Goal: Task Accomplishment & Management: Use online tool/utility

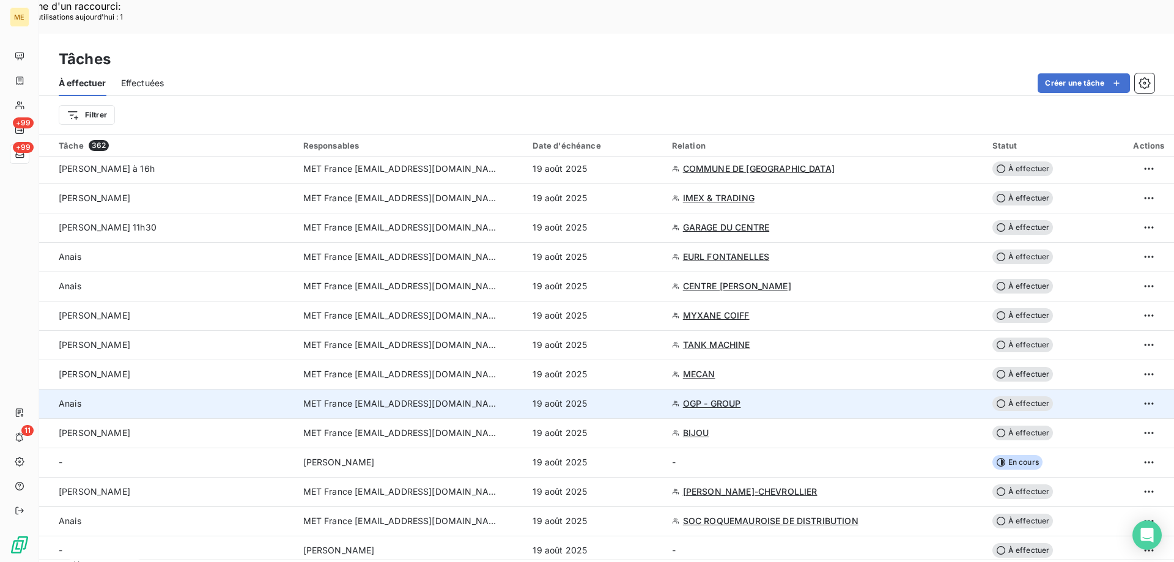
scroll to position [428, 0]
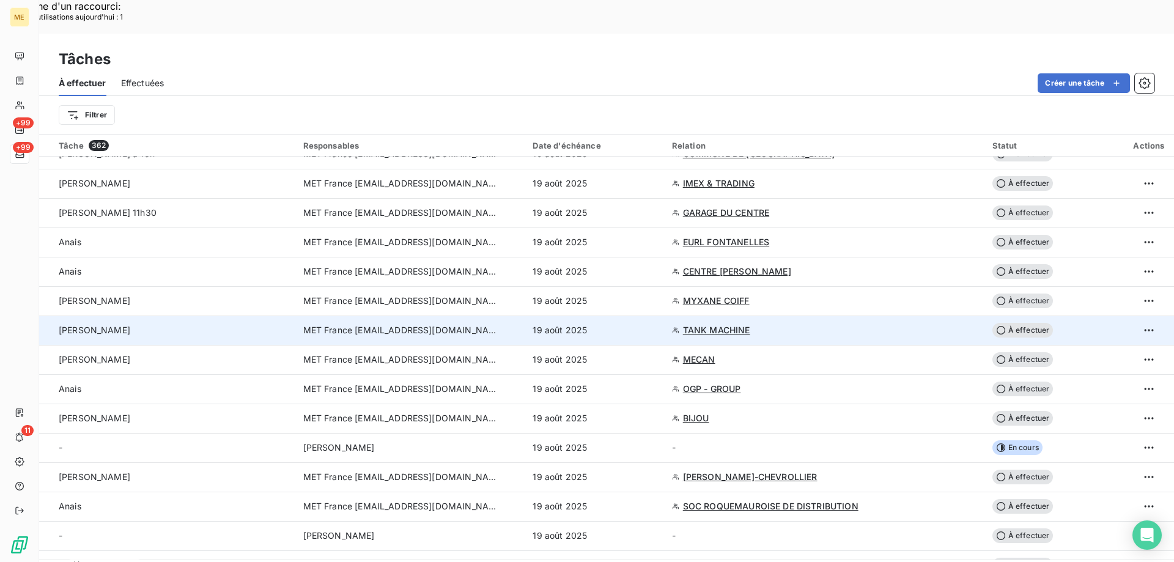
click at [204, 315] on td "[PERSON_NAME]" at bounding box center [167, 329] width 257 height 29
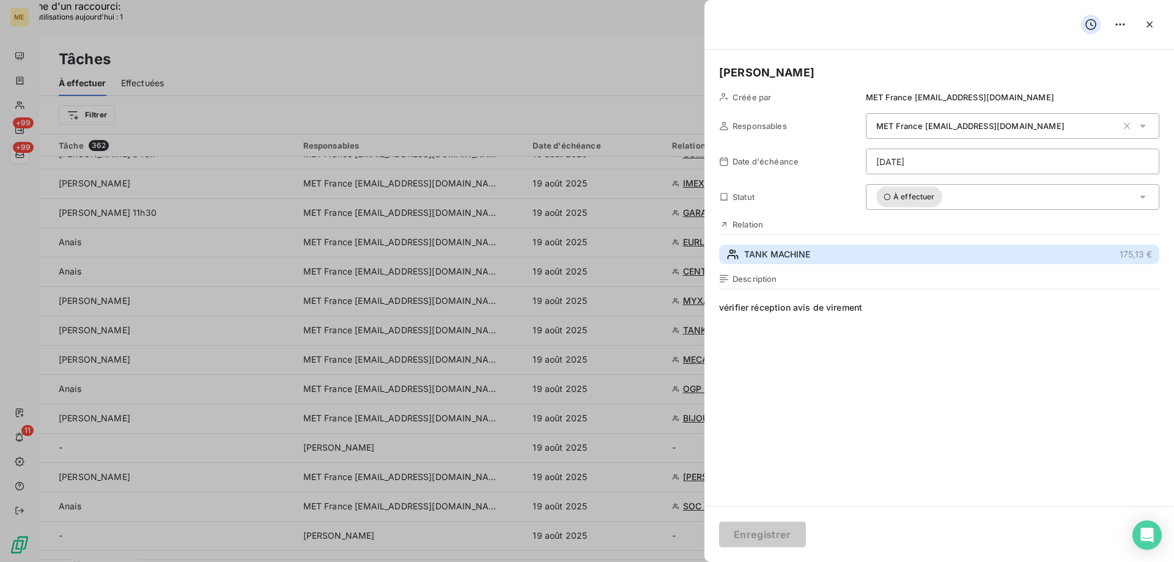
click at [768, 252] on span "TANK MACHINE" at bounding box center [777, 254] width 66 height 12
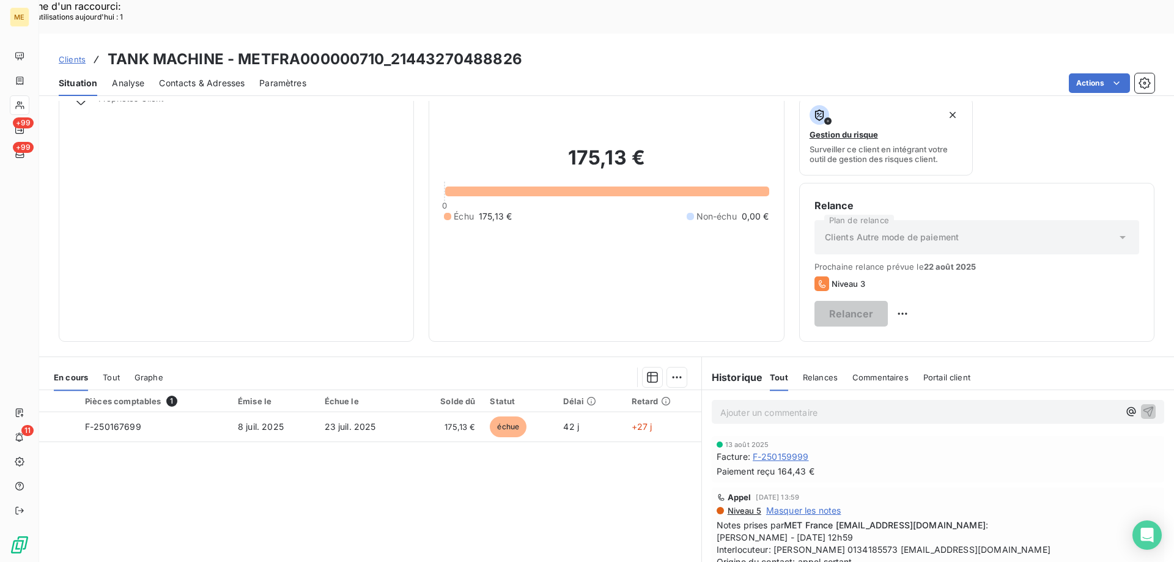
scroll to position [163, 0]
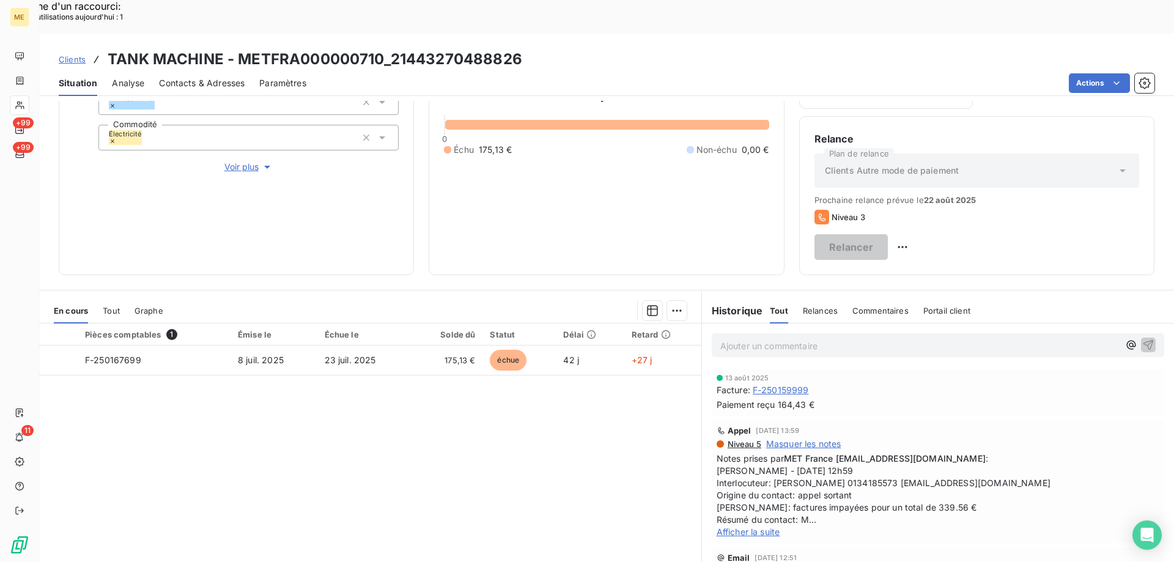
click at [747, 526] on div "Afficher la suite" at bounding box center [938, 532] width 443 height 12
click at [751, 526] on span "Afficher la suite" at bounding box center [749, 531] width 64 height 10
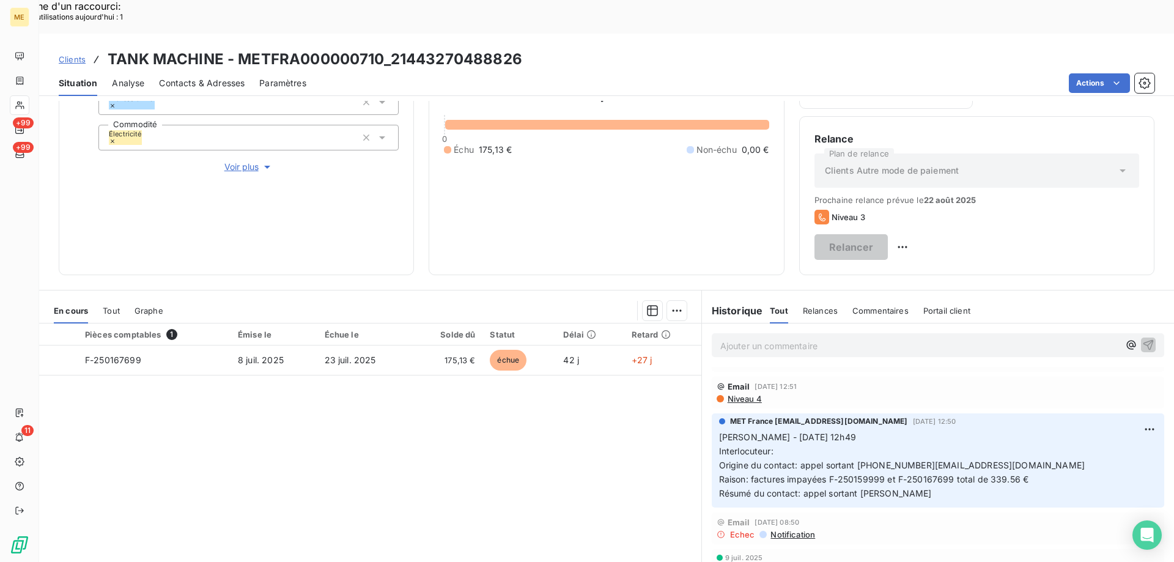
scroll to position [0, 0]
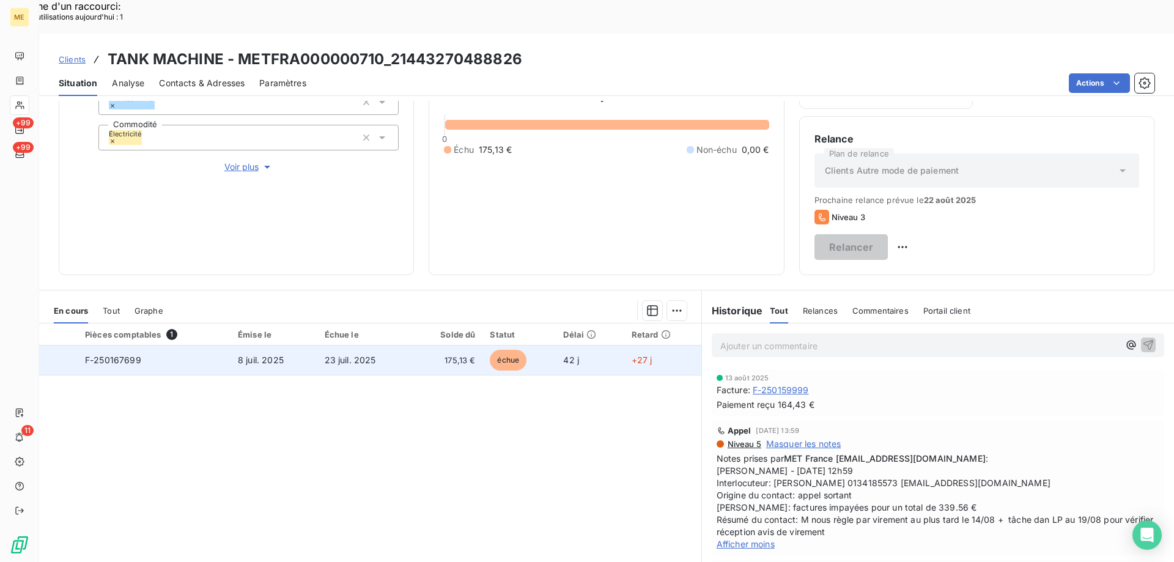
click at [316, 345] on td "8 juil. 2025" at bounding box center [274, 359] width 87 height 29
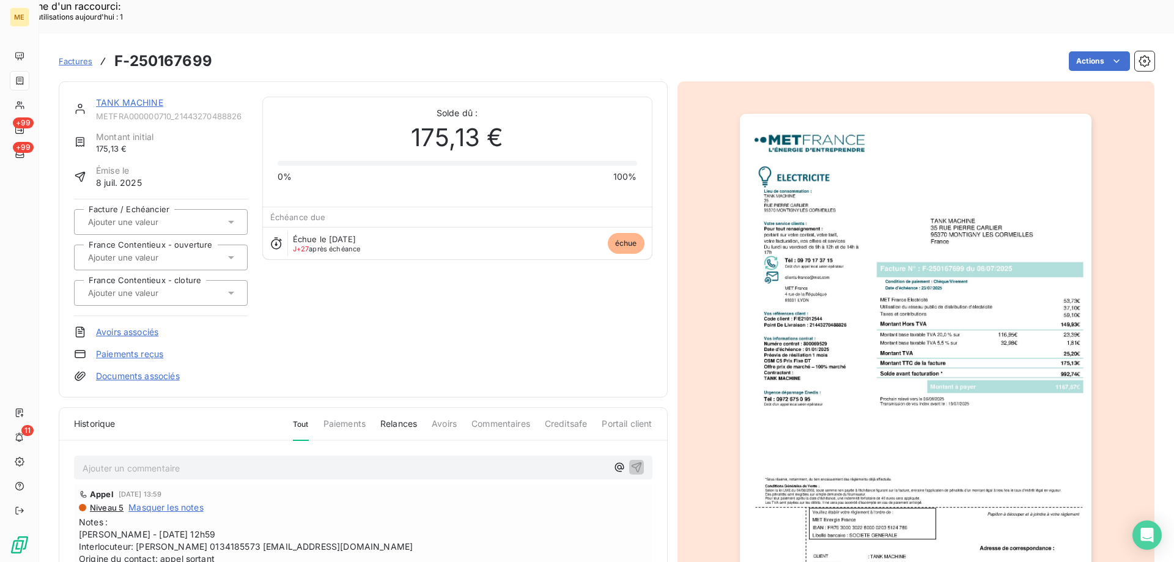
click at [158, 97] on link "TANK MACHINE" at bounding box center [129, 102] width 67 height 10
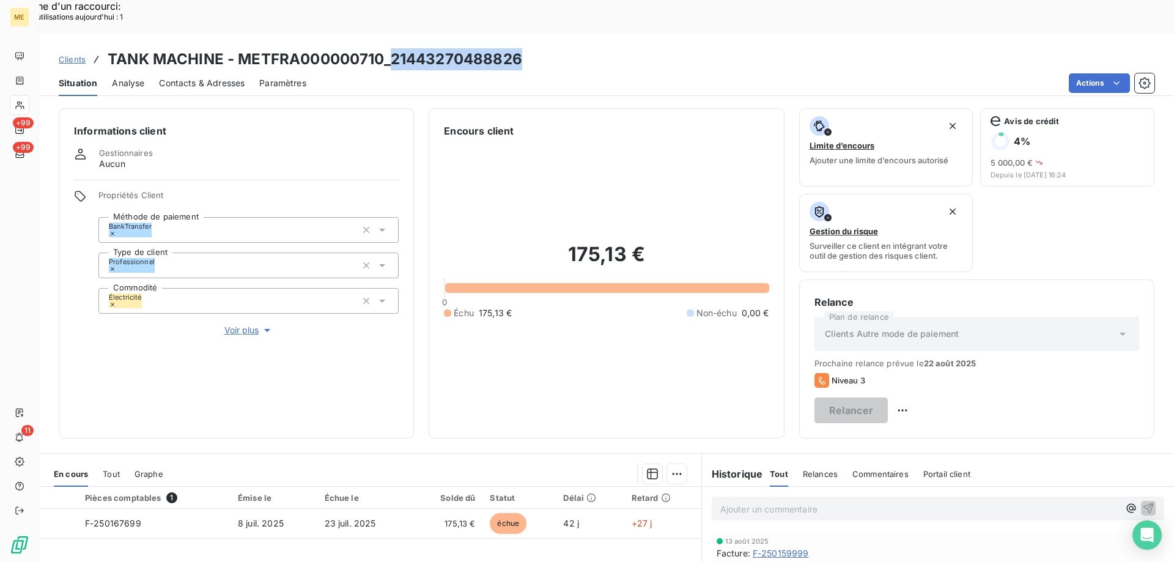
copy h3 "21443270488826"
drag, startPoint x: 531, startPoint y: 30, endPoint x: 393, endPoint y: 29, distance: 138.2
click at [393, 48] on div "Clients TANK MACHINE - METFRA000000710_21443270488826" at bounding box center [606, 59] width 1135 height 22
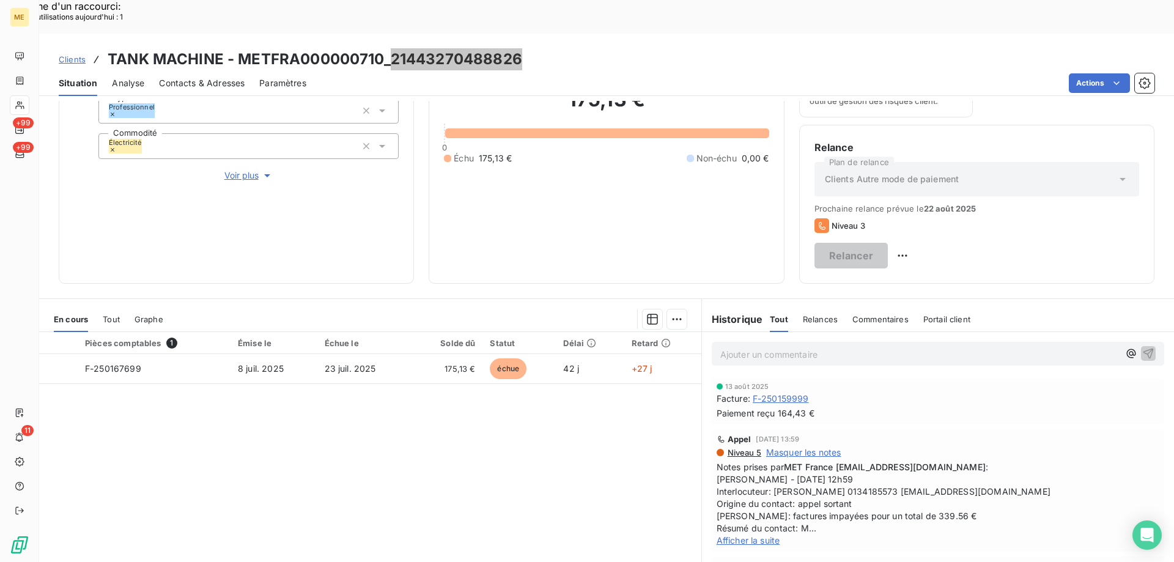
scroll to position [163, 0]
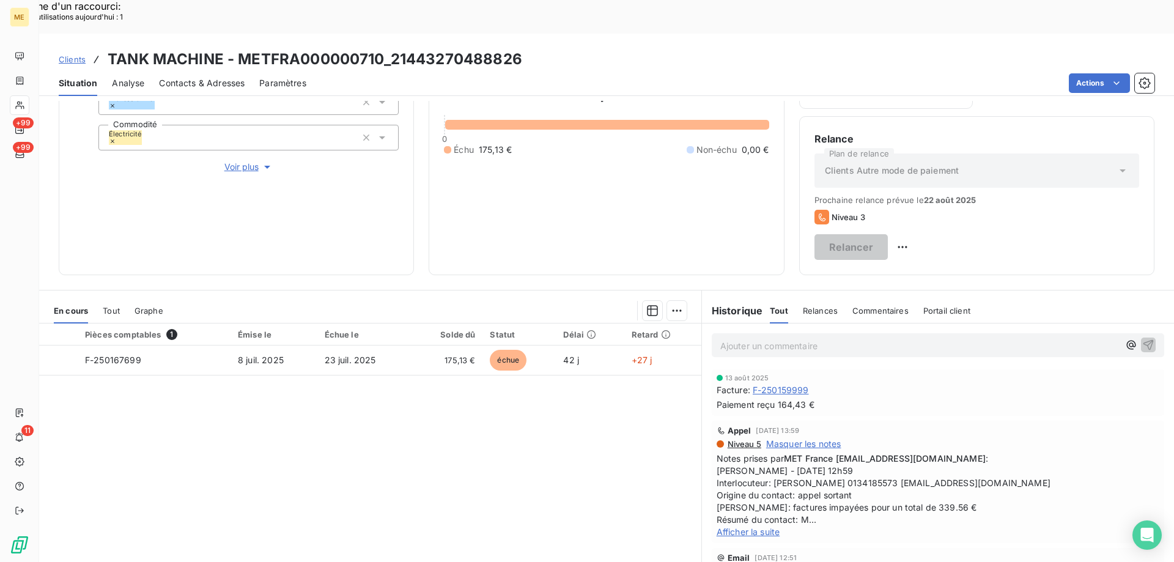
drag, startPoint x: 747, startPoint y: 498, endPoint x: 753, endPoint y: 485, distance: 14.2
click at [747, 526] on span "Afficher la suite" at bounding box center [749, 531] width 64 height 10
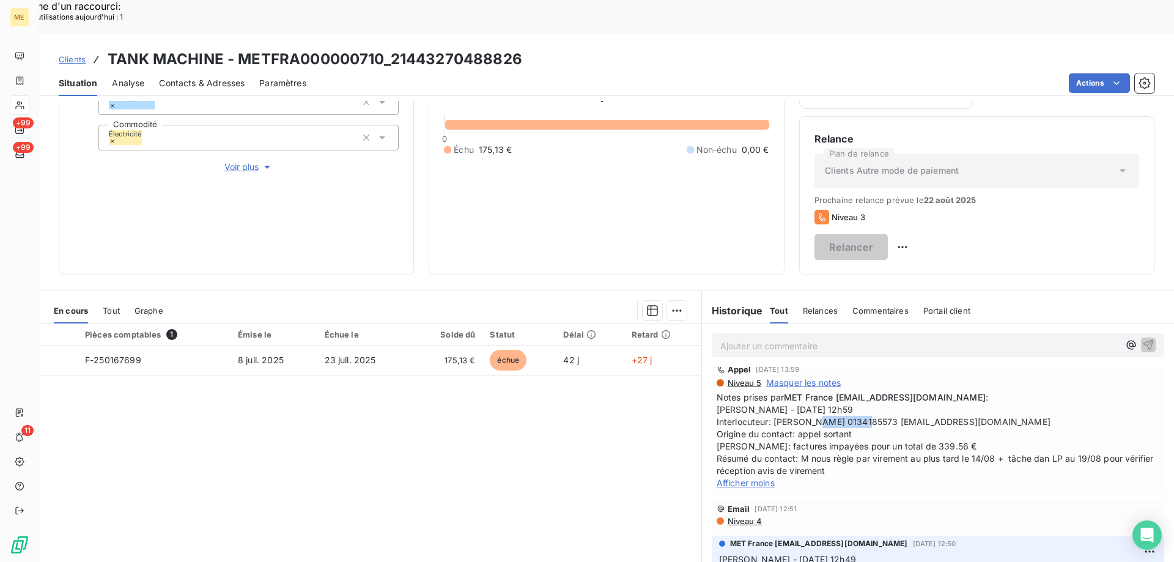
copy span "0134185573"
drag, startPoint x: 818, startPoint y: 393, endPoint x: 865, endPoint y: 385, distance: 47.6
click at [865, 404] on span "[PERSON_NAME] - [DATE] 12h59 Interlocuteur: [PERSON_NAME] 0134185573 [EMAIL_ADD…" at bounding box center [938, 440] width 443 height 73
click at [964, 377] on div "Niveau 5 Masquer les notes" at bounding box center [938, 383] width 443 height 12
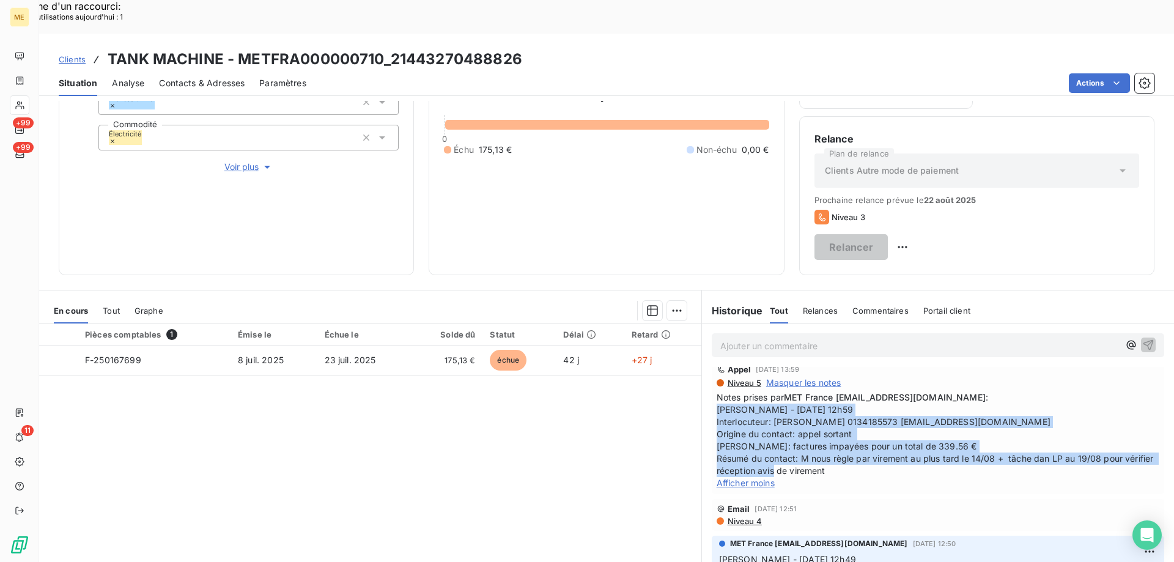
copy span "[PERSON_NAME] - [DATE] 12h59 Interlocuteur: [PERSON_NAME] 0134185573 [EMAIL_ADD…"
drag, startPoint x: 862, startPoint y: 441, endPoint x: 712, endPoint y: 375, distance: 164.3
click at [717, 404] on span "[PERSON_NAME] - [DATE] 12h59 Interlocuteur: [PERSON_NAME] 0134185573 [EMAIL_ADD…" at bounding box center [938, 440] width 443 height 73
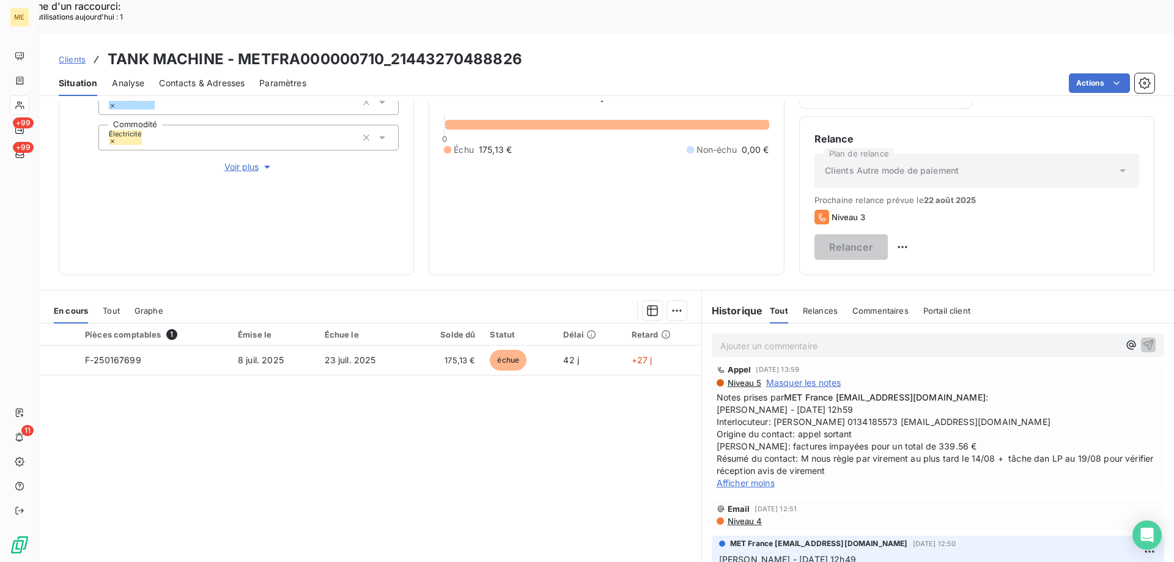
click at [818, 323] on div "Ajouter un commentaire ﻿" at bounding box center [938, 344] width 472 height 43
click at [816, 338] on p "Ajouter un commentaire ﻿" at bounding box center [919, 345] width 399 height 15
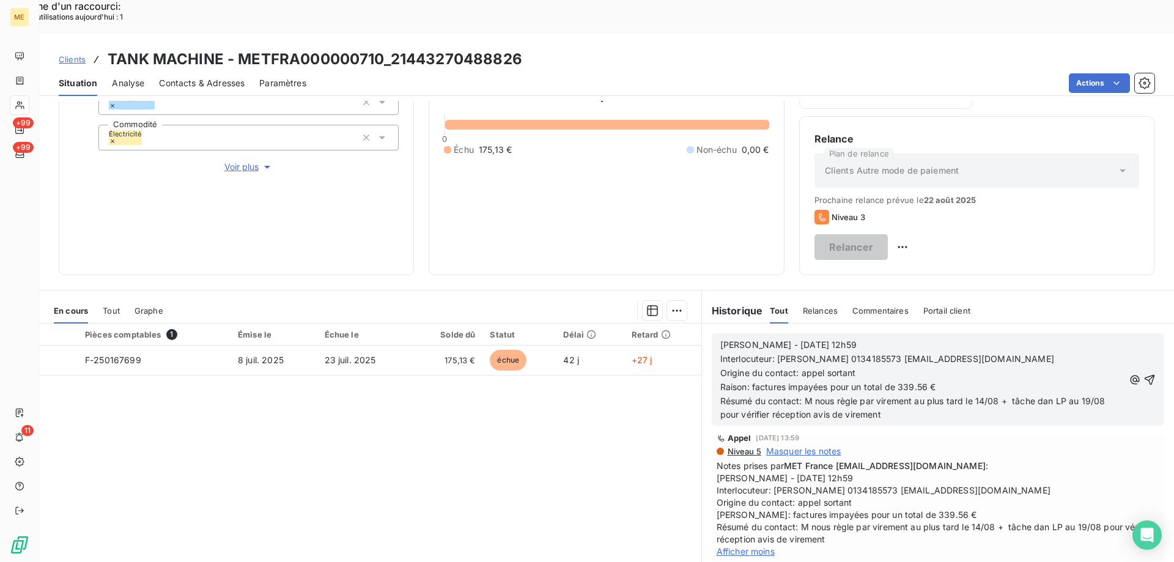
scroll to position [130, 0]
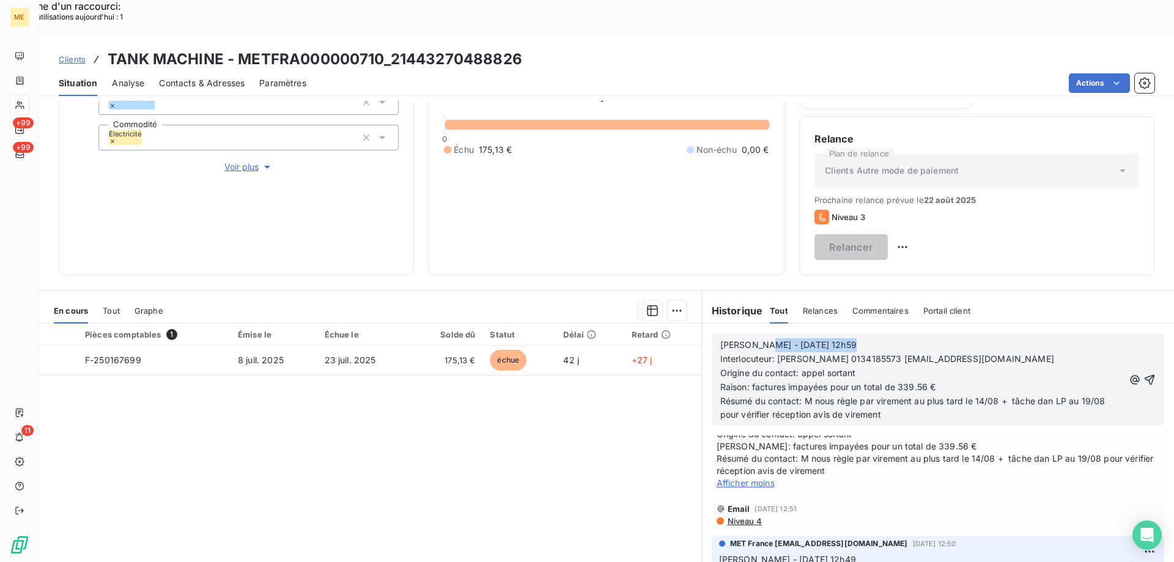
drag, startPoint x: 844, startPoint y: 312, endPoint x: 754, endPoint y: 315, distance: 89.9
click at [754, 338] on p "Sylvain - 12/08/2025 - 12h59" at bounding box center [922, 345] width 404 height 14
click at [860, 366] on p "Origine du contact: appel sortant" at bounding box center [922, 373] width 404 height 14
drag, startPoint x: 921, startPoint y: 353, endPoint x: 894, endPoint y: 353, distance: 26.9
click at [894, 382] on span "Raison: factures impayées pour un total de 339.56 €" at bounding box center [828, 387] width 216 height 10
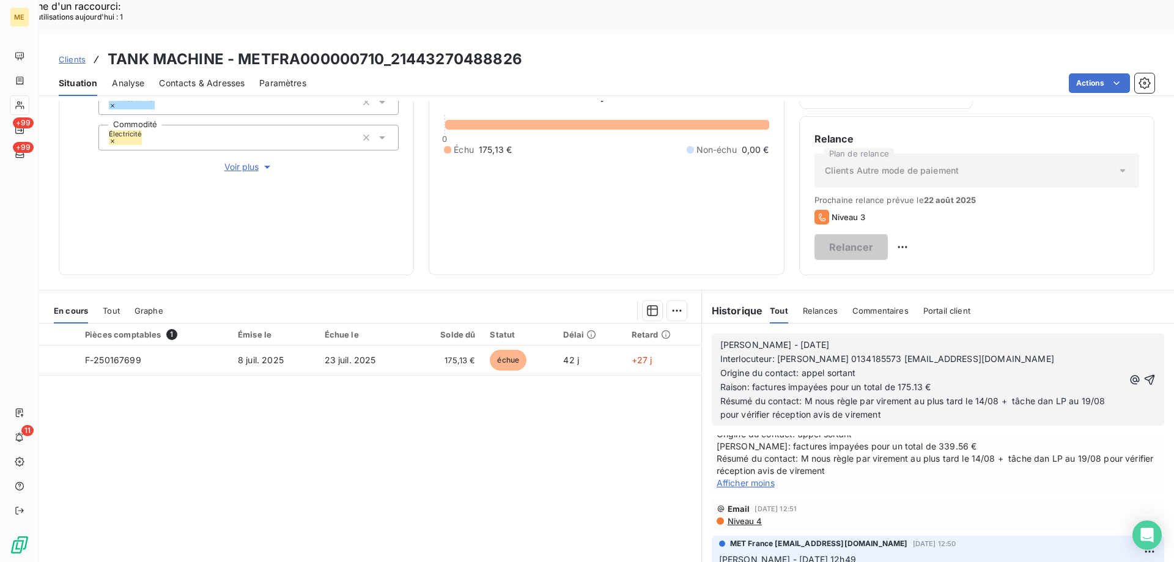
click at [805, 396] on span "Résumé du contact: M nous règle par virement au plus tard le 14/08 + tâche dan …" at bounding box center [914, 408] width 388 height 24
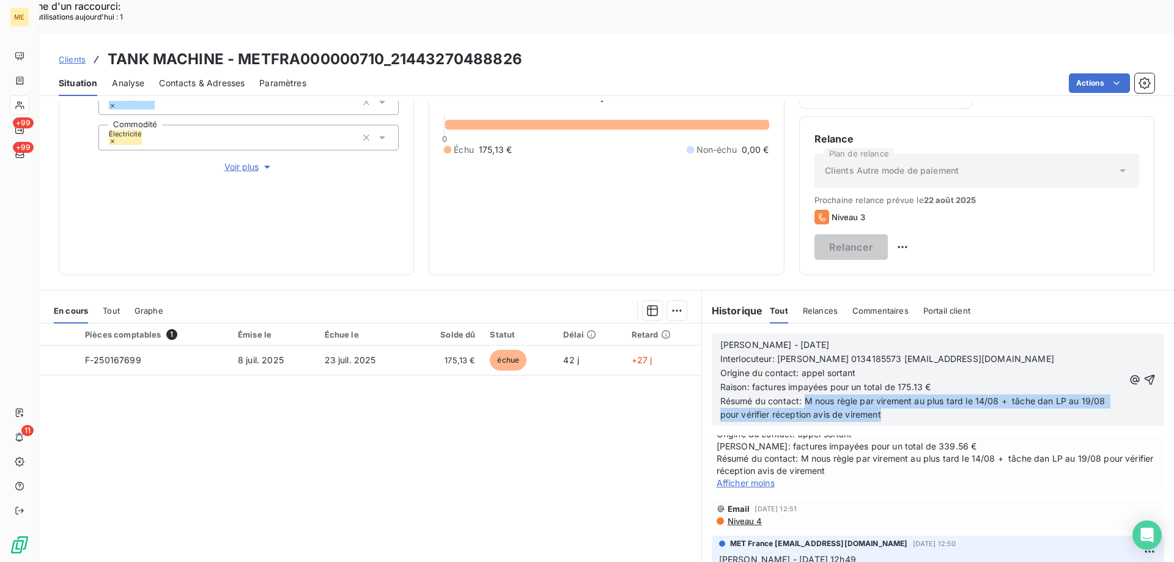
drag, startPoint x: 803, startPoint y: 369, endPoint x: 895, endPoint y: 391, distance: 94.3
click at [895, 391] on div "Sylvain - 19/08/2025 Interlocuteur: M MOLINA 0134185573 CLEMENTMOLINA@TANKMACHI…" at bounding box center [938, 379] width 452 height 92
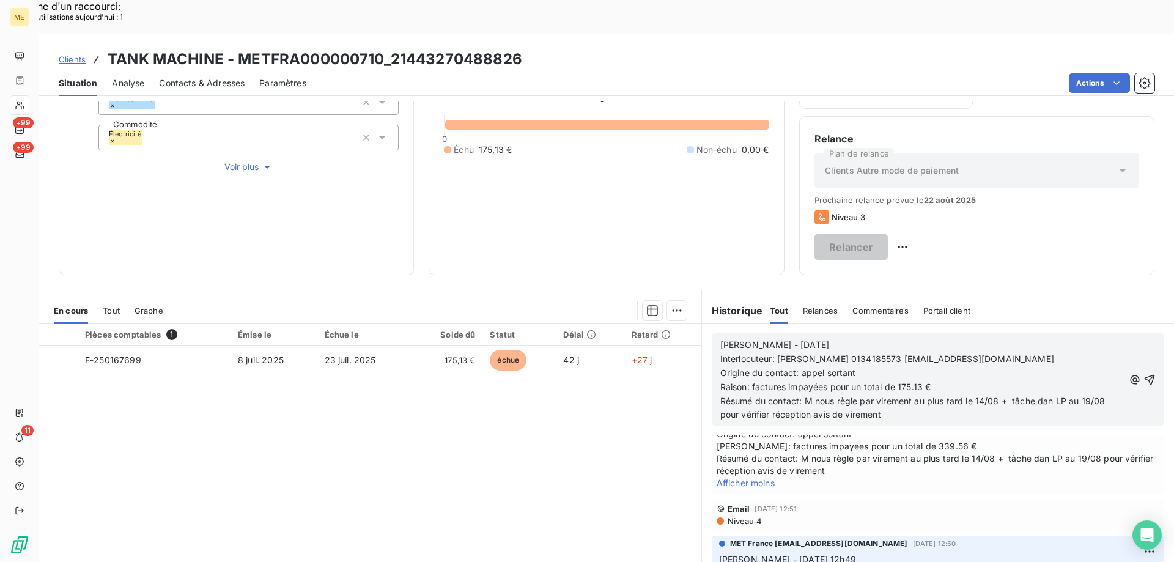
scroll to position [116, 0]
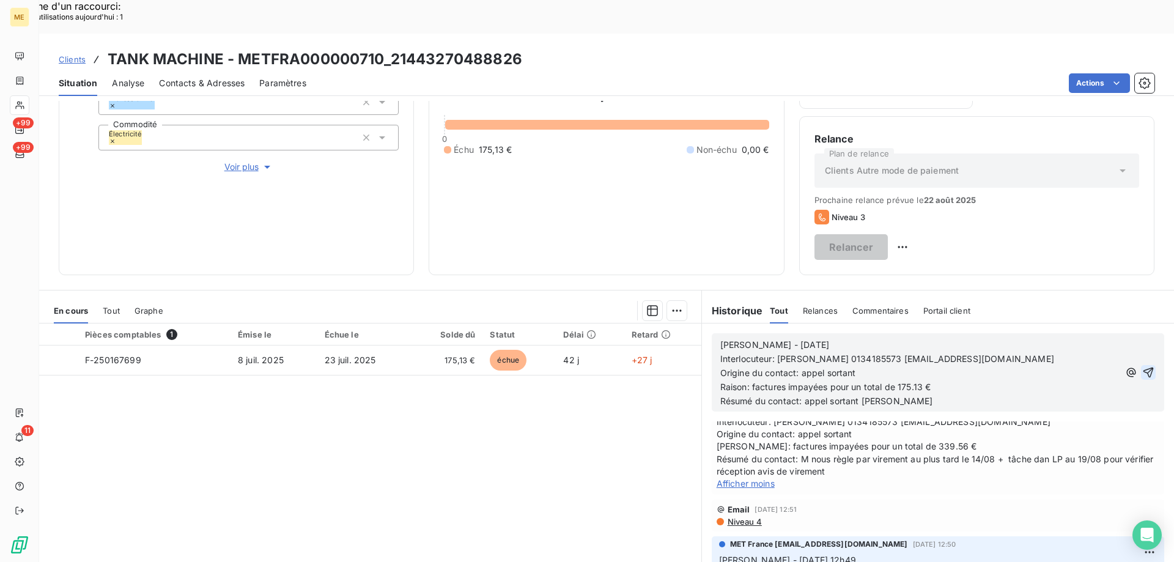
click at [1142, 366] on icon "button" at bounding box center [1148, 372] width 12 height 12
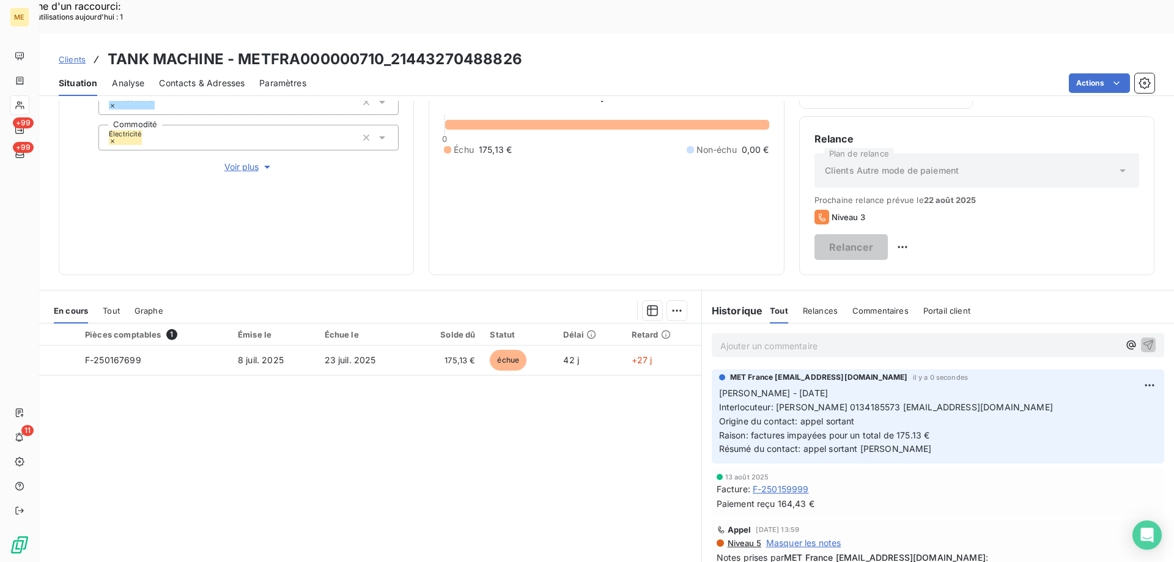
scroll to position [102, 0]
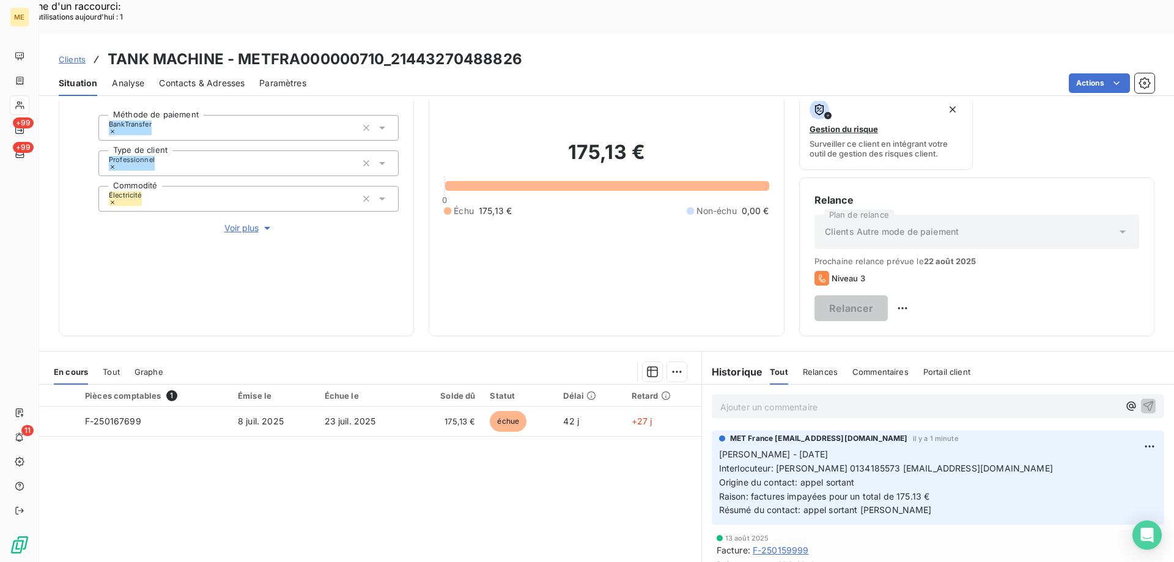
click at [1119, 433] on div "MET France met-france@recouvrement.met.com il y a 1 minute" at bounding box center [938, 438] width 438 height 11
click at [1107, 438] on div "Editer" at bounding box center [1102, 440] width 68 height 20
drag, startPoint x: 747, startPoint y: 419, endPoint x: 708, endPoint y: 417, distance: 39.2
click at [712, 430] on div "MET France met-france@recouvrement.met.com il y a 1 minute Sylvain - 19/08/2025…" at bounding box center [938, 477] width 452 height 94
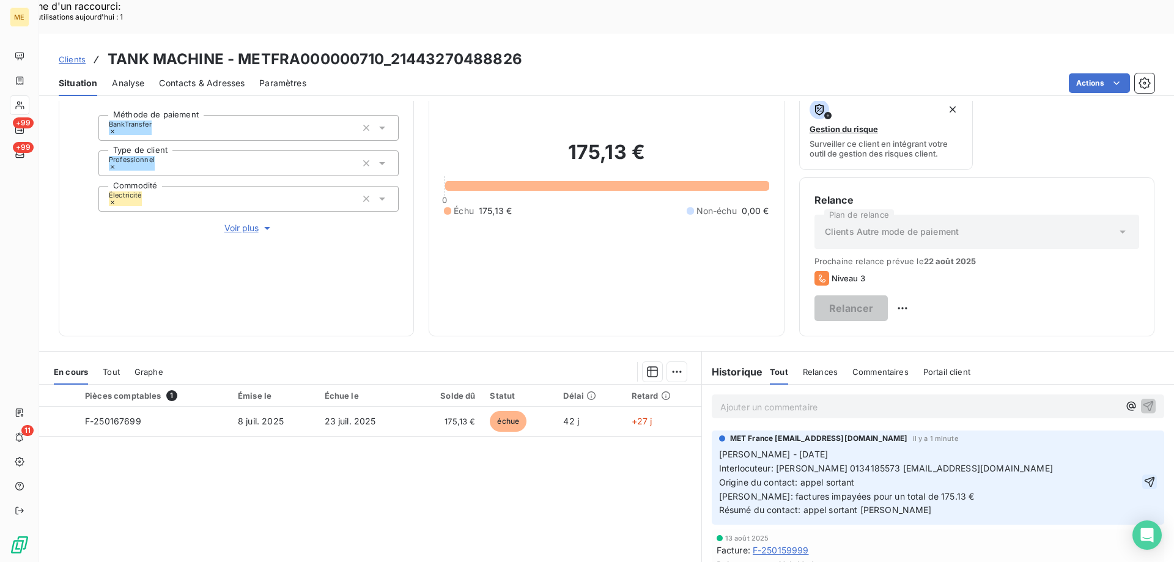
click at [1145, 477] on icon "button" at bounding box center [1150, 482] width 10 height 10
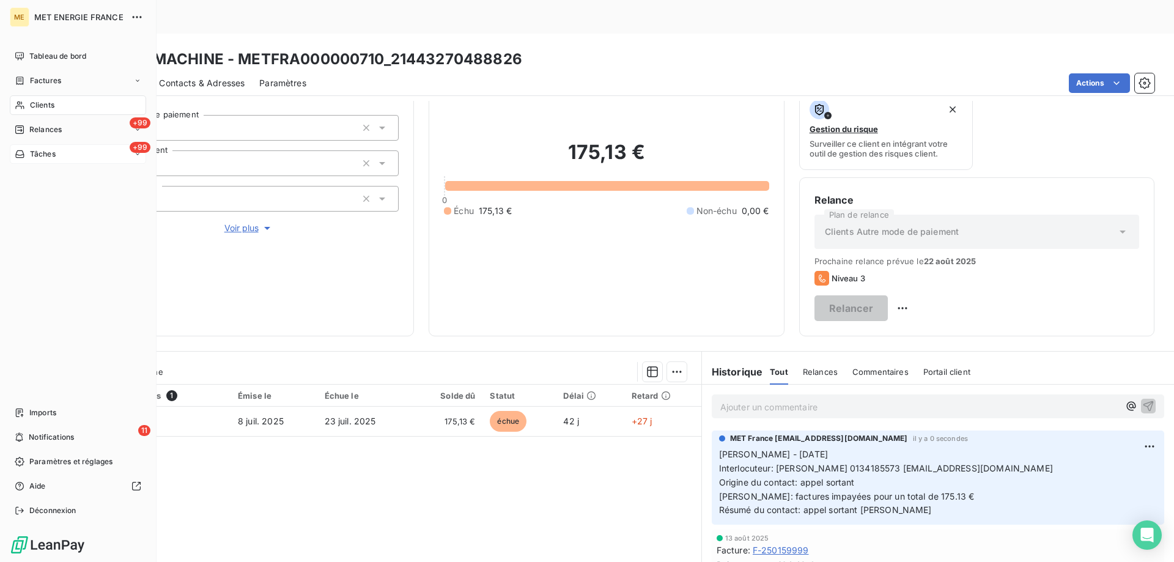
click at [99, 145] on div "+99 Tâches" at bounding box center [78, 154] width 136 height 20
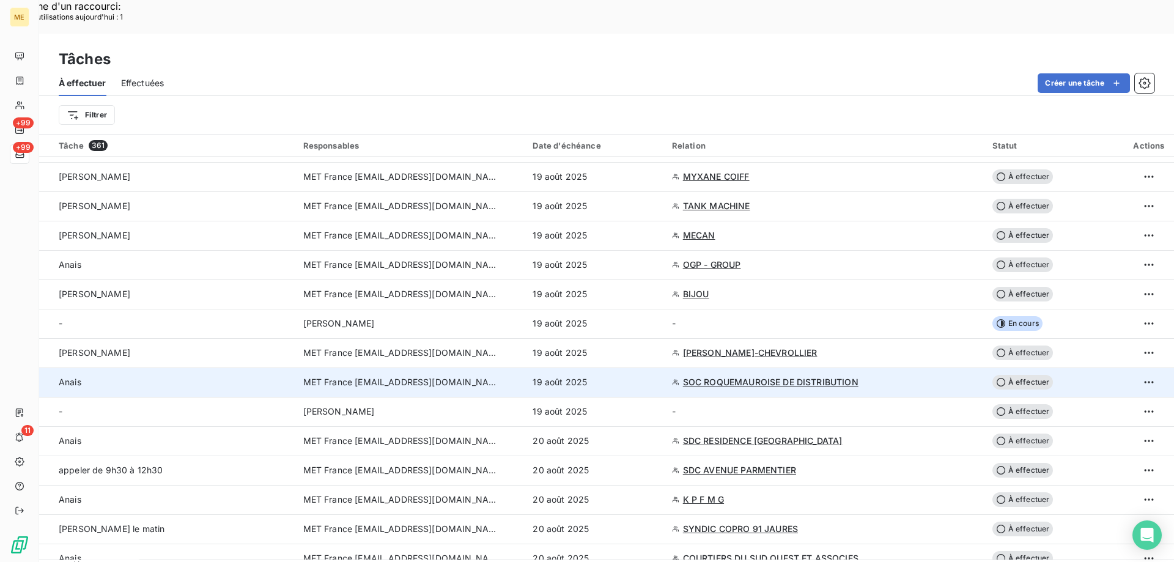
scroll to position [489, 0]
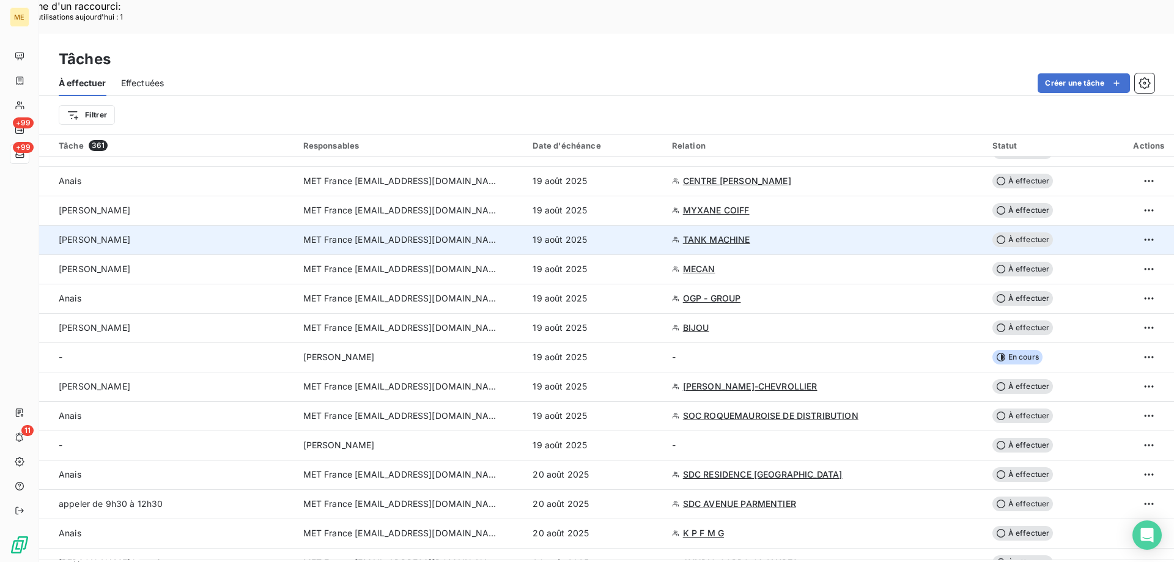
click at [222, 234] on div "Sylvain" at bounding box center [174, 240] width 230 height 12
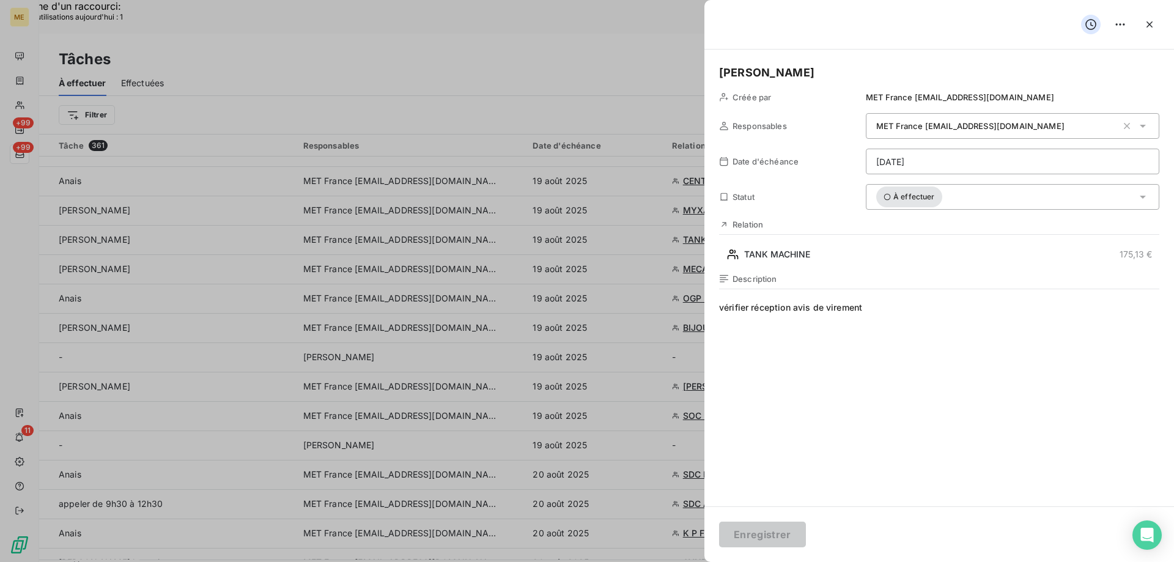
click at [791, 76] on h5 "Sylvain" at bounding box center [939, 72] width 440 height 17
drag, startPoint x: 899, startPoint y: 312, endPoint x: 650, endPoint y: 310, distance: 248.9
drag, startPoint x: 769, startPoint y: 72, endPoint x: 689, endPoint y: 78, distance: 80.3
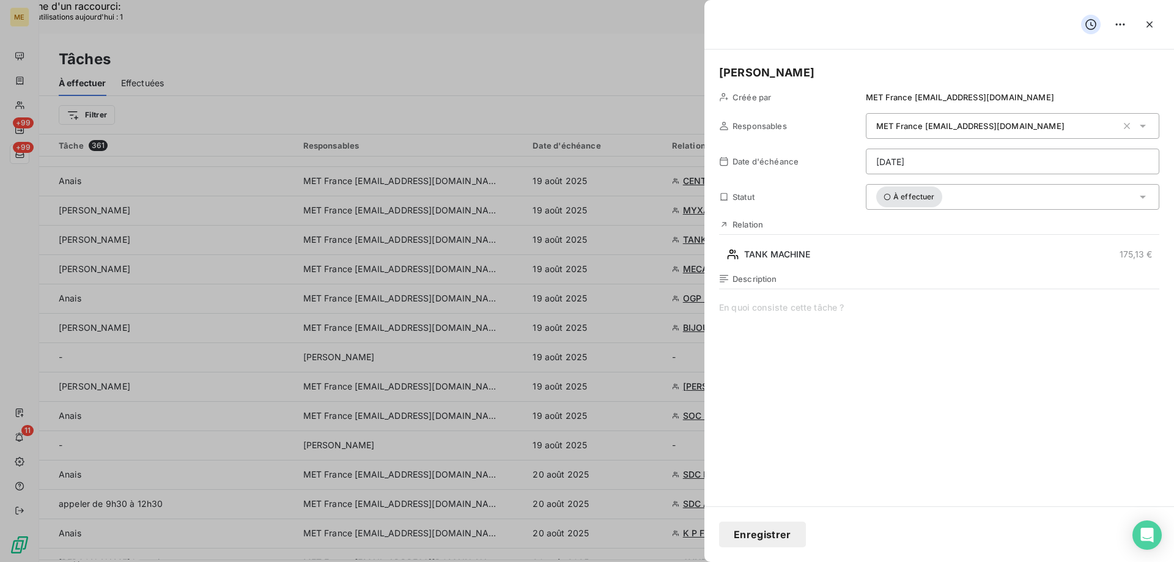
click at [874, 308] on span at bounding box center [939, 418] width 440 height 235
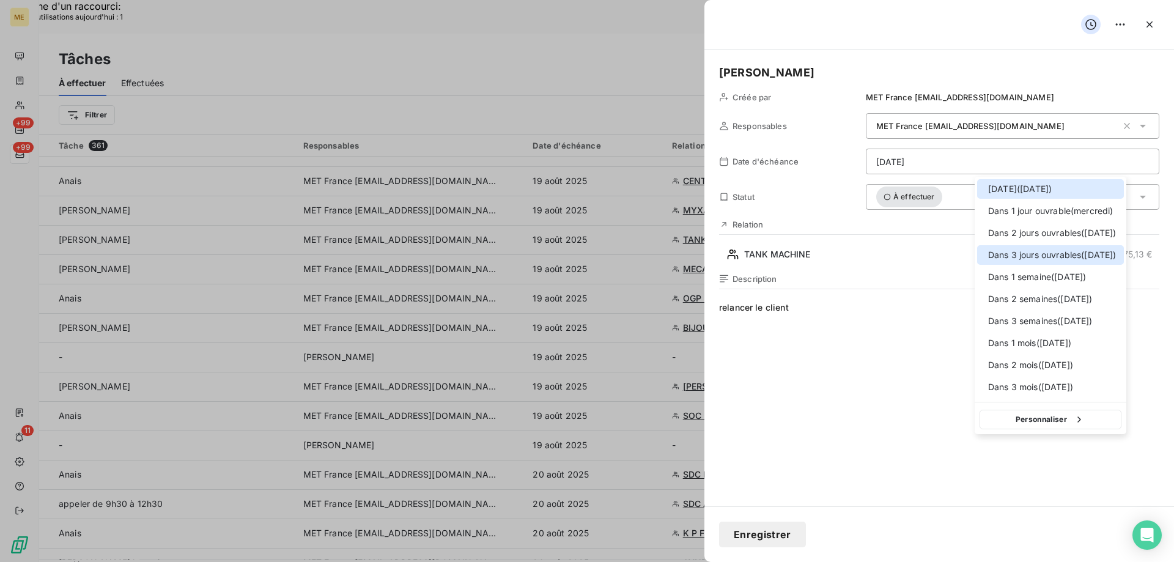
click at [1001, 251] on span "Dans 3 jours ouvrables ( vendredi )" at bounding box center [1052, 255] width 128 height 12
type input "22/08/2025"
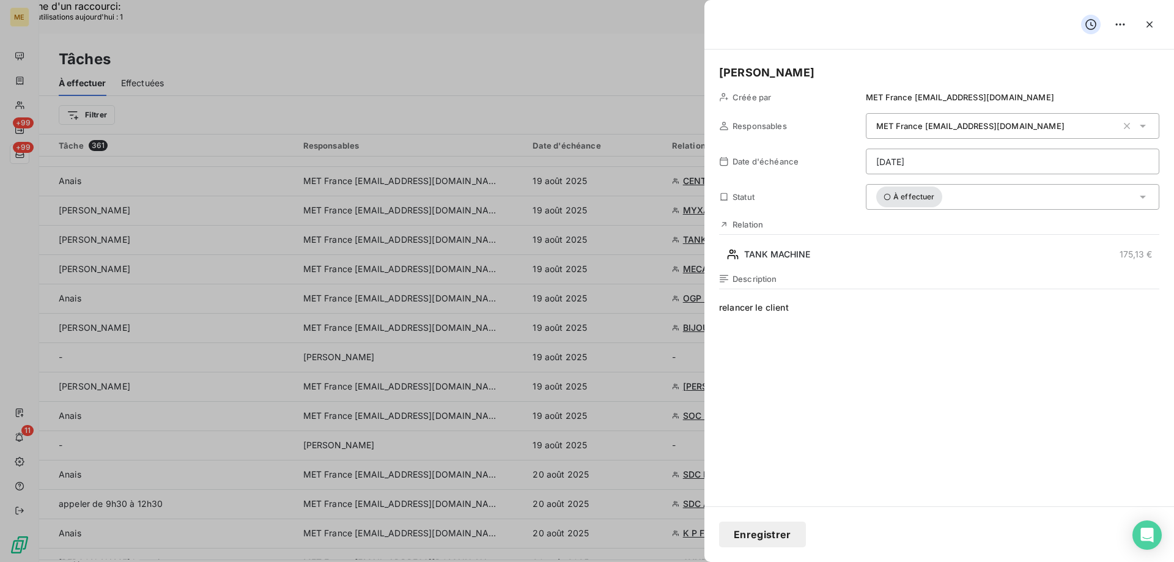
click at [779, 544] on button "Enregistrer" at bounding box center [762, 535] width 87 height 26
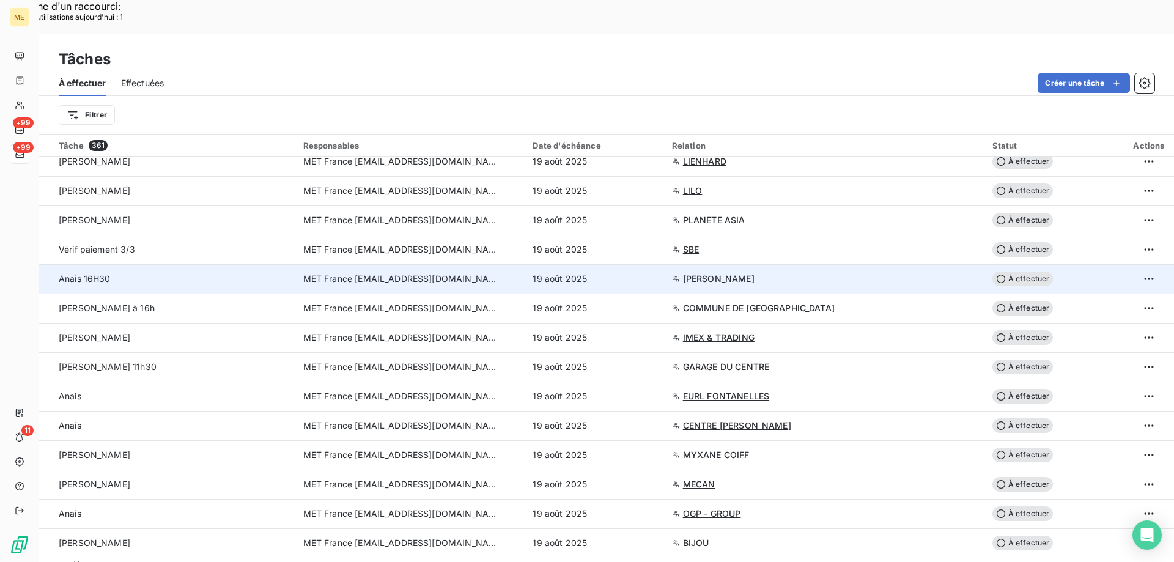
scroll to position [428, 0]
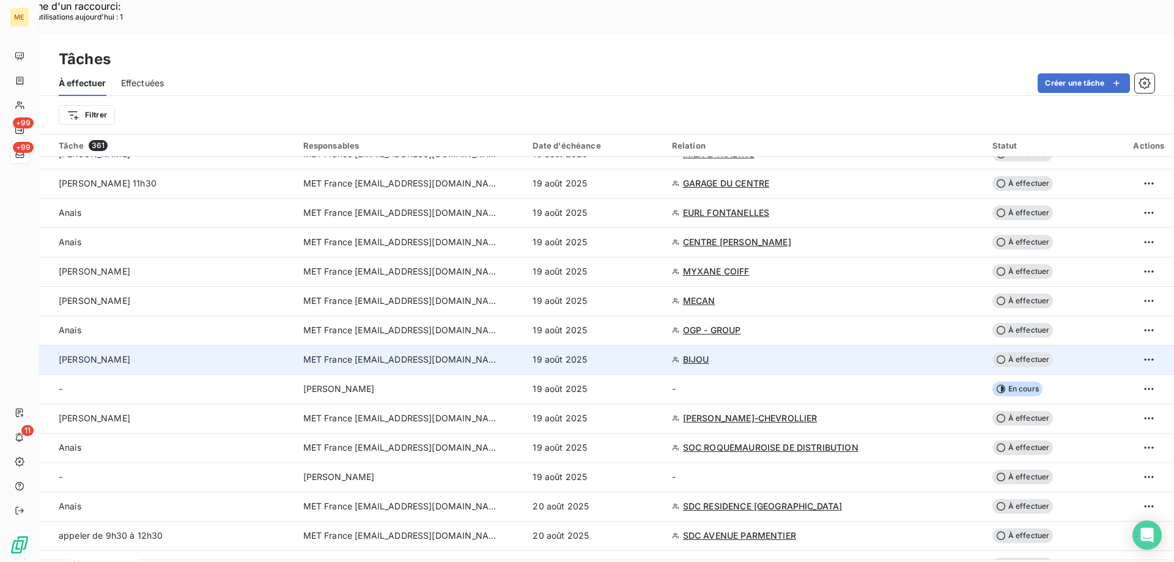
click at [171, 353] on div "lisa" at bounding box center [174, 359] width 230 height 12
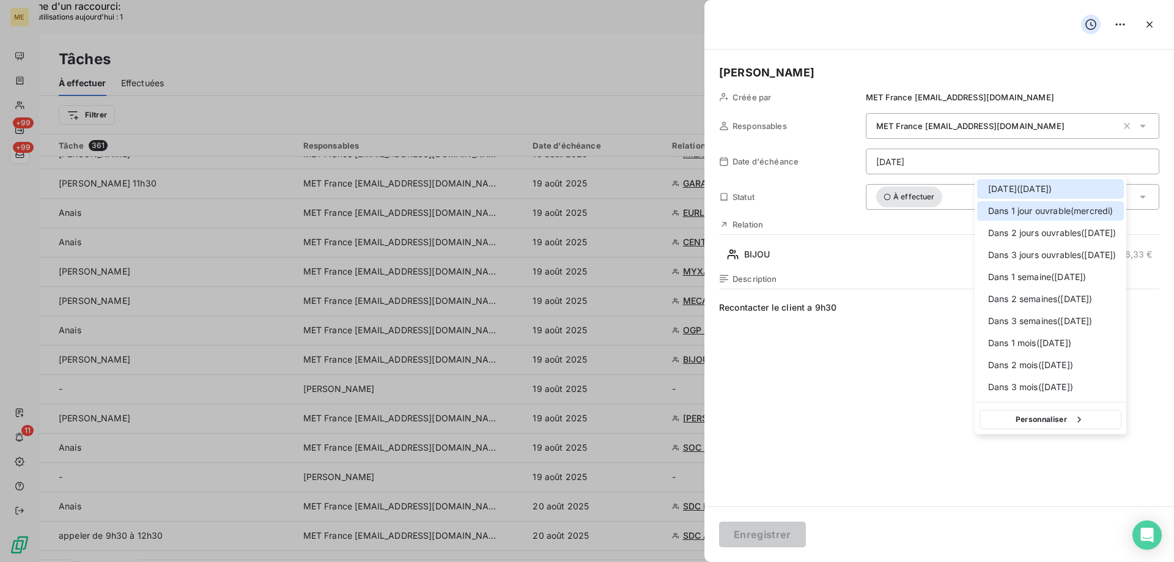
click at [984, 211] on div at bounding box center [984, 211] width 0 height 0
type input "20/08/2025"
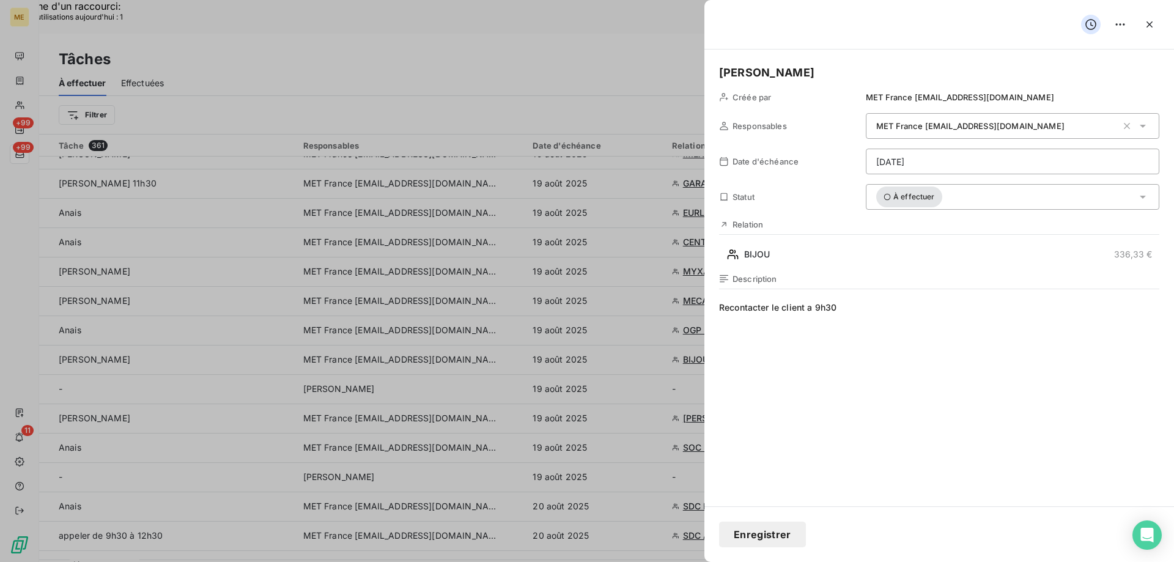
click at [761, 532] on button "Enregistrer" at bounding box center [762, 535] width 87 height 26
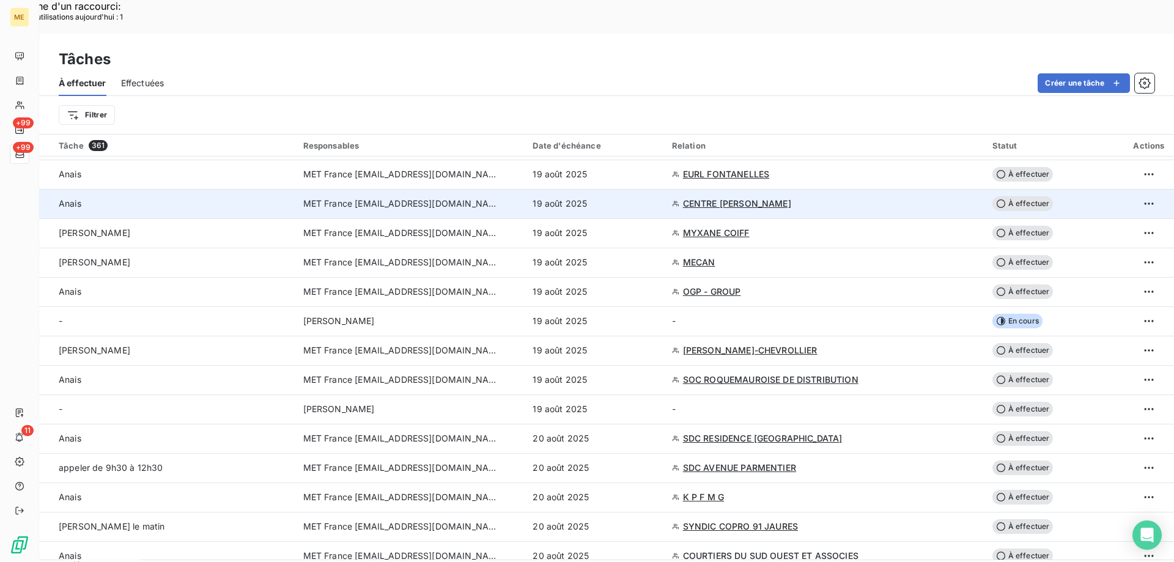
scroll to position [489, 0]
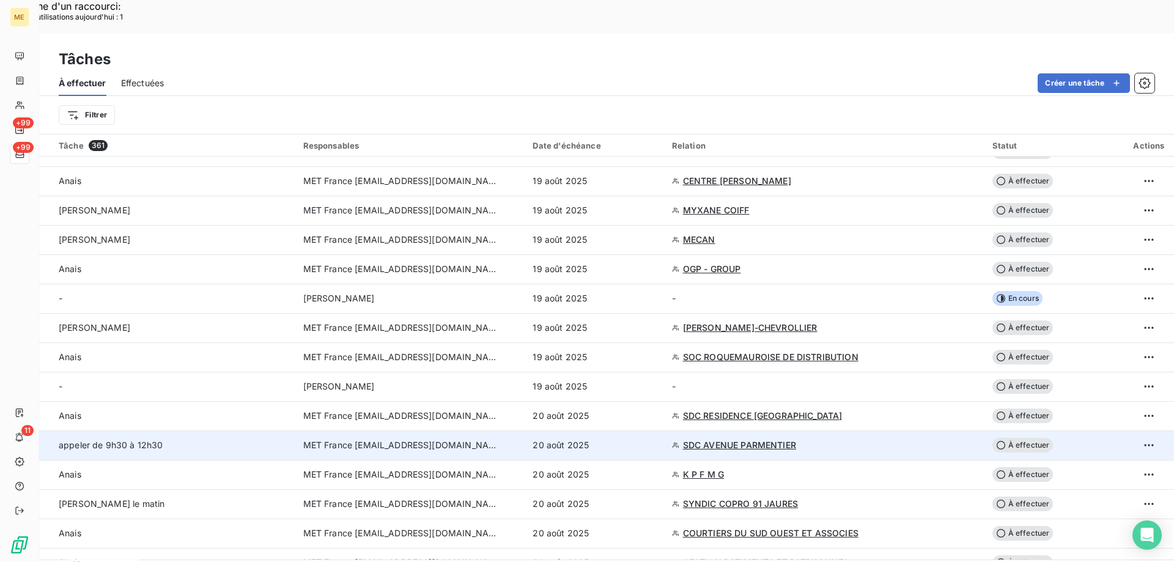
click at [212, 439] on div "appeler de 9h30 à 12h30" at bounding box center [174, 445] width 230 height 12
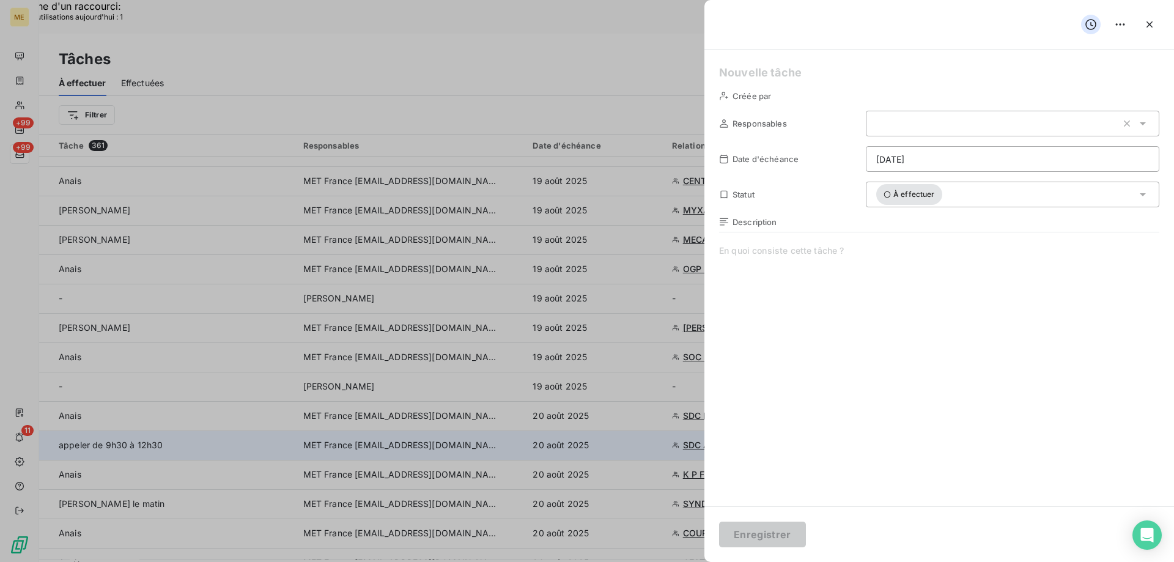
type input "20/08/2025"
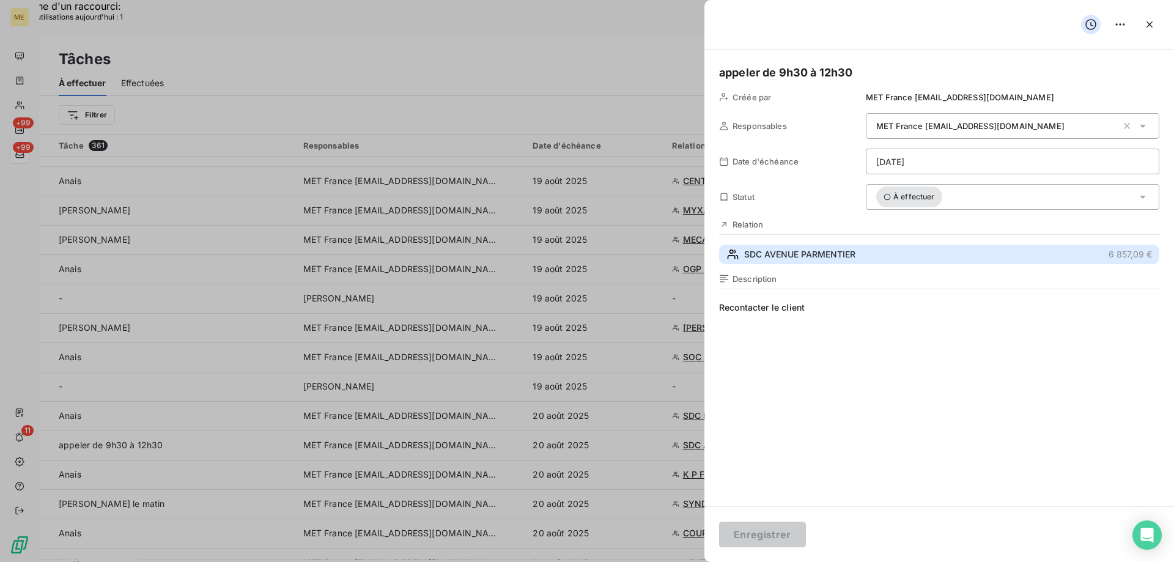
click at [859, 254] on button "SDC AVENUE PARMENTIER 6 857,09 €" at bounding box center [939, 255] width 440 height 20
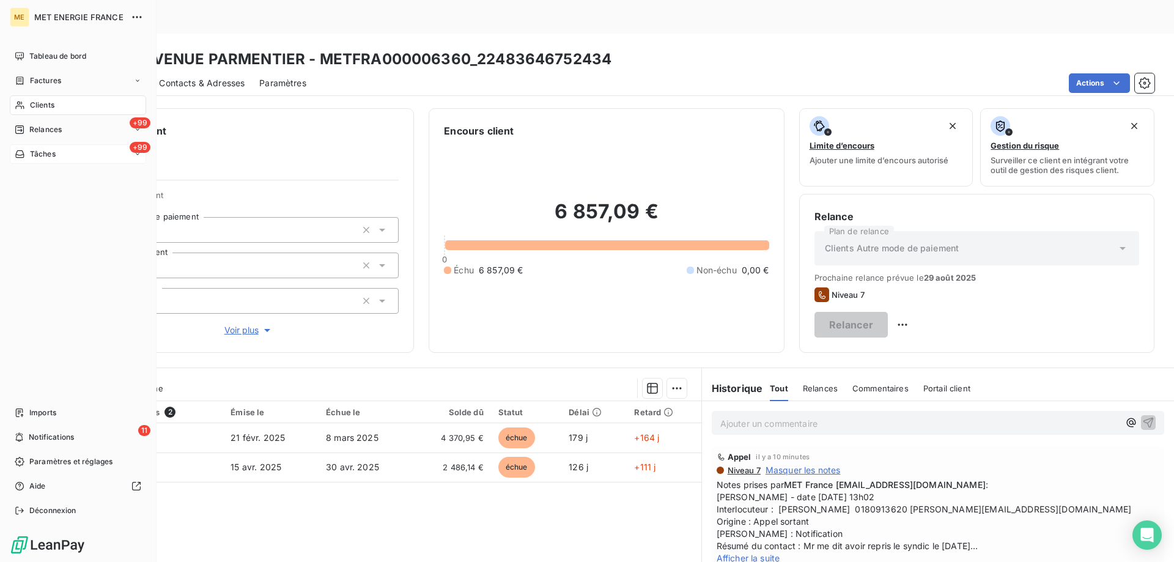
click at [86, 149] on div "+99 Tâches" at bounding box center [78, 154] width 136 height 20
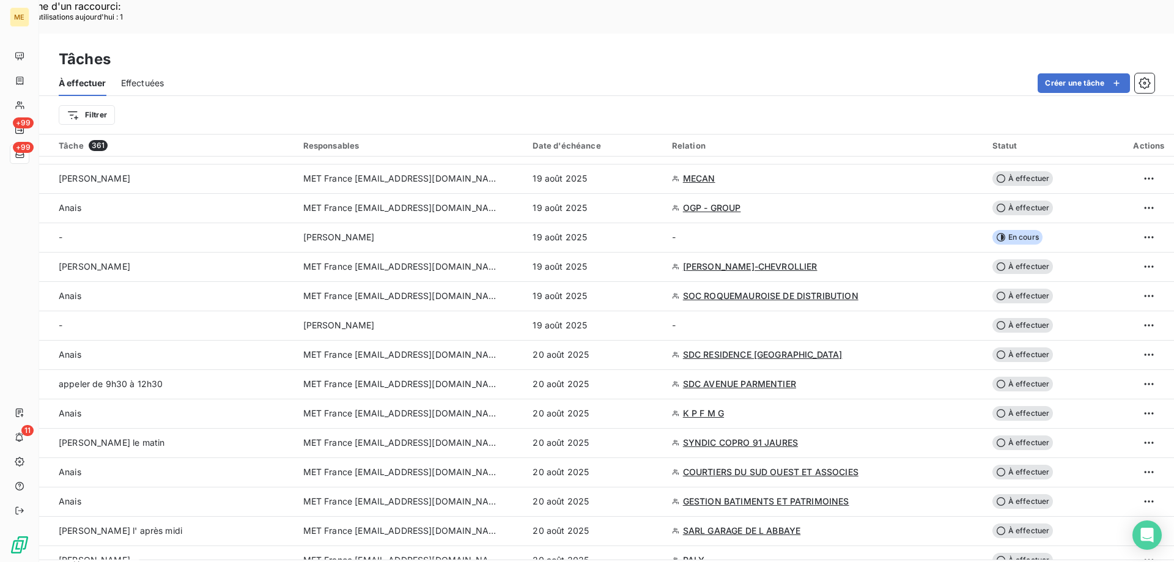
scroll to position [673, 0]
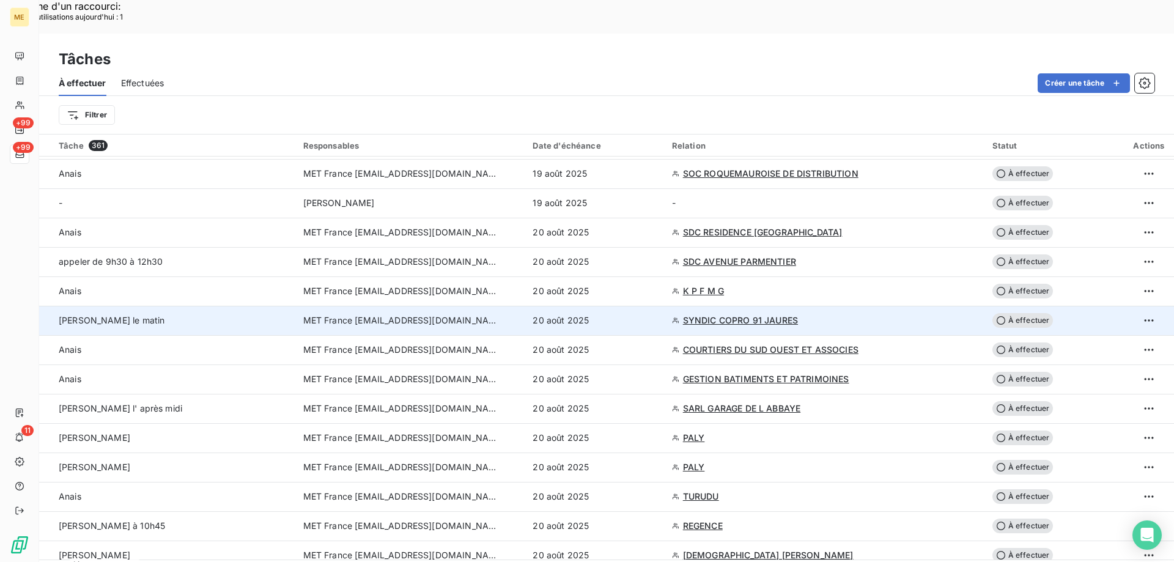
click at [218, 314] on div "Sylvain - appeler le matin" at bounding box center [174, 320] width 230 height 12
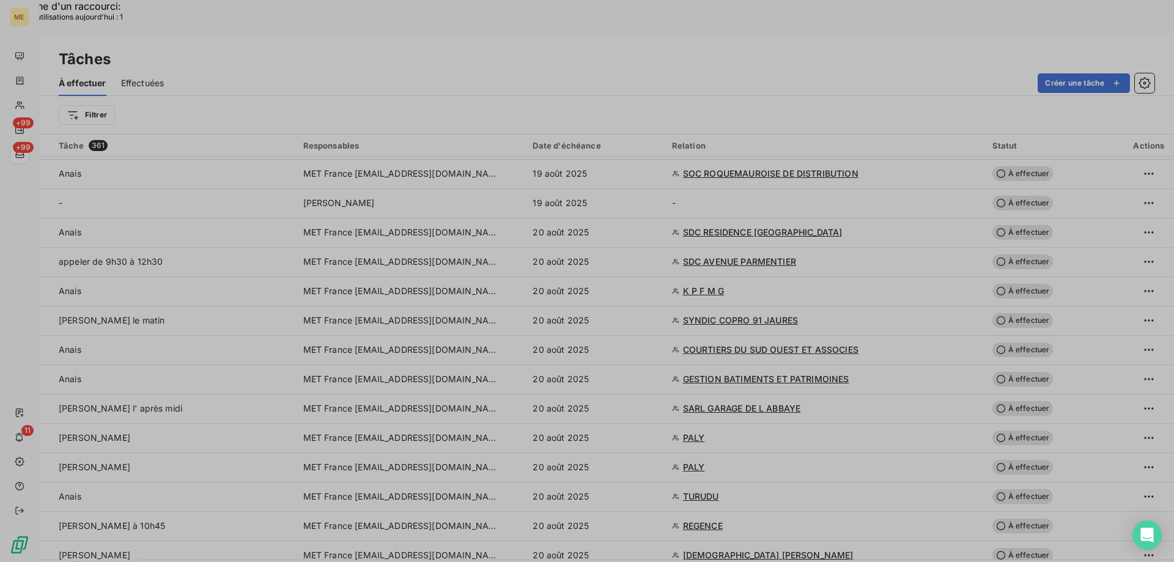
type input "20/08/2025"
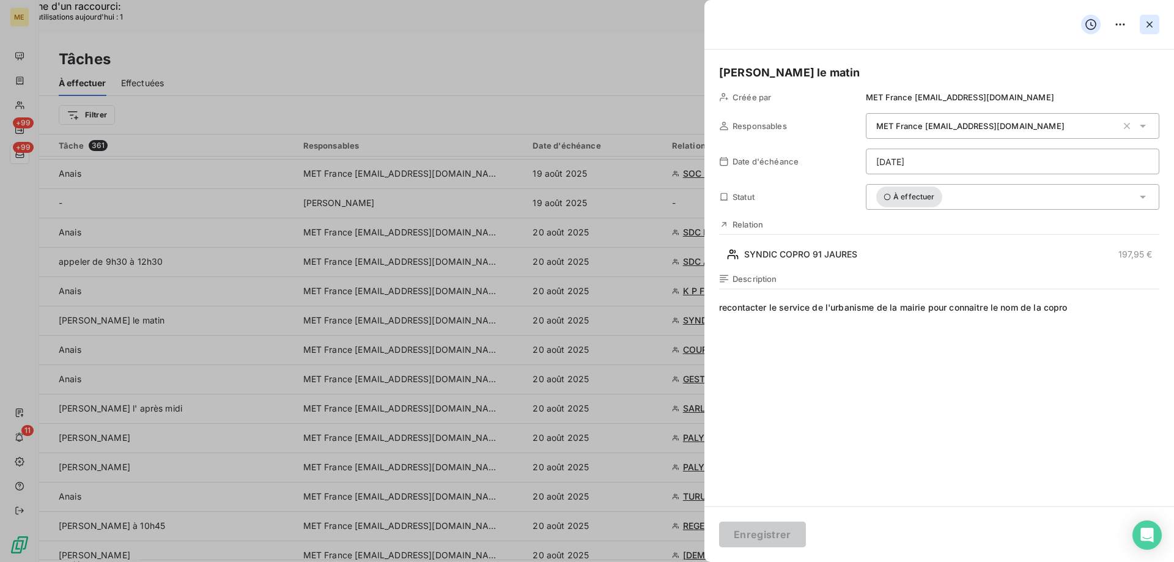
click at [1151, 24] on icon "button" at bounding box center [1149, 24] width 12 height 12
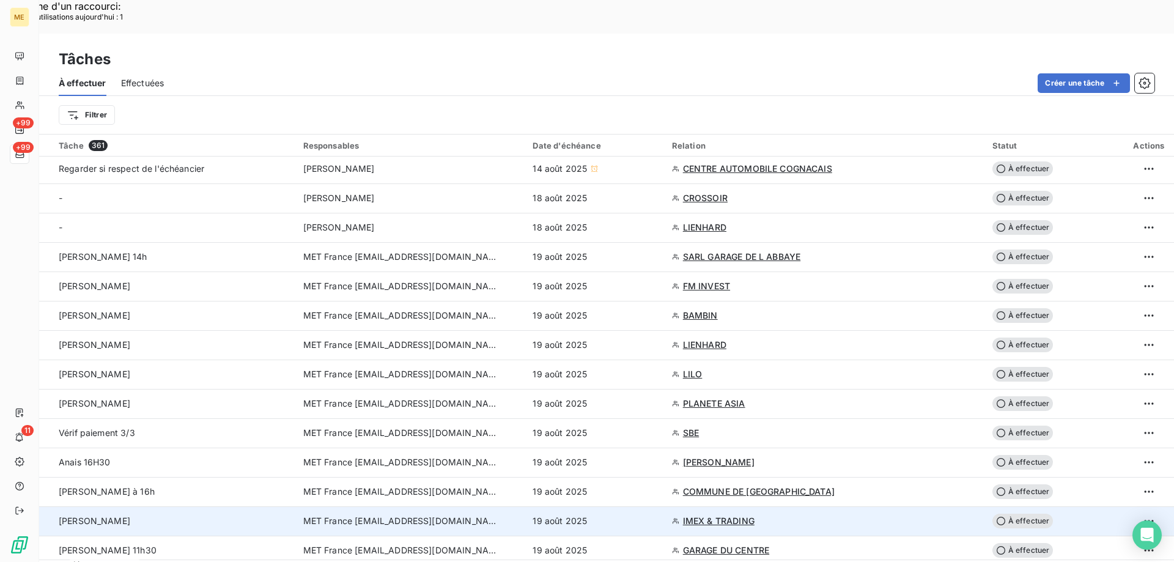
scroll to position [0, 0]
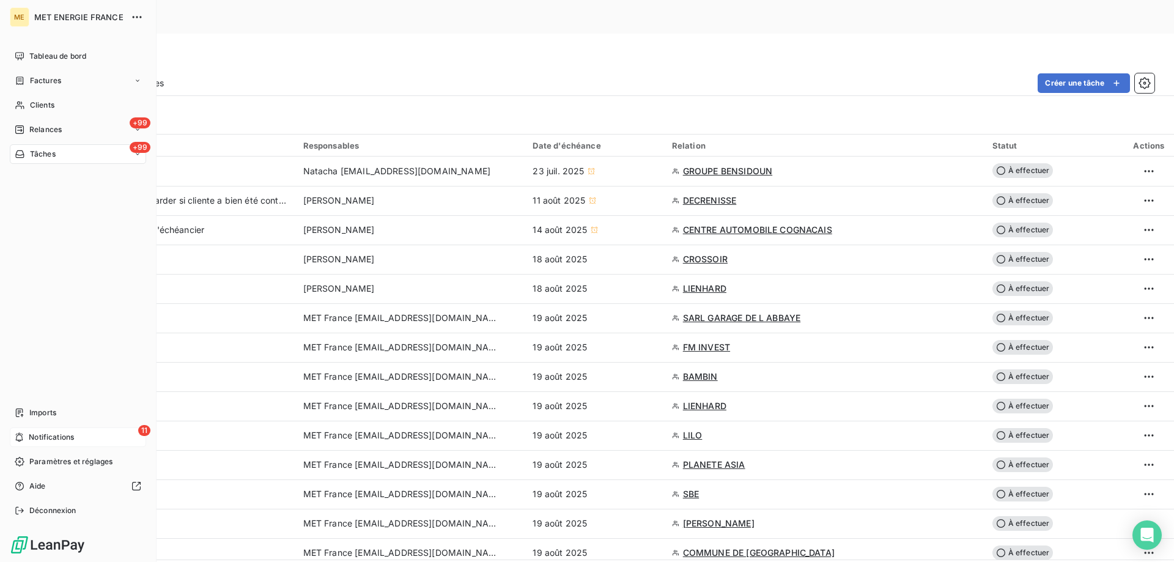
click at [54, 432] on span "Notifications" at bounding box center [51, 437] width 45 height 11
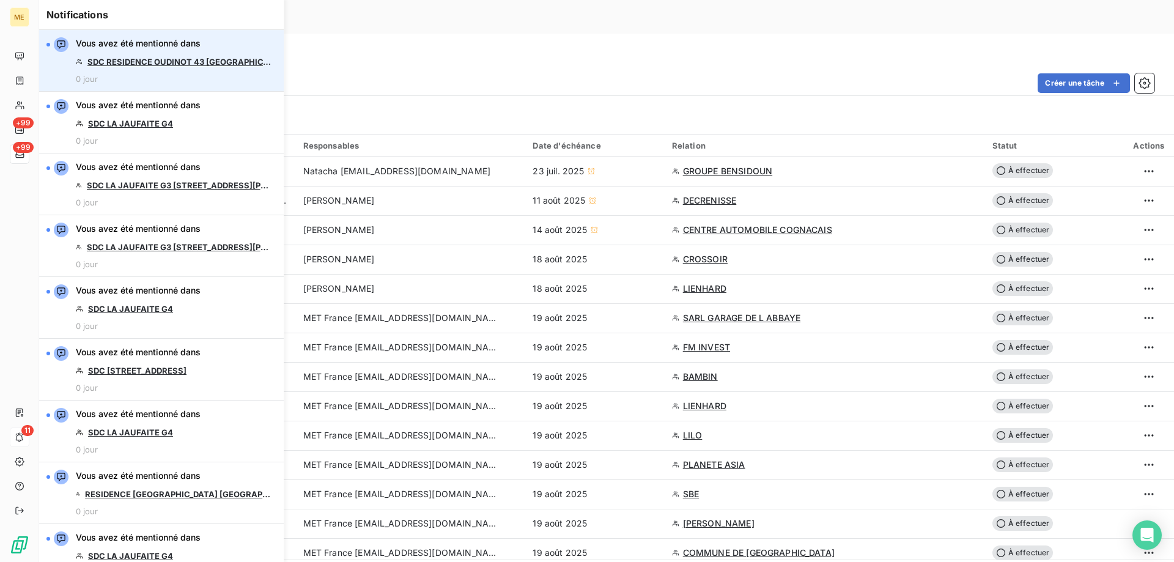
click at [162, 61] on link "SDC RESIDENCE OUDINOT 43 [GEOGRAPHIC_DATA]" at bounding box center [179, 62] width 184 height 10
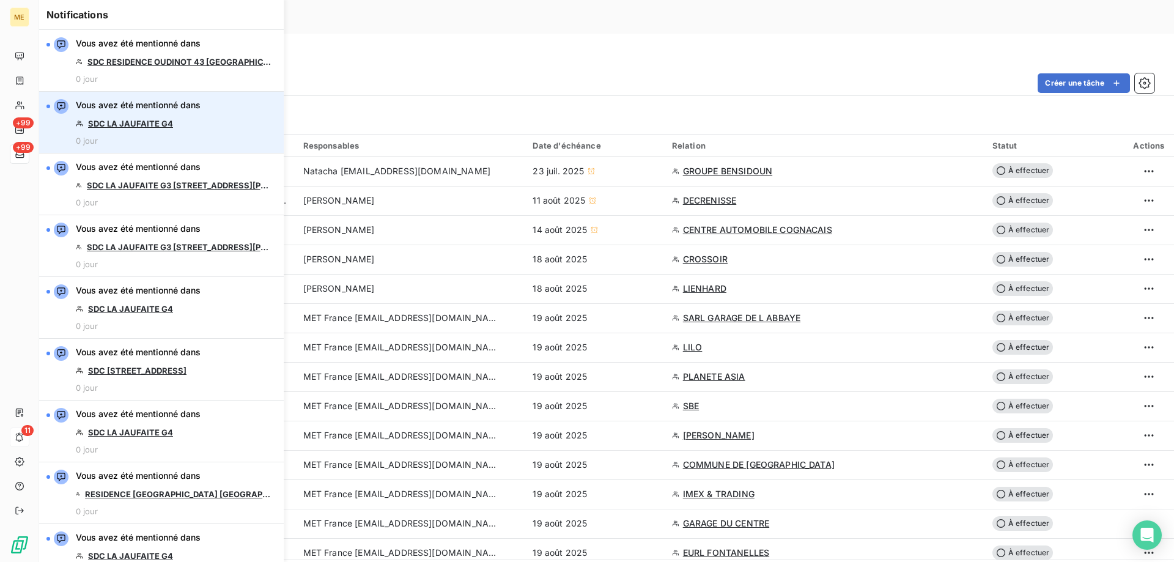
click at [160, 122] on link "SDC LA JAUFAITE G4" at bounding box center [130, 124] width 85 height 10
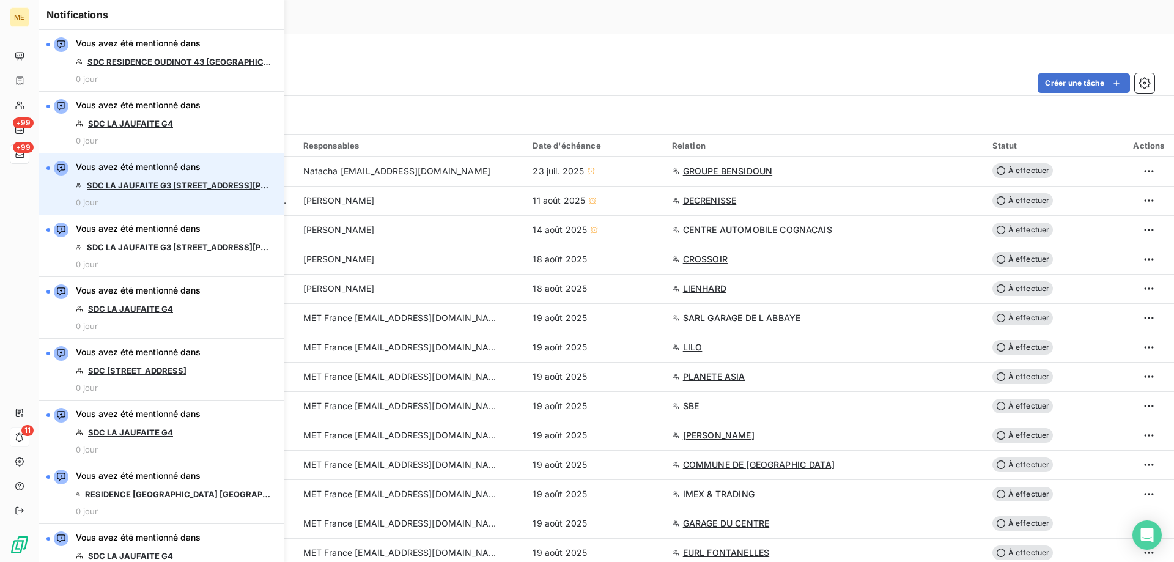
click at [158, 181] on link "SDC LA JAUFAITE G3 [STREET_ADDRESS][PERSON_NAME]" at bounding box center [179, 185] width 185 height 10
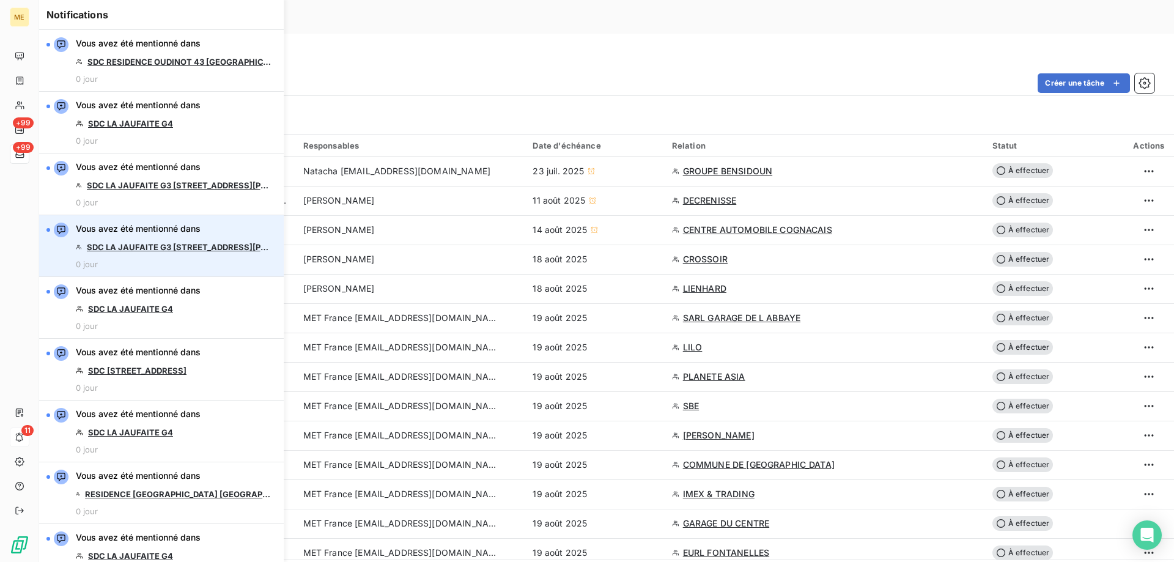
click at [202, 248] on link "SDC LA JAUFAITE G3 [STREET_ADDRESS][PERSON_NAME]" at bounding box center [179, 247] width 185 height 10
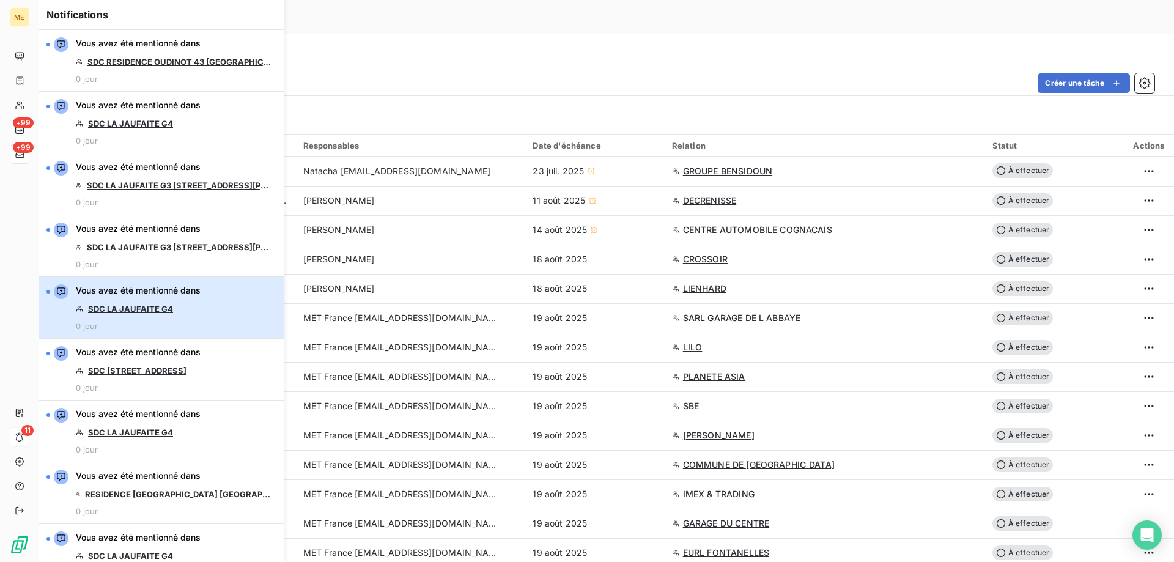
click at [166, 303] on div "Vous avez été mentionné dans SDC LA JAUFAITE G4 0 jour" at bounding box center [138, 307] width 125 height 46
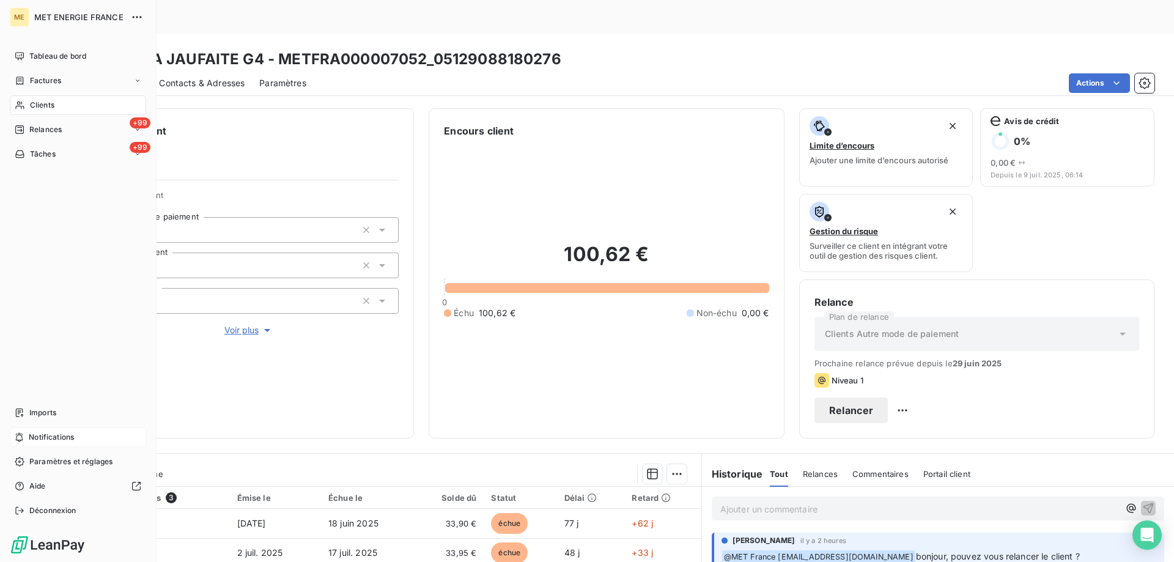
click at [70, 437] on span "Notifications" at bounding box center [51, 437] width 45 height 11
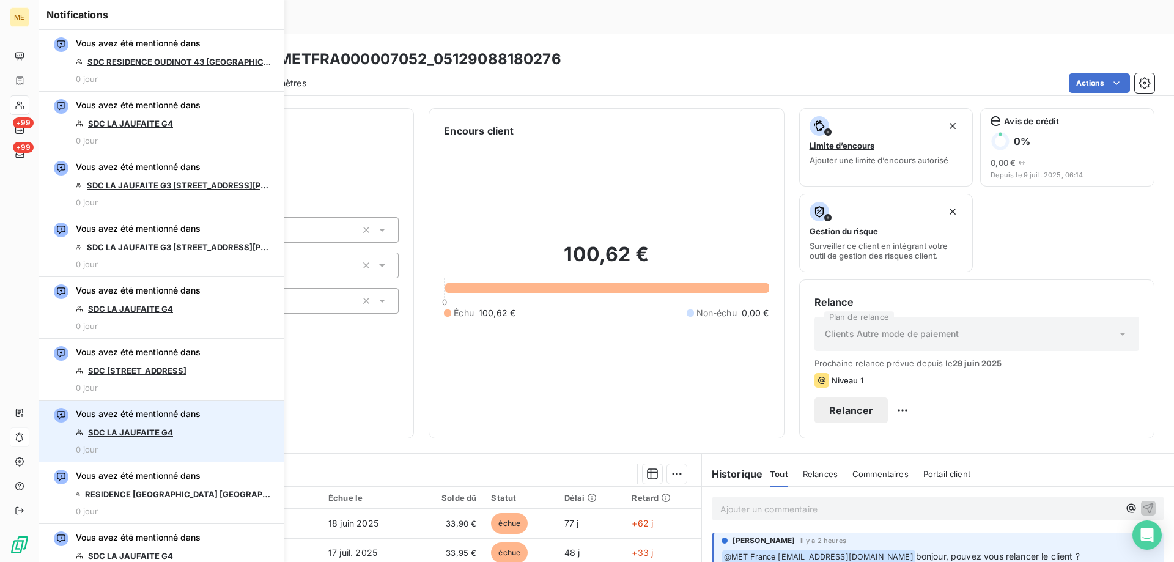
click at [163, 430] on link "SDC LA JAUFAITE G4" at bounding box center [130, 432] width 85 height 10
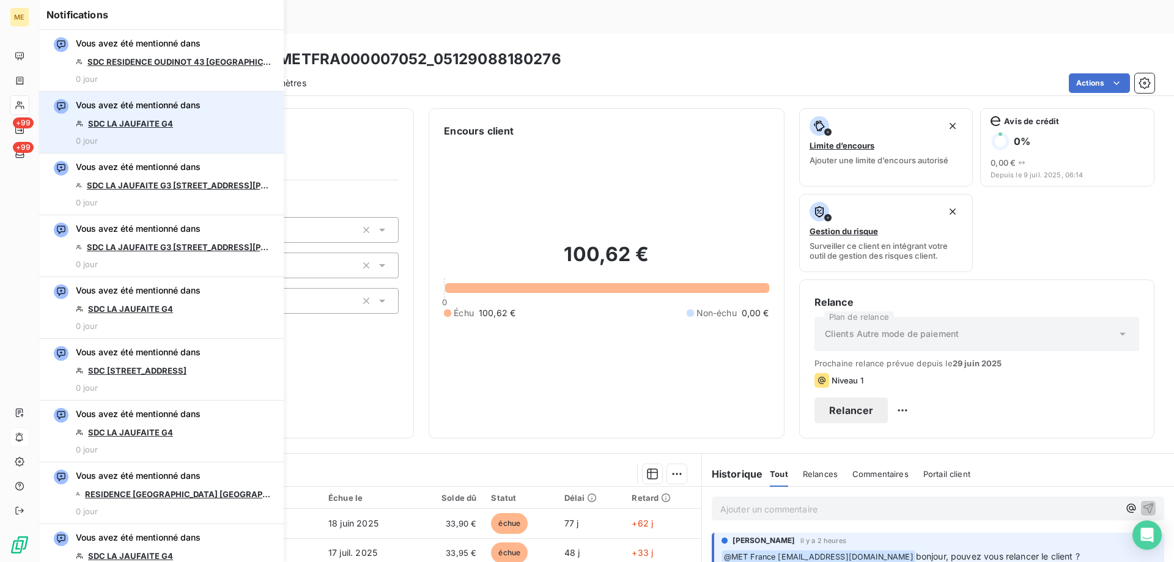
click at [131, 126] on link "SDC LA JAUFAITE G4" at bounding box center [130, 124] width 85 height 10
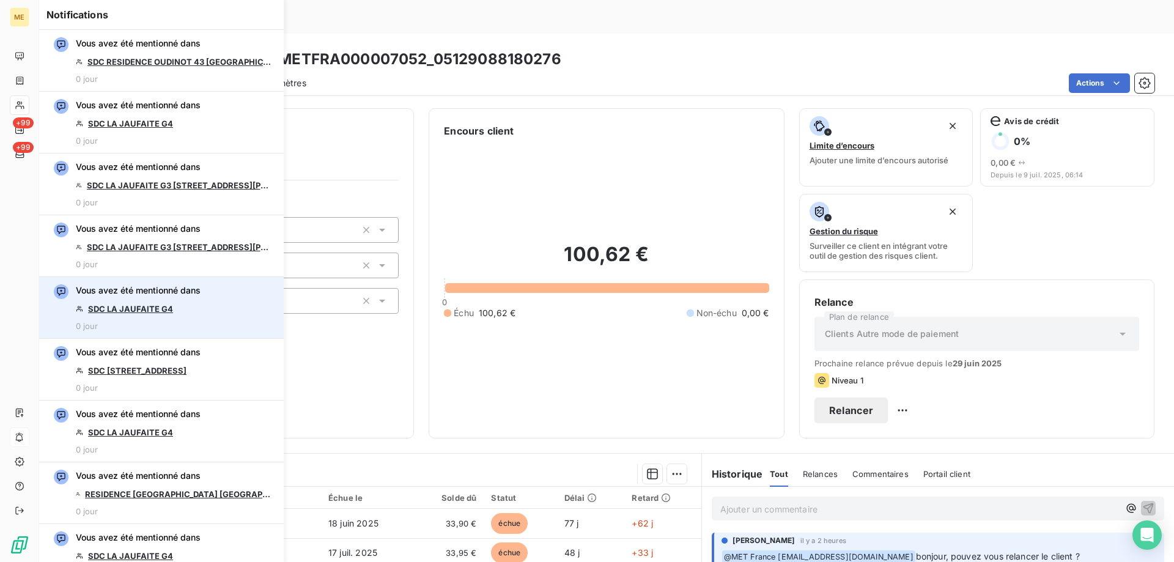
click at [166, 307] on link "SDC LA JAUFAITE G4" at bounding box center [130, 309] width 85 height 10
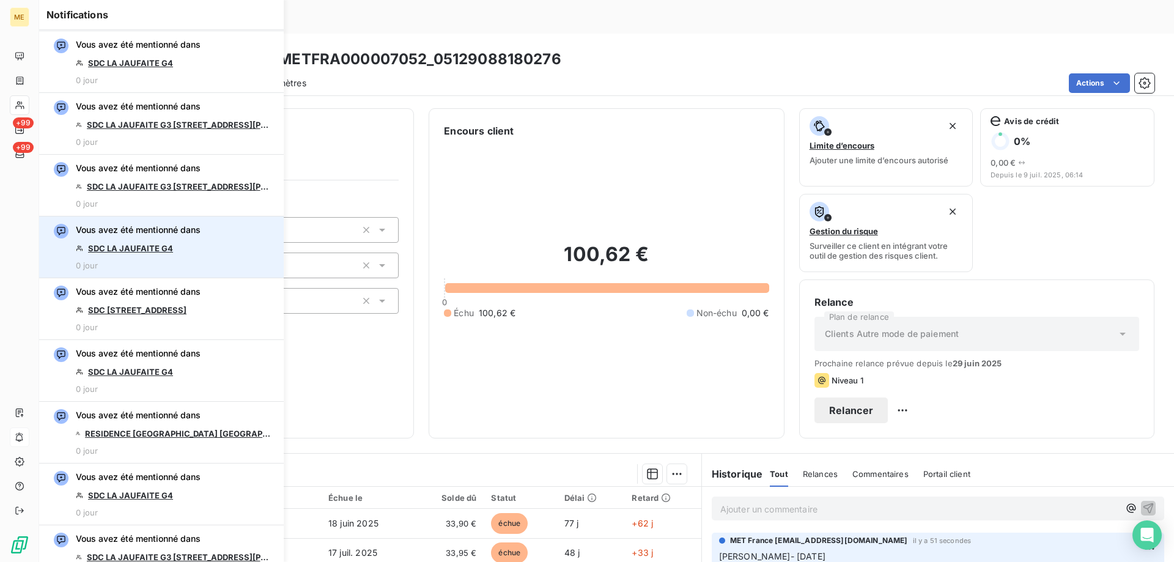
scroll to position [61, 0]
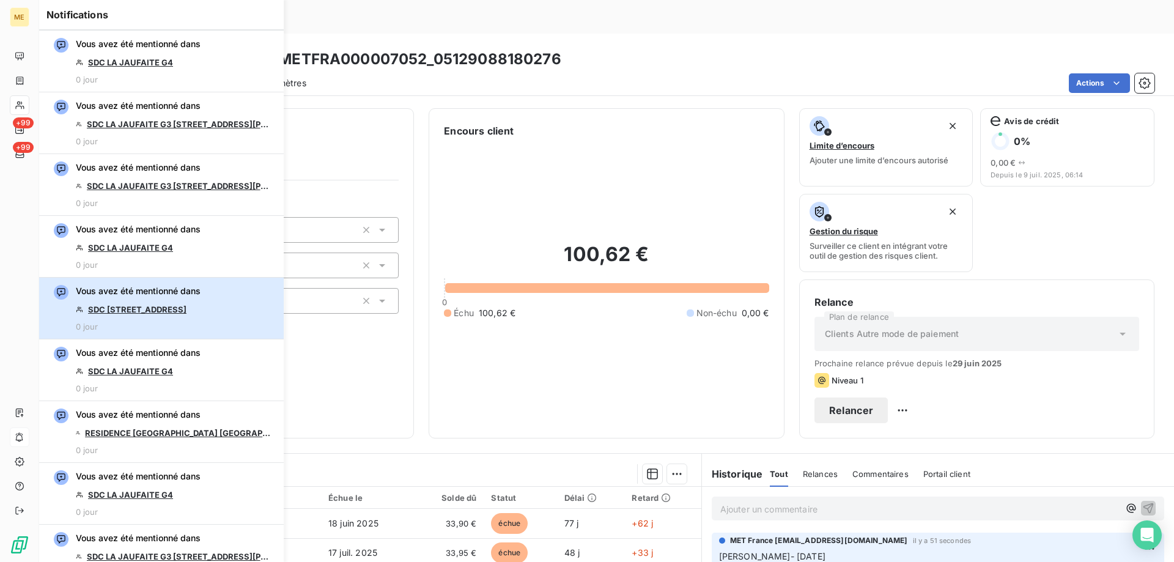
click at [185, 315] on div "Vous avez été mentionné dans SDC 80/82 Rue D’AVRON 75020 PARIS 0 jour" at bounding box center [138, 308] width 125 height 46
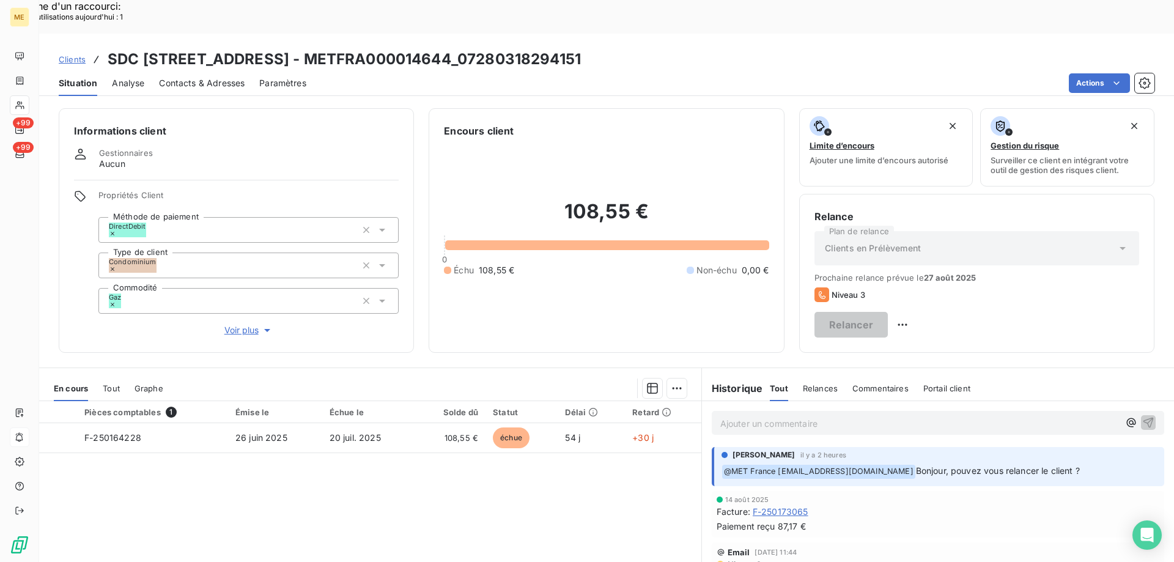
drag, startPoint x: 558, startPoint y: 26, endPoint x: 682, endPoint y: 26, distance: 123.5
click at [682, 48] on div "Clients SDC 80/82 Rue D’AVRON 75020 PARIS - METFRA000014644_07280318294151" at bounding box center [606, 59] width 1135 height 22
copy h3 "07280318294151"
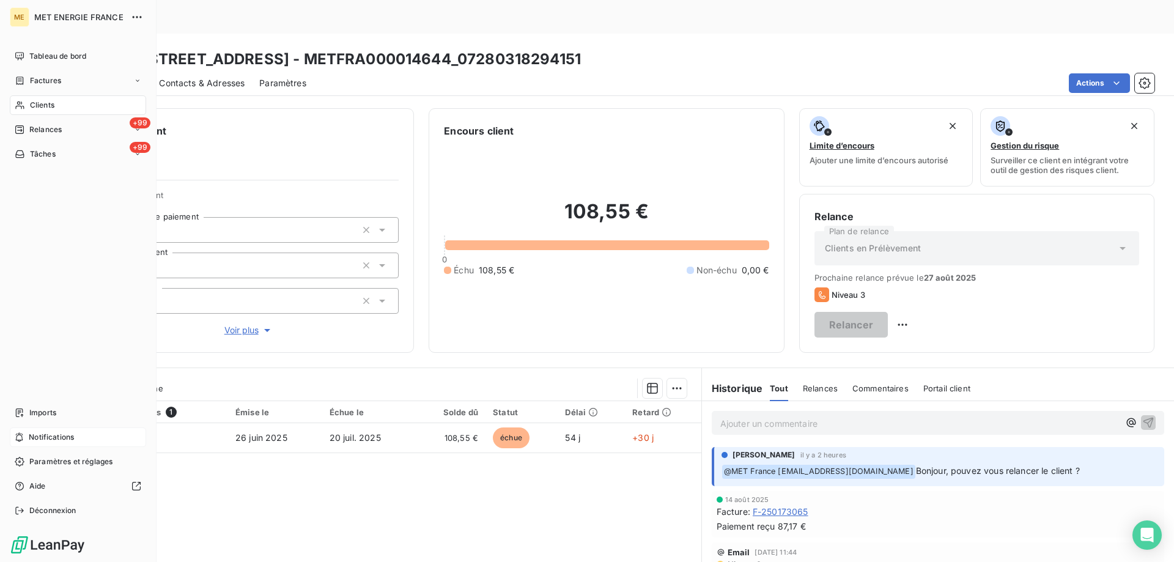
click at [97, 435] on div "Notifications" at bounding box center [78, 437] width 136 height 20
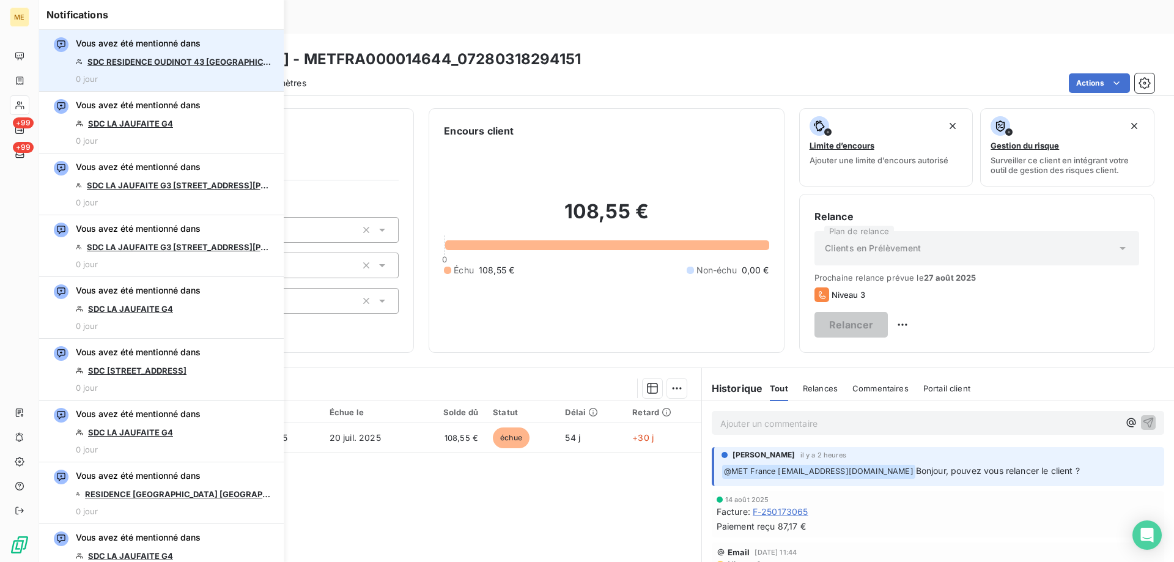
click at [180, 64] on link "SDC RESIDENCE OUDINOT 43 [GEOGRAPHIC_DATA]" at bounding box center [179, 62] width 184 height 10
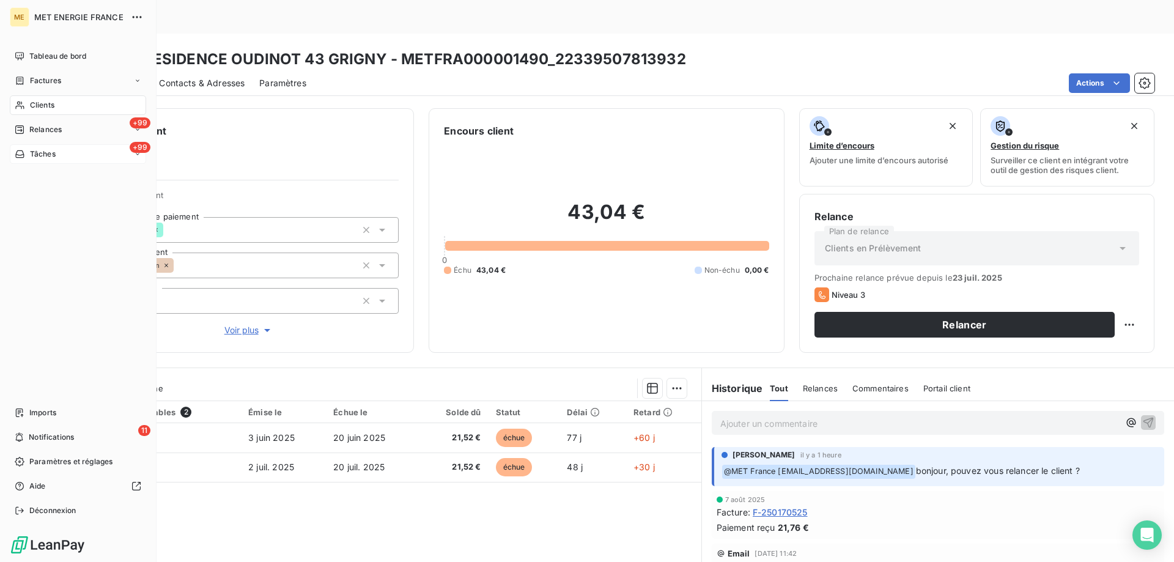
click at [57, 155] on div "+99 Tâches" at bounding box center [78, 154] width 136 height 20
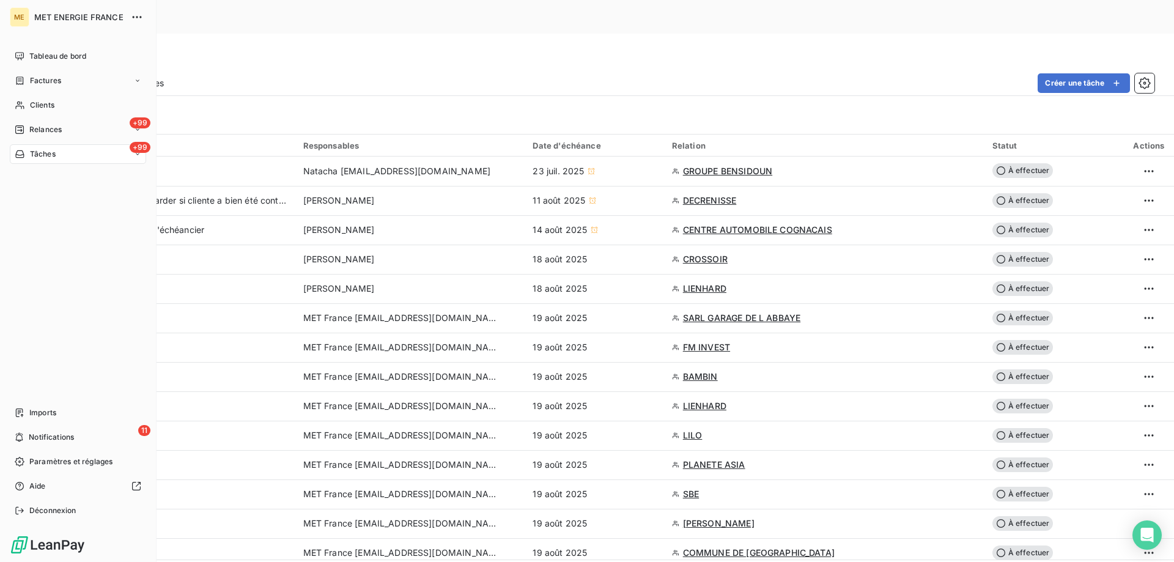
click at [25, 449] on nav "Imports 11 Notifications Paramètres et réglages Aide Déconnexion" at bounding box center [78, 461] width 136 height 117
click at [26, 440] on div "11 Notifications" at bounding box center [78, 437] width 136 height 20
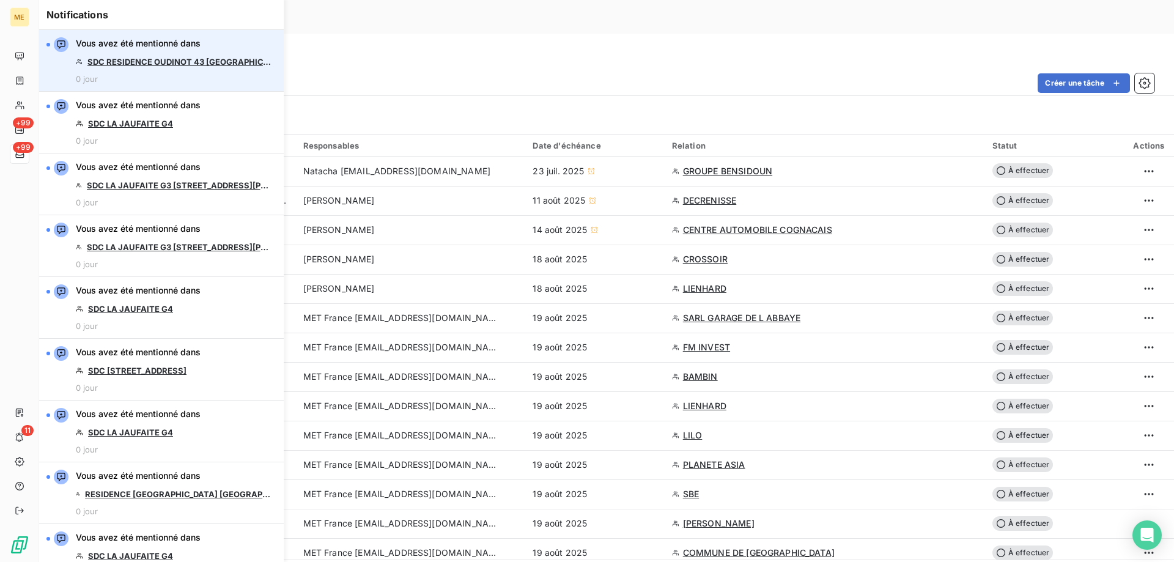
click at [184, 61] on link "SDC RESIDENCE OUDINOT 43 GRIGNY" at bounding box center [179, 62] width 184 height 10
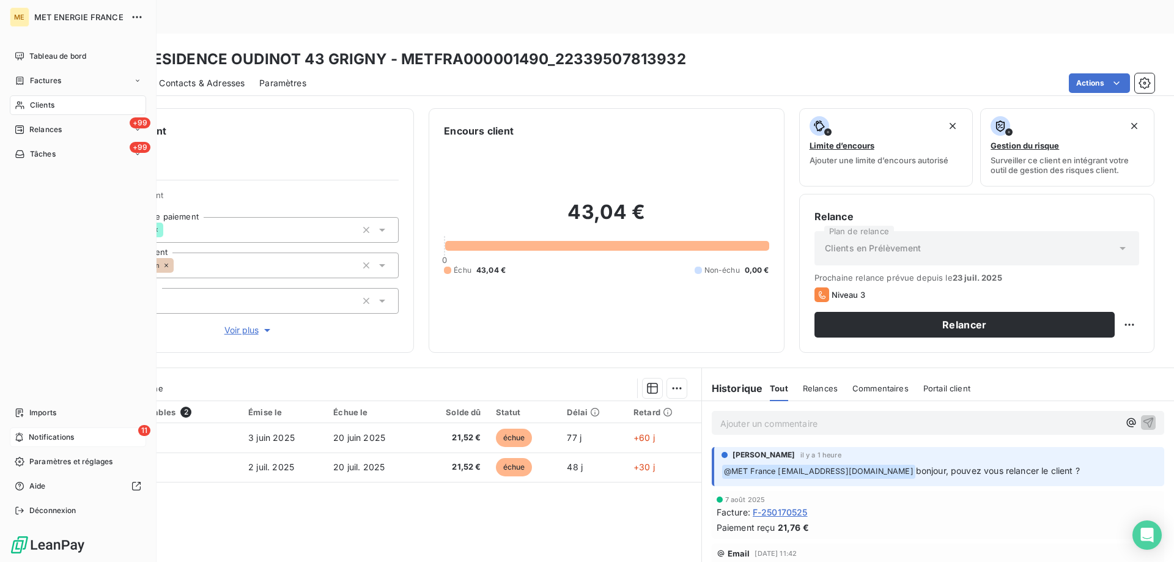
click at [101, 431] on div "11 Notifications" at bounding box center [78, 437] width 136 height 20
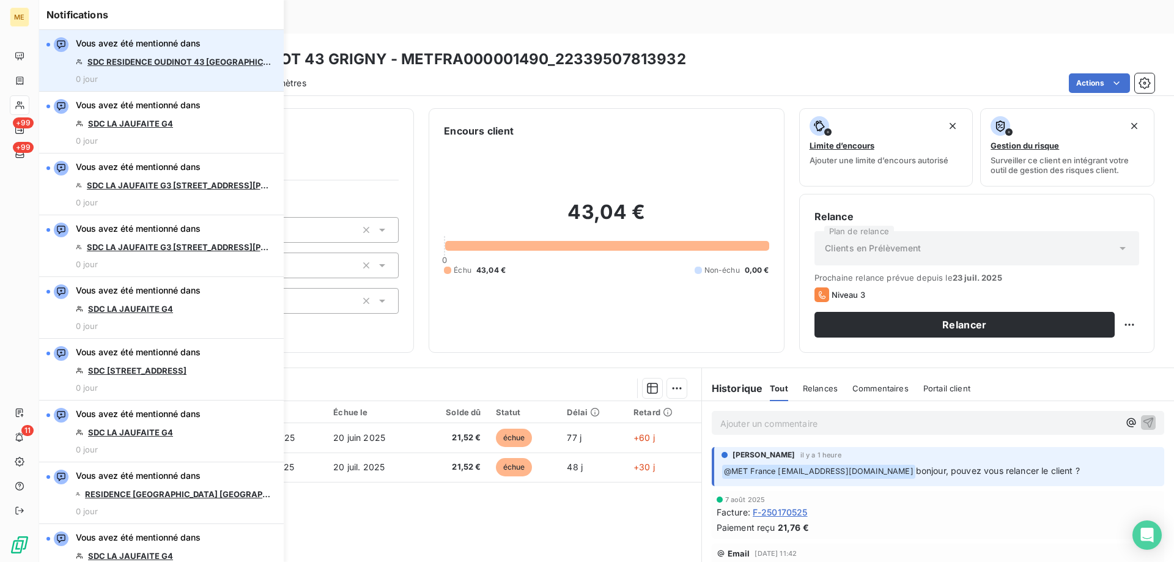
click at [173, 64] on link "SDC RESIDENCE OUDINOT 43 [GEOGRAPHIC_DATA]" at bounding box center [179, 62] width 184 height 10
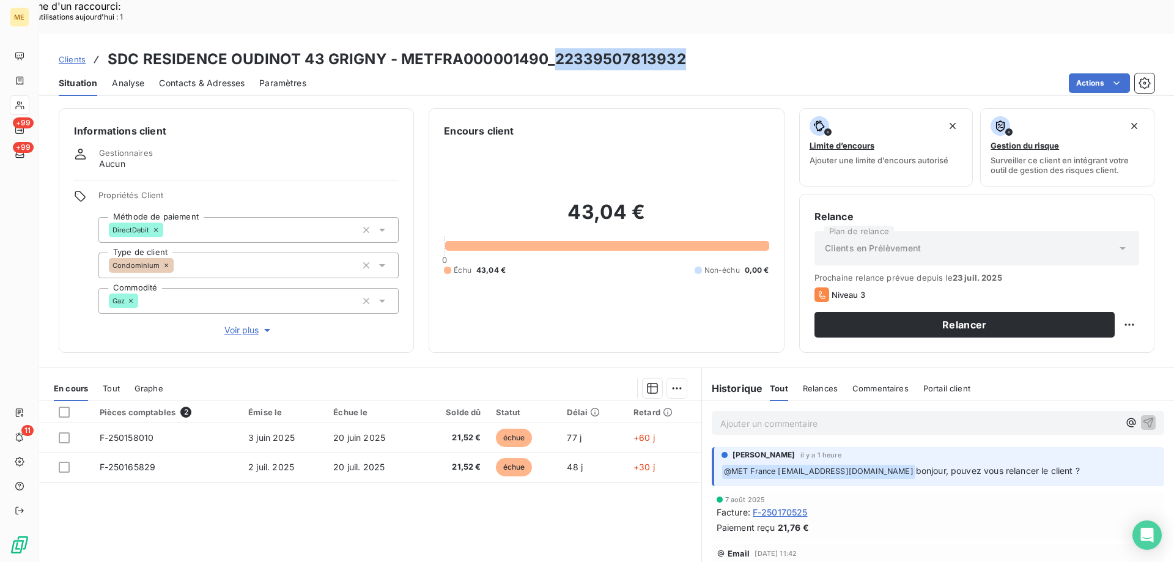
copy h3 "22339507813932"
drag, startPoint x: 553, startPoint y: 22, endPoint x: 677, endPoint y: 27, distance: 124.2
click at [677, 48] on h3 "SDC RESIDENCE OUDINOT 43 GRIGNY - METFRA000001490_22339507813932" at bounding box center [397, 59] width 578 height 22
click at [257, 324] on span "Voir plus" at bounding box center [248, 330] width 49 height 12
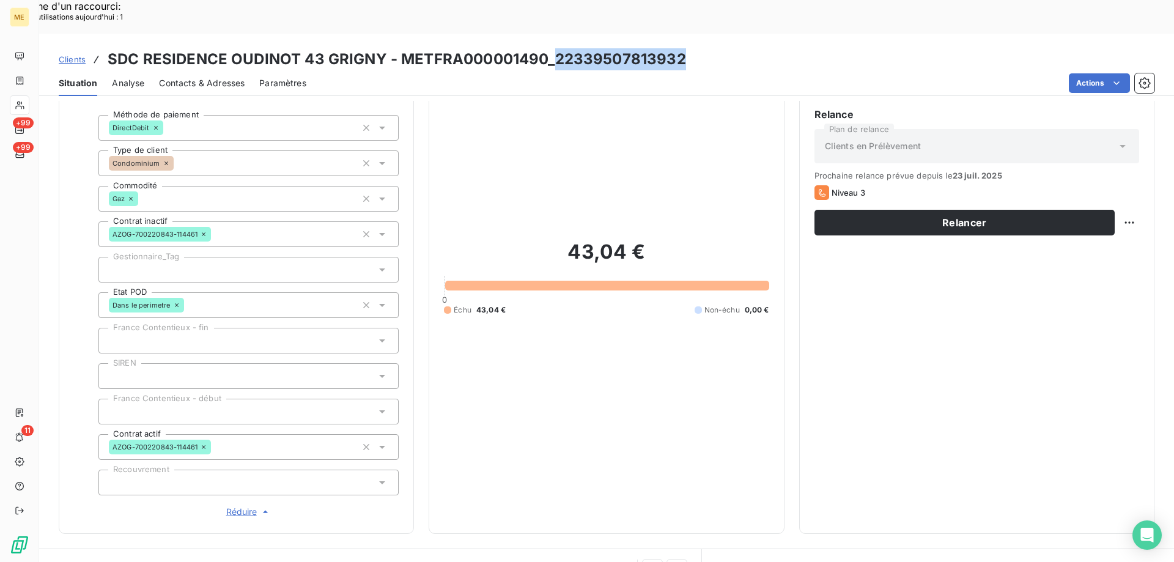
scroll to position [122, 0]
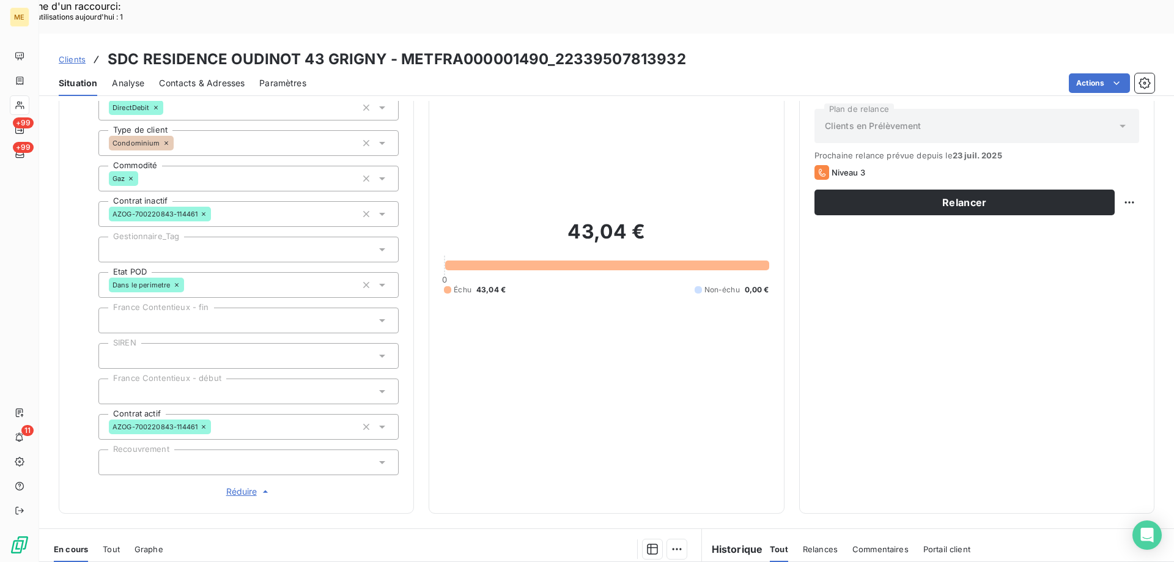
click at [161, 237] on div at bounding box center [248, 250] width 300 height 26
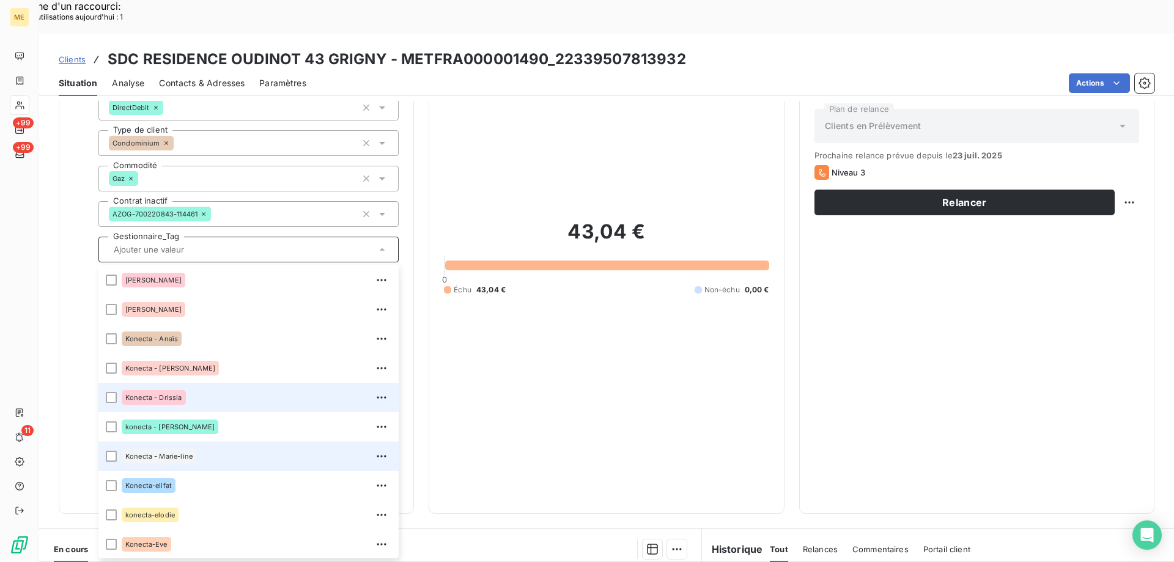
scroll to position [245, 0]
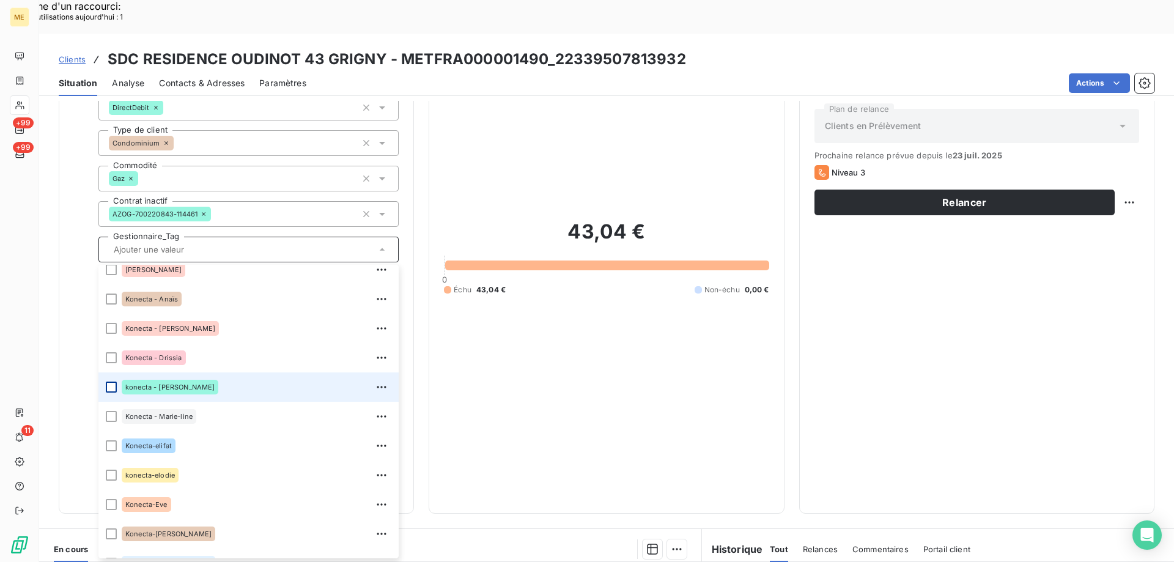
click at [114, 382] on div at bounding box center [111, 387] width 11 height 11
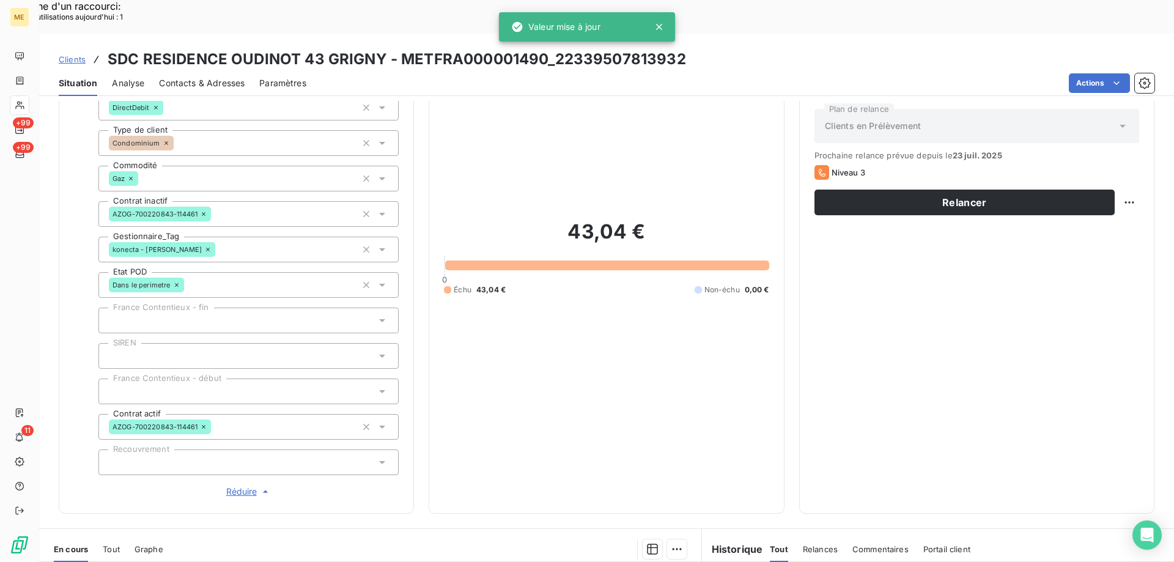
click at [598, 424] on div "43,04 € 0 Échu 43,04 € Non-échu 0,00 €" at bounding box center [606, 257] width 325 height 482
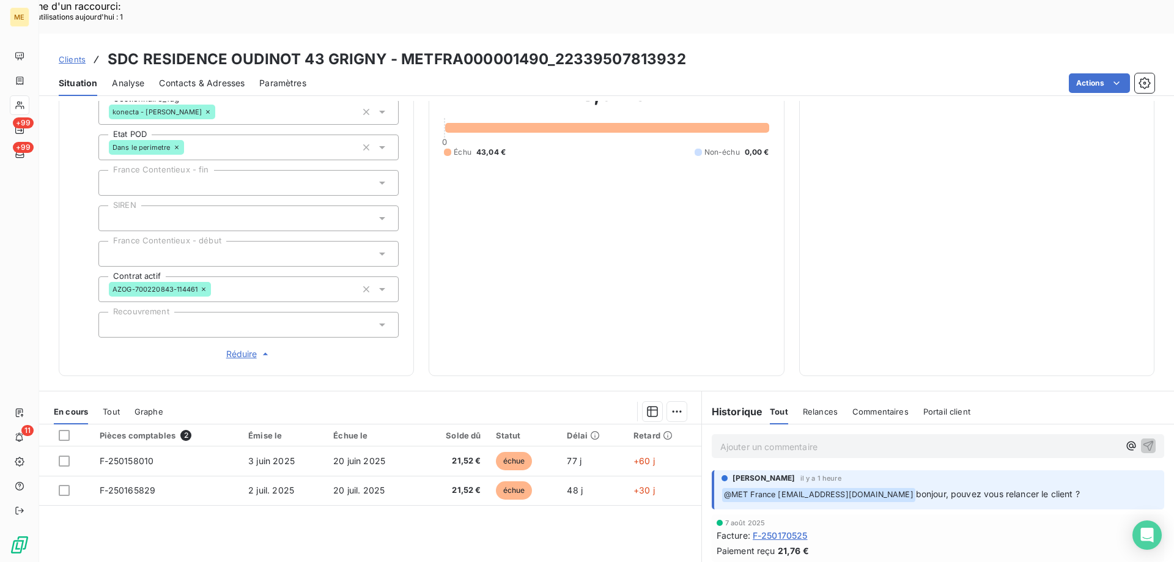
scroll to position [360, 0]
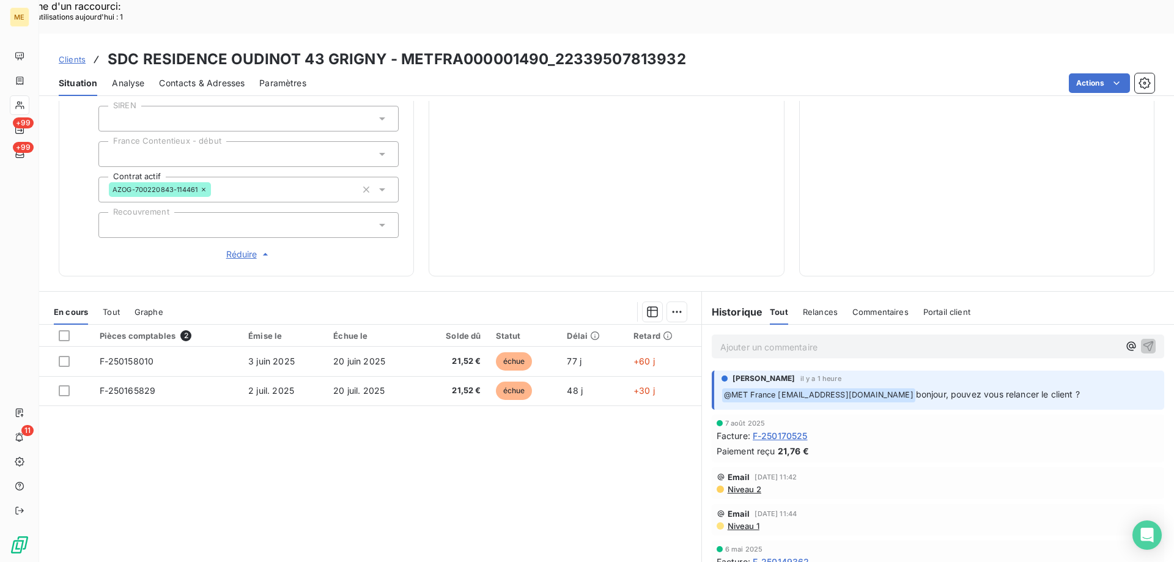
click at [831, 334] on div "Ajouter un commentaire ﻿" at bounding box center [938, 346] width 452 height 24
click at [817, 339] on p "Ajouter un commentaire ﻿" at bounding box center [919, 346] width 399 height 15
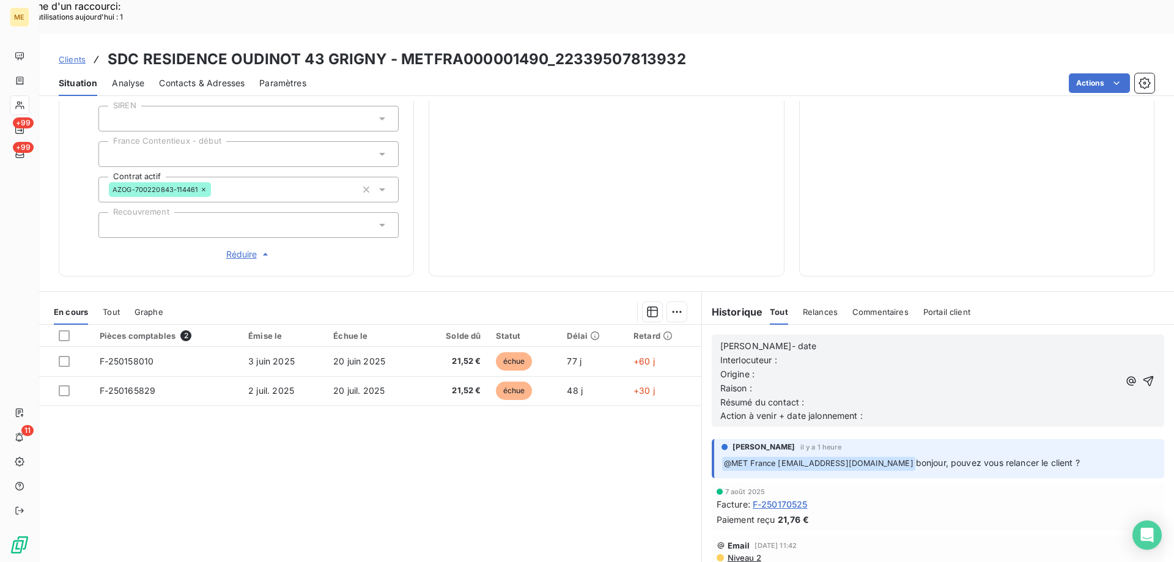
click at [797, 339] on p "Lisa- date" at bounding box center [919, 346] width 399 height 14
click at [804, 367] on p "Origine :" at bounding box center [919, 374] width 399 height 14
click at [798, 339] on p "[PERSON_NAME]- [DATE]" at bounding box center [919, 346] width 399 height 14
click at [793, 353] on p "Interlocuteur :" at bounding box center [919, 360] width 399 height 14
click at [816, 367] on p "Origine :" at bounding box center [919, 374] width 399 height 14
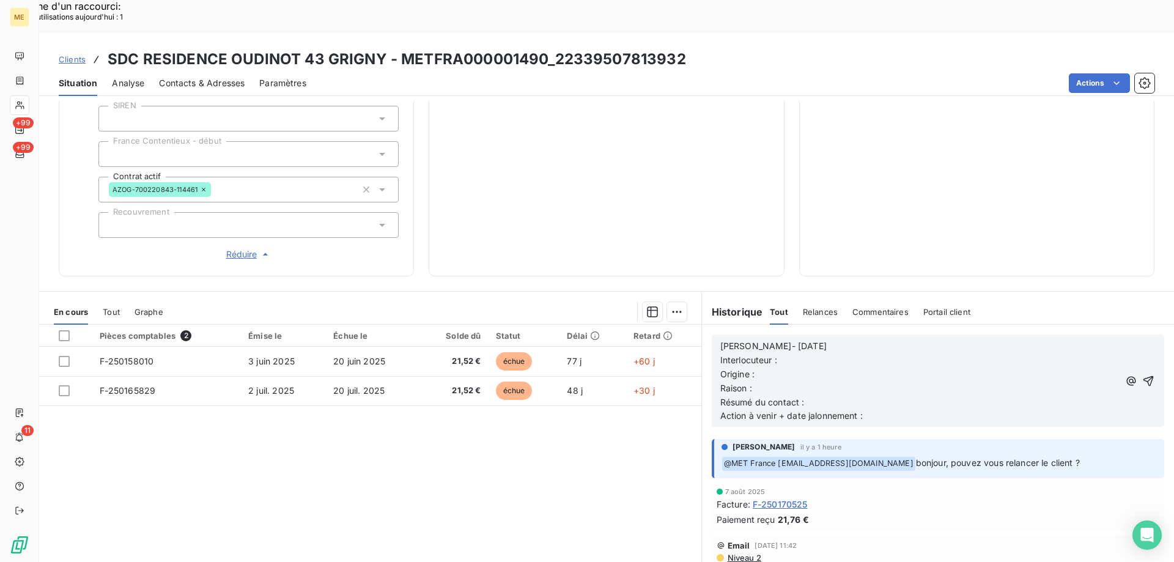
click at [833, 353] on p "Interlocuteur :" at bounding box center [919, 360] width 399 height 14
click at [846, 382] on p "Raison :" at bounding box center [919, 389] width 399 height 14
click at [850, 367] on p "Origine :" at bounding box center [919, 374] width 399 height 14
click at [853, 382] on p "Raison :" at bounding box center [919, 389] width 399 height 14
click at [890, 382] on p "Raison :" at bounding box center [919, 389] width 399 height 14
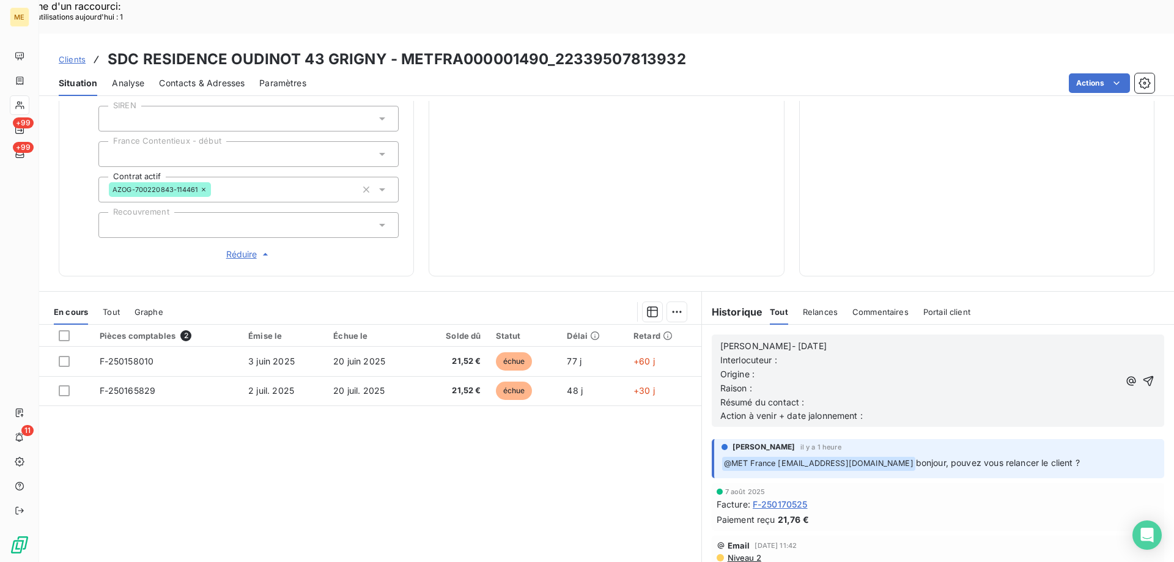
click at [890, 396] on p "Résumé du contact :" at bounding box center [919, 403] width 399 height 14
click at [900, 339] on p "[PERSON_NAME]- [DATE]" at bounding box center [919, 346] width 399 height 14
click at [900, 353] on p "Interlocuteur :" at bounding box center [919, 360] width 399 height 14
click at [820, 382] on p "Raison :" at bounding box center [919, 389] width 399 height 14
click at [859, 339] on p "[PERSON_NAME]- [DATE]" at bounding box center [919, 346] width 399 height 14
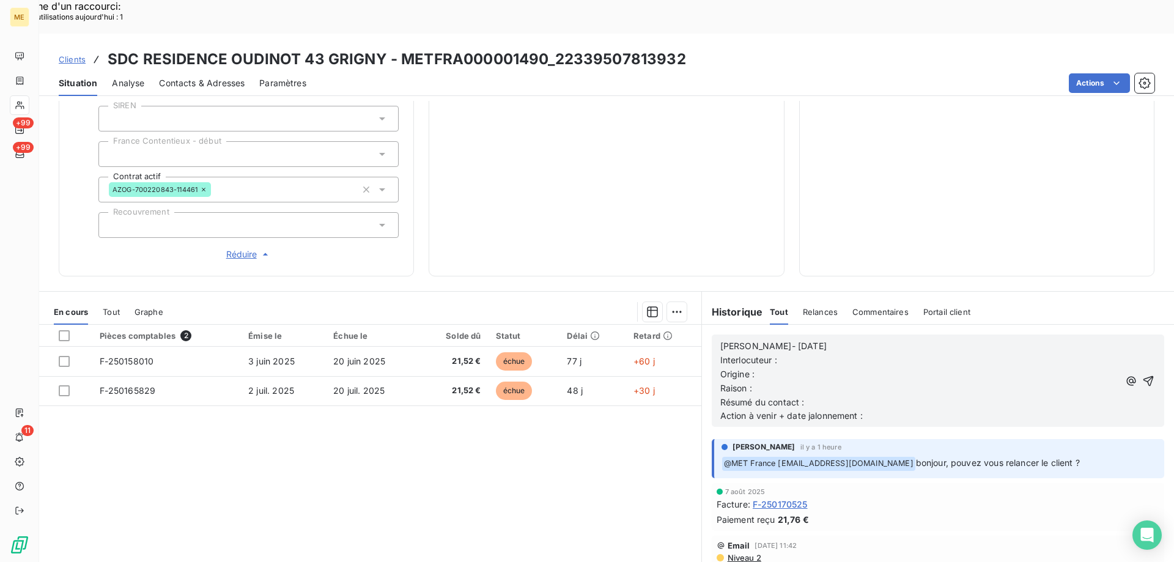
click at [863, 353] on p "Interlocuteur :" at bounding box center [919, 360] width 399 height 14
click at [883, 367] on p "Origine :" at bounding box center [919, 374] width 399 height 14
click at [875, 353] on p "Interlocuteur :" at bounding box center [919, 360] width 399 height 14
click at [784, 355] on span "Interlocuteur : 3169021018" at bounding box center [776, 360] width 113 height 10
click at [884, 353] on p "Interlocuteur : 0169021018" at bounding box center [919, 360] width 399 height 14
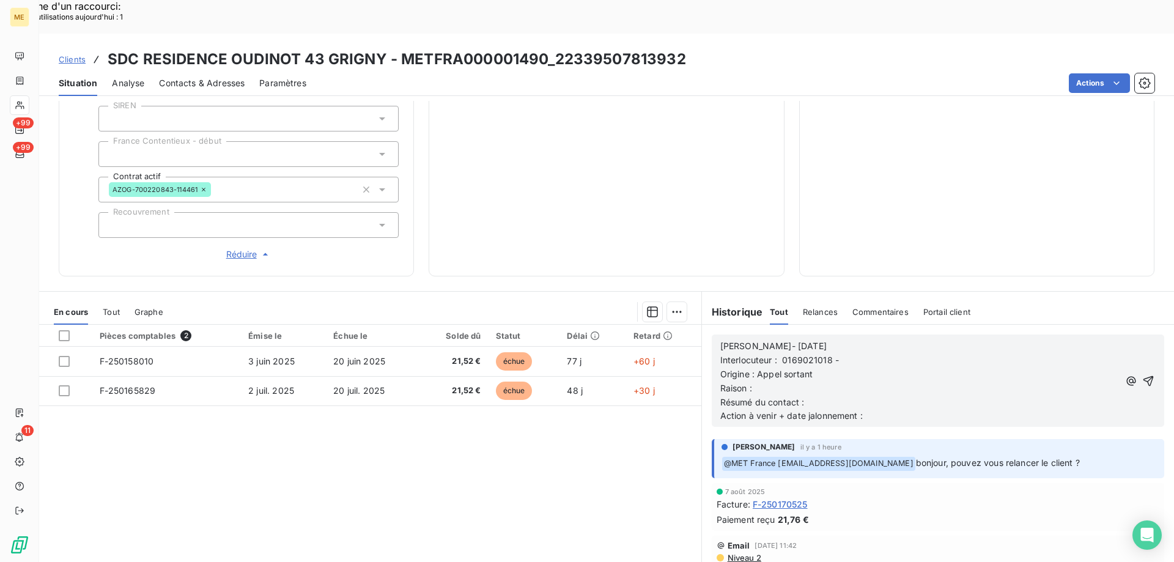
click at [863, 353] on p "Interlocuteur : 0169021018 -" at bounding box center [919, 360] width 399 height 14
click at [996, 367] on p "Origine : Appel sortant" at bounding box center [919, 374] width 399 height 14
click at [990, 367] on p "Origine : Appel sortant" at bounding box center [919, 374] width 399 height 14
click at [978, 353] on p "Interlocuteur : 0169021018 - Ms. IGNESIAS" at bounding box center [919, 360] width 399 height 14
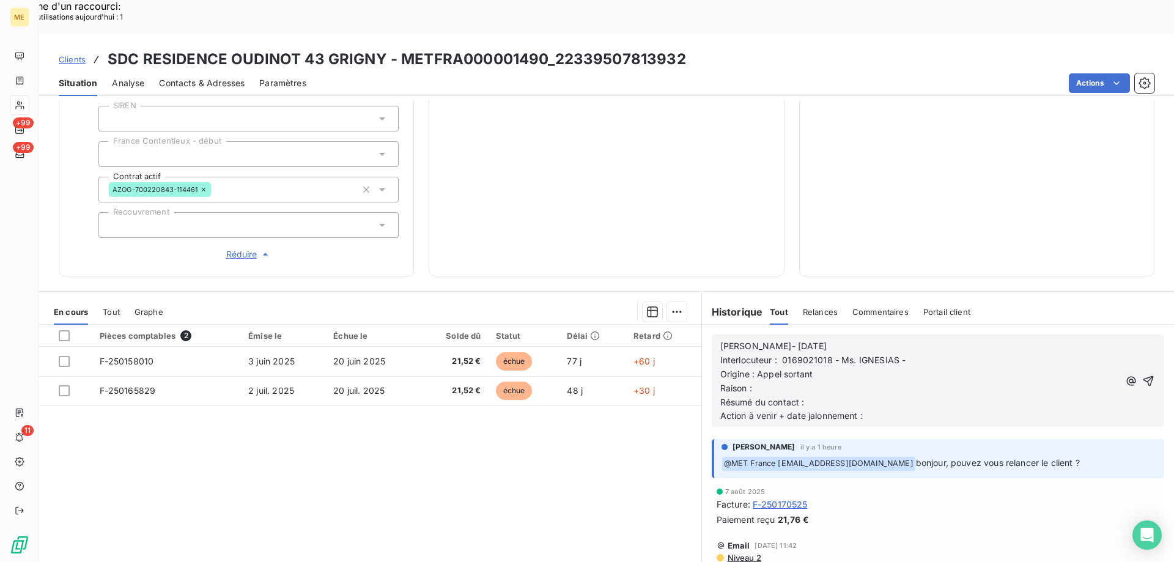
click at [927, 367] on p "Origine : Appel sortant" at bounding box center [919, 374] width 399 height 14
click at [944, 353] on p "Interlocuteur : 0169021018 - Ms. IGNESIAS -" at bounding box center [919, 360] width 399 height 14
click at [789, 382] on p "Raison :" at bounding box center [919, 389] width 399 height 14
click at [846, 396] on p "Résumé du contact :" at bounding box center [919, 403] width 399 height 14
drag, startPoint x: 878, startPoint y: 383, endPoint x: 692, endPoint y: 387, distance: 186.5
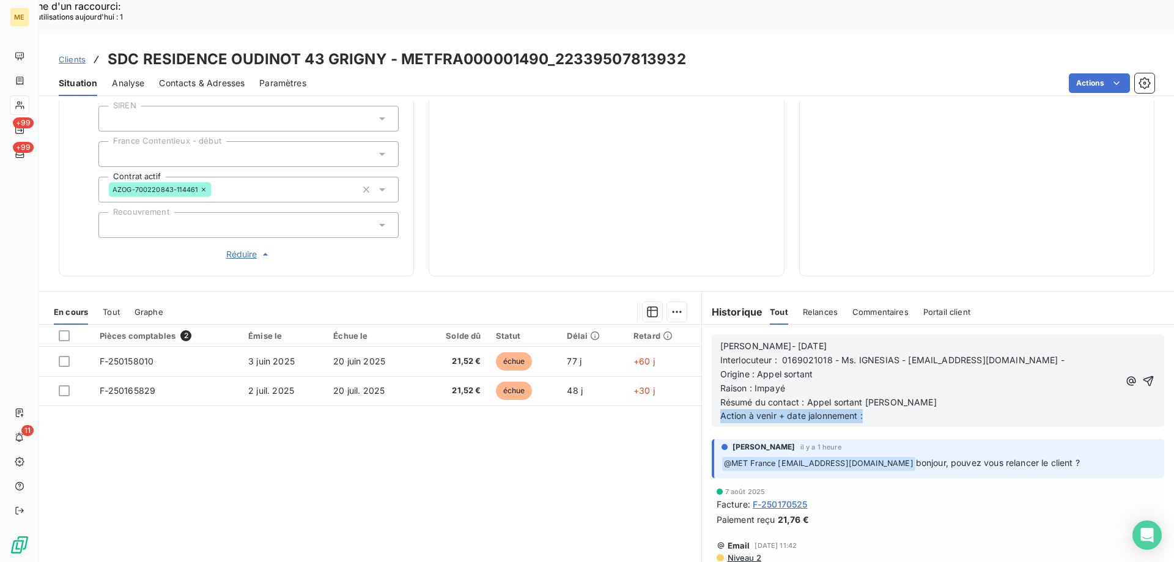
click at [692, 387] on div "En cours Tout Graphe Pièces comptables 2 Émise le Échue le Solde dû Statut Déla…" at bounding box center [606, 444] width 1135 height 306
click at [1142, 375] on icon "button" at bounding box center [1148, 381] width 12 height 12
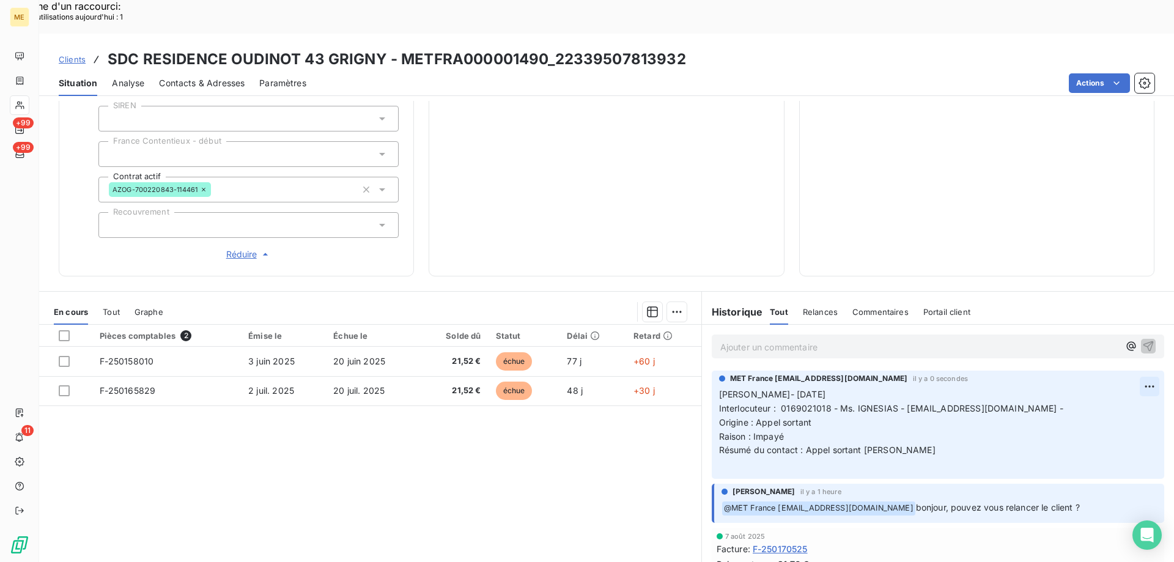
click at [1080, 376] on div "Editer" at bounding box center [1102, 379] width 68 height 20
click at [987, 416] on p "Lisa- 19/08/2025 Interlocuteur : 0169021018 - Ms. IGNESIAS - thinuza@syndic.fr …" at bounding box center [929, 430] width 421 height 84
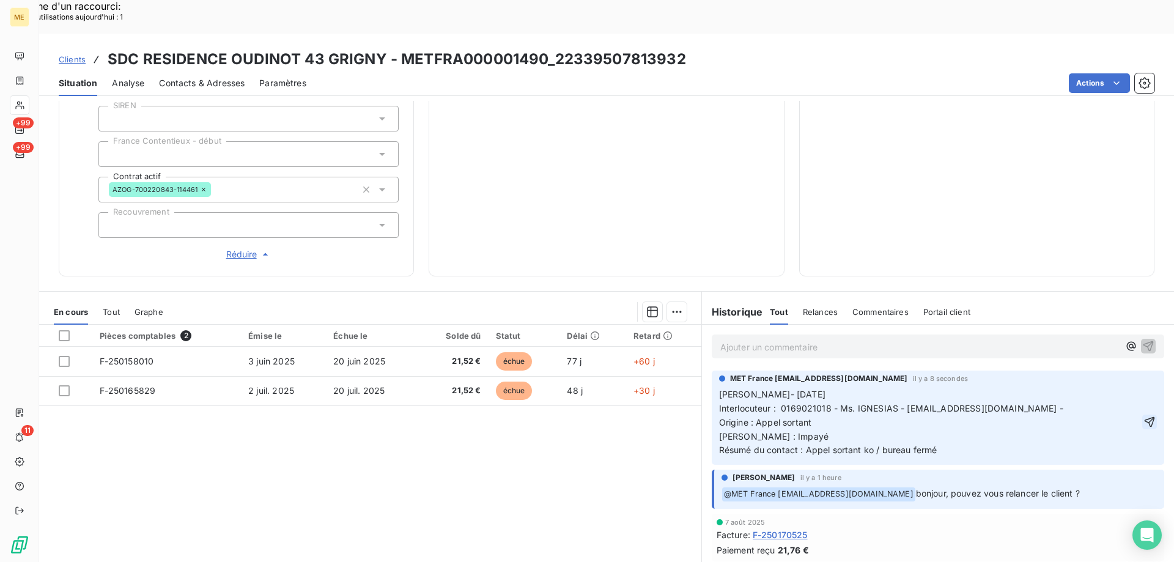
click at [1145, 417] on icon "button" at bounding box center [1150, 422] width 10 height 10
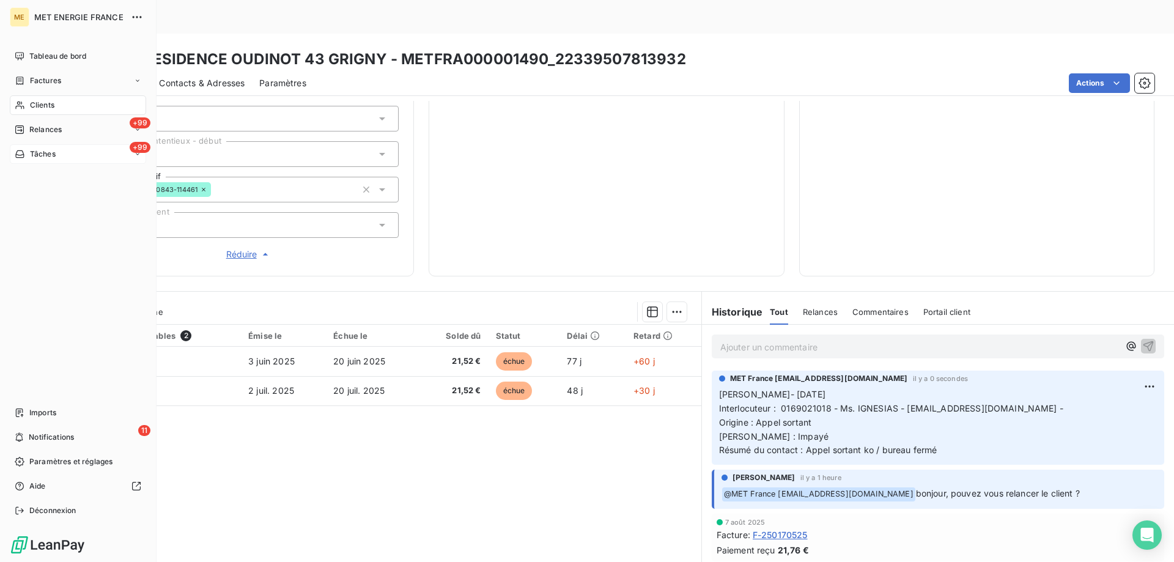
click at [57, 158] on div "+99 Tâches" at bounding box center [78, 154] width 136 height 20
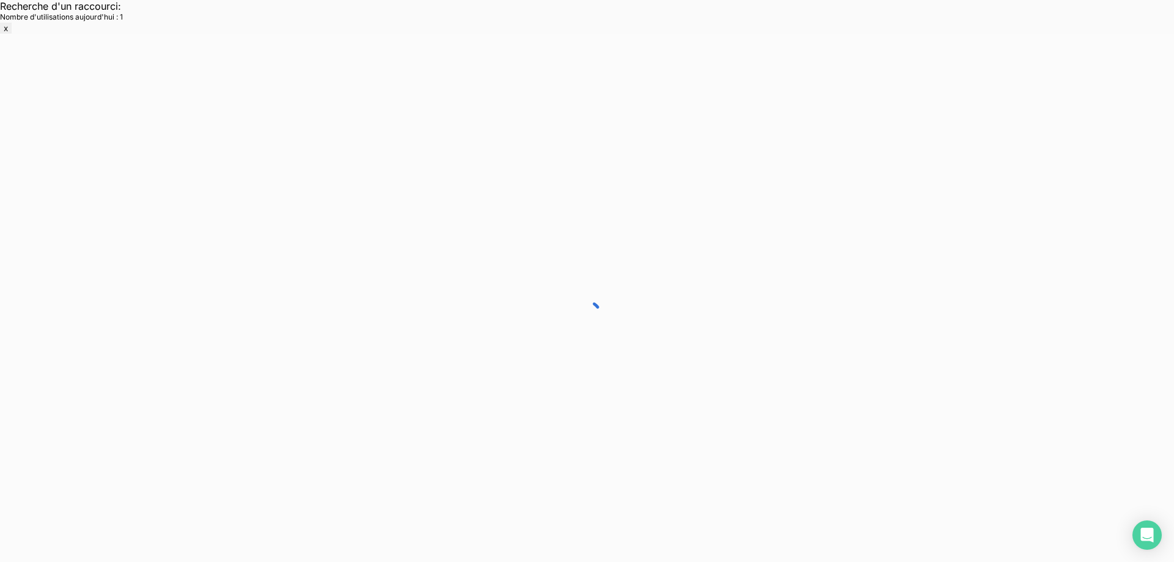
click at [57, 158] on div at bounding box center [587, 315] width 1174 height 562
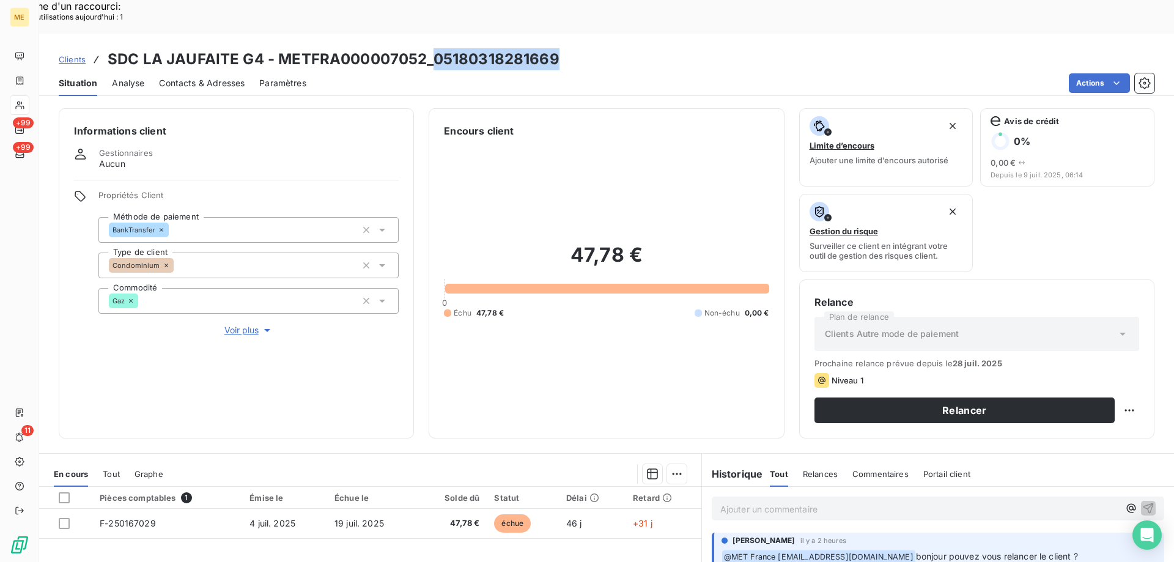
drag, startPoint x: 429, startPoint y: 27, endPoint x: 558, endPoint y: 25, distance: 129.0
click at [558, 48] on div "Clients SDC LA JAUFAITE G4 - METFRA000007052_05180318281669" at bounding box center [606, 59] width 1135 height 22
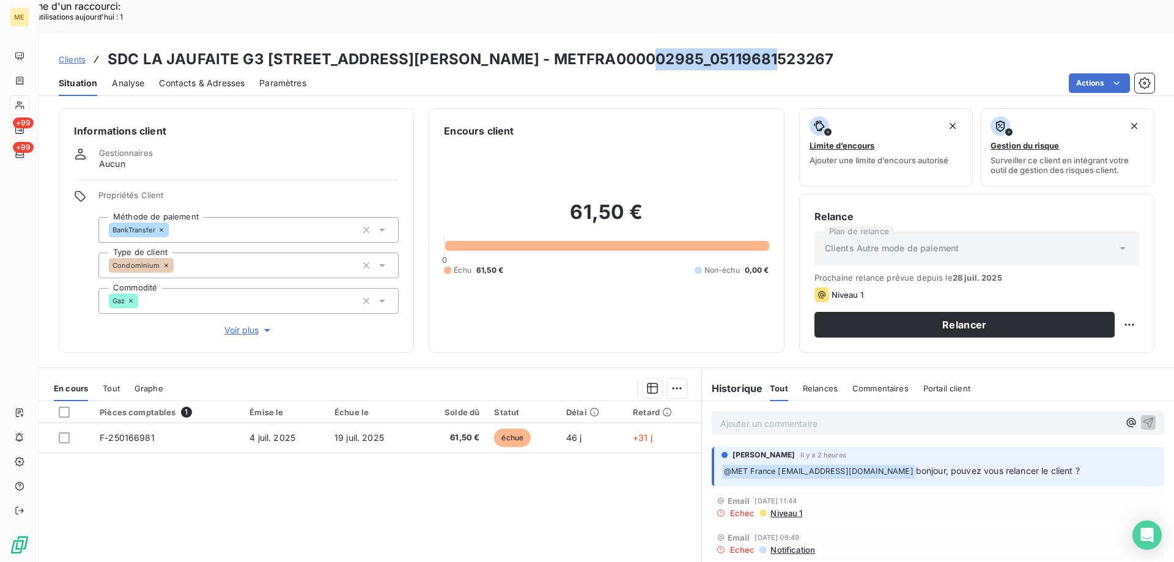
drag, startPoint x: 642, startPoint y: 28, endPoint x: 792, endPoint y: 36, distance: 150.6
click at [792, 48] on div "Clients SDC LA JAUFAITE G3 20 RUE JACQUES ANQUETIL - METFRA000002985_0511968152…" at bounding box center [606, 59] width 1135 height 22
copy h3 "05119681523267"
click at [597, 101] on div "Informations client Gestionnaires Aucun Propriétés Client Méthode de paiement B…" at bounding box center [606, 348] width 1135 height 495
click at [857, 416] on p "Ajouter un commentaire ﻿" at bounding box center [919, 423] width 399 height 15
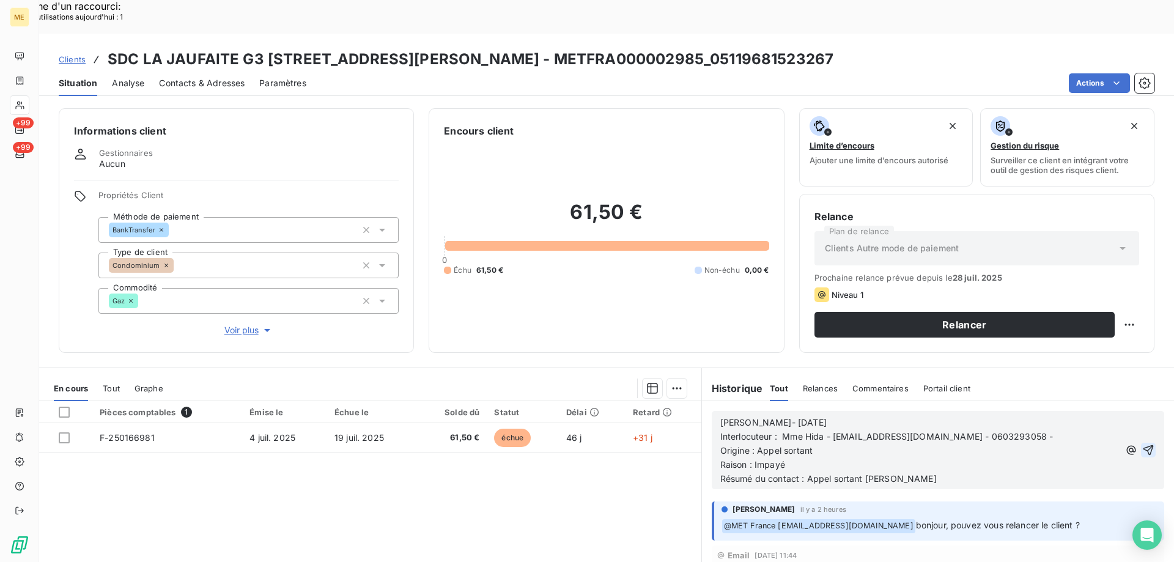
click at [1142, 444] on icon "button" at bounding box center [1148, 450] width 12 height 12
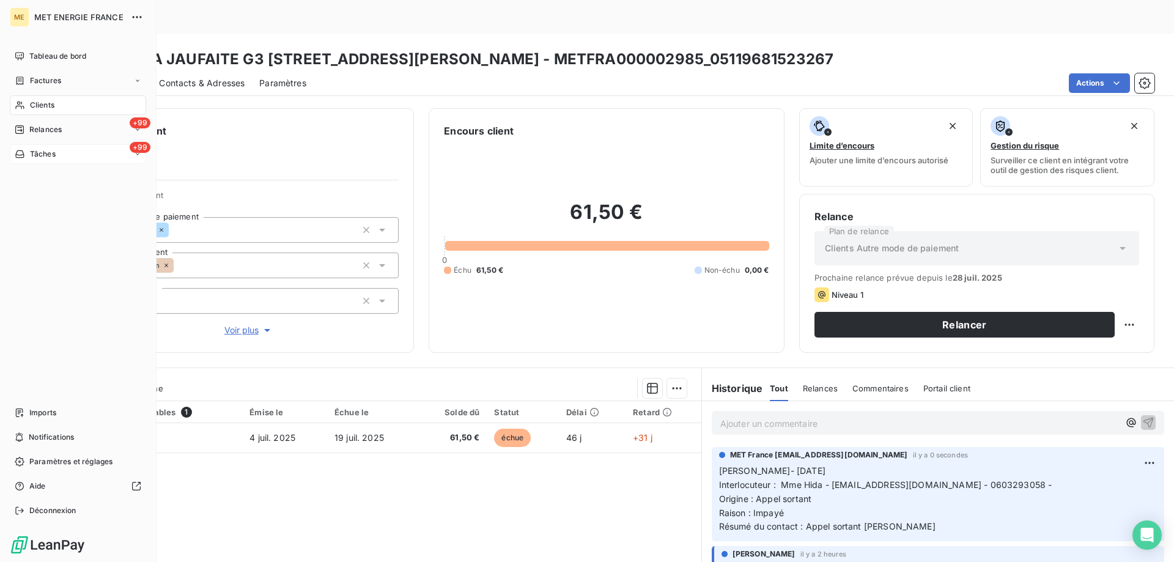
click at [37, 148] on div "+99 Tâches" at bounding box center [78, 154] width 136 height 20
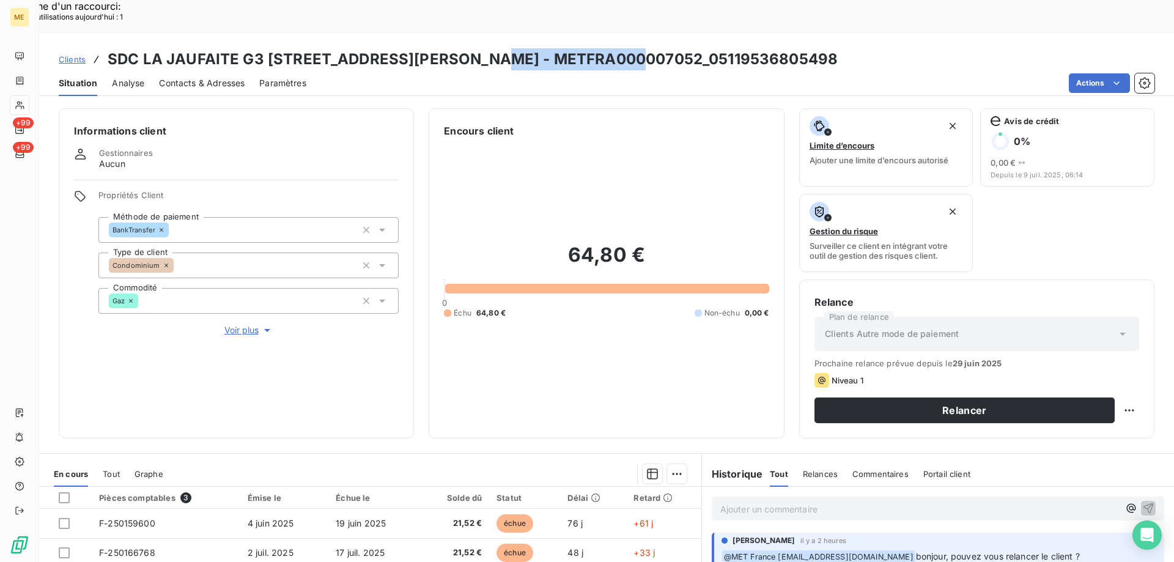
copy h3 "METFRA000007052"
drag, startPoint x: 490, startPoint y: 20, endPoint x: 634, endPoint y: 18, distance: 143.7
click at [634, 48] on h3 "SDC LA JAUFAITE G3 [STREET_ADDRESS][PERSON_NAME] - METFRA000007052_051195368054…" at bounding box center [473, 59] width 730 height 22
copy h3 "05119536805498"
drag, startPoint x: 641, startPoint y: 24, endPoint x: 779, endPoint y: 22, distance: 138.2
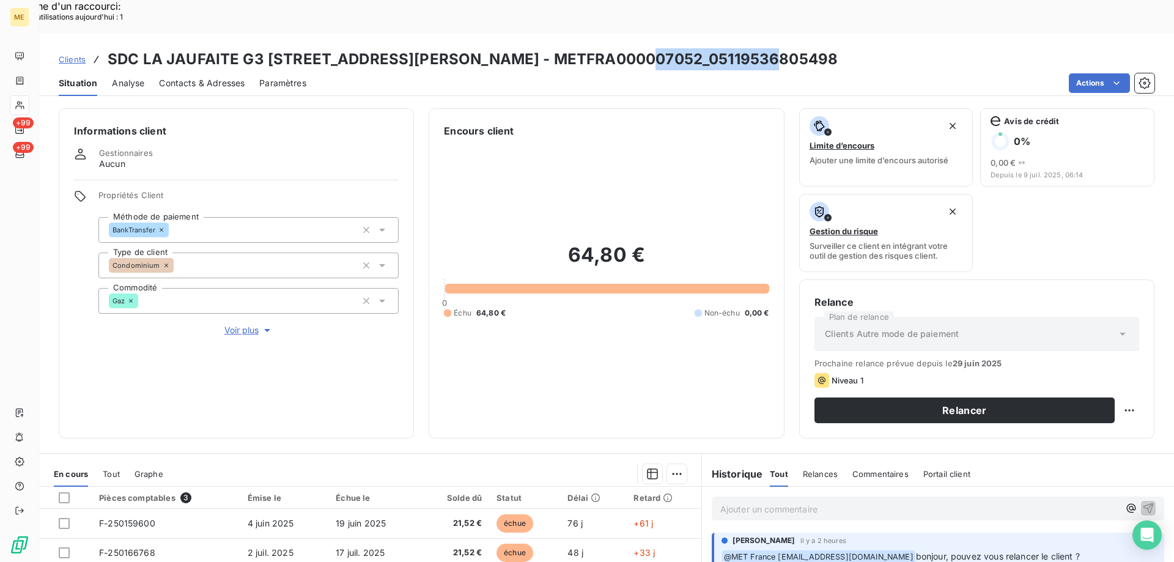
click at [779, 48] on div "Clients SDC LA JAUFAITE G3 [STREET_ADDRESS][PERSON_NAME] - METFRA000007052_0511…" at bounding box center [606, 59] width 1135 height 22
click at [865, 490] on div "Ajouter un commentaire ﻿" at bounding box center [938, 508] width 472 height 43
click at [867, 496] on div "Ajouter un commentaire ﻿" at bounding box center [938, 508] width 452 height 24
click at [876, 501] on p "Ajouter un commentaire ﻿" at bounding box center [919, 508] width 399 height 15
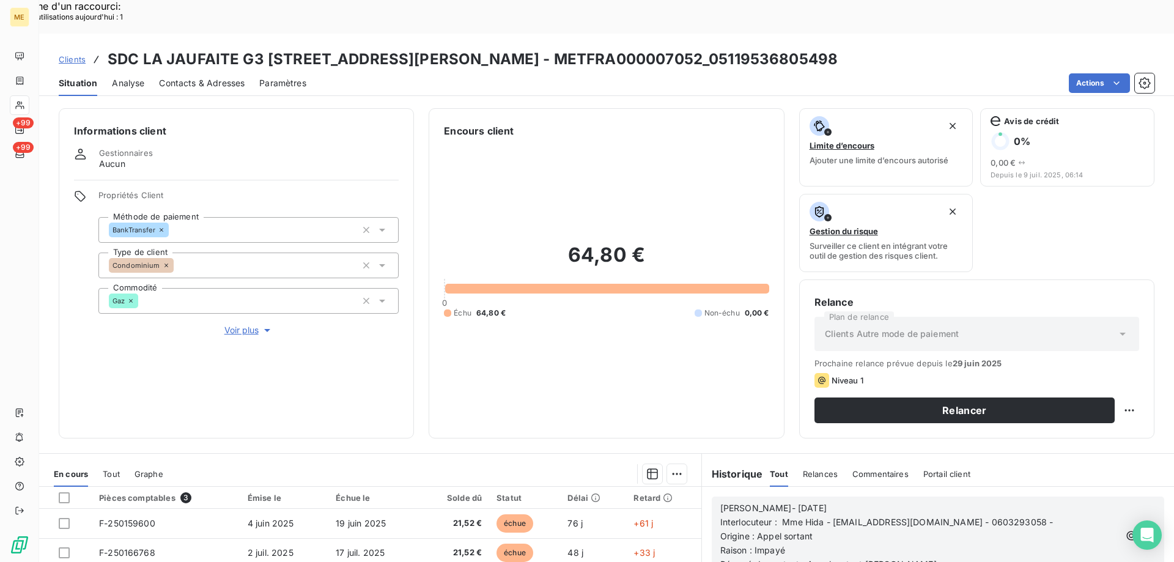
click at [1142, 529] on icon "button" at bounding box center [1148, 535] width 12 height 12
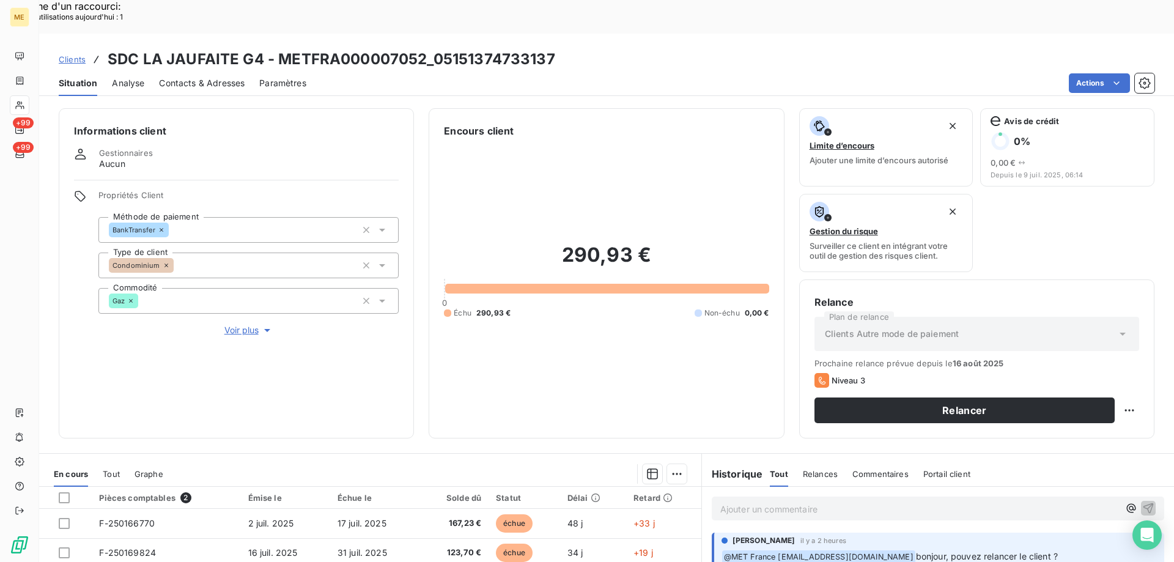
click at [721, 501] on p "Ajouter un commentaire ﻿" at bounding box center [919, 508] width 399 height 15
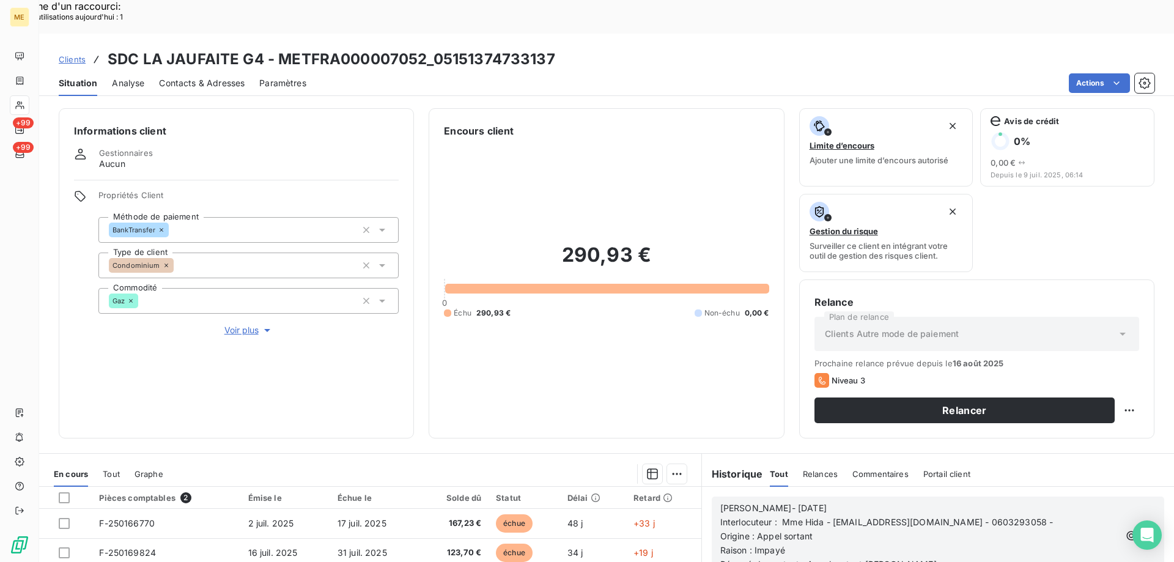
click at [1142, 529] on icon "button" at bounding box center [1148, 535] width 12 height 12
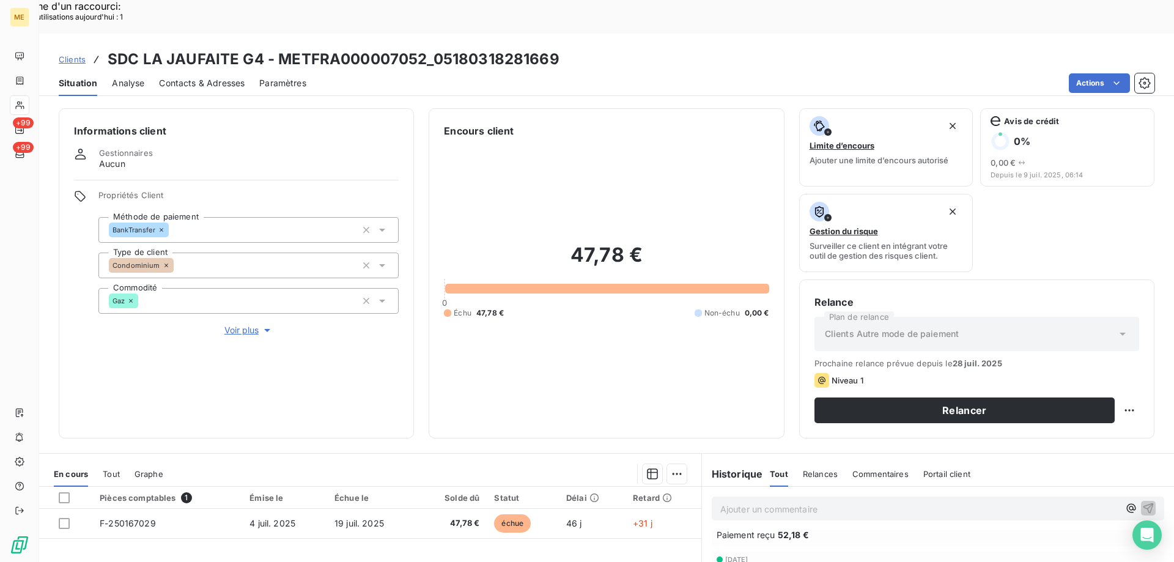
click at [216, 70] on div "Contacts & Adresses" at bounding box center [202, 83] width 86 height 26
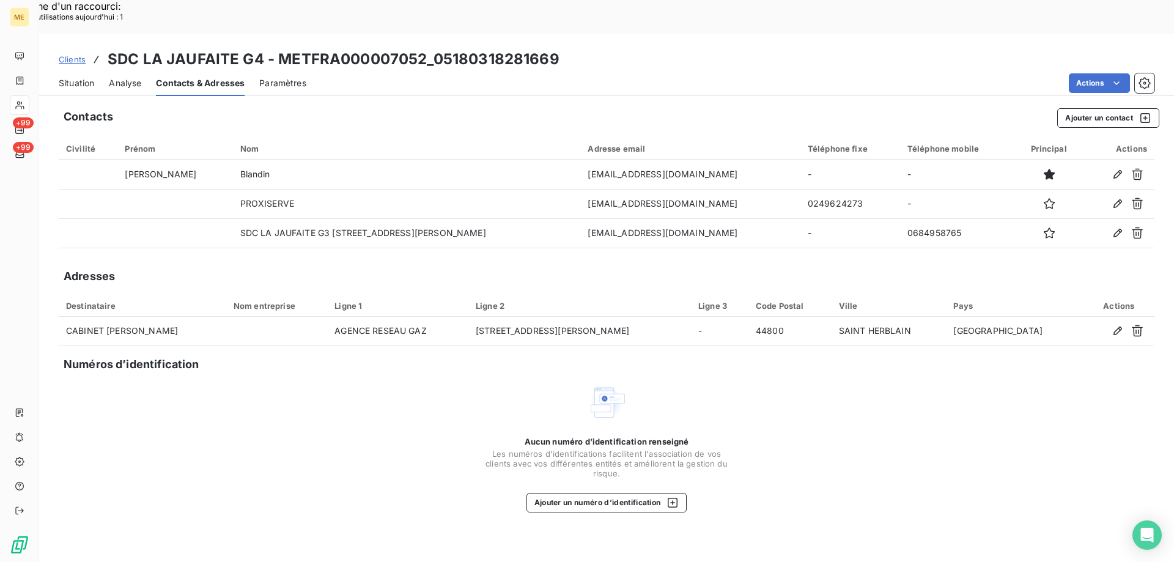
click at [72, 70] on div "Situation" at bounding box center [76, 83] width 35 height 26
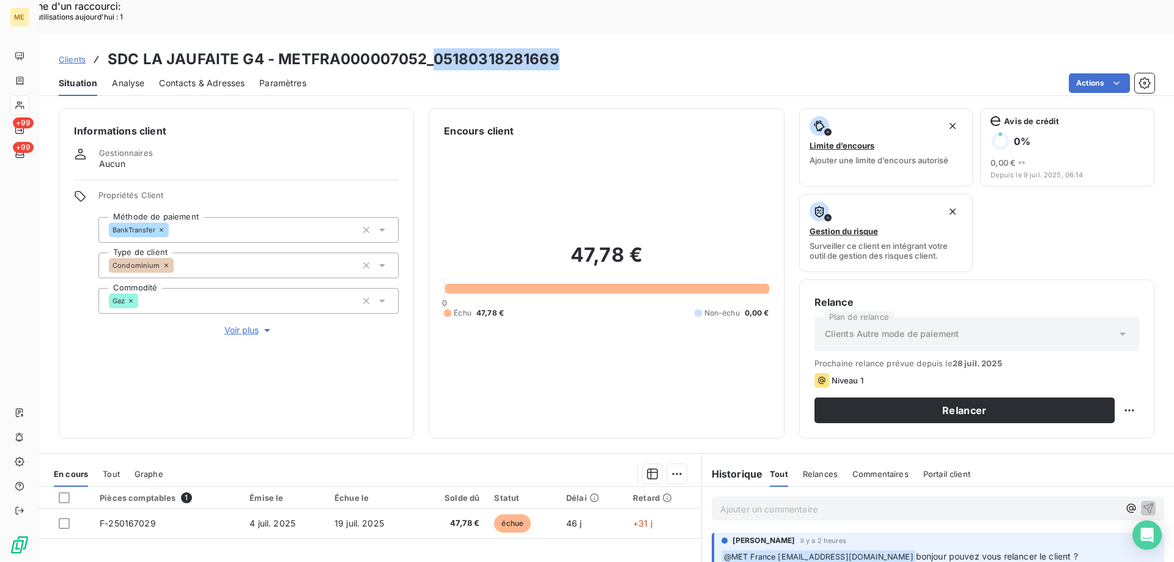
copy h3 "05180318281669"
drag, startPoint x: 429, startPoint y: 23, endPoint x: 556, endPoint y: 26, distance: 127.8
click at [556, 48] on div "Clients SDC LA JAUFAITE G4 - METFRA000007052_05180318281669" at bounding box center [606, 59] width 1135 height 22
click at [763, 490] on div "Ajouter un commentaire ﻿" at bounding box center [938, 508] width 472 height 43
click at [770, 501] on p "Ajouter un commentaire ﻿" at bounding box center [919, 508] width 399 height 15
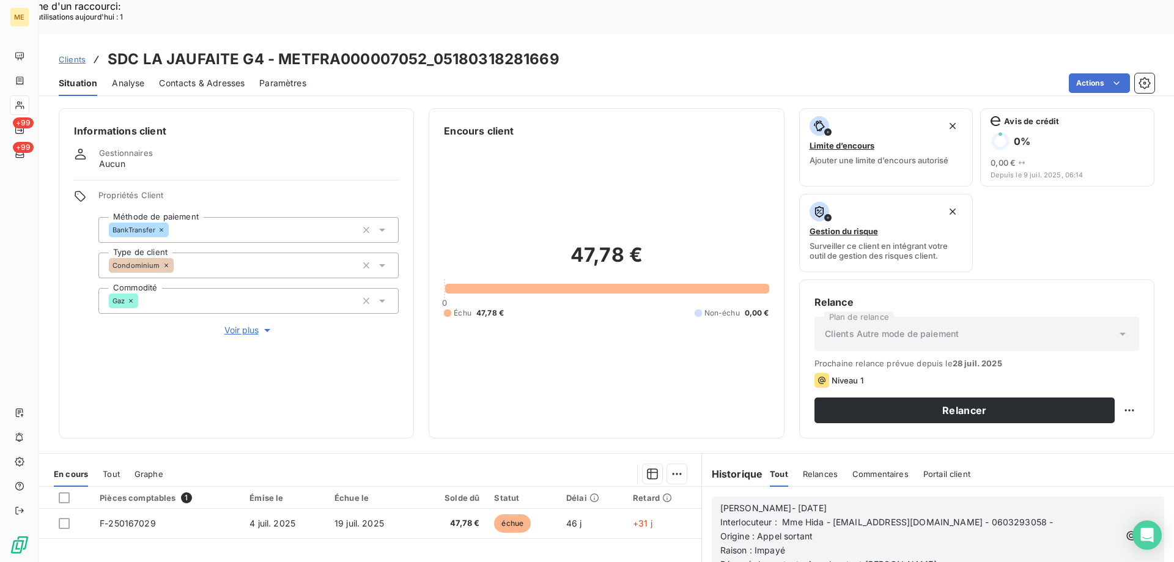
click at [1142, 529] on icon "button" at bounding box center [1148, 535] width 12 height 12
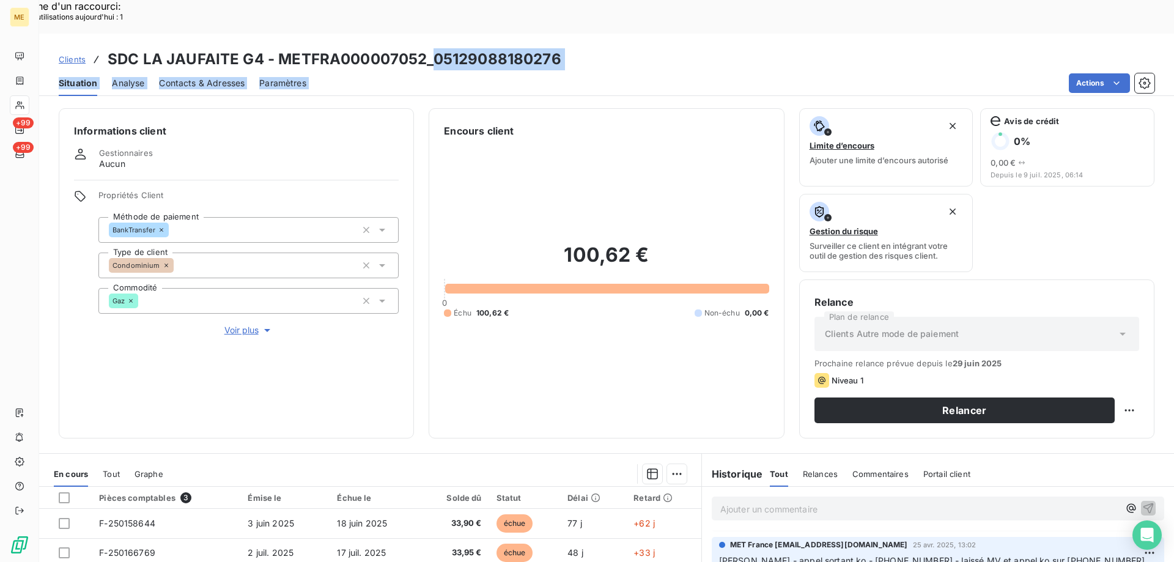
drag, startPoint x: 431, startPoint y: 28, endPoint x: 556, endPoint y: 40, distance: 125.9
click at [556, 40] on div "Clients SDC LA JAUFAITE G4 - METFRA000007052_05129088180276 Situation Analyse C…" at bounding box center [606, 65] width 1135 height 62
click at [556, 73] on div "Actions" at bounding box center [737, 83] width 833 height 20
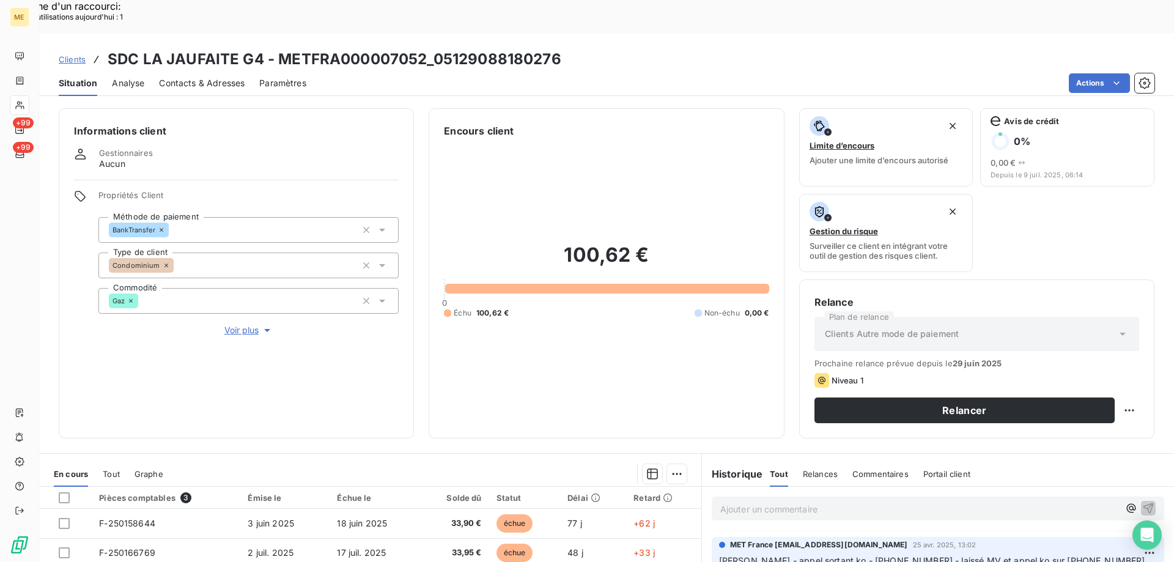
click at [427, 48] on h3 "SDC LA JAUFAITE G4 - METFRA000007052_05129088180276" at bounding box center [335, 59] width 454 height 22
click at [542, 70] on div "Situation Analyse Contacts & Adresses Paramètres Actions" at bounding box center [606, 83] width 1135 height 26
drag, startPoint x: 432, startPoint y: 26, endPoint x: 404, endPoint y: 42, distance: 32.8
click at [552, 48] on h3 "SDC LA JAUFAITE G4 - METFRA000007052_05129088180276" at bounding box center [335, 59] width 454 height 22
click at [312, 70] on div "Situation Analyse Contacts & Adresses Paramètres Actions" at bounding box center [606, 83] width 1135 height 26
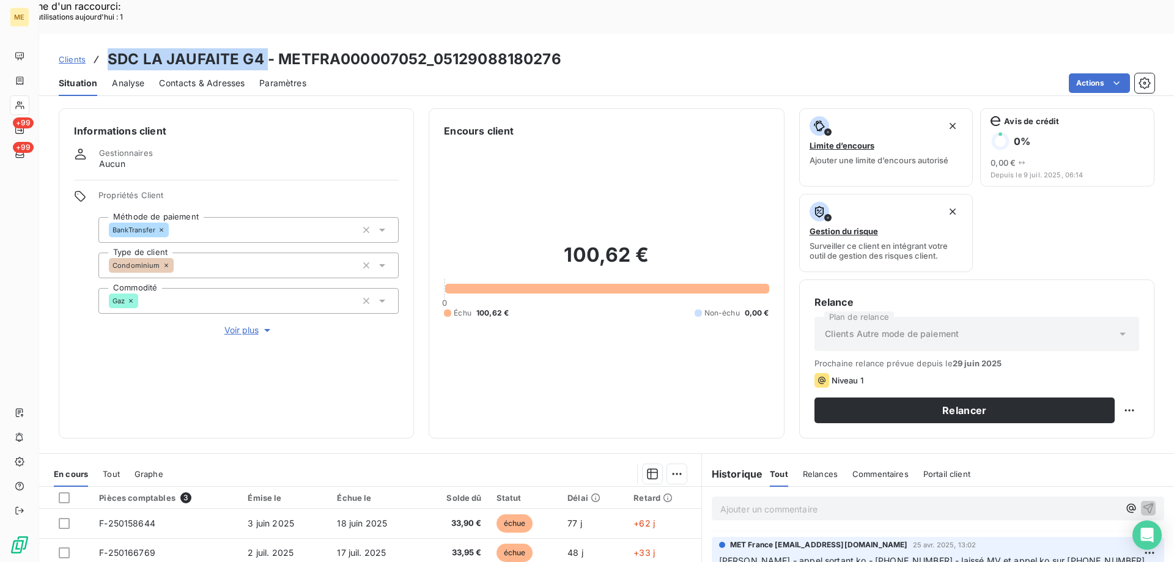
drag, startPoint x: 111, startPoint y: 28, endPoint x: 265, endPoint y: 29, distance: 154.7
click at [265, 48] on h3 "SDC LA JAUFAITE G4 - METFRA000007052_05129088180276" at bounding box center [335, 59] width 454 height 22
copy h3 "SDC LA JAUFAITE G4"
click at [561, 145] on div "100,62 € 0 Échu 100,62 € Non-échu 0,00 €" at bounding box center [606, 280] width 325 height 285
click at [825, 501] on p "Ajouter un commentaire ﻿" at bounding box center [919, 508] width 399 height 15
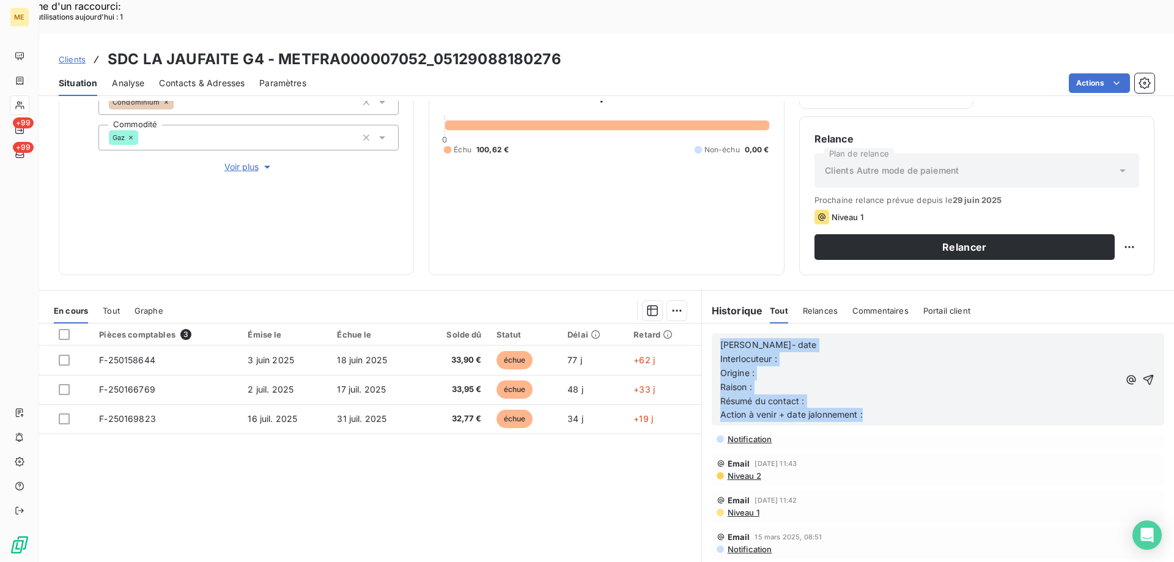
scroll to position [517, 0]
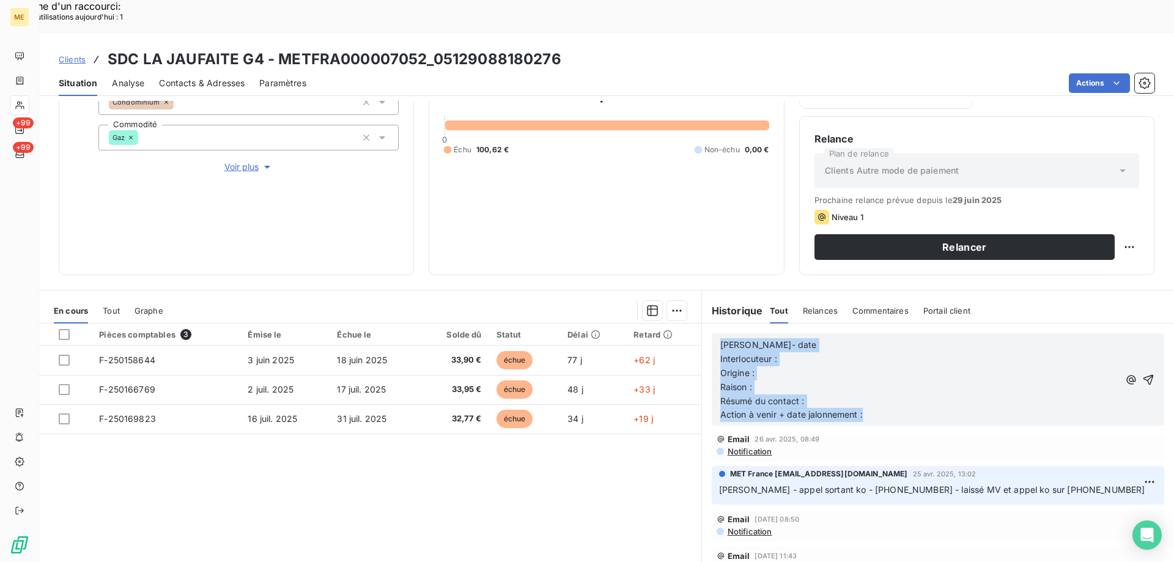
drag, startPoint x: 874, startPoint y: 386, endPoint x: 702, endPoint y: 293, distance: 195.9
click at [702, 323] on div "Lisa- date Interlocuteur : Origine : Raison : Résumé du contact : Action à veni…" at bounding box center [938, 379] width 472 height 112
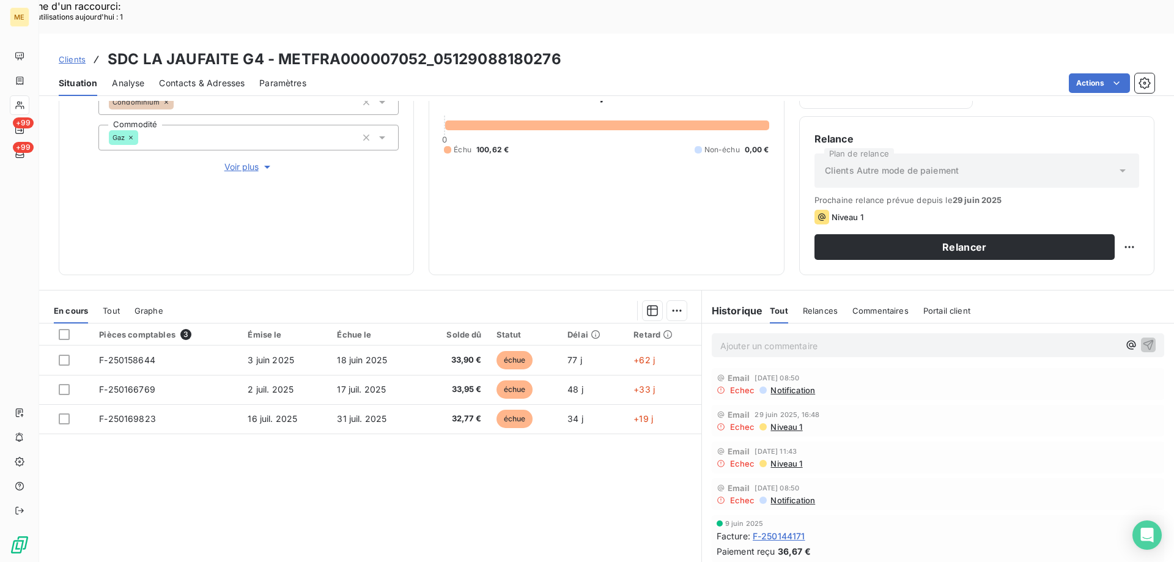
scroll to position [0, 0]
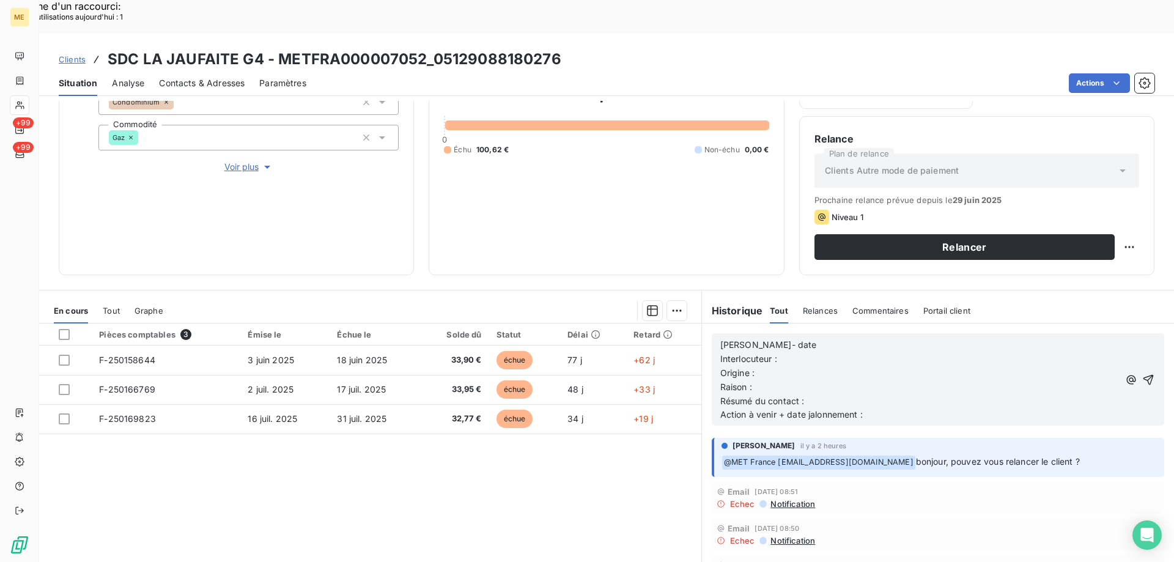
click at [803, 338] on p "Lisa- date" at bounding box center [919, 345] width 399 height 14
click at [807, 352] on p "Interlocuteur :" at bounding box center [919, 359] width 399 height 14
click at [923, 352] on p "Interlocuteur :" at bounding box center [919, 359] width 399 height 14
click at [844, 352] on p "Interlocuteur : Mme Hida -" at bounding box center [919, 359] width 399 height 14
click at [946, 338] on p "[PERSON_NAME]- [DATE]" at bounding box center [919, 345] width 399 height 14
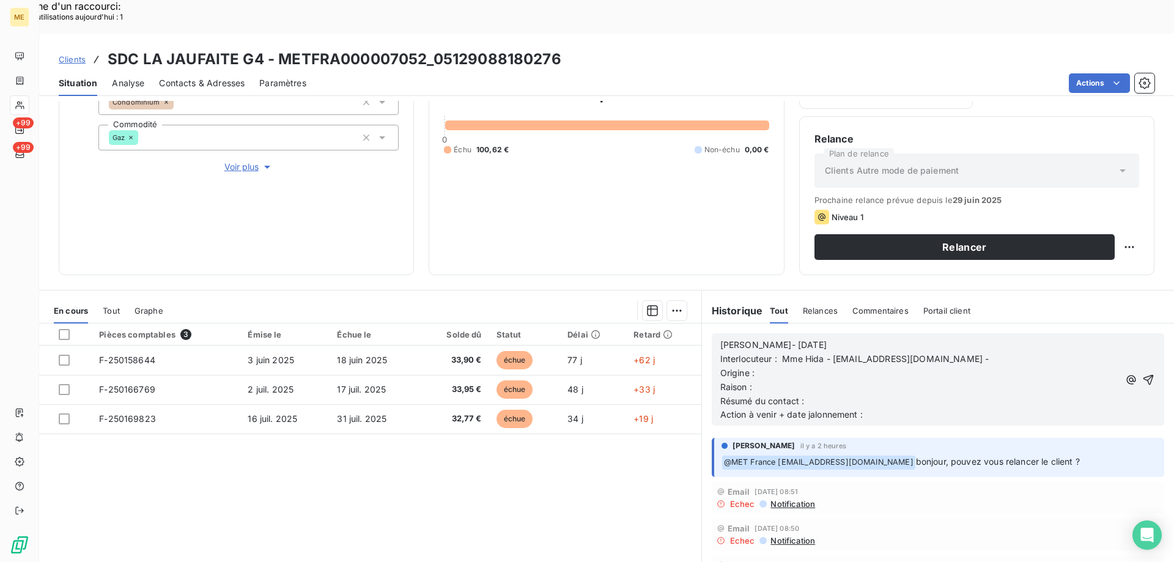
click at [948, 352] on p "Interlocuteur : Mme Hida - fhida@proxiserve.fr -" at bounding box center [919, 359] width 399 height 14
click at [859, 366] on p "Origine :" at bounding box center [919, 373] width 399 height 14
click at [858, 380] on p "Raison :" at bounding box center [919, 387] width 399 height 14
click at [846, 380] on p "Raison : Impayé" at bounding box center [919, 387] width 399 height 14
click at [846, 394] on p "Résumé du contact :" at bounding box center [919, 401] width 399 height 14
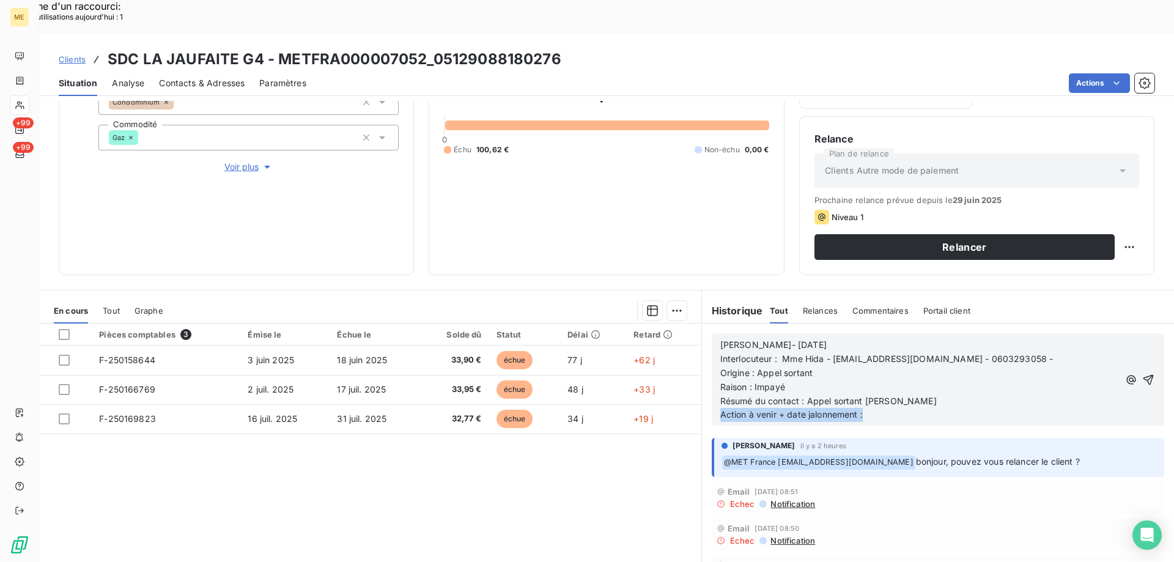
drag, startPoint x: 863, startPoint y: 387, endPoint x: 708, endPoint y: 381, distance: 155.4
click at [712, 381] on div "Lisa- 19/08/2025 Interlocuteur : Mme Hida - fhida@proxiserve.fr - 0603293058 - …" at bounding box center [938, 379] width 452 height 92
click at [895, 394] on p "Résumé du contact : Appel sortant [PERSON_NAME]" at bounding box center [919, 401] width 399 height 14
click at [1142, 374] on icon "button" at bounding box center [1148, 380] width 12 height 12
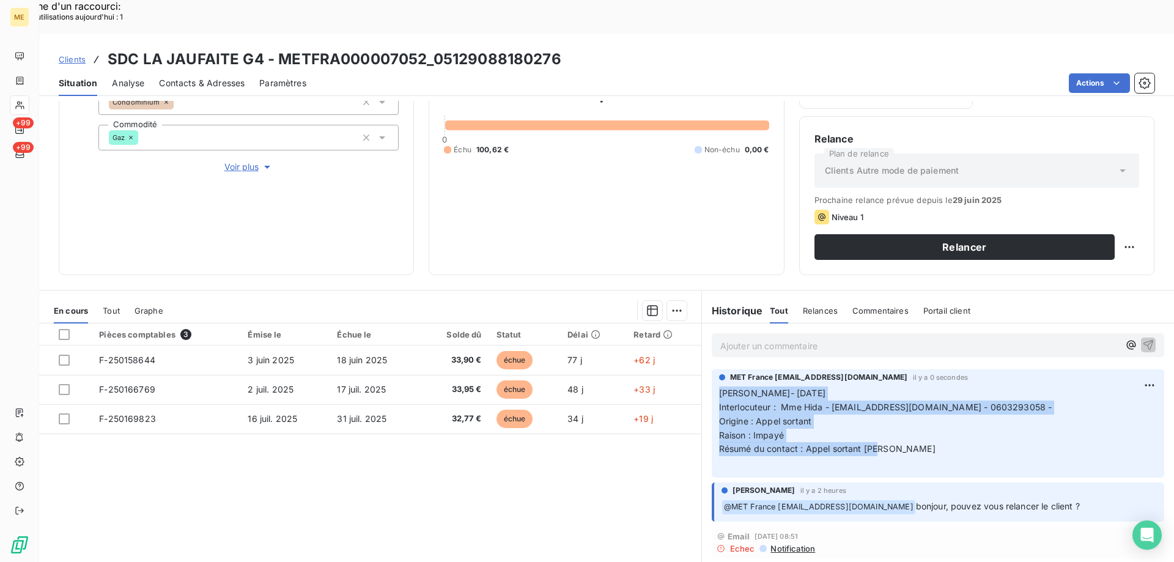
drag, startPoint x: 900, startPoint y: 411, endPoint x: 712, endPoint y: 359, distance: 195.4
click at [712, 369] on div "MET France met-france@recouvrement.met.com il y a 0 secondes Lisa- 19/08/2025 I…" at bounding box center [938, 423] width 452 height 108
copy p "Lisa- 19/08/2025 Interlocuteur : Mme Hida - fhida@proxiserve.fr - 0603293058 - …"
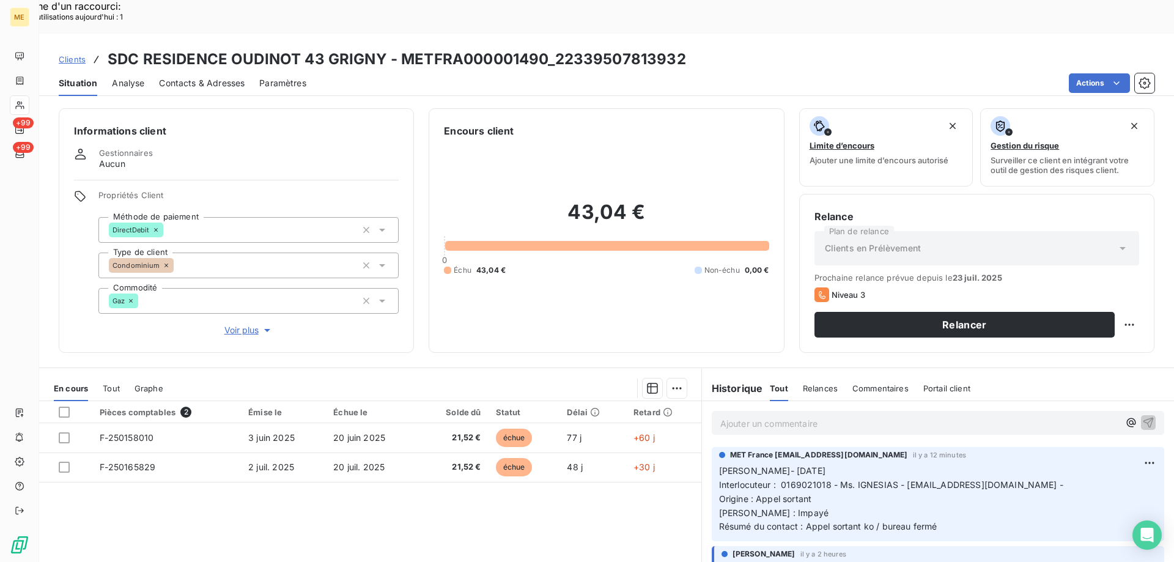
click at [928, 416] on p "Ajouter un commentaire ﻿" at bounding box center [919, 423] width 399 height 15
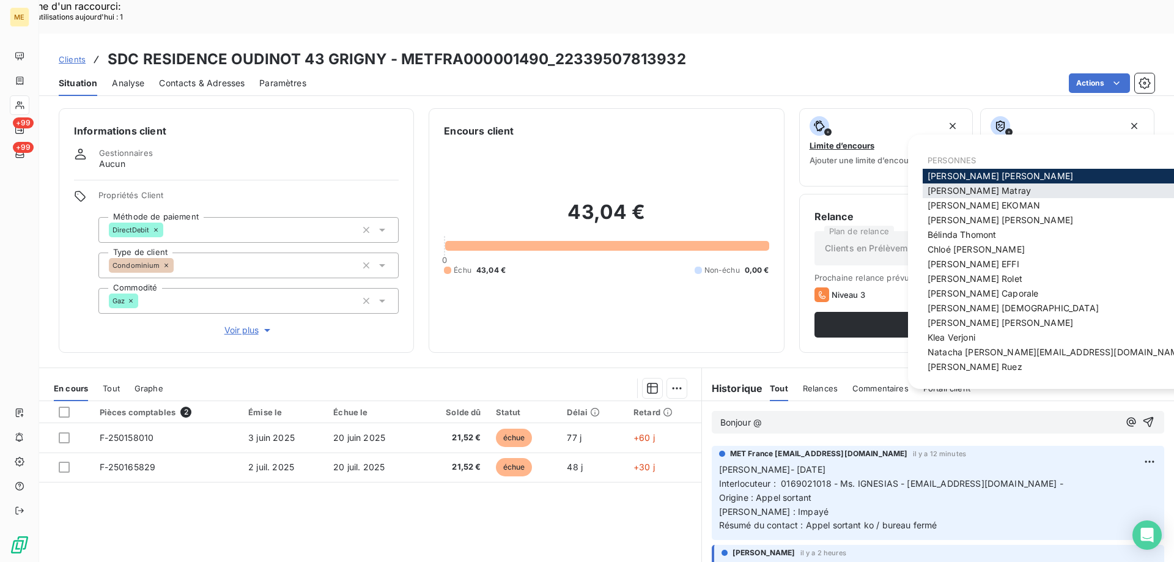
click at [947, 195] on span "[PERSON_NAME]" at bounding box center [979, 190] width 103 height 10
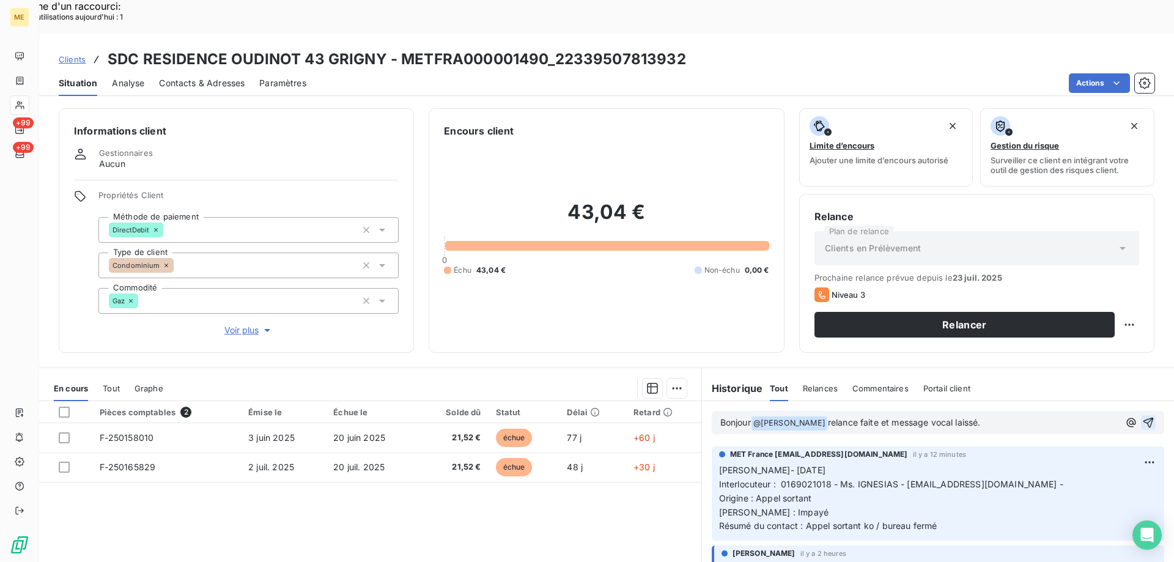
click at [1142, 416] on icon "button" at bounding box center [1148, 422] width 12 height 12
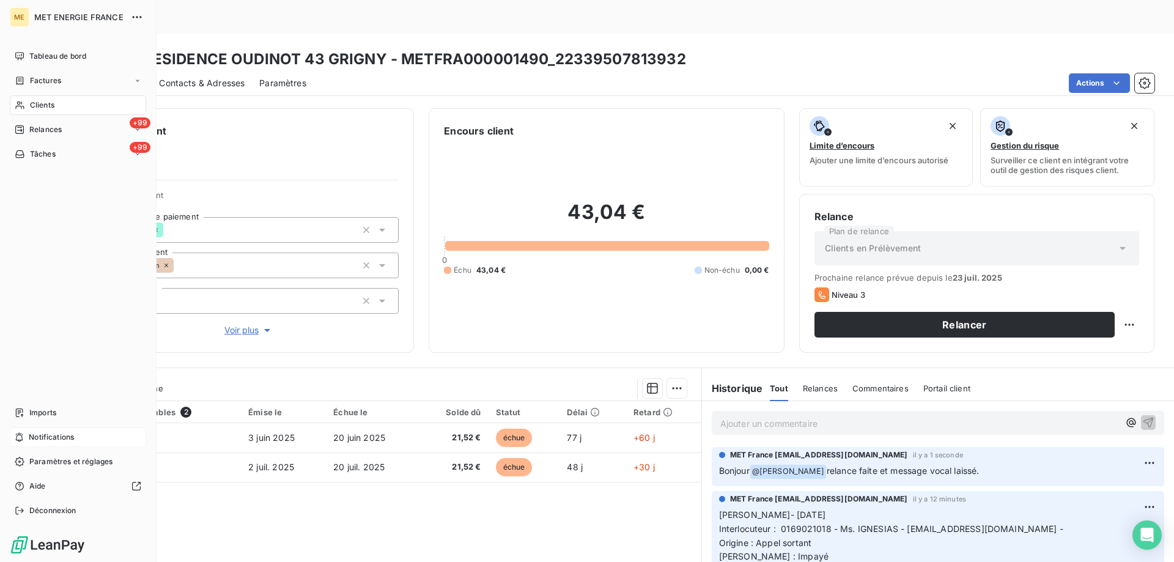
click at [81, 441] on div "Notifications" at bounding box center [78, 437] width 136 height 20
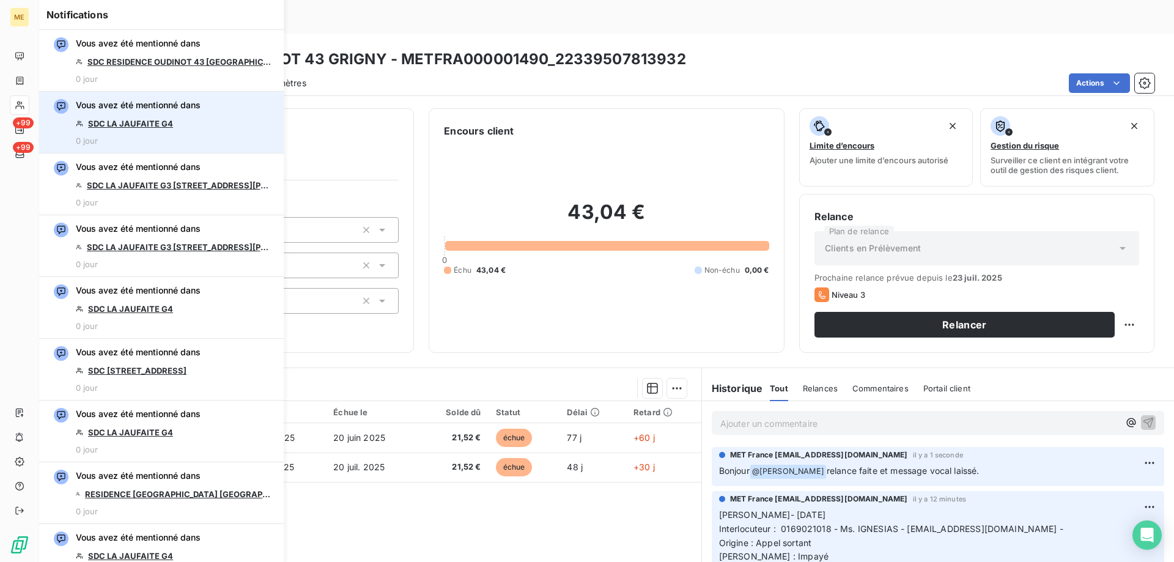
click at [154, 120] on link "SDC LA JAUFAITE G4" at bounding box center [130, 124] width 85 height 10
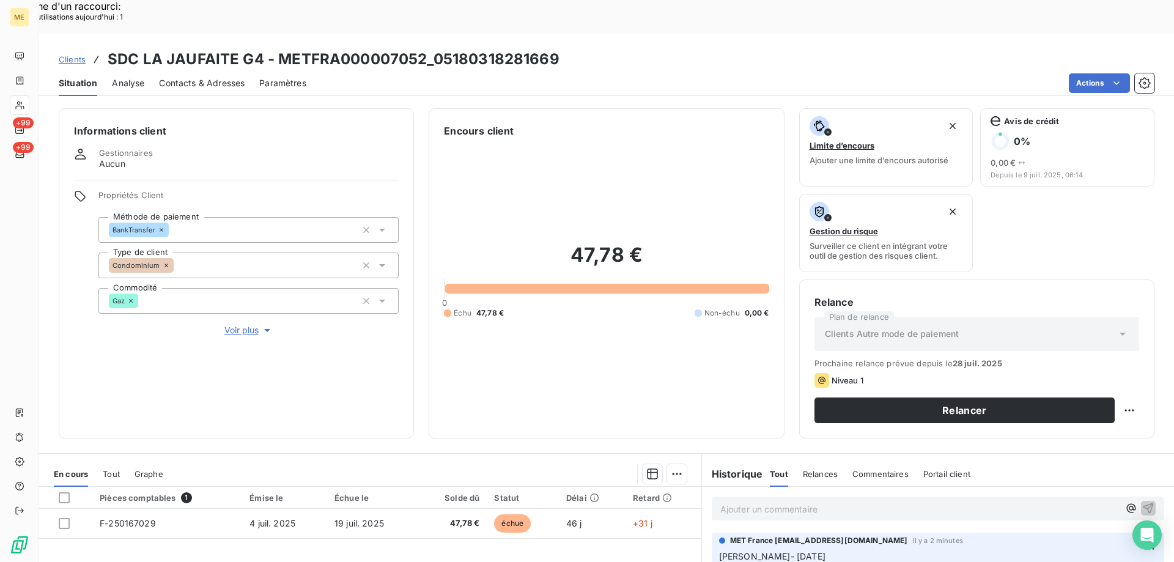
click at [866, 500] on div "Ajouter un commentaire ﻿" at bounding box center [919, 508] width 399 height 17
click at [854, 501] on p "Ajouter un commentaire ﻿" at bounding box center [919, 508] width 399 height 15
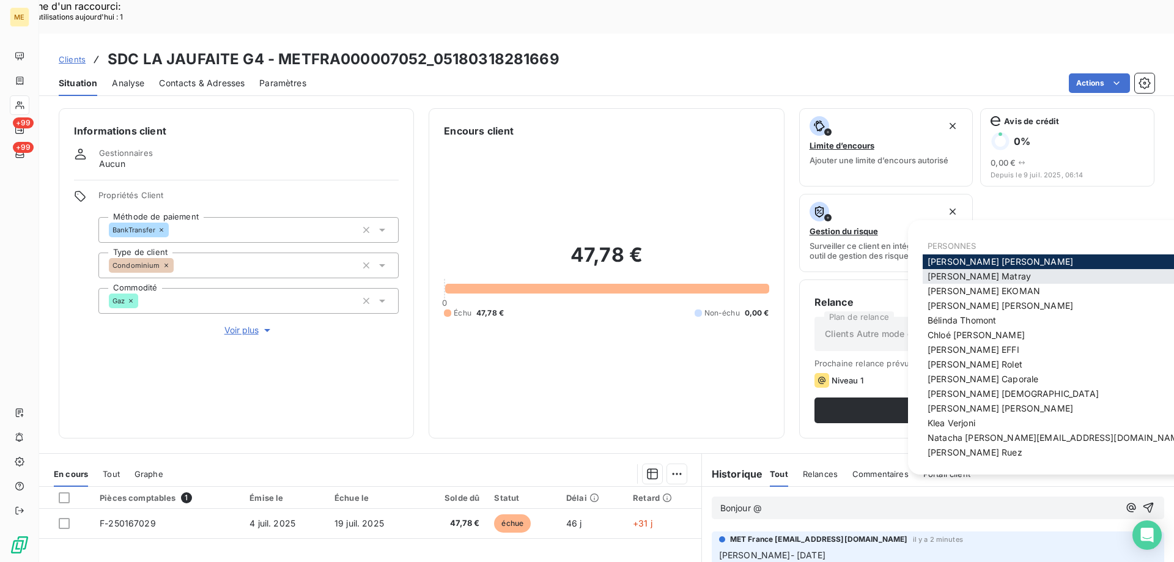
click at [1022, 277] on div "[PERSON_NAME]" at bounding box center [1075, 276] width 305 height 15
click at [992, 276] on div "[PERSON_NAME]" at bounding box center [1075, 276] width 305 height 15
click at [983, 281] on span "[PERSON_NAME]" at bounding box center [979, 276] width 103 height 10
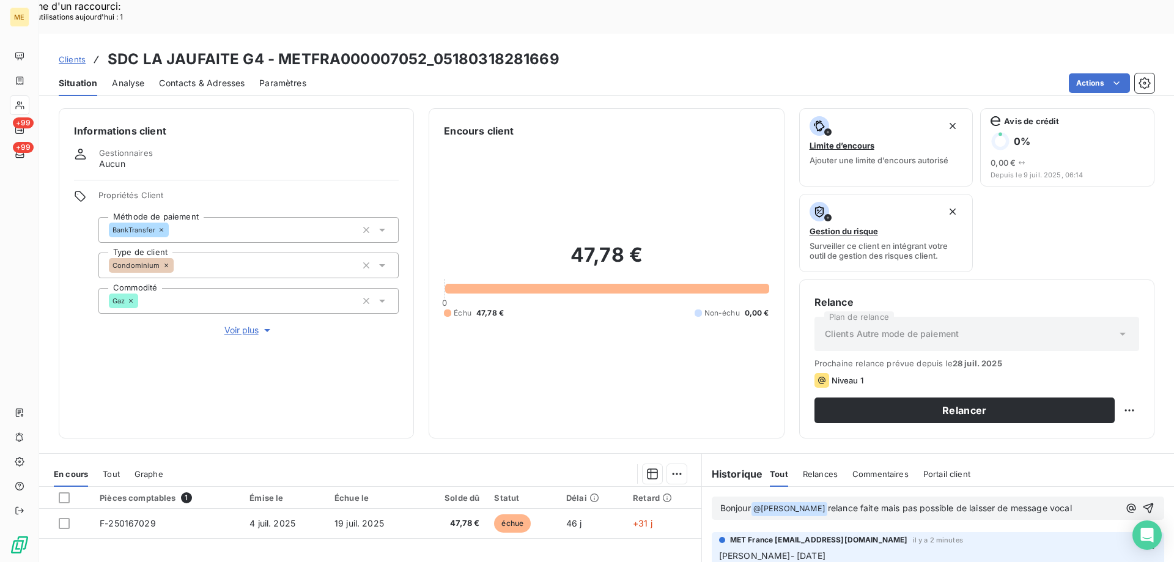
click at [874, 503] on span "relance faite mais pas possible de laisser de message vocal" at bounding box center [950, 508] width 244 height 10
click at [0, 0] on lt-div "Une virgule est conseillée dans ce contexte. , mais Ignorer" at bounding box center [0, 0] width 0 height 0
click at [0, 0] on lt-span ", mais" at bounding box center [0, 0] width 0 height 0
click at [1142, 502] on icon "button" at bounding box center [1148, 508] width 12 height 12
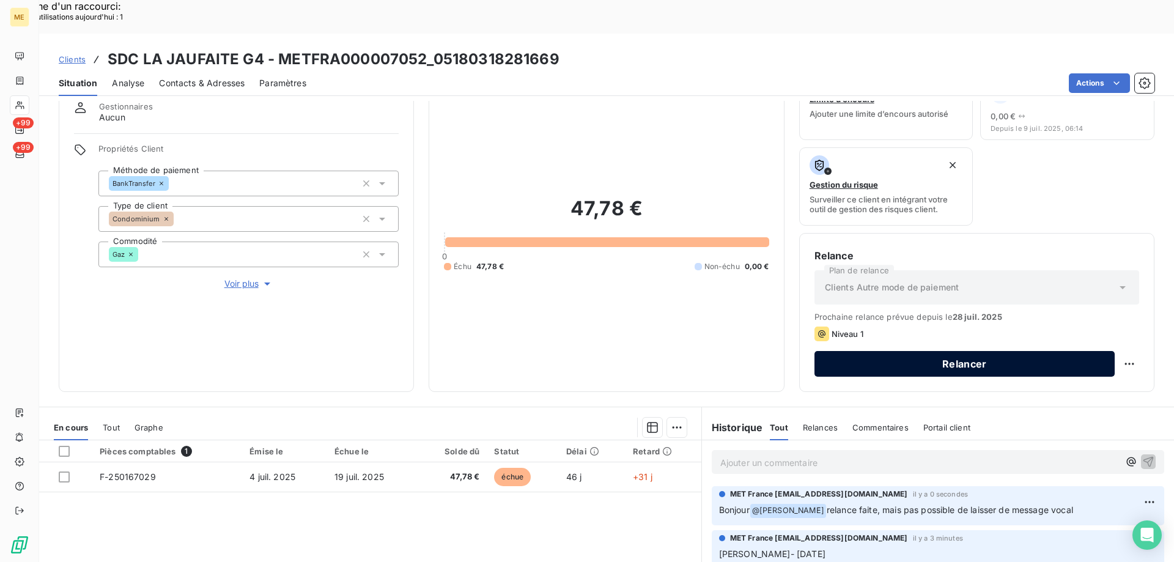
scroll to position [122, 0]
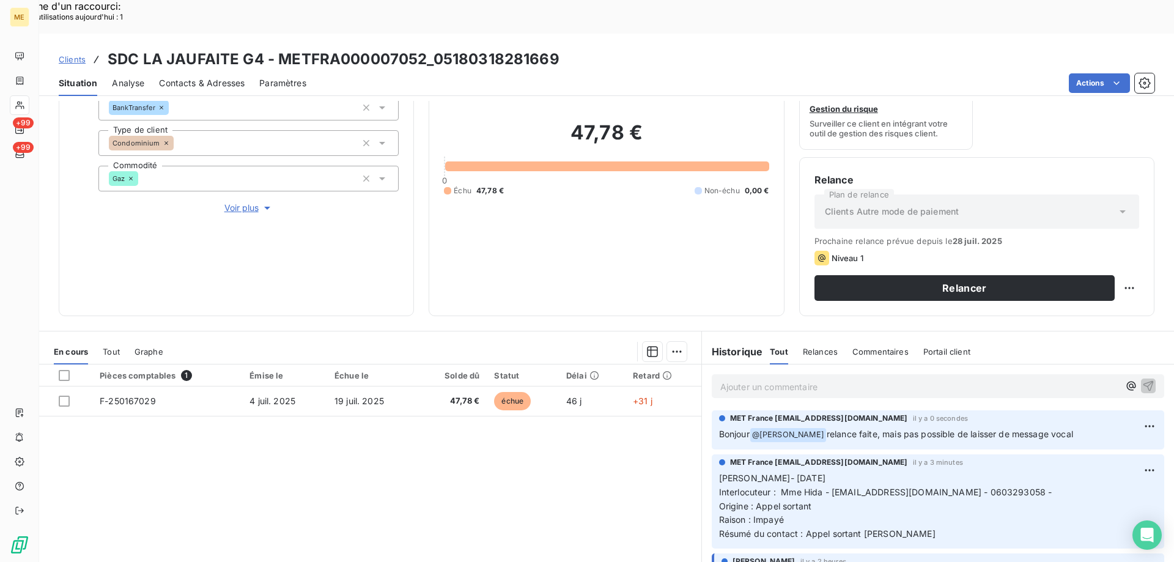
drag, startPoint x: 1075, startPoint y: 401, endPoint x: 817, endPoint y: 408, distance: 258.1
click at [817, 410] on div "MET France [EMAIL_ADDRESS][DOMAIN_NAME] il y a 0 secondes Bonjour @ [PERSON_NAM…" at bounding box center [938, 429] width 452 height 39
copy span "relance faite, mais pas possible de laisser de message vocal"
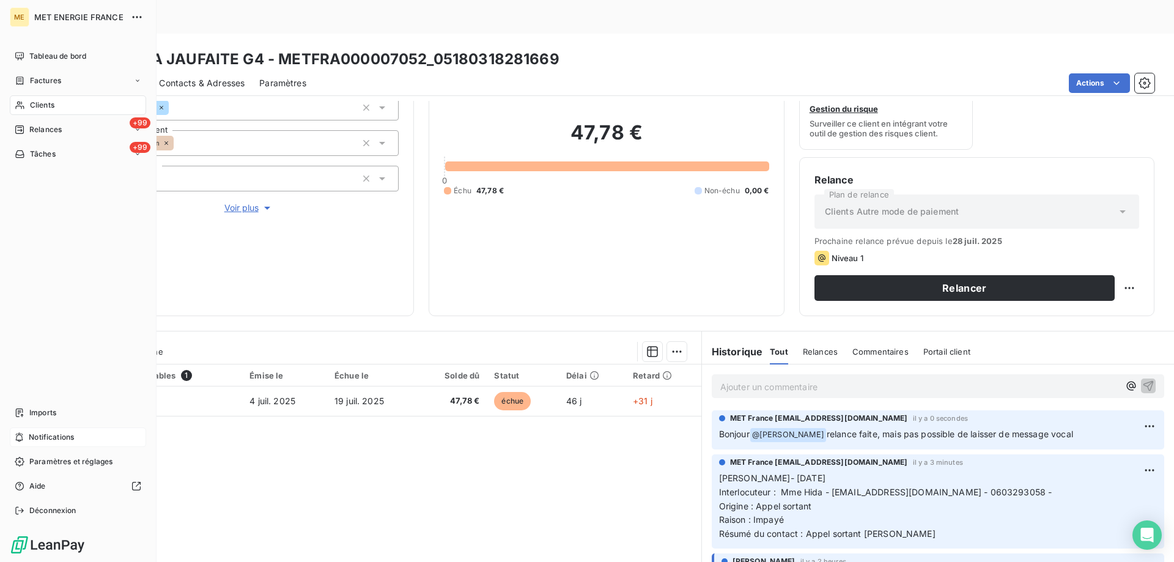
click at [73, 439] on span "Notifications" at bounding box center [51, 437] width 45 height 11
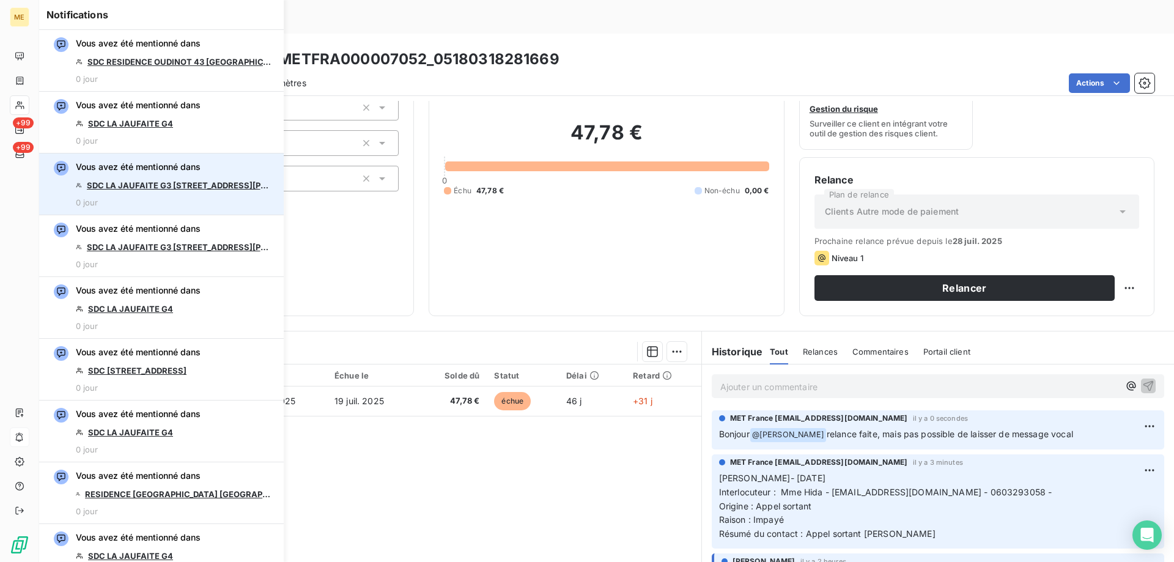
click at [187, 190] on link "SDC LA JAUFAITE G3 [STREET_ADDRESS][PERSON_NAME]" at bounding box center [179, 185] width 185 height 10
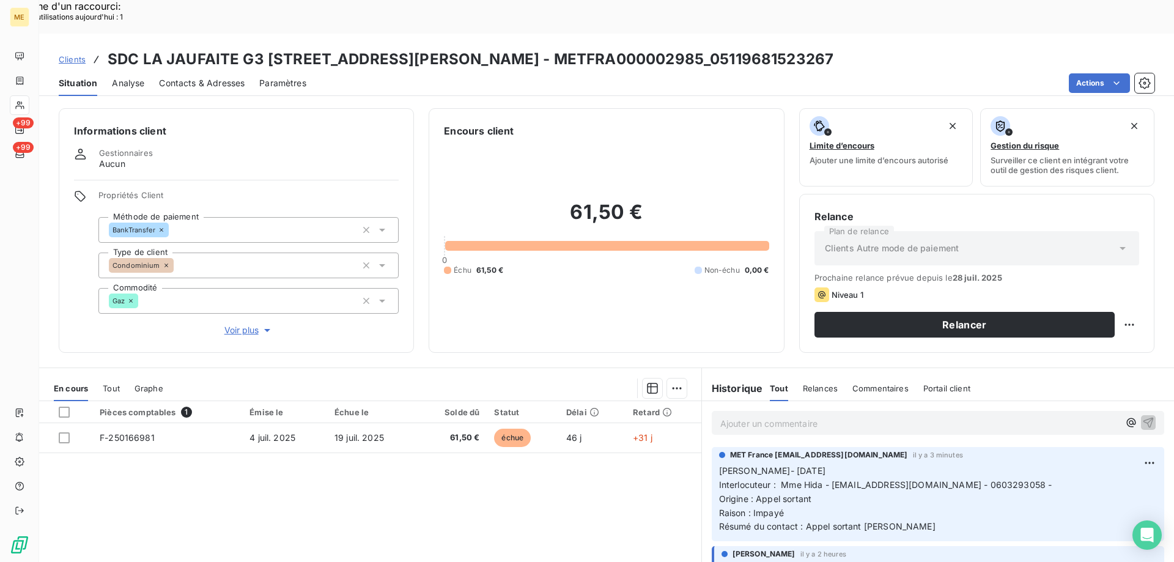
click at [803, 416] on p "Ajouter un commentaire ﻿" at bounding box center [919, 423] width 399 height 15
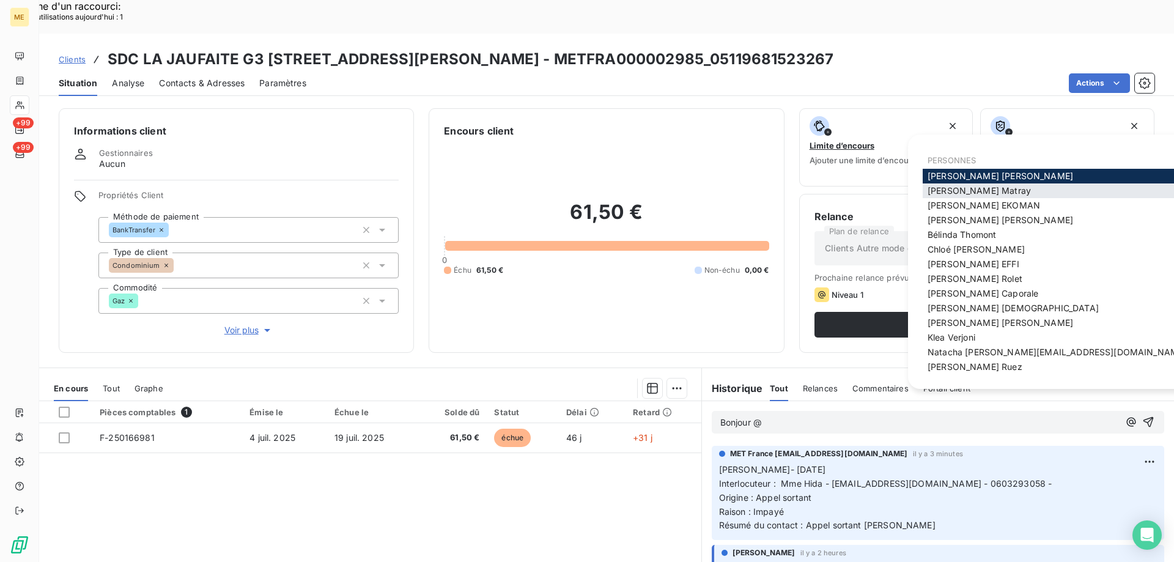
click at [1044, 194] on div "[PERSON_NAME]" at bounding box center [1075, 190] width 305 height 15
click at [972, 194] on span "[PERSON_NAME]" at bounding box center [979, 190] width 103 height 10
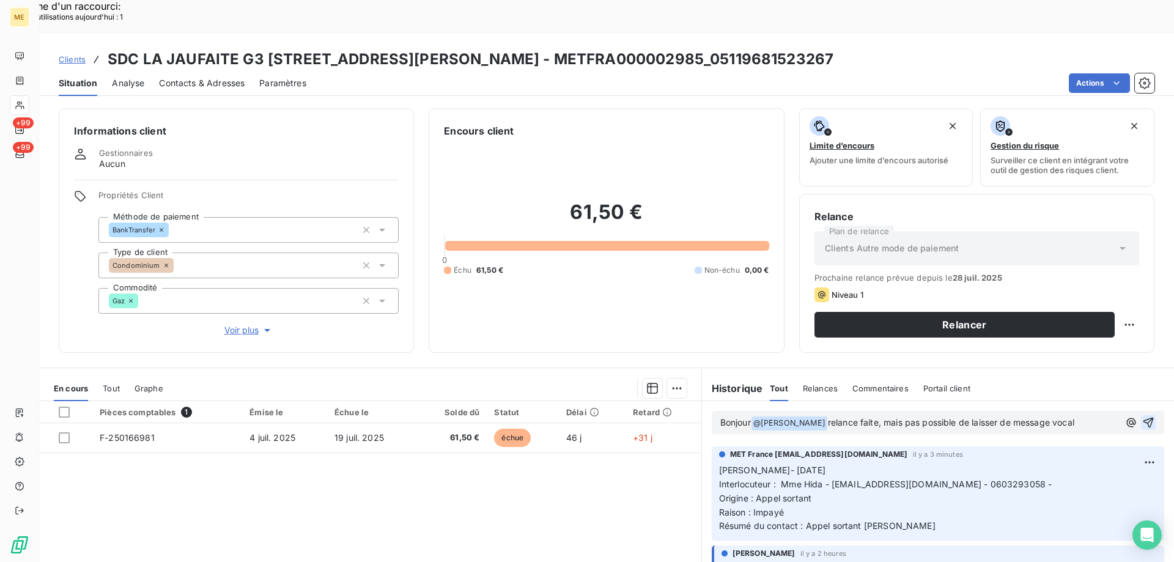
click at [1143, 418] on icon "button" at bounding box center [1148, 423] width 10 height 10
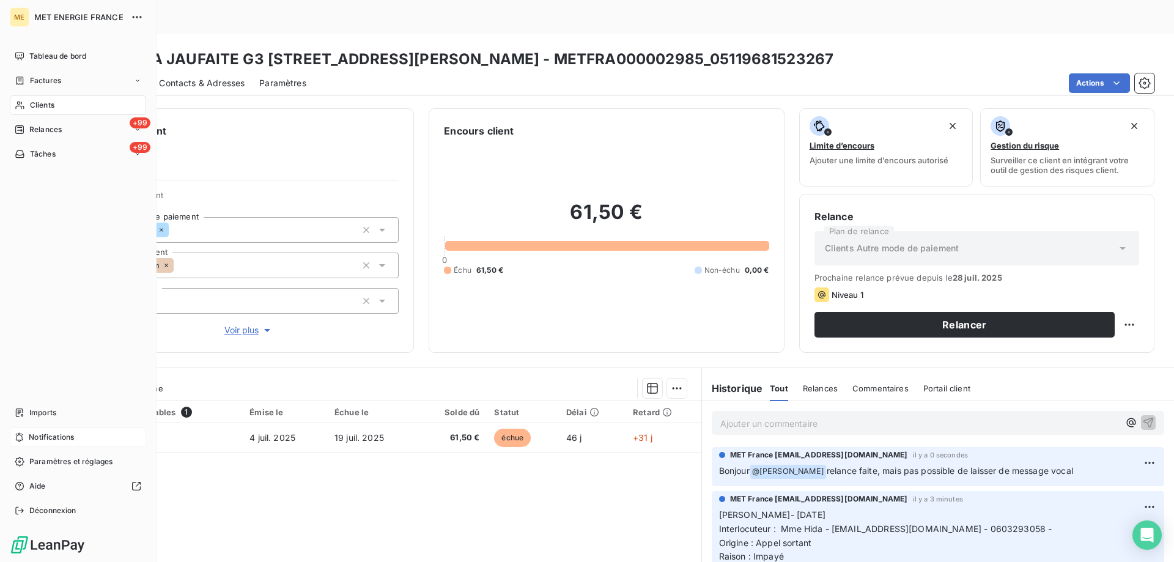
click at [40, 440] on span "Notifications" at bounding box center [51, 437] width 45 height 11
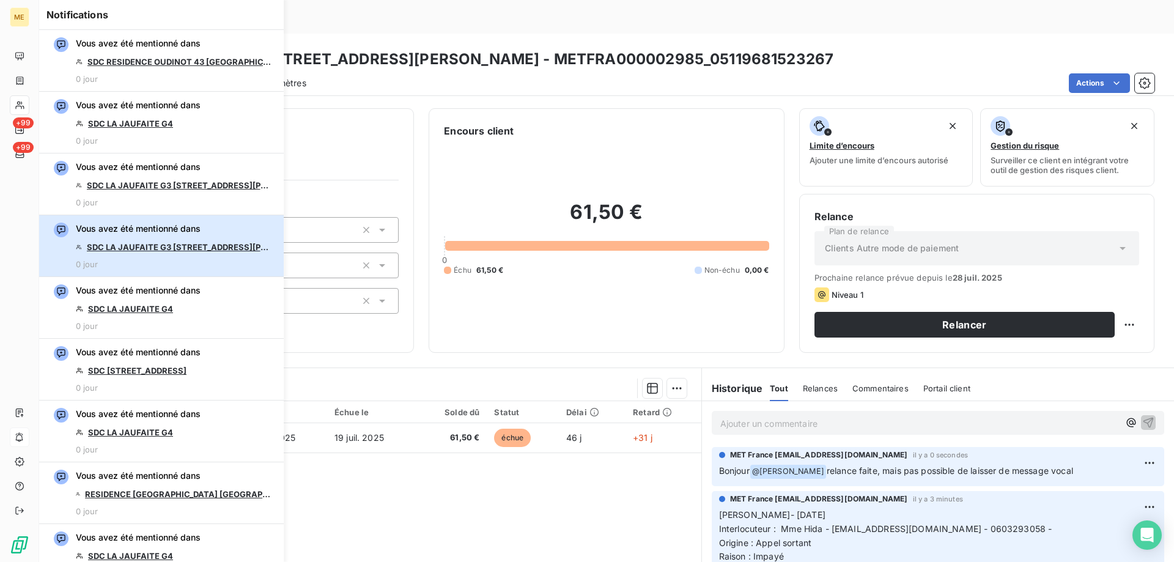
click at [192, 238] on div "Vous avez été mentionné dans SDC LA JAUFAITE G3 40 RUE JACQUES ANQUETIL 0 jour" at bounding box center [174, 246] width 196 height 46
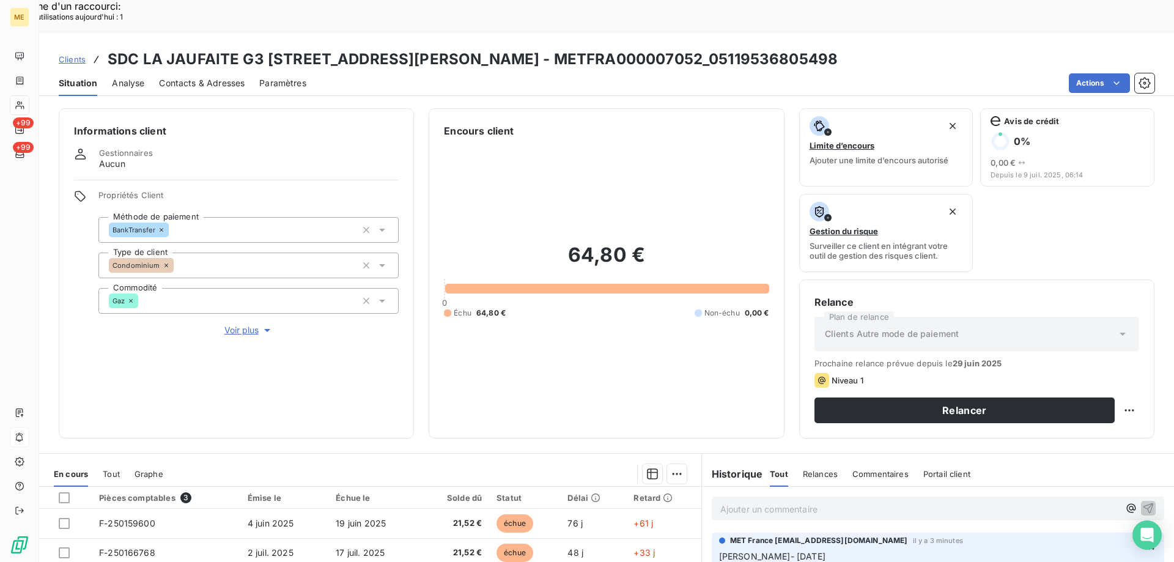
click at [765, 501] on p "Ajouter un commentaire ﻿" at bounding box center [919, 508] width 399 height 15
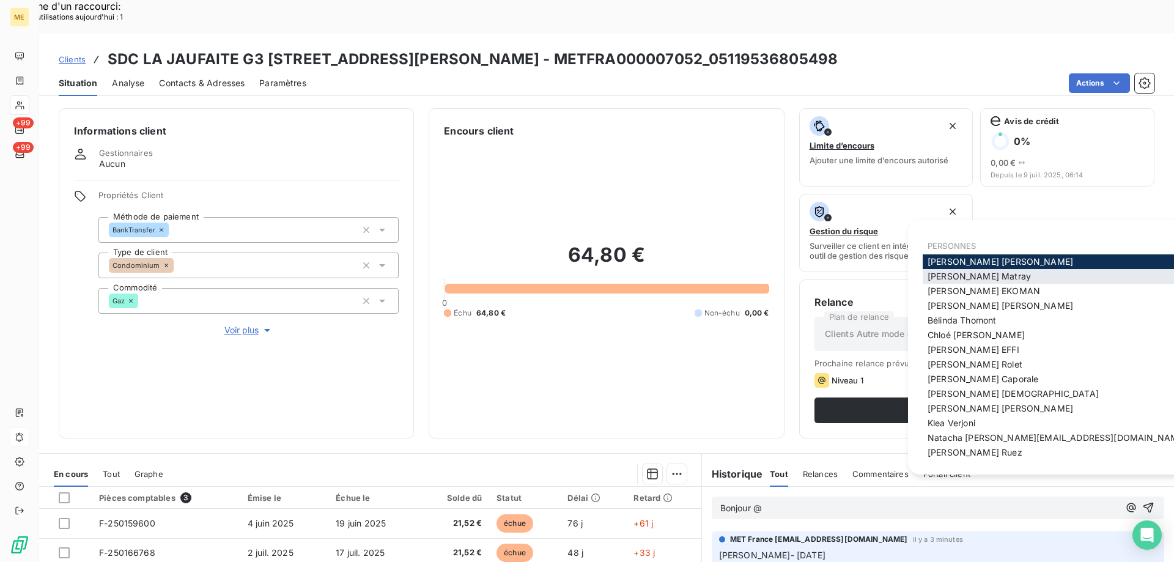
click at [981, 279] on span "[PERSON_NAME]" at bounding box center [979, 276] width 103 height 10
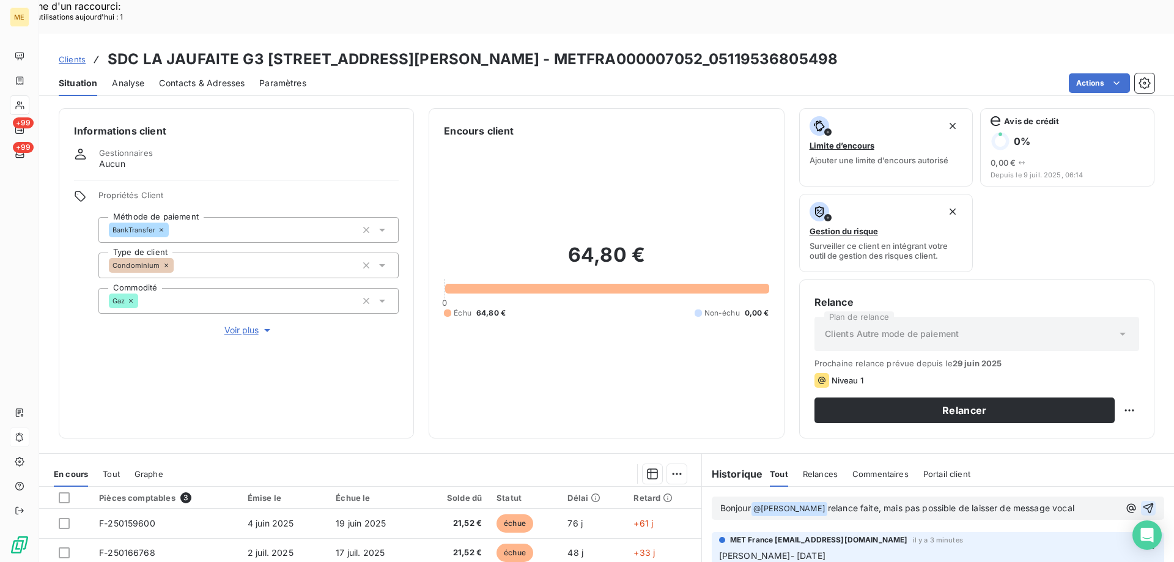
click at [1142, 502] on icon "button" at bounding box center [1148, 508] width 12 height 12
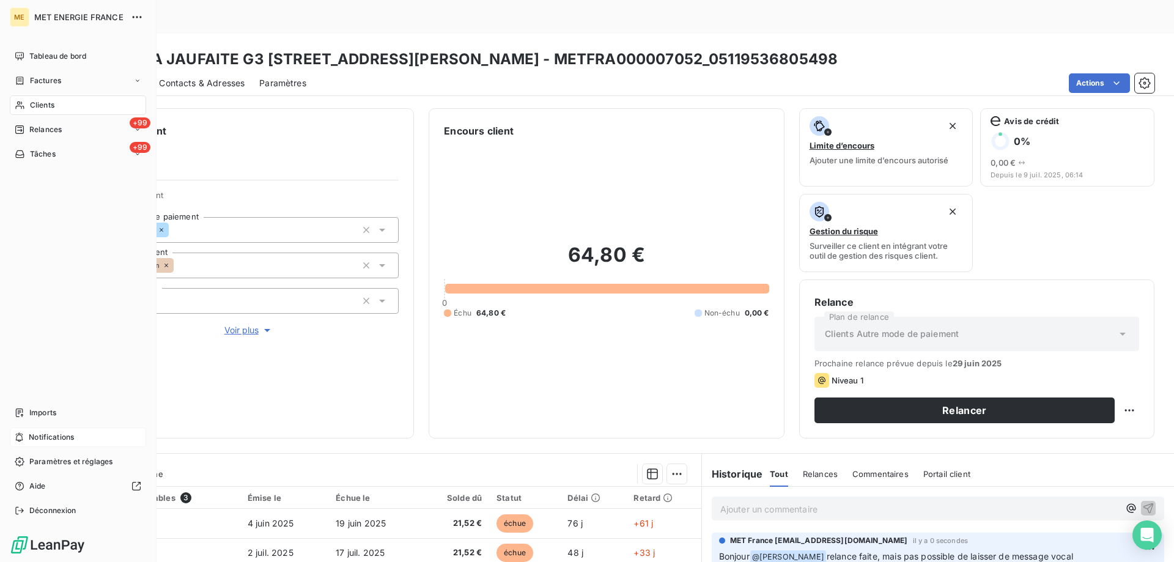
click at [84, 433] on div "Notifications" at bounding box center [78, 437] width 136 height 20
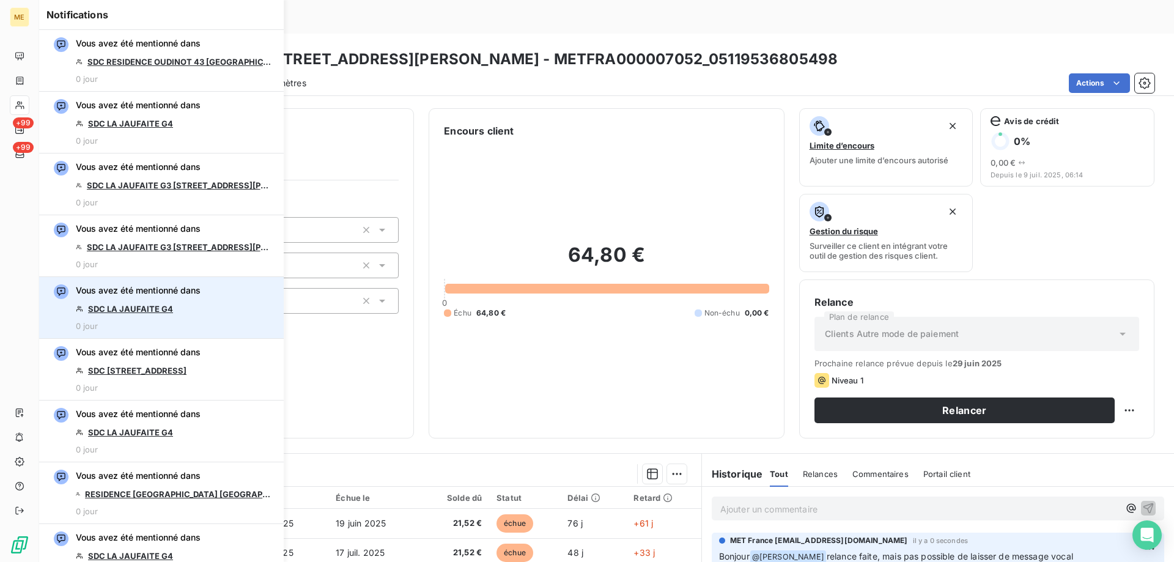
click at [164, 309] on link "SDC LA JAUFAITE G4" at bounding box center [130, 309] width 85 height 10
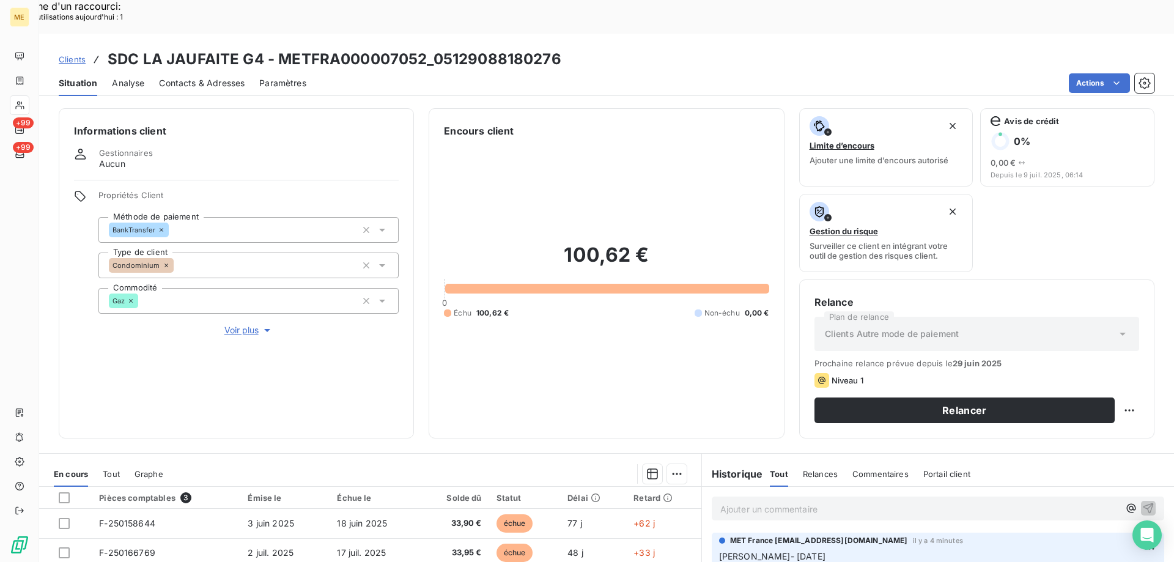
click at [773, 501] on p "Ajouter un commentaire ﻿" at bounding box center [919, 508] width 399 height 15
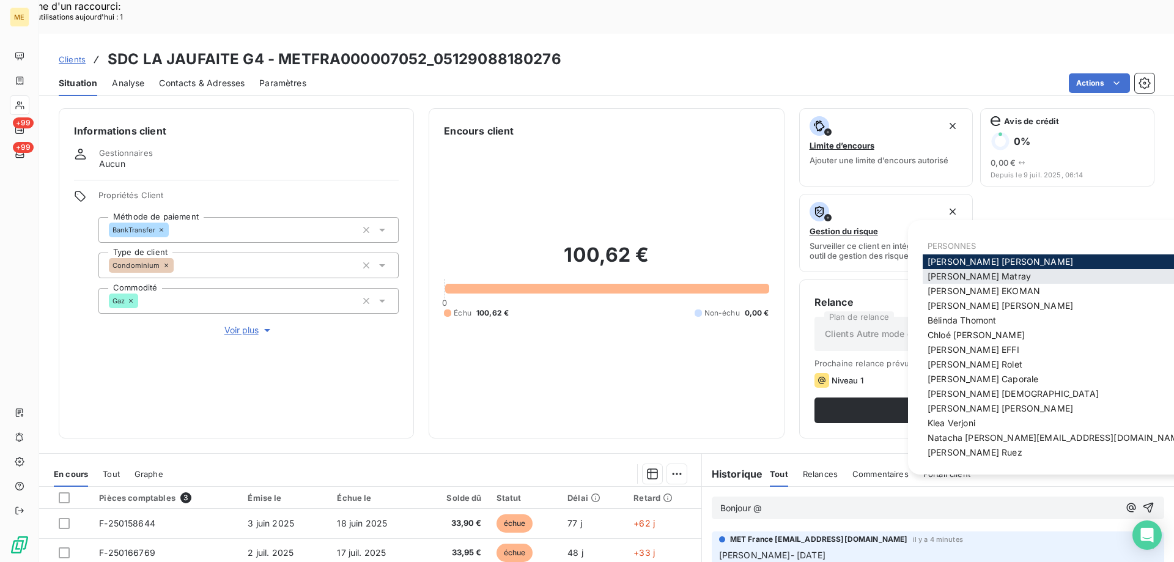
click at [948, 279] on span "[PERSON_NAME]" at bounding box center [979, 276] width 103 height 10
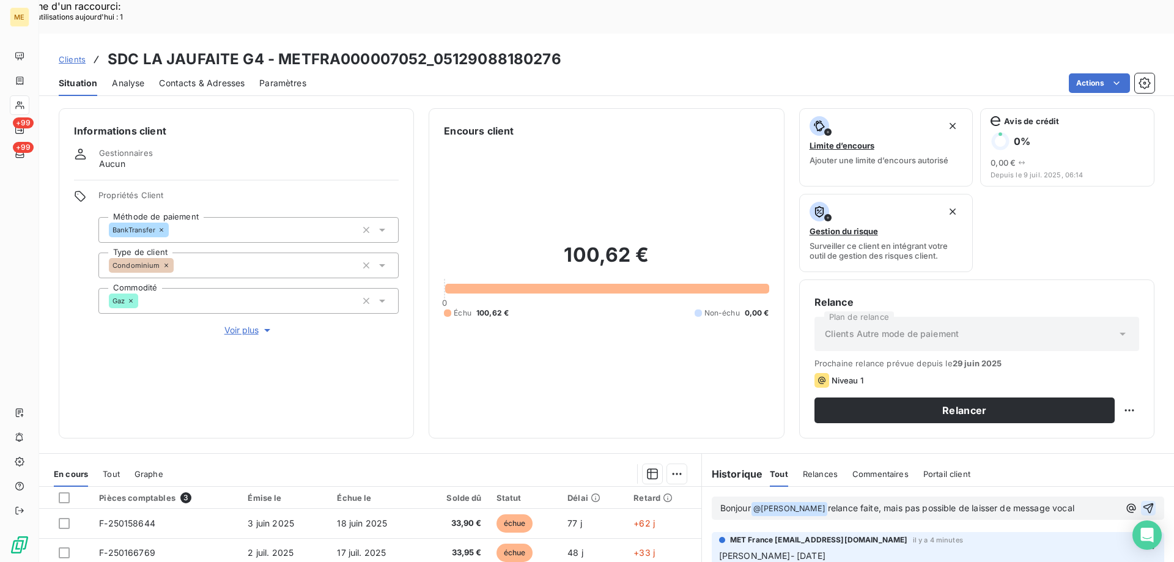
click at [1142, 502] on icon "button" at bounding box center [1148, 508] width 12 height 12
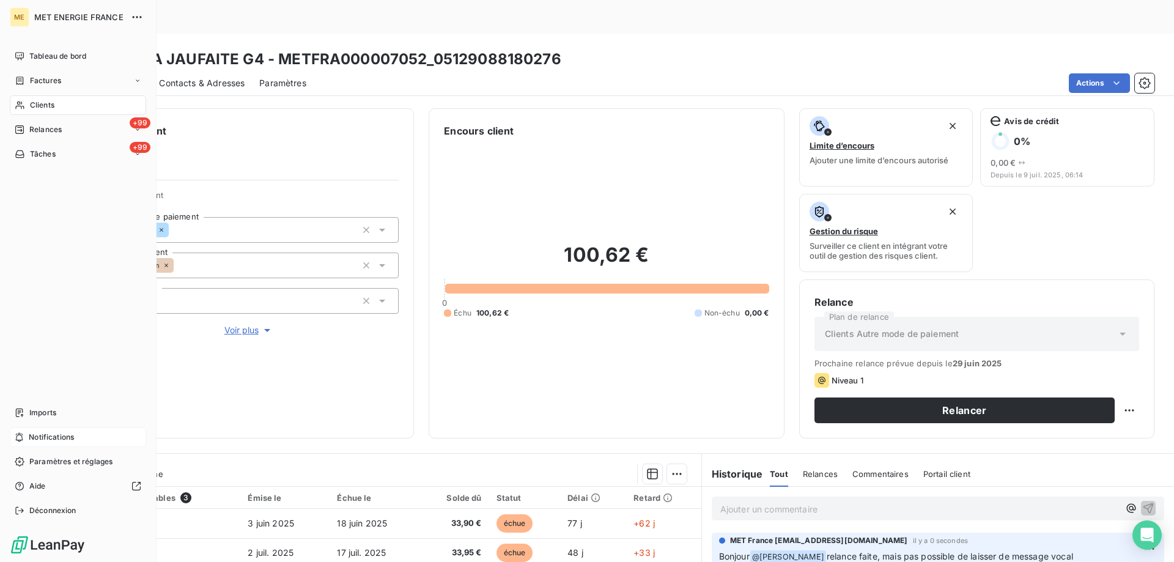
click at [79, 439] on div "Notifications" at bounding box center [78, 437] width 136 height 20
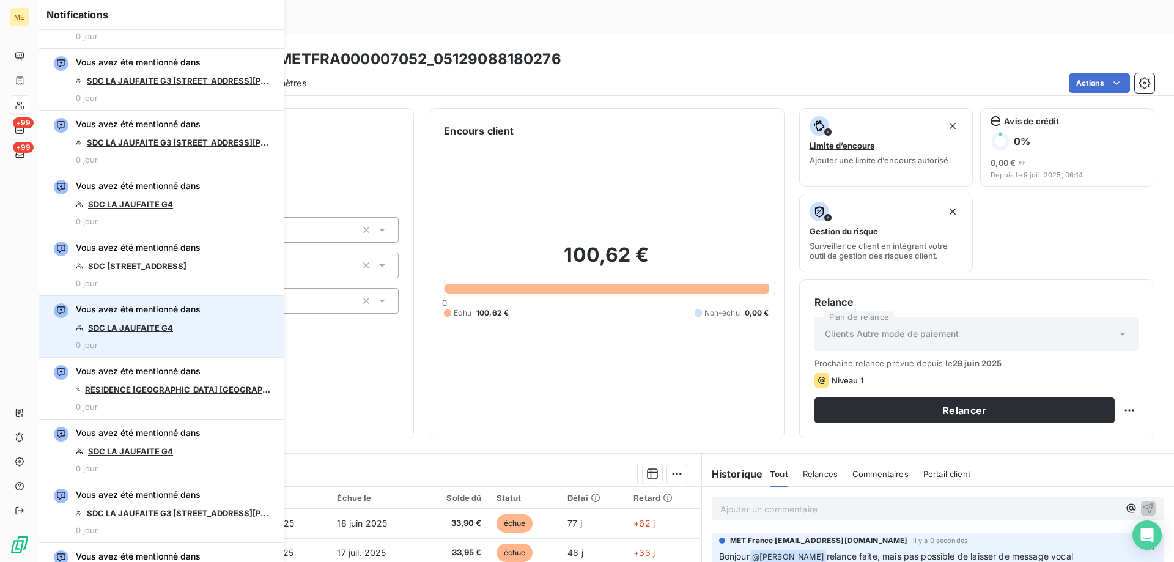
scroll to position [122, 0]
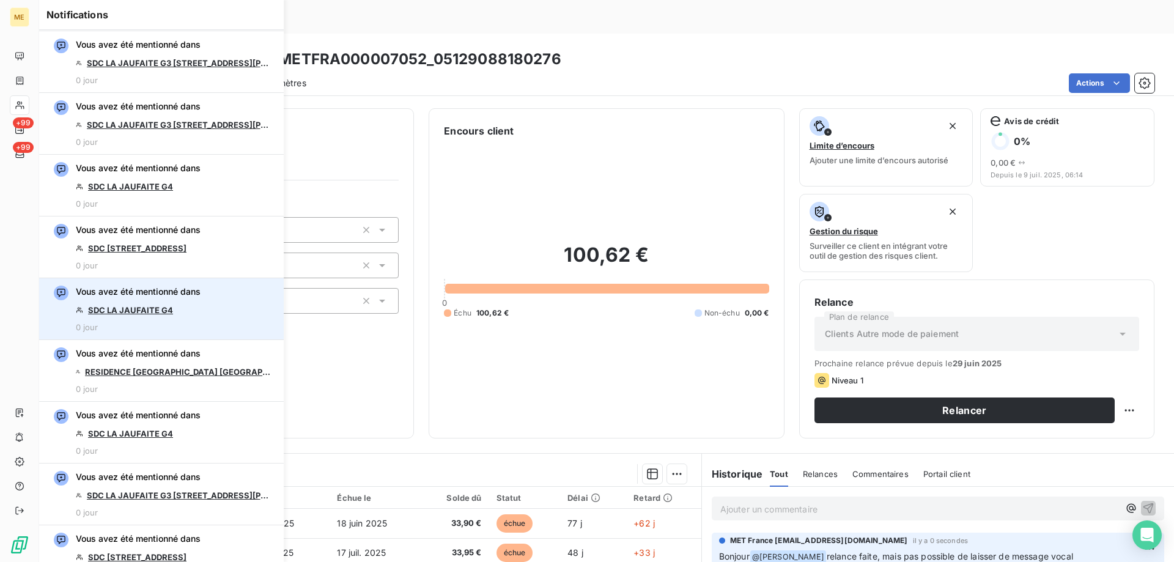
click at [149, 307] on link "SDC LA JAUFAITE G4" at bounding box center [130, 310] width 85 height 10
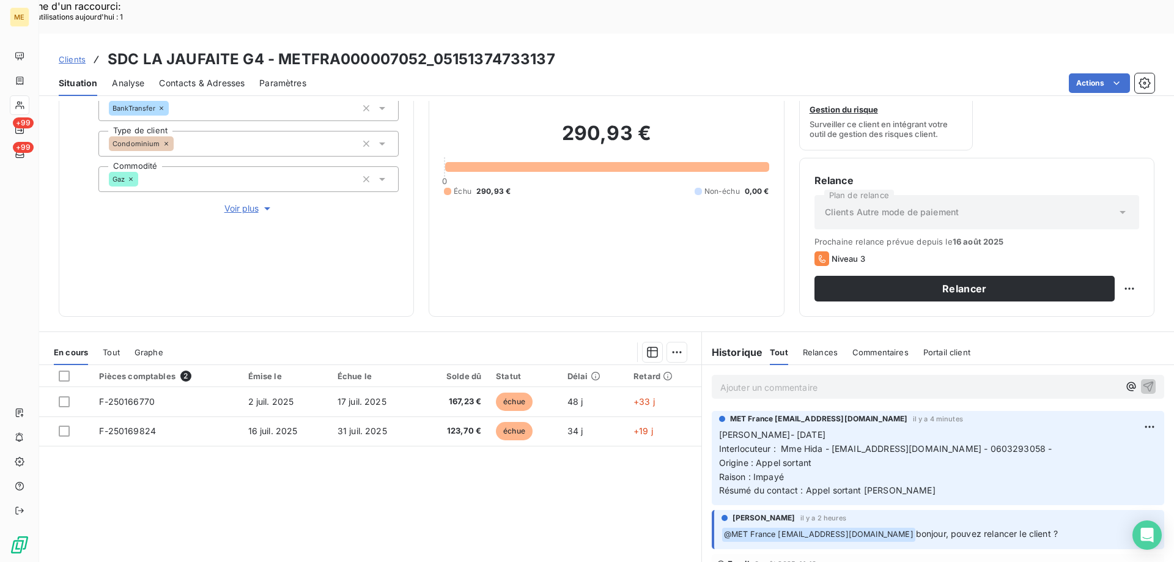
scroll to position [122, 0]
click at [762, 379] on p "Ajouter un commentaire ﻿" at bounding box center [919, 386] width 399 height 15
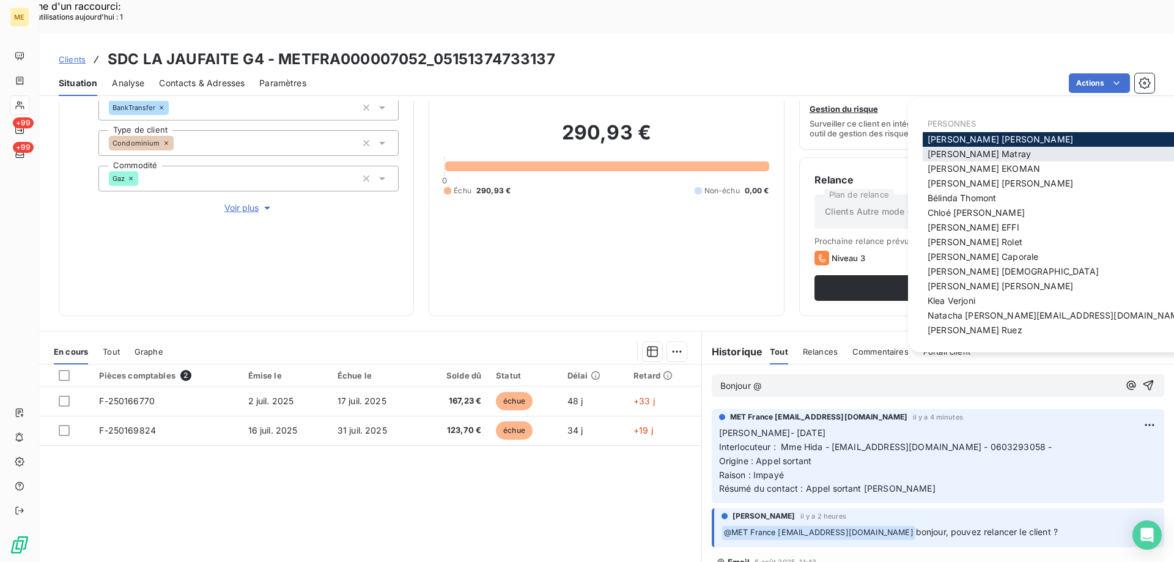
click at [972, 157] on span "[PERSON_NAME]" at bounding box center [979, 154] width 103 height 10
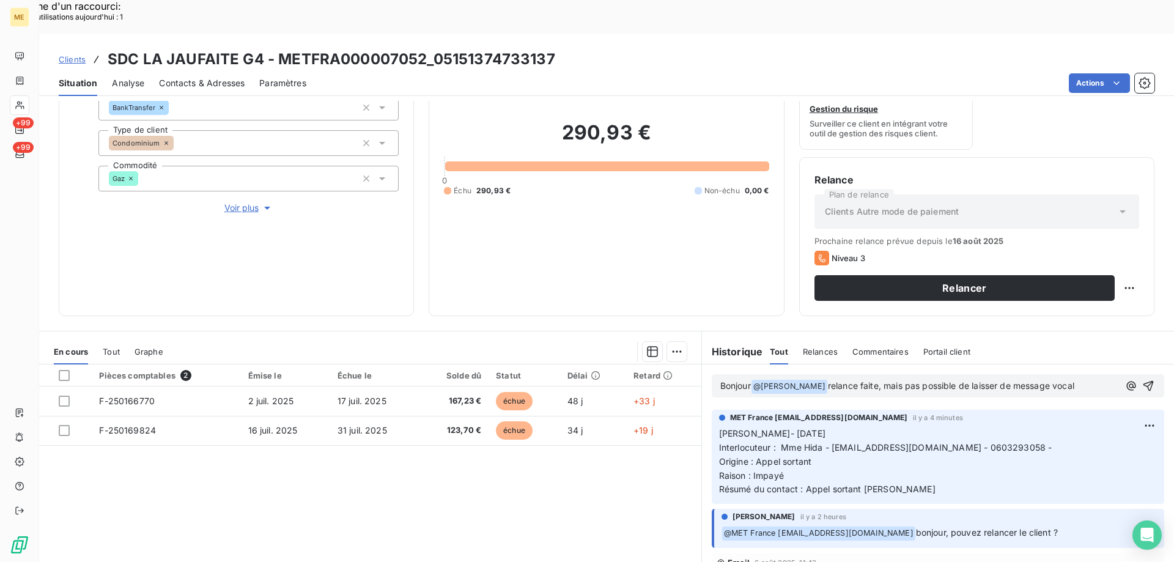
click at [1138, 374] on div "Bonjour @ Amélie Matray ﻿ relance faite, mais pas possible de laisser de messag…" at bounding box center [938, 385] width 452 height 23
click at [1142, 380] on icon "button" at bounding box center [1148, 386] width 12 height 12
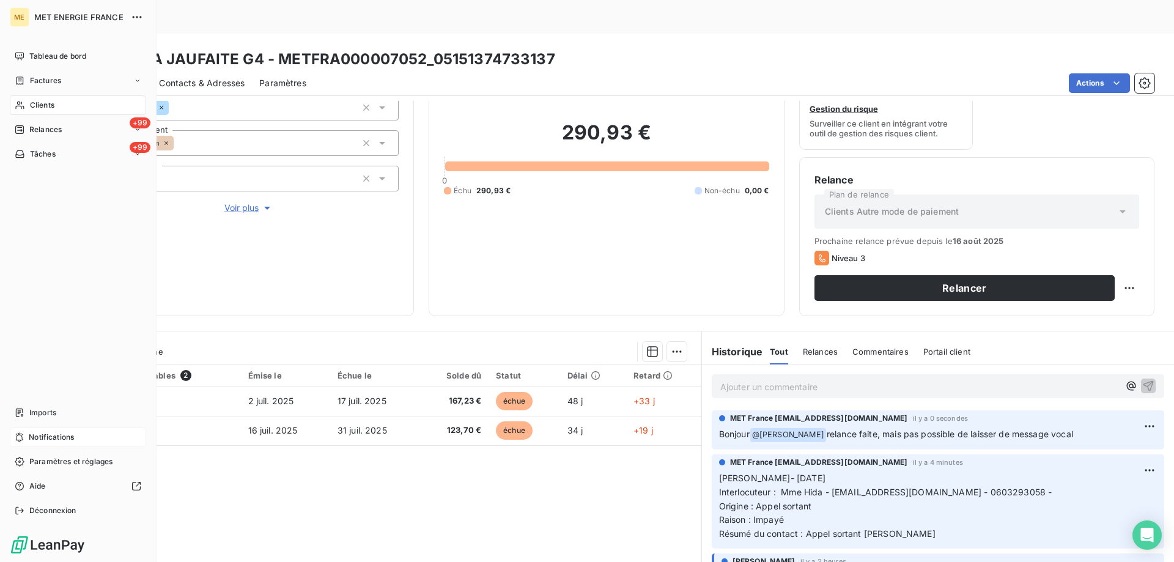
click at [57, 435] on span "Notifications" at bounding box center [51, 437] width 45 height 11
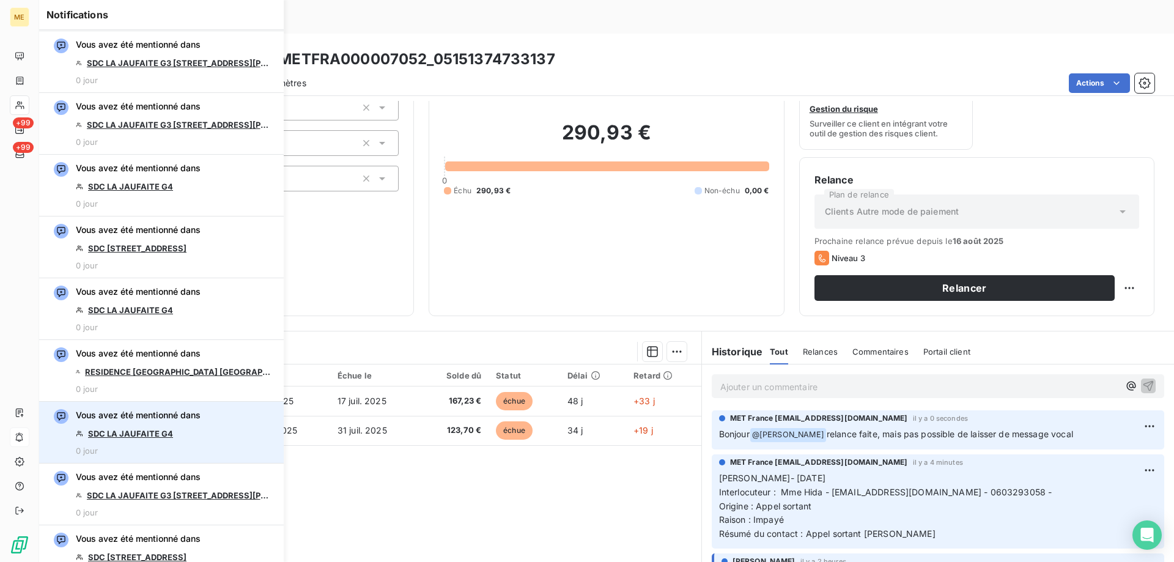
click at [155, 432] on link "SDC LA JAUFAITE G4" at bounding box center [130, 434] width 85 height 10
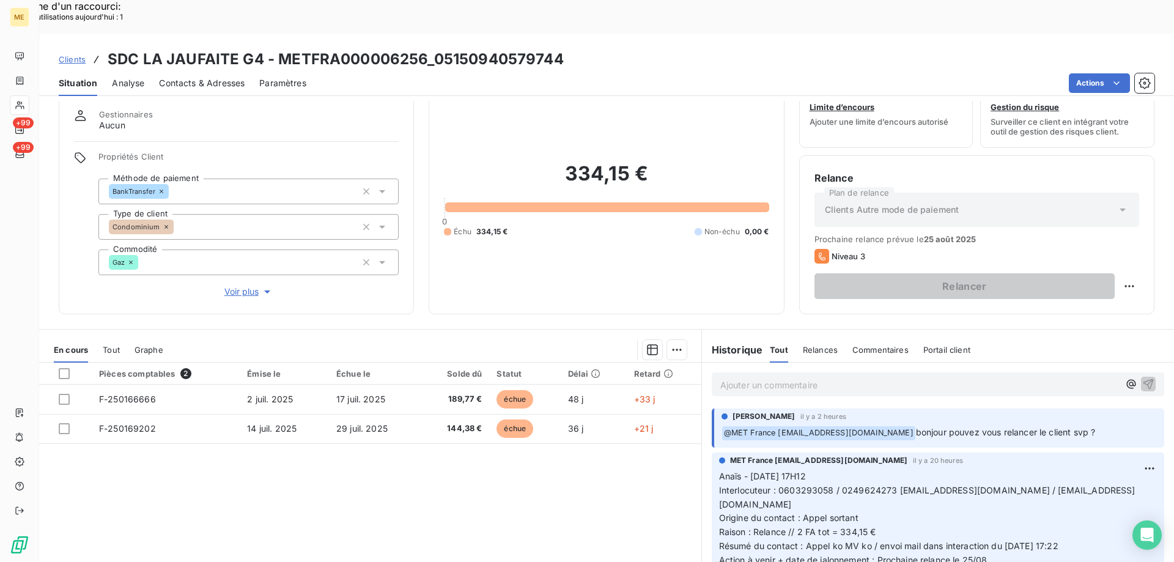
scroll to position [61, 0]
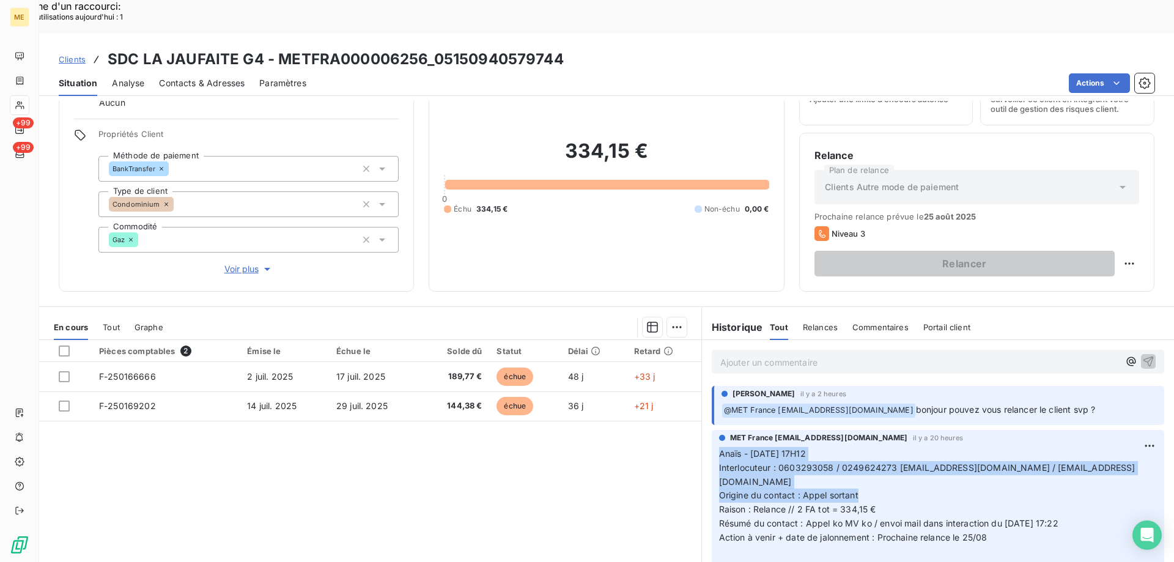
drag, startPoint x: 713, startPoint y: 424, endPoint x: 867, endPoint y: 456, distance: 157.4
click at [867, 456] on p "Anaïs - [DATE] 17H12 Interlocuteur : 0603293058 / 0249624273 [EMAIL_ADDRESS][DO…" at bounding box center [938, 503] width 438 height 112
click at [890, 467] on p "Anaïs - [DATE] 17H12 Interlocuteur : 0603293058 / 0249624273 [EMAIL_ADDRESS][DO…" at bounding box center [938, 503] width 438 height 112
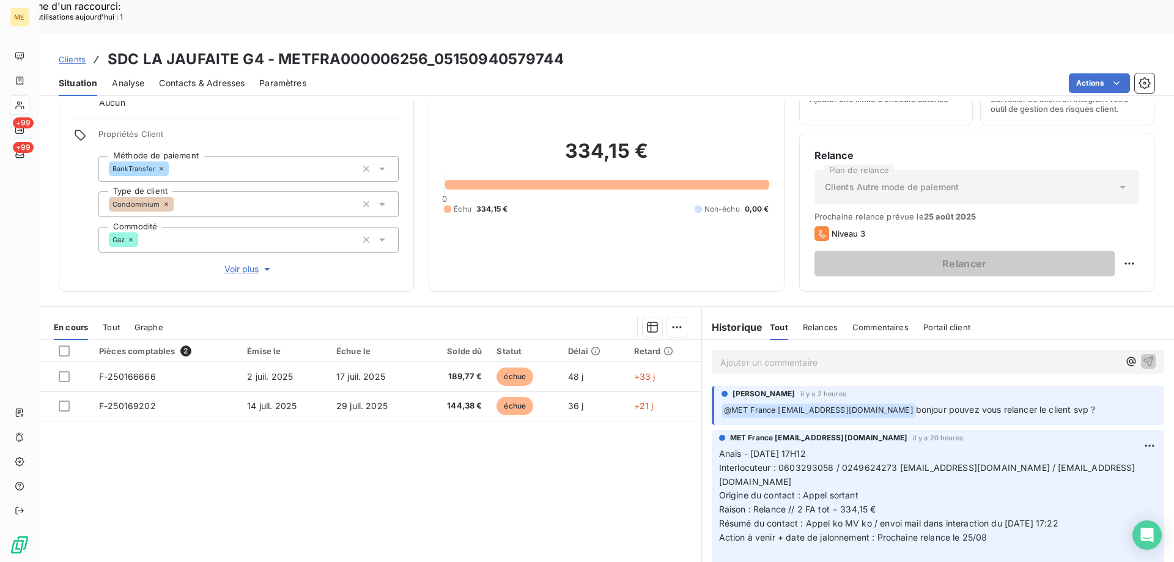
click at [807, 353] on div "Ajouter un commentaire ﻿" at bounding box center [919, 361] width 399 height 17
click at [805, 355] on p "Ajouter un commentaire ﻿" at bounding box center [919, 362] width 399 height 15
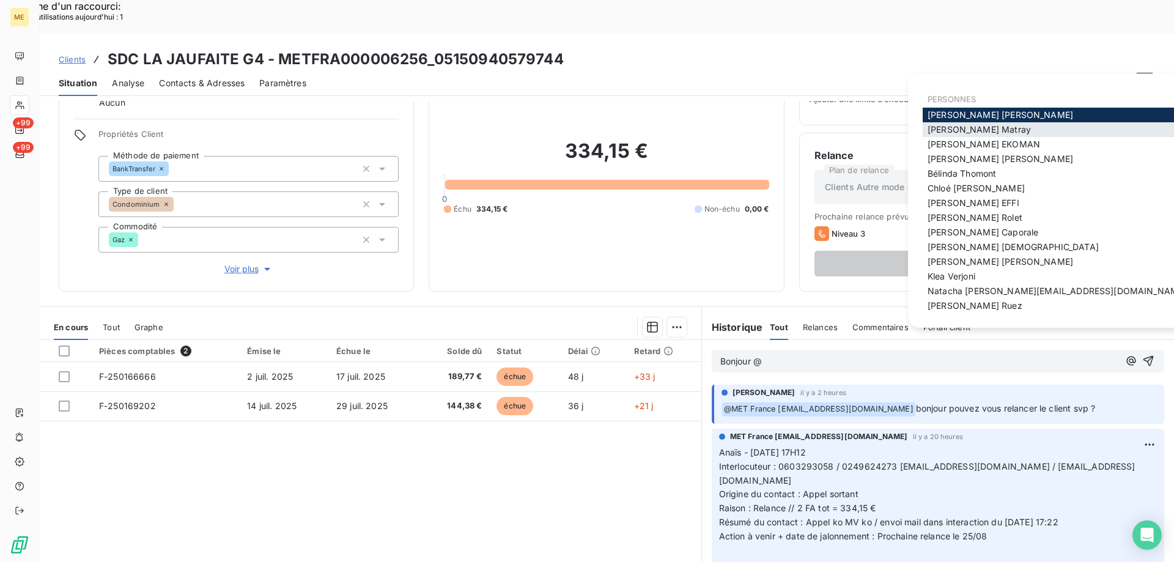
click at [945, 133] on span "[PERSON_NAME]" at bounding box center [979, 129] width 103 height 10
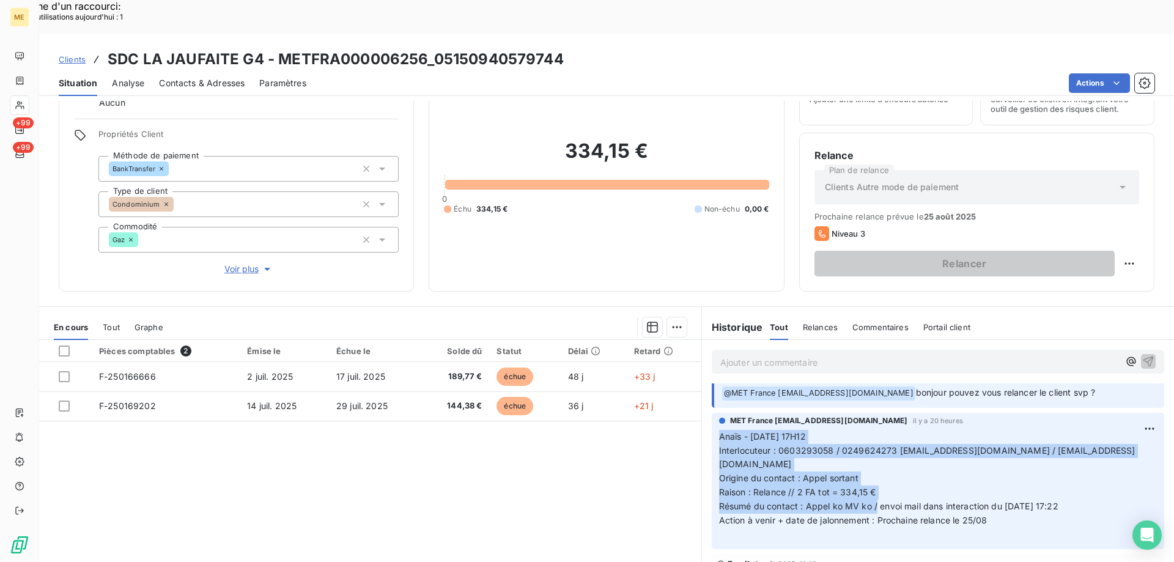
copy p "Anaïs - [DATE] 17H12 Interlocuteur : 0603293058 / 0249624273 [EMAIL_ADDRESS][DO…"
drag, startPoint x: 707, startPoint y: 399, endPoint x: 866, endPoint y: 454, distance: 168.2
click at [868, 472] on div "MET [GEOGRAPHIC_DATA] [EMAIL_ADDRESS][DOMAIN_NAME] il y a 20 heures Anaïs - [DA…" at bounding box center [938, 481] width 452 height 136
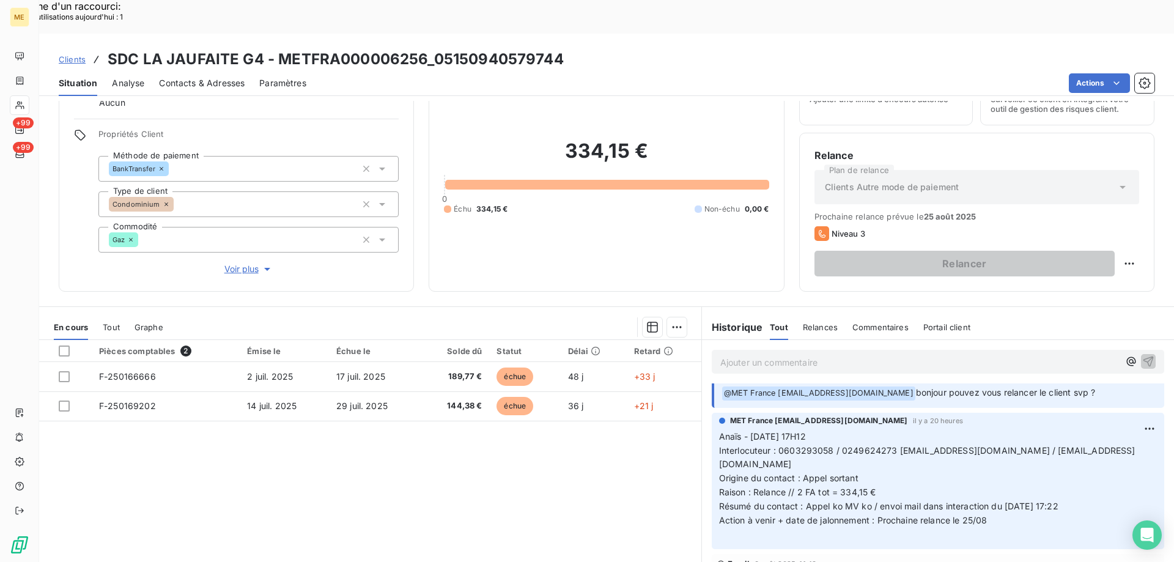
click at [844, 355] on p "Ajouter un commentaire ﻿" at bounding box center [919, 362] width 399 height 15
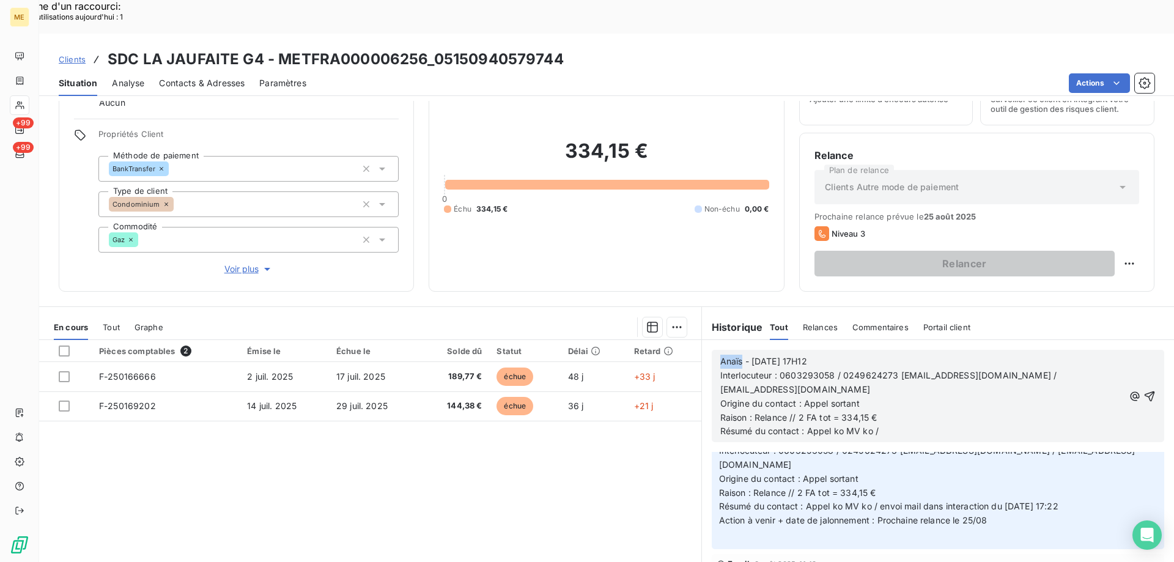
drag, startPoint x: 736, startPoint y: 331, endPoint x: 705, endPoint y: 334, distance: 30.7
click at [705, 340] on div "Anaïs - [DATE] 17H12 Interlocuteur : 0603293058 / 0249624273 [EMAIL_ADDRESS][DO…" at bounding box center [938, 396] width 472 height 112
click at [746, 356] on span "[PERSON_NAME] - [DATE] 17H12" at bounding box center [788, 361] width 136 height 10
click at [871, 355] on p "[PERSON_NAME] - [DATE] 17H12" at bounding box center [922, 362] width 404 height 14
click at [1020, 397] on p "Origine du contact : Appel sortant" at bounding box center [922, 404] width 404 height 14
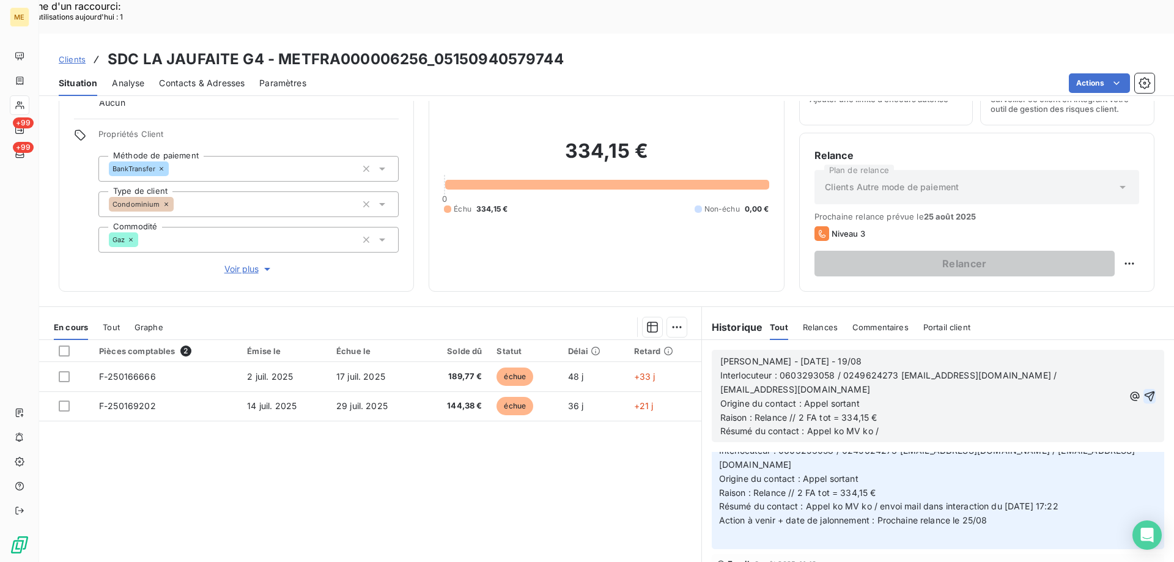
click at [1143, 390] on icon "button" at bounding box center [1149, 396] width 12 height 12
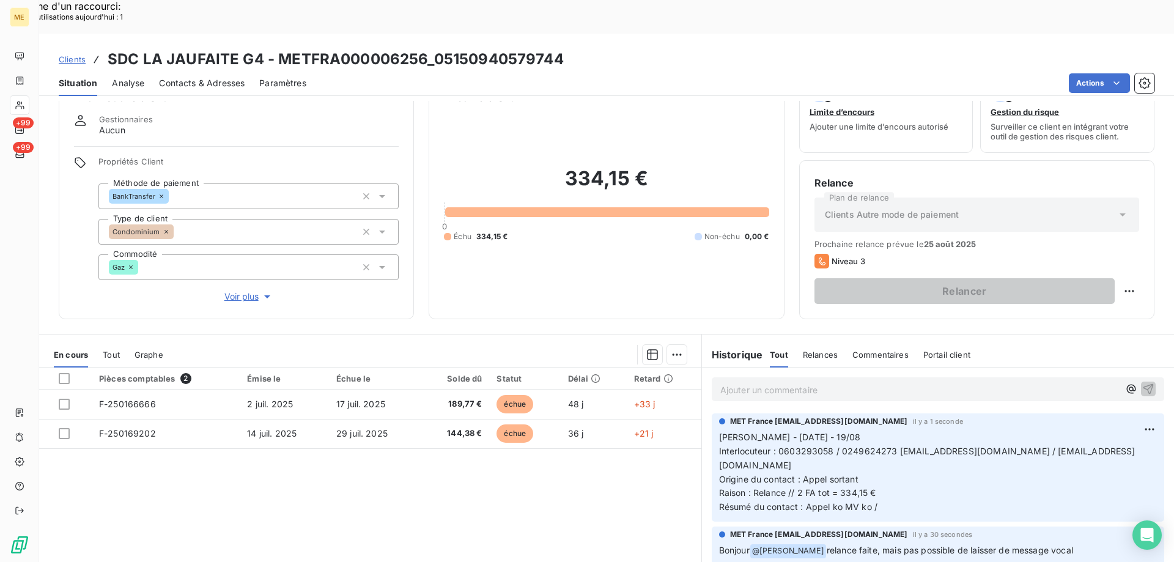
scroll to position [0, 0]
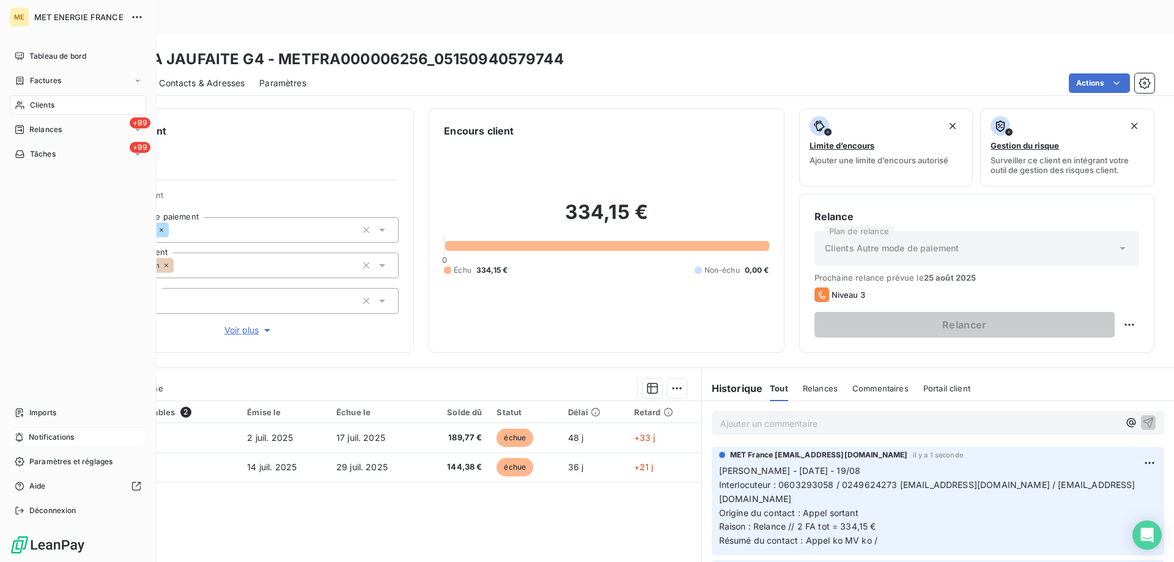
click at [38, 435] on span "Notifications" at bounding box center [51, 437] width 45 height 11
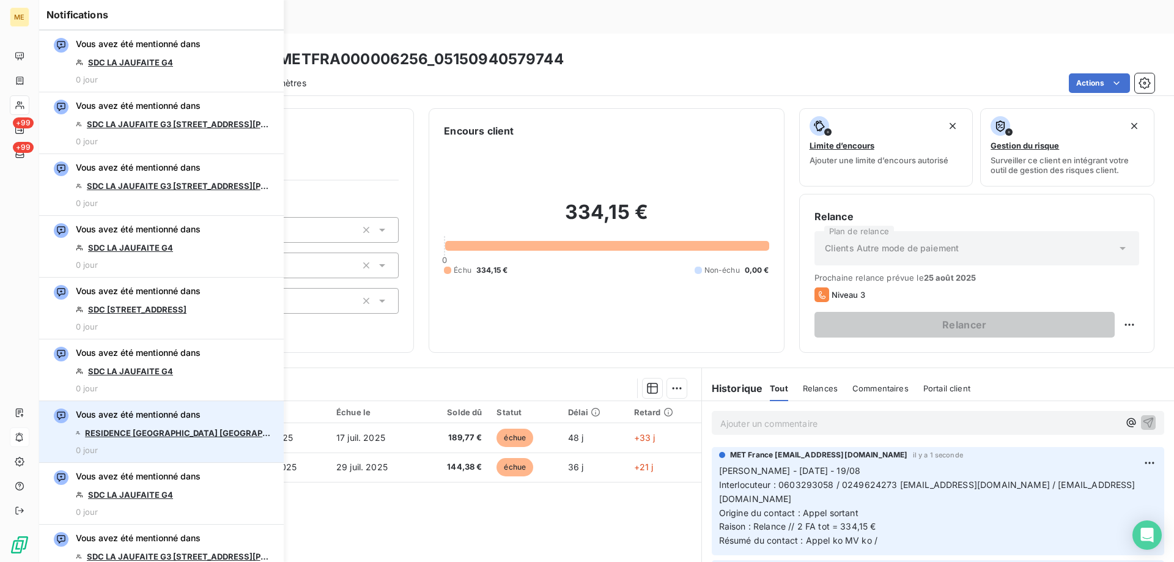
scroll to position [122, 0]
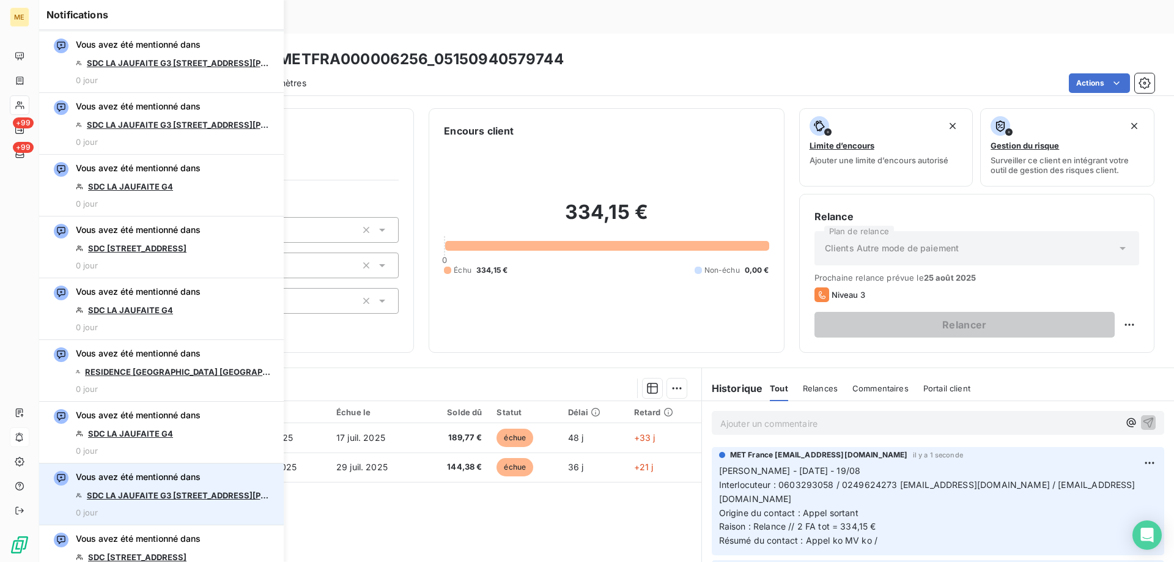
click at [218, 495] on link "SDC LA JAUFAITE G3 [STREET_ADDRESS][PERSON_NAME]" at bounding box center [179, 495] width 185 height 10
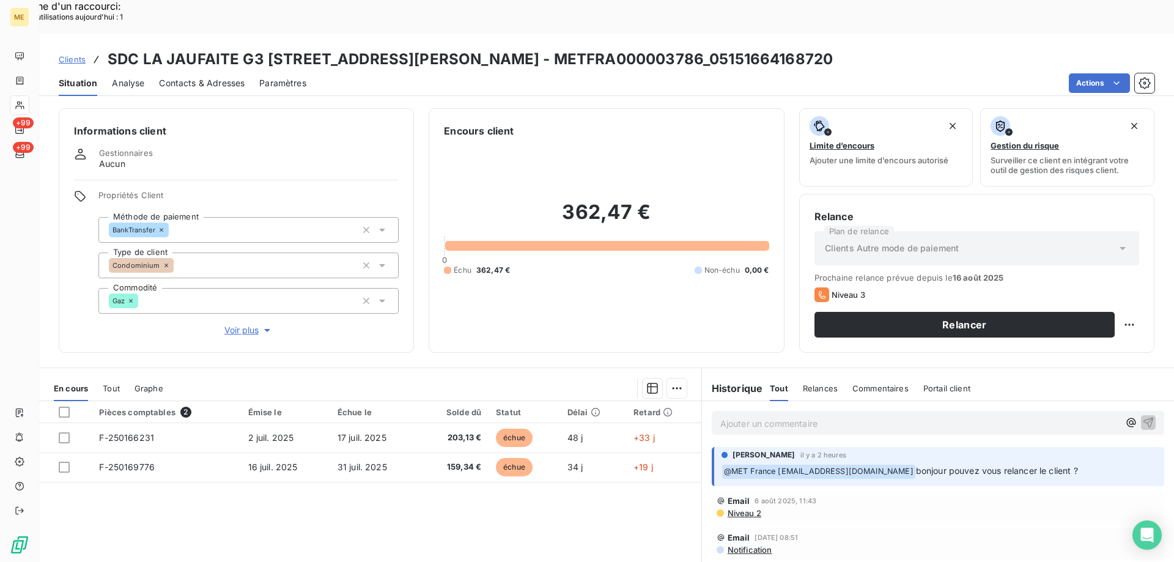
click at [747, 416] on p "Ajouter un commentaire ﻿" at bounding box center [919, 423] width 399 height 15
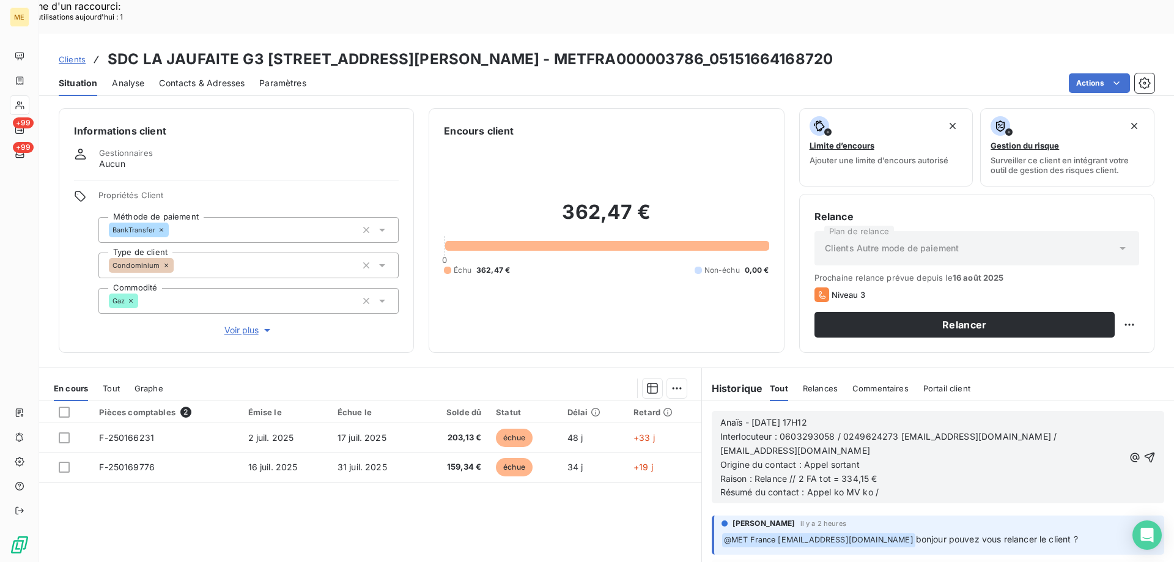
click at [849, 473] on span "Raison : Relance // 2 FA tot = 334,15 €" at bounding box center [798, 478] width 157 height 10
click at [893, 485] on p "Résumé du contact : Appel ko MV ko /" at bounding box center [922, 492] width 404 height 14
drag, startPoint x: 736, startPoint y: 386, endPoint x: 797, endPoint y: 411, distance: 66.1
click at [752, 417] on span "Anaïs - [DATE] 17H12" at bounding box center [763, 422] width 87 height 10
click at [1143, 451] on icon "button" at bounding box center [1149, 457] width 12 height 12
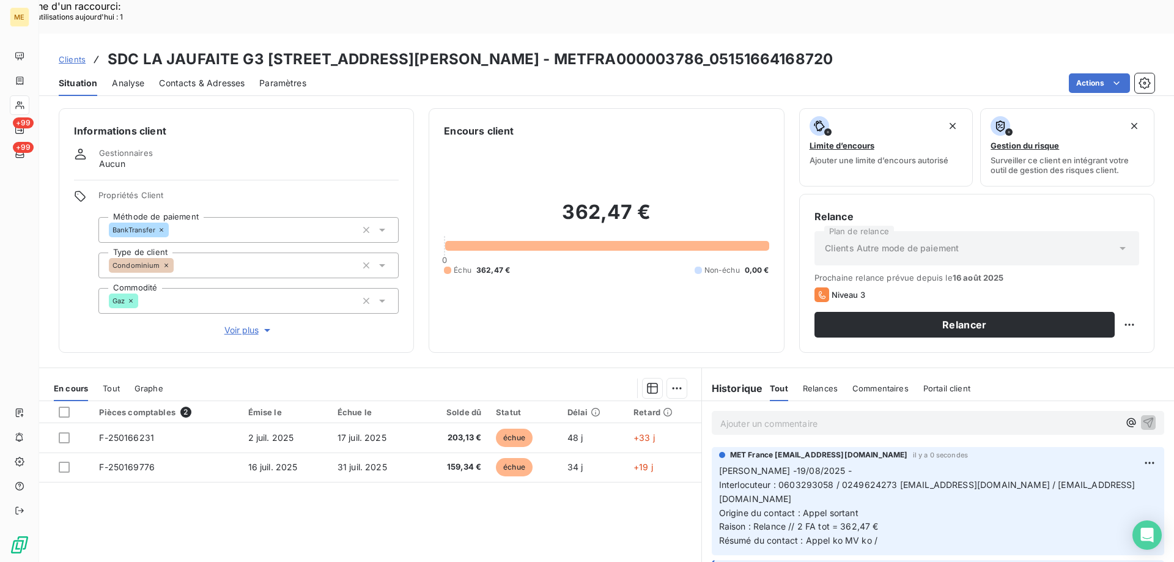
click at [818, 416] on p "Ajouter un commentaire ﻿" at bounding box center [919, 423] width 399 height 15
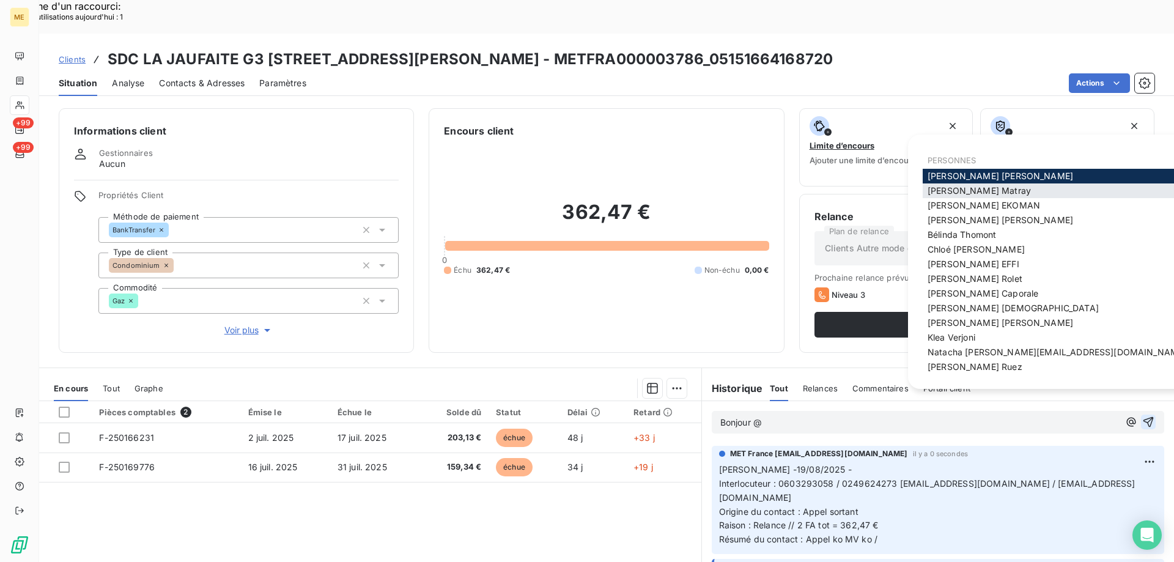
click at [1020, 192] on div "[PERSON_NAME]" at bounding box center [1075, 190] width 305 height 15
click at [984, 188] on span "[PERSON_NAME]" at bounding box center [979, 190] width 103 height 10
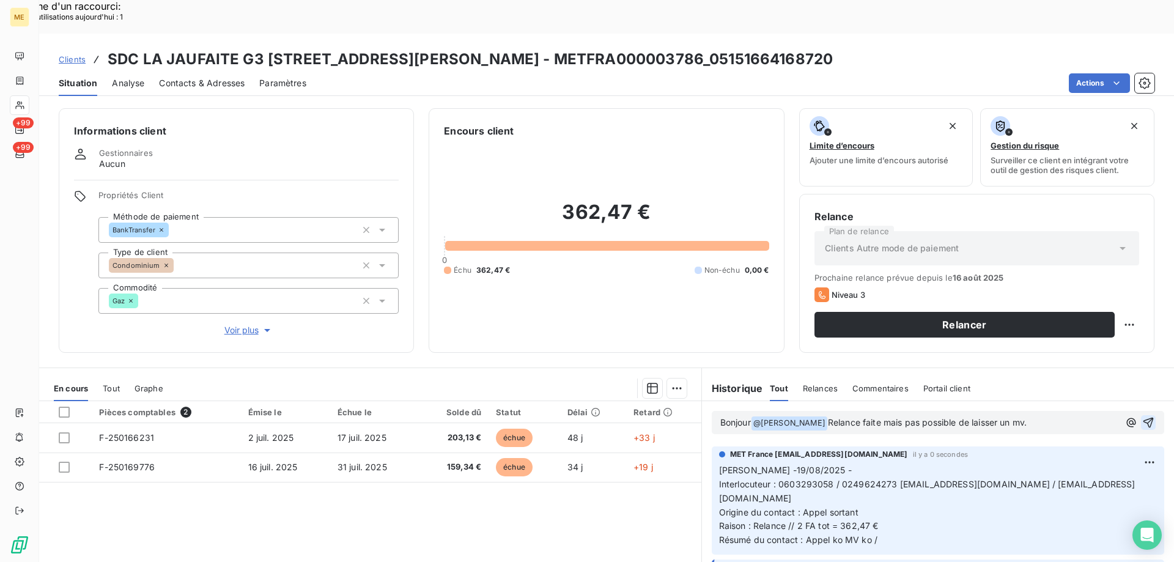
click at [886, 417] on span "Relance faite mais pas possible de laisser un mv." at bounding box center [927, 422] width 199 height 10
click at [0, 0] on lt-span ", mais" at bounding box center [0, 0] width 0 height 0
click at [1143, 418] on icon "button" at bounding box center [1148, 423] width 10 height 10
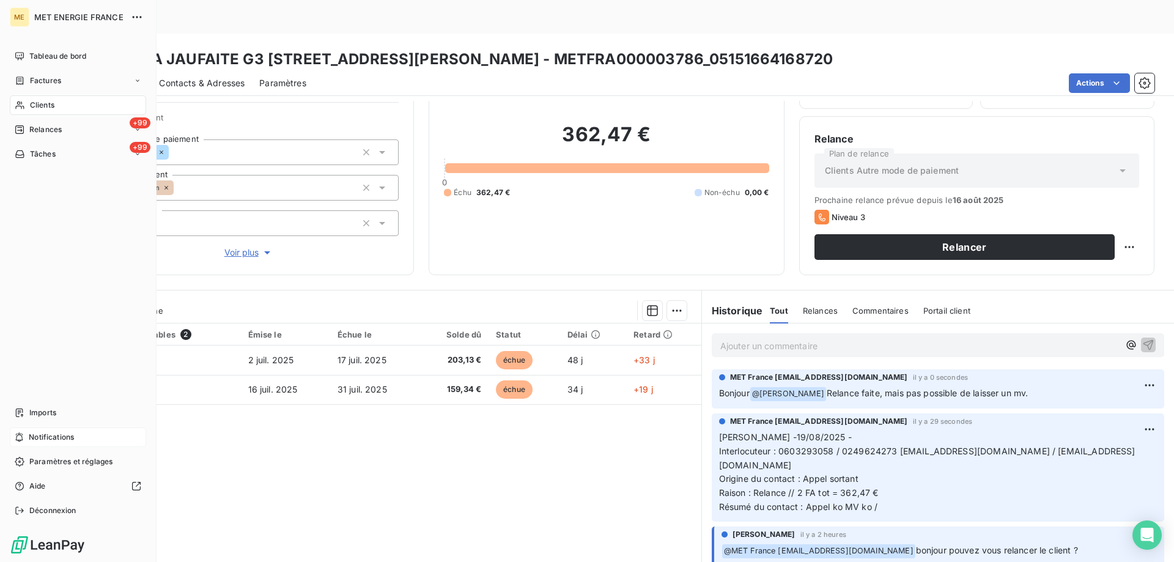
click at [83, 427] on div "Notifications" at bounding box center [78, 437] width 136 height 20
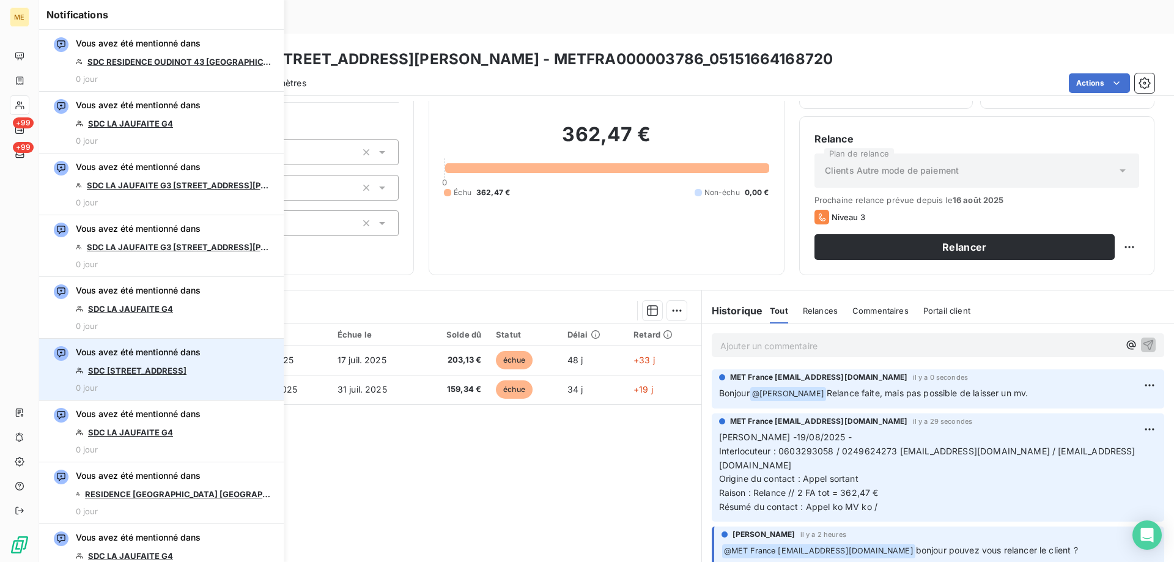
click at [157, 371] on link "SDC [STREET_ADDRESS]" at bounding box center [137, 371] width 98 height 10
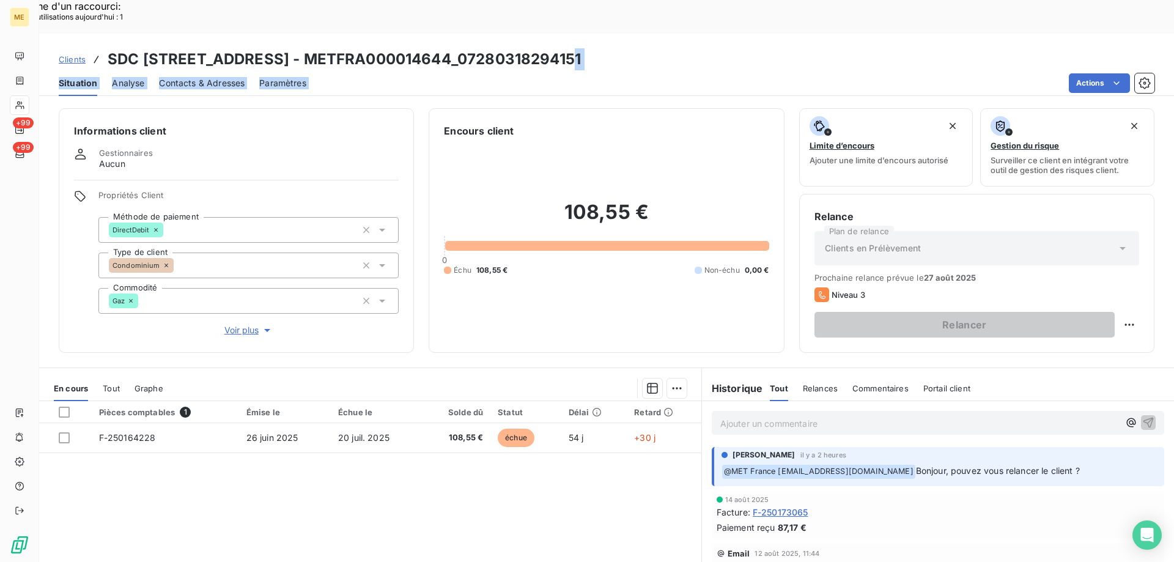
drag, startPoint x: 555, startPoint y: 26, endPoint x: 713, endPoint y: 38, distance: 158.2
click at [713, 38] on div "Clients SDC [STREET_ADDRESS] - METFRA000014644_07280318294151 Situation Analyse…" at bounding box center [606, 65] width 1135 height 62
click at [606, 70] on div "Situation Analyse Contacts & Adresses Paramètres Actions" at bounding box center [606, 83] width 1135 height 26
drag, startPoint x: 559, startPoint y: 26, endPoint x: 663, endPoint y: 40, distance: 105.4
click at [665, 39] on div "Clients SDC 80/82 Rue D’AVRON 75020 PARIS - METFRA000014644_07280318294151 Situ…" at bounding box center [606, 65] width 1135 height 62
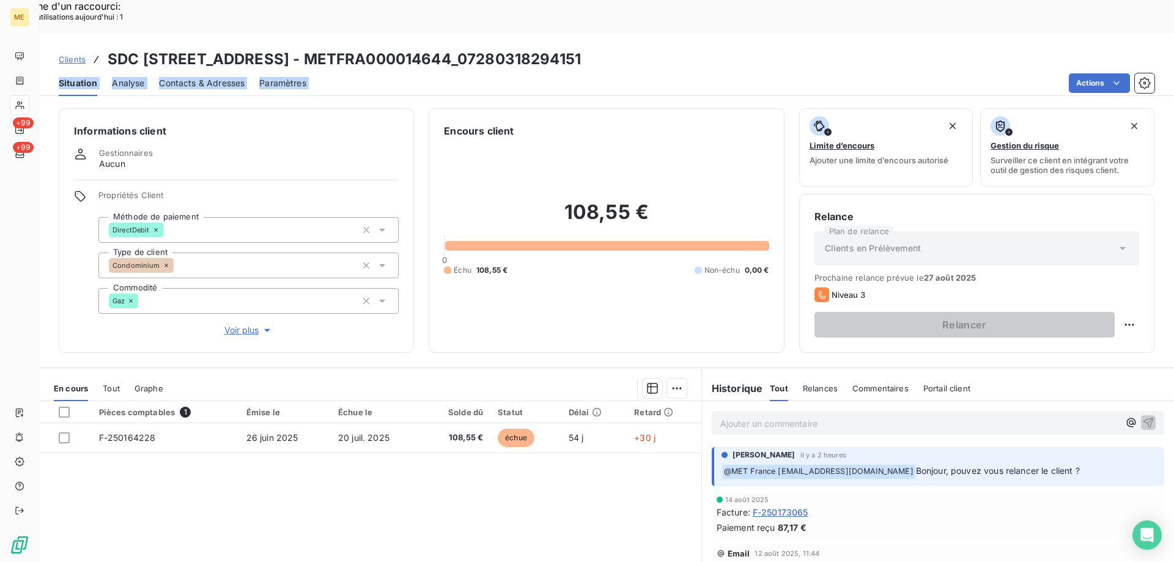
click at [608, 73] on div "Actions" at bounding box center [737, 83] width 833 height 20
copy h3 "07280318294151"
drag, startPoint x: 558, startPoint y: 23, endPoint x: 677, endPoint y: 23, distance: 118.6
click at [581, 48] on h3 "SDC 80/82 Rue D’AVRON 75020 PARIS - METFRA000014644_07280318294151" at bounding box center [344, 59] width 473 height 22
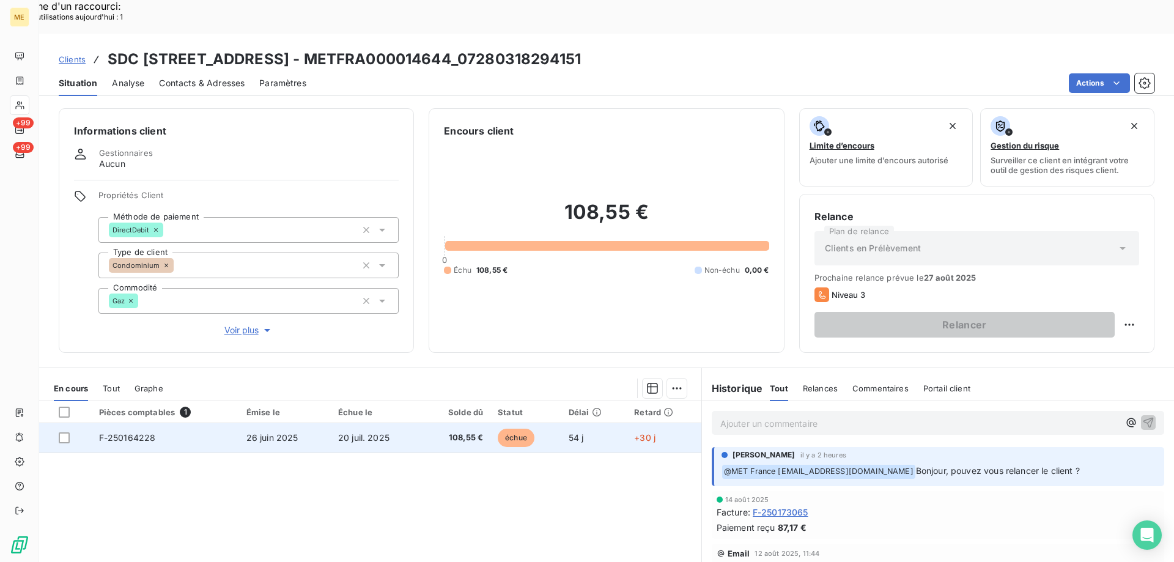
click at [260, 423] on td "26 juin 2025" at bounding box center [285, 437] width 92 height 29
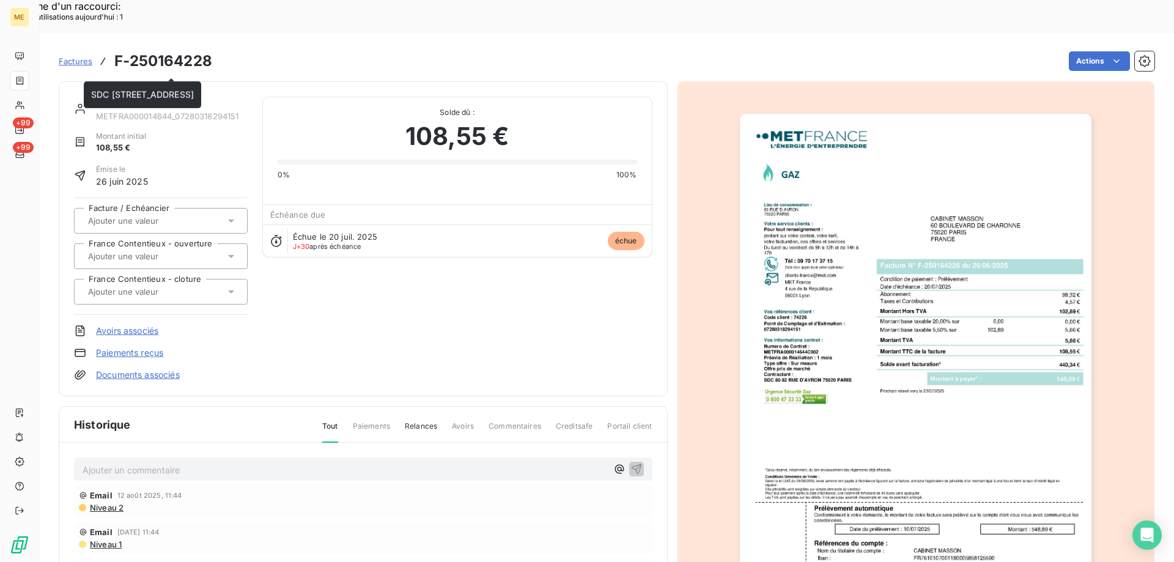
click at [199, 97] on link "SDC [STREET_ADDRESS]" at bounding box center [147, 102] width 103 height 10
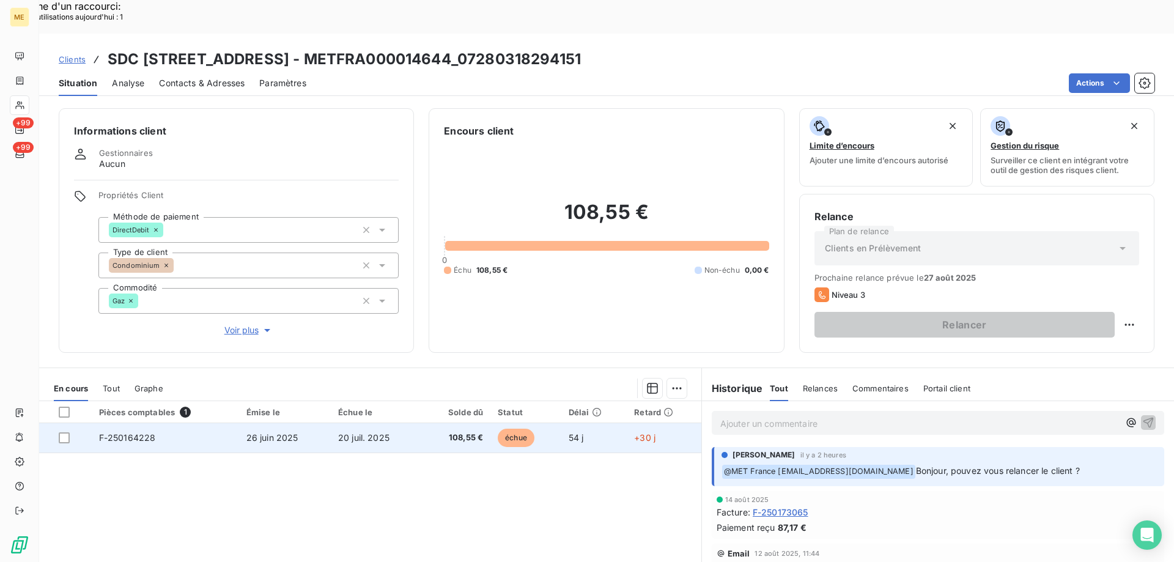
click at [338, 432] on span "20 juil. 2025" at bounding box center [363, 437] width 51 height 10
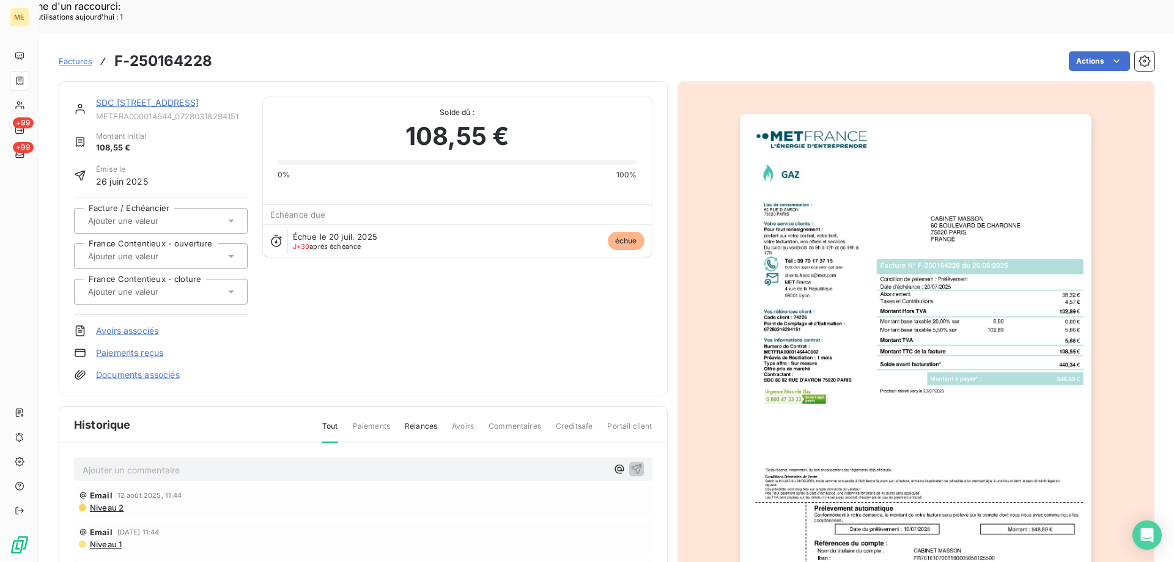
click at [863, 350] on img "button" at bounding box center [916, 363] width 352 height 498
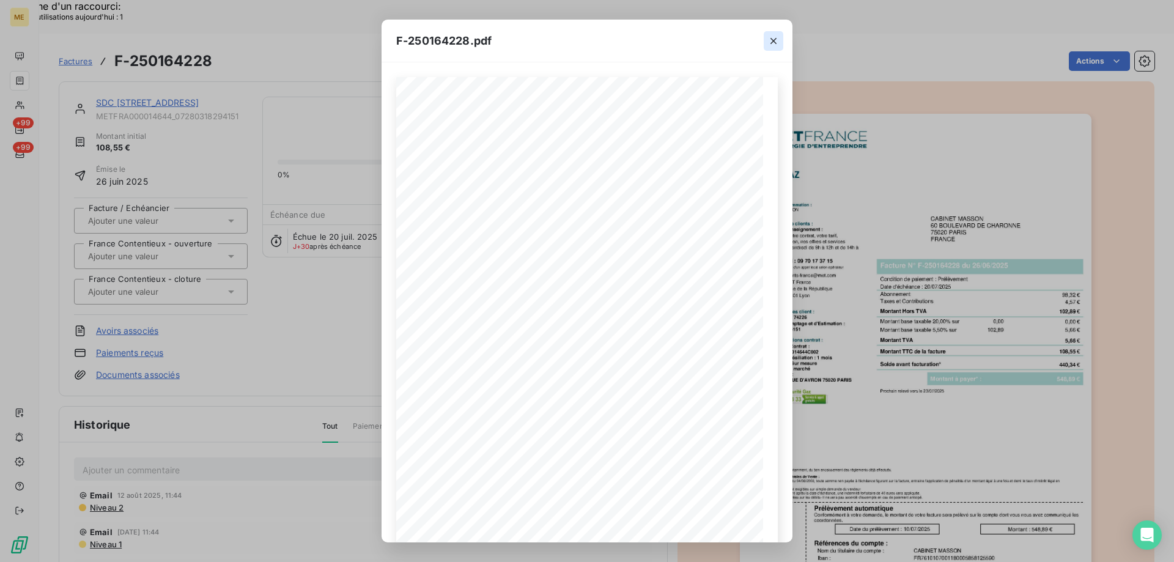
click at [770, 50] on button "button" at bounding box center [774, 41] width 20 height 20
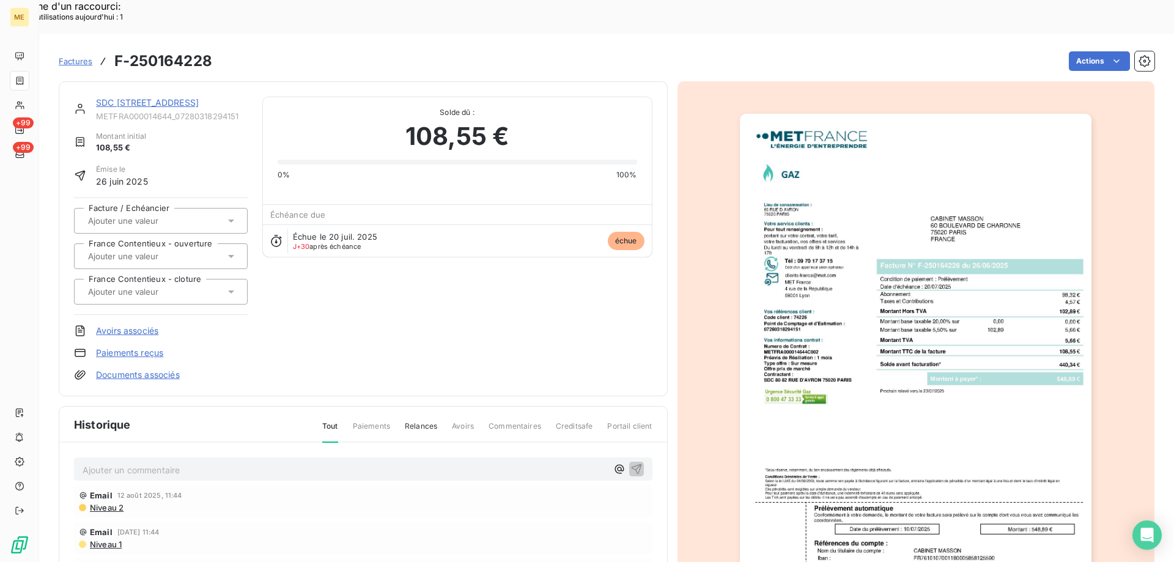
click at [199, 97] on link "SDC [STREET_ADDRESS]" at bounding box center [147, 102] width 103 height 10
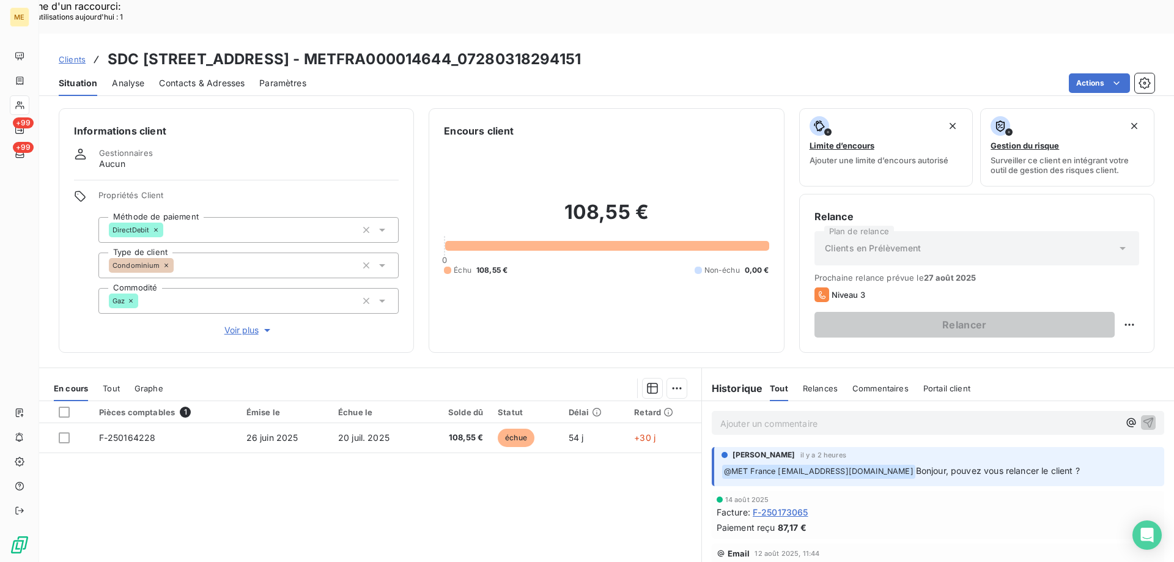
click at [933, 411] on div "Ajouter un commentaire ﻿" at bounding box center [938, 423] width 452 height 24
click at [929, 416] on p "Ajouter un commentaire ﻿" at bounding box center [919, 423] width 399 height 15
click at [242, 324] on span "Voir plus" at bounding box center [248, 330] width 49 height 12
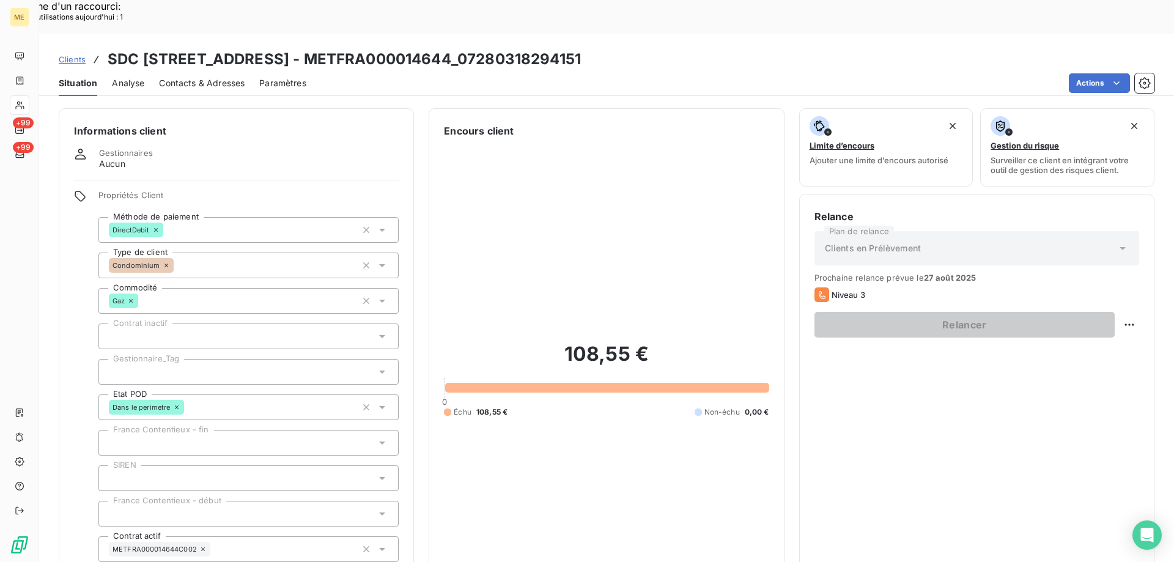
click at [204, 359] on div at bounding box center [248, 372] width 300 height 26
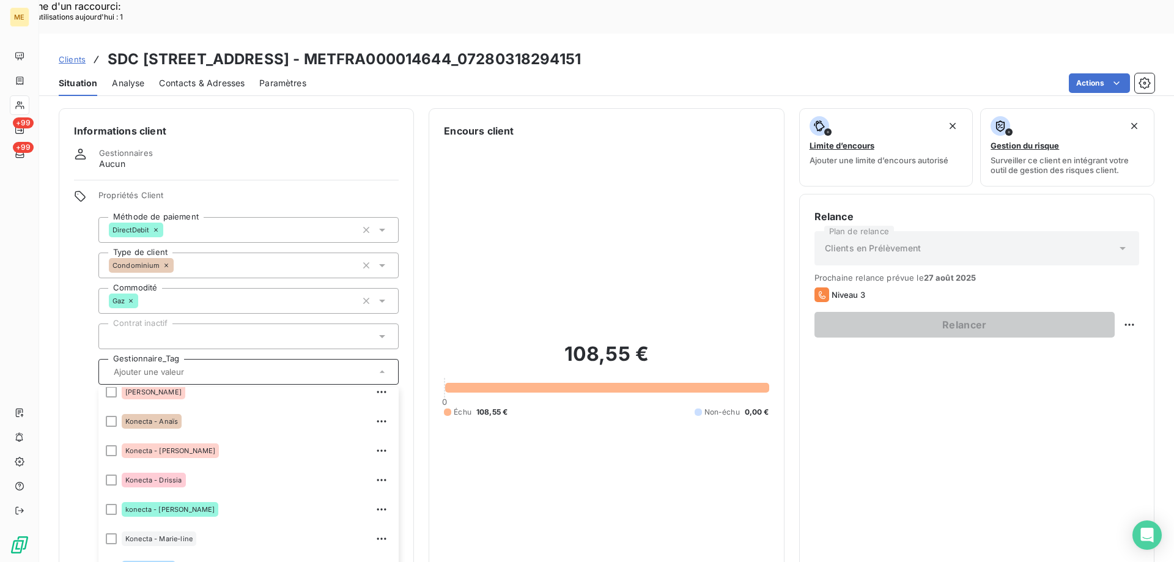
scroll to position [183, 0]
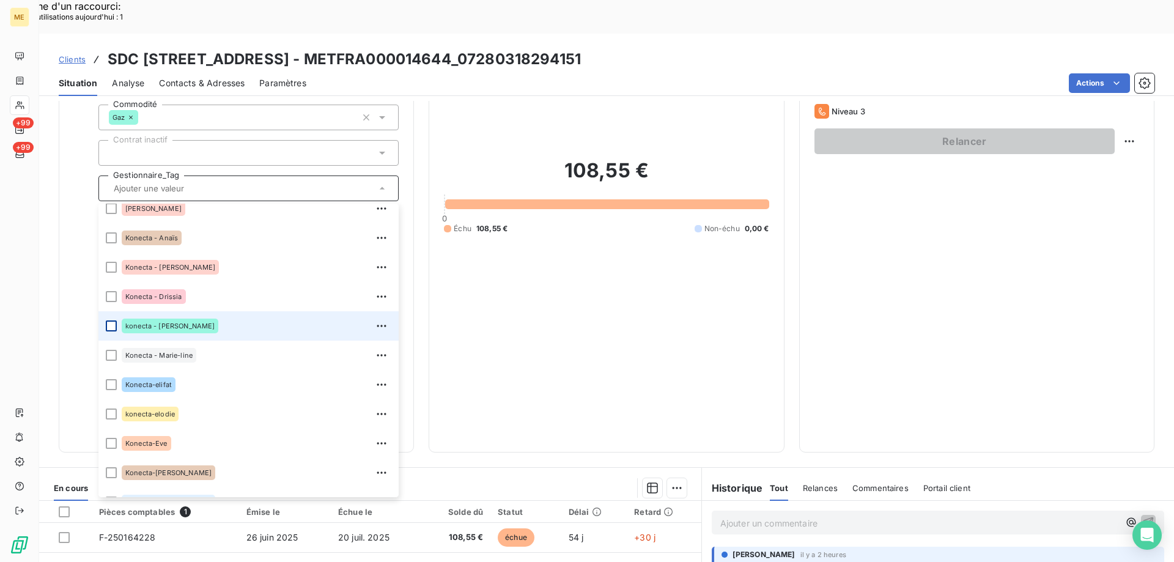
click at [108, 320] on div at bounding box center [111, 325] width 11 height 11
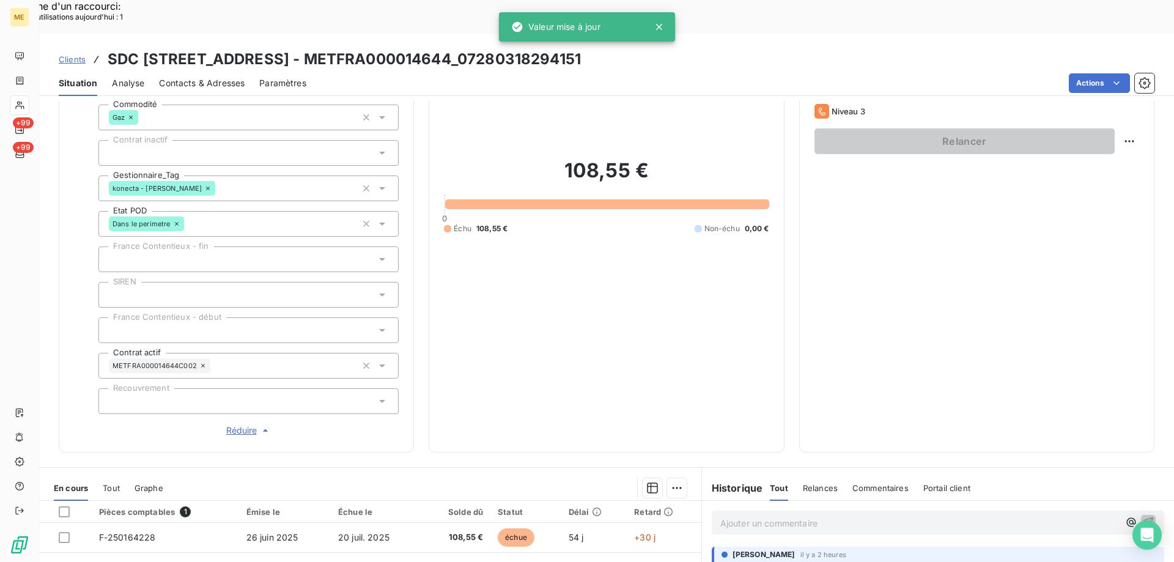
click at [711, 277] on div "108,55 € 0 Échu 108,55 € Non-échu 0,00 €" at bounding box center [606, 196] width 325 height 482
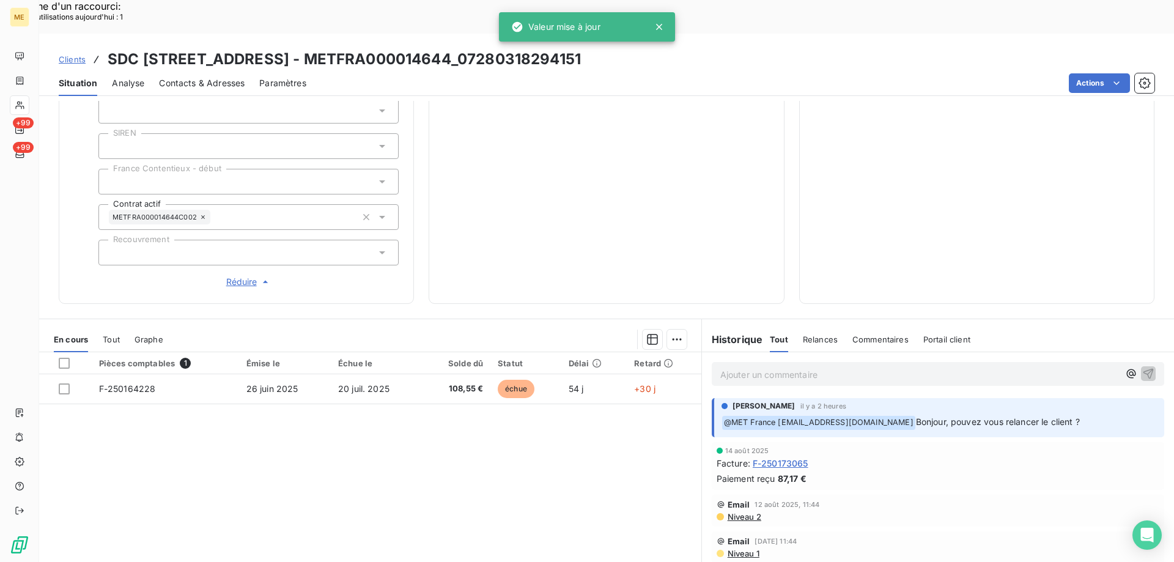
scroll to position [360, 0]
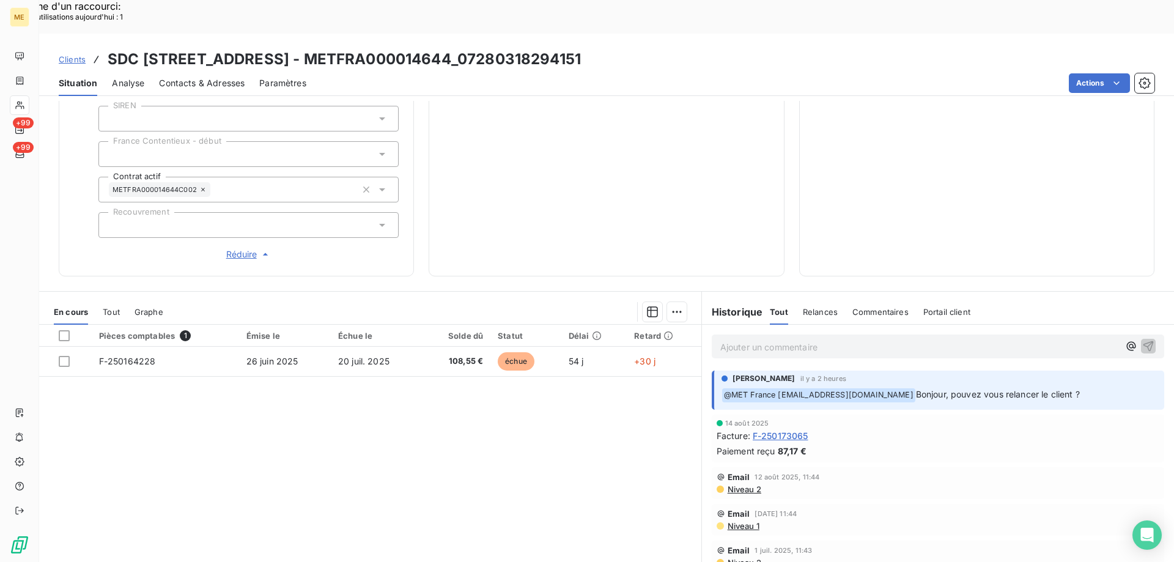
click at [779, 339] on p "Ajouter un commentaire ﻿" at bounding box center [919, 346] width 399 height 15
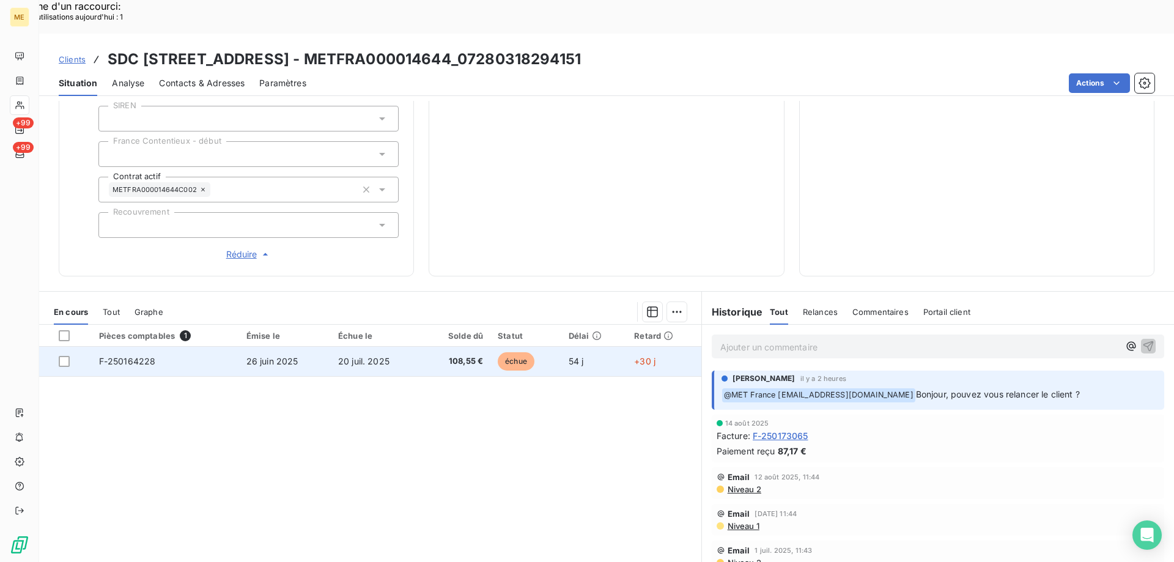
click at [275, 347] on td "26 juin 2025" at bounding box center [285, 361] width 92 height 29
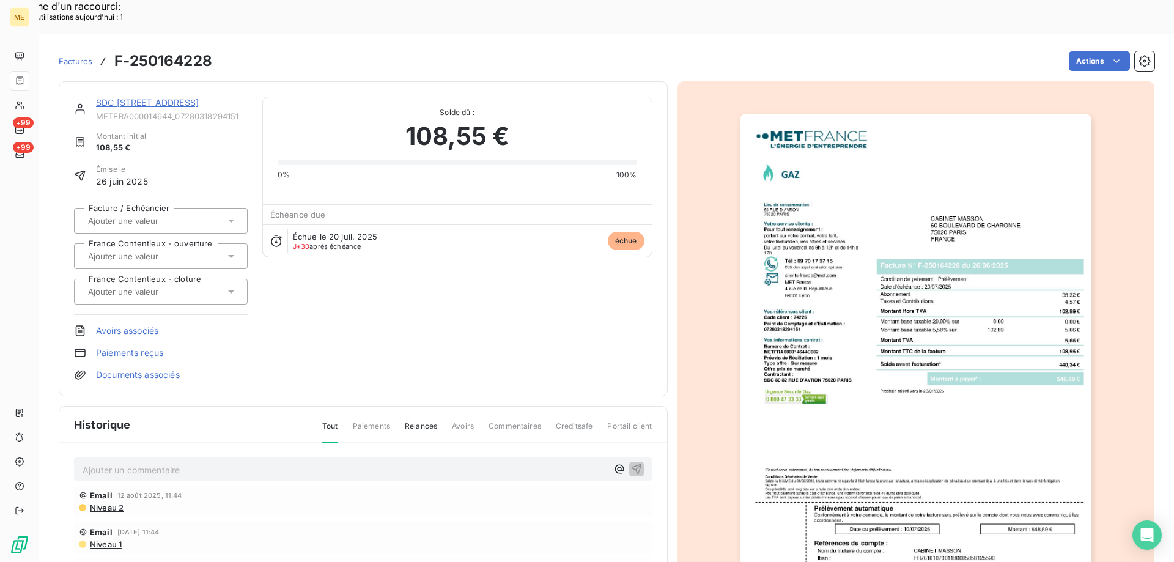
click at [183, 97] on link "SDC [STREET_ADDRESS]" at bounding box center [147, 102] width 103 height 10
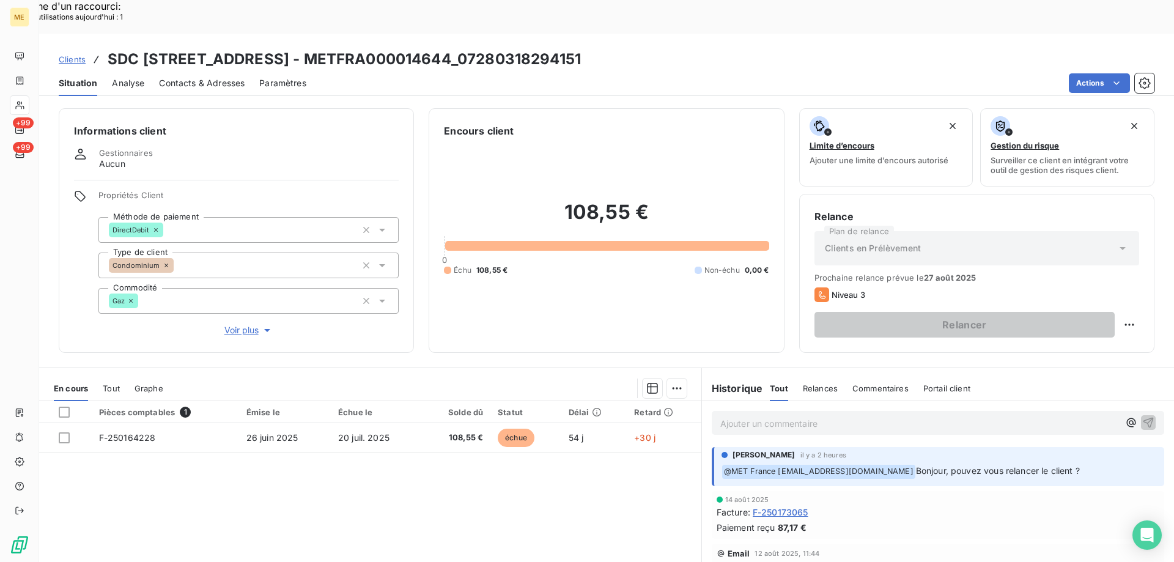
click at [792, 411] on div "Ajouter un commentaire ﻿" at bounding box center [938, 423] width 452 height 24
click at [792, 416] on p "Ajouter un commentaire ﻿" at bounding box center [919, 423] width 399 height 15
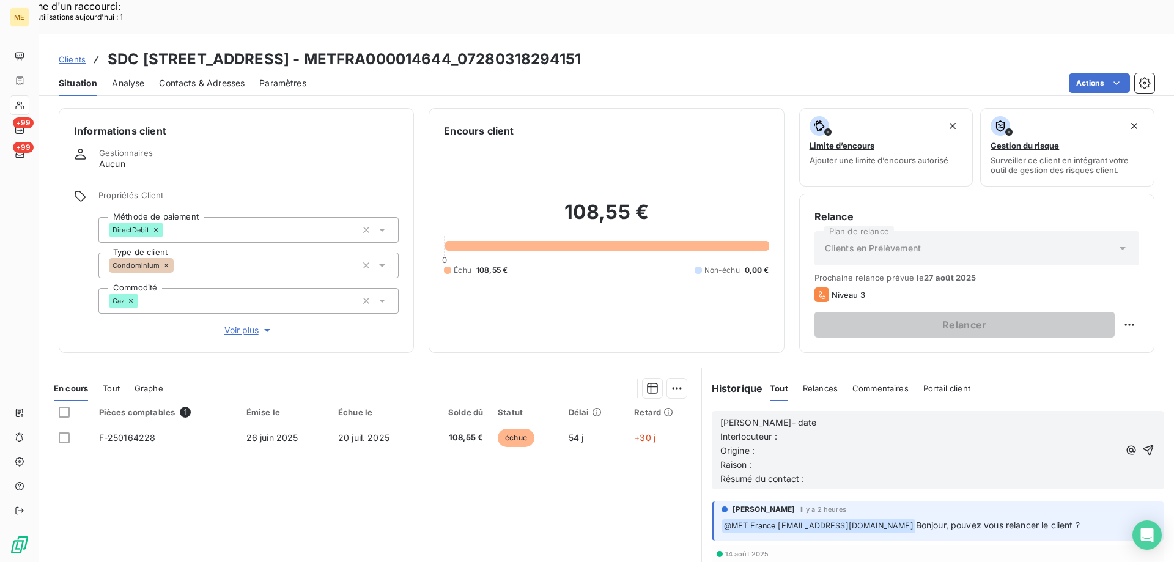
click at [798, 416] on p "[PERSON_NAME]- date" at bounding box center [919, 423] width 399 height 14
click at [792, 430] on p "Interlocuteur :" at bounding box center [919, 437] width 399 height 14
click at [793, 430] on p "Interlocuteur :" at bounding box center [919, 437] width 399 height 14
click at [884, 444] on p "Origine :" at bounding box center [919, 451] width 399 height 14
click at [884, 430] on p "Interlocuteur : Mme PERROT -" at bounding box center [919, 437] width 399 height 14
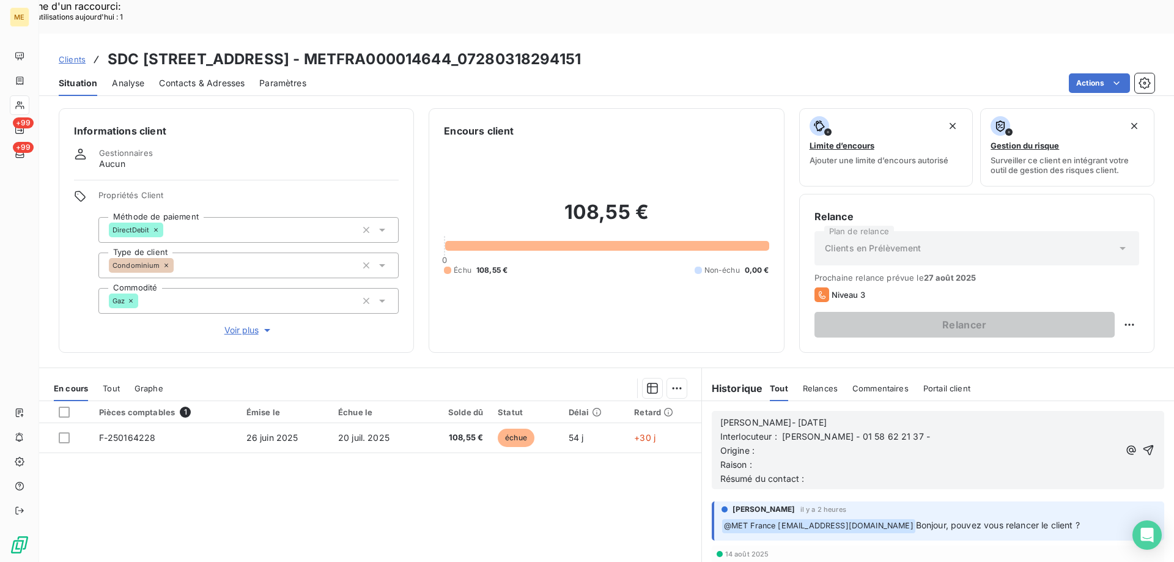
click at [930, 430] on p "Interlocuteur : Mme PERROT - 01 58 62 21 37 -" at bounding box center [919, 437] width 399 height 14
click at [905, 458] on p "Raison :" at bounding box center [919, 465] width 399 height 14
click at [909, 444] on p "Origine :" at bounding box center [919, 451] width 399 height 14
click at [905, 458] on p "Raison :" at bounding box center [919, 465] width 399 height 14
click at [1018, 472] on p "Résumé du contact :" at bounding box center [919, 479] width 399 height 14
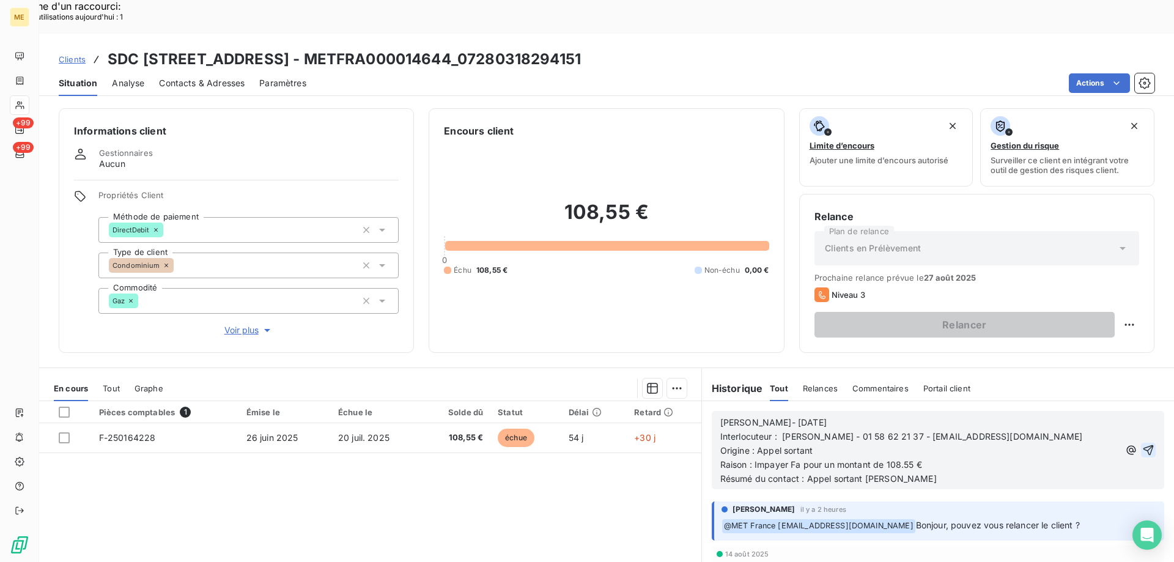
click at [1142, 444] on icon "button" at bounding box center [1148, 450] width 12 height 12
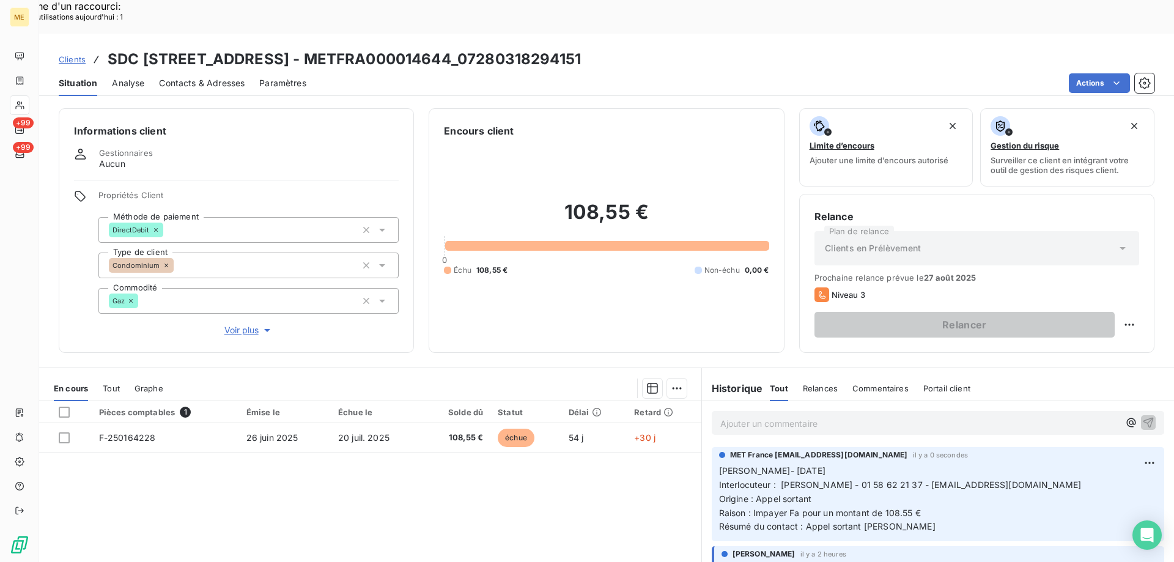
click at [765, 411] on div "Ajouter un commentaire ﻿" at bounding box center [938, 423] width 452 height 24
click at [765, 416] on p "Ajouter un commentaire ﻿" at bounding box center [919, 423] width 399 height 15
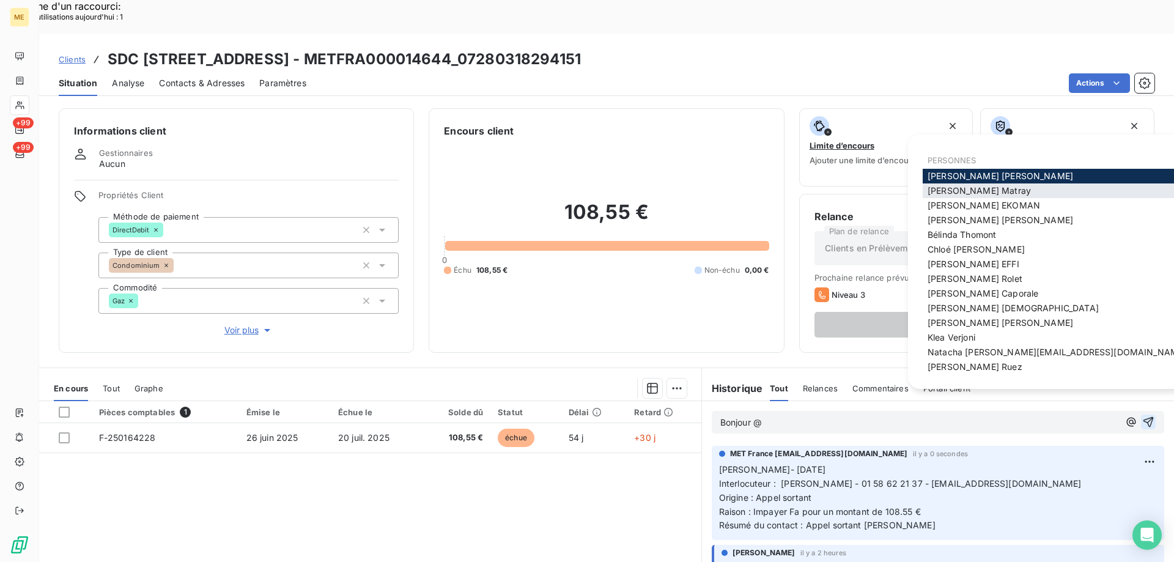
click at [976, 185] on span "[PERSON_NAME]" at bounding box center [979, 190] width 103 height 10
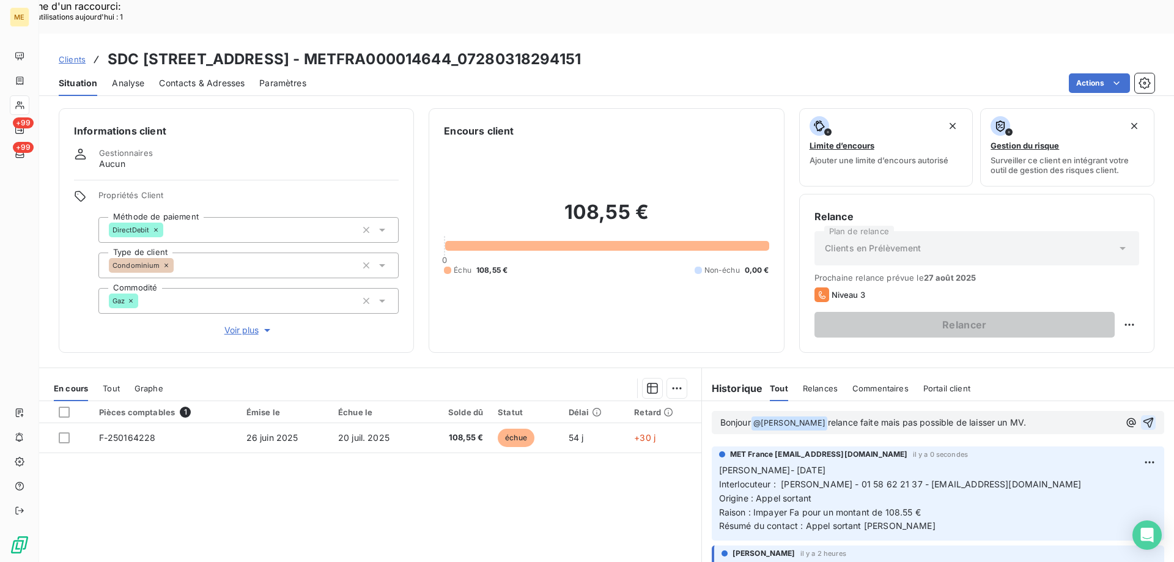
click at [880, 417] on span "relance faite mais pas possible de laisser un MV." at bounding box center [927, 422] width 198 height 10
click at [0, 0] on lt-span ", mais" at bounding box center [0, 0] width 0 height 0
click at [1142, 416] on icon "button" at bounding box center [1148, 422] width 12 height 12
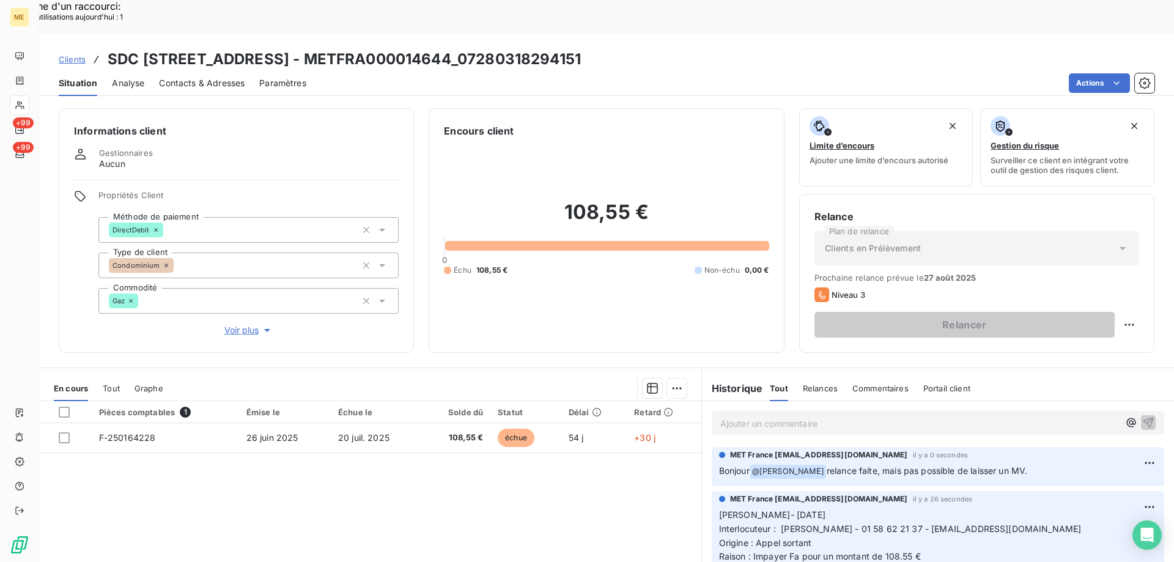
click at [232, 324] on span "Voir plus" at bounding box center [248, 330] width 49 height 12
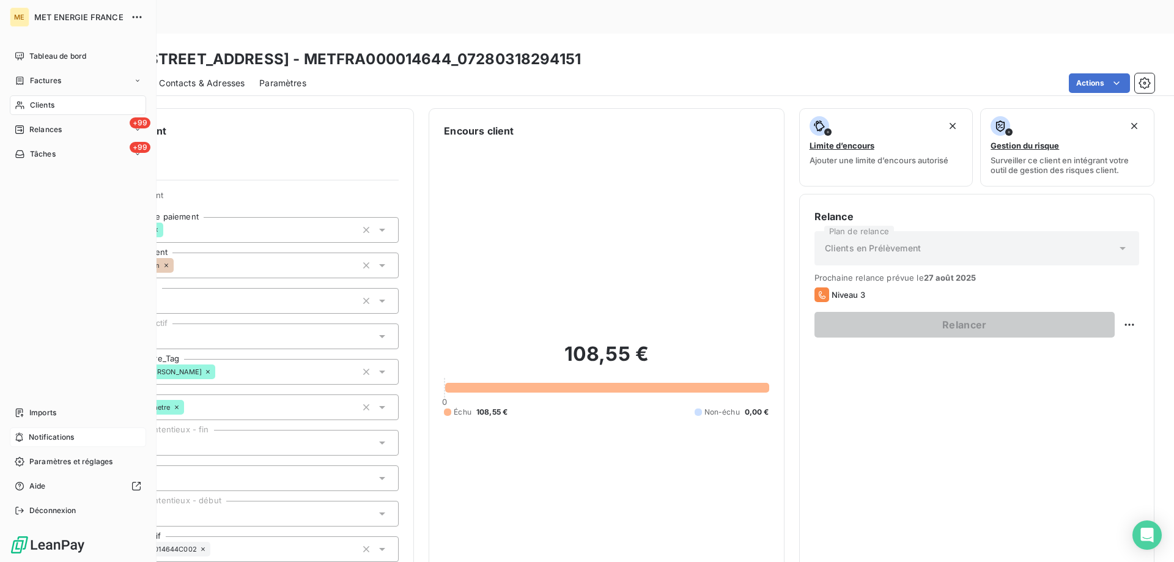
click at [67, 432] on span "Notifications" at bounding box center [51, 437] width 45 height 11
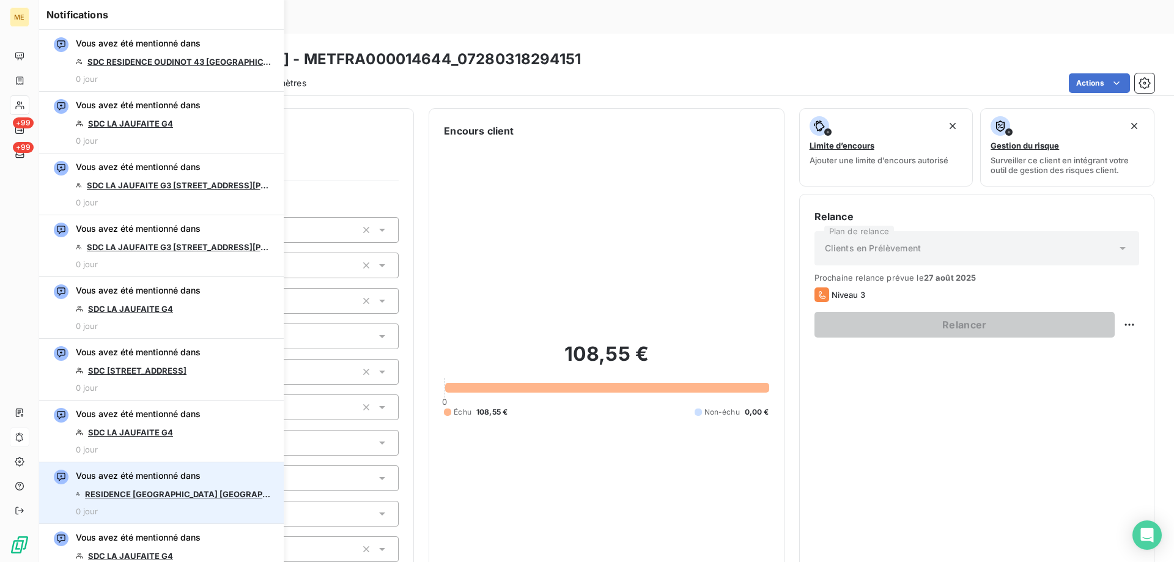
click at [176, 493] on link "RESIDENCE [GEOGRAPHIC_DATA] [GEOGRAPHIC_DATA] 36 AV [PERSON_NAME]" at bounding box center [178, 494] width 186 height 10
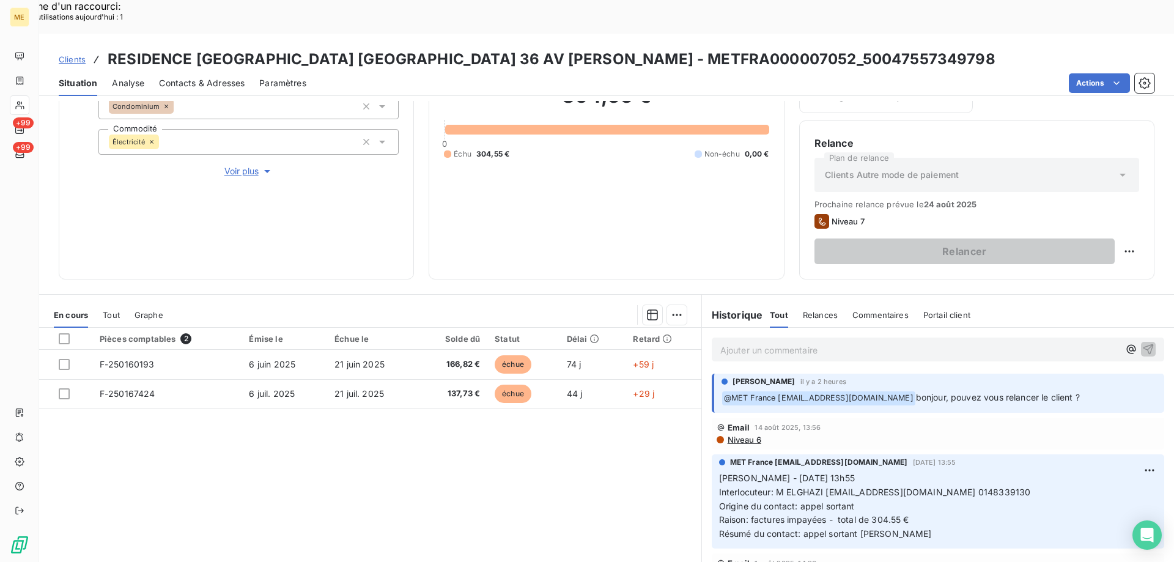
scroll to position [163, 0]
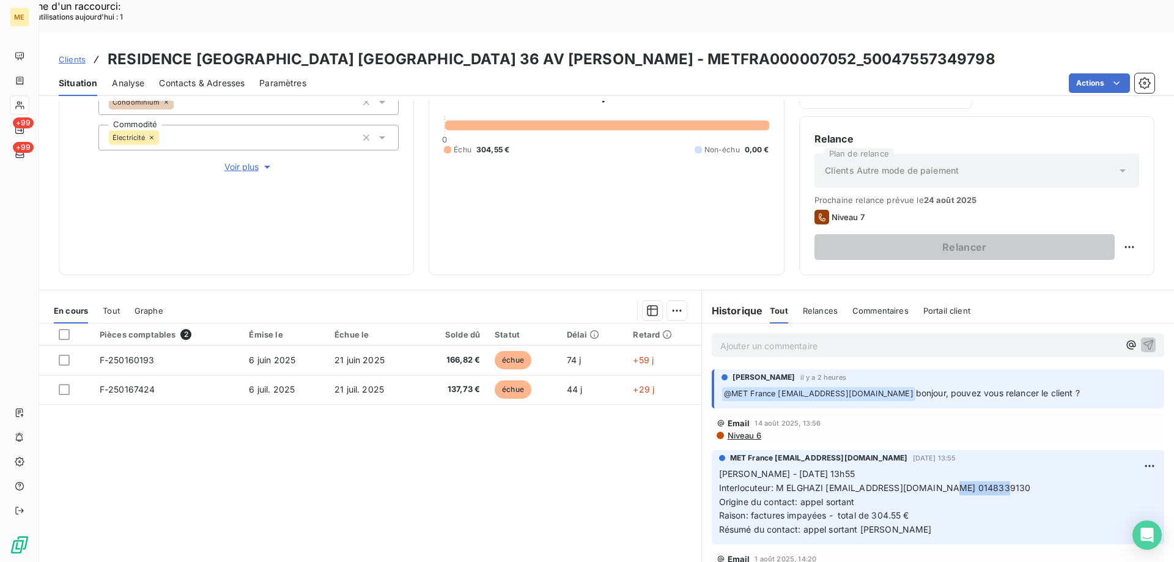
drag, startPoint x: 928, startPoint y: 458, endPoint x: 987, endPoint y: 457, distance: 59.9
click at [987, 467] on p "[PERSON_NAME] - [DATE] 13h55 Interlocuteur: M ELGHAZI [EMAIL_ADDRESS][DOMAIN_NA…" at bounding box center [938, 502] width 438 height 70
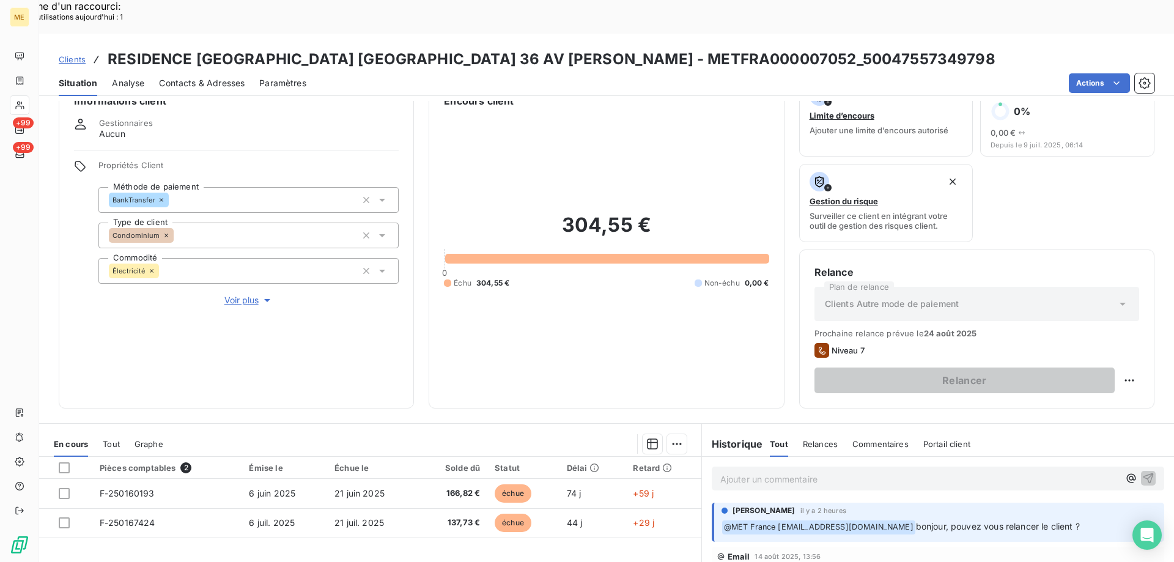
scroll to position [0, 0]
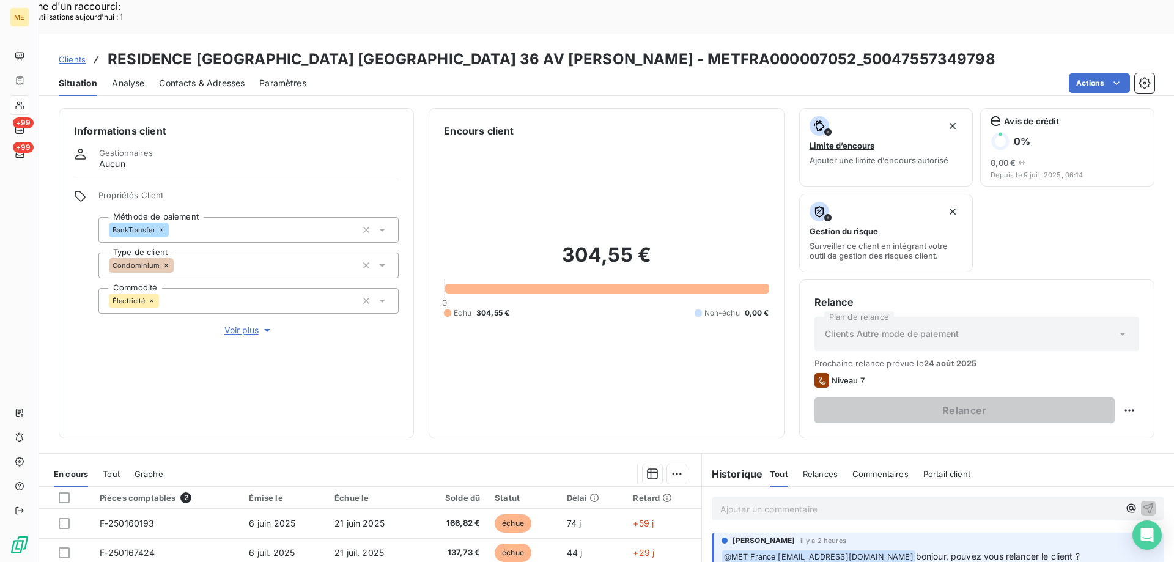
click at [243, 324] on span "Voir plus" at bounding box center [248, 330] width 49 height 12
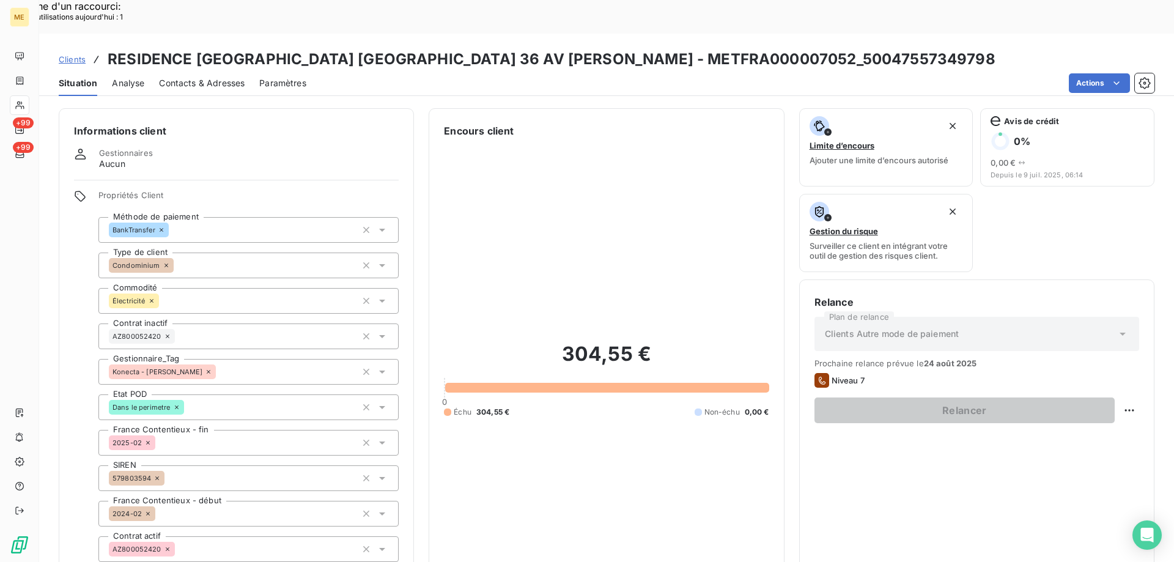
click at [216, 366] on input "text" at bounding box center [221, 371] width 10 height 11
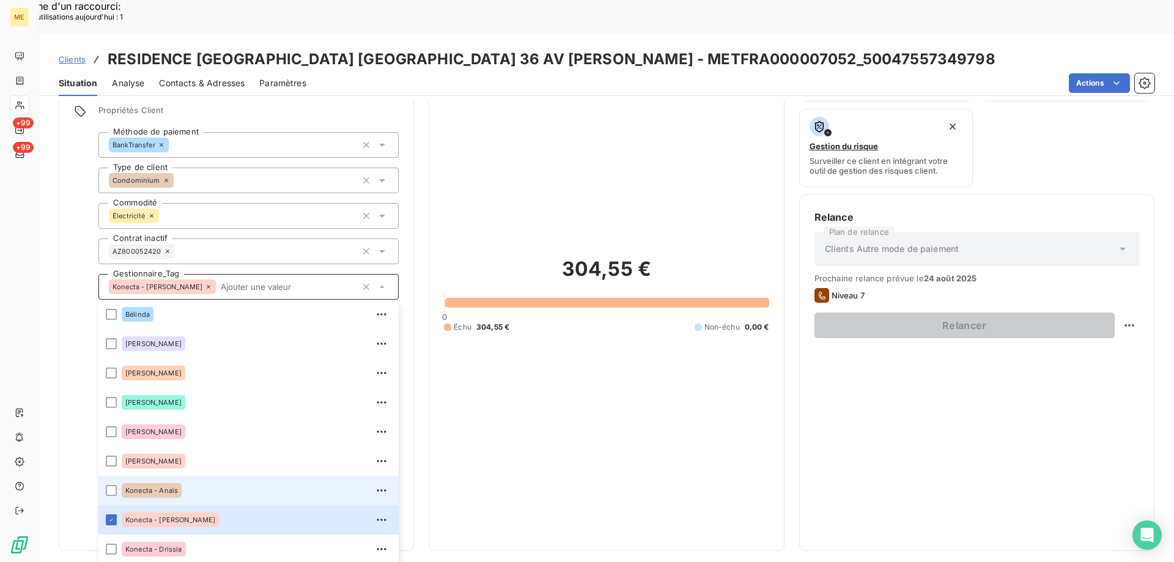
scroll to position [213, 0]
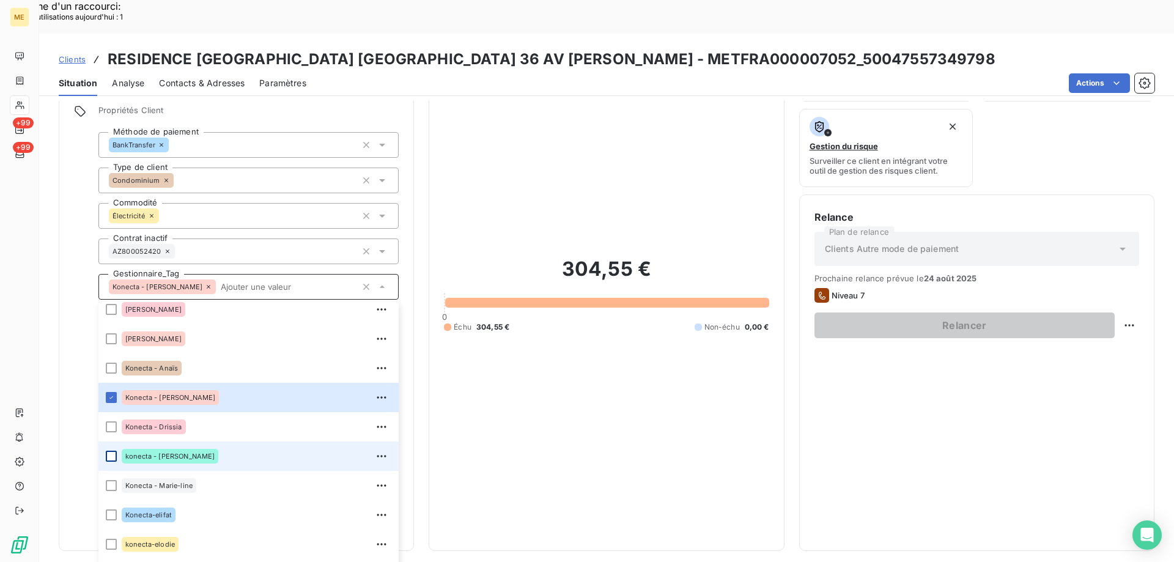
click at [114, 451] on div at bounding box center [111, 456] width 11 height 11
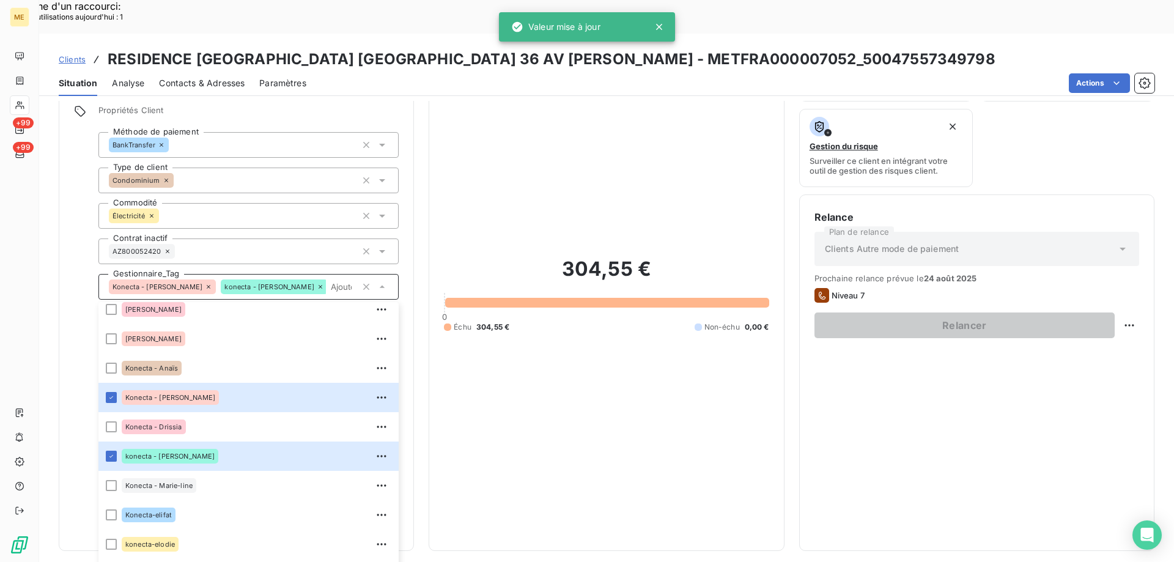
click at [205, 283] on icon at bounding box center [208, 286] width 7 height 7
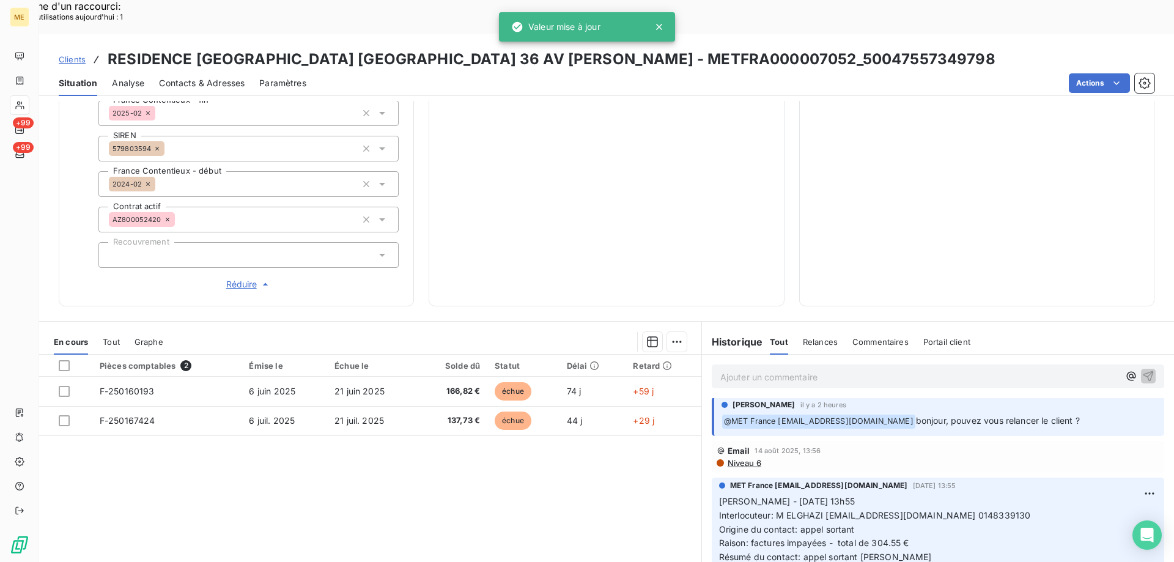
scroll to position [0, 0]
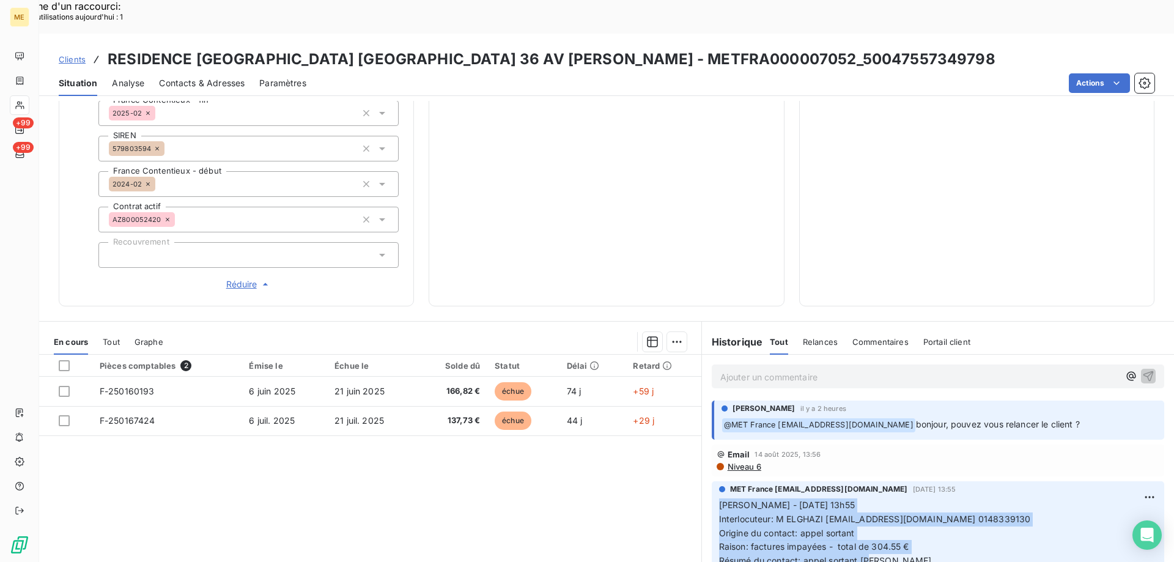
copy p "[PERSON_NAME] - [DATE] 13h55 Interlocuteur: M ELGHAZI [EMAIL_ADDRESS][DOMAIN_NA…"
drag, startPoint x: 800, startPoint y: 487, endPoint x: 709, endPoint y: 466, distance: 94.2
click at [712, 481] on div "MET France [EMAIL_ADDRESS][DOMAIN_NAME] [DATE] 13:55 [PERSON_NAME] - [DATE] 13h…" at bounding box center [938, 528] width 452 height 94
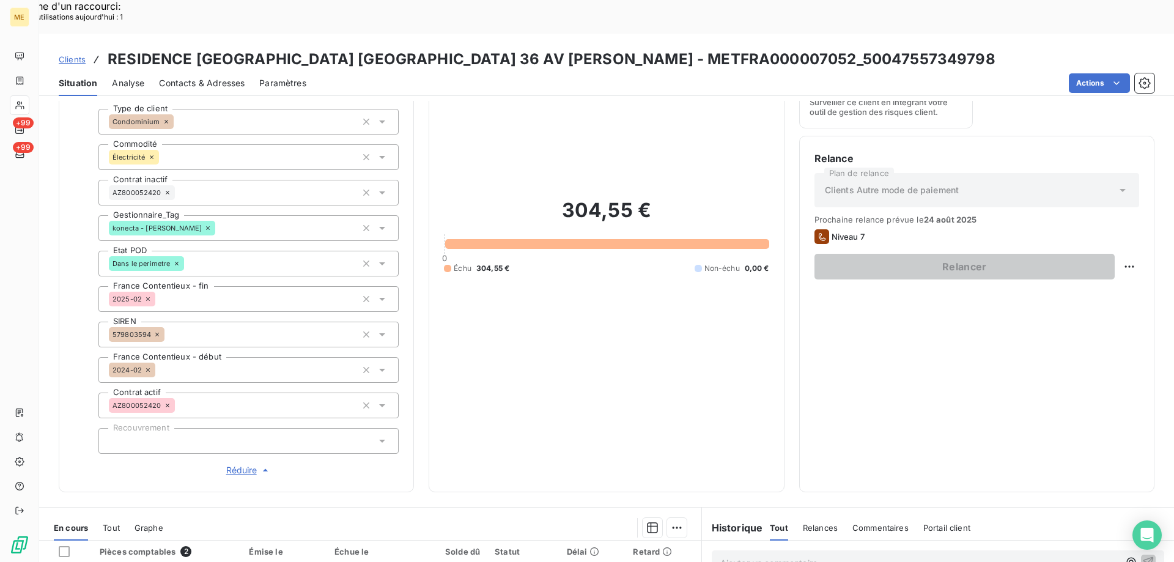
scroll to position [306, 0]
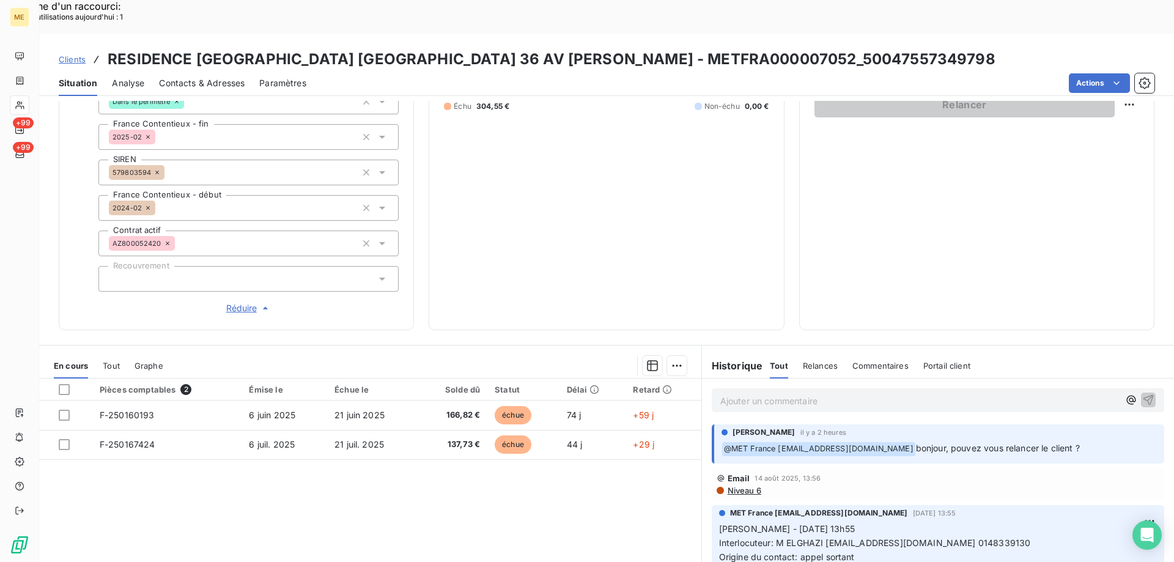
click at [802, 378] on div "Ajouter un commentaire ﻿" at bounding box center [938, 399] width 472 height 43
click at [805, 393] on p "Ajouter un commentaire ﻿" at bounding box center [919, 400] width 399 height 15
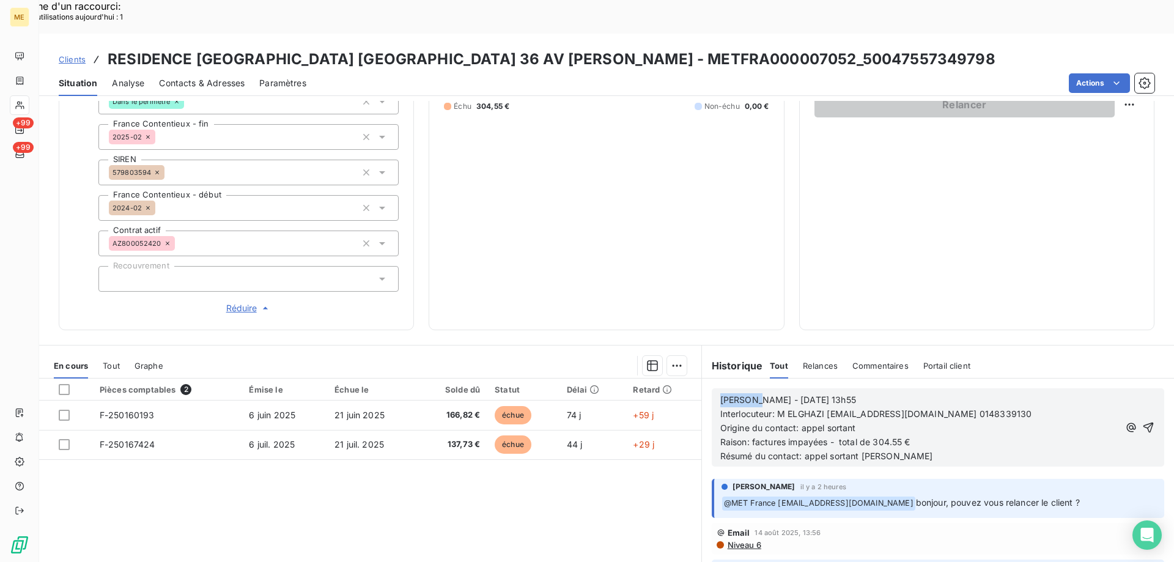
drag, startPoint x: 747, startPoint y: 363, endPoint x: 706, endPoint y: 364, distance: 40.4
click at [712, 388] on div "[PERSON_NAME] - [DATE] 13h55 Interlocuteur: M ELGHAZI [EMAIL_ADDRESS][DOMAIN_NA…" at bounding box center [938, 427] width 452 height 78
click at [747, 394] on span "[PERSON_NAME] - [DATE] 13h55" at bounding box center [788, 399] width 136 height 10
click at [882, 388] on div "[PERSON_NAME] - [DATE] 13h55 Interlocuteur: M ELGHAZI [EMAIL_ADDRESS][DOMAIN_NA…" at bounding box center [938, 427] width 452 height 78
click at [877, 388] on div "[PERSON_NAME] - [DATE] 13h55 Interlocuteur: M ELGHAZI [EMAIL_ADDRESS][DOMAIN_NA…" at bounding box center [938, 427] width 452 height 78
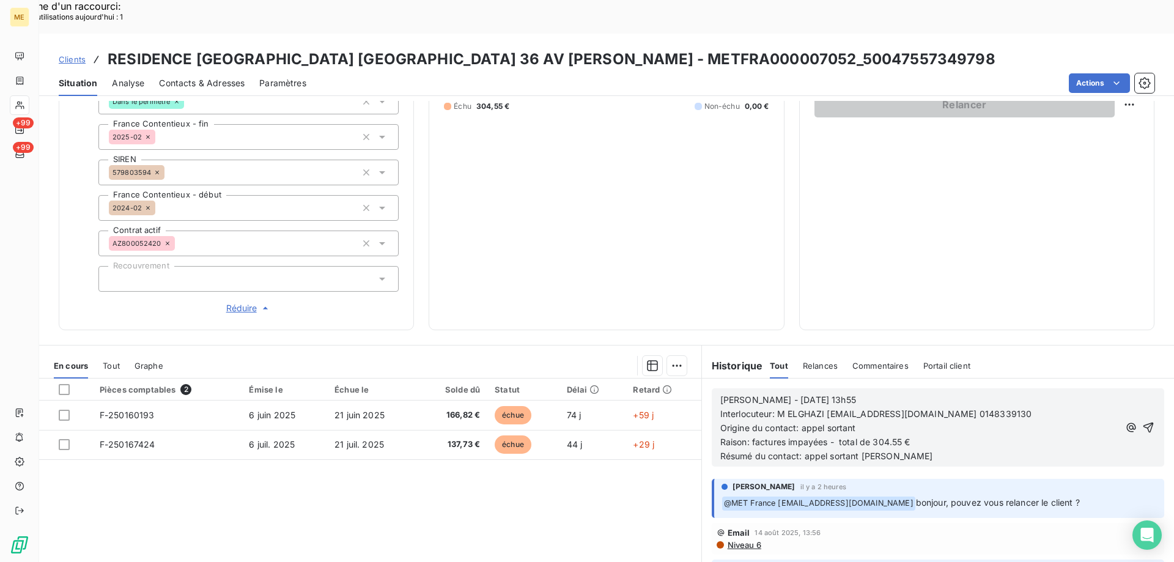
click at [872, 393] on p "[PERSON_NAME] - [DATE] 13h55" at bounding box center [919, 400] width 399 height 14
click at [904, 449] on p "Résumé du contact: appel sortant [PERSON_NAME]" at bounding box center [919, 456] width 399 height 14
click at [1143, 422] on icon "button" at bounding box center [1148, 427] width 10 height 10
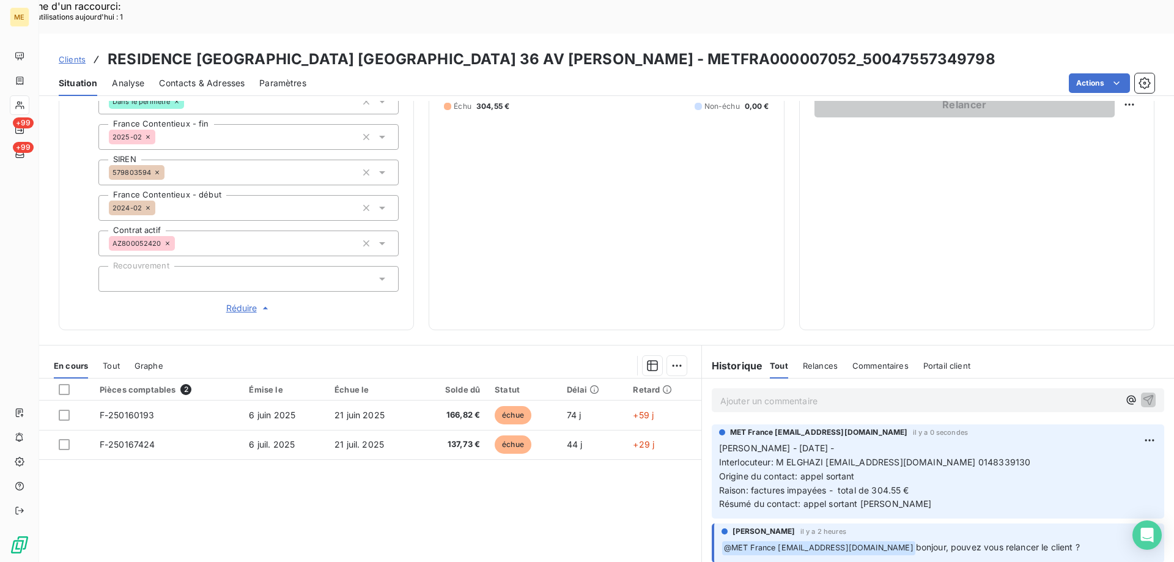
click at [760, 393] on p "Ajouter un commentaire ﻿" at bounding box center [919, 400] width 399 height 15
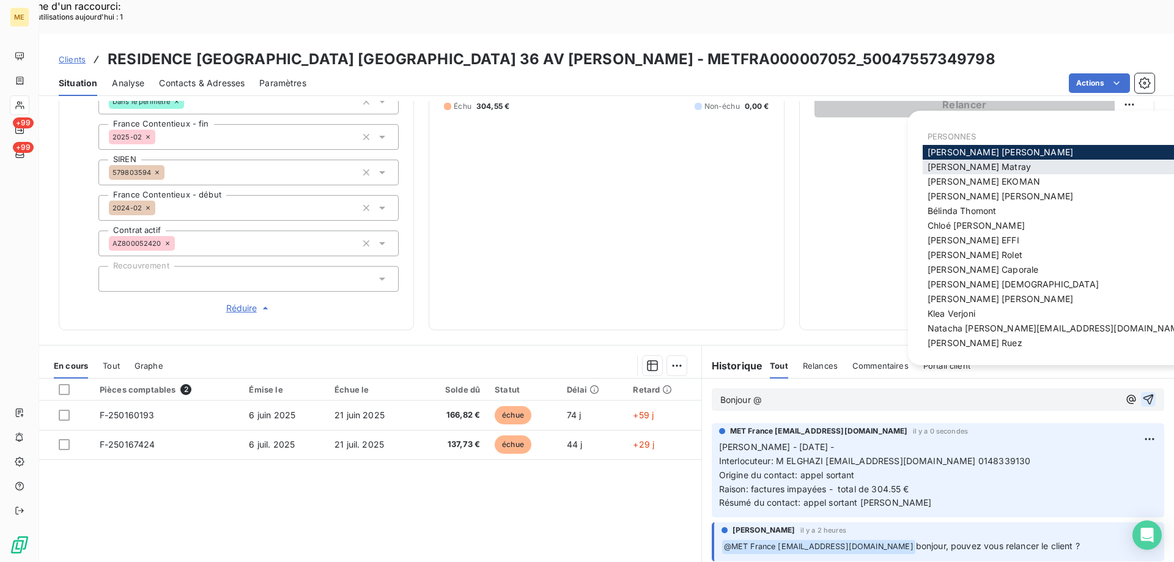
click at [984, 170] on span "[PERSON_NAME]" at bounding box center [979, 166] width 103 height 10
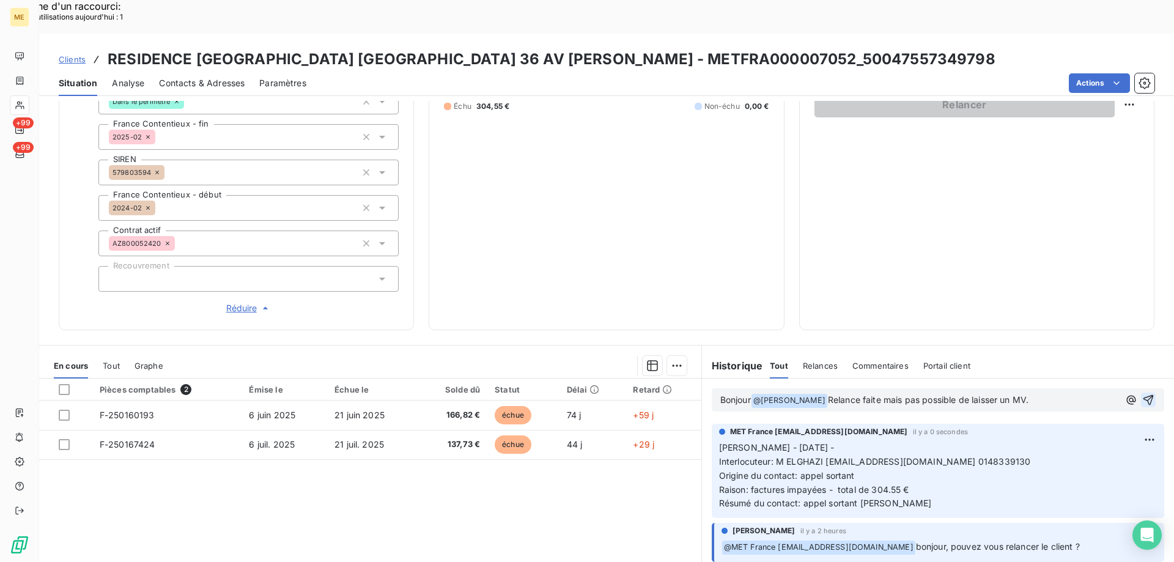
click at [872, 393] on p "Bonjour @ Amélie Matray ﻿ Relance faite mais pas possible de laisser un MV." at bounding box center [919, 400] width 399 height 15
click at [880, 394] on span "Relance faite mais pas possible de laisser un MV." at bounding box center [928, 399] width 201 height 10
click at [0, 0] on lt-span ", mais" at bounding box center [0, 0] width 0 height 0
click at [1142, 394] on icon "button" at bounding box center [1148, 400] width 12 height 12
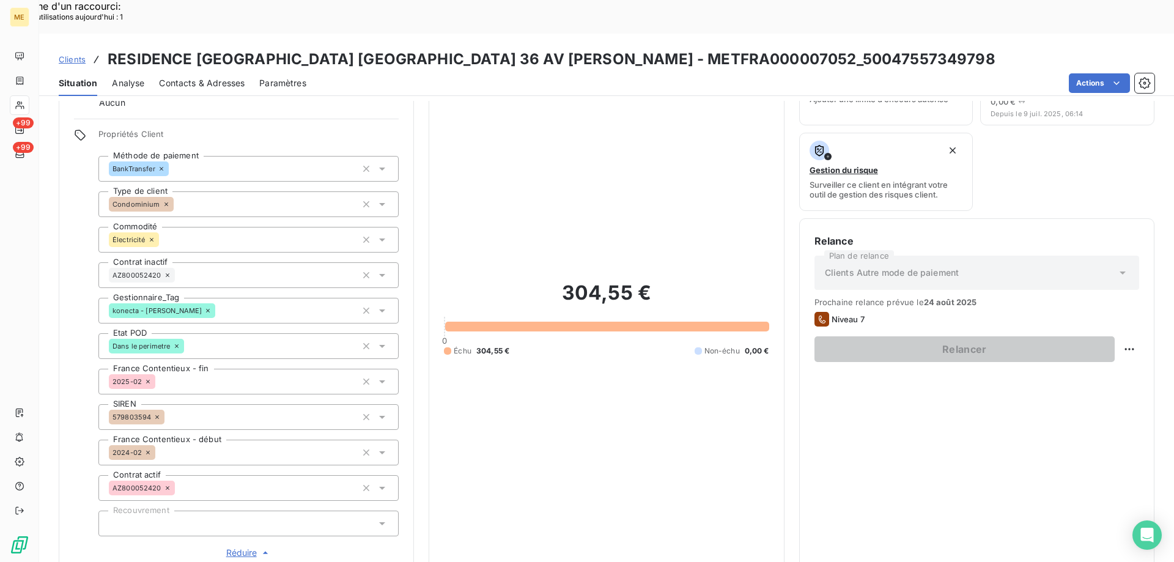
scroll to position [0, 0]
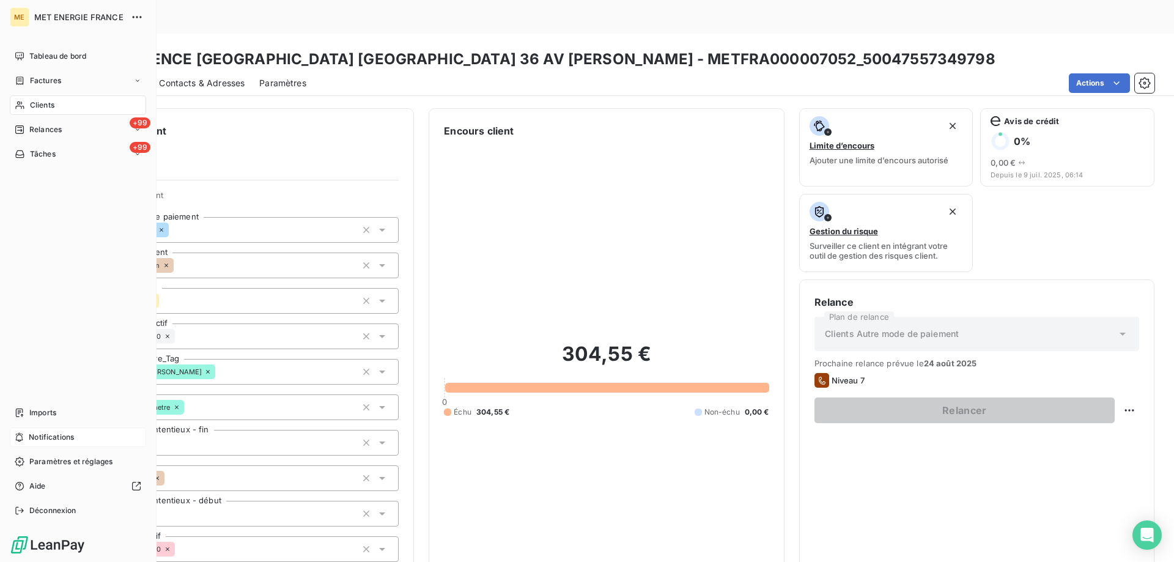
click at [81, 433] on div "Notifications" at bounding box center [78, 437] width 136 height 20
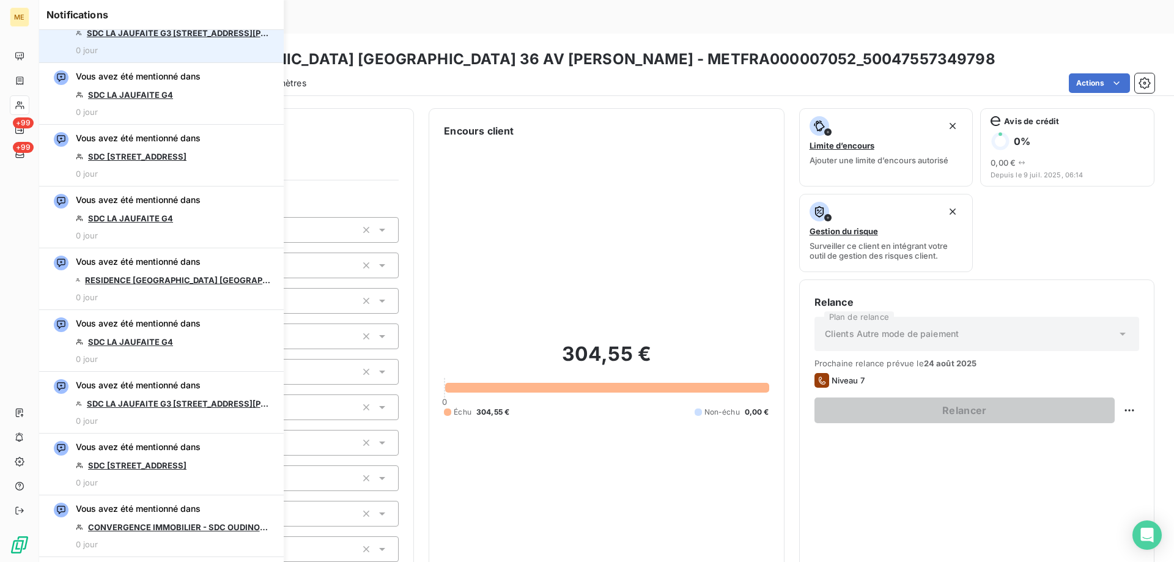
scroll to position [245, 0]
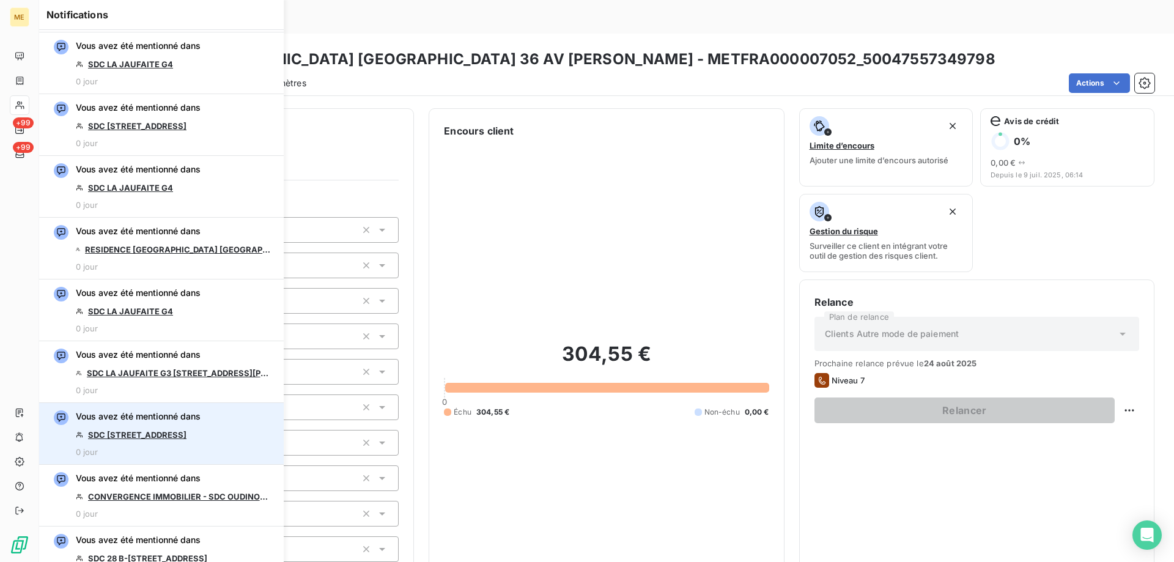
click at [144, 435] on link "SDC [STREET_ADDRESS]" at bounding box center [137, 435] width 98 height 10
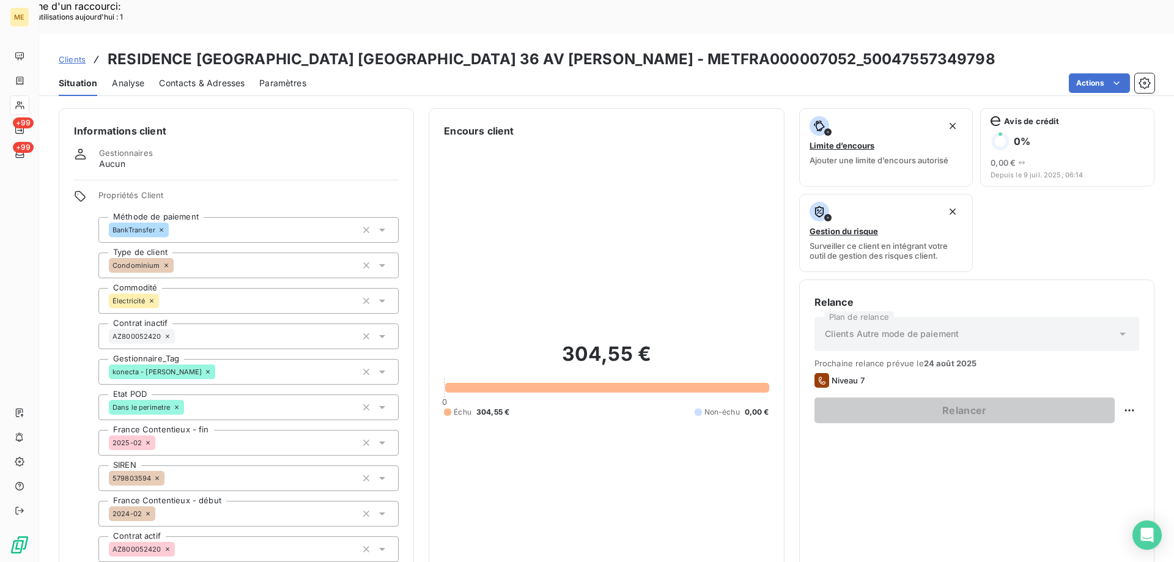
click at [486, 175] on div "304,55 € 0 Échu 304,55 € Non-échu 0,00 €" at bounding box center [606, 379] width 325 height 482
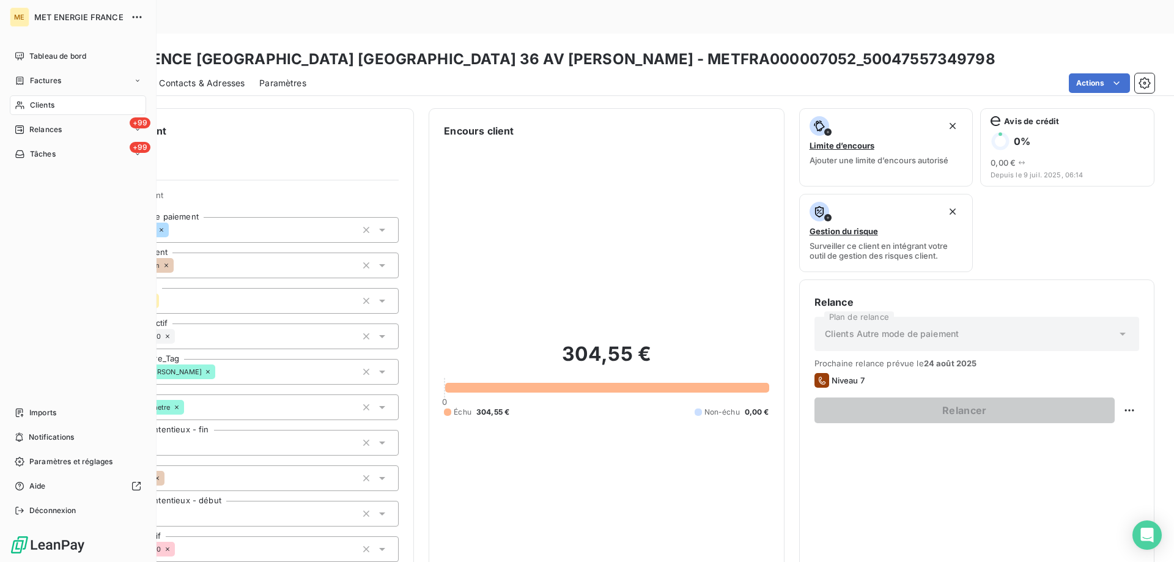
click at [29, 107] on div "Clients" at bounding box center [78, 105] width 136 height 20
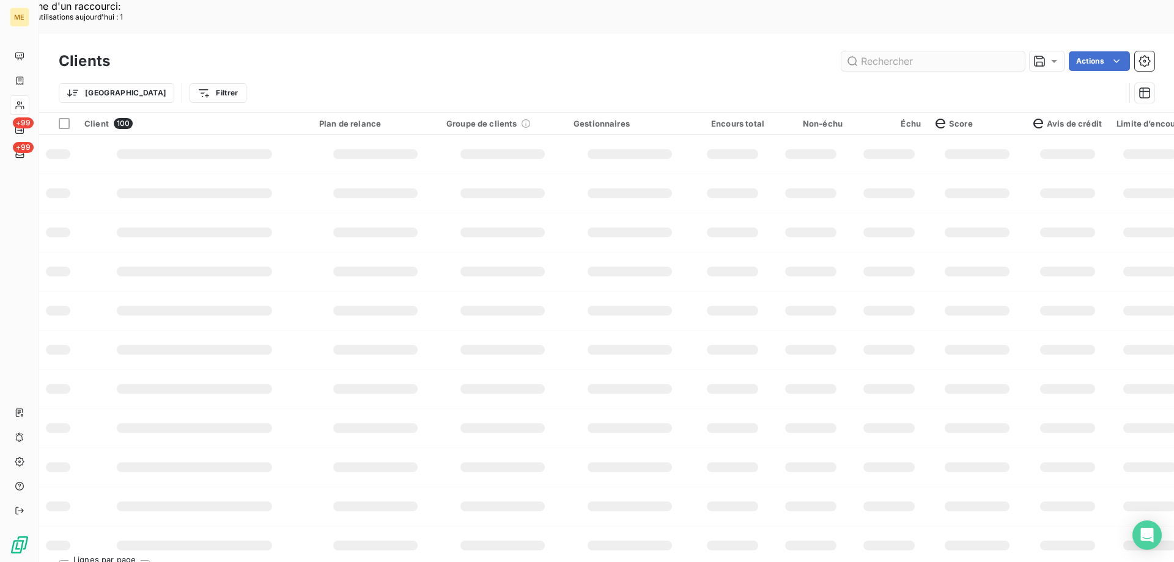
click at [966, 51] on input "text" at bounding box center [932, 61] width 183 height 20
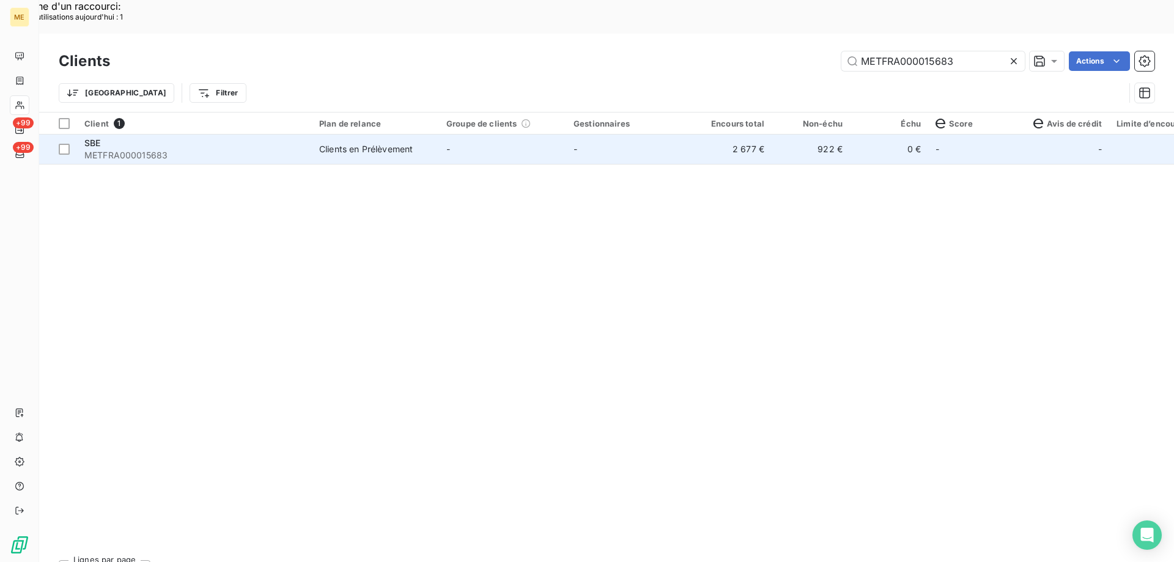
type input "METFRA000015683"
click at [141, 149] on span "METFRA000015683" at bounding box center [194, 155] width 220 height 12
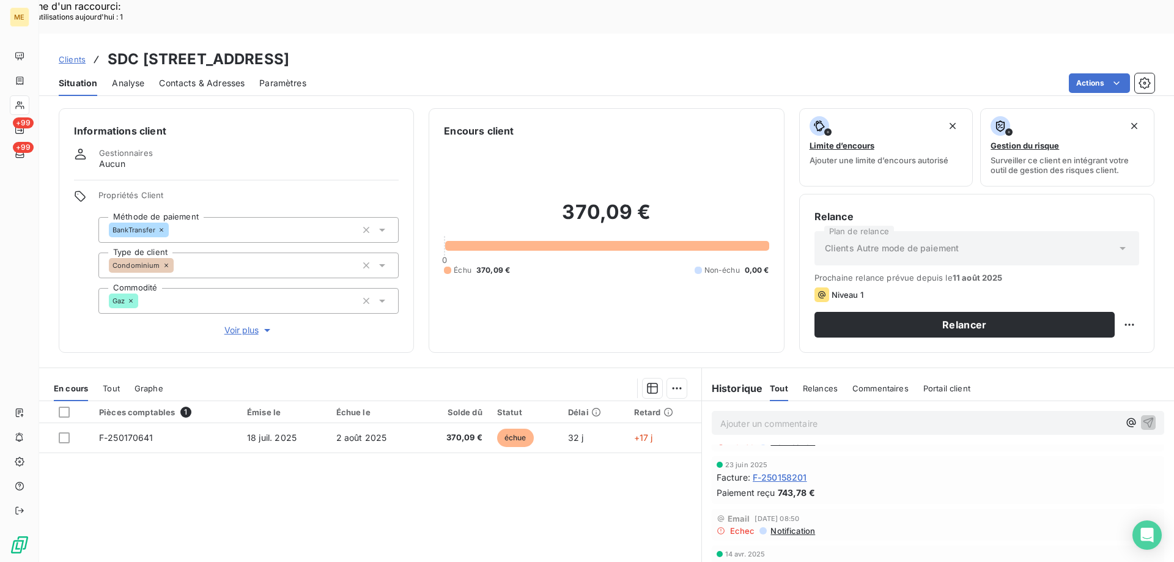
copy h3 "07348625085845"
drag, startPoint x: 440, startPoint y: 21, endPoint x: 586, endPoint y: 22, distance: 146.1
click at [586, 48] on div "Clients SDC 33 RUE MADAME - METFRA000003082_07348625085845" at bounding box center [606, 59] width 1135 height 22
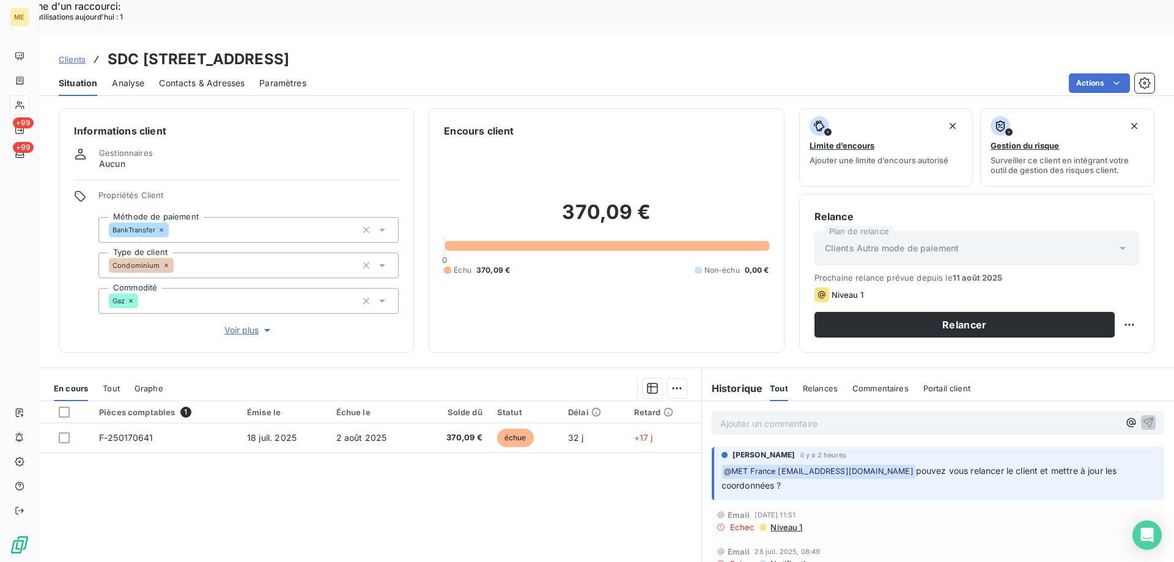
click at [185, 70] on div "Contacts & Adresses" at bounding box center [202, 83] width 86 height 26
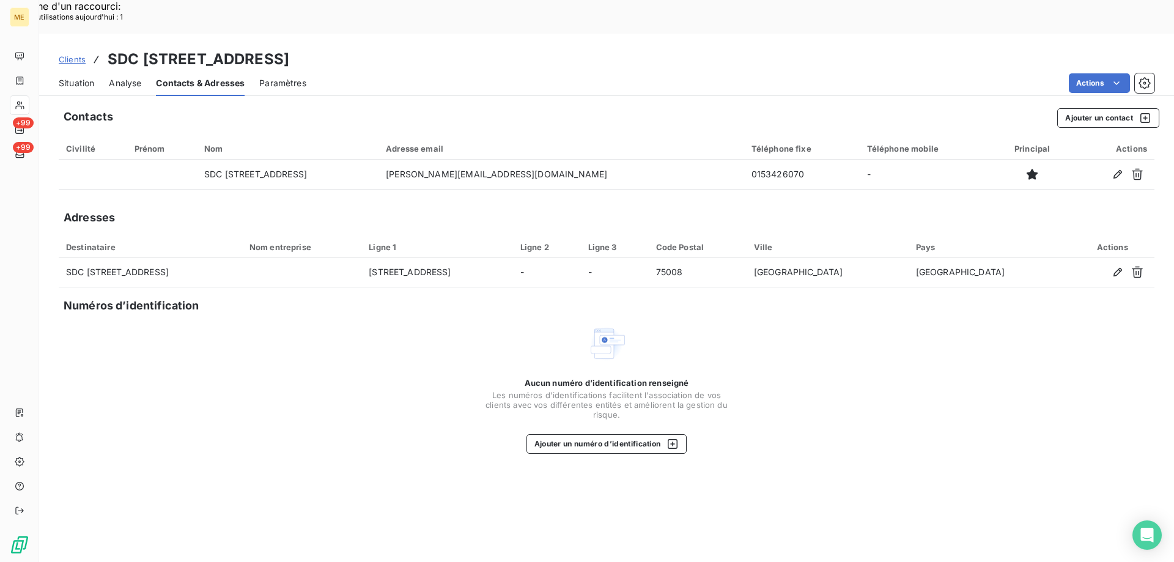
click at [90, 77] on span "Situation" at bounding box center [76, 83] width 35 height 12
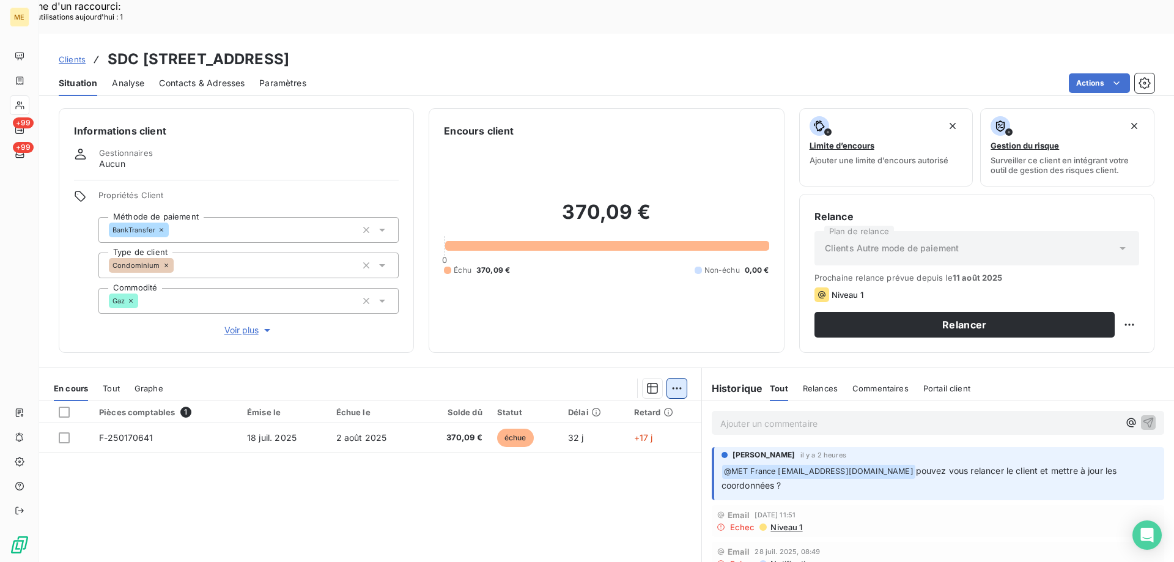
scroll to position [61, 0]
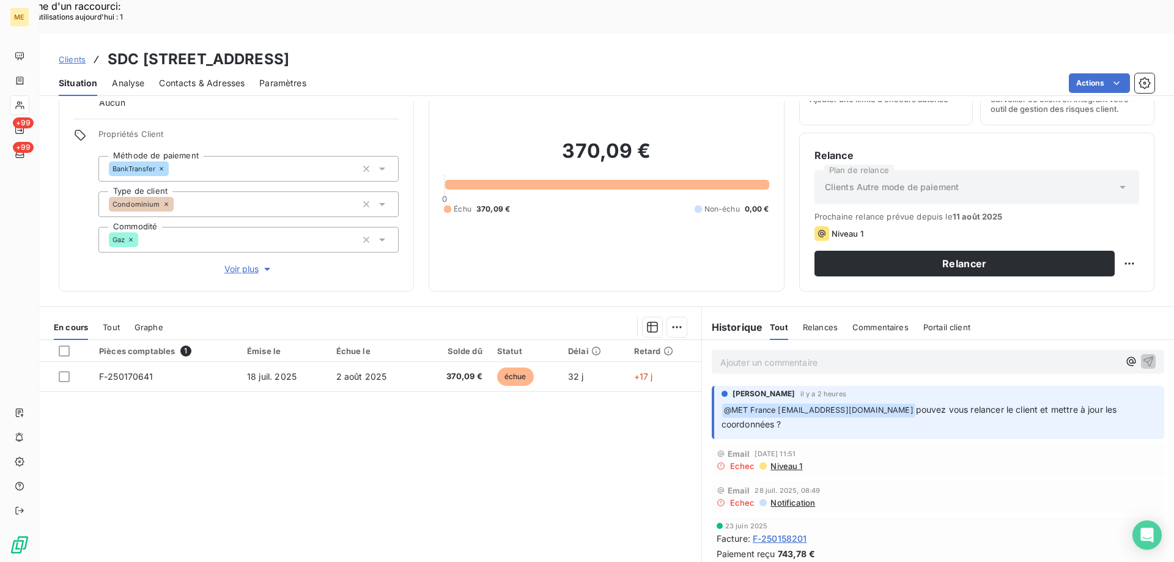
copy h3 "07348625085845"
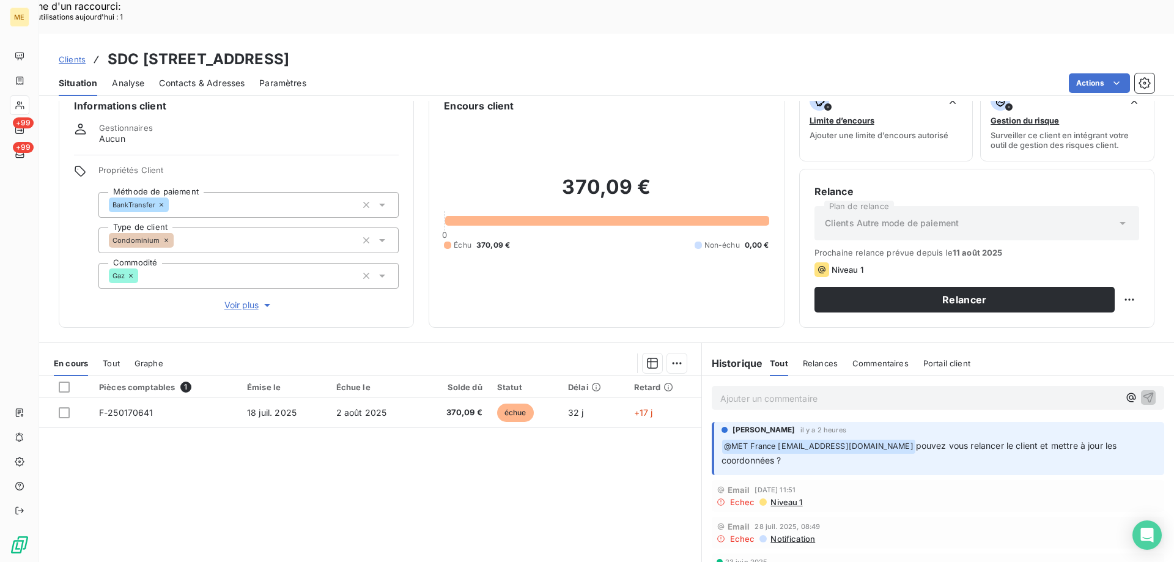
scroll to position [0, 0]
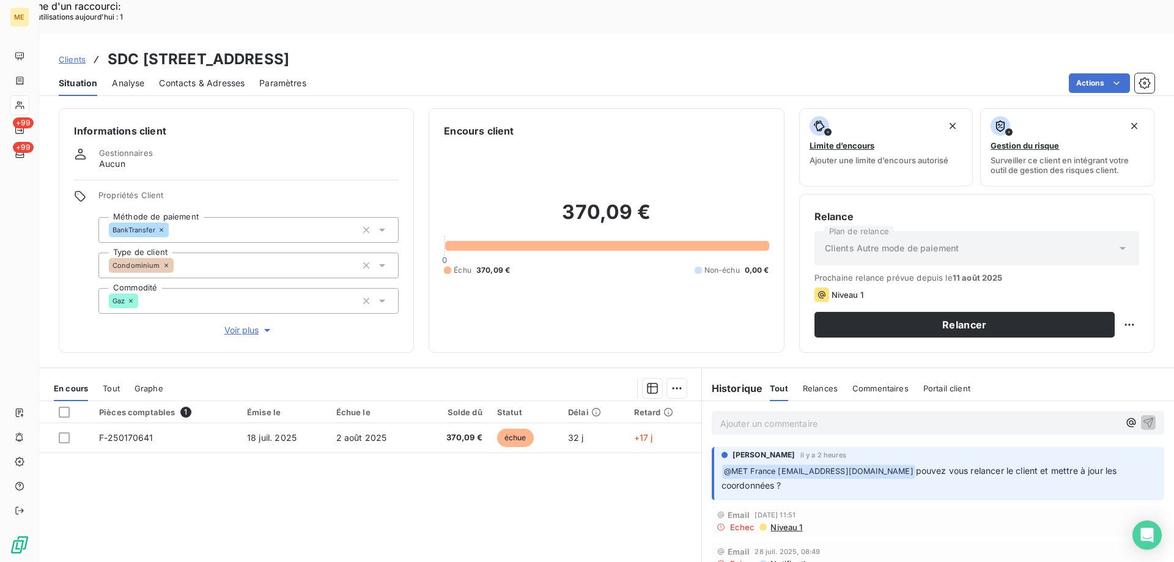
click at [663, 312] on div "Encours client 370,09 € 0 Échu 370,09 € Non-échu 0,00 €" at bounding box center [606, 230] width 355 height 245
click at [783, 401] on div "Ajouter un commentaire ﻿" at bounding box center [938, 422] width 472 height 43
click at [786, 416] on p "Ajouter un commentaire ﻿" at bounding box center [919, 423] width 399 height 15
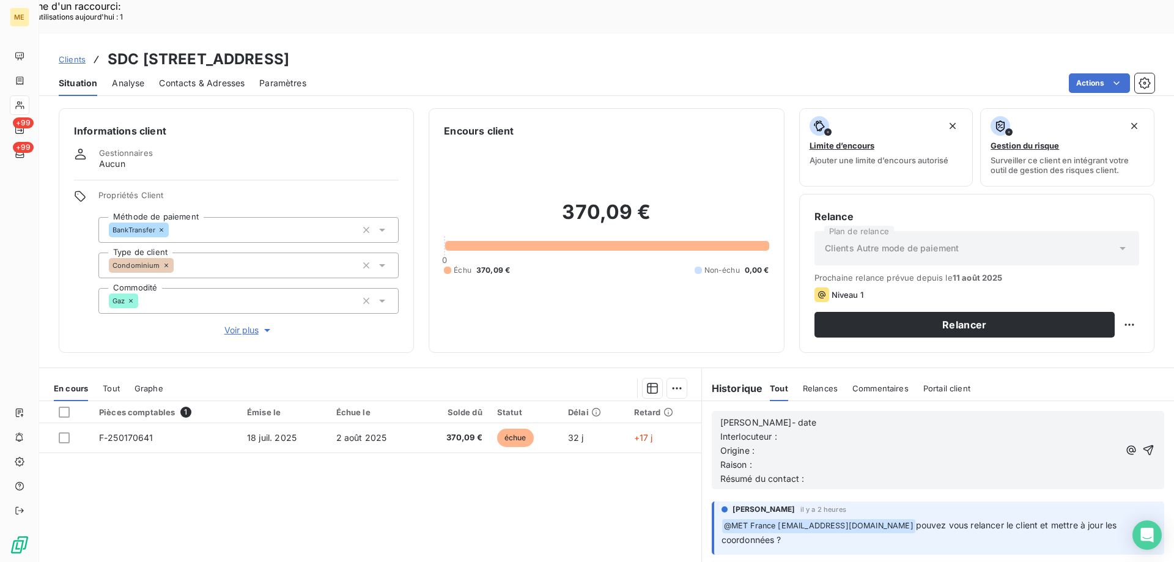
click at [812, 416] on p "[PERSON_NAME]- date" at bounding box center [919, 423] width 399 height 14
click at [822, 430] on p "Interlocuteur :" at bounding box center [919, 437] width 399 height 14
click at [812, 416] on p "[PERSON_NAME]- [DATE]" at bounding box center [919, 423] width 399 height 14
click at [816, 430] on p "Interlocuteur :" at bounding box center [919, 437] width 399 height 14
click at [960, 416] on div "Lisa- 19/08/2025 Interlocuteur : sylvie.vigier@kst.fr - Mme Vigier - Origine : …" at bounding box center [919, 451] width 399 height 70
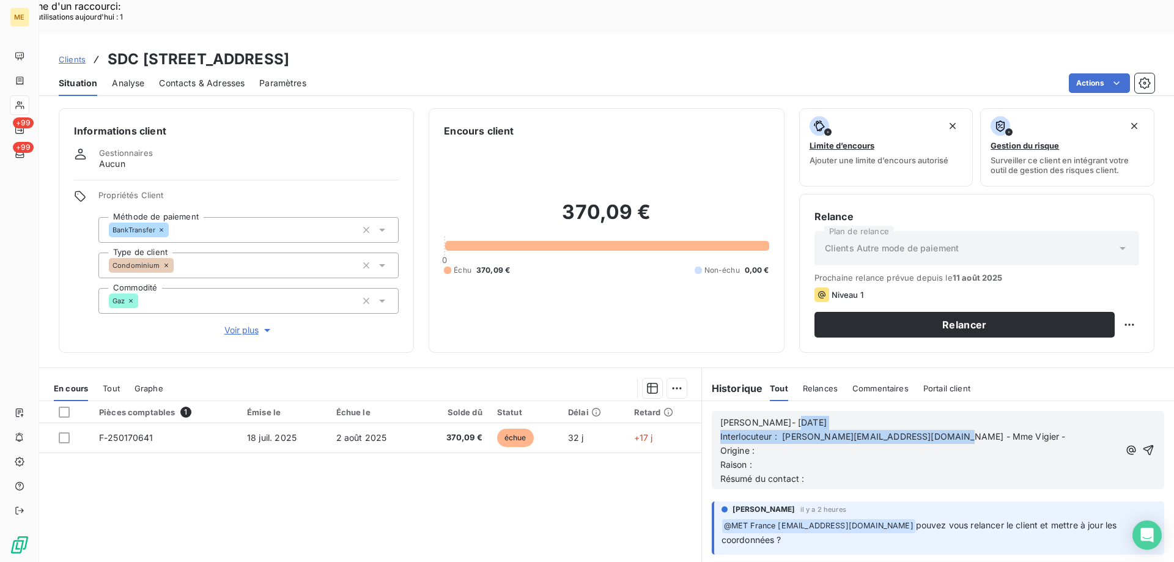
click at [960, 430] on p "Interlocuteur : sylvie.vigier@kst.fr - Mme Vigier -" at bounding box center [919, 437] width 399 height 14
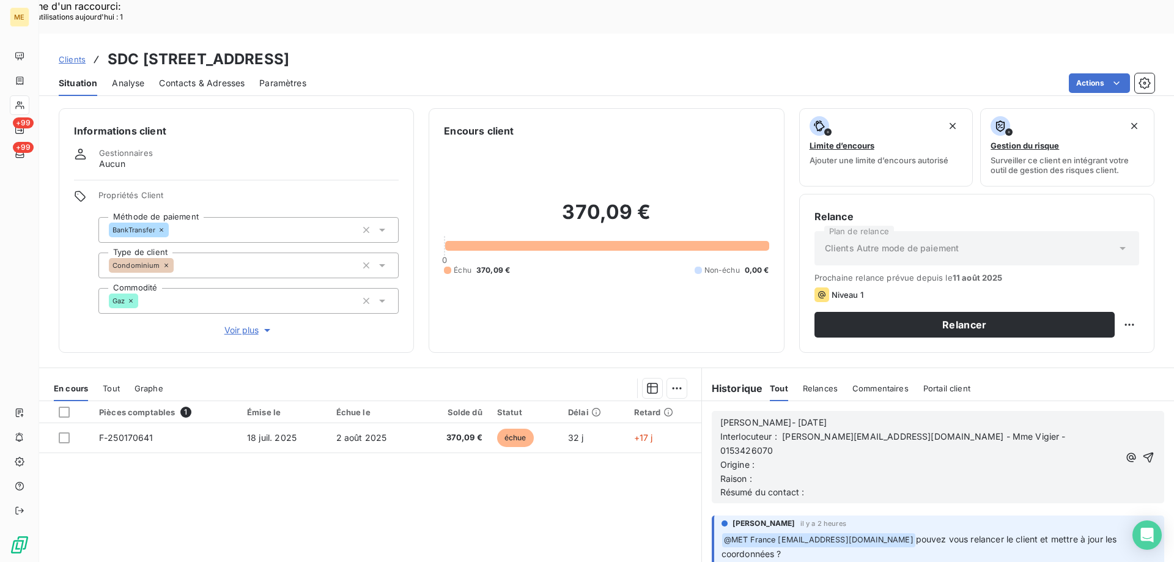
click at [951, 458] on p "Origine :" at bounding box center [919, 465] width 399 height 14
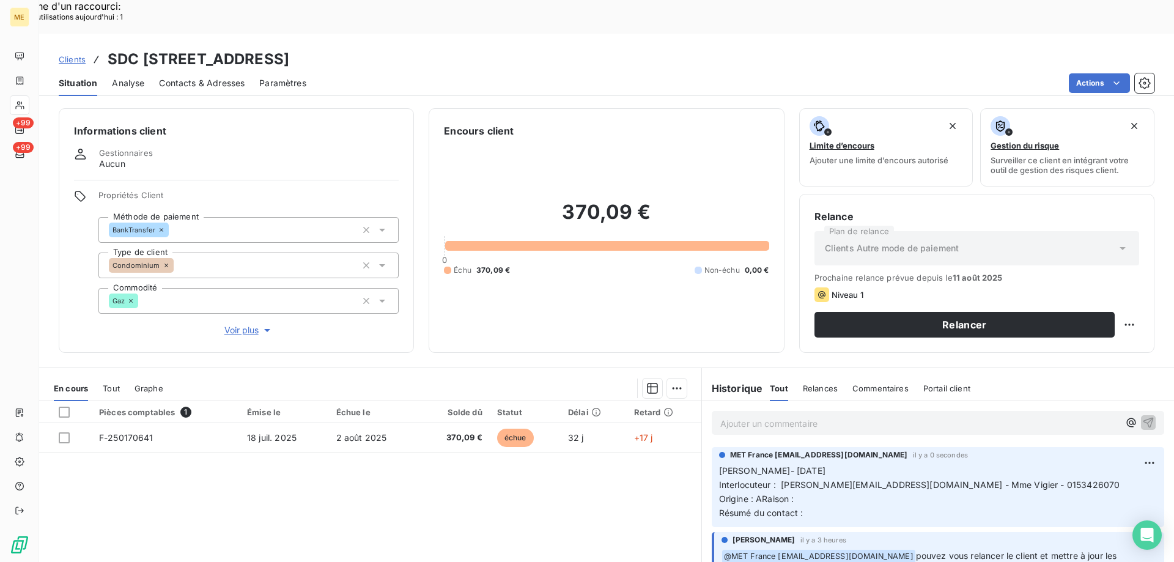
click at [1118, 449] on div "MET France met-france@recouvrement.met.com il y a 0 secondes" at bounding box center [938, 454] width 438 height 11
click at [1092, 454] on div "Editer" at bounding box center [1102, 456] width 68 height 20
click at [757, 493] on span "Origine : ARaison :" at bounding box center [756, 498] width 75 height 10
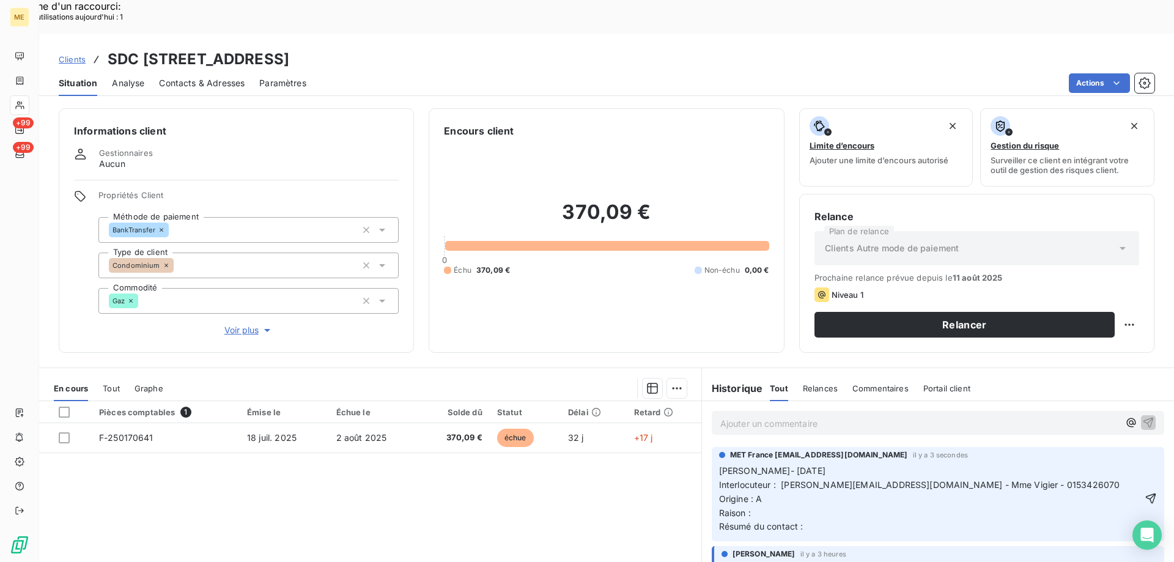
click at [846, 477] on p "Lisa- 19/08/2025 Interlocuteur : sylvie.vigier@kst.fr - Mme Vigier - 0153426070…" at bounding box center [930, 499] width 422 height 70
click at [841, 470] on p "Lisa- 19/08/2025 Interlocuteur : sylvie.vigier@kst.fr - Mme Vigier - 0153426070…" at bounding box center [930, 499] width 422 height 70
click at [754, 466] on span "Lisa- 19/08/2025 Interlocuteur : sylvie.vigier@kst.fr - Mme Vigier - 0153426070…" at bounding box center [943, 498] width 449 height 67
click at [813, 476] on p "Lisa- 19/08/2025 Interlocuteur : sylvie.vigier@kst.fr - Mme Vigier - 0153426070…" at bounding box center [930, 506] width 423 height 84
click at [909, 482] on p "Lisa- 19/08/2025 Interlocuteur : sylvie.vigier@kst.fr - Mme Vigier - 0153426070…" at bounding box center [930, 506] width 423 height 84
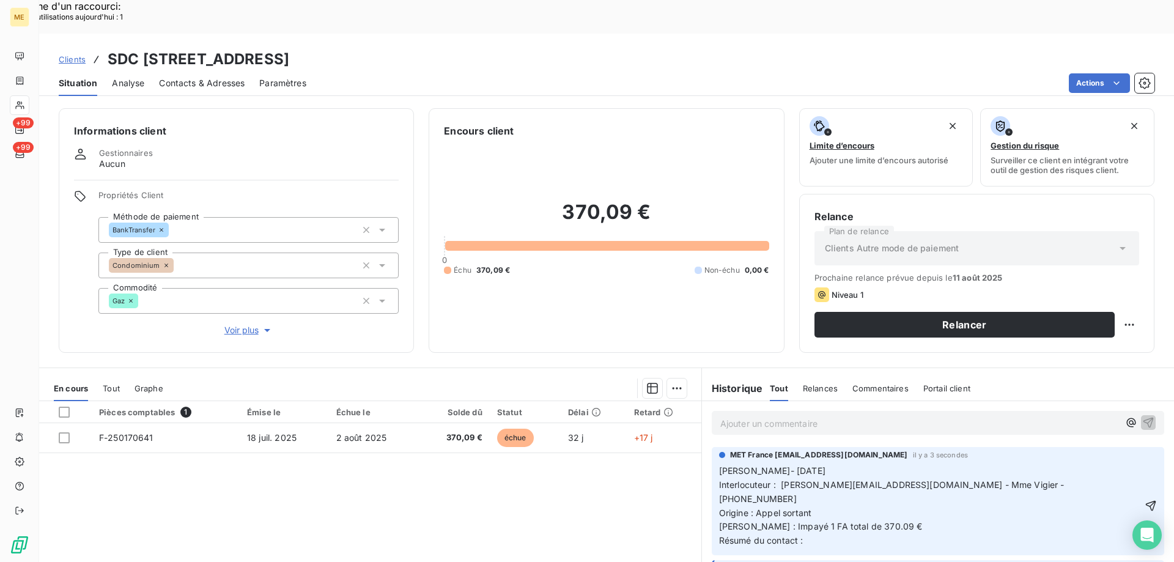
click at [906, 492] on p "Lisa- 19/08/2025 Interlocuteur : sylvie.vigier@kst.fr - Mme Vigier - 0153426070…" at bounding box center [930, 506] width 423 height 84
click at [1145, 500] on icon "button" at bounding box center [1151, 506] width 12 height 12
click at [832, 401] on div "Ajouter un commentaire ﻿" at bounding box center [938, 422] width 472 height 43
click at [828, 415] on div "Ajouter un commentaire ﻿" at bounding box center [919, 423] width 399 height 17
click at [843, 415] on div "Ajouter un commentaire ﻿" at bounding box center [919, 423] width 399 height 17
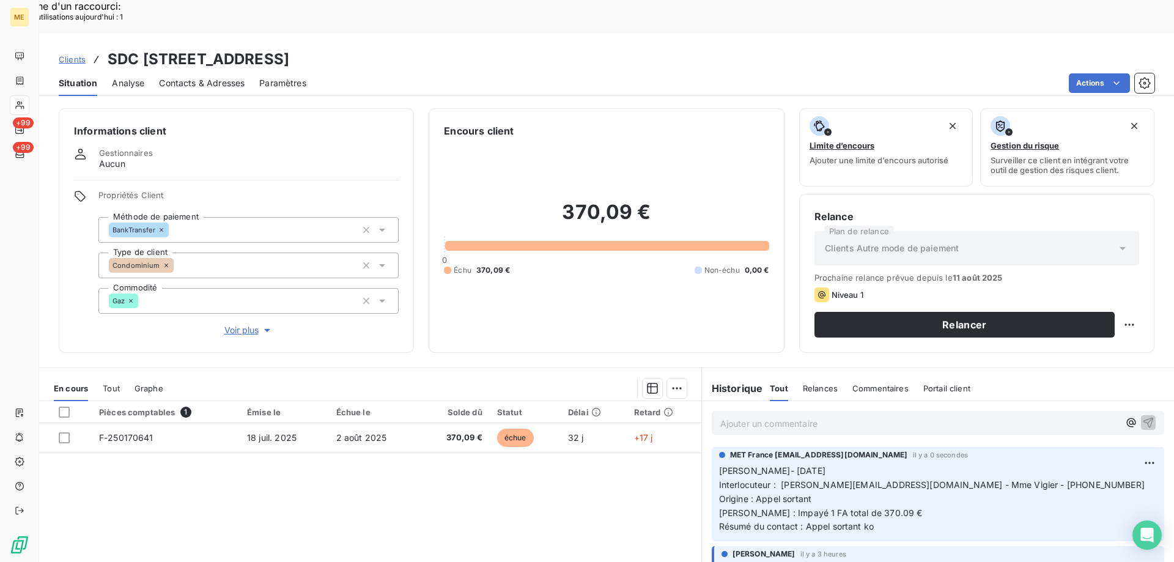
click at [847, 416] on p "Ajouter un commentaire ﻿" at bounding box center [919, 423] width 399 height 15
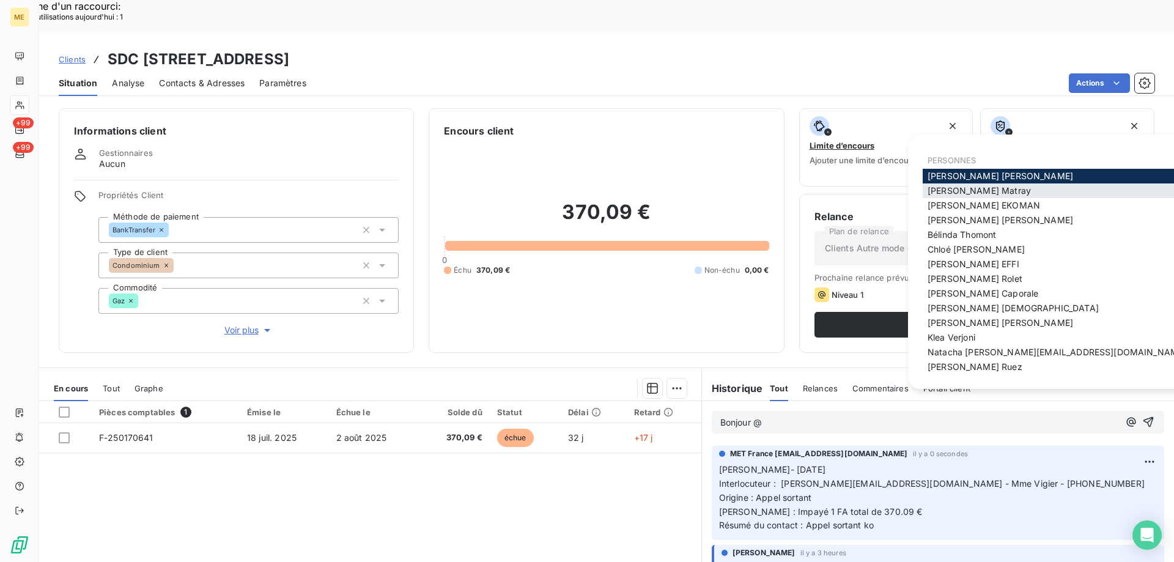
click at [1000, 193] on div "[PERSON_NAME]" at bounding box center [1075, 190] width 305 height 15
click at [1002, 199] on div "Anaëlle Emie EKOMAN" at bounding box center [1075, 205] width 305 height 15
click at [997, 191] on div "[PERSON_NAME]" at bounding box center [1075, 190] width 305 height 15
click at [965, 191] on span "[PERSON_NAME]" at bounding box center [979, 190] width 103 height 10
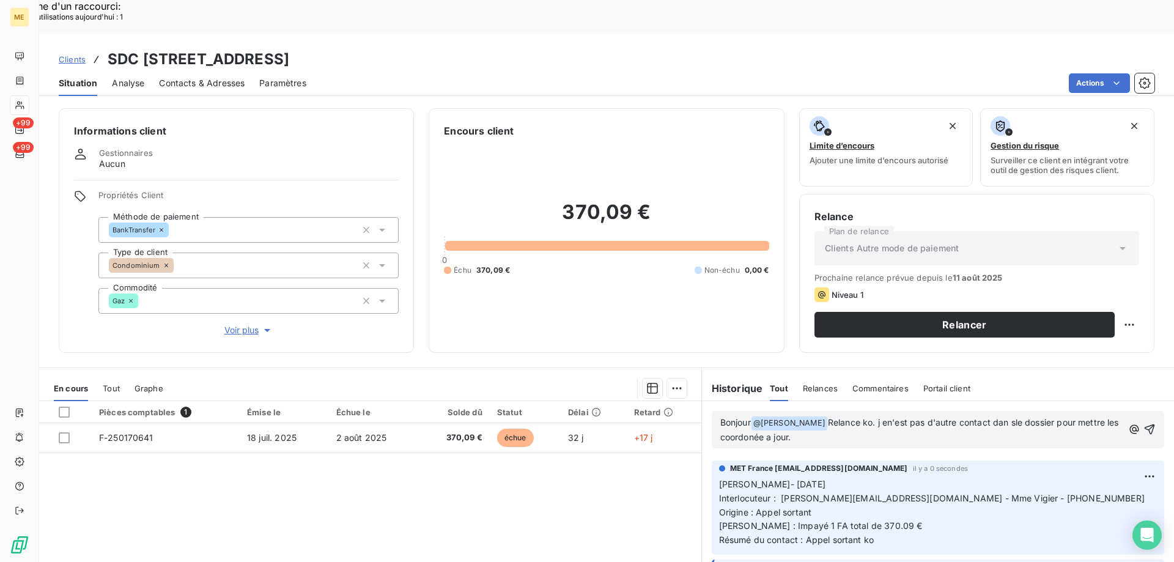
drag, startPoint x: 820, startPoint y: 388, endPoint x: 844, endPoint y: 404, distance: 28.3
click at [844, 416] on p "Bonjour @ Amélie Matray ﻿ Relance ko. j en'est pas d'autre contact dan sle doss…" at bounding box center [921, 430] width 403 height 29
copy span "Relance ko. j en'est pas d'autre contact dan sle dossier pour mettre les coordo…"
click at [878, 417] on span "Relance ko. j en'est pas d'autre contact dan sle dossier pour mettre les coordo…" at bounding box center [920, 429] width 401 height 25
drag, startPoint x: 816, startPoint y: 385, endPoint x: 822, endPoint y: 396, distance: 12.3
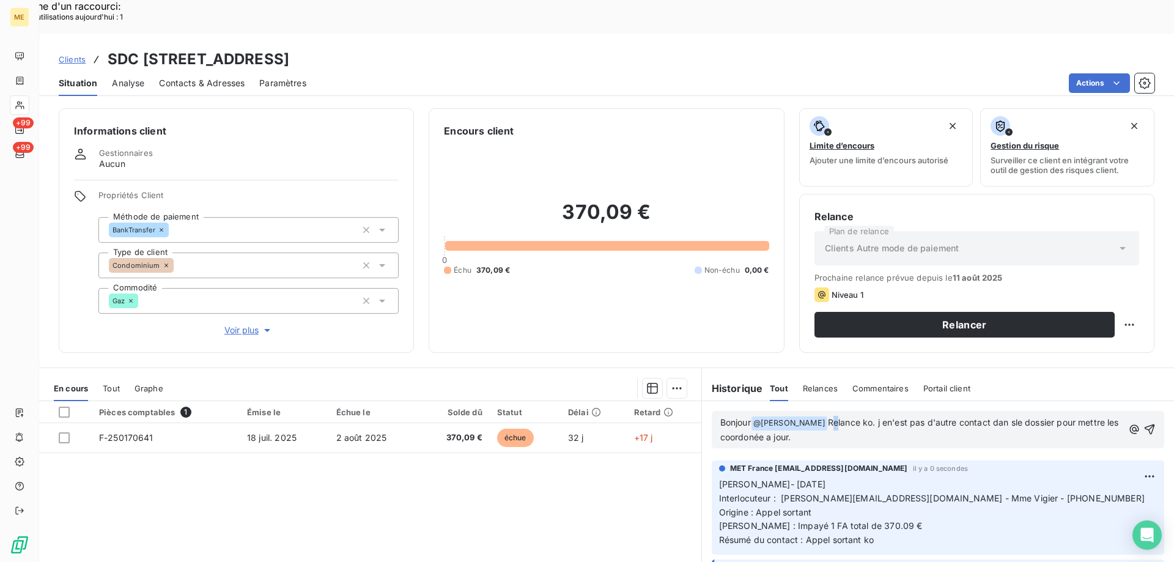
click at [822, 416] on p "Bonjour @ Amélie Matray ﻿ Relance ko. j en'est pas d'autre contact dan sle doss…" at bounding box center [921, 430] width 403 height 29
click at [825, 417] on span "Relance ko. j en'est pas d'autre contact dan sle dossier pour mettre les coordo…" at bounding box center [920, 429] width 401 height 25
drag, startPoint x: 816, startPoint y: 391, endPoint x: 827, endPoint y: 398, distance: 12.7
click at [827, 416] on p "Bonjour @ Amélie Matray ﻿ Relance ko. j en'est pas d'autre contact dan sle doss…" at bounding box center [921, 430] width 403 height 29
click at [936, 416] on p "Bonjour @ Amélie Matray ﻿ Relance infructueuse. Je ne dispose d’aucun autre con…" at bounding box center [922, 430] width 404 height 29
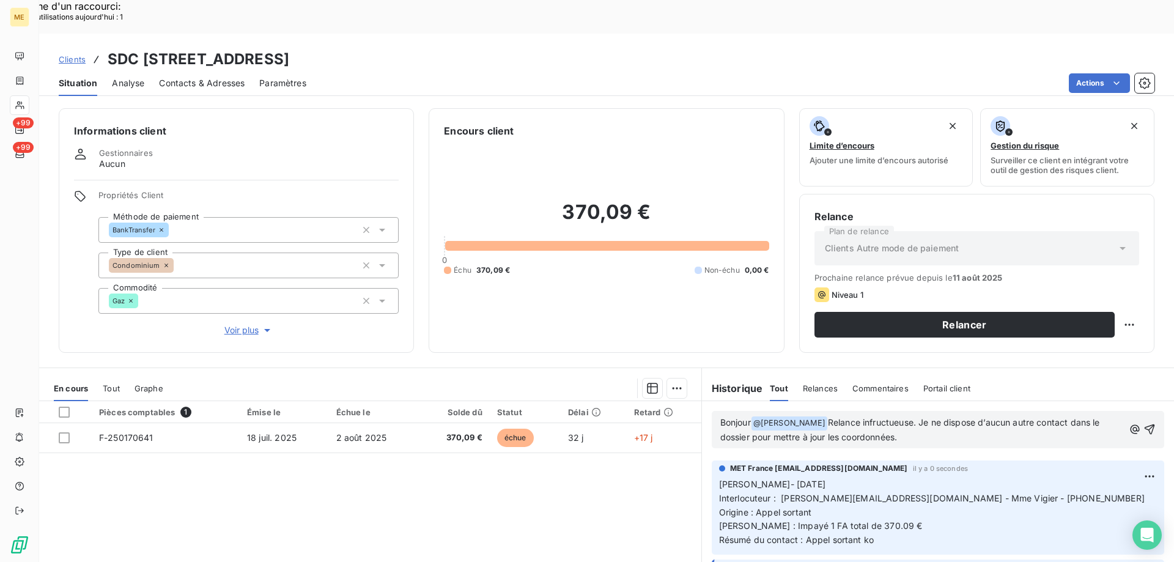
drag, startPoint x: 817, startPoint y: 386, endPoint x: 911, endPoint y: 405, distance: 95.3
click at [911, 416] on p "Bonjour @ Amélie Matray ﻿ Relance infructueuse. Je ne dispose d’aucun autre con…" at bounding box center [922, 430] width 404 height 29
click at [1143, 423] on icon "button" at bounding box center [1149, 429] width 12 height 12
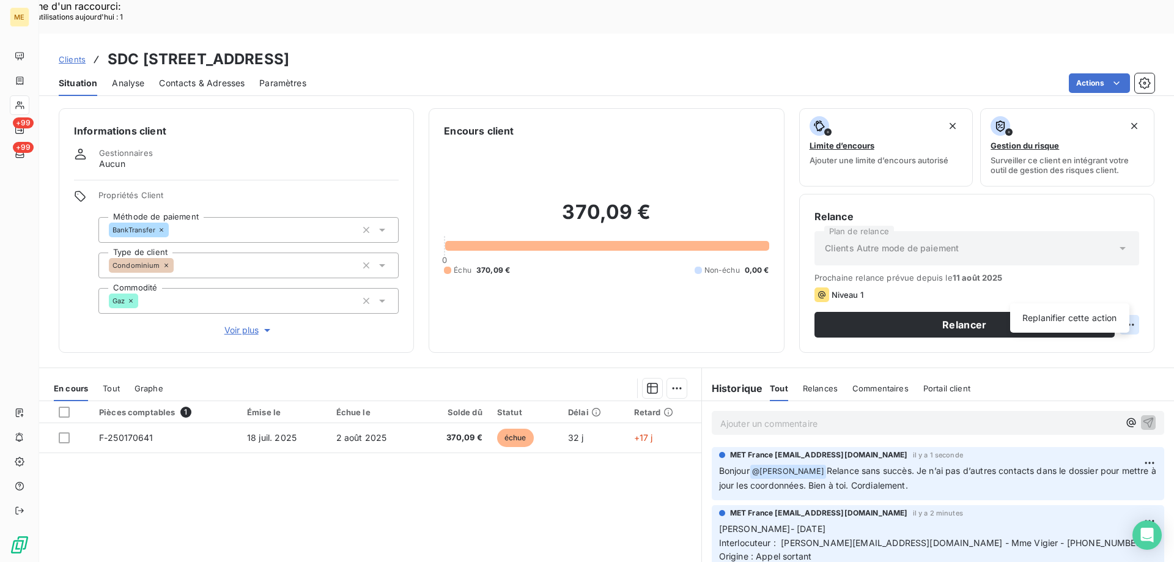
click at [1073, 311] on div "Replanifier cette action" at bounding box center [1069, 318] width 109 height 20
select select "7"
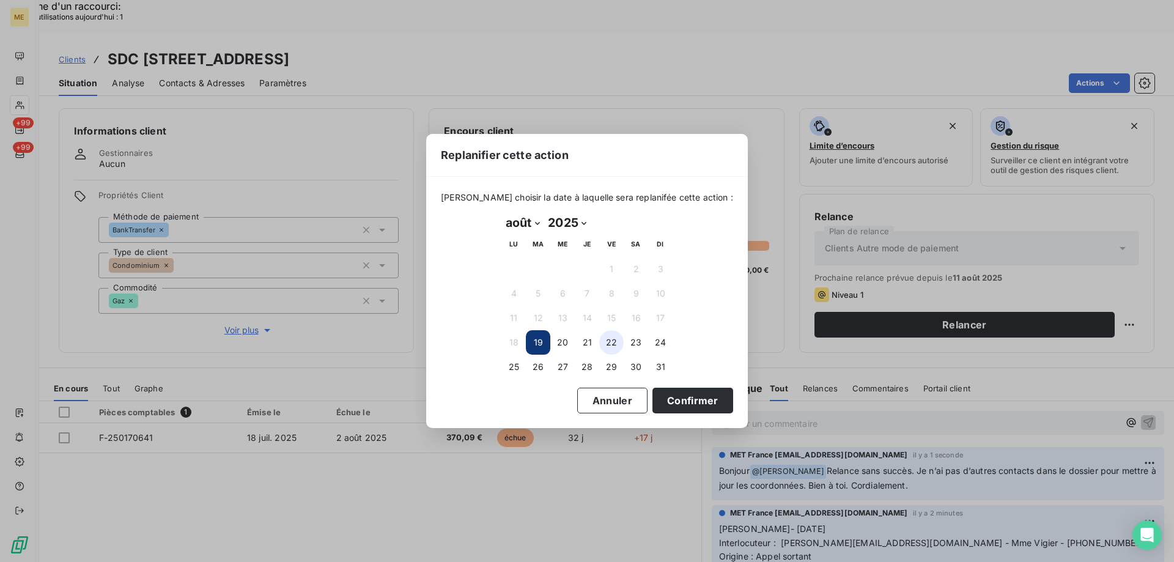
click at [610, 349] on button "22" at bounding box center [611, 342] width 24 height 24
click at [656, 399] on button "Confirmer" at bounding box center [692, 401] width 81 height 26
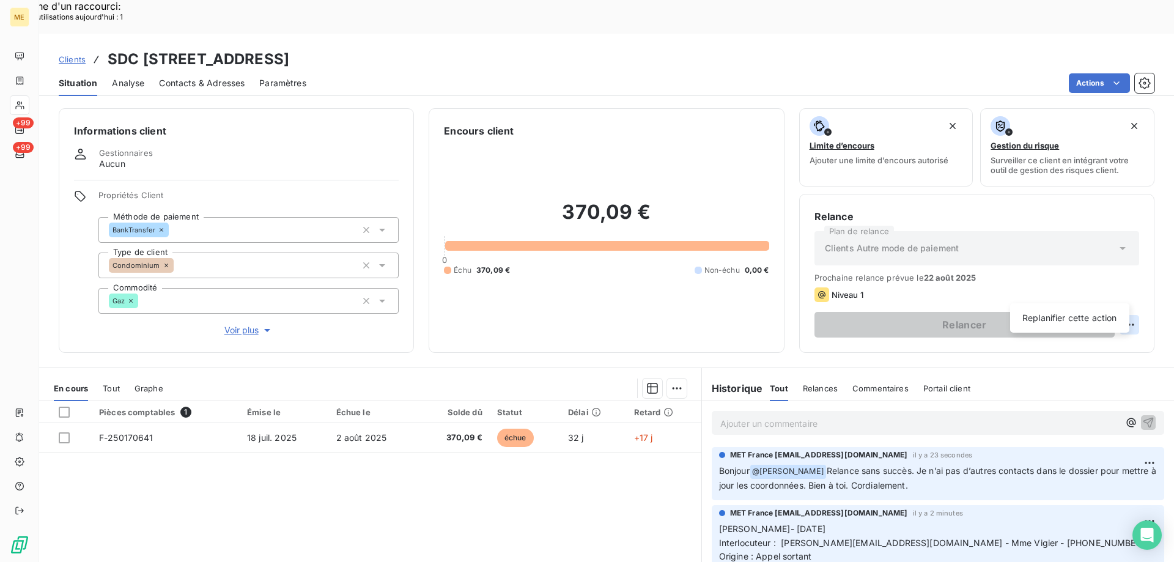
click at [1074, 321] on div "Replanifier cette action" at bounding box center [1069, 318] width 109 height 20
select select "7"
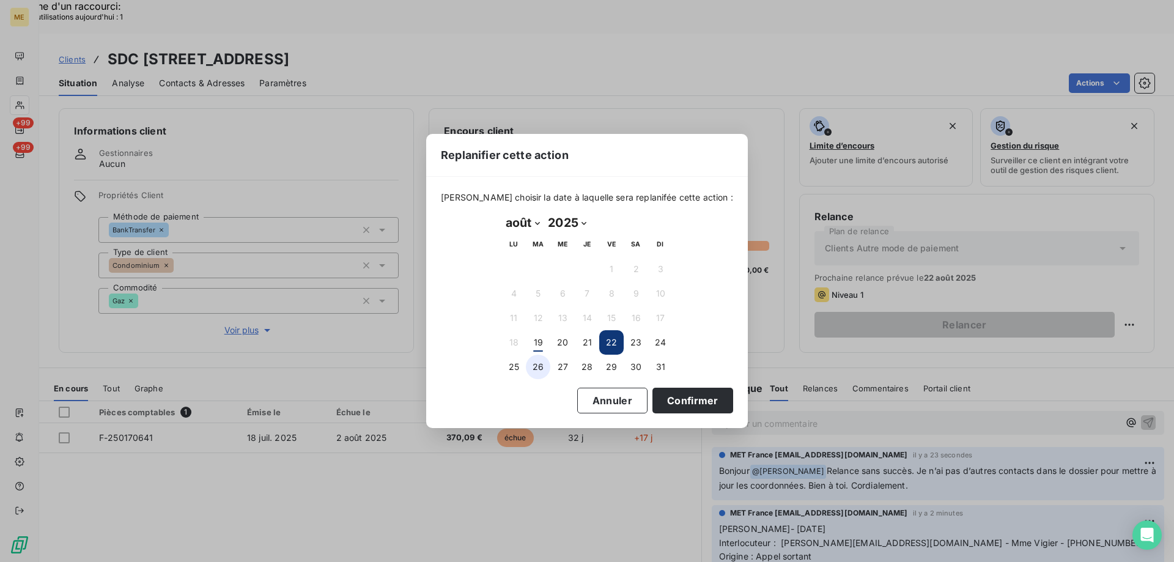
click at [544, 372] on button "26" at bounding box center [538, 367] width 24 height 24
click at [669, 400] on button "Confirmer" at bounding box center [692, 401] width 81 height 26
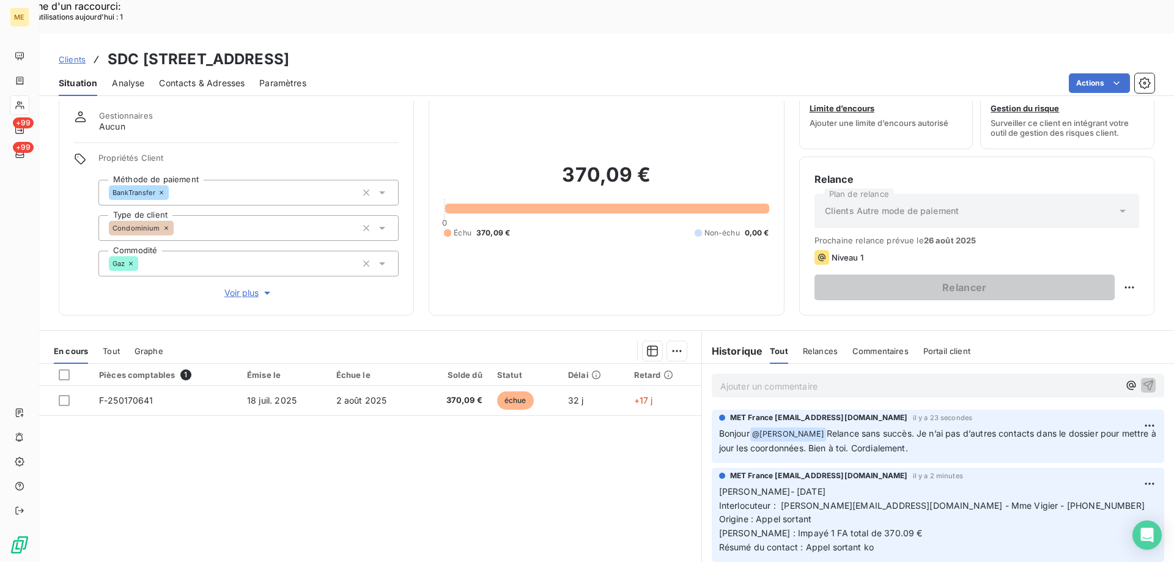
scroll to position [61, 0]
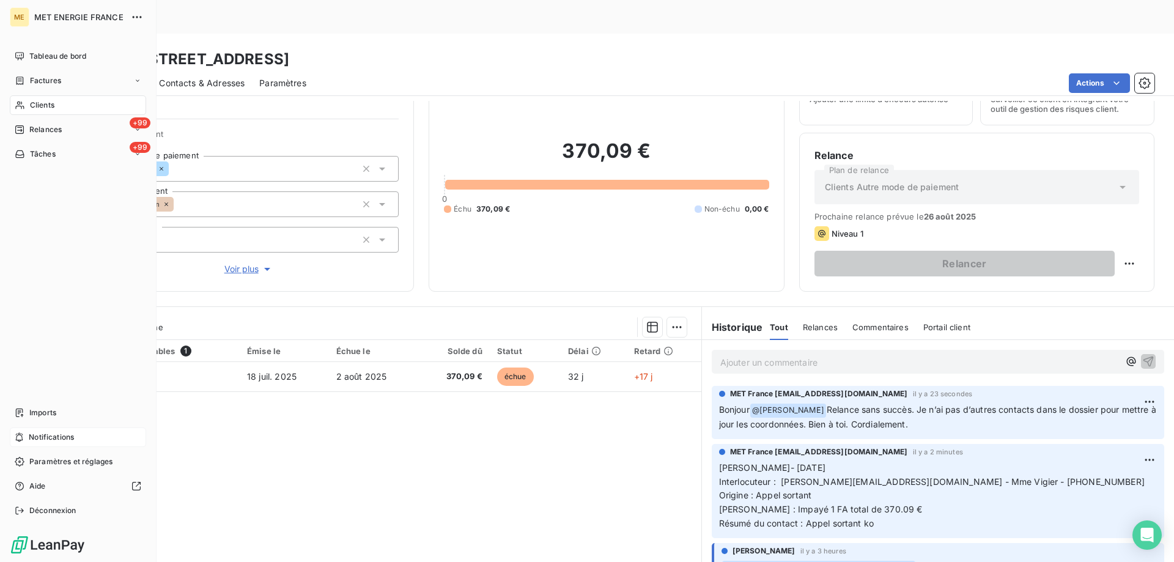
click at [101, 437] on div "Notifications" at bounding box center [78, 437] width 136 height 20
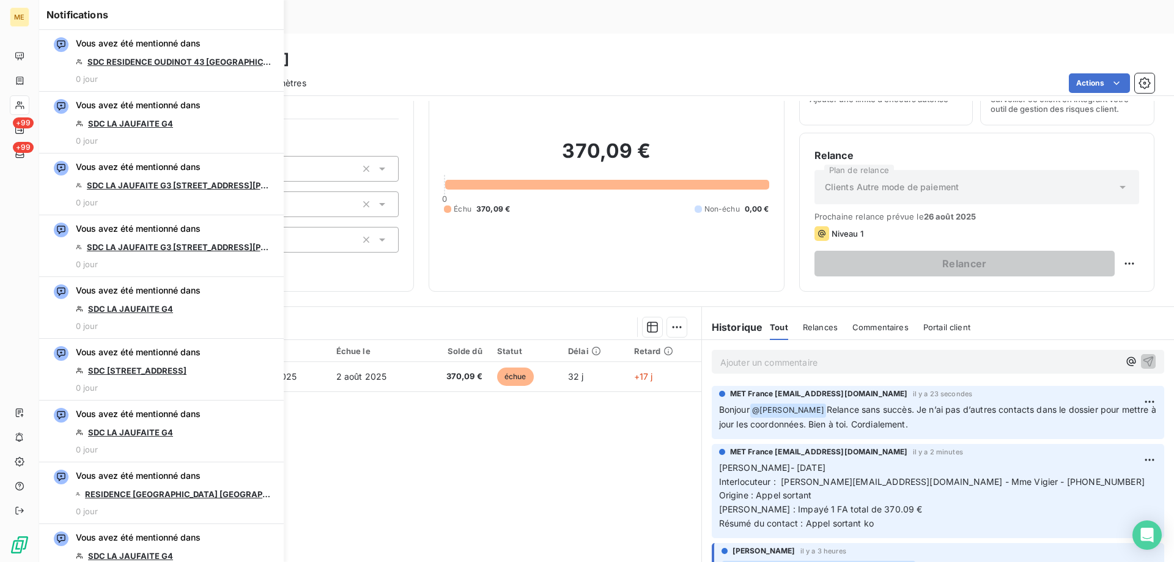
click at [468, 235] on div "370,09 € 0 Échu 370,09 € Non-échu 0,00 €" at bounding box center [606, 176] width 325 height 199
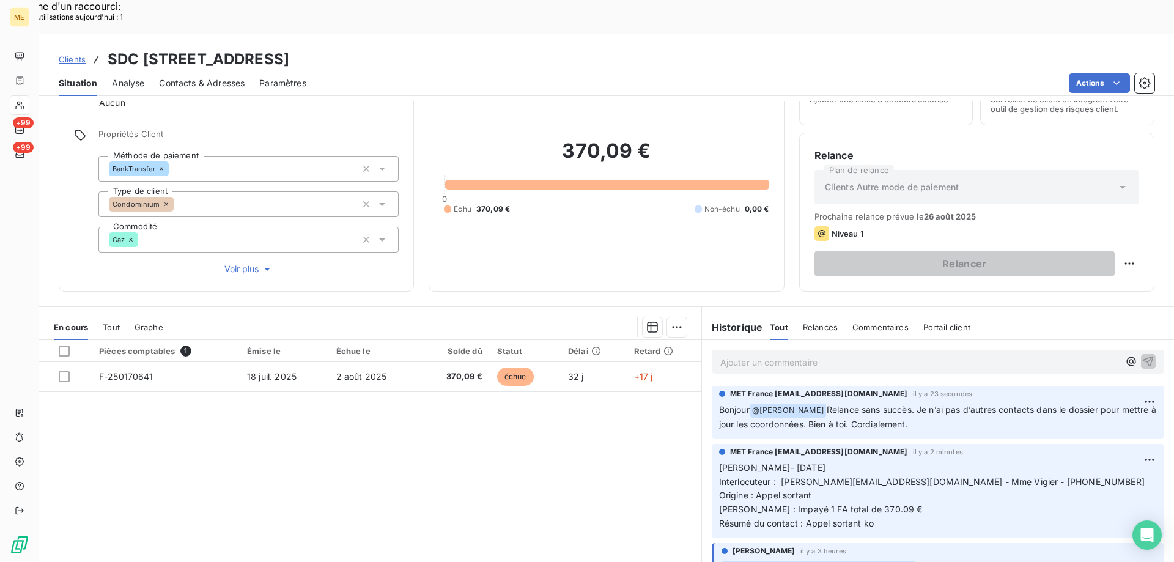
click at [250, 263] on span "Voir plus" at bounding box center [248, 269] width 49 height 12
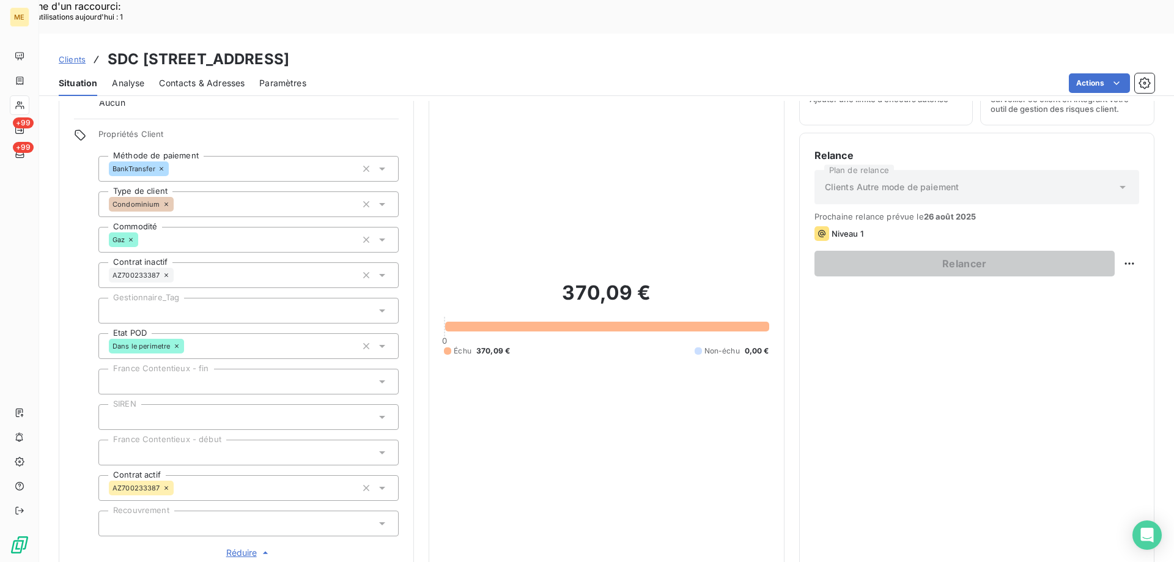
click at [175, 298] on div at bounding box center [248, 311] width 300 height 26
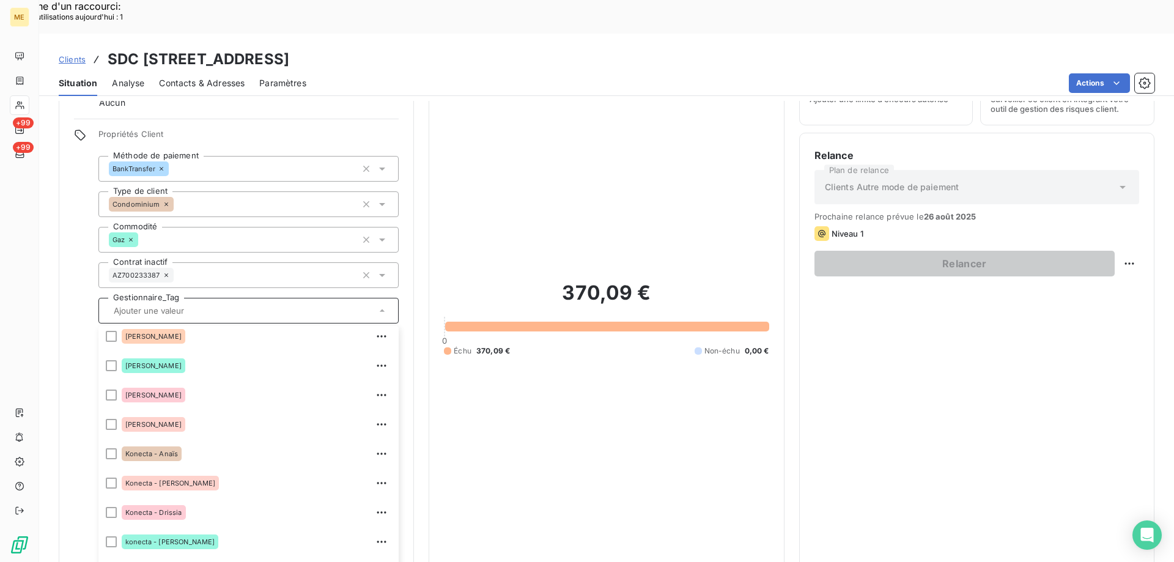
scroll to position [245, 0]
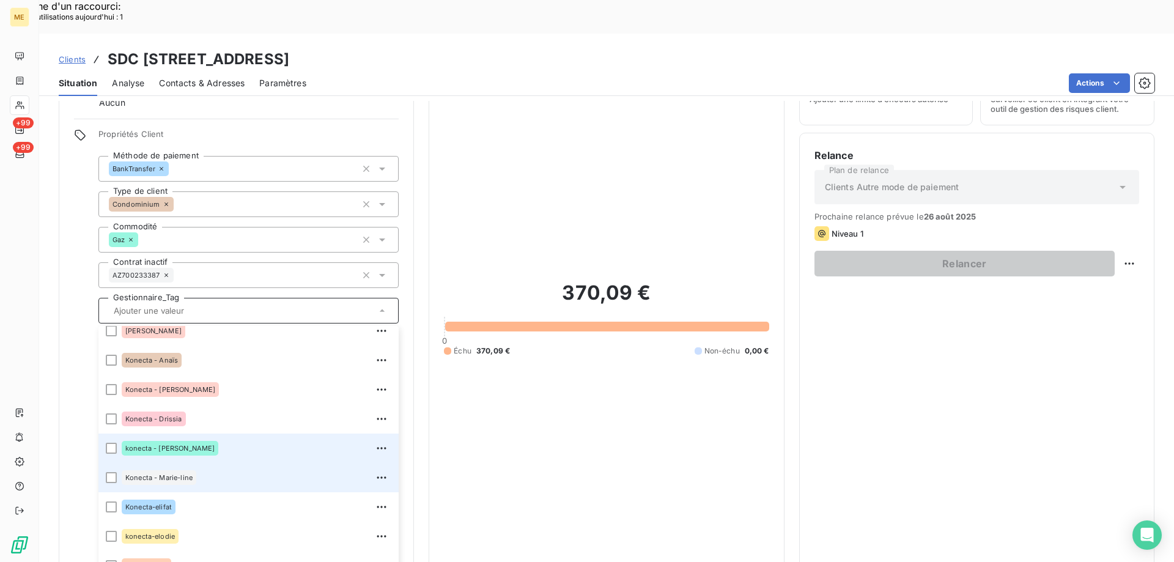
drag, startPoint x: 107, startPoint y: 410, endPoint x: 158, endPoint y: 438, distance: 58.0
click at [108, 443] on div at bounding box center [111, 448] width 11 height 11
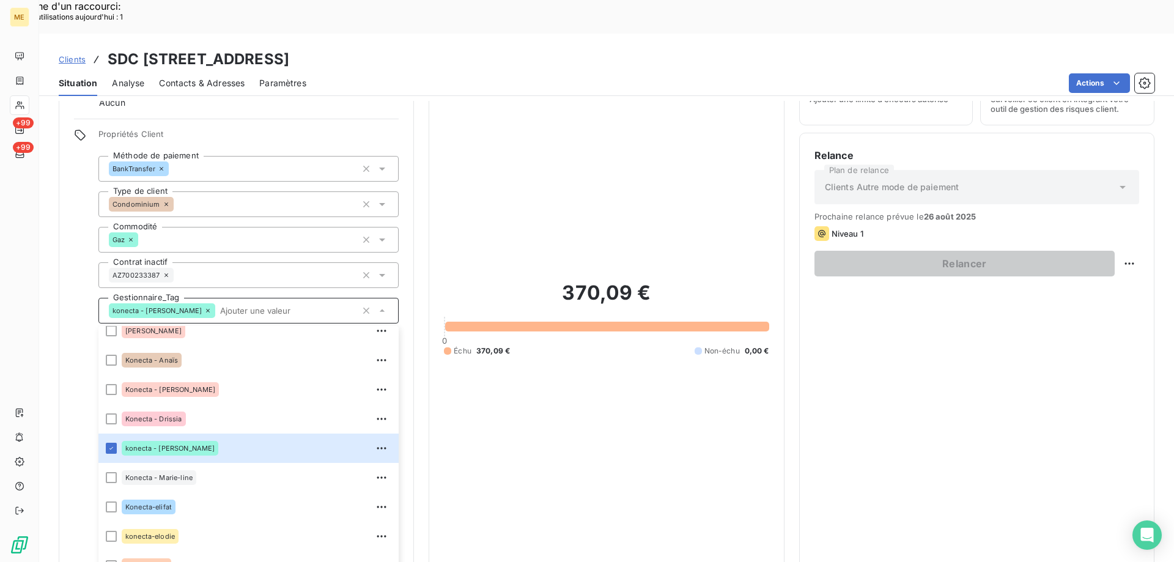
click at [556, 424] on div "370,09 € 0 Échu 370,09 € Non-échu 0,00 €" at bounding box center [606, 318] width 325 height 482
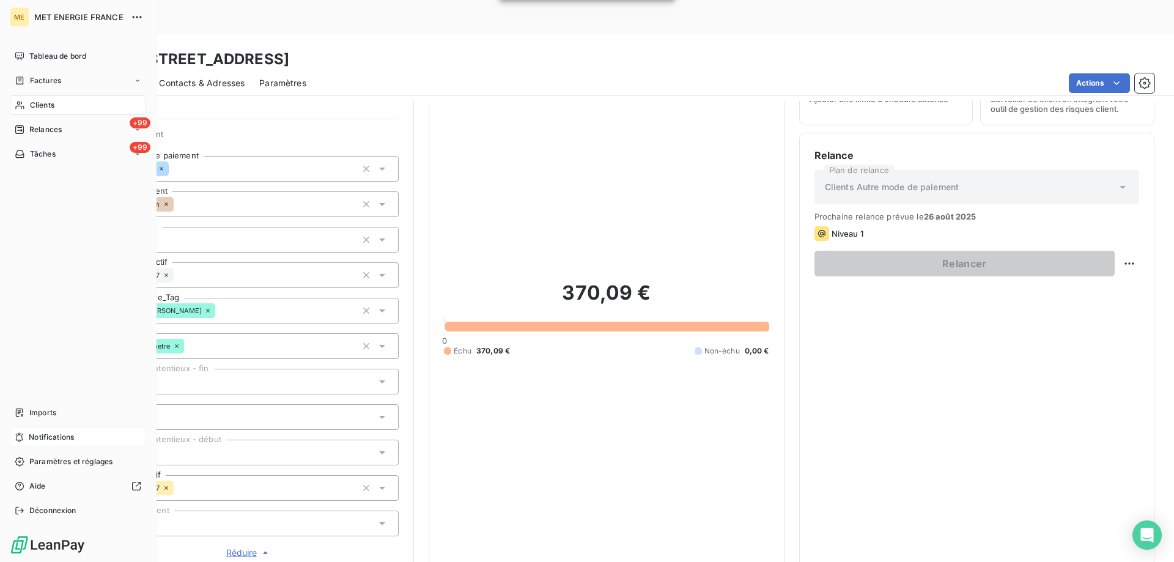
click at [74, 441] on span "Notifications" at bounding box center [51, 437] width 45 height 11
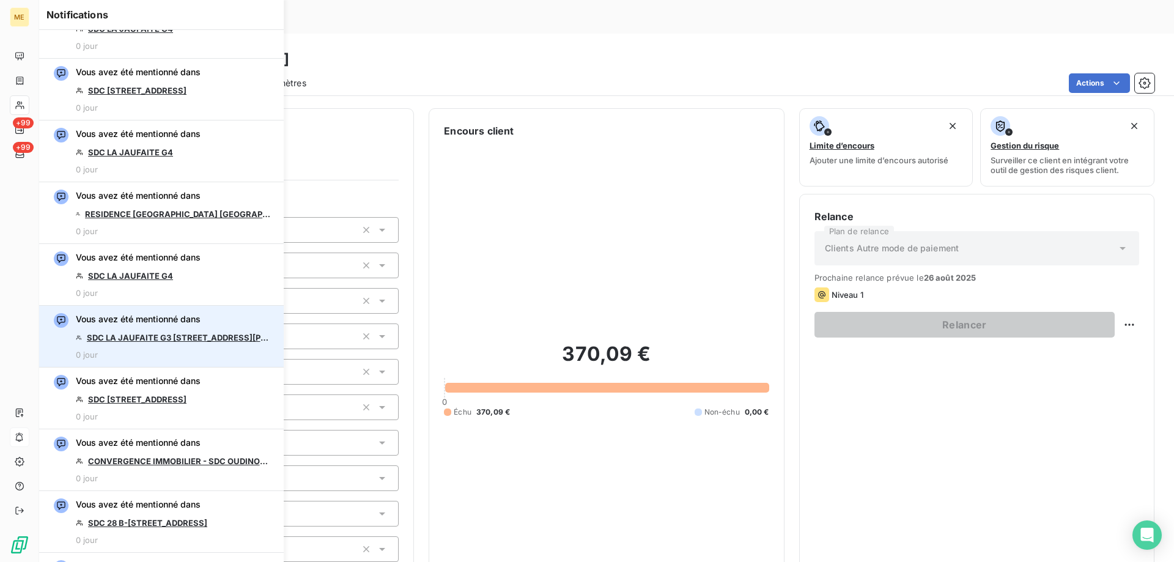
scroll to position [306, 0]
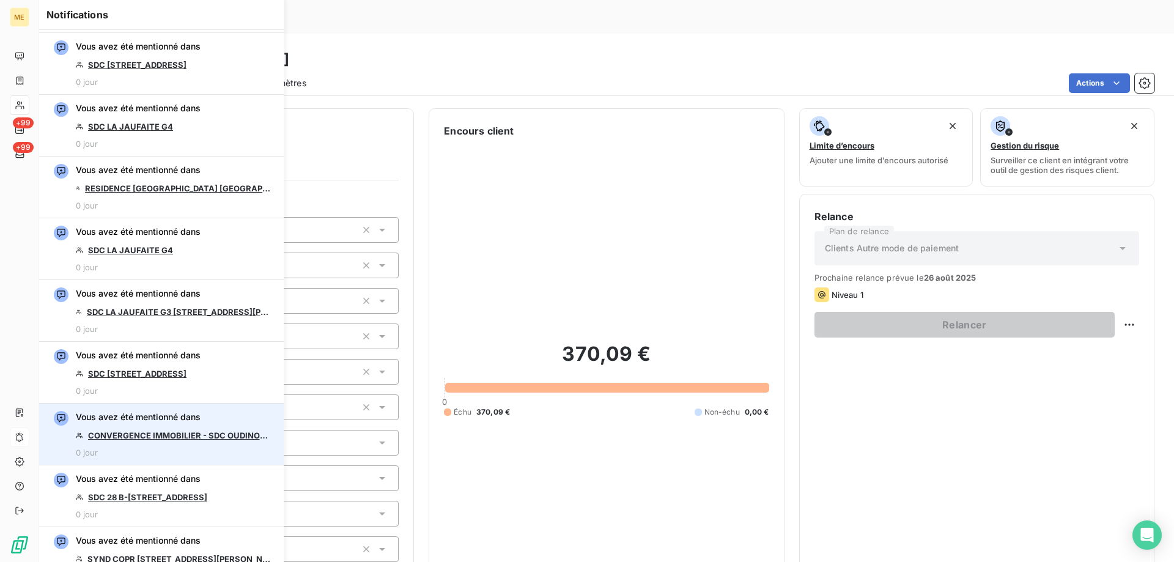
click at [196, 433] on link "CONVERGENCE IMMOBILIER - SDC OUDINOT 43" at bounding box center [179, 435] width 183 height 10
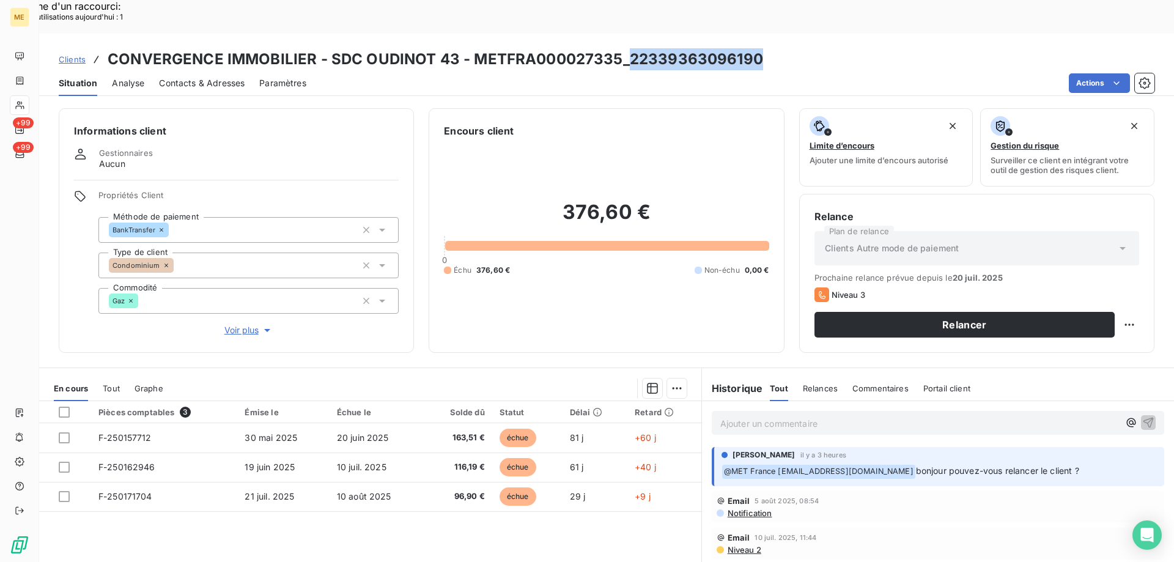
copy h3 "22339363096190"
drag, startPoint x: 625, startPoint y: 25, endPoint x: 773, endPoint y: 25, distance: 148.0
click at [773, 48] on div "Clients CONVERGENCE IMMOBILIER - SDC OUDINOT 43 - METFRA000027335_22339363096190" at bounding box center [606, 59] width 1135 height 22
copy h3 "22339363096190"
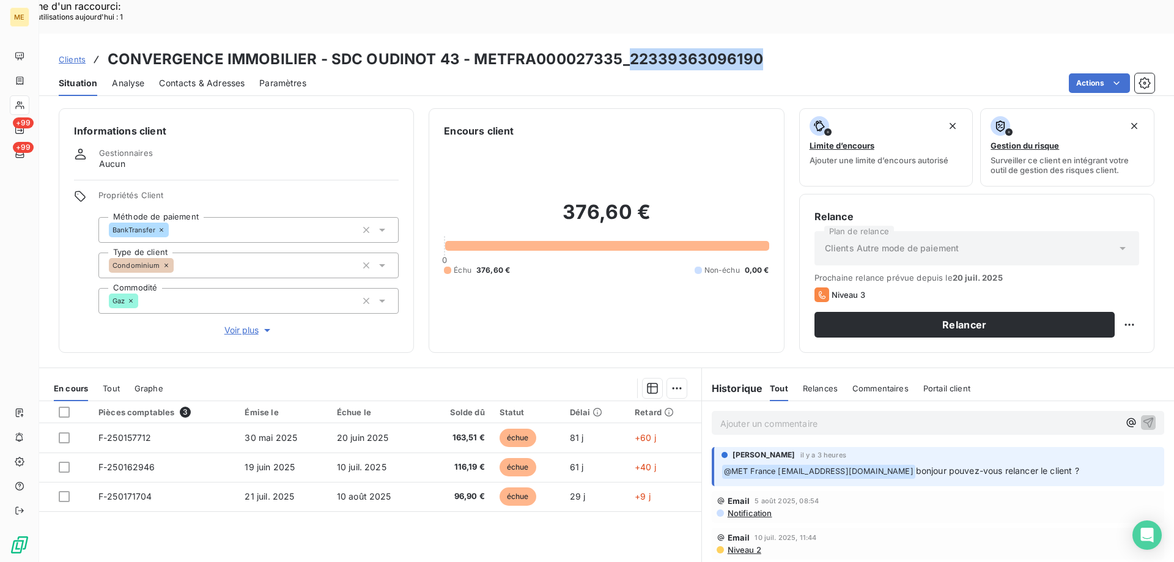
copy h3 "22339363096190"
click at [672, 289] on div "376,60 € 0 Échu 376,60 € Non-échu 0,00 €" at bounding box center [606, 237] width 325 height 199
click at [233, 77] on span "Contacts & Adresses" at bounding box center [202, 83] width 86 height 12
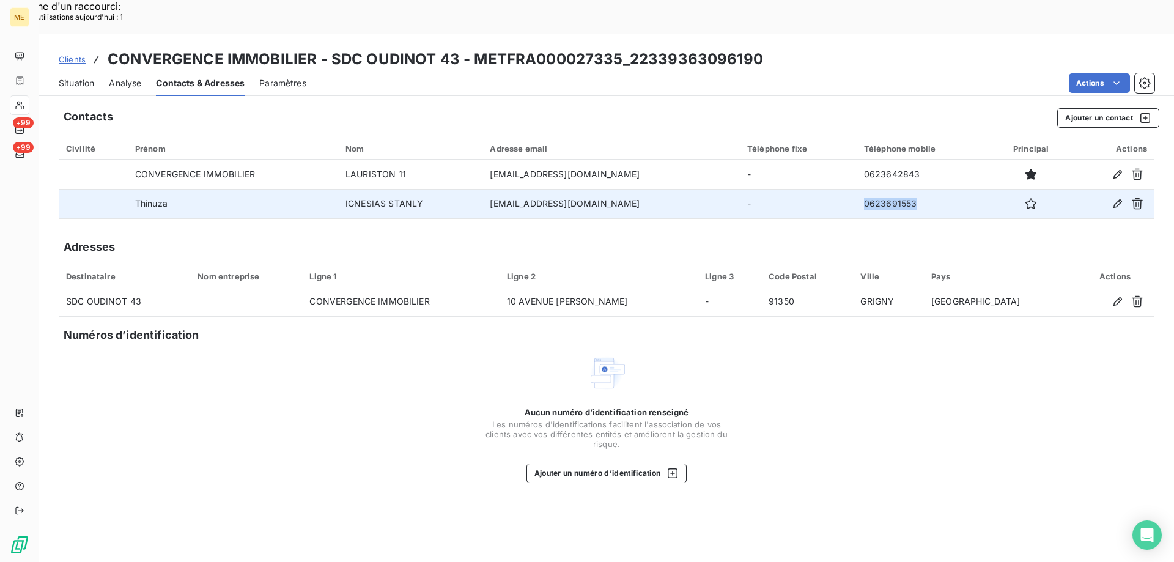
copy tr "0623691553"
drag, startPoint x: 926, startPoint y: 172, endPoint x: 847, endPoint y: 172, distance: 78.9
click at [847, 189] on tr "Thinuza IGNESIAS STANLY [EMAIL_ADDRESS][DOMAIN_NAME] - 0623691553" at bounding box center [607, 203] width 1096 height 29
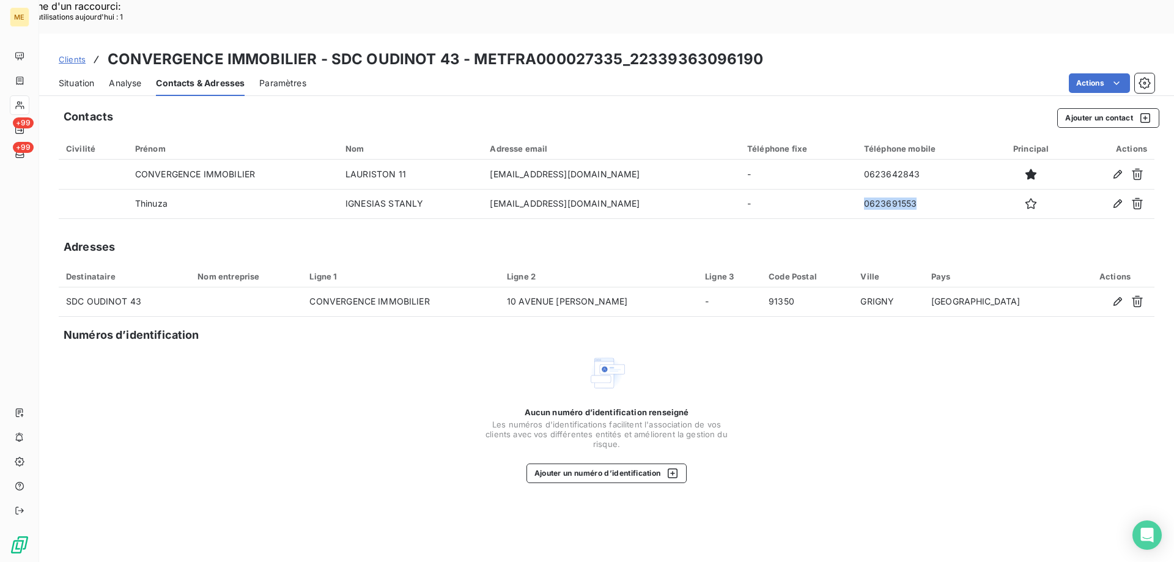
click at [66, 77] on span "Situation" at bounding box center [76, 83] width 35 height 12
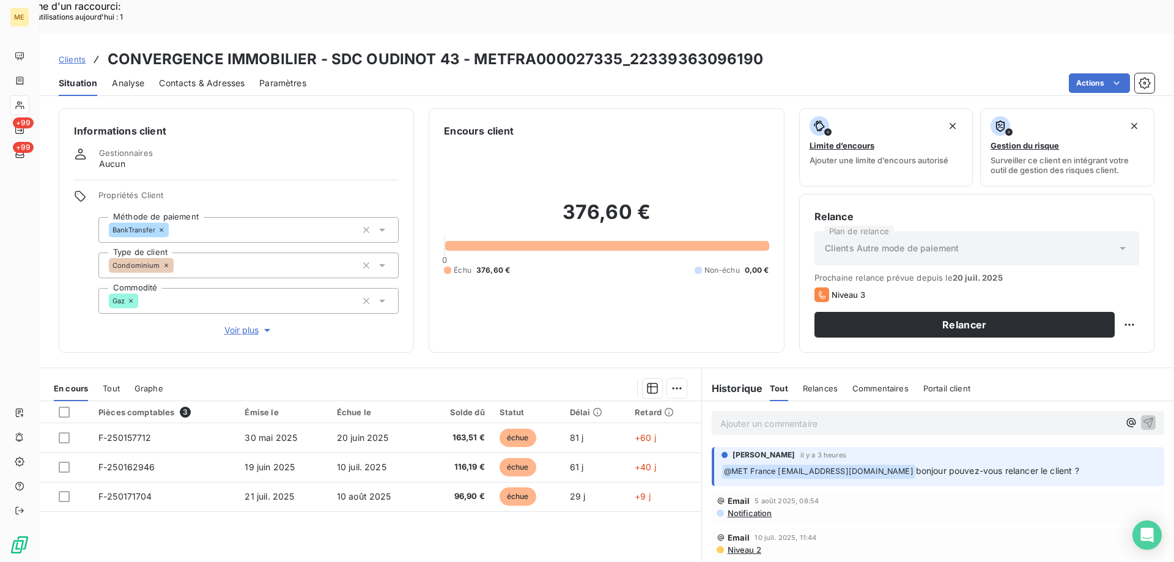
click at [238, 324] on span "Voir plus" at bounding box center [248, 330] width 49 height 12
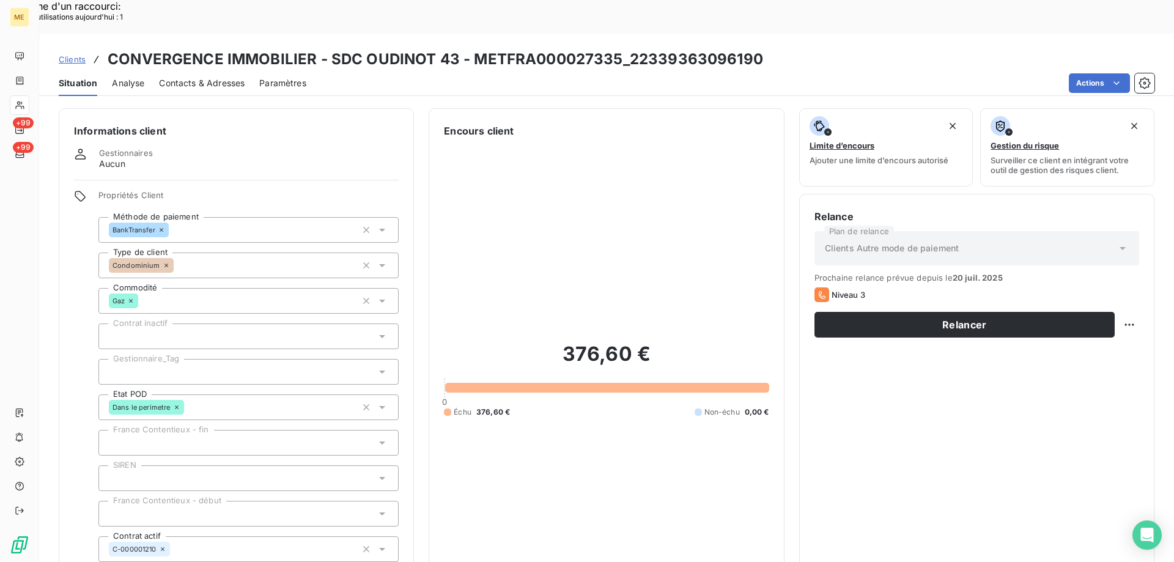
click at [202, 359] on div at bounding box center [248, 372] width 300 height 26
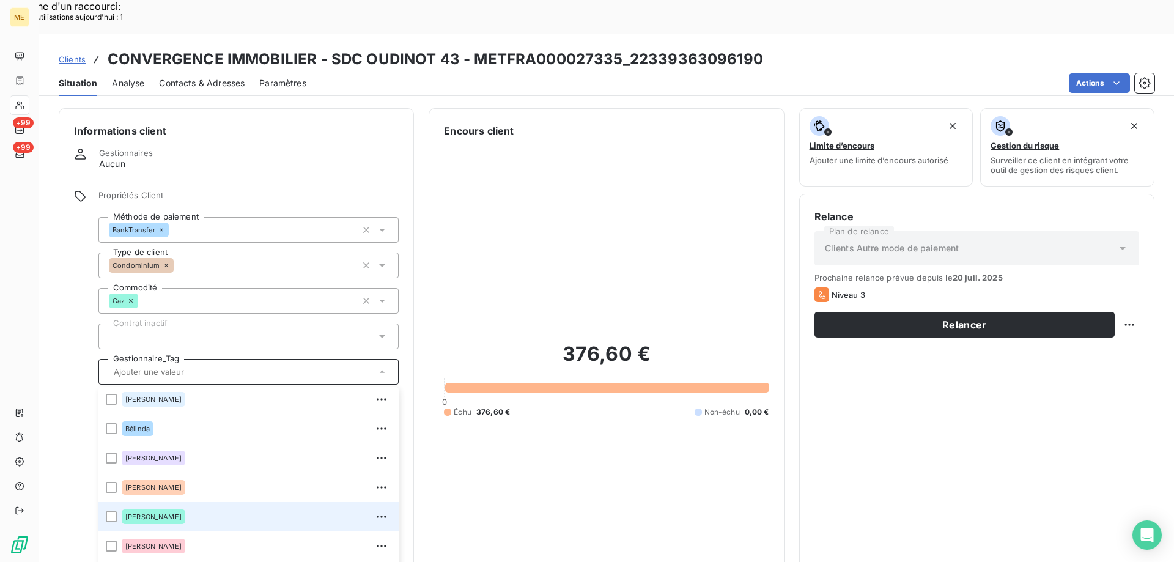
scroll to position [245, 0]
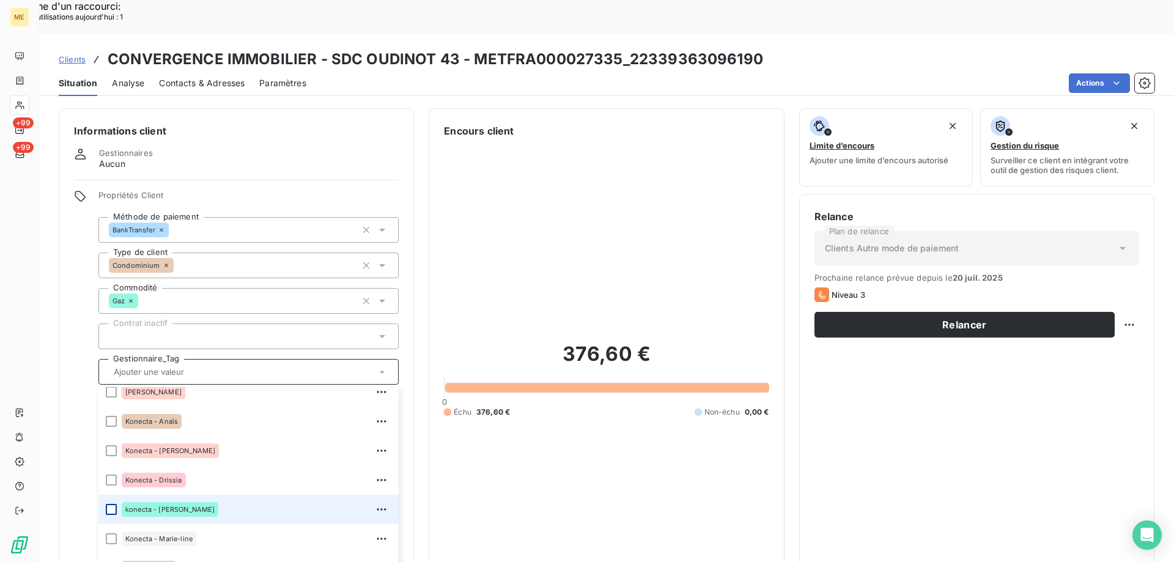
click at [116, 504] on div at bounding box center [111, 509] width 11 height 11
click at [576, 249] on div "376,60 € 0 Échu 376,60 € Non-échu 0,00 €" at bounding box center [606, 379] width 325 height 482
click at [733, 489] on div "376,60 € 0 Échu 376,60 € Non-échu 0,00 €" at bounding box center [606, 379] width 325 height 482
click at [681, 431] on div "376,60 € 0 Échu 376,60 € Non-échu 0,00 €" at bounding box center [606, 379] width 325 height 482
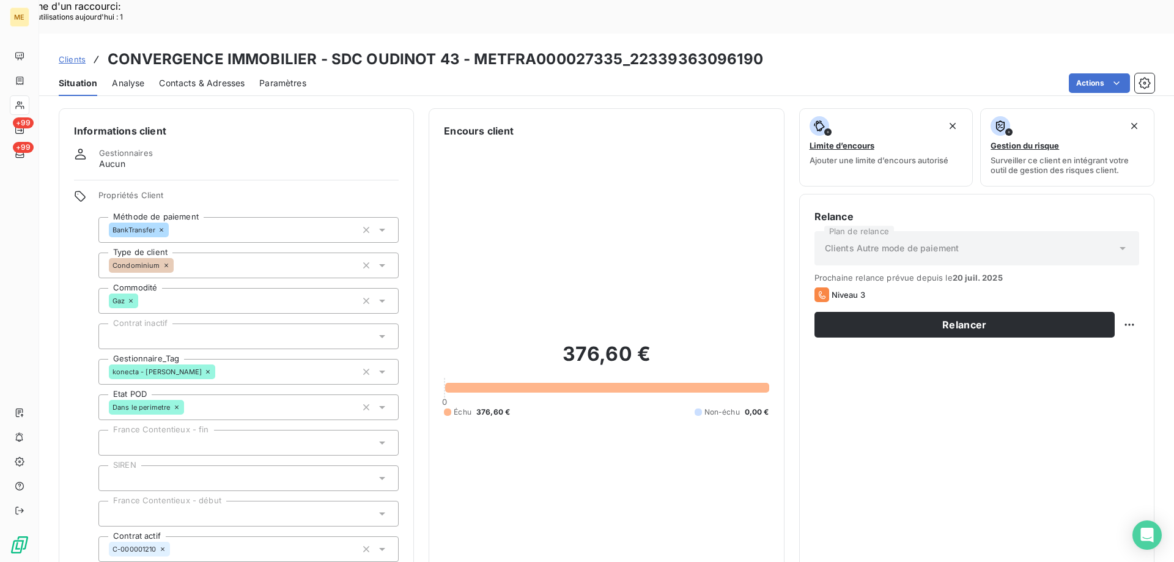
click at [673, 241] on div "Encours client 376,60 € 0 Échu 376,60 € Non-échu 0,00 €" at bounding box center [606, 372] width 355 height 528
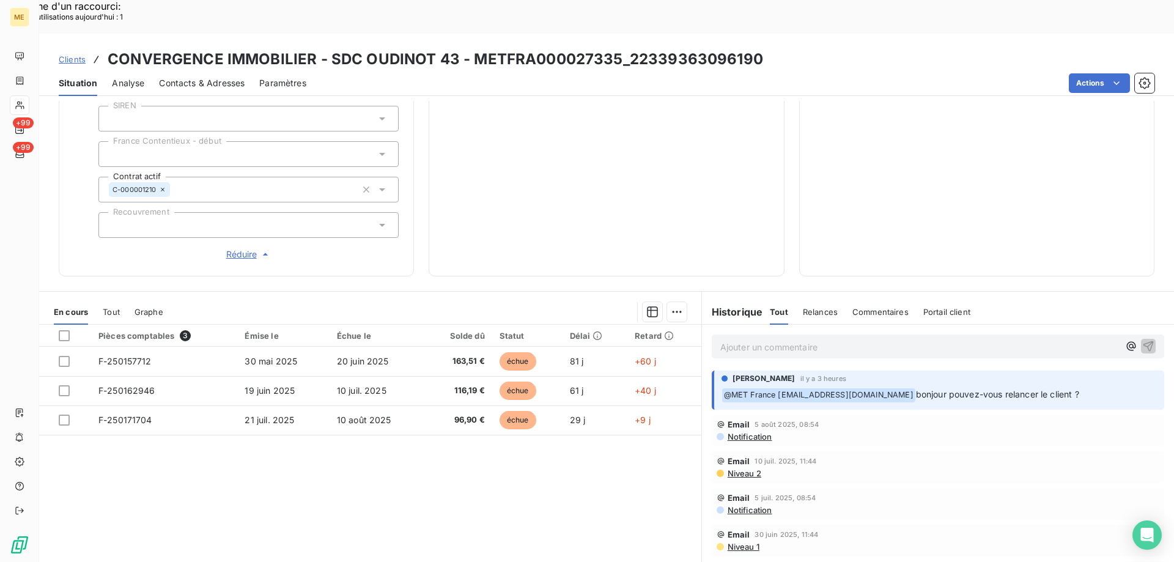
click at [655, 500] on div "Pièces comptables 3 Émise le Échue le Solde dû Statut Délai Retard F-250157712 …" at bounding box center [370, 442] width 662 height 235
click at [799, 339] on p "Ajouter un commentaire ﻿" at bounding box center [919, 346] width 399 height 15
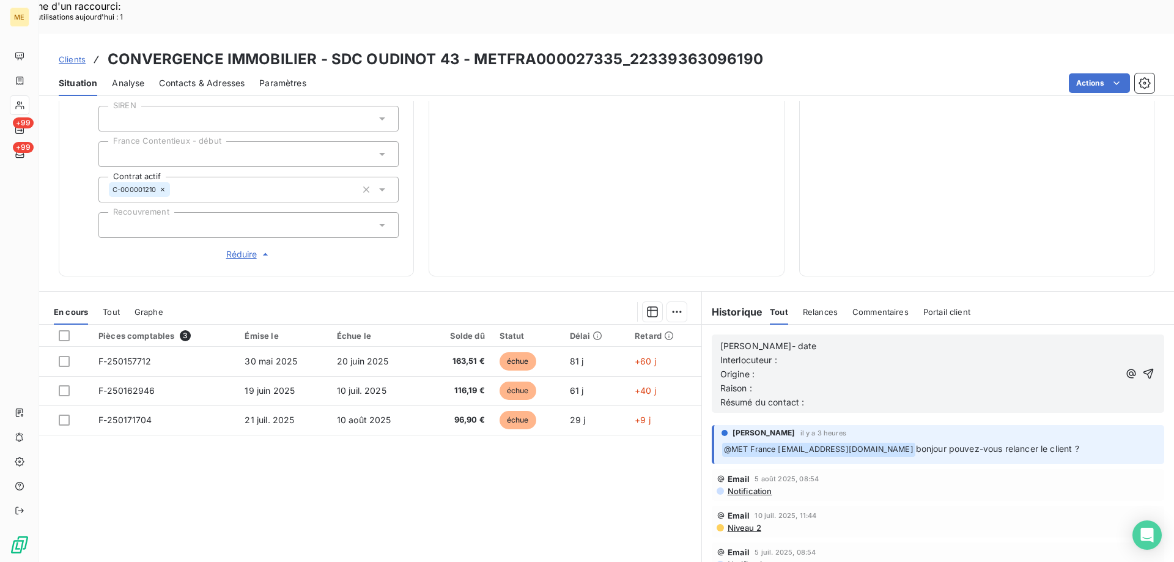
click at [821, 339] on p "[PERSON_NAME]- date" at bounding box center [919, 346] width 399 height 14
click at [866, 339] on p "[PERSON_NAME]- [DATE]" at bounding box center [919, 346] width 399 height 14
click at [875, 353] on p "Interlocuteur :" at bounding box center [919, 360] width 399 height 14
paste div
click at [789, 355] on span "Interlocuteur : Acuueil 0623691553" at bounding box center [793, 360] width 147 height 10
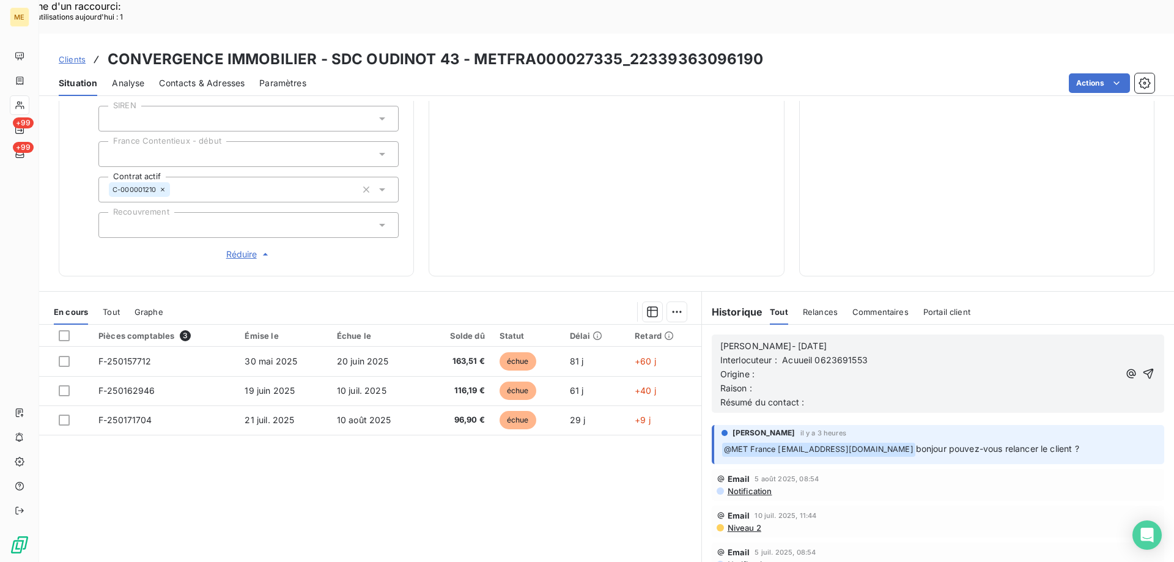
click at [0, 0] on lt-strong "c" at bounding box center [0, 0] width 0 height 0
click at [920, 367] on p "Origine :" at bounding box center [919, 374] width 399 height 14
click at [891, 396] on p "Résumé du contact :" at bounding box center [919, 403] width 399 height 14
click at [894, 382] on p "Raison :" at bounding box center [919, 389] width 399 height 14
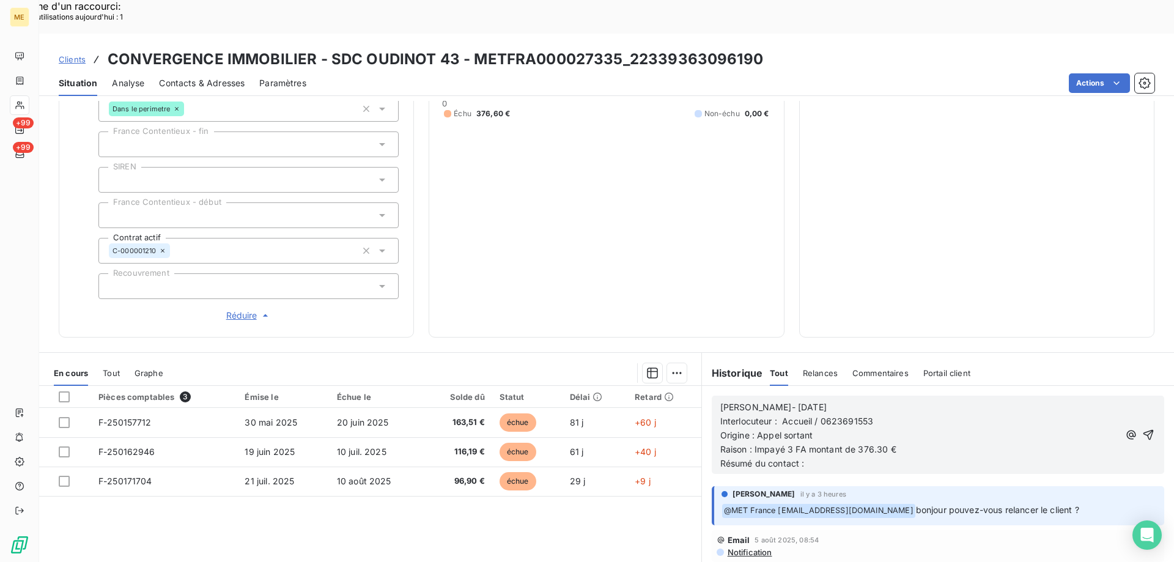
click at [894, 457] on p "Résumé du contact :" at bounding box center [919, 464] width 399 height 14
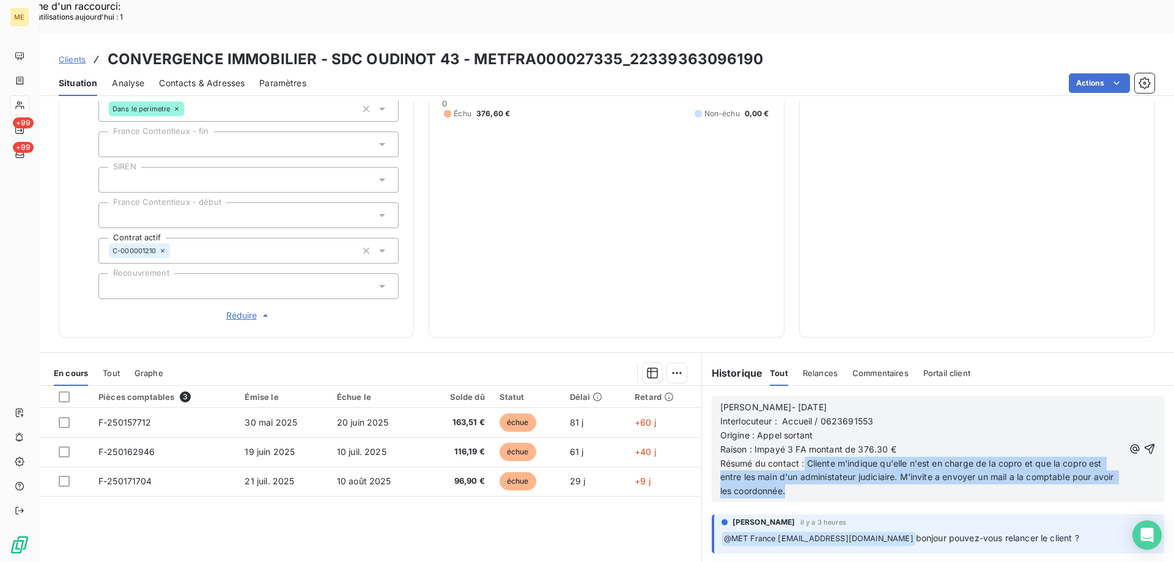
drag, startPoint x: 800, startPoint y: 432, endPoint x: 839, endPoint y: 454, distance: 44.7
click at [839, 457] on p "Résumé du contact : Cliente m'indique qu'elle n'est en charge de la copro et qu…" at bounding box center [922, 478] width 404 height 42
copy span "Cliente m'indique qu'elle n'est en charge de la copro et que la copro est entre…"
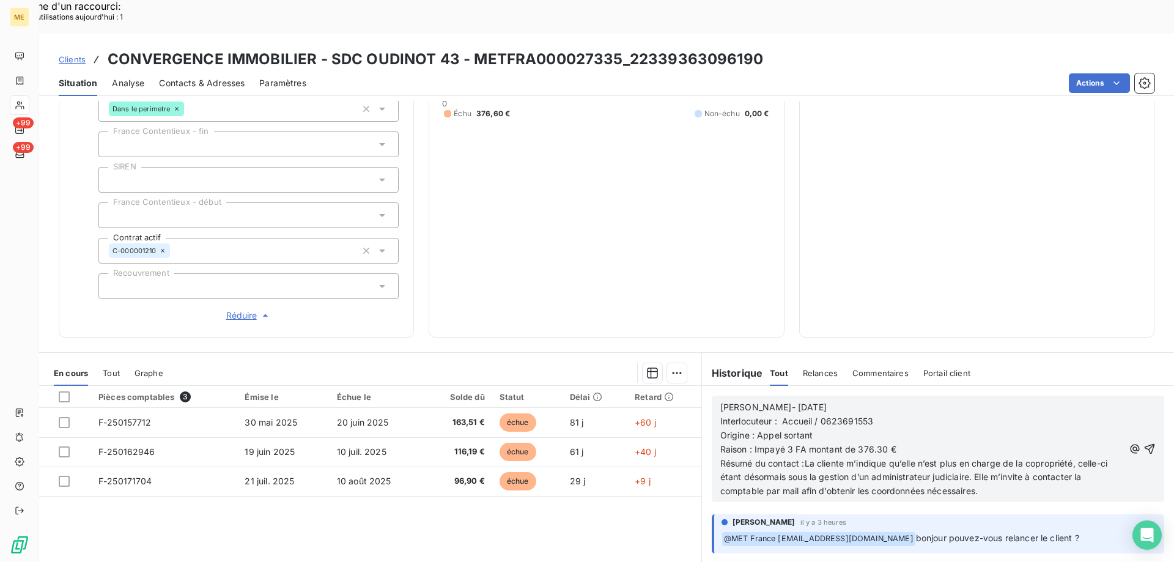
click at [805, 458] on span "Résumé du contact :La cliente m’indique qu’elle n’est plus en charge de la copr…" at bounding box center [915, 477] width 390 height 39
click at [1013, 460] on p "Résumé du contact : La cliente m’indique qu’elle n’est plus en charge de la cop…" at bounding box center [922, 478] width 404 height 42
click at [1005, 459] on p "Résumé du contact : La cliente m’indique qu’elle n’est plus en charge de la cop…" at bounding box center [922, 478] width 404 height 42
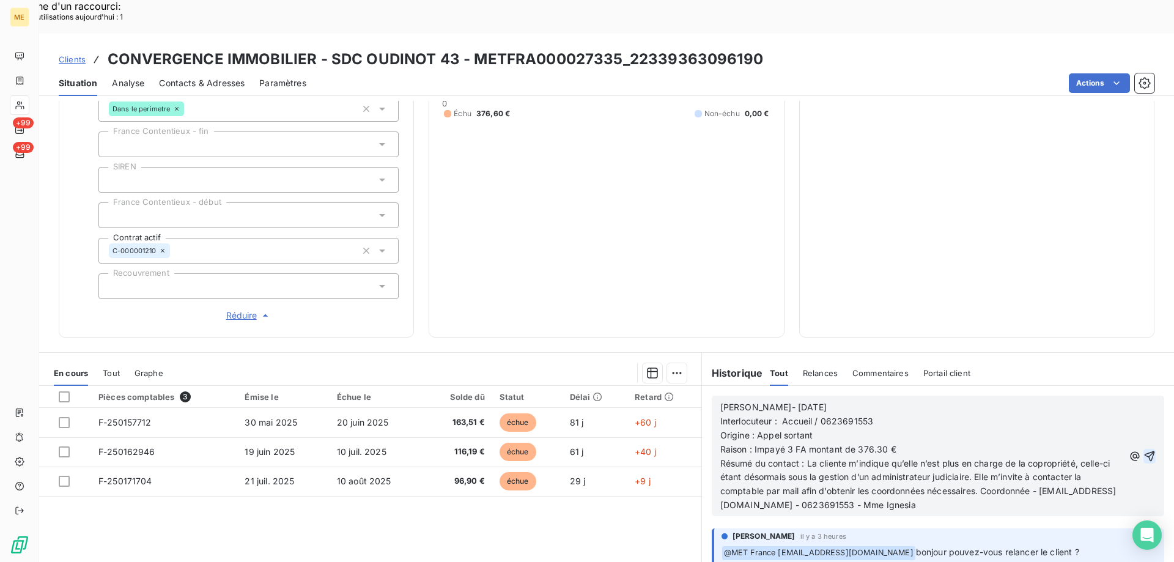
click at [1143, 450] on icon "button" at bounding box center [1149, 456] width 12 height 12
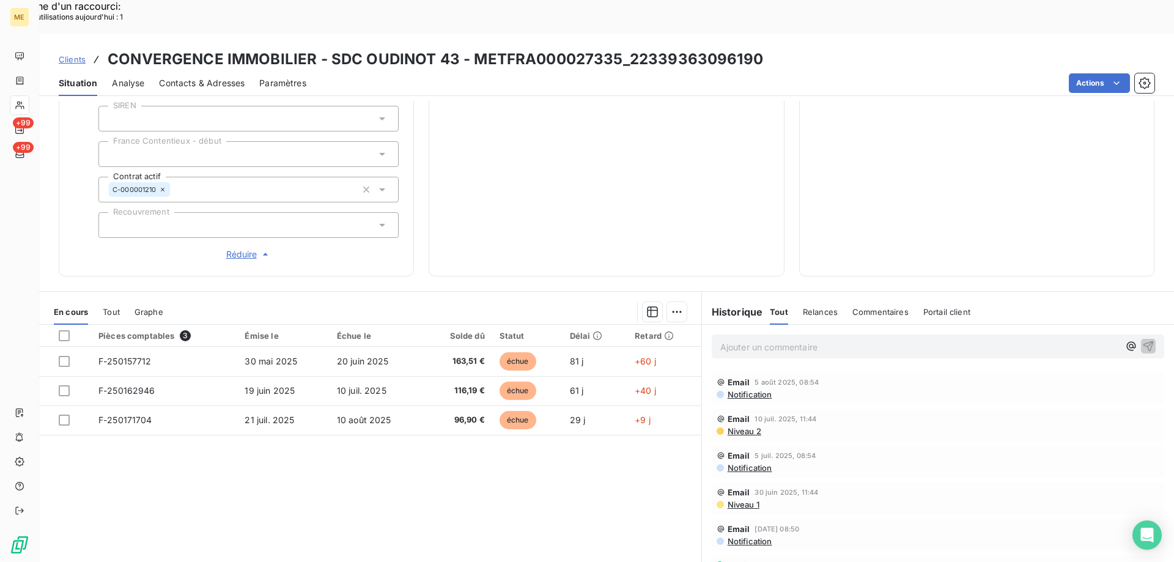
scroll to position [0, 0]
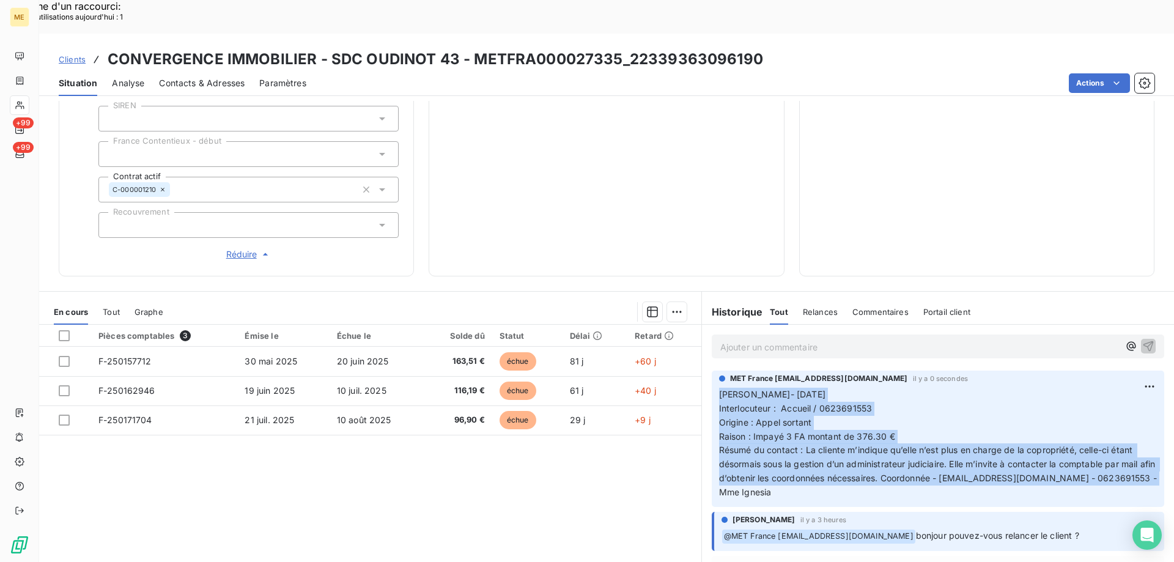
copy p "Lisa- 19/08/2025 Interlocuteur : Accueil / 0623691553 Origine : Appel sortant R…"
drag, startPoint x: 800, startPoint y: 454, endPoint x: 839, endPoint y: 351, distance: 109.9
click at [719, 388] on p "Lisa- 19/08/2025 Interlocuteur : Accueil / 0623691553 Origine : Appel sortant R…" at bounding box center [938, 444] width 438 height 112
click at [907, 388] on p "Lisa- 19/08/2025 Interlocuteur : Accueil / 0623691553 Origine : Appel sortant R…" at bounding box center [938, 444] width 438 height 112
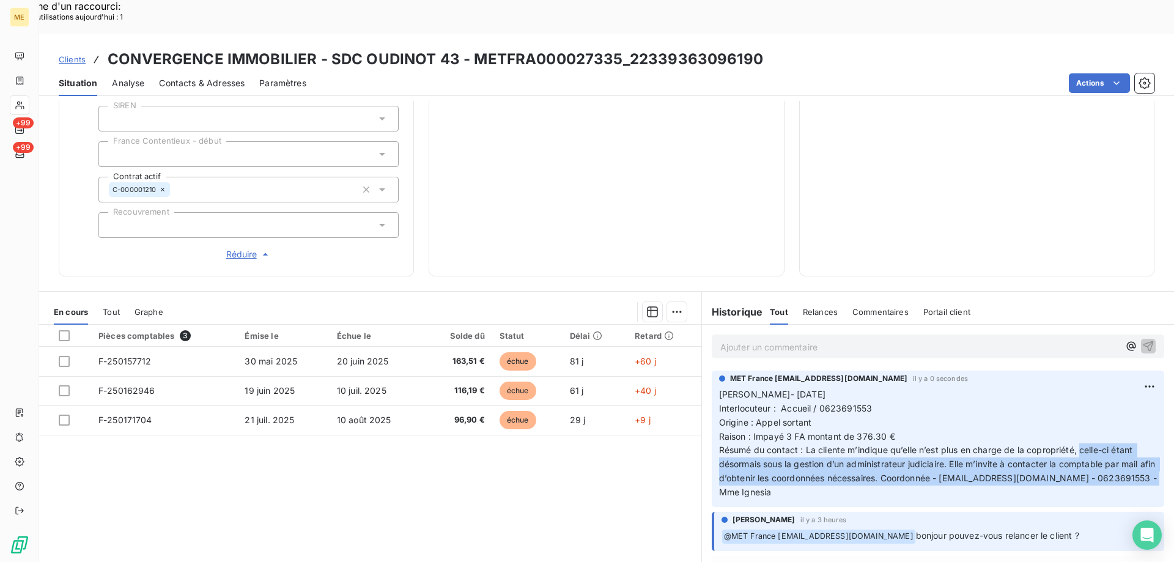
copy span "celle-ci étant désormais sous la gestion d’un administrateur judiciaire. Elle m…"
drag, startPoint x: 1077, startPoint y: 415, endPoint x: 1112, endPoint y: 454, distance: 52.4
click at [1112, 454] on p "Lisa- 19/08/2025 Interlocuteur : Accueil / 0623691553 Origine : Appel sortant R…" at bounding box center [938, 444] width 438 height 112
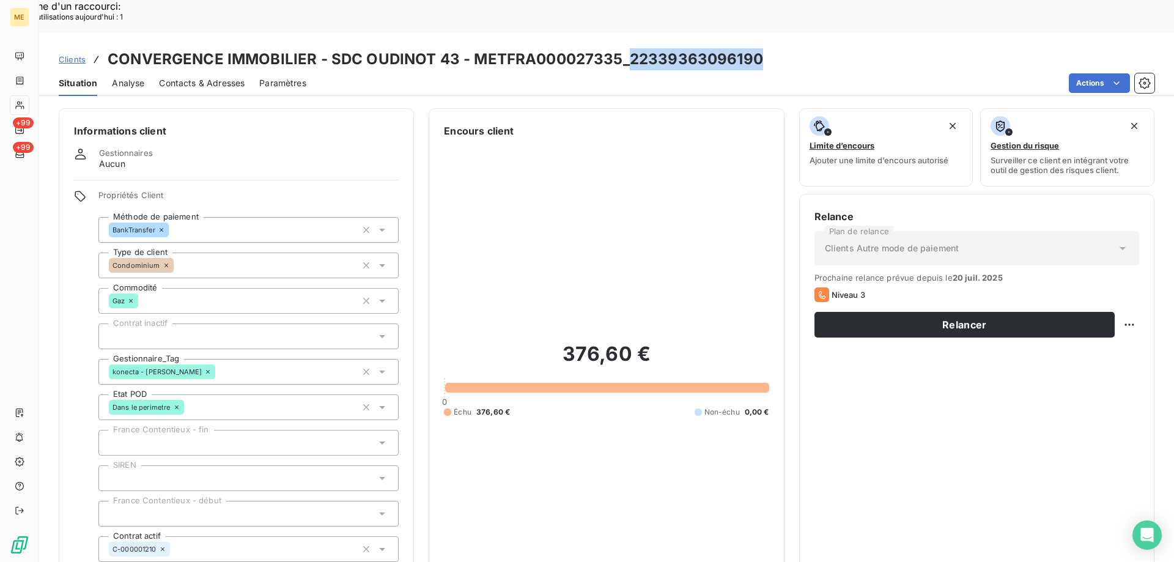
copy h3 "22339363096190"
drag, startPoint x: 624, startPoint y: 28, endPoint x: 791, endPoint y: 28, distance: 166.9
click at [791, 48] on div "Clients CONVERGENCE IMMOBILIER - SDC OUDINOT 43 - METFRA000027335_22339363096190" at bounding box center [606, 59] width 1135 height 22
copy h3 "22339363096190"
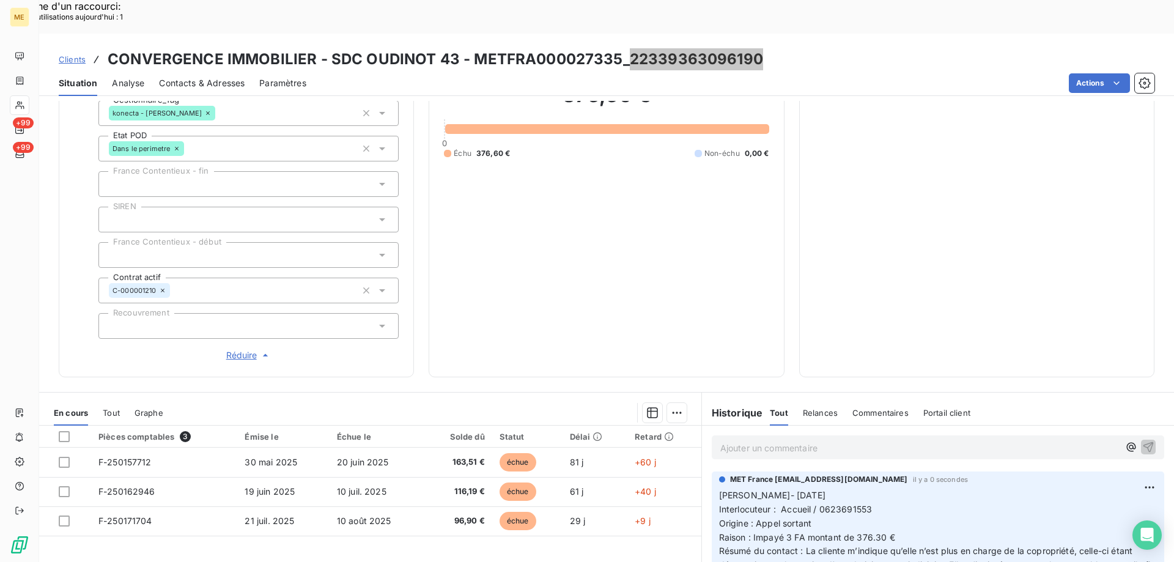
scroll to position [360, 0]
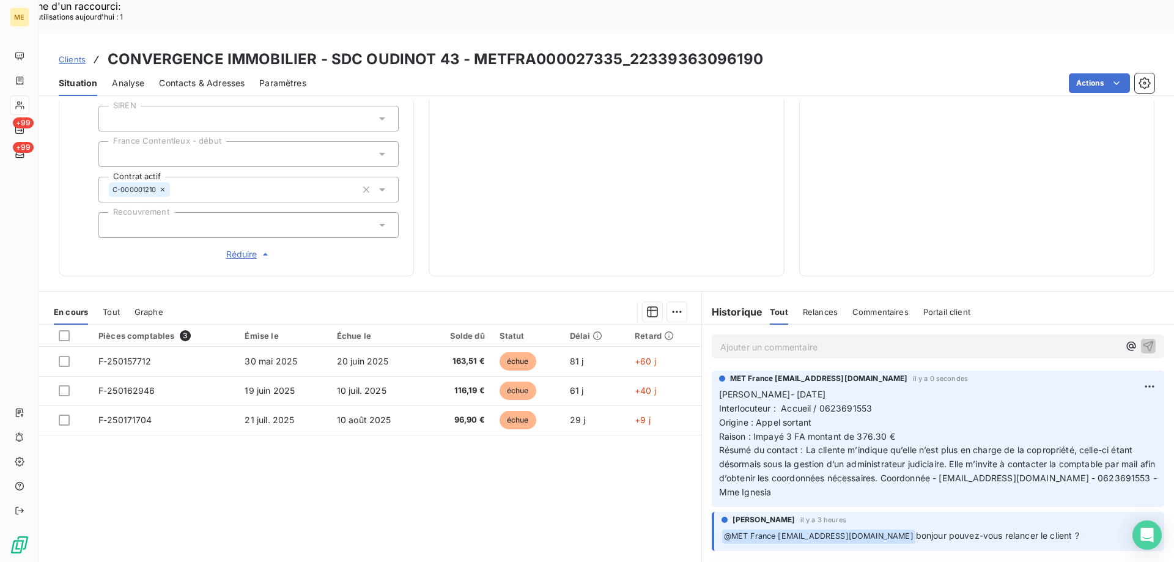
click at [1117, 373] on div "MET France met-france@recouvrement.met.com il y a 0 secondes" at bounding box center [938, 378] width 438 height 11
click at [1098, 374] on div "Editer" at bounding box center [1102, 379] width 68 height 20
click at [1145, 437] on icon "button" at bounding box center [1151, 443] width 12 height 12
click at [777, 339] on p "Ajouter un commentaire ﻿" at bounding box center [919, 346] width 399 height 15
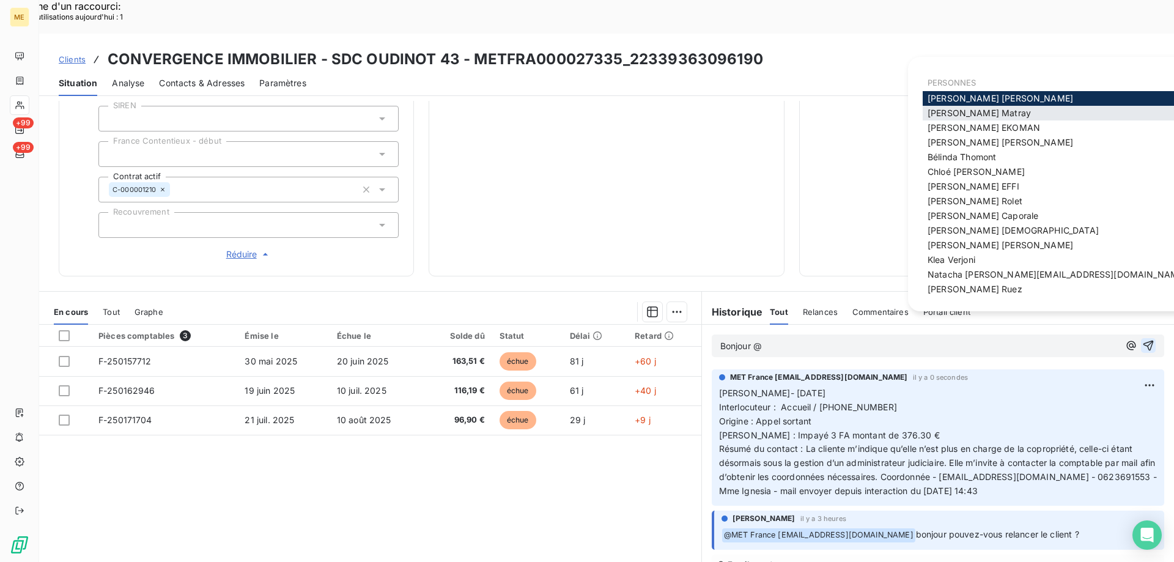
click at [1046, 115] on div "[PERSON_NAME]" at bounding box center [1075, 113] width 305 height 15
click at [973, 116] on span "[PERSON_NAME]" at bounding box center [979, 113] width 103 height 10
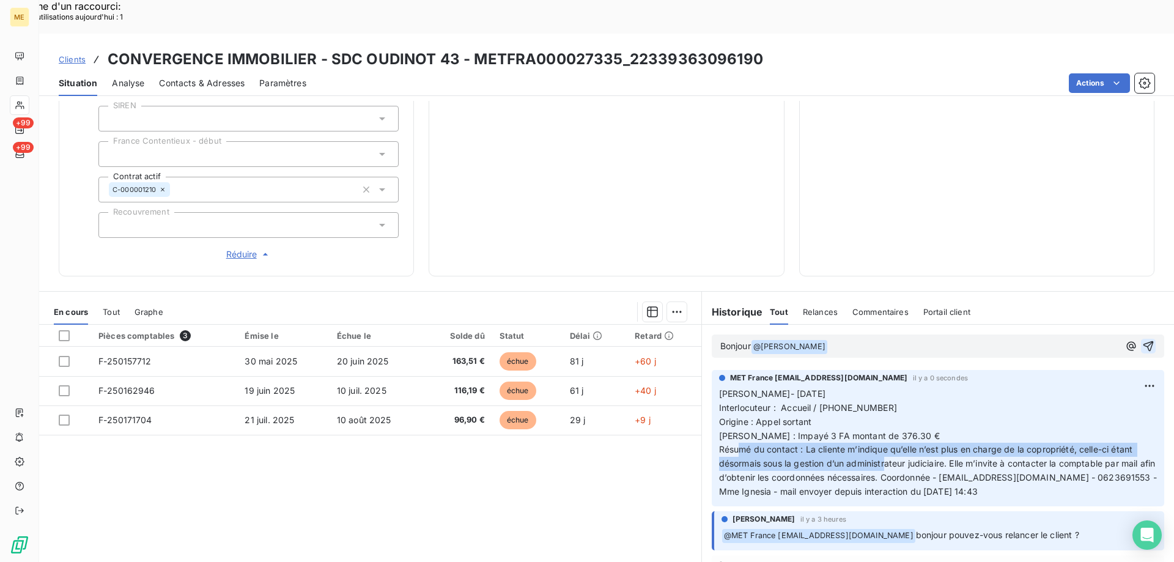
drag, startPoint x: 802, startPoint y: 417, endPoint x: 942, endPoint y: 382, distance: 144.4
click at [943, 430] on span "Lisa- 19/08/2025 Interlocuteur : Accueil / 0623691553 Origine : Appel sortant R…" at bounding box center [939, 442] width 440 height 108
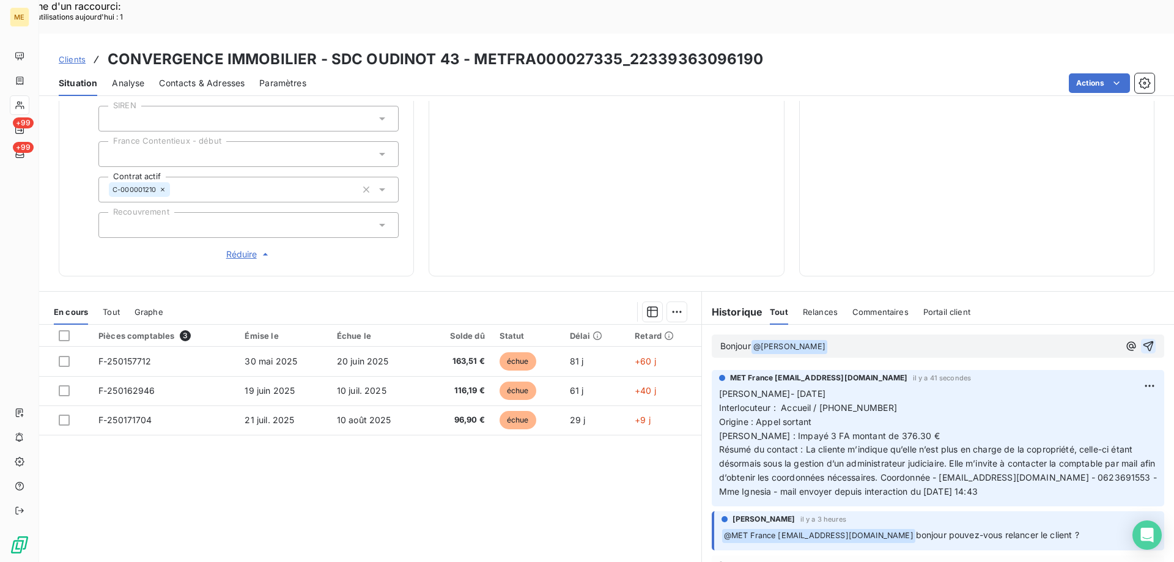
click at [913, 339] on p "Bonjour @ Amélie Matray ﻿" at bounding box center [919, 346] width 399 height 15
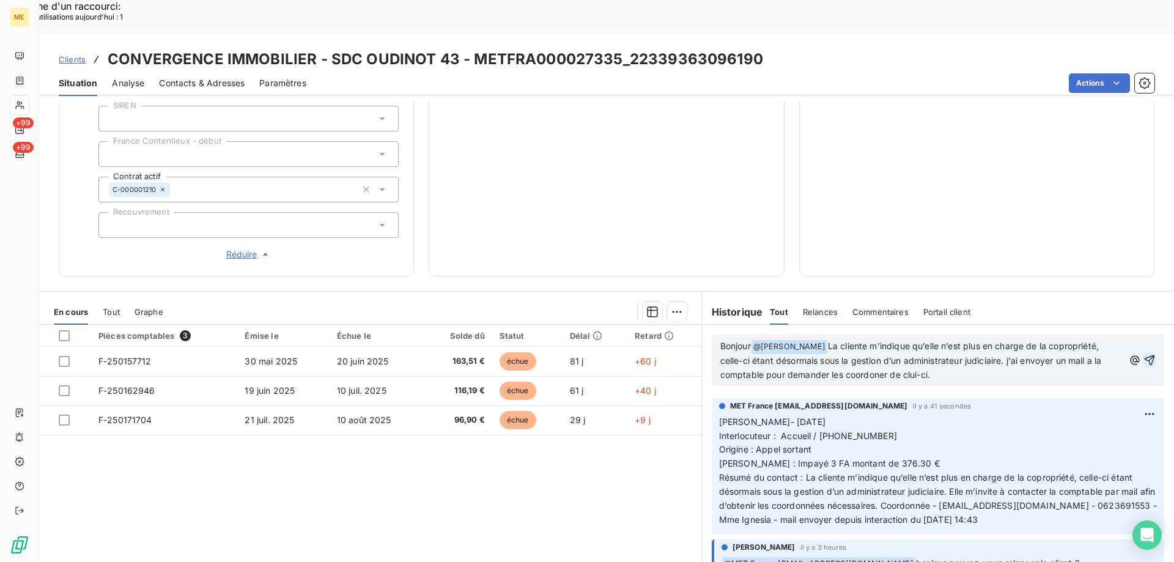
drag, startPoint x: 1000, startPoint y: 328, endPoint x: 1018, endPoint y: 336, distance: 20.0
click at [1018, 339] on p "Bonjour @ Amélie Matray ﻿ La cliente m’indique qu’elle n’est plus en charge de …" at bounding box center [922, 360] width 404 height 43
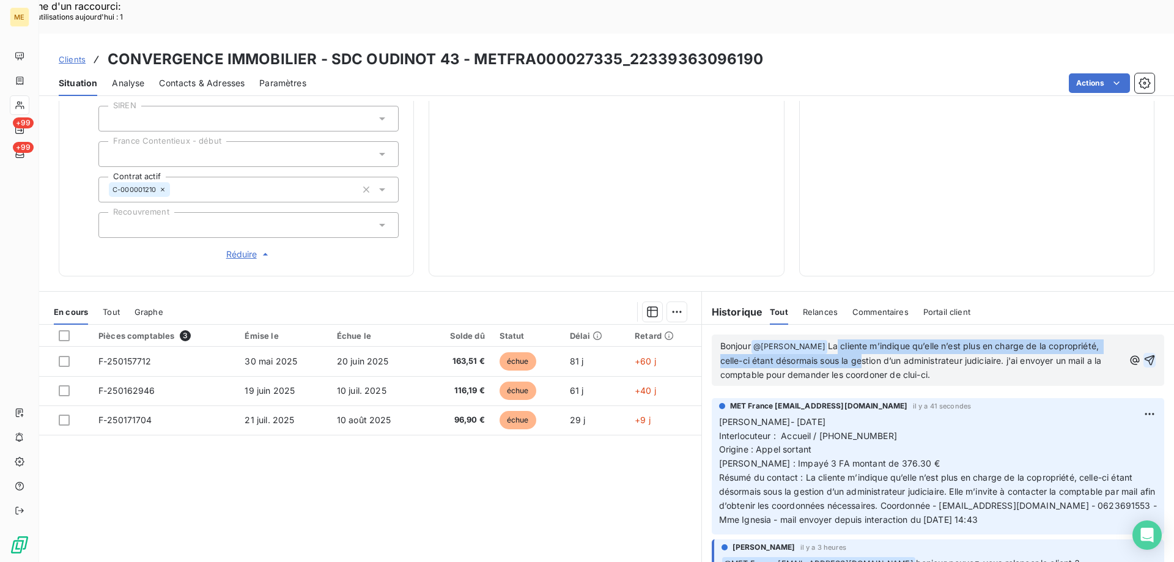
drag, startPoint x: 824, startPoint y: 314, endPoint x: 856, endPoint y: 321, distance: 32.5
click at [856, 341] on span "La cliente m’indique qu’elle n’est plus en charge de la copropriété, celle-ci é…" at bounding box center [912, 360] width 384 height 39
click at [838, 341] on span "La cliente m’indique qu’elle n’est plus en charge de la copropriété, celle-ci é…" at bounding box center [912, 360] width 384 height 39
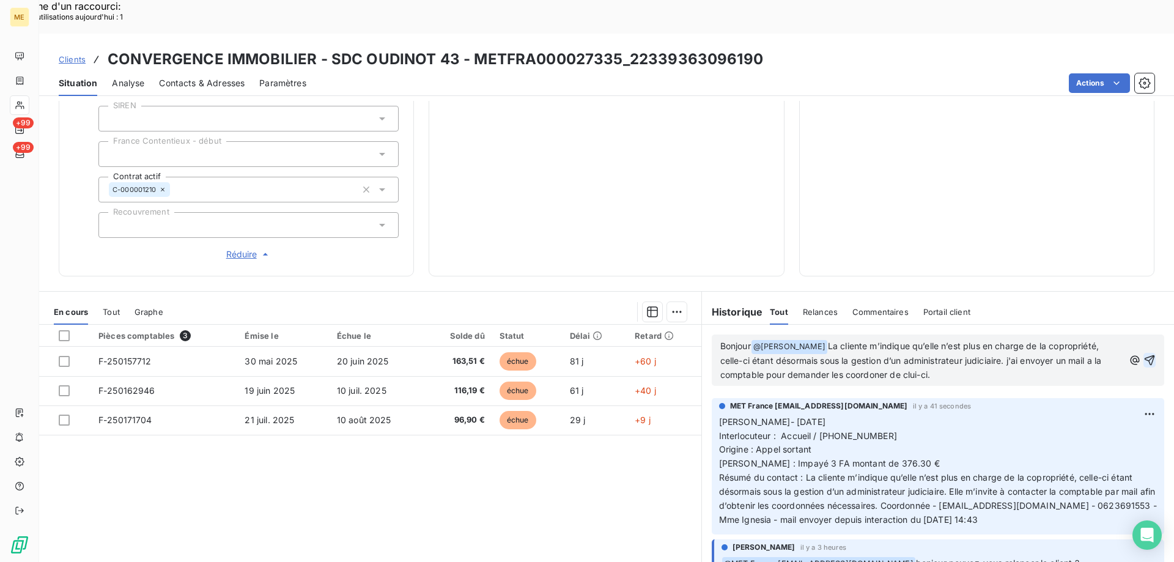
drag, startPoint x: 816, startPoint y: 313, endPoint x: 933, endPoint y: 341, distance: 120.7
click at [933, 341] on p "Bonjour @ Amélie Matray ﻿ La cliente m’indique qu’elle n’est plus en charge de …" at bounding box center [922, 360] width 404 height 43
click at [874, 341] on span "La cliente m’indique qu’elle n’est plus en charge de la copropriété, celle-ci é…" at bounding box center [912, 360] width 384 height 39
drag, startPoint x: 816, startPoint y: 310, endPoint x: 929, endPoint y: 342, distance: 116.9
click at [929, 342] on p "Bonjour @ Amélie Matray ﻿ La cliente m’indique qu’elle n’est plus en charge de …" at bounding box center [922, 360] width 404 height 43
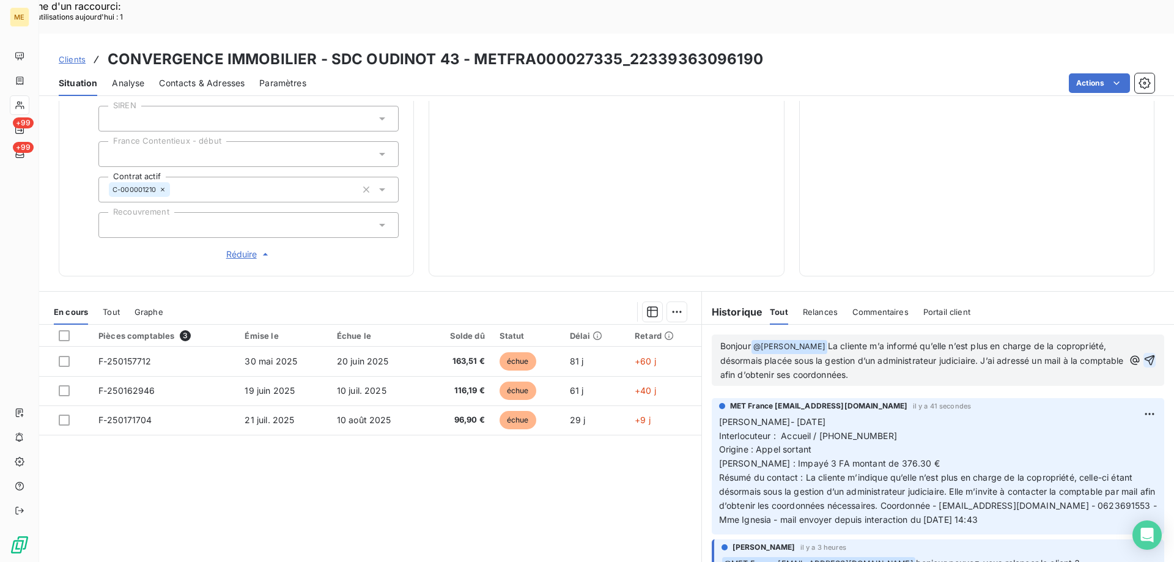
click at [1143, 354] on icon "button" at bounding box center [1149, 360] width 12 height 12
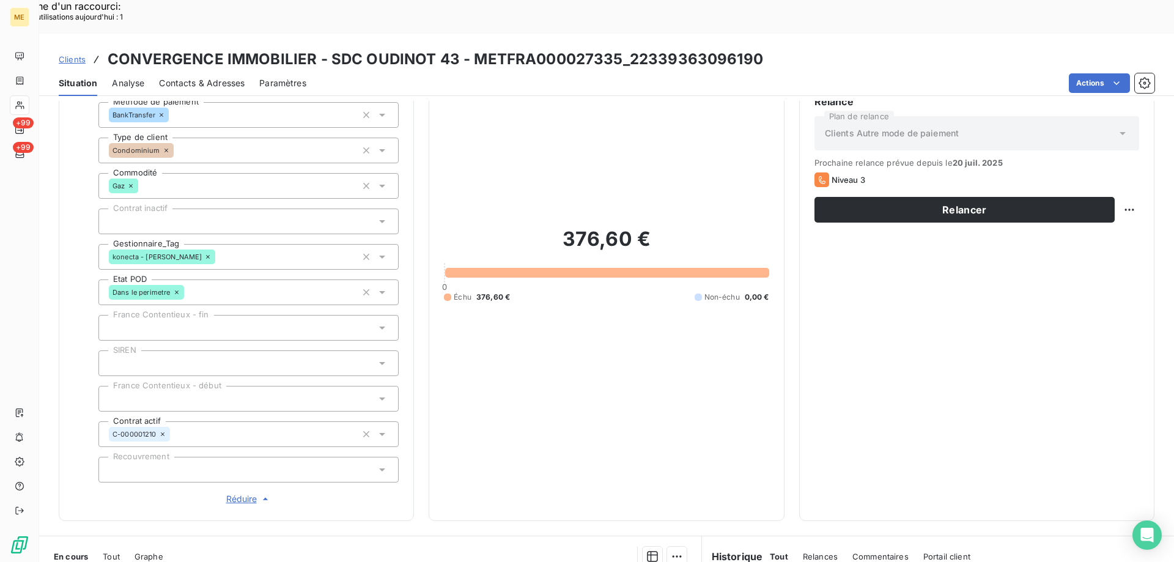
scroll to position [54, 0]
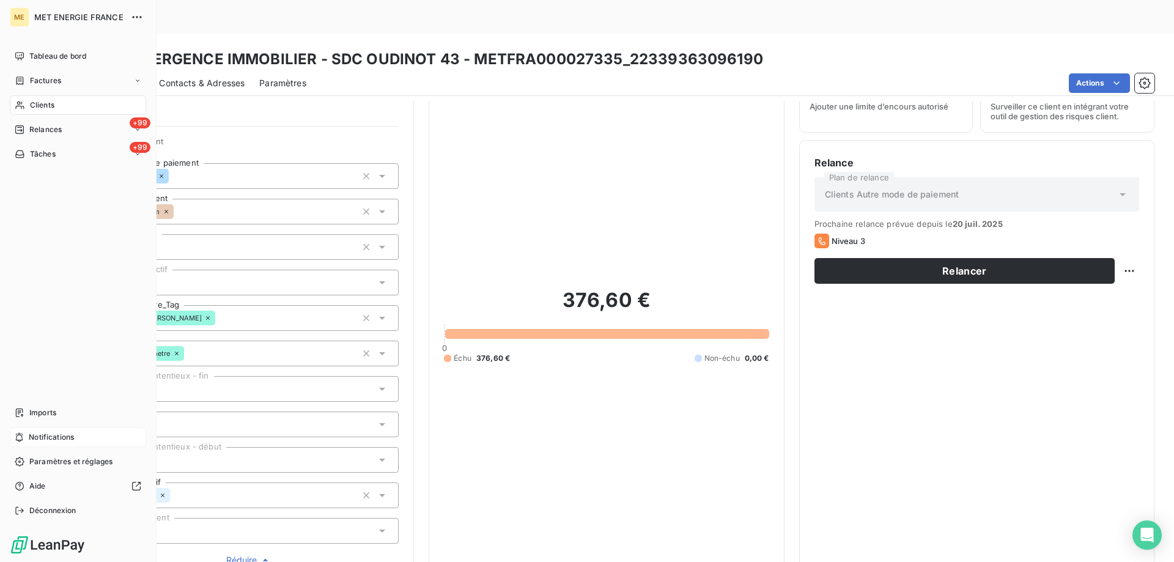
click at [49, 435] on span "Notifications" at bounding box center [51, 437] width 45 height 11
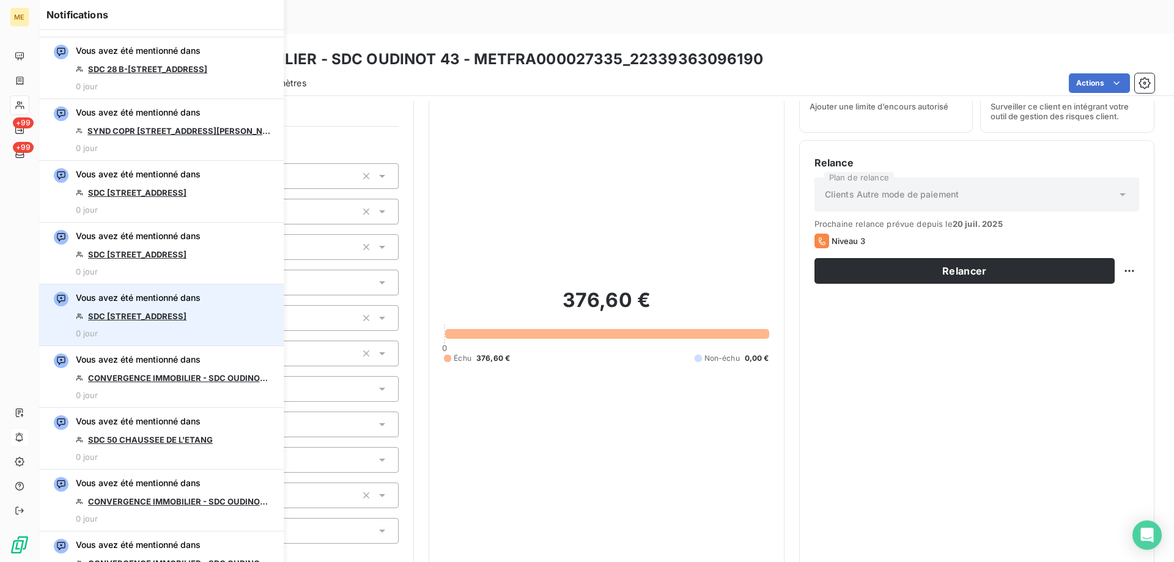
scroll to position [856, 0]
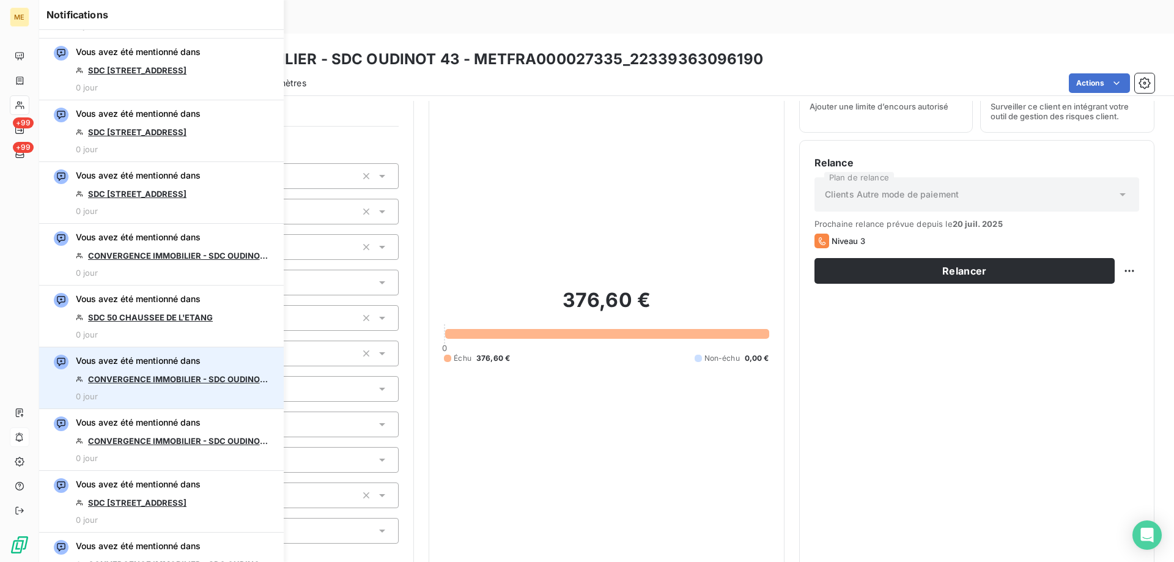
click at [180, 377] on link "CONVERGENCE IMMOBILIER - SDC OUDINOT 43" at bounding box center [179, 379] width 183 height 10
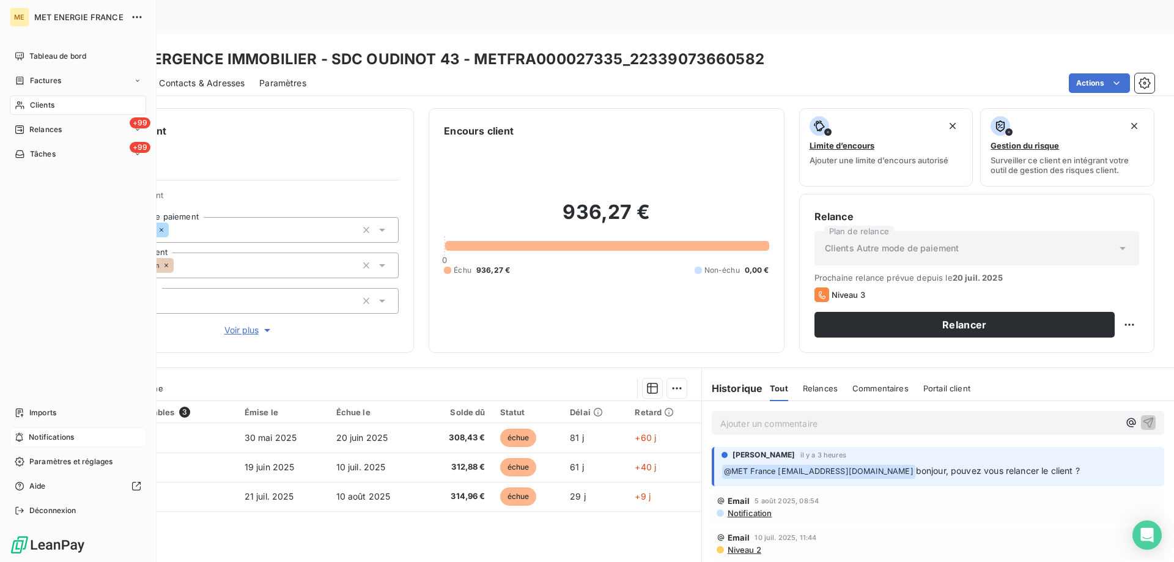
click at [100, 430] on div "Notifications" at bounding box center [78, 437] width 136 height 20
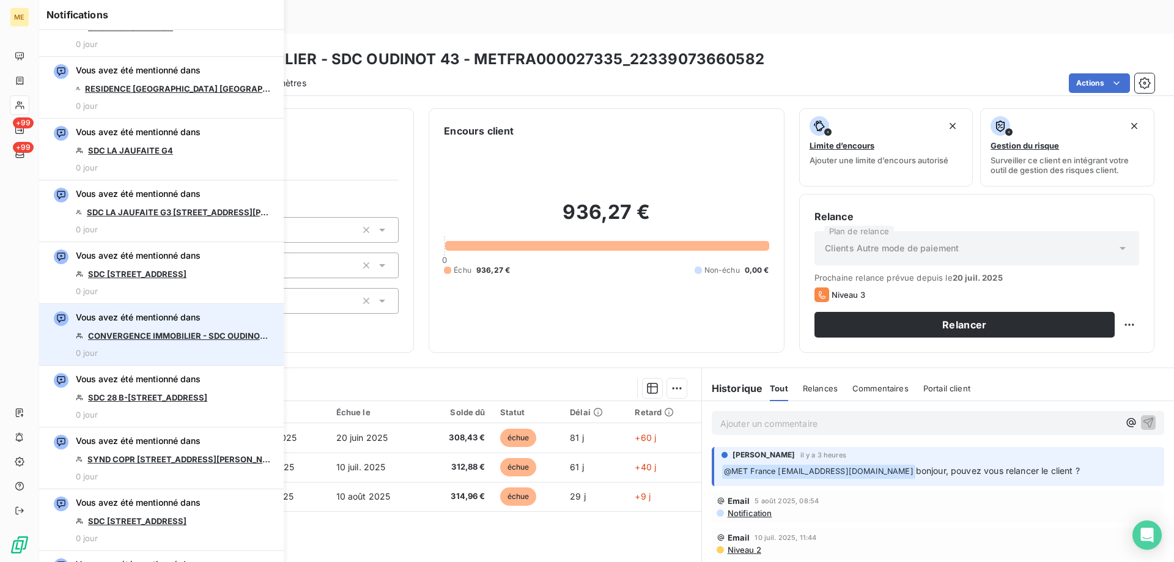
scroll to position [428, 0]
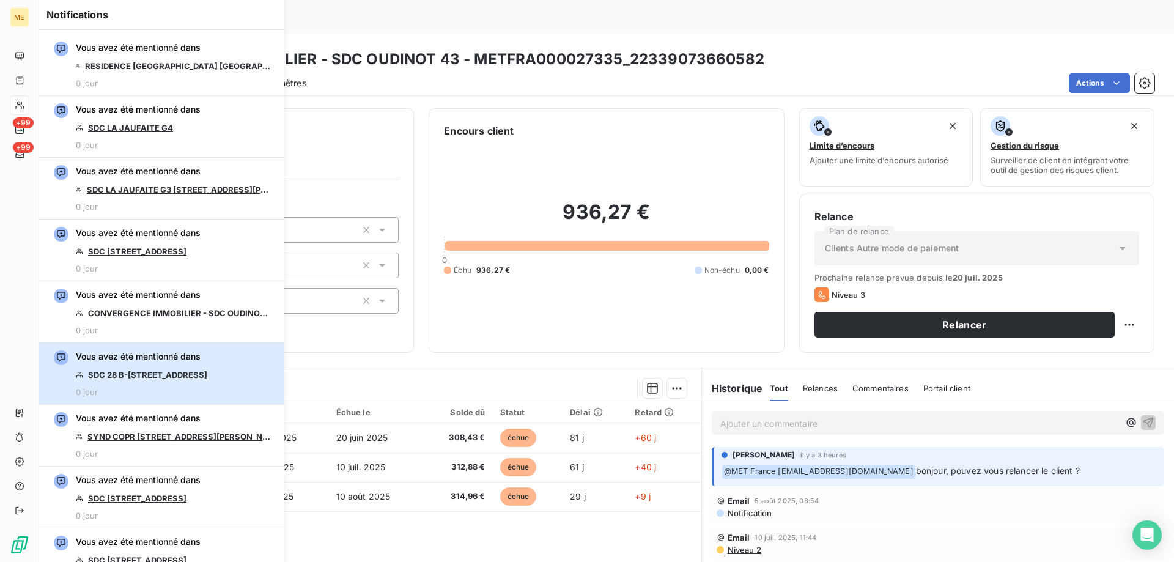
click at [126, 380] on div "Vous avez été mentionné dans SDC [STREET_ADDRESS] 0 jour" at bounding box center [141, 373] width 131 height 46
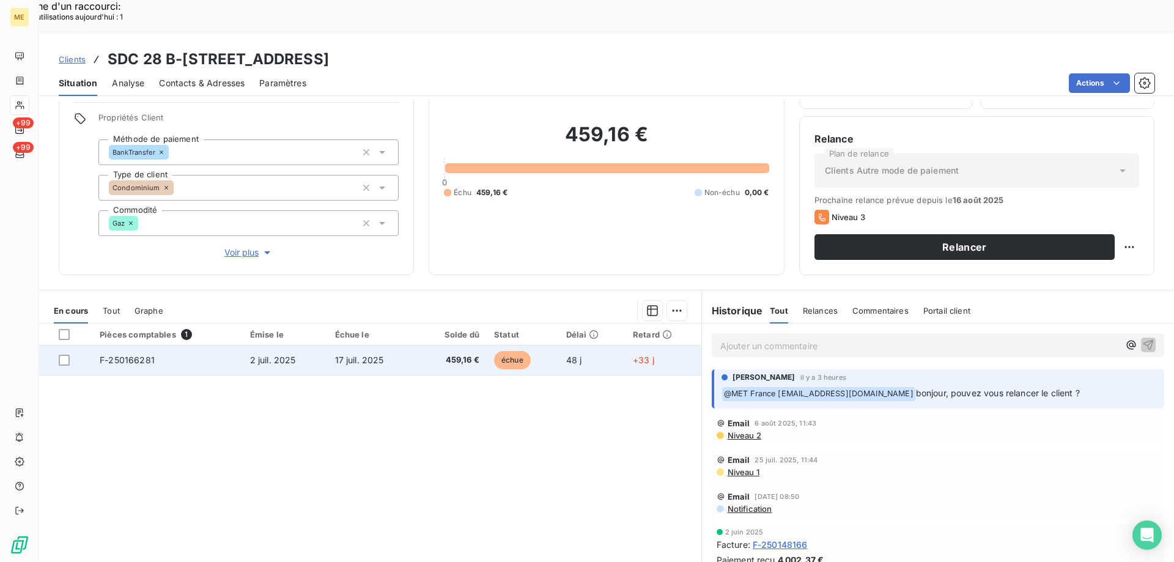
click at [293, 345] on td "2 juil. 2025" at bounding box center [285, 359] width 85 height 29
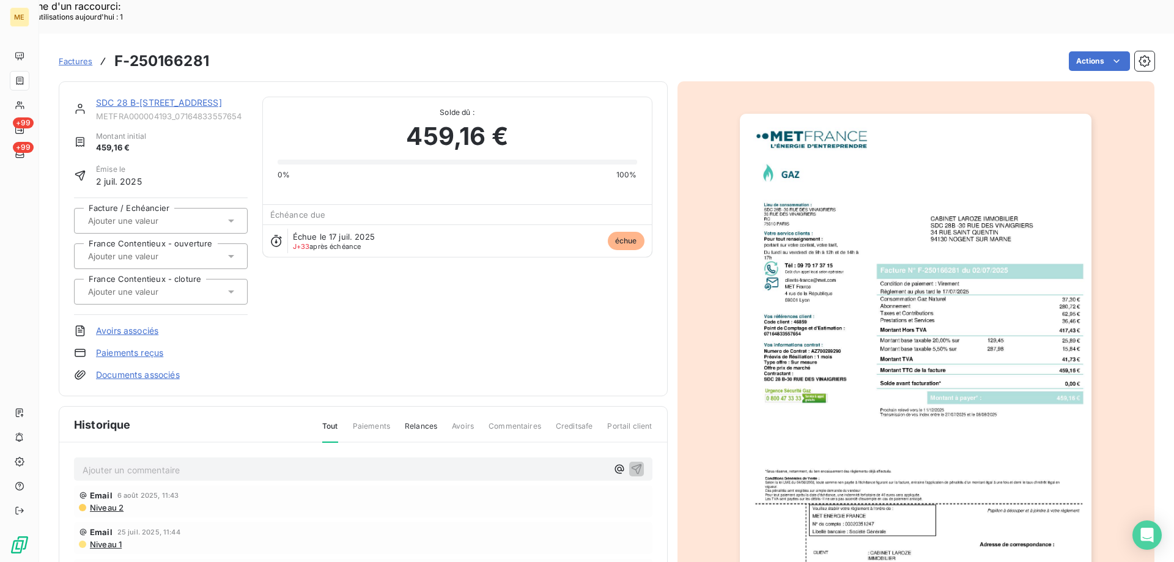
click at [173, 97] on div "SDC 28 B-[STREET_ADDRESS] METFRA000004193_07164833557654" at bounding box center [172, 109] width 152 height 24
click at [181, 97] on div "SDC 28 B-[STREET_ADDRESS]" at bounding box center [172, 103] width 152 height 12
click at [189, 97] on link "SDC 28 B-[STREET_ADDRESS]" at bounding box center [159, 102] width 126 height 10
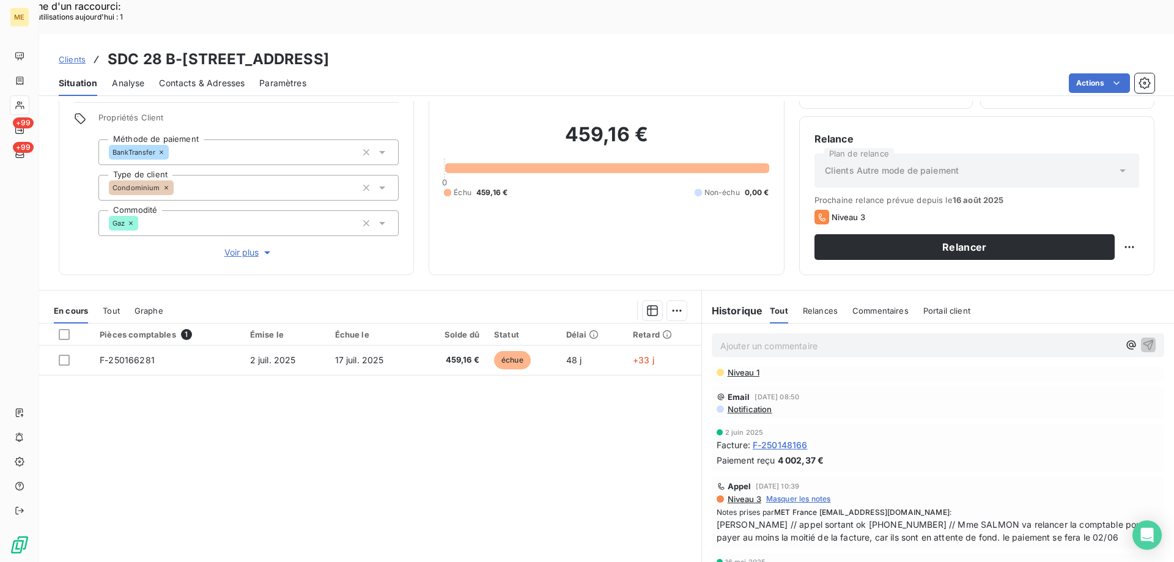
scroll to position [122, 0]
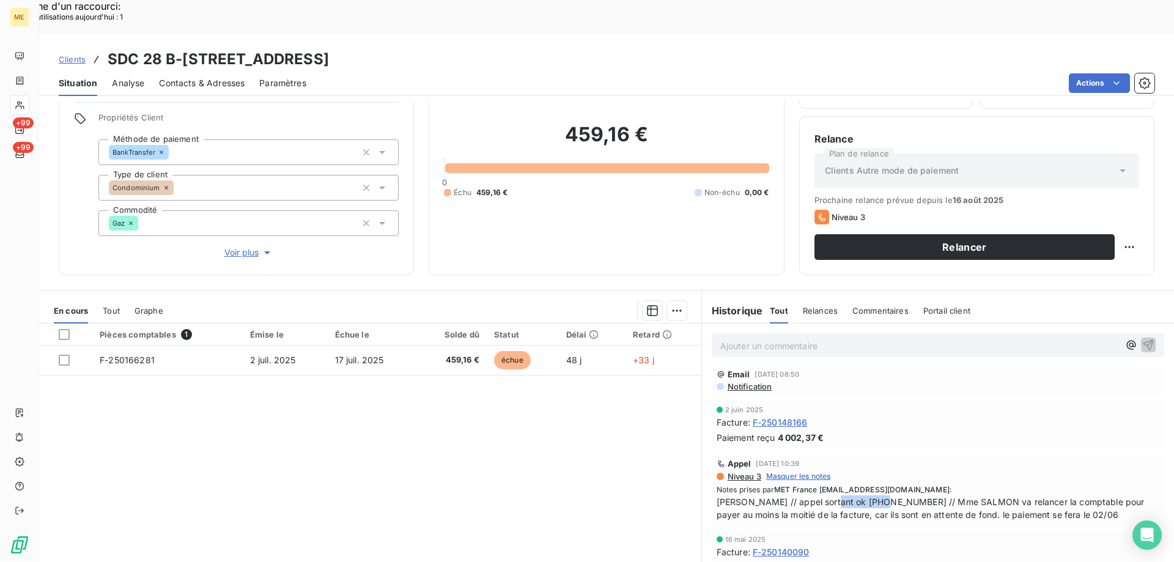
copy span "0143454146"
drag, startPoint x: 820, startPoint y: 473, endPoint x: 871, endPoint y: 466, distance: 51.2
click at [871, 495] on span "[PERSON_NAME] // appel sortant ok [PHONE_NUMBER] // Mme SALMON va relancer la c…" at bounding box center [938, 508] width 443 height 26
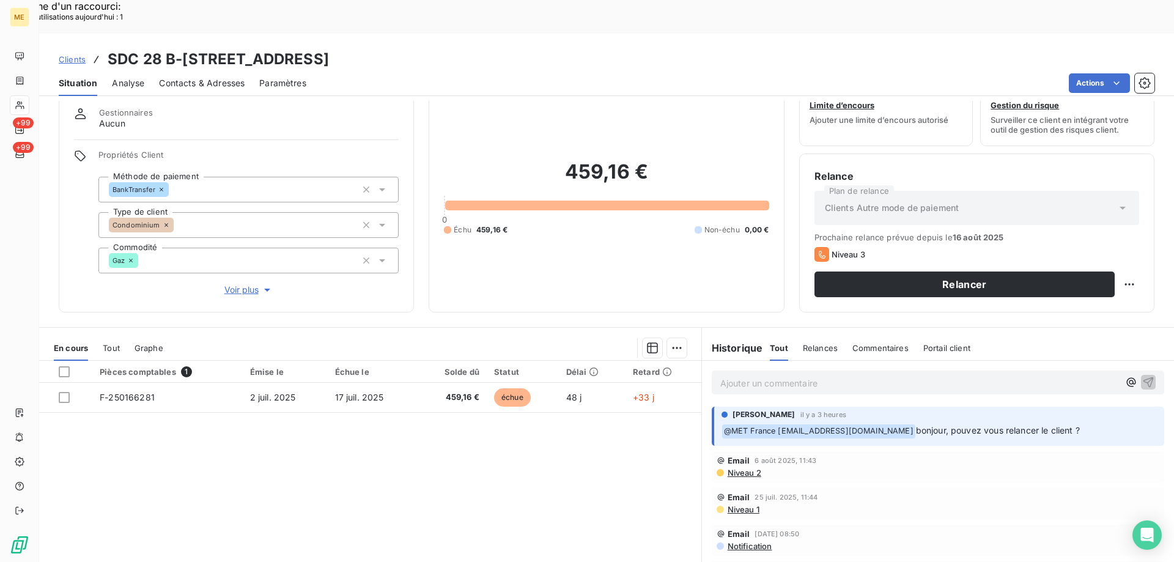
scroll to position [0, 0]
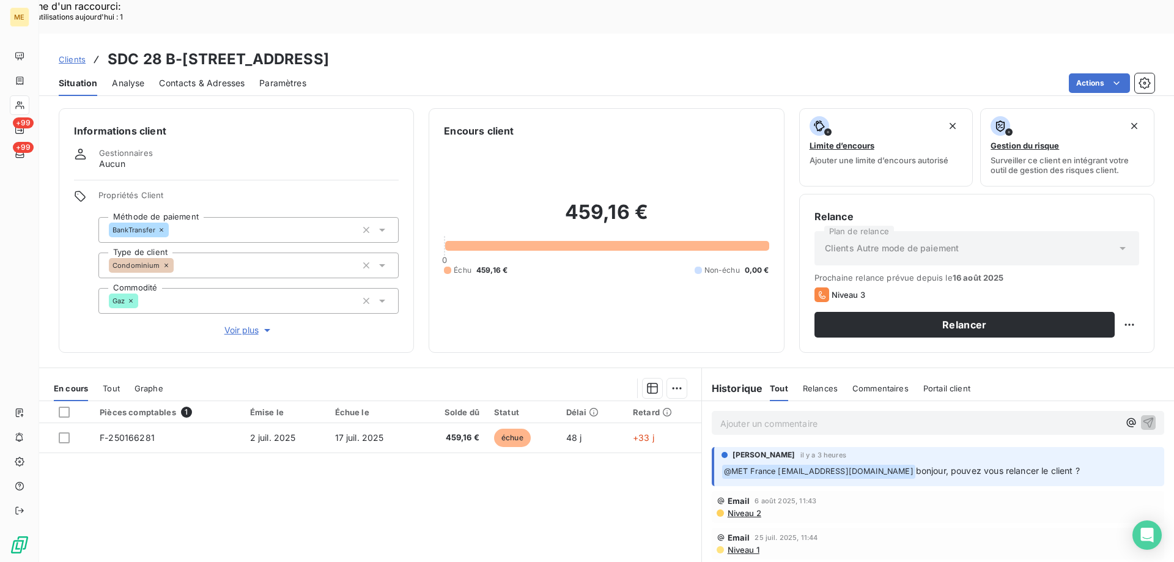
click at [825, 416] on p "Ajouter un commentaire ﻿" at bounding box center [919, 423] width 399 height 15
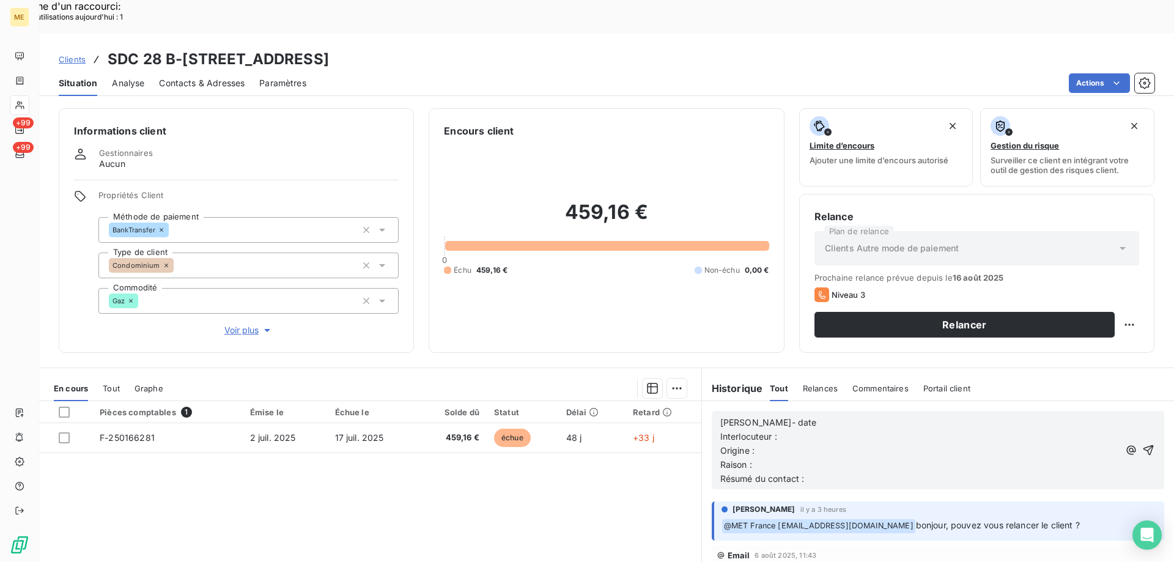
click at [832, 416] on p "[PERSON_NAME]- date" at bounding box center [919, 423] width 399 height 14
click at [895, 430] on p "Interlocuteur :" at bounding box center [919, 437] width 399 height 14
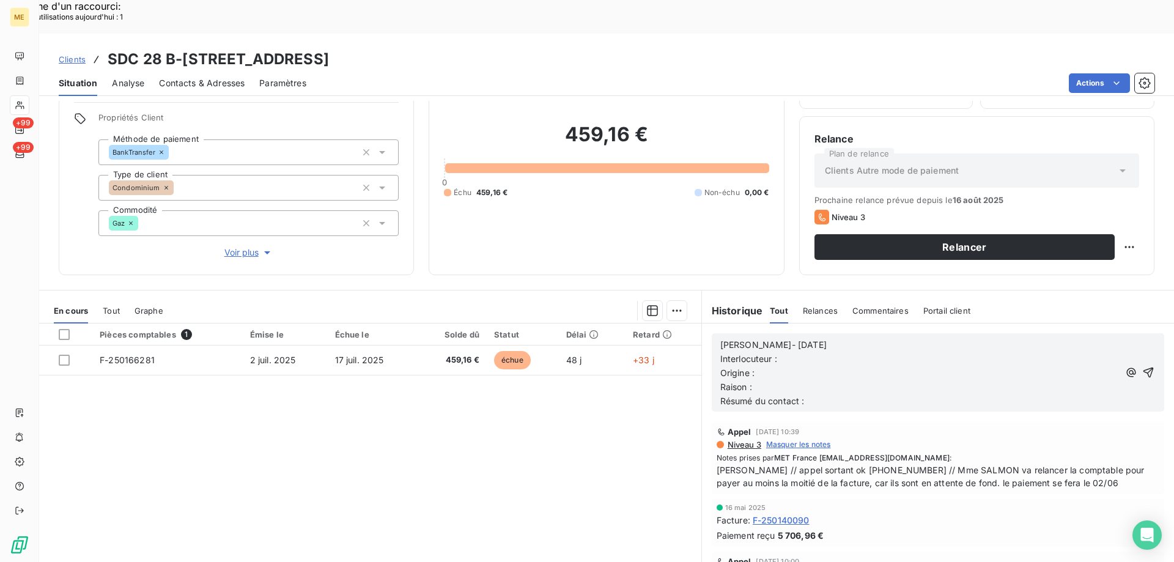
scroll to position [183, 0]
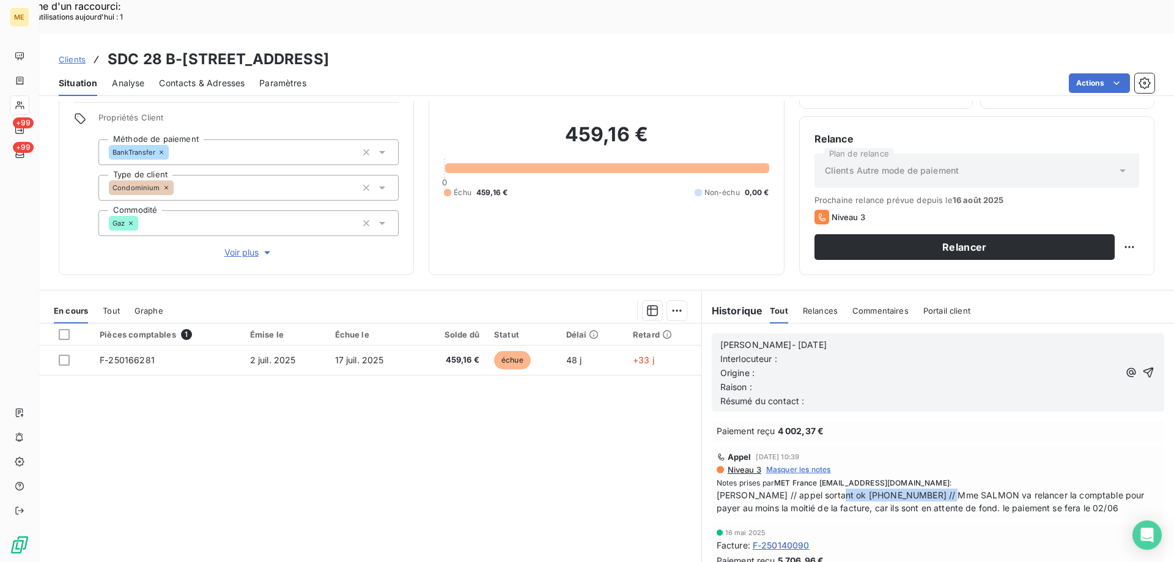
copy span "0143454146 // Mme SALMON"
drag, startPoint x: 822, startPoint y: 461, endPoint x: 868, endPoint y: 402, distance: 74.5
click at [941, 489] on span "[PERSON_NAME] // appel sortant ok [PHONE_NUMBER] // Mme SALMON va relancer la c…" at bounding box center [938, 502] width 443 height 26
click at [825, 352] on p "Interlocuteur :" at bounding box center [919, 359] width 399 height 14
click at [918, 366] on p "Origine :" at bounding box center [919, 373] width 399 height 14
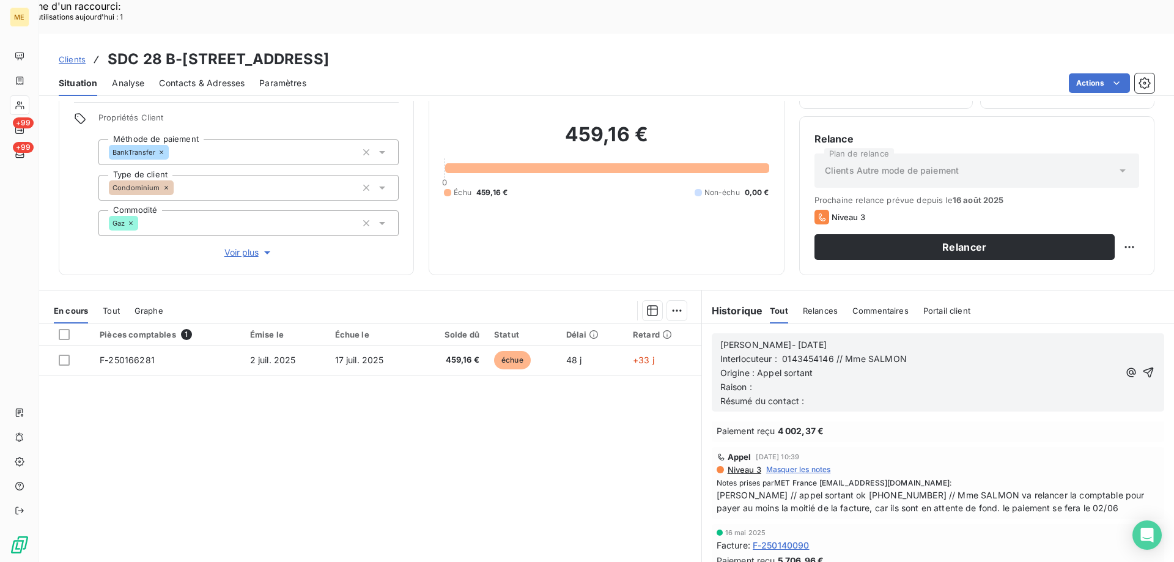
click at [945, 380] on p "Raison :" at bounding box center [919, 387] width 399 height 14
click at [761, 382] on span "Raison : Impayer 1 FA montant de 459,16 €" at bounding box center [807, 387] width 175 height 10
click at [762, 382] on span "Raison : Impayer 1 FA montant de 459,16 €" at bounding box center [807, 387] width 175 height 10
click at [0, 0] on lt-span "Impay és" at bounding box center [0, 0] width 0 height 0
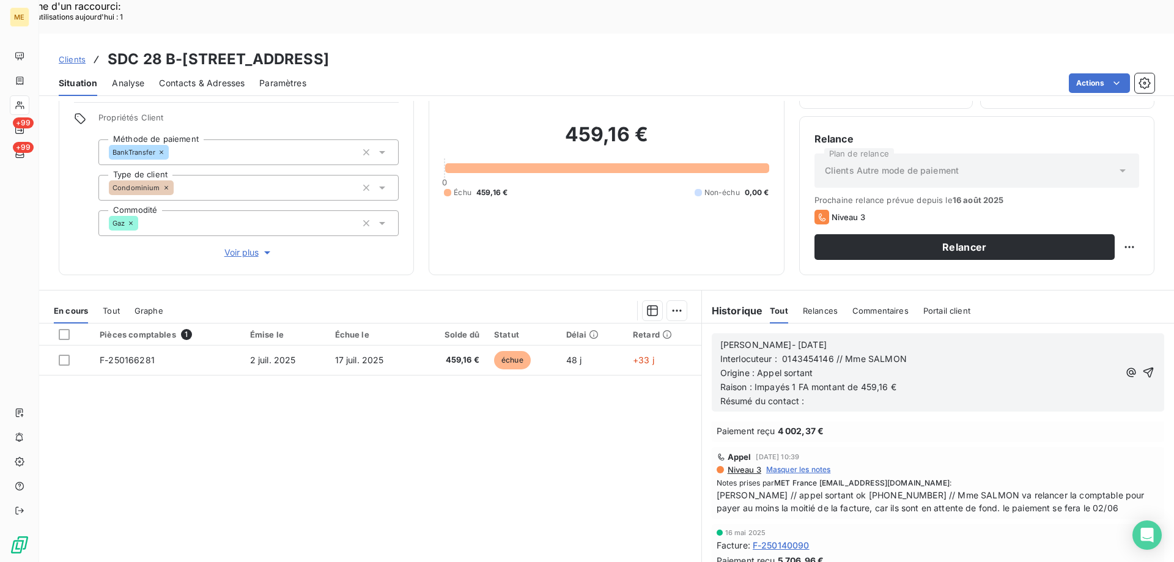
click at [817, 394] on p "Résumé du contact :" at bounding box center [919, 401] width 399 height 14
click at [1126, 347] on div "[PERSON_NAME]- [DATE] Interlocuteur : 0143454146 // Mme SALMON Origine : Appel …" at bounding box center [937, 372] width 435 height 71
click at [1142, 366] on icon "button" at bounding box center [1148, 372] width 12 height 12
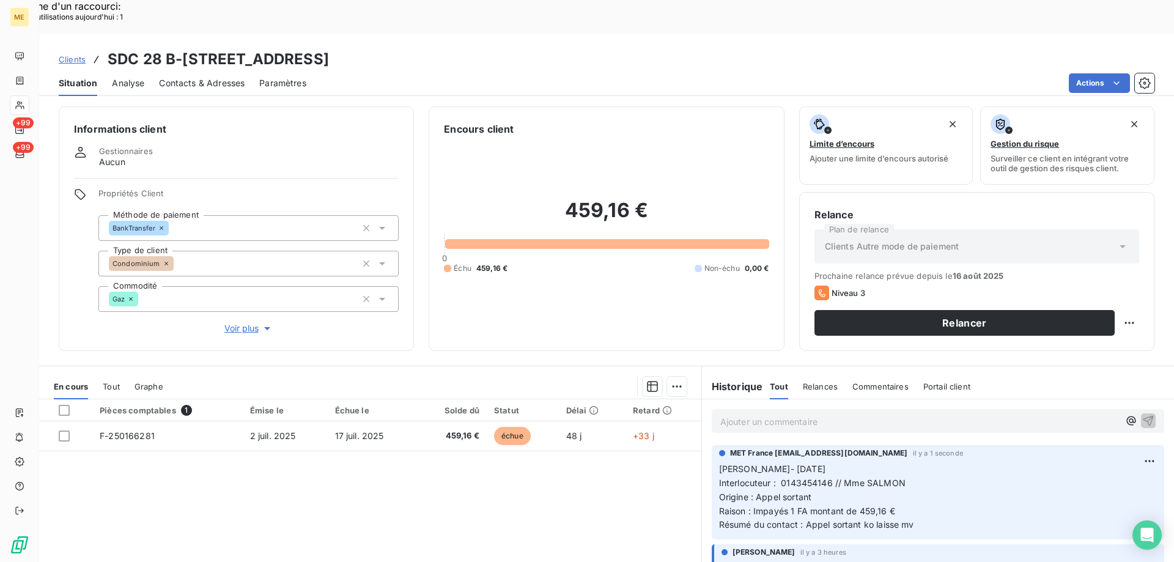
scroll to position [0, 0]
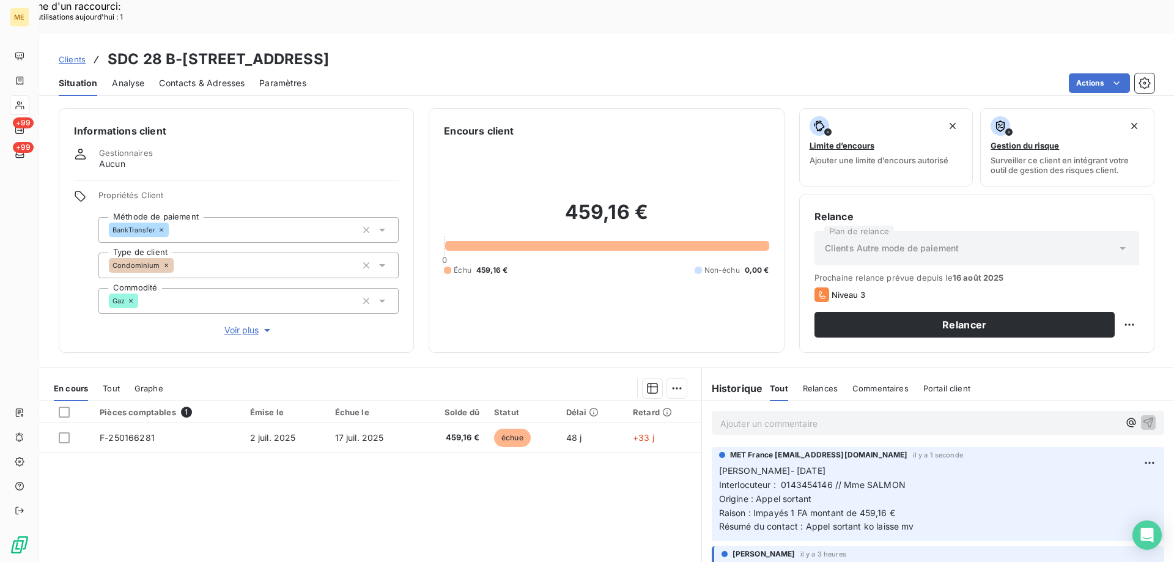
click at [908, 416] on p "Ajouter un commentaire ﻿" at bounding box center [919, 423] width 399 height 15
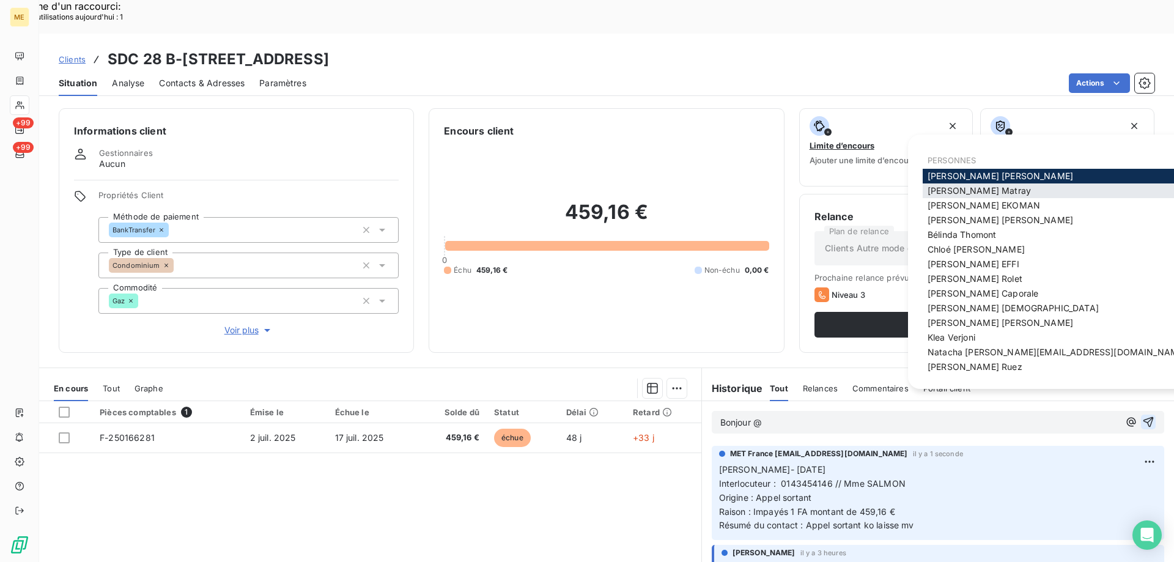
click at [1014, 197] on div "[PERSON_NAME]" at bounding box center [1075, 190] width 305 height 15
click at [968, 191] on span "[PERSON_NAME]" at bounding box center [979, 190] width 103 height 10
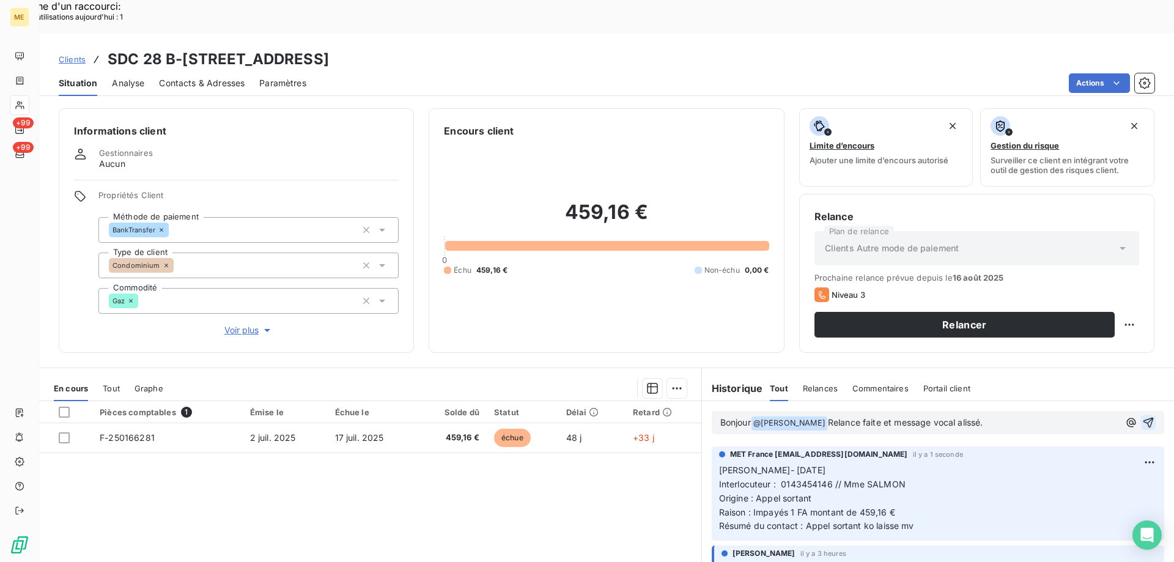
click at [956, 417] on span "Relance faite et message vocal alissé." at bounding box center [905, 422] width 155 height 10
click at [1143, 418] on icon "button" at bounding box center [1148, 423] width 10 height 10
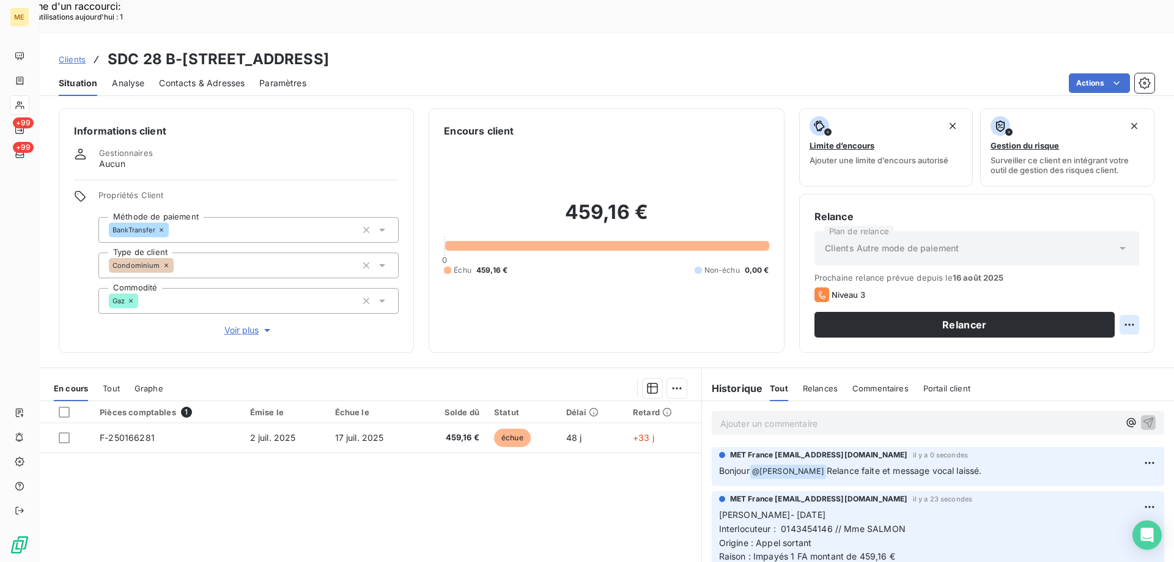
click at [1076, 315] on div "Replanifier cette action" at bounding box center [1069, 318] width 109 height 20
select select "7"
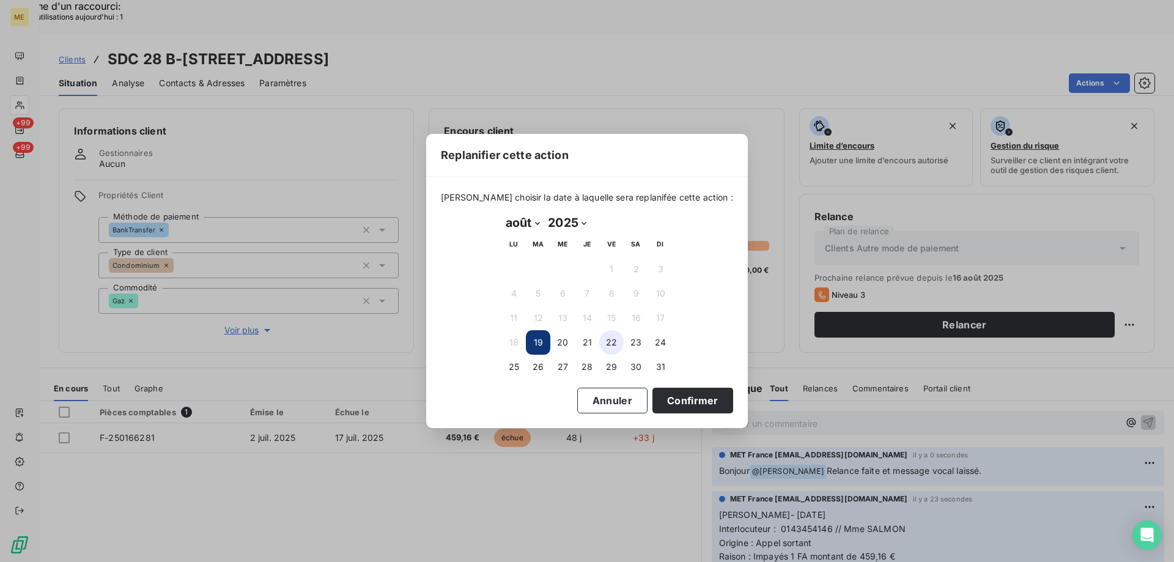
click at [606, 344] on button "22" at bounding box center [611, 342] width 24 height 24
click at [660, 400] on button "Confirmer" at bounding box center [692, 401] width 81 height 26
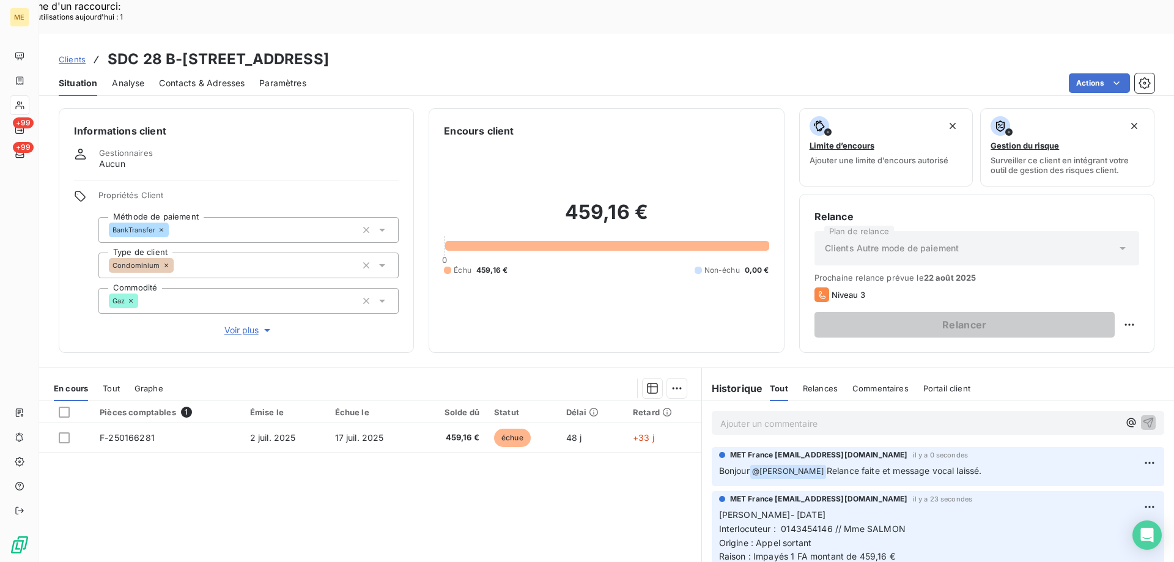
click at [113, 375] on div "Tout" at bounding box center [111, 388] width 17 height 26
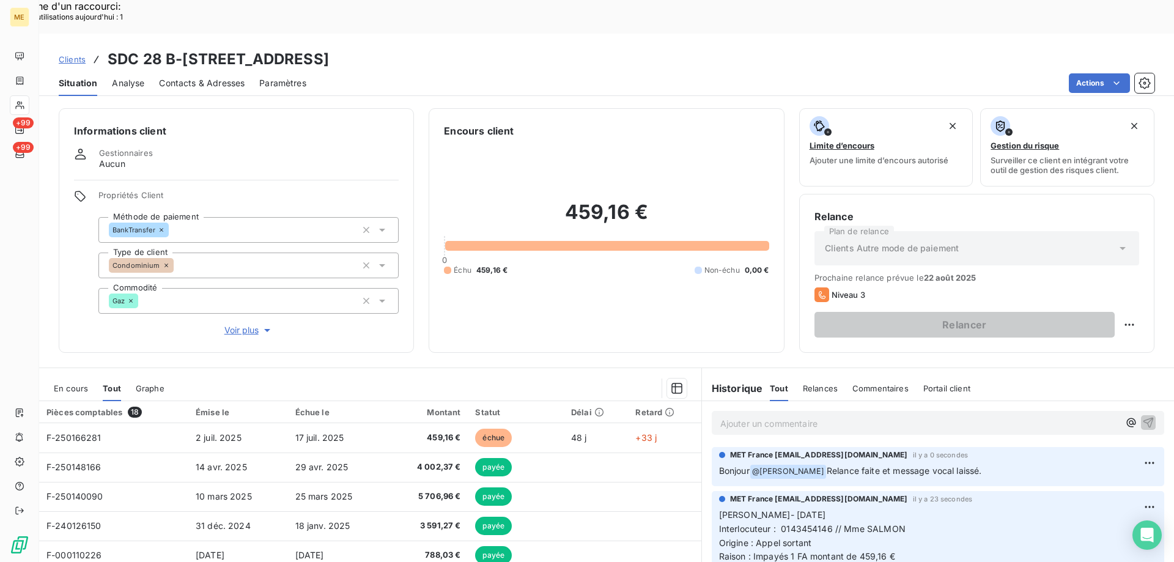
click at [70, 375] on div "En cours" at bounding box center [71, 388] width 34 height 26
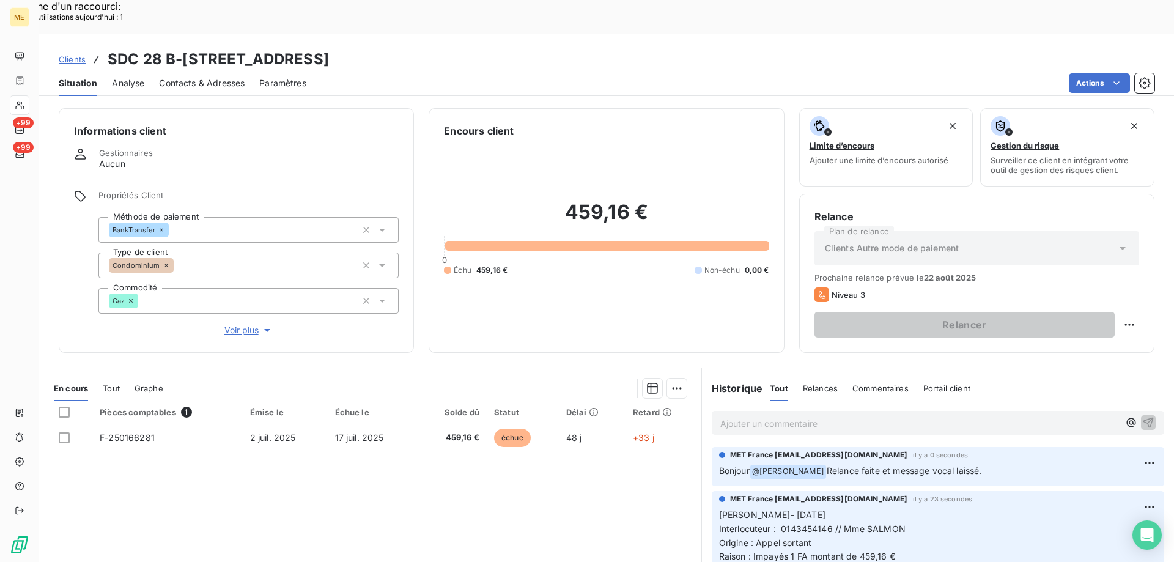
click at [236, 324] on span "Voir plus" at bounding box center [248, 330] width 49 height 12
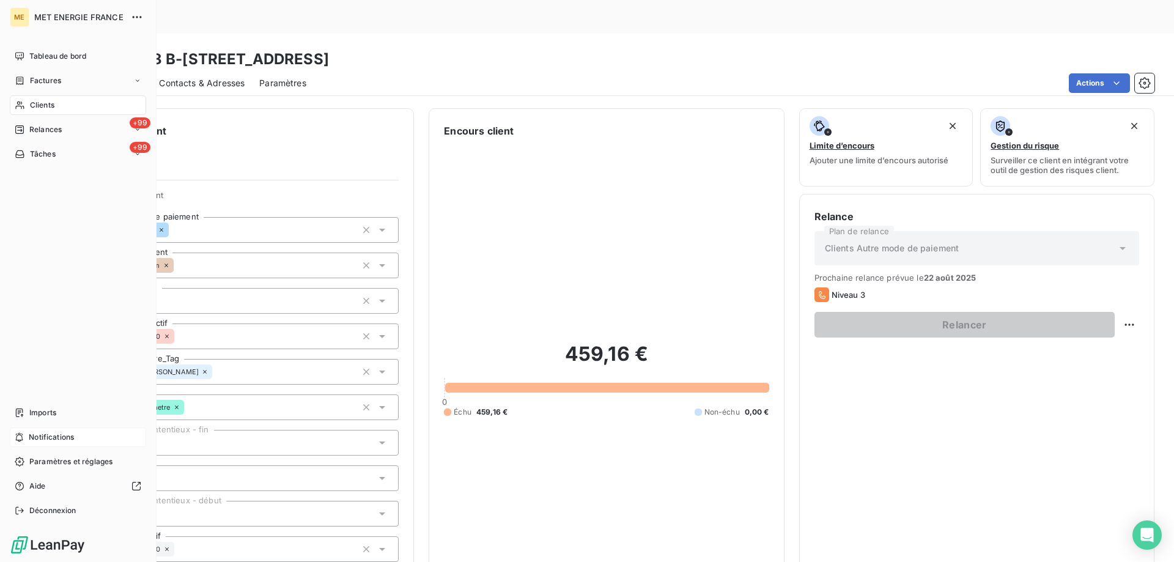
click at [103, 436] on div "Notifications" at bounding box center [78, 437] width 136 height 20
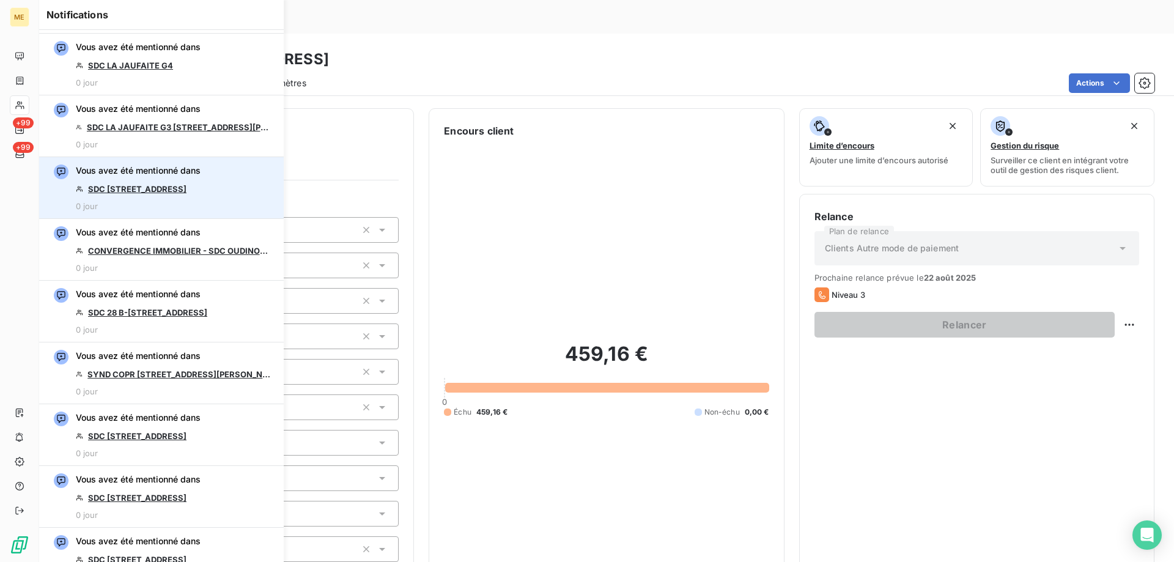
scroll to position [550, 0]
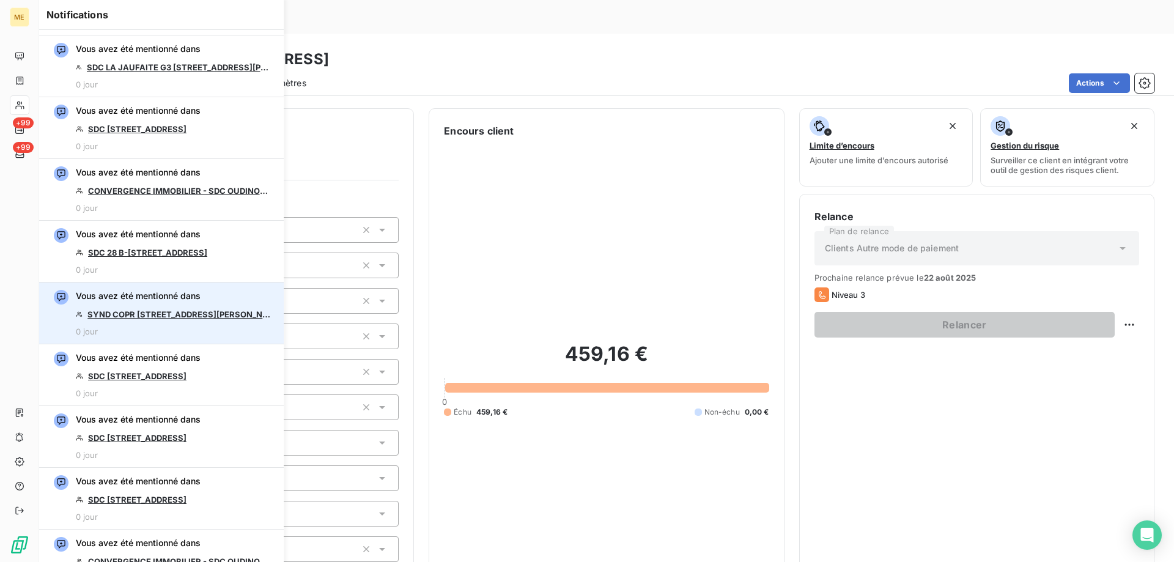
click at [212, 317] on link "SYND COPR [STREET_ADDRESS][PERSON_NAME]" at bounding box center [179, 314] width 184 height 10
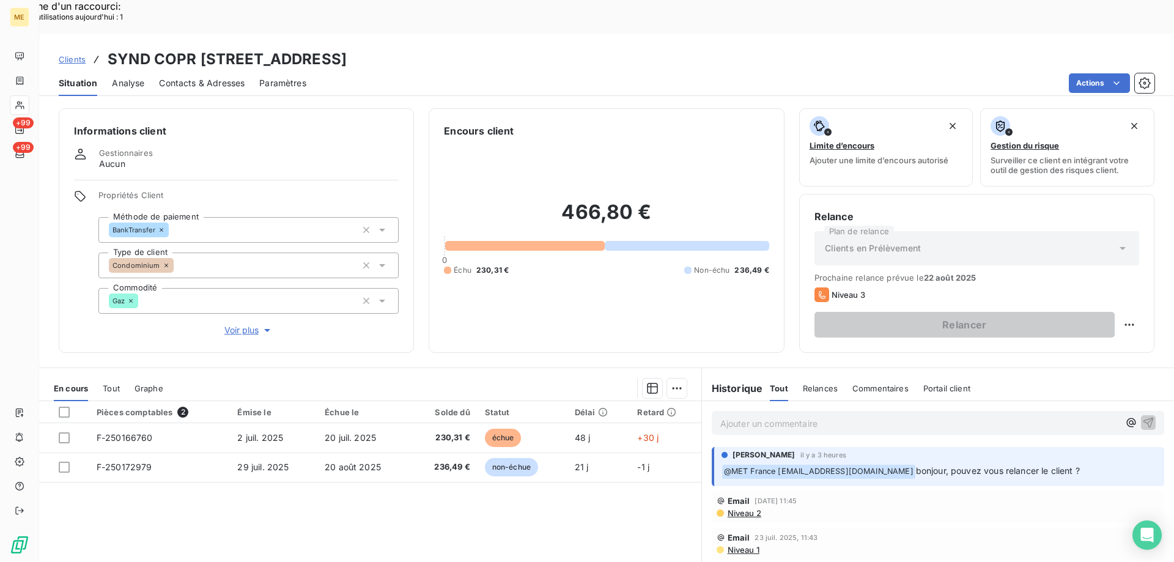
drag, startPoint x: 542, startPoint y: 24, endPoint x: 665, endPoint y: 32, distance: 123.1
click at [347, 48] on h3 "SYND COPR [STREET_ADDRESS]" at bounding box center [227, 59] width 239 height 22
copy h3 "07469609159478"
click at [232, 288] on div "Propriétés Client Méthode de paiement BankTransfer Type de client Condominium C…" at bounding box center [248, 263] width 300 height 147
click at [237, 324] on span "Voir plus" at bounding box center [248, 330] width 49 height 12
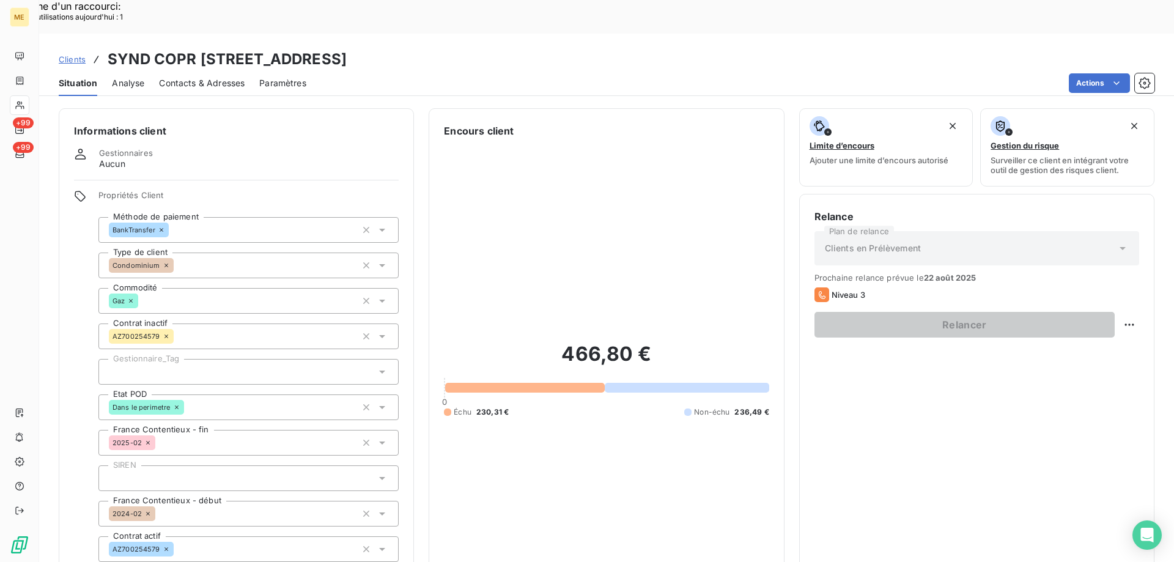
click at [197, 359] on div at bounding box center [248, 372] width 300 height 26
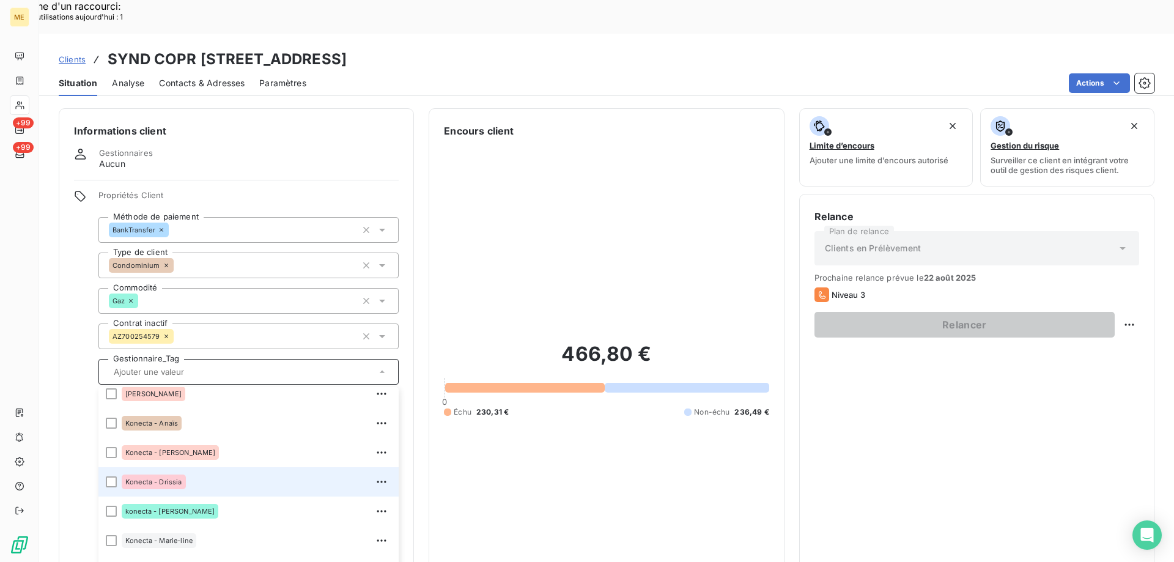
scroll to position [245, 0]
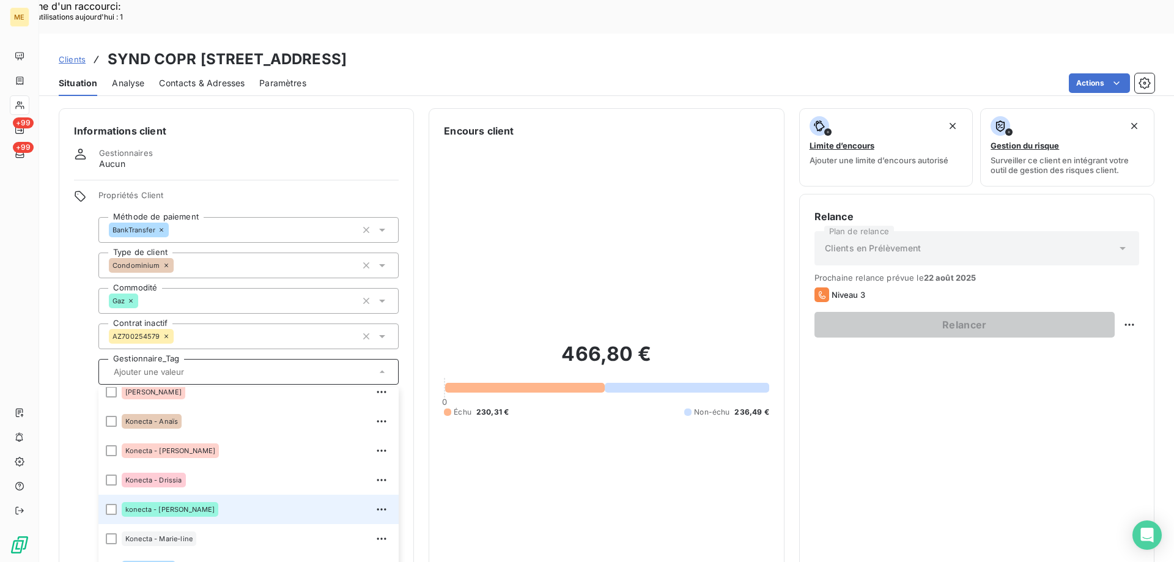
click at [117, 495] on li "konecta - [PERSON_NAME]" at bounding box center [248, 509] width 300 height 29
click at [347, 48] on h3 "SYND COPR [STREET_ADDRESS]" at bounding box center [227, 59] width 239 height 22
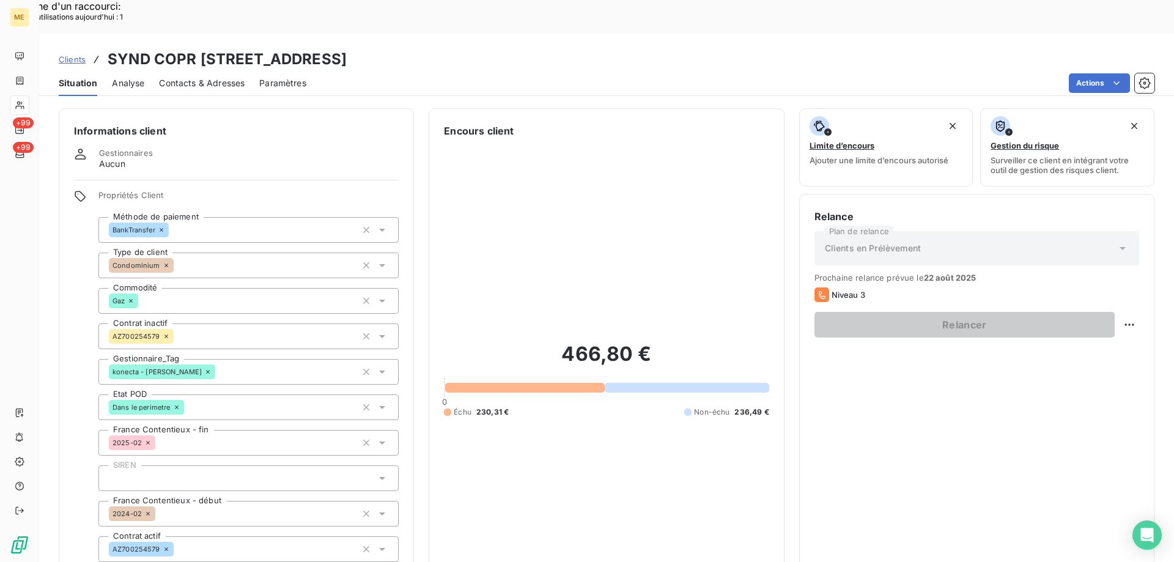
click at [347, 48] on h3 "SYND COPR [STREET_ADDRESS]" at bounding box center [227, 59] width 239 height 22
click at [473, 73] on div "Actions" at bounding box center [737, 83] width 833 height 20
drag, startPoint x: 385, startPoint y: 28, endPoint x: 528, endPoint y: 26, distance: 143.1
click at [347, 48] on h3 "SYND COPR [STREET_ADDRESS]" at bounding box center [227, 59] width 239 height 22
copy h3 "METFRA000006735"
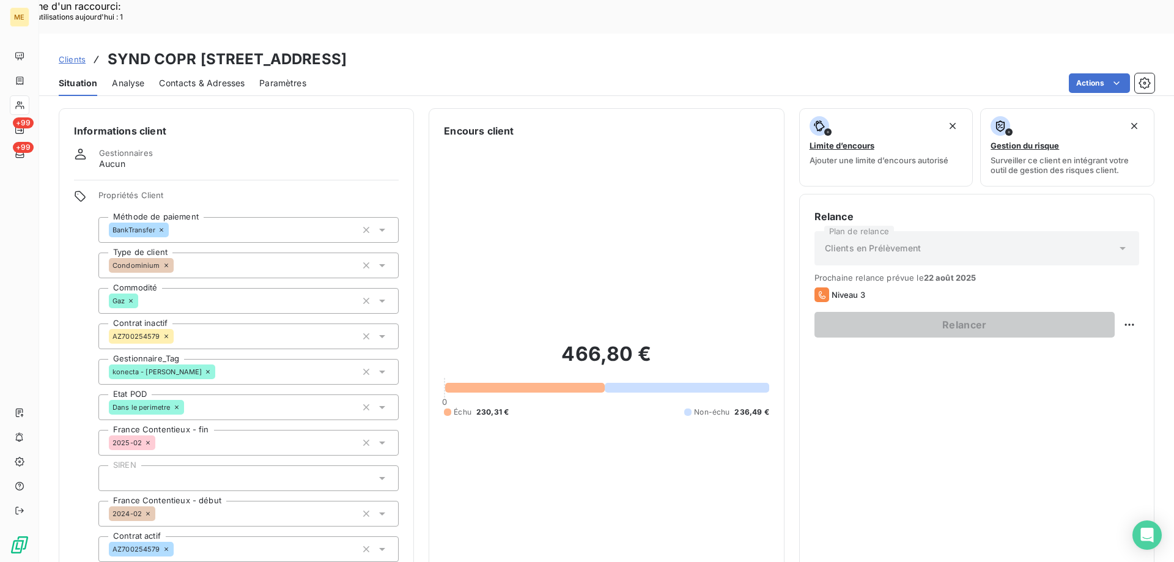
copy h3 "07469609159478"
drag, startPoint x: 543, startPoint y: 23, endPoint x: 675, endPoint y: 36, distance: 132.8
click at [675, 48] on div "Clients SYND COPR [STREET_ADDRESS]" at bounding box center [606, 59] width 1135 height 22
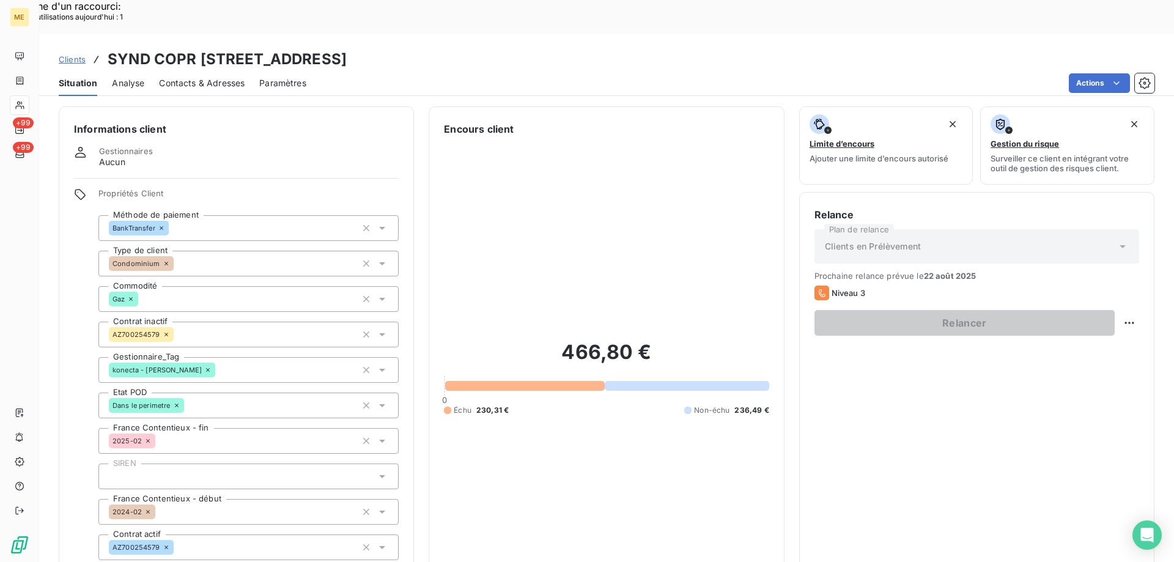
scroll to position [0, 0]
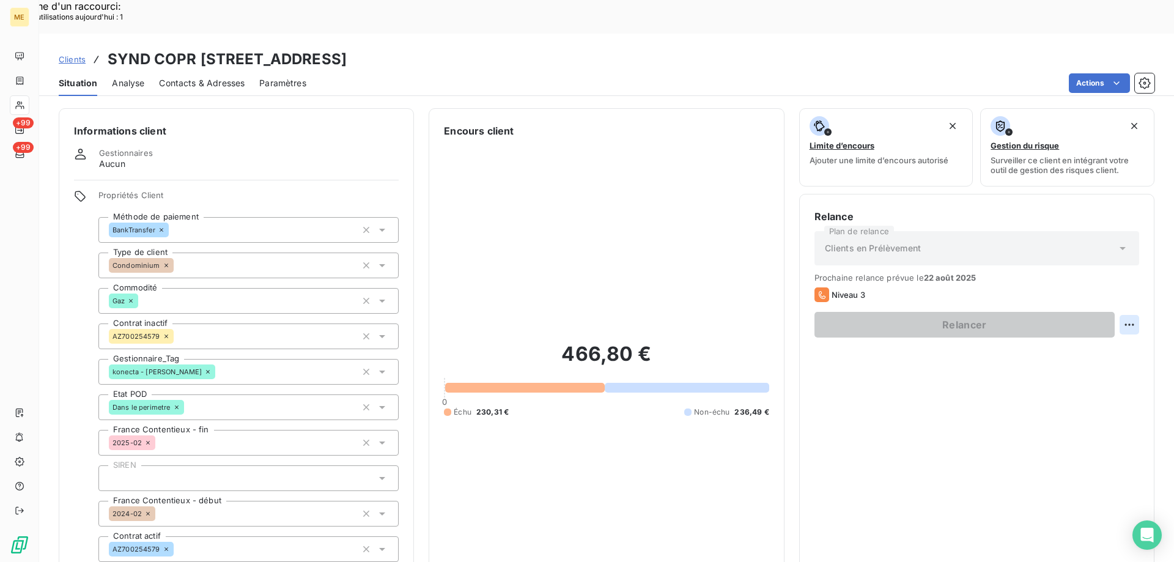
click at [1080, 313] on div "Replanifier cette action" at bounding box center [1069, 318] width 109 height 20
select select "7"
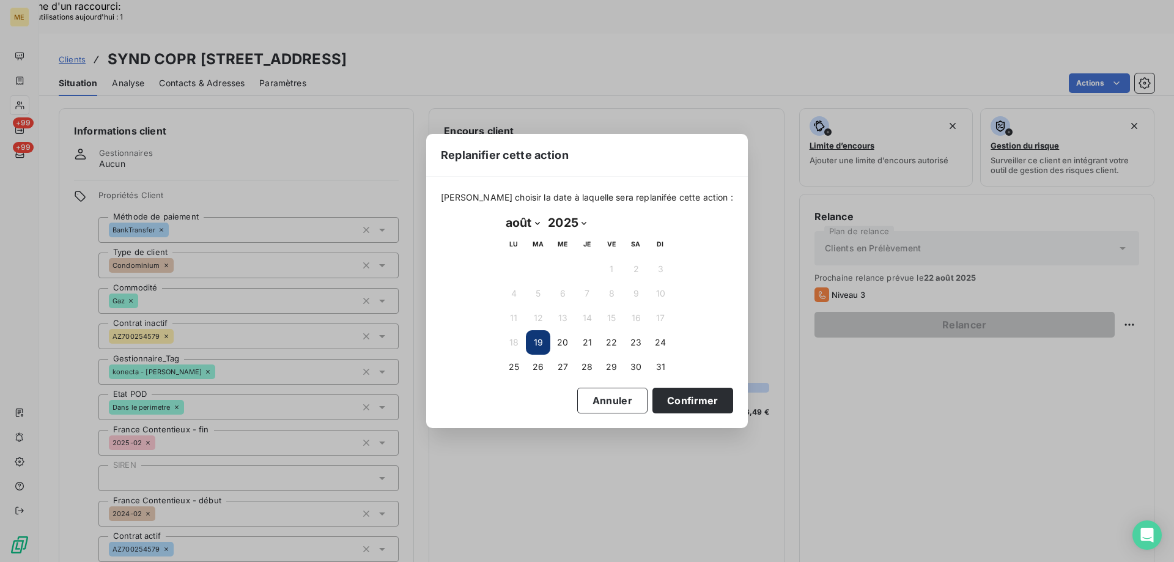
click at [535, 336] on button "19" at bounding box center [538, 342] width 24 height 24
click at [664, 396] on button "Confirmer" at bounding box center [692, 401] width 81 height 26
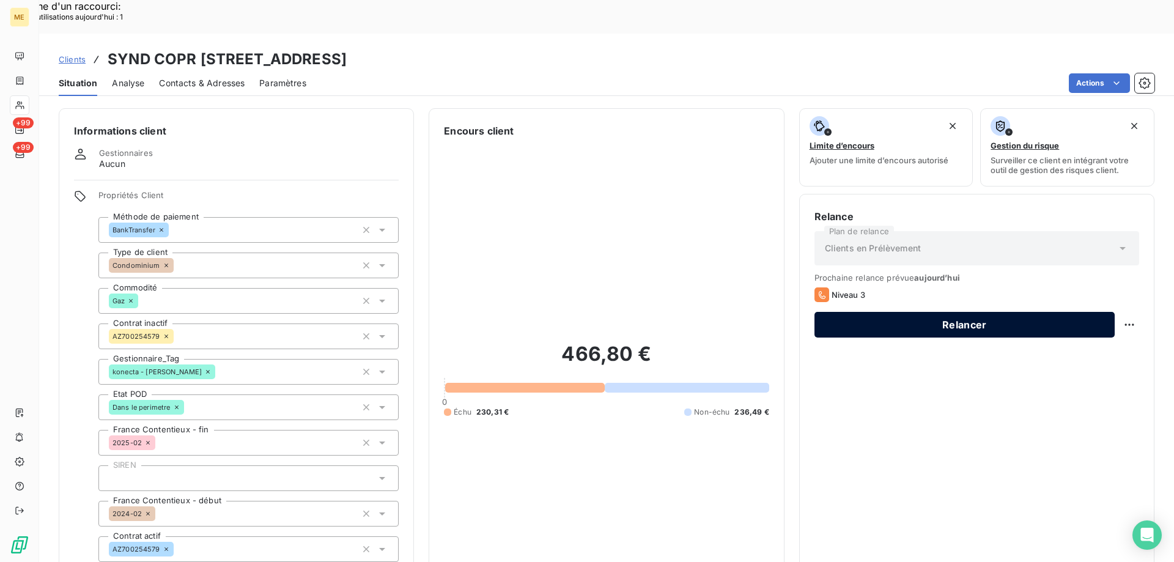
click at [908, 312] on button "Relancer" at bounding box center [964, 325] width 300 height 26
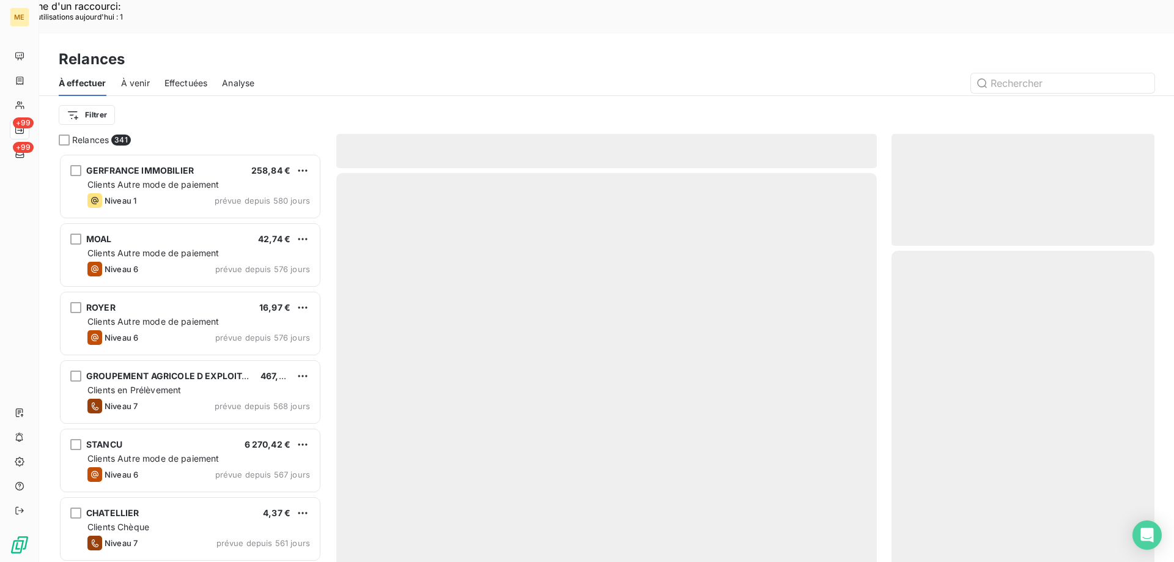
scroll to position [433, 254]
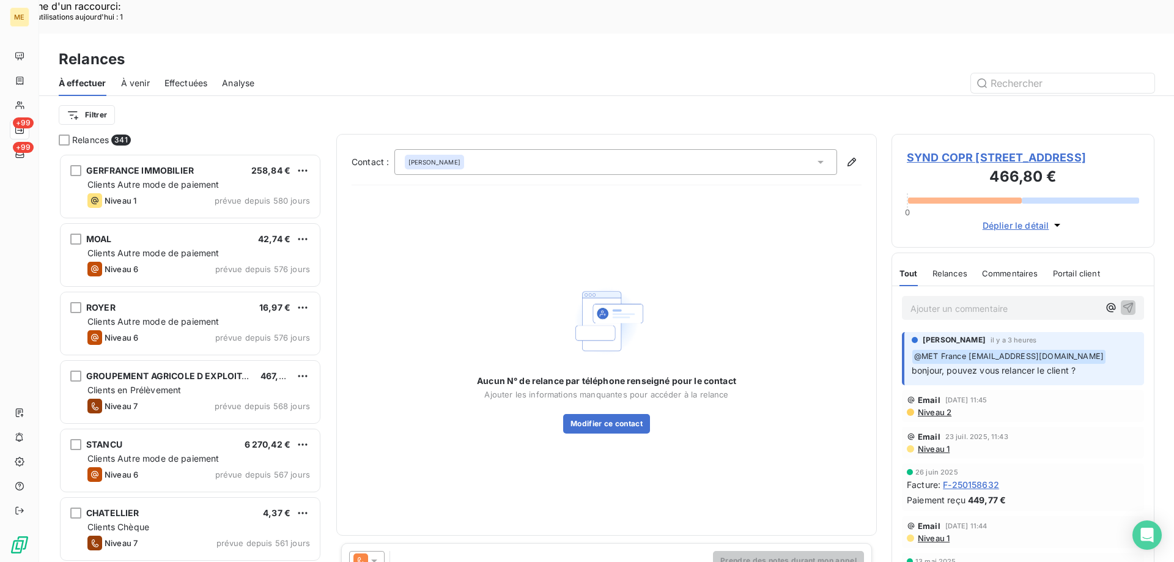
click at [358, 557] on icon at bounding box center [361, 561] width 7 height 8
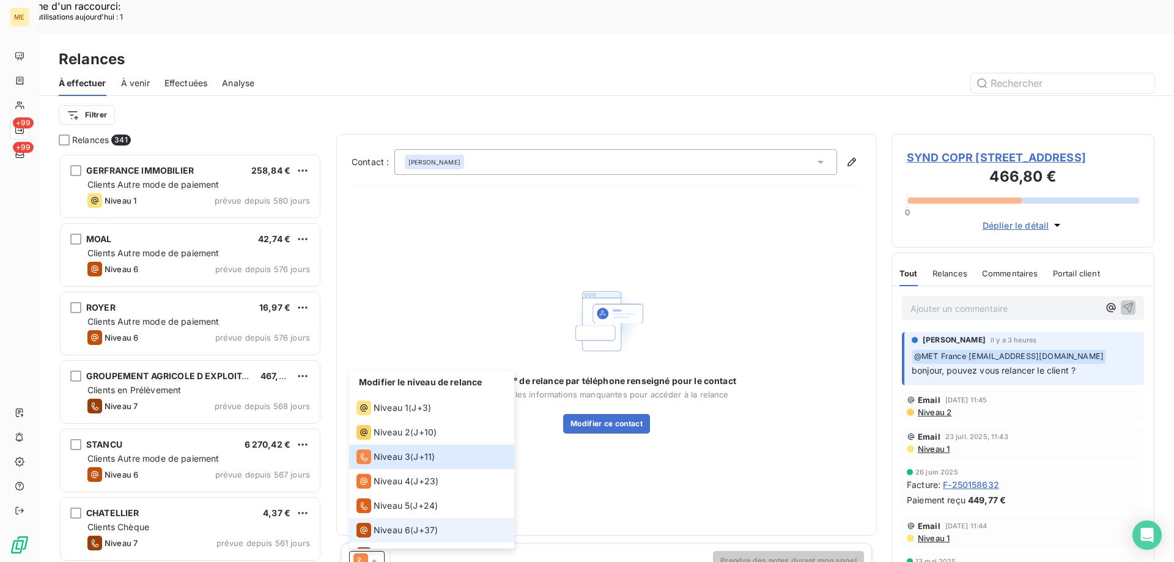
click at [386, 518] on li "Niveau 6 ( J+37 )" at bounding box center [431, 530] width 165 height 24
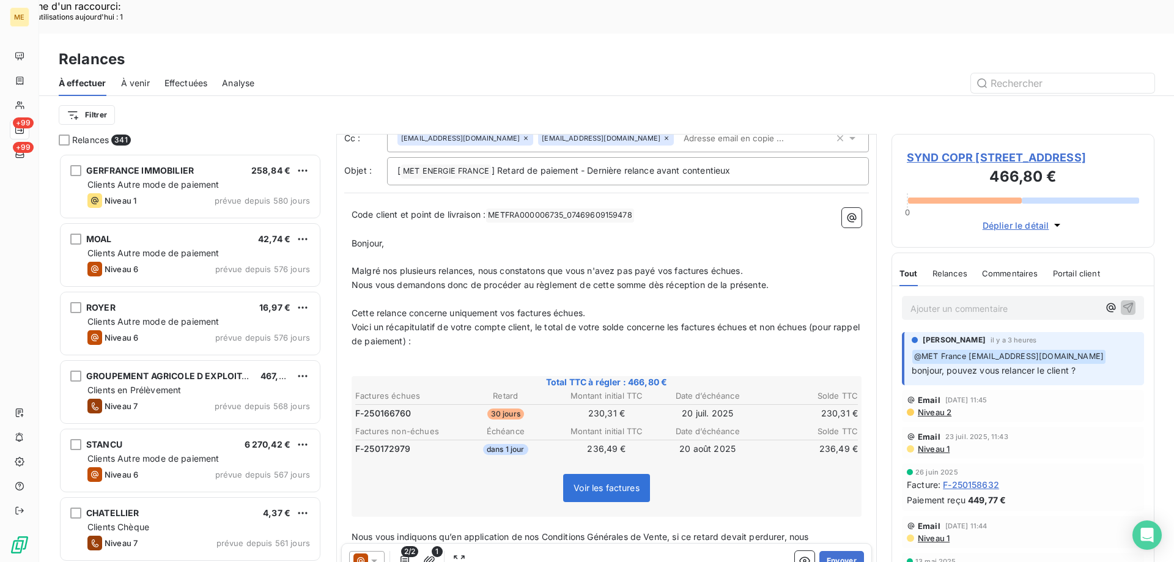
scroll to position [245, 0]
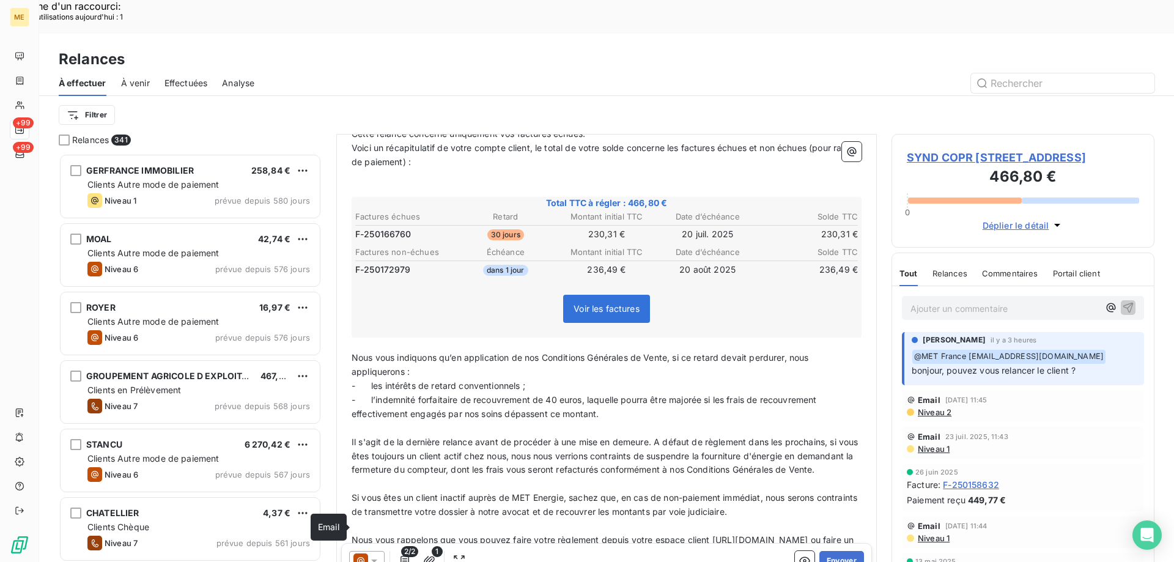
click at [367, 553] on icon at bounding box center [360, 560] width 15 height 15
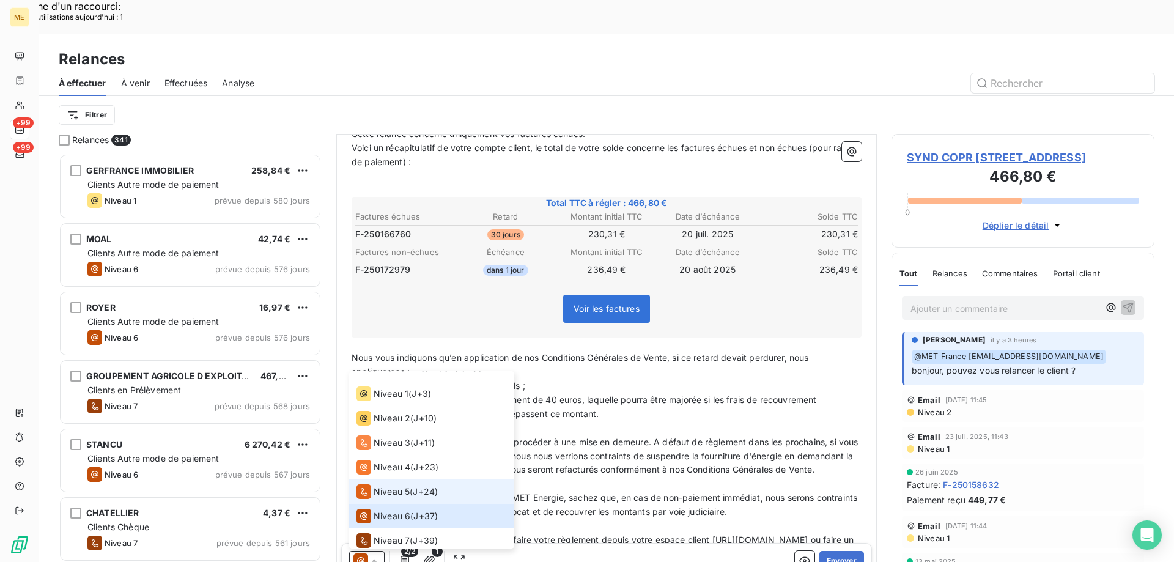
scroll to position [18, 0]
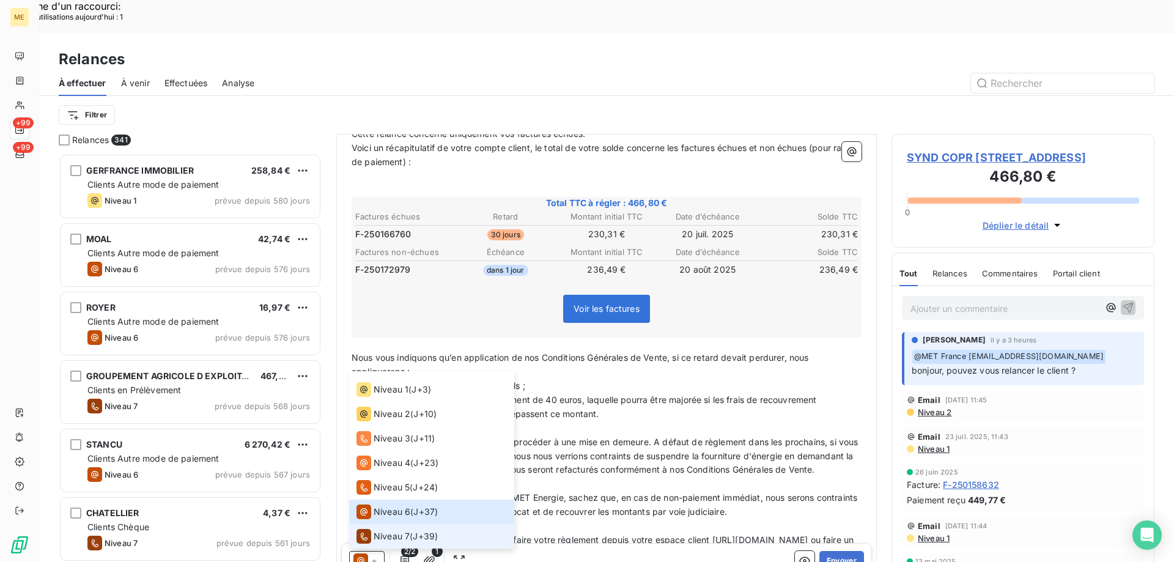
click at [423, 530] on span "J+39 )" at bounding box center [425, 536] width 25 height 12
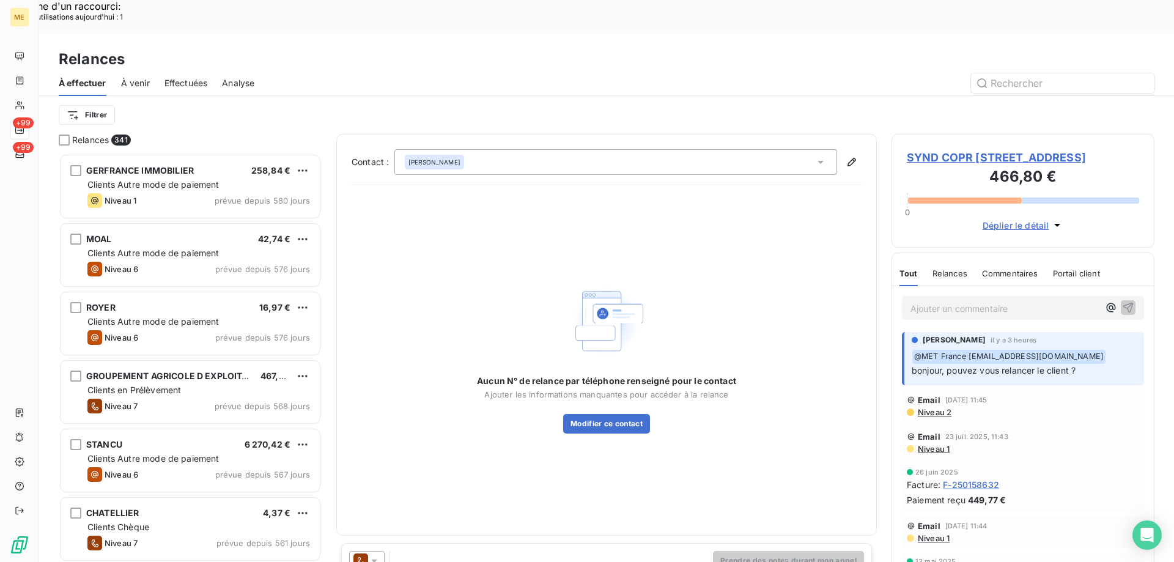
click at [1040, 149] on span "SYND COPR [STREET_ADDRESS]" at bounding box center [1023, 157] width 232 height 17
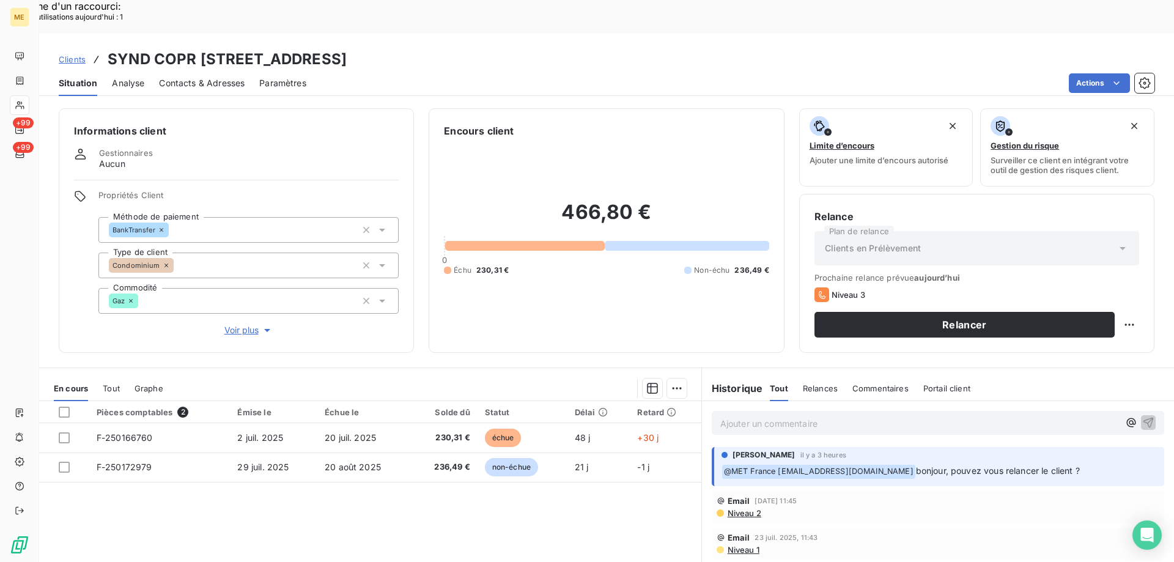
drag, startPoint x: 853, startPoint y: 390, endPoint x: 595, endPoint y: 289, distance: 277.0
click at [853, 416] on p "Ajouter un commentaire ﻿" at bounding box center [919, 423] width 399 height 15
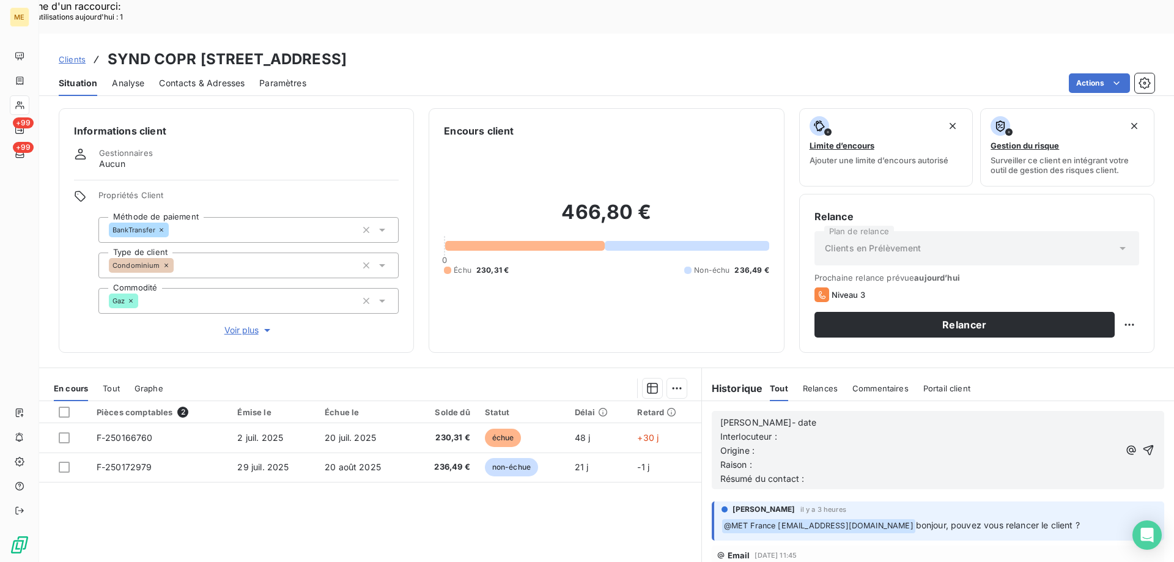
click at [847, 416] on p "[PERSON_NAME]- date" at bounding box center [919, 423] width 399 height 14
click at [833, 430] on p "Interlocuteur :" at bounding box center [919, 437] width 399 height 14
click at [813, 431] on span "Interlocuteur : Accueil [EMAIL_ADDRESS][DOMAIN_NAME]" at bounding box center [842, 436] width 245 height 10
click at [1015, 430] on p "Interlocuteur : Accueil / [EMAIL_ADDRESS][DOMAIN_NAME]" at bounding box center [919, 437] width 399 height 14
click at [982, 416] on p "[PERSON_NAME]- [DATE]" at bounding box center [919, 423] width 399 height 14
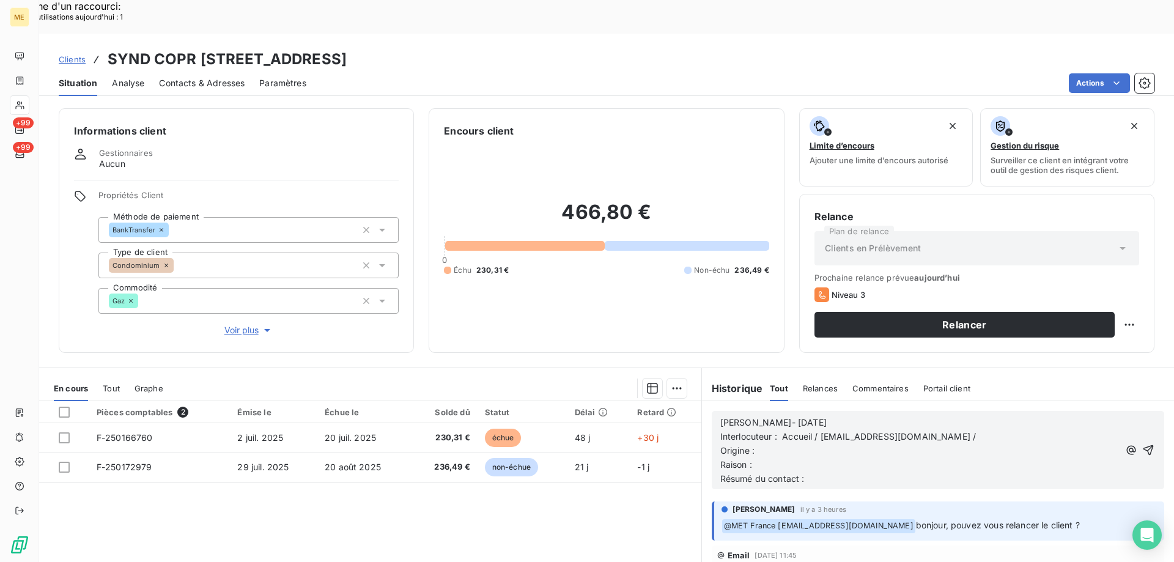
click at [979, 444] on p "Origine :" at bounding box center [919, 451] width 399 height 14
click at [981, 430] on p "Interlocuteur : Accueil / [EMAIL_ADDRESS][DOMAIN_NAME] /" at bounding box center [919, 437] width 399 height 14
click at [913, 444] on p "Origine :" at bounding box center [919, 451] width 399 height 14
click at [964, 458] on p "Raison :" at bounding box center [919, 465] width 399 height 14
click at [963, 472] on p "Résumé du contact :" at bounding box center [919, 479] width 399 height 14
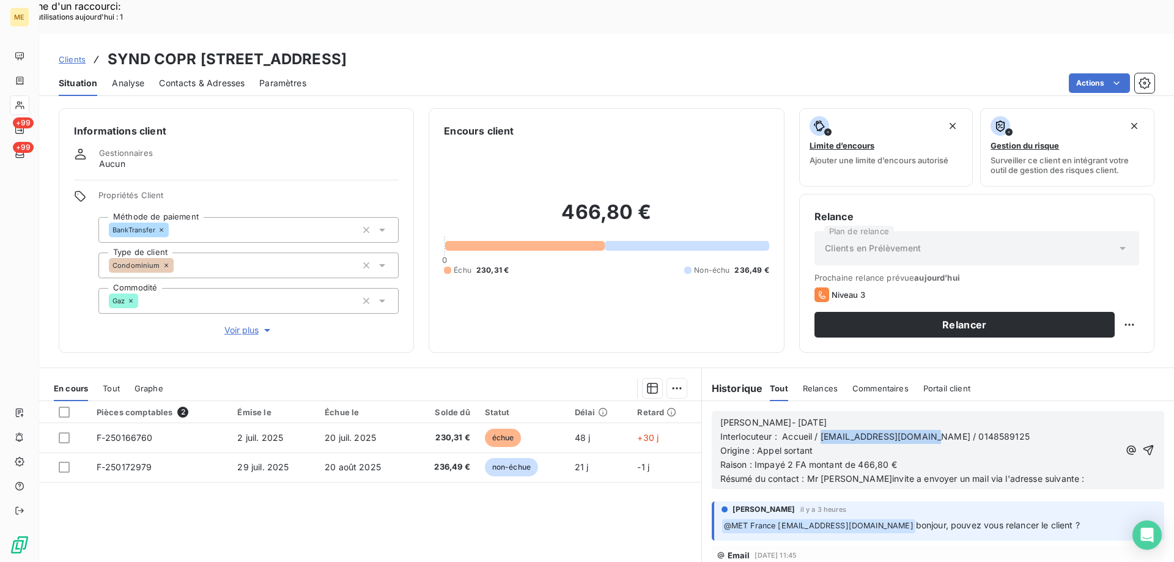
copy span "[EMAIL_ADDRESS][DOMAIN_NAME]"
drag, startPoint x: 819, startPoint y: 405, endPoint x: 920, endPoint y: 404, distance: 100.9
click at [920, 431] on span "Interlocuteur : Accueil / contact@cabinetcomte.fr / 0148589125" at bounding box center [874, 436] width 309 height 10
click at [1044, 472] on p "Résumé du contact : Mr m'invite a envoyer un mail via l'adresse suivante :" at bounding box center [919, 479] width 399 height 14
paste div
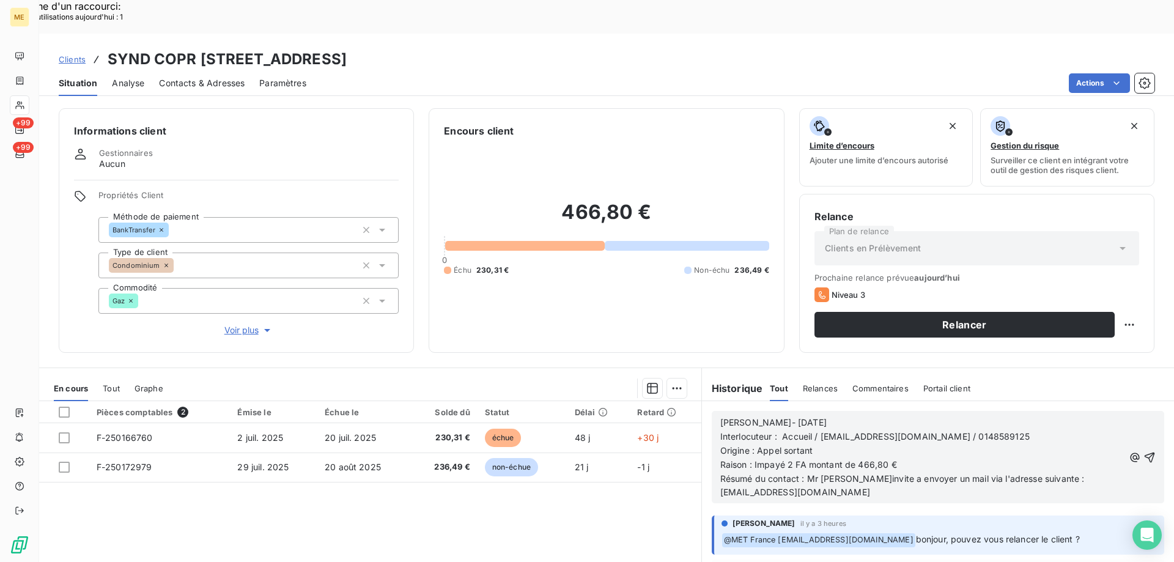
click at [872, 473] on span "Résumé du contact : Mr m'invite a envoyer un mail via l'adresse suivante : cont…" at bounding box center [903, 485] width 367 height 24
click at [0, 0] on lt-strong "à" at bounding box center [0, 0] width 0 height 0
click at [869, 472] on p "Résumé du contact : Mr m'invite à envoyer un mail via l'adresse suivante : cont…" at bounding box center [922, 486] width 404 height 28
click at [1143, 451] on icon "button" at bounding box center [1149, 457] width 12 height 12
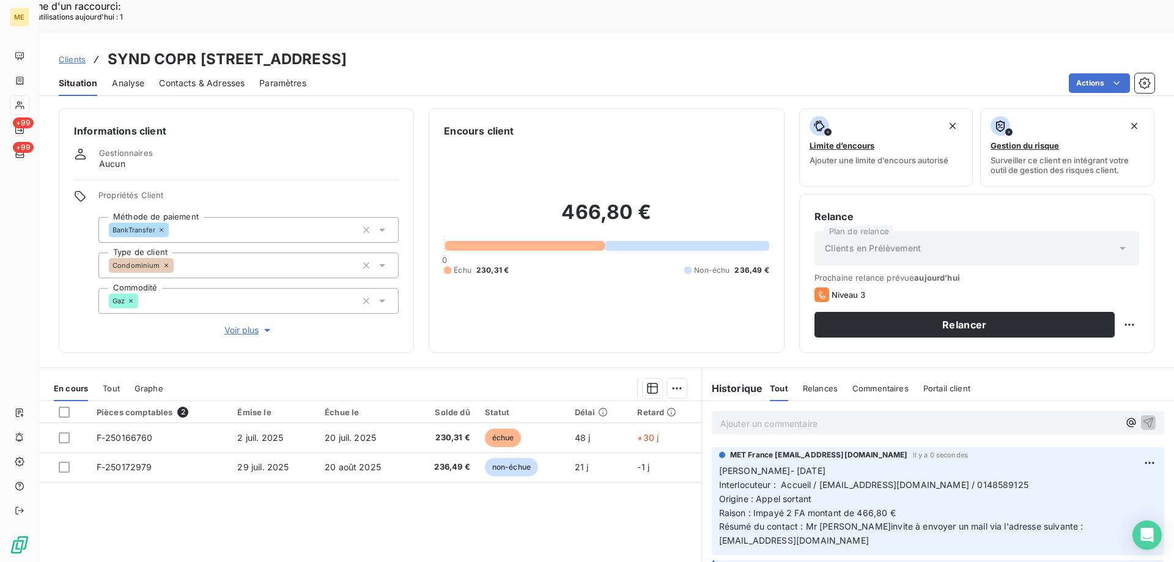
click at [229, 77] on span "Contacts & Adresses" at bounding box center [202, 83] width 86 height 12
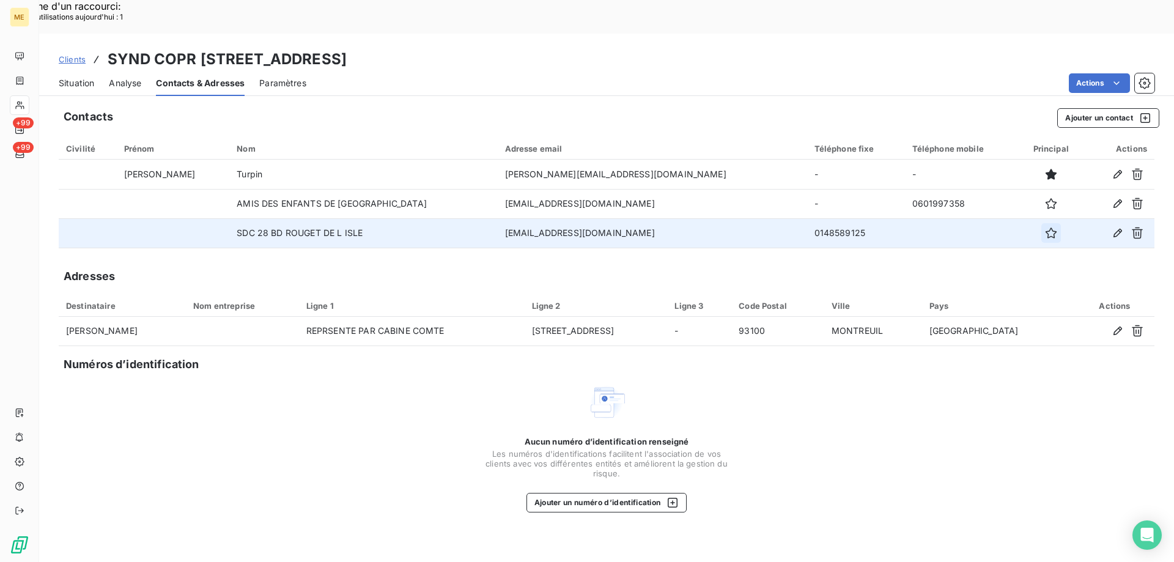
click at [1045, 227] on icon "button" at bounding box center [1051, 233] width 12 height 12
click at [80, 77] on span "Situation" at bounding box center [76, 83] width 35 height 12
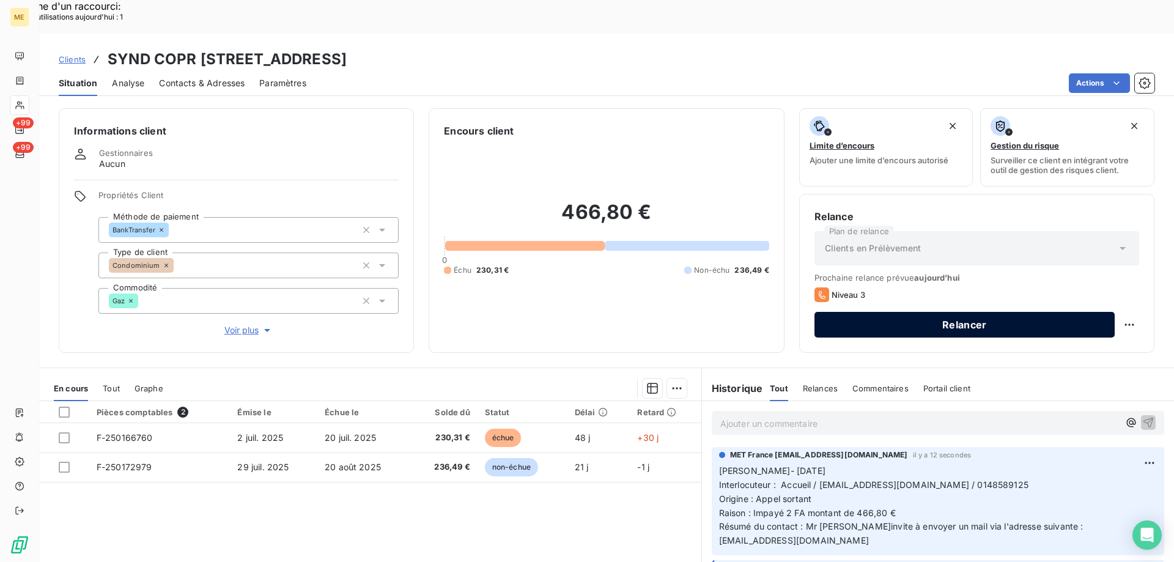
click at [1074, 312] on button "Relancer" at bounding box center [964, 325] width 300 height 26
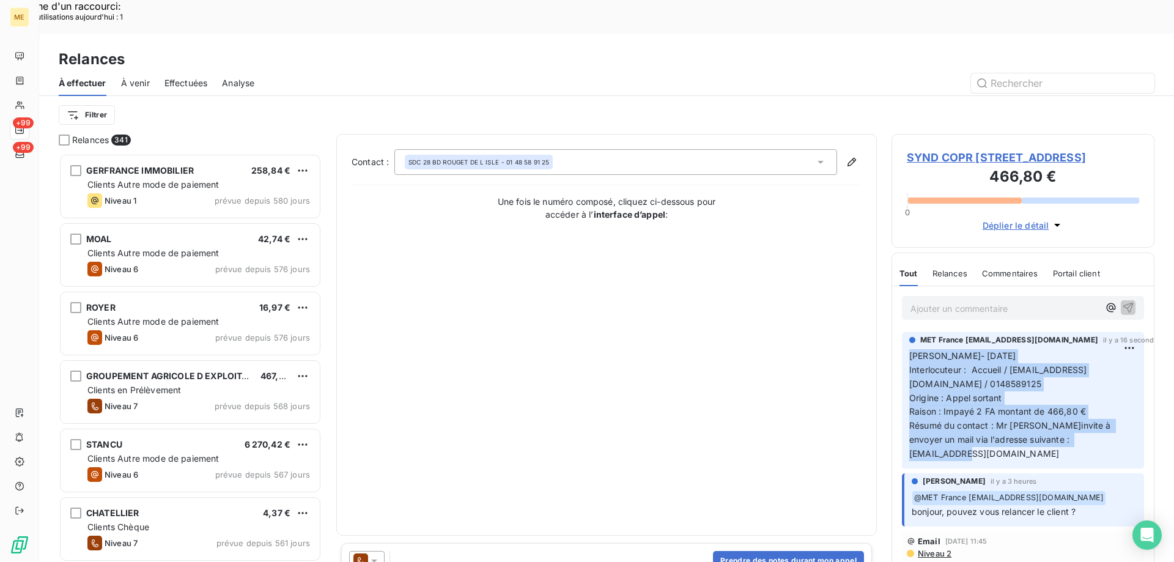
drag, startPoint x: 1117, startPoint y: 422, endPoint x: 909, endPoint y: 331, distance: 226.7
click at [909, 349] on p "Lisa- 19/08/2025 Interlocuteur : Accueil / contact@cabinetcomte.fr / 0148589125…" at bounding box center [1022, 405] width 227 height 112
copy p "Lisa- 19/08/2025 Interlocuteur : Accueil / contact@cabinetcomte.fr / 0148589125…"
click at [730, 551] on button "Prendre des notes durant mon appel" at bounding box center [788, 561] width 151 height 20
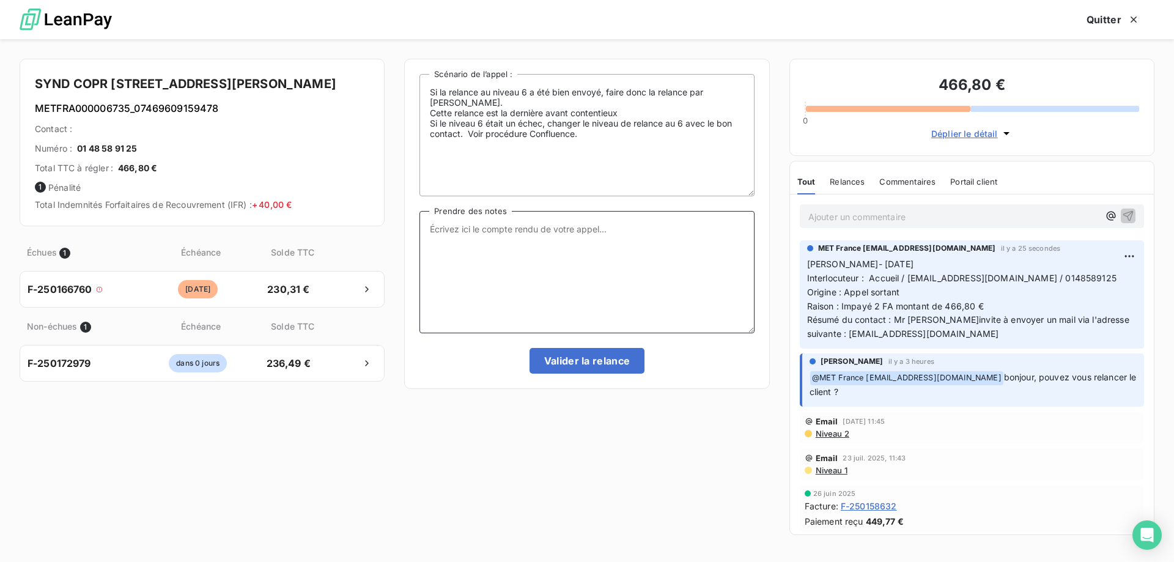
click at [581, 297] on textarea "Prendre des notes" at bounding box center [586, 272] width 334 height 122
paste textarea "[PERSON_NAME]- [DATE] Interlocuteur : Accueil / [EMAIL_ADDRESS][DOMAIN_NAME] / …"
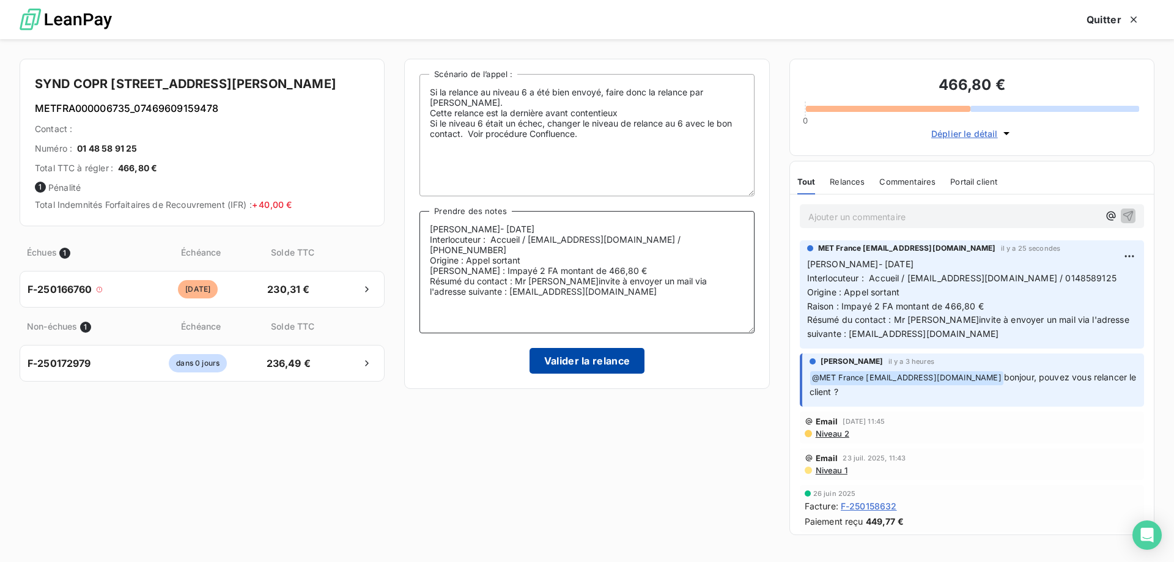
type textarea "[PERSON_NAME]- [DATE] Interlocuteur : Accueil / [EMAIL_ADDRESS][DOMAIN_NAME] / …"
click at [629, 363] on button "Valider la relance" at bounding box center [587, 361] width 116 height 26
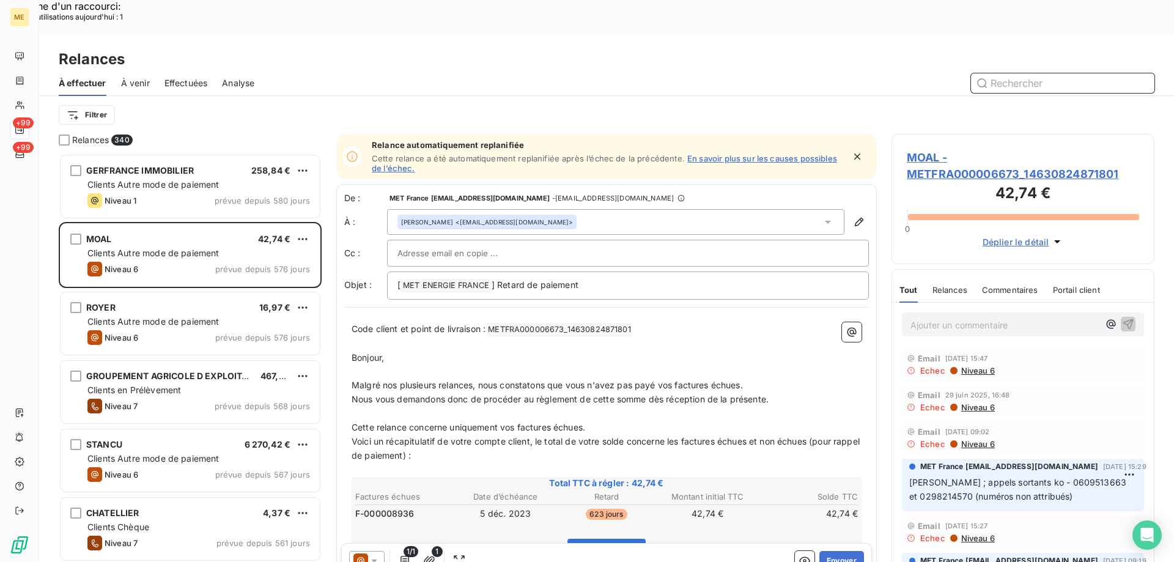
click at [240, 70] on div "Analyse" at bounding box center [238, 83] width 32 height 26
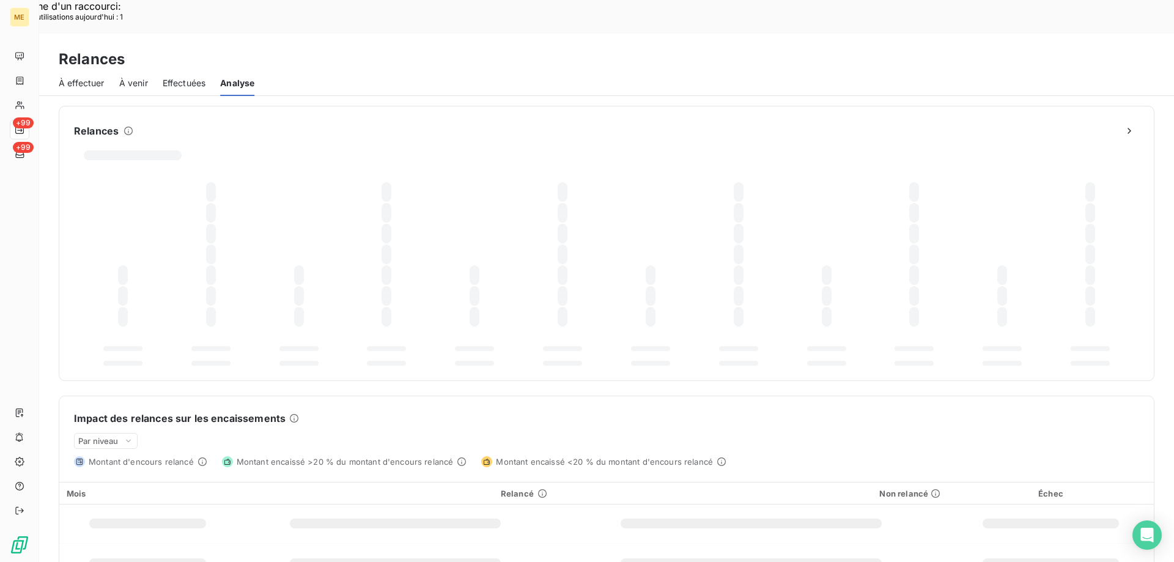
click at [175, 77] on span "Effectuées" at bounding box center [184, 83] width 43 height 12
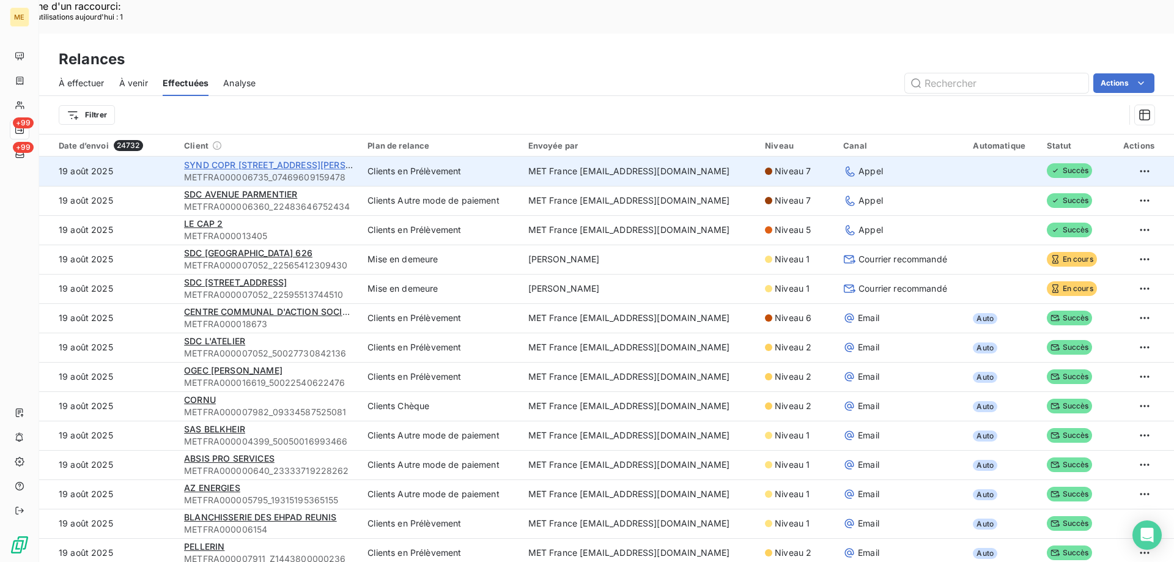
click at [255, 160] on span "SYND COPR [STREET_ADDRESS][PERSON_NAME]" at bounding box center [288, 165] width 208 height 10
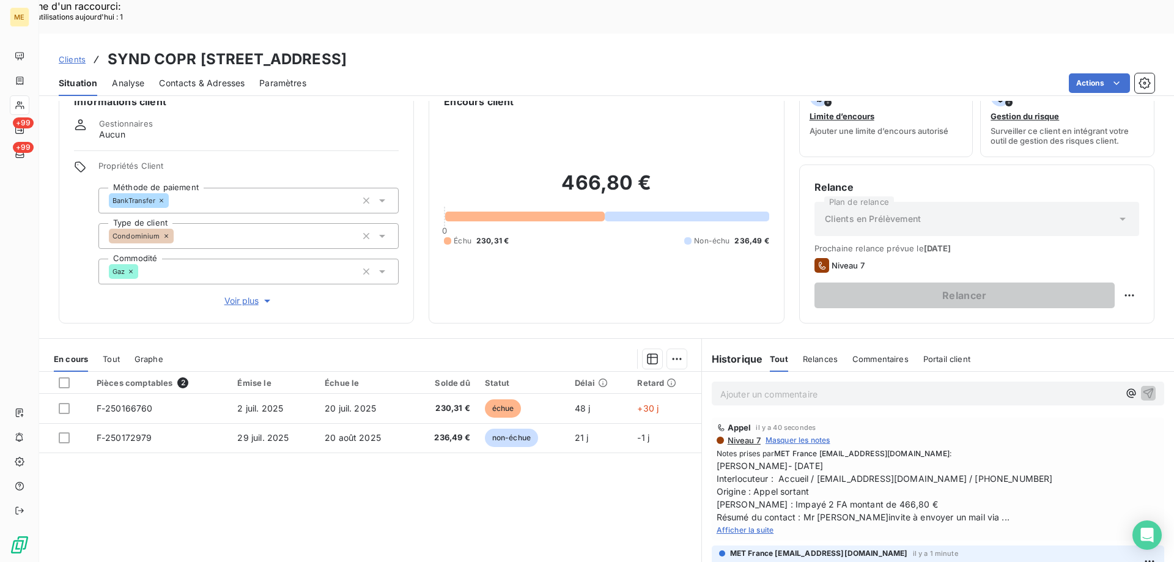
scroll to position [61, 0]
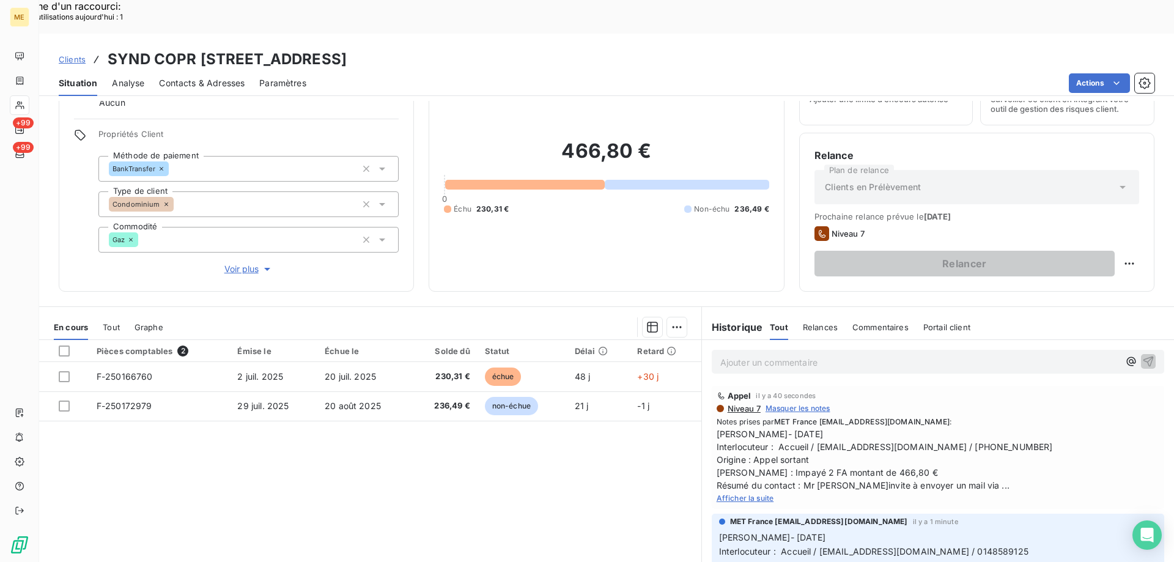
click at [759, 493] on span "Afficher la suite" at bounding box center [745, 497] width 57 height 9
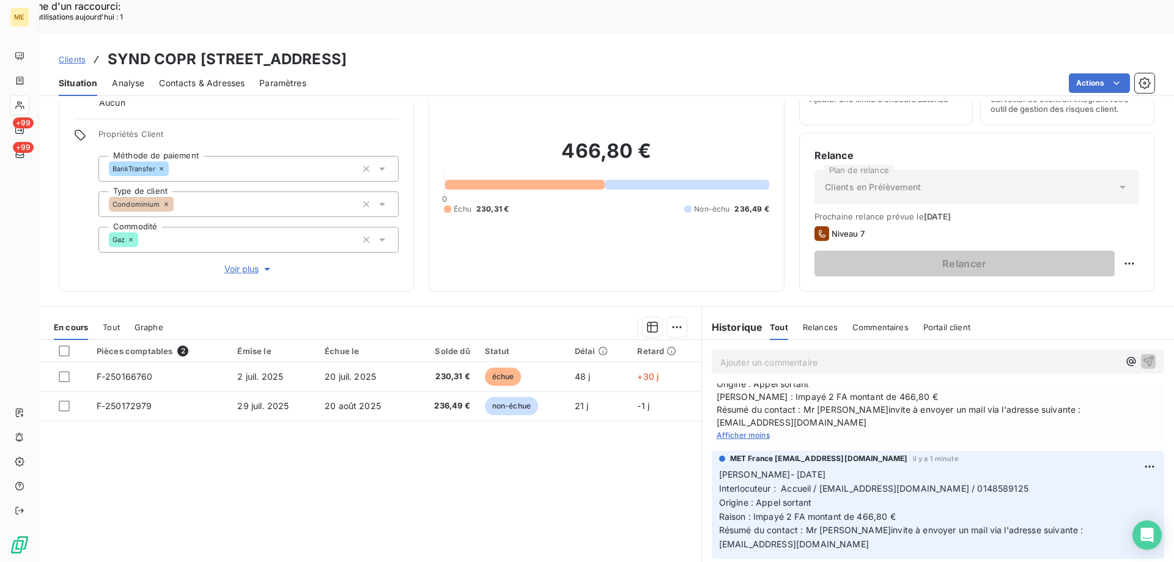
scroll to position [0, 0]
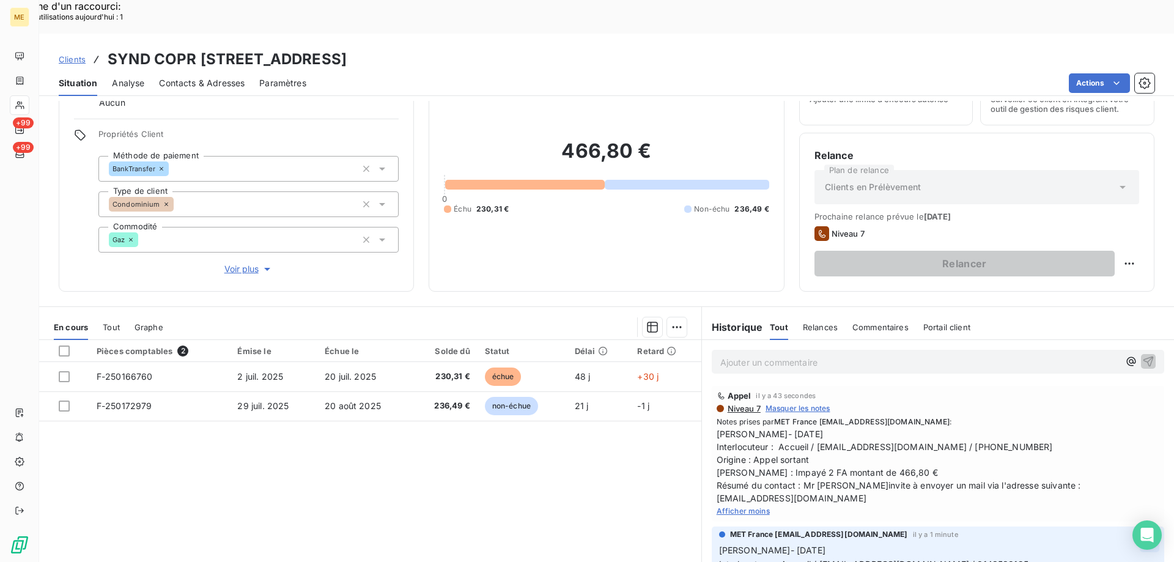
click at [1094, 539] on div "Supprimer" at bounding box center [1102, 545] width 68 height 20
click at [973, 355] on p "Ajouter un commentaire ﻿" at bounding box center [919, 362] width 399 height 15
click at [756, 503] on div "Afficher moins" at bounding box center [938, 509] width 443 height 12
click at [751, 505] on span "Afficher moins" at bounding box center [743, 509] width 53 height 9
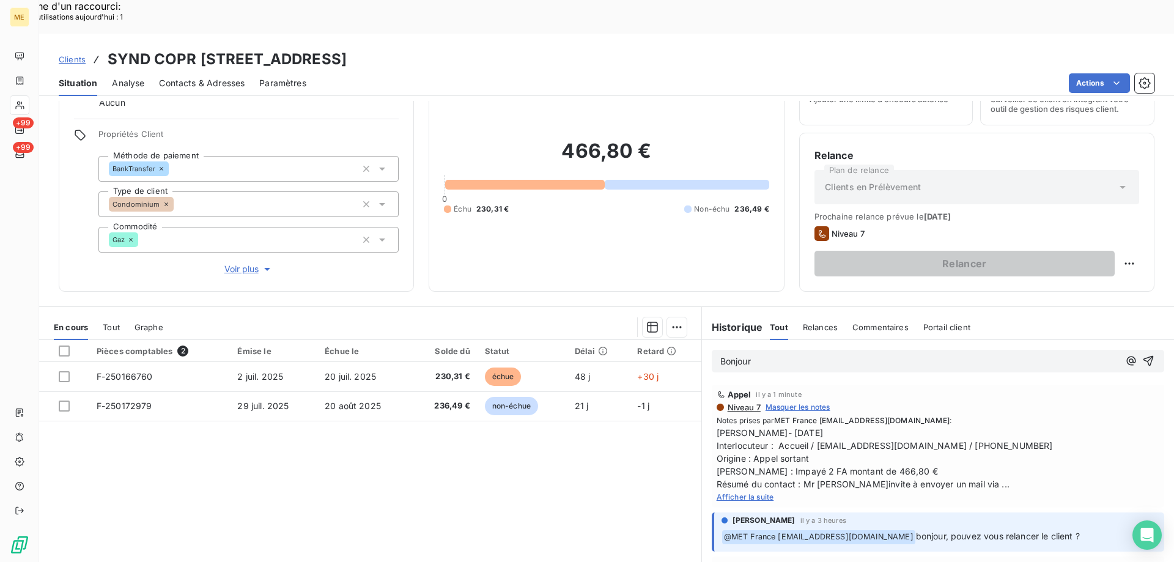
click at [751, 492] on span "Afficher la suite" at bounding box center [745, 496] width 57 height 9
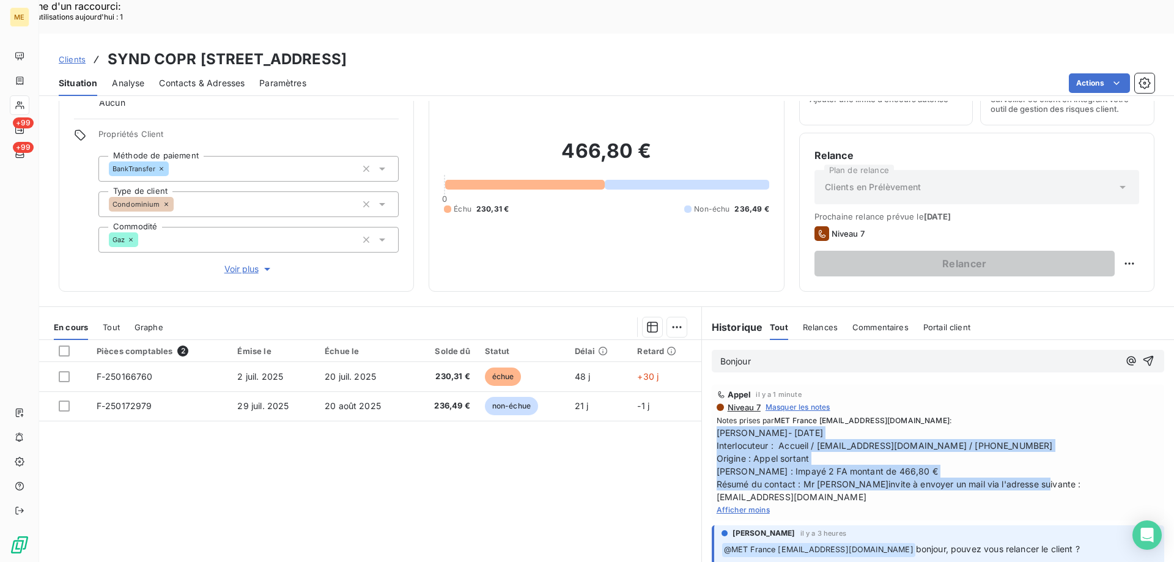
copy span "[PERSON_NAME]- [DATE] Interlocuteur : Accueil / [EMAIL_ADDRESS][DOMAIN_NAME] / …"
drag, startPoint x: 1133, startPoint y: 452, endPoint x: 704, endPoint y: 400, distance: 431.7
click at [704, 400] on div "Appel il y a 1 minute Niveau 7 Masquer les notes Notes prises par MET France me…" at bounding box center [938, 452] width 472 height 141
drag, startPoint x: 384, startPoint y: 28, endPoint x: 530, endPoint y: 23, distance: 146.2
click at [347, 48] on h3 "SYND COPR 3 RUE SEXTIUS MICHEL - METFRA000006735_07469609159478" at bounding box center [227, 59] width 239 height 22
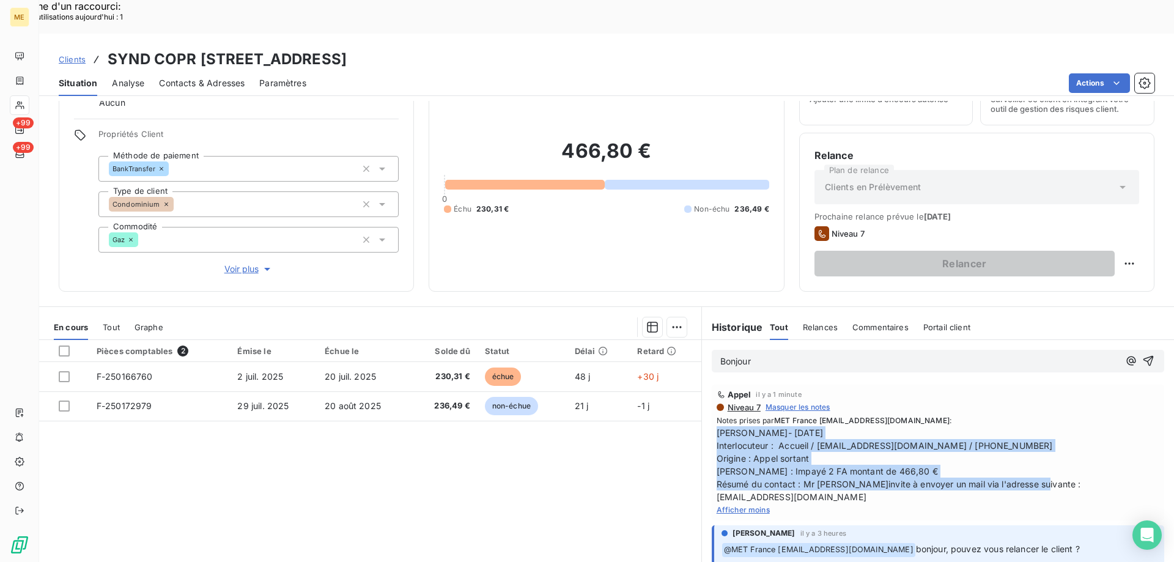
copy h3 "METFRA000006735"
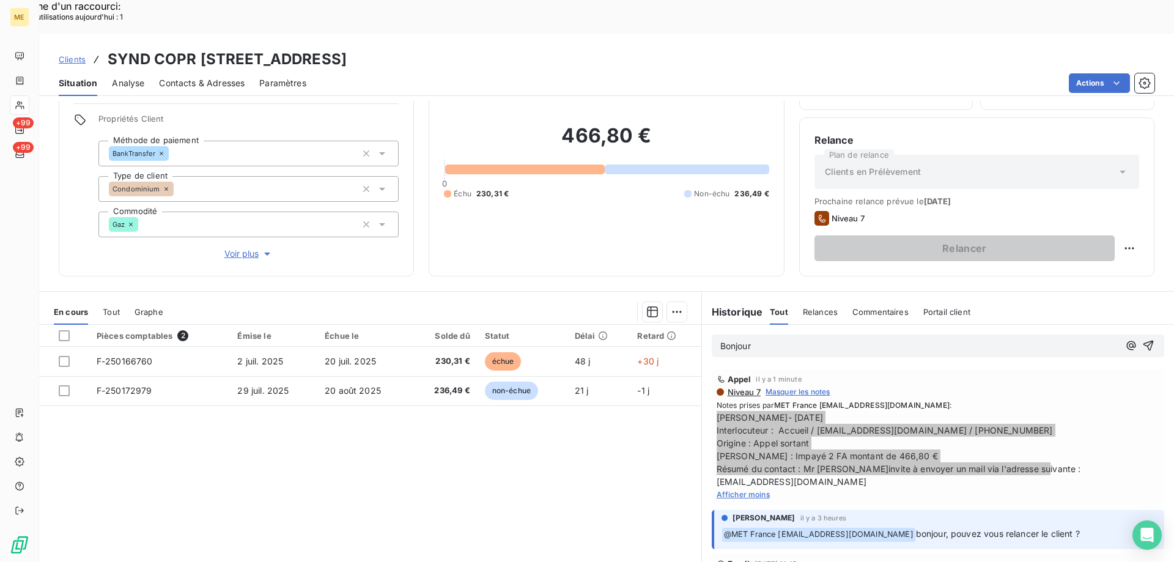
scroll to position [78, 0]
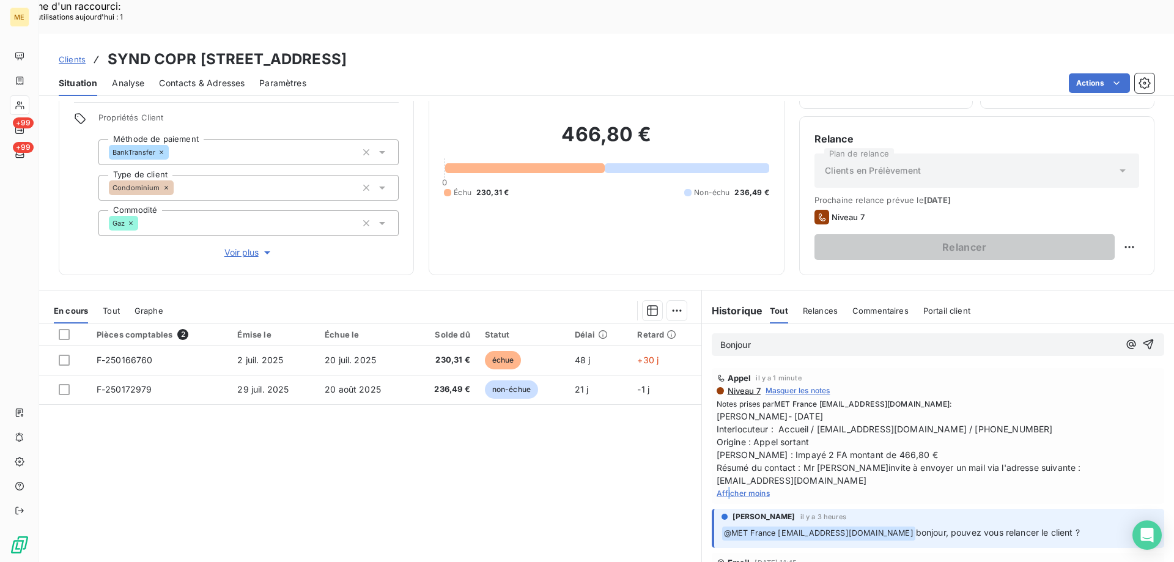
click at [723, 489] on span "Afficher moins" at bounding box center [743, 493] width 53 height 9
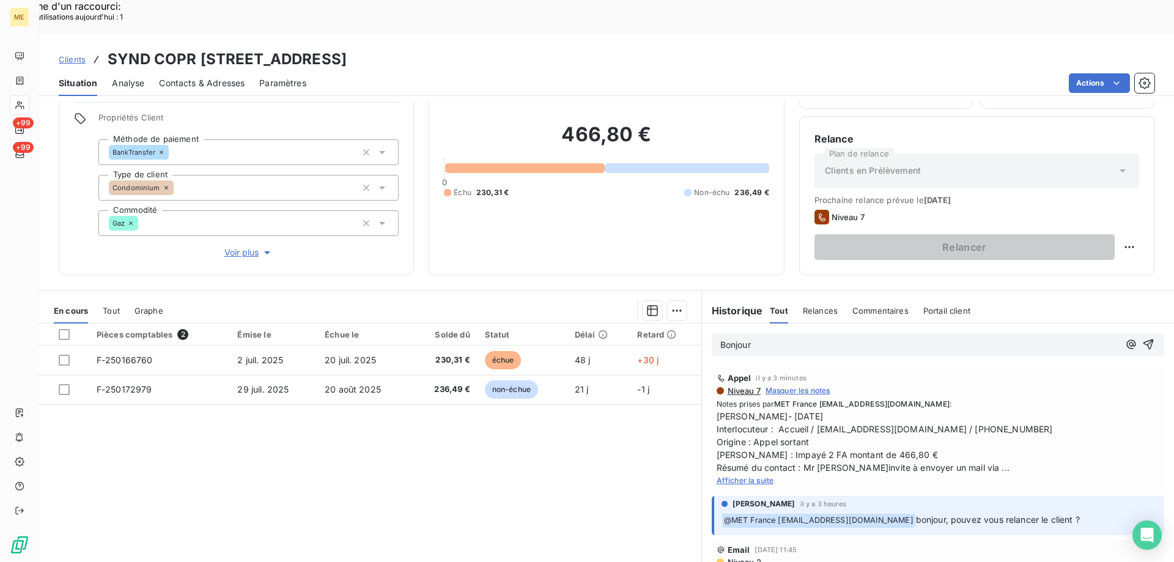
click at [744, 476] on span "Afficher la suite" at bounding box center [745, 480] width 57 height 9
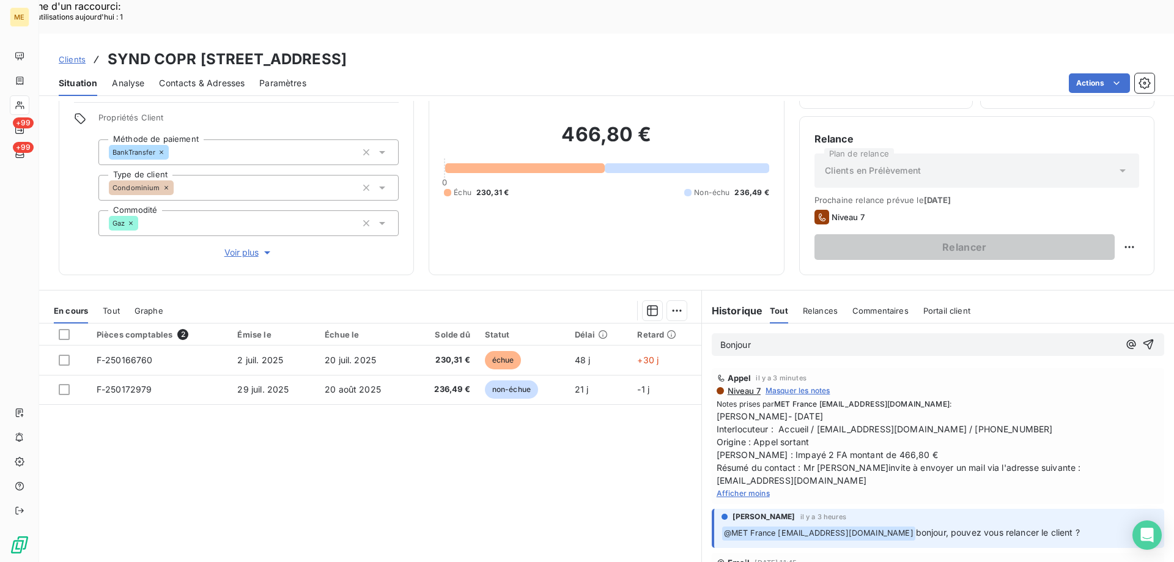
click at [1108, 234] on div "Relancer" at bounding box center [976, 247] width 325 height 26
click at [1092, 234] on div "Replanifier cette action" at bounding box center [1069, 241] width 109 height 20
select select "7"
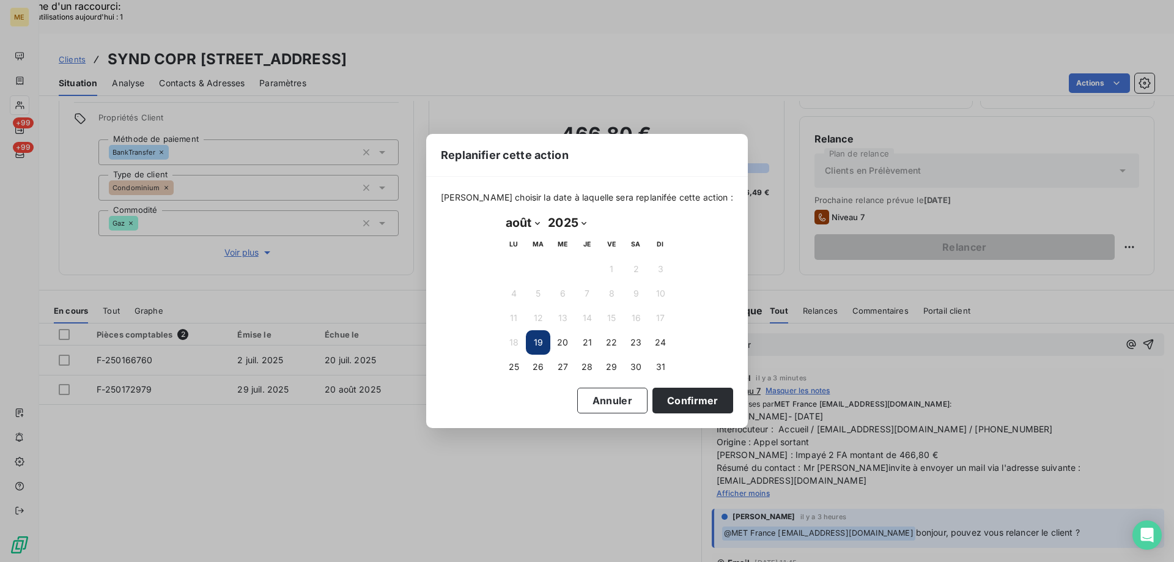
click at [535, 346] on button "19" at bounding box center [538, 342] width 24 height 24
click at [536, 346] on button "19" at bounding box center [538, 342] width 24 height 24
click at [652, 400] on button "Confirmer" at bounding box center [692, 401] width 81 height 26
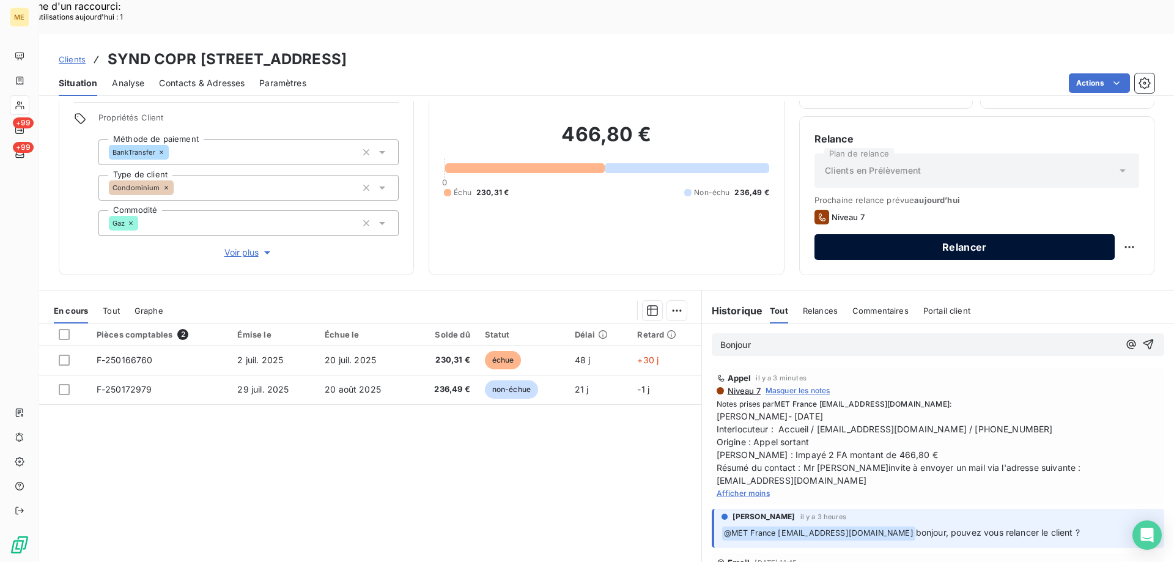
click at [1005, 234] on button "Relancer" at bounding box center [964, 247] width 300 height 26
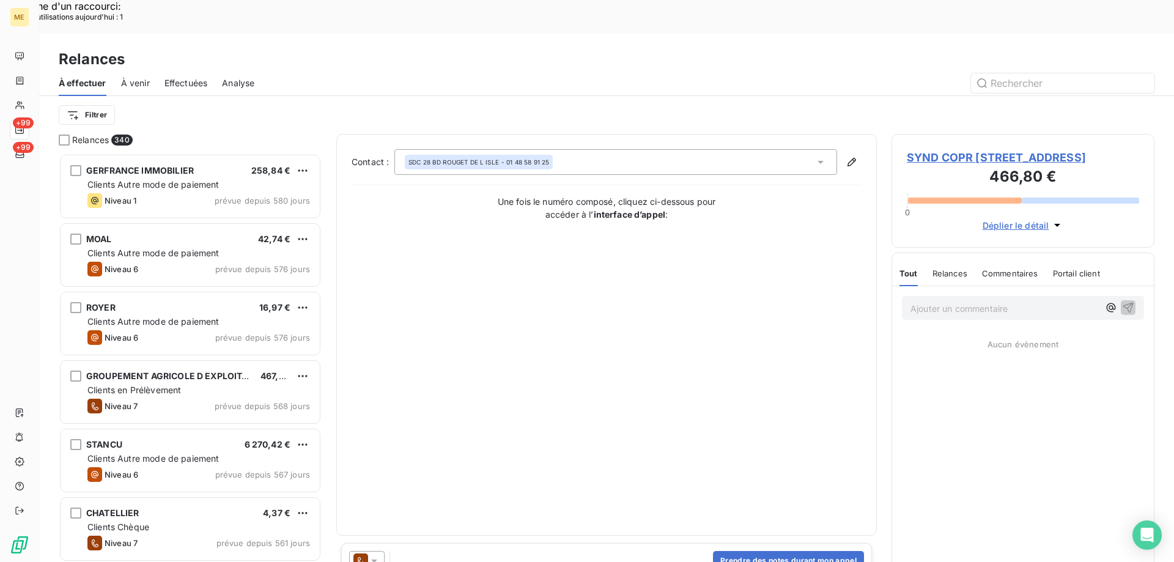
scroll to position [433, 254]
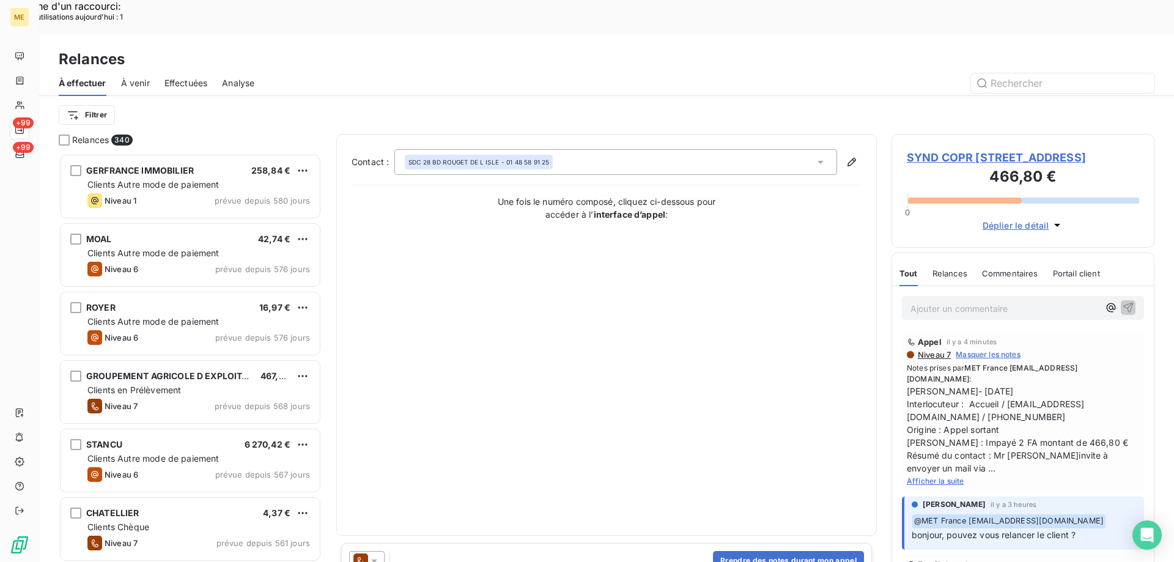
click at [366, 553] on icon at bounding box center [360, 560] width 15 height 15
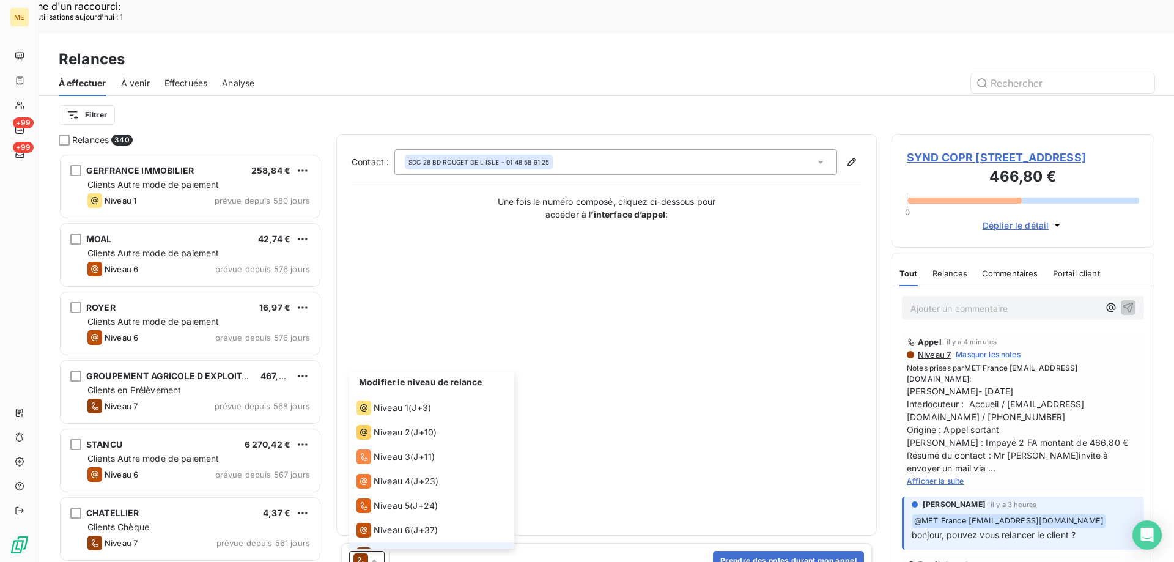
scroll to position [18, 0]
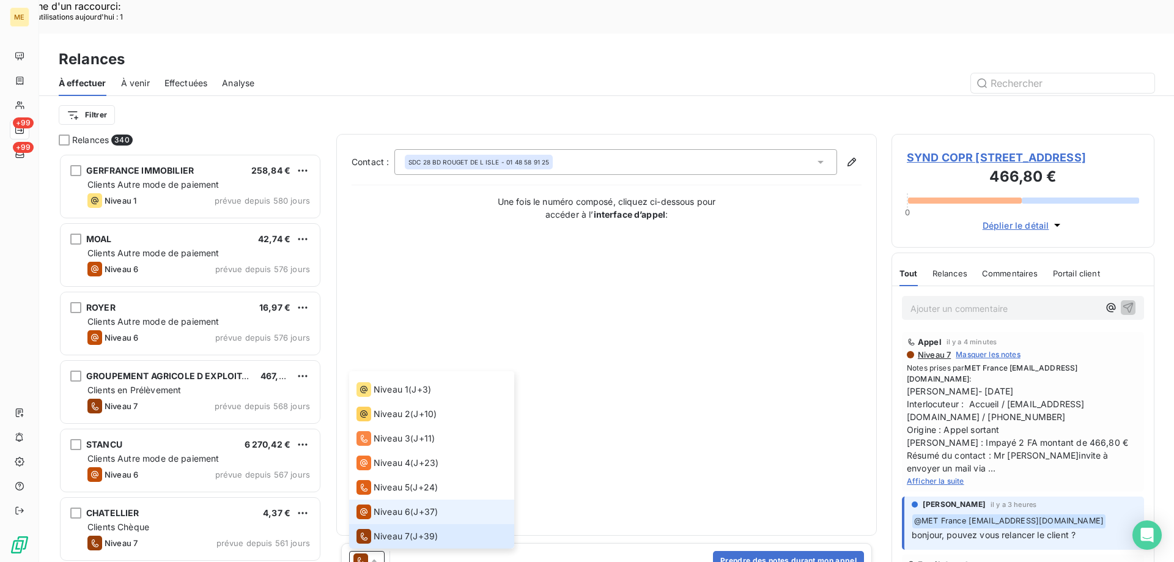
click at [404, 500] on li "Niveau 6 ( J+37 )" at bounding box center [431, 512] width 165 height 24
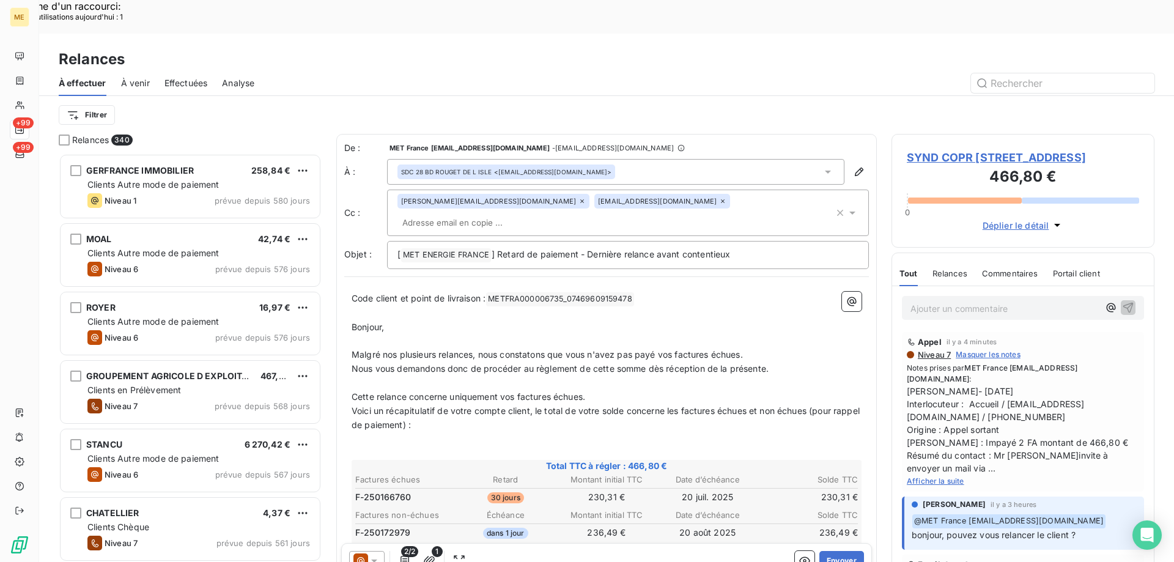
click at [719, 197] on icon at bounding box center [722, 200] width 7 height 7
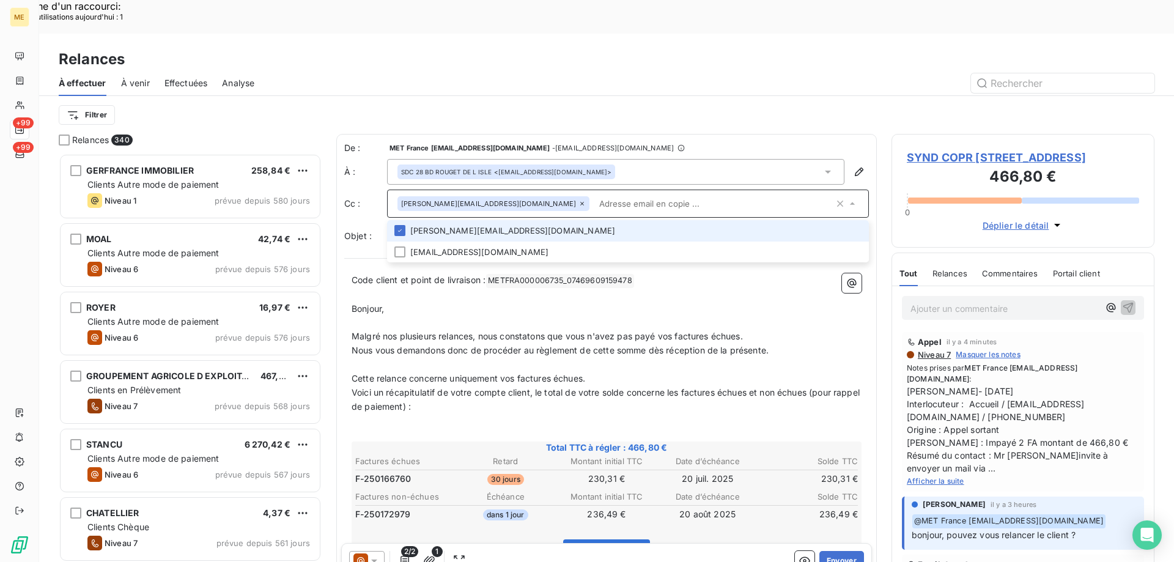
click at [578, 200] on icon at bounding box center [581, 203] width 7 height 7
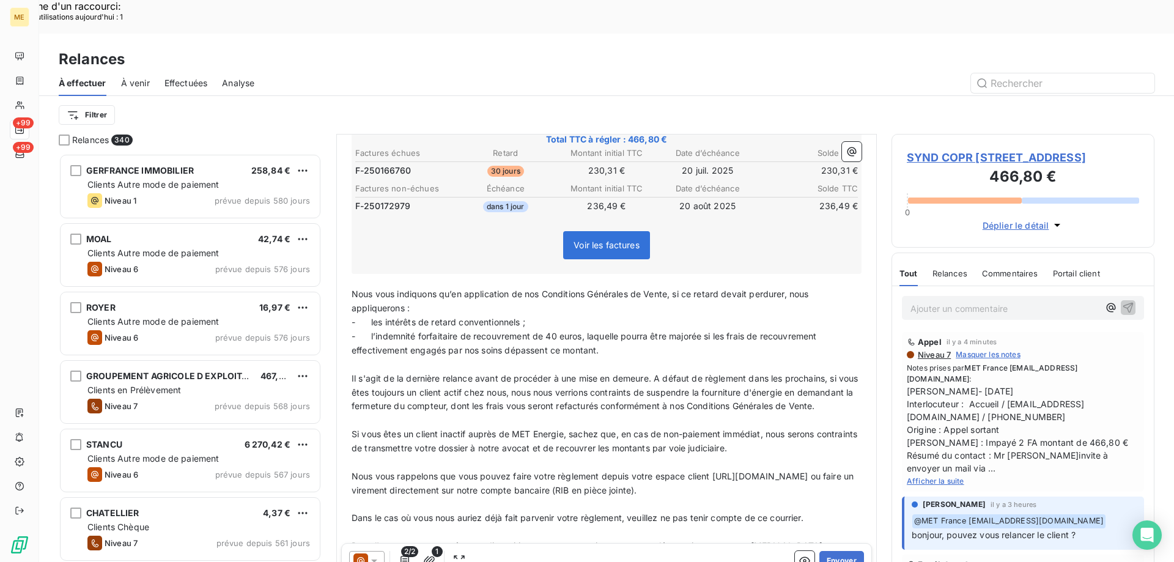
scroll to position [308, 0]
click at [830, 551] on button "Envoyer" at bounding box center [841, 561] width 45 height 20
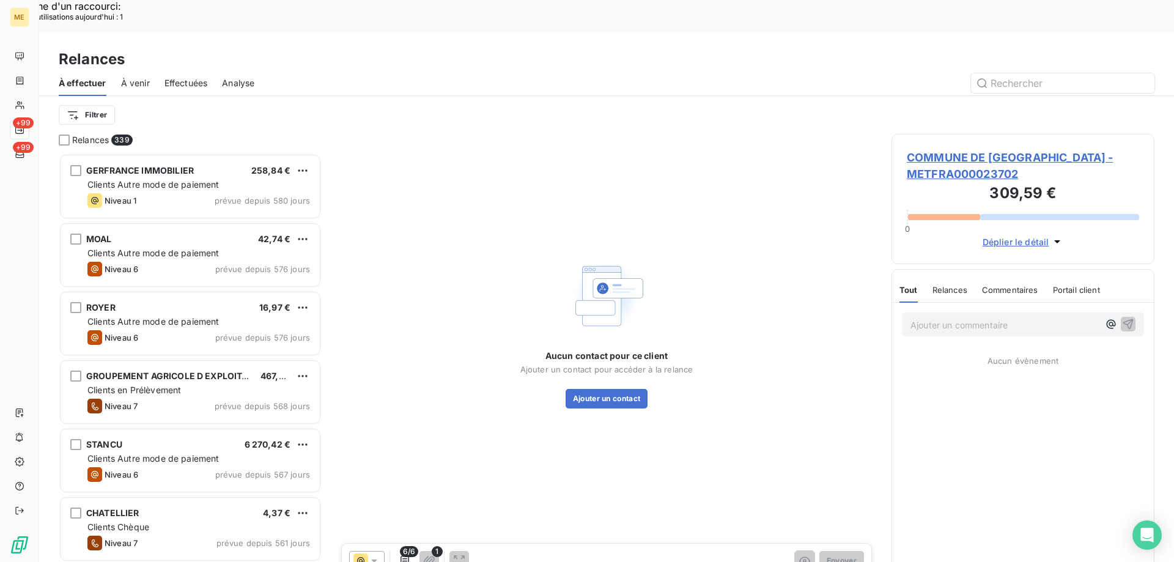
click at [197, 77] on span "Effectuées" at bounding box center [185, 83] width 43 height 12
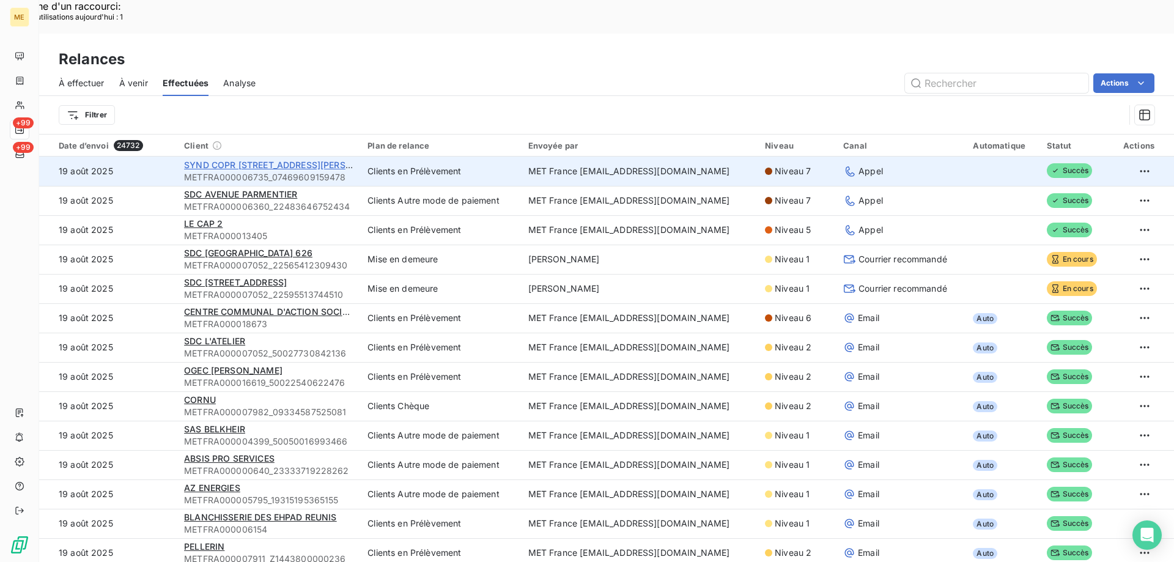
click at [207, 160] on span "SYND COPR [STREET_ADDRESS][PERSON_NAME]" at bounding box center [288, 165] width 208 height 10
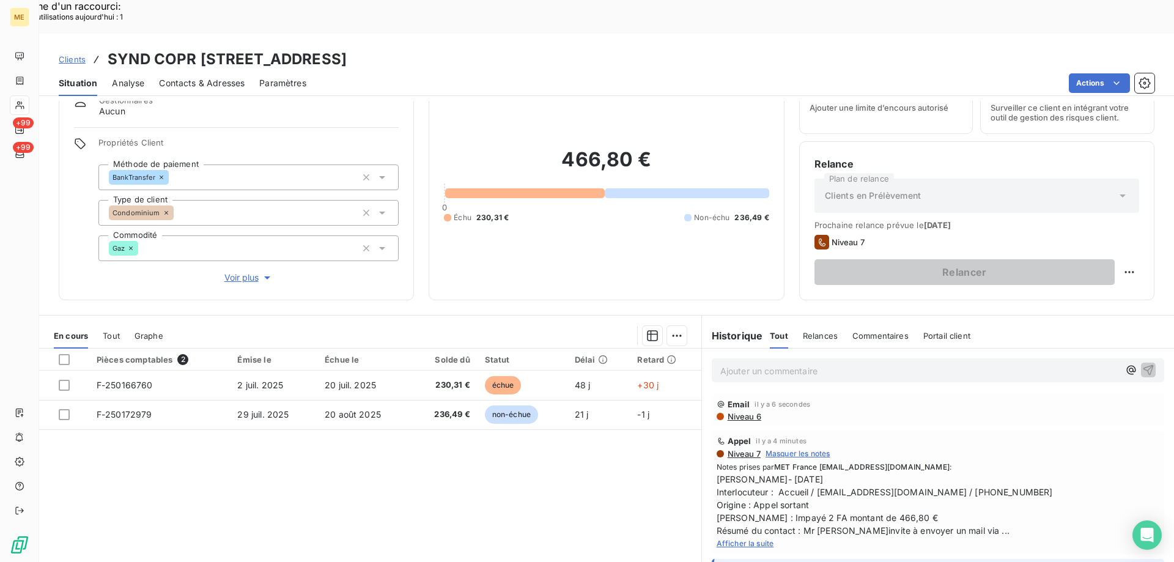
scroll to position [78, 0]
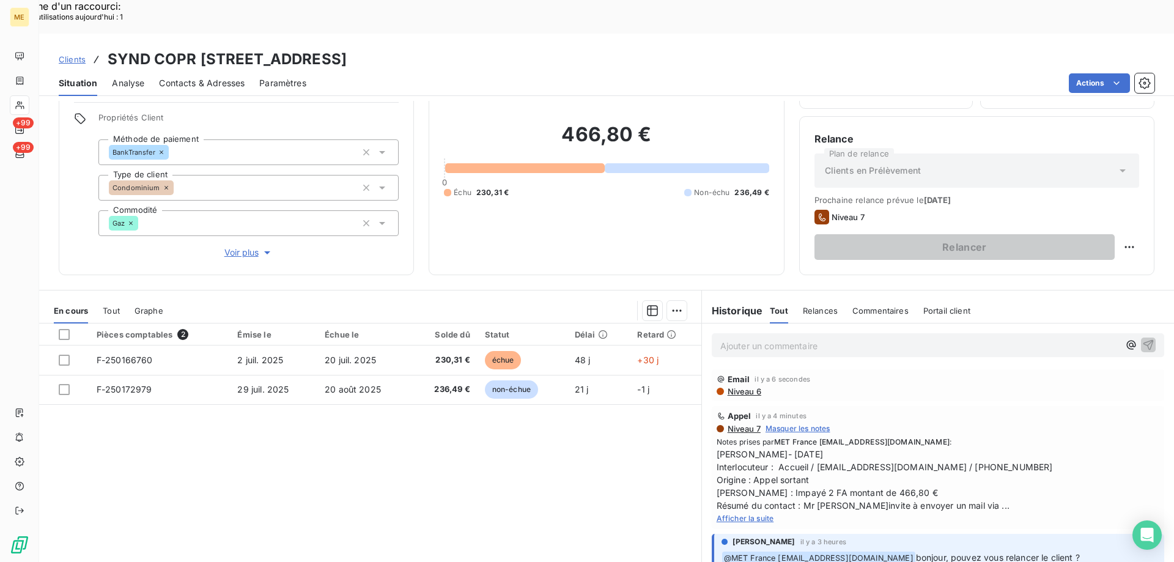
click at [830, 338] on p "Ajouter un commentaire ﻿" at bounding box center [919, 345] width 399 height 15
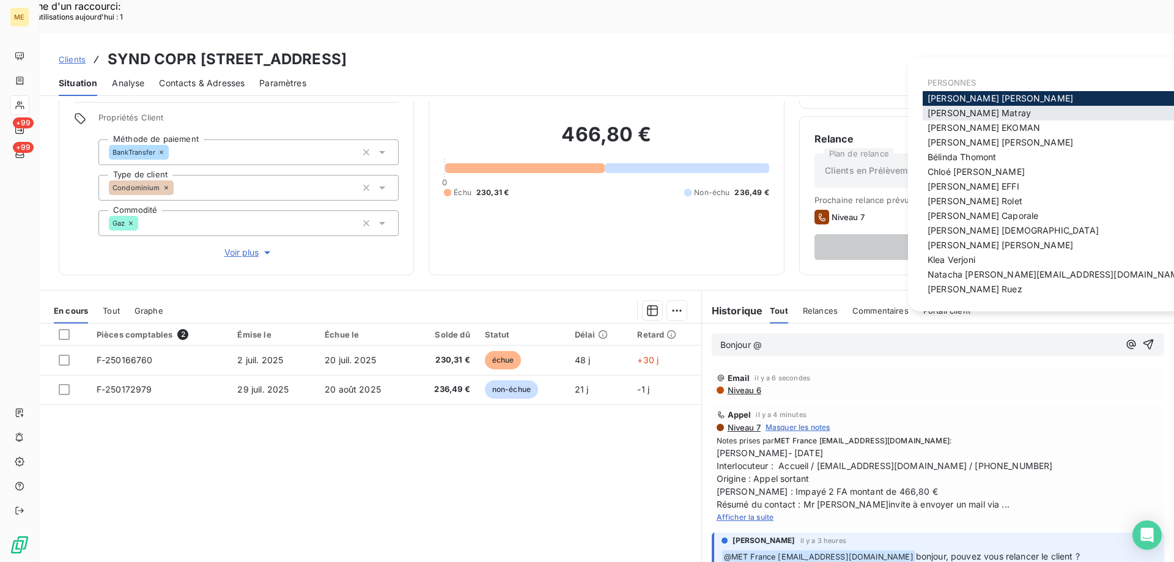
click at [1000, 115] on div "Amélie Matray" at bounding box center [1075, 113] width 305 height 15
click at [967, 111] on span "Amélie Matray" at bounding box center [979, 113] width 103 height 10
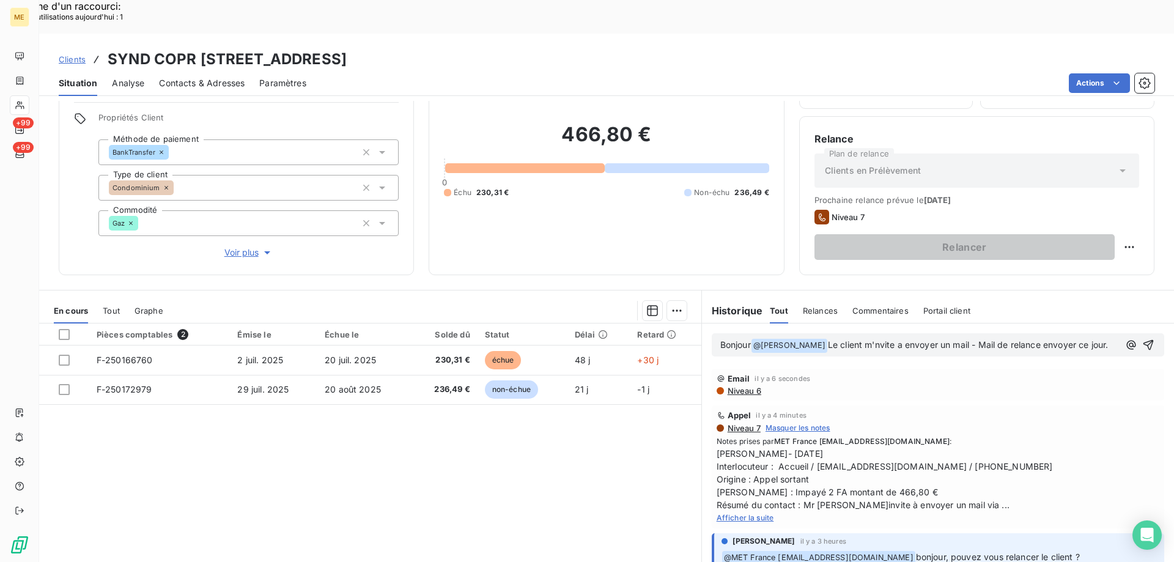
click at [866, 339] on span "Le client m'nvite a envoyer un mail - Mail de relance envoyer ce jour." at bounding box center [968, 344] width 281 height 10
click at [0, 0] on lt-strong "i" at bounding box center [0, 0] width 0 height 0
click at [903, 339] on span "Le client m'invite a envoyer un mail - Mail de relance envoyer ce jour." at bounding box center [969, 344] width 282 height 10
click at [0, 0] on lt-span "à envoyer" at bounding box center [0, 0] width 0 height 0
click at [1137, 333] on div "Bonjour @ Amélie Matray ﻿ Le client m'invite à envoyer un mail - Mail de relanc…" at bounding box center [938, 344] width 452 height 23
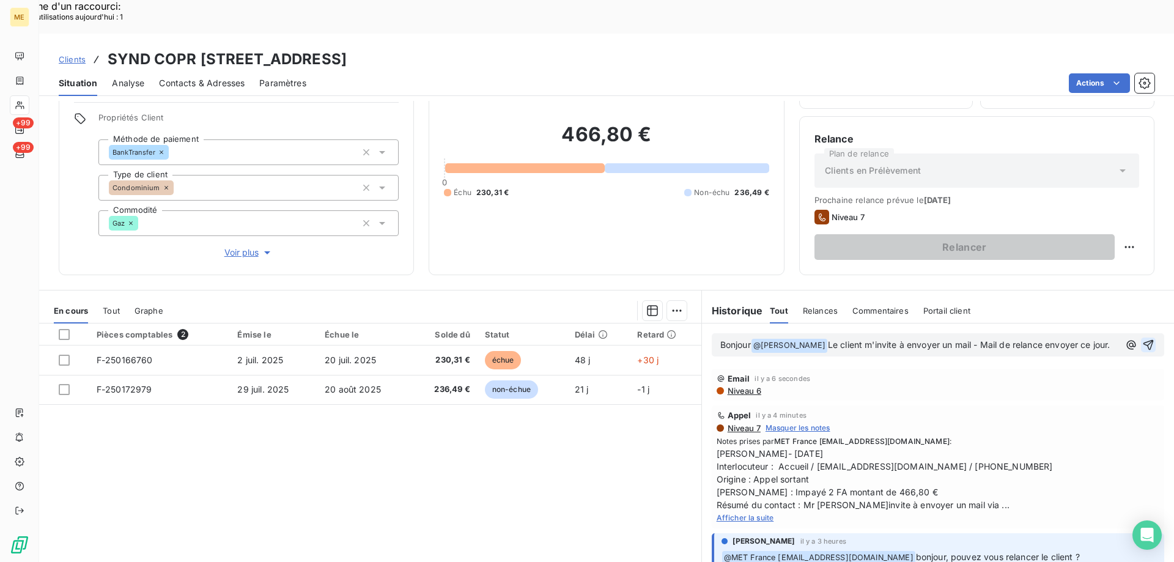
click at [1142, 339] on icon "button" at bounding box center [1148, 345] width 12 height 12
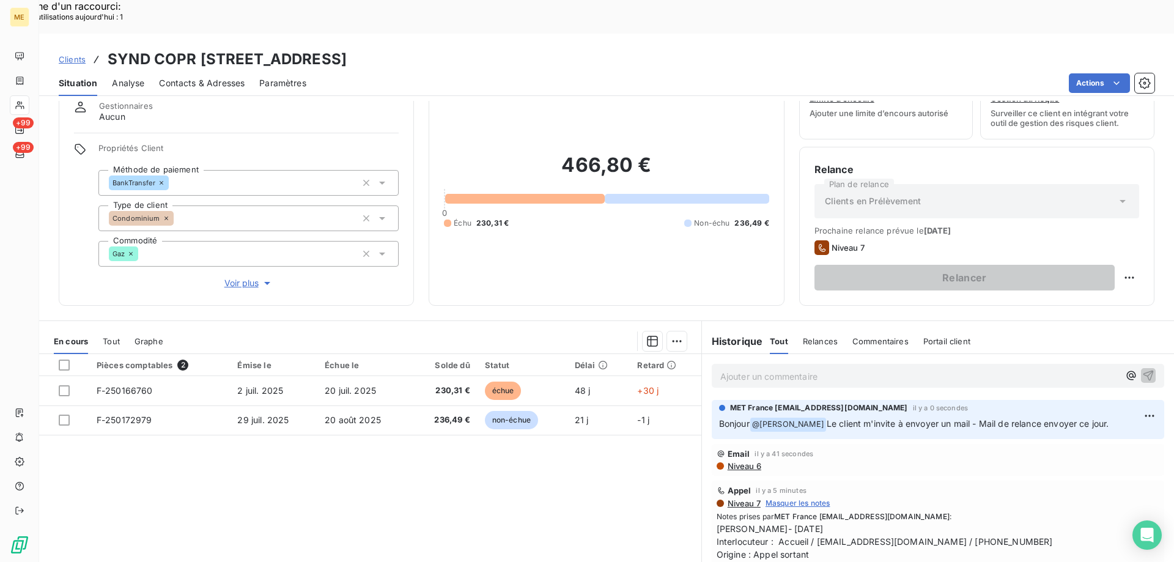
scroll to position [17, 0]
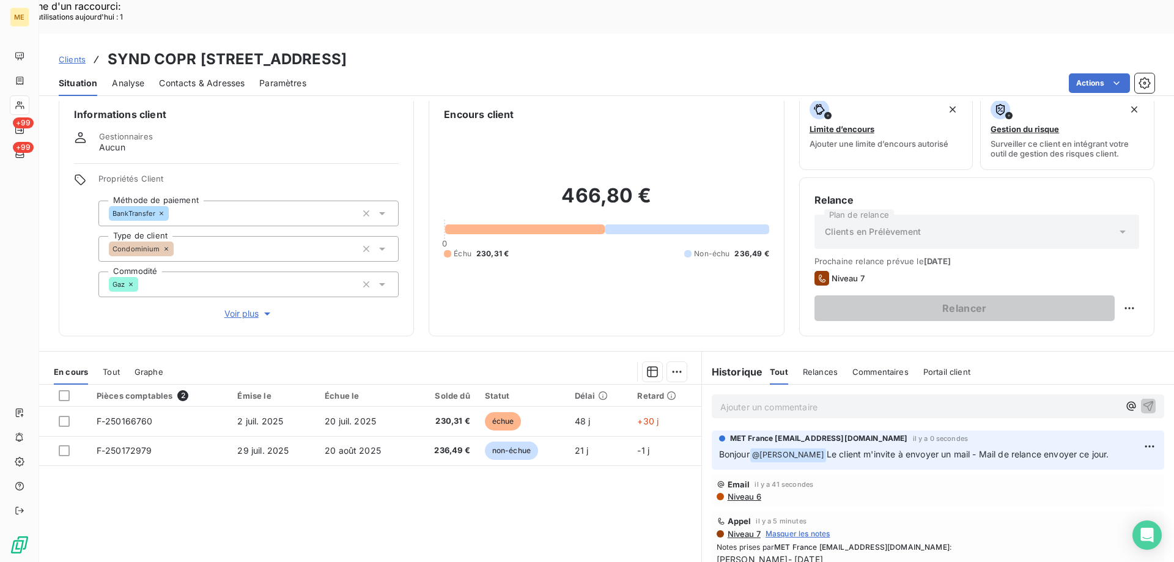
click at [257, 308] on span "Voir plus" at bounding box center [248, 314] width 49 height 12
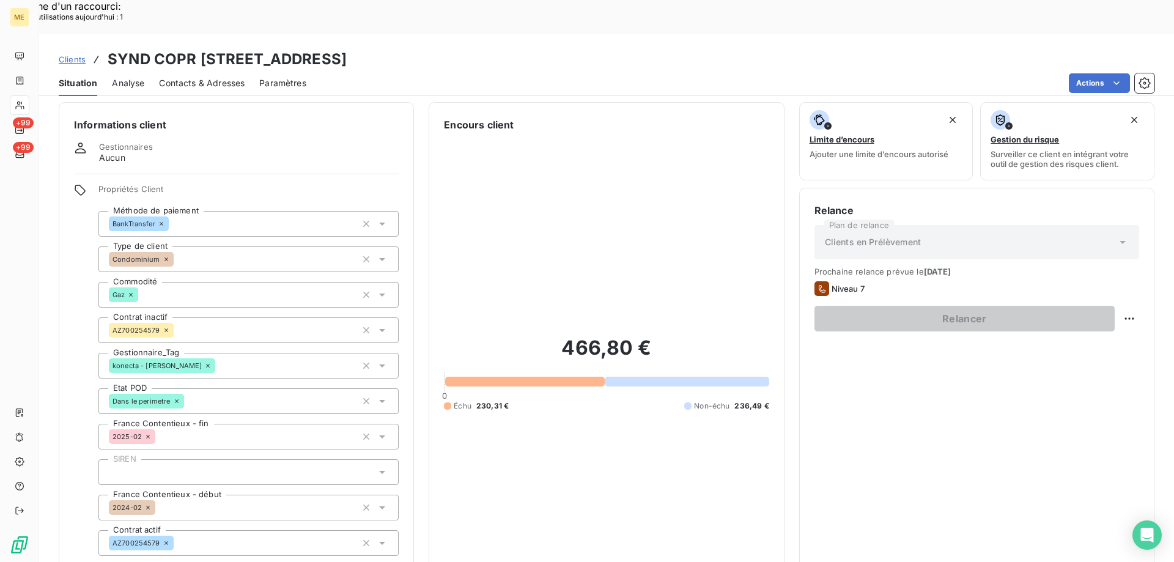
scroll to position [0, 0]
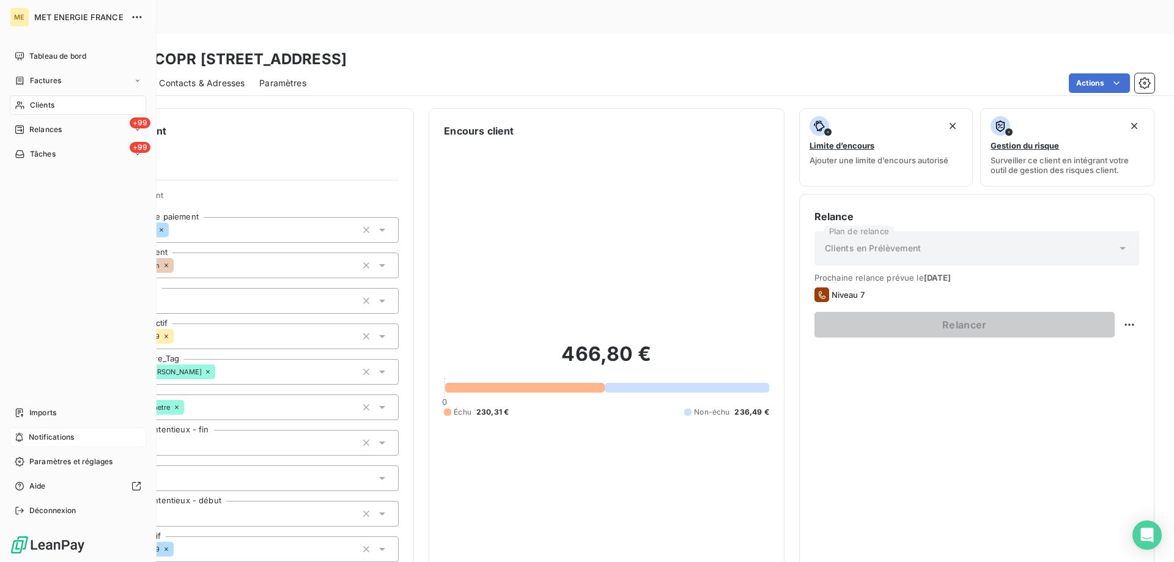
click at [59, 437] on span "Notifications" at bounding box center [51, 437] width 45 height 11
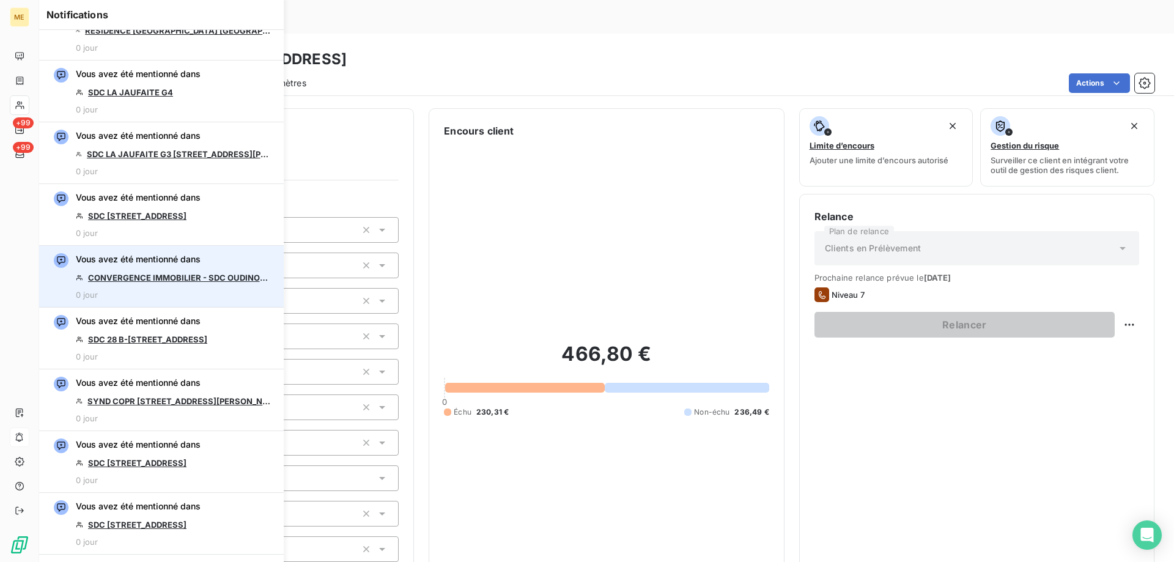
scroll to position [489, 0]
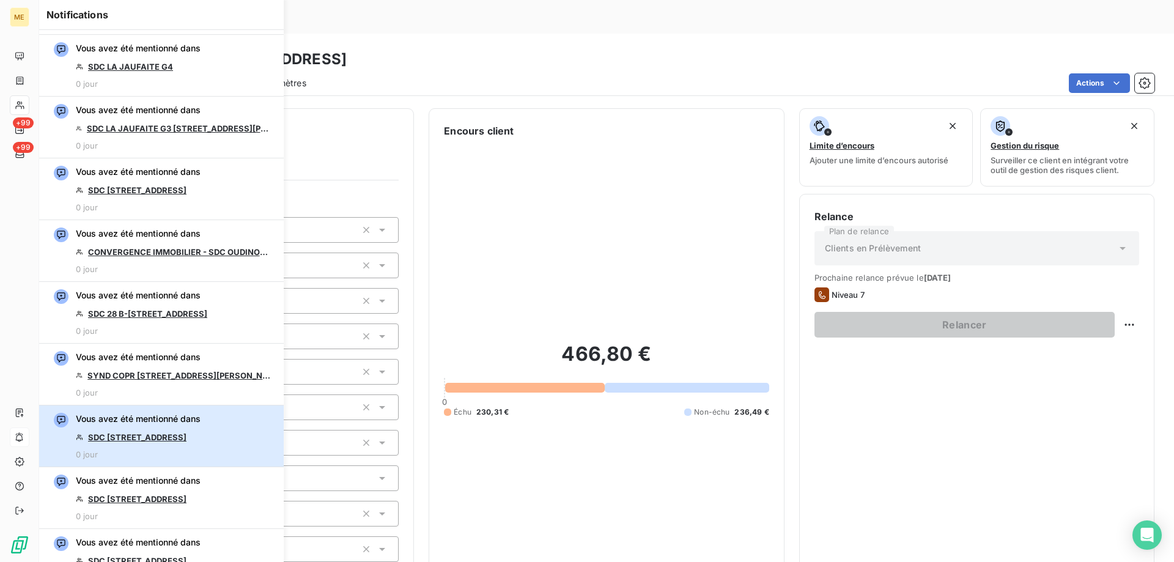
click at [194, 432] on div "Vous avez été mentionné dans SDC 46 CHEMIN DES POUDRIERES 0 jour" at bounding box center [138, 436] width 125 height 46
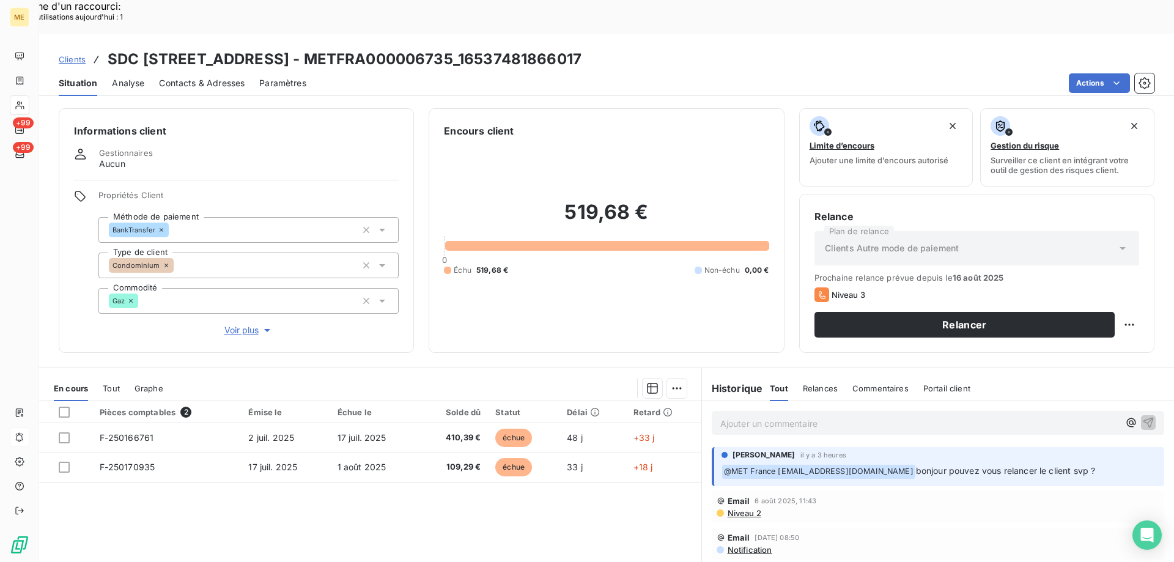
copy h3 "16537481866017"
drag, startPoint x: 525, startPoint y: 28, endPoint x: 703, endPoint y: 32, distance: 178.0
click at [703, 48] on div "Clients SDC 46 CHEMIN DES POUDRIERES - METFRA000006735_16537481866017" at bounding box center [606, 59] width 1135 height 22
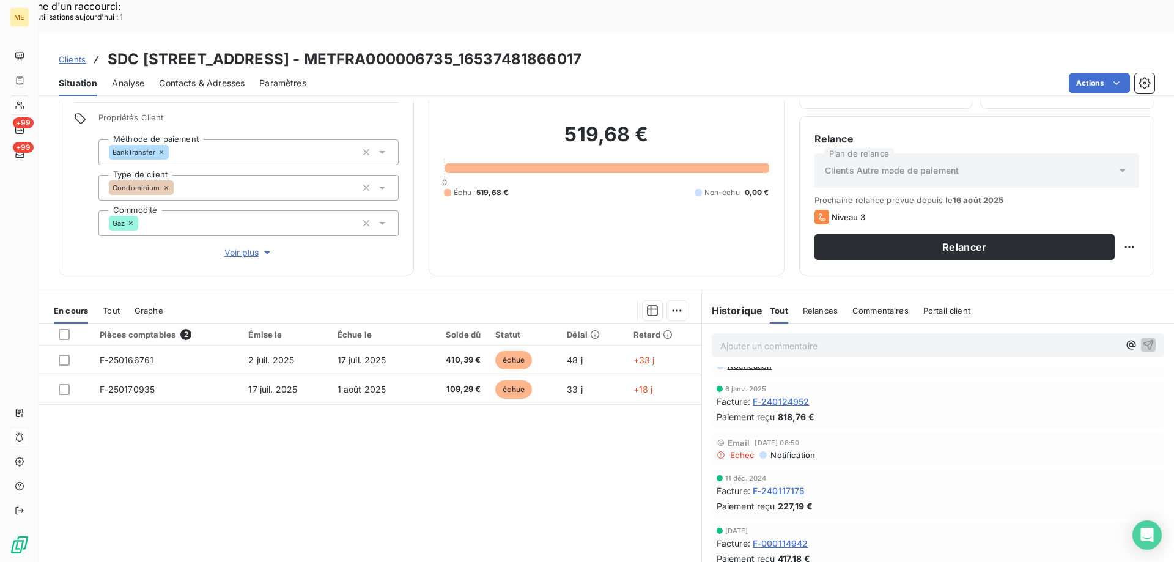
scroll to position [795, 0]
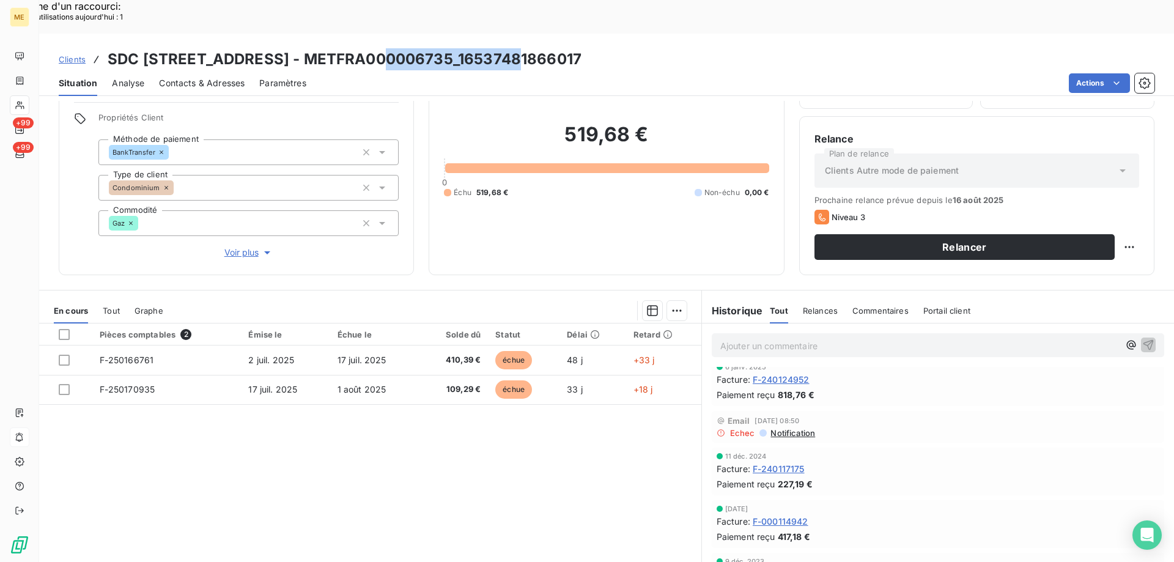
drag, startPoint x: 371, startPoint y: 25, endPoint x: 515, endPoint y: 18, distance: 144.5
click at [515, 48] on h3 "SDC 46 CHEMIN DES POUDRIERES - METFRA000006735_16537481866017" at bounding box center [345, 59] width 474 height 22
copy h3 "METFRA000006735"
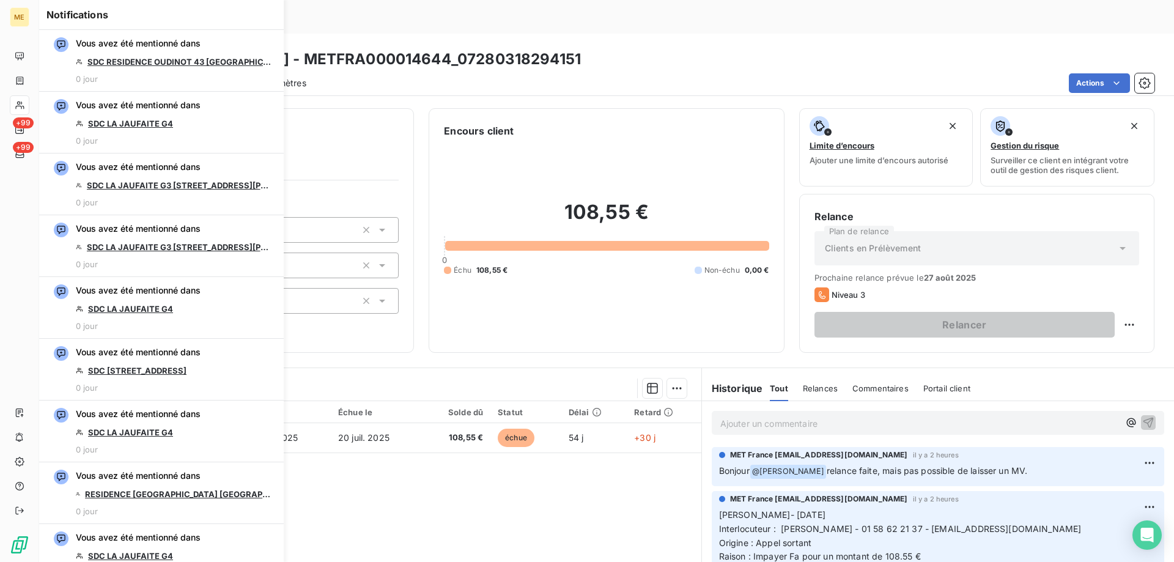
scroll to position [611, 0]
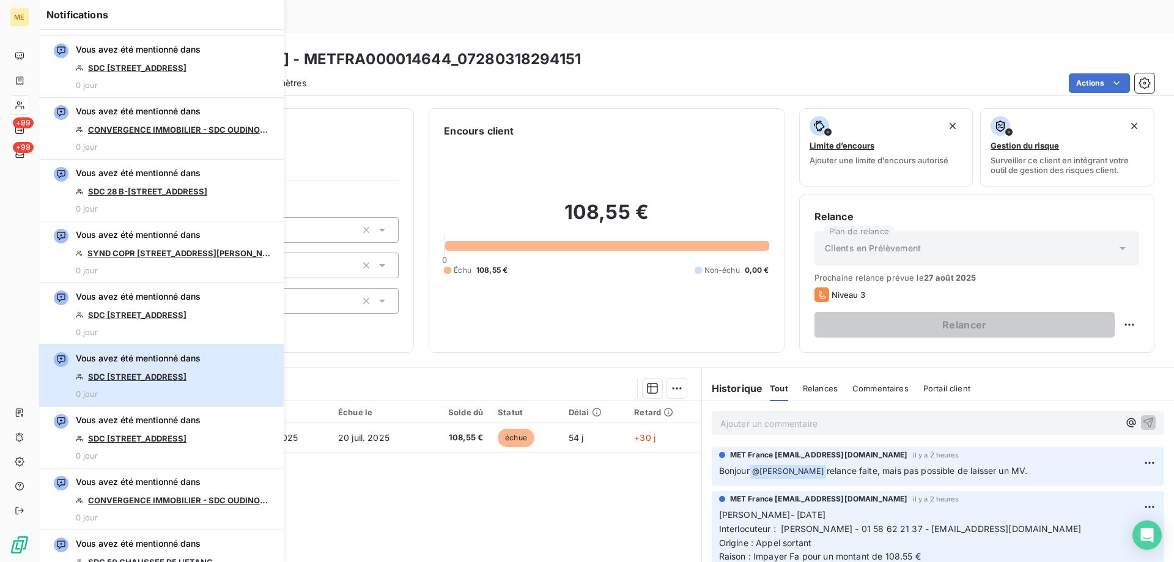
click at [169, 371] on div "Vous avez été mentionné dans SDC [STREET_ADDRESS] 0 jour" at bounding box center [138, 375] width 125 height 46
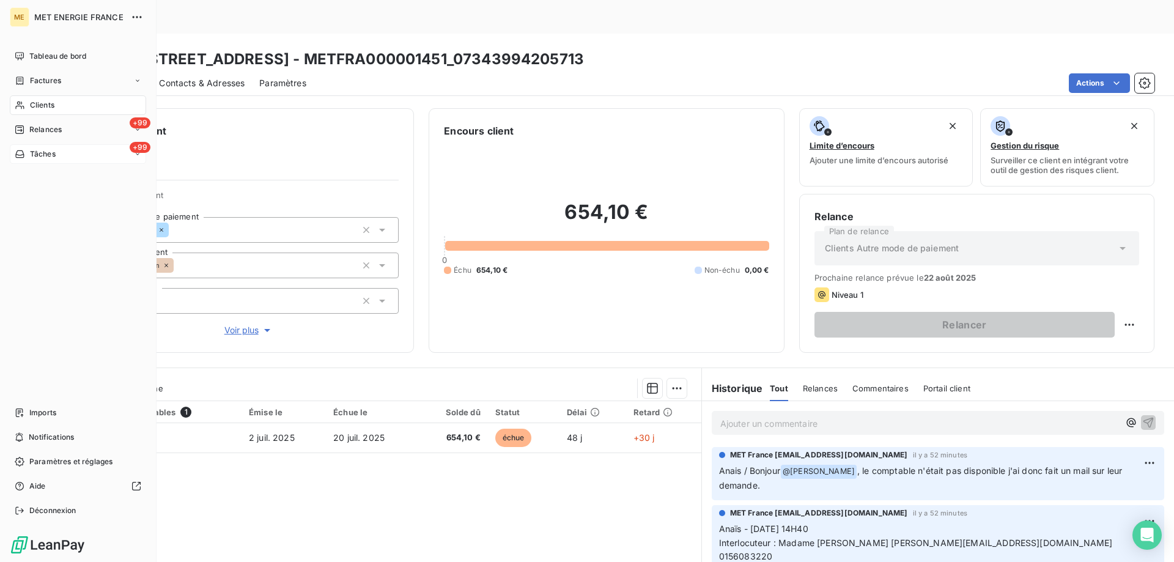
click at [64, 158] on div "+99 Tâches" at bounding box center [78, 154] width 136 height 20
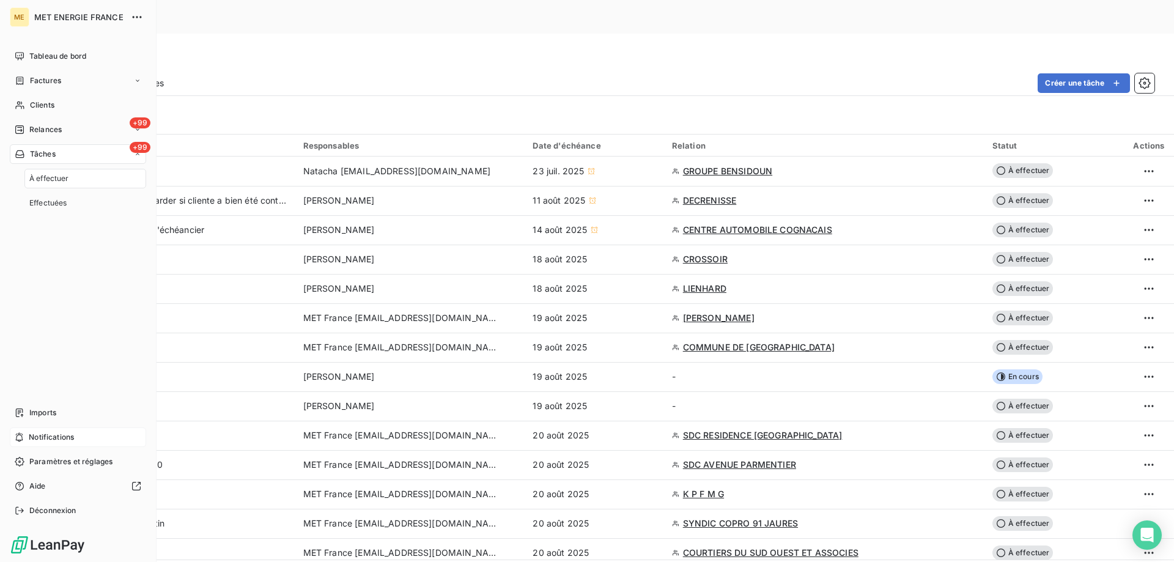
click at [48, 438] on span "Notifications" at bounding box center [51, 437] width 45 height 11
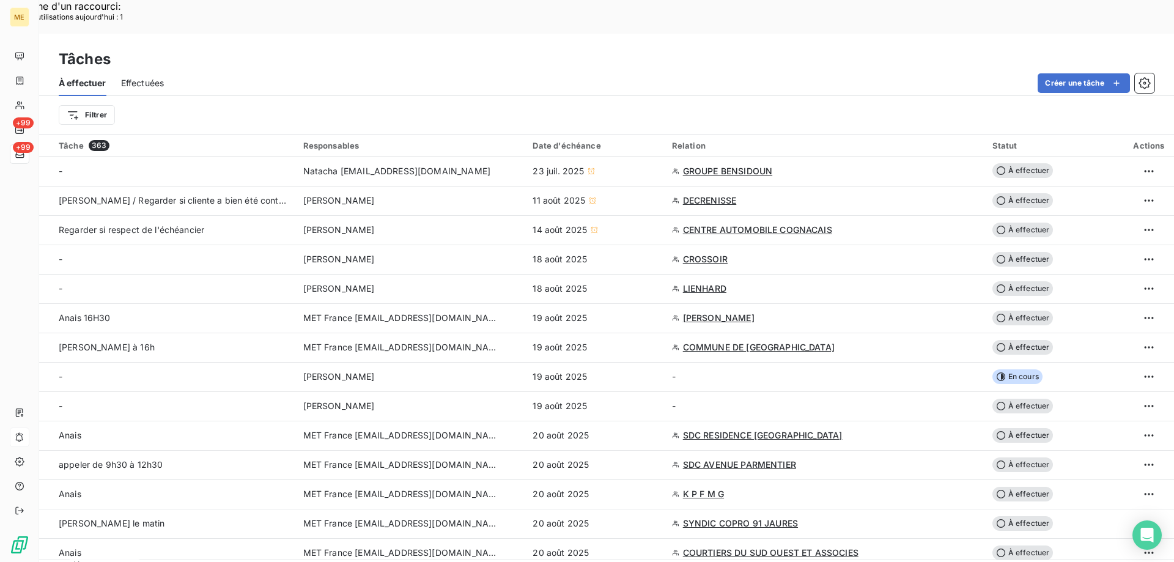
click at [715, 73] on div "Créer une tâche" at bounding box center [667, 83] width 976 height 20
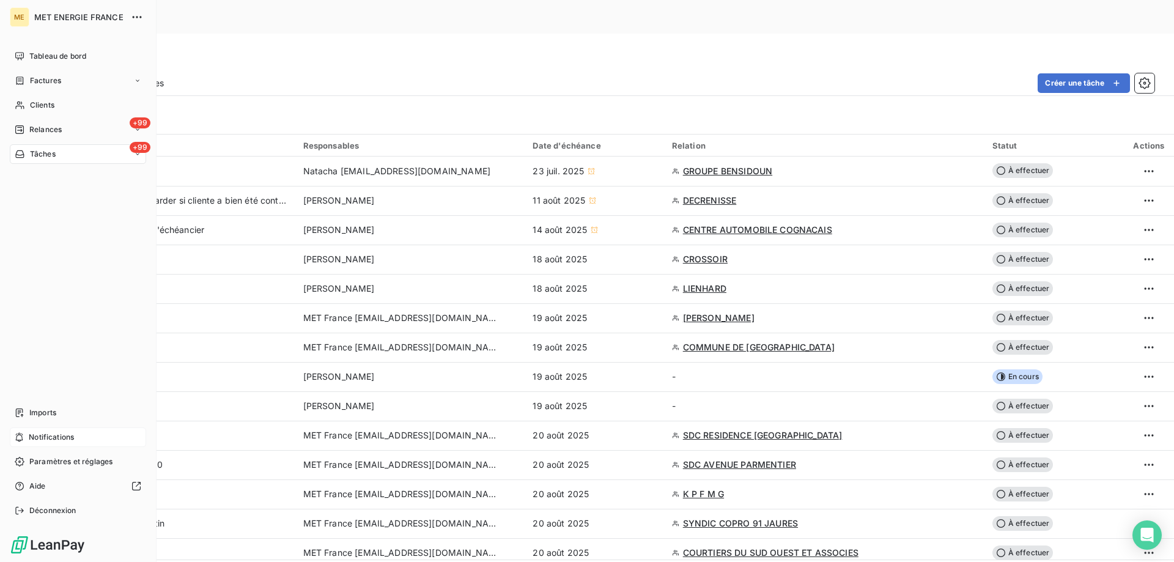
click at [89, 433] on div "Notifications" at bounding box center [78, 437] width 136 height 20
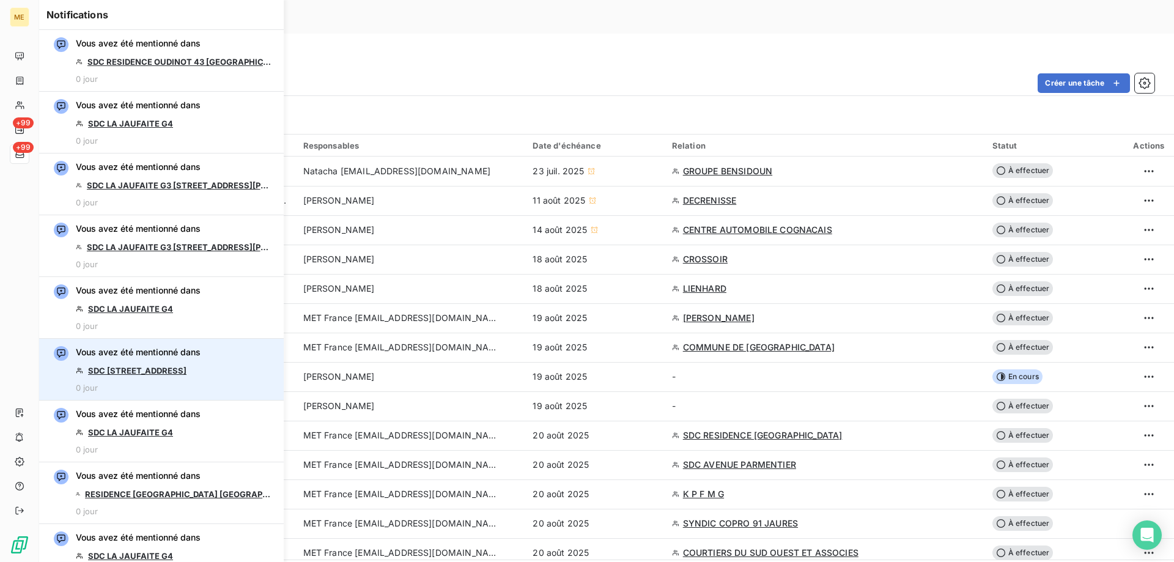
scroll to position [61, 0]
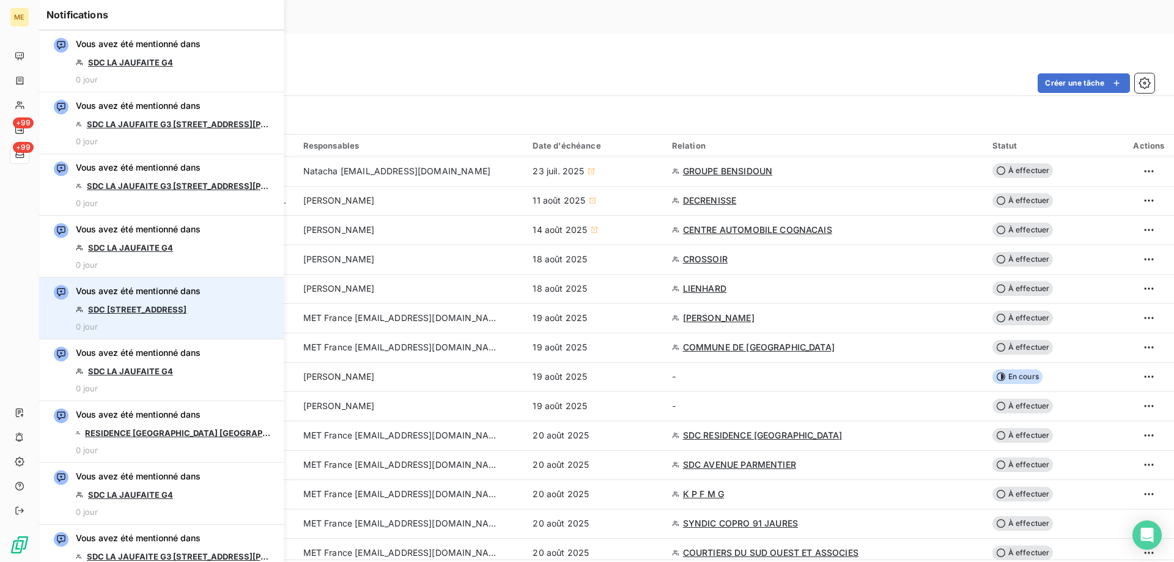
click at [174, 312] on link "SDC [STREET_ADDRESS]" at bounding box center [137, 309] width 98 height 10
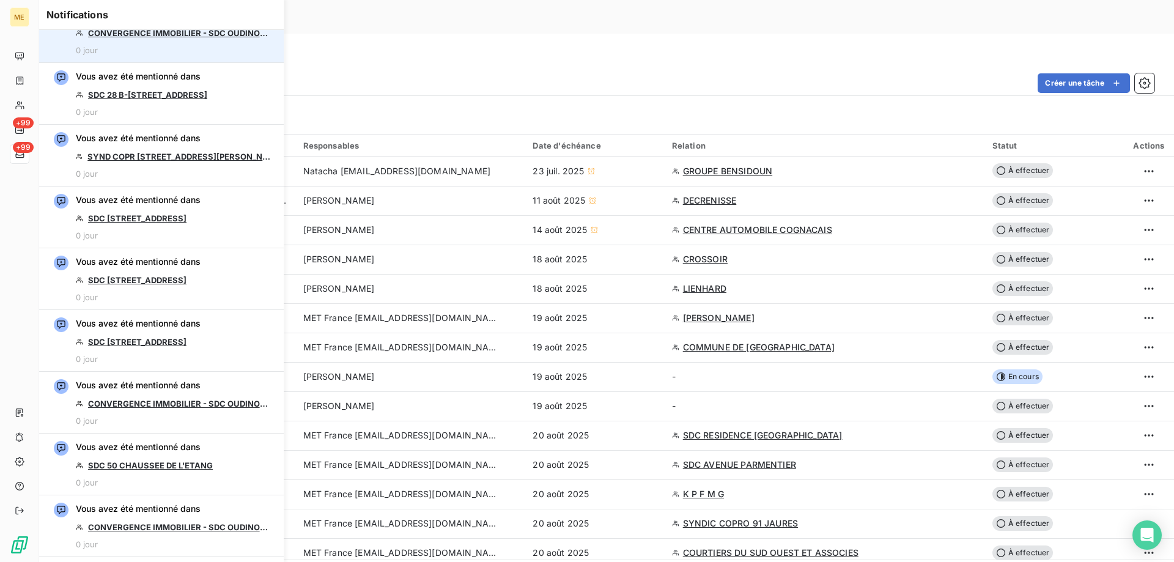
scroll to position [734, 0]
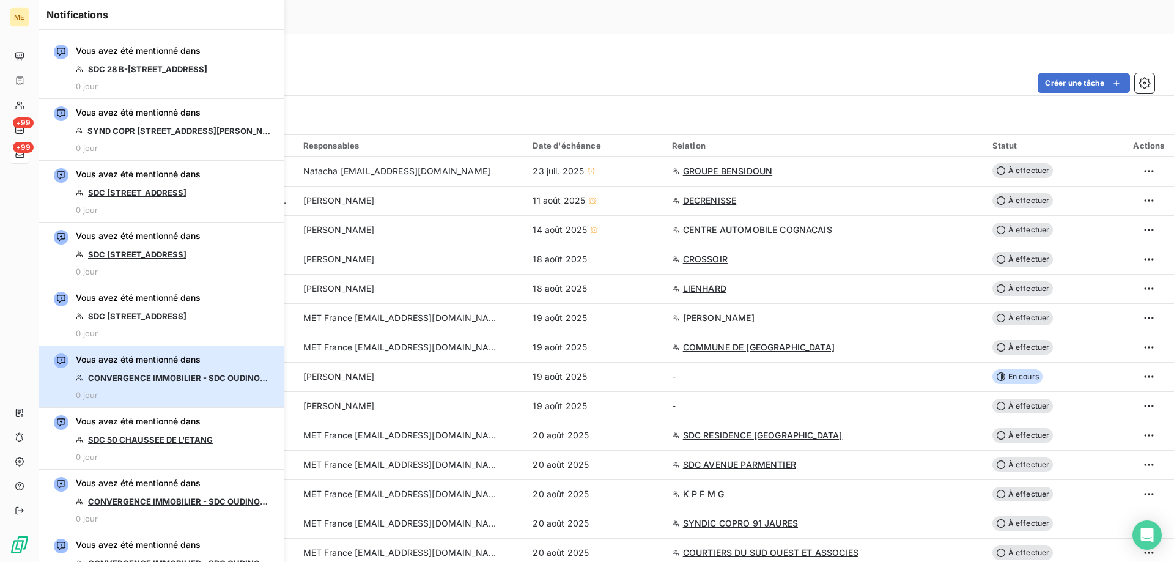
click at [229, 372] on div "Vous avez été mentionné dans CONVERGENCE IMMOBILIER - SDC OUDINOT 43 0 jour" at bounding box center [174, 376] width 196 height 46
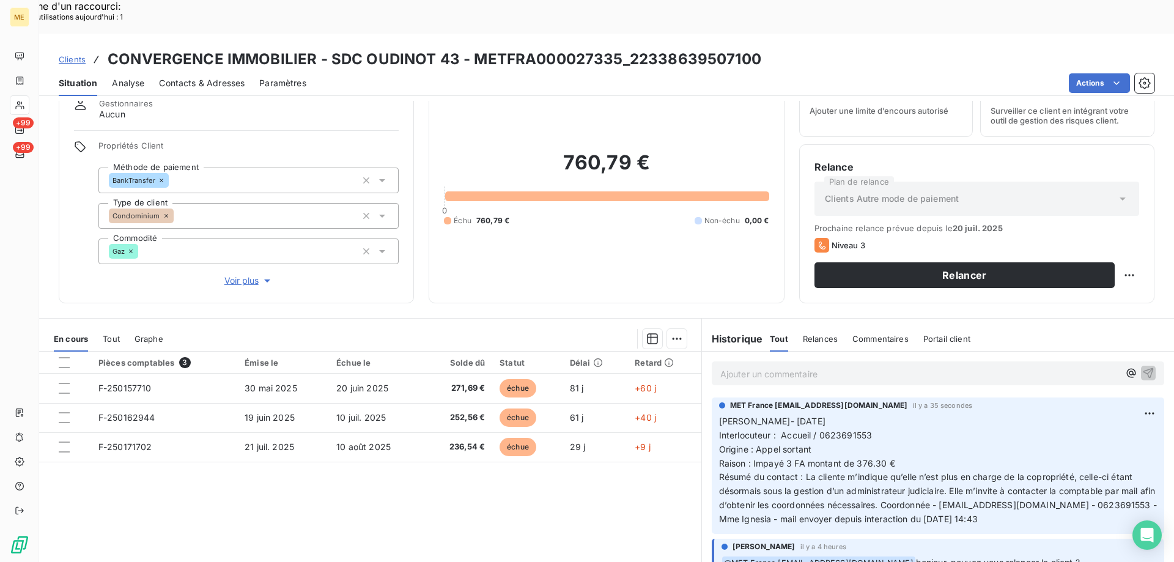
scroll to position [78, 0]
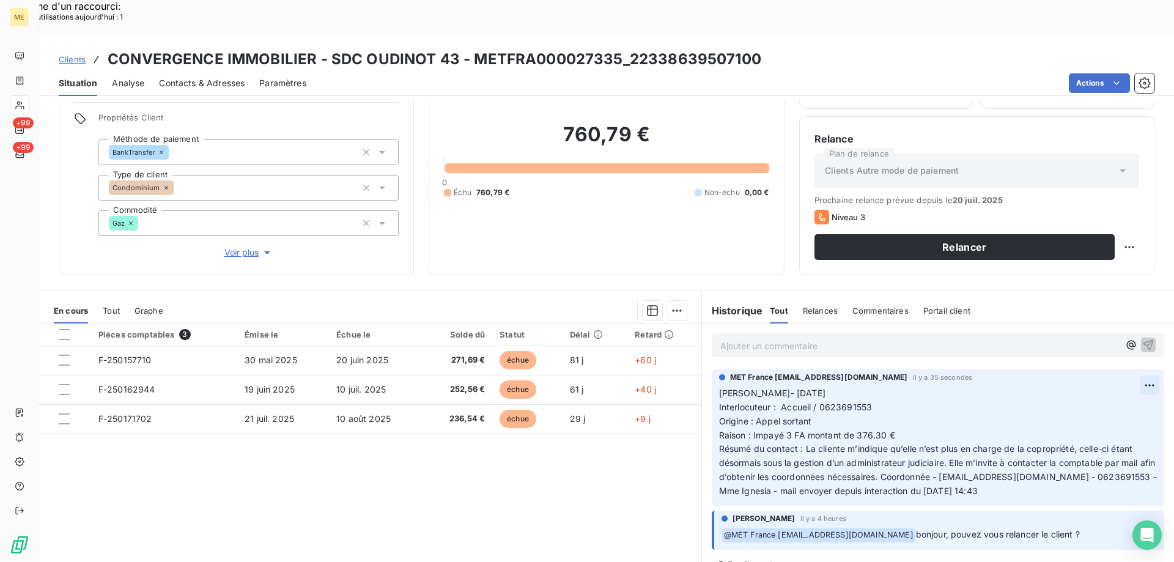
click at [1104, 377] on div "Editer" at bounding box center [1102, 379] width 68 height 20
drag, startPoint x: 850, startPoint y: 399, endPoint x: 880, endPoint y: 402, distance: 30.7
click at [880, 430] on span "Raison : Impayé 3 FA montant de 376.30 €" at bounding box center [807, 435] width 176 height 10
click at [1146, 437] on icon "button" at bounding box center [1151, 442] width 10 height 10
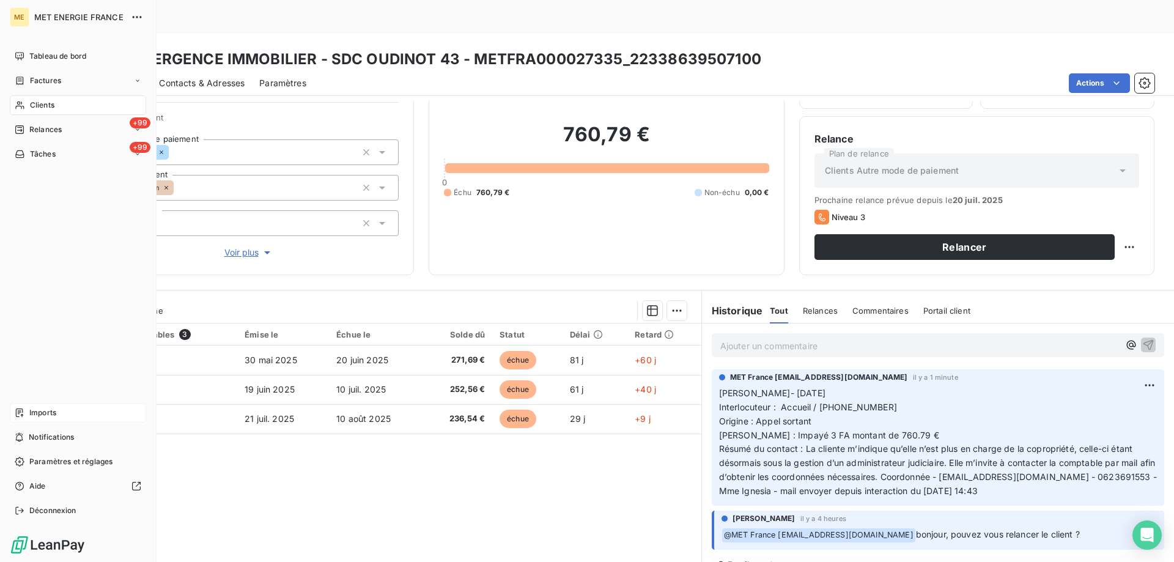
click at [65, 413] on div "Imports" at bounding box center [78, 413] width 136 height 20
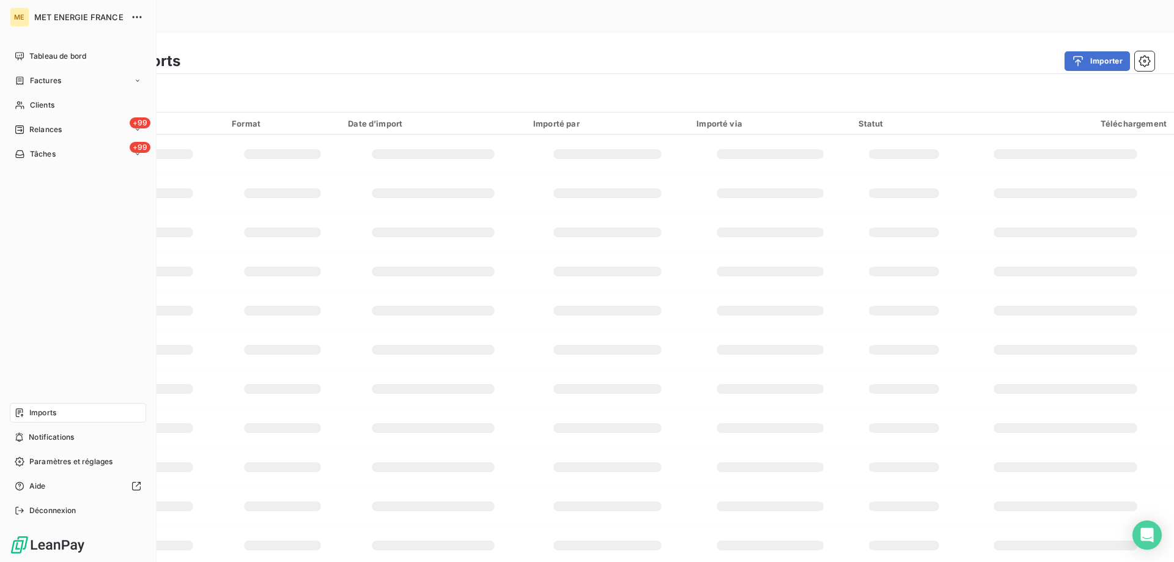
click at [62, 451] on nav "Imports Notifications Paramètres et réglages Aide Déconnexion" at bounding box center [78, 461] width 136 height 117
click at [65, 438] on span "Notifications" at bounding box center [51, 437] width 45 height 11
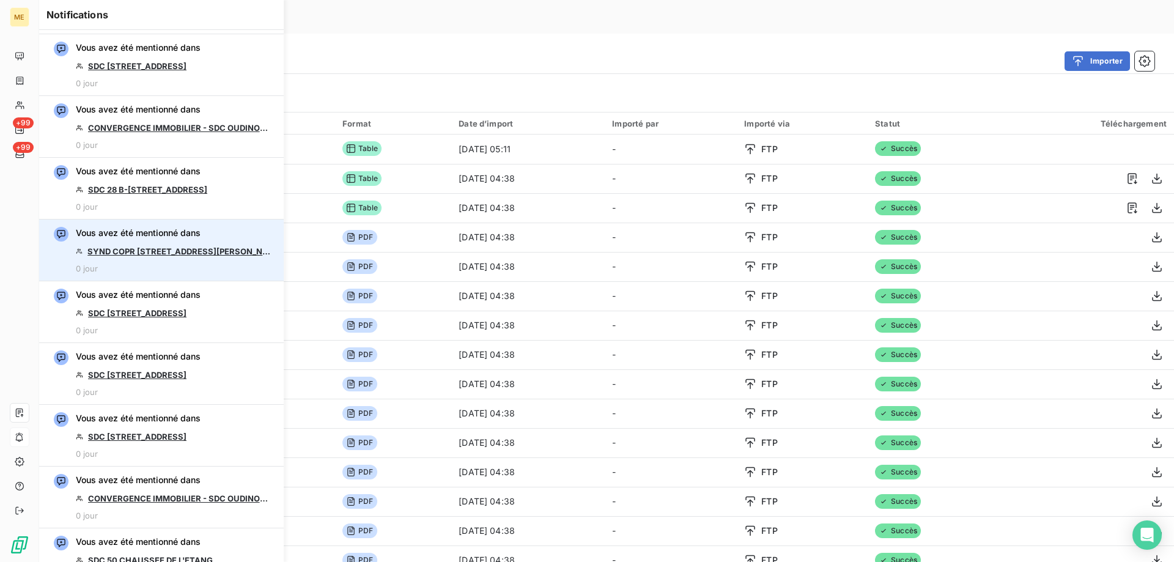
scroll to position [734, 0]
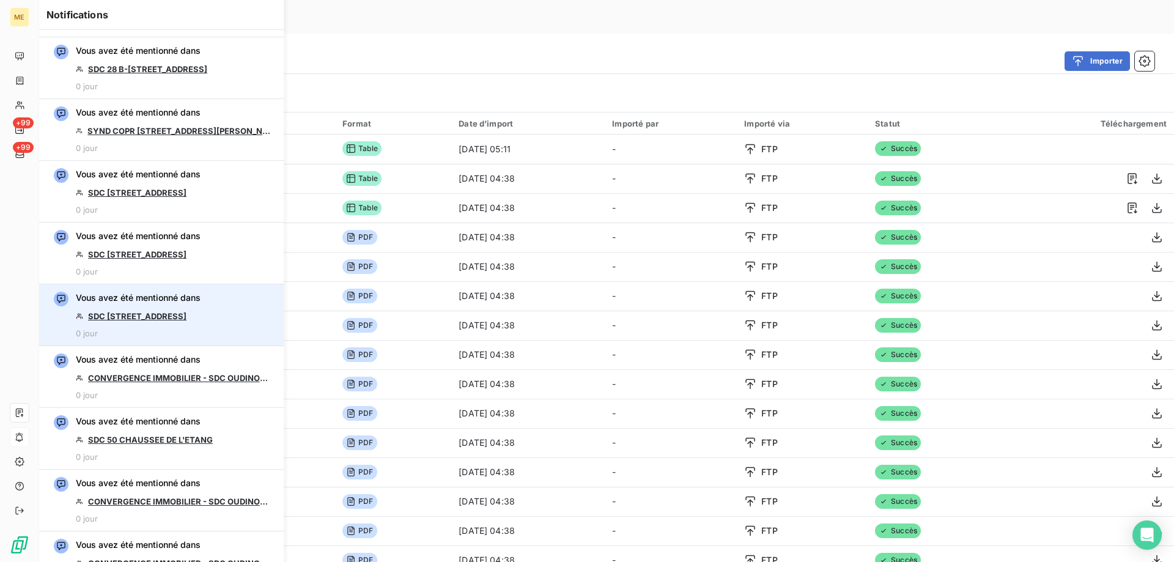
click at [178, 315] on link "SDC [STREET_ADDRESS]" at bounding box center [137, 316] width 98 height 10
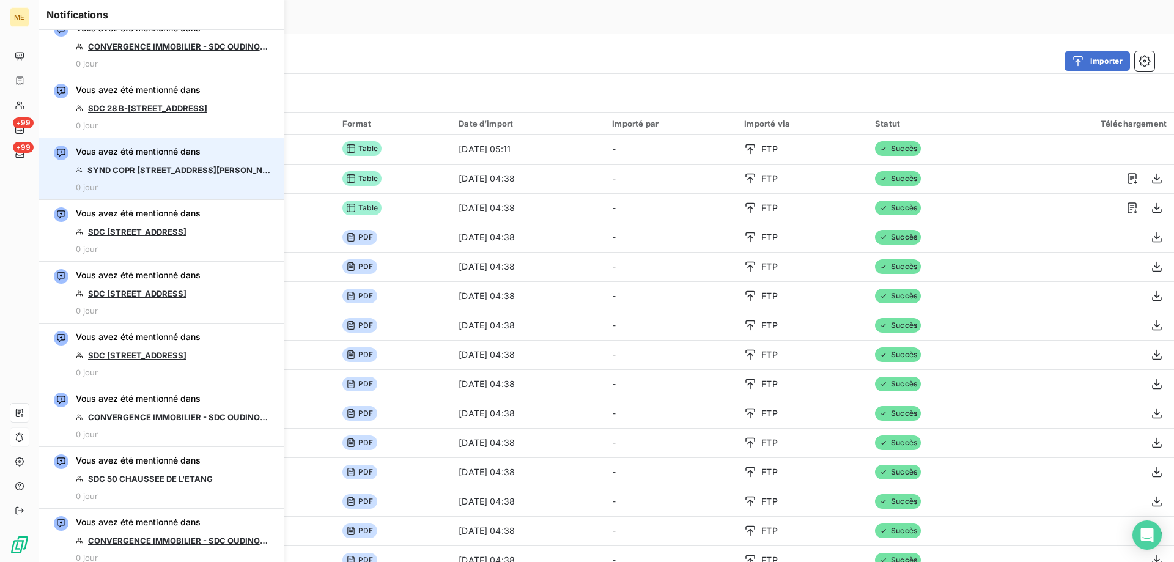
scroll to position [673, 0]
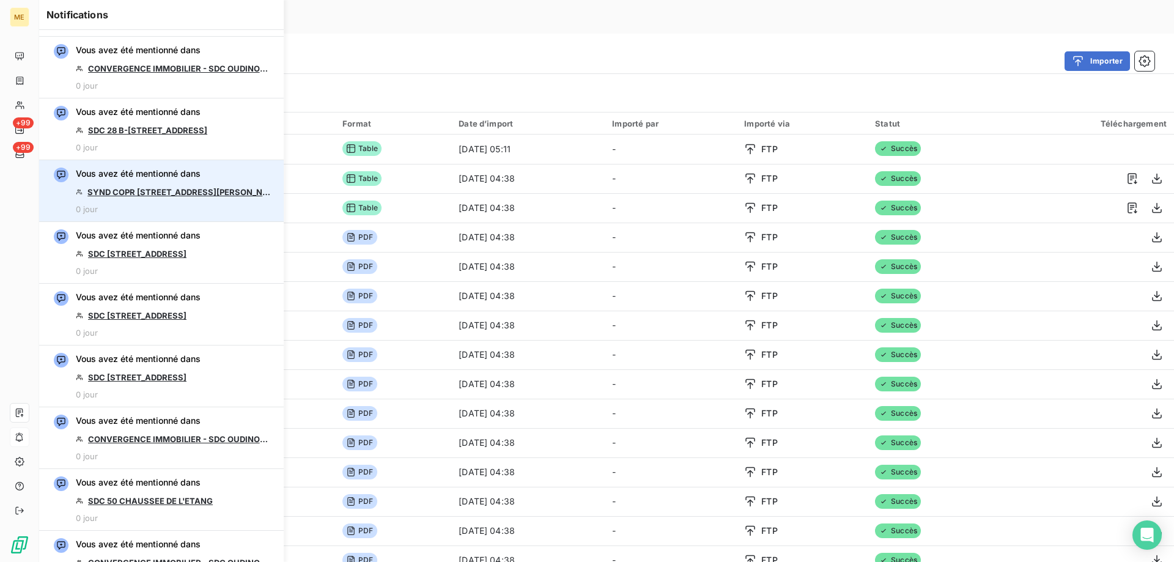
click at [172, 187] on link "SYND COPR [STREET_ADDRESS][PERSON_NAME]" at bounding box center [179, 192] width 184 height 10
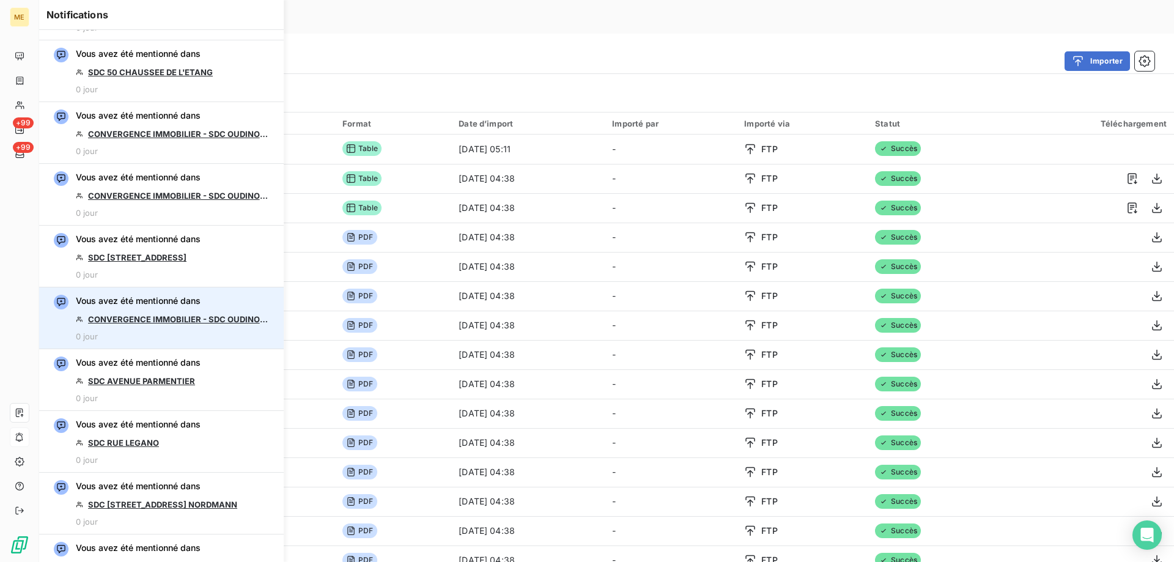
scroll to position [1101, 0]
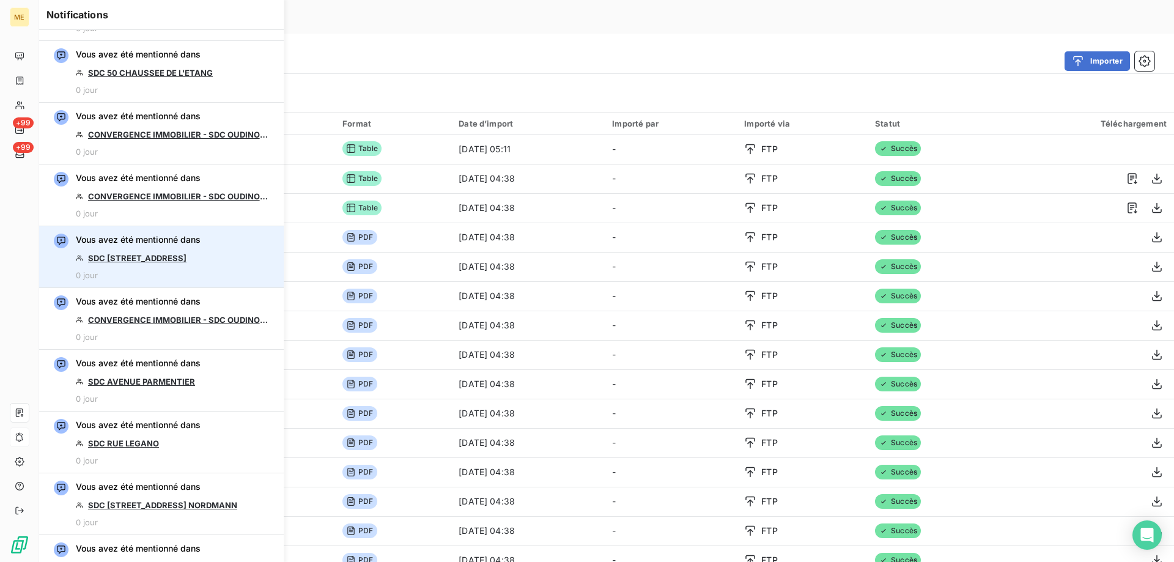
click at [156, 260] on link "SDC [STREET_ADDRESS]" at bounding box center [137, 258] width 98 height 10
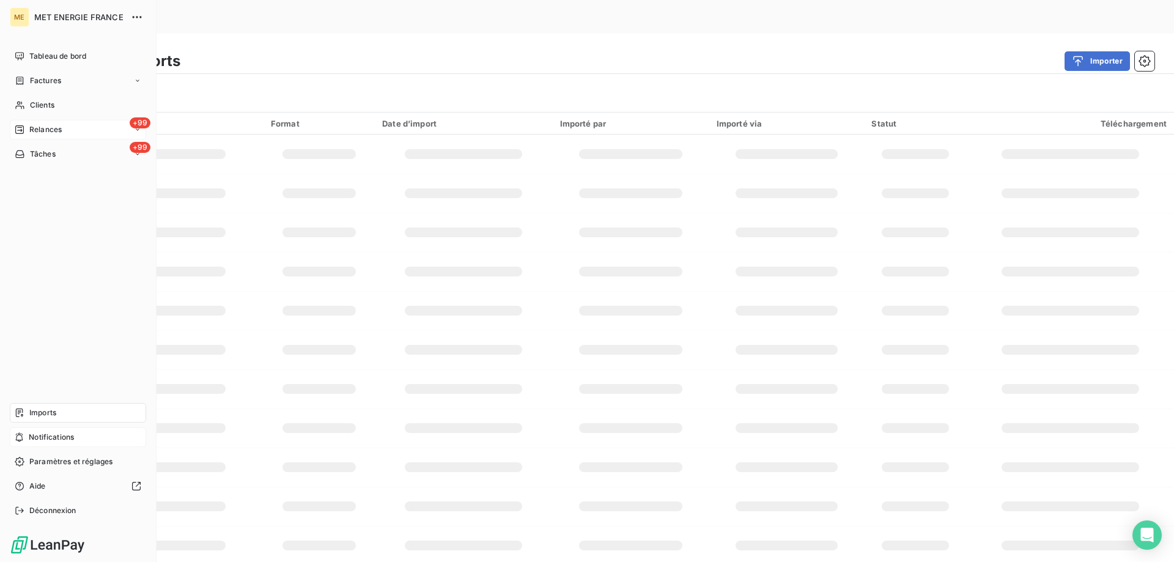
click at [39, 138] on div "+99 Relances" at bounding box center [78, 130] width 136 height 20
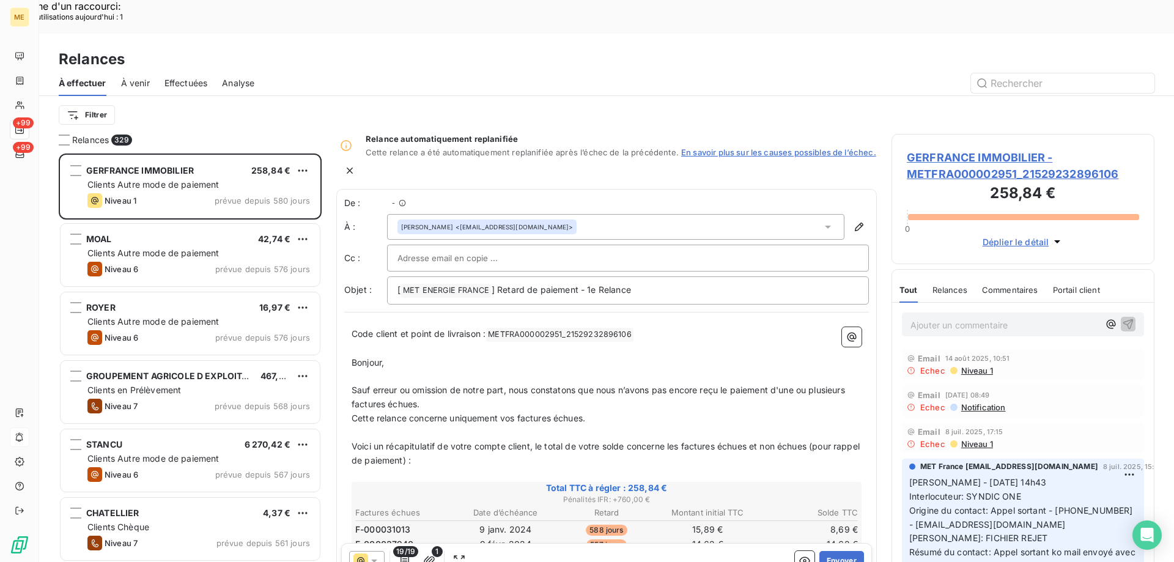
scroll to position [433, 254]
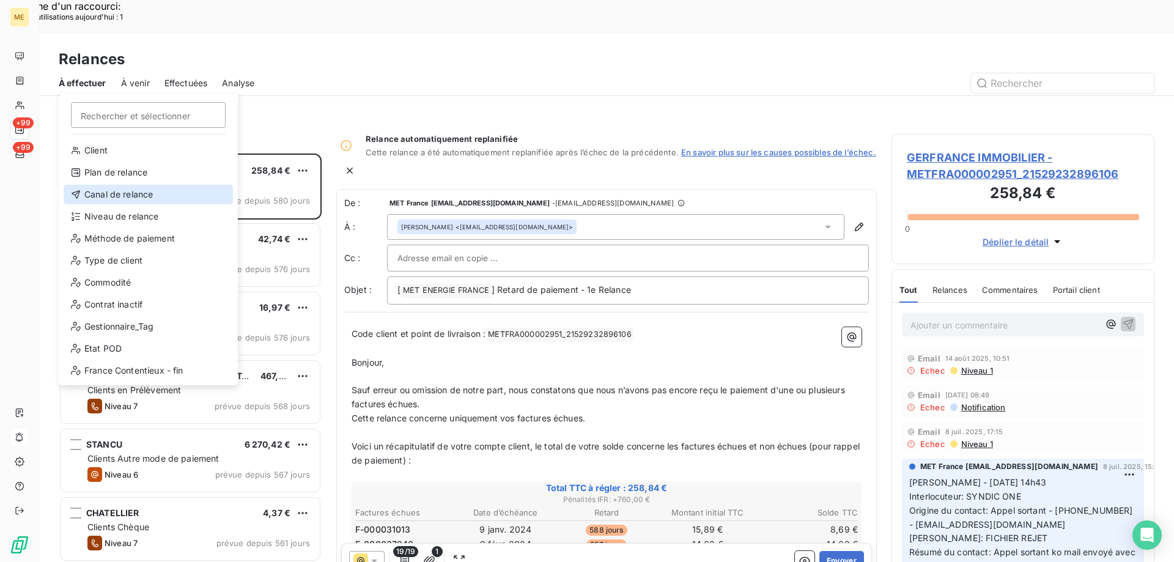
click at [151, 196] on div "Canal de relance" at bounding box center [148, 195] width 169 height 20
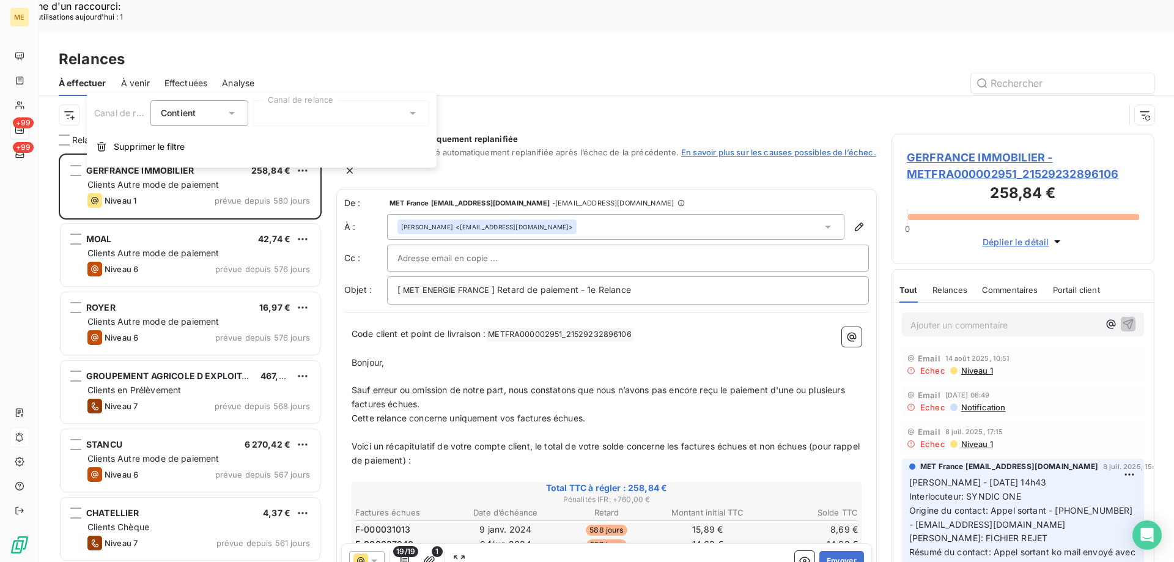
click at [347, 119] on div at bounding box center [341, 113] width 176 height 26
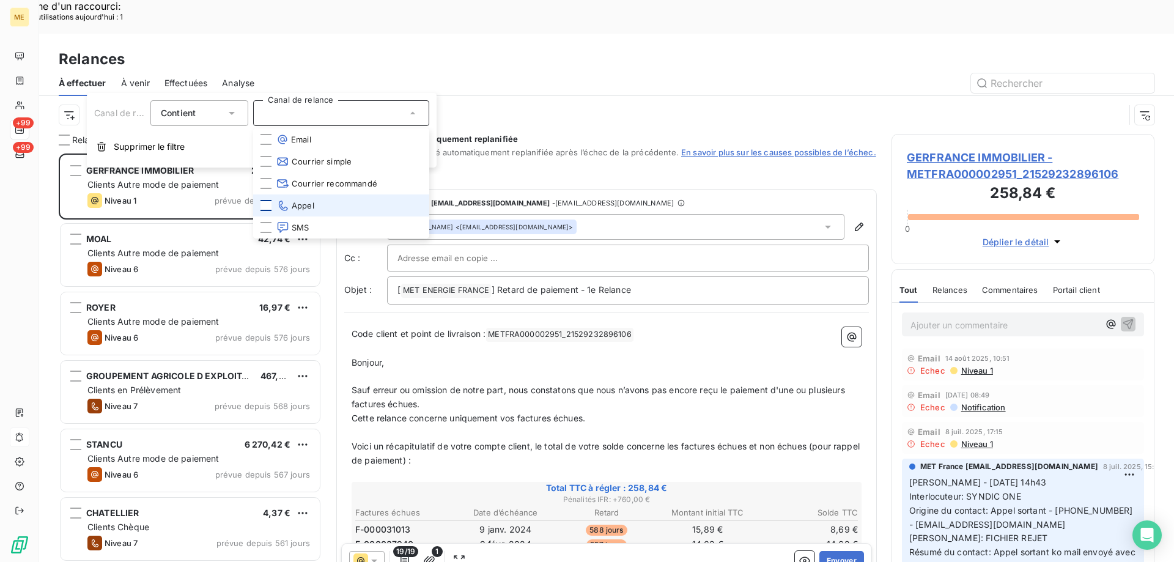
click at [270, 202] on div at bounding box center [265, 205] width 11 height 11
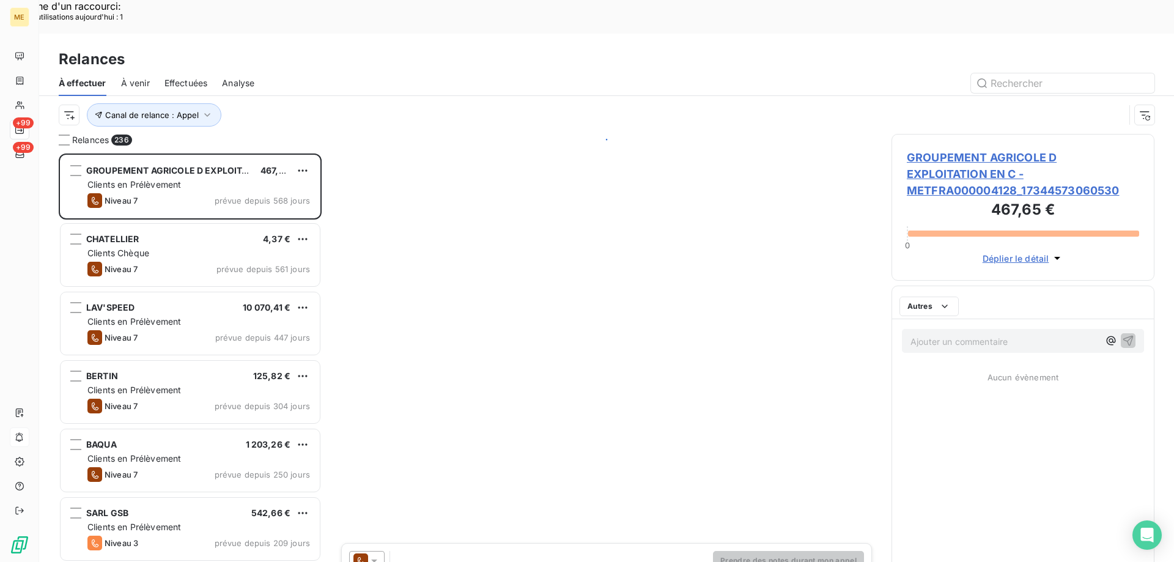
click at [475, 73] on div at bounding box center [711, 83] width 885 height 20
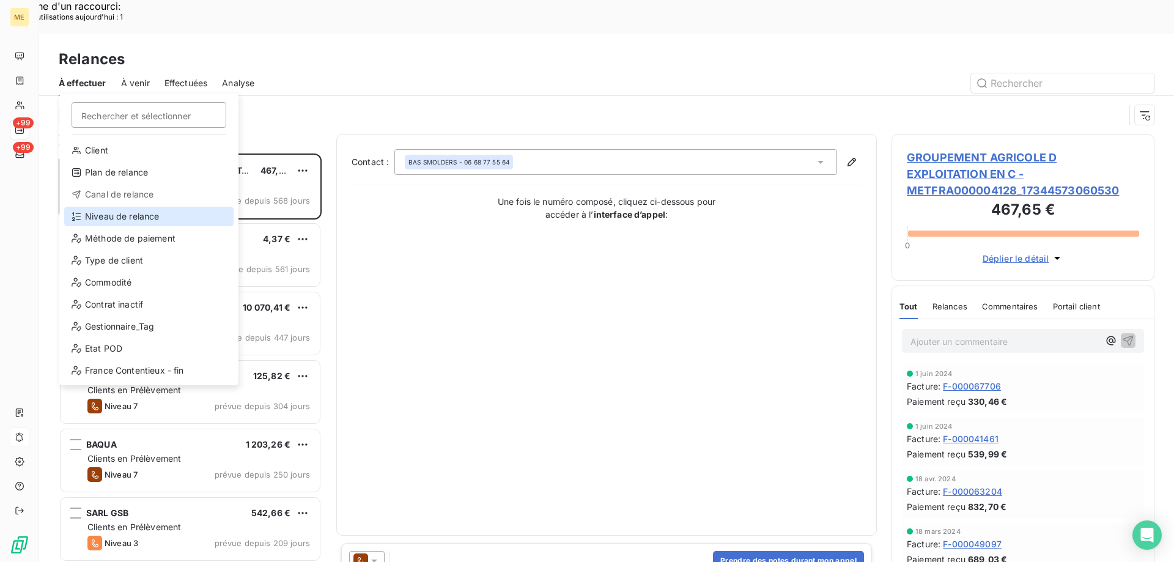
click at [165, 215] on div "Niveau de relance" at bounding box center [148, 217] width 169 height 20
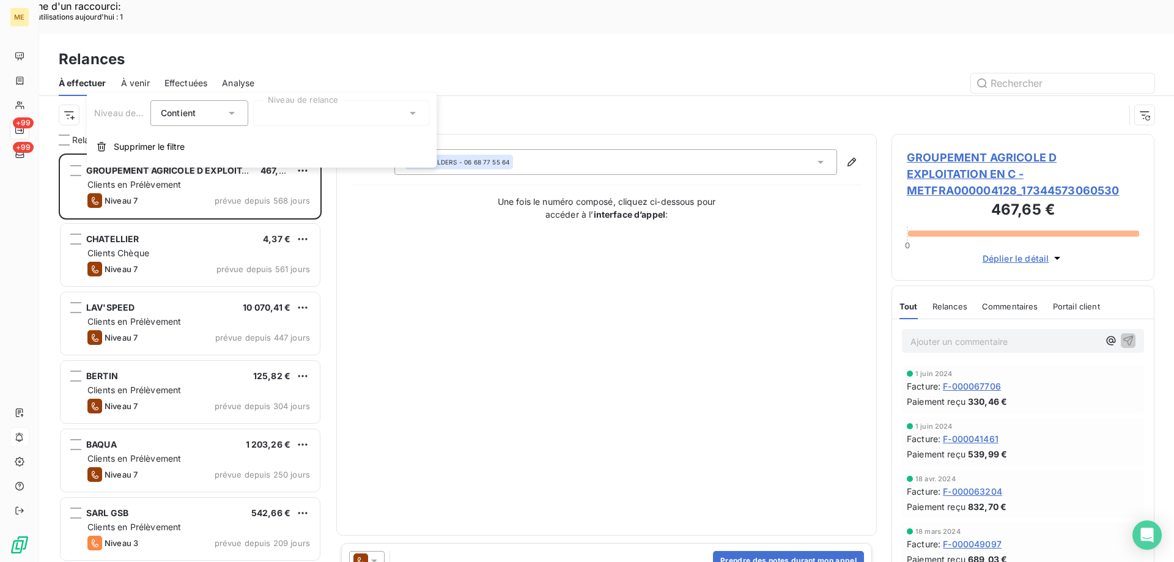
click at [307, 121] on div at bounding box center [341, 113] width 176 height 26
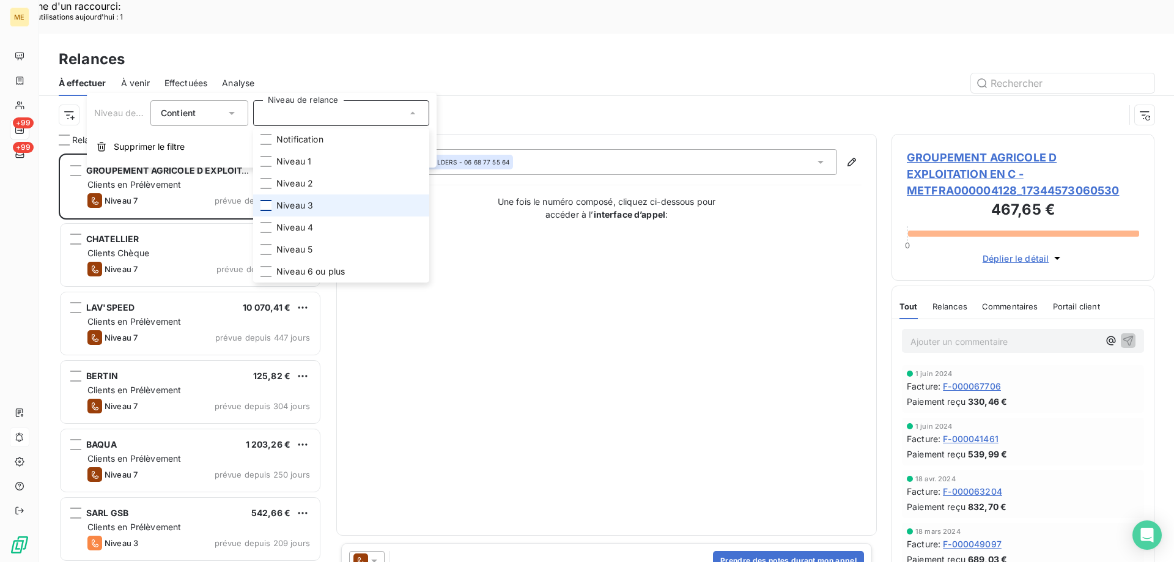
click at [266, 204] on div at bounding box center [265, 205] width 11 height 11
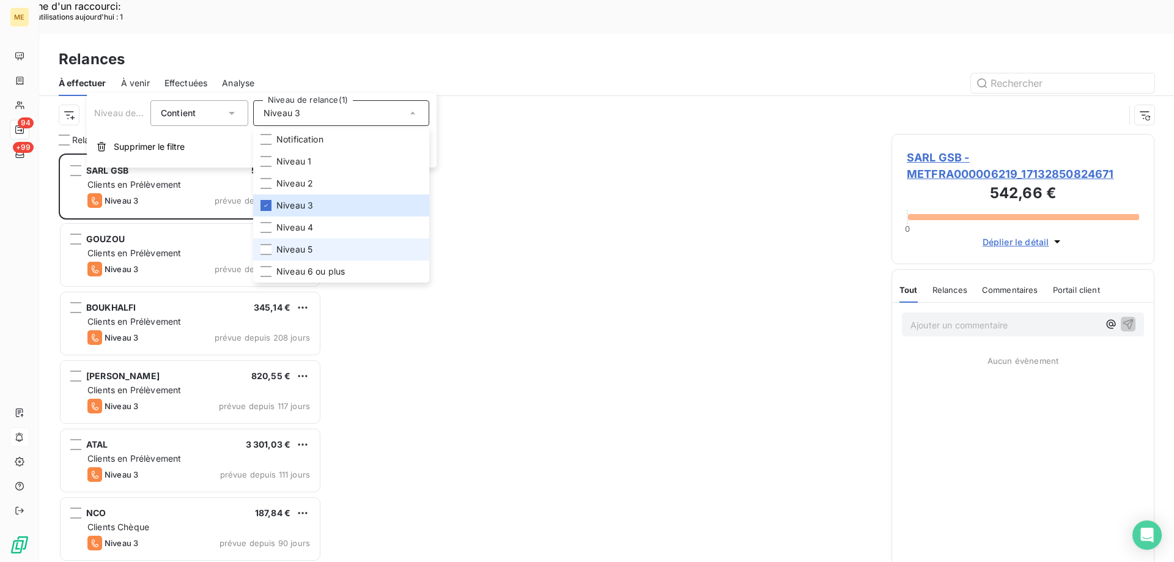
scroll to position [433, 254]
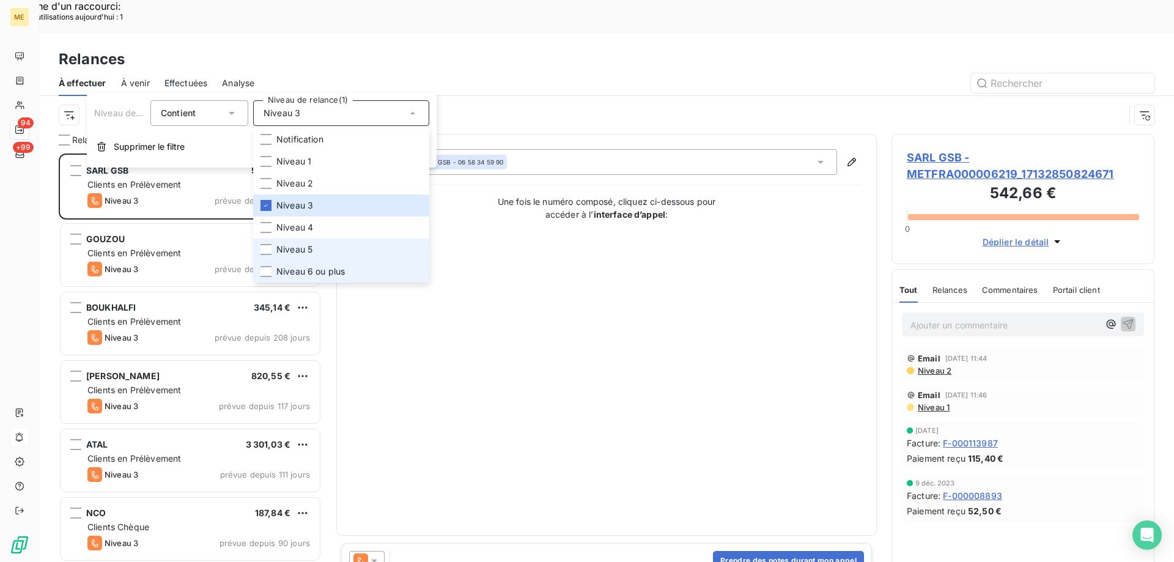
drag, startPoint x: 266, startPoint y: 249, endPoint x: 266, endPoint y: 262, distance: 12.2
click at [266, 258] on li "Niveau 5" at bounding box center [341, 249] width 176 height 22
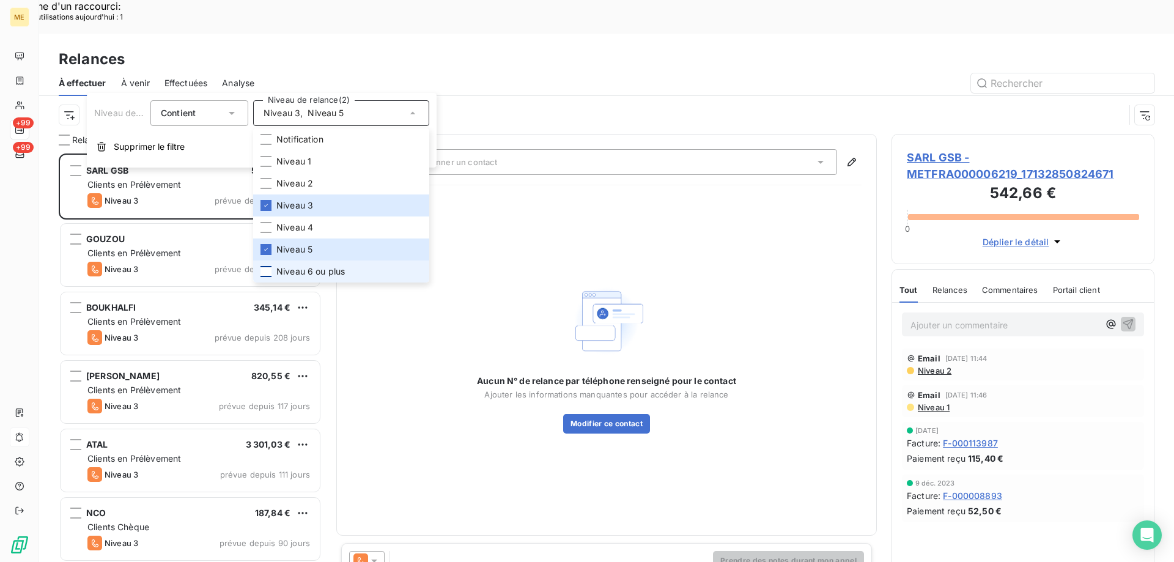
click at [269, 275] on div at bounding box center [265, 271] width 11 height 11
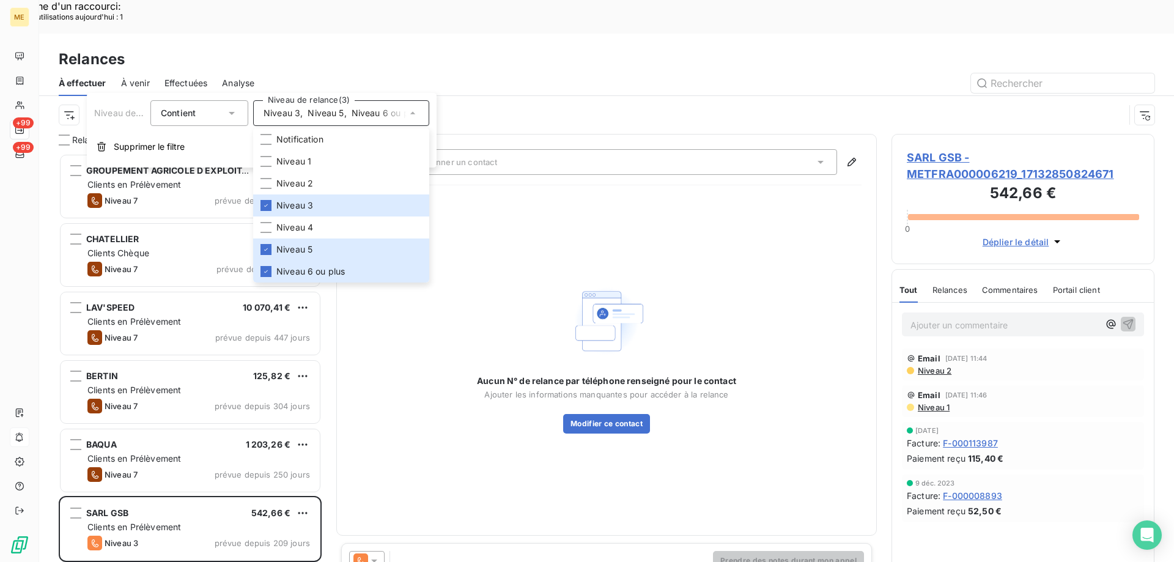
click at [555, 73] on div at bounding box center [711, 83] width 885 height 20
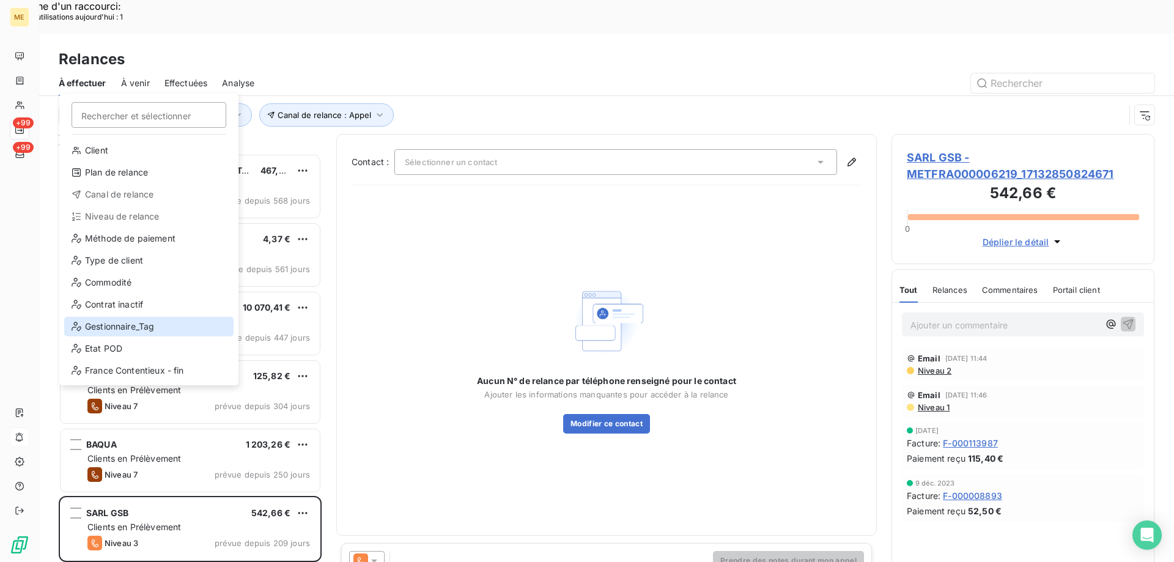
click at [136, 325] on div "Gestionnaire_Tag" at bounding box center [148, 327] width 169 height 20
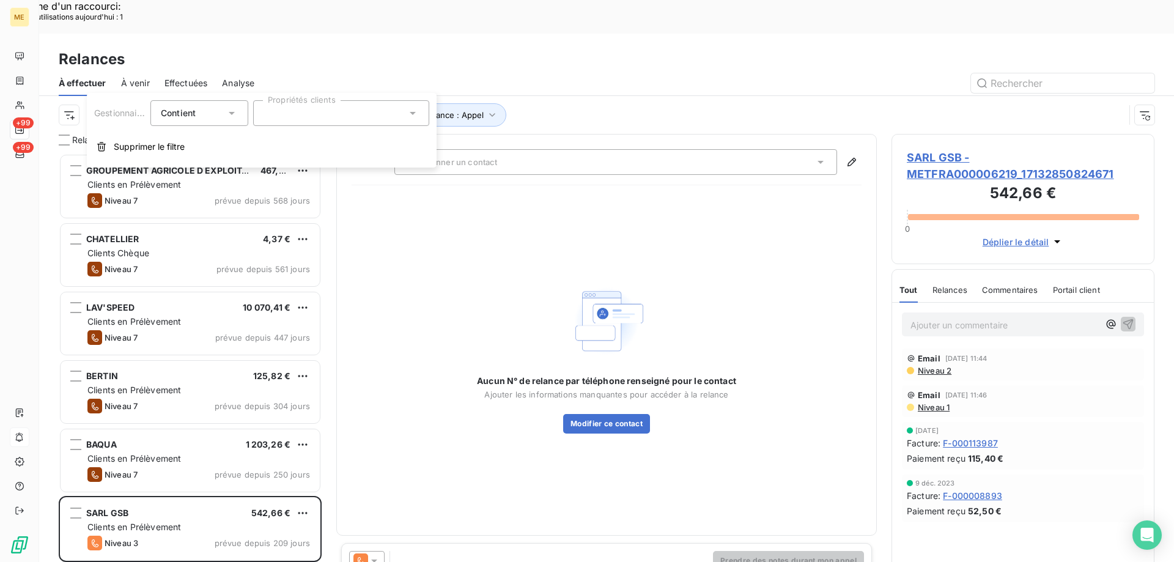
click at [326, 121] on div at bounding box center [341, 113] width 176 height 26
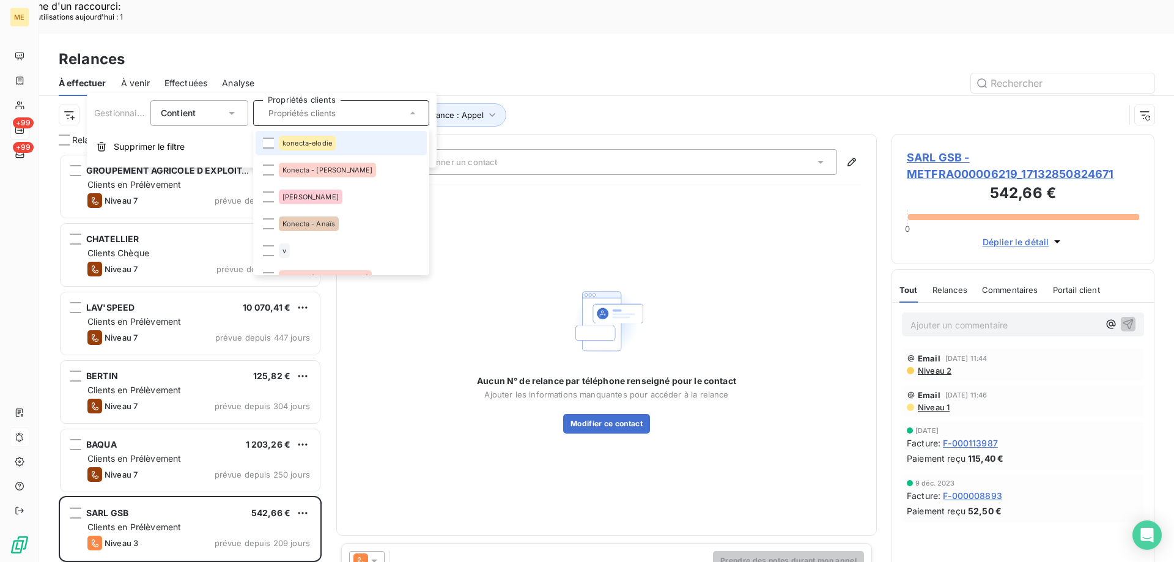
click at [326, 149] on div "konecta-elodie" at bounding box center [307, 143] width 57 height 15
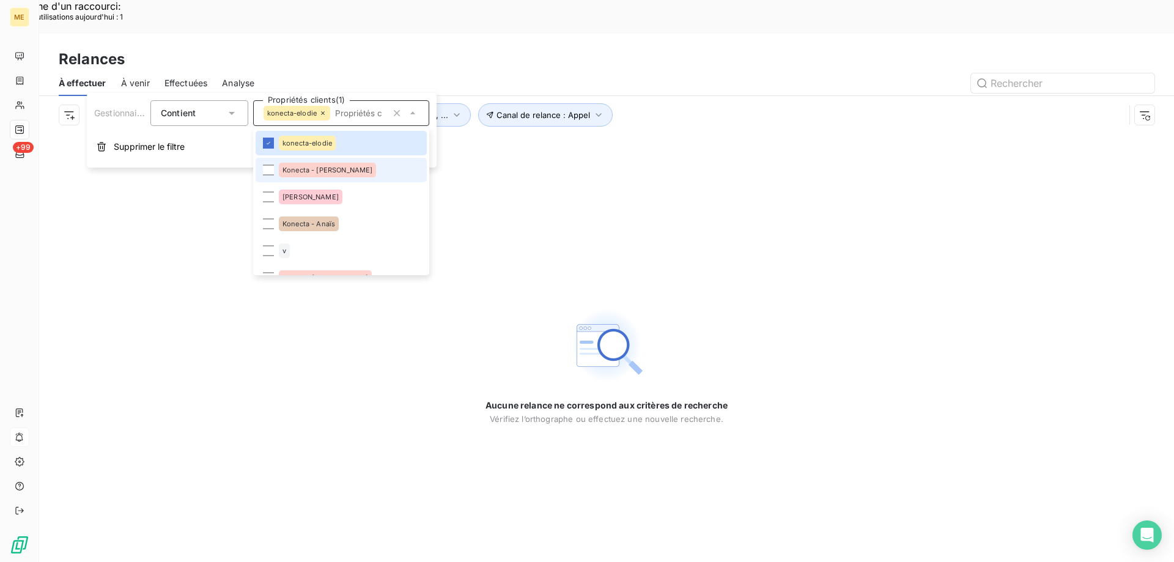
click at [314, 172] on span "Konecta - Cindy" at bounding box center [327, 169] width 90 height 7
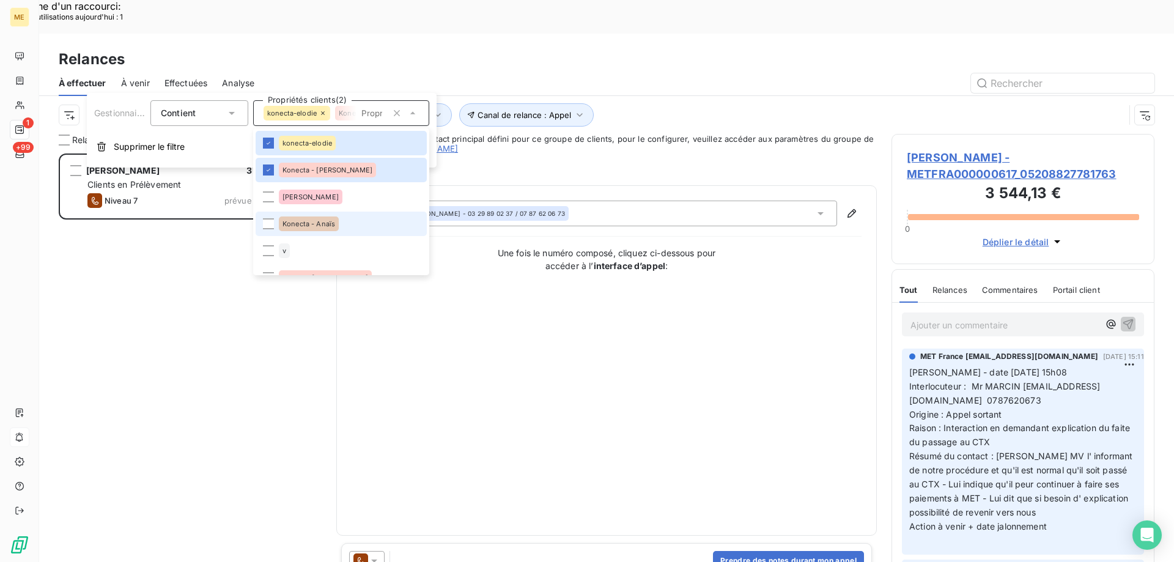
scroll to position [433, 254]
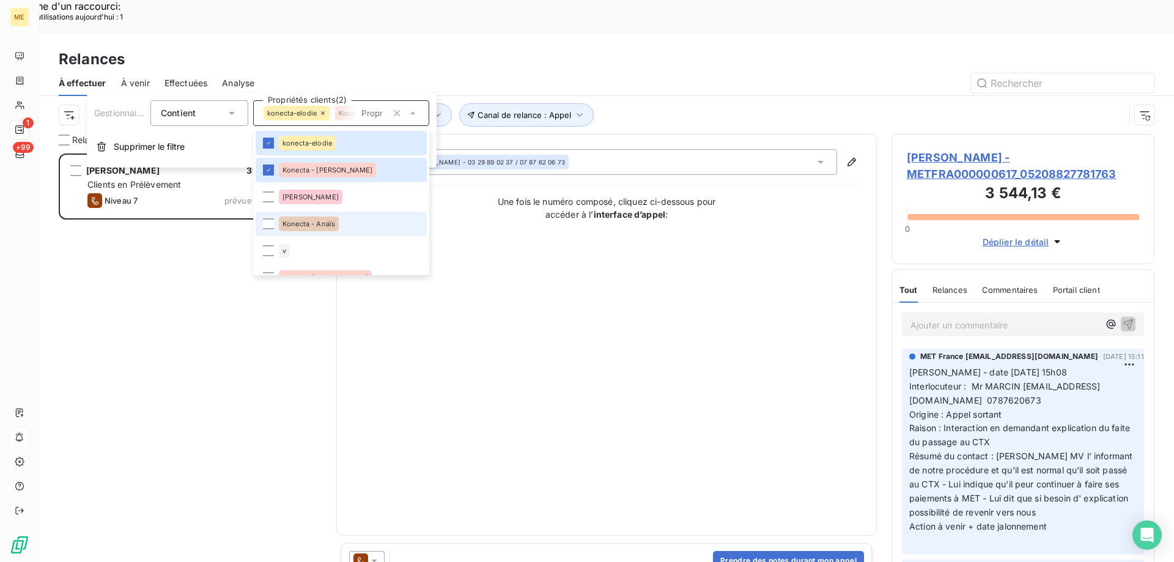
click at [301, 222] on span "Konecta - Anaïs" at bounding box center [308, 223] width 53 height 7
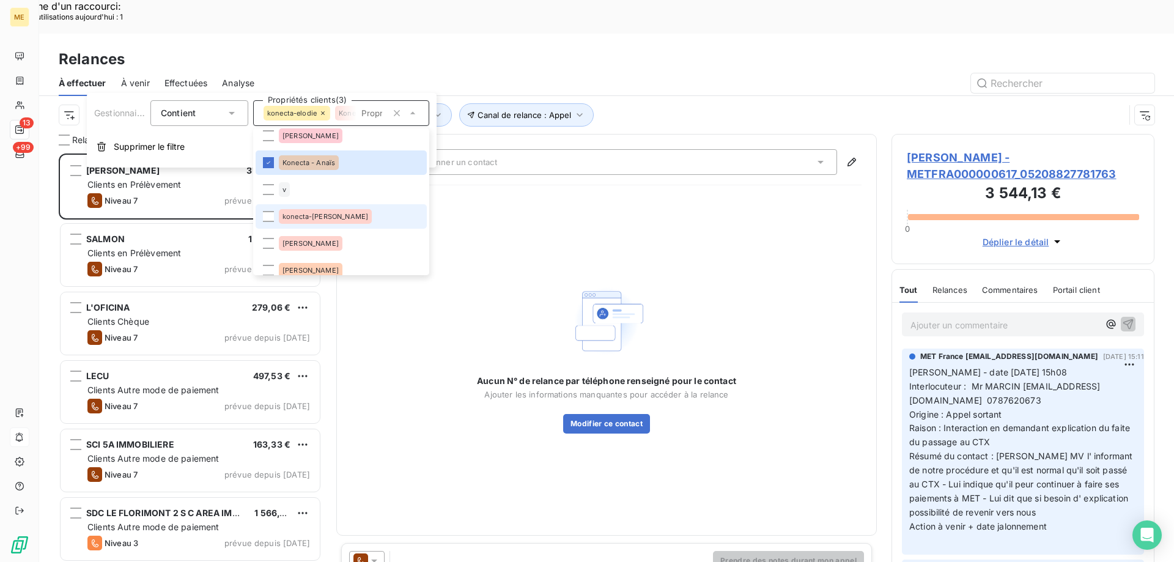
click at [297, 213] on span "konecta-valérie" at bounding box center [325, 216] width 86 height 7
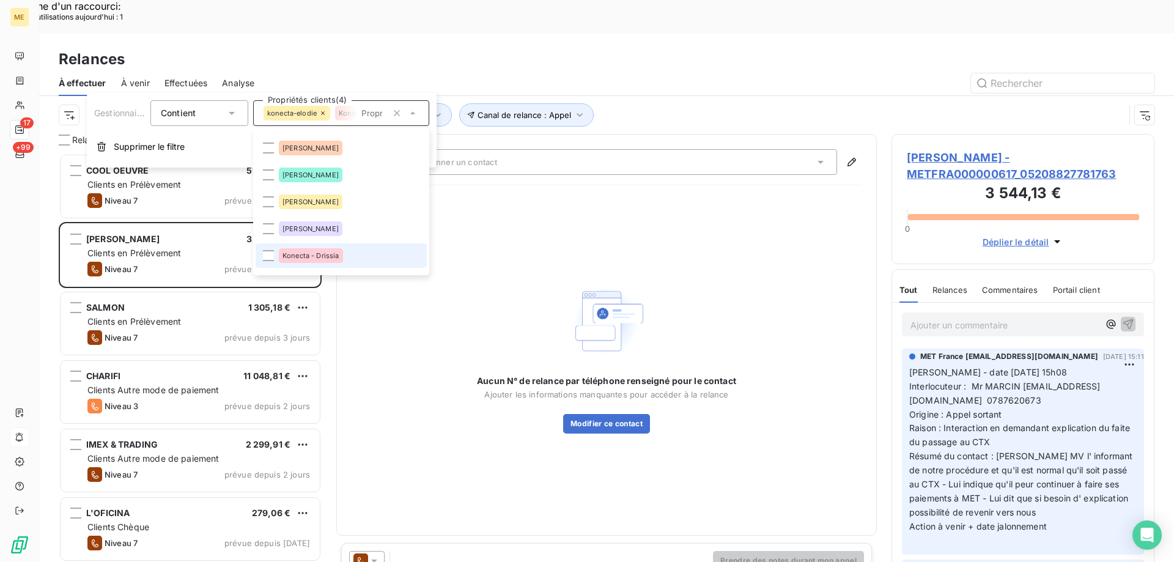
click at [300, 255] on span "Konecta - Drissia" at bounding box center [310, 255] width 57 height 7
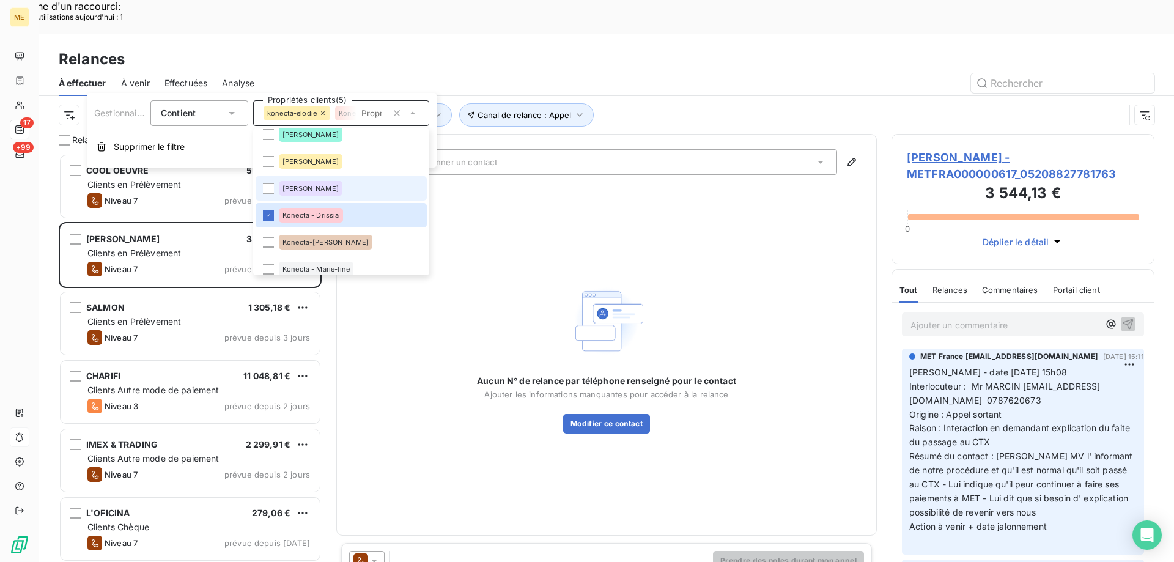
scroll to position [245, 0]
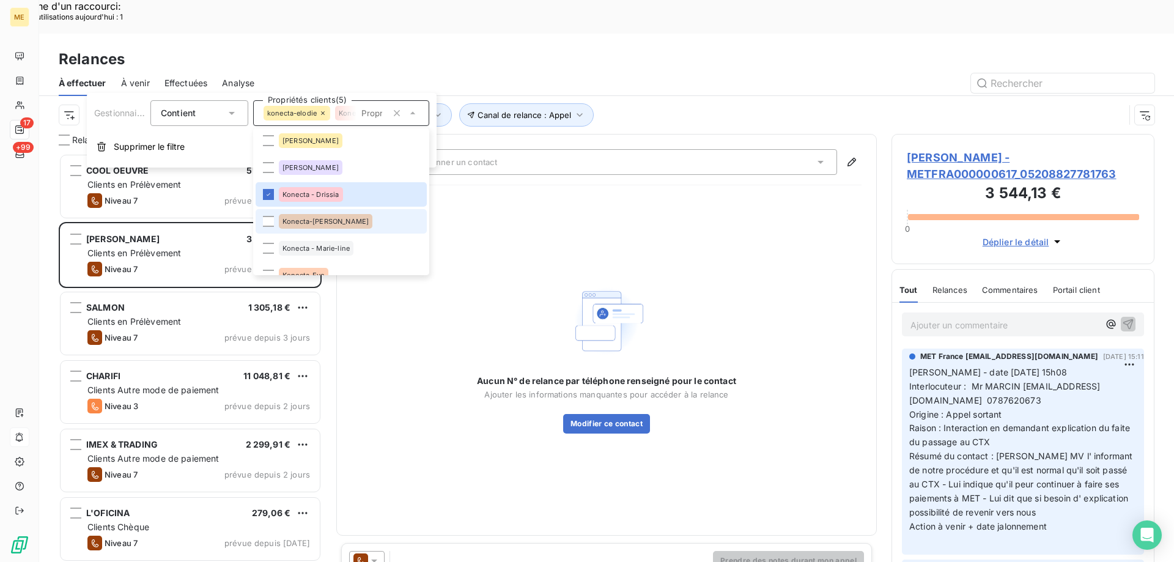
click at [321, 223] on span "Konecta-Laurine" at bounding box center [325, 221] width 86 height 7
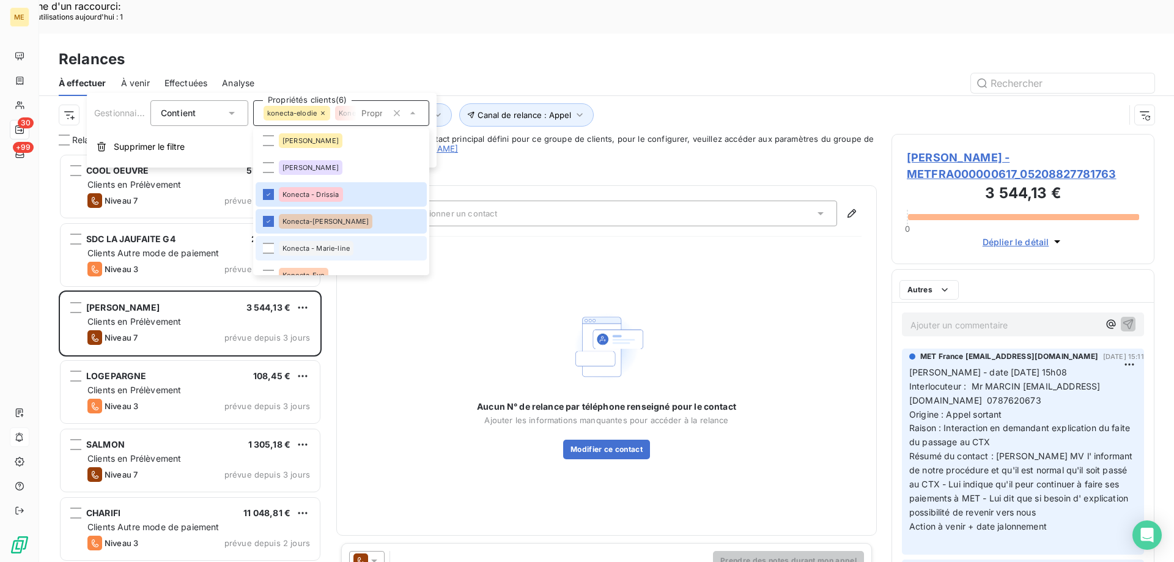
scroll to position [433, 254]
click at [306, 242] on div "Konecta - Marie-line" at bounding box center [316, 248] width 75 height 15
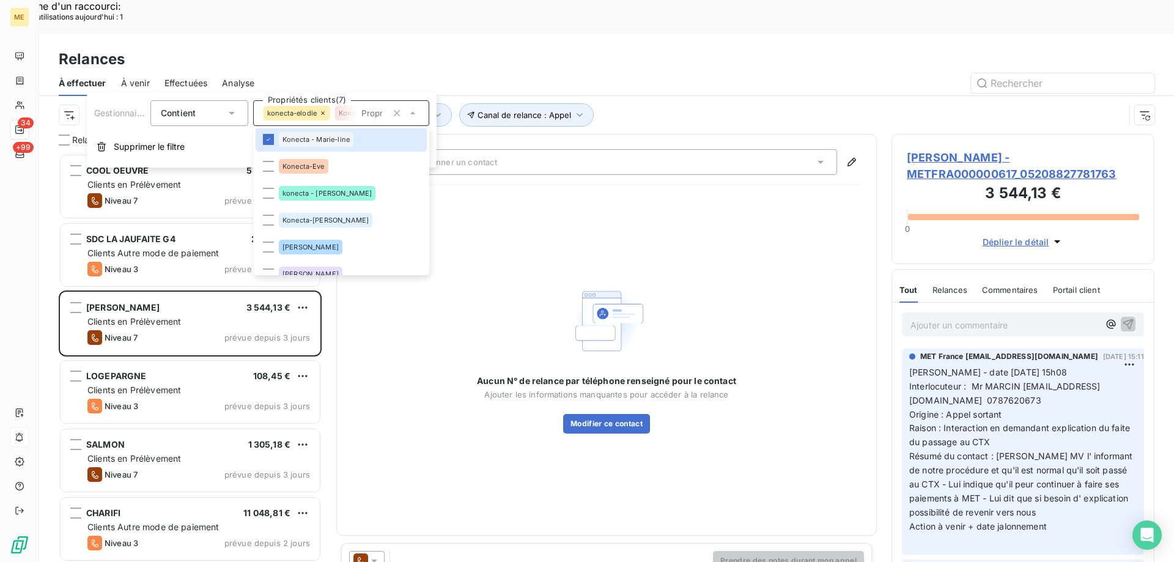
scroll to position [367, 0]
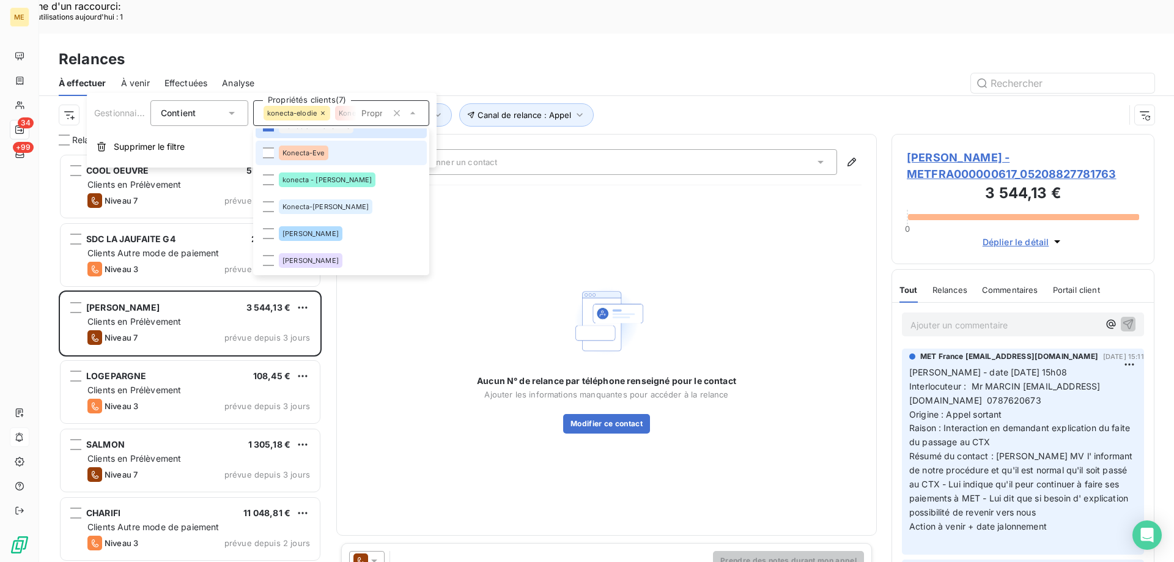
click at [302, 155] on span "Konecta-Eve" at bounding box center [303, 152] width 42 height 7
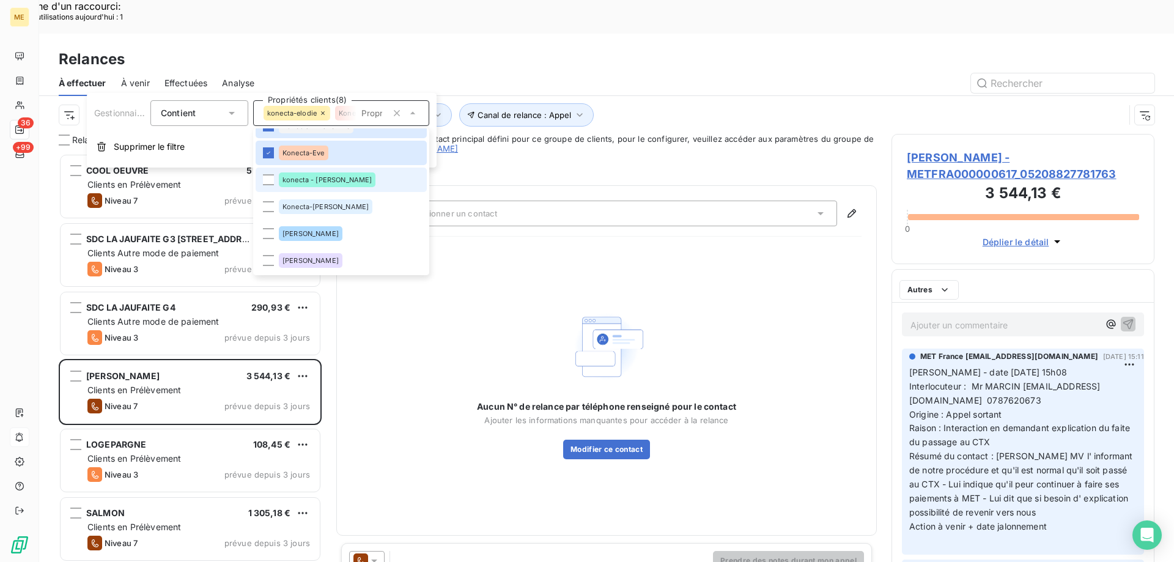
scroll to position [0, 0]
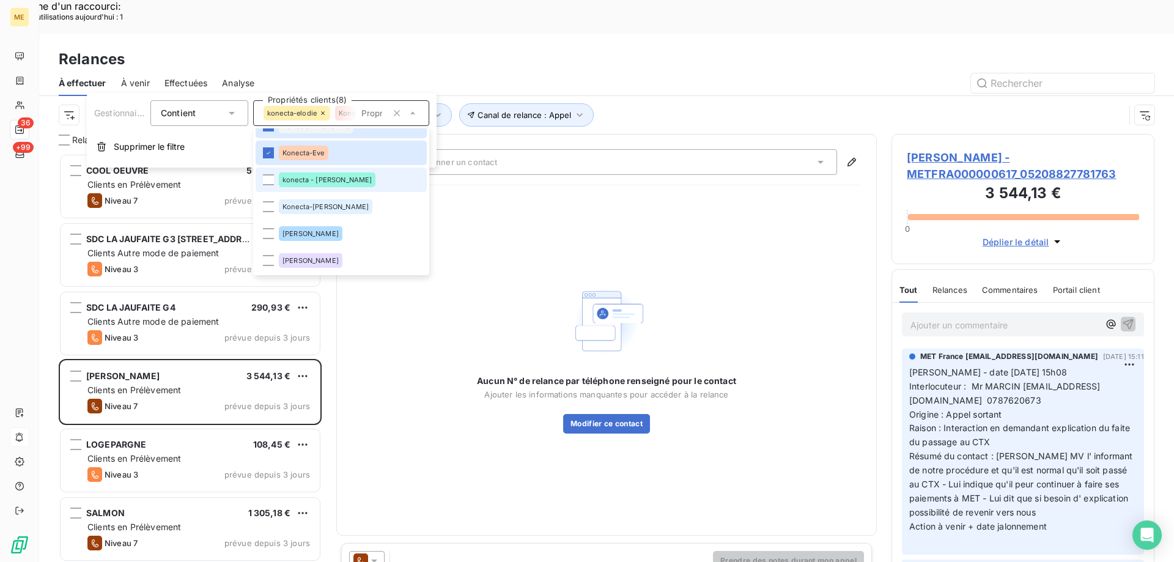
click at [306, 182] on span "konecta - lisa" at bounding box center [326, 179] width 89 height 7
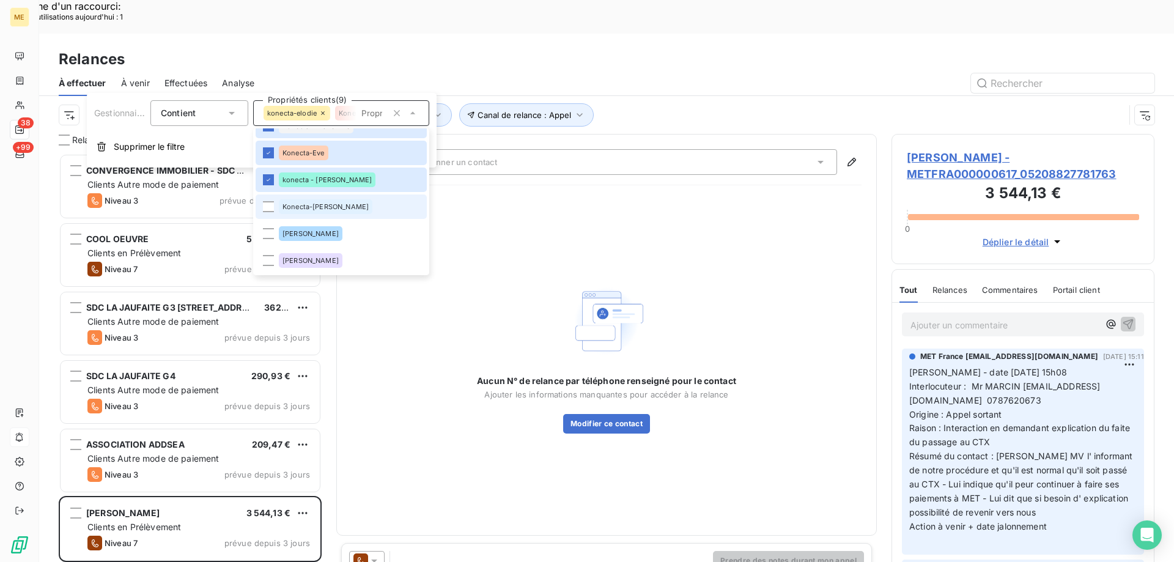
click at [308, 202] on div "Konecta-Sylvain" at bounding box center [326, 206] width 94 height 15
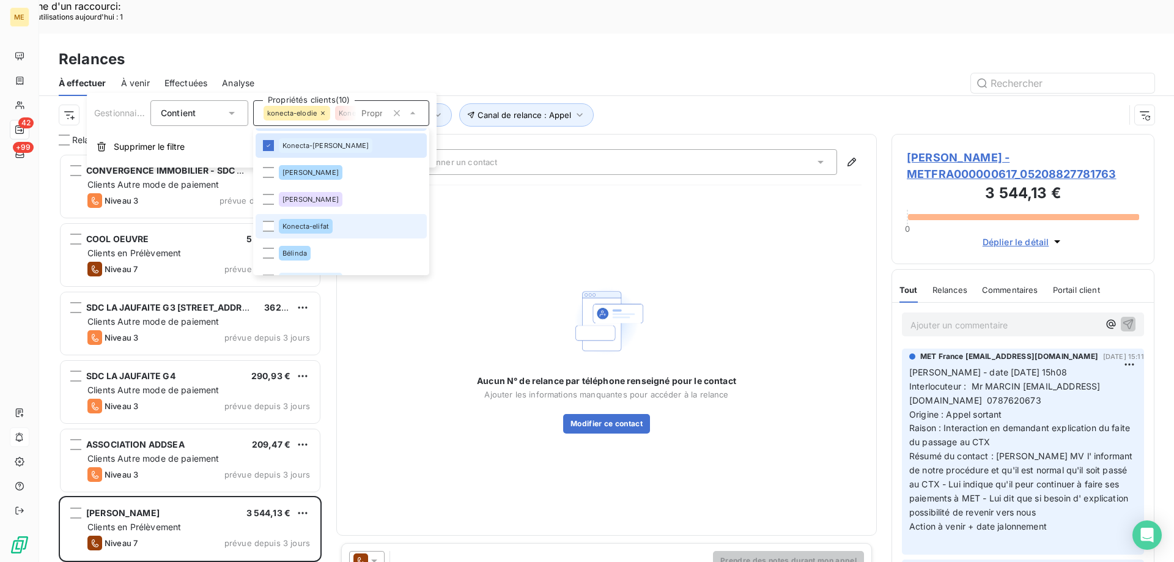
click at [309, 224] on span "Konecta-elifat" at bounding box center [305, 226] width 46 height 7
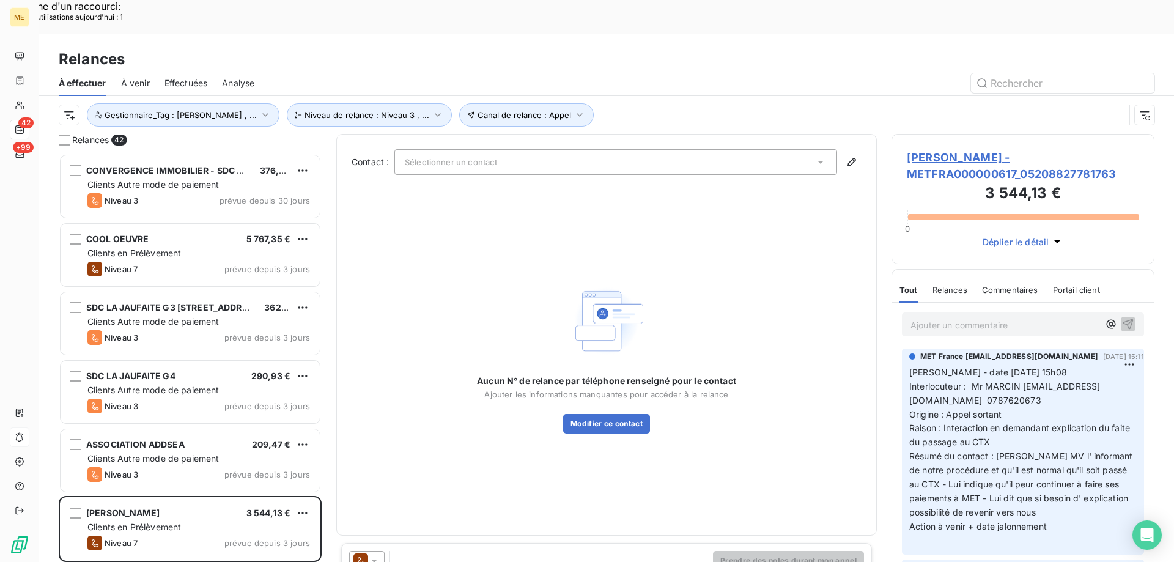
click at [603, 48] on div "Relances" at bounding box center [606, 59] width 1135 height 22
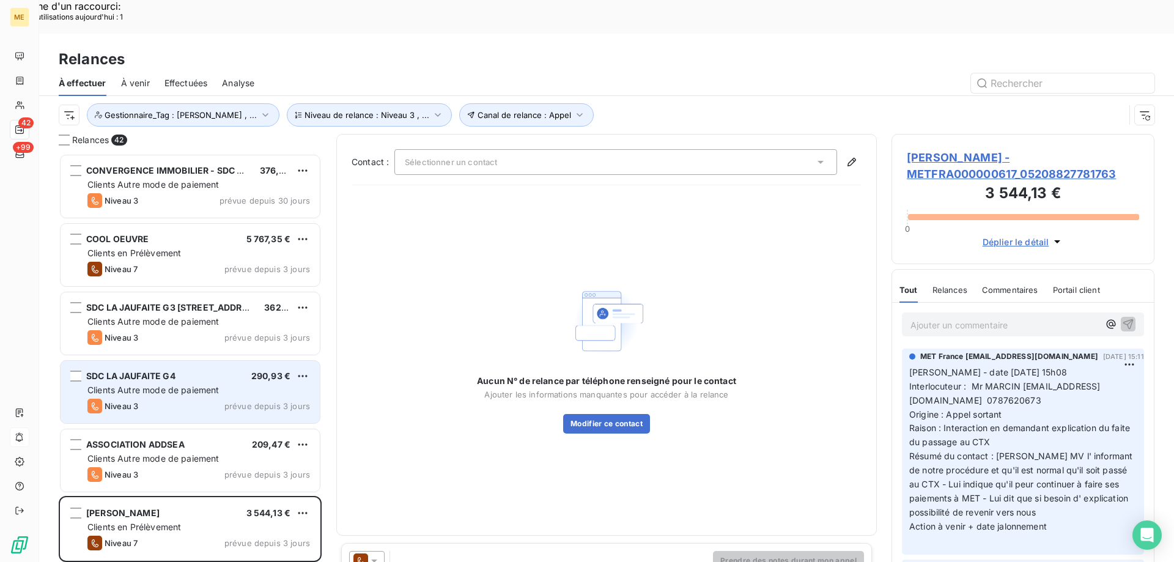
click at [195, 385] on span "Clients Autre mode de paiement" at bounding box center [153, 390] width 132 height 10
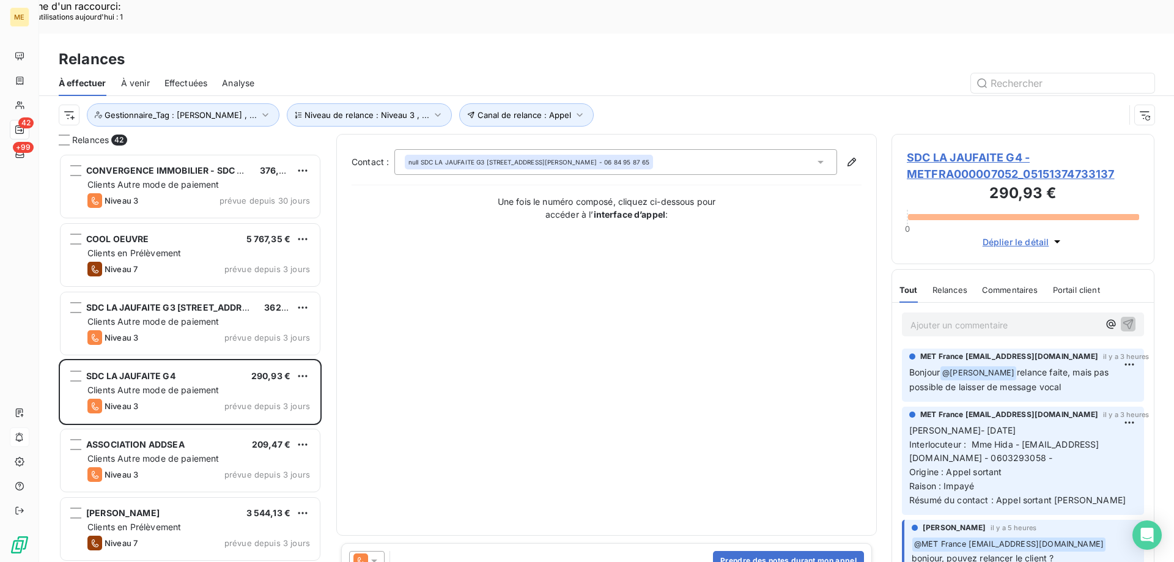
click at [957, 149] on span "SDC LA JAUFAITE G4 - METFRA000007052_05151374733137" at bounding box center [1023, 165] width 232 height 33
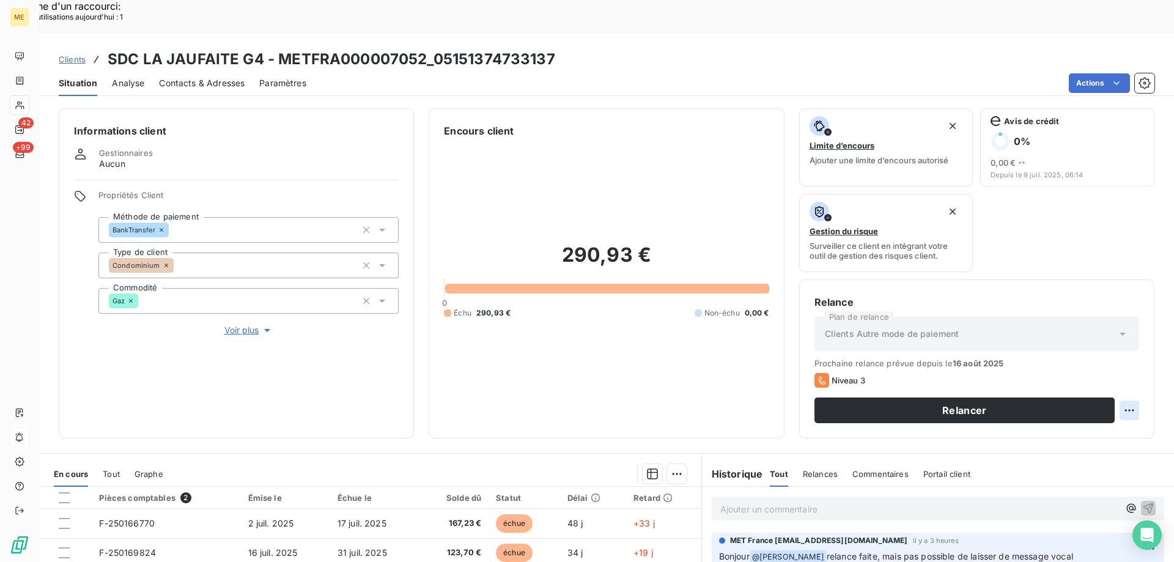
click at [1101, 396] on div "Replanifier cette action" at bounding box center [1069, 404] width 109 height 20
select select "7"
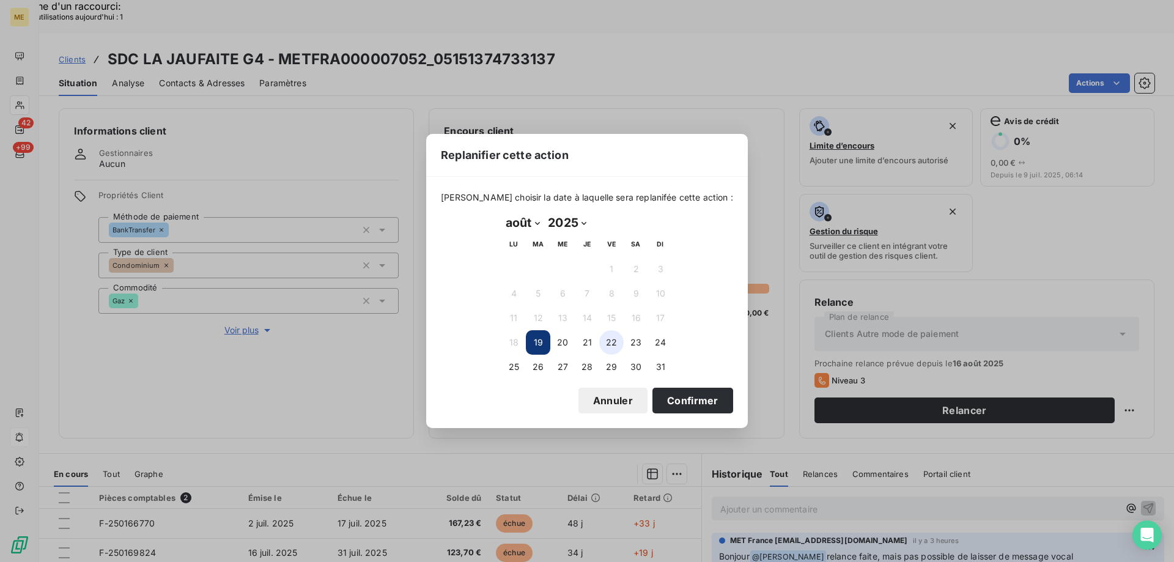
click at [609, 343] on button "22" at bounding box center [611, 342] width 24 height 24
click at [686, 398] on button "Confirmer" at bounding box center [692, 401] width 81 height 26
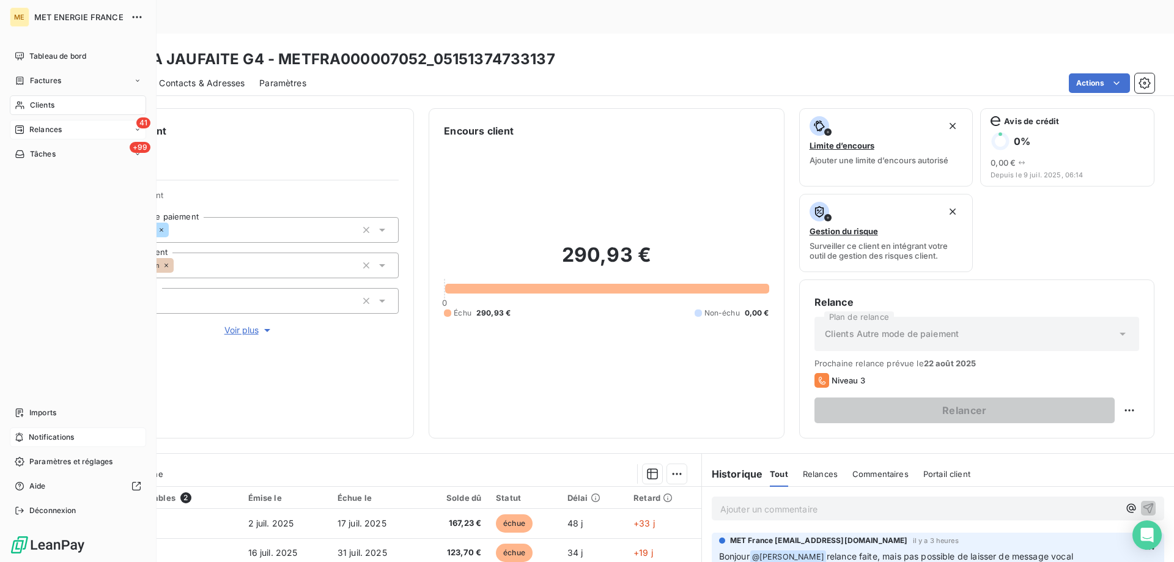
click at [74, 138] on div "41 Relances" at bounding box center [78, 130] width 136 height 20
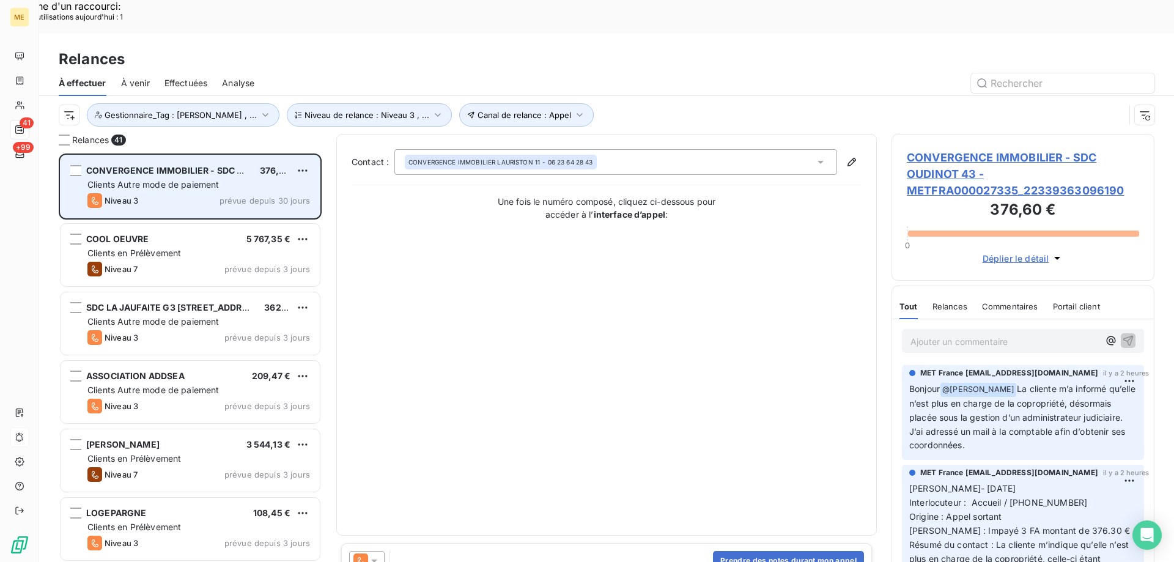
click at [248, 196] on span "prévue depuis 30 jours" at bounding box center [265, 201] width 90 height 10
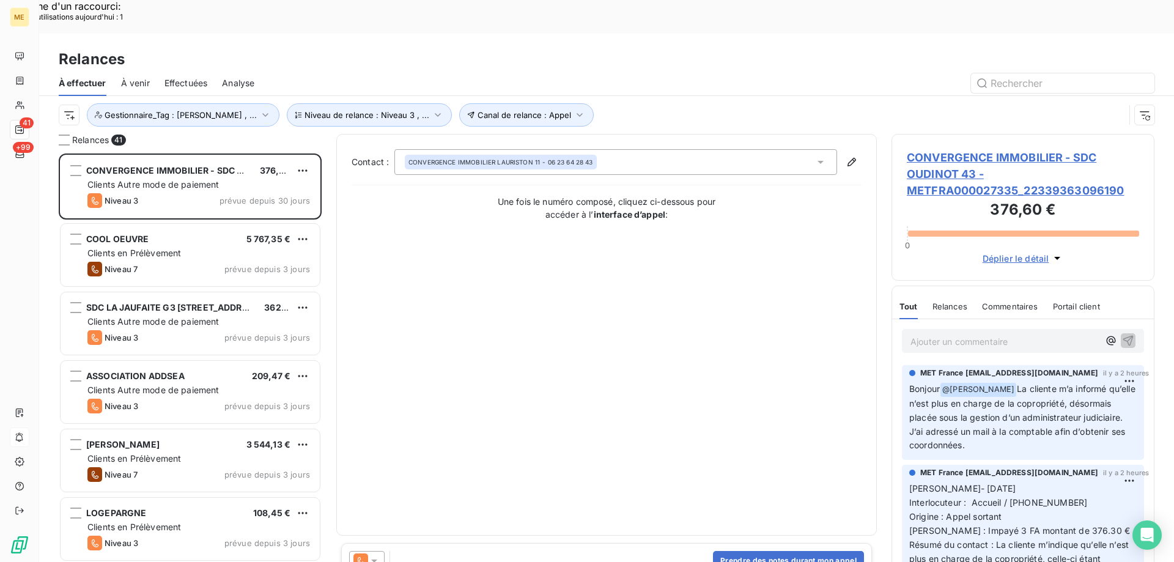
click at [1046, 158] on span "CONVERGENCE IMMOBILIER - SDC OUDINOT 43 - METFRA000027335_22339363096190" at bounding box center [1023, 174] width 232 height 50
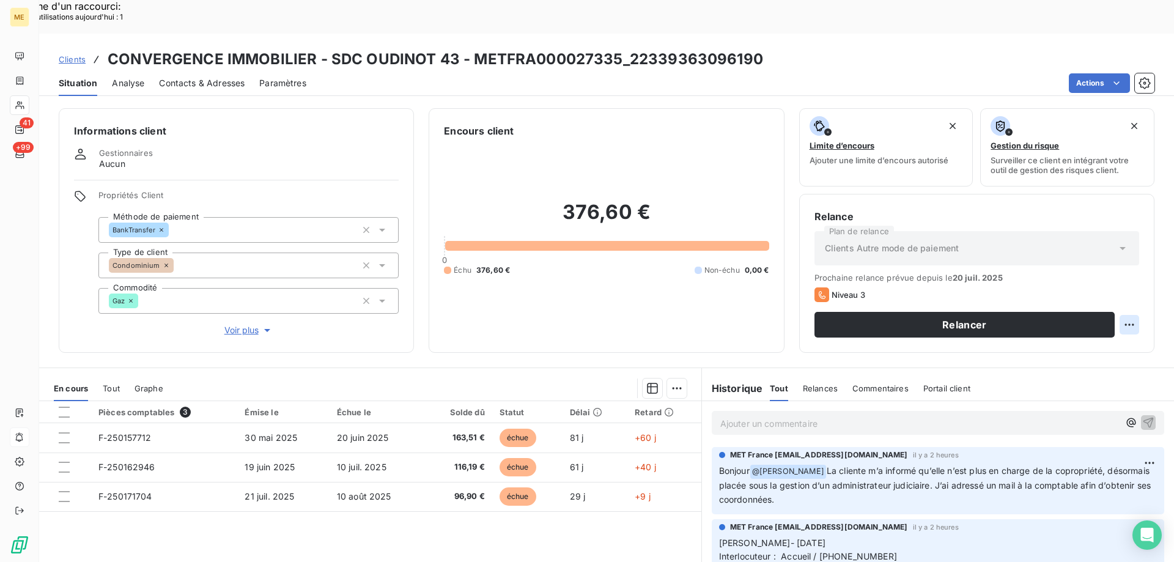
click at [1106, 311] on div "Replanifier cette action" at bounding box center [1069, 318] width 109 height 20
select select "7"
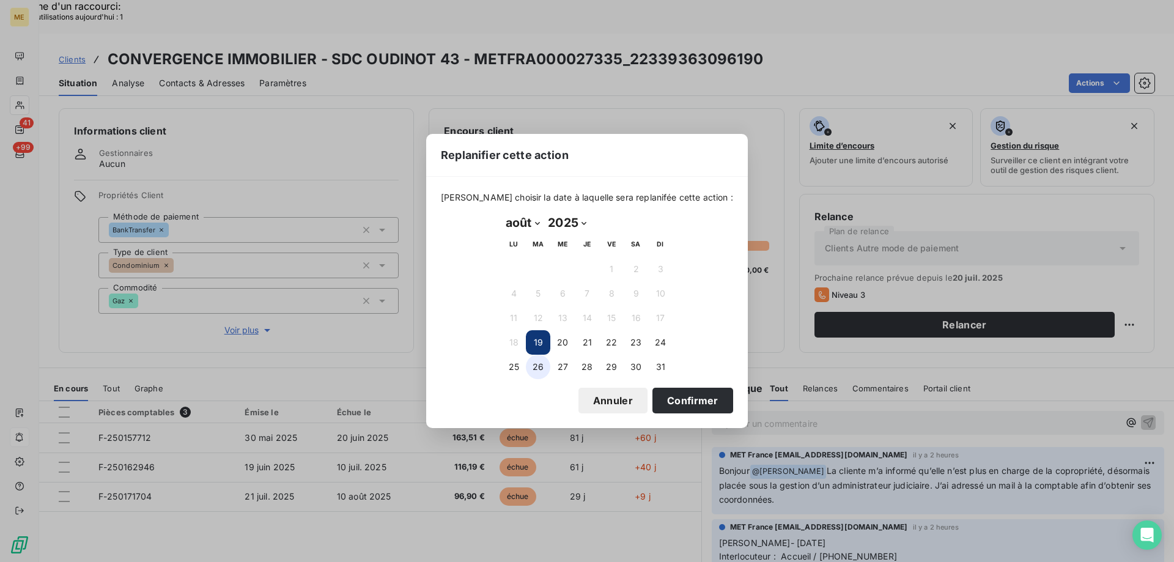
click at [539, 363] on button "26" at bounding box center [538, 367] width 24 height 24
click at [662, 402] on button "Confirmer" at bounding box center [692, 401] width 81 height 26
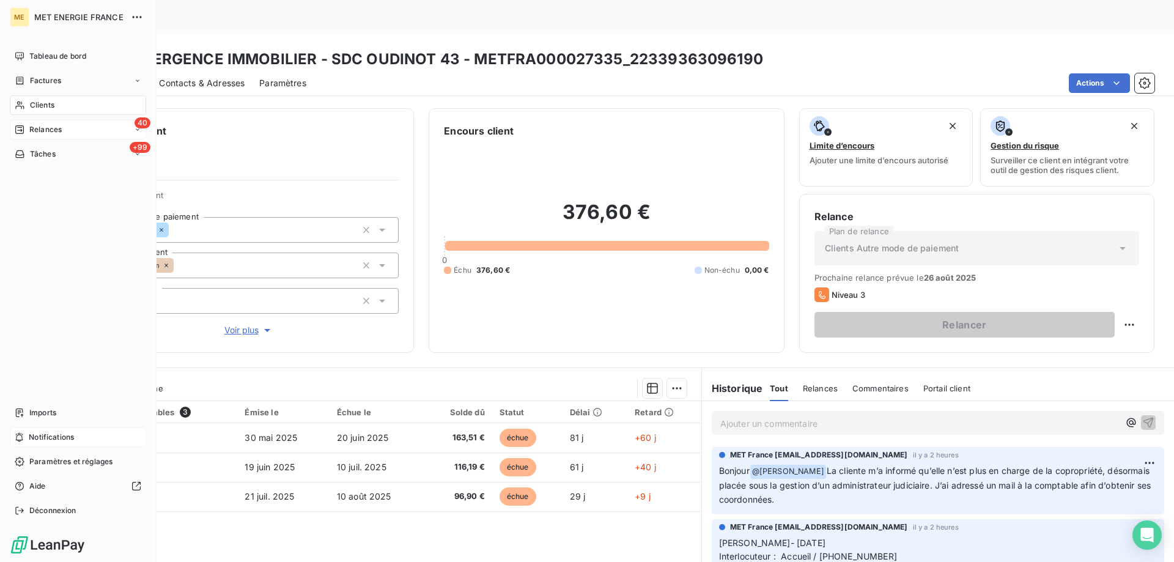
click at [35, 136] on div "40 Relances" at bounding box center [78, 130] width 136 height 20
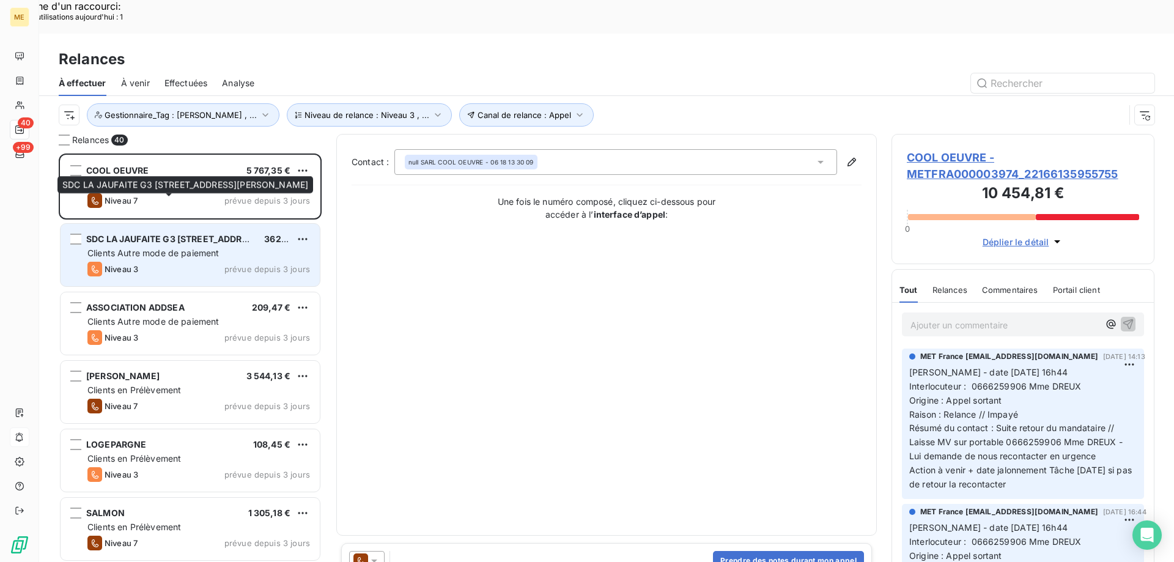
click at [199, 234] on span "SDC LA JAUFAITE G3 40 RUE JACQUES ANQUETIL" at bounding box center [210, 239] width 249 height 10
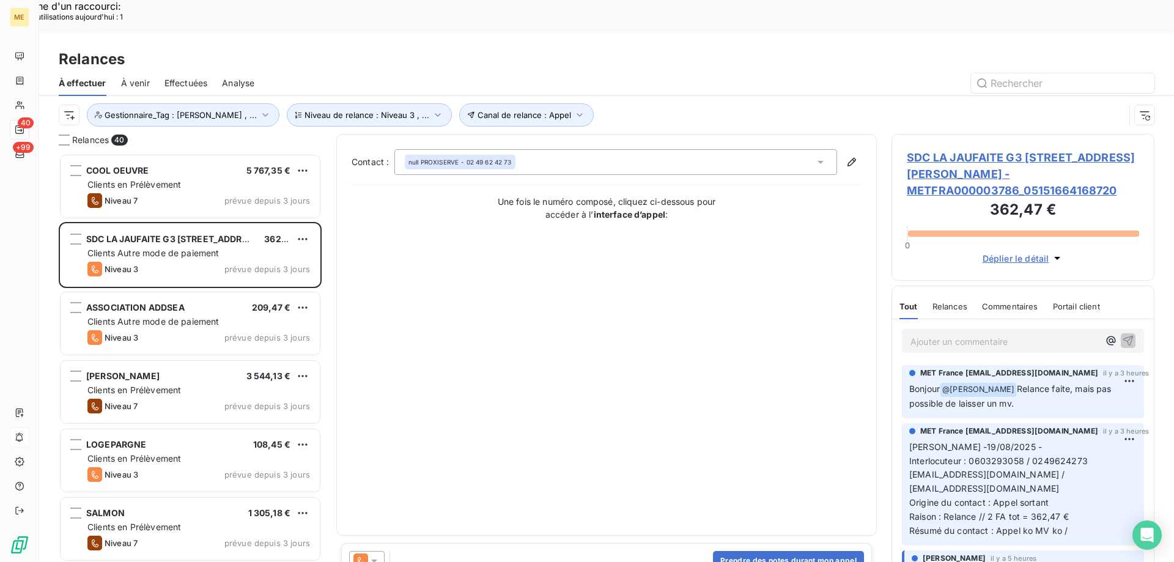
click at [950, 149] on span "SDC LA JAUFAITE G3 40 RUE JACQUES ANQUETIL - METFRA000003786_05151664168720" at bounding box center [1023, 174] width 232 height 50
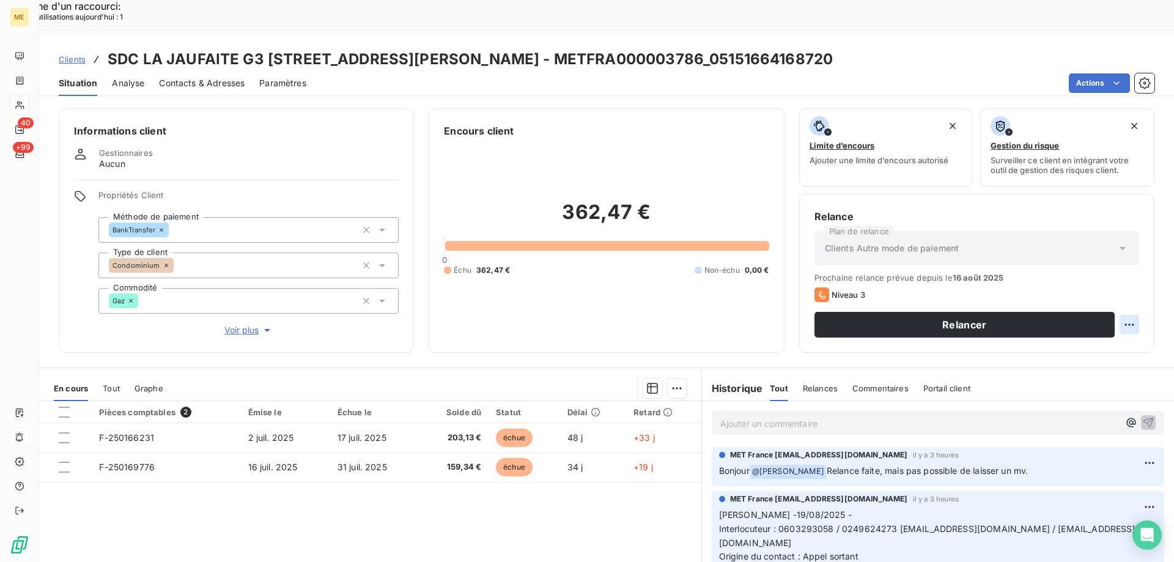
click at [1103, 303] on div "Replanifier cette action" at bounding box center [1069, 317] width 119 height 29
click at [1102, 318] on div "Replanifier cette action" at bounding box center [1069, 318] width 109 height 20
select select "7"
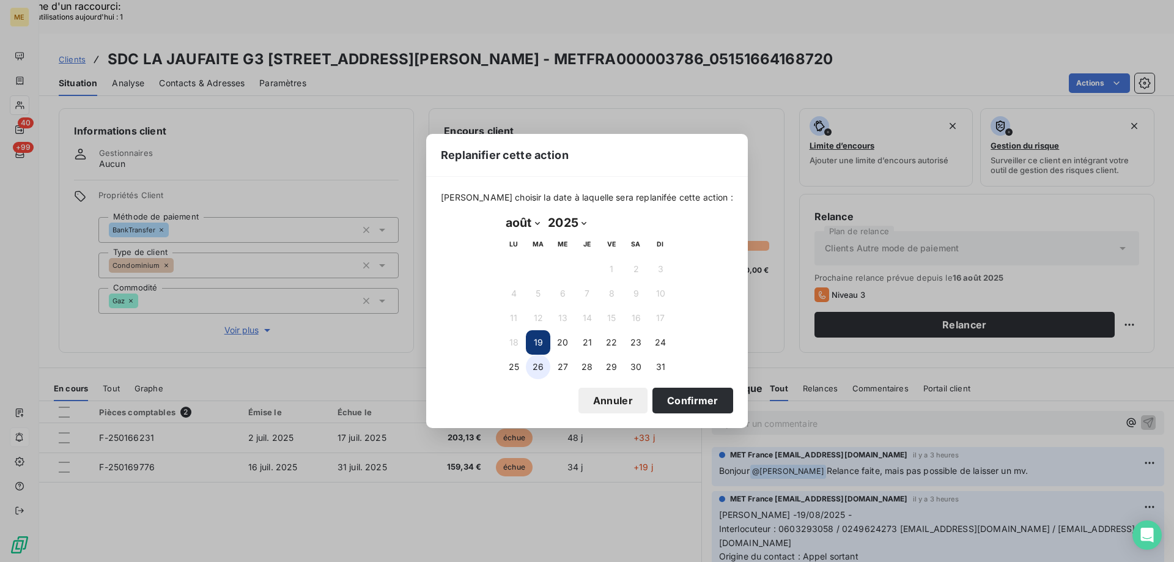
click at [544, 362] on button "26" at bounding box center [538, 367] width 24 height 24
click at [652, 406] on button "Confirmer" at bounding box center [692, 401] width 81 height 26
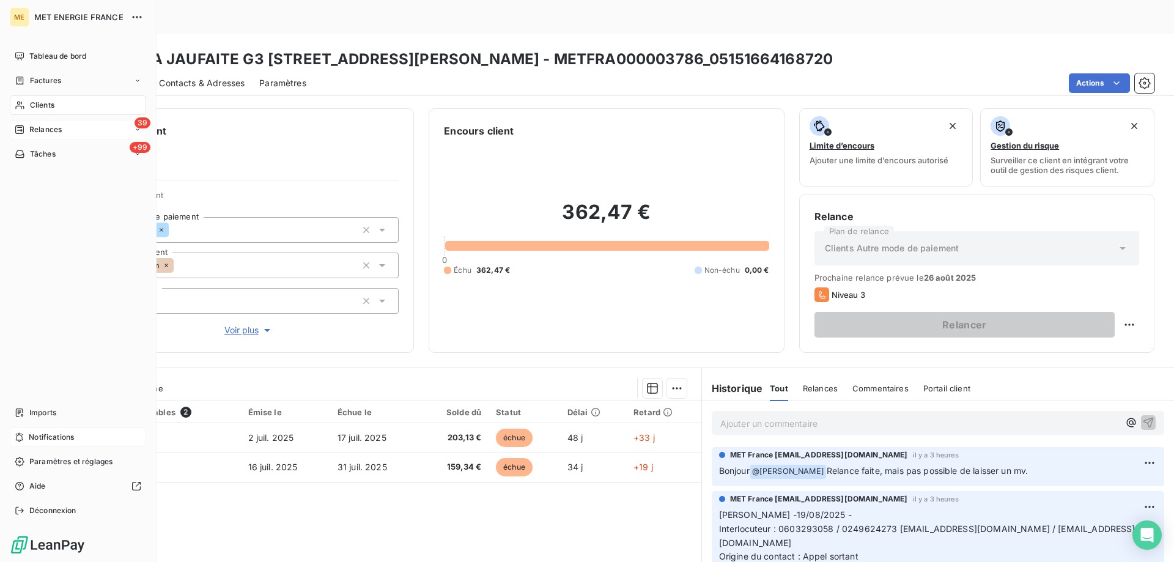
click at [23, 130] on icon at bounding box center [19, 129] width 9 height 9
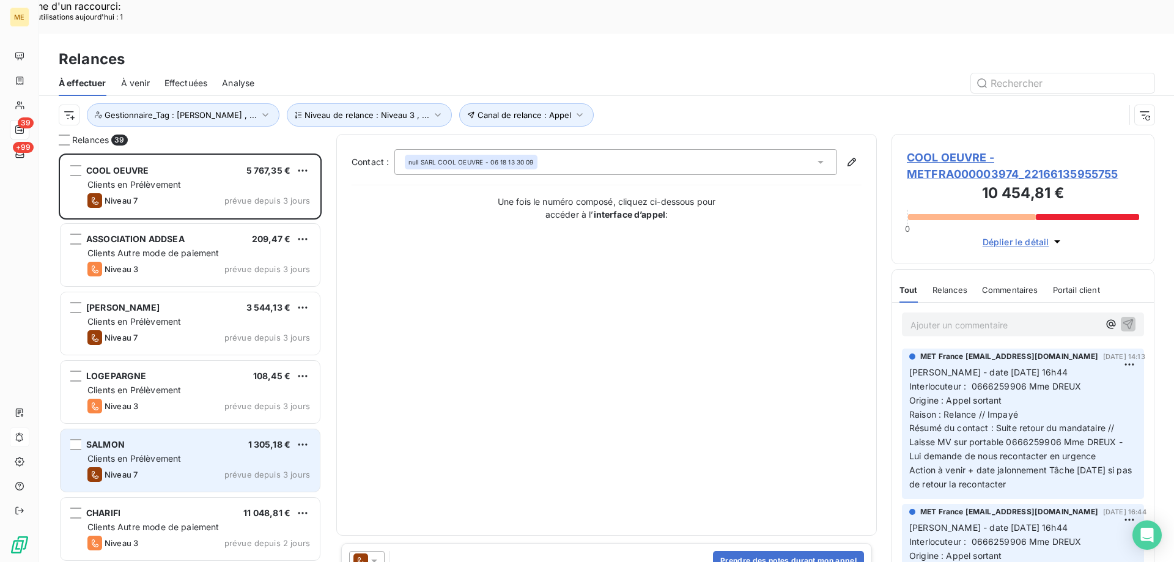
click at [185, 449] on div "SALMON 1 305,18 € Clients en Prélèvement Niveau 7 prévue depuis 3 jours" at bounding box center [190, 460] width 259 height 62
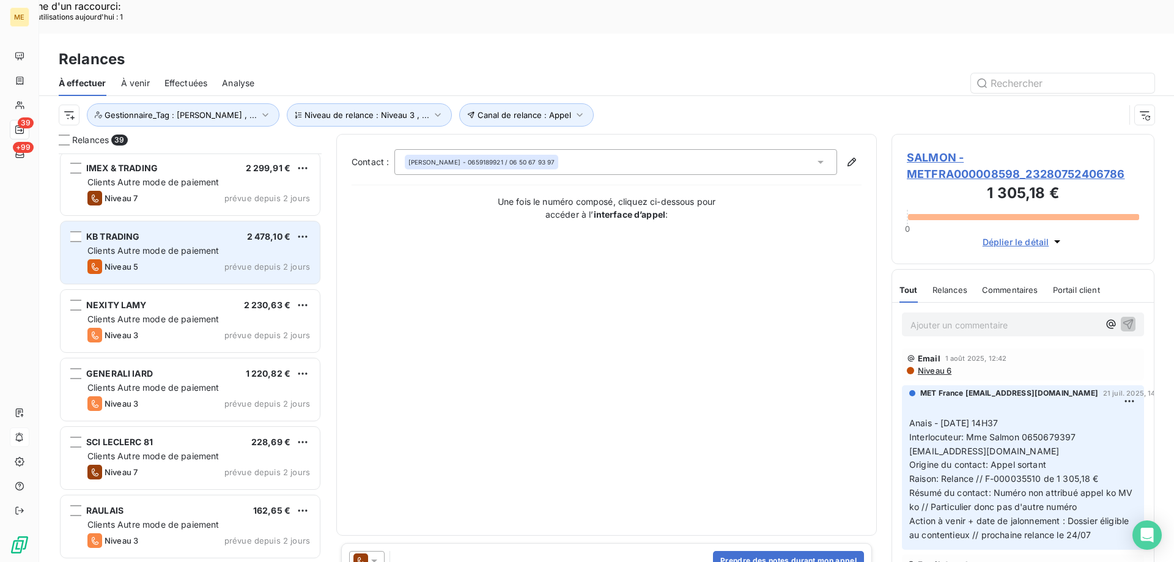
scroll to position [612, 0]
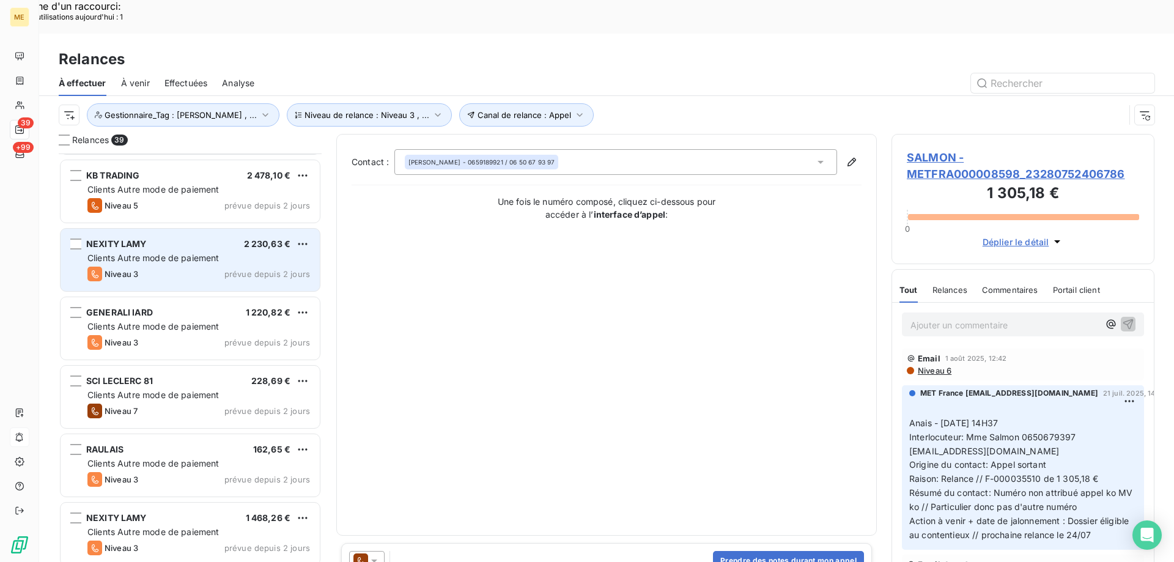
click at [224, 232] on div "NEXITY LAMY 2 230,63 € Clients Autre mode de paiement Niveau 3 prévue depuis 2 …" at bounding box center [190, 260] width 259 height 62
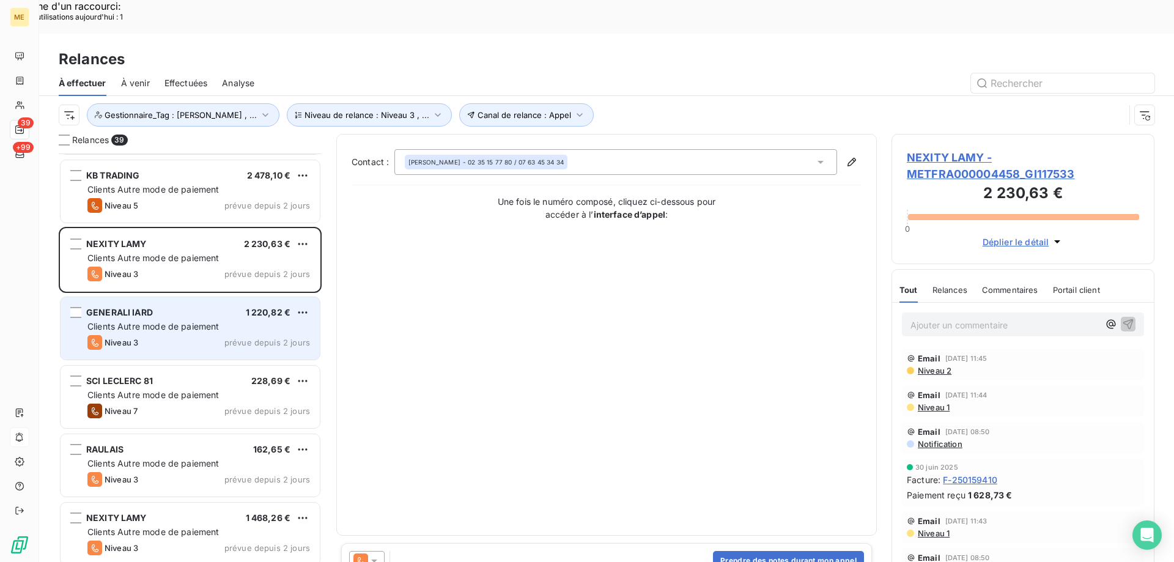
click at [199, 320] on div "Clients Autre mode de paiement" at bounding box center [198, 326] width 223 height 12
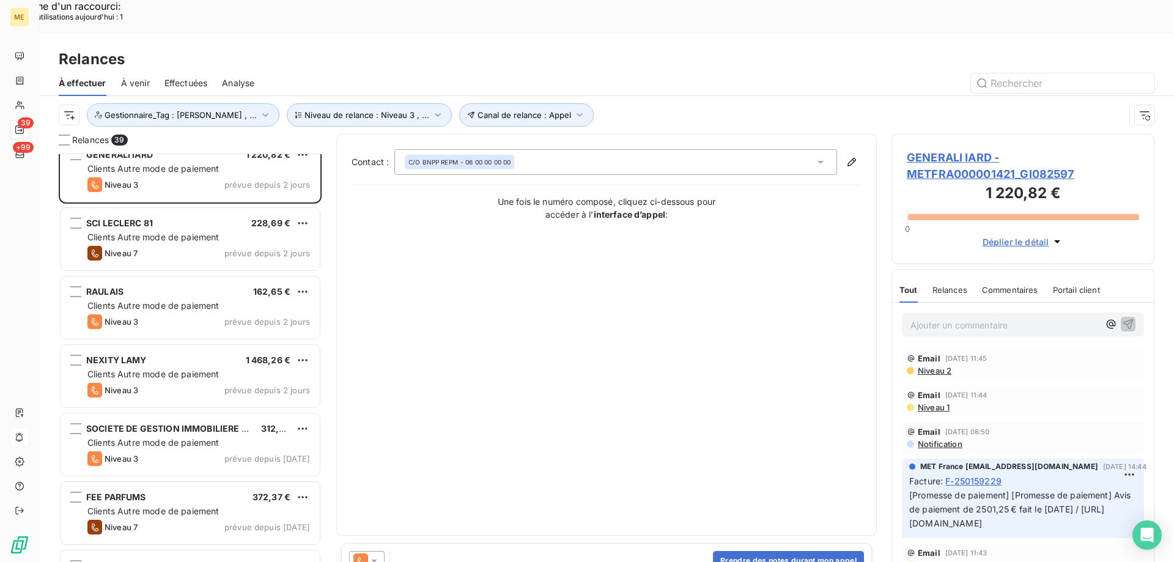
scroll to position [795, 0]
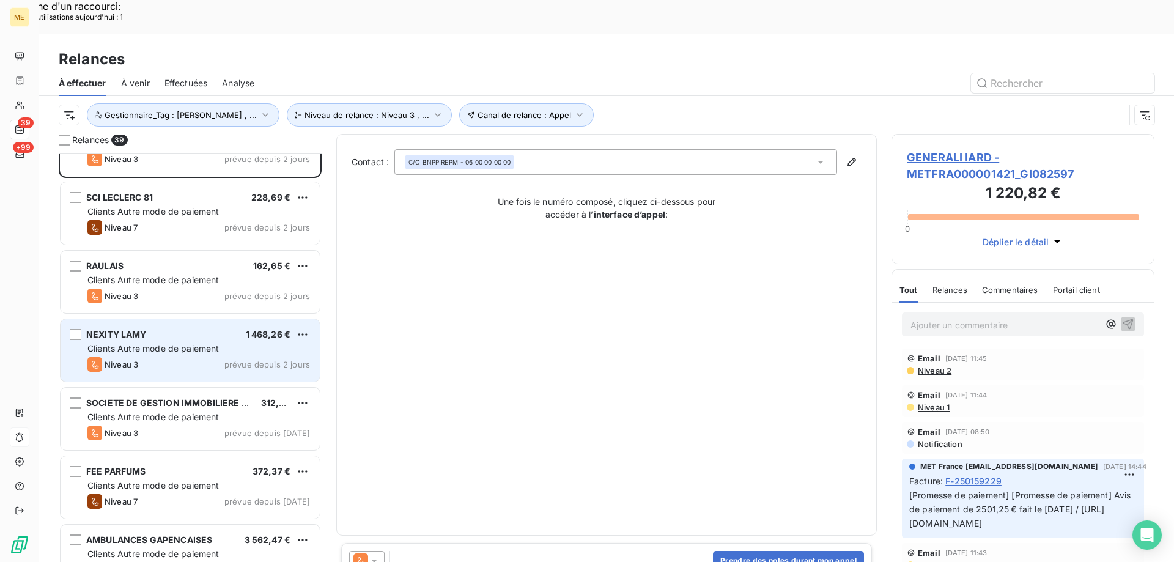
click at [208, 357] on div "Niveau 3 prévue depuis 2 jours" at bounding box center [198, 364] width 223 height 15
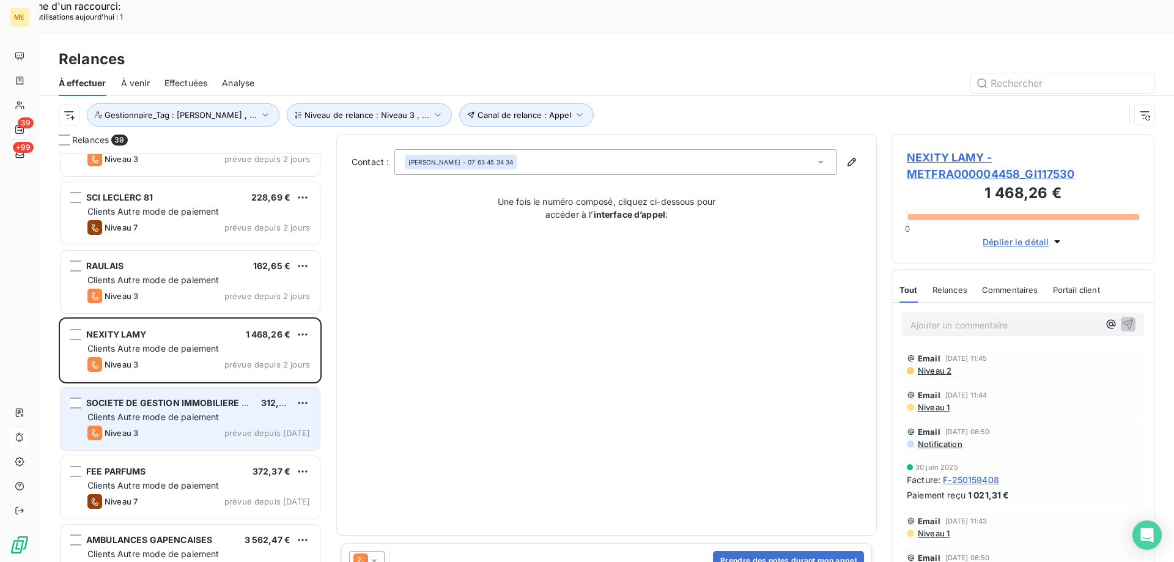
click at [182, 426] on div "Niveau 3 prévue depuis hier" at bounding box center [198, 433] width 223 height 15
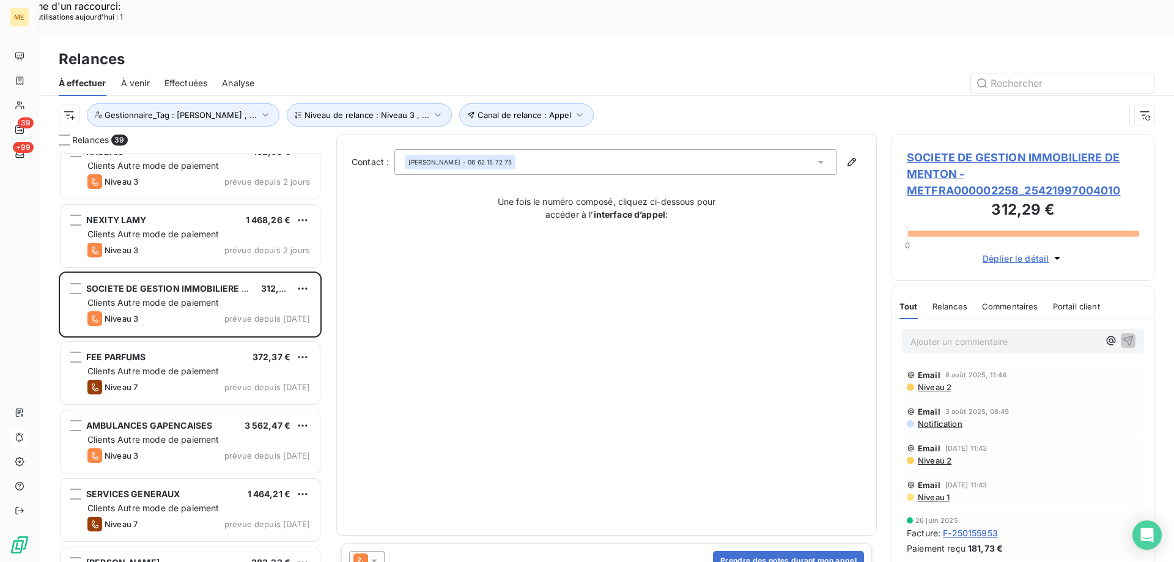
scroll to position [918, 0]
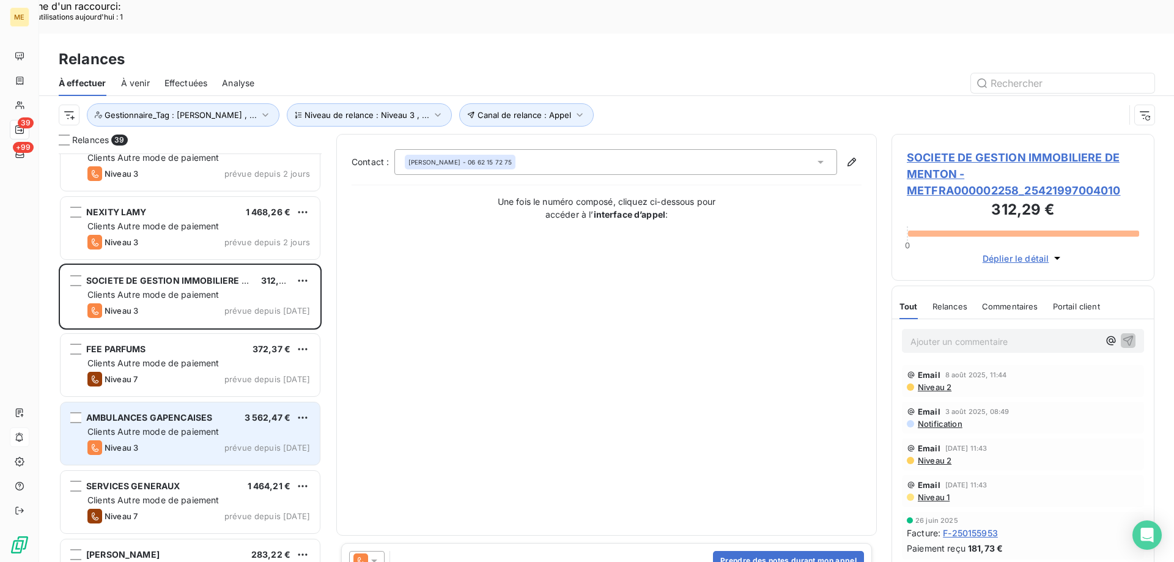
click at [188, 426] on span "Clients Autre mode de paiement" at bounding box center [153, 431] width 132 height 10
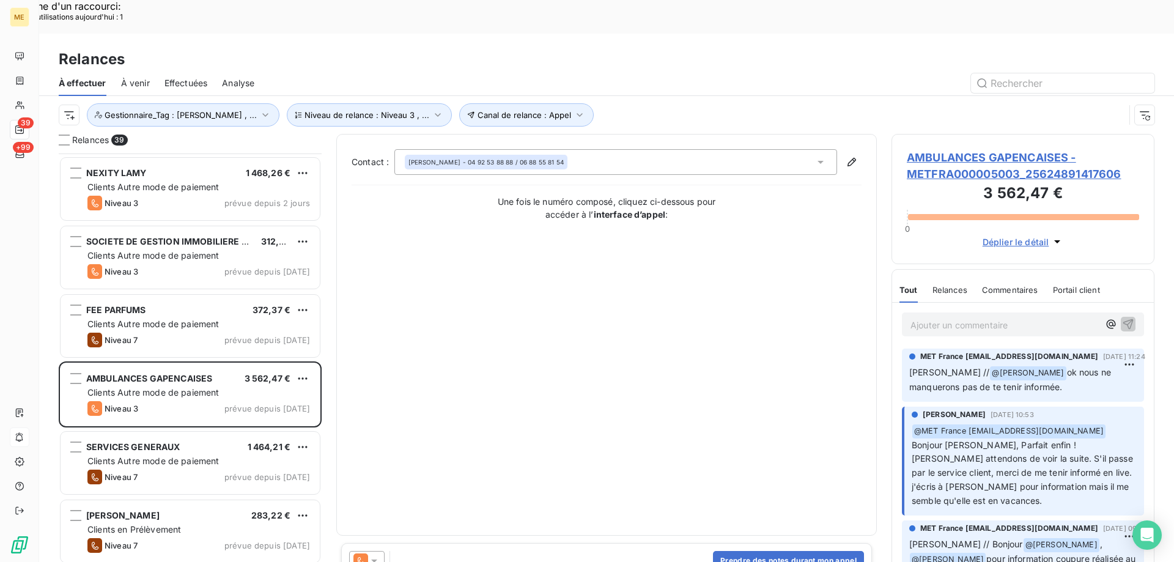
scroll to position [979, 0]
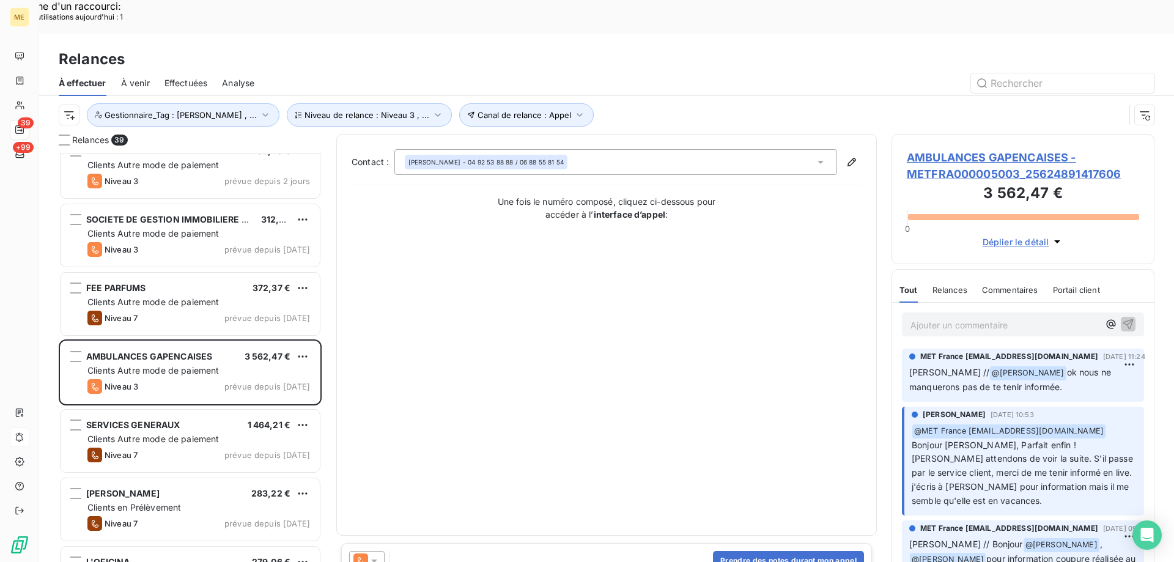
click at [968, 149] on span "AMBULANCES GAPENCAISES - METFRA000005003_25624891417606" at bounding box center [1023, 165] width 232 height 33
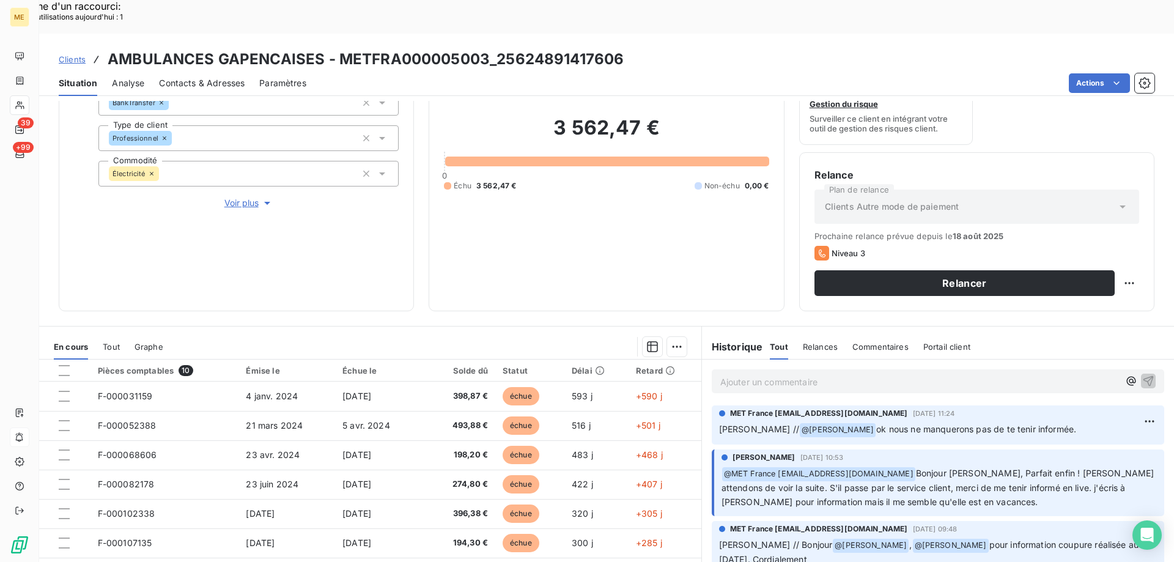
scroll to position [163, 0]
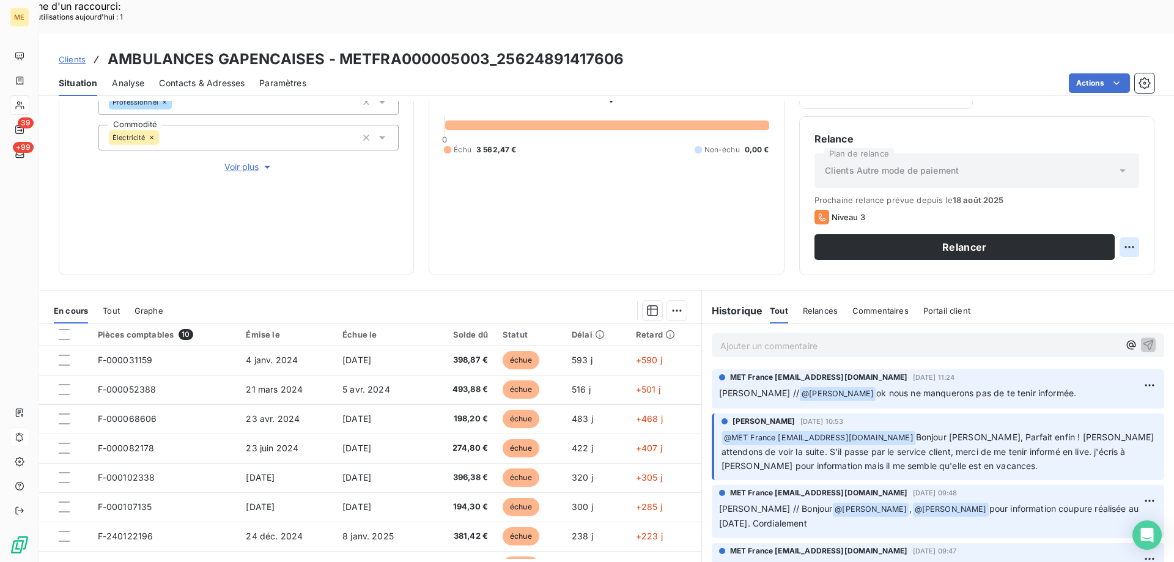
click at [1070, 242] on div "Replanifier cette action" at bounding box center [1069, 241] width 109 height 20
select select "7"
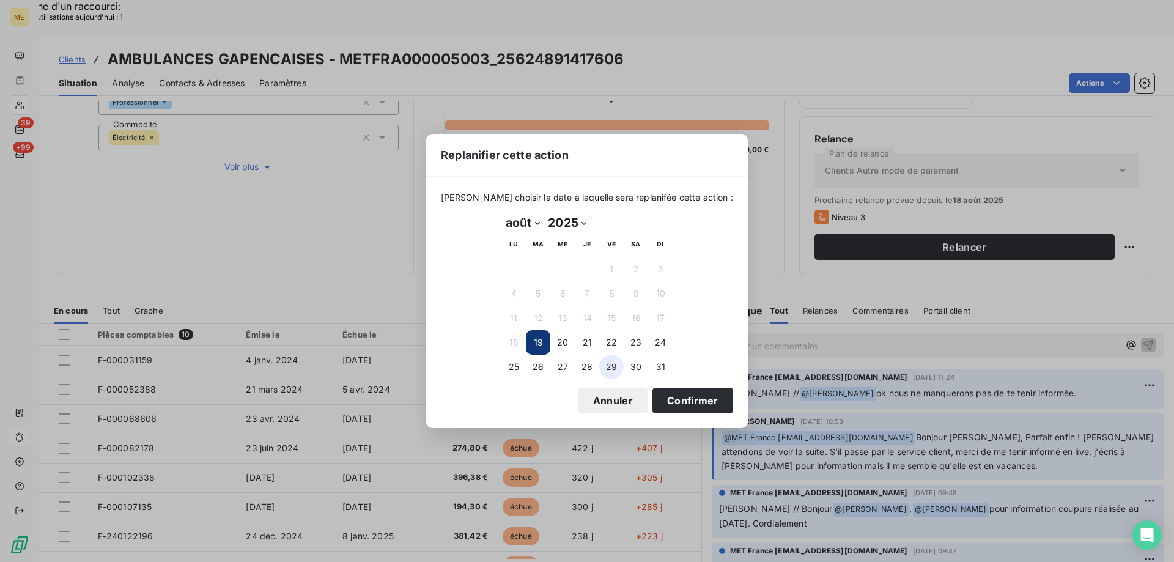
click at [613, 369] on button "29" at bounding box center [611, 367] width 24 height 24
click at [681, 401] on button "Confirmer" at bounding box center [692, 401] width 81 height 26
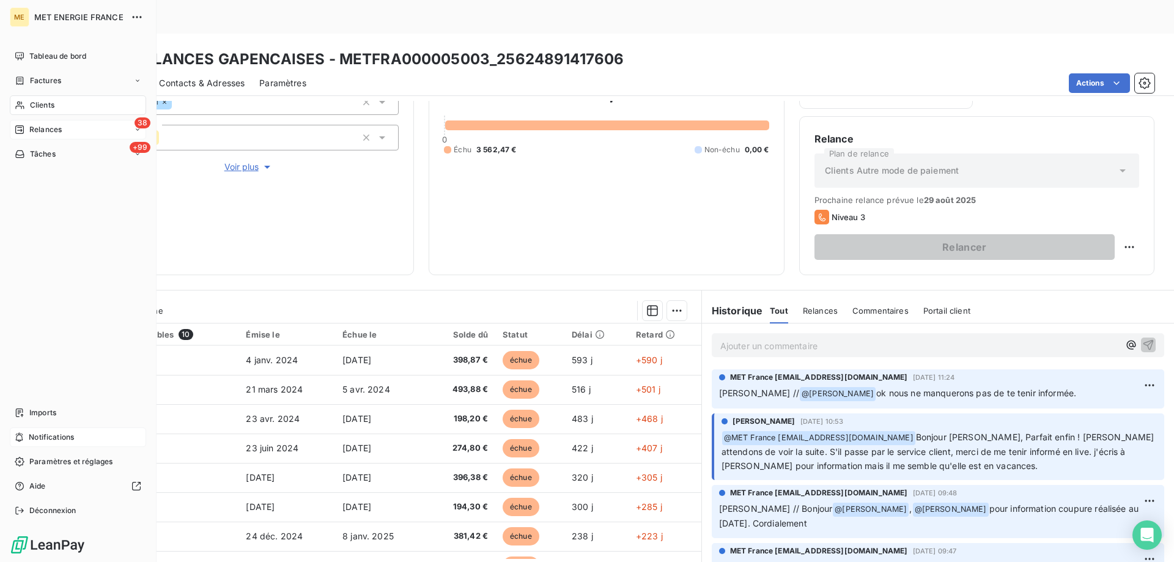
click at [33, 130] on span "Relances" at bounding box center [45, 129] width 32 height 11
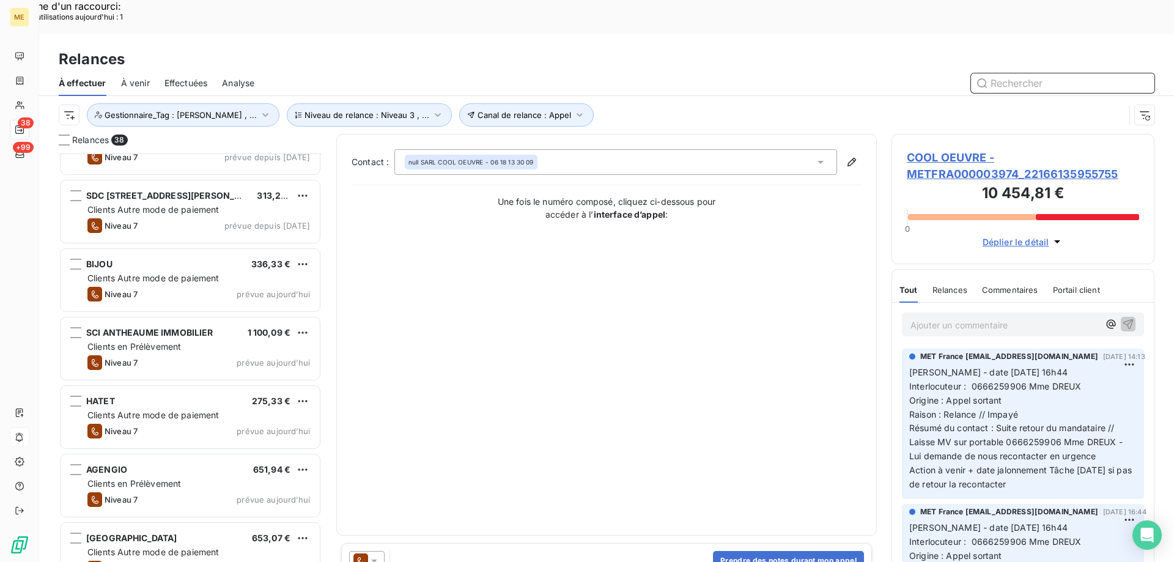
scroll to position [2161, 0]
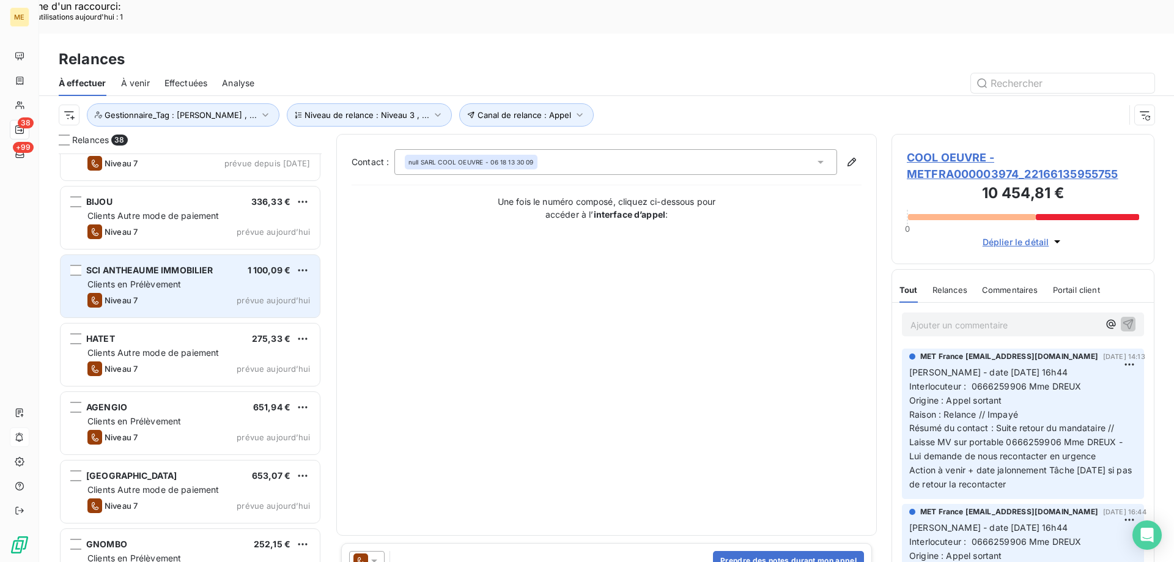
click at [205, 276] on div "SCI ANTHEAUME IMMOBILIER 1 100,09 € Clients en Prélèvement Niveau 7 prévue aujo…" at bounding box center [190, 286] width 259 height 62
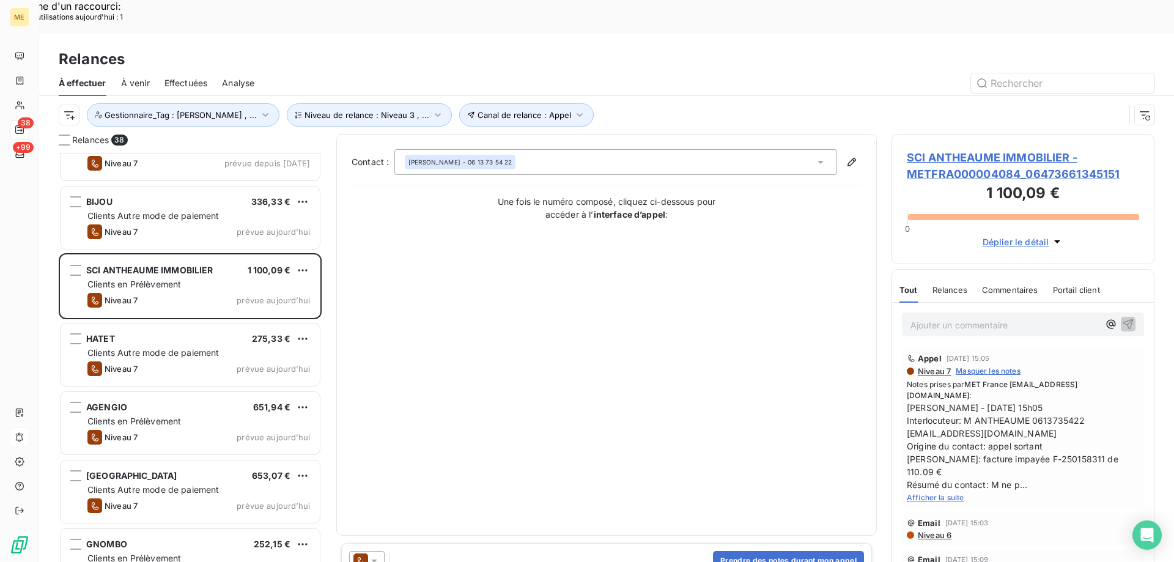
click at [986, 149] on span "SCI ANTHEAUME IMMOBILIER - METFRA000004084_06473661345151" at bounding box center [1023, 165] width 232 height 33
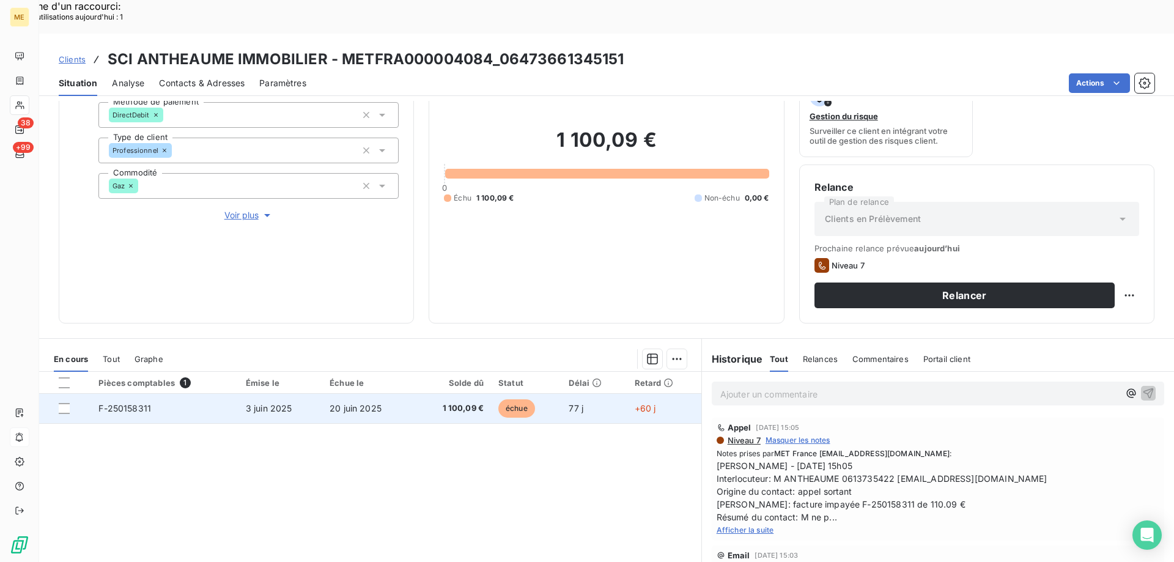
scroll to position [163, 0]
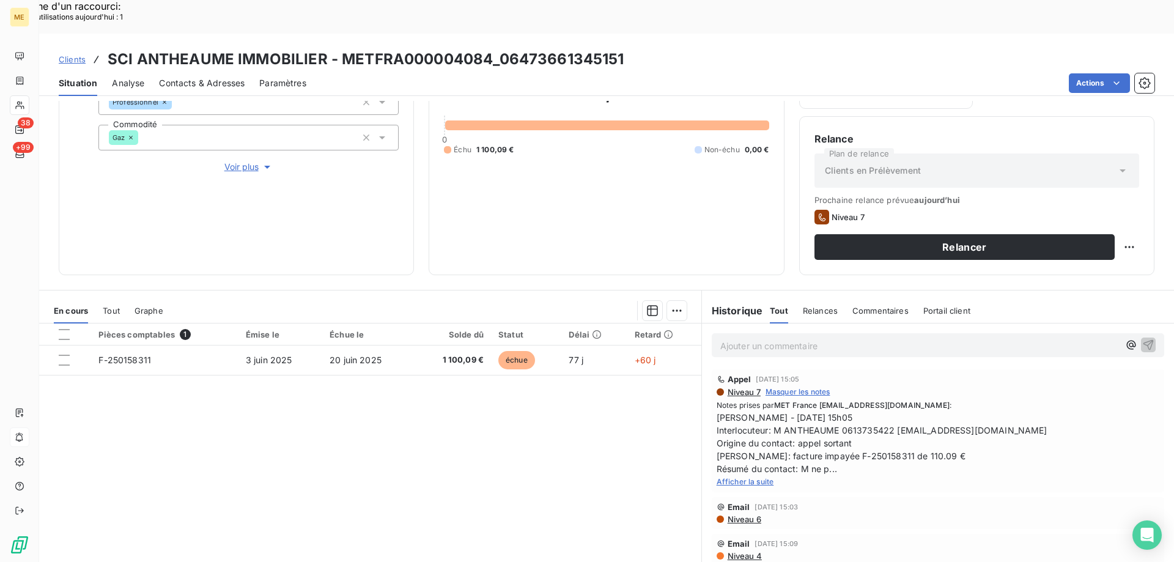
click at [734, 477] on span "Afficher la suite" at bounding box center [745, 481] width 57 height 9
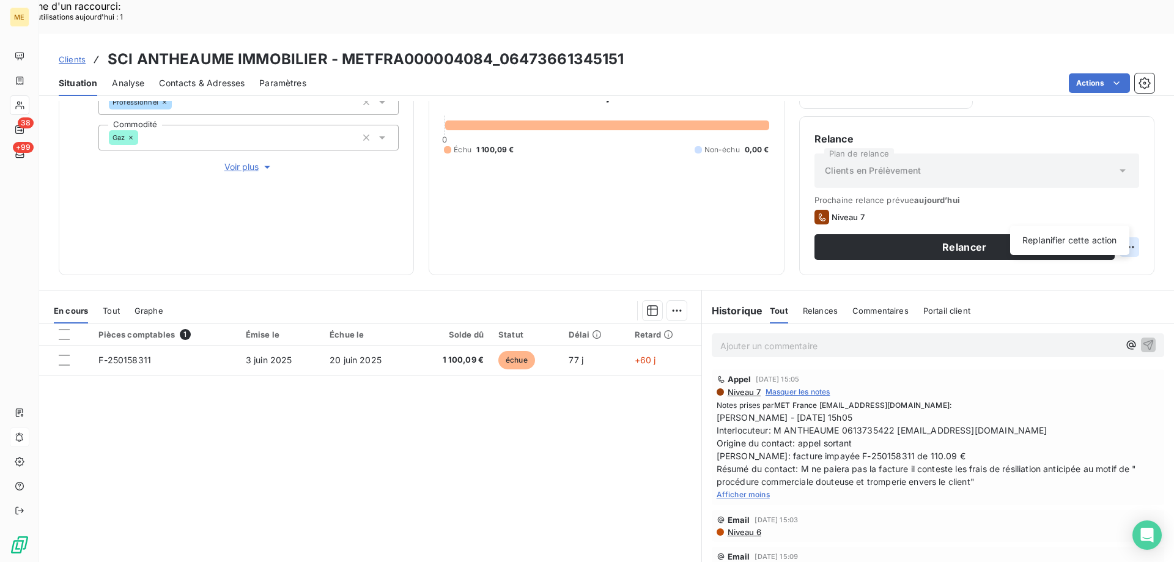
click at [1083, 248] on div "Replanifier cette action" at bounding box center [1069, 241] width 109 height 20
select select "7"
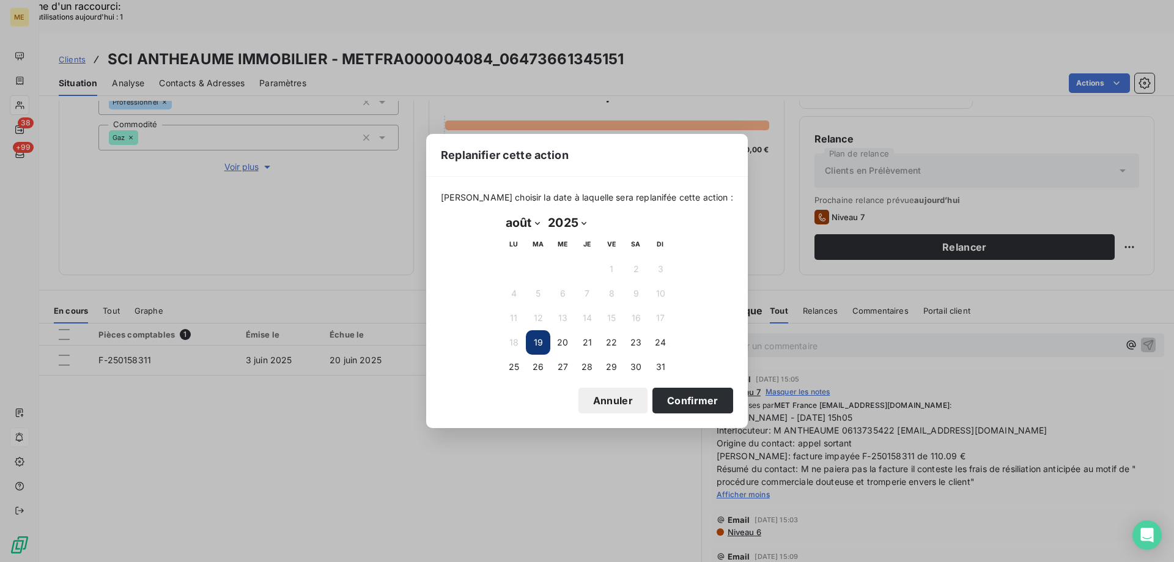
click at [550, 374] on td "27" at bounding box center [562, 367] width 24 height 24
click at [528, 369] on button "26" at bounding box center [538, 367] width 24 height 24
click at [677, 394] on button "Confirmer" at bounding box center [692, 401] width 81 height 26
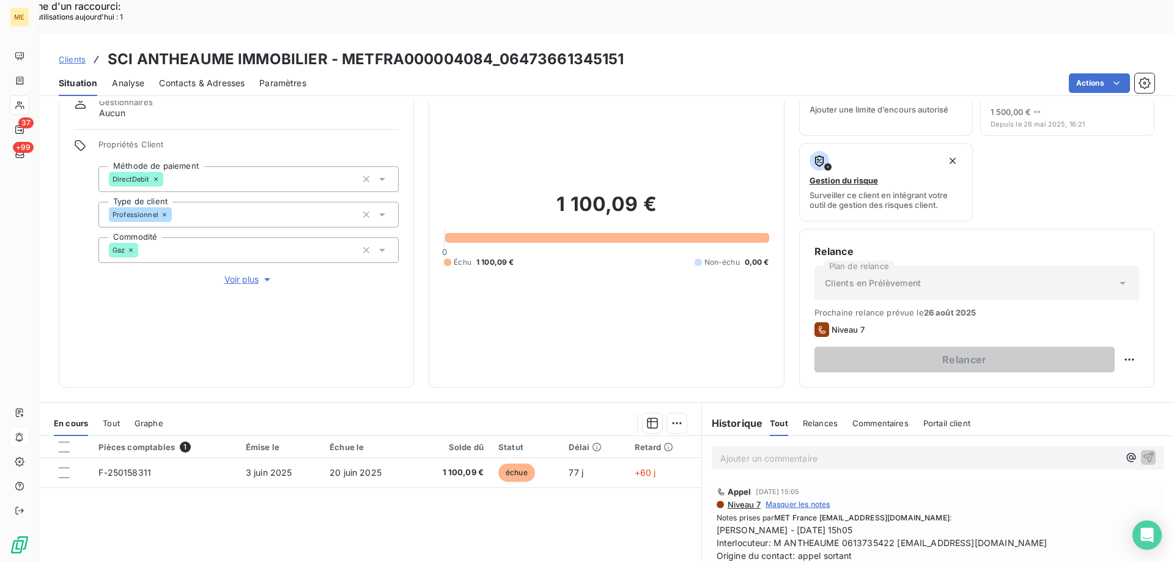
scroll to position [0, 0]
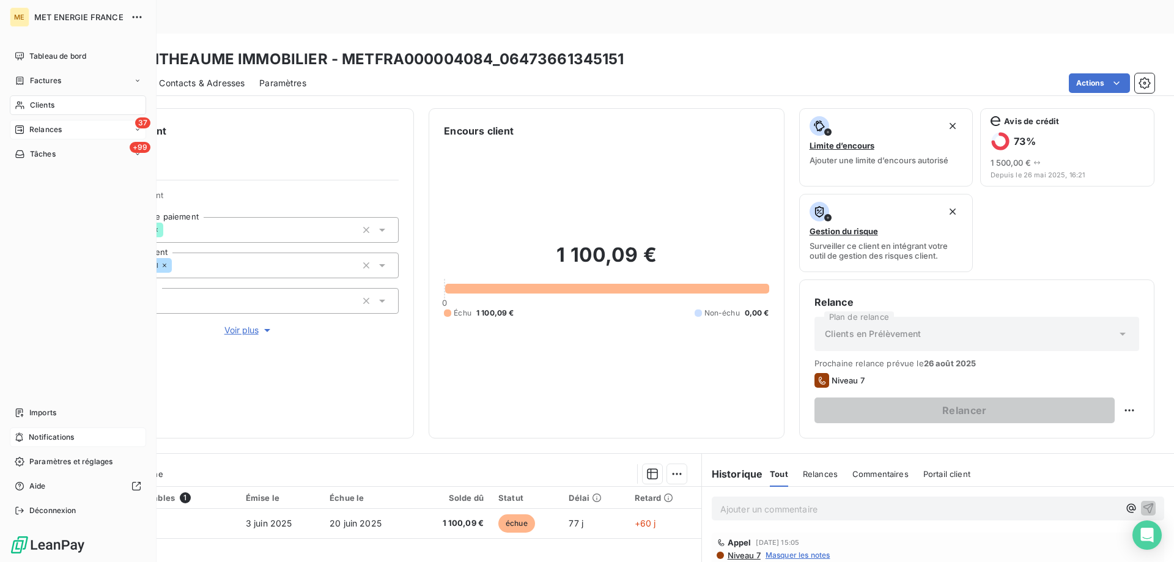
click at [76, 131] on div "37 Relances" at bounding box center [78, 130] width 136 height 20
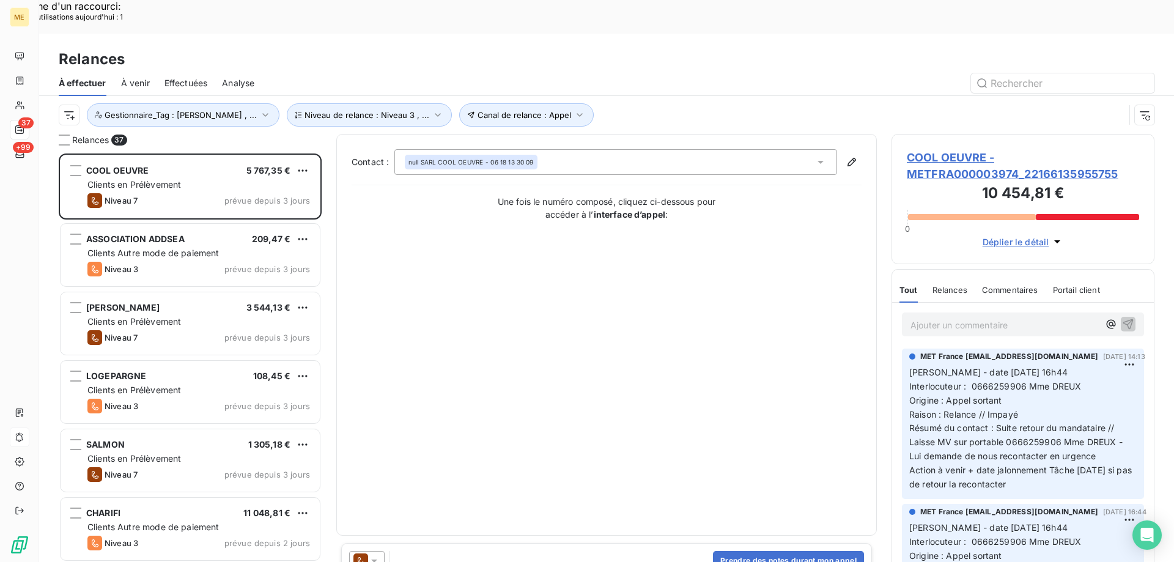
click at [161, 252] on div "ASSOCIATION ADDSEA 209,47 € Clients Autre mode de paiement Niveau 3 prévue depu…" at bounding box center [190, 255] width 259 height 62
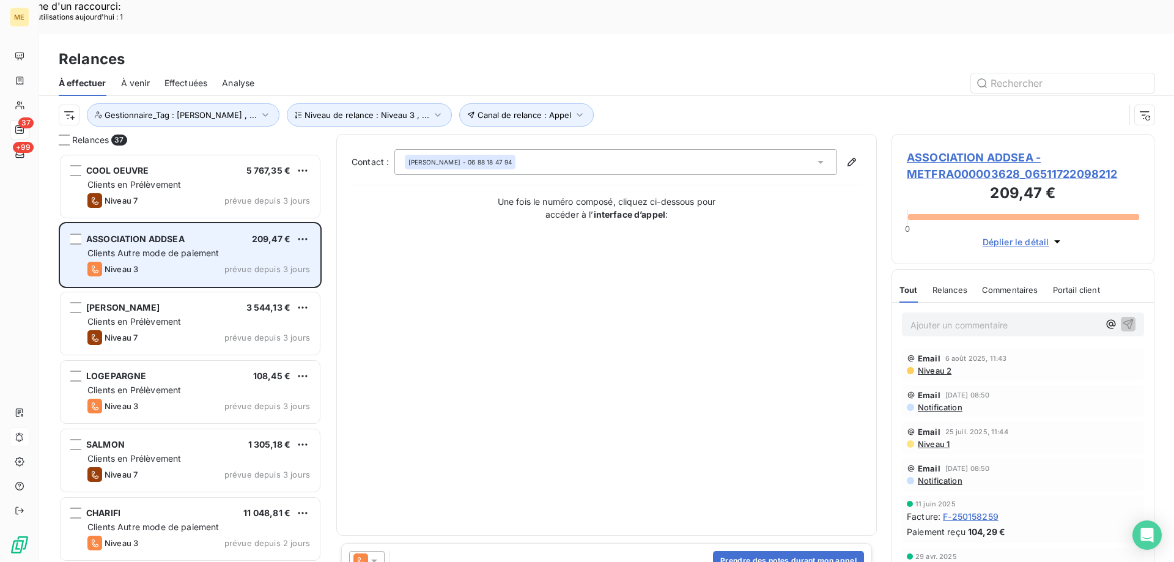
click at [174, 234] on span "ASSOCIATION ADDSEA" at bounding box center [135, 239] width 98 height 10
click at [204, 262] on div "Niveau 3 prévue depuis 3 jours" at bounding box center [198, 269] width 223 height 15
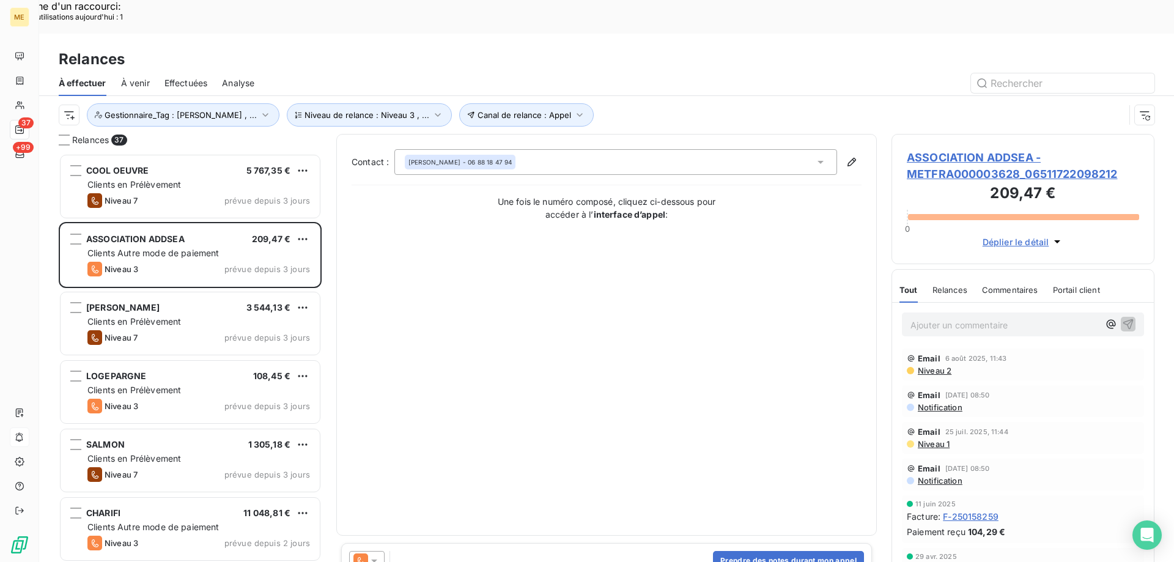
click at [984, 149] on span "ASSOCIATION ADDSEA - METFRA000003628_06511722098212" at bounding box center [1023, 165] width 232 height 33
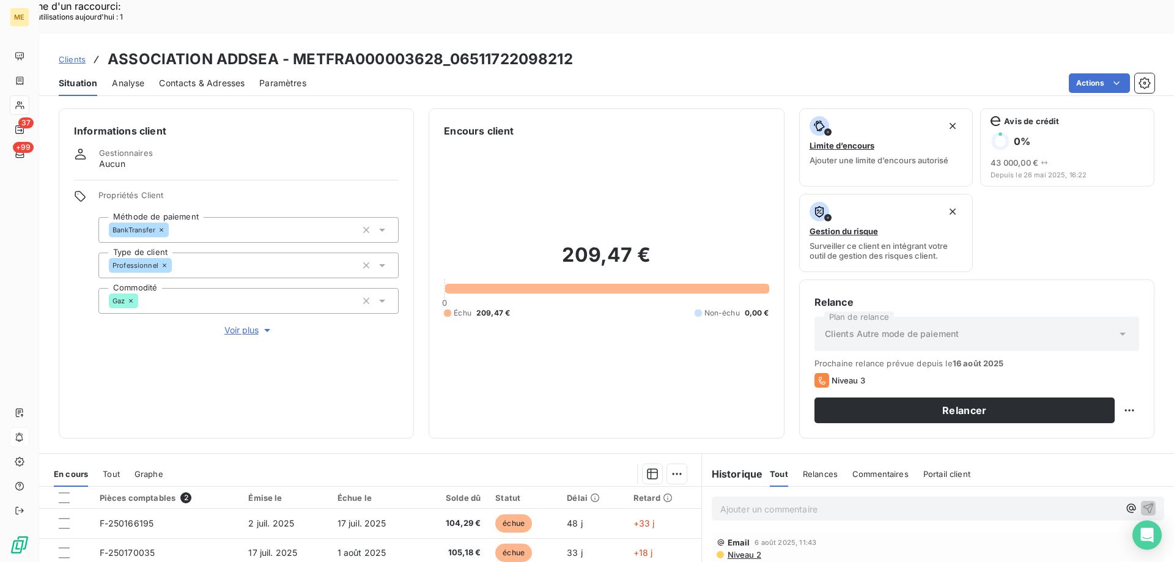
click at [235, 324] on span "Voir plus" at bounding box center [248, 330] width 49 height 12
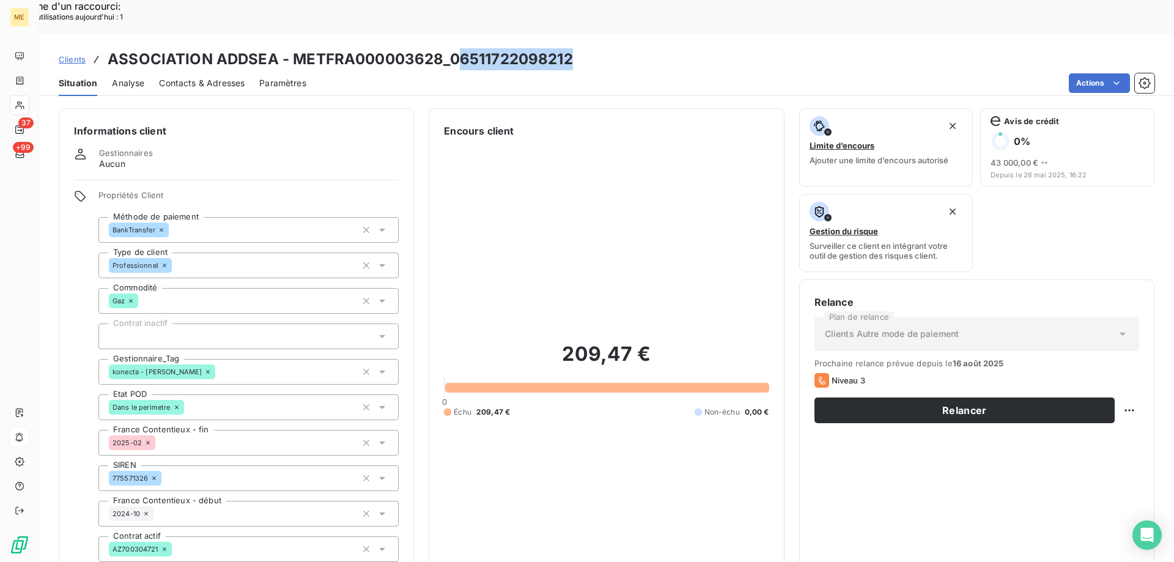
drag, startPoint x: 452, startPoint y: 19, endPoint x: 577, endPoint y: 32, distance: 125.4
click at [577, 48] on div "Clients ASSOCIATION ADDSEA - METFRA000003628_06511722098212" at bounding box center [606, 59] width 1135 height 22
click at [564, 73] on div "Actions" at bounding box center [737, 83] width 833 height 20
drag, startPoint x: 443, startPoint y: 30, endPoint x: 564, endPoint y: 31, distance: 121.1
click at [564, 48] on h3 "ASSOCIATION ADDSEA - METFRA000003628_06511722098212" at bounding box center [340, 59] width 465 height 22
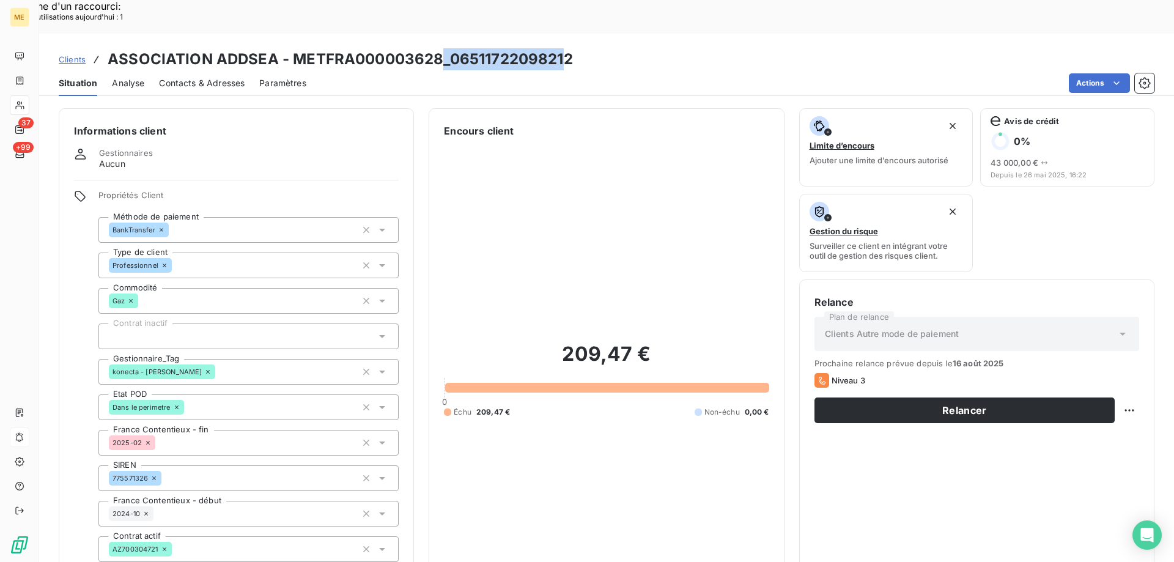
drag, startPoint x: 547, startPoint y: 47, endPoint x: 457, endPoint y: 26, distance: 91.7
click at [544, 73] on div "Actions" at bounding box center [737, 83] width 833 height 20
drag, startPoint x: 448, startPoint y: 23, endPoint x: 599, endPoint y: 36, distance: 152.2
click at [599, 48] on div "Clients ASSOCIATION ADDSEA - METFRA000003628_06511722098212" at bounding box center [606, 59] width 1135 height 22
copy h3 "06511722098212"
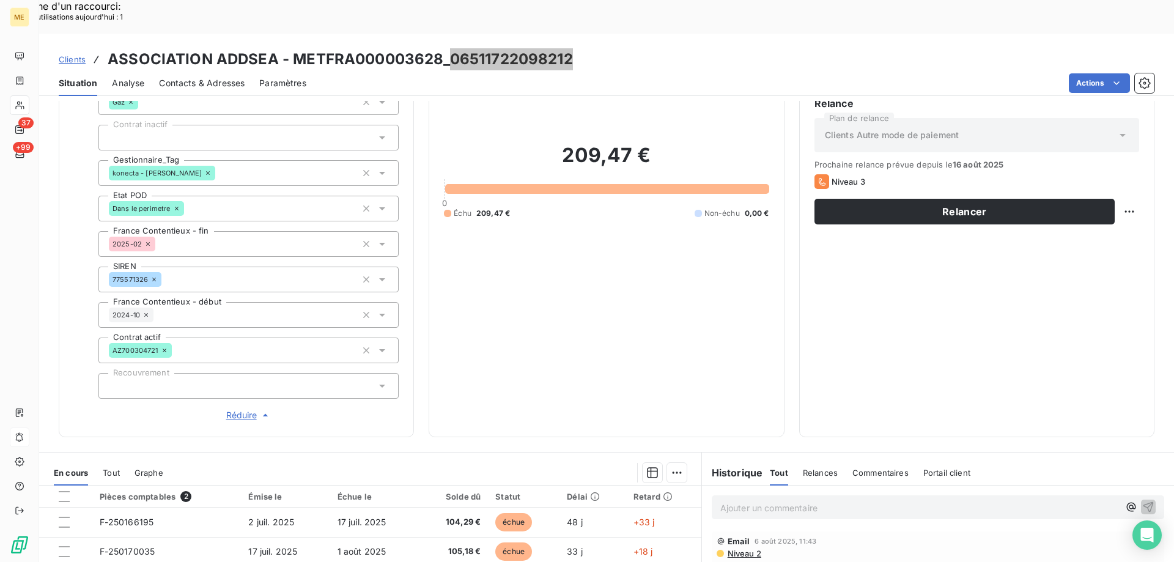
scroll to position [61, 0]
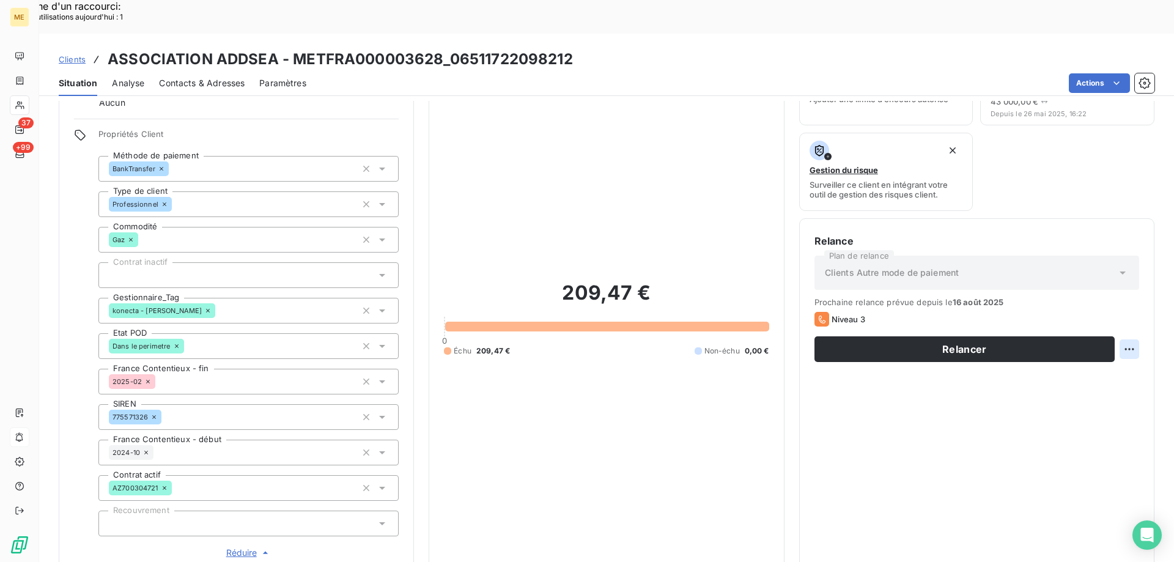
click at [1122, 336] on div "Relancer" at bounding box center [976, 349] width 325 height 26
click at [1104, 344] on div "Replanifier cette action" at bounding box center [1069, 343] width 109 height 20
select select "7"
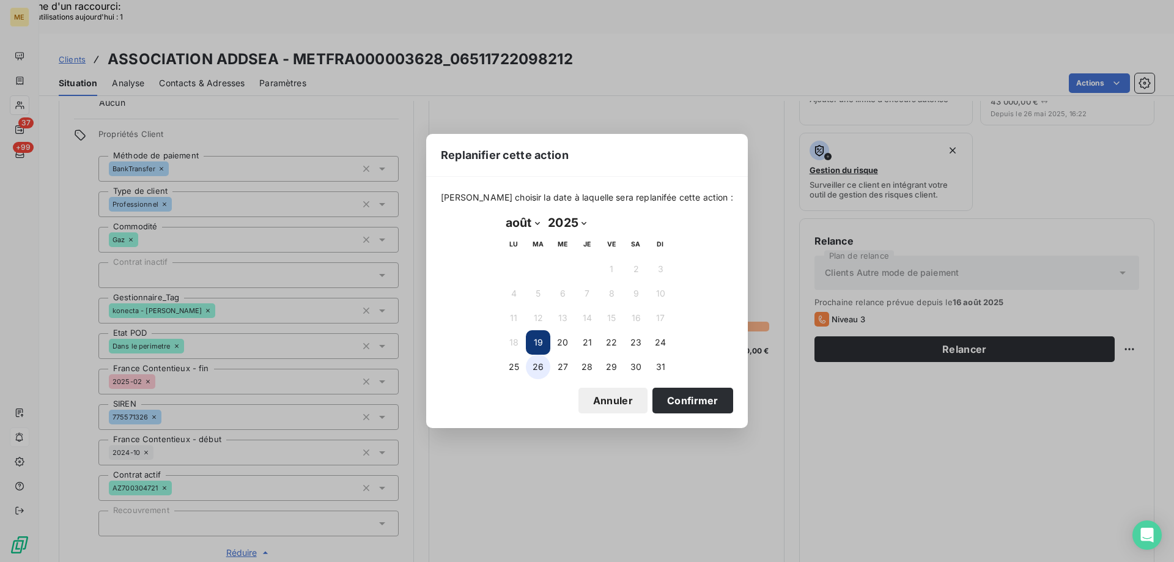
click at [545, 360] on button "26" at bounding box center [538, 367] width 24 height 24
click at [668, 401] on button "Confirmer" at bounding box center [692, 401] width 81 height 26
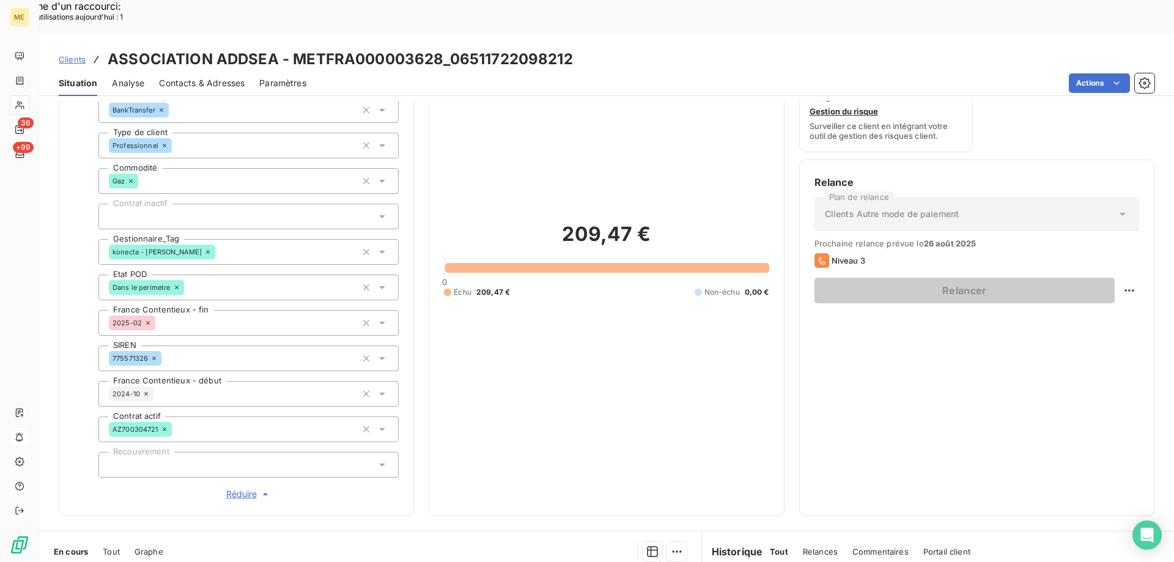
scroll to position [245, 0]
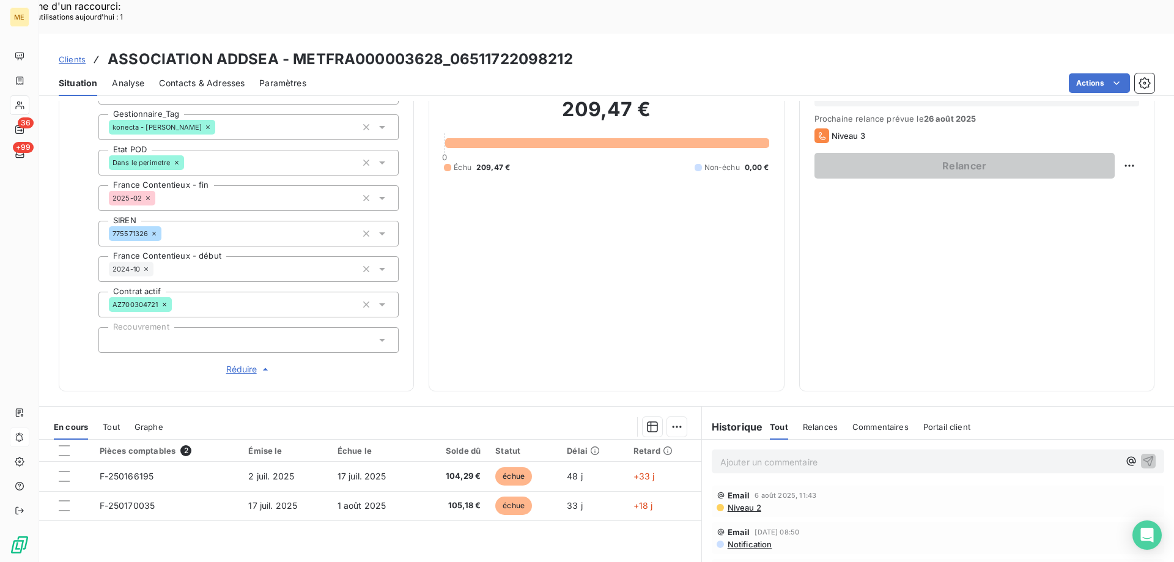
click at [767, 454] on p "Ajouter un commentaire ﻿" at bounding box center [919, 461] width 399 height 15
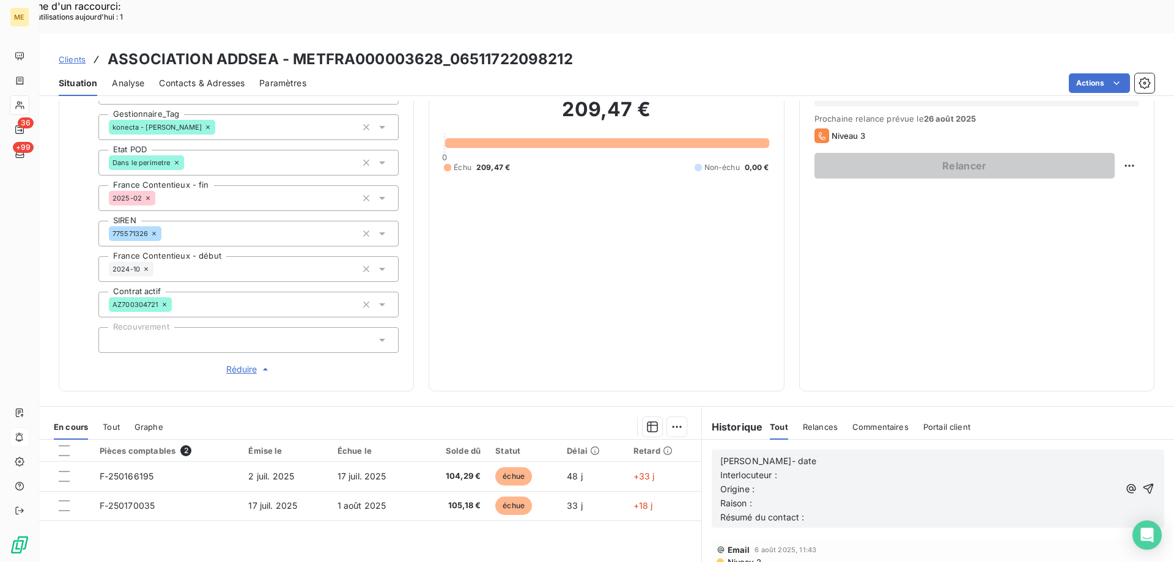
click at [791, 454] on p "Lisa- date" at bounding box center [919, 461] width 399 height 14
click at [846, 468] on p "Interlocuteur :" at bounding box center [919, 475] width 399 height 14
click at [843, 468] on p "Interlocuteur :" at bounding box center [919, 475] width 399 height 14
click at [862, 468] on p "Interlocuteur : Mr Lisa-" at bounding box center [919, 475] width 399 height 14
click at [921, 468] on p "Interlocuteur : Mr CARRASCO -" at bounding box center [919, 475] width 399 height 14
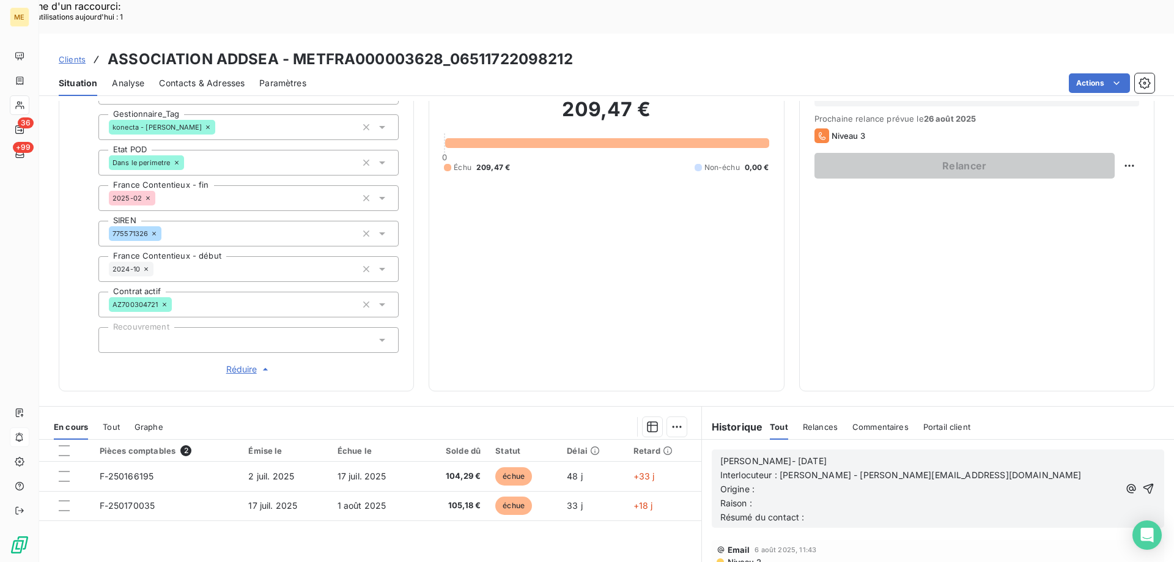
click at [1048, 482] on p "Origine :" at bounding box center [919, 489] width 399 height 14
click at [1047, 468] on p "Interlocuteur : Mr CARRASCO - RODRIGO.CARRASCO@ADDSEA.FR" at bounding box center [919, 475] width 399 height 14
click at [843, 496] on p "Origine :" at bounding box center [920, 503] width 400 height 14
click at [836, 511] on p "Raison :" at bounding box center [920, 518] width 400 height 14
click at [754, 511] on p "Raison : impayer FA montant total de 209,47 €" at bounding box center [920, 518] width 400 height 14
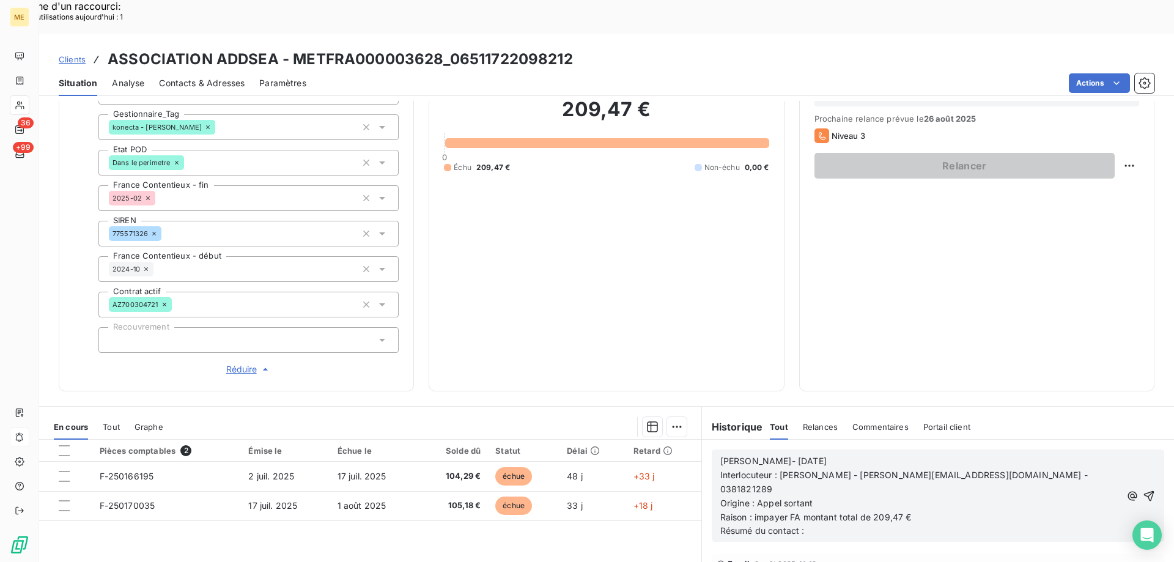
click at [758, 512] on span "Raison : impayer FA montant total de 209,47 €" at bounding box center [815, 517] width 191 height 10
click at [0, 0] on lt-div "Faute de frappe possible trouvée. impay és impay é impay ée Ignorer" at bounding box center [0, 0] width 0 height 0
click at [0, 0] on lt-span "impay és" at bounding box center [0, 0] width 0 height 0
click at [816, 524] on p "Résumé du contact :" at bounding box center [920, 531] width 400 height 14
click at [1143, 490] on icon "button" at bounding box center [1149, 496] width 12 height 12
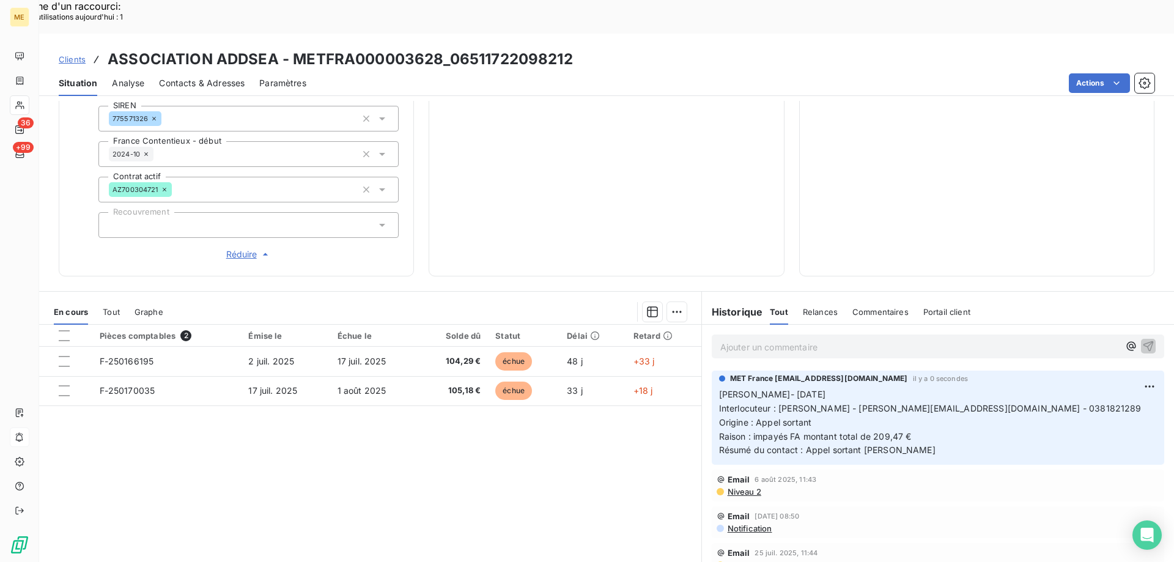
scroll to position [0, 0]
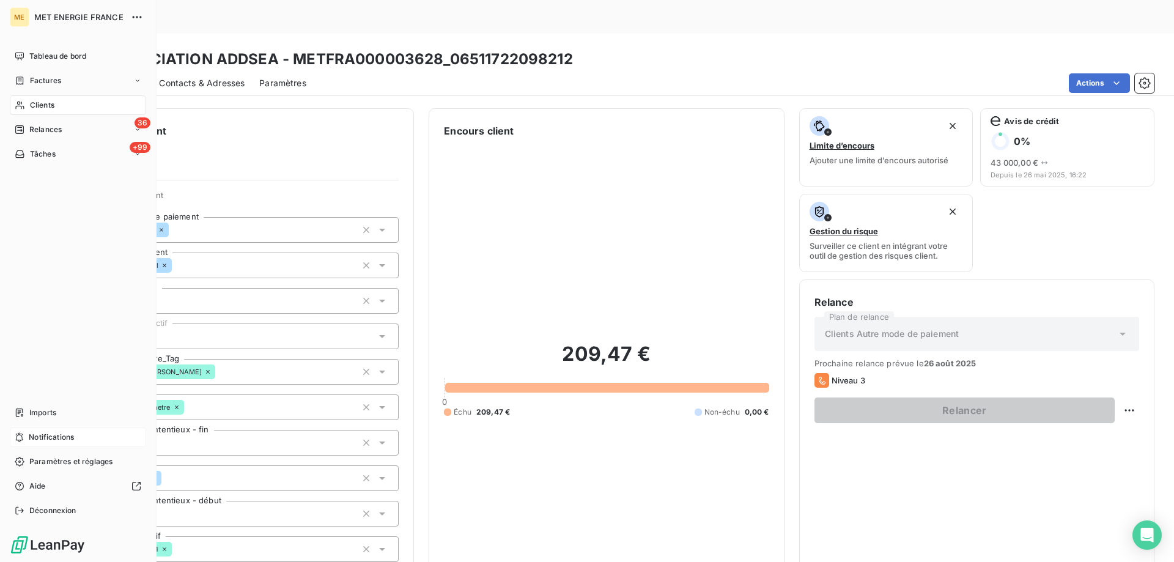
click at [22, 132] on icon at bounding box center [20, 130] width 10 height 10
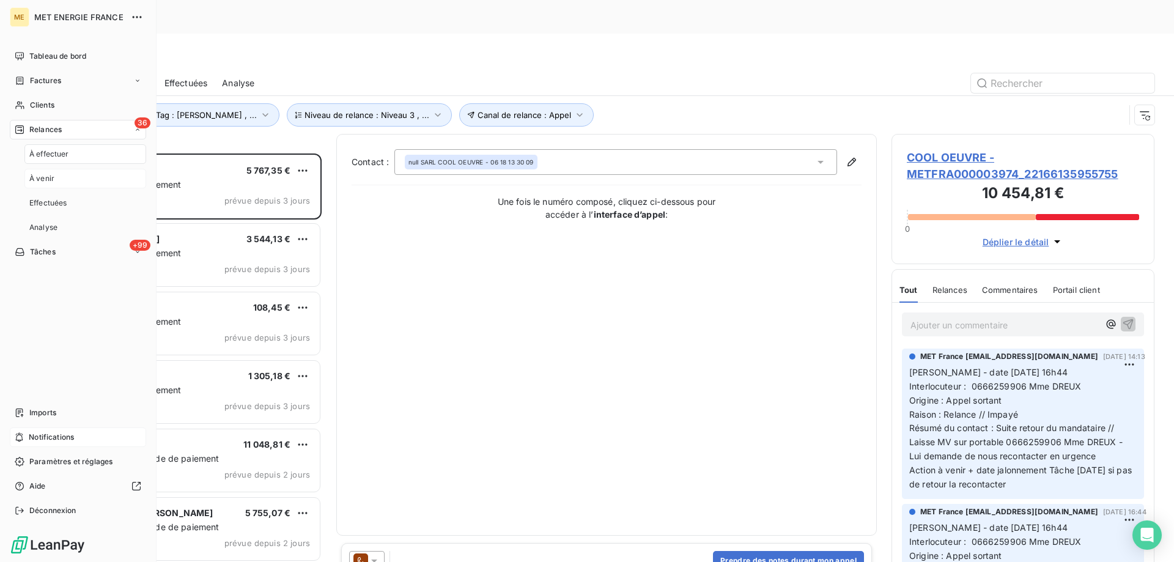
scroll to position [433, 254]
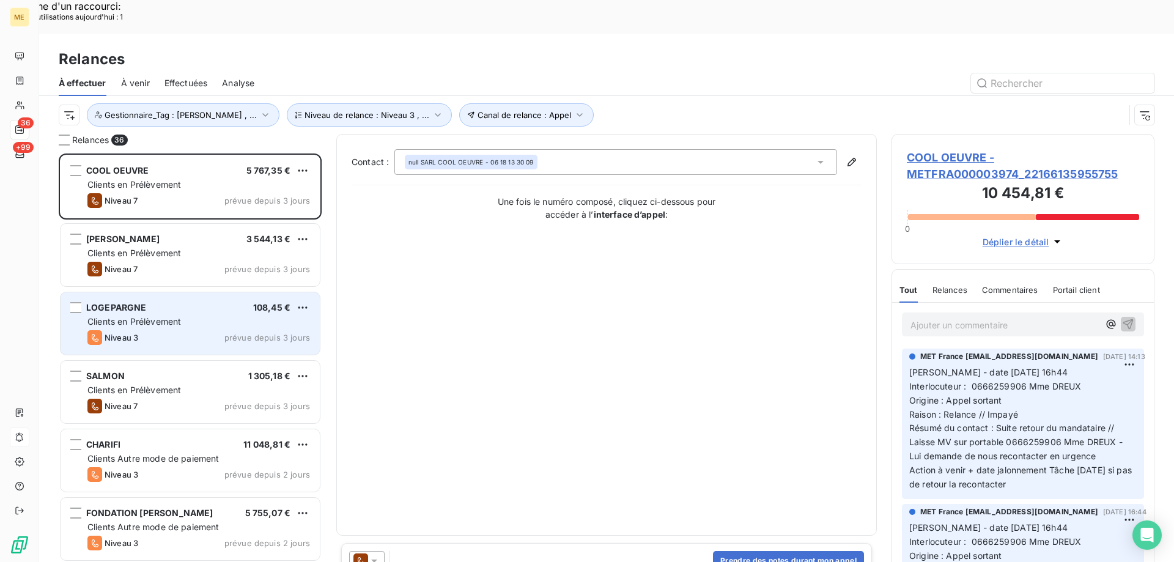
click at [206, 330] on div "Niveau 3 prévue depuis 3 jours" at bounding box center [198, 337] width 223 height 15
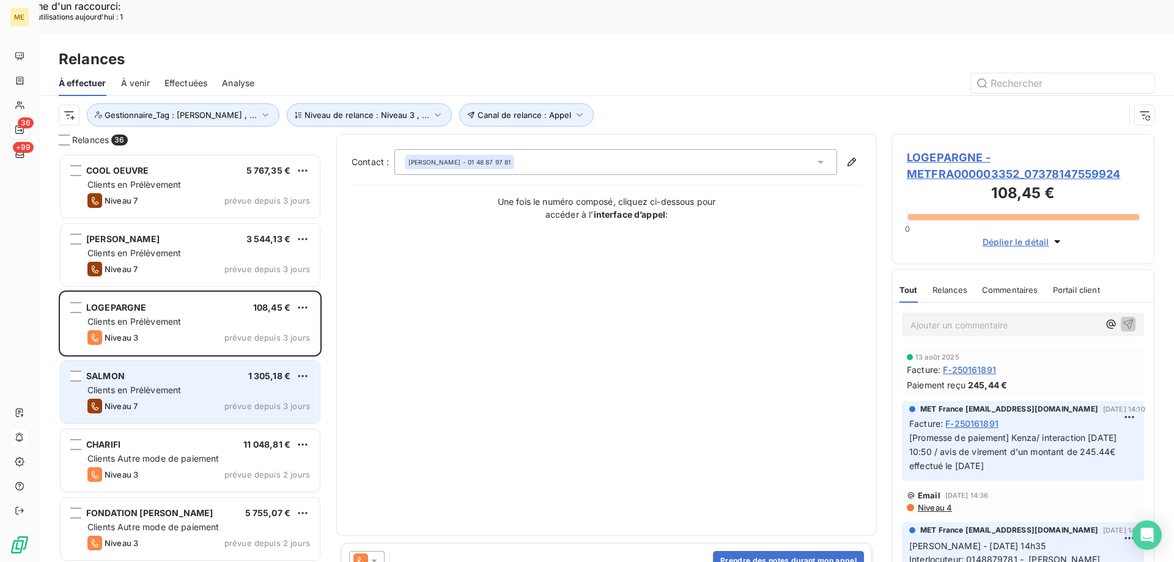
click at [204, 384] on div "Clients en Prélèvement" at bounding box center [198, 390] width 223 height 12
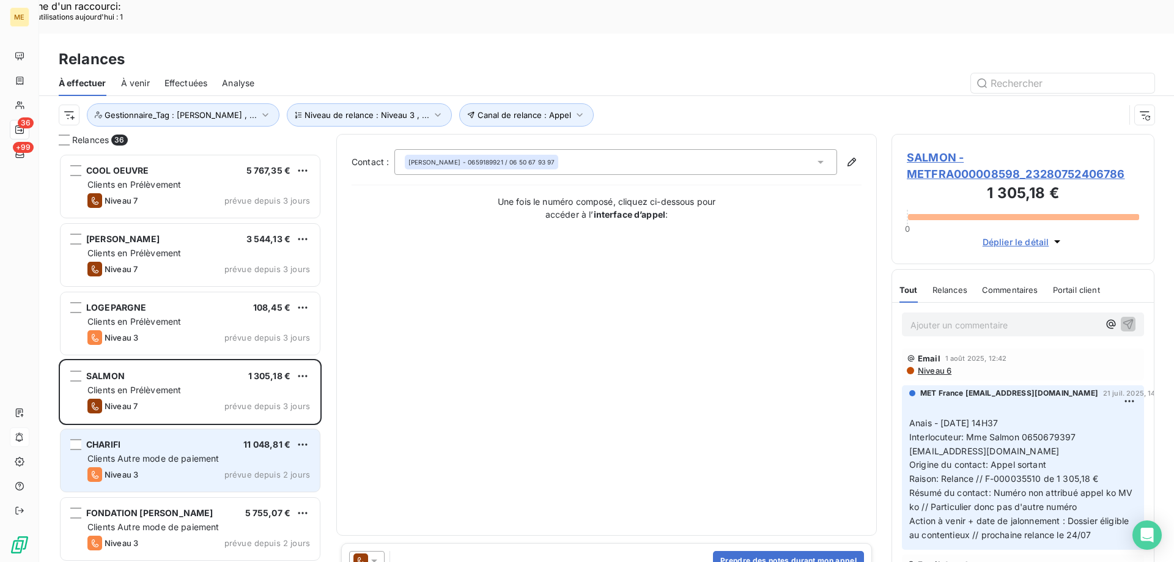
click at [216, 467] on div "Niveau 3 prévue depuis 2 jours" at bounding box center [198, 474] width 223 height 15
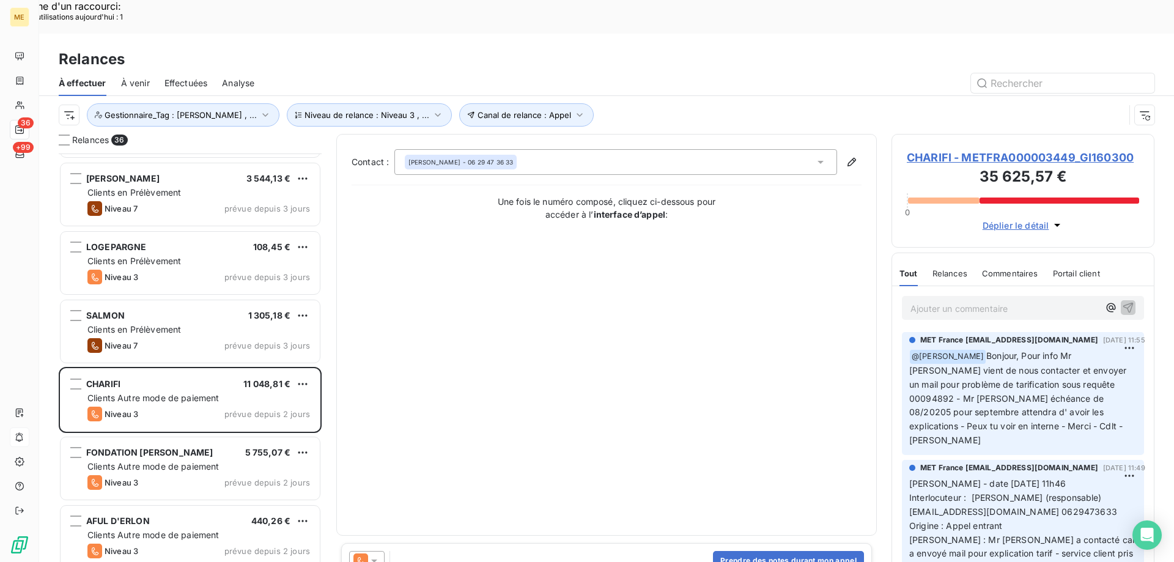
scroll to position [62, 0]
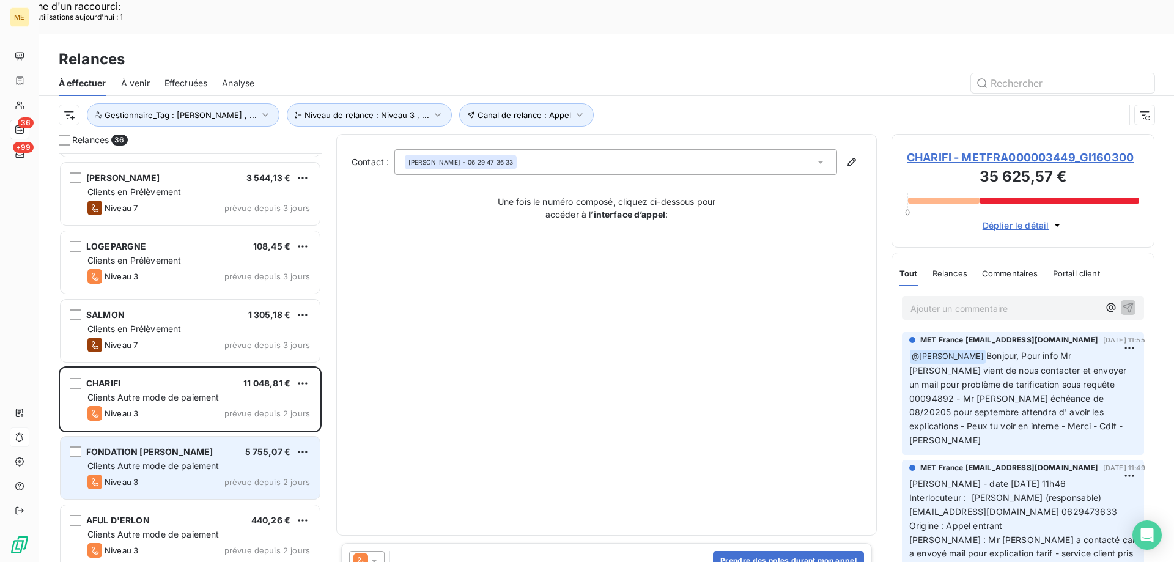
click at [208, 460] on div "Clients Autre mode de paiement" at bounding box center [198, 466] width 223 height 12
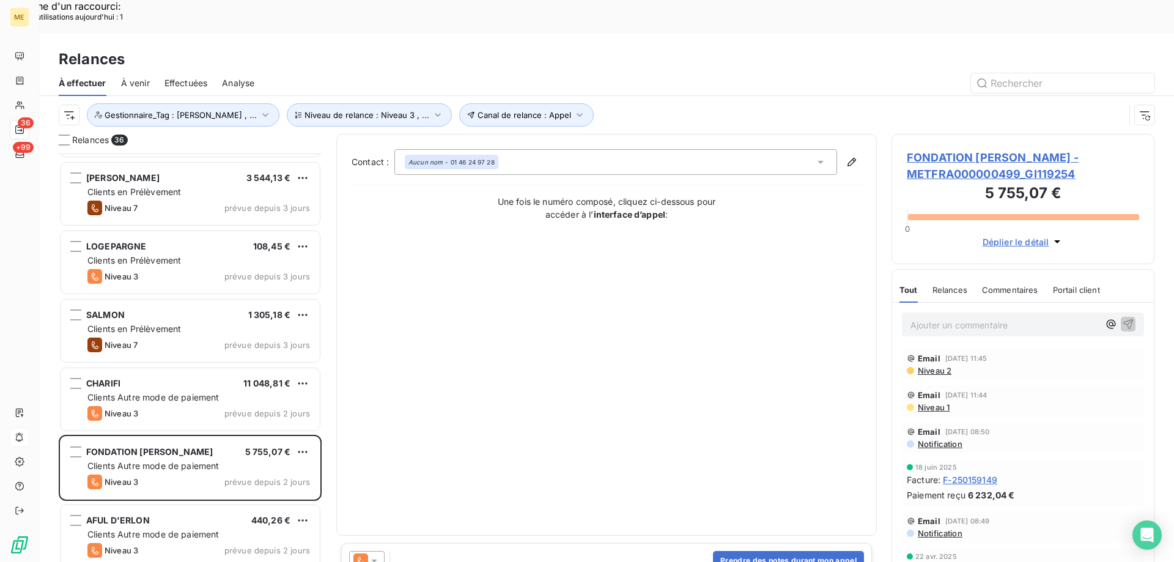
click at [956, 149] on span "FONDATION PAUL PARQUET - METFRA000000499_GI119254" at bounding box center [1023, 165] width 232 height 33
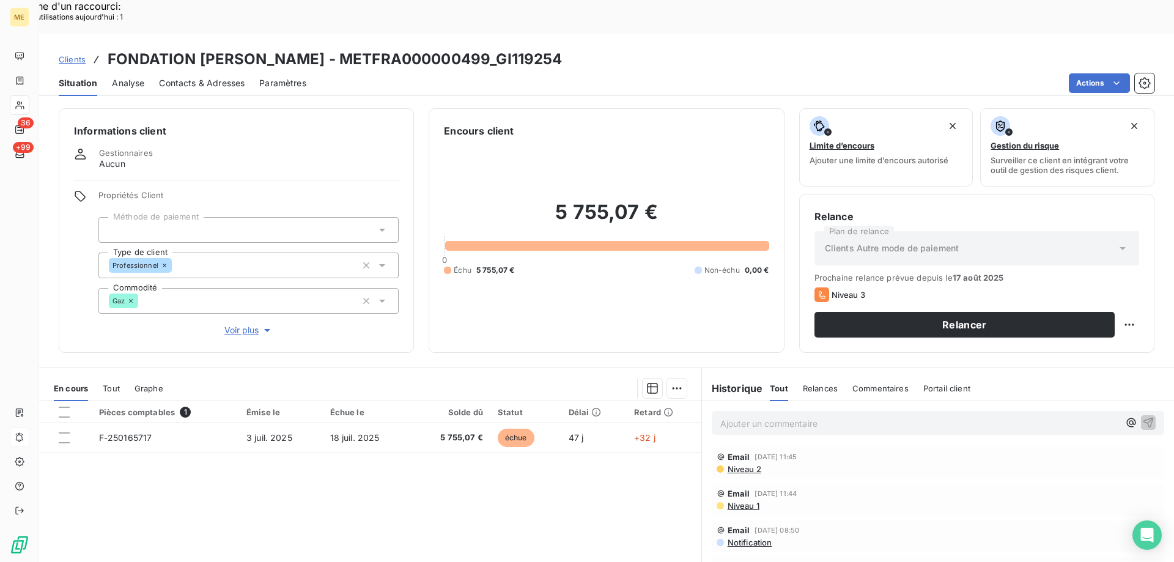
click at [240, 324] on span "Voir plus" at bounding box center [248, 330] width 49 height 12
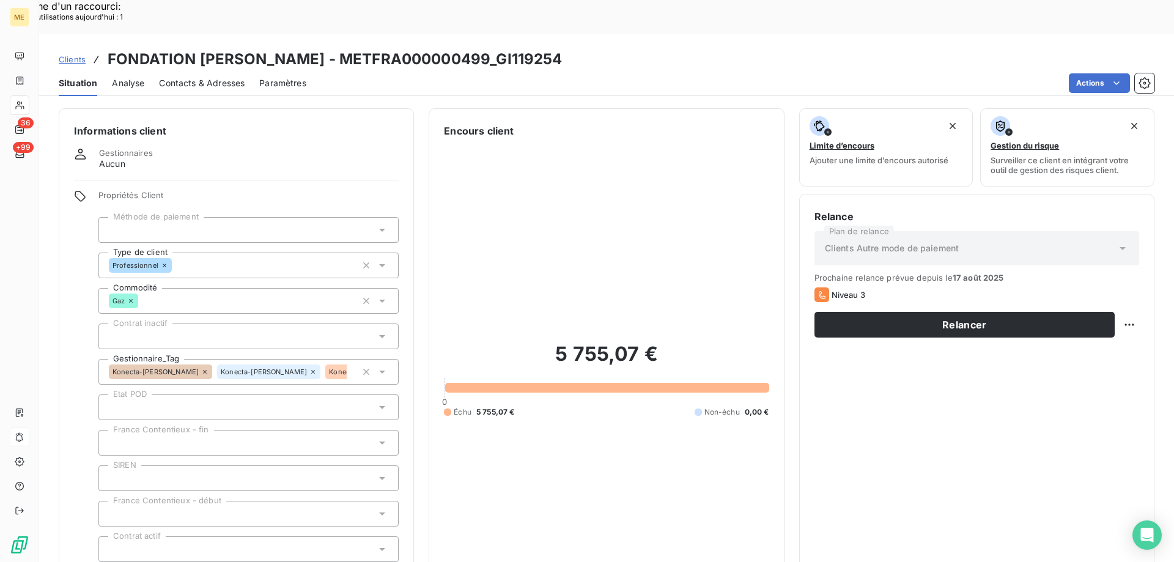
click at [203, 370] on icon at bounding box center [205, 372] width 4 height 4
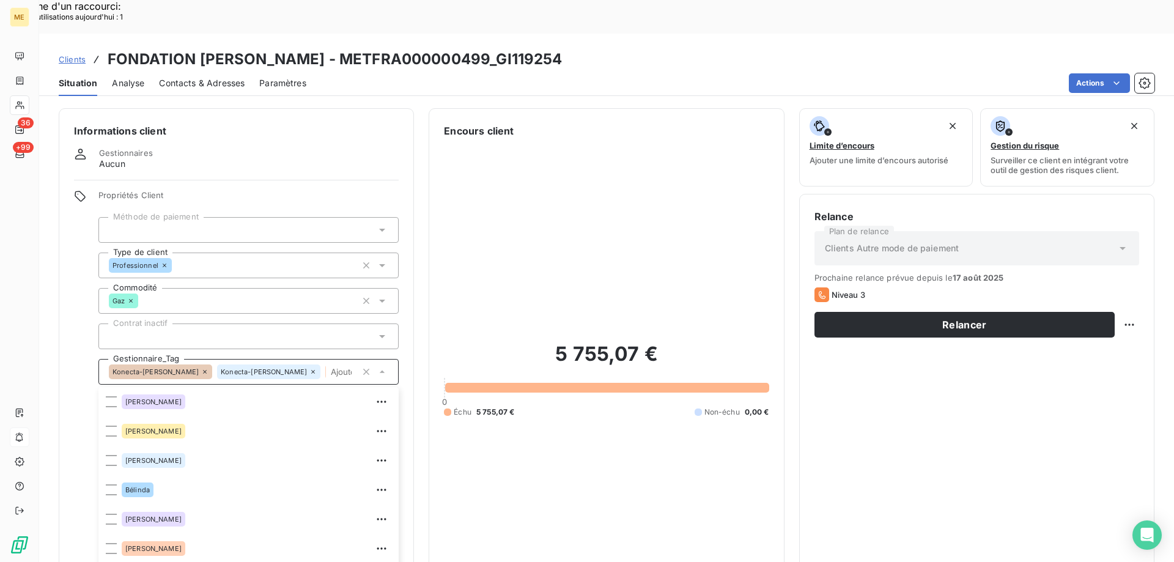
scroll to position [85, 0]
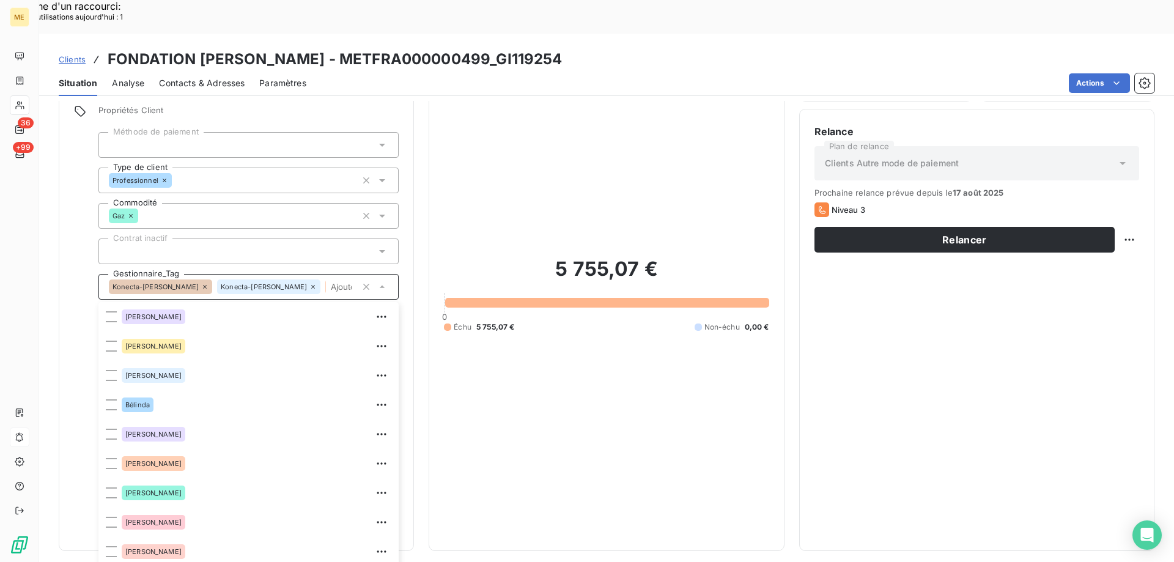
click at [309, 283] on icon at bounding box center [312, 286] width 7 height 7
click at [265, 283] on icon at bounding box center [268, 286] width 7 height 7
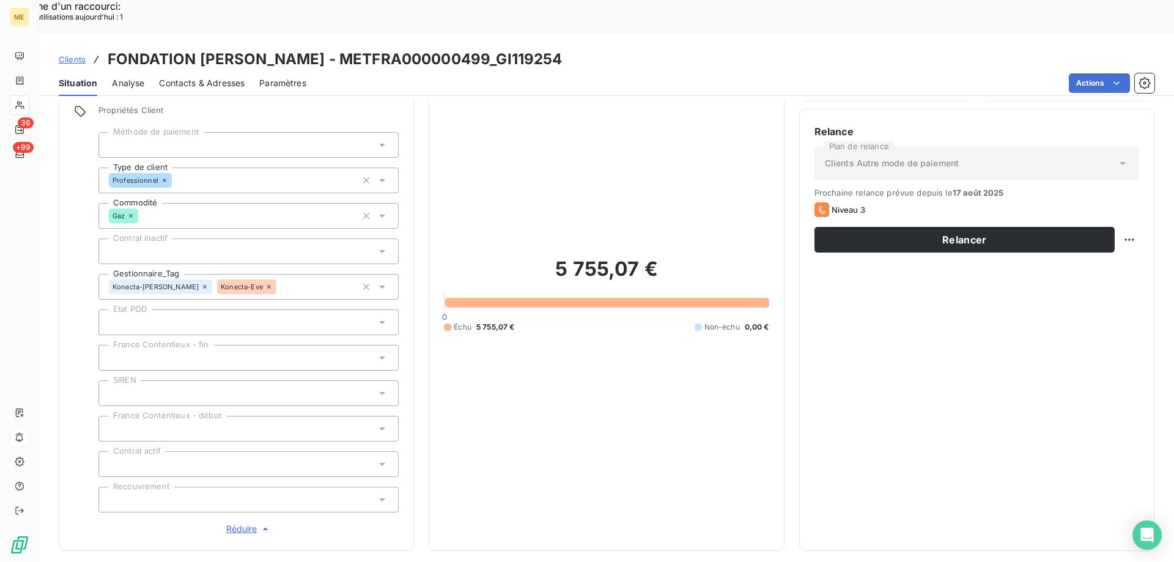
click at [265, 283] on icon at bounding box center [268, 286] width 7 height 7
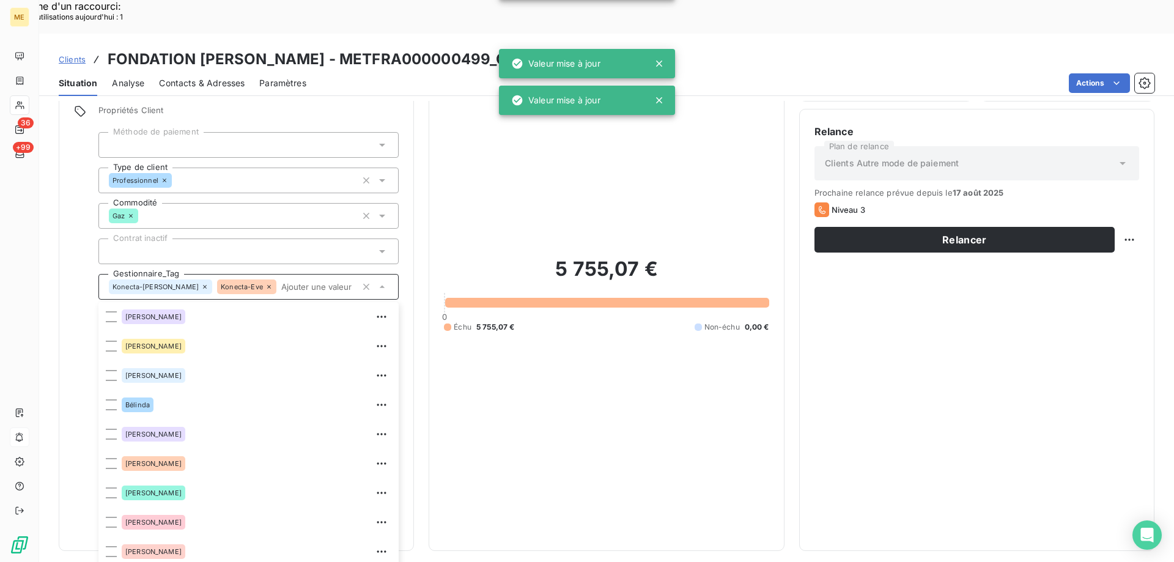
scroll to position [205, 0]
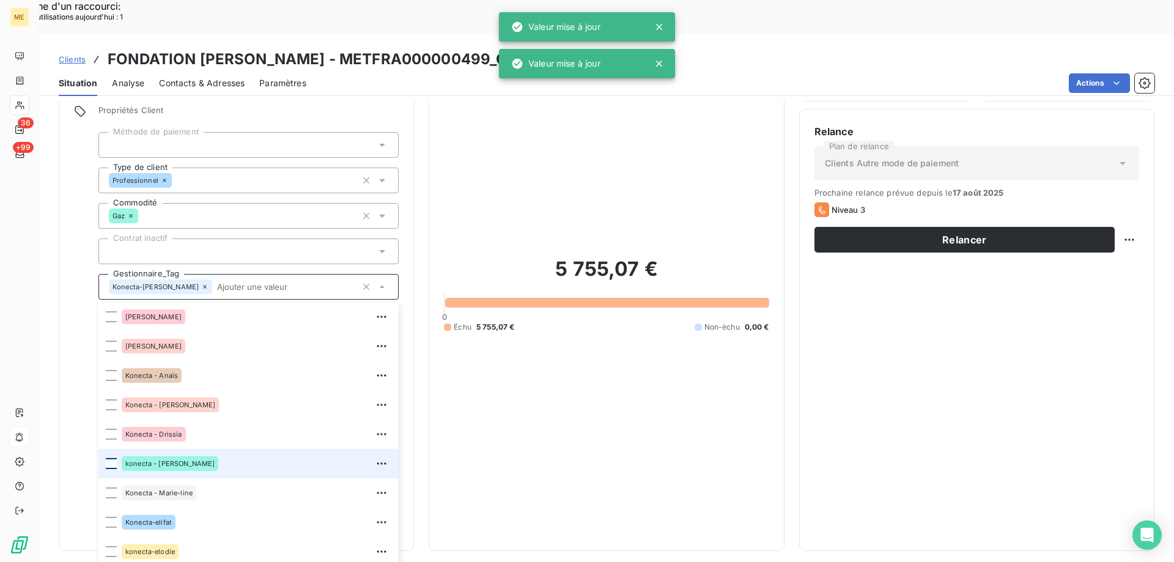
click at [111, 458] on div at bounding box center [111, 463] width 11 height 11
click at [640, 393] on div "5 755,07 € 0 Échu 5 755,07 € Non-échu 0,00 €" at bounding box center [606, 294] width 325 height 482
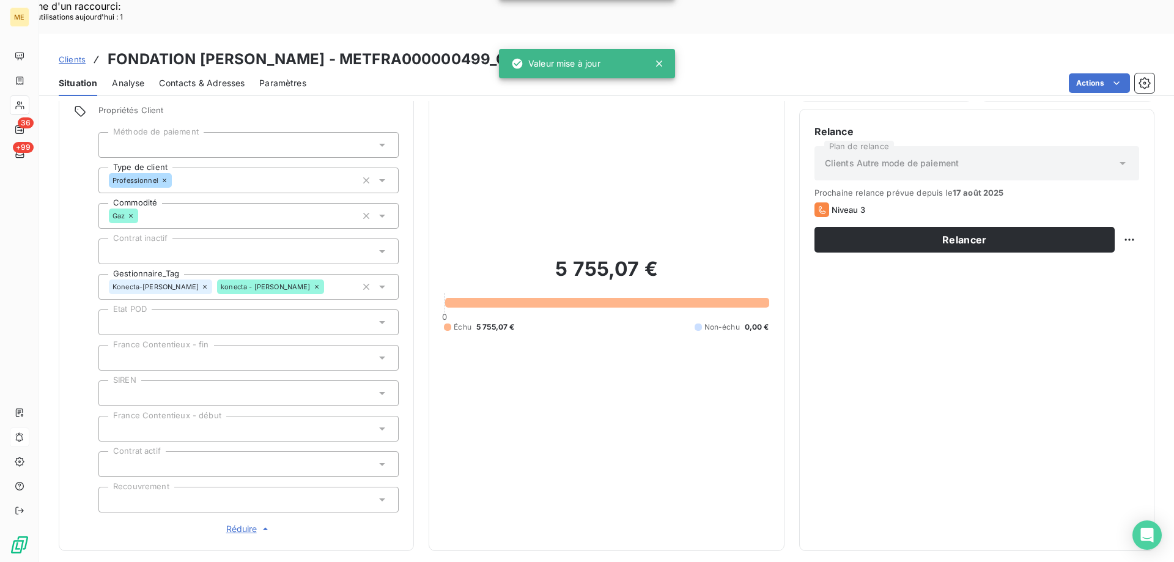
click at [580, 371] on div "5 755,07 € 0 Échu 5 755,07 € Non-échu 0,00 €" at bounding box center [606, 294] width 325 height 482
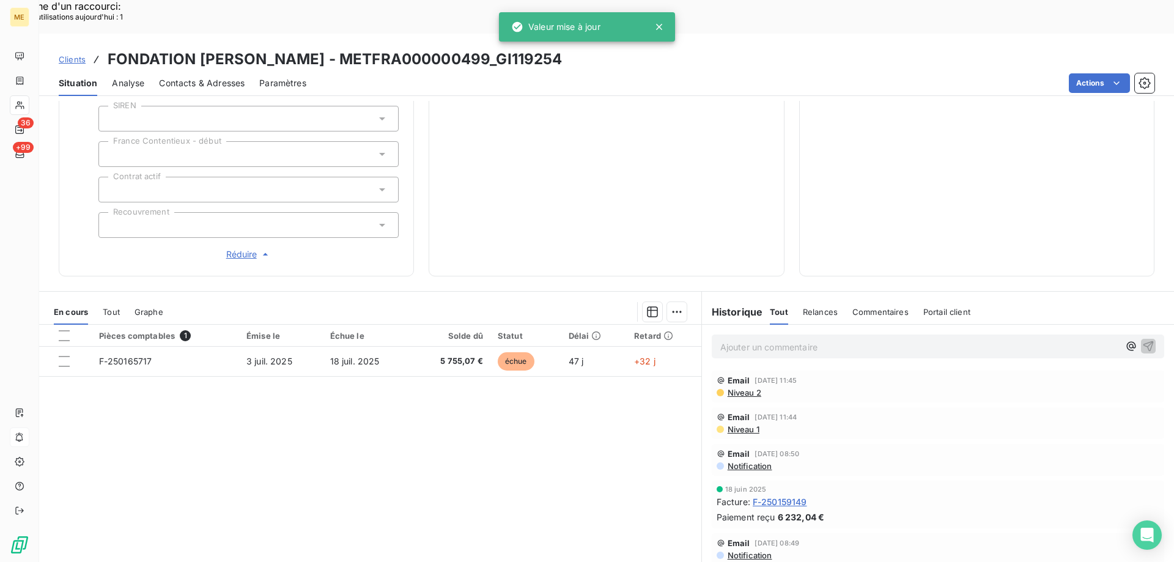
scroll to position [298, 0]
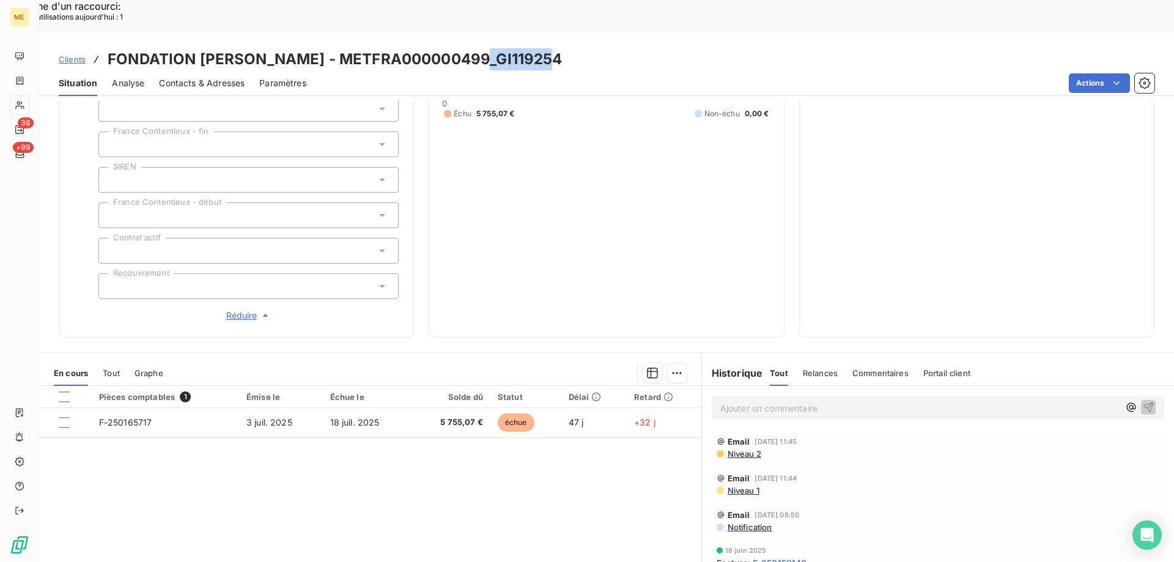
drag, startPoint x: 484, startPoint y: 24, endPoint x: 560, endPoint y: 29, distance: 75.9
click at [560, 48] on div "Clients FONDATION PAUL PARQUET - METFRA000000499_GI119254" at bounding box center [606, 59] width 1135 height 22
copy h3 "GI119254"
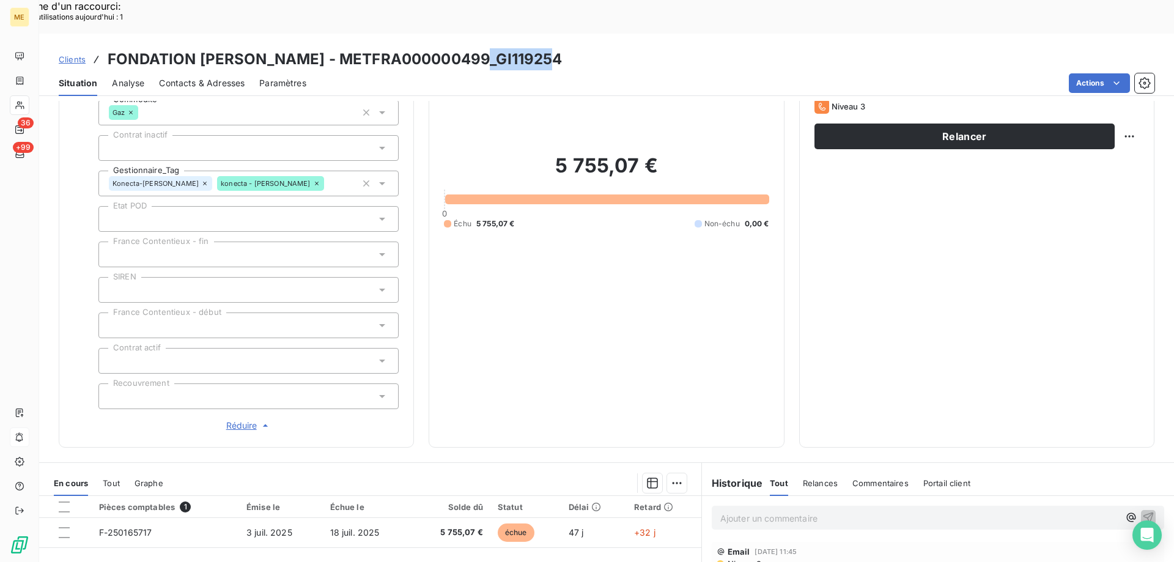
scroll to position [54, 0]
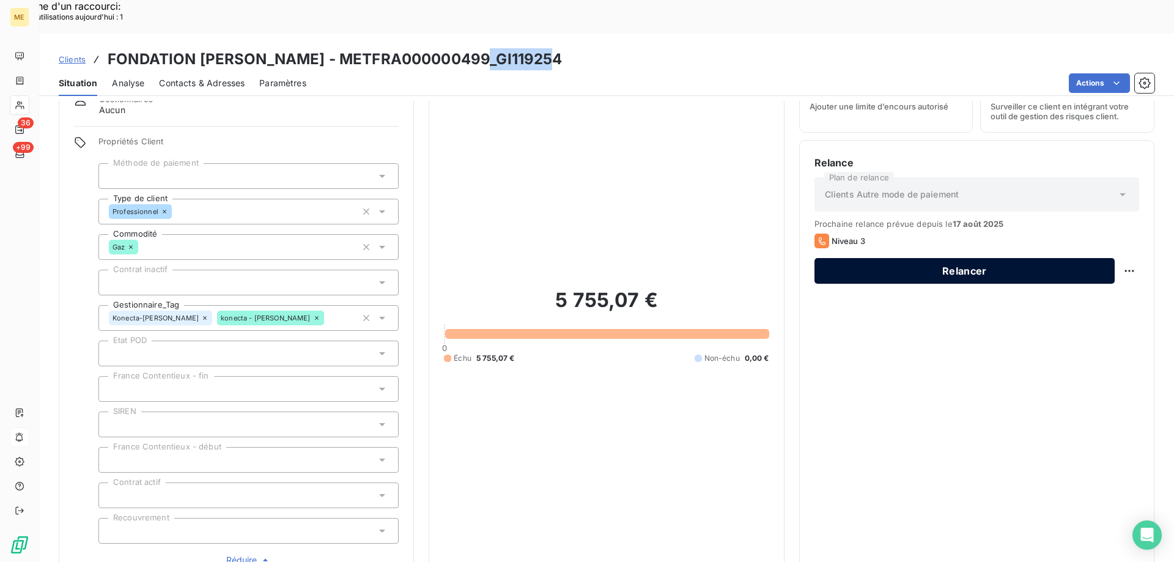
click at [1035, 258] on button "Relancer" at bounding box center [964, 271] width 300 height 26
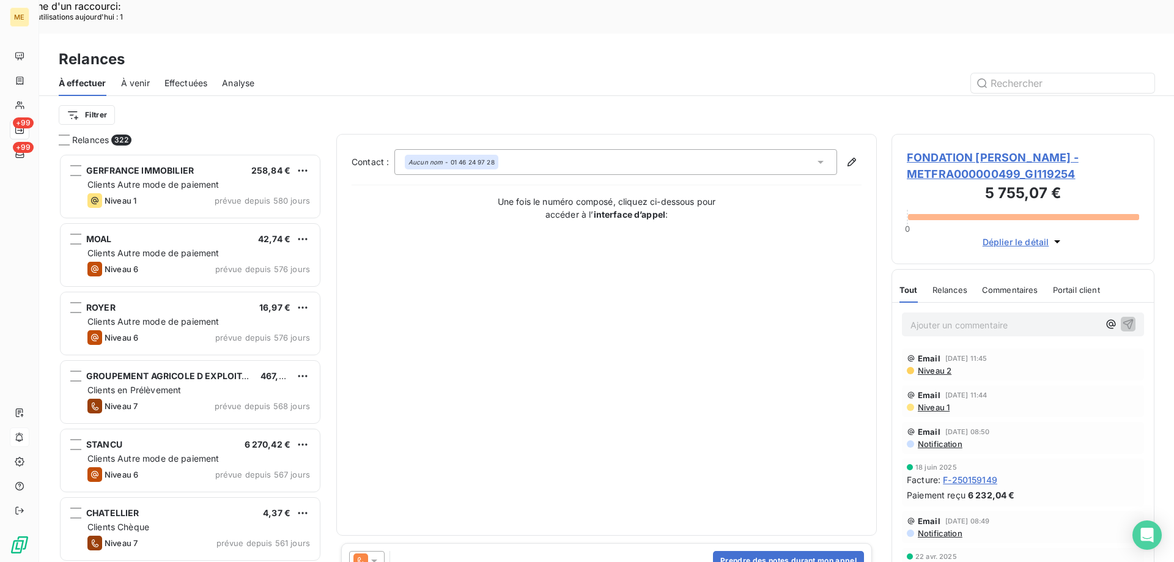
scroll to position [433, 254]
click at [767, 551] on button "Prendre des notes durant mon appel" at bounding box center [788, 561] width 151 height 20
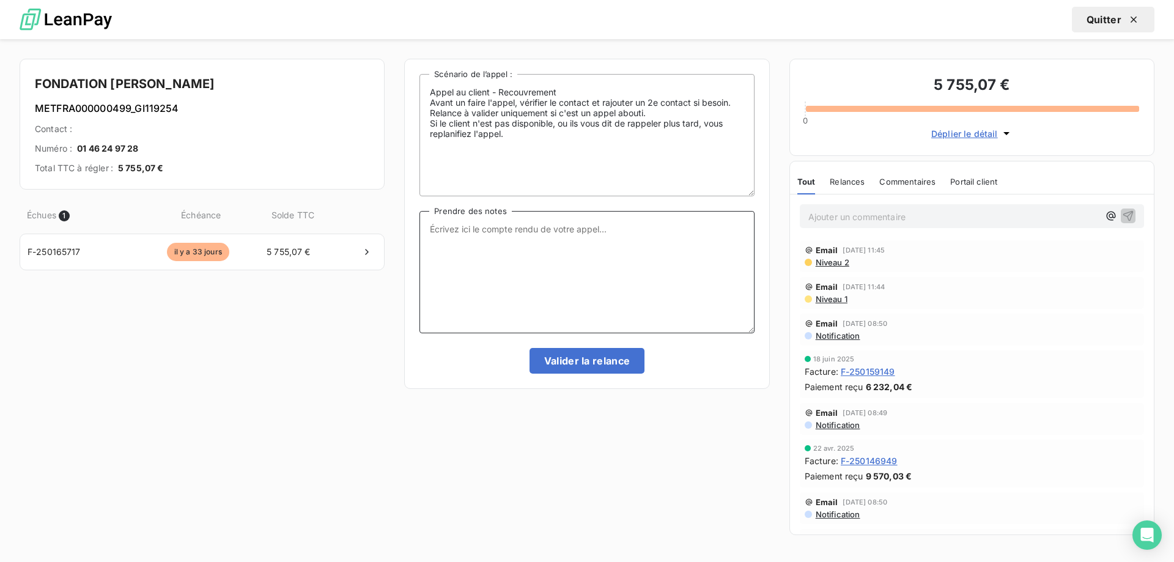
click at [613, 291] on textarea "Prendre des notes" at bounding box center [586, 272] width 334 height 122
paste textarea "Lisa- date Interlocuteur : Origine : Raison : Résumé du contact :"
click at [502, 232] on textarea "Lisa- date Interlocuteur : Origine : Raison : Résumé du contact :" at bounding box center [586, 272] width 334 height 122
drag, startPoint x: 539, startPoint y: 219, endPoint x: 532, endPoint y: 238, distance: 20.7
click at [537, 227] on textarea "Lisa- 19/08/2025 Interlocuteur : Origine : Raison : Résumé du contact :" at bounding box center [586, 272] width 334 height 122
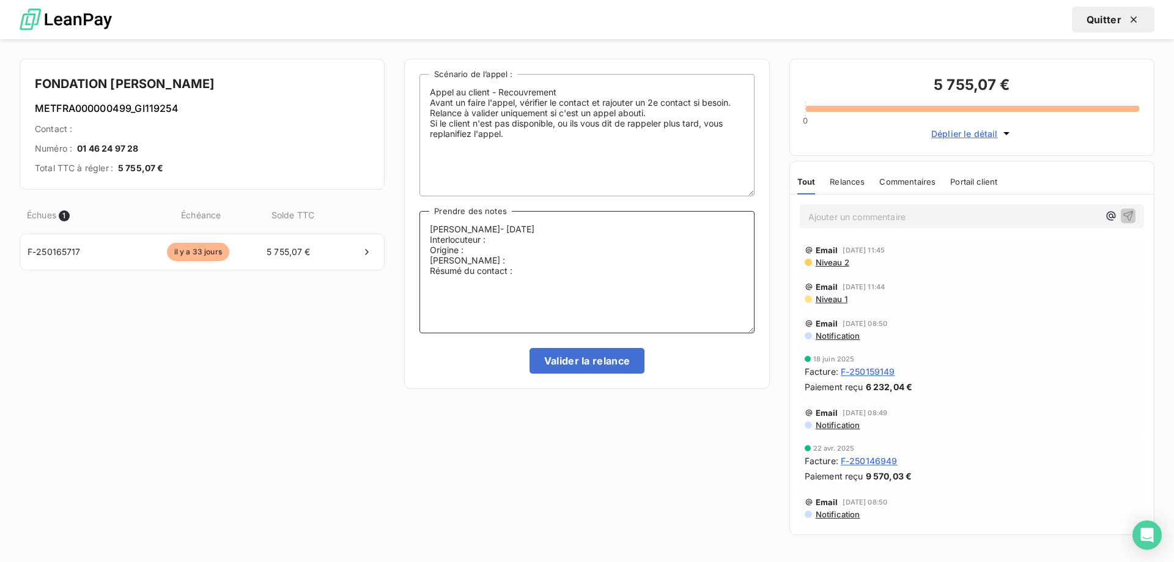
click at [532, 238] on textarea "Lisa- 19/08/2025 Interlocuteur : Origine : Raison : Résumé du contact :" at bounding box center [586, 272] width 334 height 122
click at [553, 237] on textarea "Lisa- 19/08/2025 Interlocuteur : Secrétaire - Origine : Raison : Résumé du cont…" at bounding box center [586, 272] width 334 height 122
paste textarea "fondationpaulparquet@orange.fr"
click at [611, 259] on textarea "Lisa- 19/08/2025 Interlocuteur : Secrétaire - fondationpaulparquet@orange.fr - …" at bounding box center [586, 272] width 334 height 122
click at [613, 251] on textarea "Lisa- 19/08/2025 Interlocuteur : Secrétaire - fondationpaulparquet@orange.fr - …" at bounding box center [586, 272] width 334 height 122
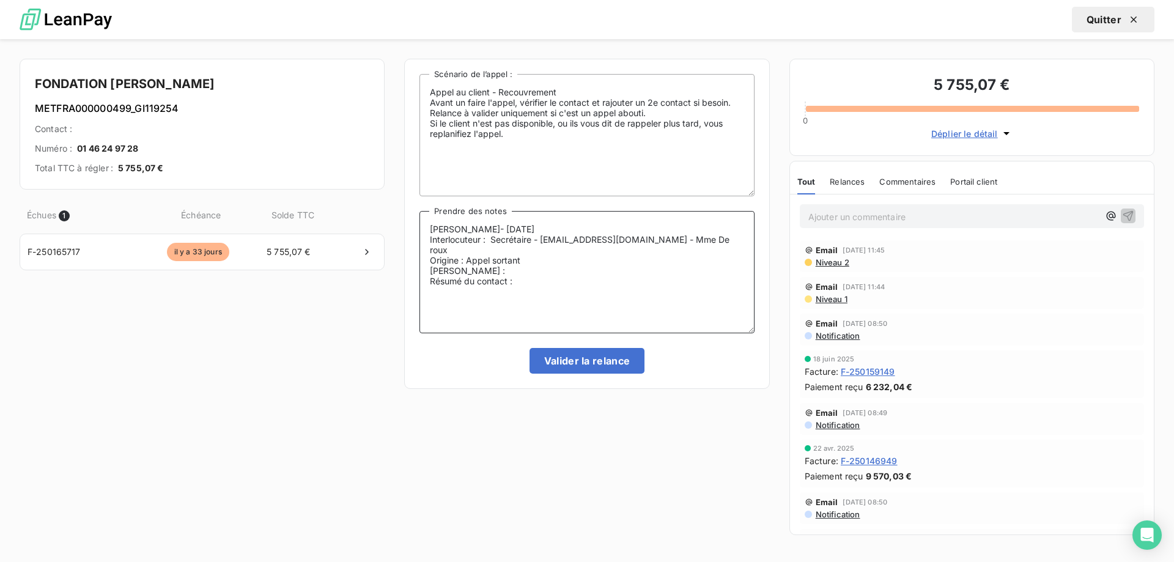
click at [613, 258] on textarea "Lisa- 19/08/2025 Interlocuteur : Secrétaire - fondationpaulparquet@orange.fr - …" at bounding box center [586, 272] width 334 height 122
click at [569, 255] on textarea "Lisa- 19/08/2025 Interlocuteur : Secrétaire - fondationpaulparquet@orange.fr - …" at bounding box center [586, 272] width 334 height 122
click at [553, 279] on textarea "Lisa- 19/08/2025 Interlocuteur : Secrétaire - fondationpaulparquet@orange.fr - …" at bounding box center [586, 272] width 334 height 122
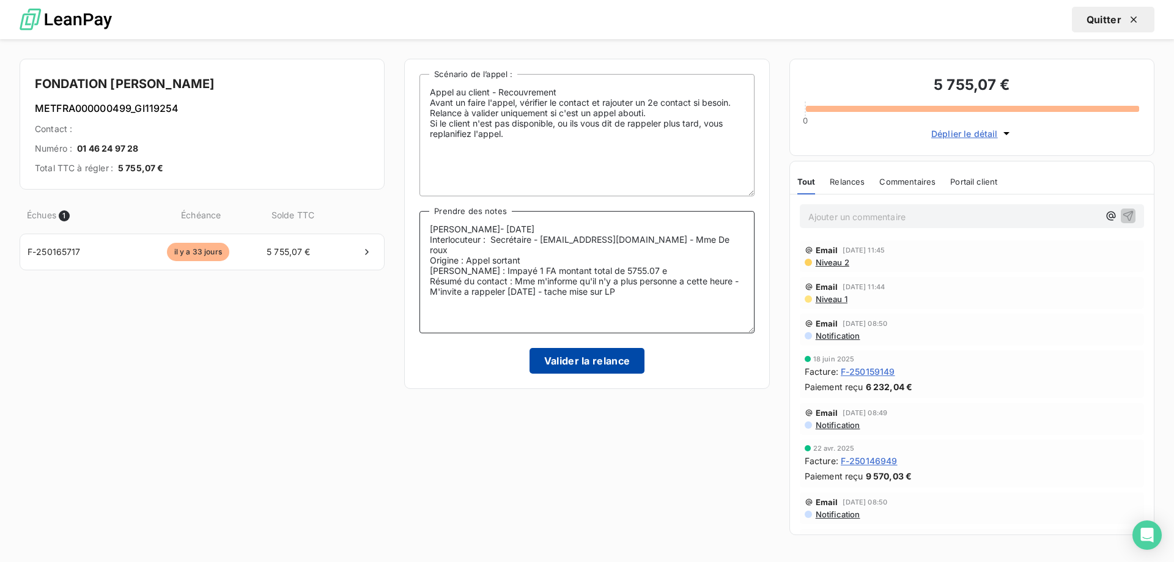
type textarea "Lisa- 19/08/2025 Interlocuteur : Secrétaire - fondationpaulparquet@orange.fr - …"
click at [586, 358] on button "Valider la relance" at bounding box center [587, 361] width 116 height 26
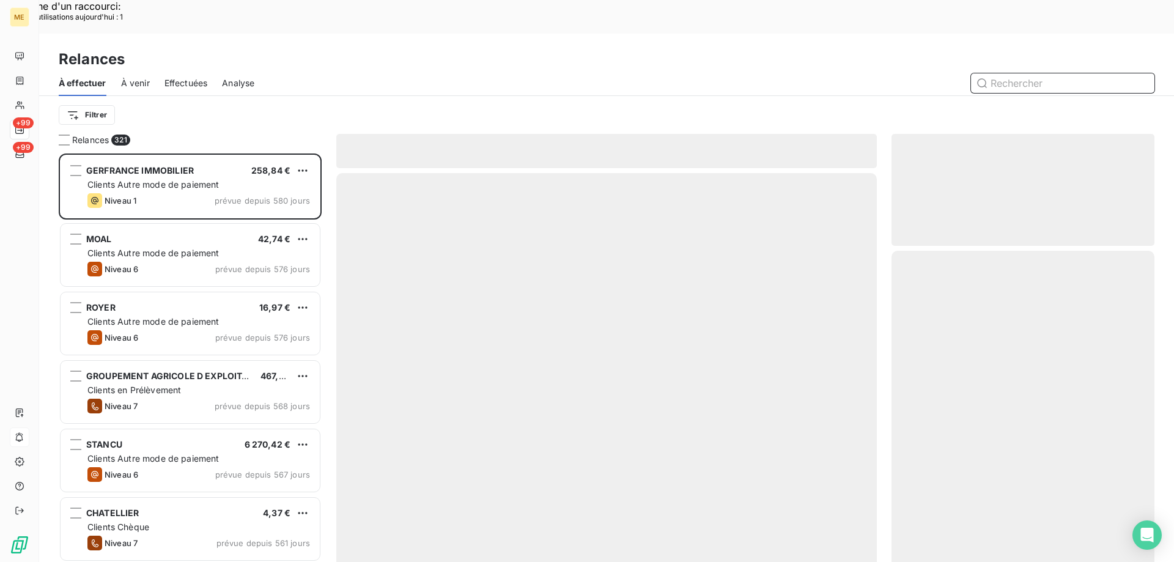
click at [186, 77] on span "Effectuées" at bounding box center [185, 83] width 43 height 12
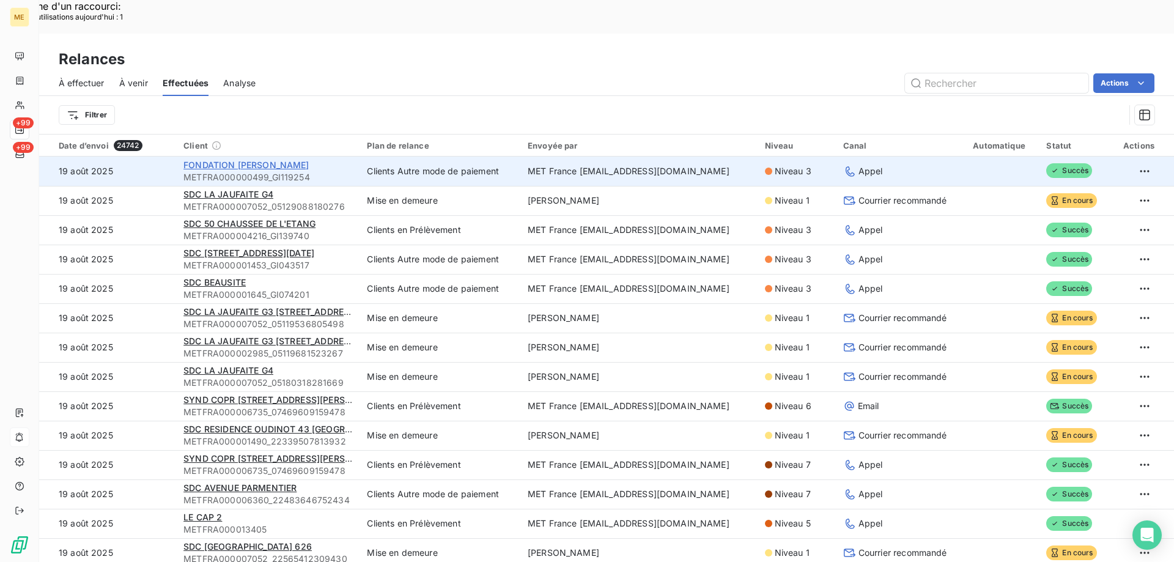
click at [286, 160] on span "FONDATION PAUL PARQUET" at bounding box center [245, 165] width 125 height 10
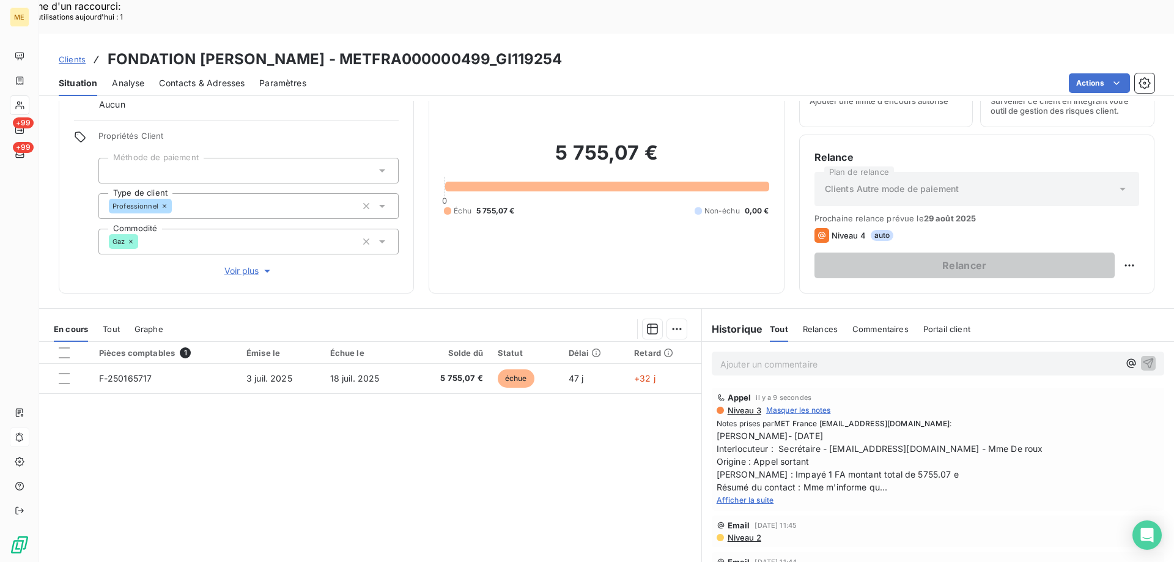
scroll to position [61, 0]
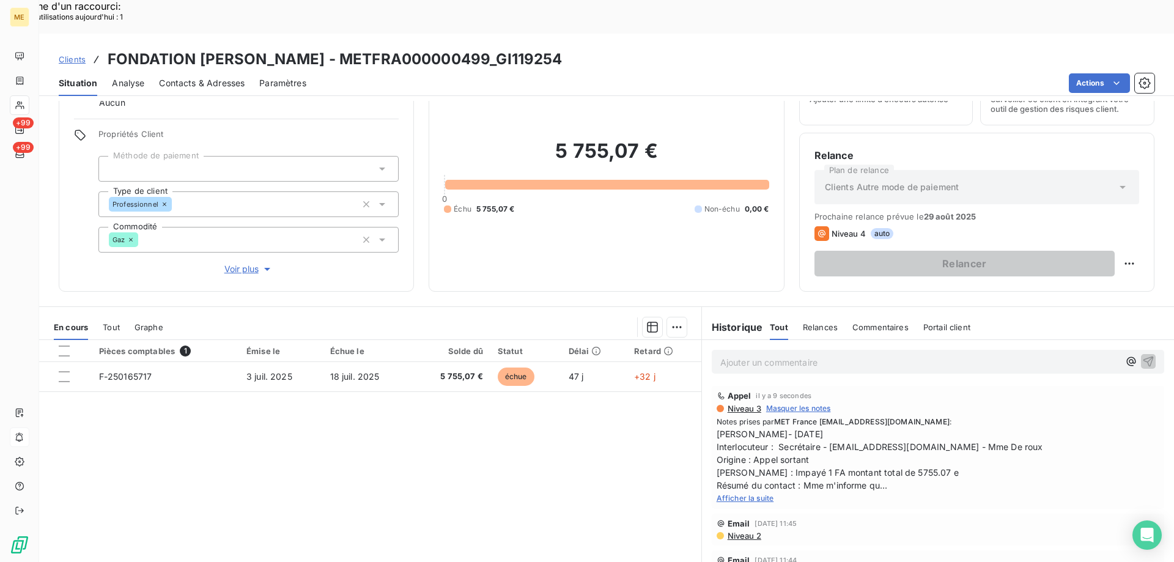
click at [750, 493] on span "Afficher la suite" at bounding box center [745, 497] width 57 height 9
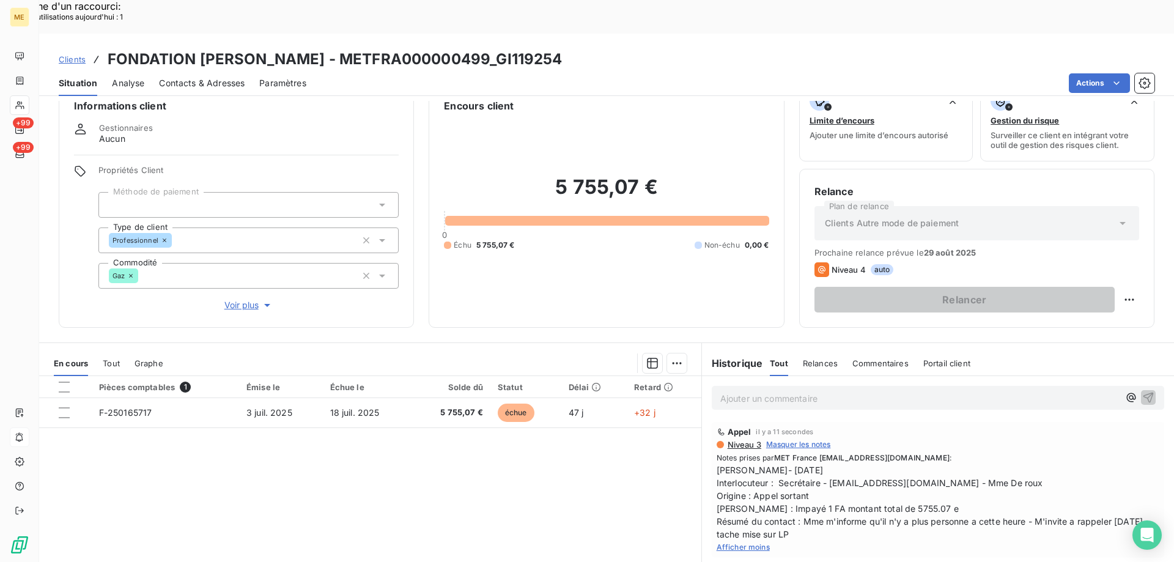
scroll to position [0, 0]
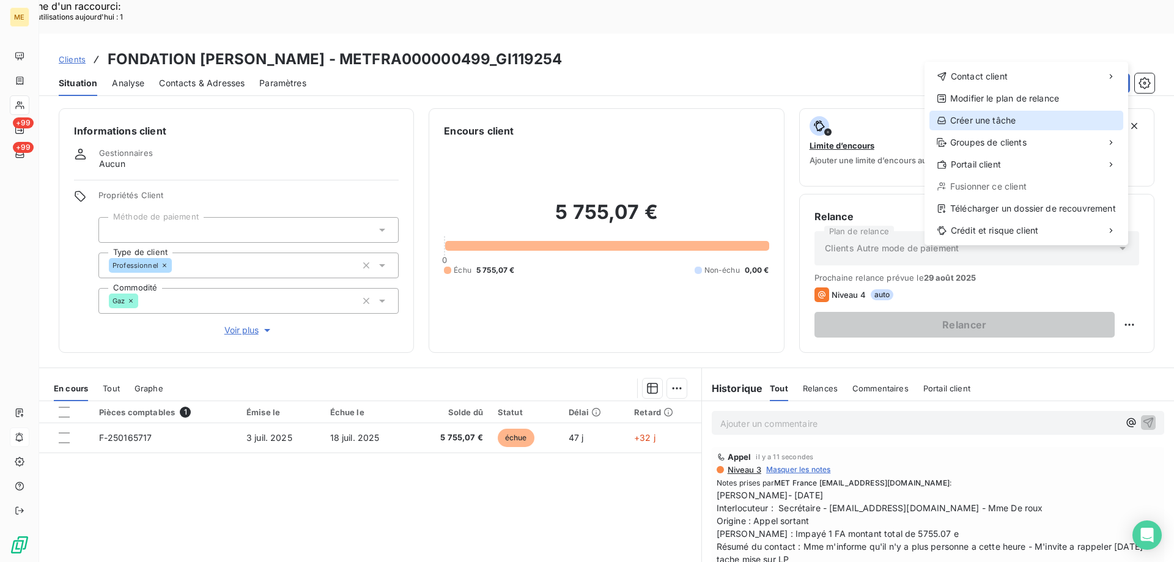
click at [1025, 120] on div "Créer une tâche" at bounding box center [1026, 121] width 194 height 20
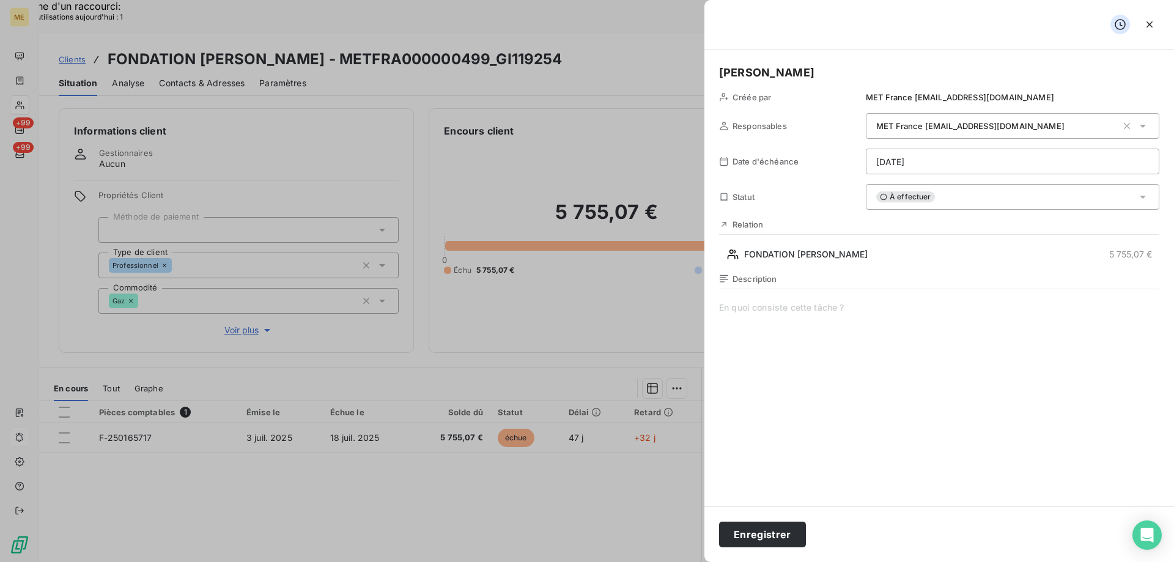
click at [798, 333] on span at bounding box center [939, 418] width 440 height 235
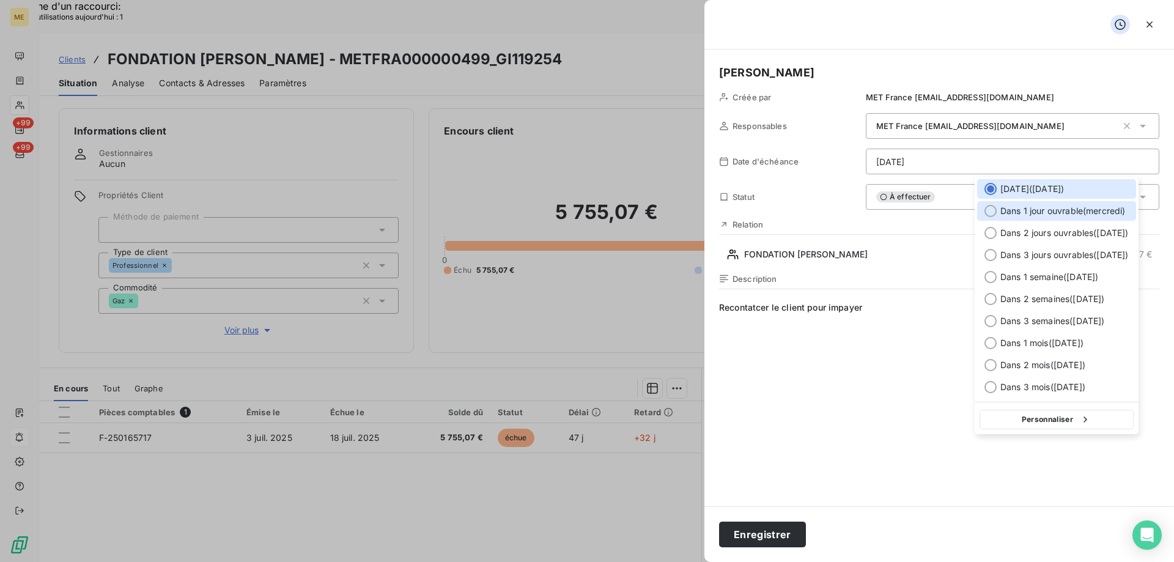
click at [984, 210] on div at bounding box center [990, 211] width 12 height 12
type input "20/08/2025"
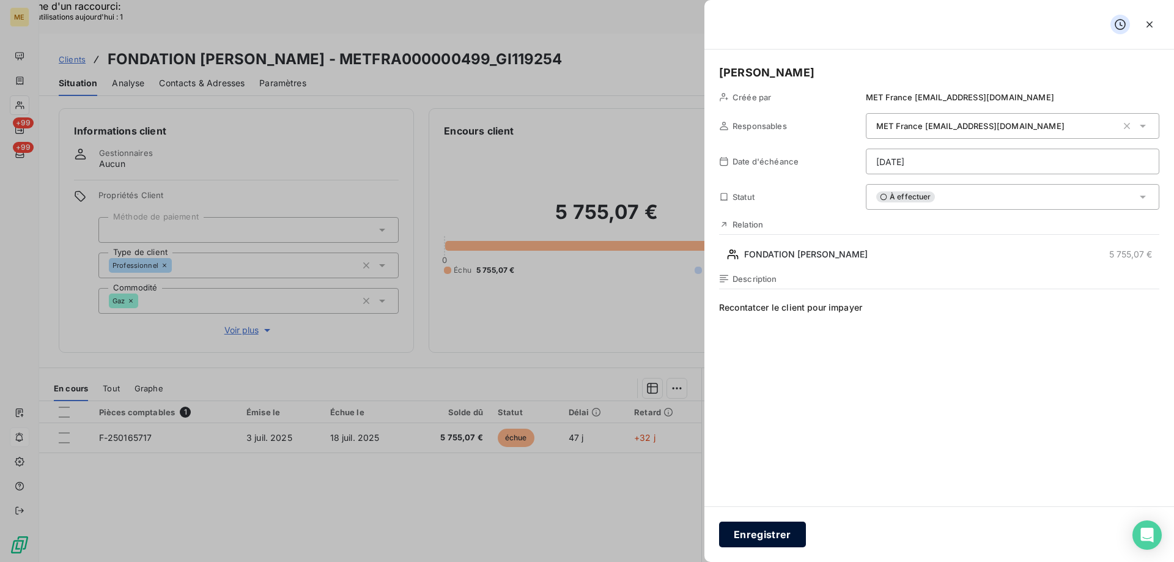
click at [778, 535] on button "Enregistrer" at bounding box center [762, 535] width 87 height 26
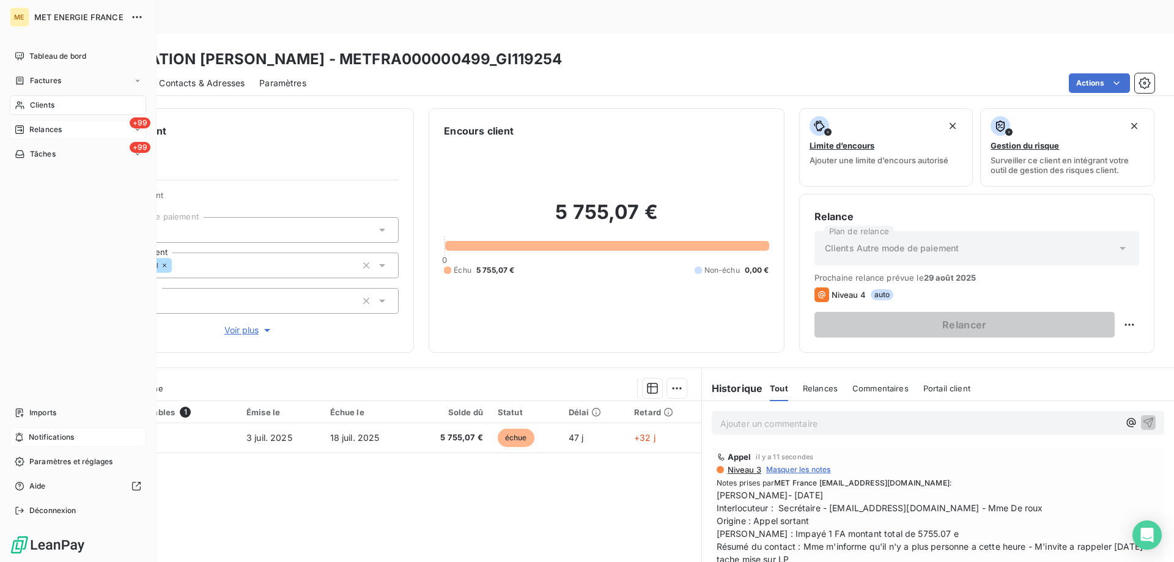
click at [53, 130] on span "Relances" at bounding box center [45, 129] width 32 height 11
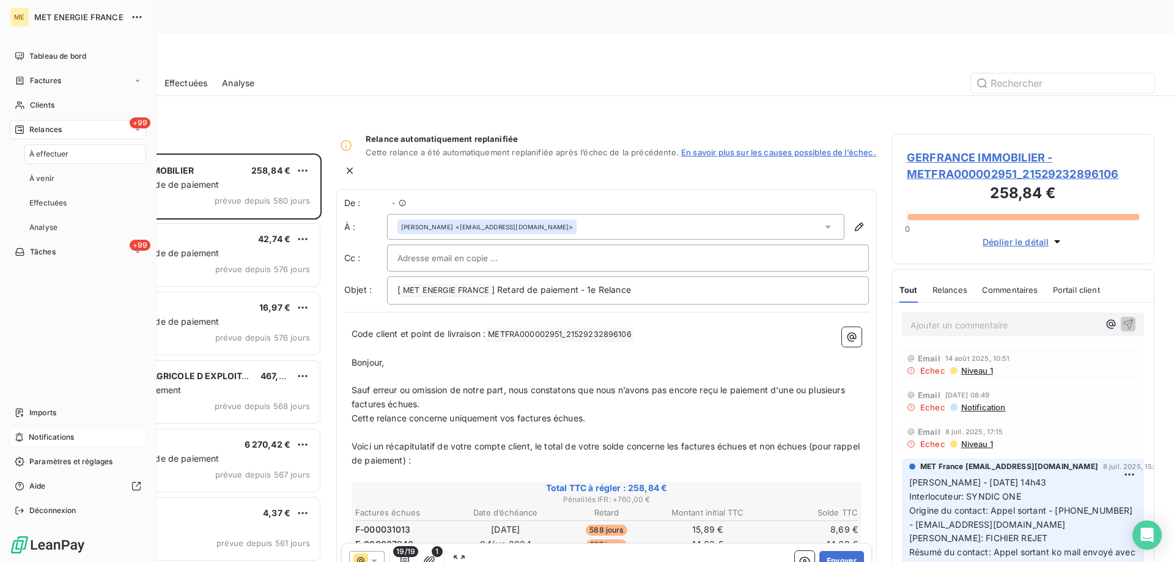
scroll to position [433, 254]
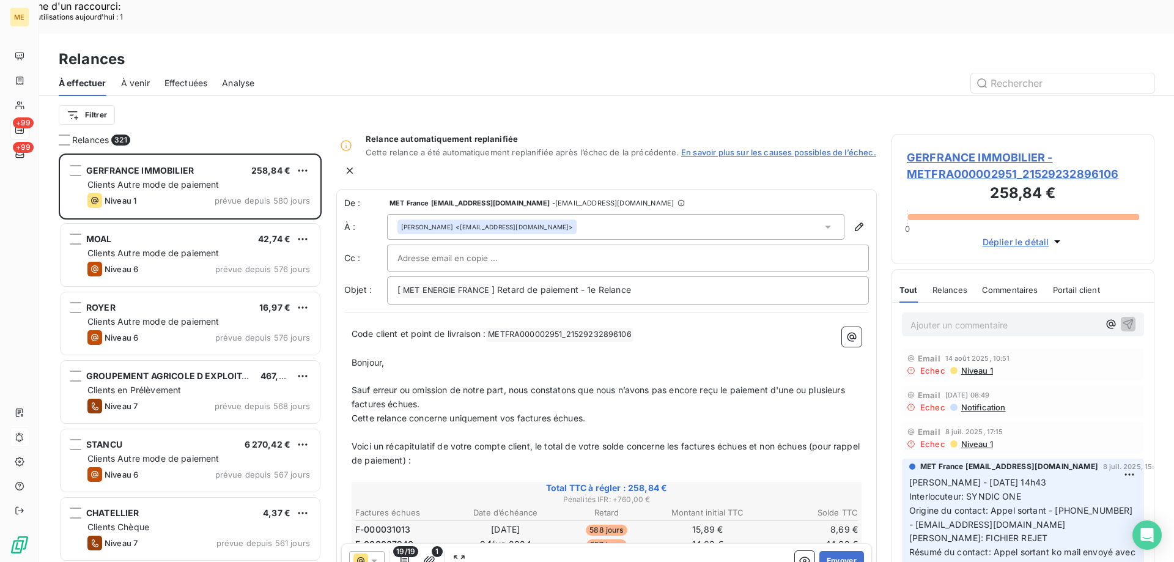
click at [286, 103] on div "Filtrer" at bounding box center [607, 114] width 1096 height 23
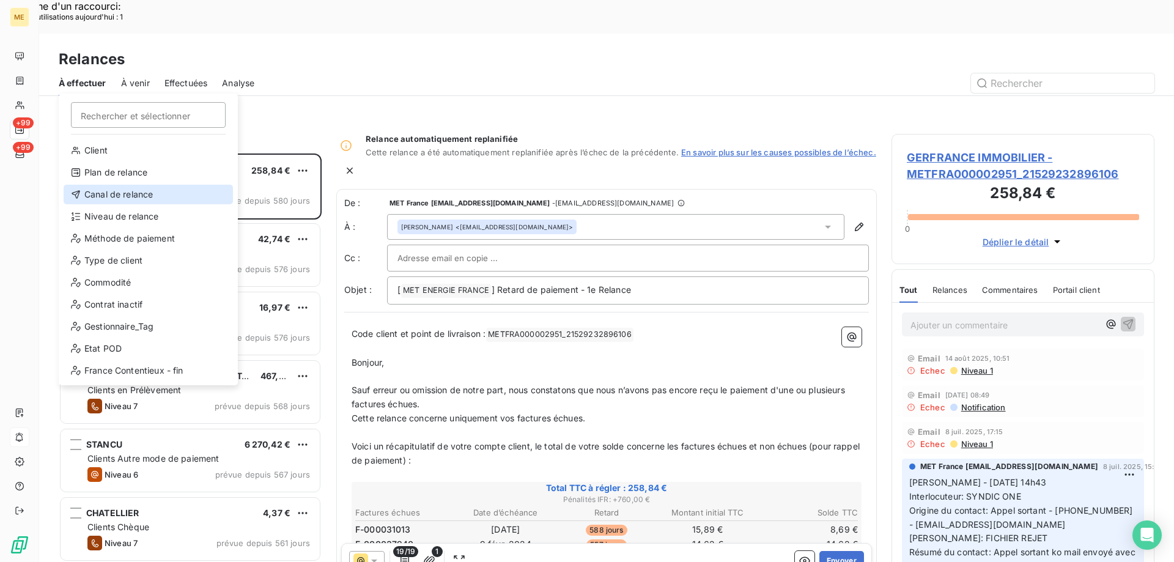
click at [79, 188] on div "Canal de relance" at bounding box center [148, 195] width 169 height 20
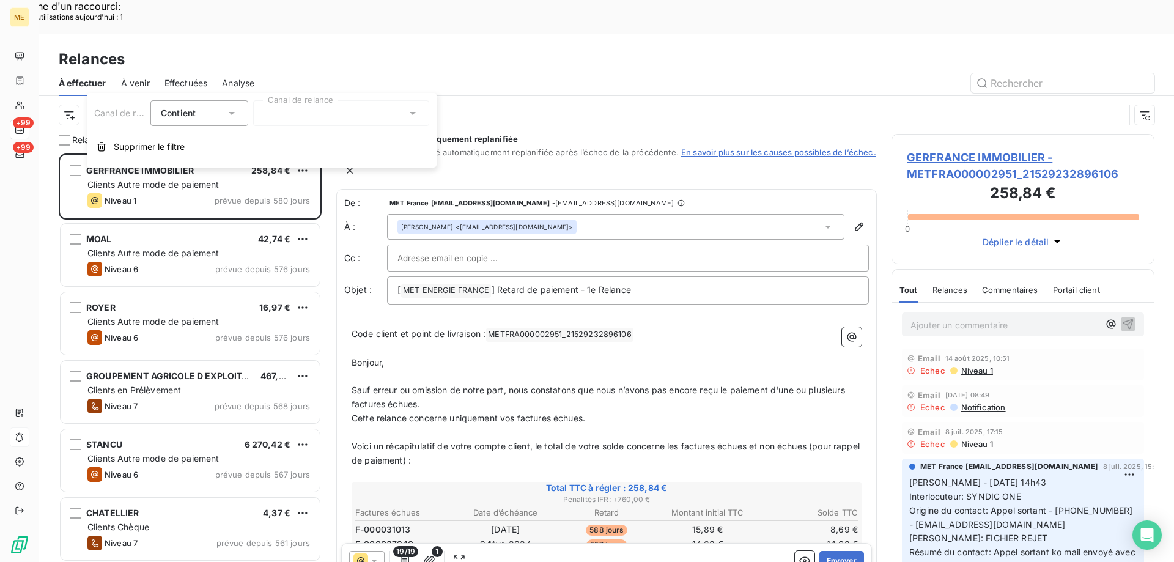
click at [424, 119] on div at bounding box center [341, 113] width 176 height 26
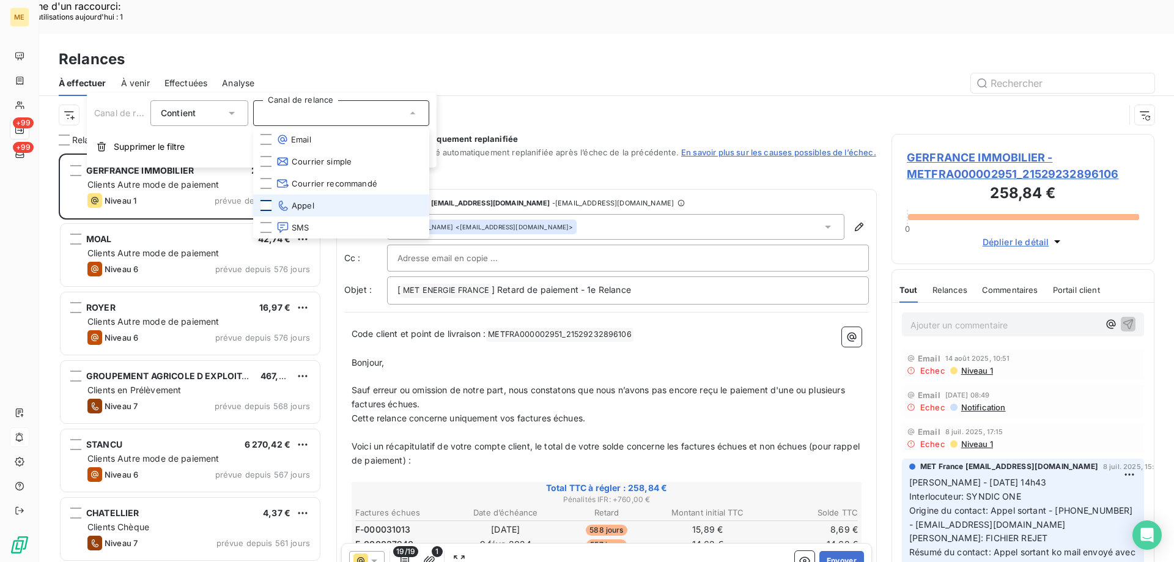
click at [271, 204] on div at bounding box center [265, 205] width 11 height 11
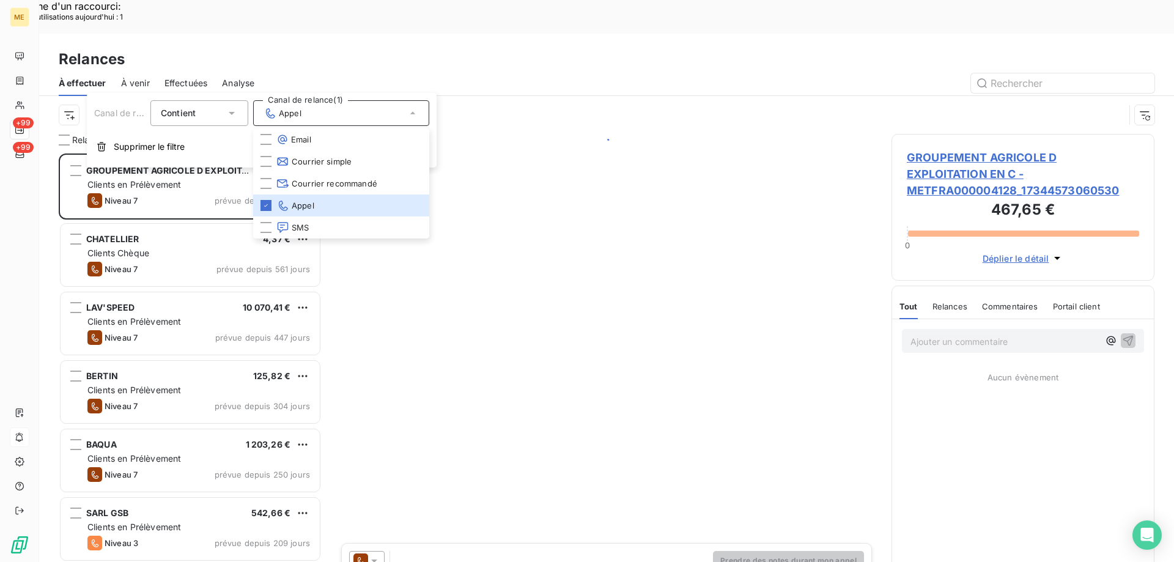
scroll to position [433, 254]
click at [394, 73] on div at bounding box center [711, 83] width 885 height 20
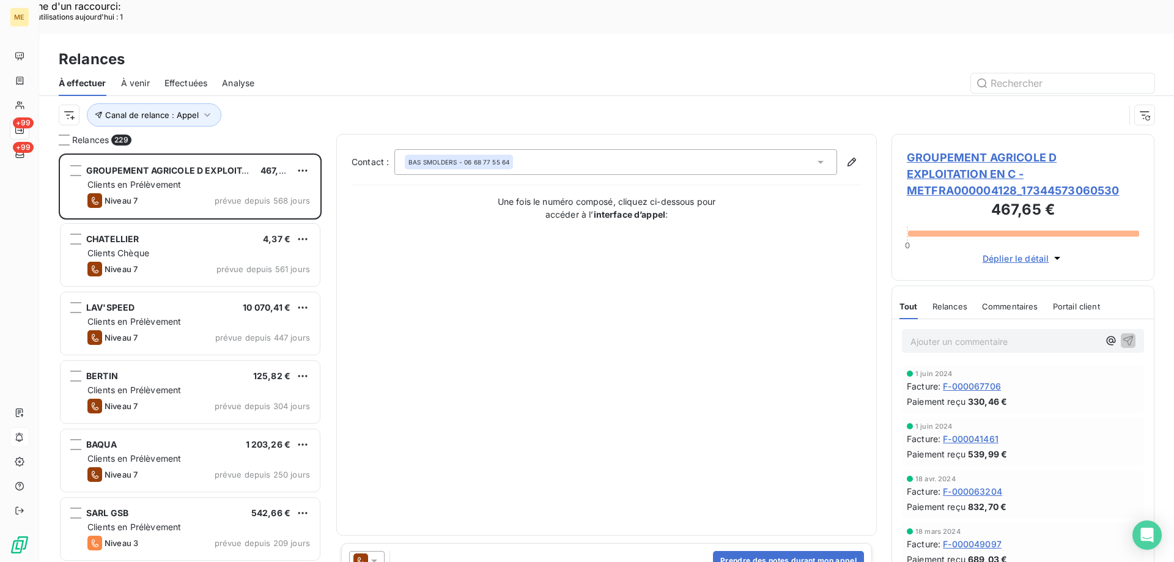
click at [59, 103] on div "Canal de relance : Appel" at bounding box center [592, 114] width 1066 height 23
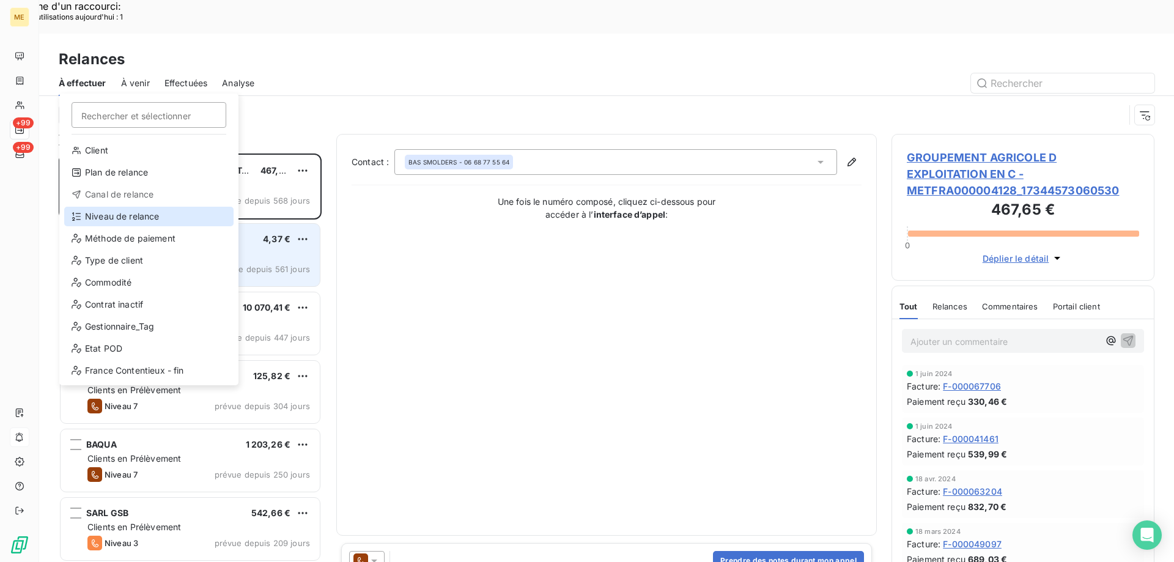
click at [141, 214] on div "Niveau de relance" at bounding box center [148, 217] width 169 height 20
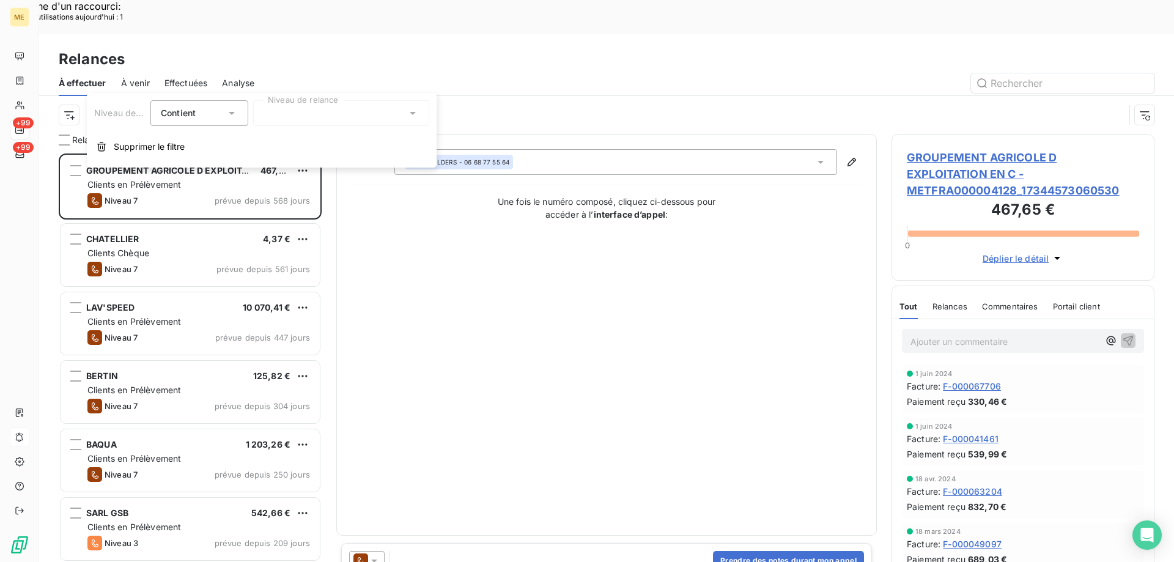
click at [415, 122] on div at bounding box center [341, 113] width 176 height 26
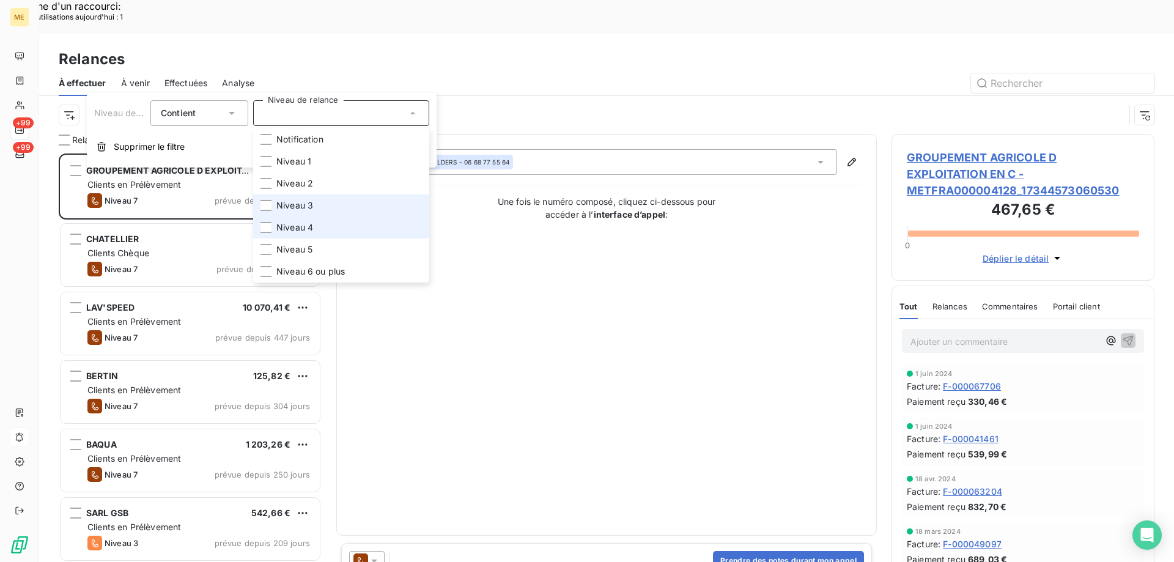
drag, startPoint x: 288, startPoint y: 202, endPoint x: 279, endPoint y: 238, distance: 36.5
click at [288, 203] on span "Niveau 3" at bounding box center [294, 205] width 37 height 12
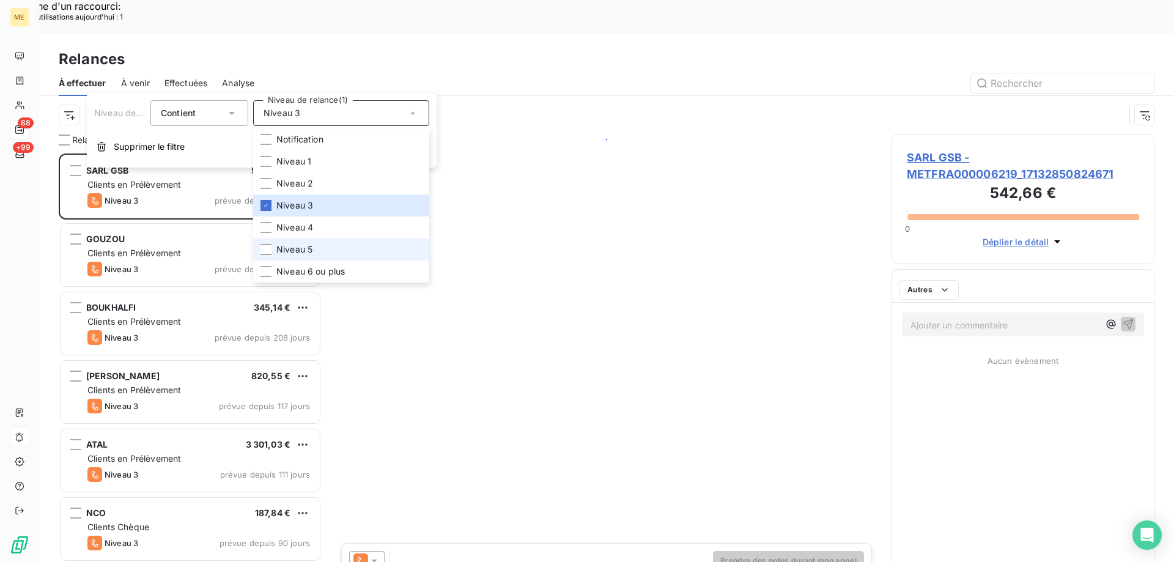
scroll to position [433, 254]
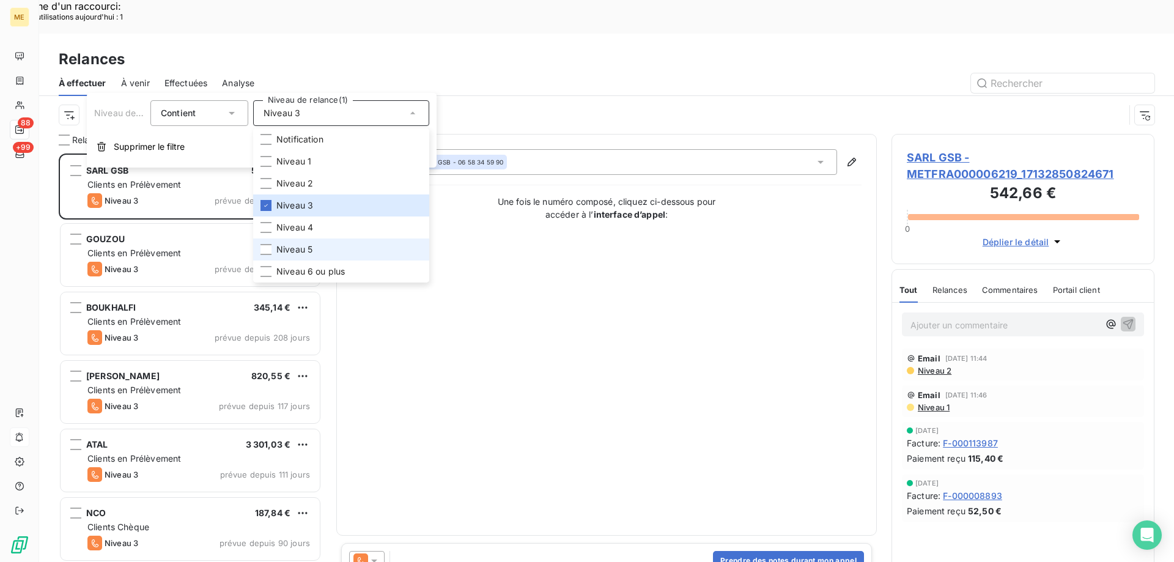
click at [279, 242] on li "Niveau 5" at bounding box center [341, 249] width 176 height 22
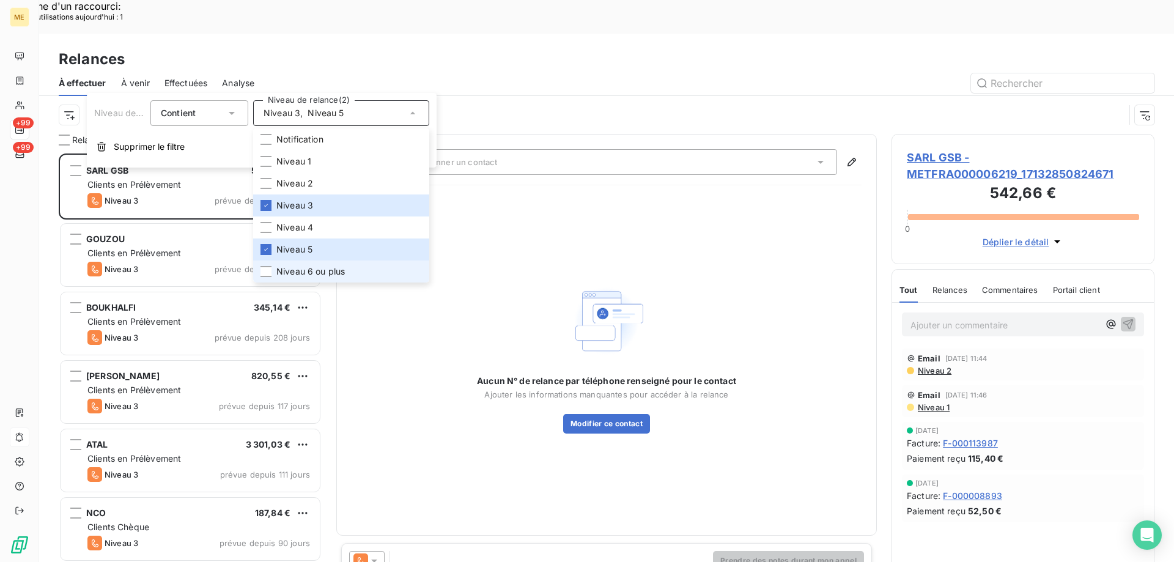
click at [277, 266] on span "Niveau 6 ou plus" at bounding box center [310, 271] width 68 height 12
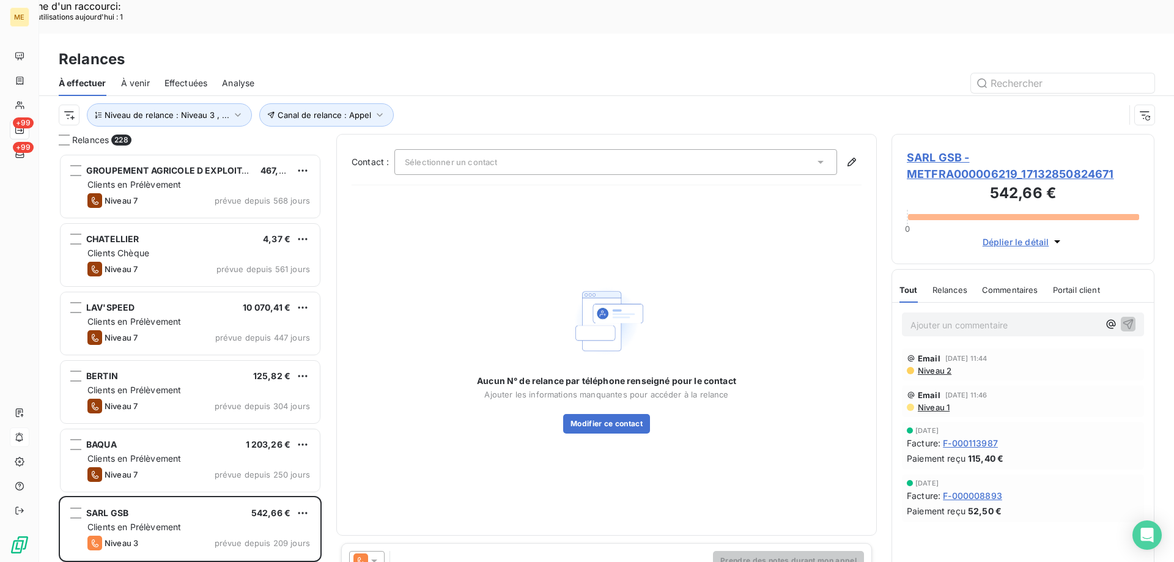
click at [449, 73] on div at bounding box center [711, 83] width 885 height 20
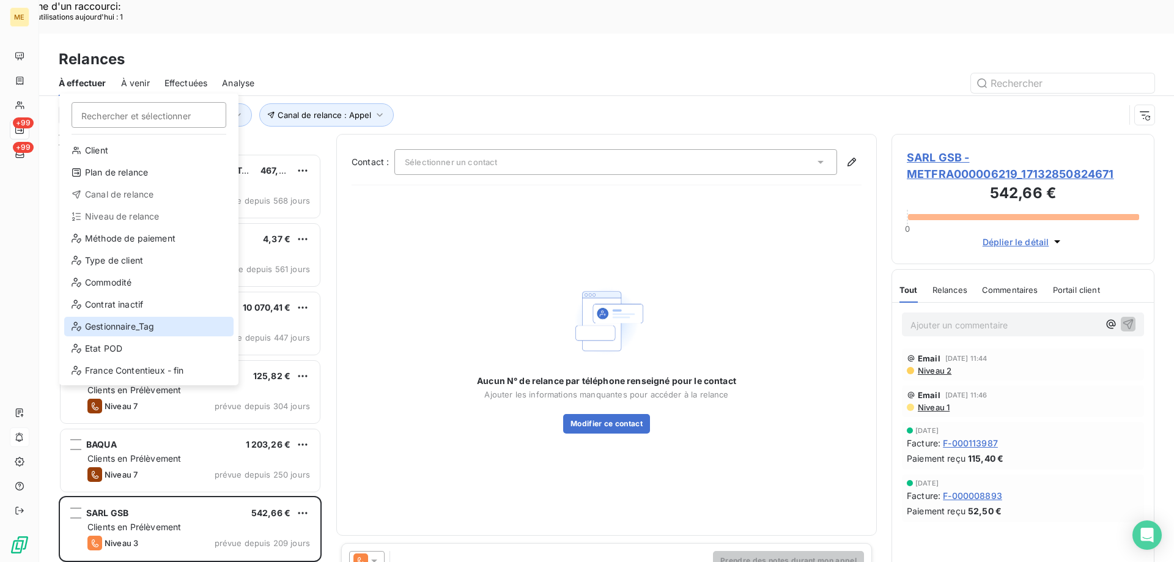
click at [145, 330] on div "Gestionnaire_Tag" at bounding box center [148, 327] width 169 height 20
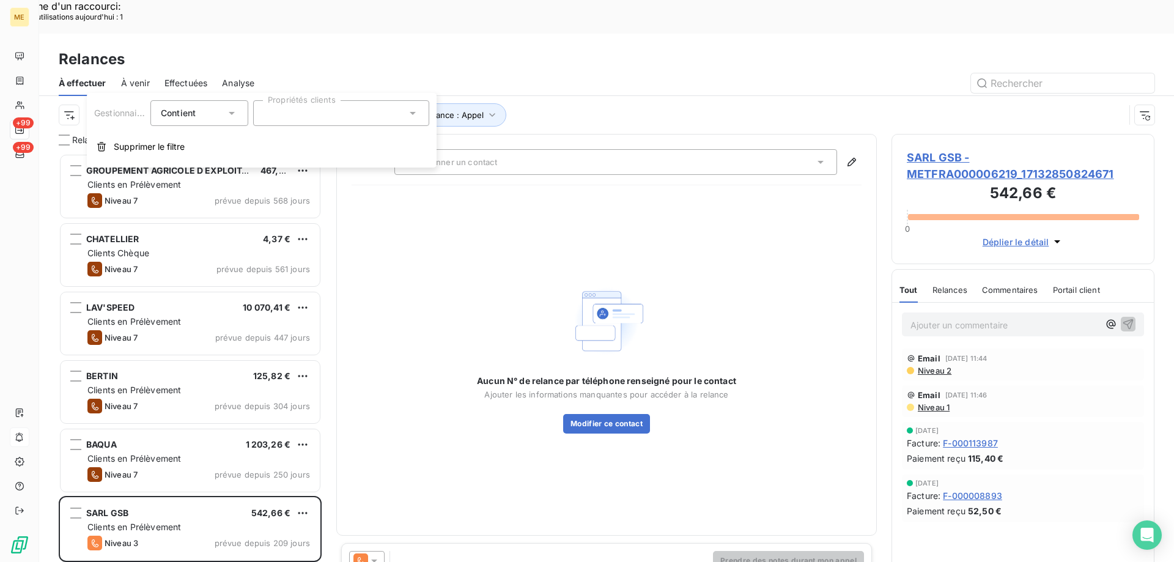
click at [341, 118] on div at bounding box center [341, 113] width 176 height 26
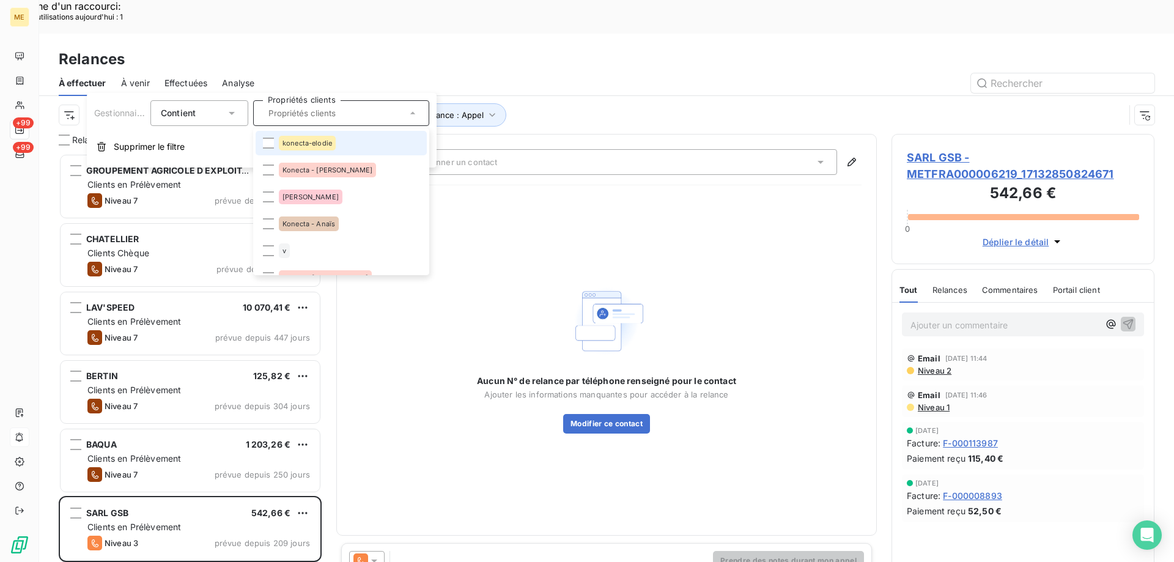
click at [331, 149] on div "konecta-elodie" at bounding box center [307, 143] width 57 height 15
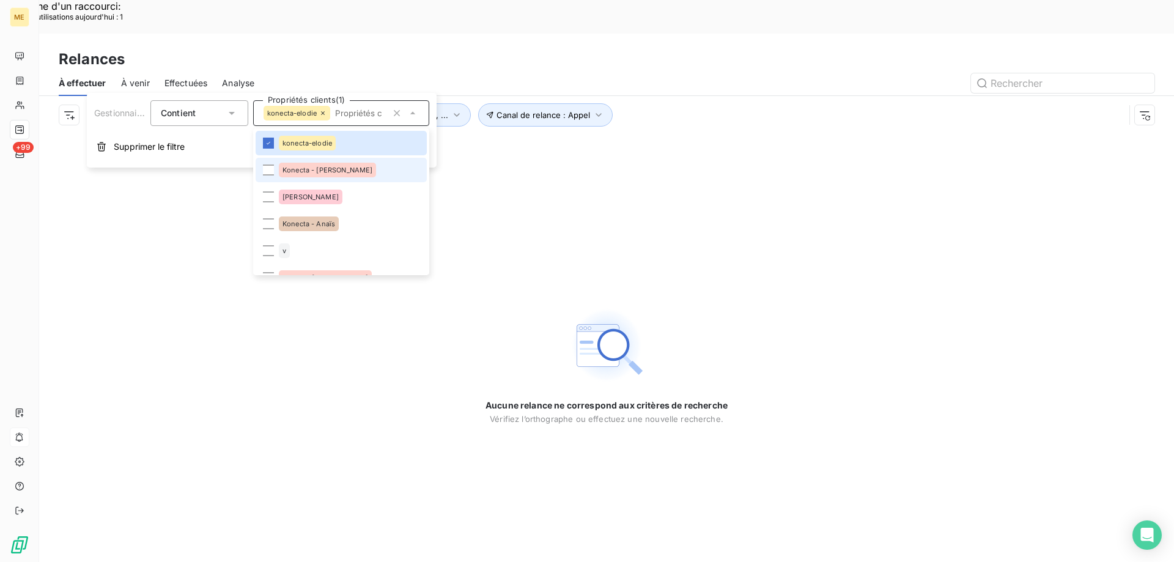
click at [324, 174] on div "Konecta - Cindy" at bounding box center [327, 170] width 97 height 15
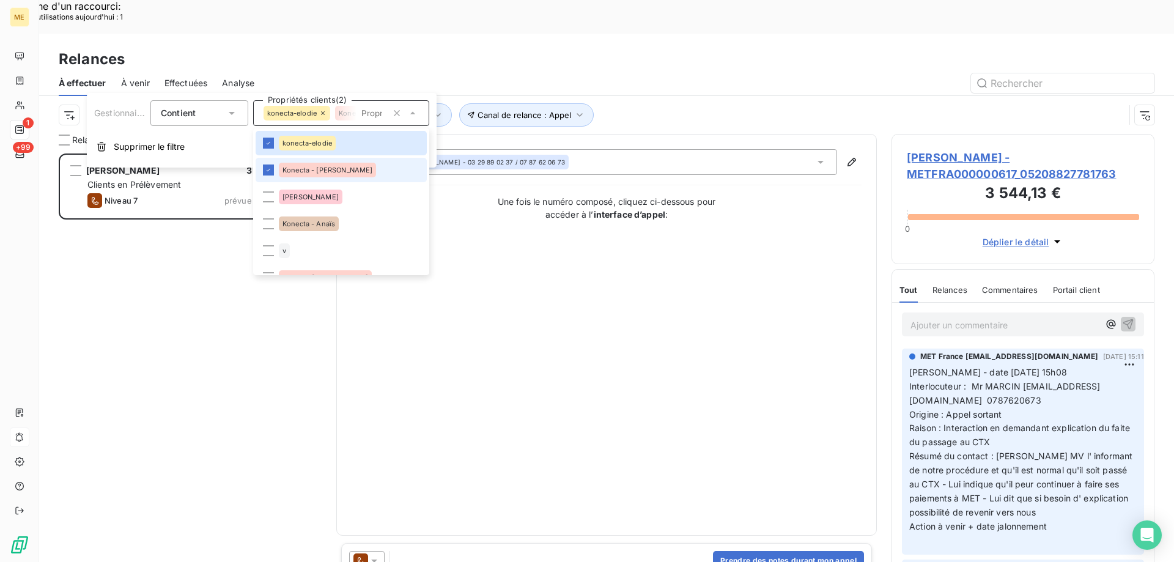
scroll to position [433, 254]
click at [332, 220] on div "Konecta - Anaïs" at bounding box center [309, 223] width 60 height 15
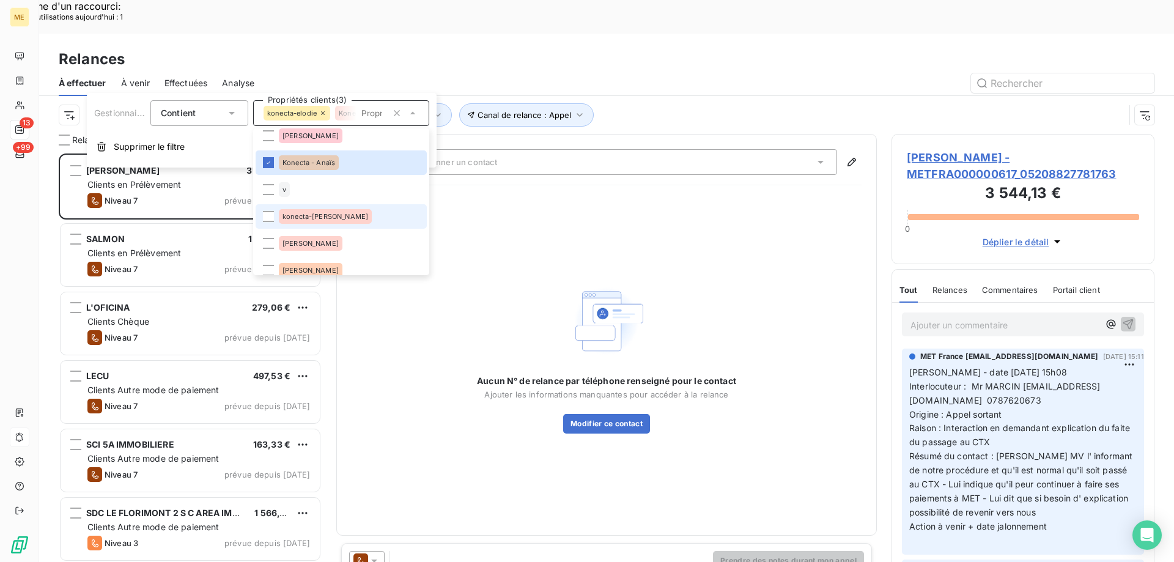
click at [333, 209] on div "konecta-valérie" at bounding box center [325, 216] width 93 height 15
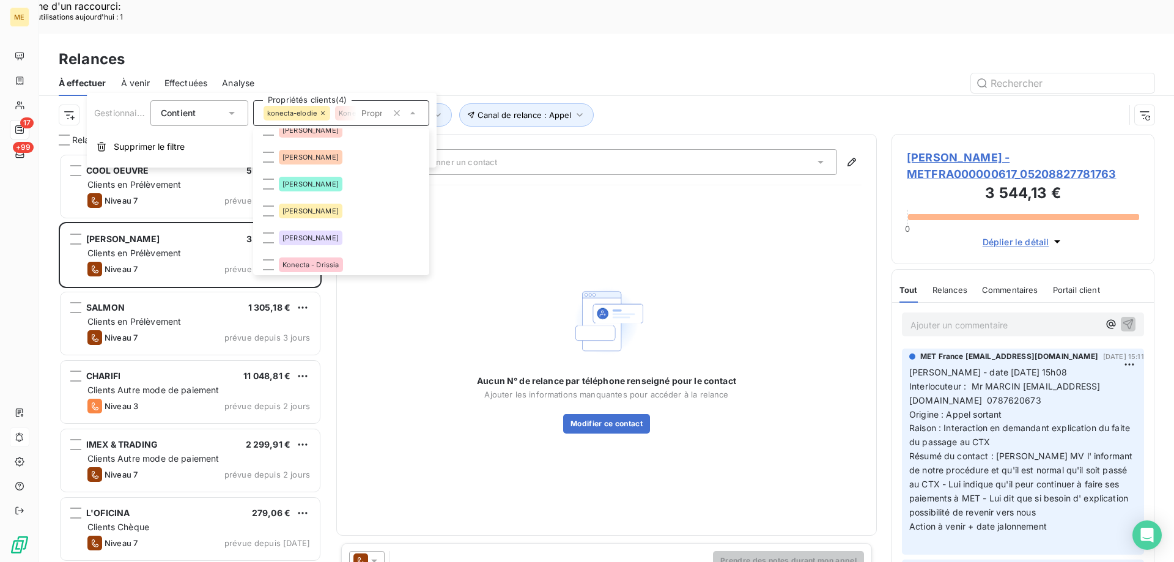
scroll to position [183, 0]
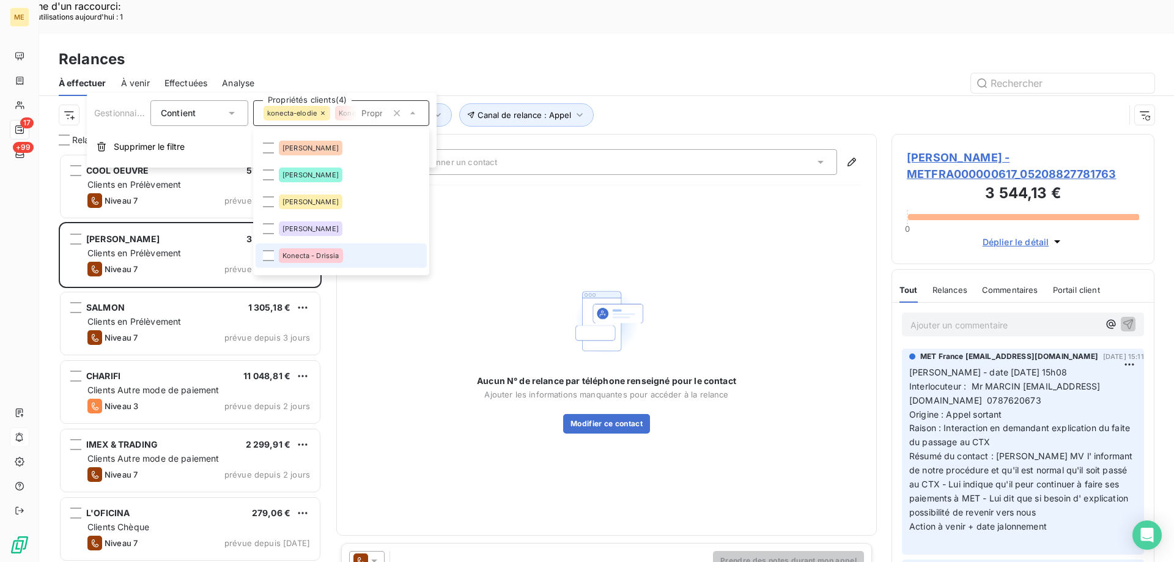
click at [325, 251] on div "Konecta - Drissia" at bounding box center [311, 255] width 64 height 15
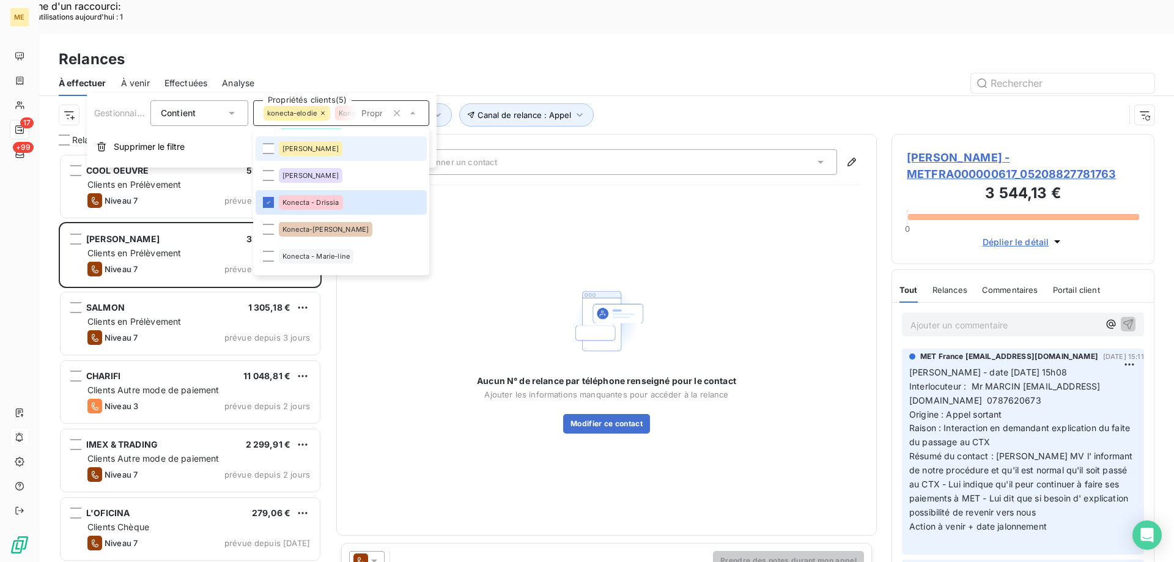
scroll to position [245, 0]
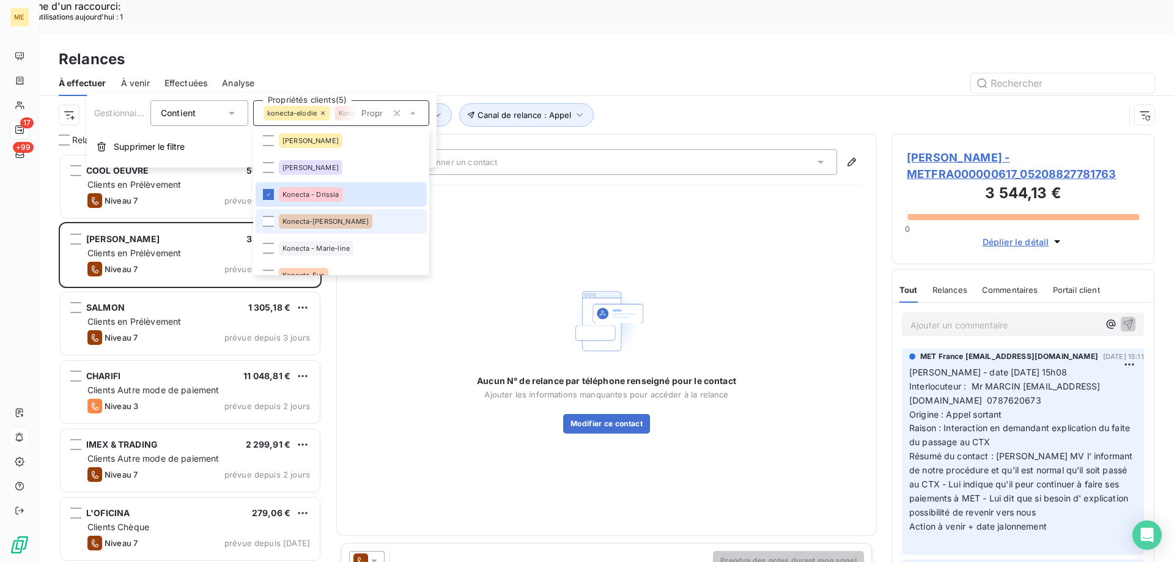
click at [334, 218] on span "Konecta-Laurine" at bounding box center [325, 221] width 86 height 7
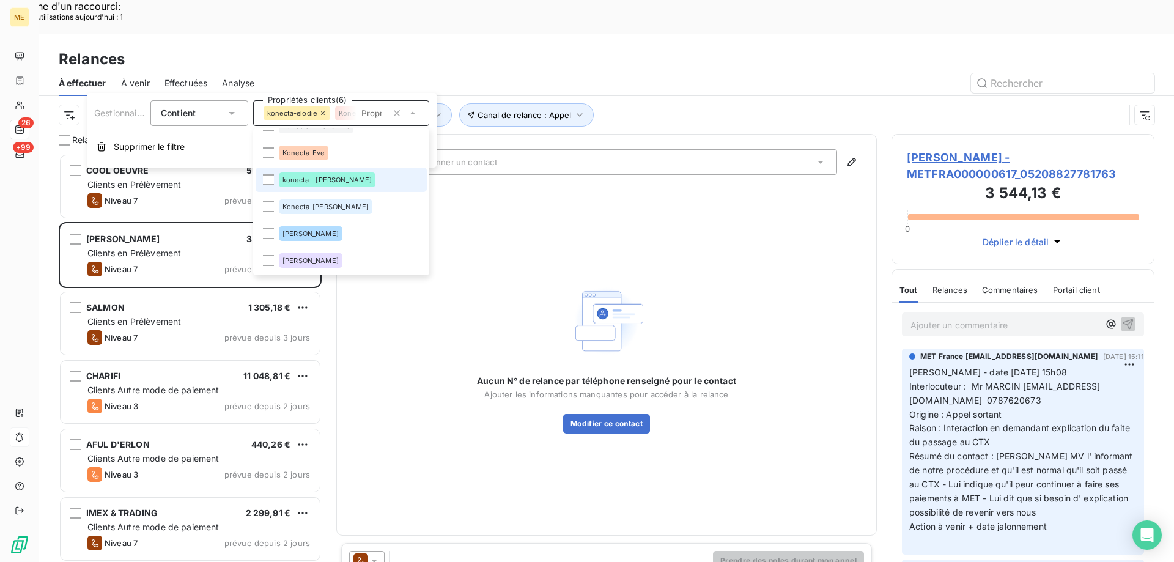
scroll to position [306, 0]
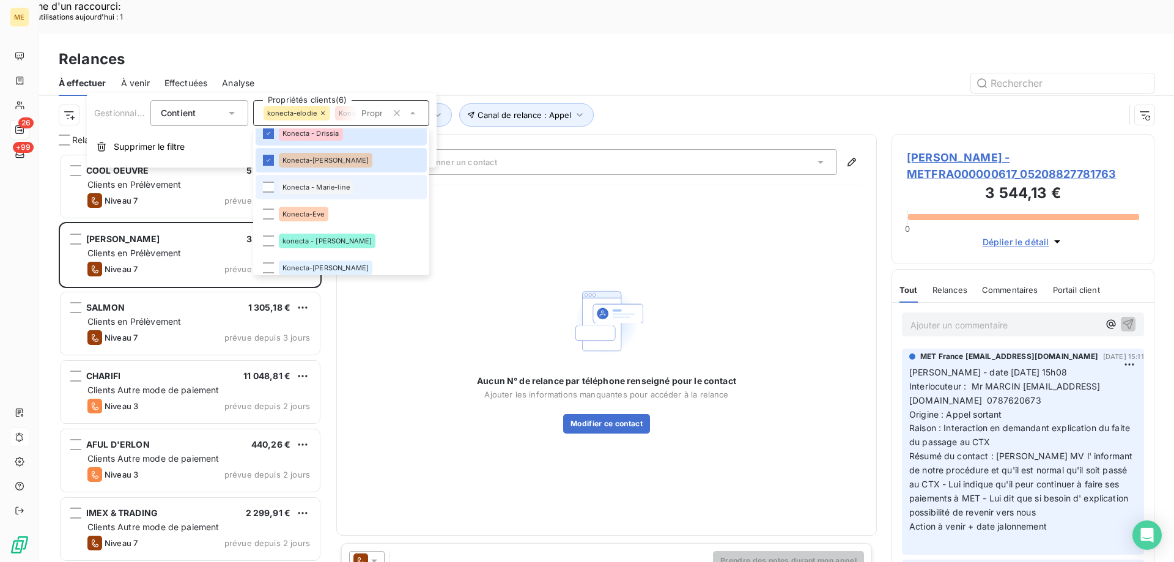
click at [356, 195] on li "Konecta - Marie-line" at bounding box center [341, 187] width 171 height 24
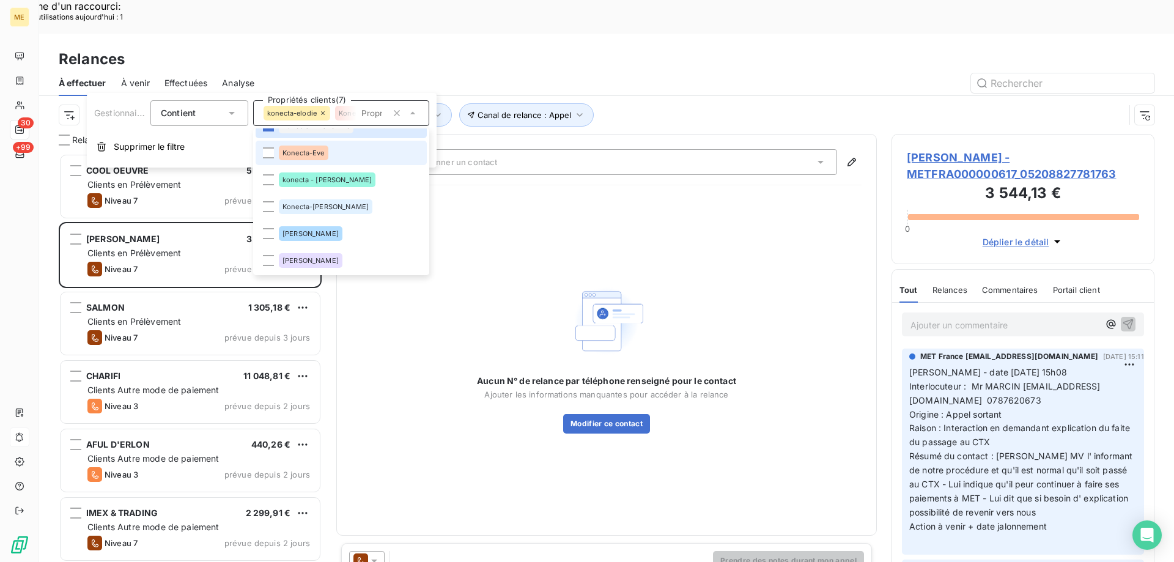
click at [353, 158] on li "Konecta-Eve" at bounding box center [341, 153] width 171 height 24
click at [342, 186] on li "konecta - lisa" at bounding box center [341, 180] width 171 height 24
click at [341, 199] on li "Konecta-Sylvain" at bounding box center [341, 206] width 171 height 24
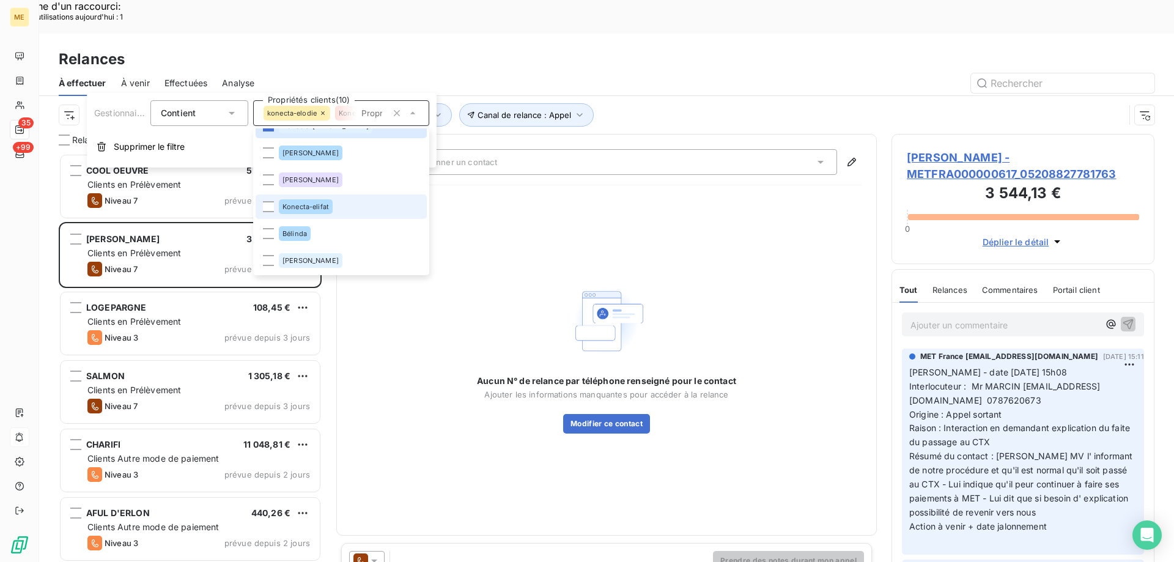
click at [341, 208] on li "Konecta-elifat" at bounding box center [341, 206] width 171 height 24
click at [621, 48] on div "Relances" at bounding box center [606, 59] width 1135 height 22
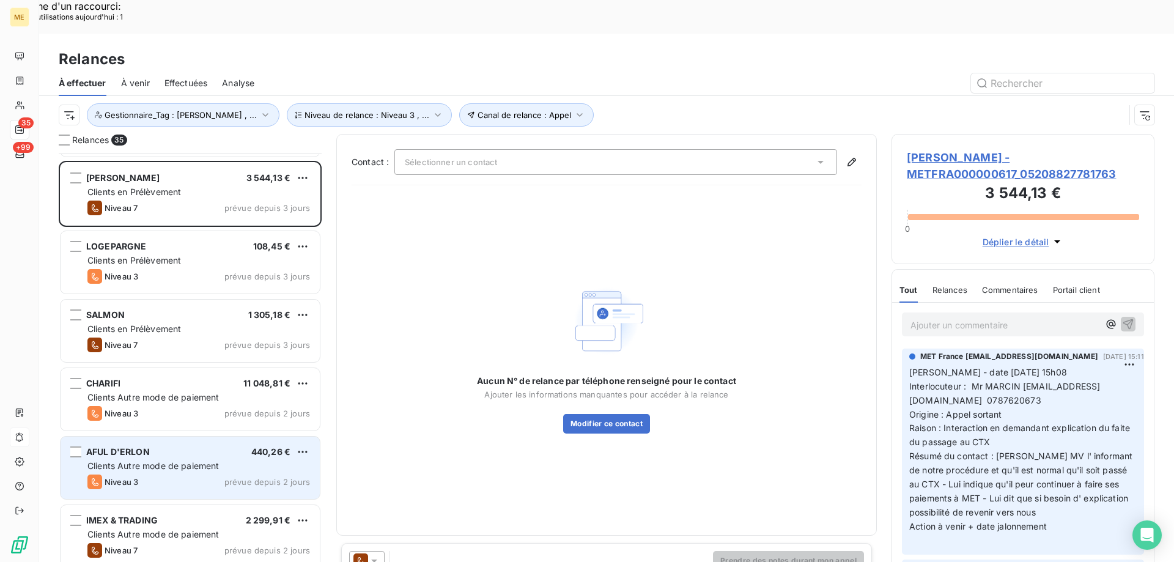
click at [210, 460] on span "Clients Autre mode de paiement" at bounding box center [153, 465] width 132 height 10
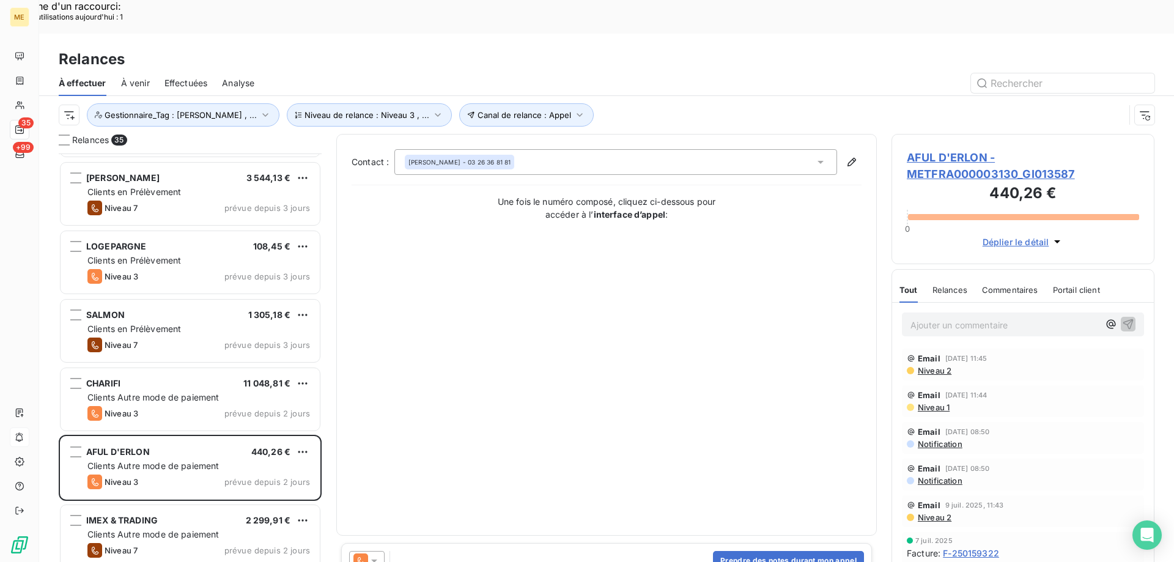
click at [997, 149] on span "AFUL D'ERLON - METFRA000003130_GI013587" at bounding box center [1023, 165] width 232 height 33
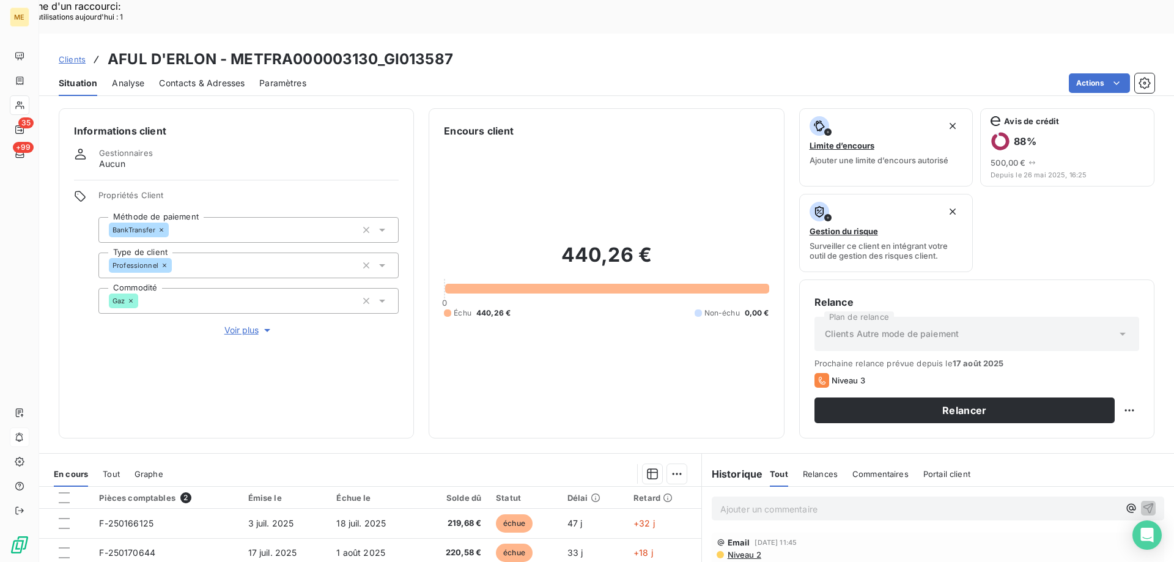
click at [245, 324] on span "Voir plus" at bounding box center [248, 330] width 49 height 12
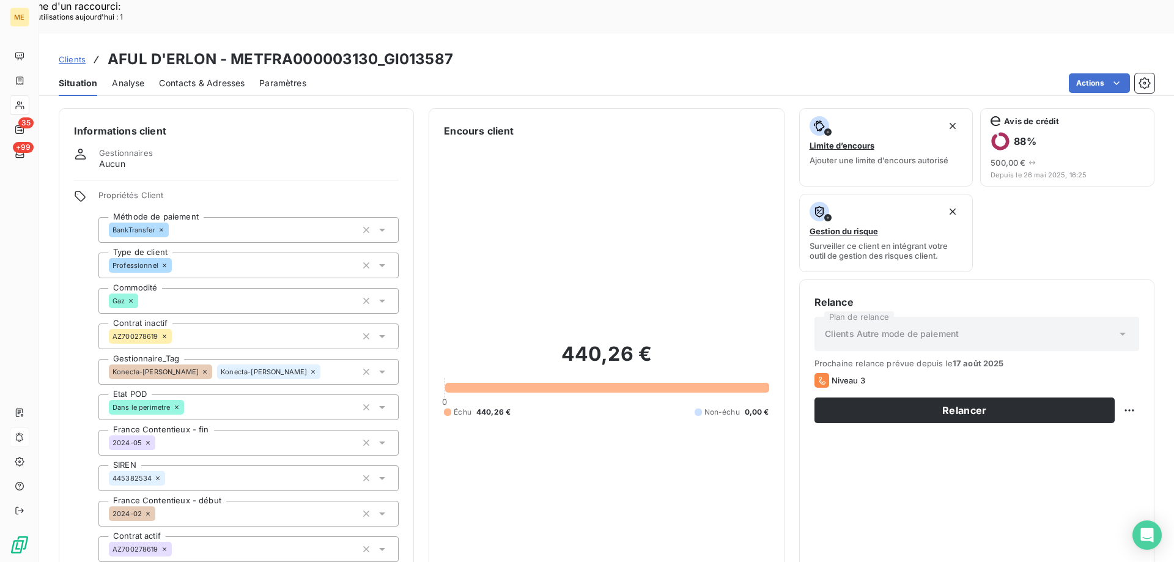
click at [201, 368] on icon at bounding box center [204, 371] width 7 height 7
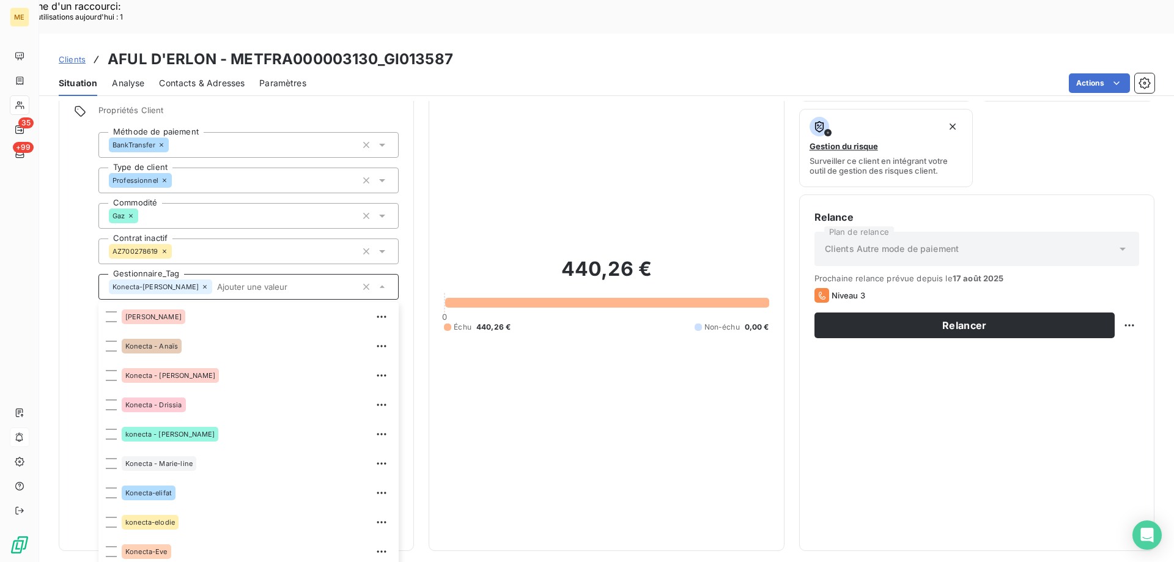
click at [682, 450] on div "440,26 € 0 Échu 440,26 € Non-échu 0,00 €" at bounding box center [606, 294] width 325 height 482
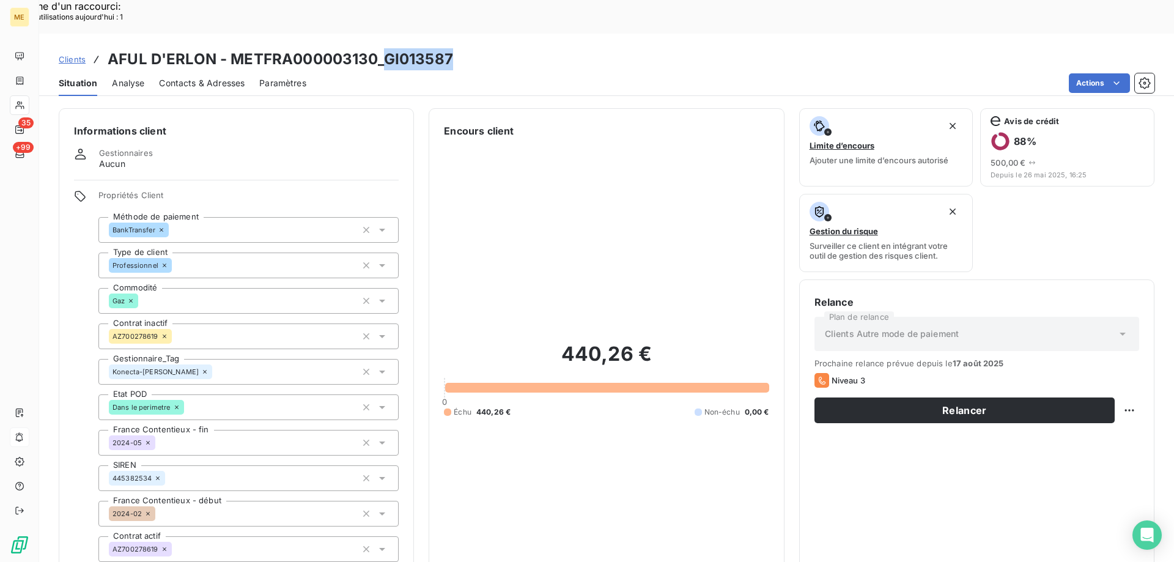
copy h3 "GI013587"
drag, startPoint x: 386, startPoint y: 18, endPoint x: 452, endPoint y: 35, distance: 68.8
click at [452, 48] on div "Clients AFUL D'ERLON - METFRA000003130_GI013587" at bounding box center [606, 59] width 1135 height 22
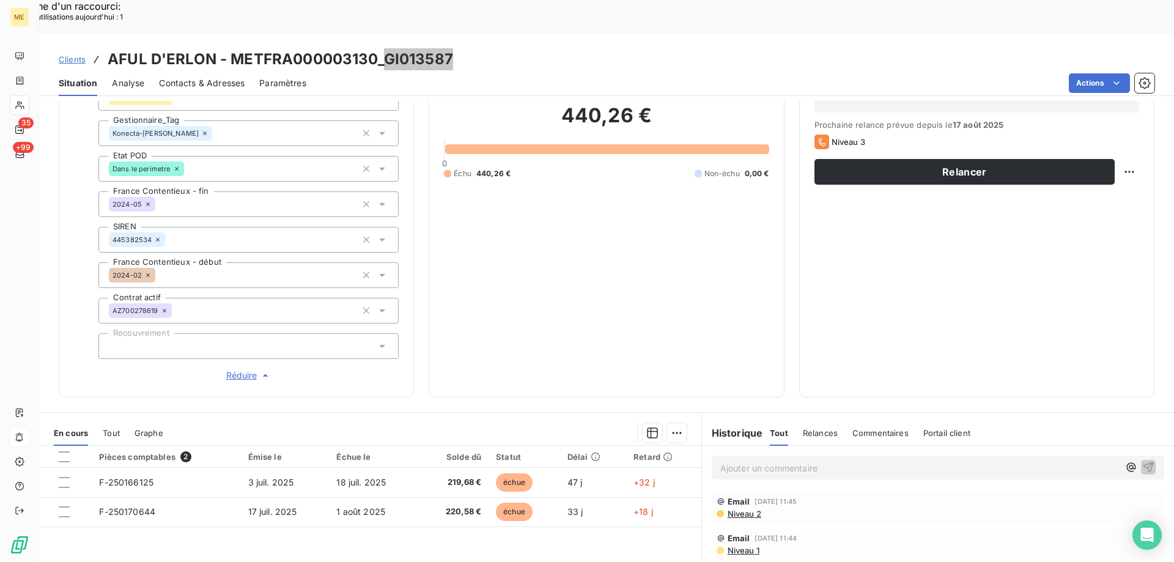
scroll to position [245, 0]
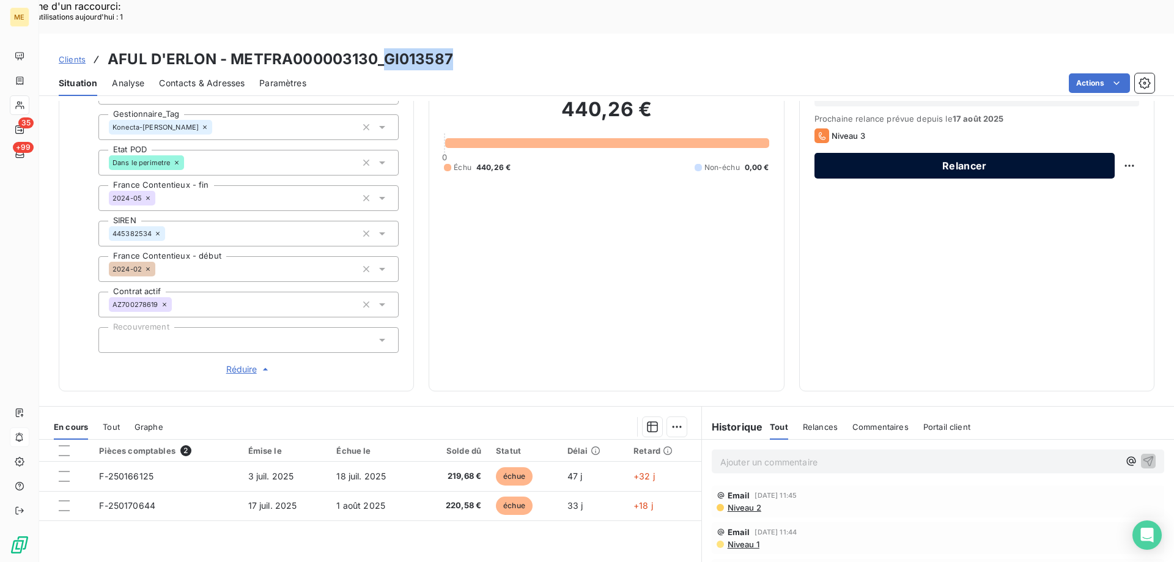
click at [910, 153] on button "Relancer" at bounding box center [964, 166] width 300 height 26
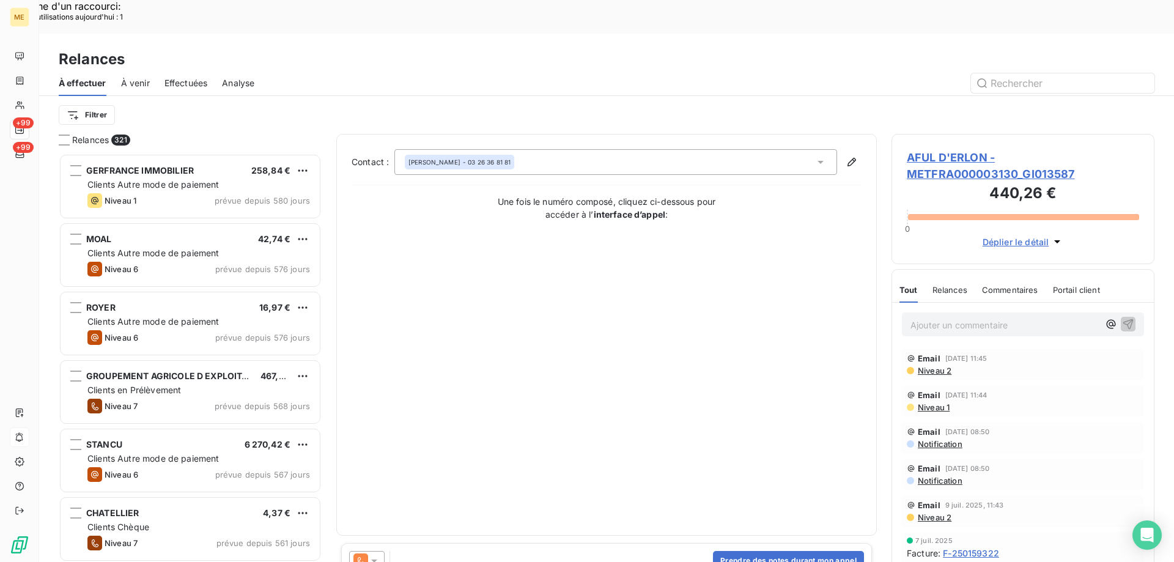
scroll to position [433, 254]
click at [786, 551] on button "Prendre des notes durant mon appel" at bounding box center [788, 561] width 151 height 20
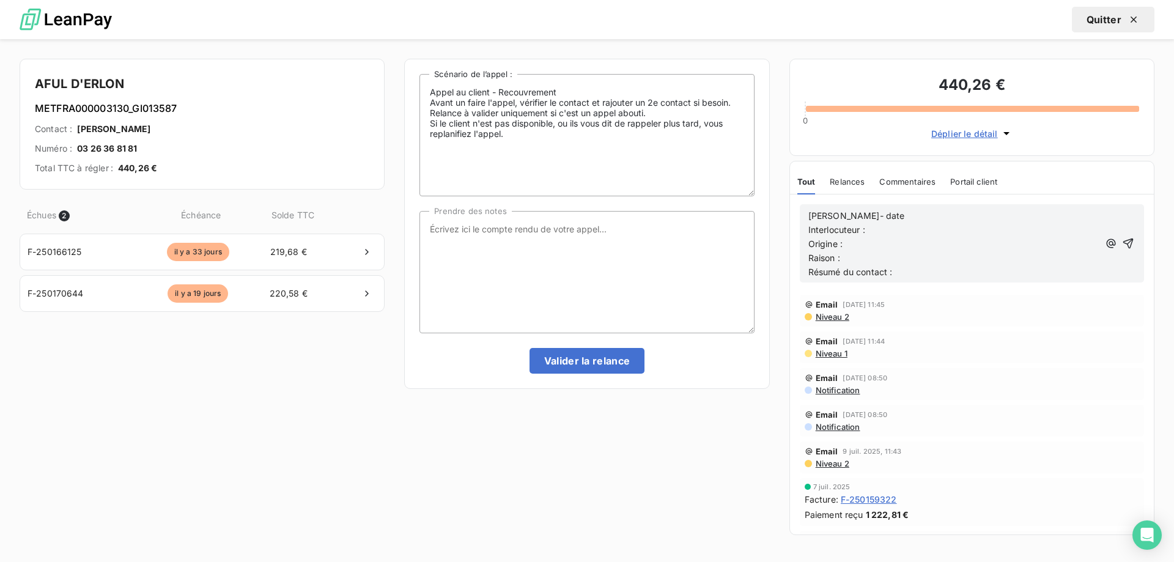
drag, startPoint x: 915, startPoint y: 280, endPoint x: 756, endPoint y: 212, distance: 173.4
click at [756, 212] on div "AFUL D'ERLON METFRA000003130_GI013587 Contact : veronique chassard Numéro : 03 …" at bounding box center [587, 300] width 1174 height 523
click at [909, 243] on p "Origine :" at bounding box center [953, 244] width 290 height 14
drag, startPoint x: 904, startPoint y: 268, endPoint x: 761, endPoint y: 193, distance: 161.6
click at [761, 193] on div "AFUL D'ERLON METFRA000003130_GI013587 Contact : veronique chassard Numéro : 03 …" at bounding box center [587, 300] width 1174 height 523
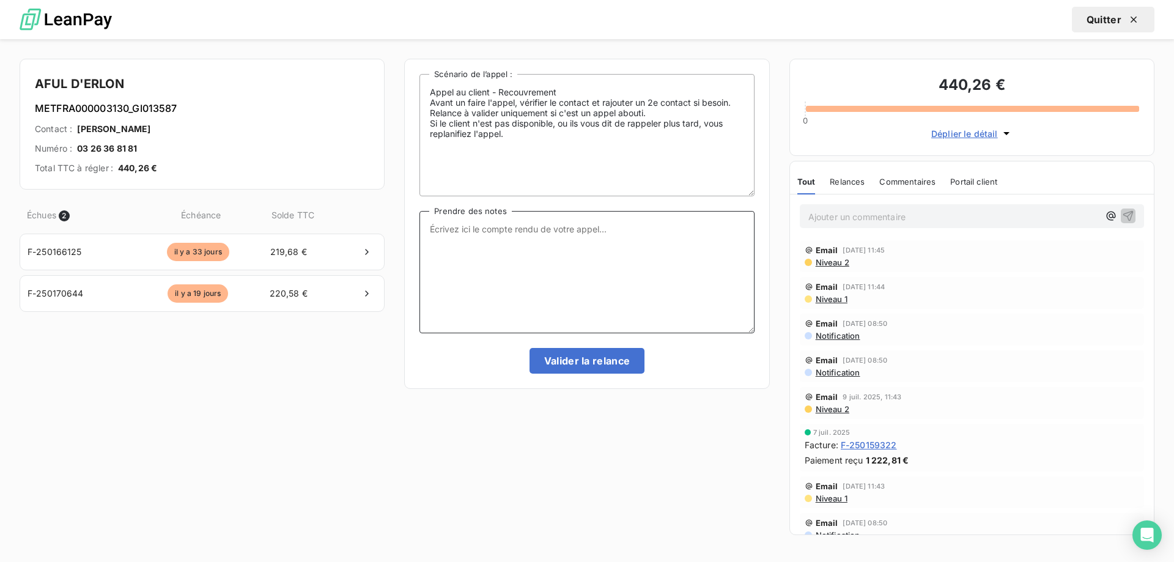
click at [704, 258] on textarea "Prendre des notes" at bounding box center [586, 272] width 334 height 122
paste textarea "Lisa- date Interlocuteur : Origine : Raison : Résumé du contact :"
click at [506, 229] on textarea "Lisa- date Interlocuteur : Origine : Raison : Résumé du contact :" at bounding box center [586, 272] width 334 height 122
click at [567, 242] on textarea "Lisa- 19/08/2025 Interlocuteur : Origine : Raison : Résumé du contact :" at bounding box center [586, 272] width 334 height 122
click at [579, 245] on textarea "Lisa- 19/08/2025 Interlocuteur : Accueil - Origine : Raison : Résumé du contact…" at bounding box center [586, 272] width 334 height 122
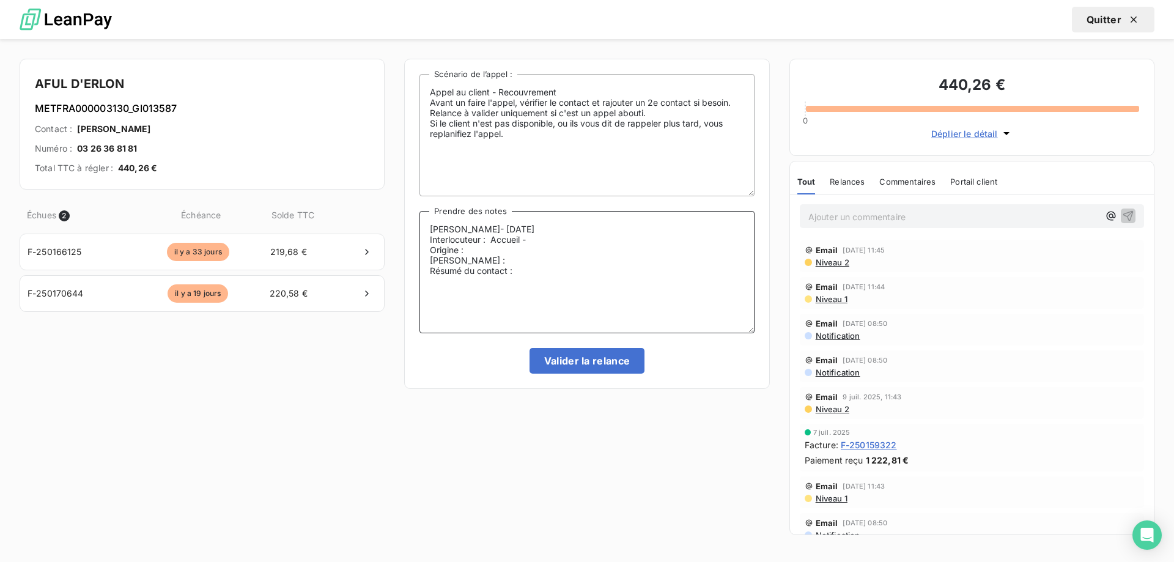
click at [585, 235] on textarea "Lisa- 19/08/2025 Interlocuteur : Accueil - Origine : Raison : Résumé du contact…" at bounding box center [586, 272] width 334 height 122
paste textarea "v.chassard@accessite.eu"
click at [717, 239] on textarea "Lisa- 19/08/2025 Interlocuteur : Accueil - v.chassard@accessite.eu - Origine : …" at bounding box center [586, 272] width 334 height 122
paste textarea "326368181"
click at [659, 256] on textarea "Lisa- 19/08/2025 Interlocuteur : Accueil - v.chassard@accessite.eu - 0326368181…" at bounding box center [586, 272] width 334 height 122
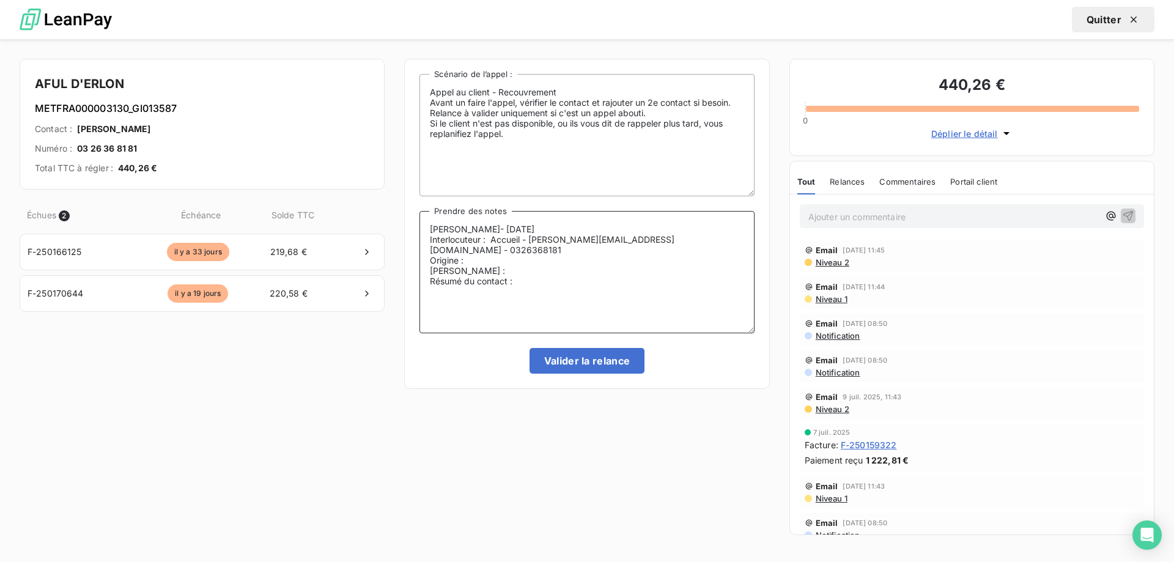
click at [659, 244] on textarea "Lisa- 19/08/2025 Interlocuteur : Accueil - v.chassard@accessite.eu - 0326368181…" at bounding box center [586, 272] width 334 height 122
click at [651, 257] on textarea "Lisa- 19/08/2025 Interlocuteur : Accueil - v.chassard@accessite.eu - 0326368181…" at bounding box center [586, 272] width 334 height 122
click at [651, 248] on textarea "Lisa- 19/08/2025 Interlocuteur : Accueil - v.chassard@accessite.eu - 0326368181…" at bounding box center [586, 272] width 334 height 122
click at [696, 256] on textarea "Lisa- 19/08/2025 Interlocuteur : Accueil - v.chassard@accessite.eu - 0326368181…" at bounding box center [586, 272] width 334 height 122
click at [659, 266] on textarea "Lisa- 19/08/2025 Interlocuteur : Accueil - v.chassard@accessite.eu - 0326368181…" at bounding box center [586, 272] width 334 height 122
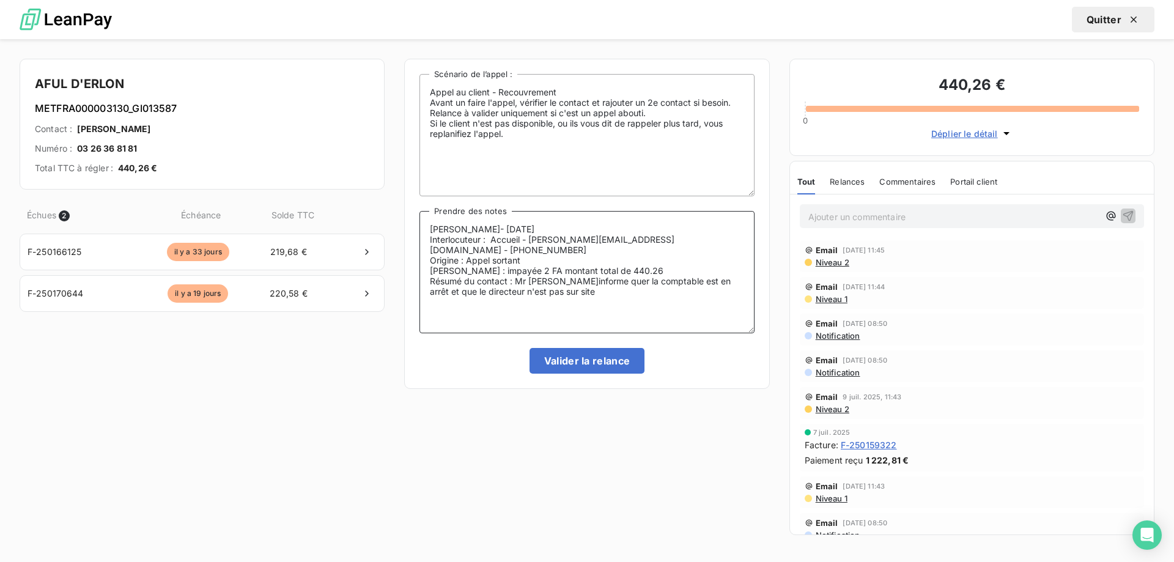
click at [588, 271] on textarea "Lisa- 19/08/2025 Interlocuteur : Accueil - v.chassard@accessite.eu - 0326368181…" at bounding box center [586, 272] width 334 height 122
click at [651, 268] on textarea "Lisa- 19/08/2025 Interlocuteur : Accueil - v.chassard@accessite.eu - 0326368181…" at bounding box center [586, 272] width 334 height 122
type textarea "Lisa- 19/08/2025 Interlocuteur : Accueil - v.chassard@accessite.eu - 0326368181…"
click at [616, 360] on button "Valider la relance" at bounding box center [587, 361] width 116 height 26
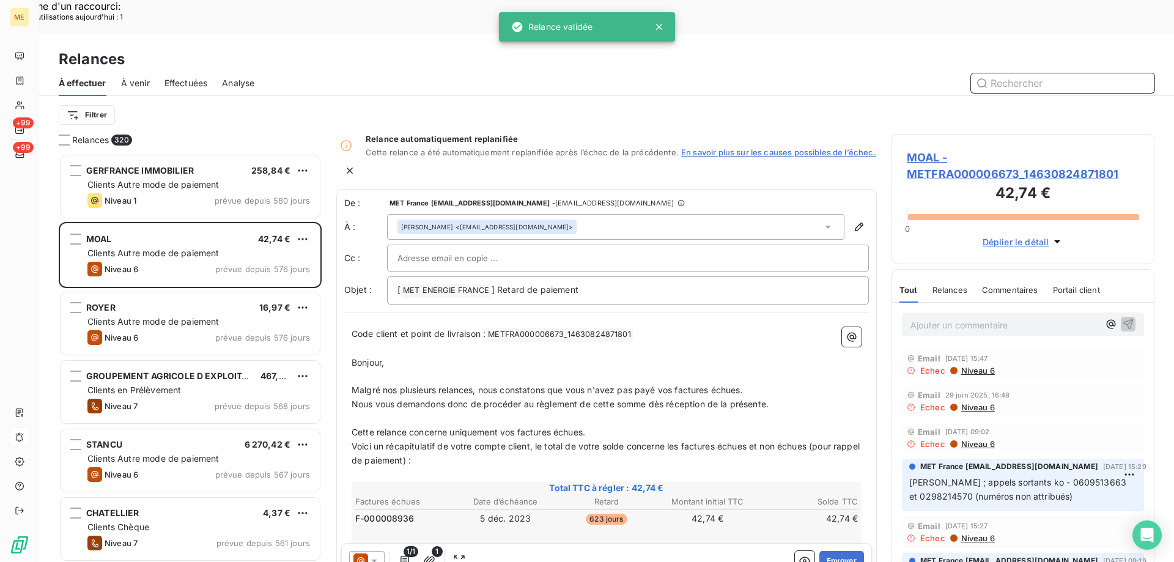
click at [193, 77] on span "Effectuées" at bounding box center [185, 83] width 43 height 12
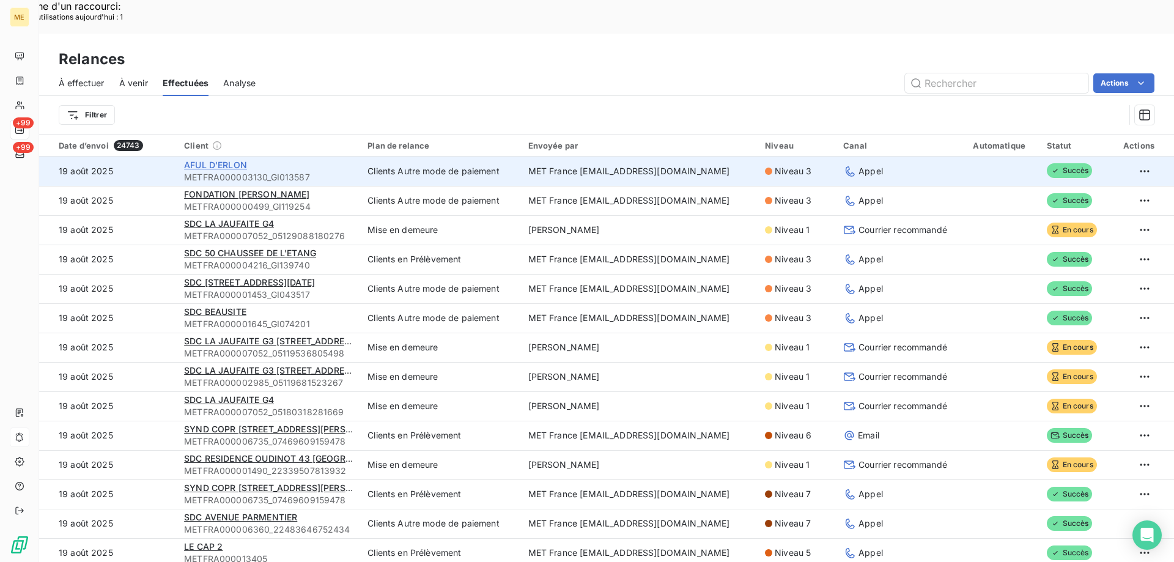
click at [232, 160] on span "AFUL D'ERLON" at bounding box center [215, 165] width 63 height 10
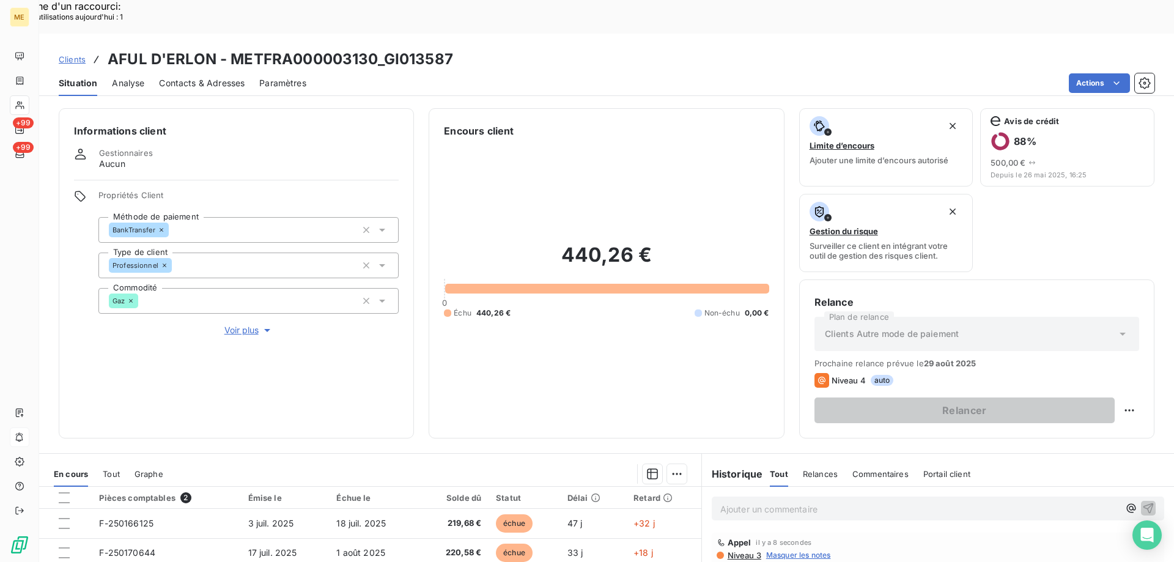
scroll to position [163, 0]
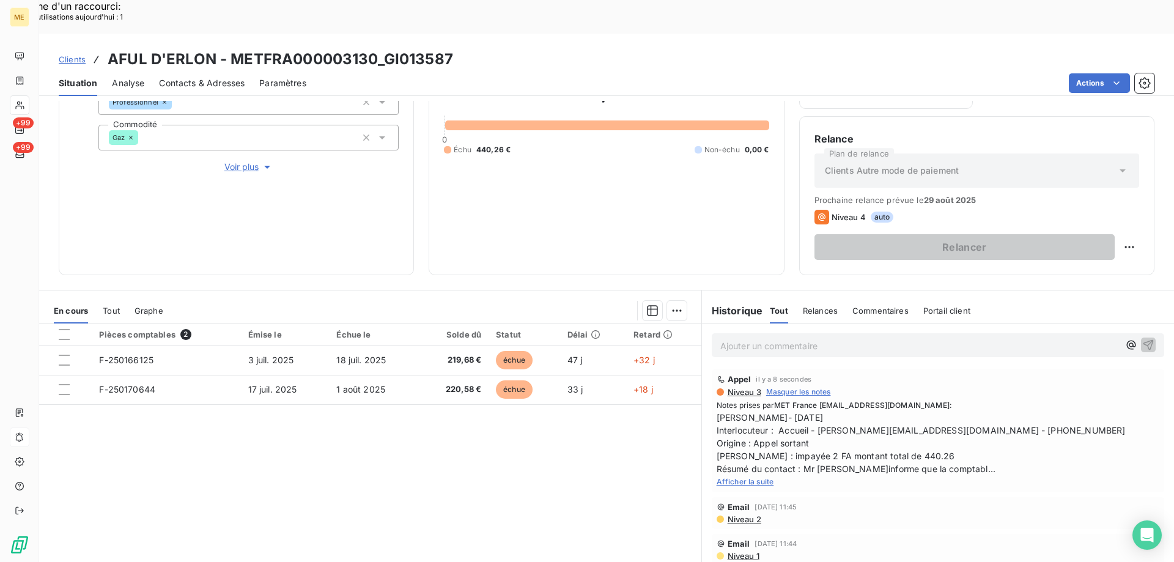
click at [733, 477] on span "Afficher la suite" at bounding box center [745, 481] width 57 height 9
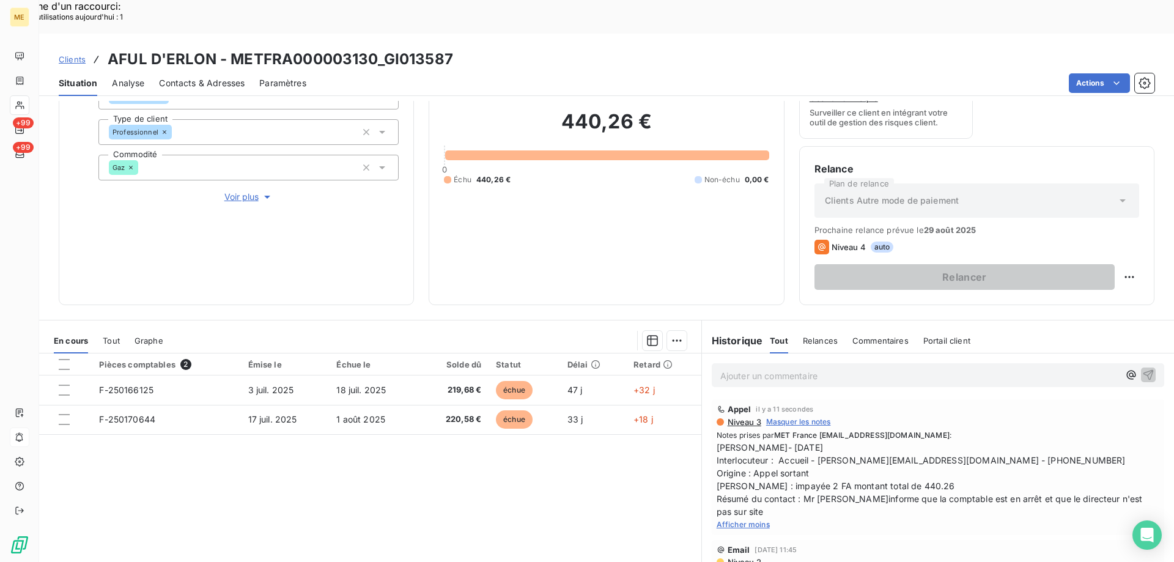
scroll to position [0, 0]
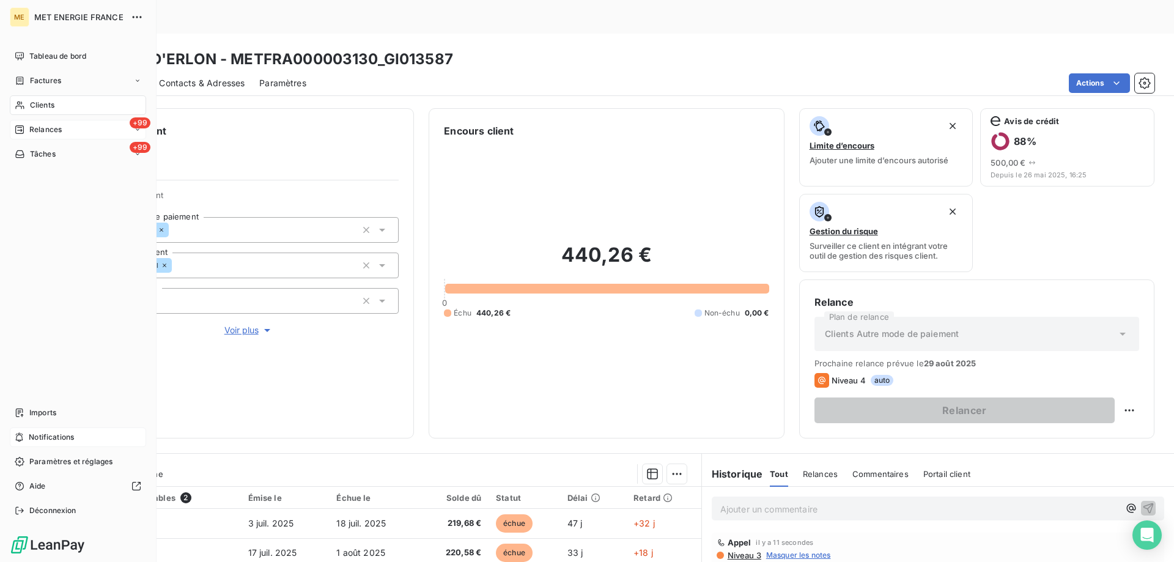
click at [74, 134] on div "+99 Relances" at bounding box center [78, 130] width 136 height 20
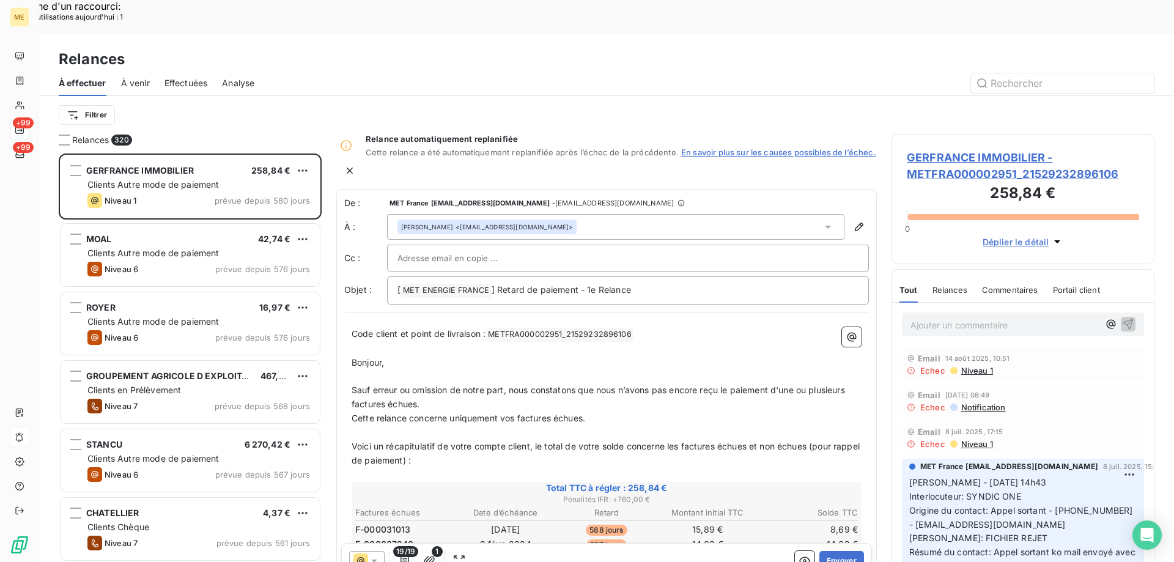
scroll to position [433, 254]
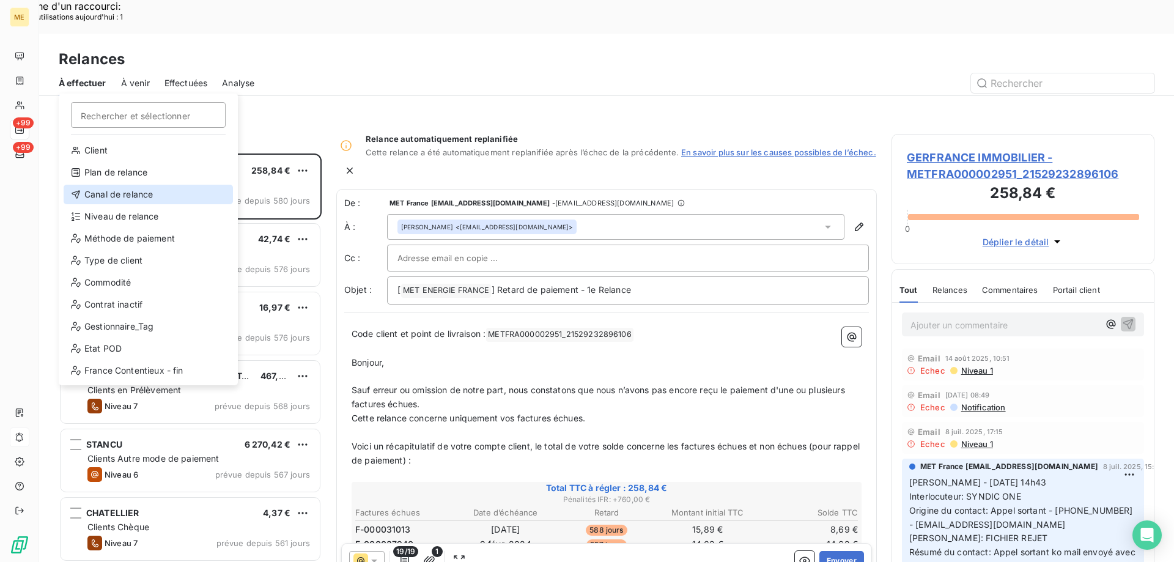
click at [128, 194] on div "Canal de relance" at bounding box center [148, 195] width 169 height 20
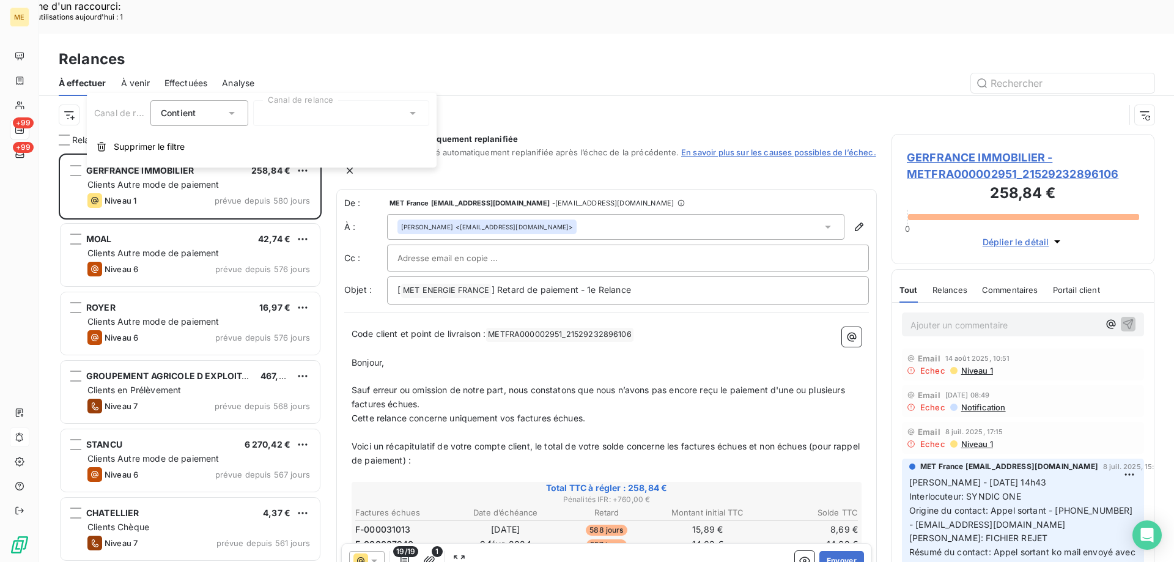
click at [392, 126] on div "Canal de relance Contient is Canal de relance Supprimer le filtre" at bounding box center [262, 130] width 350 height 75
click at [380, 119] on div at bounding box center [341, 113] width 176 height 26
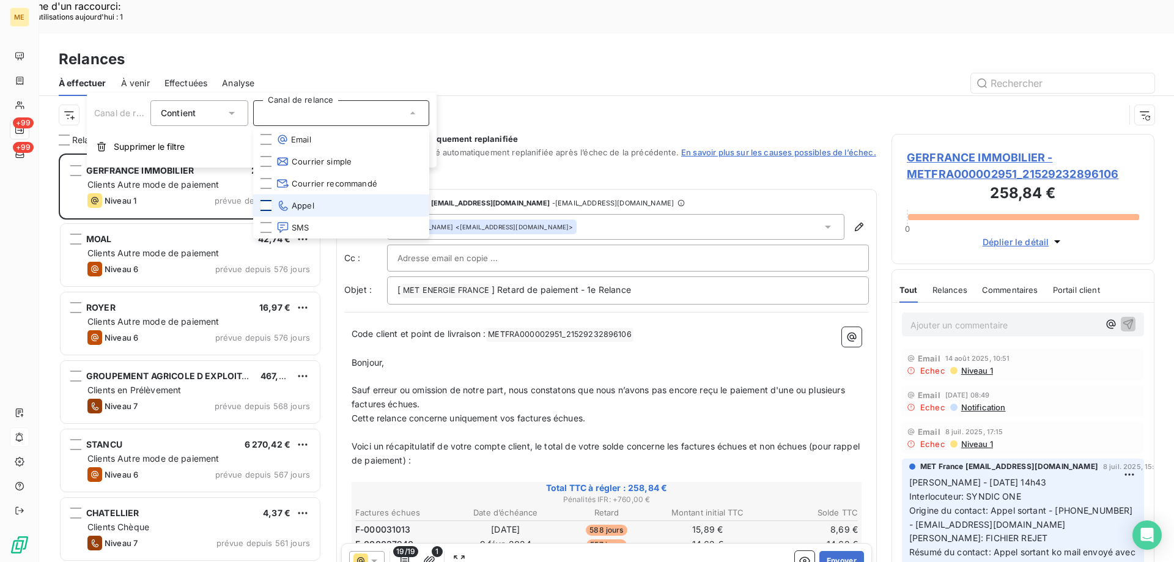
click at [268, 202] on div at bounding box center [265, 205] width 11 height 11
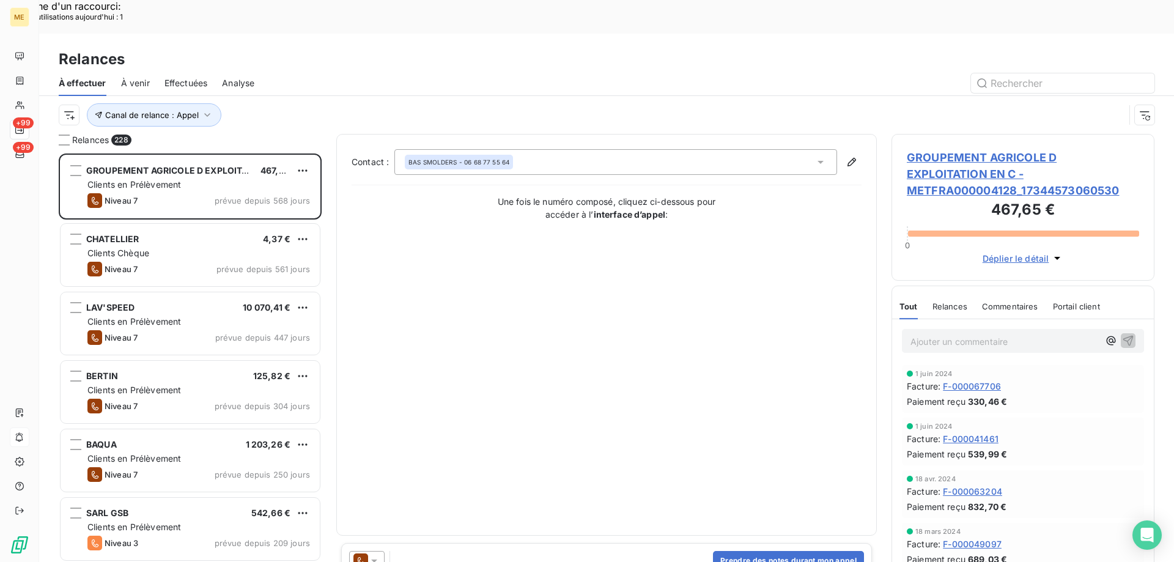
drag, startPoint x: 307, startPoint y: 62, endPoint x: 267, endPoint y: 82, distance: 44.3
click at [308, 96] on div "Canal de relance : Appel" at bounding box center [607, 115] width 1096 height 38
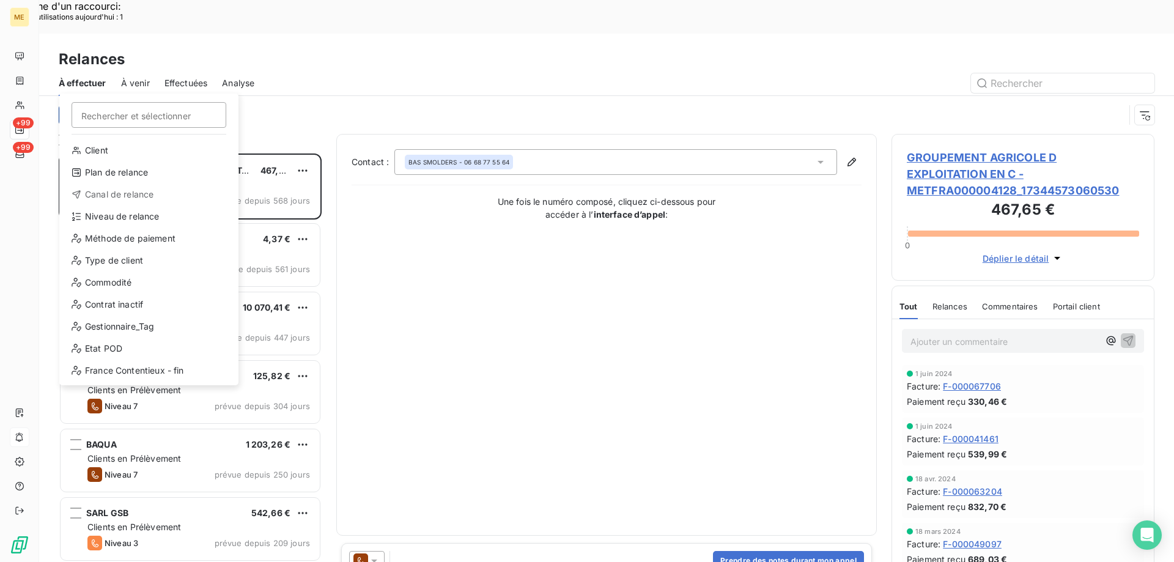
click at [155, 217] on div "Niveau de relance" at bounding box center [148, 217] width 169 height 20
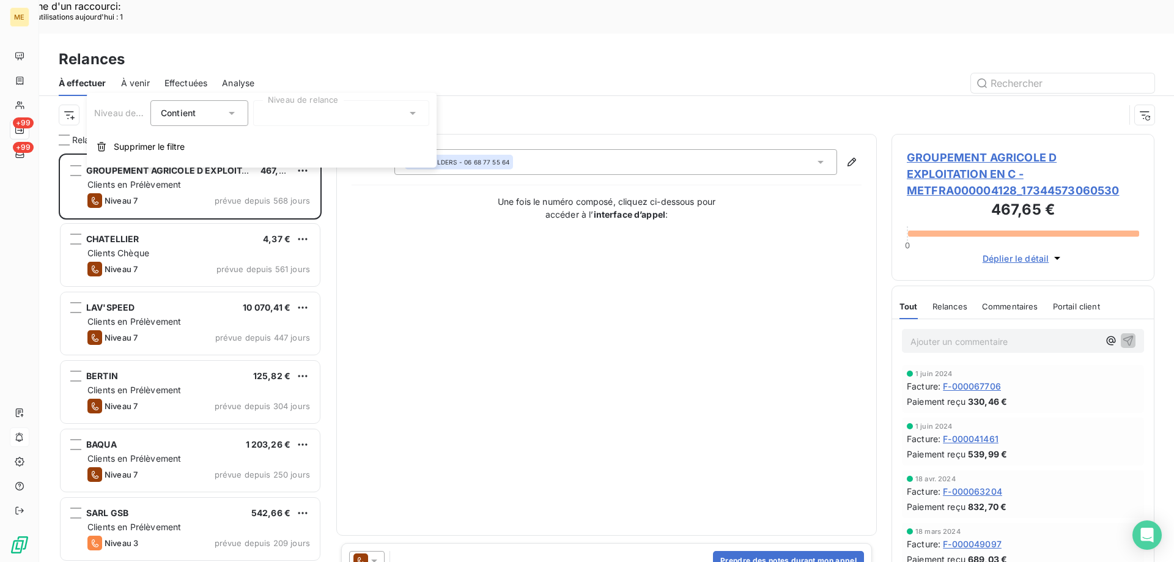
click at [345, 116] on div at bounding box center [341, 113] width 176 height 26
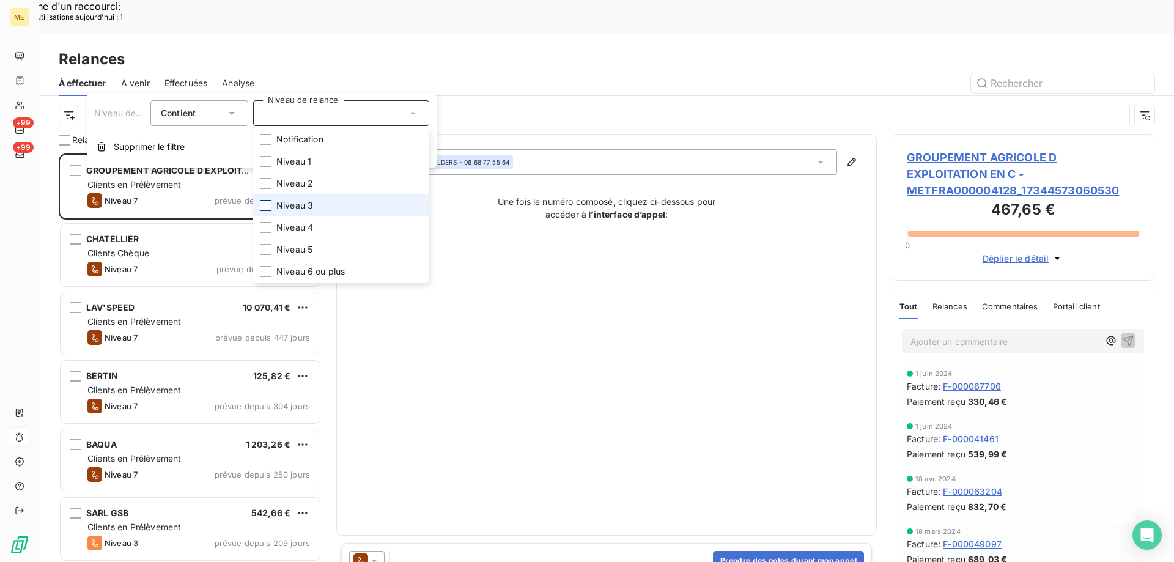
click at [267, 201] on div at bounding box center [265, 205] width 11 height 11
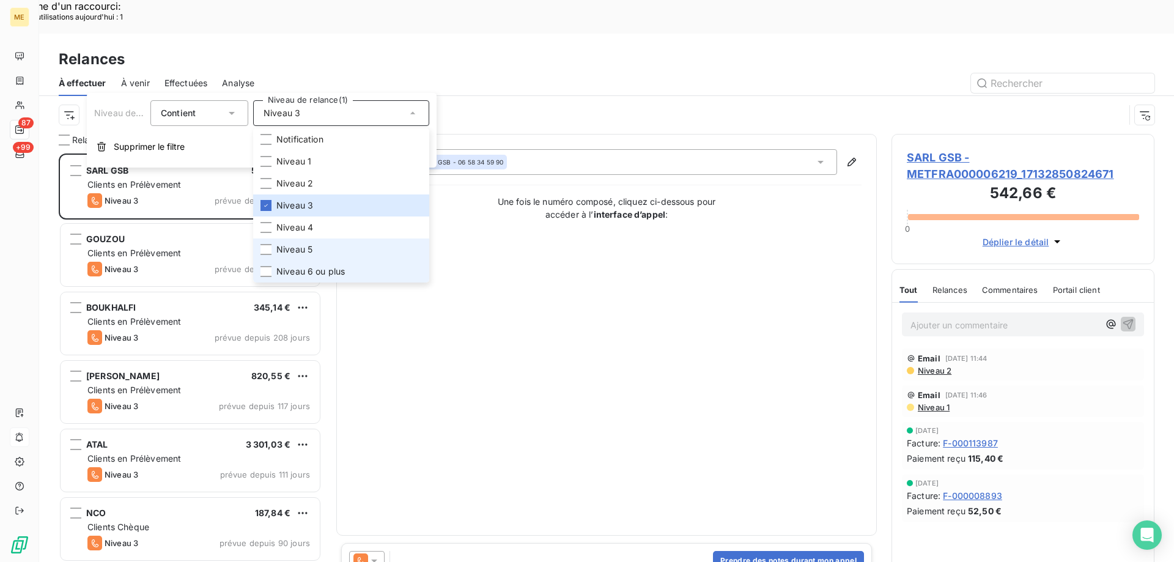
drag, startPoint x: 268, startPoint y: 246, endPoint x: 267, endPoint y: 262, distance: 16.6
click at [267, 247] on div at bounding box center [265, 249] width 11 height 11
click at [267, 273] on div at bounding box center [265, 271] width 11 height 11
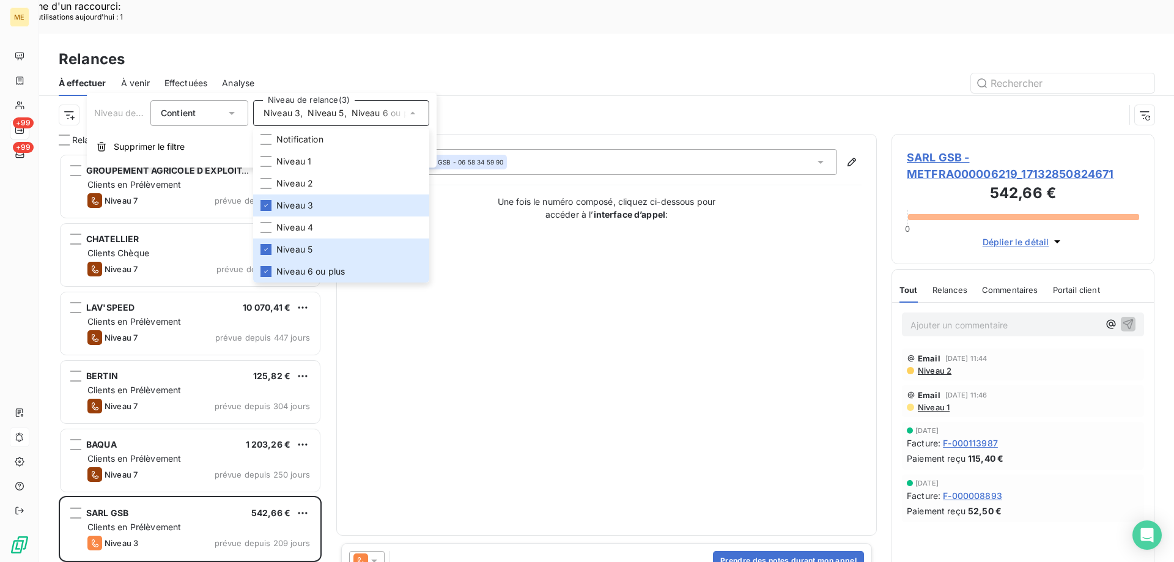
click at [454, 96] on div "Canal de relance : Appel Niveau de relance : Niveau 3 , ..." at bounding box center [607, 115] width 1096 height 38
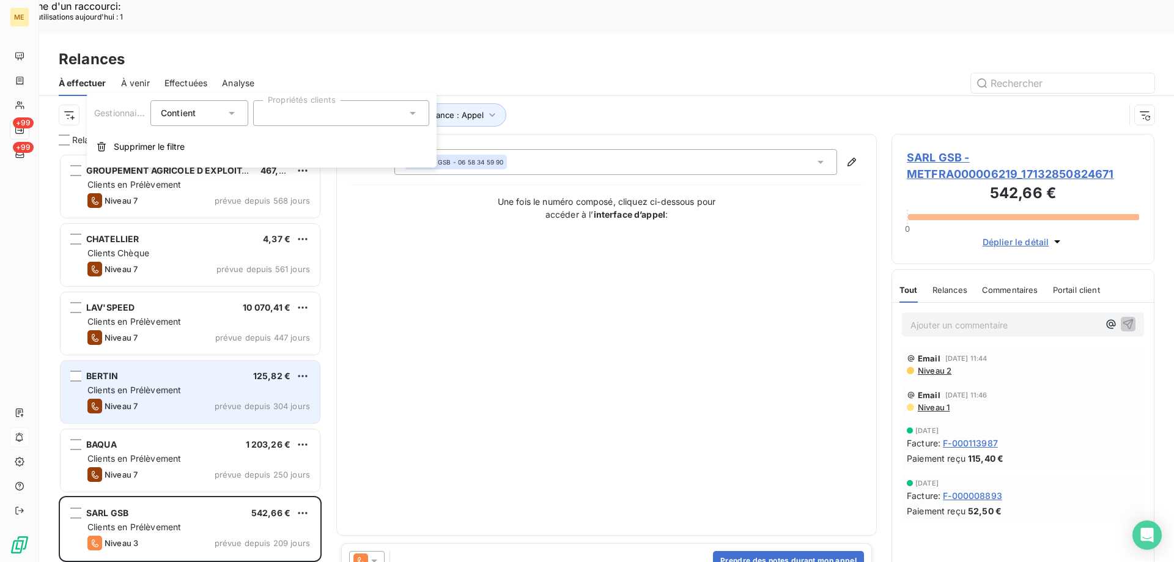
click at [149, 361] on div "BERTIN 125,82 € Clients en Prélèvement Niveau 7 prévue depuis 304 jours" at bounding box center [190, 392] width 259 height 62
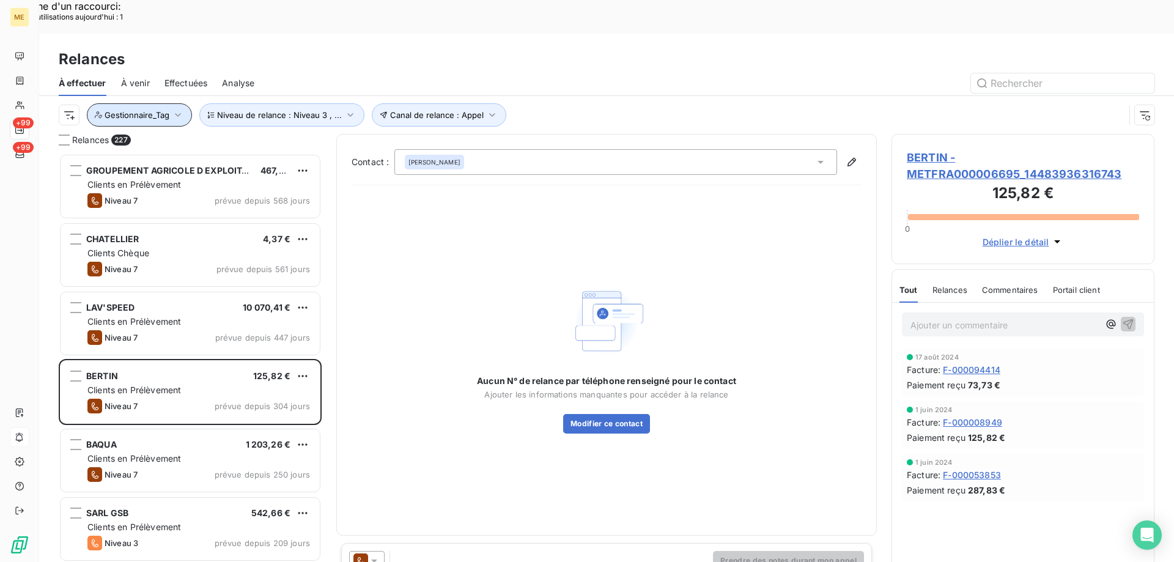
click at [177, 103] on button "Gestionnaire_Tag" at bounding box center [139, 114] width 105 height 23
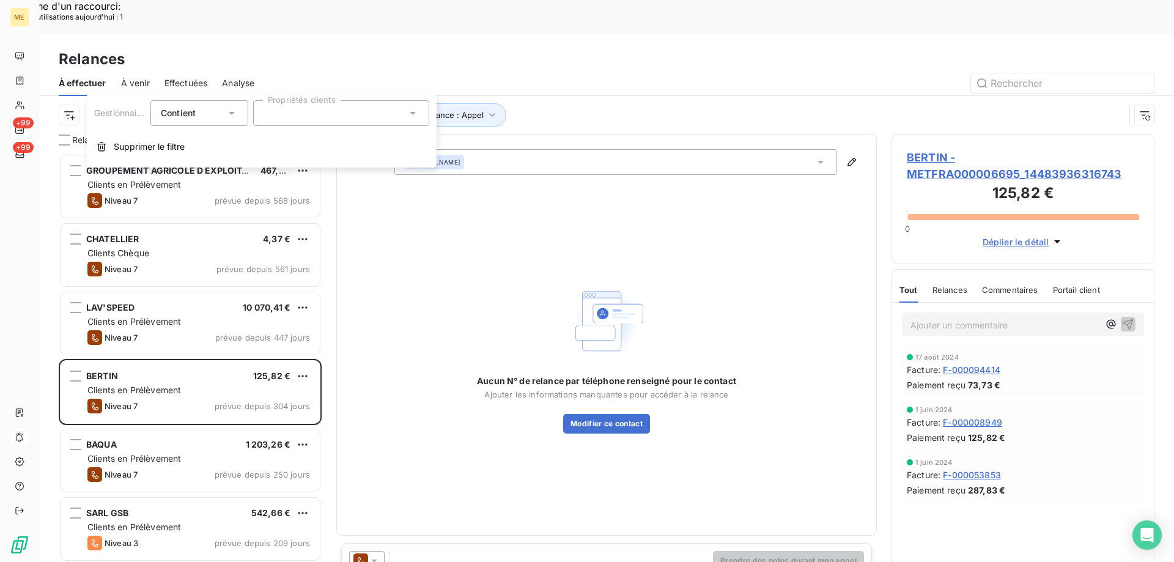
click at [293, 117] on div at bounding box center [341, 113] width 176 height 26
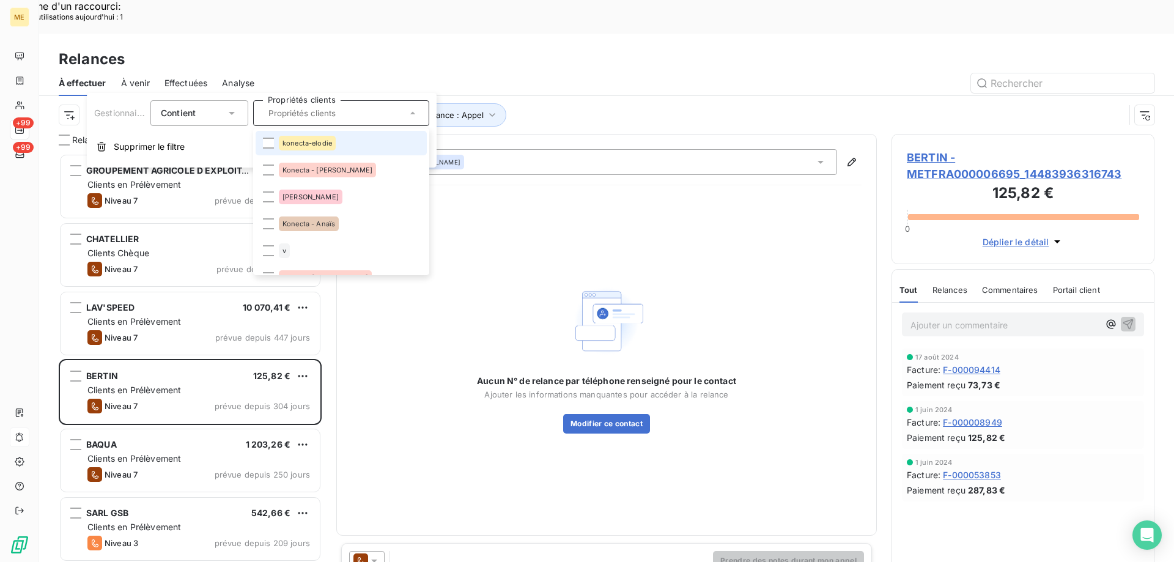
click at [297, 145] on span "konecta-elodie" at bounding box center [307, 142] width 50 height 7
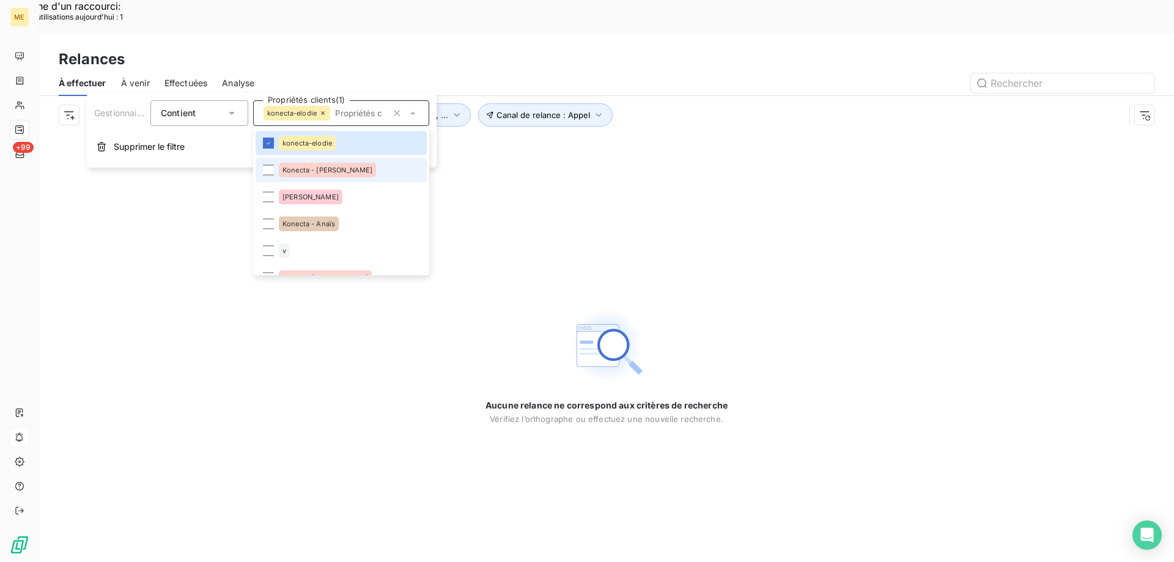
click at [288, 164] on div "Konecta - Cindy" at bounding box center [327, 170] width 97 height 15
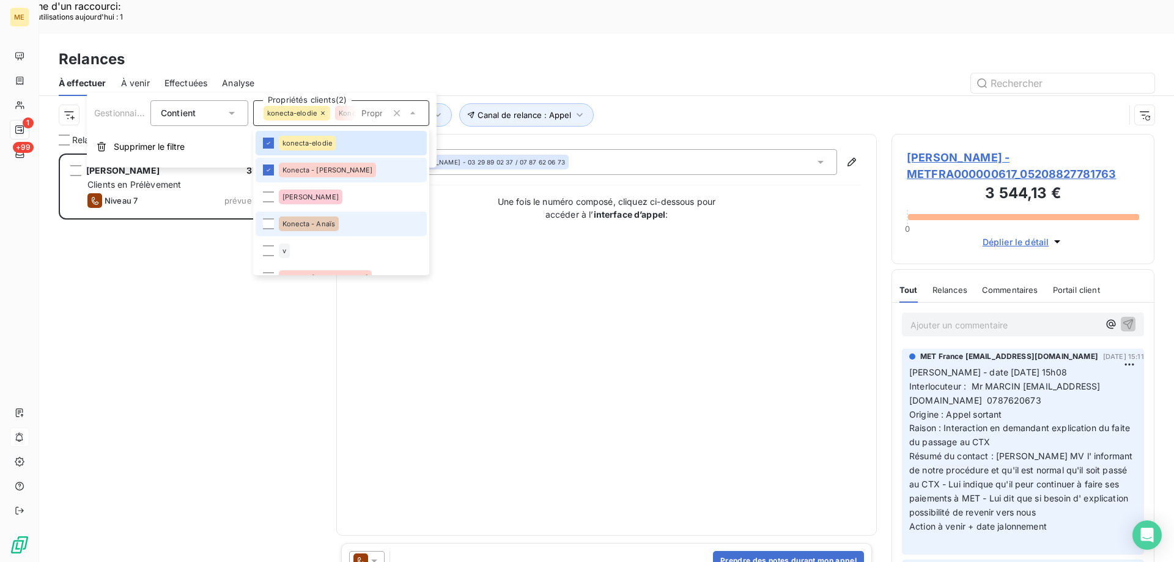
scroll to position [433, 254]
click at [288, 212] on li "Konecta - Anaïs" at bounding box center [341, 224] width 171 height 24
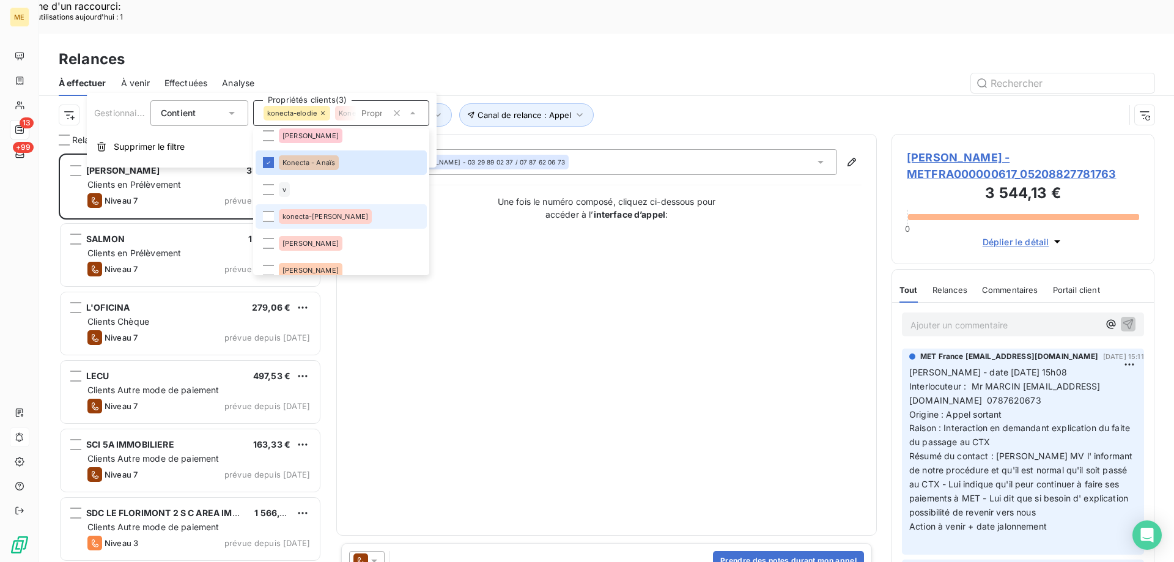
click at [304, 214] on span "konecta-valérie" at bounding box center [325, 216] width 86 height 7
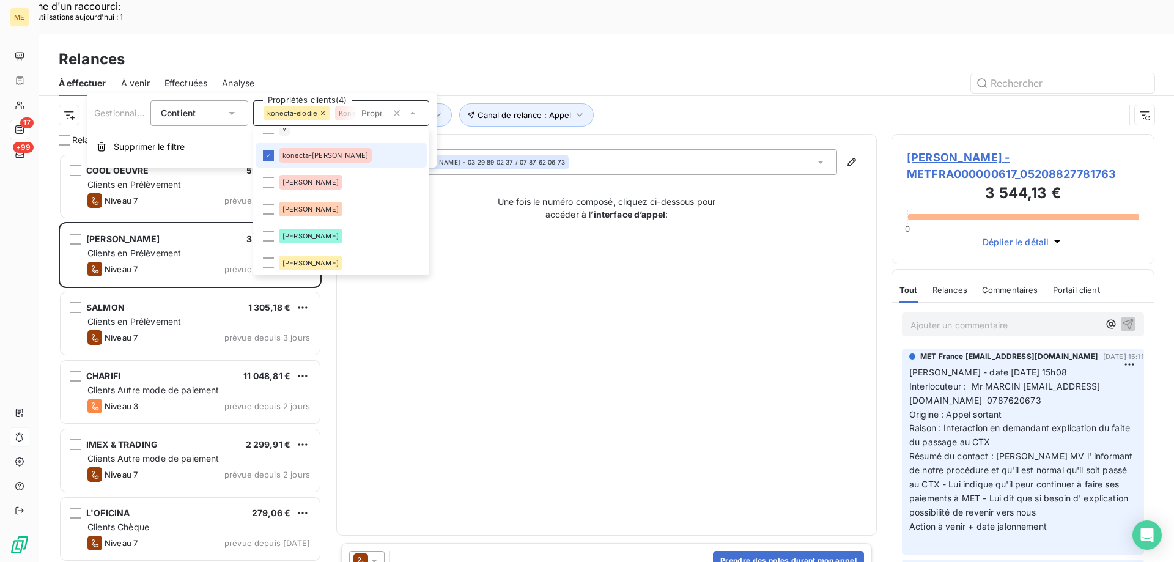
scroll to position [245, 0]
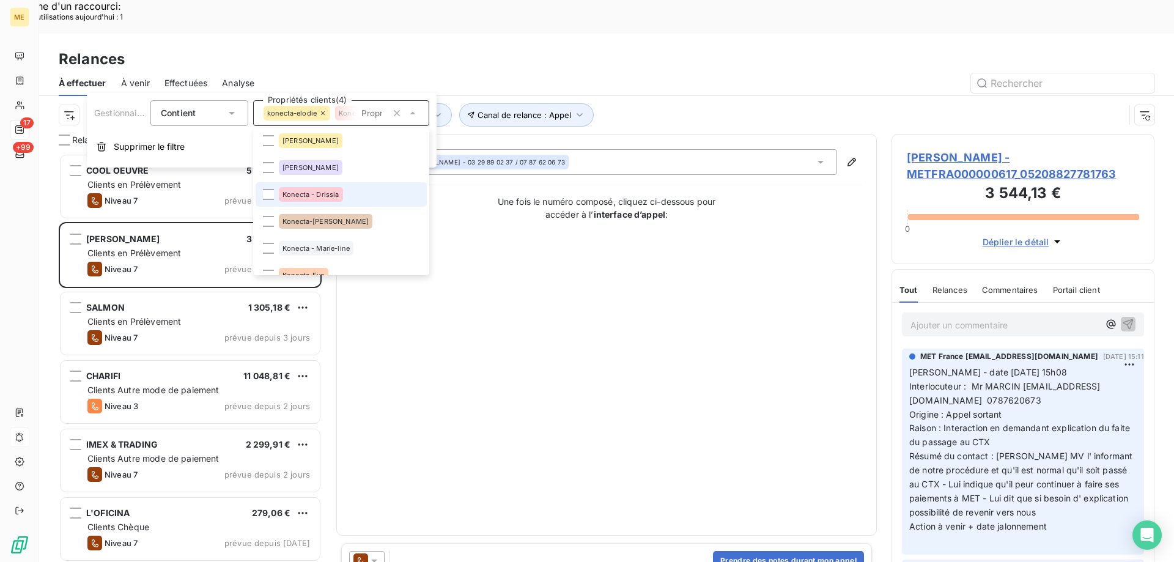
click at [312, 197] on span "Konecta - Drissia" at bounding box center [310, 194] width 57 height 7
click at [293, 222] on span "Konecta-Laurine" at bounding box center [325, 221] width 86 height 7
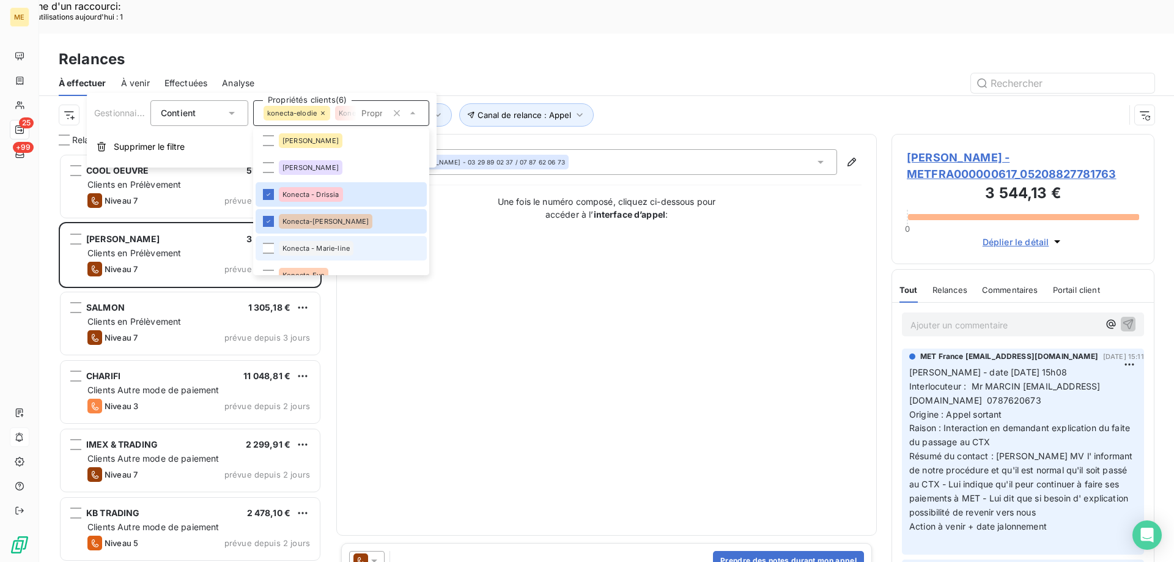
click at [293, 251] on span "Konecta - Marie-line" at bounding box center [315, 248] width 67 height 7
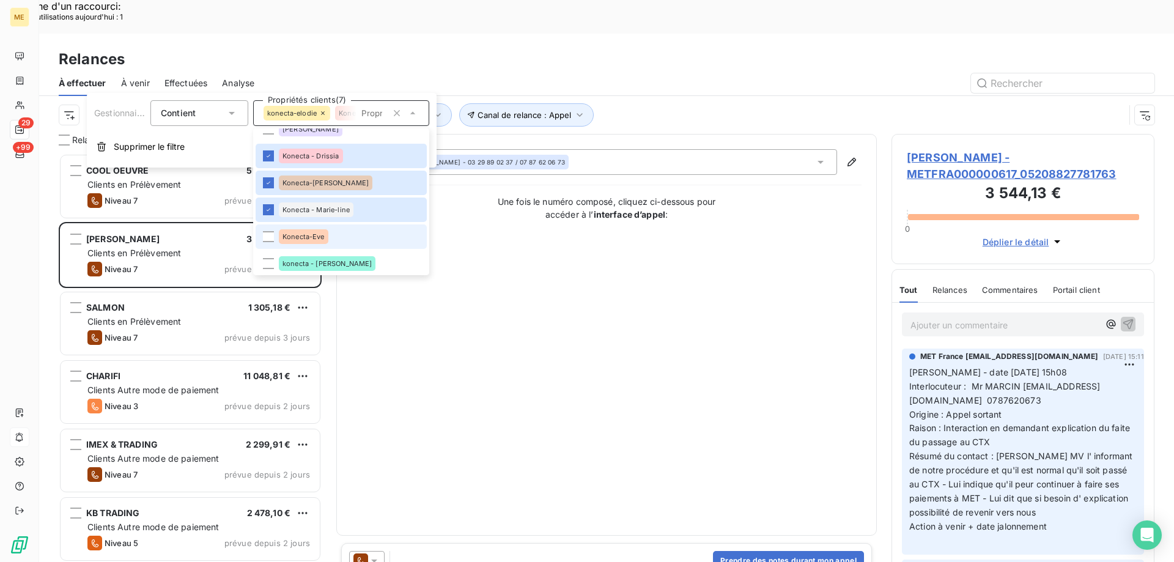
scroll to position [306, 0]
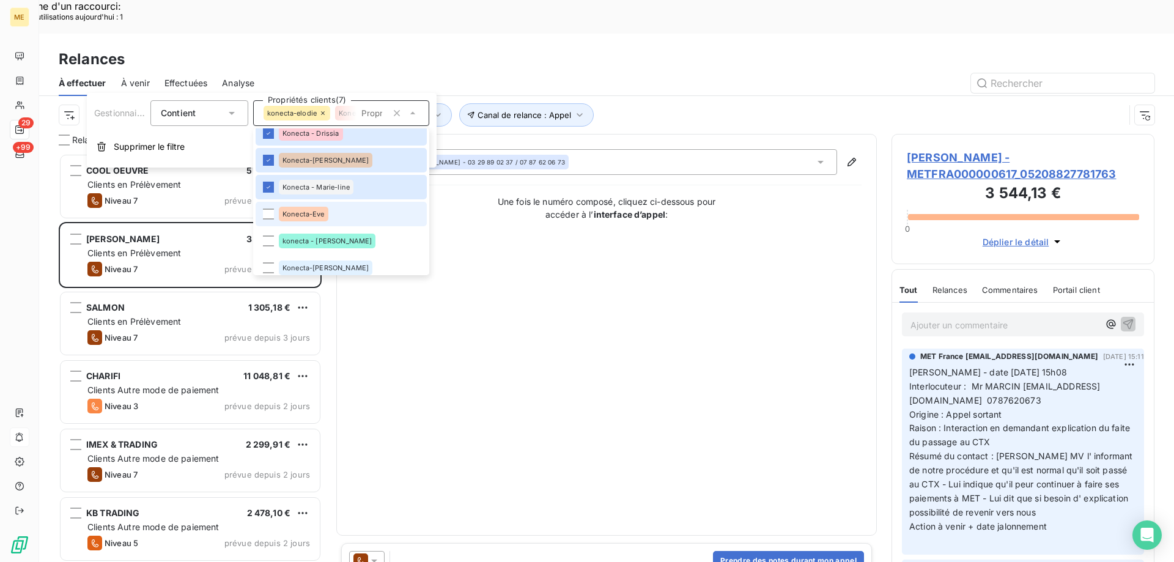
click at [301, 210] on div "Konecta-Eve" at bounding box center [304, 214] width 50 height 15
click at [283, 239] on span "konecta - lisa" at bounding box center [326, 240] width 89 height 7
click at [289, 262] on div "Konecta-Sylvain" at bounding box center [326, 267] width 94 height 15
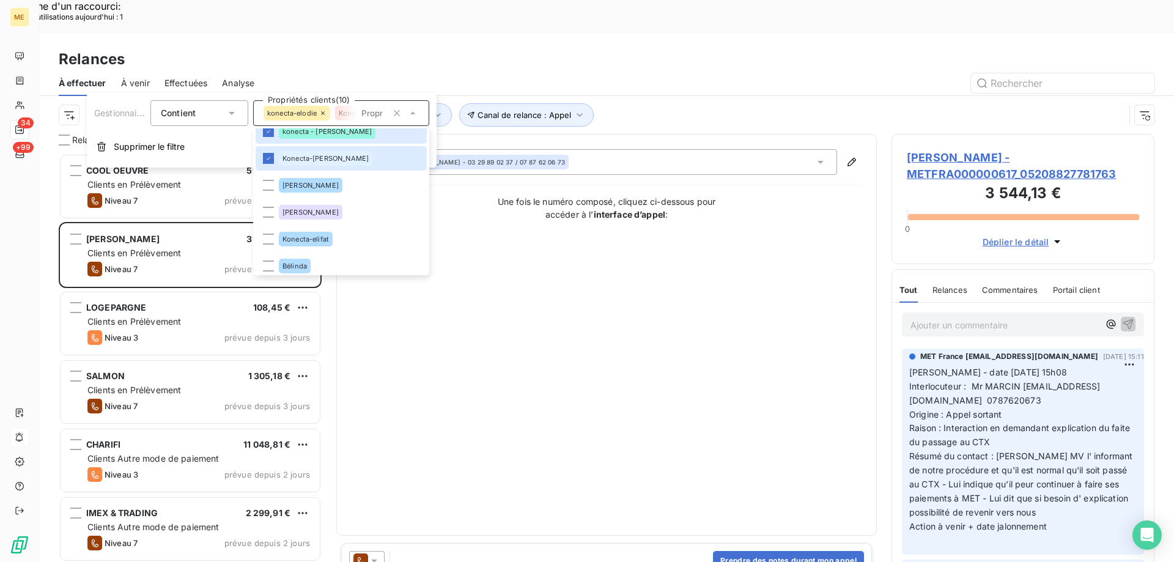
scroll to position [448, 0]
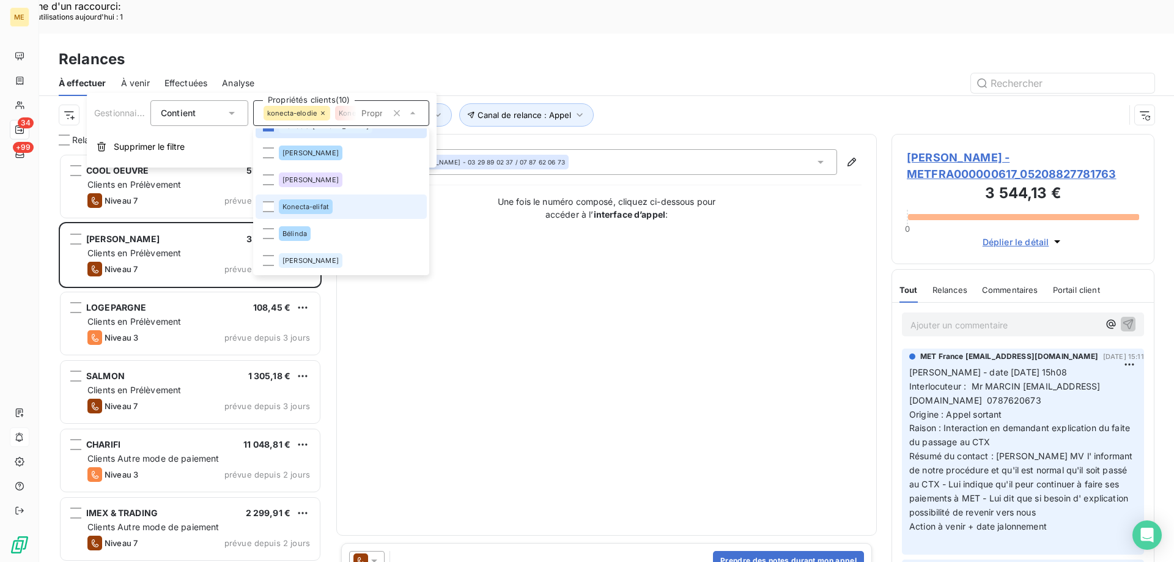
click at [323, 204] on span "Konecta-elifat" at bounding box center [305, 206] width 46 height 7
click at [671, 70] on div "À effectuer À venir Effectuées Analyse" at bounding box center [606, 83] width 1135 height 26
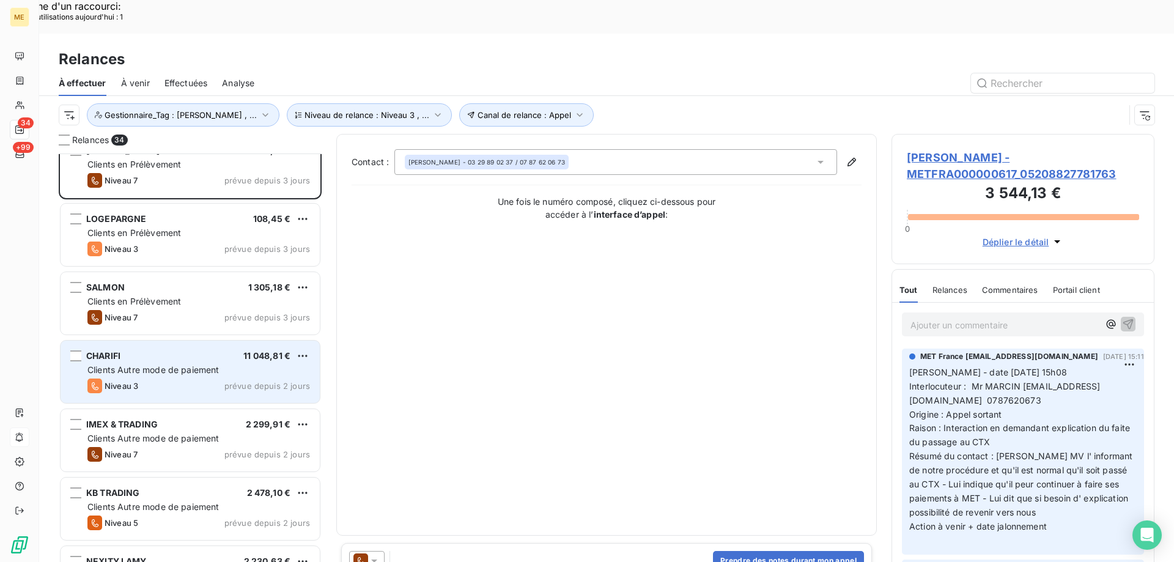
scroll to position [123, 0]
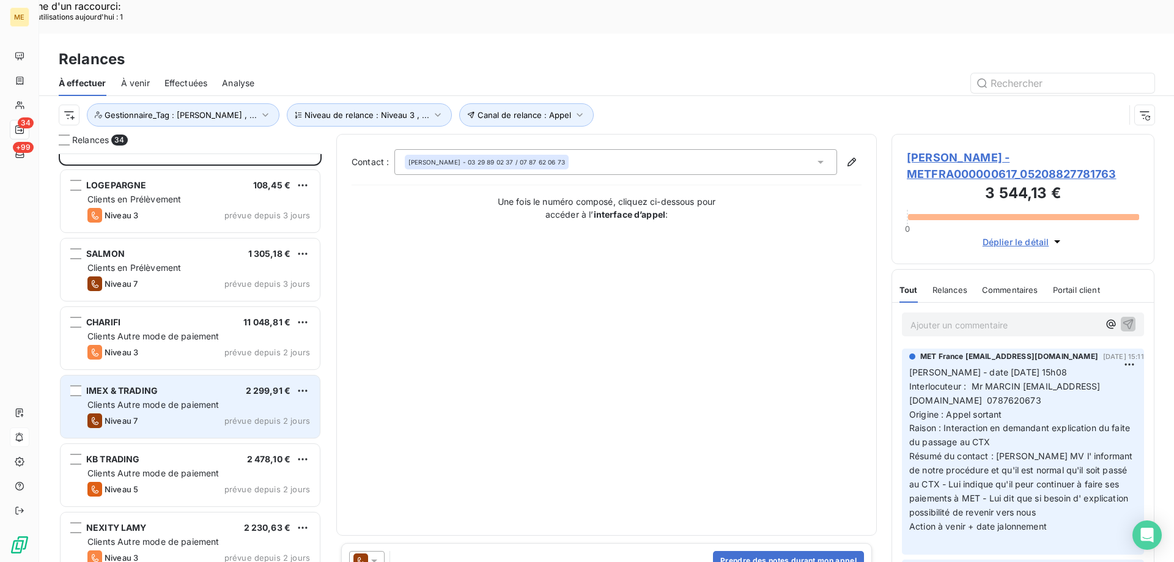
click at [220, 413] on div "Niveau 7 prévue depuis 2 jours" at bounding box center [198, 420] width 223 height 15
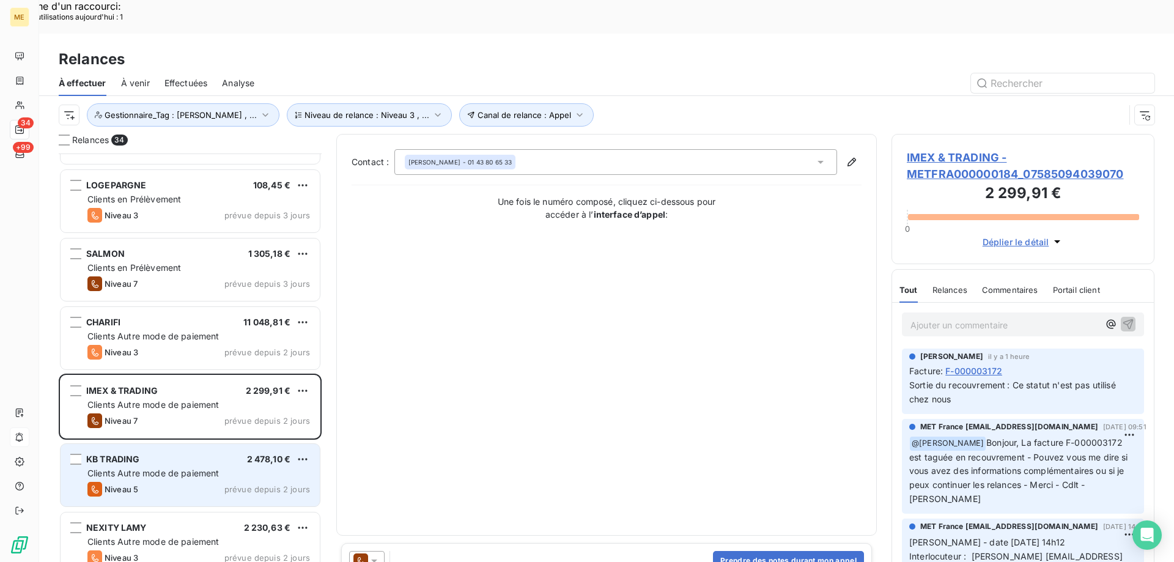
click at [265, 467] on div "Clients Autre mode de paiement" at bounding box center [198, 473] width 223 height 12
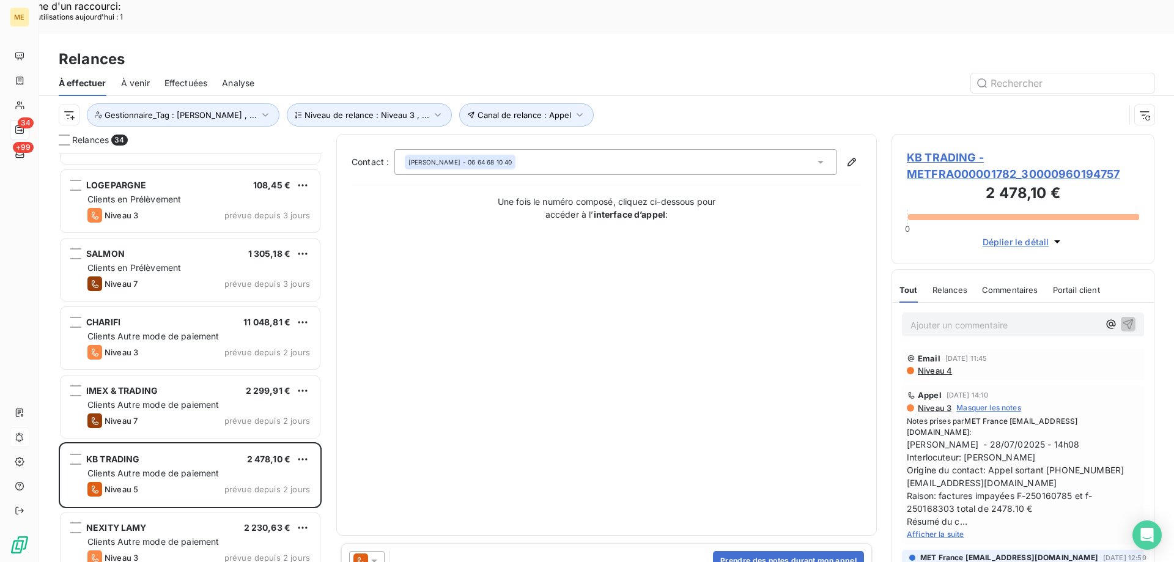
click at [957, 149] on span "KB TRADING - METFRA000001782_30000960194757" at bounding box center [1023, 165] width 232 height 33
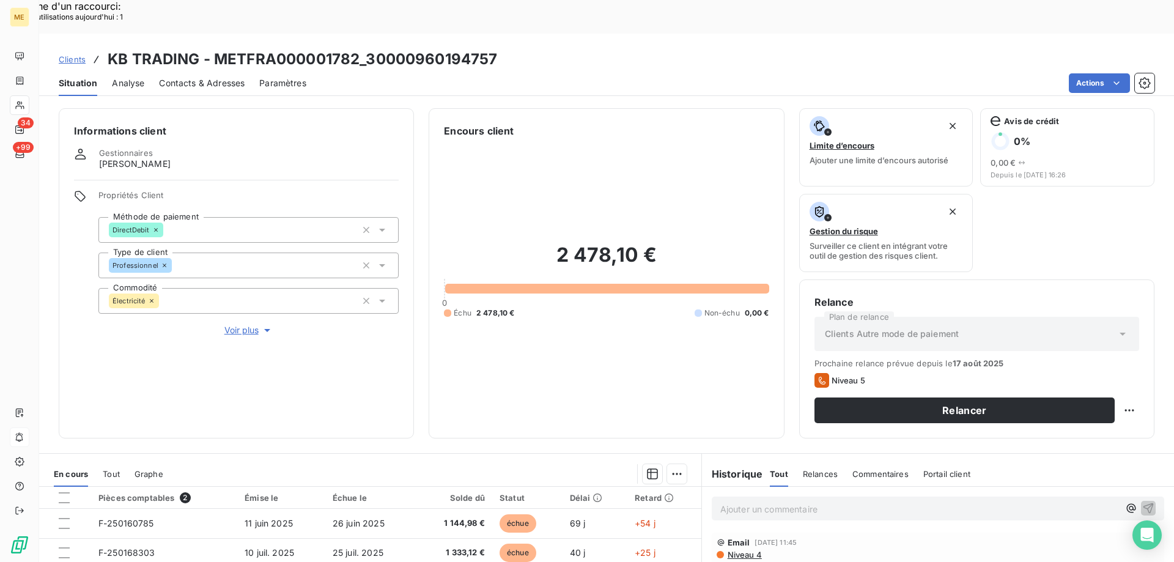
click at [251, 288] on div "Propriétés Client Méthode de paiement DirectDebit Type de client Professionnel …" at bounding box center [248, 263] width 300 height 147
click at [248, 324] on span "Voir plus" at bounding box center [248, 330] width 49 height 12
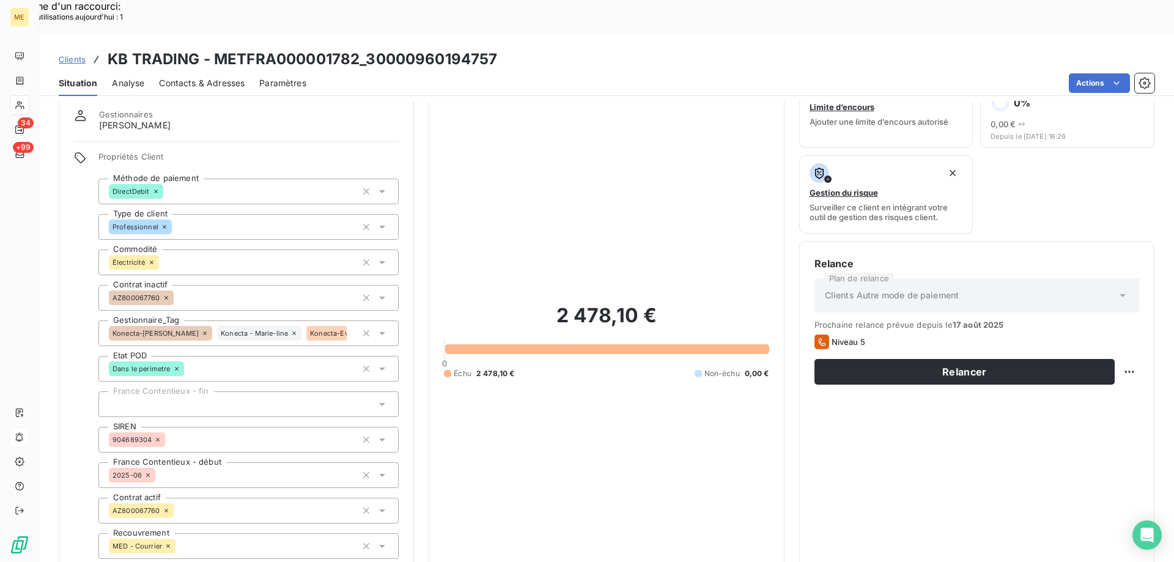
scroll to position [61, 0]
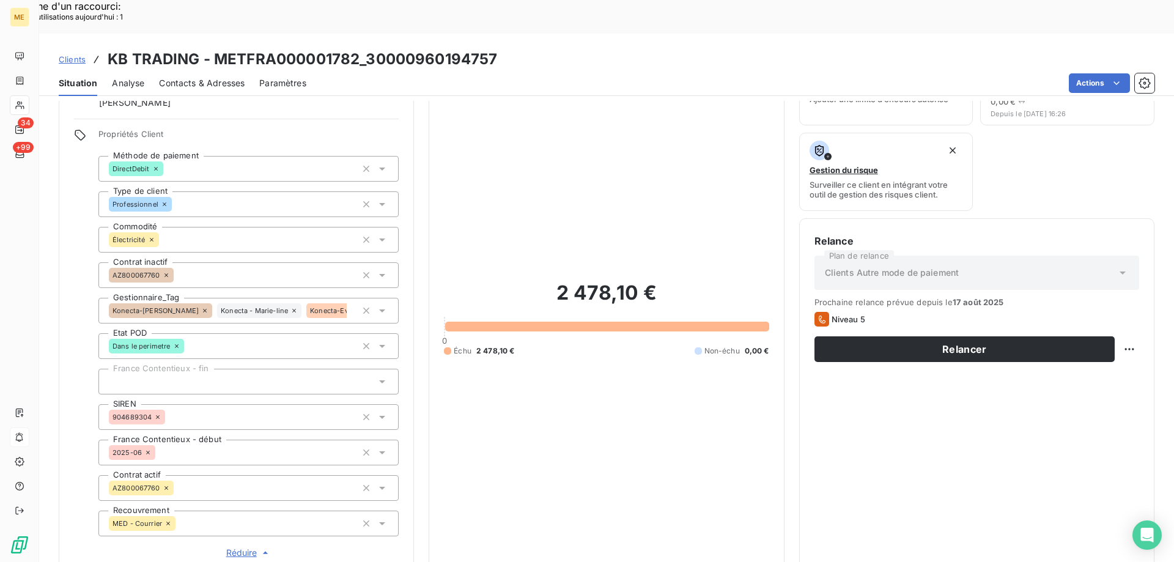
click at [201, 307] on icon at bounding box center [204, 310] width 7 height 7
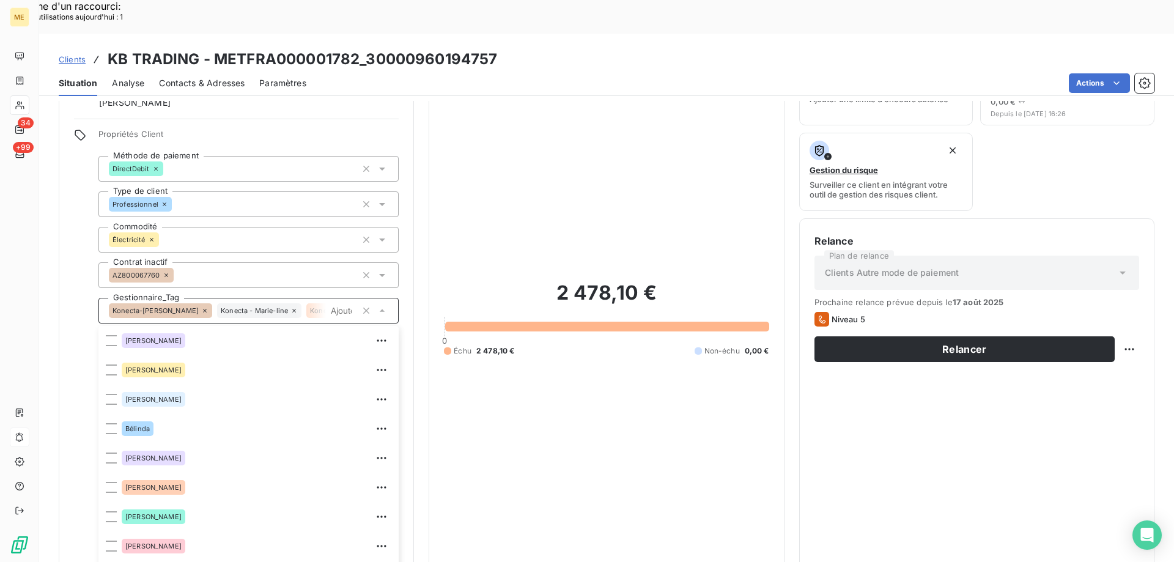
click at [201, 307] on icon at bounding box center [204, 310] width 7 height 7
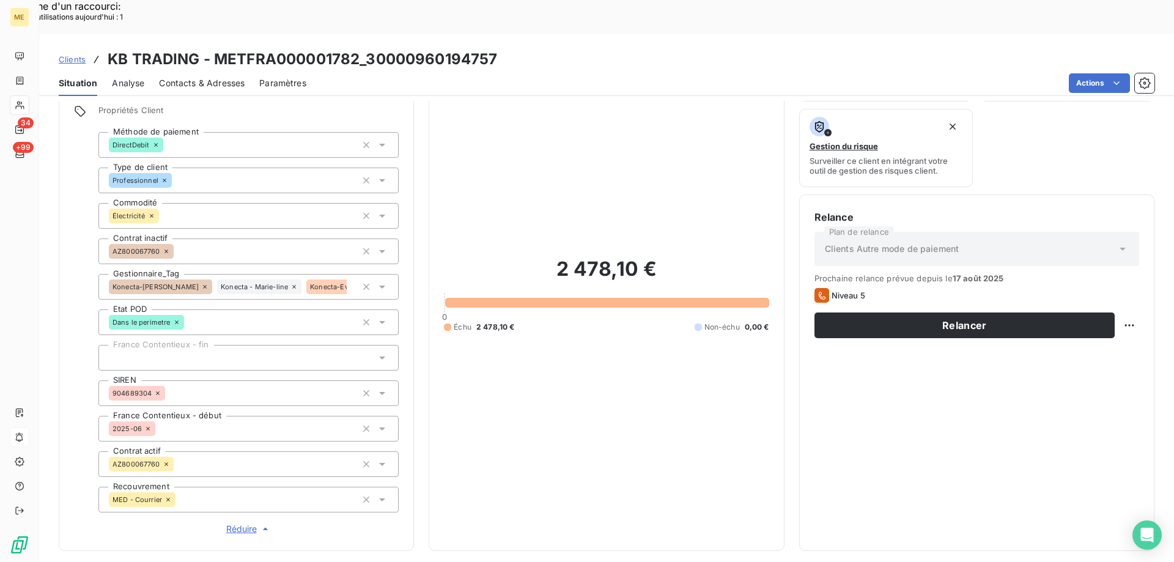
click at [347, 281] on input "text" at bounding box center [352, 286] width 10 height 11
click at [221, 283] on span "Konecta - Marie-line" at bounding box center [254, 286] width 67 height 7
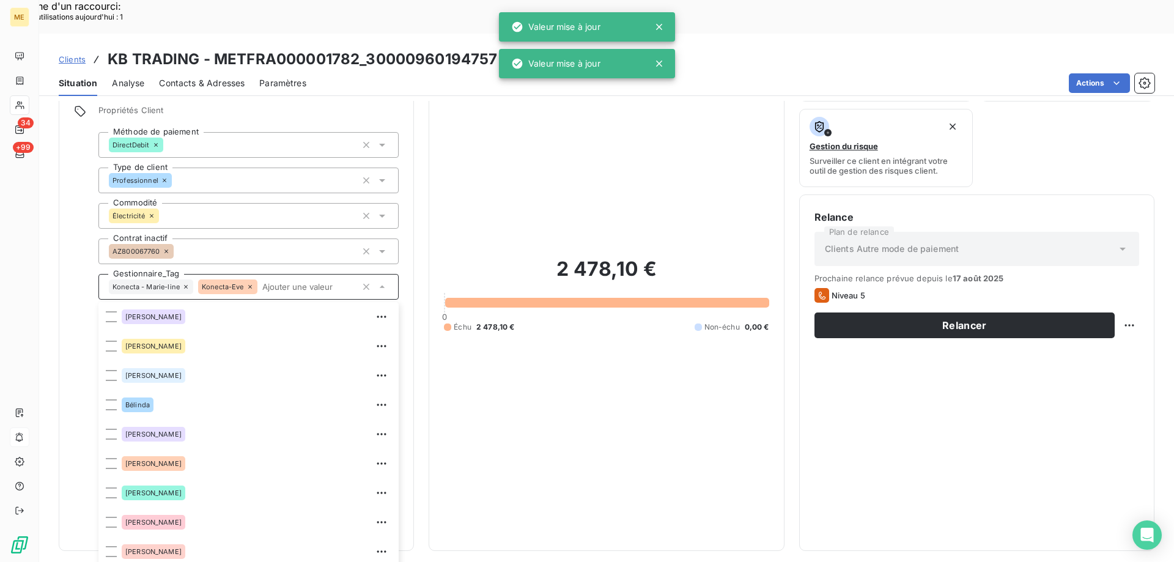
scroll to position [117, 0]
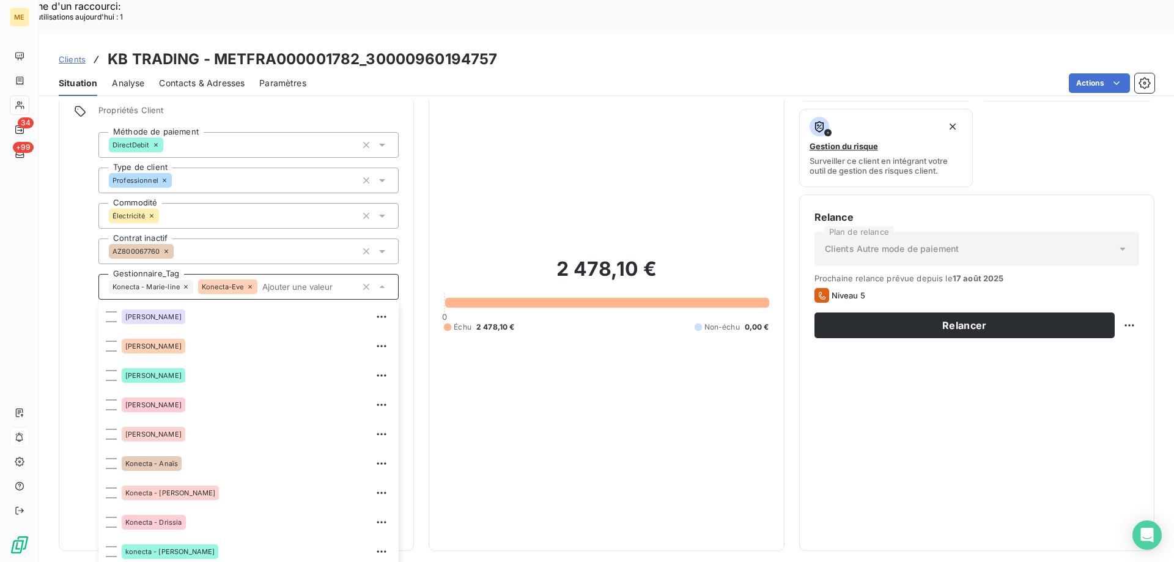
click at [186, 285] on icon at bounding box center [186, 287] width 4 height 4
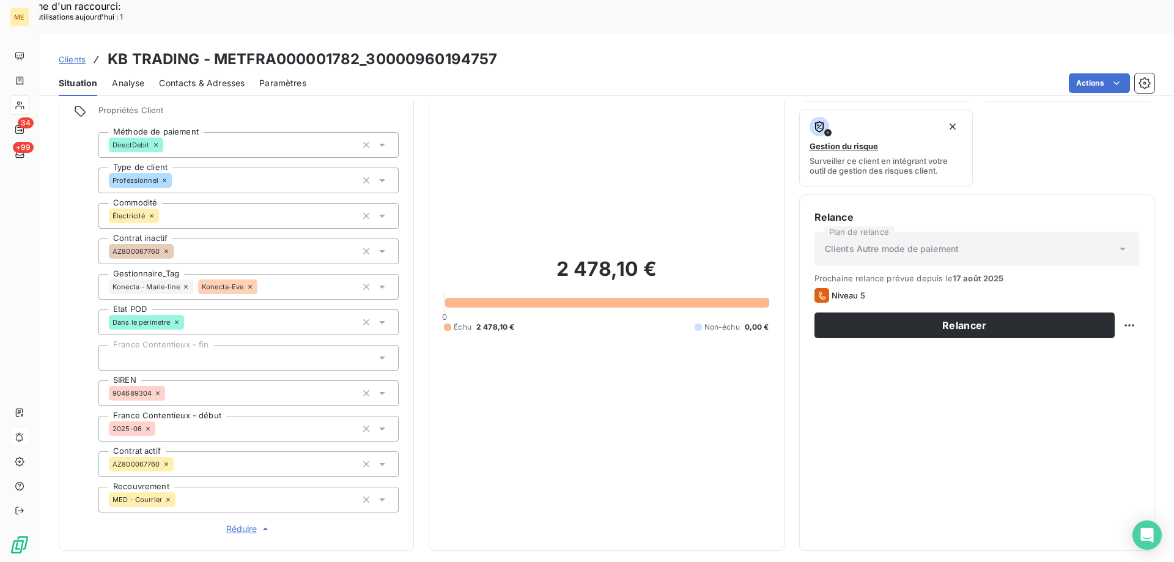
click at [185, 274] on div "Konecta - Marie-line Konecta-Eve" at bounding box center [248, 287] width 300 height 26
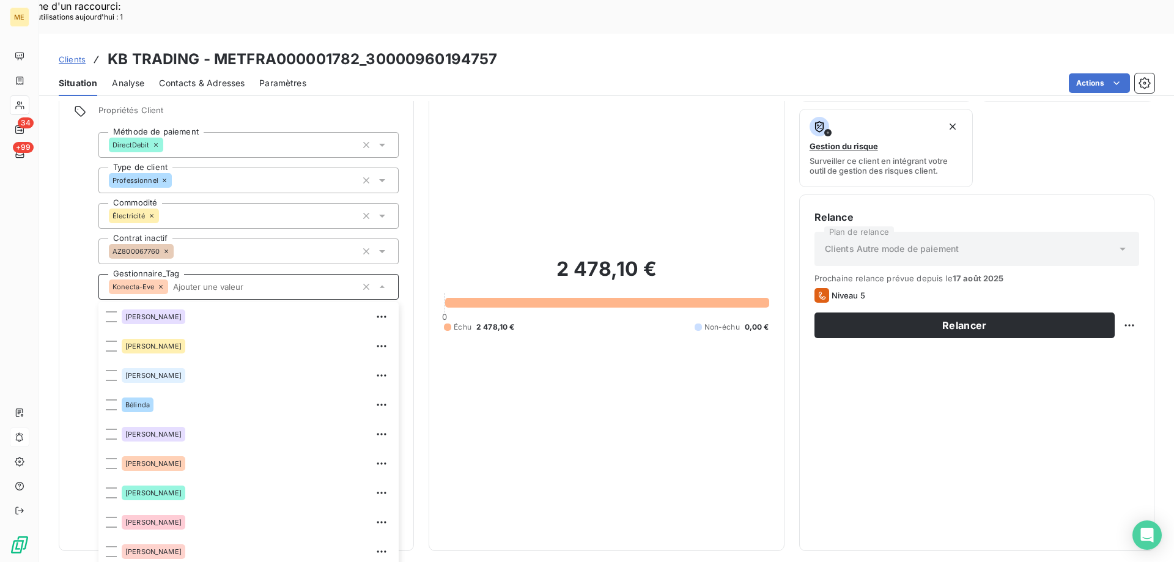
scroll to position [205, 0]
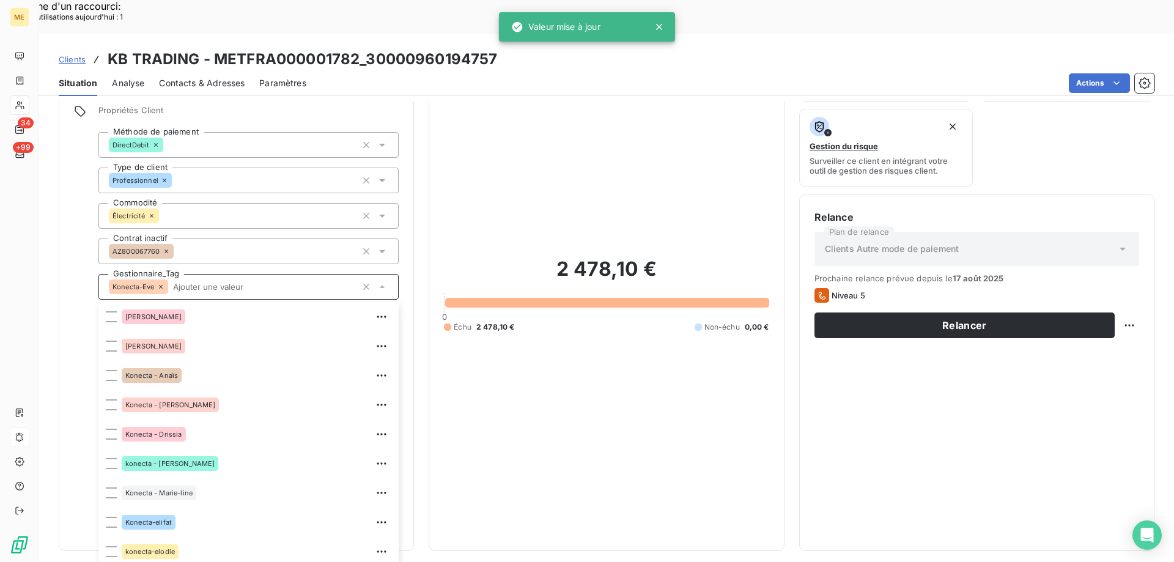
click at [161, 283] on icon at bounding box center [160, 286] width 7 height 7
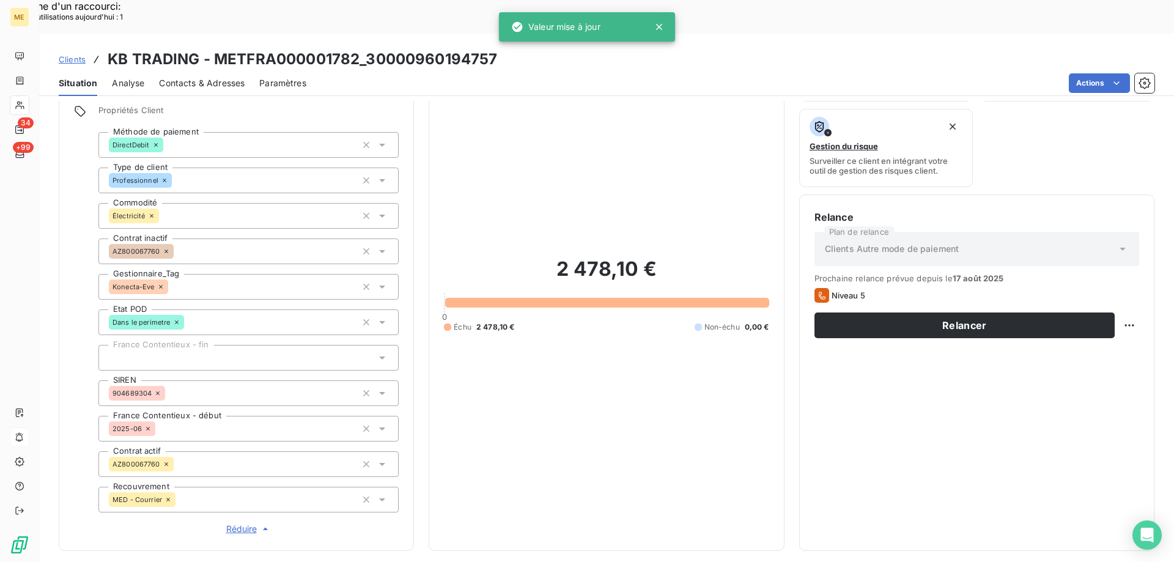
drag, startPoint x: 160, startPoint y: 251, endPoint x: 158, endPoint y: 260, distance: 8.8
click at [160, 274] on div "Konecta-Eve" at bounding box center [248, 287] width 300 height 26
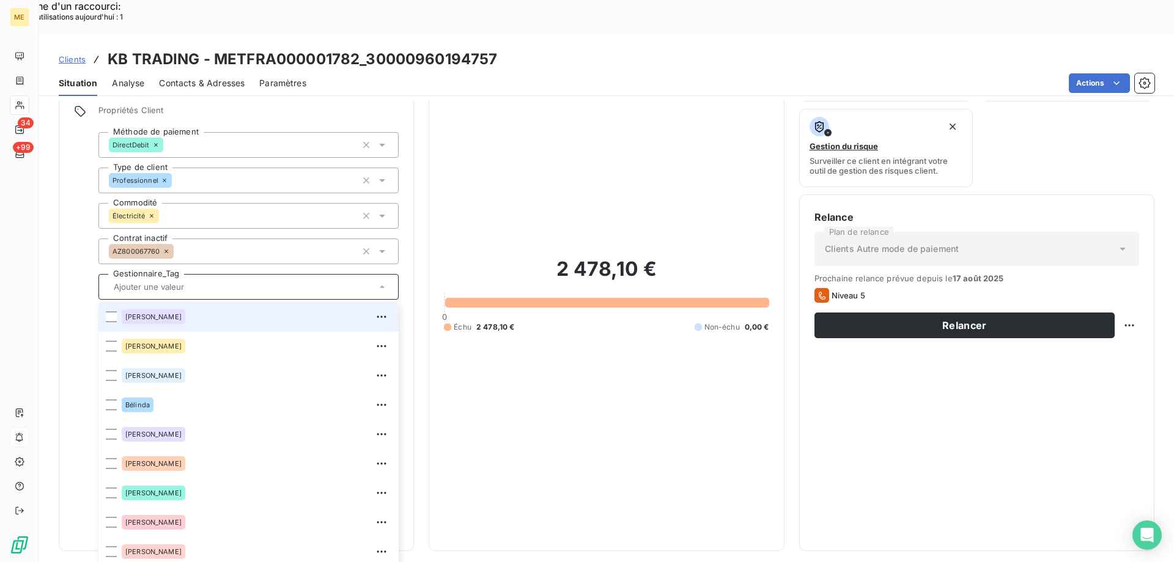
click at [681, 389] on div "2 478,10 € 0 Échu 2 478,10 € Non-échu 0,00 €" at bounding box center [606, 294] width 325 height 482
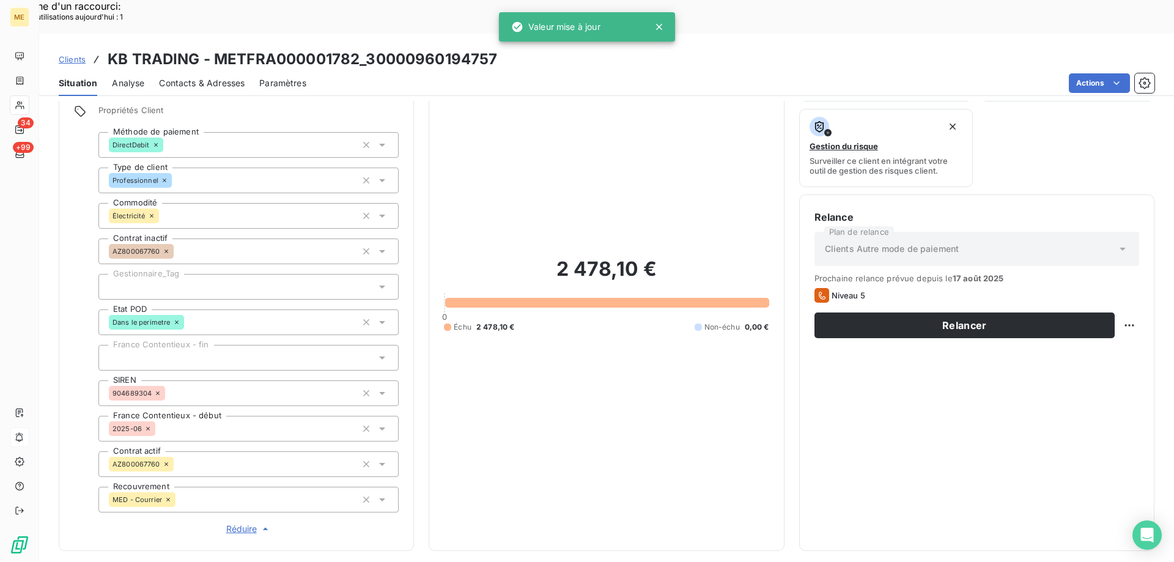
click at [306, 274] on div at bounding box center [248, 287] width 300 height 26
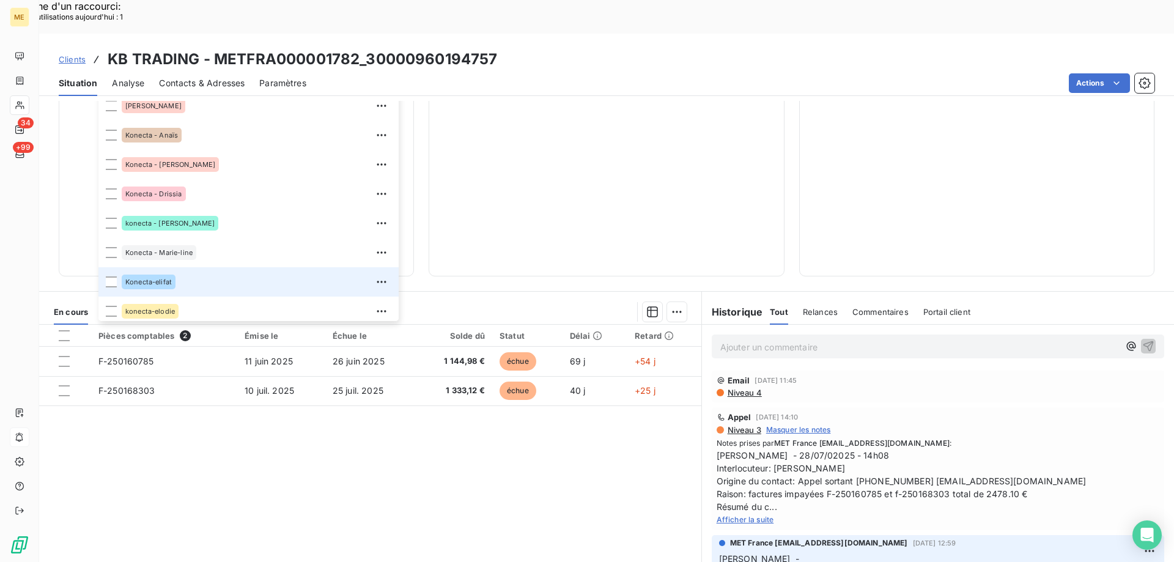
scroll to position [169, 0]
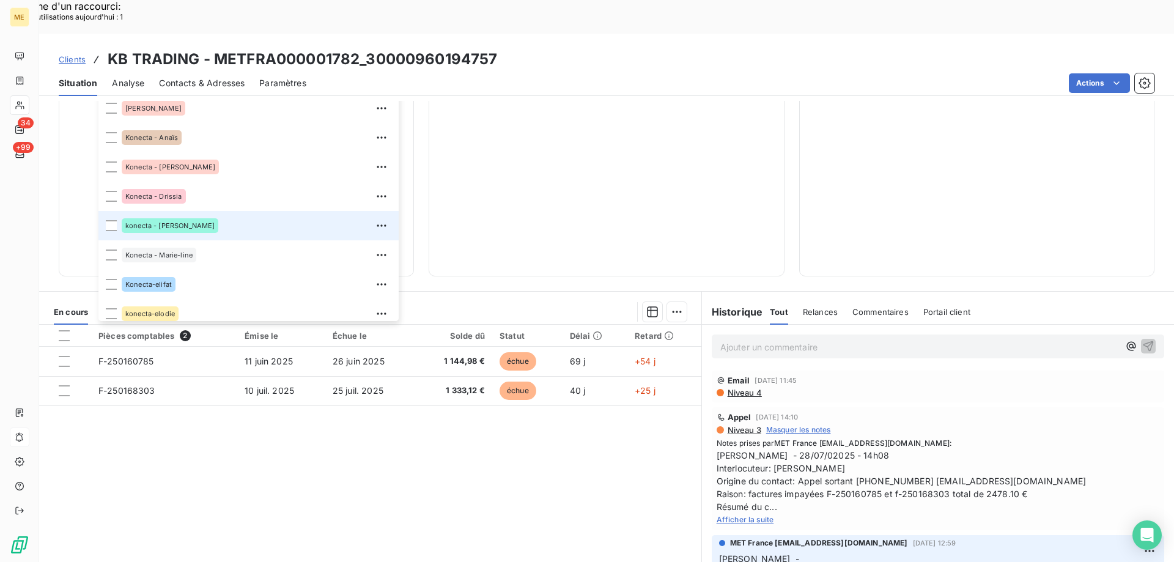
click at [108, 211] on li "konecta - lisa" at bounding box center [248, 225] width 300 height 29
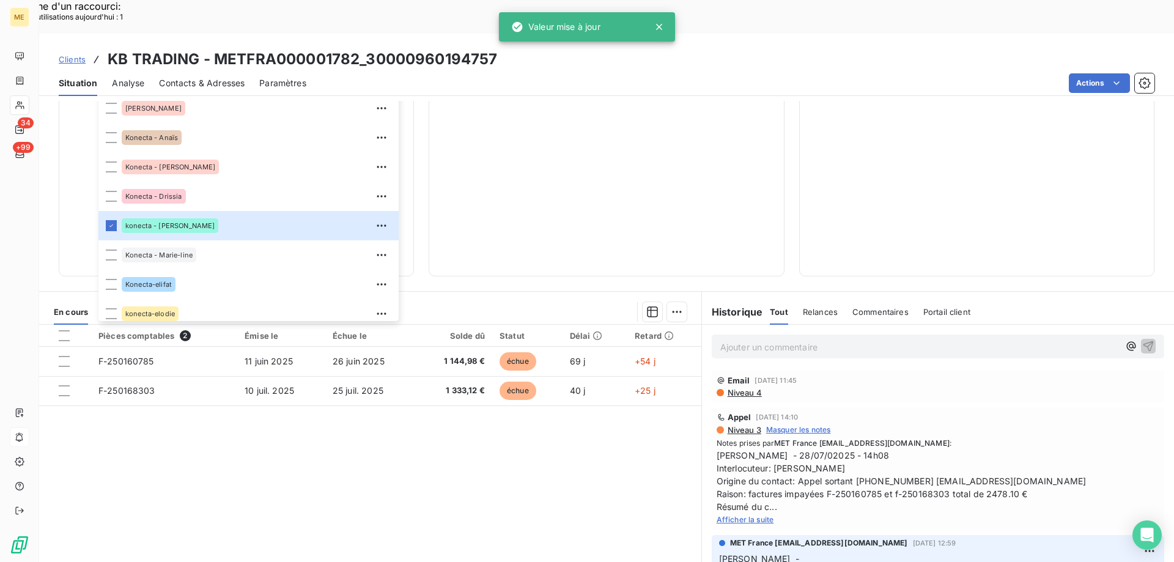
scroll to position [0, 0]
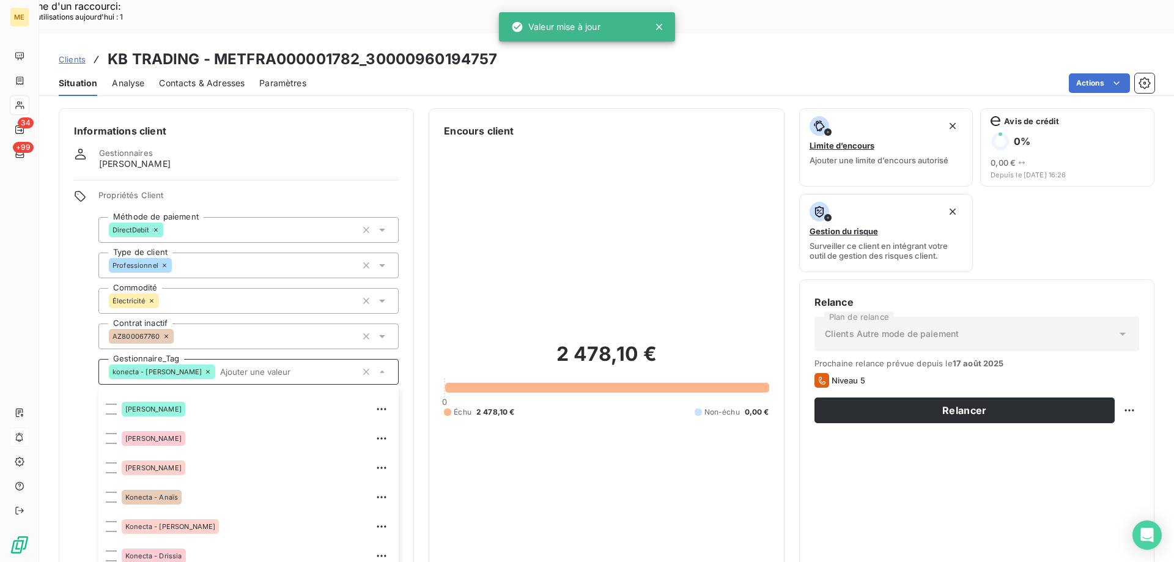
click at [586, 383] on div "2 478,10 € 0 Échu 2 478,10 € Non-échu 0,00 €" at bounding box center [606, 379] width 325 height 482
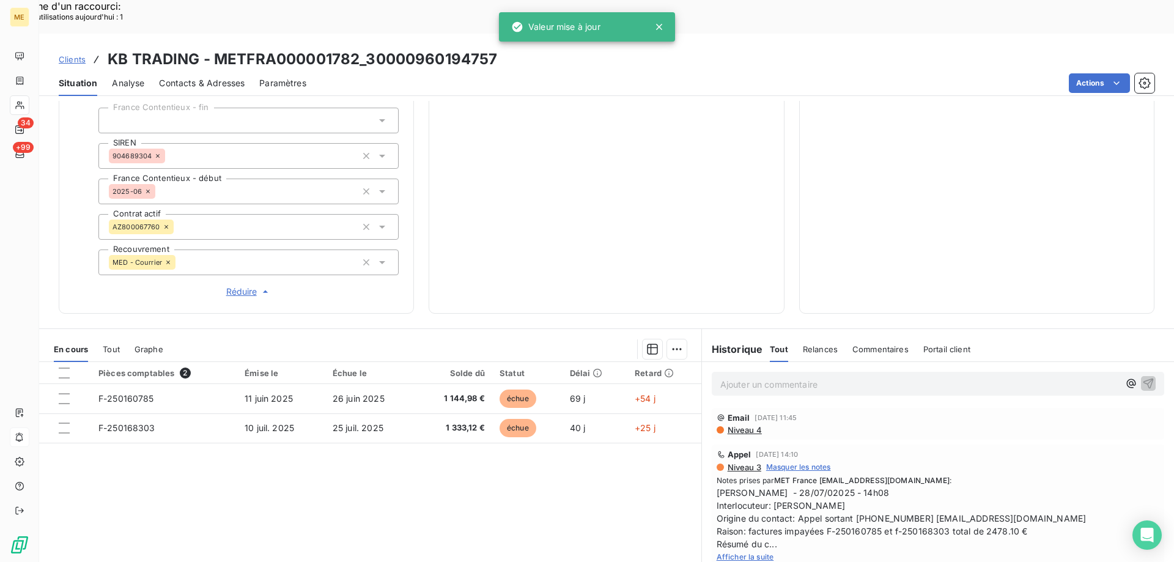
scroll to position [360, 0]
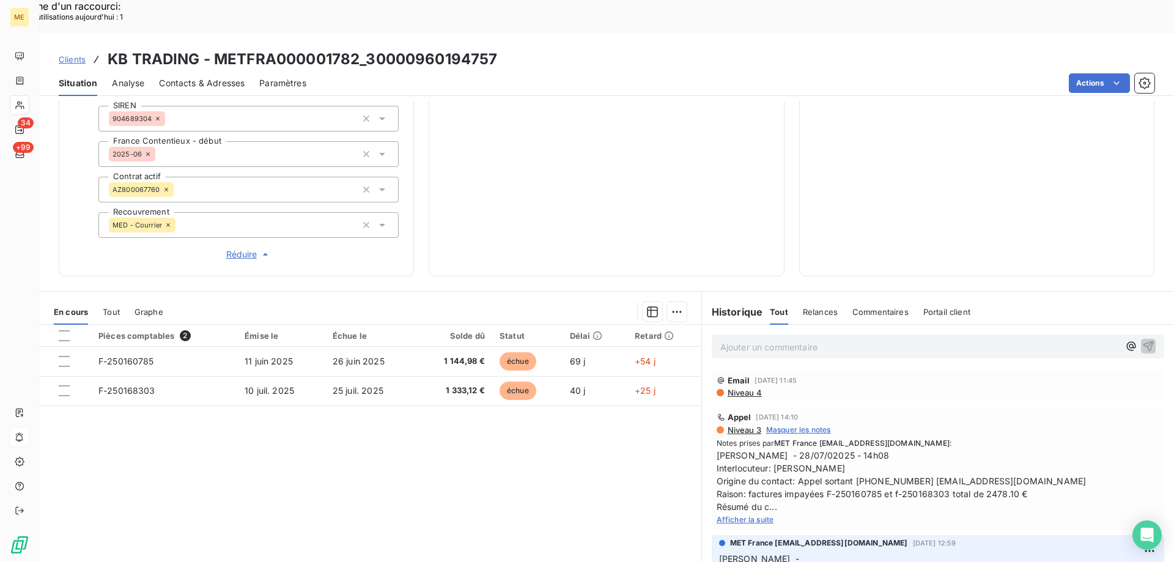
click at [742, 515] on span "Afficher la suite" at bounding box center [745, 519] width 57 height 9
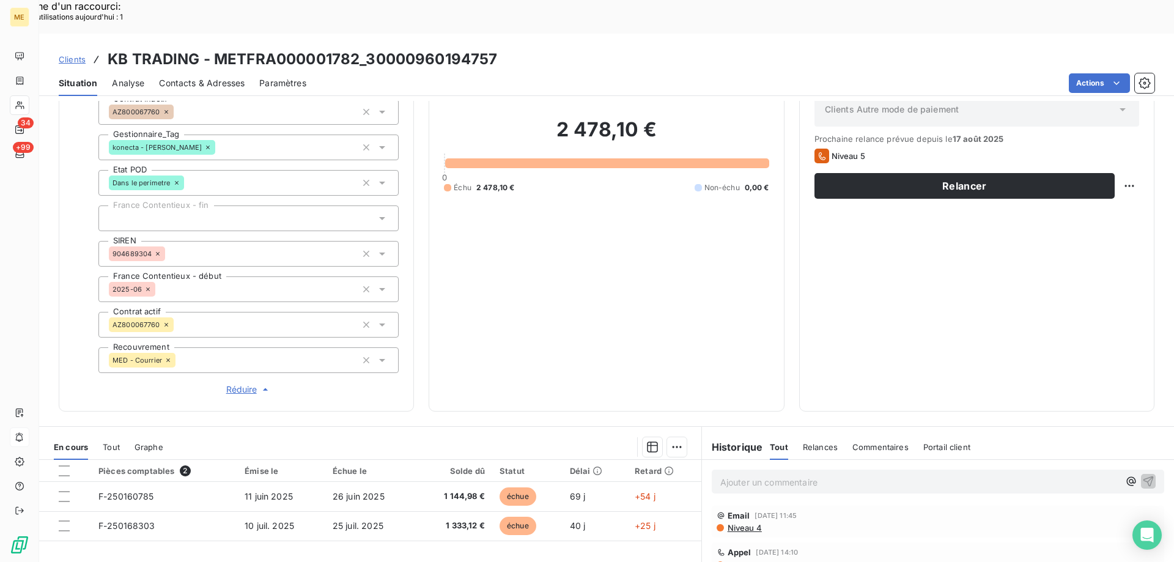
scroll to position [115, 0]
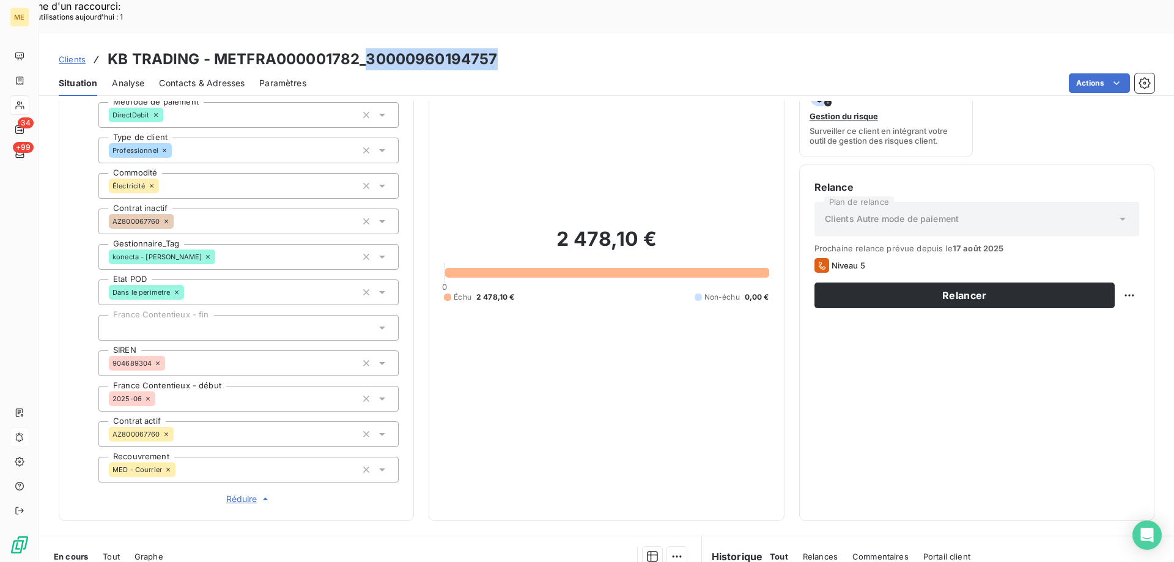
drag, startPoint x: 367, startPoint y: 27, endPoint x: 506, endPoint y: 28, distance: 138.8
click at [506, 48] on div "Clients KB TRADING - METFRA000001782_30000960194757" at bounding box center [606, 59] width 1135 height 22
copy h3 "30000960194757"
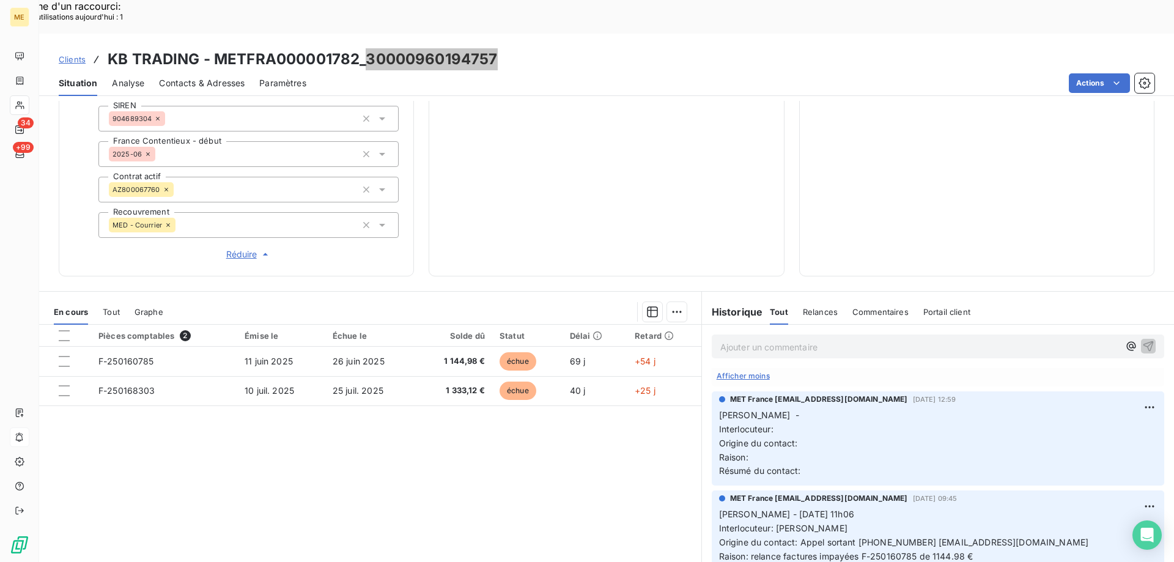
scroll to position [61, 0]
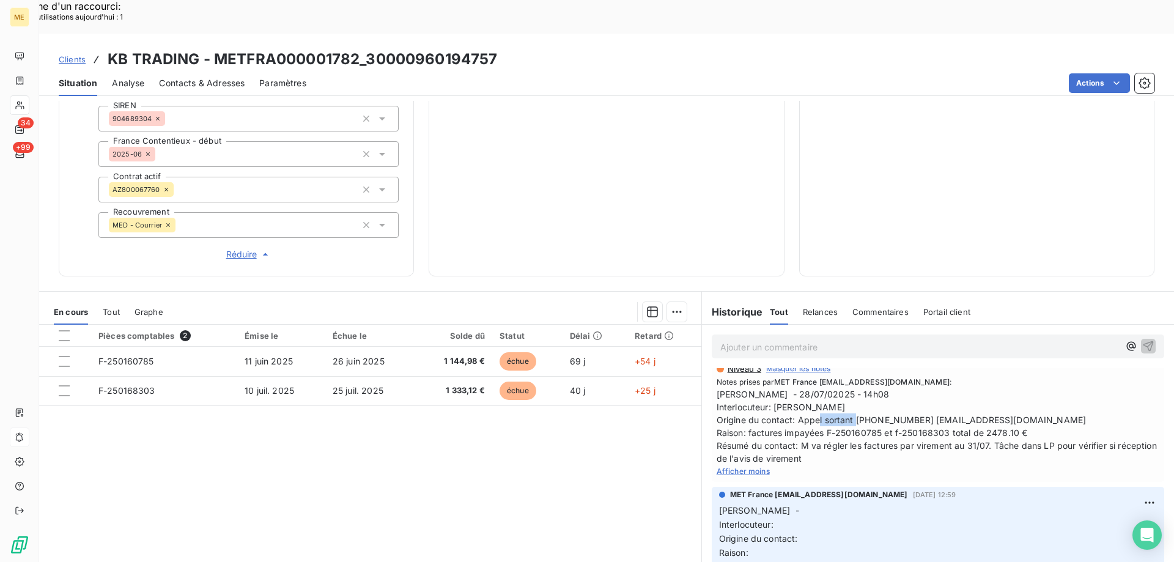
copy span "0664681040"
drag, startPoint x: 850, startPoint y: 380, endPoint x: 901, endPoint y: 381, distance: 50.8
click at [901, 388] on span "Sylvain - 28/07/02025 - 14h08 Interlocuteur: M KARDOUS Origine du contact: Appe…" at bounding box center [938, 426] width 443 height 77
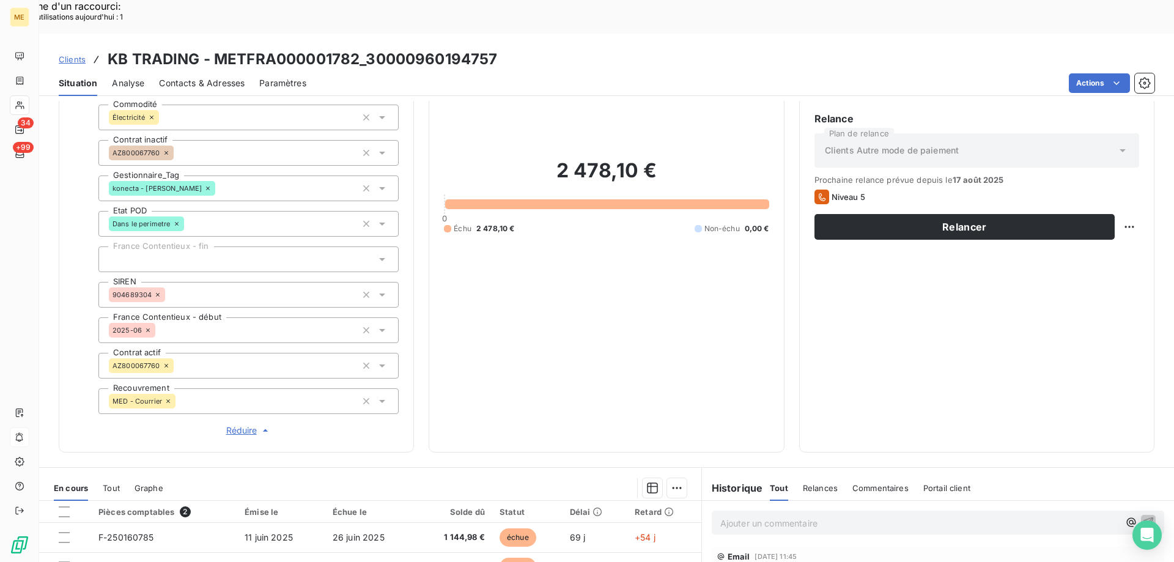
scroll to position [360, 0]
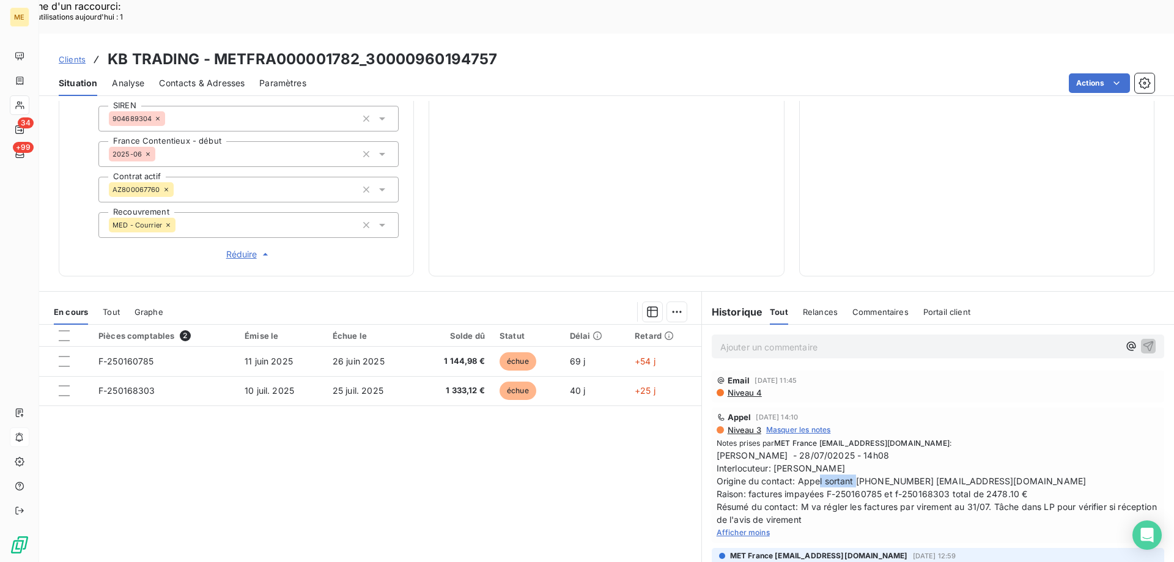
click at [997, 424] on div "Niveau 3 Masquer les notes" at bounding box center [938, 429] width 443 height 11
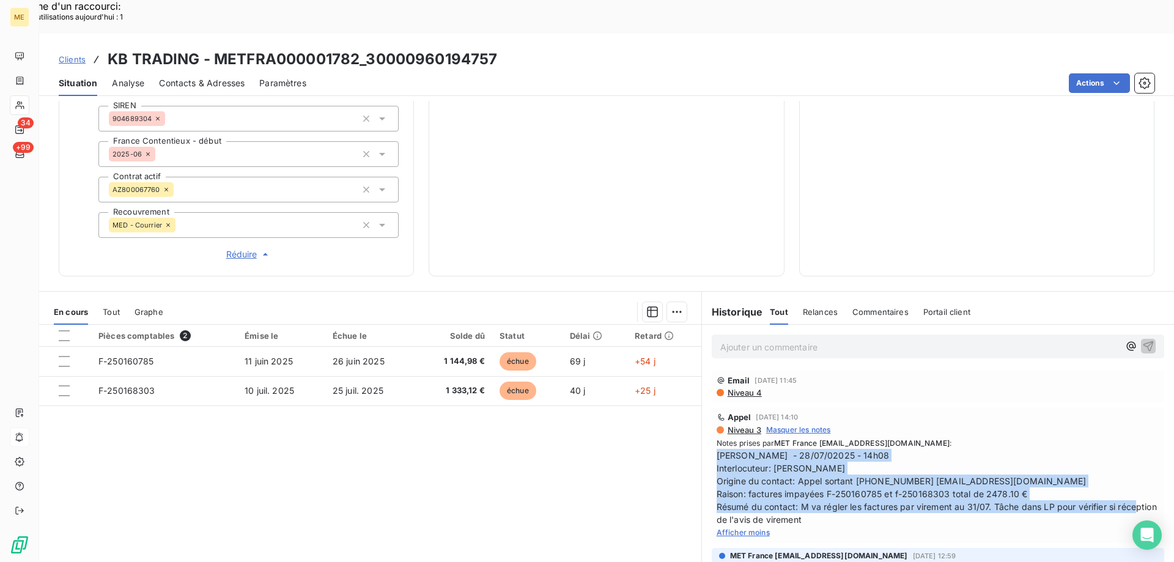
copy span "Sylvain - 28/07/02025 - 14h08 Interlocuteur: M KARDOUS Origine du contact: Appe…"
drag, startPoint x: 839, startPoint y: 485, endPoint x: 724, endPoint y: 330, distance: 193.1
click at [717, 412] on div "Appel 28 juil. 2025, 14:10 Niveau 3 Masquer les notes Notes prises par MET Fran…" at bounding box center [938, 475] width 443 height 126
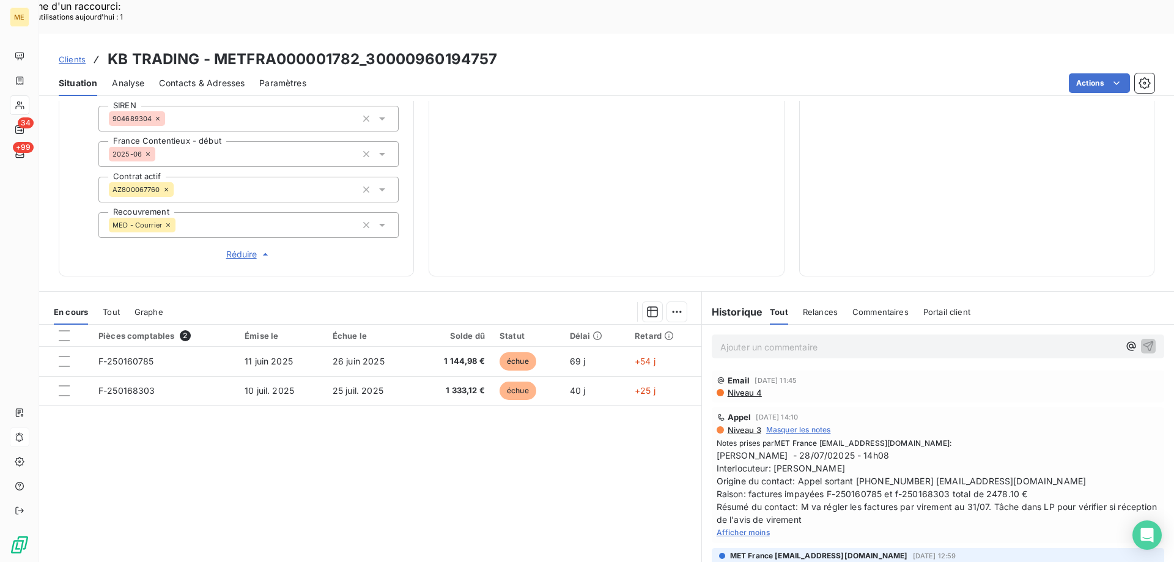
drag, startPoint x: 742, startPoint y: 289, endPoint x: 739, endPoint y: 314, distance: 25.9
click at [743, 292] on div "Historique Tout Relances Commentaires Portail client Tout Relances Commentaires…" at bounding box center [938, 444] width 472 height 305
click at [739, 339] on p "Ajouter un commentaire ﻿" at bounding box center [919, 346] width 399 height 15
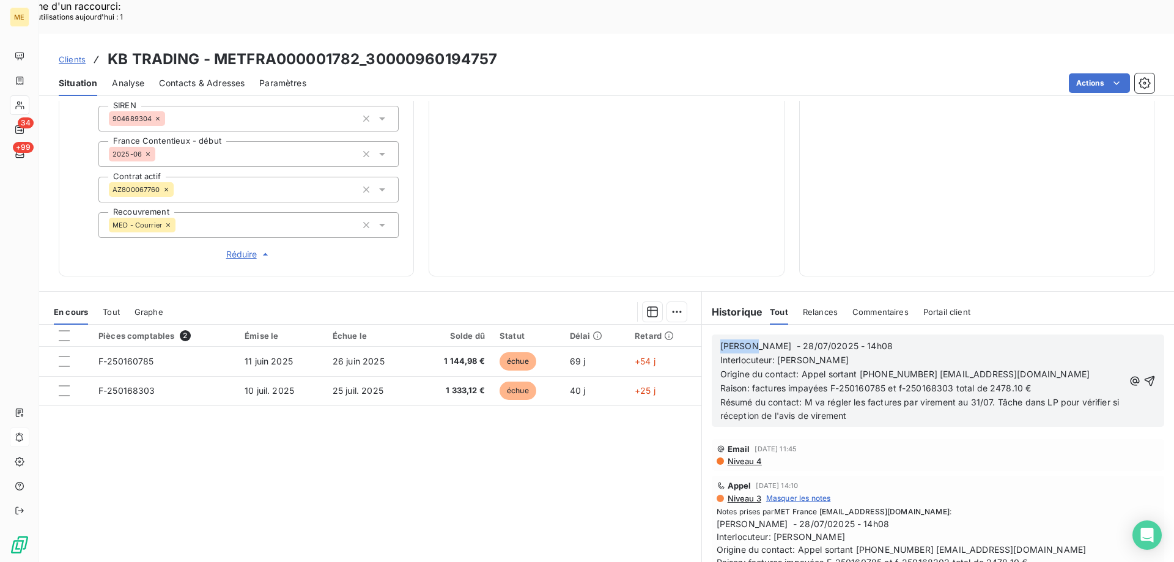
drag, startPoint x: 743, startPoint y: 311, endPoint x: 711, endPoint y: 312, distance: 31.8
click at [712, 334] on div "Sylvain - 28/07/02025 - 14h08 Interlocuteur: M KARDOUS Origine du contact: Appe…" at bounding box center [938, 380] width 452 height 92
drag, startPoint x: 752, startPoint y: 310, endPoint x: 774, endPoint y: 318, distance: 23.4
click at [752, 341] on span "Lisa - 28/07/02025 - 14h08" at bounding box center [806, 346] width 172 height 10
click at [764, 341] on span "Lisa - 19/07/02025 - 14h08" at bounding box center [805, 346] width 171 height 10
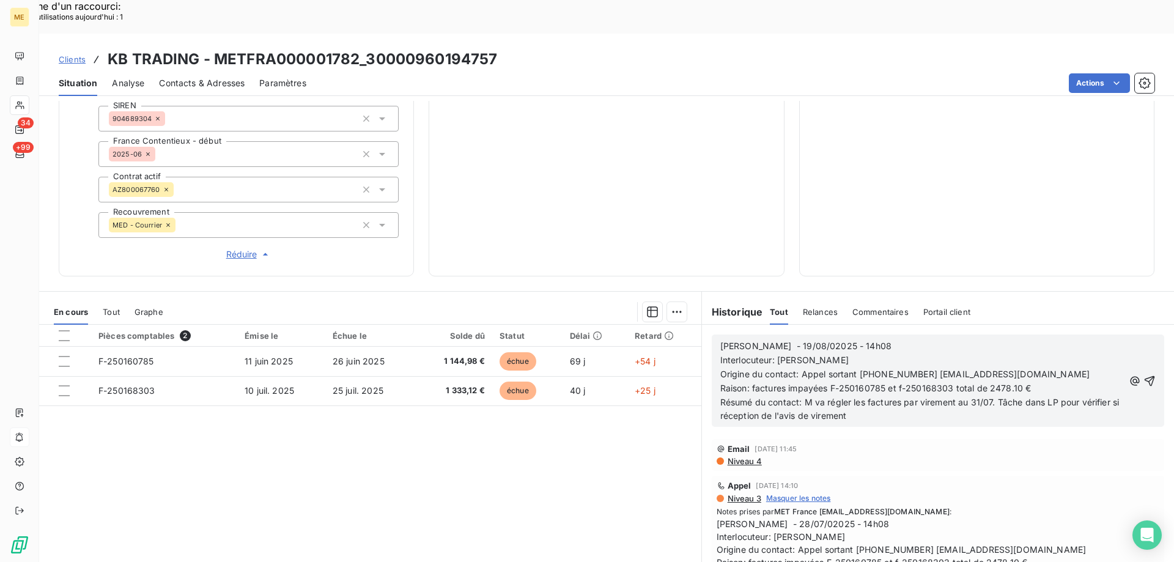
click at [860, 339] on p "Lisa - 19/08/02025 - 14h08" at bounding box center [922, 346] width 404 height 14
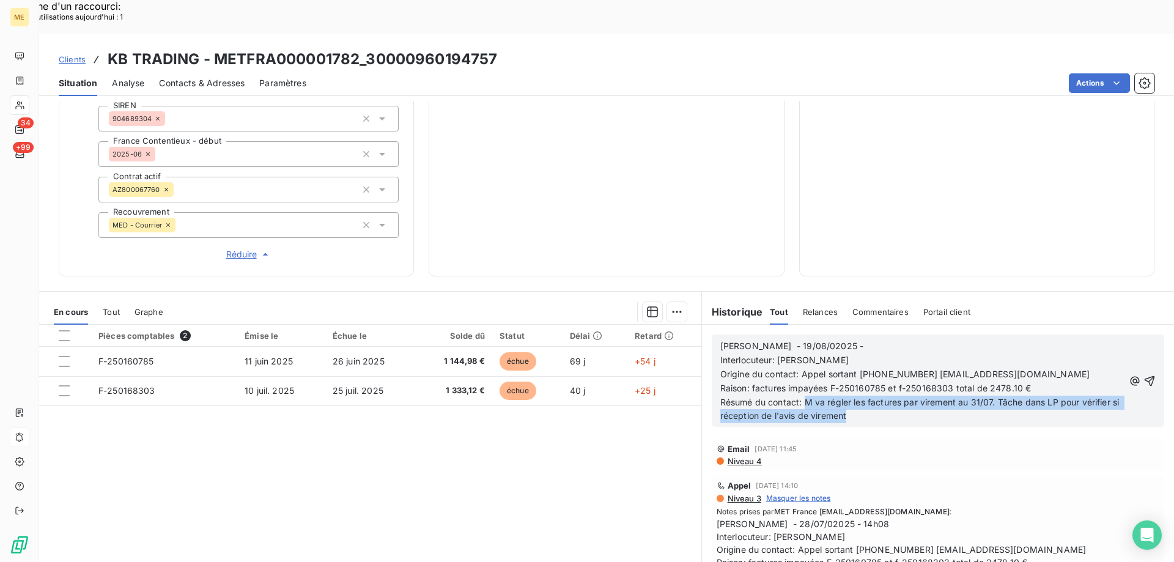
drag, startPoint x: 799, startPoint y: 362, endPoint x: 888, endPoint y: 380, distance: 90.4
click at [888, 396] on p "Résumé du contact: M va régler les factures par virement au 31/07. Tâche dans L…" at bounding box center [922, 410] width 404 height 28
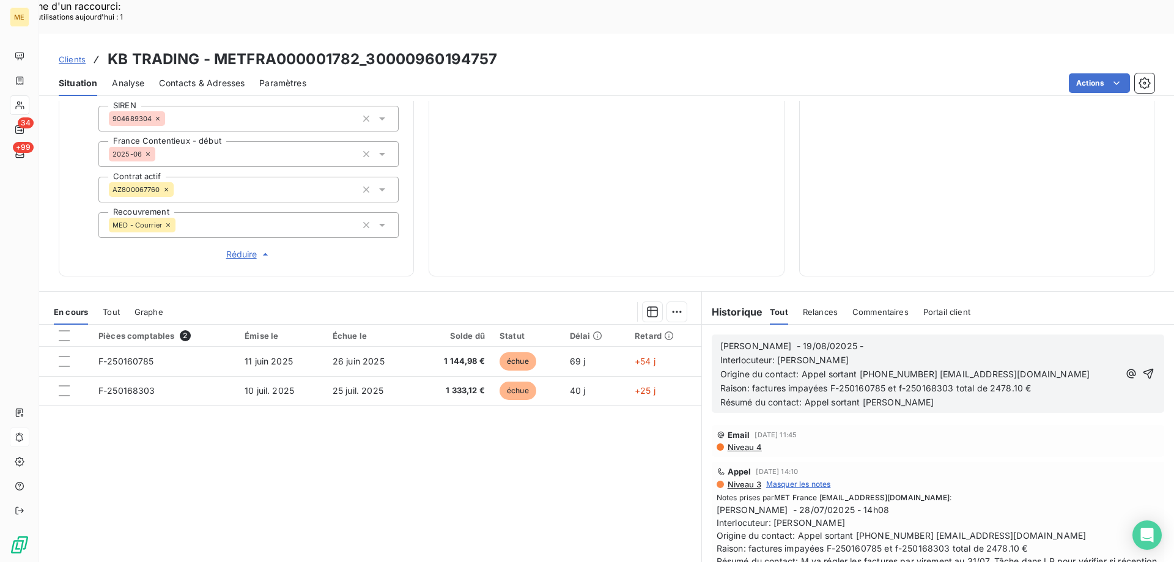
click at [1142, 367] on icon "button" at bounding box center [1148, 373] width 12 height 12
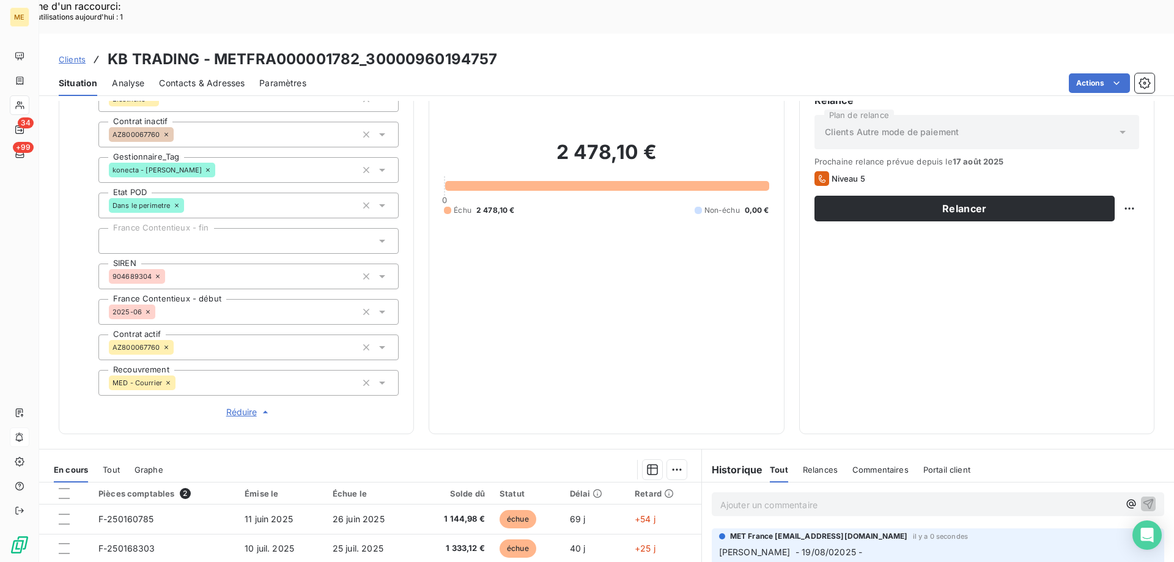
scroll to position [115, 0]
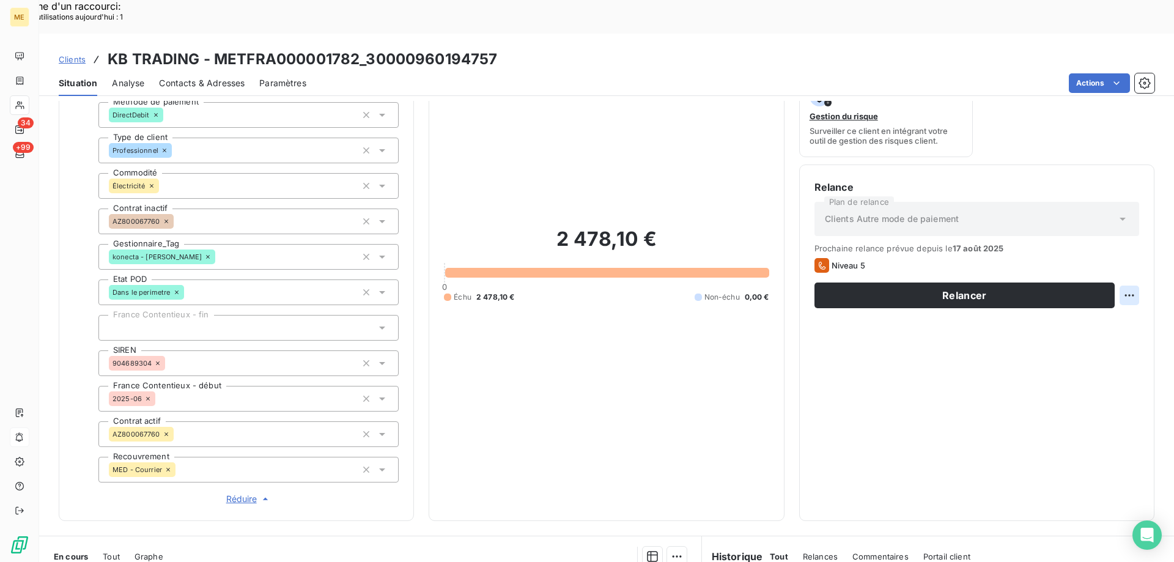
click at [1069, 295] on div "Replanifier cette action" at bounding box center [1069, 289] width 109 height 20
select select "7"
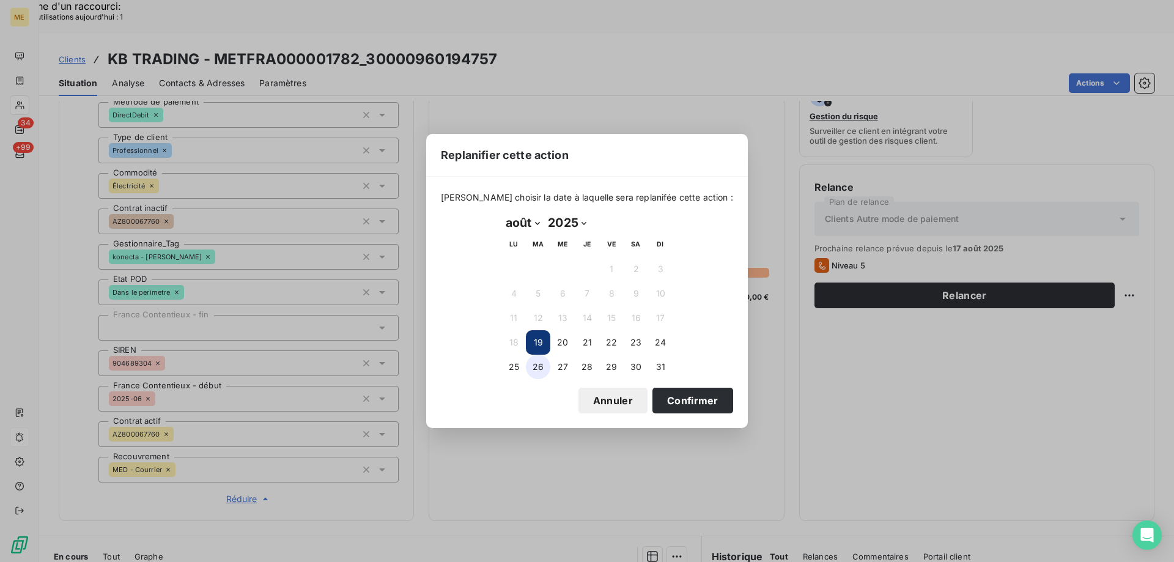
click at [541, 371] on button "26" at bounding box center [538, 367] width 24 height 24
click at [668, 404] on button "Confirmer" at bounding box center [692, 401] width 81 height 26
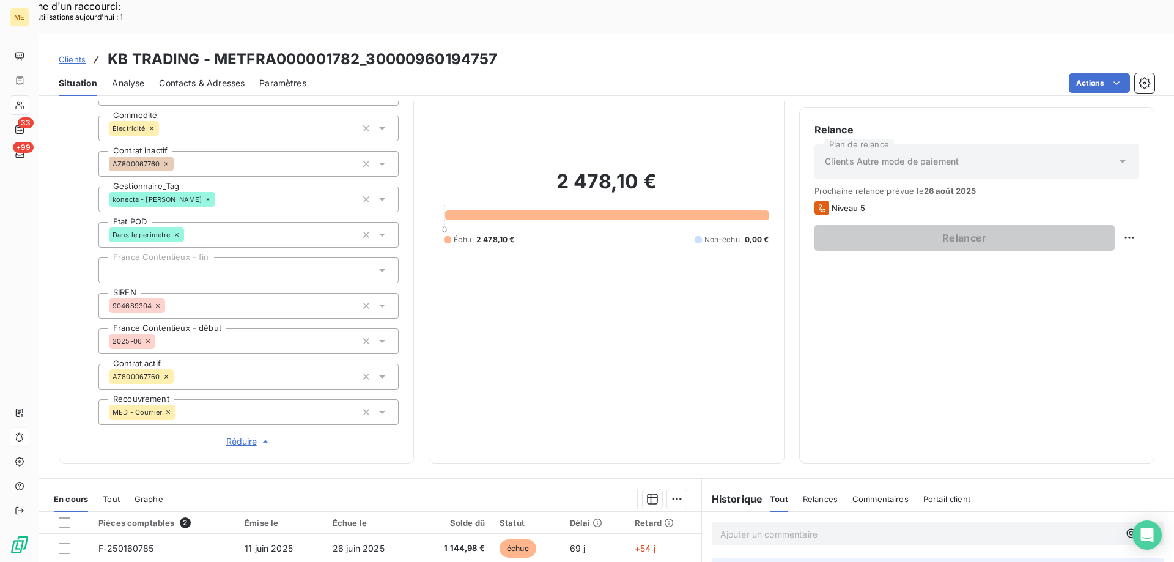
scroll to position [0, 0]
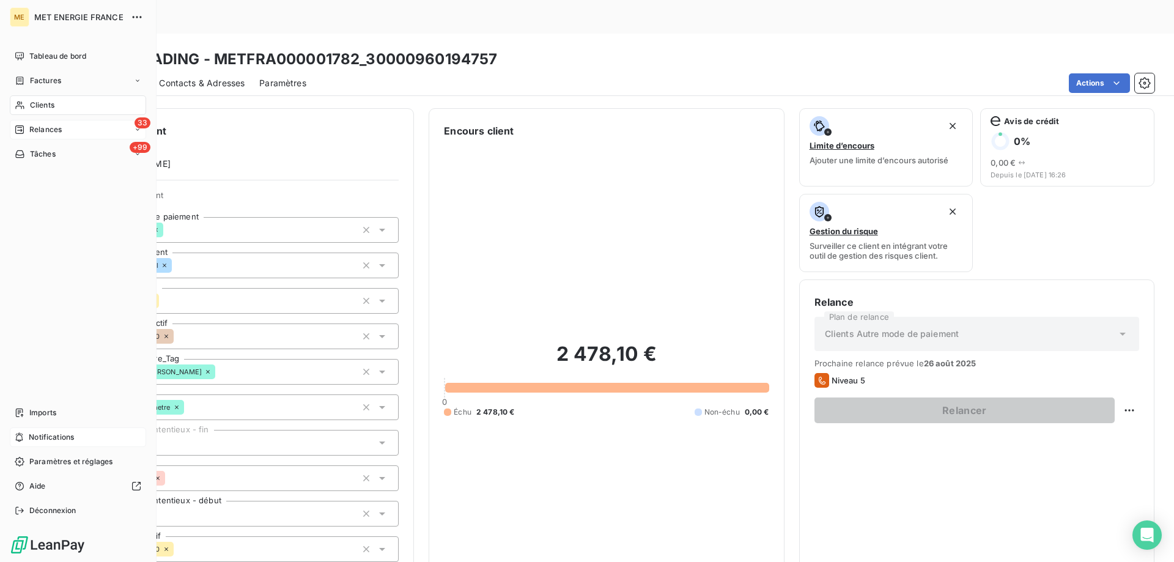
click at [55, 136] on div "33 Relances" at bounding box center [78, 130] width 136 height 20
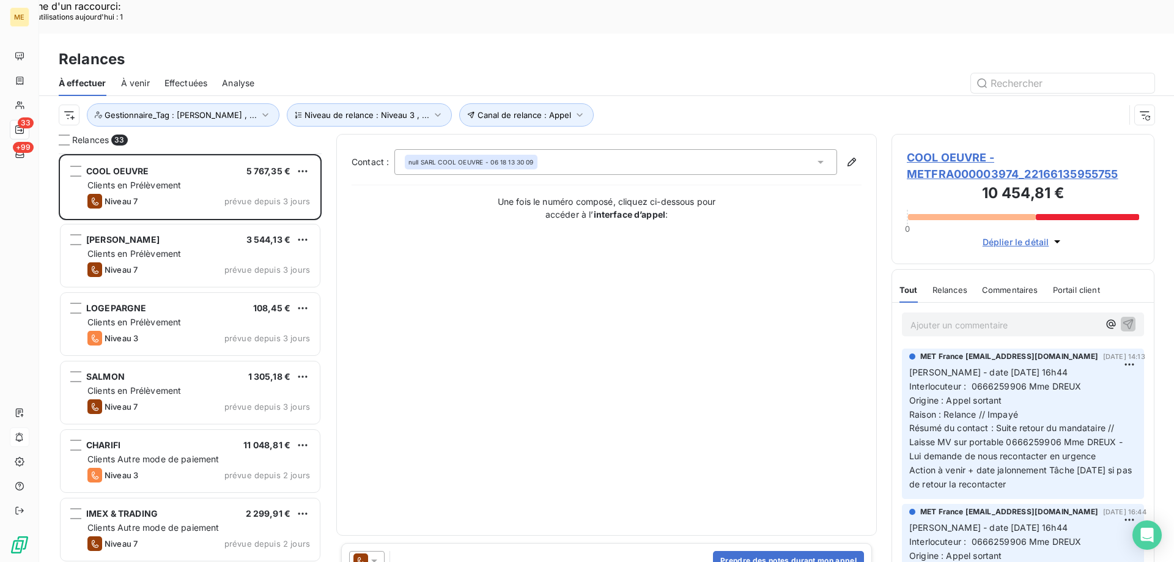
scroll to position [62, 0]
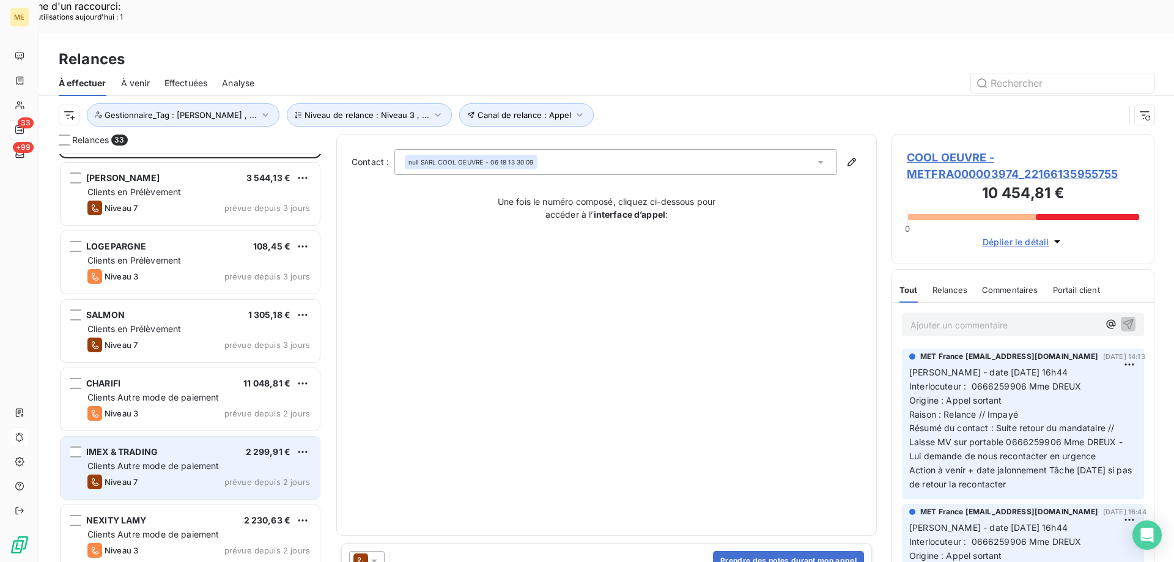
click at [219, 460] on span "Clients Autre mode de paiement" at bounding box center [153, 465] width 132 height 10
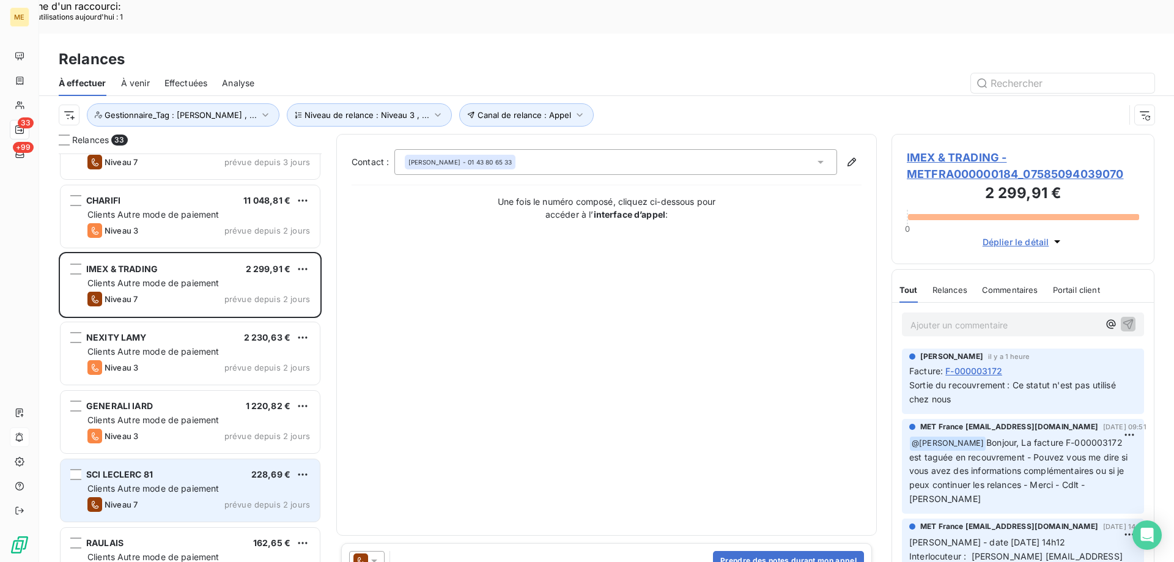
scroll to position [245, 0]
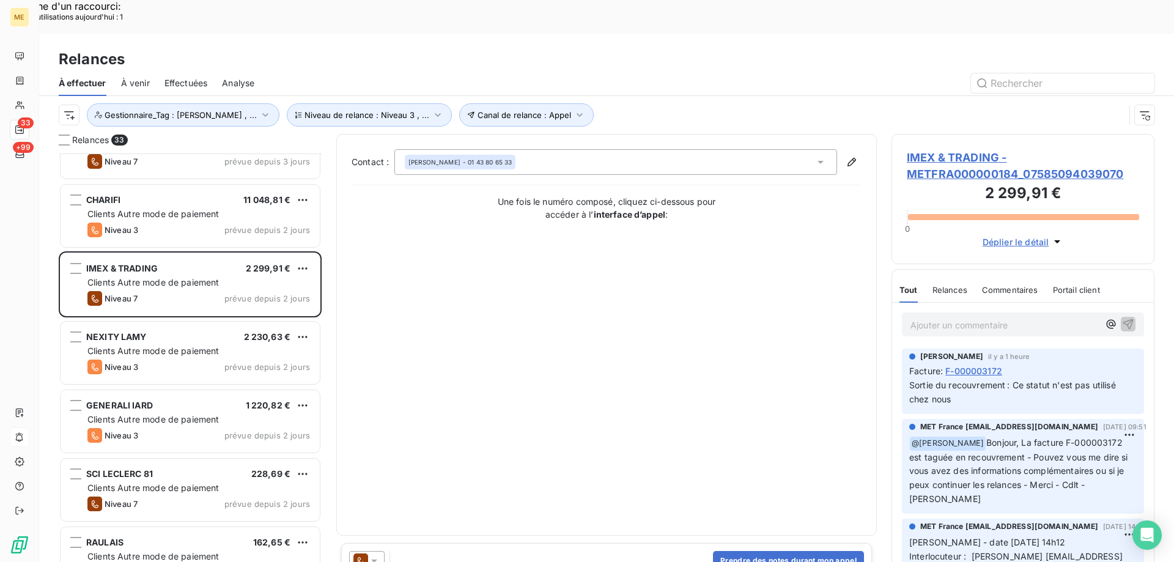
click at [197, 351] on div "NEXITY LAMY 2 230,63 € Clients Autre mode de paiement Niveau 3 prévue depuis 2 …" at bounding box center [190, 354] width 263 height 68
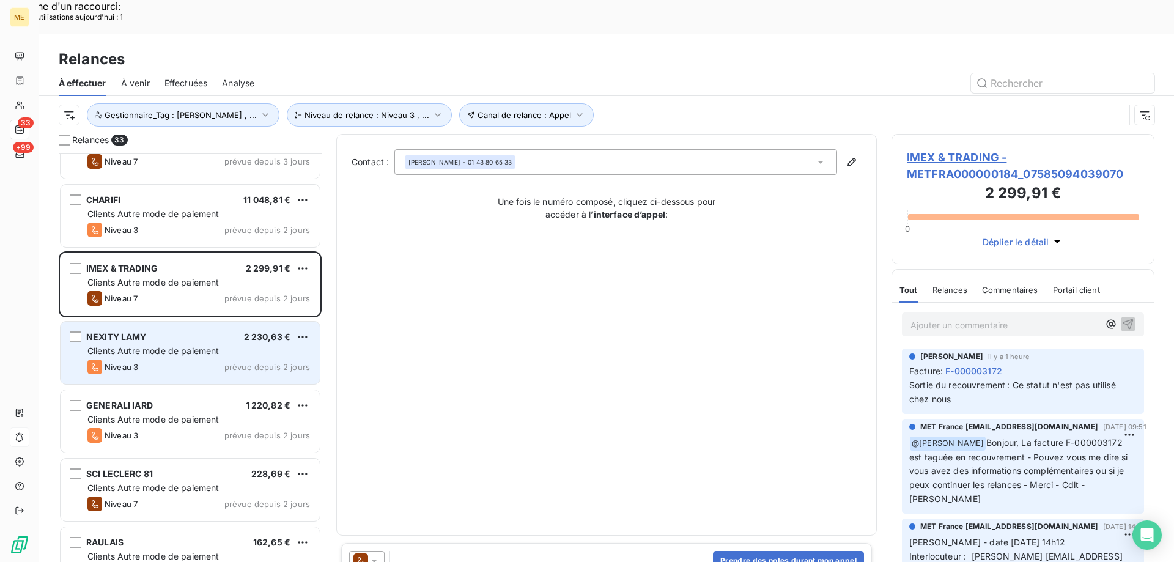
click at [207, 342] on div "NEXITY LAMY 2 230,63 € Clients Autre mode de paiement Niveau 3 prévue depuis 2 …" at bounding box center [190, 353] width 259 height 62
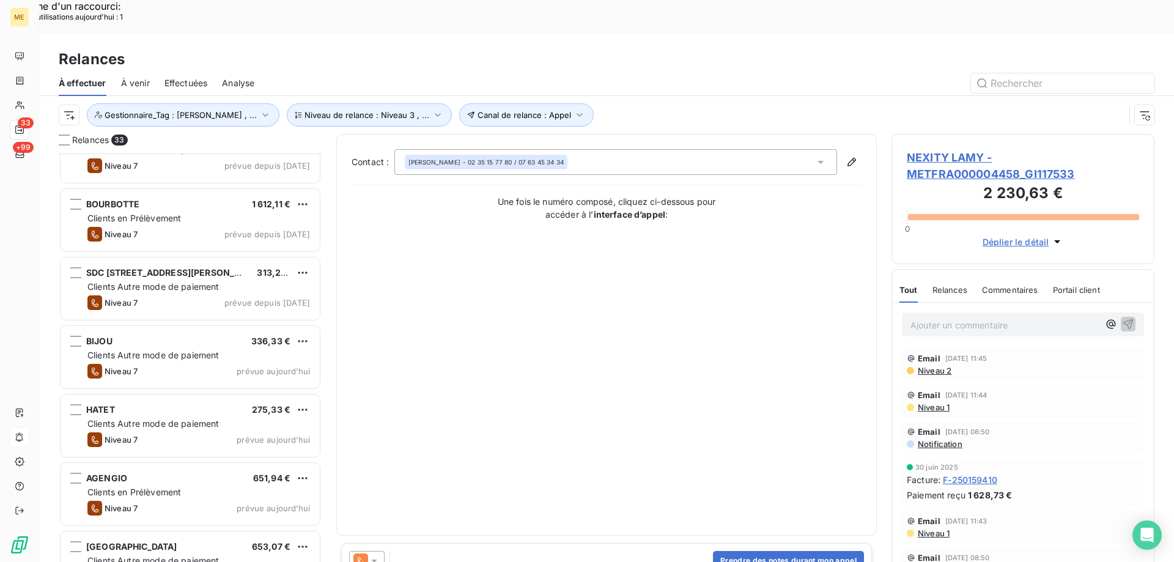
scroll to position [1818, 0]
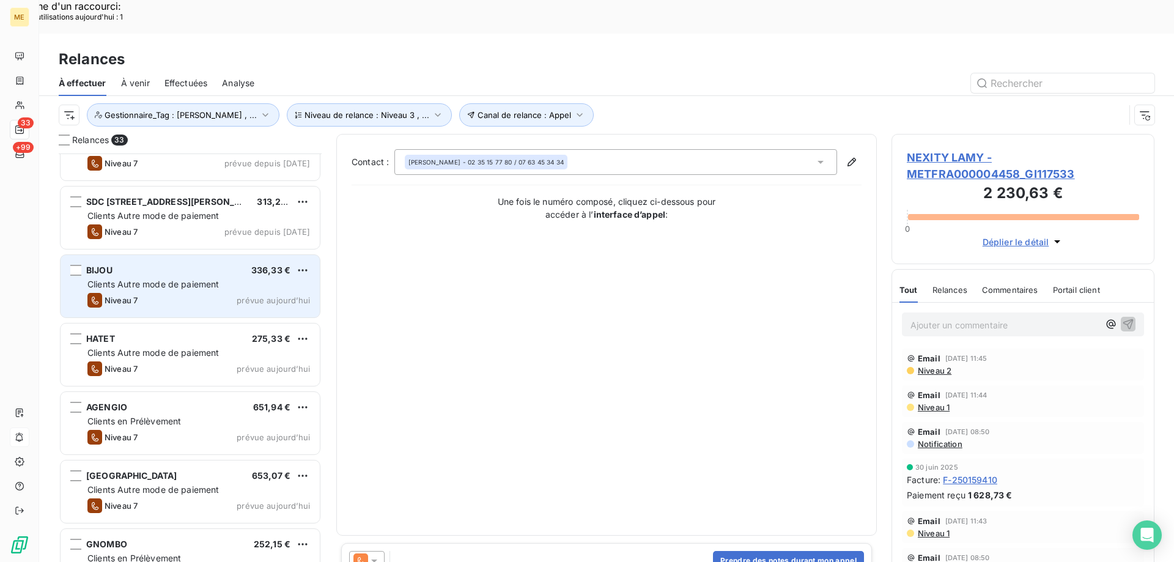
click at [216, 258] on div "BIJOU 336,33 € Clients Autre mode de paiement Niveau 7 prévue aujourd’hui" at bounding box center [190, 286] width 259 height 62
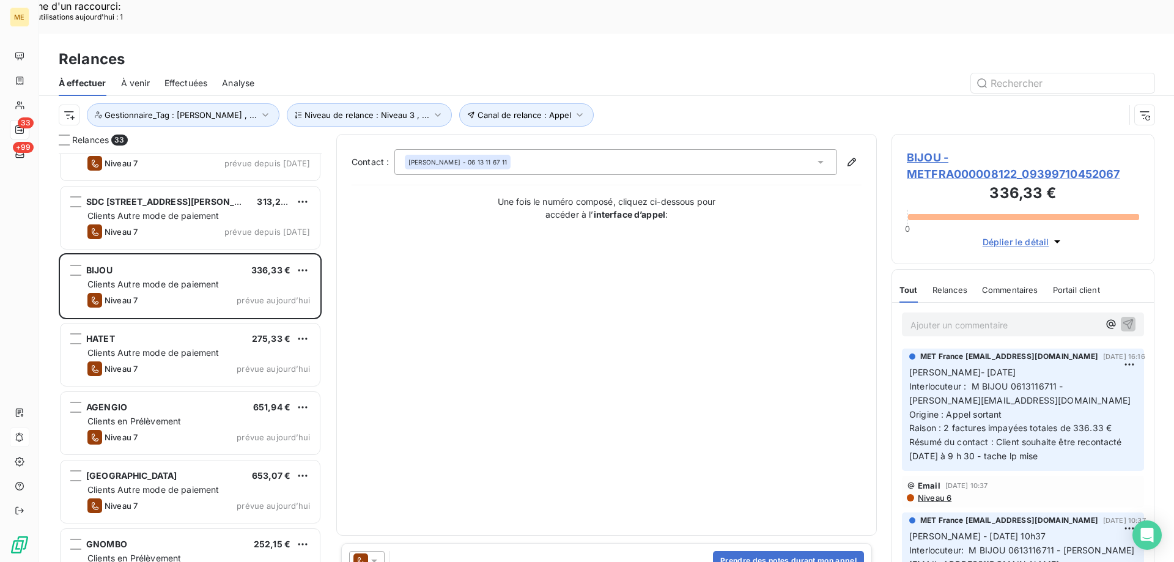
click at [1013, 149] on span "BIJOU - METFRA000008122_09399710452067" at bounding box center [1023, 165] width 232 height 33
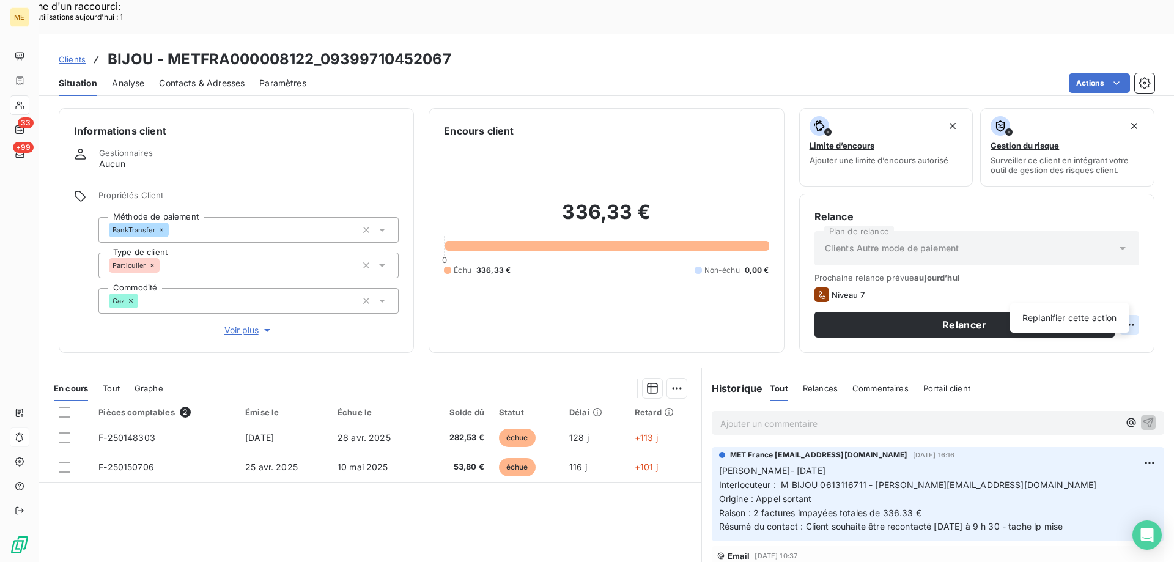
click at [1068, 325] on div "Replanifier cette action" at bounding box center [1069, 318] width 109 height 20
select select "7"
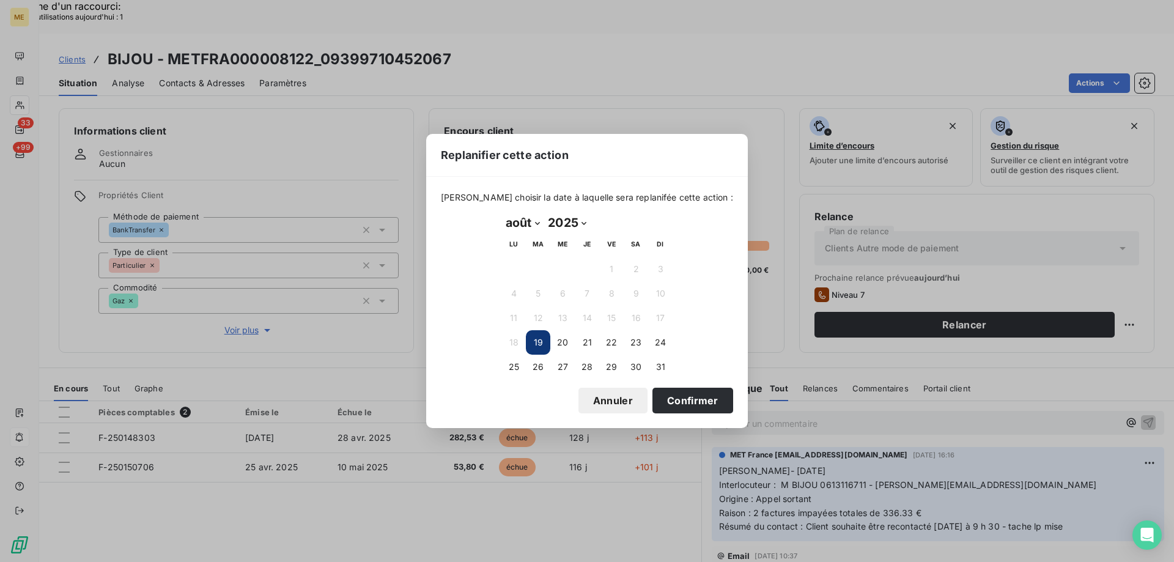
click at [551, 349] on td "20" at bounding box center [562, 342] width 24 height 24
click at [566, 341] on button "20" at bounding box center [562, 342] width 24 height 24
click at [662, 391] on button "Confirmer" at bounding box center [692, 401] width 81 height 26
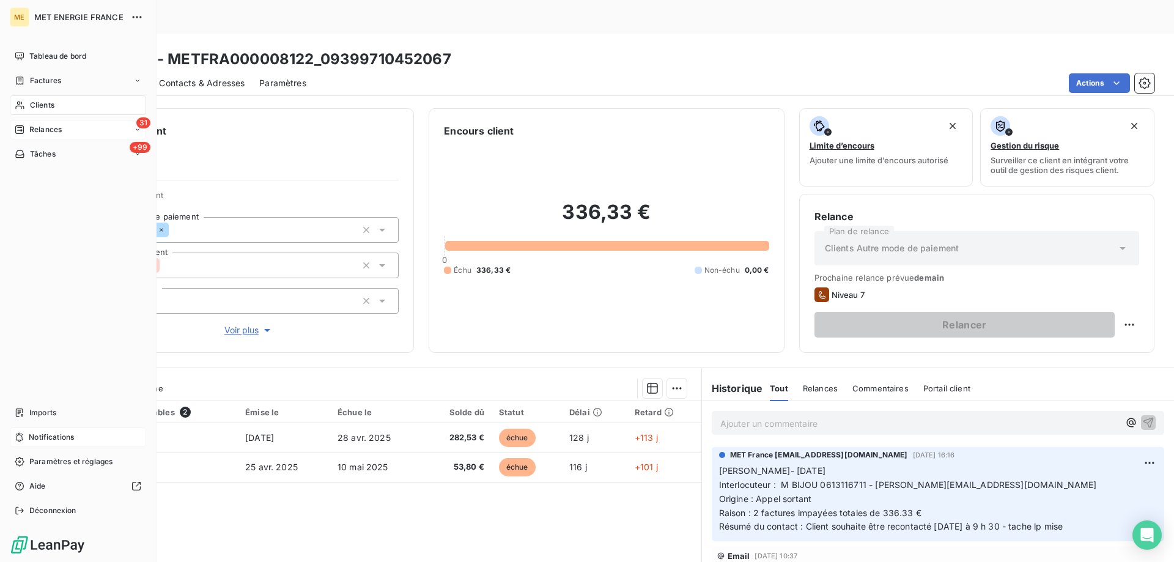
click at [48, 126] on span "Relances" at bounding box center [45, 129] width 32 height 11
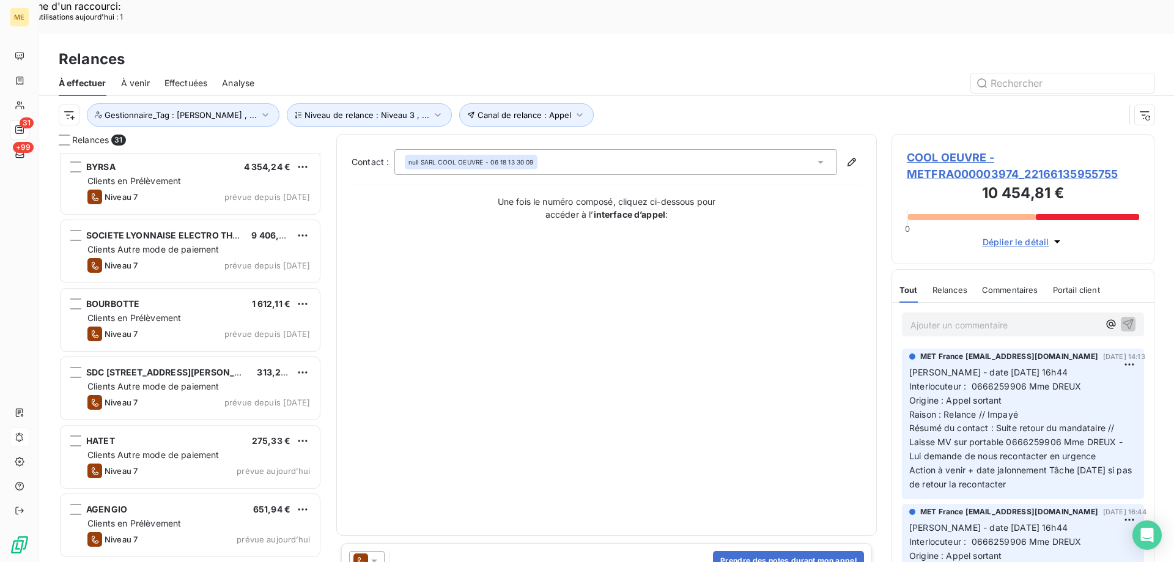
scroll to position [1681, 0]
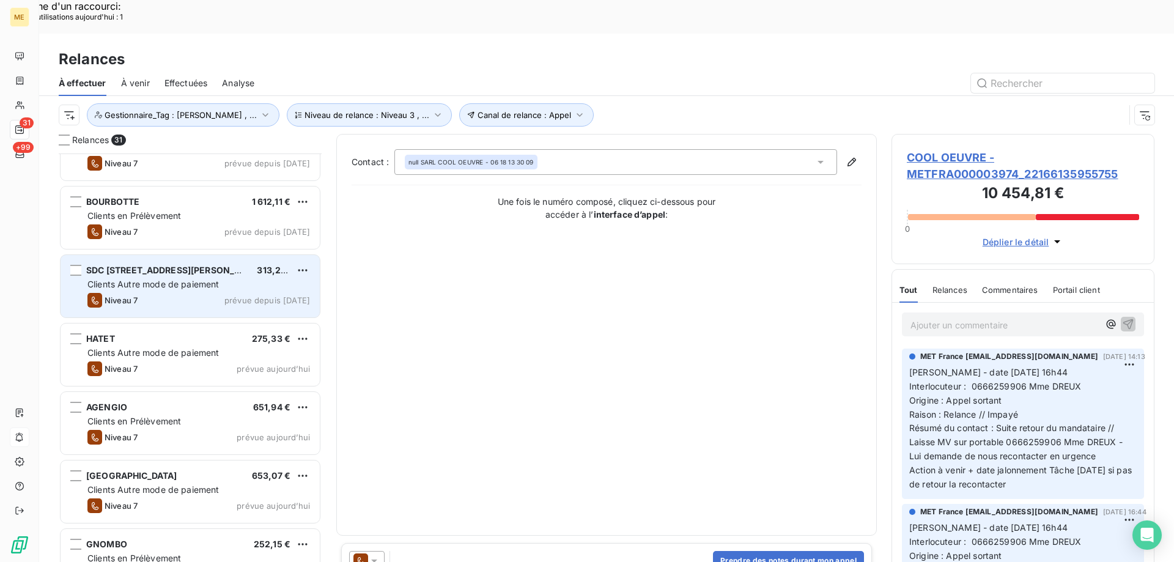
click at [185, 279] on span "Clients Autre mode de paiement" at bounding box center [153, 284] width 132 height 10
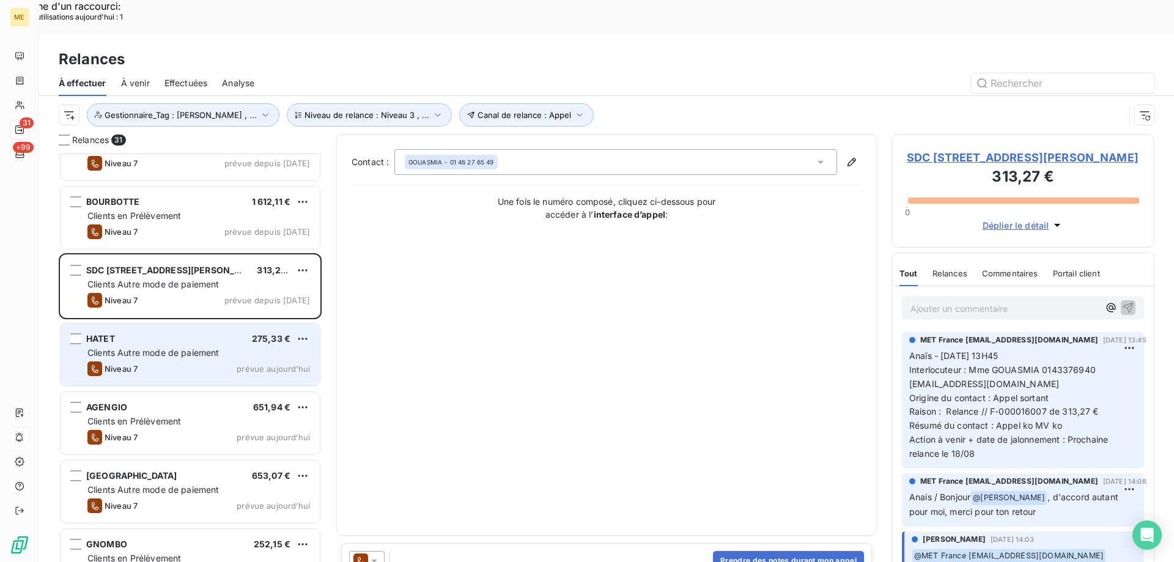
click at [196, 361] on div "Niveau 7 prévue aujourd’hui" at bounding box center [198, 368] width 223 height 15
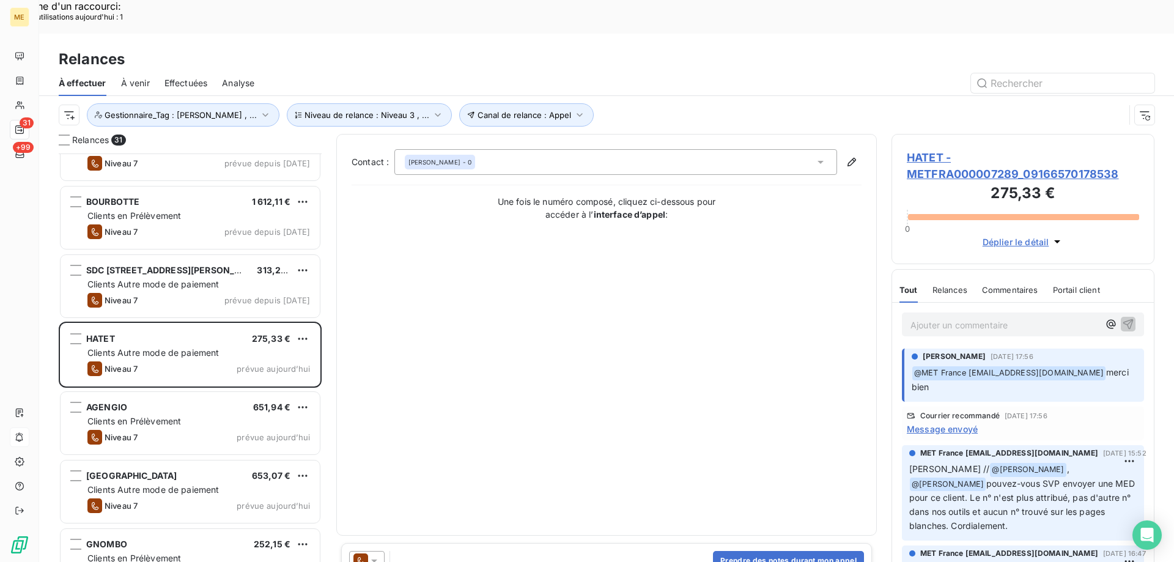
click at [929, 149] on span "HATET - METFRA000007289_09166570178538" at bounding box center [1023, 165] width 232 height 33
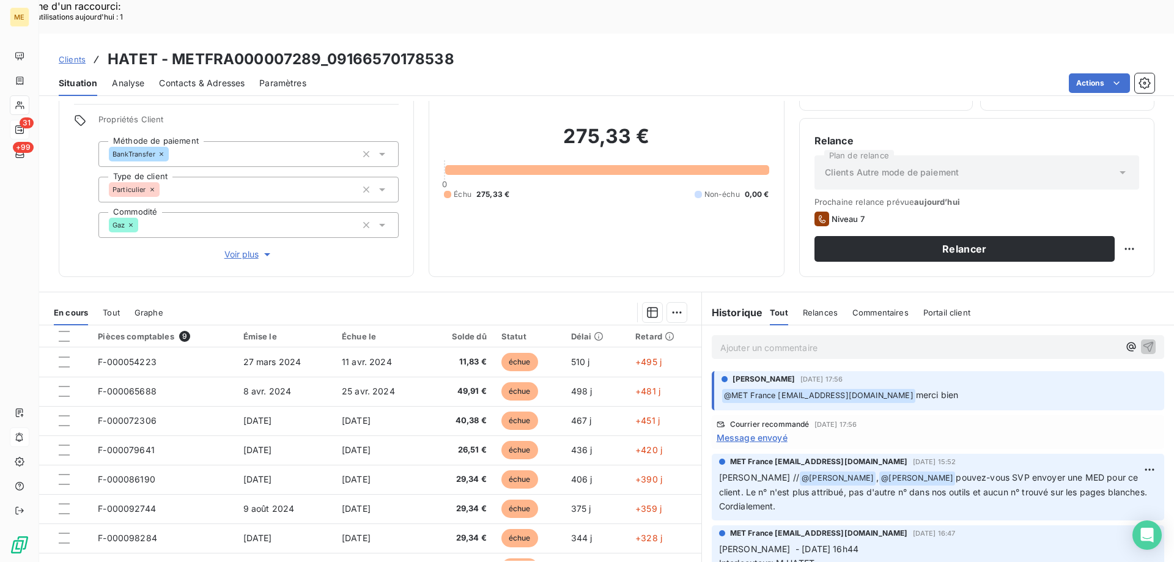
scroll to position [78, 0]
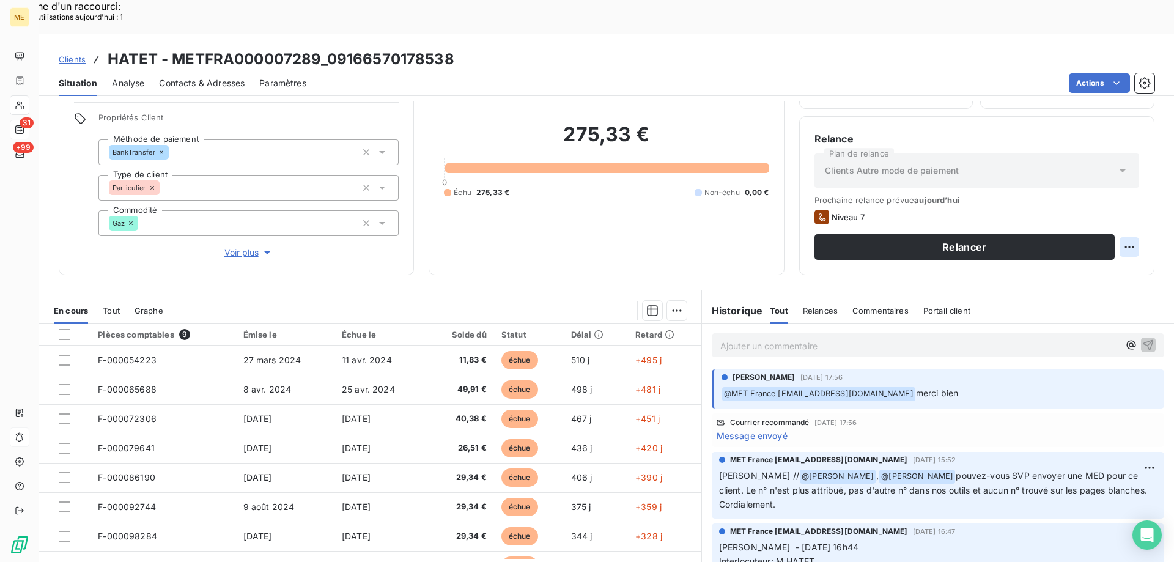
click at [1086, 236] on div "Replanifier cette action" at bounding box center [1069, 241] width 109 height 20
select select "7"
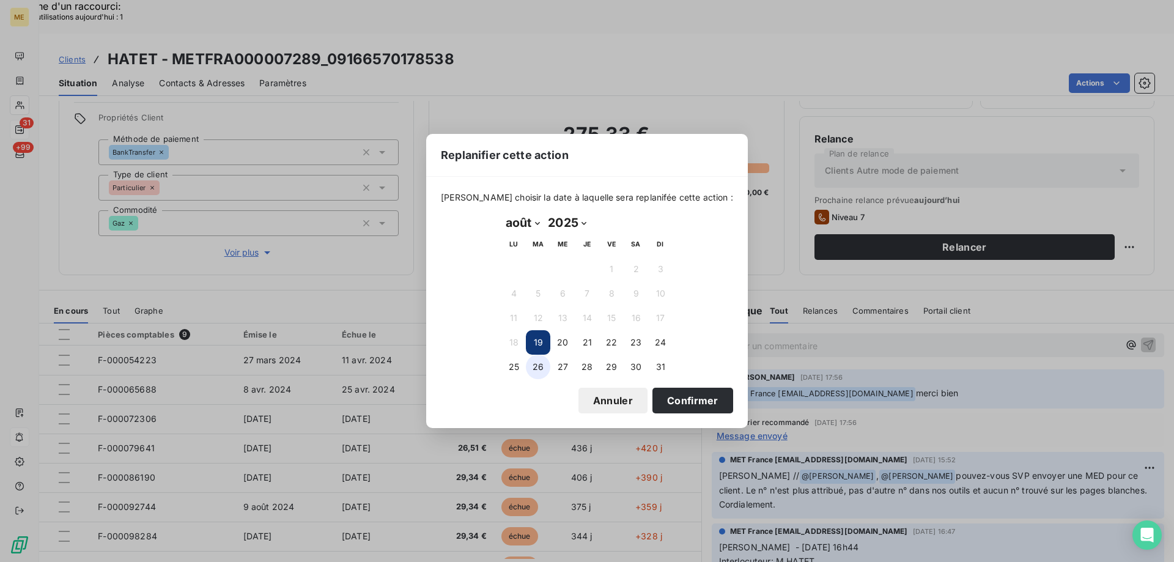
click at [542, 369] on button "26" at bounding box center [538, 367] width 24 height 24
click at [688, 402] on button "Confirmer" at bounding box center [692, 401] width 81 height 26
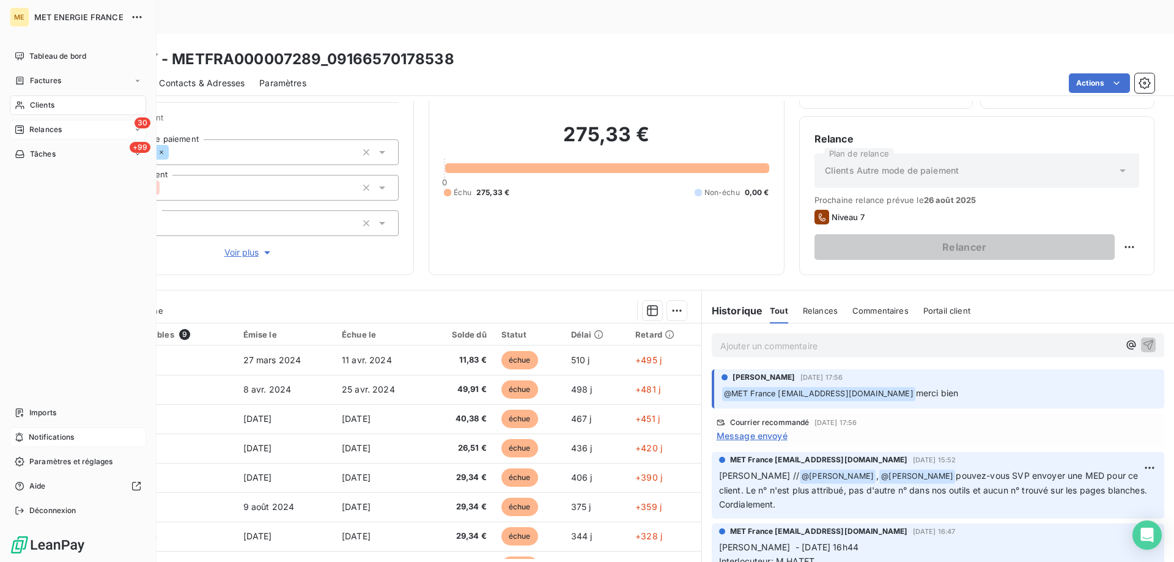
click at [23, 132] on icon at bounding box center [19, 129] width 9 height 9
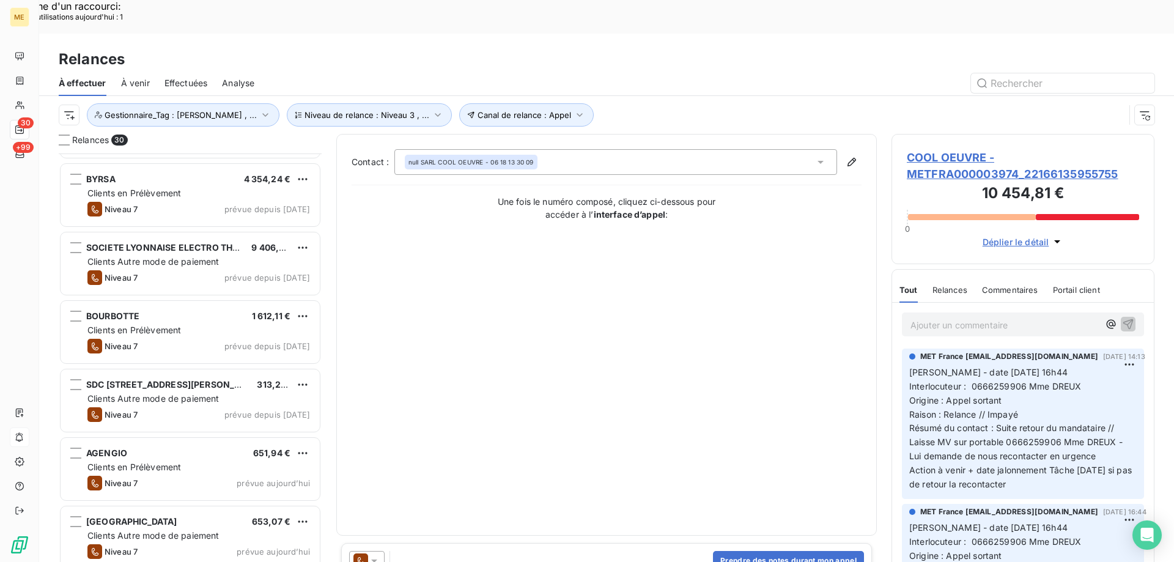
scroll to position [1613, 0]
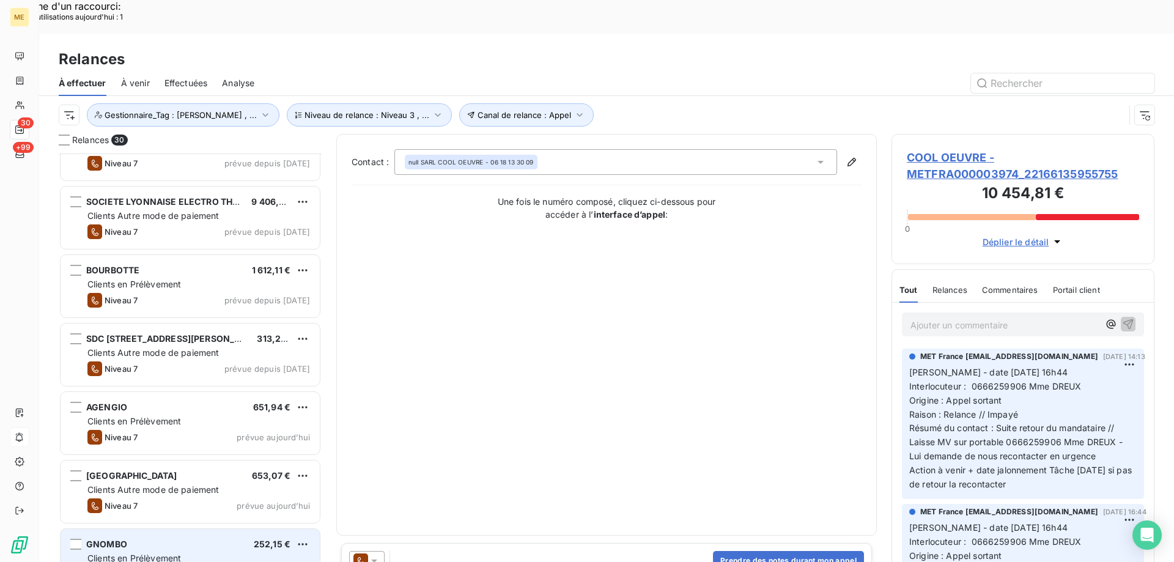
click at [208, 539] on div "GNOMBO 252,15 €" at bounding box center [198, 544] width 223 height 11
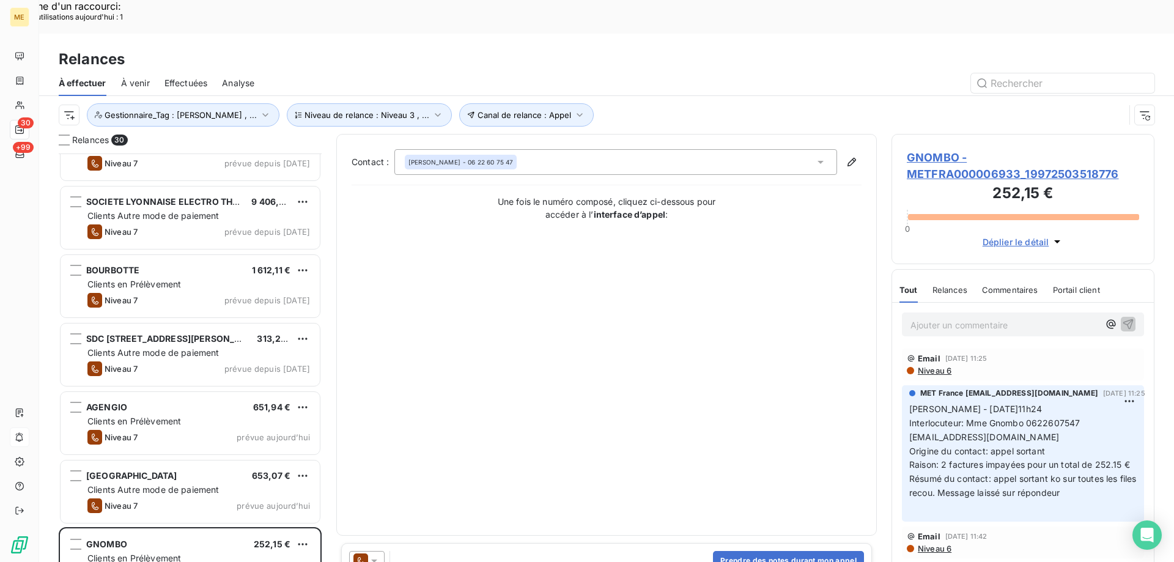
click at [924, 149] on span "GNOMBO - METFRA000006933_19972503518776" at bounding box center [1023, 165] width 232 height 33
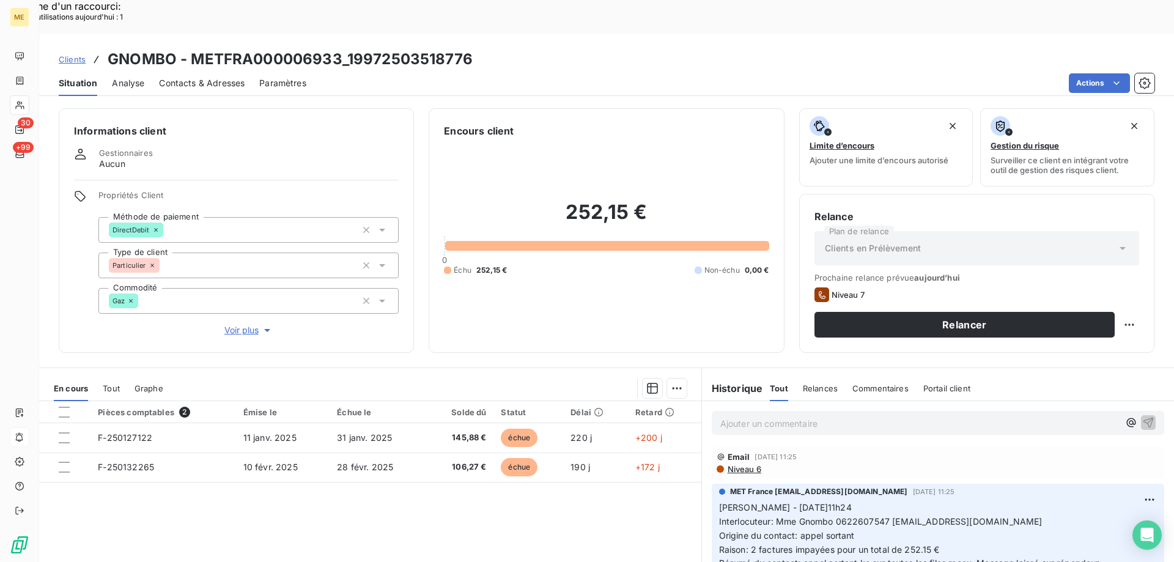
click at [249, 324] on span "Voir plus" at bounding box center [248, 330] width 49 height 12
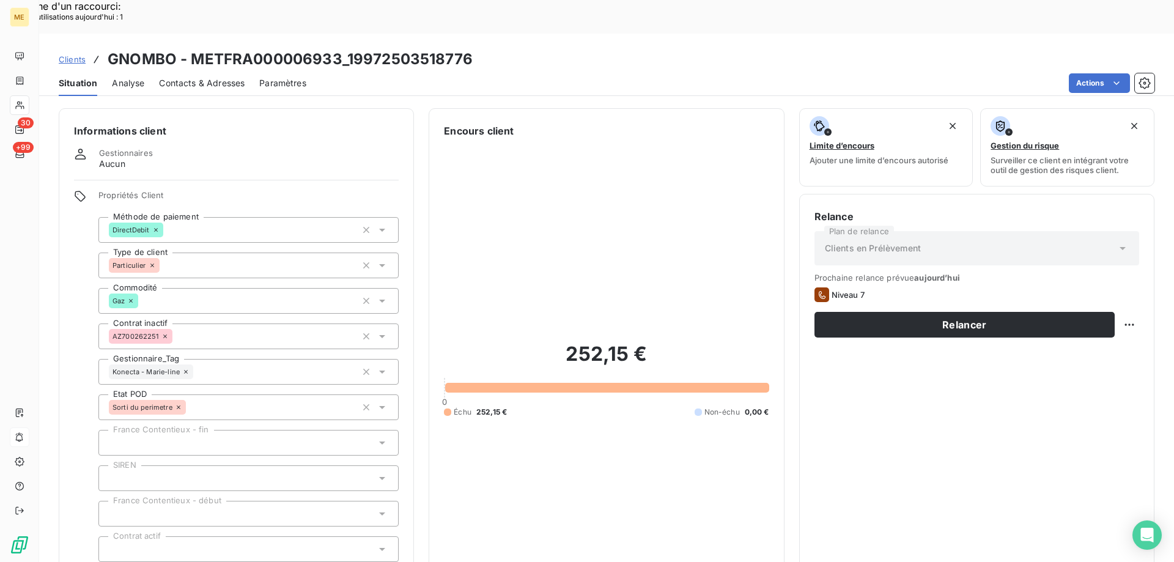
click at [185, 370] on icon at bounding box center [186, 372] width 4 height 4
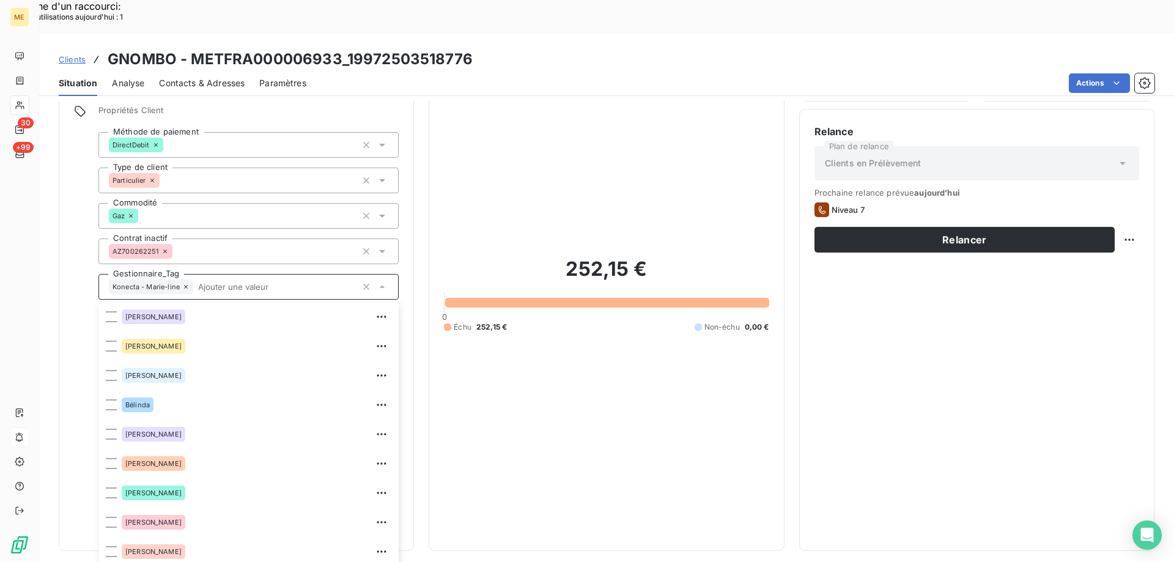
scroll to position [117, 0]
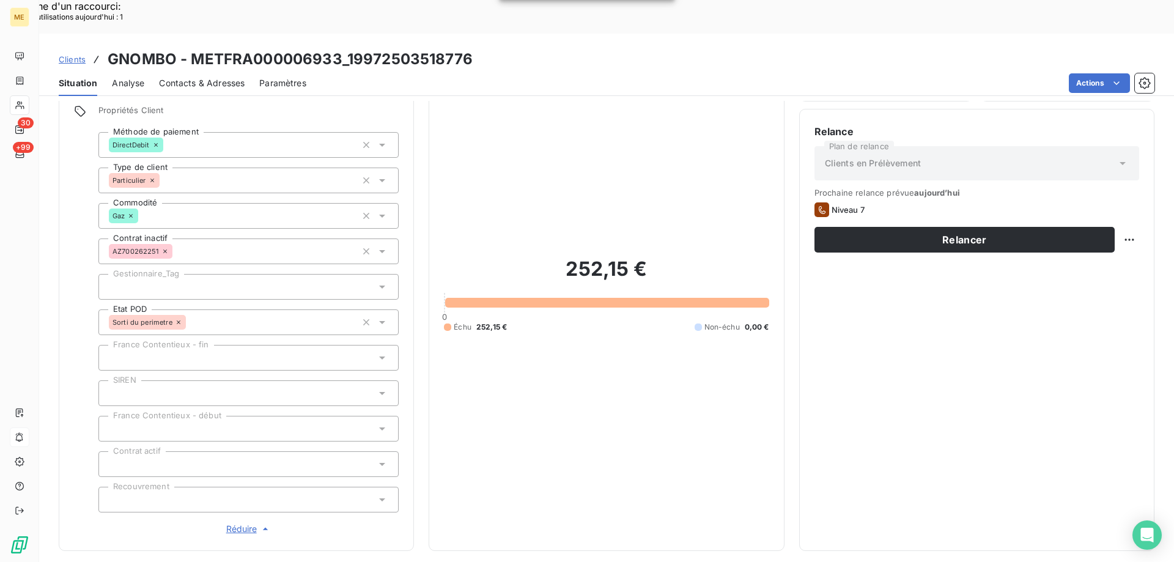
click at [567, 344] on div "252,15 € 0 Échu 252,15 € Non-échu 0,00 €" at bounding box center [606, 294] width 325 height 482
click at [182, 274] on div at bounding box center [248, 287] width 300 height 26
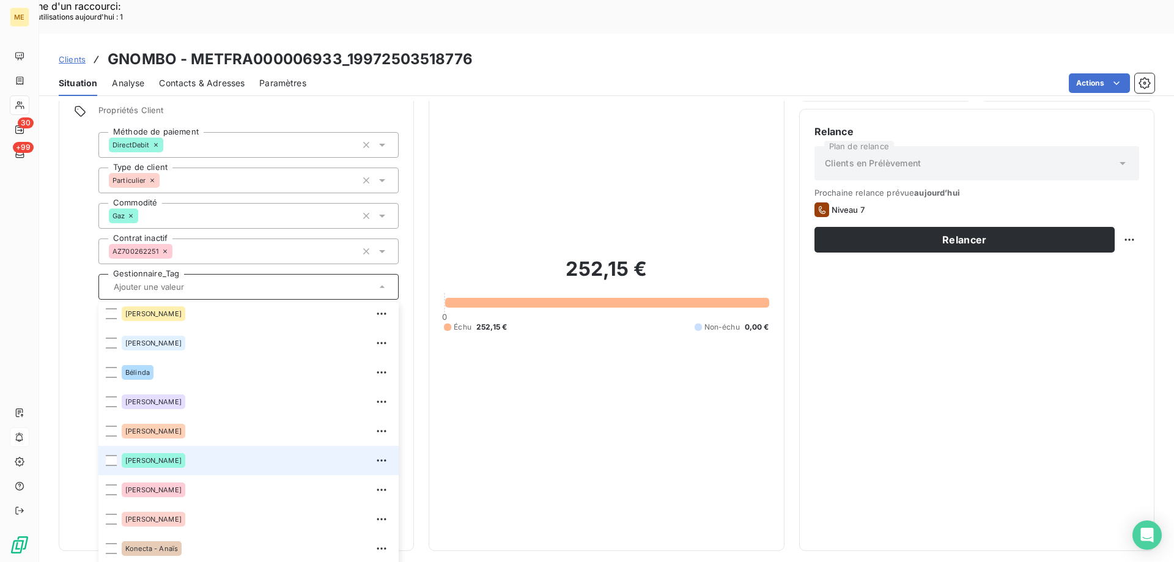
scroll to position [183, 0]
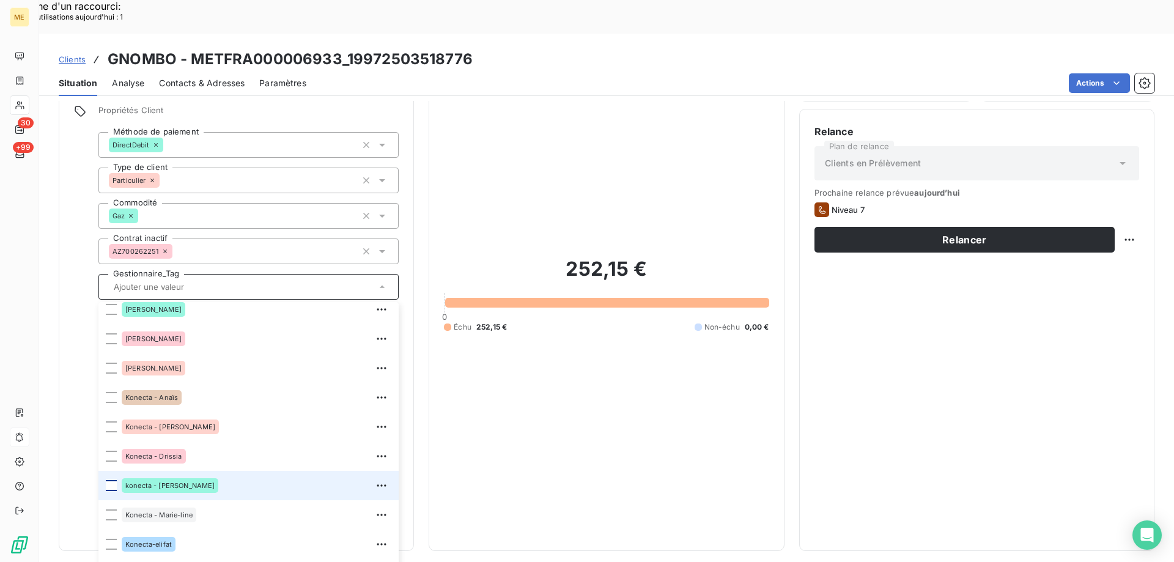
click at [110, 480] on div at bounding box center [111, 485] width 11 height 11
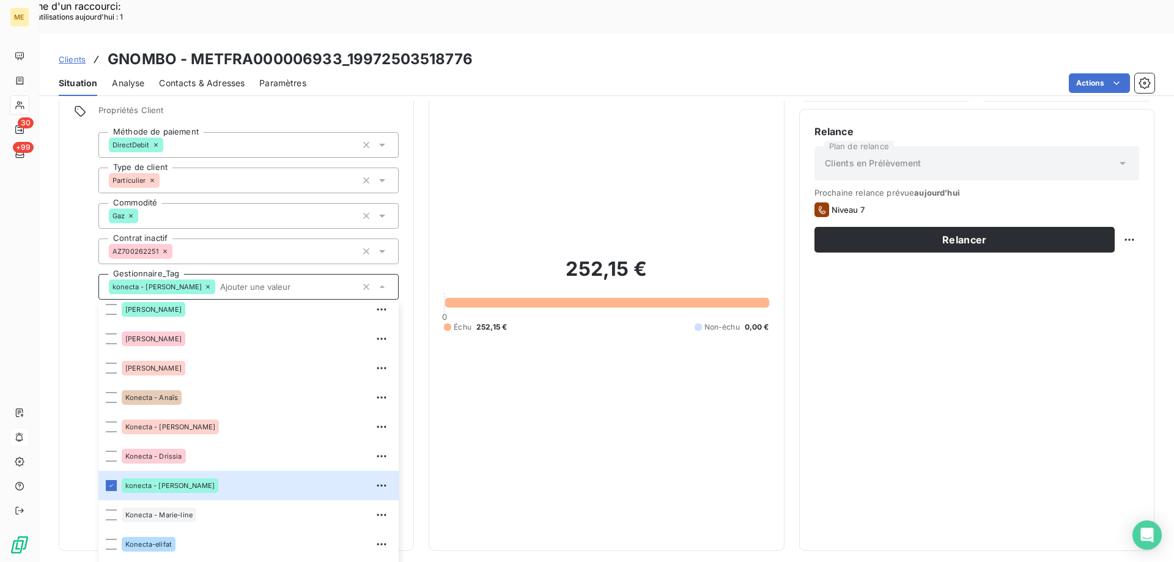
click at [519, 351] on div "252,15 € 0 Échu 252,15 € Non-échu 0,00 €" at bounding box center [606, 294] width 325 height 482
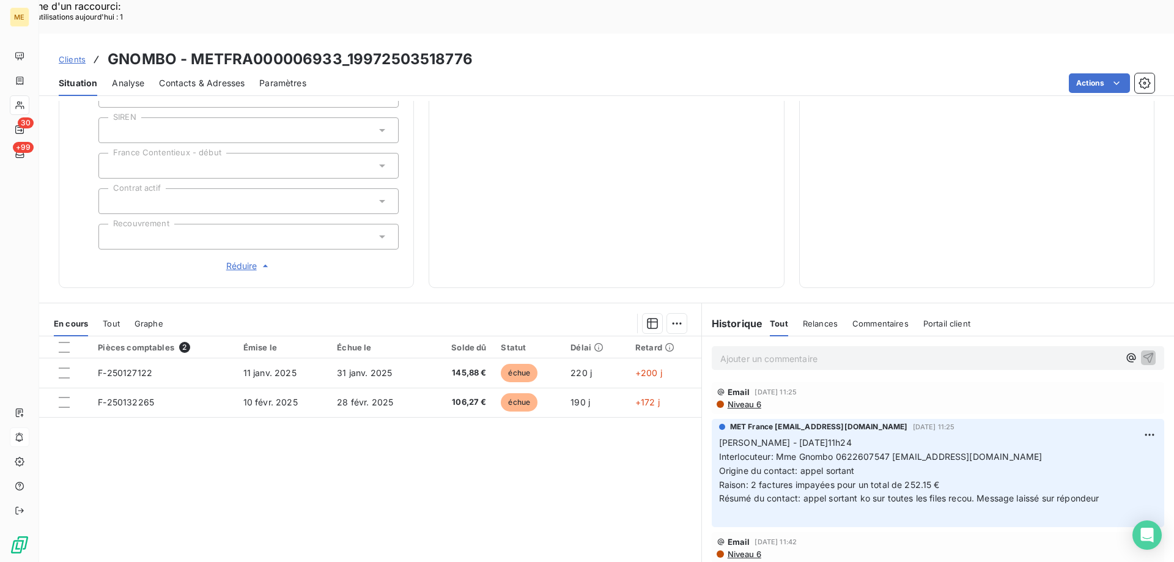
scroll to position [360, 0]
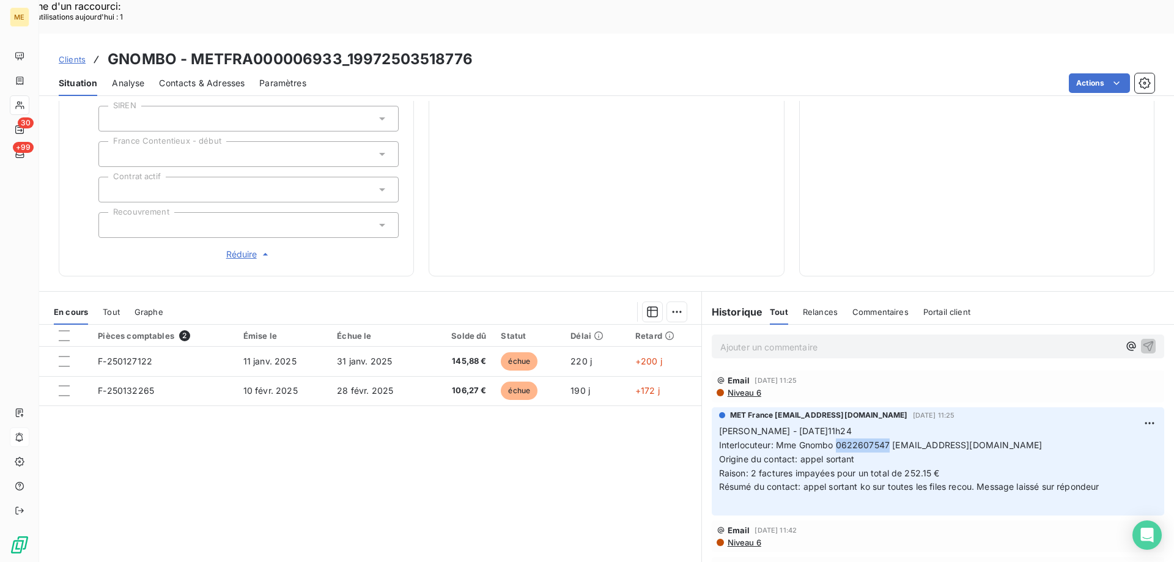
drag, startPoint x: 832, startPoint y: 410, endPoint x: 883, endPoint y: 411, distance: 50.8
click at [883, 440] on span "Interlocuteur: Mme Gnombo 0622607547 ancelmondy@gmail.com" at bounding box center [880, 445] width 323 height 10
copy span "0622607547"
click at [964, 440] on span "Interlocuteur: Mme Gnombo 0622607547 ancelmondy@gmail.com" at bounding box center [880, 445] width 323 height 10
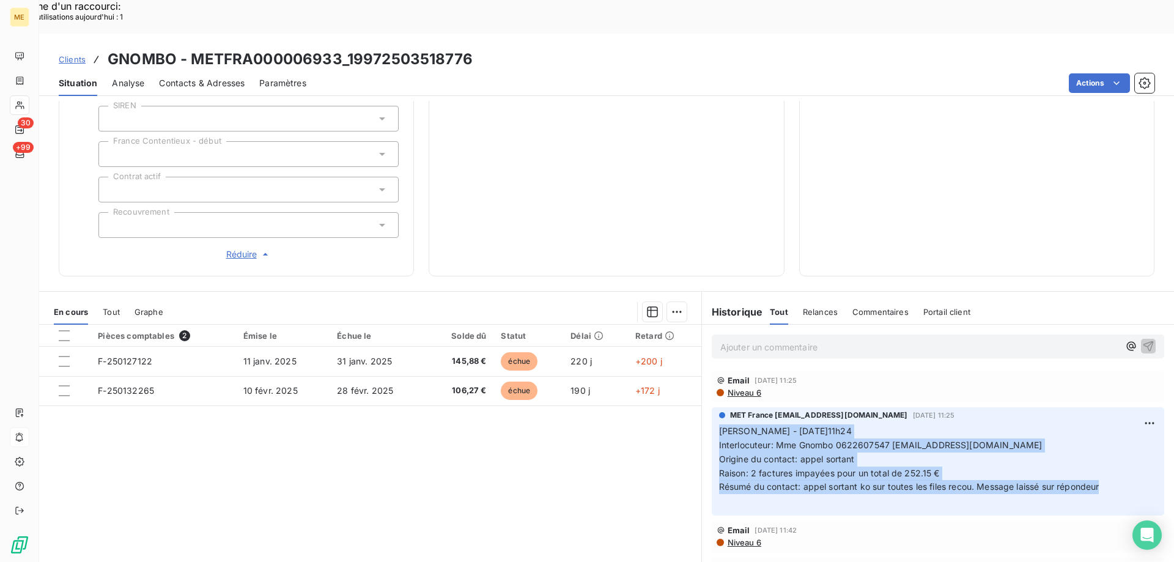
copy p "Sylvain - 04/08/2025 -11h24 Interlocuteur: Mme Gnombo 0622607547 ancelmondy@gma…"
drag, startPoint x: 1106, startPoint y: 454, endPoint x: 707, endPoint y: 389, distance: 404.0
click at [712, 407] on div "MET France met-france@recouvrement.met.com 4 août 2025, 11:25 Sylvain - 04/08/2…" at bounding box center [938, 461] width 452 height 108
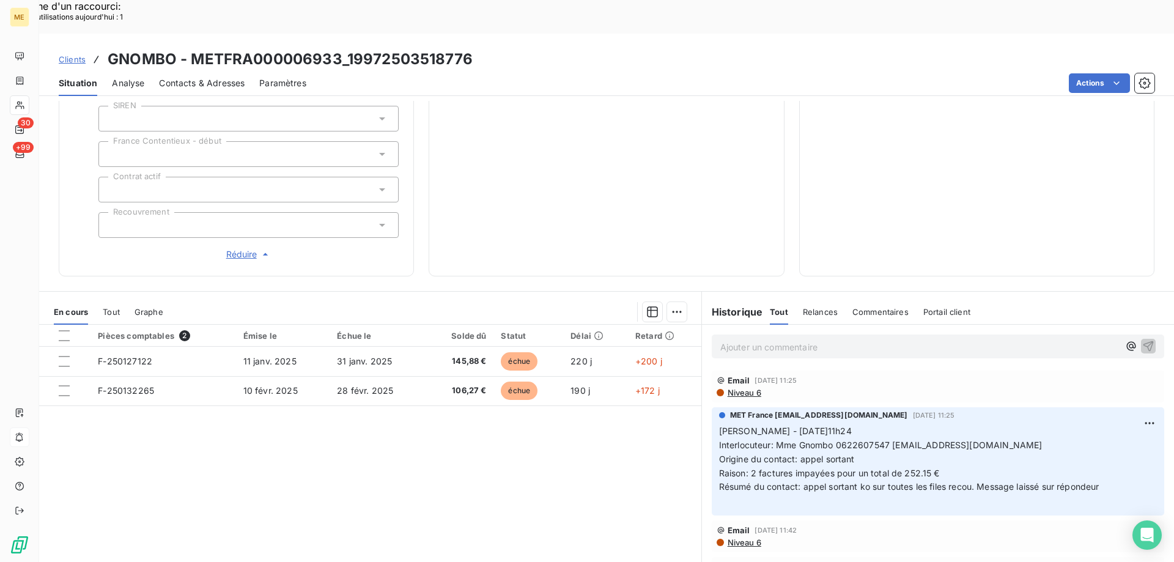
click at [773, 334] on div "Ajouter un commentaire ﻿" at bounding box center [938, 346] width 452 height 24
click at [780, 339] on p "Ajouter un commentaire ﻿" at bounding box center [919, 346] width 399 height 15
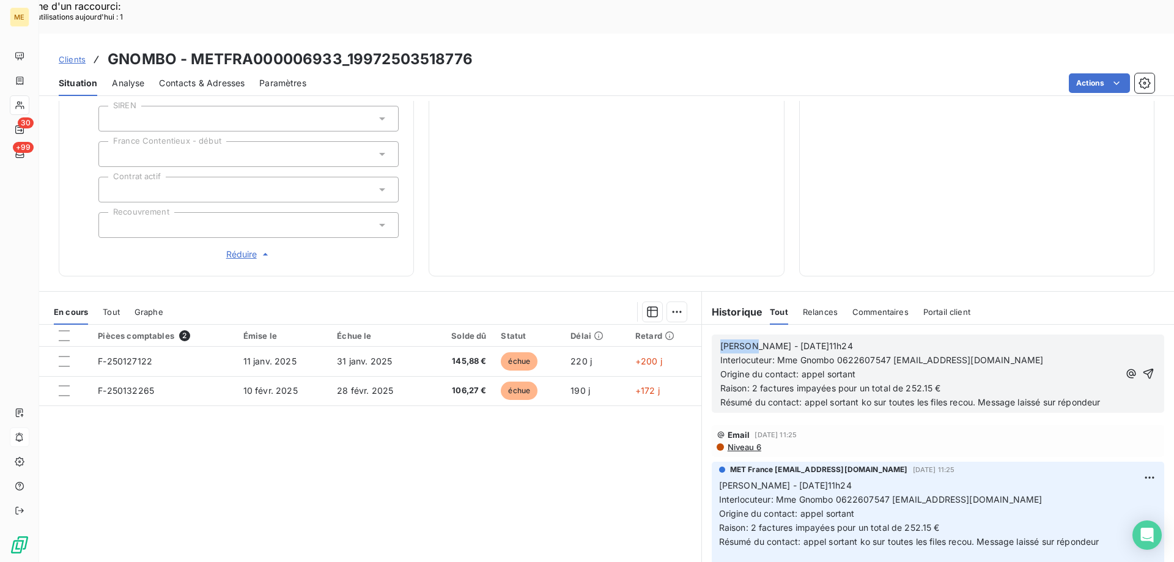
drag, startPoint x: 743, startPoint y: 313, endPoint x: 701, endPoint y: 313, distance: 41.6
click at [702, 325] on div "Sylvain - 04/08/2025 -11h24 Interlocuteur: Mme Gnombo 0622607547 ancelmondy@gma…" at bounding box center [938, 374] width 472 height 98
click at [752, 341] on span "Lisa - 04/08/2025 -11h24" at bounding box center [786, 346] width 133 height 10
click at [1143, 369] on icon "button" at bounding box center [1148, 374] width 10 height 10
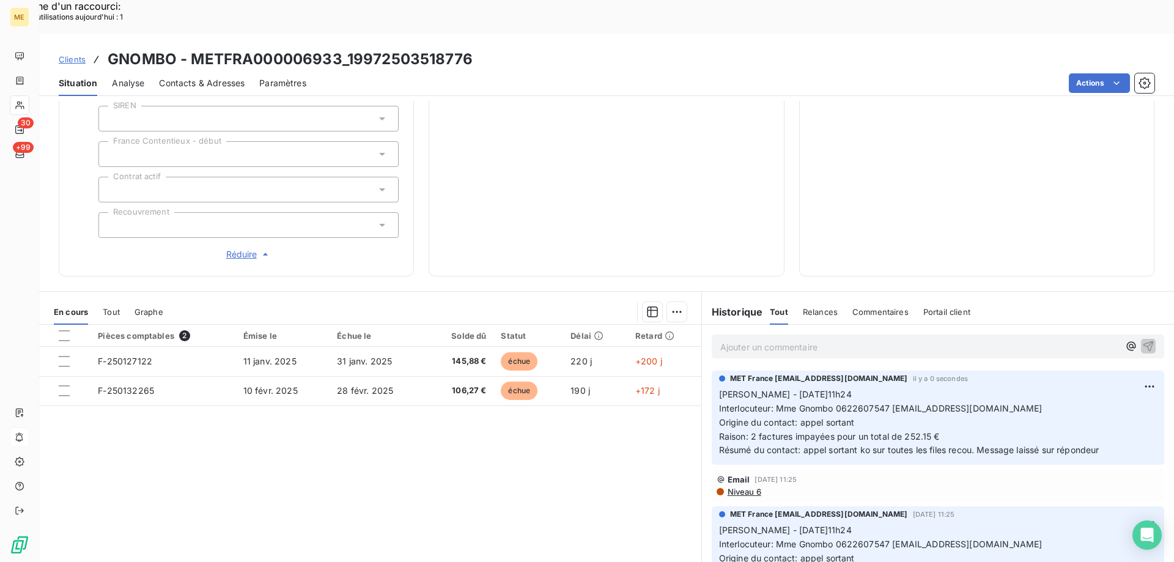
scroll to position [115, 0]
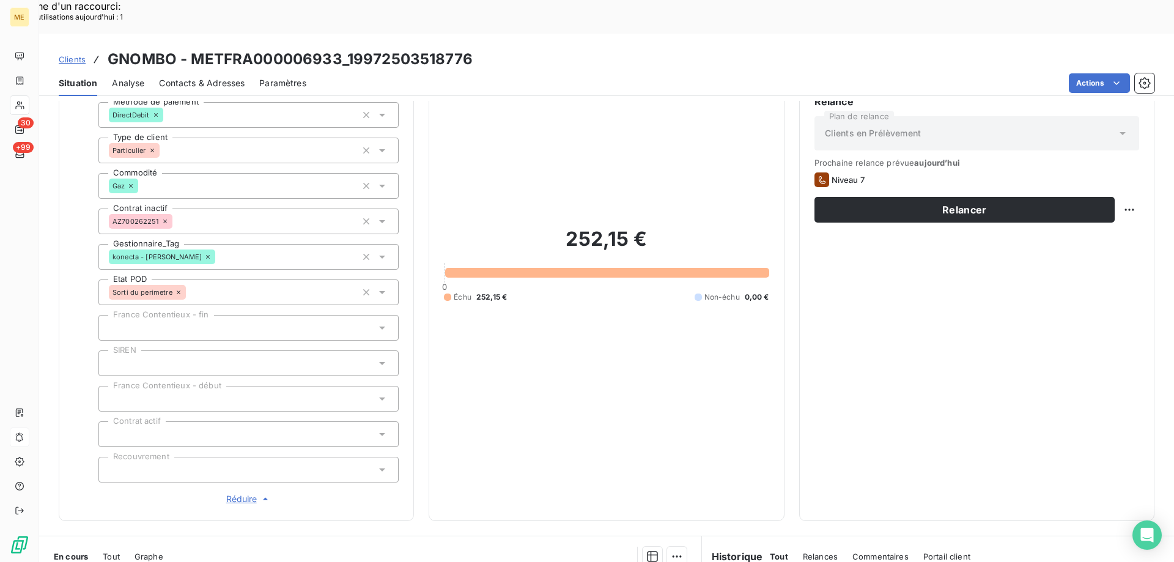
click at [1129, 160] on div "Prochaine relance prévue aujourd’hui Niveau 7 Relancer" at bounding box center [976, 190] width 325 height 65
click at [1085, 213] on div "Replanifier cette action" at bounding box center [1069, 202] width 119 height 29
click at [1086, 211] on div "Replanifier cette action" at bounding box center [1069, 203] width 109 height 20
select select "7"
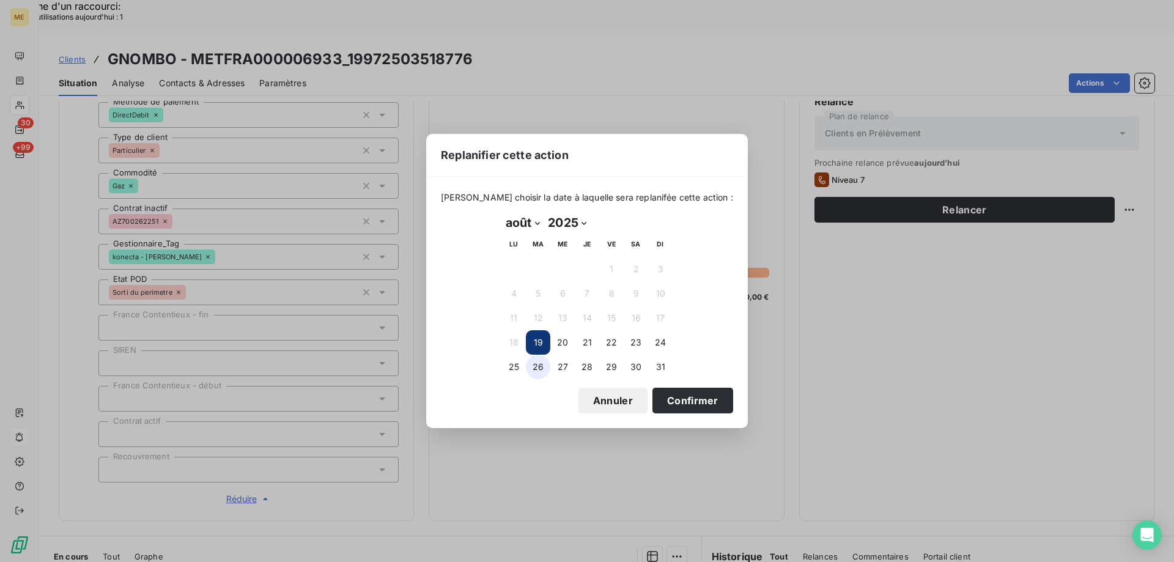
click at [535, 375] on button "26" at bounding box center [538, 367] width 24 height 24
click at [698, 413] on div "Veuillez choisir la date à laquelle sera replanifée cette action : août 2025 Mo…" at bounding box center [587, 302] width 322 height 251
click at [697, 408] on button "Confirmer" at bounding box center [692, 401] width 81 height 26
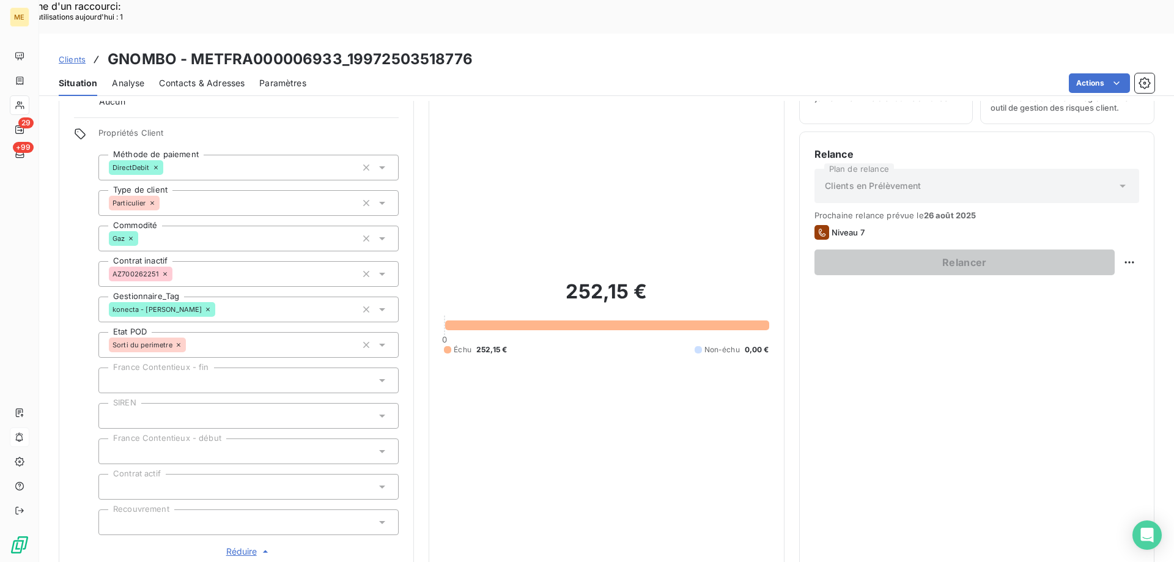
scroll to position [0, 0]
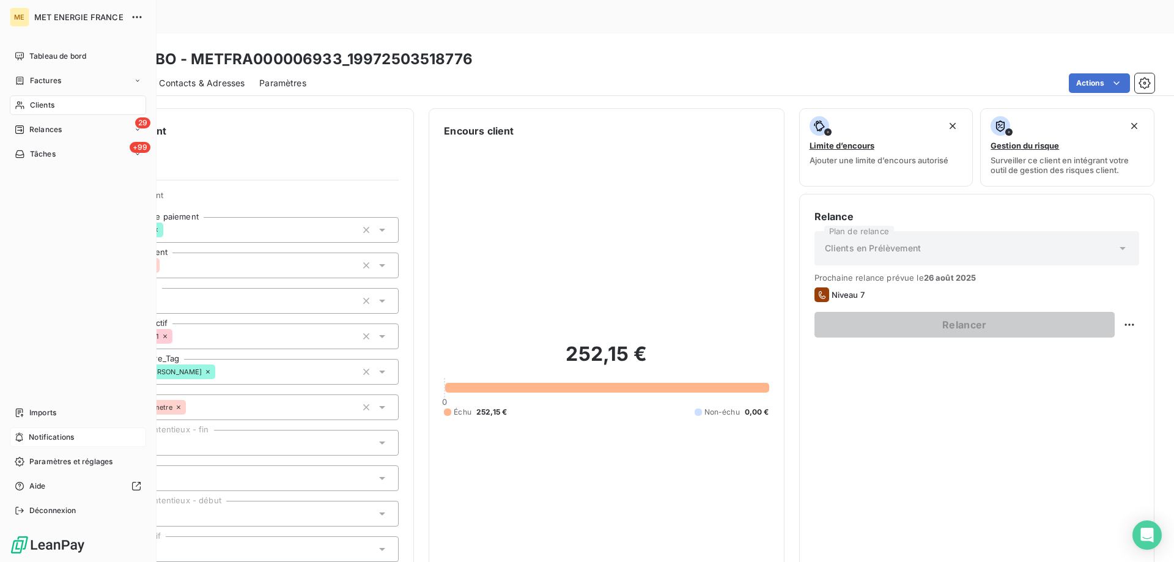
click at [44, 118] on nav "Tableau de bord Factures Clients 29 Relances +99 Tâches" at bounding box center [78, 104] width 136 height 117
click at [48, 128] on span "Relances" at bounding box center [45, 129] width 32 height 11
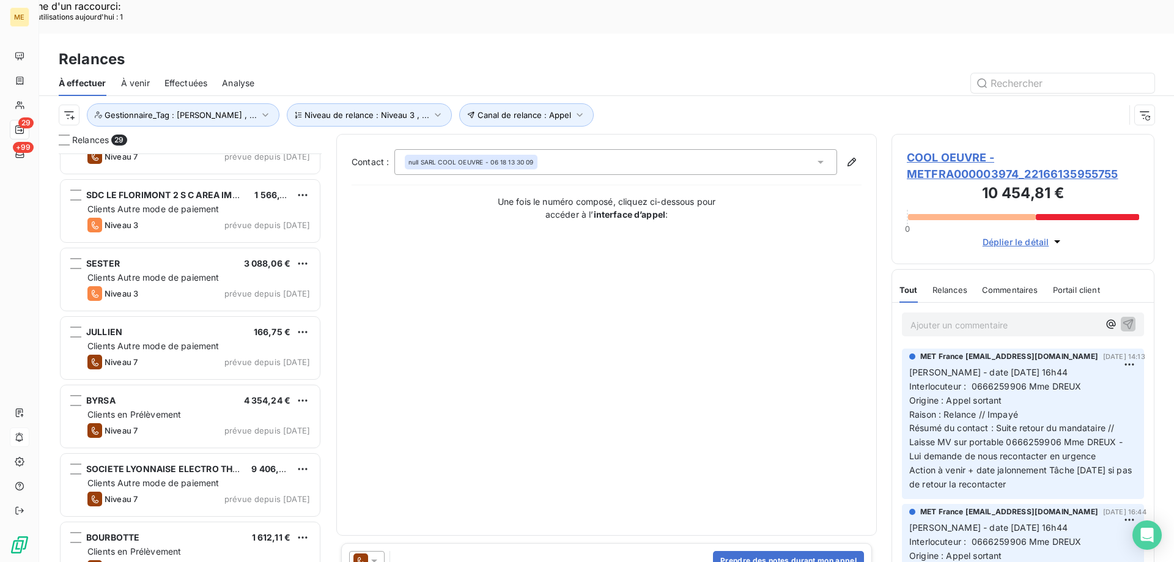
scroll to position [1544, 0]
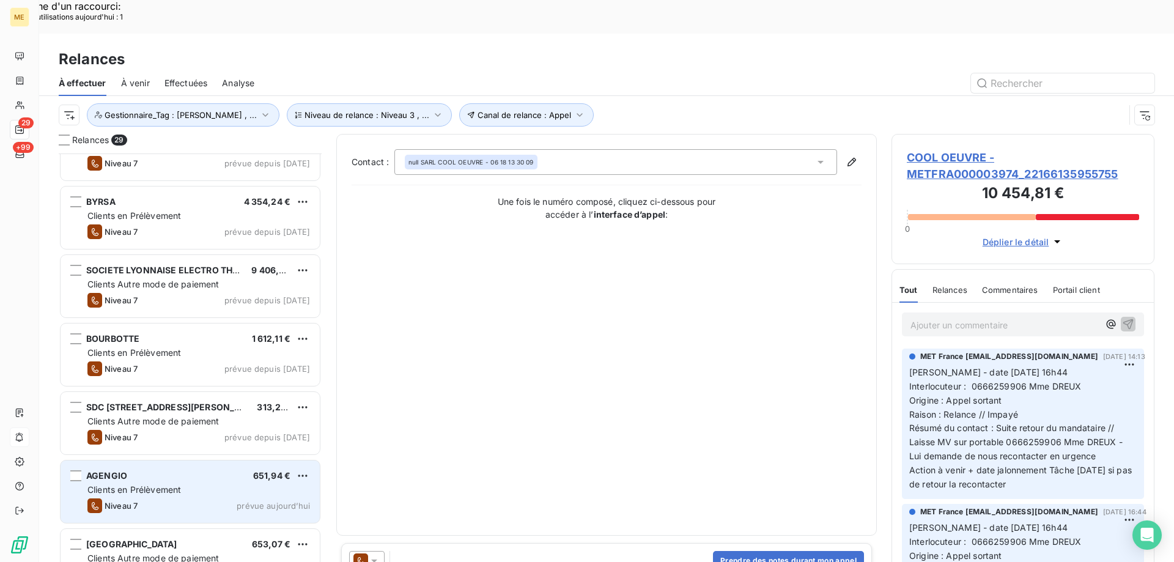
click at [190, 480] on div "AGENGIO 651,94 € Clients en Prélèvement Niveau 7 prévue aujourd’hui" at bounding box center [190, 491] width 259 height 62
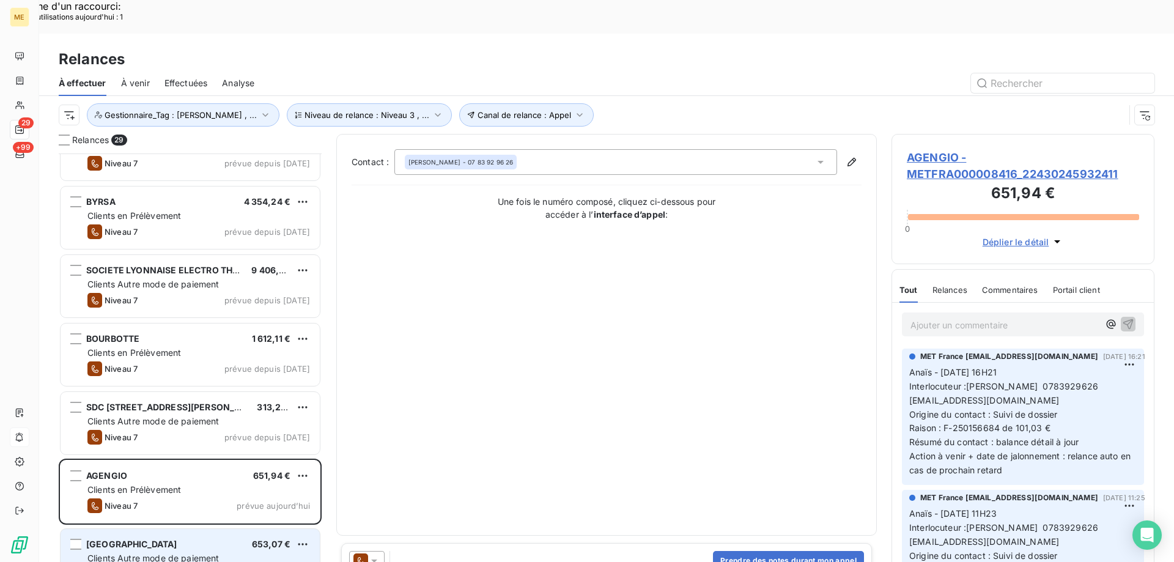
click at [236, 552] on div "Clients Autre mode de paiement" at bounding box center [198, 558] width 223 height 12
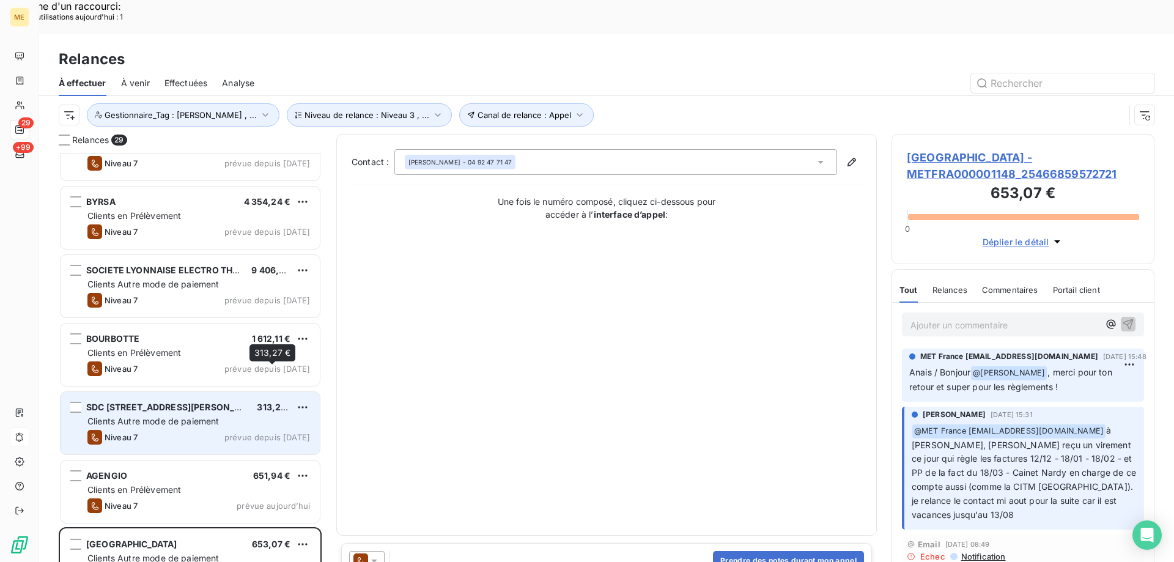
click at [269, 402] on span "313,27 €" at bounding box center [275, 407] width 37 height 10
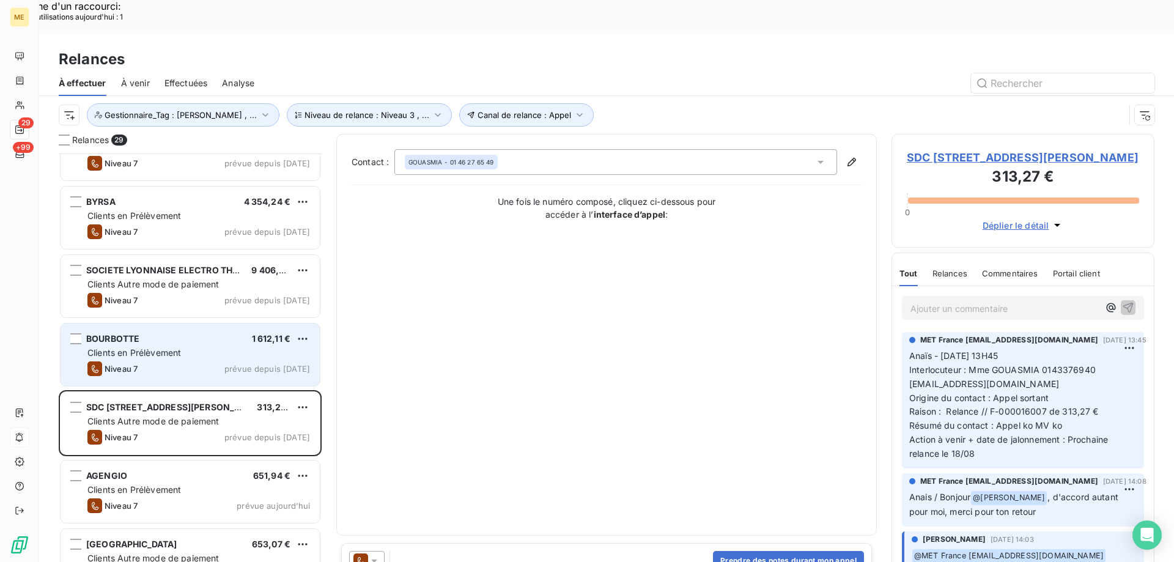
click at [265, 347] on div "Clients en Prélèvement" at bounding box center [198, 353] width 223 height 12
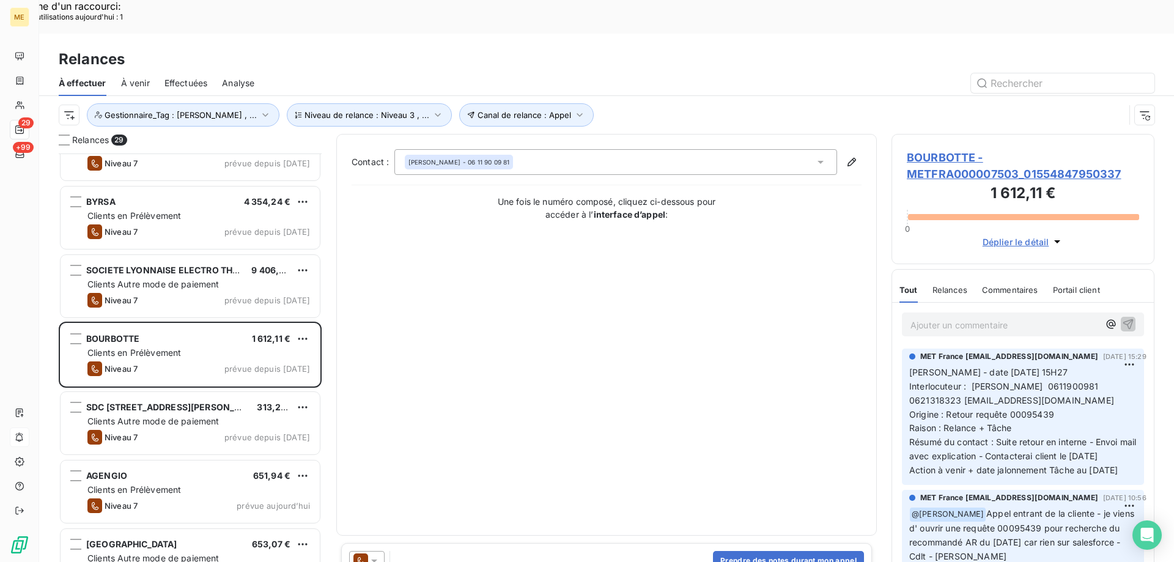
click at [189, 253] on div "SOCIETE LYONNAISE ELECTRO THERMIQUE 9 406,63 € Clients Autre mode de paiement N…" at bounding box center [190, 287] width 263 height 68
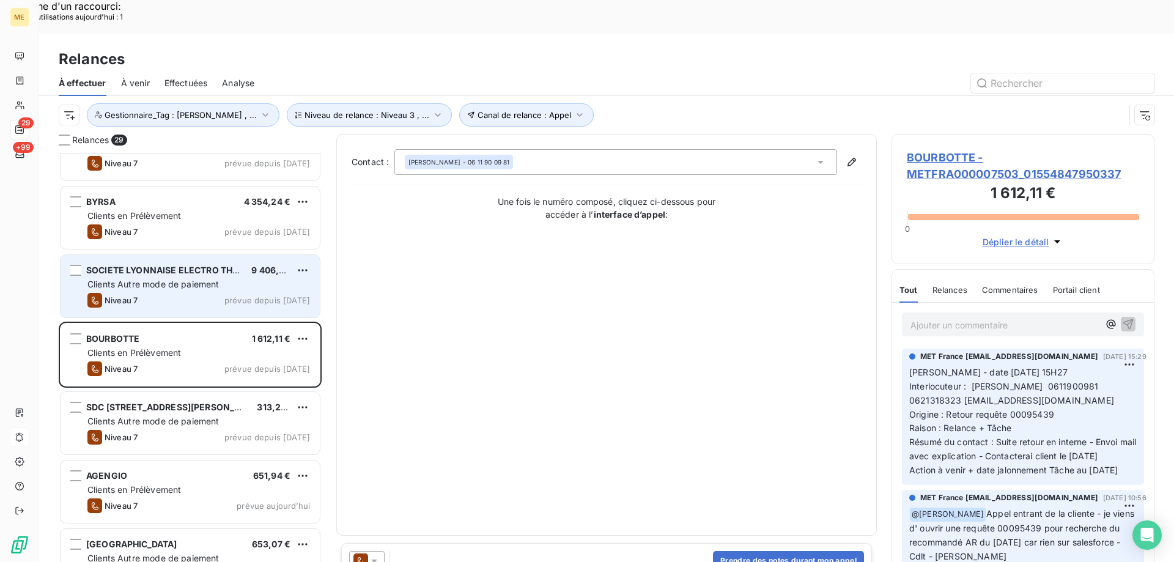
click at [198, 265] on span "SOCIETE LYONNAISE ELECTRO THERMIQUE" at bounding box center [179, 270] width 186 height 10
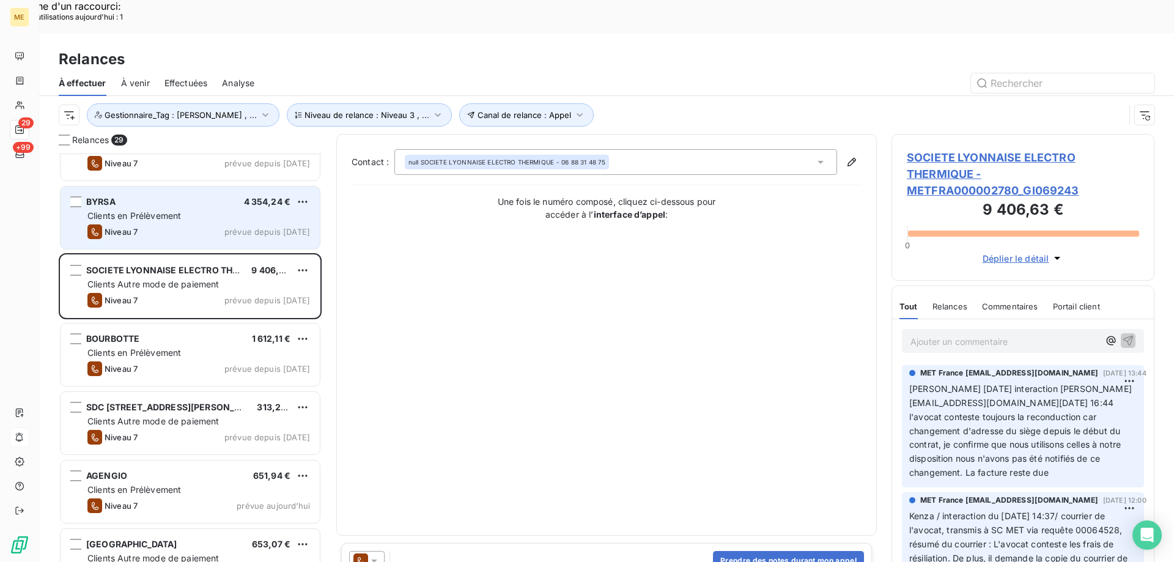
click at [163, 224] on div "Niveau 7 prévue depuis hier" at bounding box center [198, 231] width 223 height 15
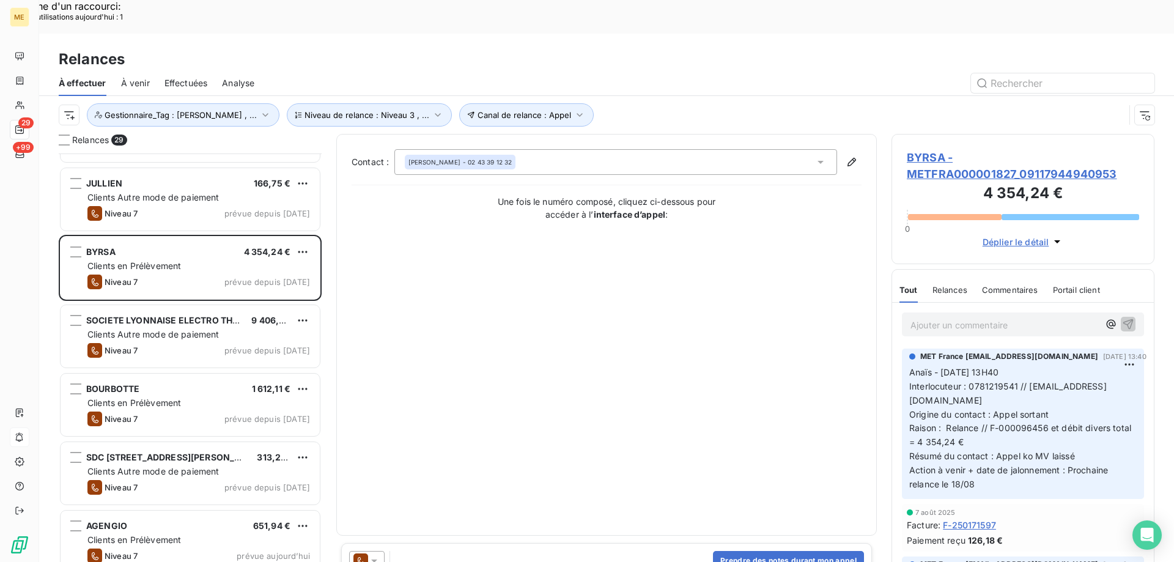
scroll to position [1483, 0]
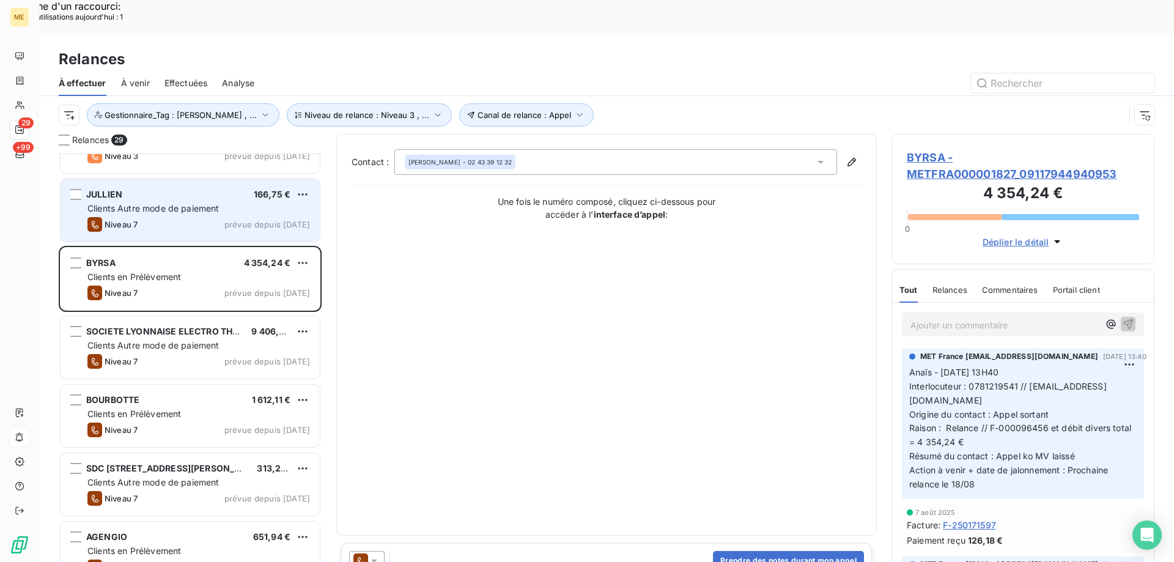
click at [191, 202] on div "JULLIEN 166,75 € Clients Autre mode de paiement Niveau 7 prévue depuis hier" at bounding box center [190, 210] width 259 height 62
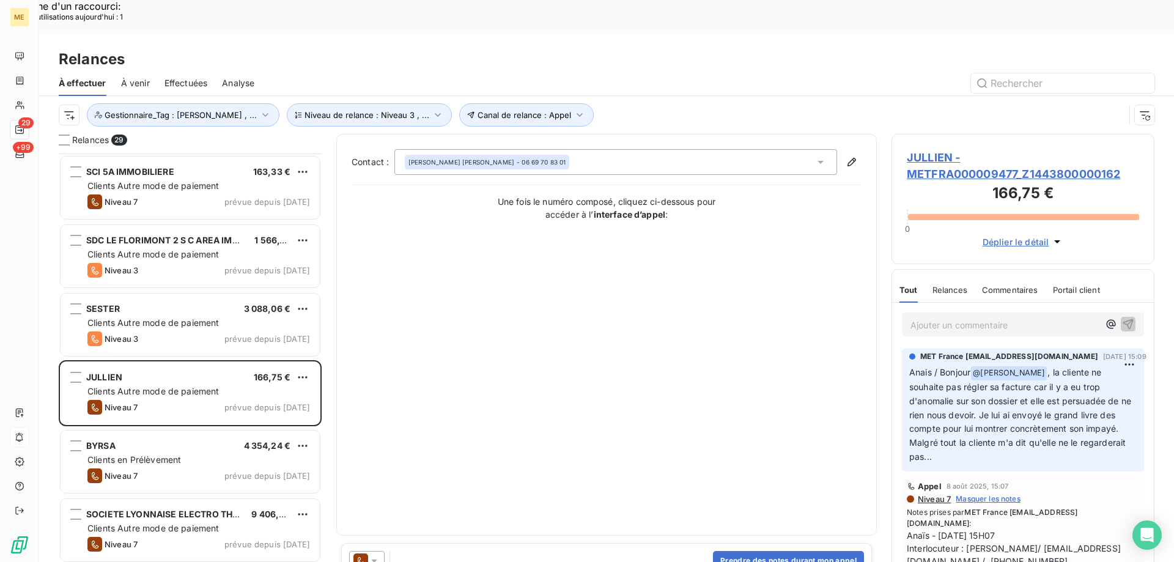
scroll to position [1300, 0]
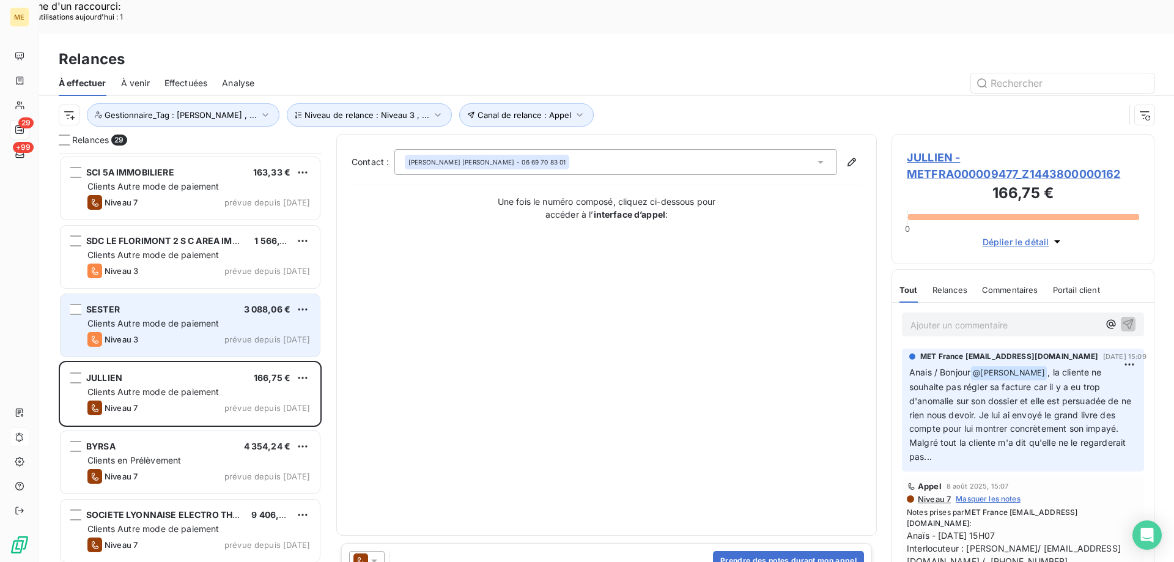
click at [198, 294] on div "SESTER 3 088,06 € Clients Autre mode de paiement Niveau 3 prévue depuis hier" at bounding box center [190, 325] width 259 height 62
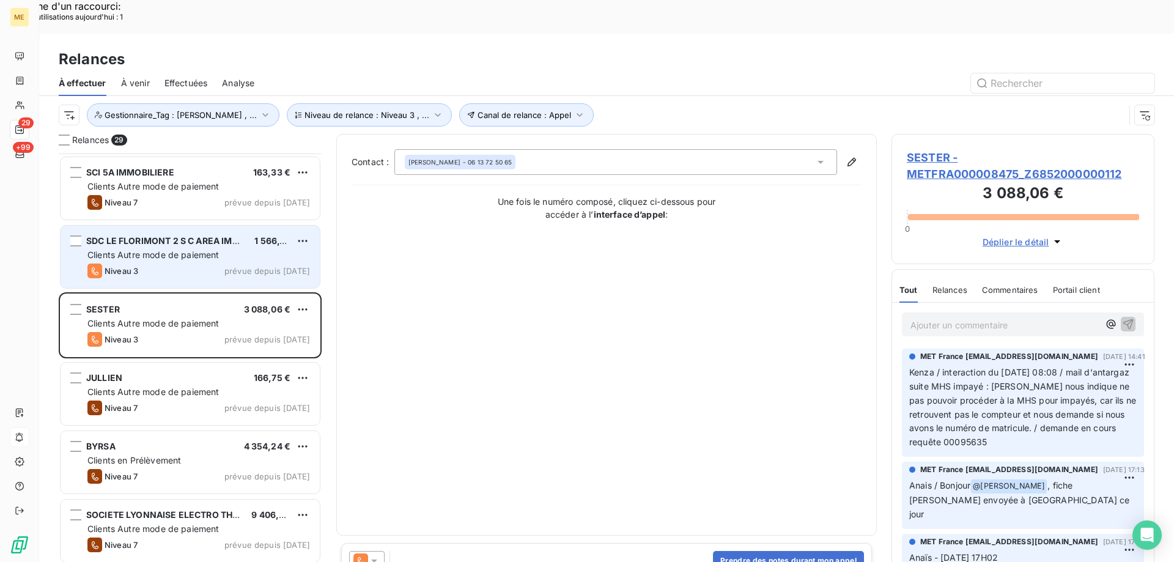
click at [220, 249] on span "Clients Autre mode de paiement" at bounding box center [153, 254] width 132 height 10
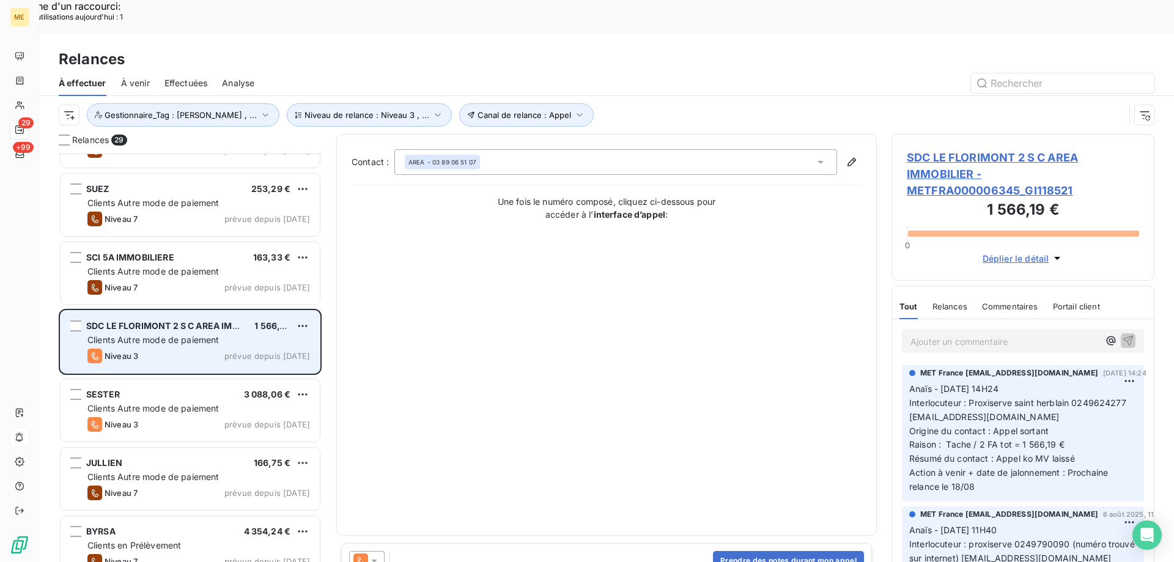
scroll to position [1178, 0]
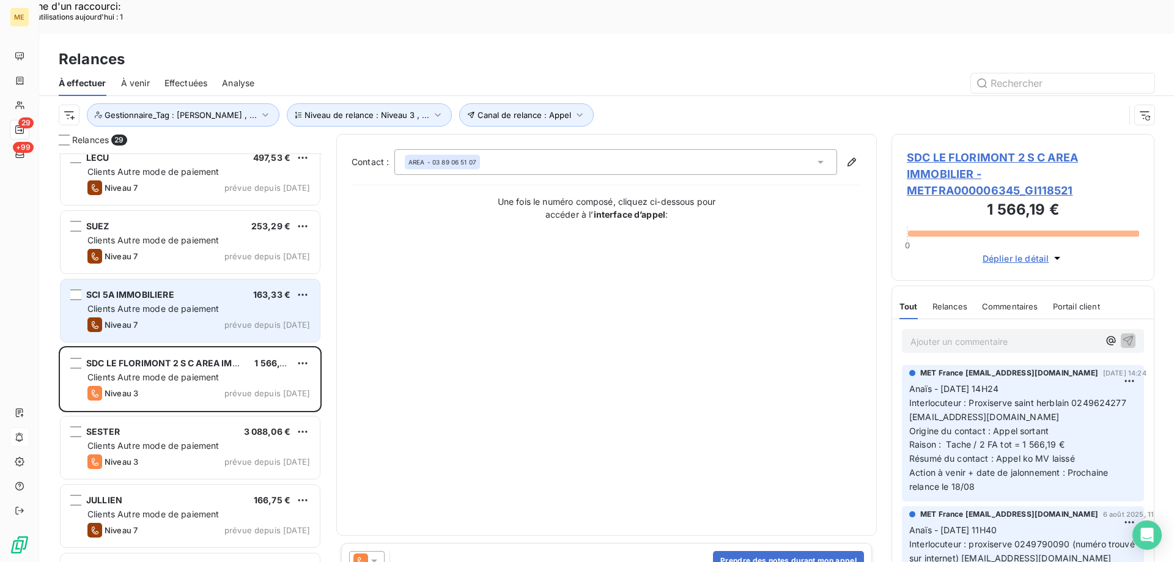
click at [193, 303] on span "Clients Autre mode de paiement" at bounding box center [153, 308] width 132 height 10
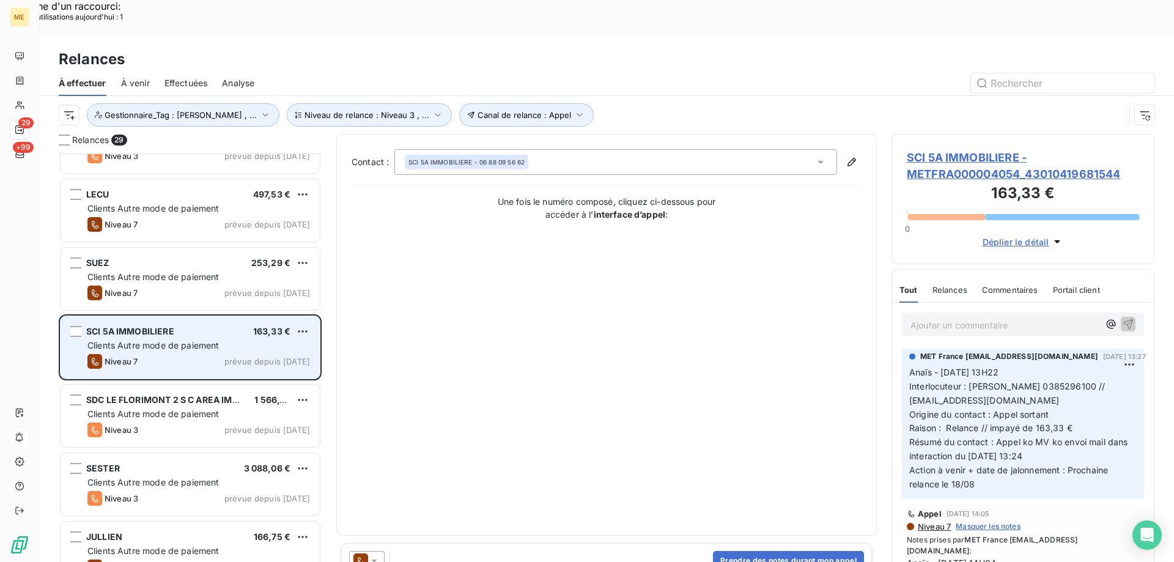
scroll to position [1116, 0]
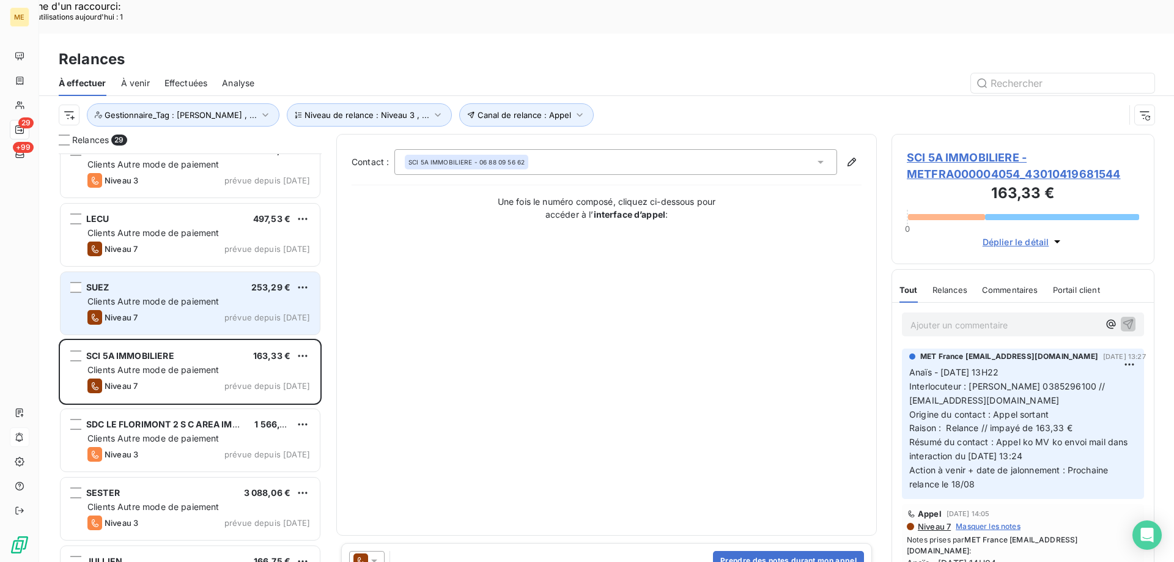
click at [201, 296] on span "Clients Autre mode de paiement" at bounding box center [153, 301] width 132 height 10
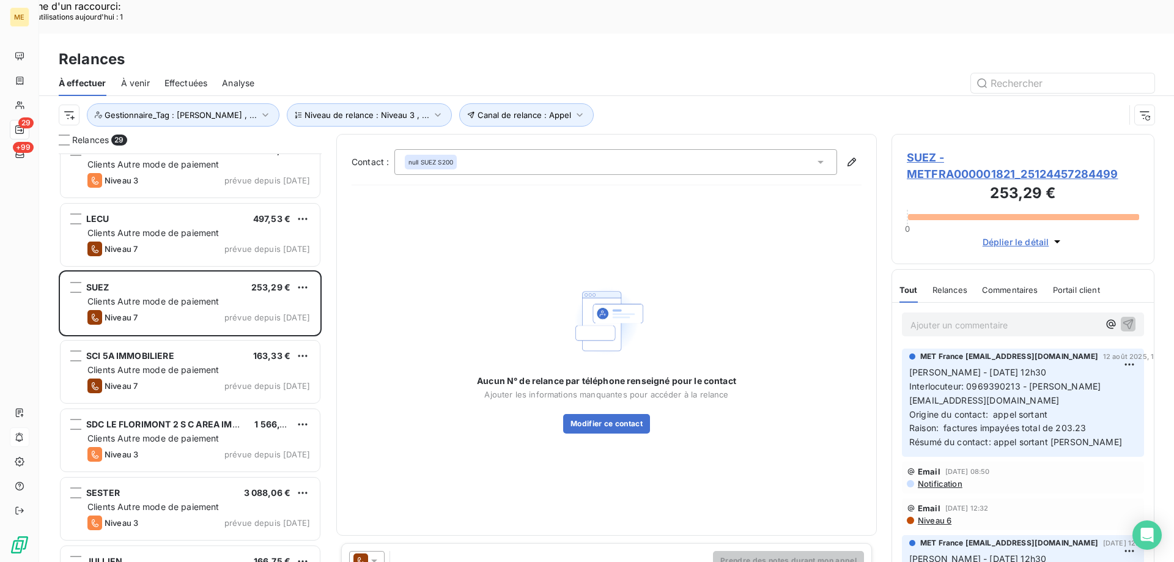
click at [912, 149] on span "SUEZ - METFRA000001821_25124457284499" at bounding box center [1023, 165] width 232 height 33
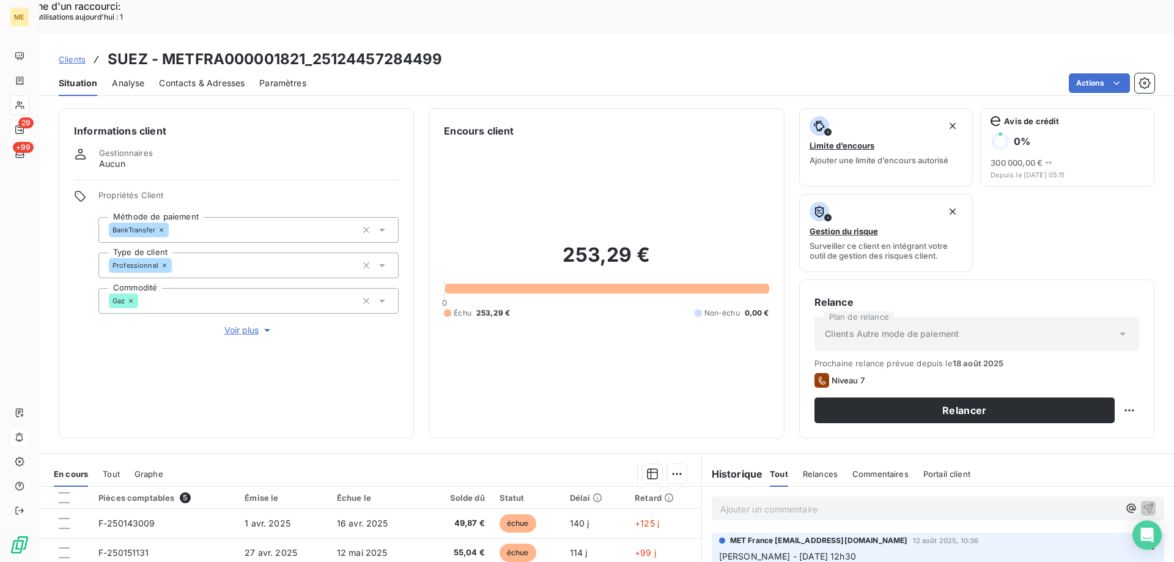
click at [254, 324] on span "Voir plus" at bounding box center [248, 330] width 49 height 12
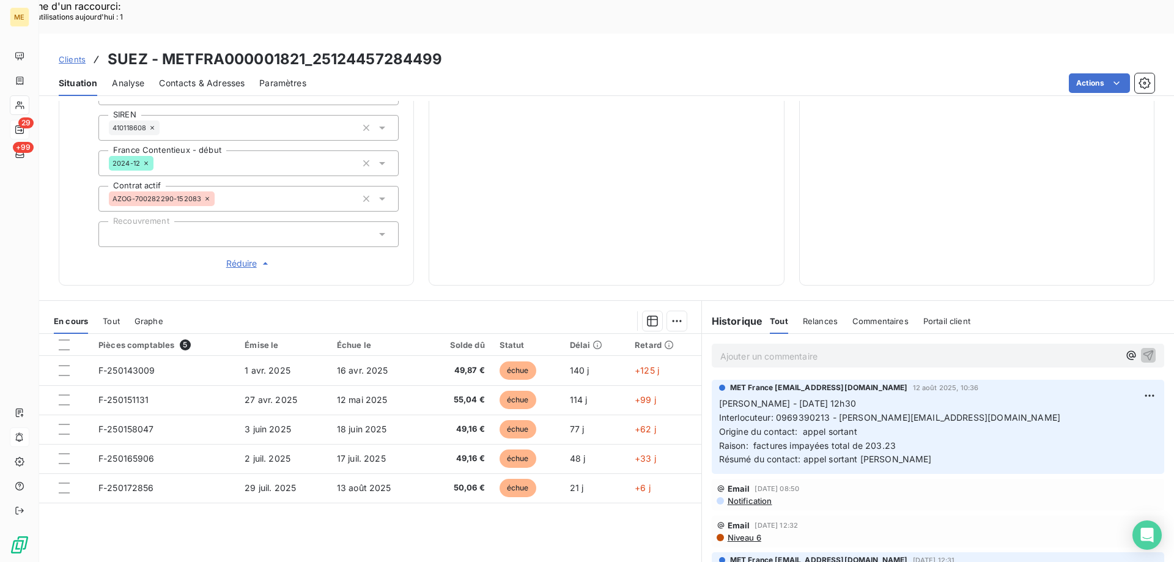
scroll to position [360, 0]
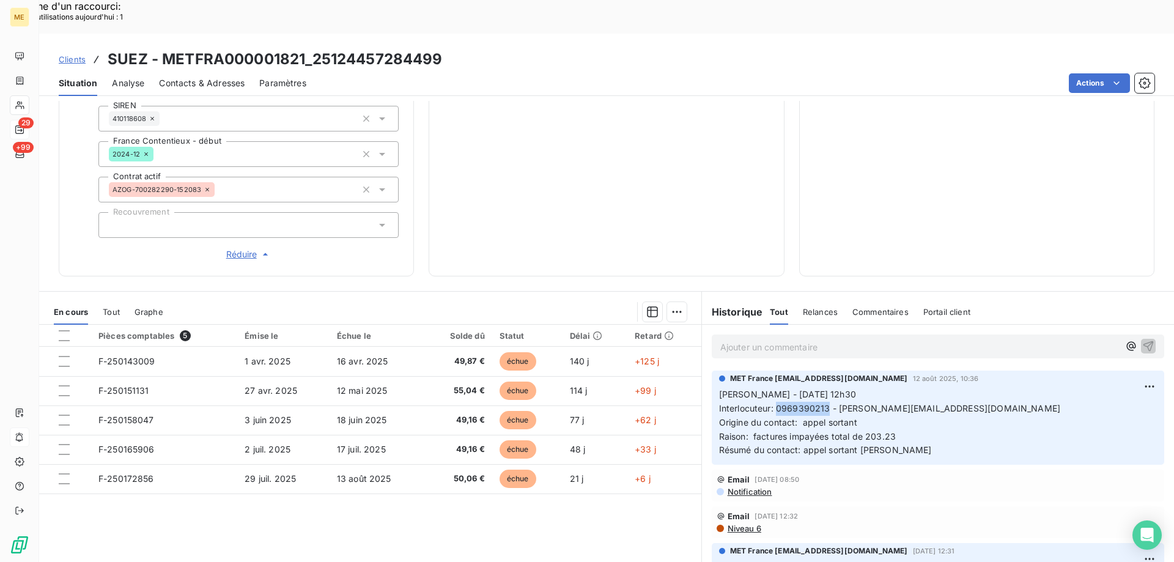
copy span "0969390213"
drag, startPoint x: 772, startPoint y: 375, endPoint x: 821, endPoint y: 377, distance: 49.5
click at [821, 403] on span "Interlocuteur: 0969390213 - JULIEN.TABION@SERAM-METROPOLE.FR" at bounding box center [889, 408] width 341 height 10
click at [883, 431] on span "Raison: factures impayées total de 203.23" at bounding box center [807, 436] width 177 height 10
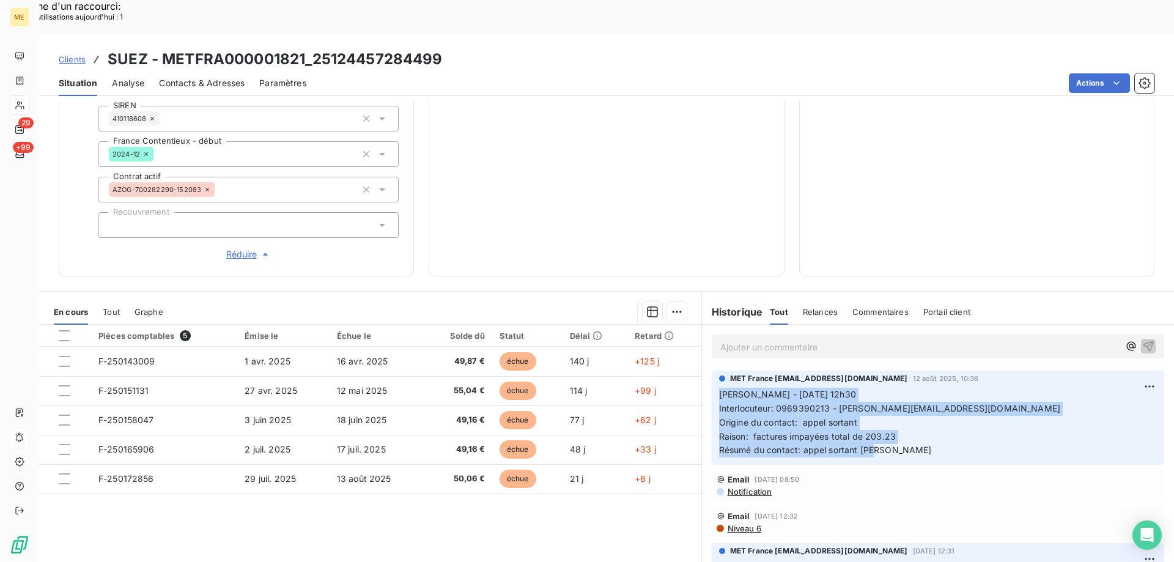
drag, startPoint x: 884, startPoint y: 418, endPoint x: 714, endPoint y: 358, distance: 179.4
click at [719, 388] on p "Sylvain - 24/07/2025 - 12h30 Interlocuteur: 0969390213 - JULIEN.TABION@SERAM-ME…" at bounding box center [938, 423] width 438 height 70
copy p "Sylvain - 24/07/2025 - 12h30 Interlocuteur: 0969390213 - JULIEN.TABION@SERAM-ME…"
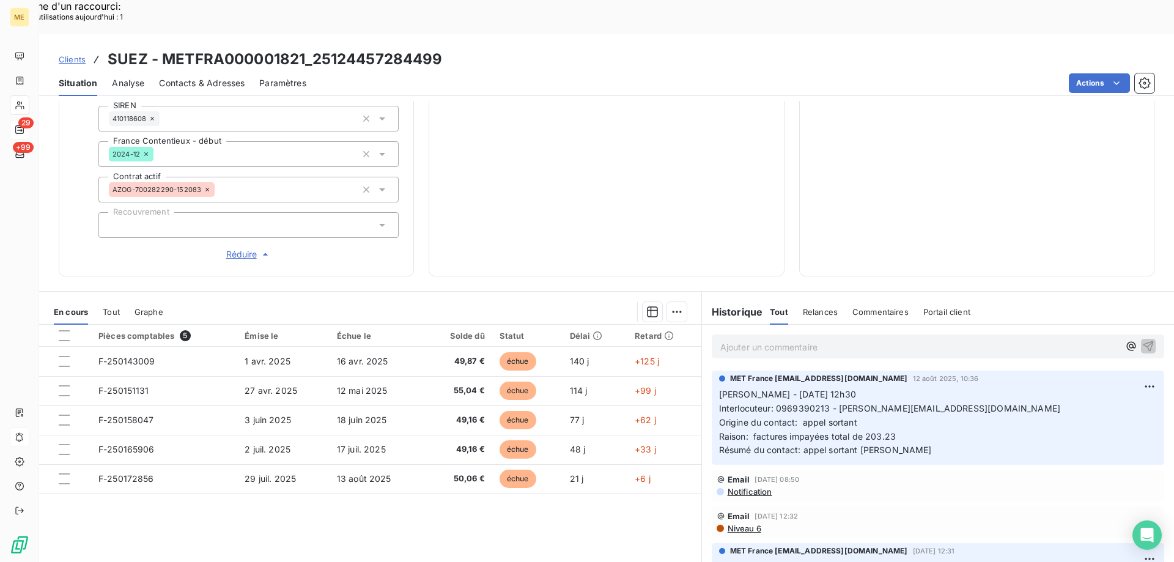
click at [754, 334] on div "Ajouter un commentaire ﻿" at bounding box center [938, 346] width 452 height 24
click at [756, 339] on p "Ajouter un commentaire ﻿" at bounding box center [919, 346] width 399 height 15
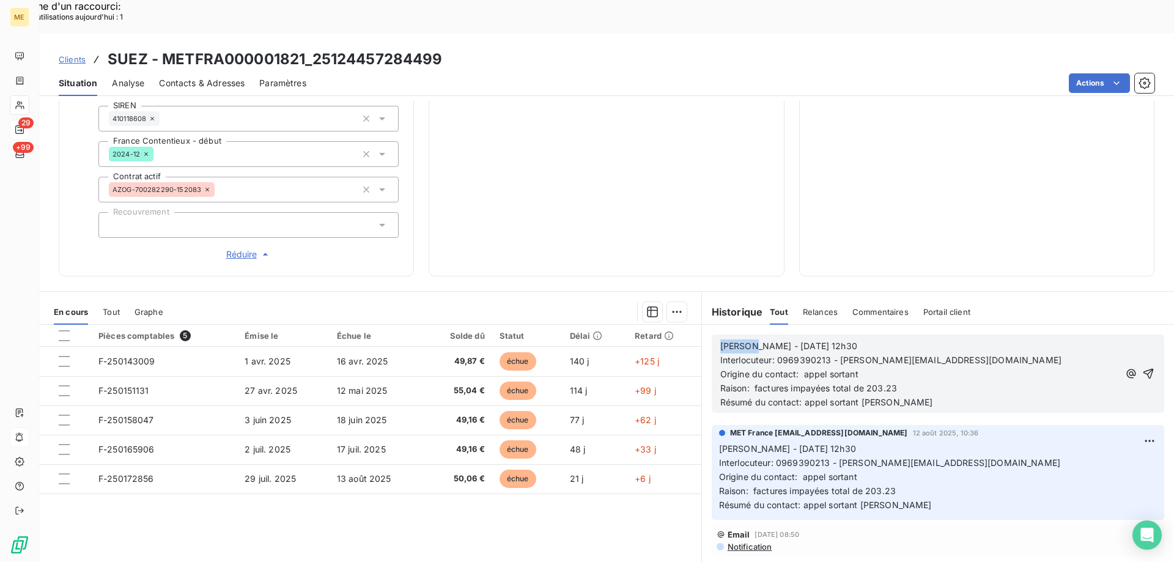
drag, startPoint x: 745, startPoint y: 310, endPoint x: 699, endPoint y: 311, distance: 46.5
click at [702, 325] on div "Sylvain - 24/07/2025 - 12h30 Interlocuteur: 0969390213 - JULIEN.TABION@SERAM-ME…" at bounding box center [938, 374] width 472 height 98
click at [750, 341] on span "Lisa - 24/07/2025 - 12h30" at bounding box center [788, 346] width 137 height 10
click at [760, 341] on span "Lisa - 19/07/2025 - 12h30" at bounding box center [788, 346] width 137 height 10
click at [863, 339] on p "Lisa - 19/08/2025 - 12h30" at bounding box center [919, 346] width 399 height 14
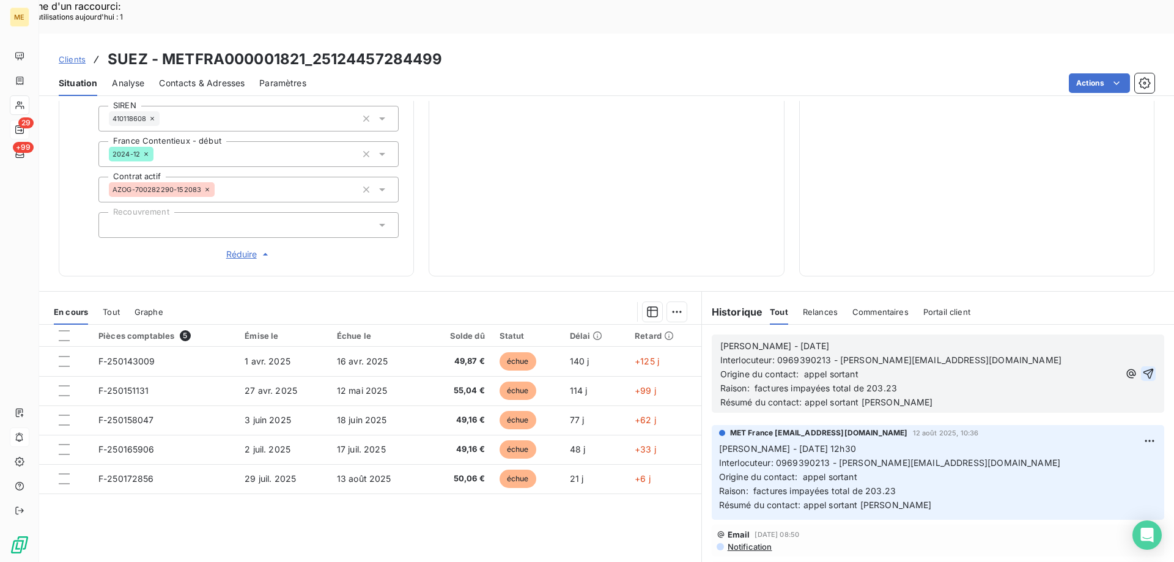
click at [1143, 369] on icon "button" at bounding box center [1148, 374] width 10 height 10
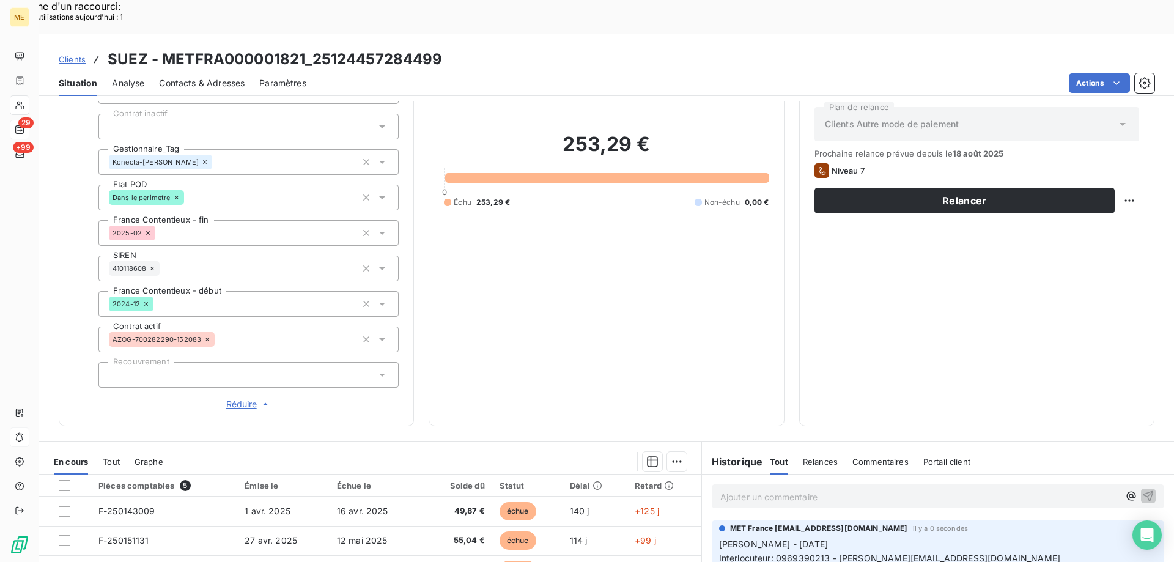
scroll to position [0, 0]
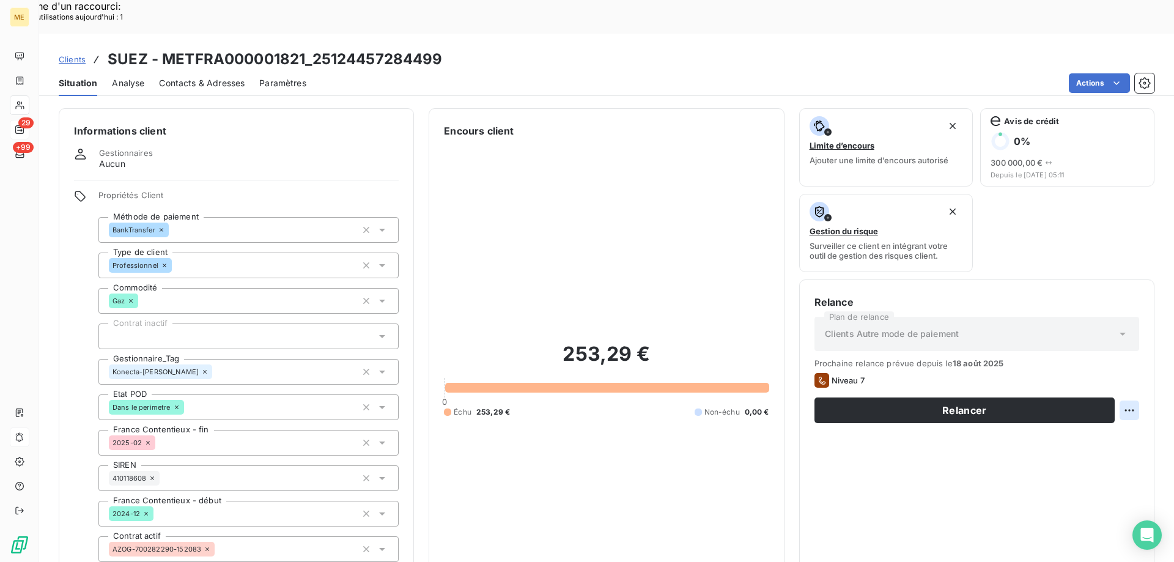
click at [1090, 397] on div "Replanifier cette action" at bounding box center [1069, 404] width 109 height 20
select select "7"
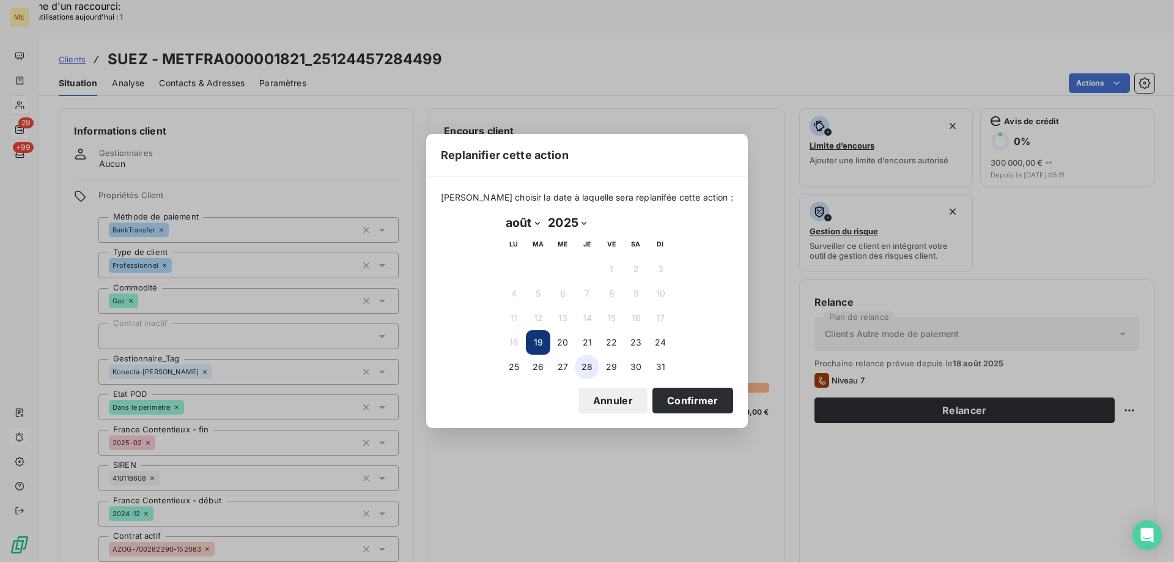
click at [578, 367] on button "28" at bounding box center [587, 367] width 24 height 24
click at [569, 366] on button "27" at bounding box center [562, 367] width 24 height 24
click at [517, 366] on button "25" at bounding box center [513, 367] width 24 height 24
click at [683, 402] on button "Confirmer" at bounding box center [692, 401] width 81 height 26
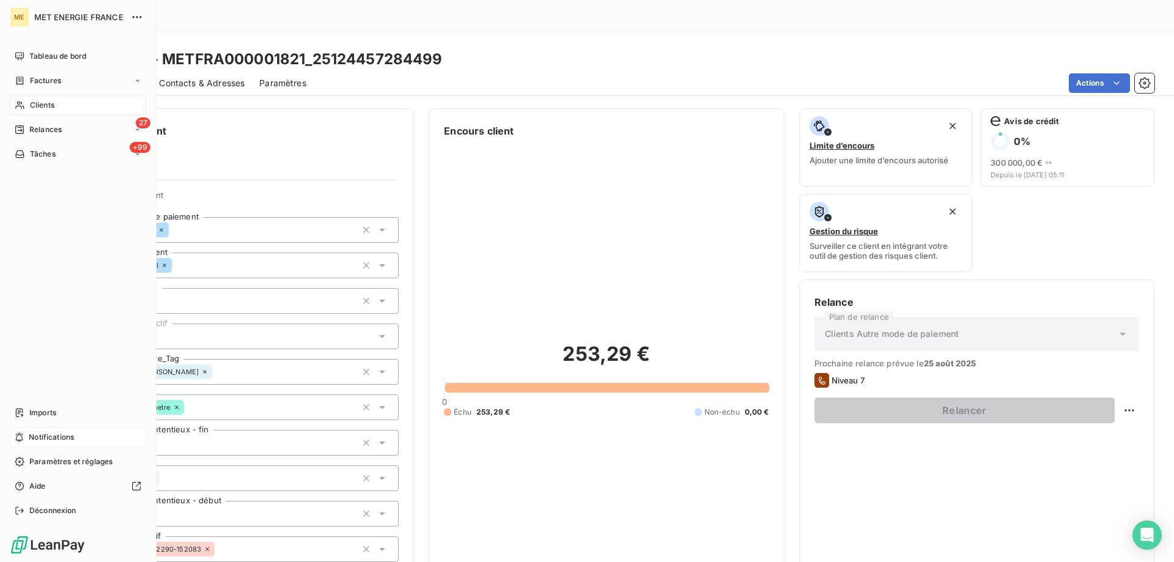
drag, startPoint x: 35, startPoint y: 132, endPoint x: 116, endPoint y: 220, distance: 118.6
click at [35, 132] on span "Relances" at bounding box center [45, 129] width 32 height 11
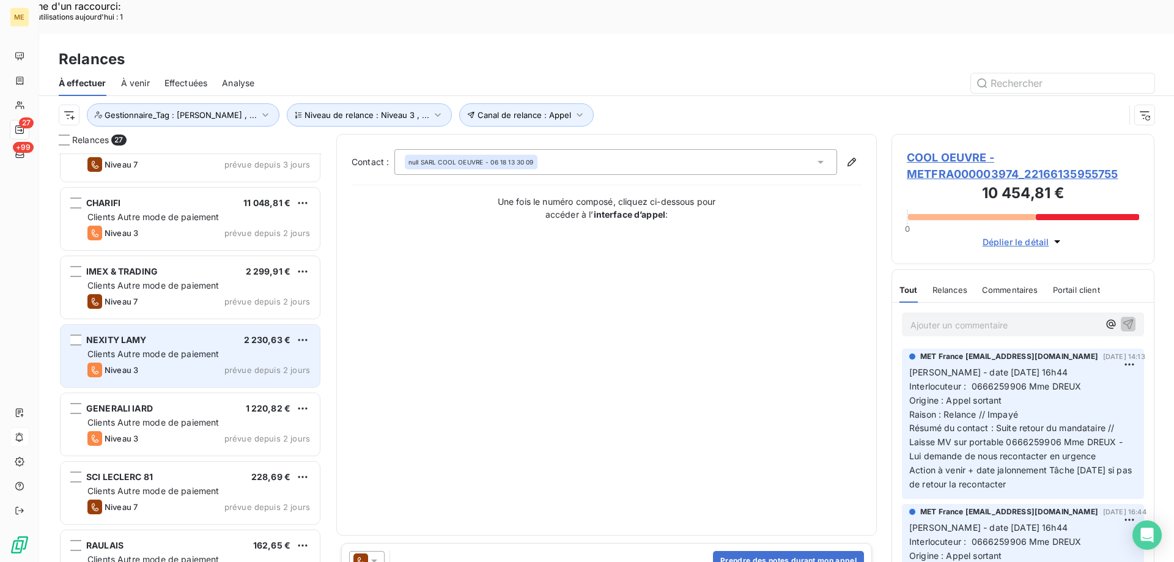
scroll to position [123, 0]
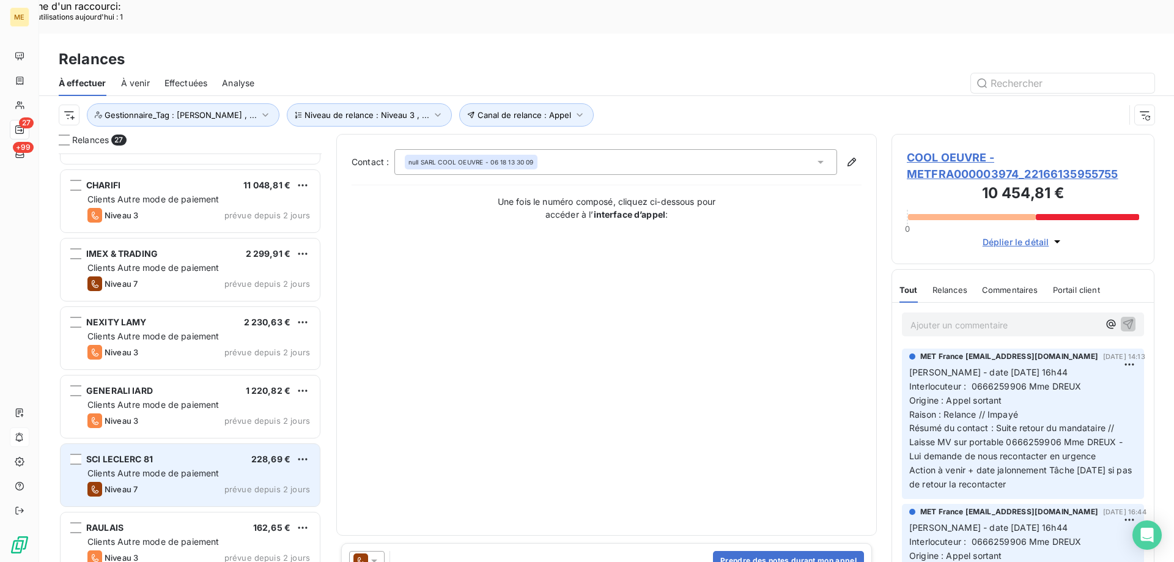
click at [171, 468] on span "Clients Autre mode de paiement" at bounding box center [153, 473] width 132 height 10
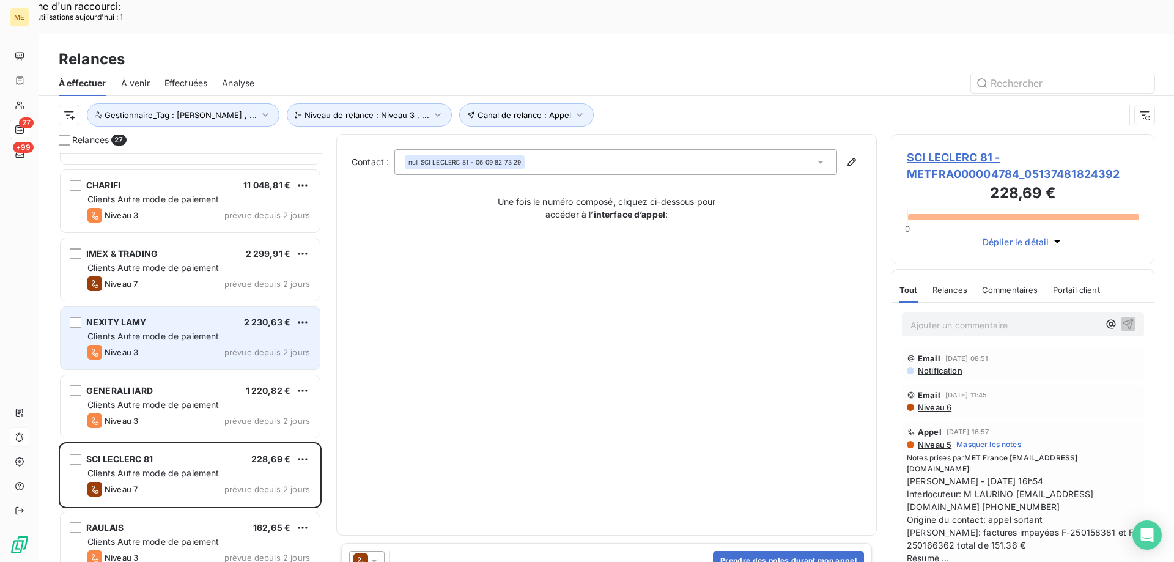
click at [174, 345] on div "Niveau 3 prévue depuis 2 jours" at bounding box center [198, 352] width 223 height 15
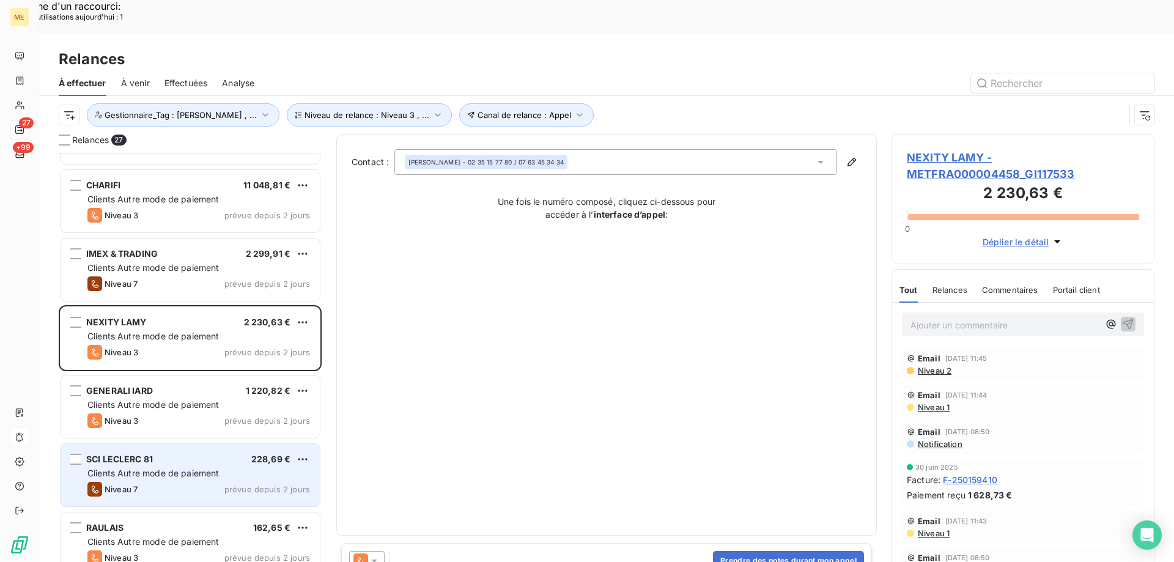
click at [166, 482] on div "Niveau 7 prévue depuis 2 jours" at bounding box center [198, 489] width 223 height 15
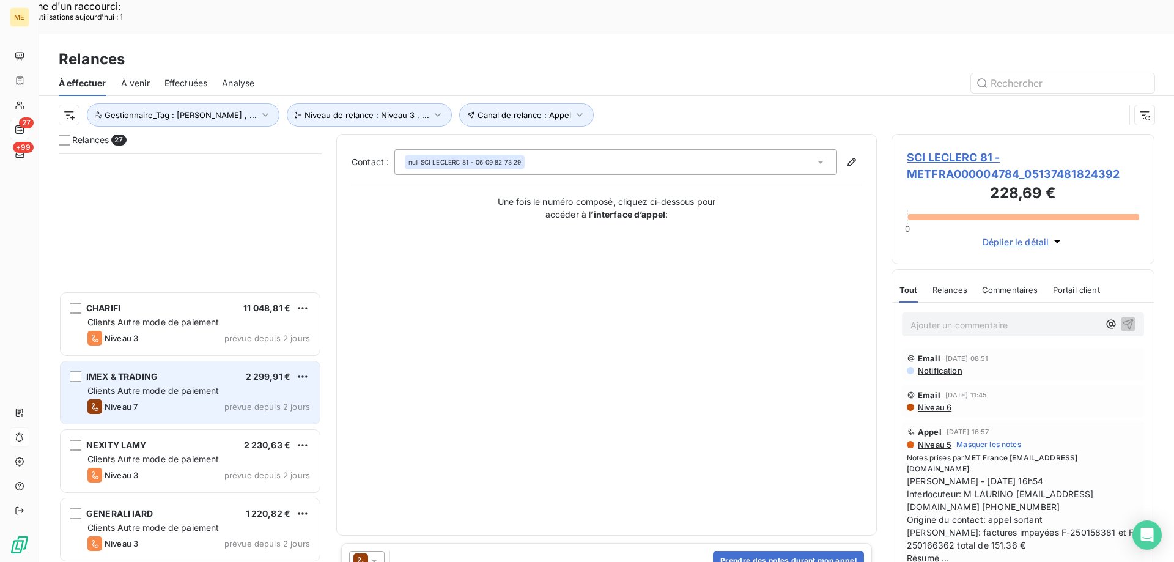
scroll to position [245, 0]
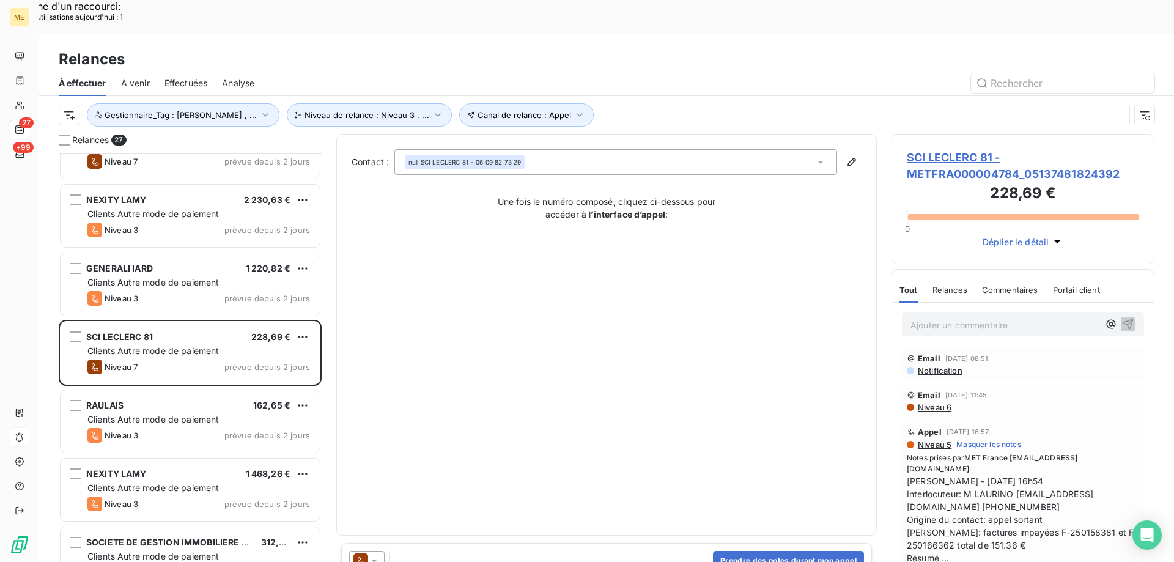
click at [990, 149] on span "SCI LECLERC 81 - METFRA000004784_05137481824392" at bounding box center [1023, 165] width 232 height 33
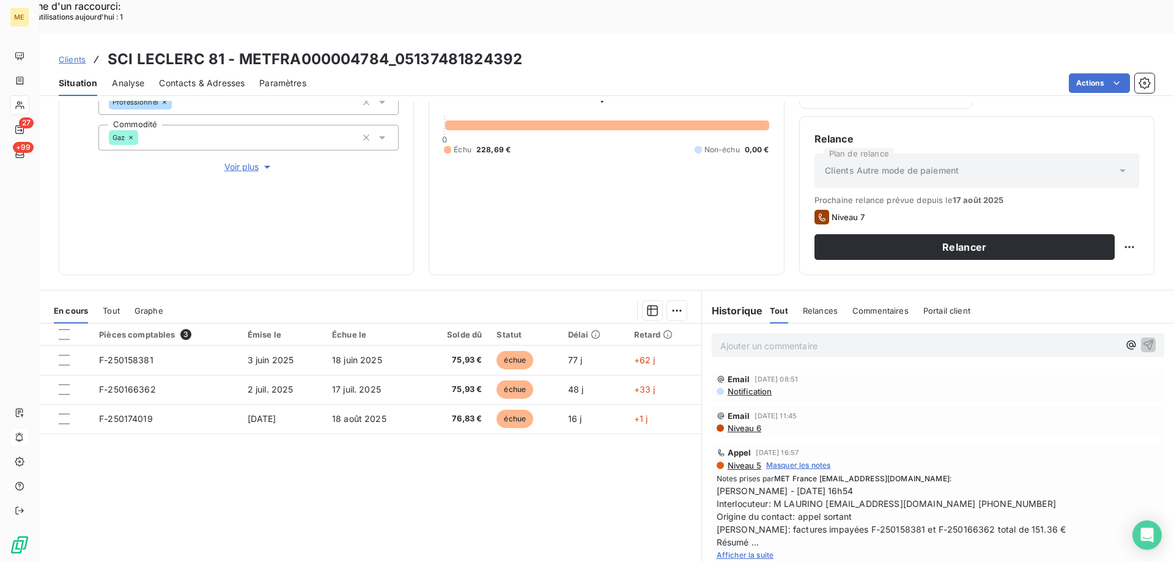
scroll to position [61, 0]
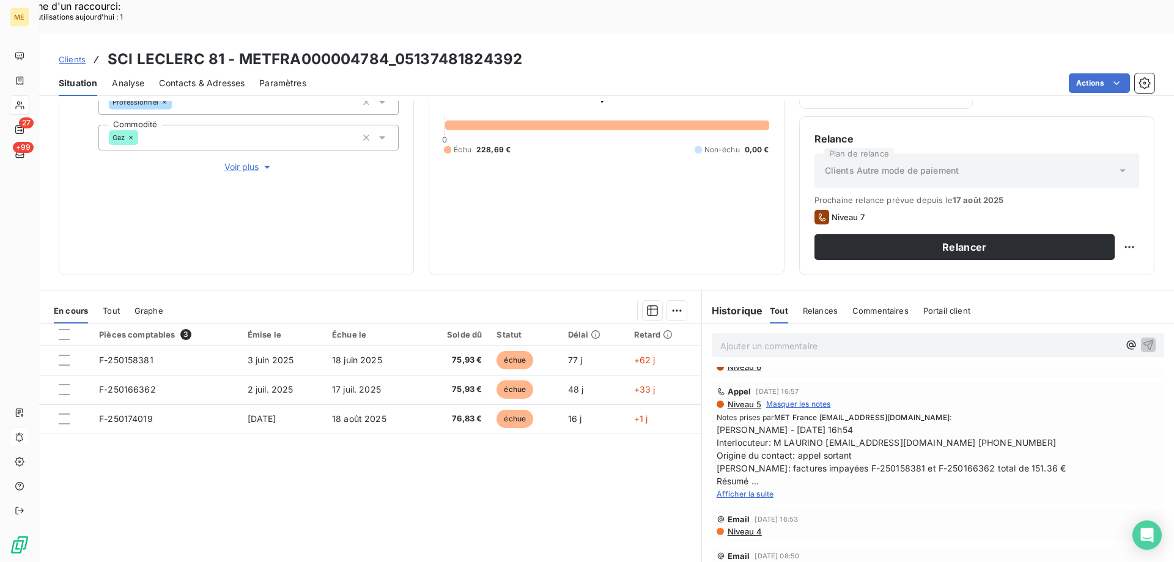
click at [766, 489] on span "Afficher la suite" at bounding box center [745, 493] width 57 height 9
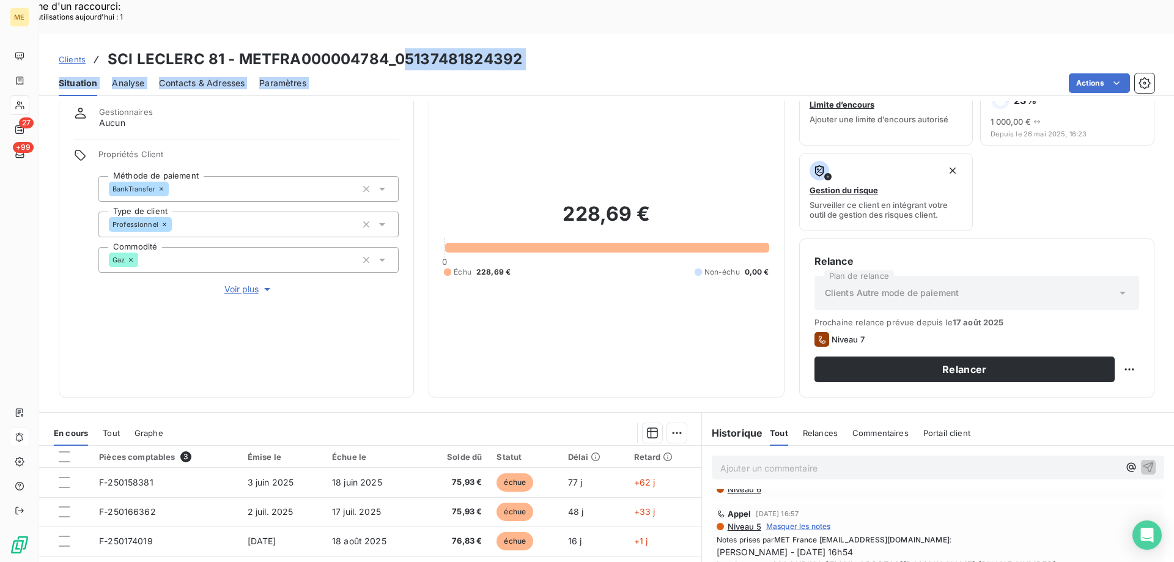
drag, startPoint x: 397, startPoint y: 25, endPoint x: 490, endPoint y: 40, distance: 94.1
click at [490, 40] on div "Clients SCI LECLERC 81 - METFRA000004784_05137481824392 Situation Analyse Conta…" at bounding box center [606, 65] width 1135 height 62
click at [408, 73] on div "Actions" at bounding box center [737, 83] width 833 height 20
drag, startPoint x: 396, startPoint y: 24, endPoint x: 522, endPoint y: 27, distance: 126.6
click at [522, 48] on div "Clients SCI LECLERC 81 - METFRA000004784_05137481824392" at bounding box center [606, 59] width 1135 height 22
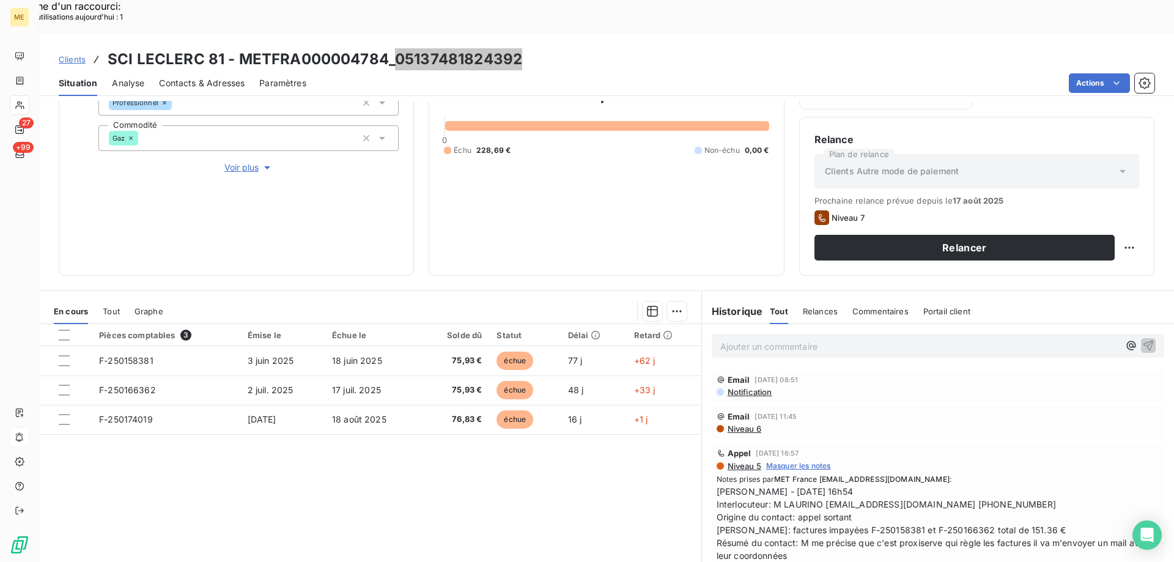
scroll to position [163, 0]
click at [922, 338] on p "Ajouter un commentaire ﻿" at bounding box center [919, 345] width 399 height 15
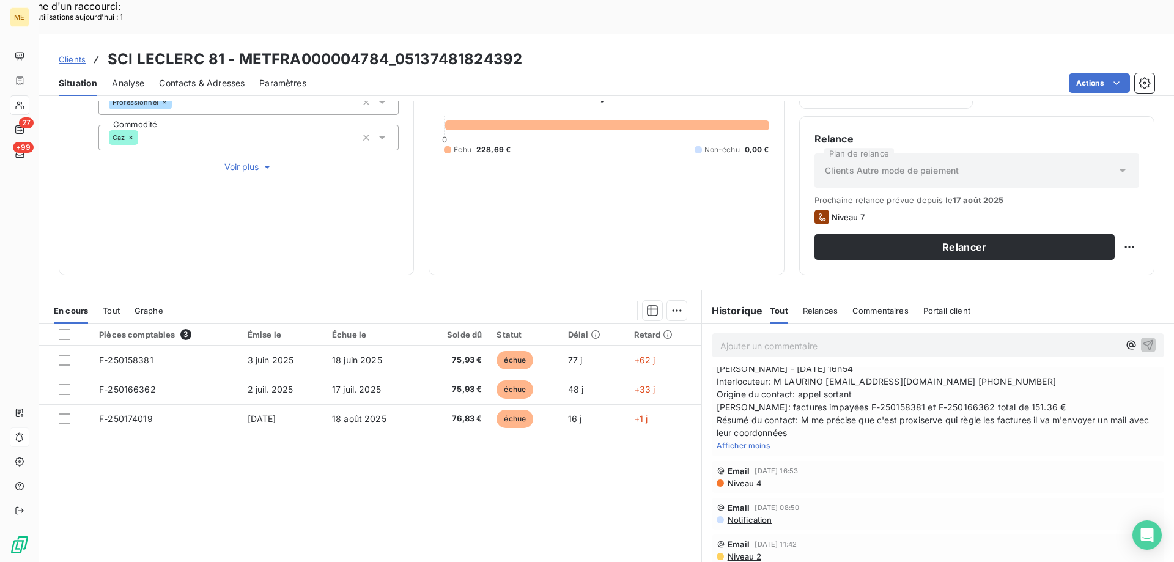
scroll to position [0, 0]
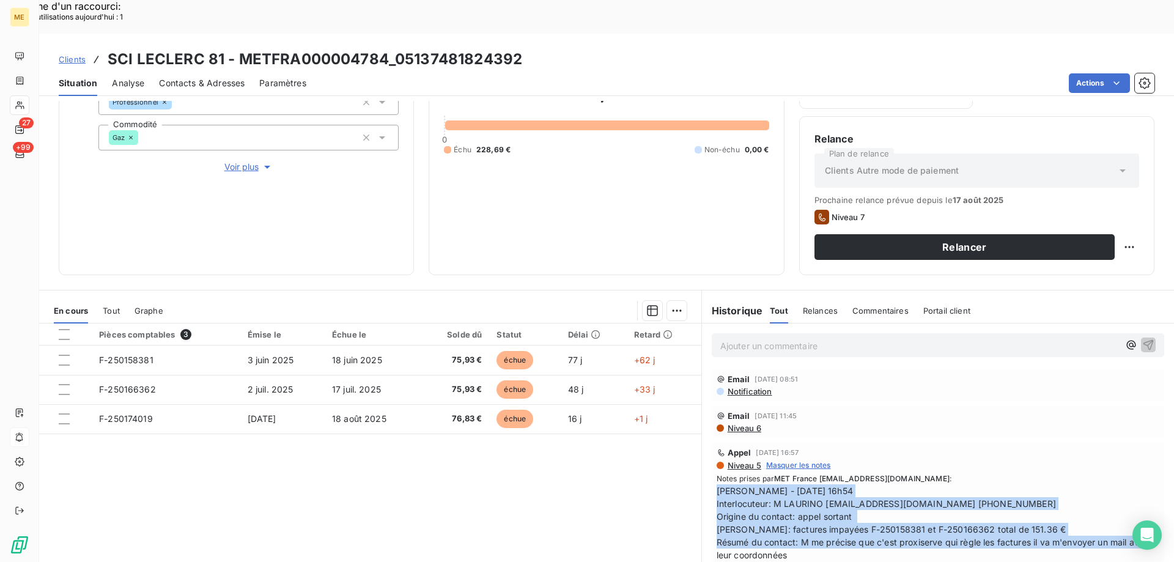
drag, startPoint x: 827, startPoint y: 523, endPoint x: 740, endPoint y: 382, distance: 165.3
click at [712, 456] on div "Appel 28 juil. 2025, 16:57 Niveau 5 Masquer les notes Notes prises par MET Fran…" at bounding box center [938, 511] width 452 height 136
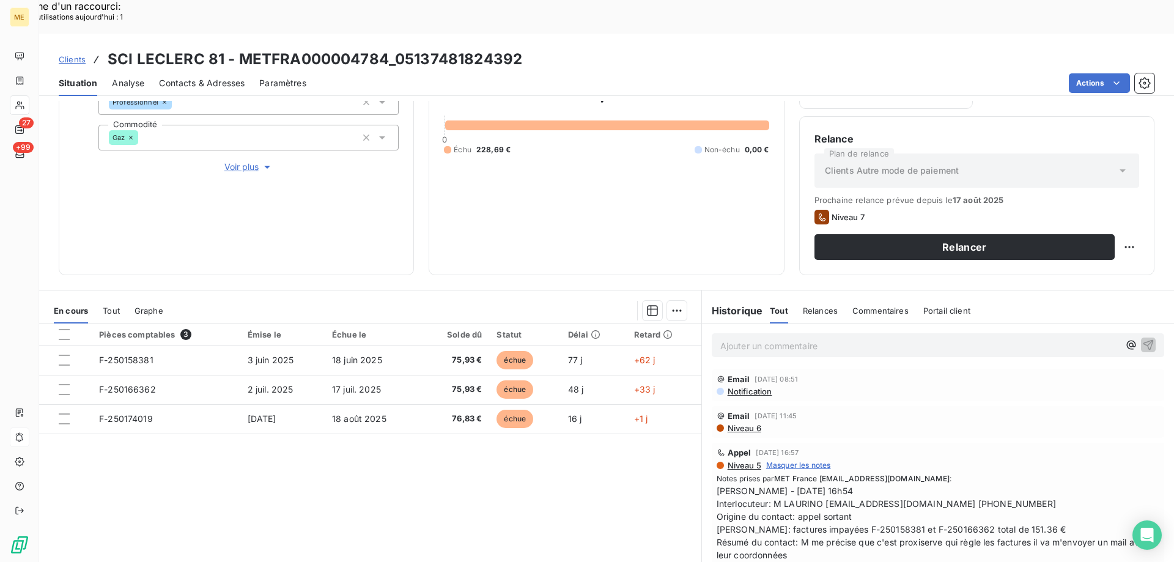
click at [767, 338] on p "Ajouter un commentaire ﻿" at bounding box center [919, 345] width 399 height 15
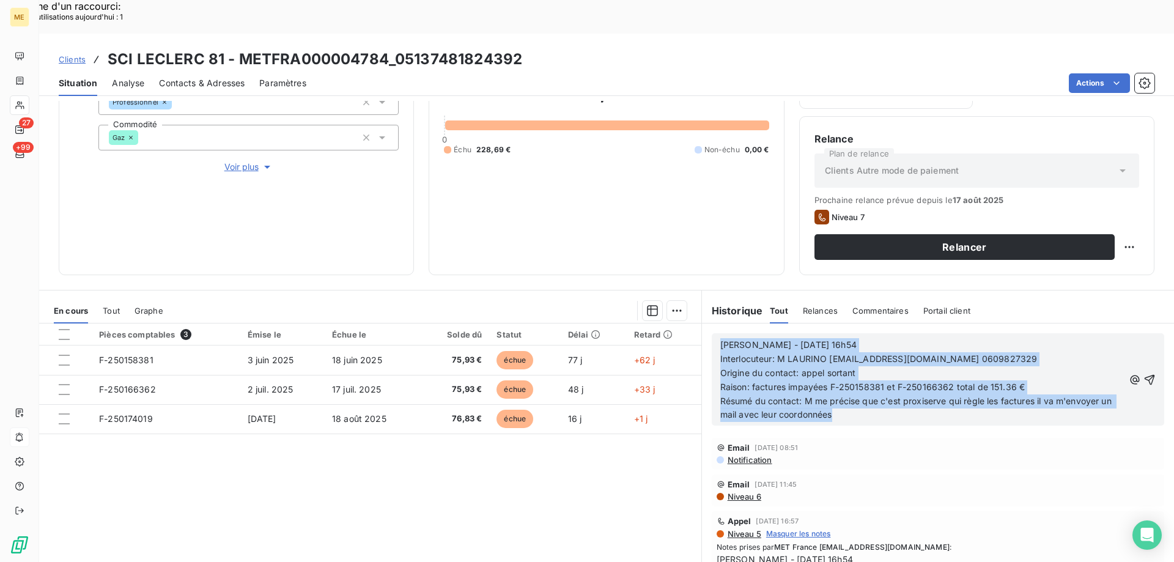
drag, startPoint x: 817, startPoint y: 356, endPoint x: 657, endPoint y: 290, distance: 173.3
click at [657, 290] on div "En cours Tout Graphe Pièces comptables 3 Émise le Échue le Solde dû Statut Déla…" at bounding box center [606, 443] width 1135 height 306
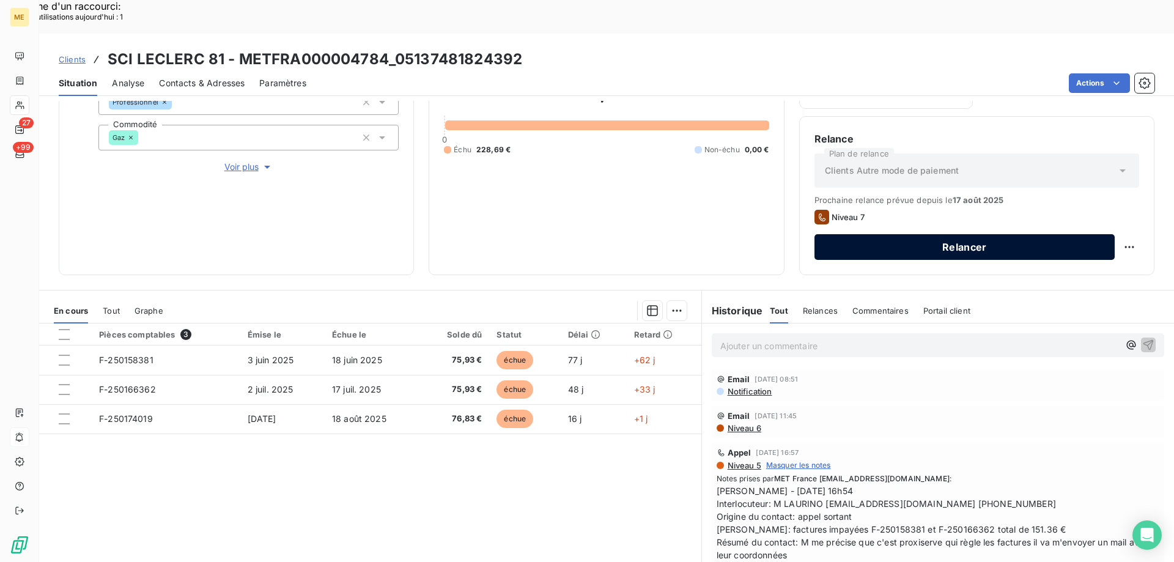
click at [951, 234] on button "Relancer" at bounding box center [964, 247] width 300 height 26
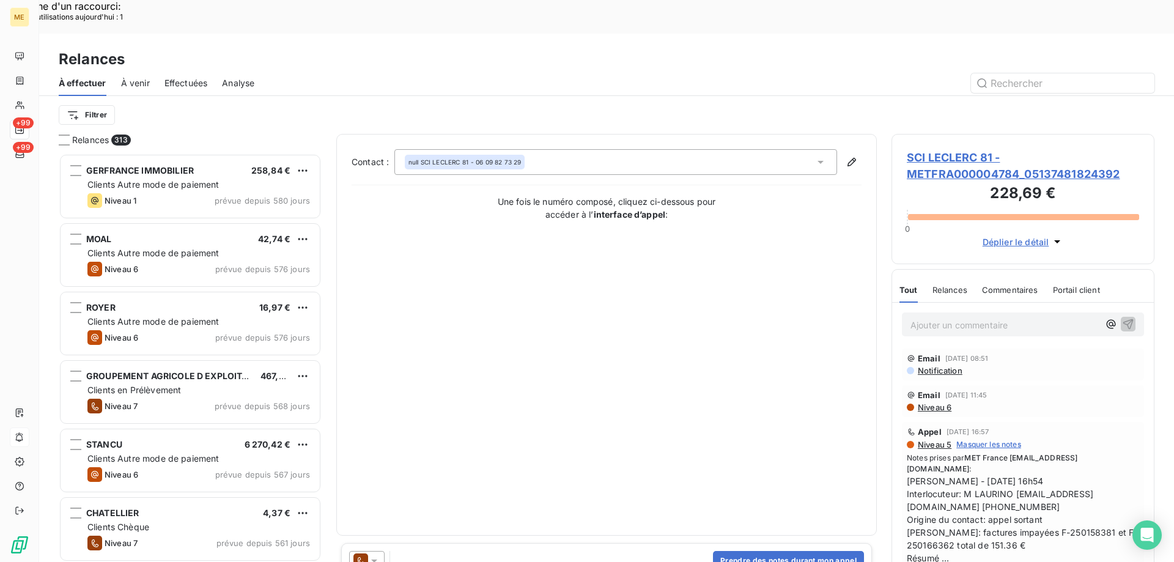
scroll to position [433, 254]
click at [785, 551] on button "Prendre des notes durant mon appel" at bounding box center [788, 561] width 151 height 20
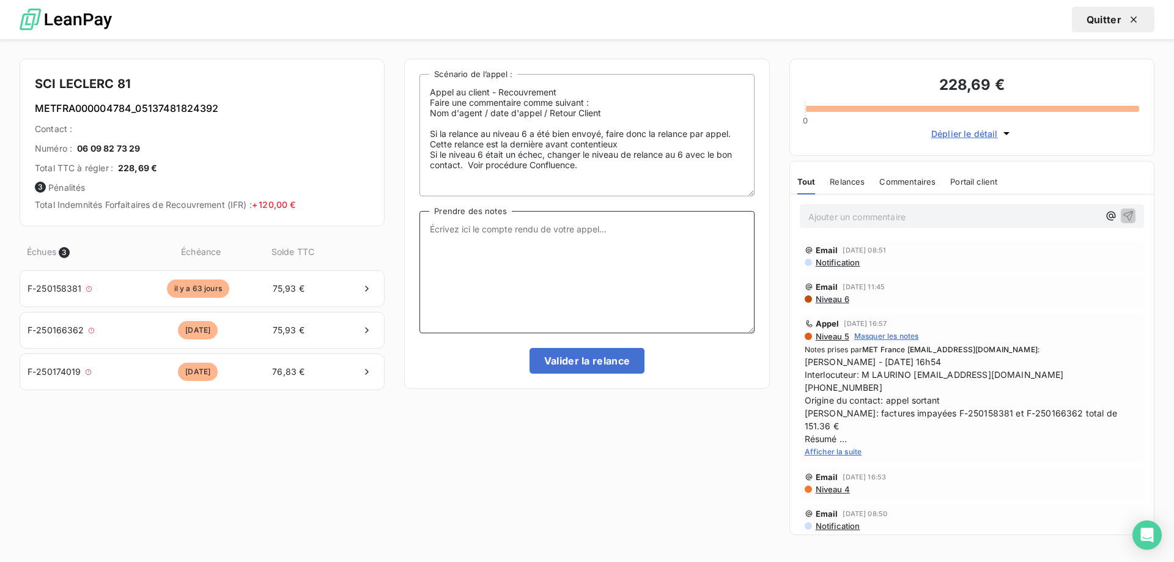
click at [485, 276] on textarea "Prendre des notes" at bounding box center [586, 272] width 334 height 122
paste textarea "Sylvain - 28/07/2025 - 16h54 Interlocuteur: M LAURINO mario.laurino@free.fr 060…"
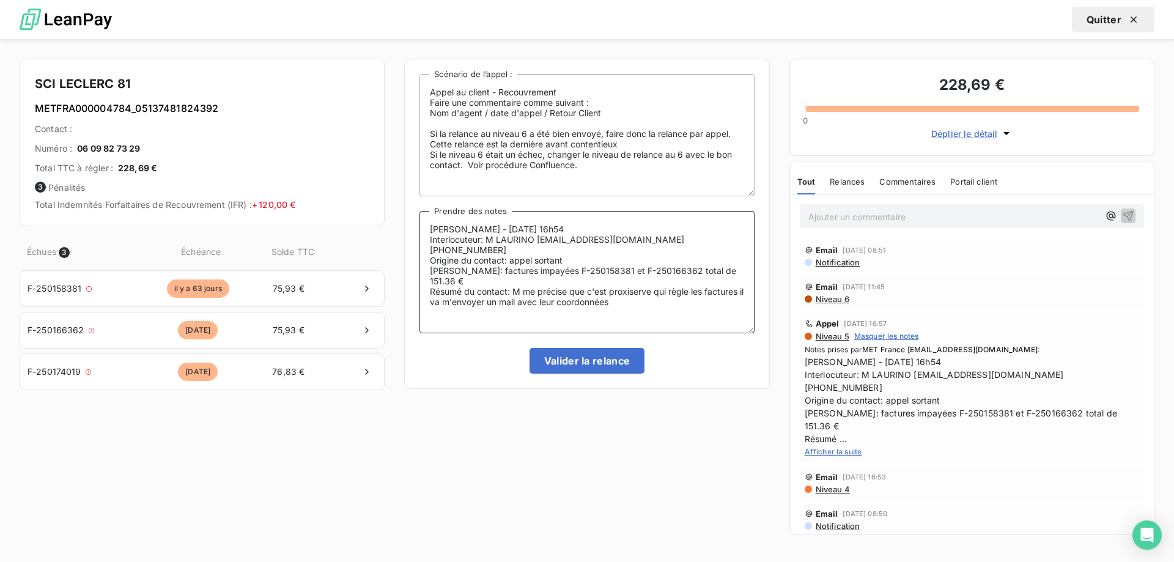
drag, startPoint x: 464, startPoint y: 227, endPoint x: 421, endPoint y: 231, distance: 43.5
click at [421, 231] on textarea "Sylvain - 28/07/2025 - 16h54 Interlocuteur: M LAURINO mario.laurino@free.fr 060…" at bounding box center [586, 272] width 334 height 122
click at [461, 231] on textarea "Lisa 28/07/2025 - 16h54 Interlocuteur: M LAURINO mario.laurino@free.fr 06098273…" at bounding box center [586, 272] width 334 height 122
drag, startPoint x: 523, startPoint y: 270, endPoint x: 620, endPoint y: 289, distance: 99.0
click at [620, 289] on textarea "Lisa 19/07/2025 - 16h54 Interlocuteur: M LAURINO mario.laurino@free.fr 06098273…" at bounding box center [586, 272] width 334 height 122
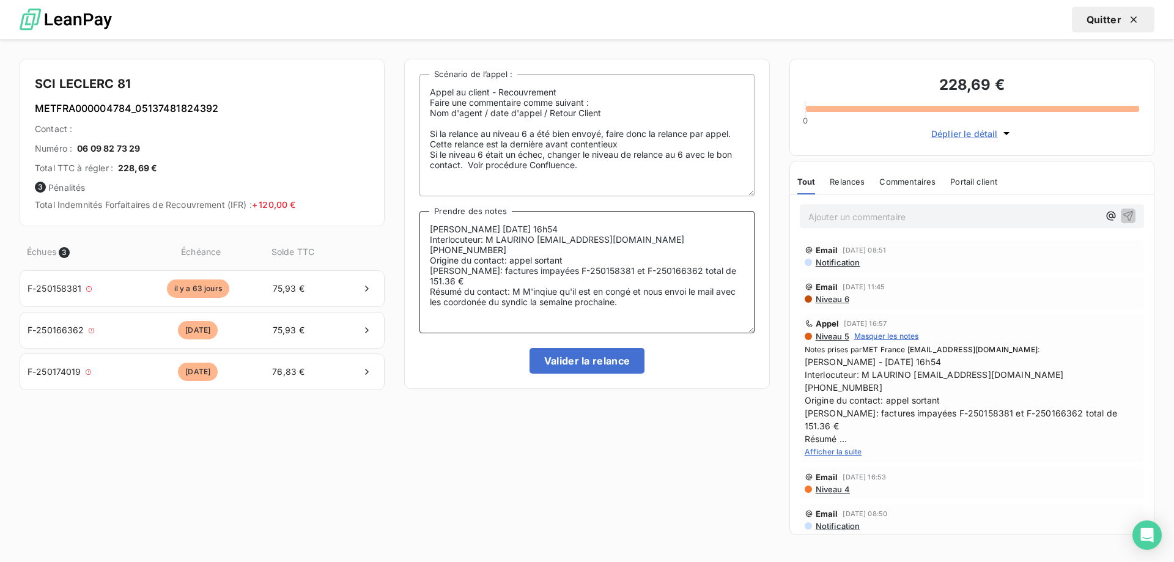
click at [553, 268] on textarea "Lisa 19/07/2025 - 16h54 Interlocuteur: M LAURINO mario.laurino@free.fr 06098273…" at bounding box center [586, 272] width 334 height 122
click at [523, 273] on textarea "Lisa 19/07/2025 - 16h54 Interlocuteur: M LAURINO mario.laurino@free.fr 06098273…" at bounding box center [586, 272] width 334 height 122
click at [559, 272] on textarea "Lisa 19/07/2025 - 16h54 Interlocuteur: M LAURINO mario.laurino@free.fr 06098273…" at bounding box center [586, 272] width 334 height 122
click at [523, 265] on textarea "Lisa 19/07/2025 - 16h54 Interlocuteur: M LAURINO mario.laurino@free.fr 06098273…" at bounding box center [586, 272] width 334 height 122
click at [518, 270] on textarea "Lisa 19/07/2025 - 16h54 Interlocuteur: M LAURINO mario.laurino@free.fr 06098273…" at bounding box center [586, 272] width 334 height 122
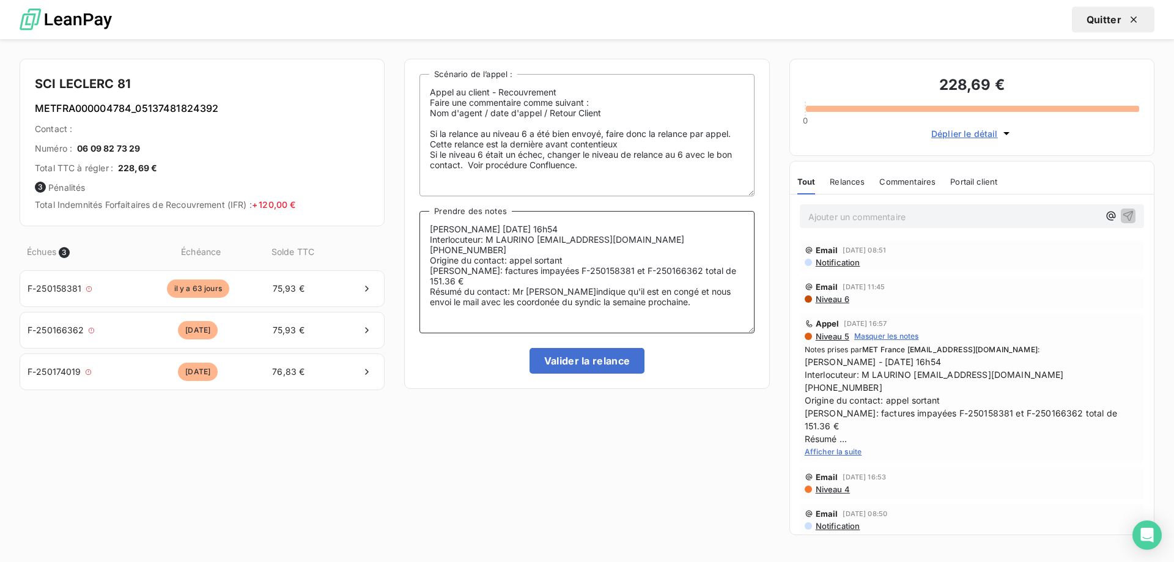
click at [497, 284] on textarea "Lisa 19/07/2025 - 16h54 Interlocuteur: M LAURINO mario.laurino@free.fr 06098273…" at bounding box center [586, 272] width 334 height 122
click at [0, 0] on lt-span "coordonnée" at bounding box center [0, 0] width 0 height 0
click at [604, 298] on textarea "Lisa 19/07/2025 - 16h54 Interlocuteur: M LAURINO mario.laurino@free.fr 06098273…" at bounding box center [586, 272] width 334 height 122
click at [486, 289] on textarea "Lisa 19/07/2025 - 16h54 Interlocuteur: M LAURINO mario.laurino@free.fr 06098273…" at bounding box center [586, 272] width 334 height 122
click at [487, 289] on textarea "Lisa 19/07/2025 - 16h54 Interlocuteur: M LAURINO mario.laurino@free.fr 06098273…" at bounding box center [586, 272] width 334 height 122
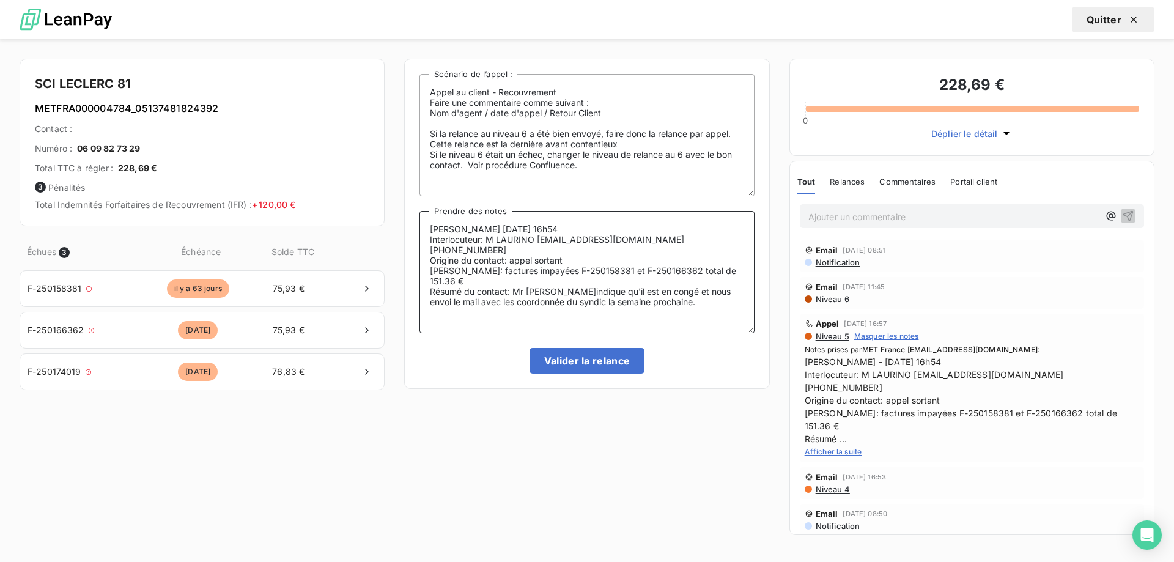
click at [486, 283] on textarea "Lisa 19/07/2025 - 16h54 Interlocuteur: M LAURINO mario.laurino@free.fr 06098273…" at bounding box center [586, 272] width 334 height 122
click at [487, 282] on textarea "Lisa 19/07/2025 - 16h54 Interlocuteur: M LAURINO mario.laurino@free.fr 06098273…" at bounding box center [586, 272] width 334 height 122
click at [459, 317] on textarea "Lisa 19/07/2025 - 16h54 Interlocuteur: M LAURINO mario.laurino@free.fr 06098273…" at bounding box center [586, 272] width 334 height 122
click at [459, 287] on textarea "Lisa 19/07/2025 - 16h54 Interlocuteur: M LAURINO mario.laurino@free.fr 06098273…" at bounding box center [586, 272] width 334 height 122
click at [477, 282] on textarea "Lisa 19/07/2025 - 16h54 Interlocuteur: M LAURINO mario.laurino@free.fr 06098273…" at bounding box center [586, 272] width 334 height 122
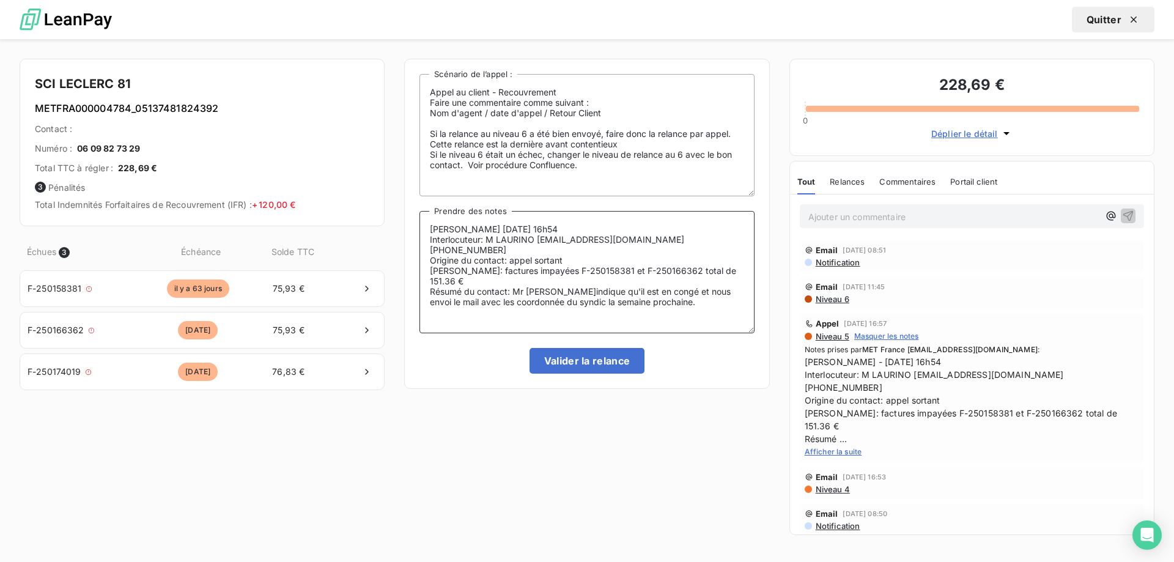
click at [0, 0] on lt-span "les coordonnée s" at bounding box center [0, 0] width 0 height 0
click at [641, 329] on textarea "Lisa 19/07/2025 - 16h54 Interlocuteur: M LAURINO mario.laurino@free.fr 06098273…" at bounding box center [586, 272] width 334 height 122
type textarea "Lisa 19/07/2025 - 16h54 Interlocuteur: M LAURINO mario.laurino@free.fr 06098273…"
click at [635, 352] on button "Valider la relance" at bounding box center [587, 361] width 116 height 26
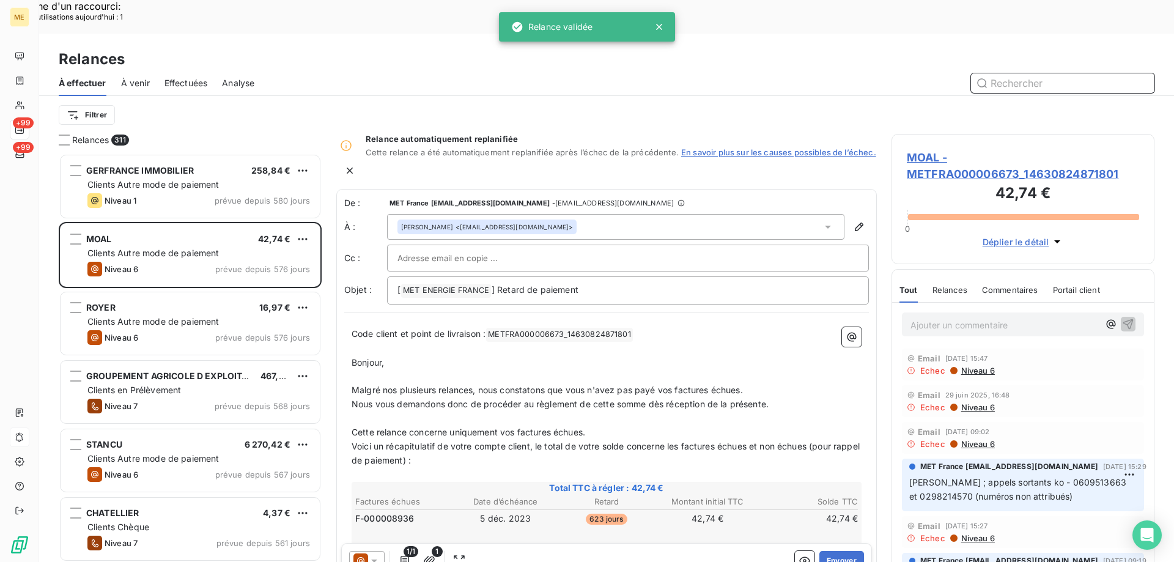
click at [187, 77] on span "Effectuées" at bounding box center [185, 83] width 43 height 12
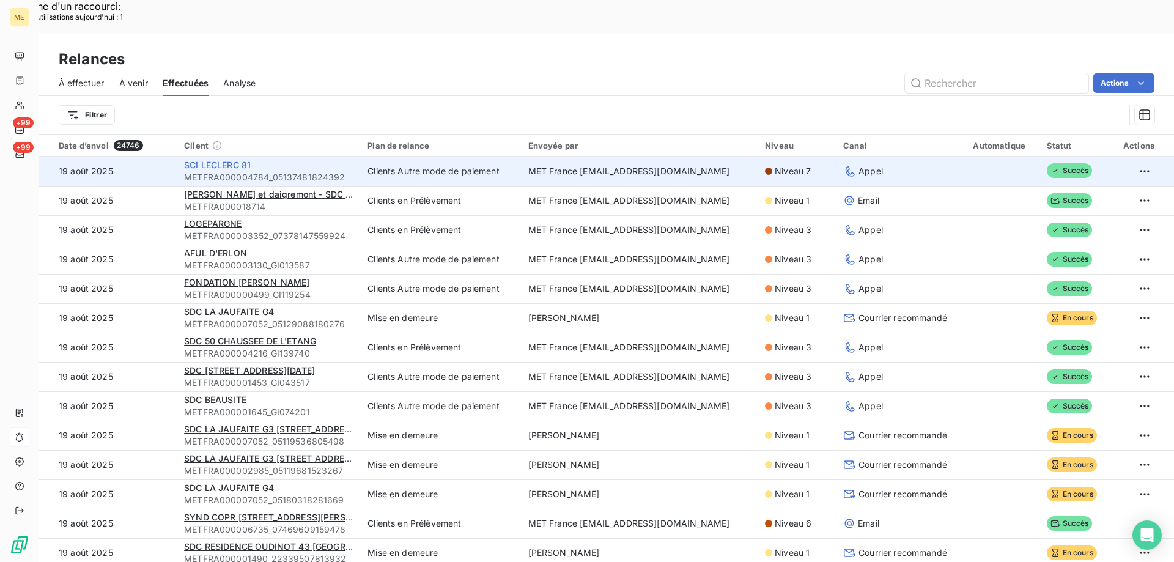
click at [221, 160] on span "SCI LECLERC 81" at bounding box center [217, 165] width 67 height 10
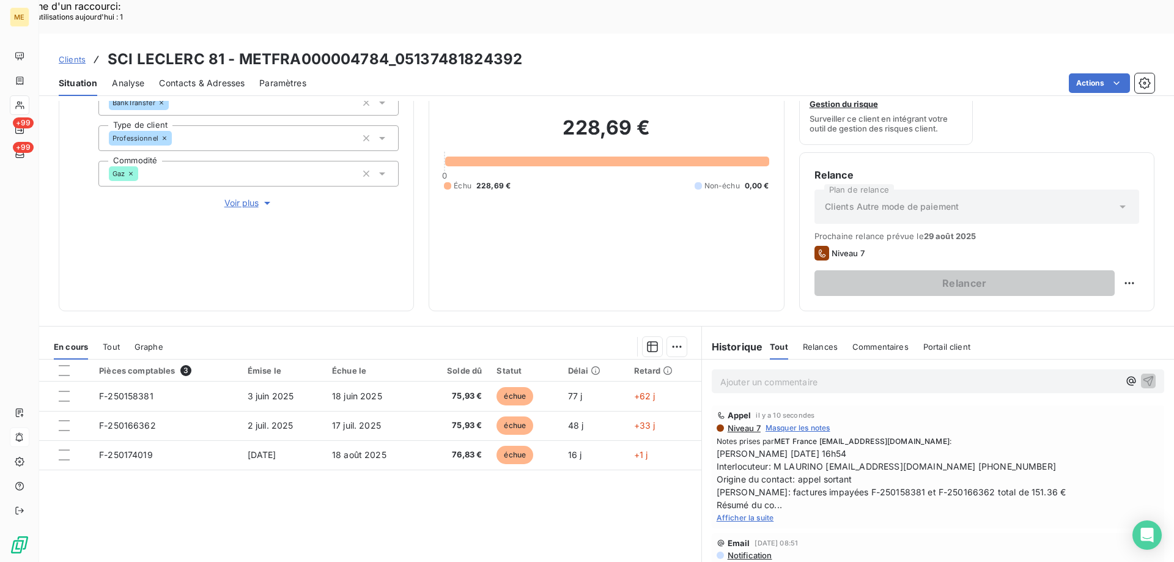
scroll to position [102, 0]
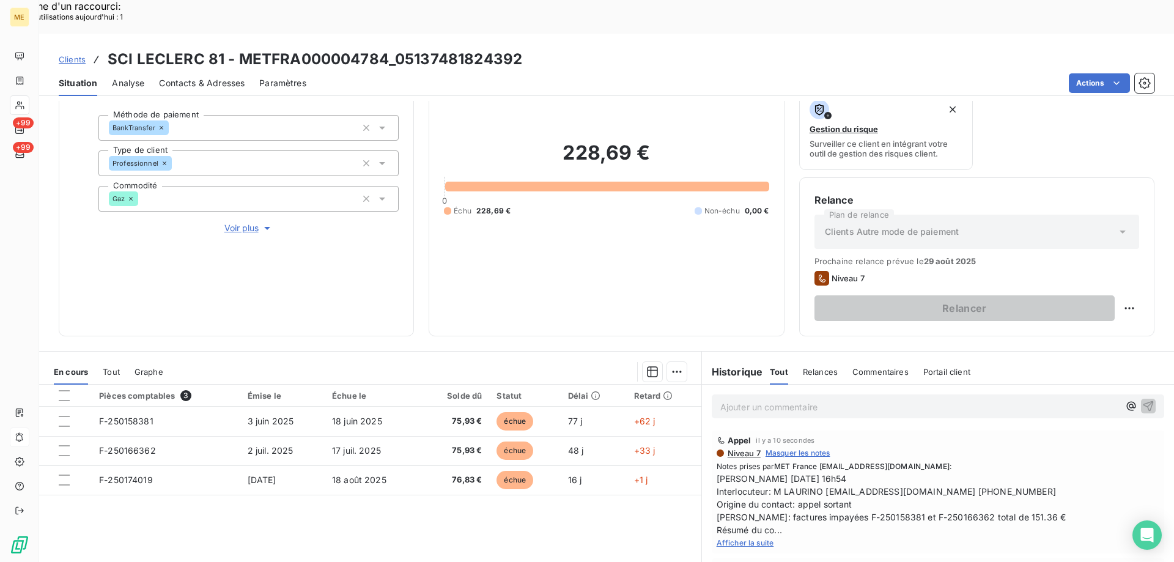
click at [721, 538] on span "Afficher la suite" at bounding box center [745, 542] width 57 height 9
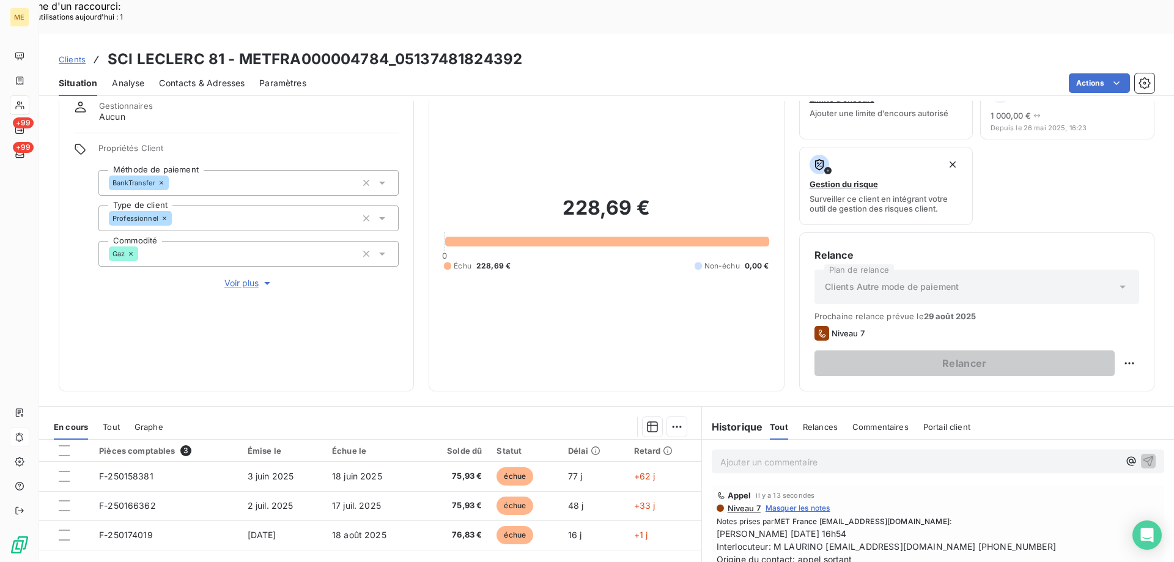
scroll to position [0, 0]
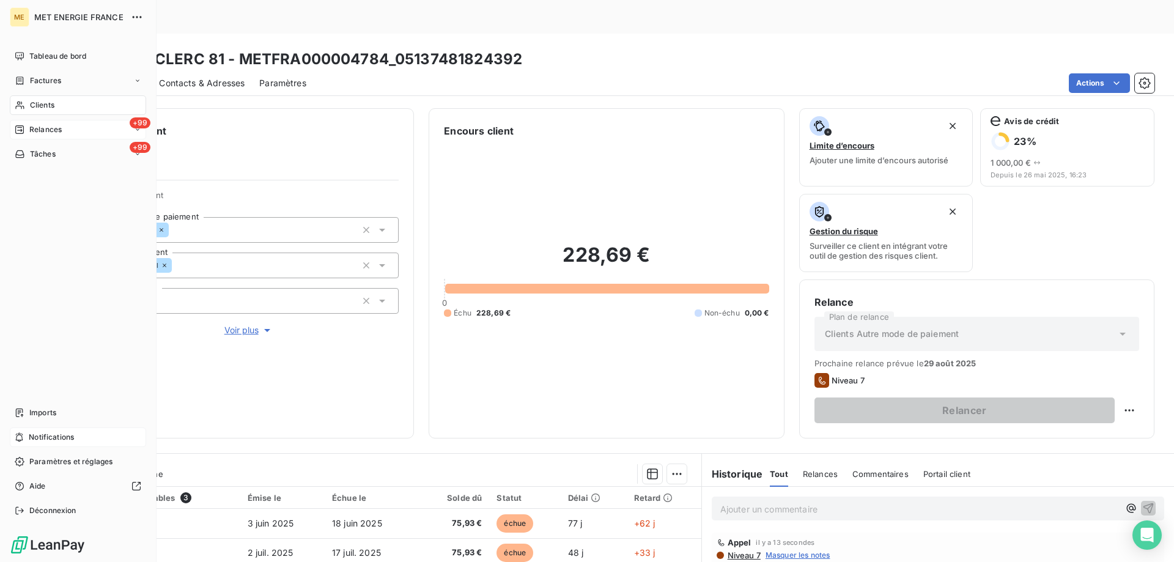
click at [33, 127] on span "Relances" at bounding box center [45, 129] width 32 height 11
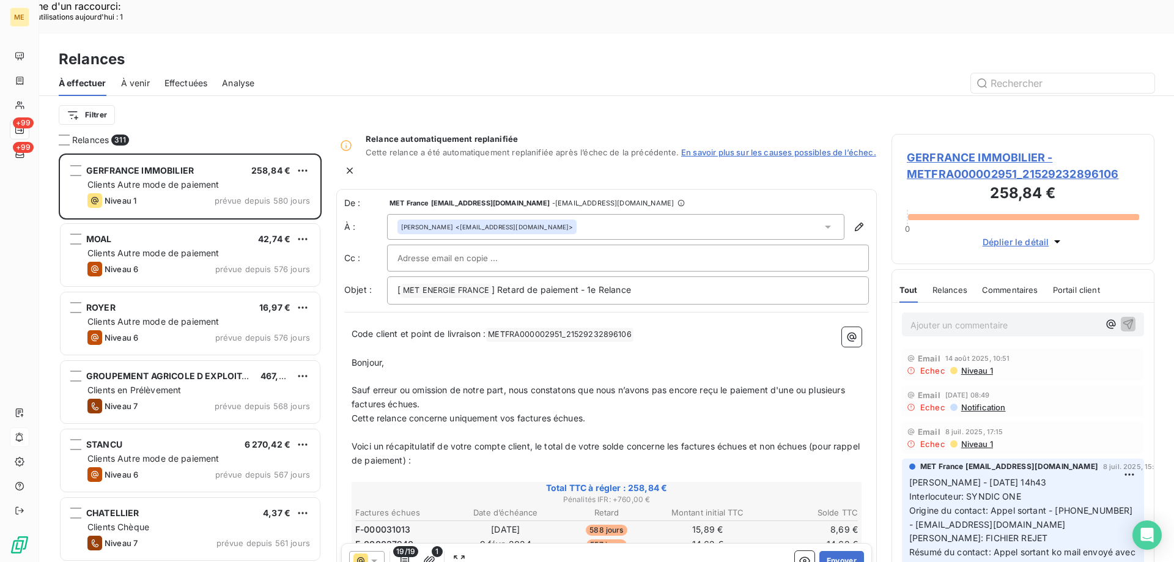
scroll to position [433, 254]
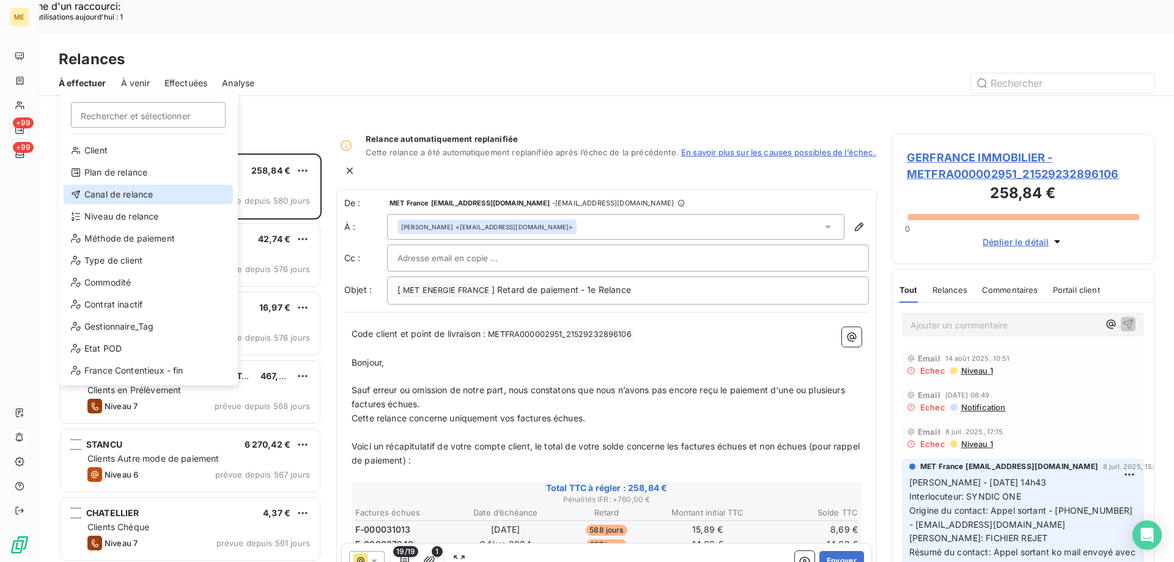
click at [139, 196] on div "Canal de relance" at bounding box center [148, 195] width 169 height 20
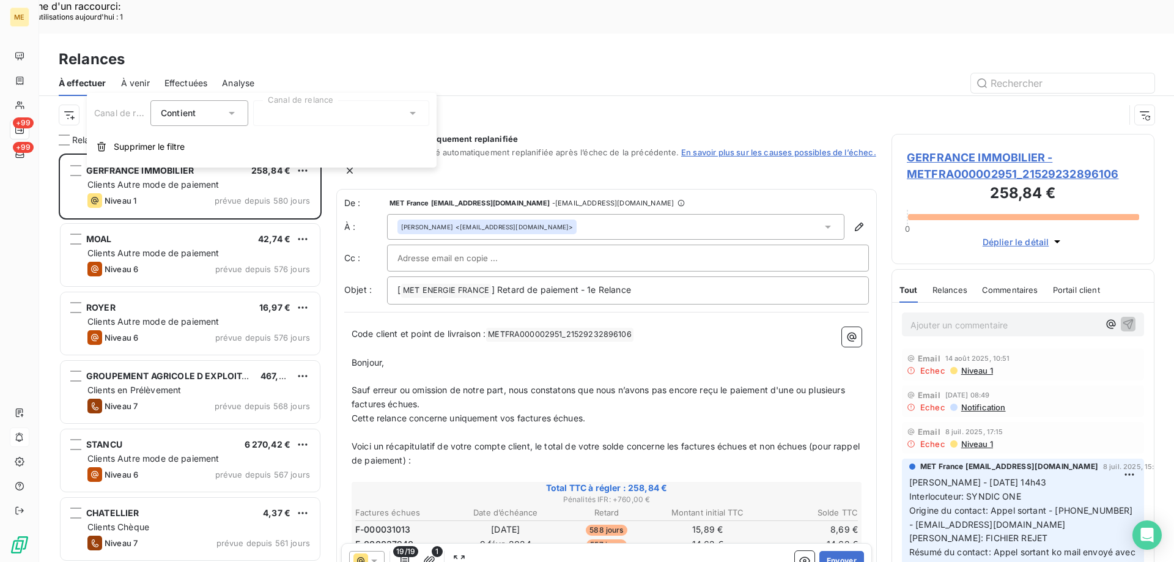
click at [425, 120] on div at bounding box center [341, 113] width 176 height 26
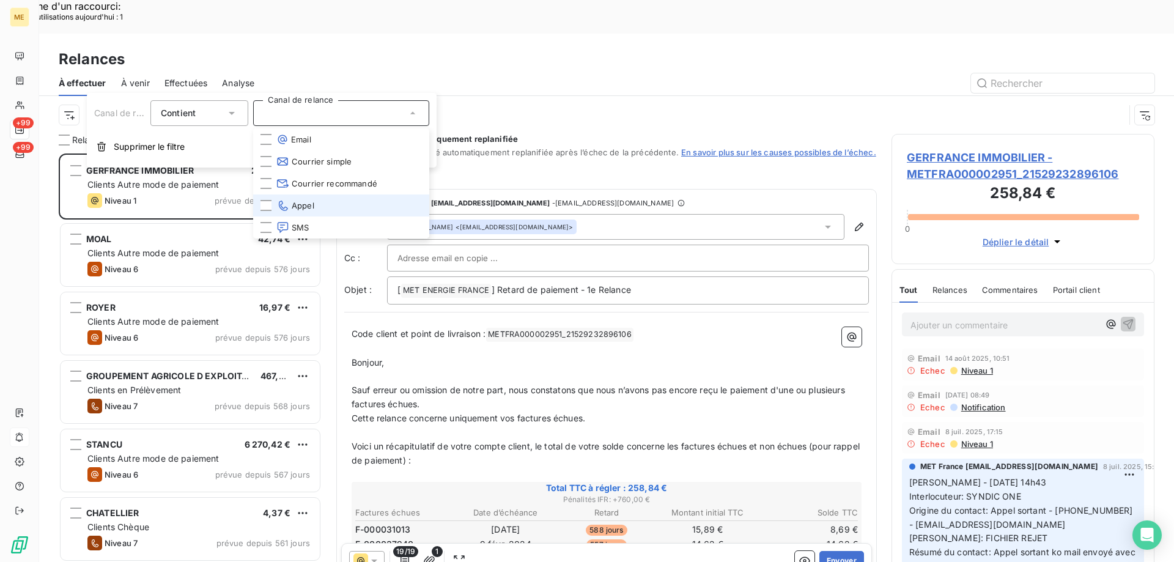
click at [311, 207] on span "Appel" at bounding box center [295, 205] width 38 height 12
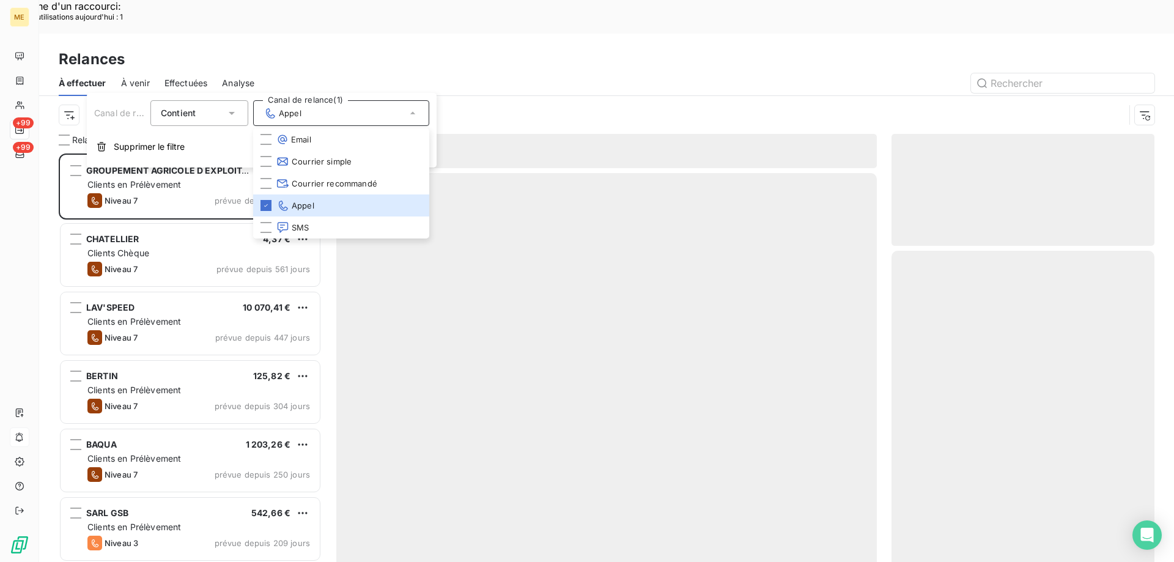
scroll to position [433, 254]
click at [328, 73] on div at bounding box center [711, 83] width 885 height 20
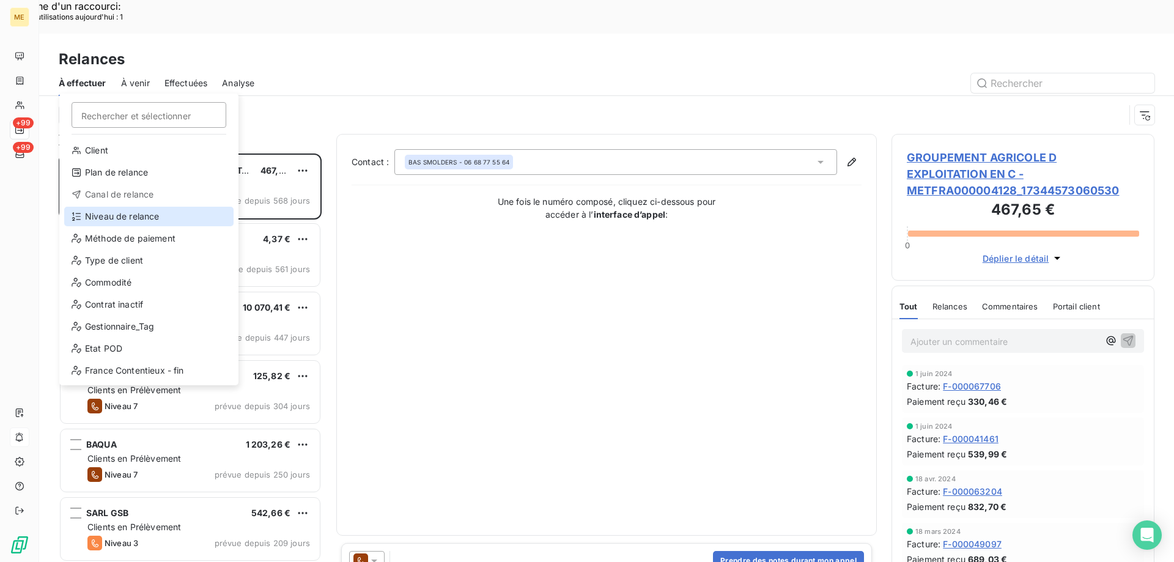
click at [139, 212] on div "Niveau de relance" at bounding box center [148, 217] width 169 height 20
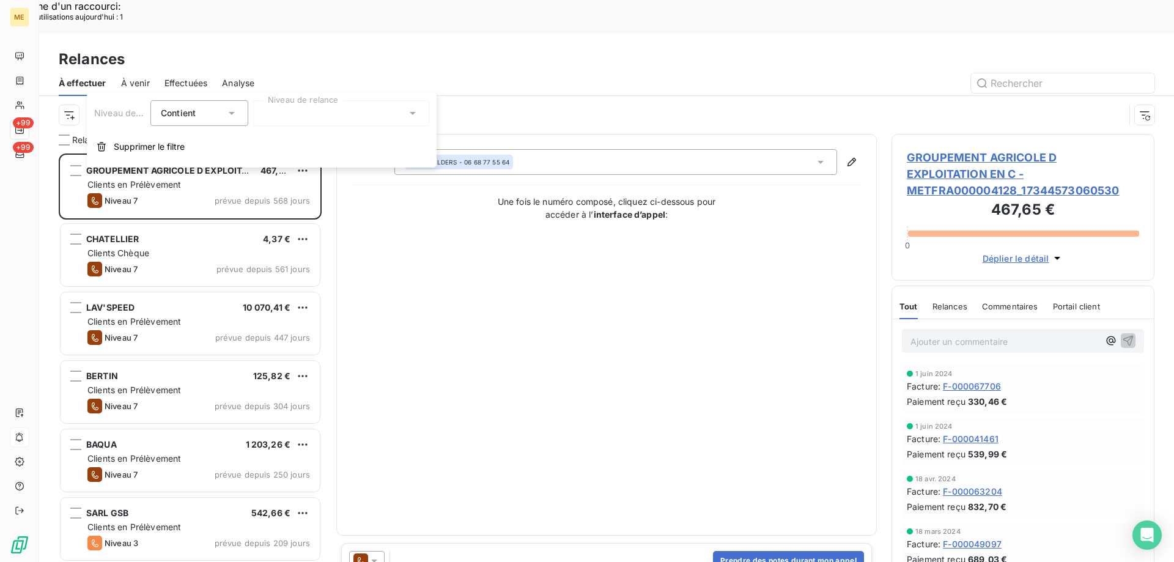
click at [391, 120] on div at bounding box center [341, 113] width 176 height 26
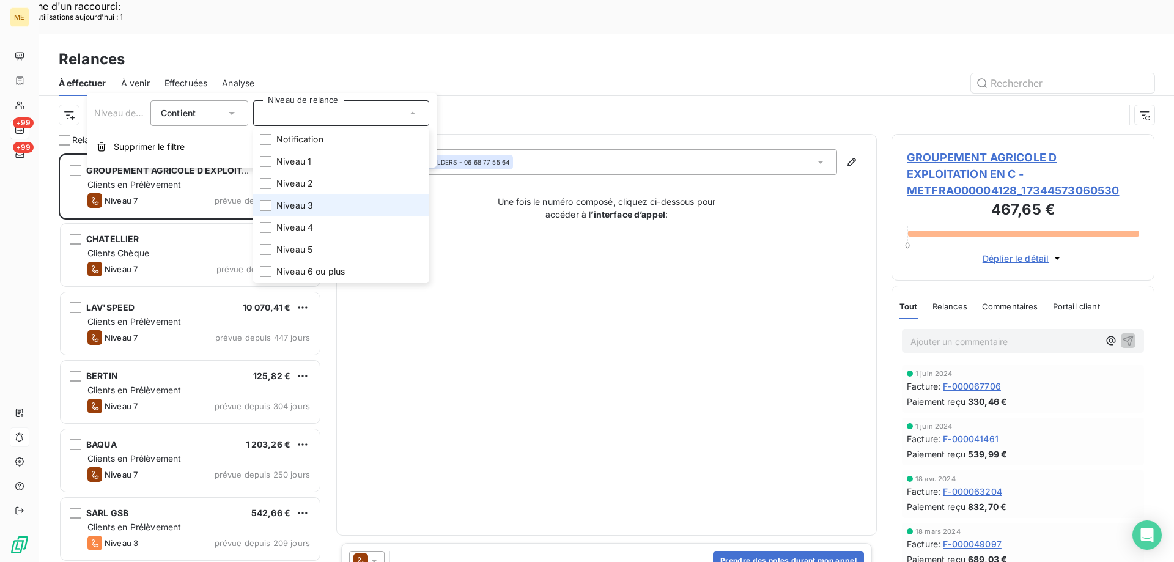
click at [310, 205] on span "Niveau 3" at bounding box center [294, 205] width 37 height 12
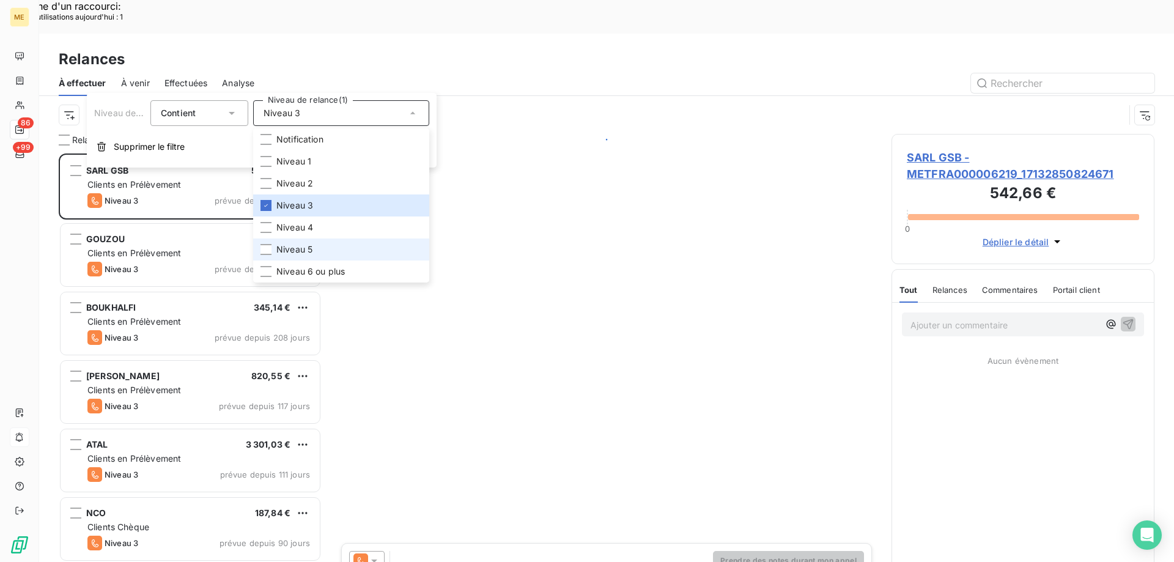
scroll to position [433, 254]
click at [300, 246] on span "Niveau 5" at bounding box center [294, 249] width 36 height 12
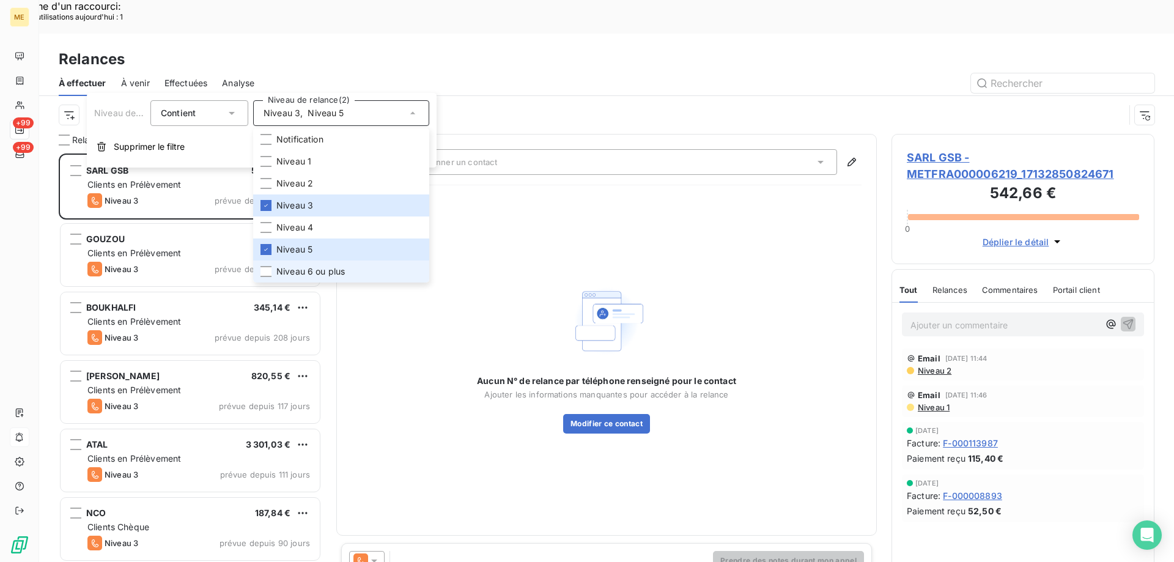
click at [292, 265] on li "Niveau 6 ou plus" at bounding box center [341, 271] width 176 height 22
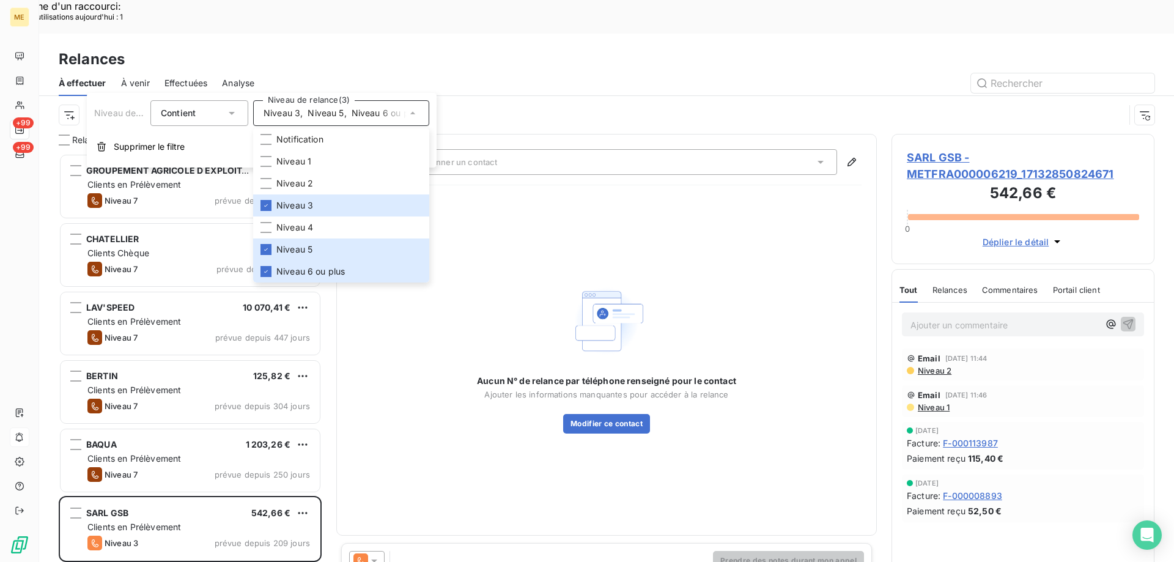
click at [404, 73] on div at bounding box center [711, 83] width 885 height 20
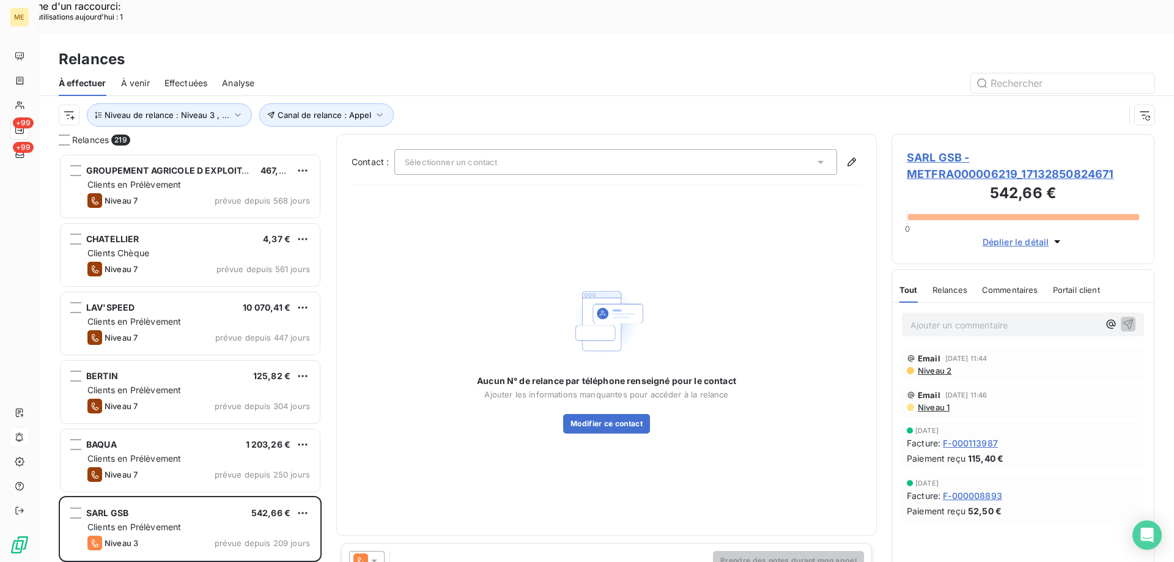
click at [79, 103] on div "Canal de relance : Appel Niveau de relance : Niveau 3 , ..." at bounding box center [592, 114] width 1066 height 23
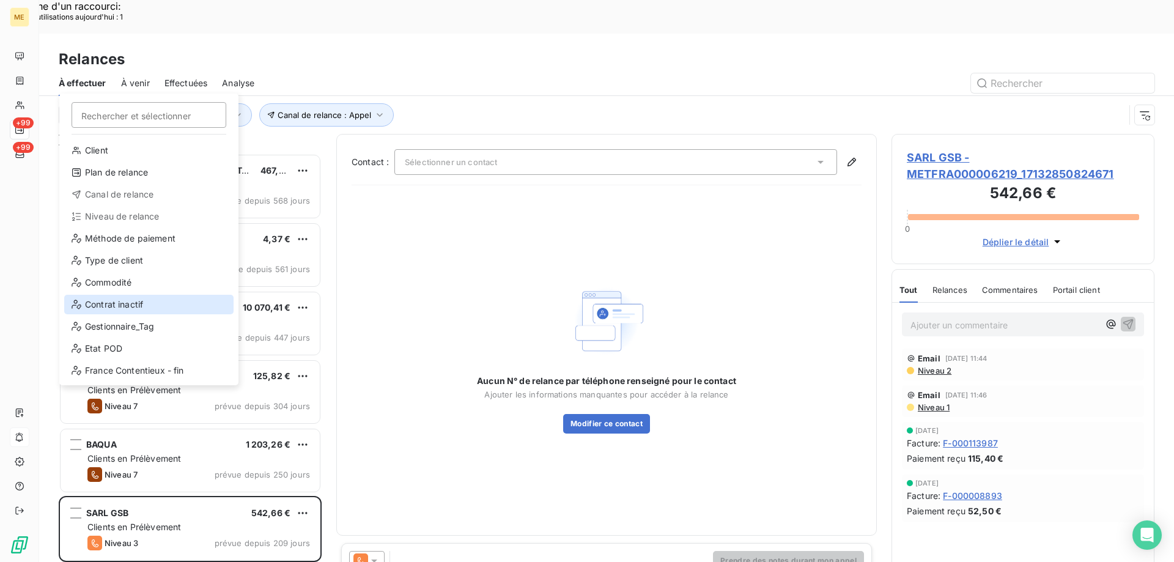
scroll to position [61, 0]
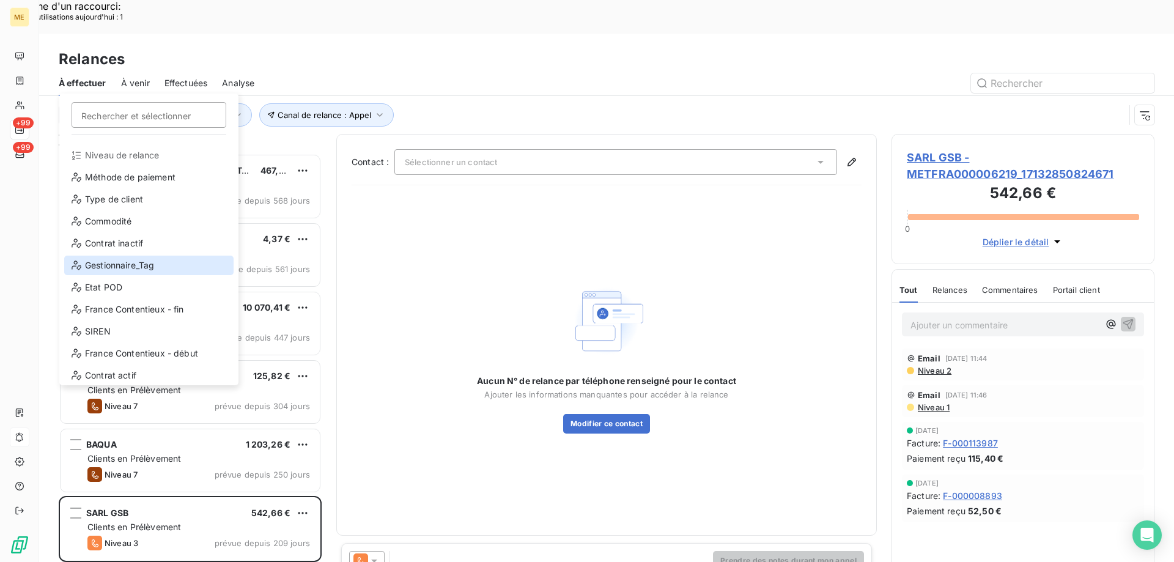
click at [165, 265] on div "Gestionnaire_Tag" at bounding box center [148, 266] width 169 height 20
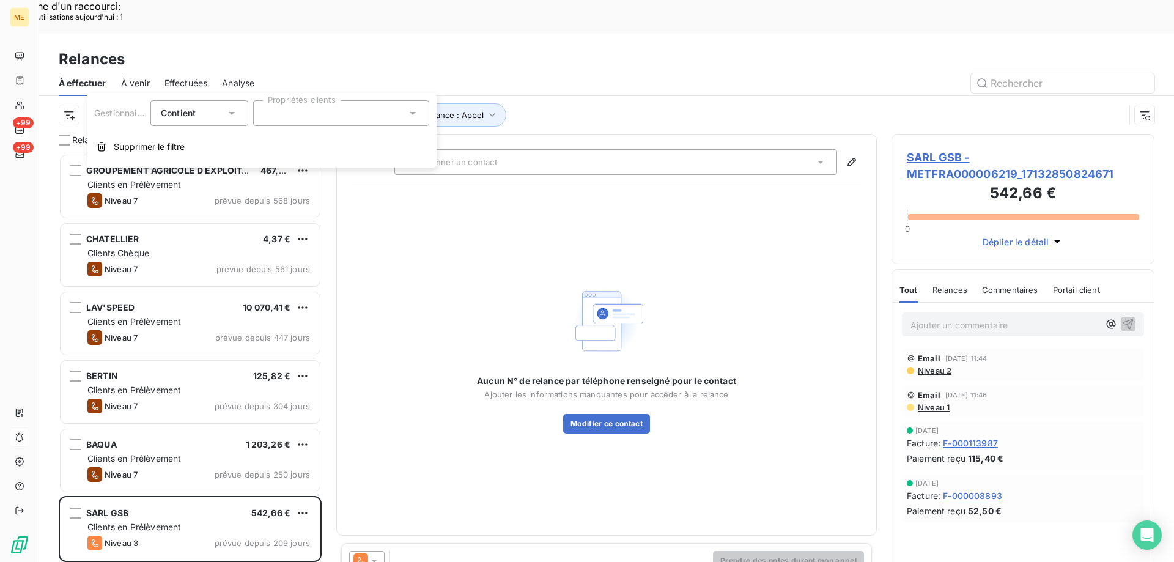
click at [271, 121] on div at bounding box center [341, 113] width 176 height 26
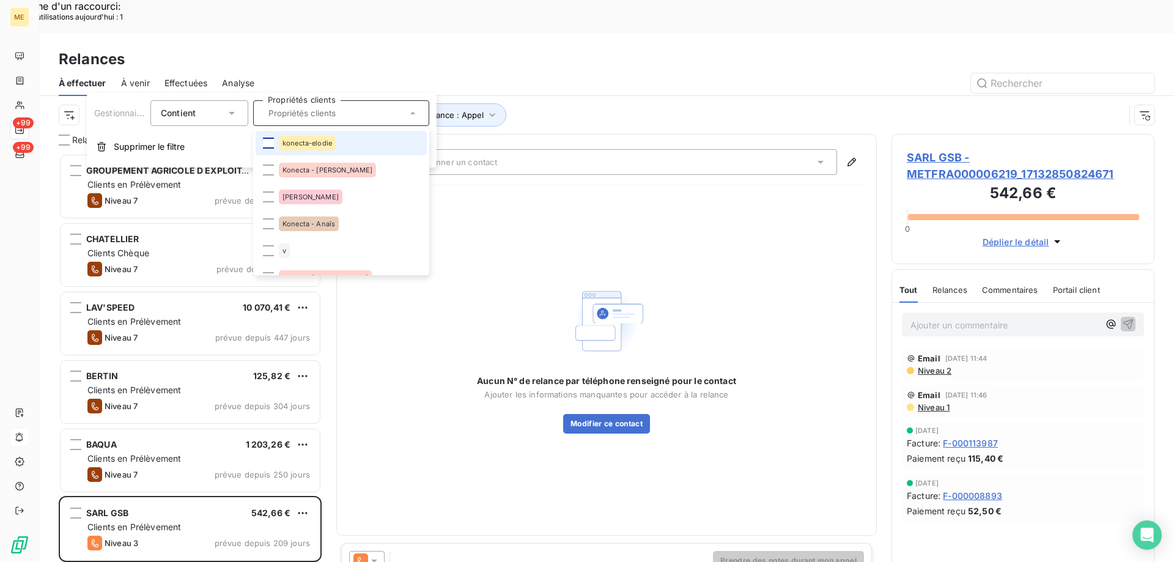
click at [265, 140] on div at bounding box center [268, 143] width 11 height 11
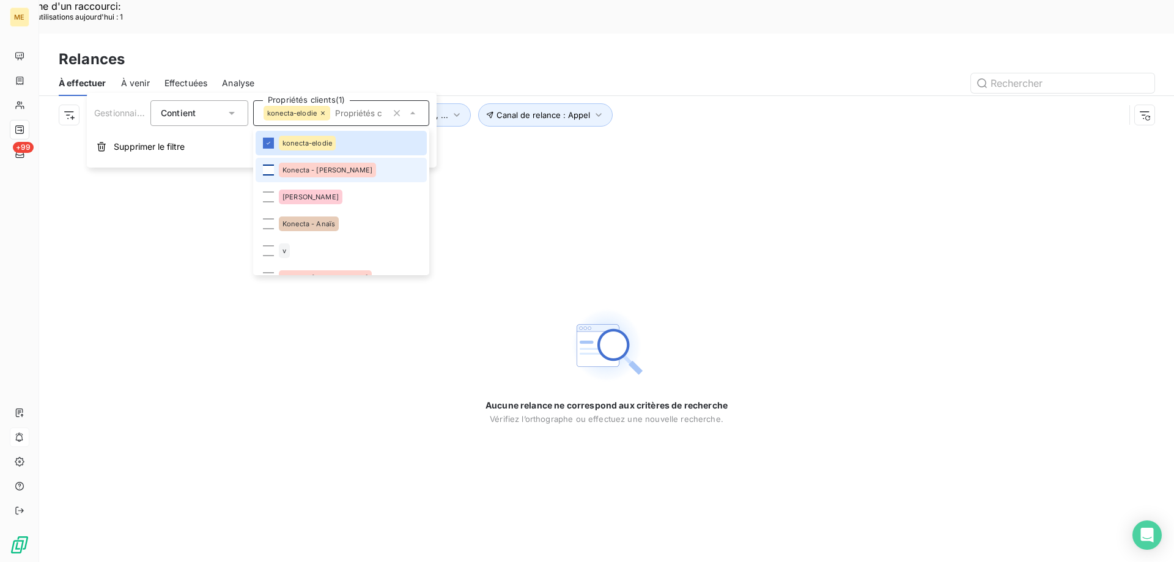
click at [264, 168] on div at bounding box center [268, 169] width 11 height 11
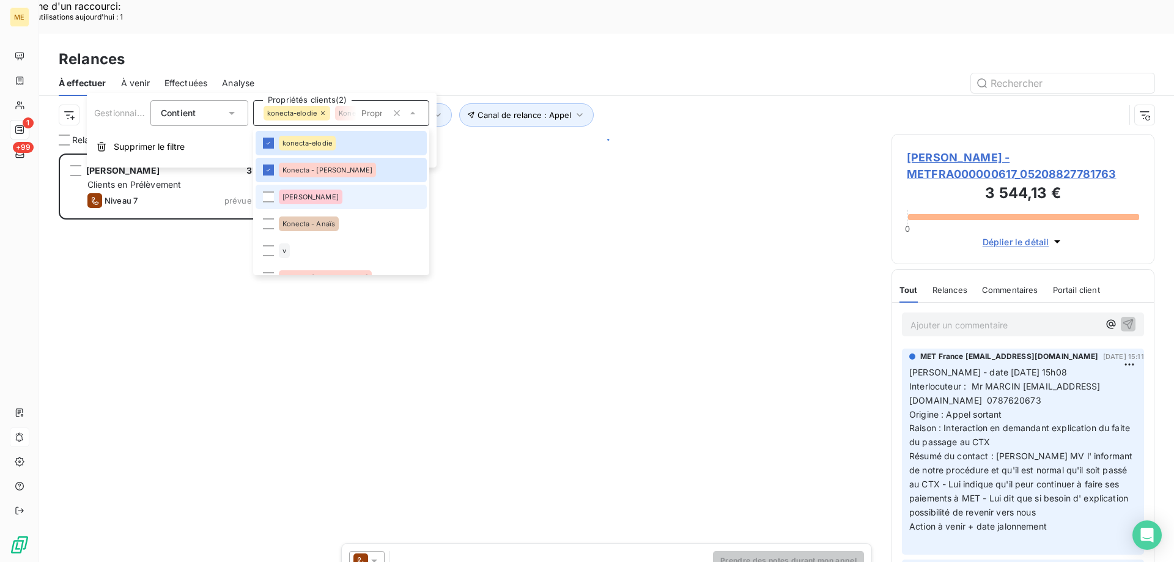
scroll to position [433, 254]
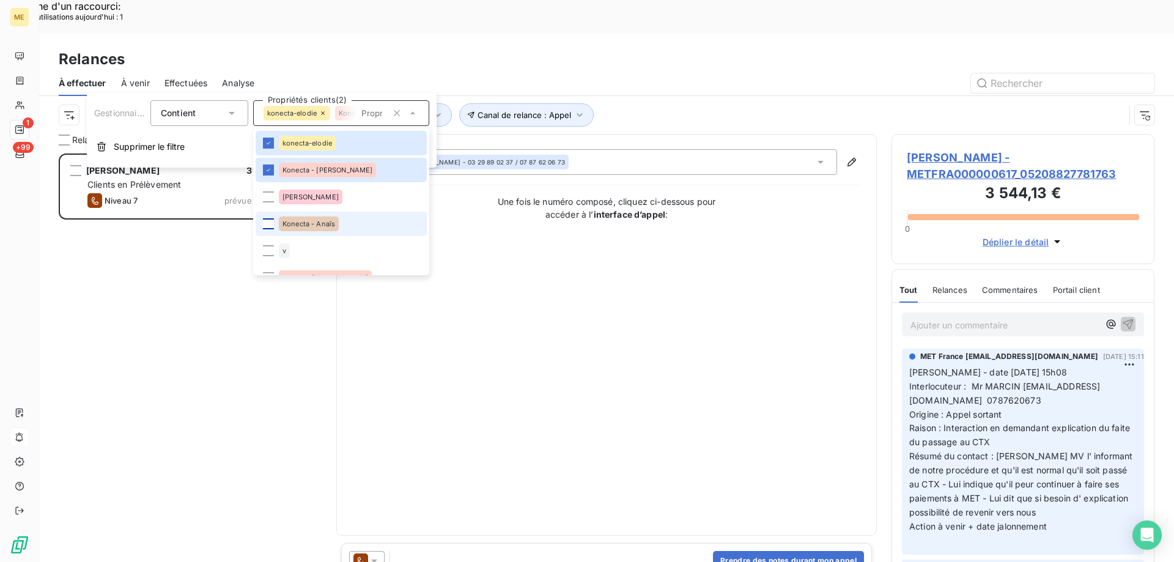
click at [266, 223] on div at bounding box center [268, 223] width 11 height 11
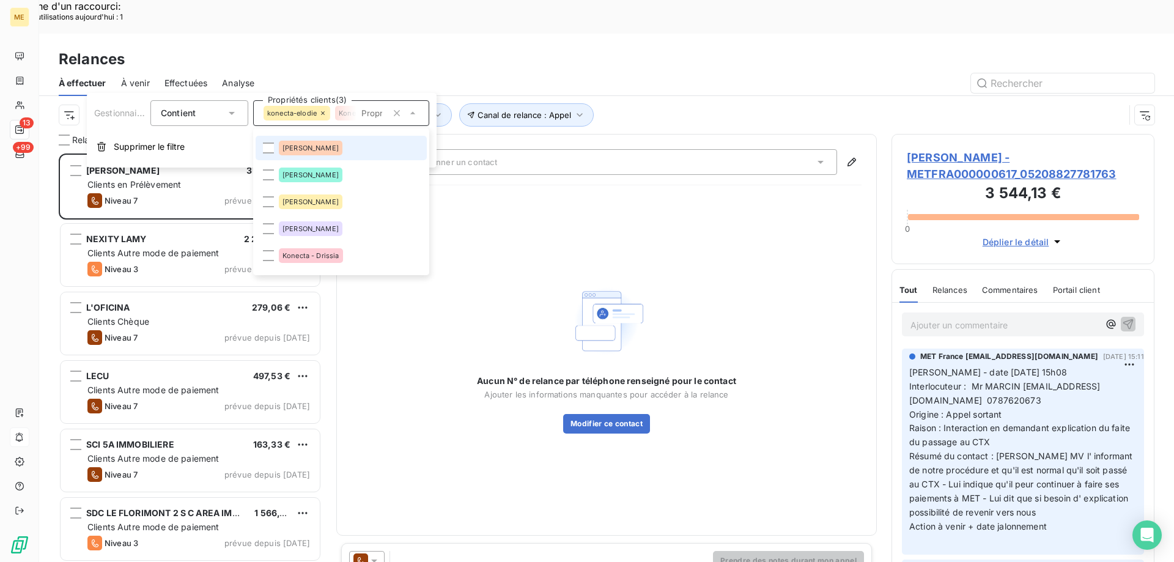
scroll to position [122, 0]
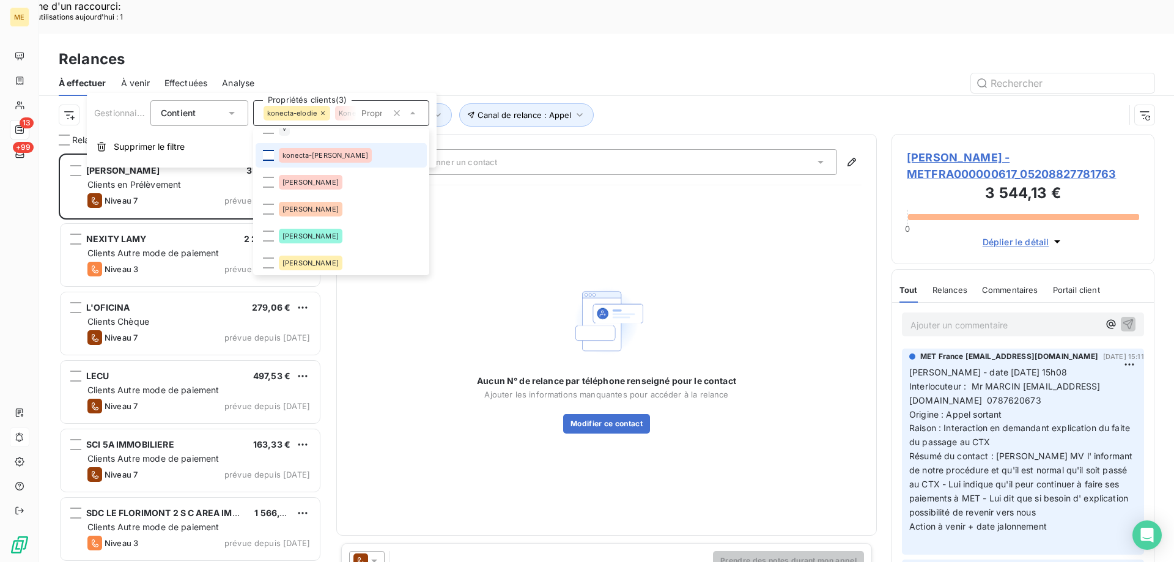
click at [269, 158] on div at bounding box center [268, 155] width 11 height 11
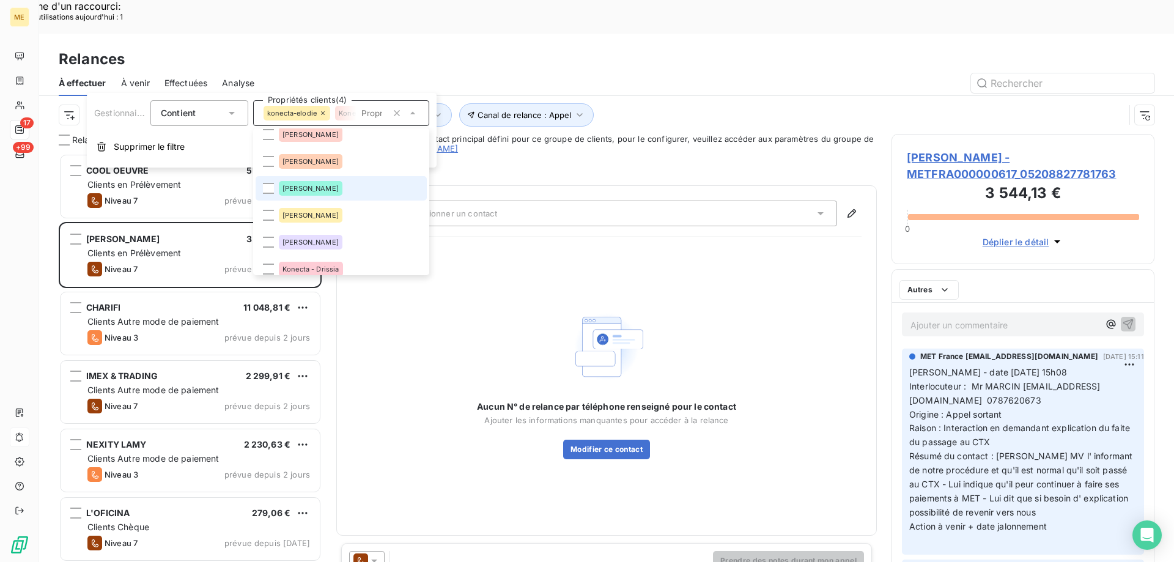
scroll to position [183, 0]
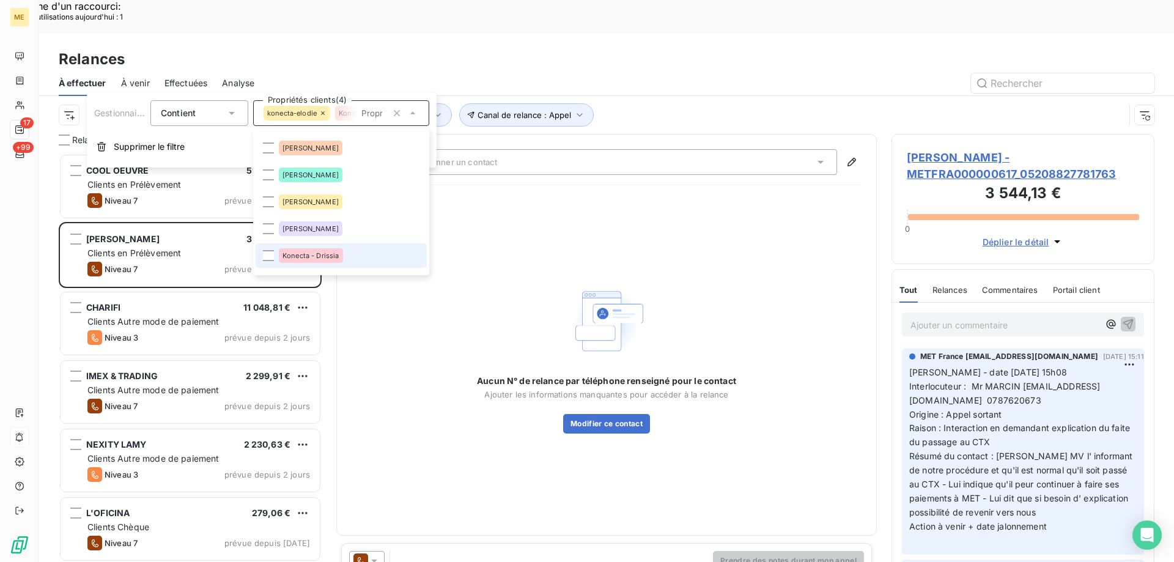
click at [274, 249] on li "Konecta - Drissia" at bounding box center [341, 255] width 171 height 24
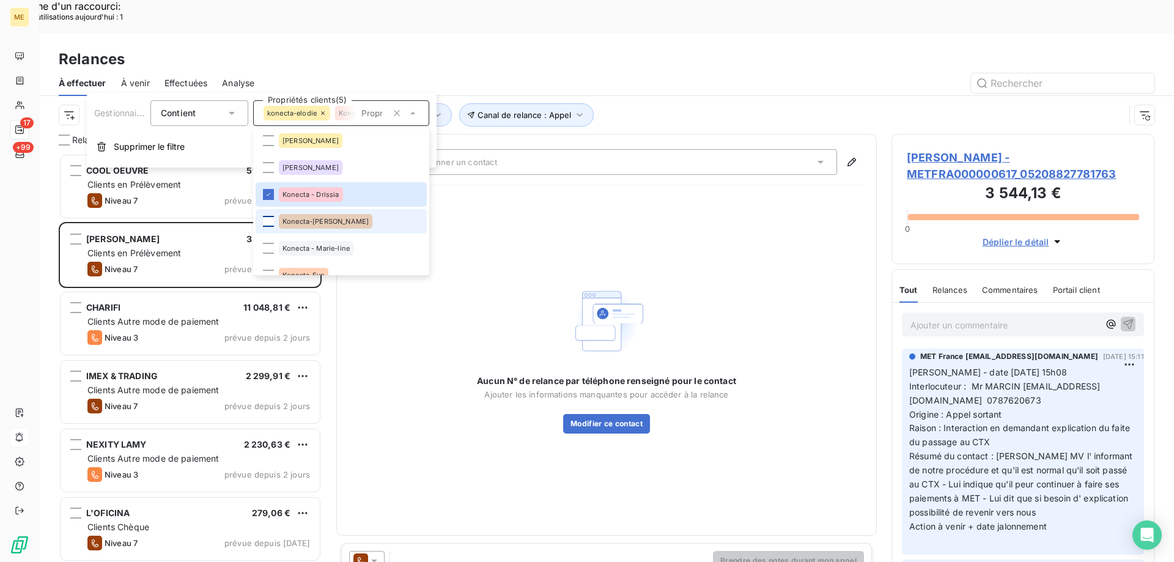
click at [265, 224] on div at bounding box center [268, 221] width 11 height 11
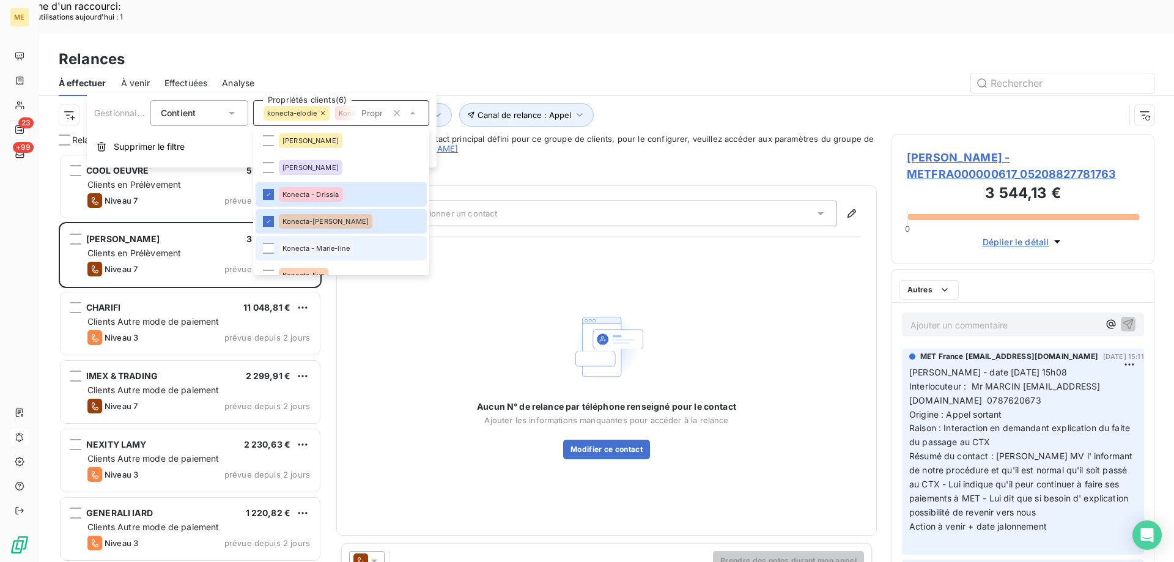
scroll to position [10, 10]
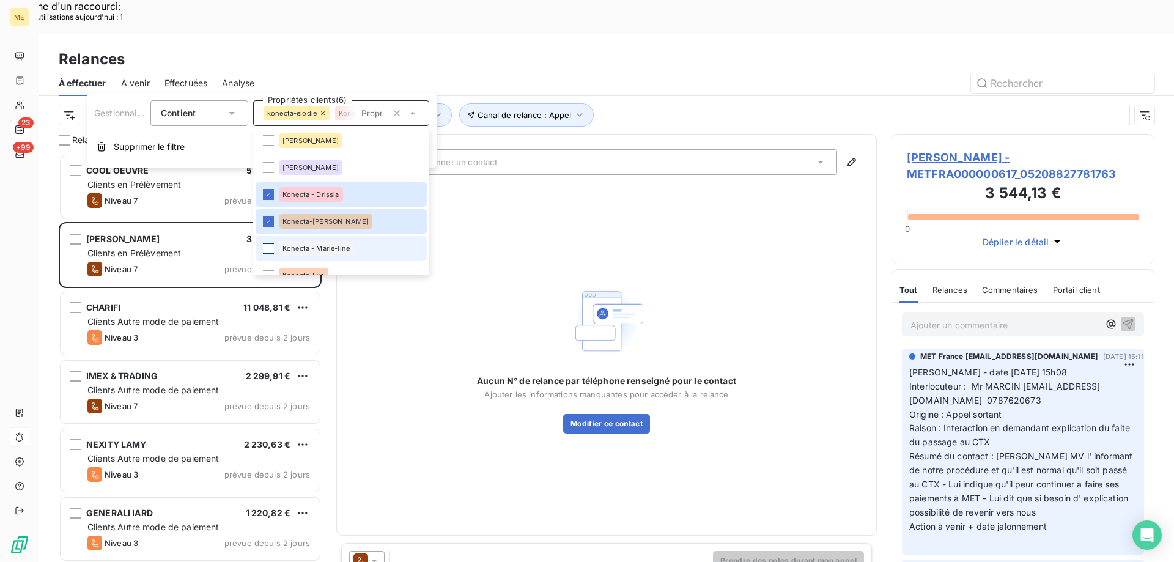
click at [266, 248] on div at bounding box center [268, 248] width 11 height 11
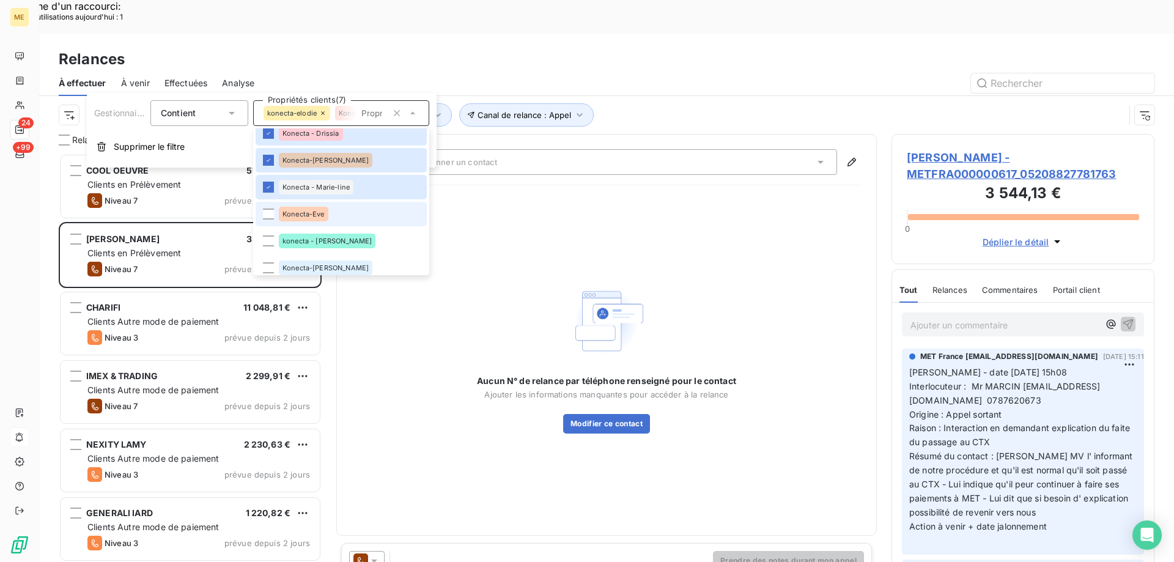
click at [270, 208] on li "Konecta-Eve" at bounding box center [341, 214] width 171 height 24
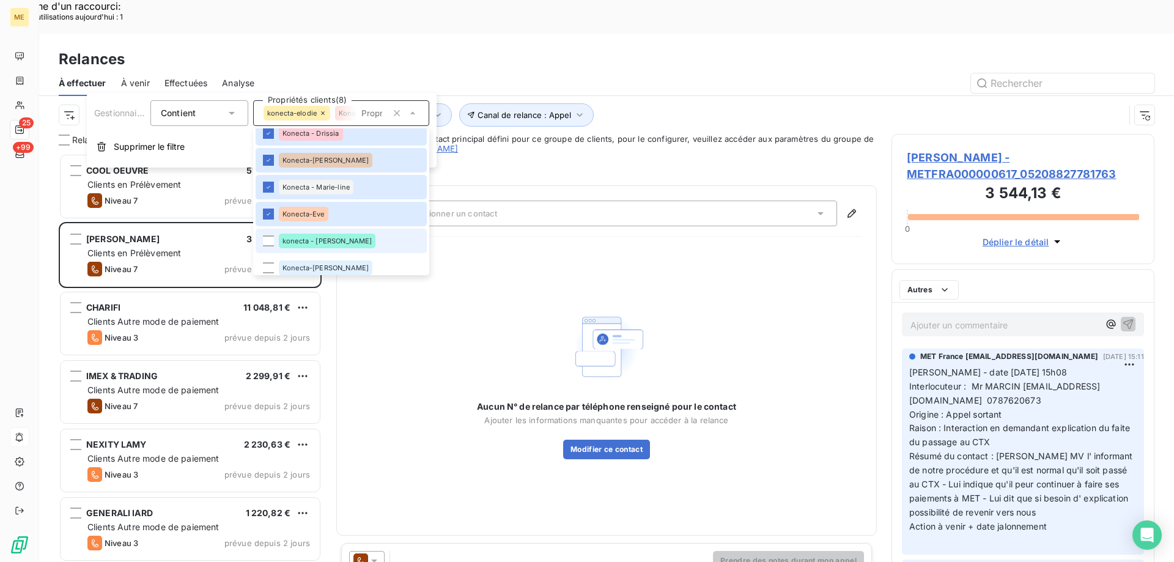
click at [273, 246] on li "konecta - lisa" at bounding box center [341, 241] width 171 height 24
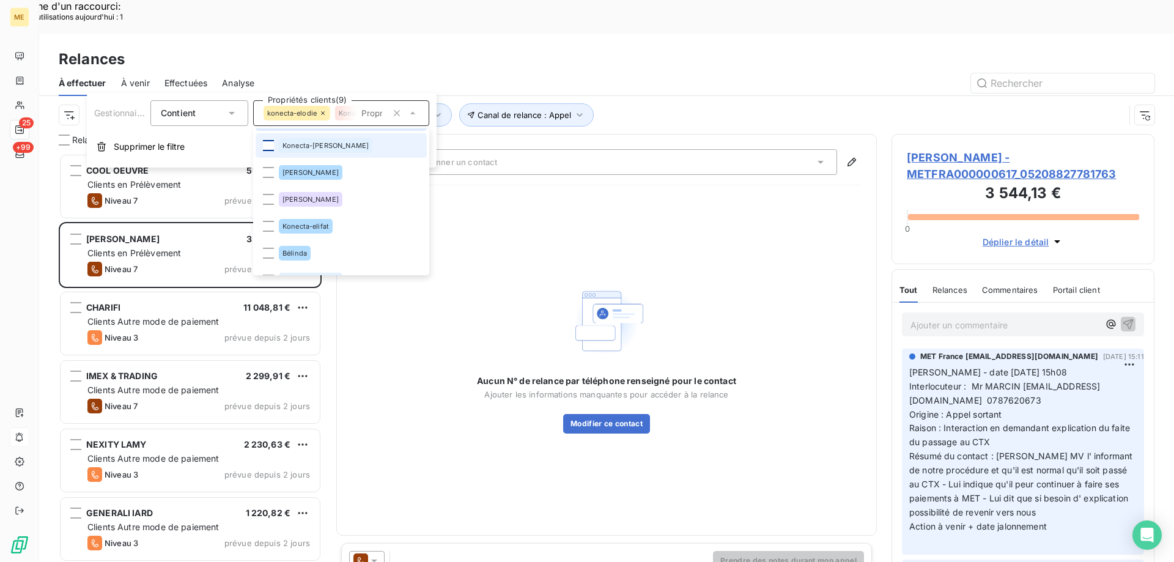
click at [270, 147] on div at bounding box center [268, 145] width 11 height 11
click at [268, 223] on div at bounding box center [268, 226] width 11 height 11
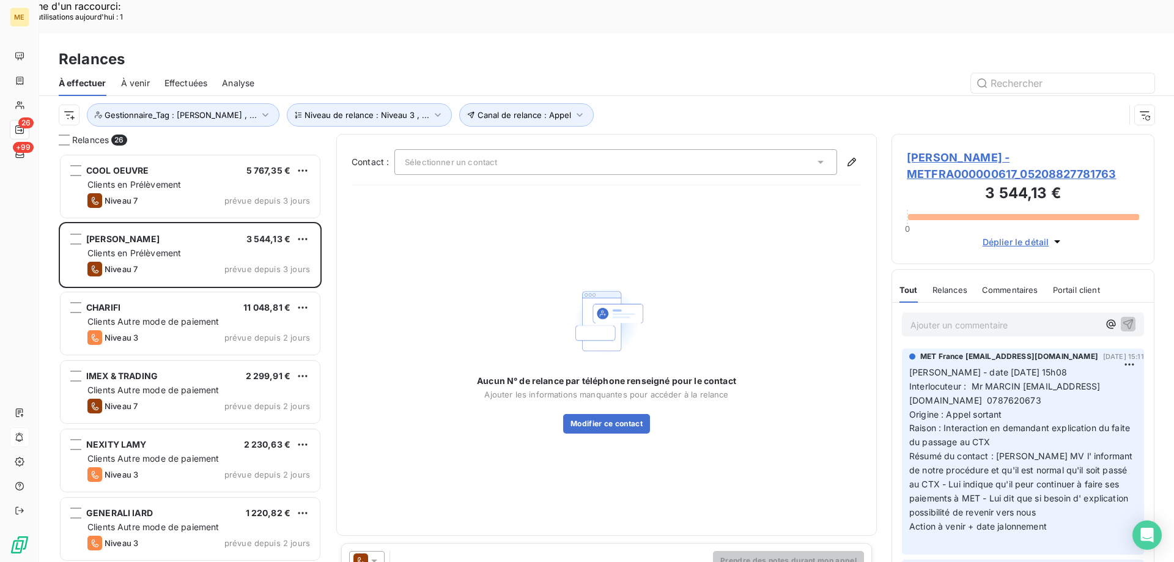
click at [621, 103] on div "Canal de relance : Appel Niveau de relance : Niveau 3 , ... Gestionnaire_Tag : …" at bounding box center [592, 114] width 1066 height 23
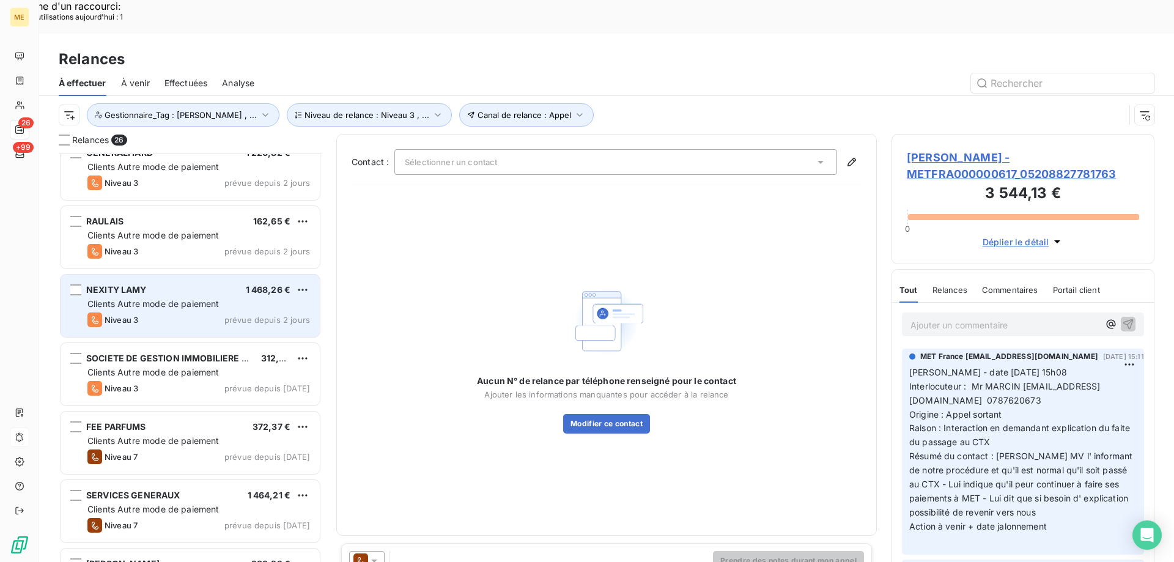
click at [238, 315] on span "prévue depuis 2 jours" at bounding box center [267, 320] width 86 height 10
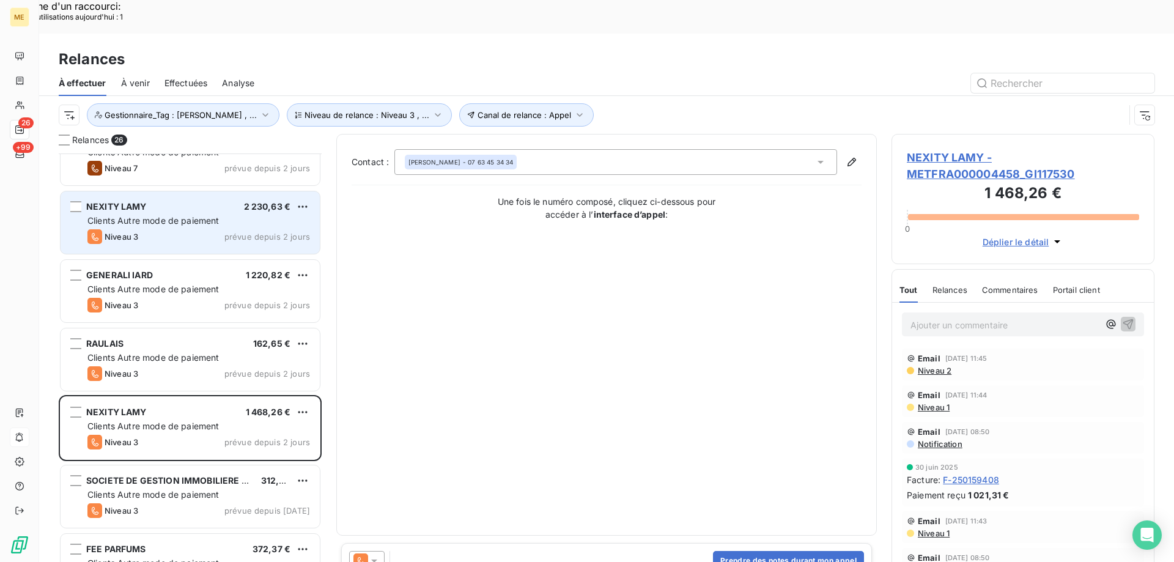
click at [197, 229] on div "Niveau 3 prévue depuis 2 jours" at bounding box center [198, 236] width 223 height 15
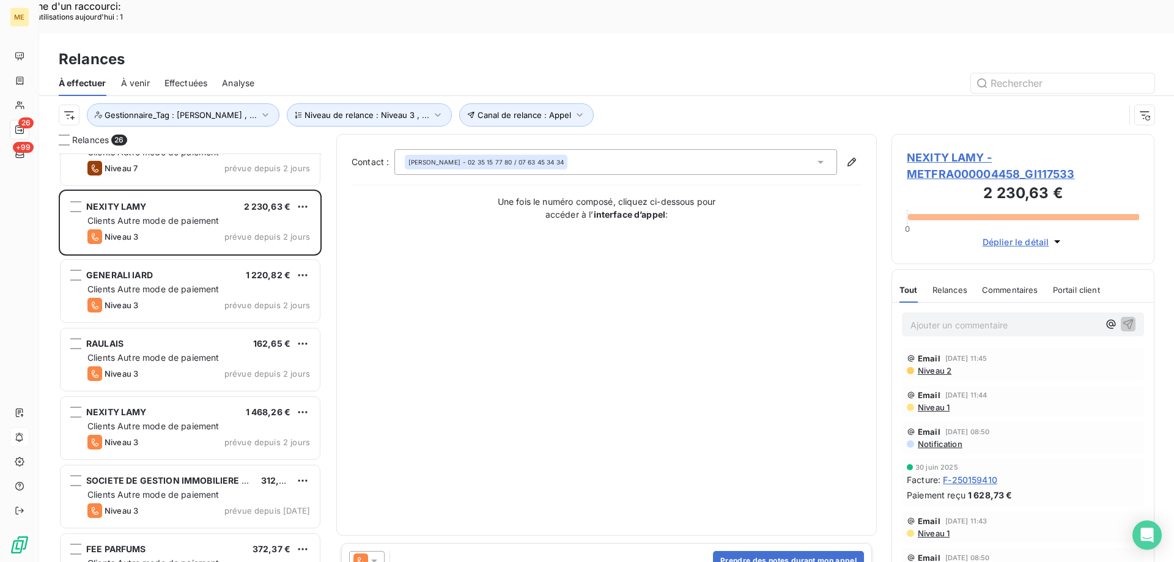
click at [951, 149] on span "NEXITY LAMY - METFRA000004458_GI117533" at bounding box center [1023, 165] width 232 height 33
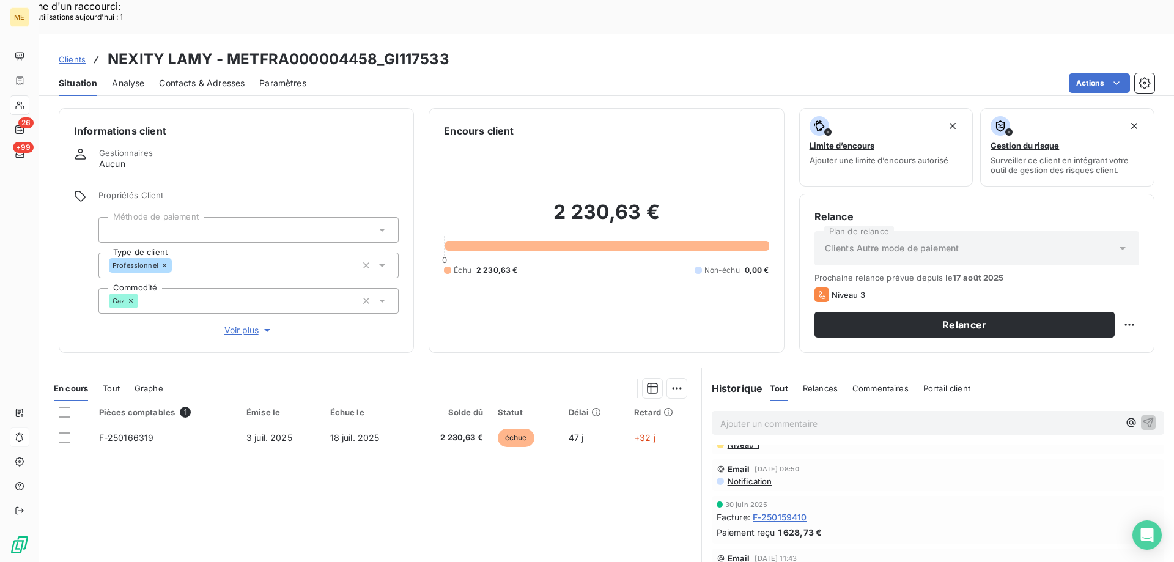
click at [248, 324] on span "Voir plus" at bounding box center [248, 330] width 49 height 12
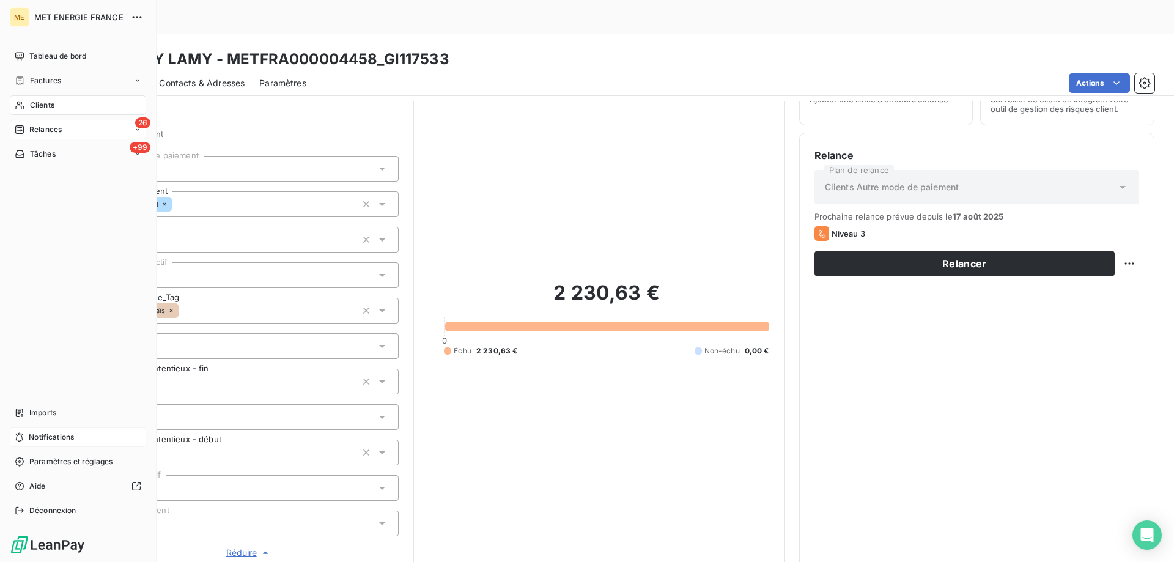
click at [65, 130] on div "26 Relances" at bounding box center [78, 130] width 136 height 20
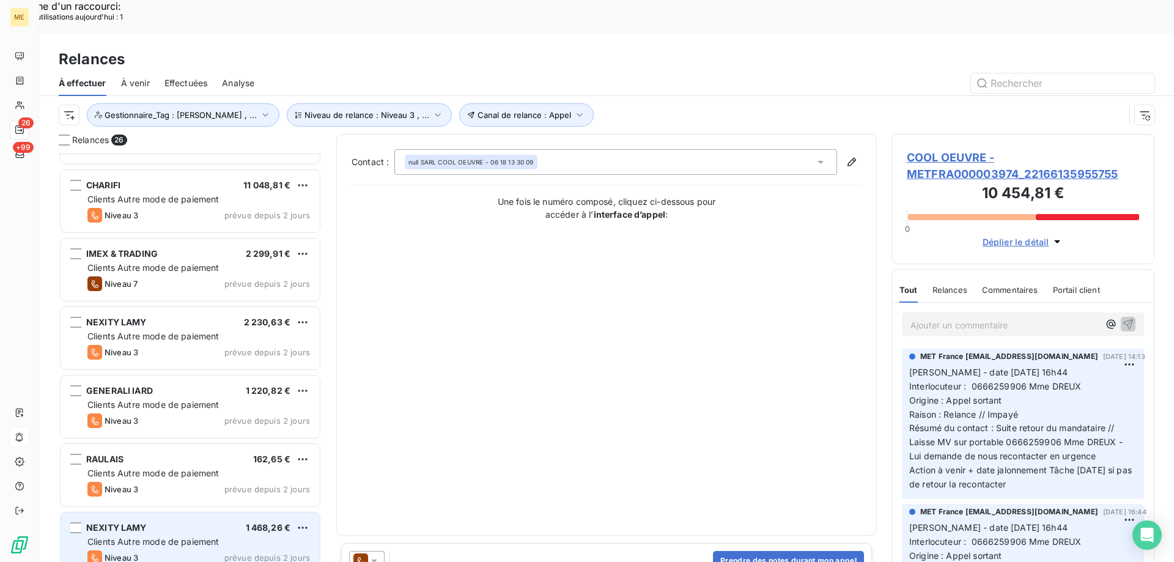
click at [213, 550] on div "Niveau 3 prévue depuis 2 jours" at bounding box center [198, 557] width 223 height 15
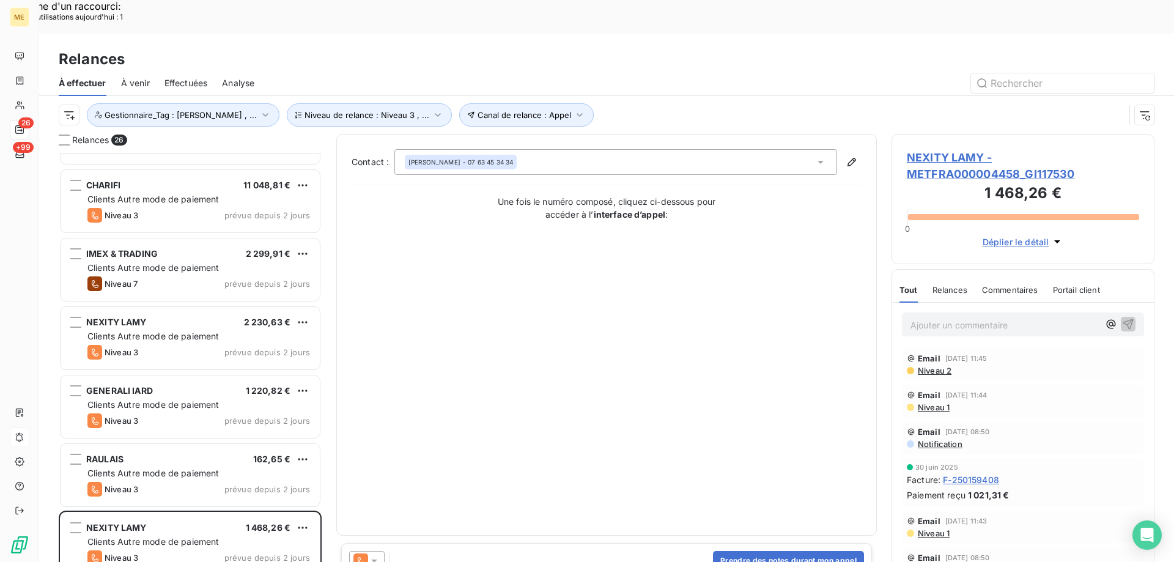
click at [954, 149] on span "NEXITY LAMY - METFRA000004458_GI117530" at bounding box center [1023, 165] width 232 height 33
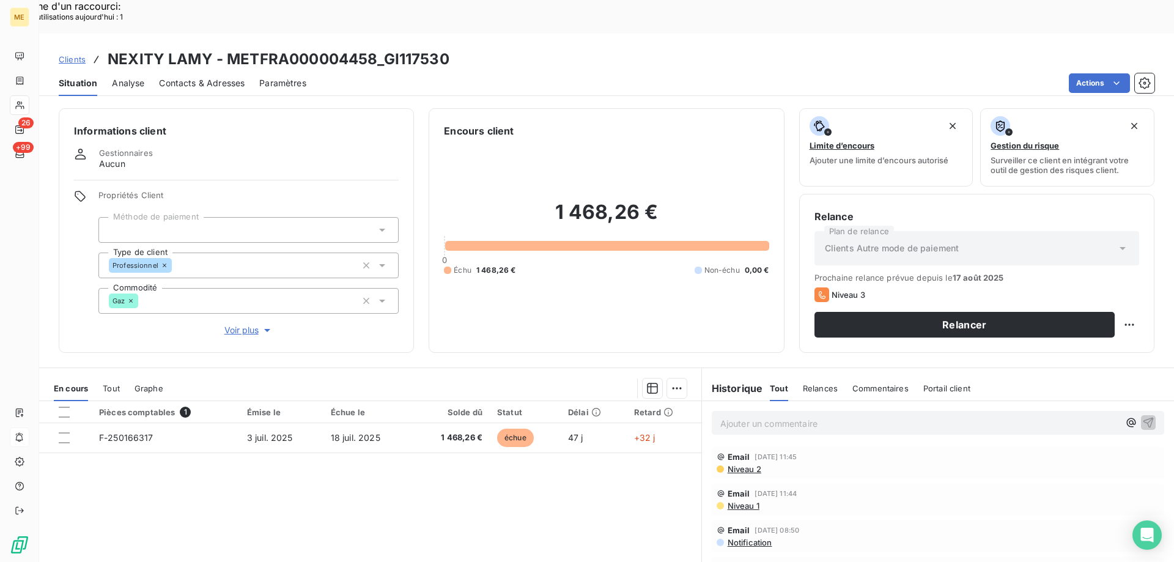
click at [234, 324] on span "Voir plus" at bounding box center [248, 330] width 49 height 12
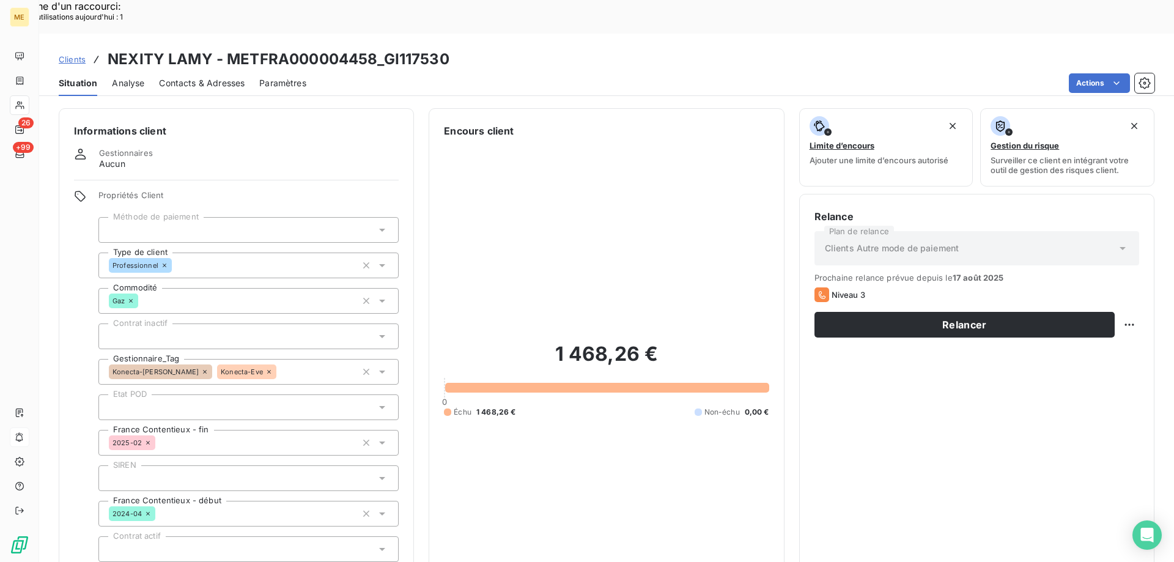
click at [201, 368] on icon at bounding box center [204, 371] width 7 height 7
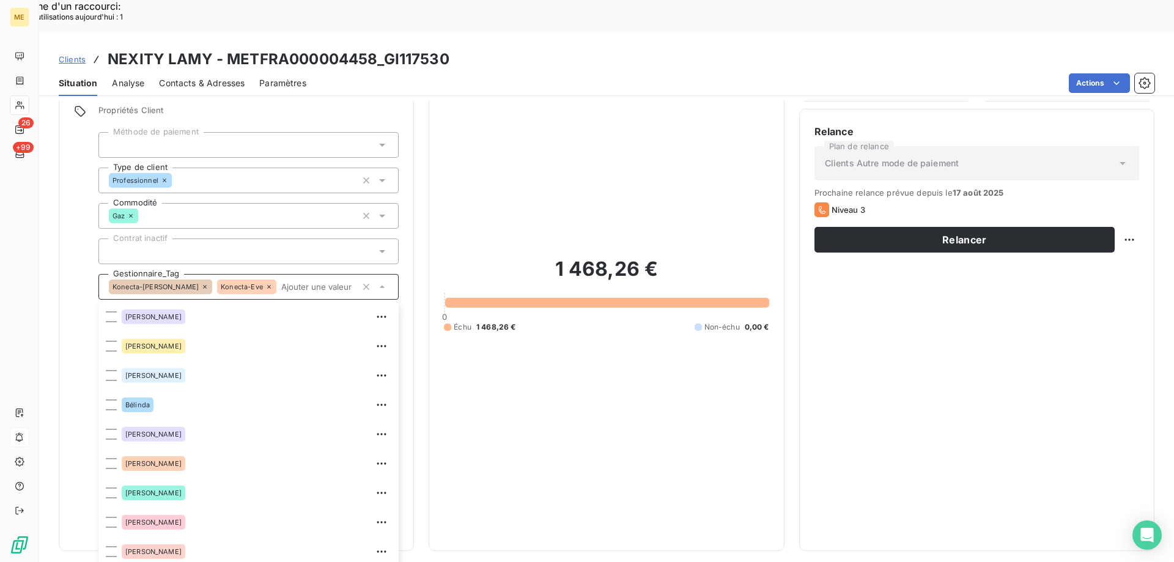
click at [276, 281] on input "text" at bounding box center [316, 286] width 81 height 11
click at [236, 274] on div "Konecta-Laurine Konecta-Eve" at bounding box center [248, 287] width 300 height 26
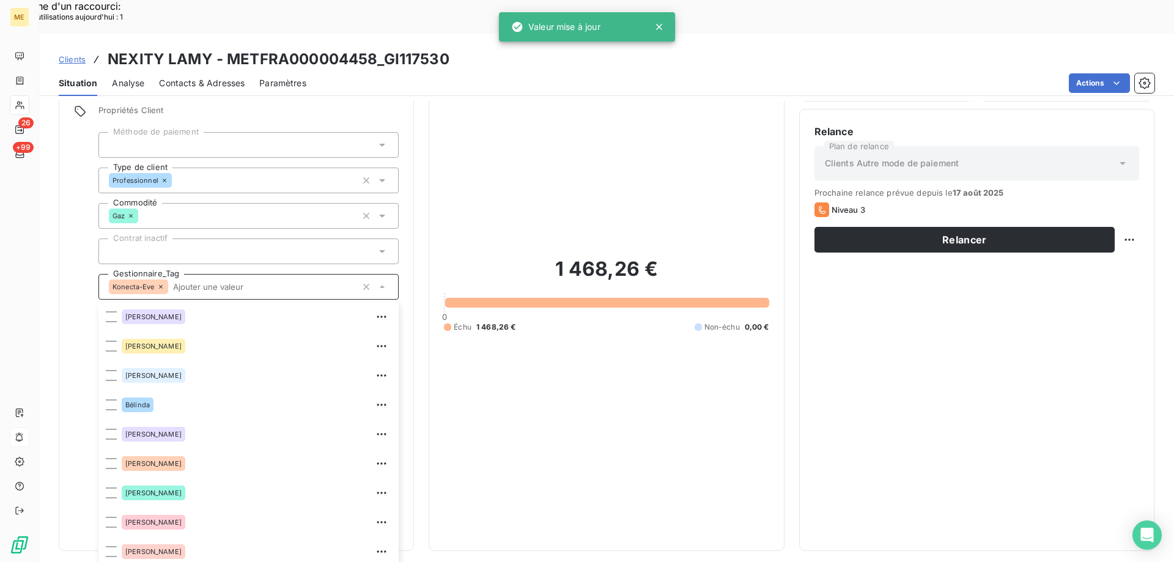
scroll to position [205, 0]
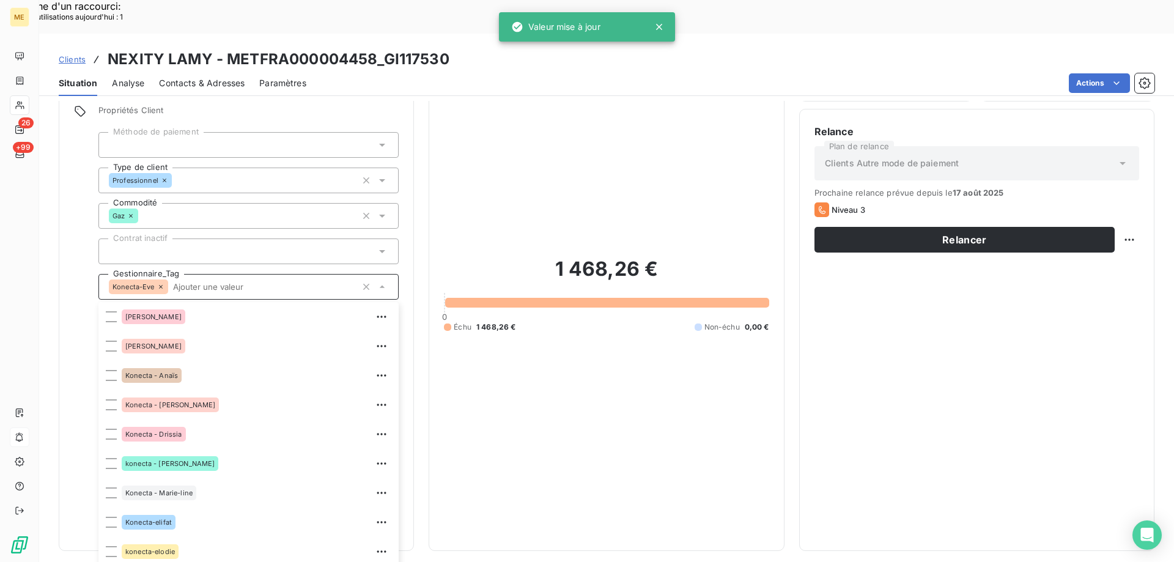
click at [160, 285] on icon at bounding box center [161, 287] width 4 height 4
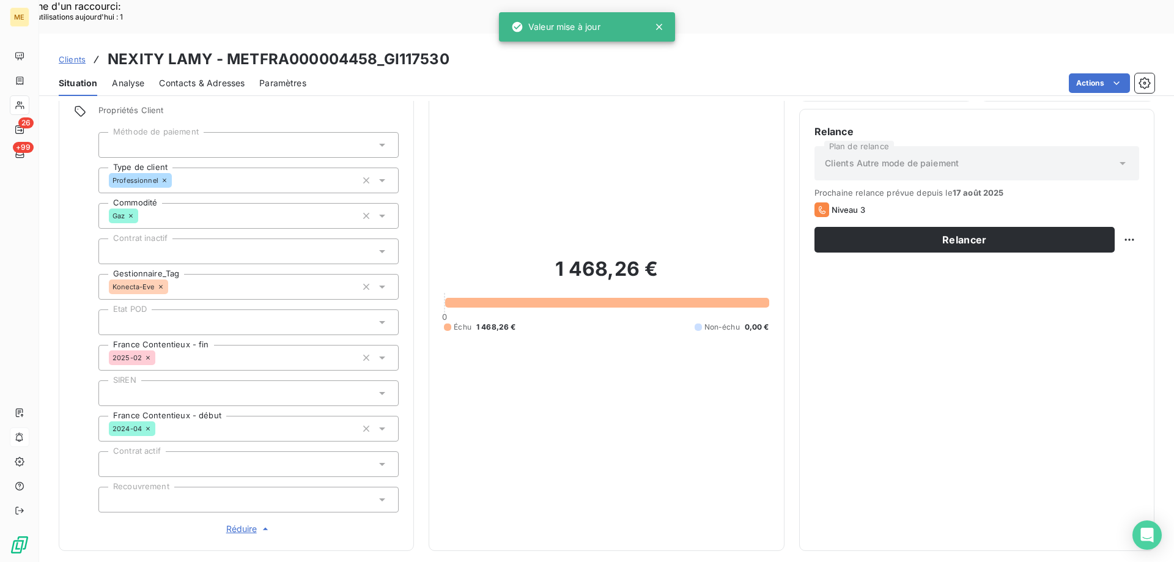
click at [158, 274] on div "Konecta-Eve" at bounding box center [248, 287] width 300 height 26
click at [168, 281] on input "text" at bounding box center [173, 286] width 10 height 11
click at [159, 274] on div "Konecta-Eve" at bounding box center [248, 287] width 300 height 26
click at [168, 281] on input "text" at bounding box center [173, 286] width 10 height 11
click at [159, 274] on div "Konecta-Eve" at bounding box center [248, 287] width 300 height 26
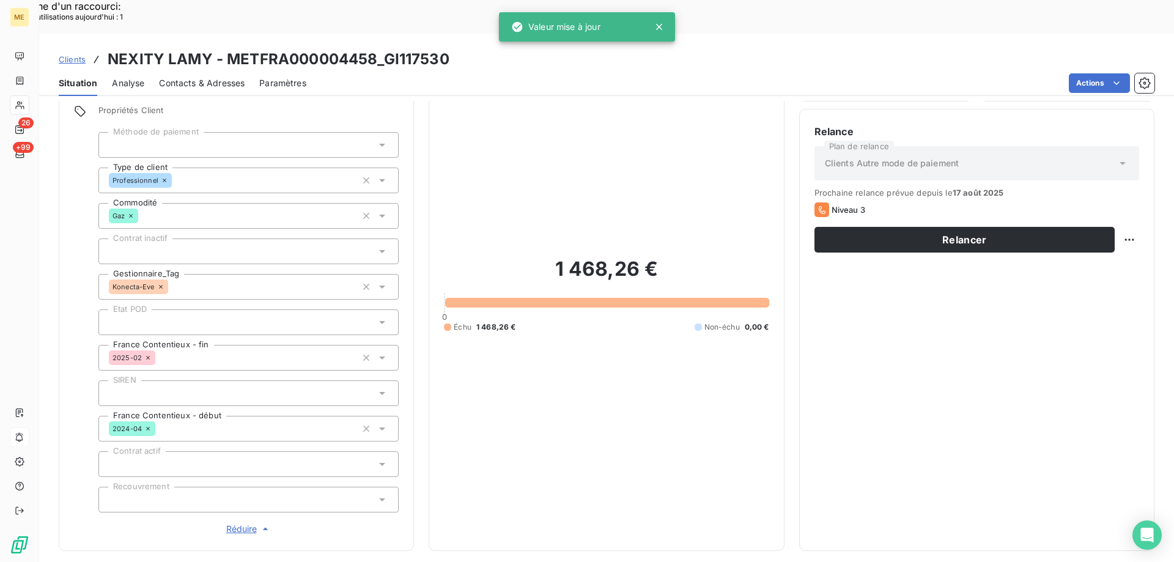
click at [168, 281] on input "text" at bounding box center [173, 286] width 10 height 11
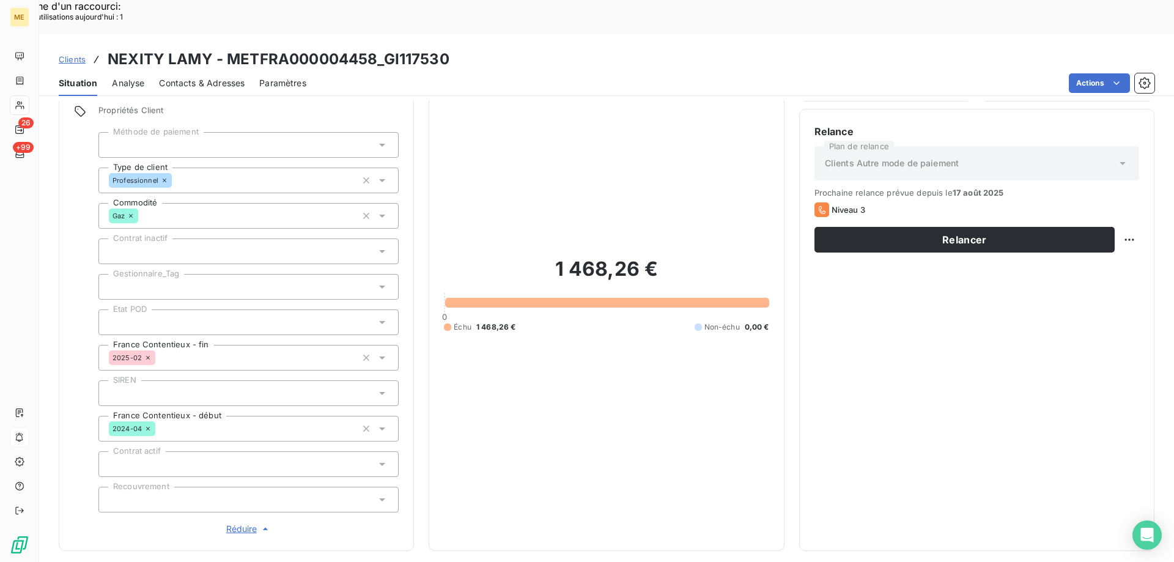
click at [314, 274] on div at bounding box center [248, 287] width 300 height 26
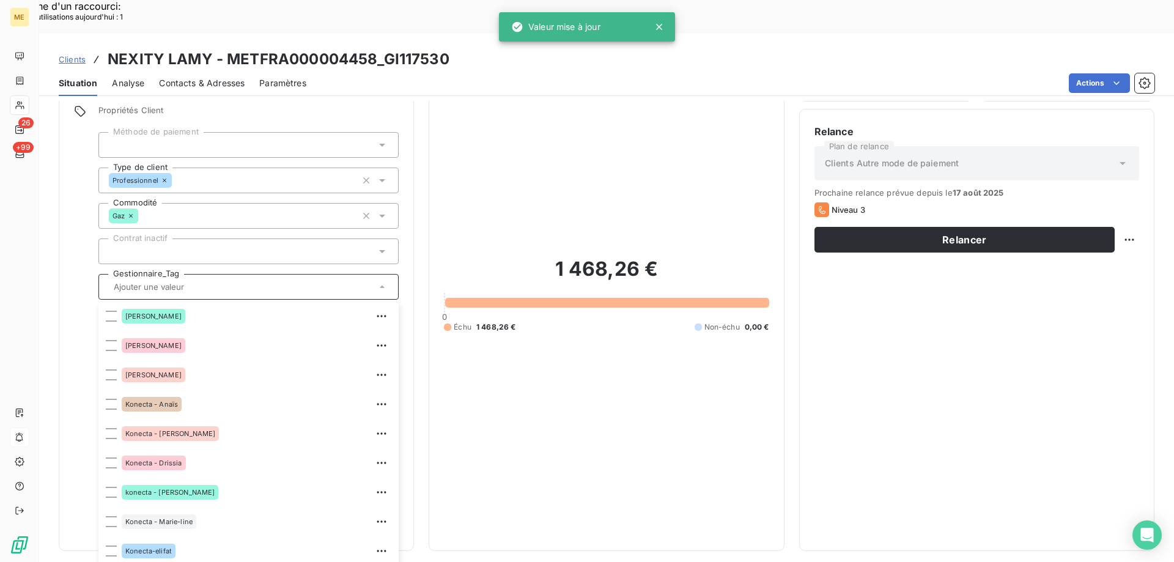
scroll to position [183, 0]
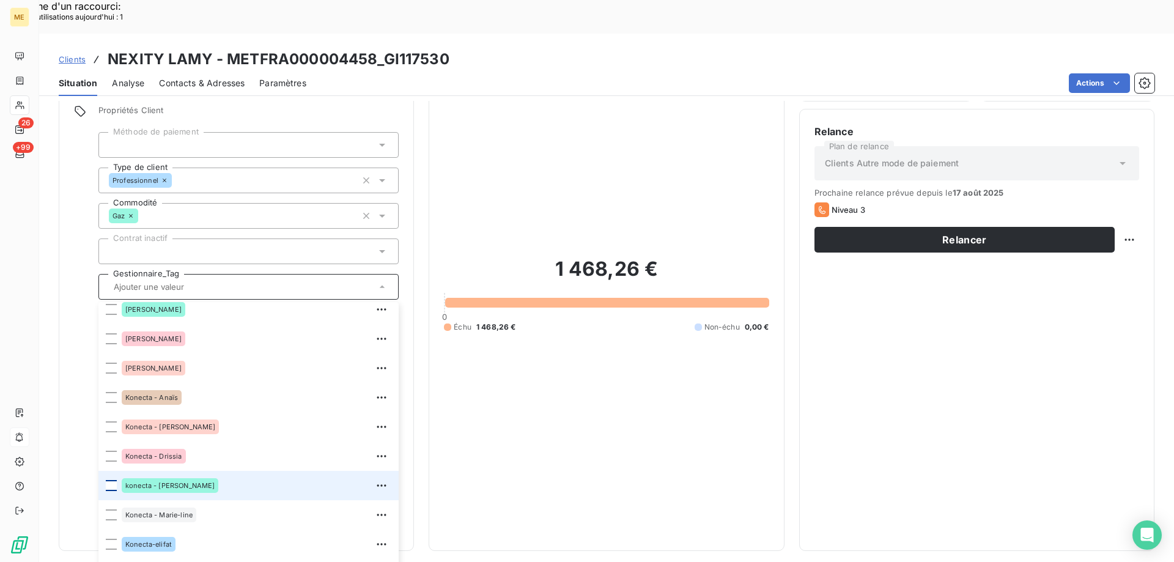
click at [113, 480] on div at bounding box center [111, 485] width 11 height 11
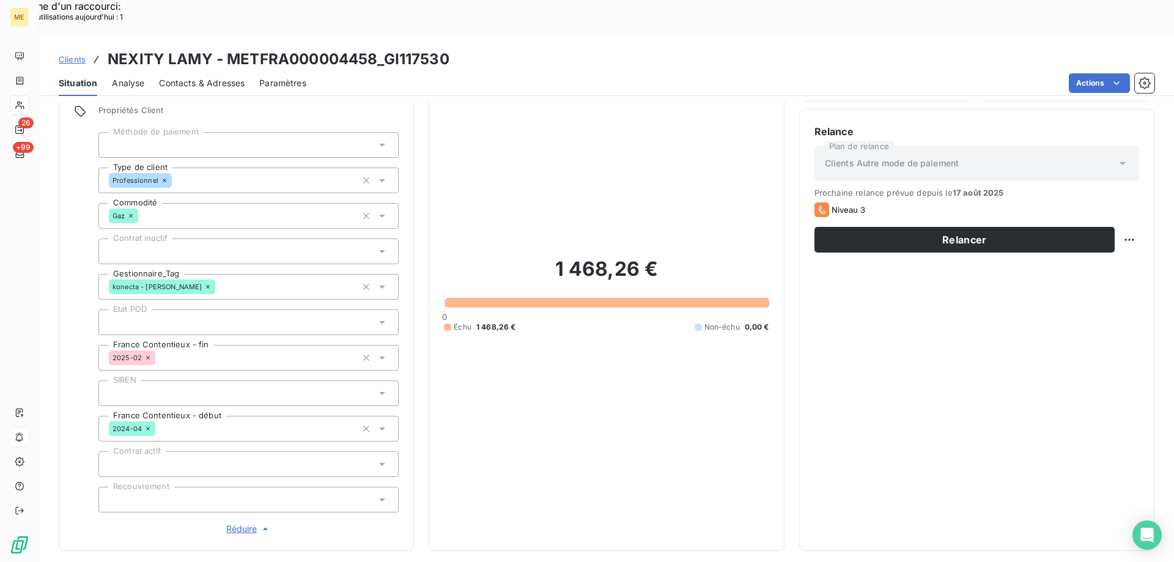
click at [635, 382] on div "1 468,26 € 0 Échu 1 468,26 € Non-échu 0,00 €" at bounding box center [606, 294] width 325 height 482
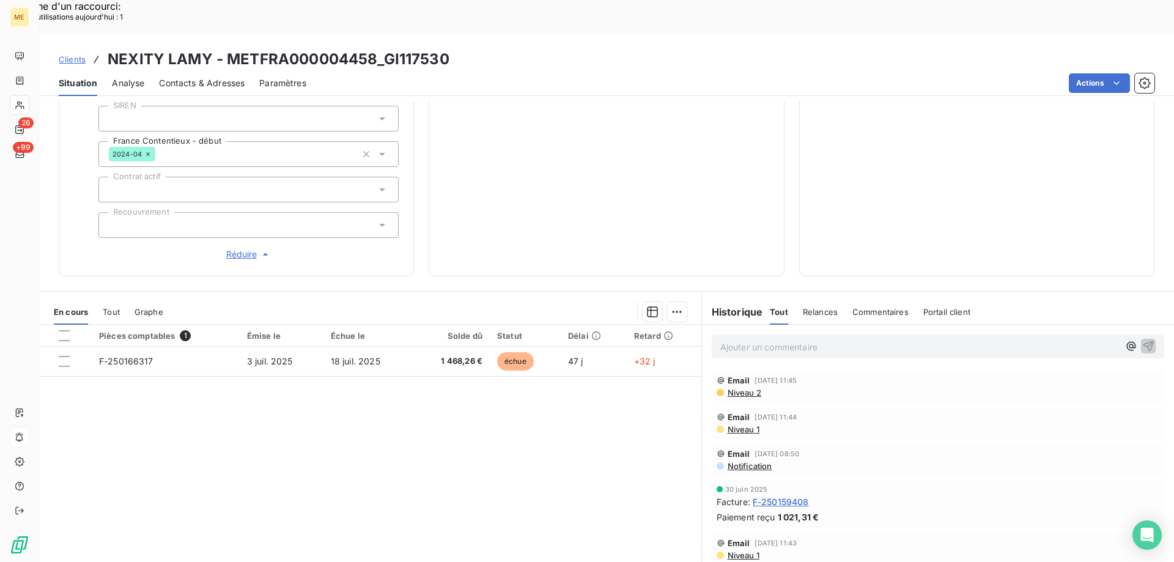
scroll to position [0, 0]
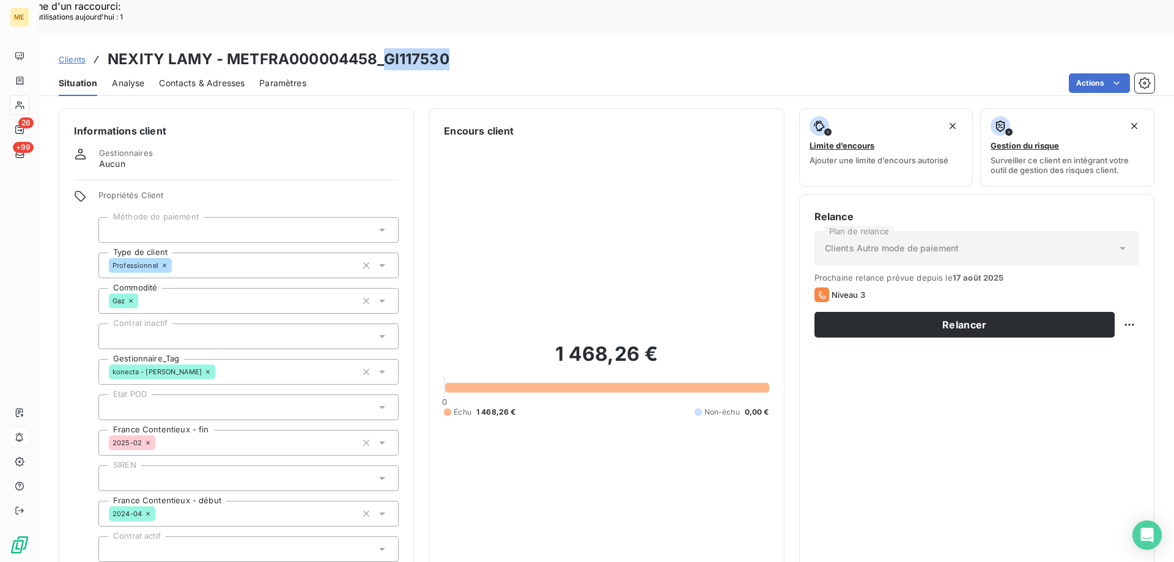
drag, startPoint x: 385, startPoint y: 26, endPoint x: 463, endPoint y: 34, distance: 78.0
click at [463, 48] on div "Clients NEXITY LAMY - METFRA000004458_GI117530" at bounding box center [606, 59] width 1135 height 22
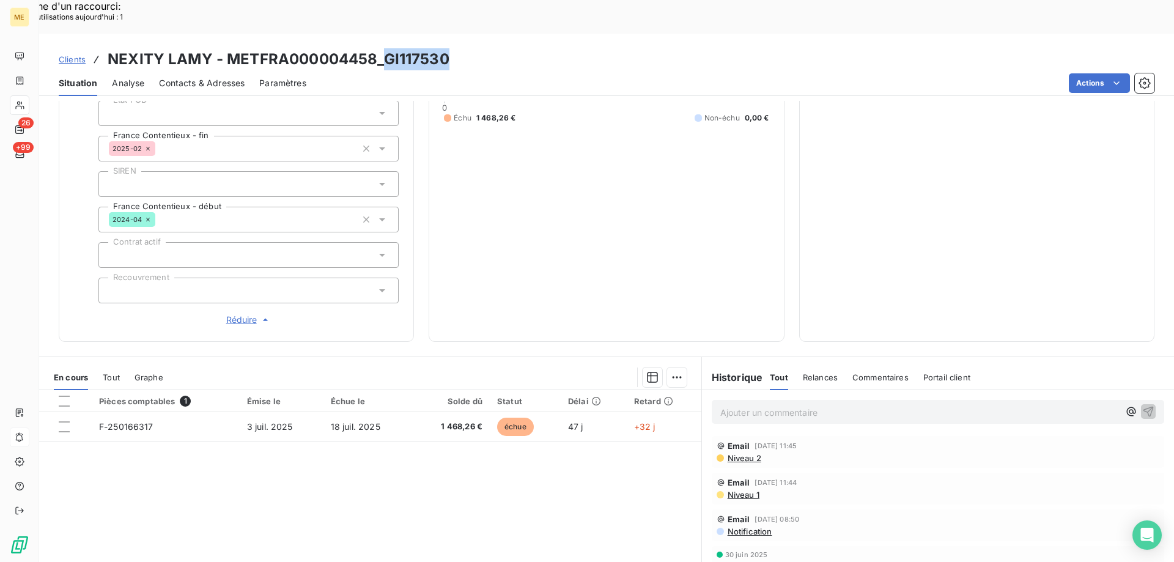
scroll to position [360, 0]
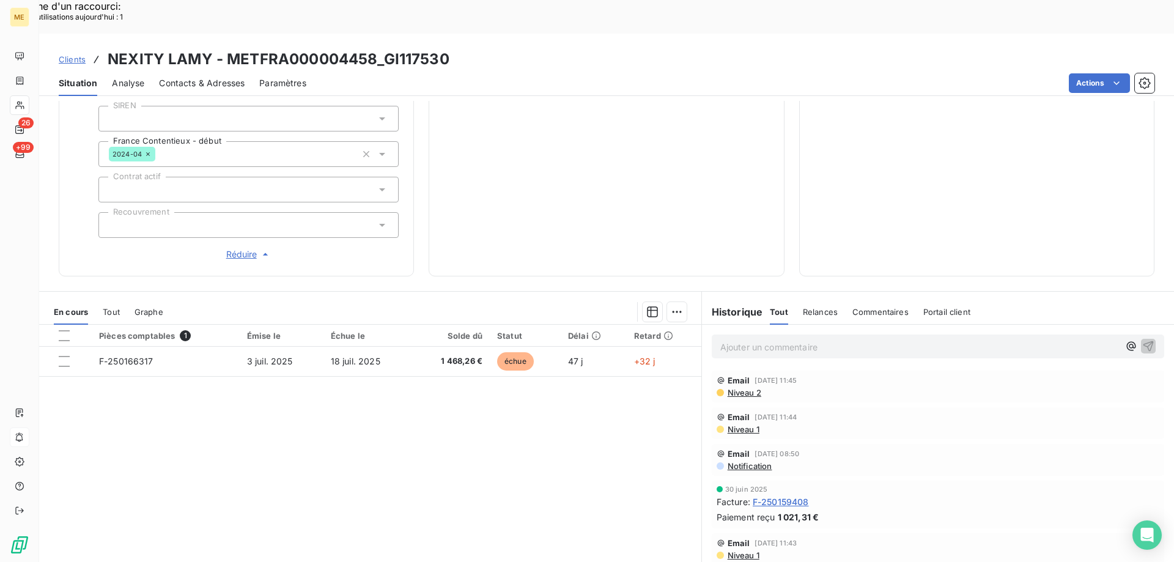
click at [838, 325] on div "Ajouter un commentaire ﻿" at bounding box center [938, 346] width 472 height 43
click at [835, 339] on p "Ajouter un commentaire ﻿" at bounding box center [919, 346] width 399 height 15
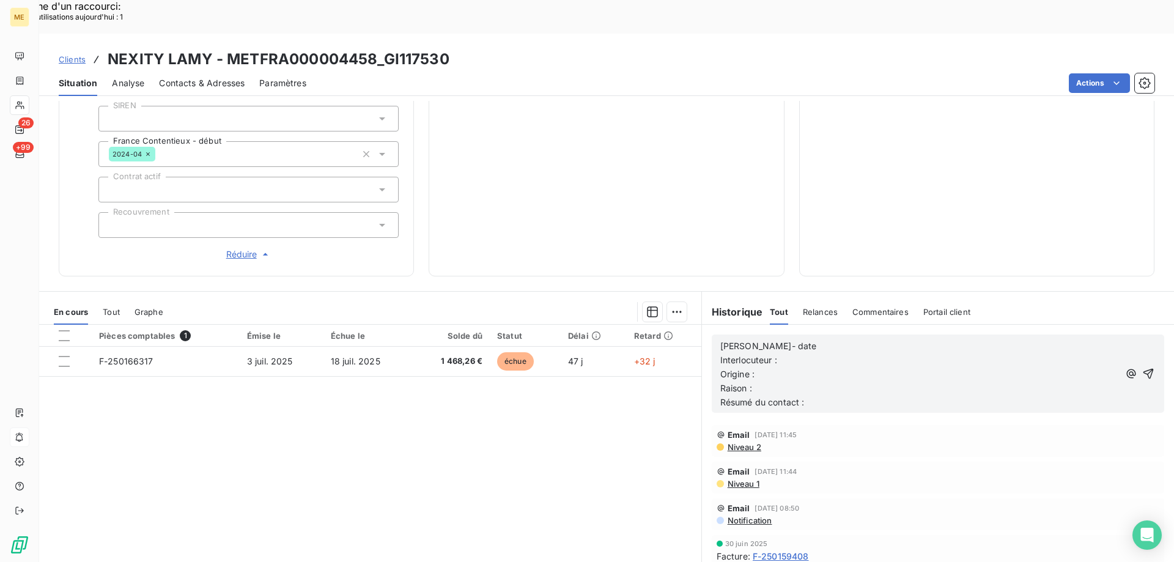
click at [835, 353] on p "Interlocuteur :" at bounding box center [919, 360] width 399 height 14
click at [866, 339] on p "Lisa- date" at bounding box center [919, 346] width 399 height 14
click at [861, 353] on p "Interlocuteur :" at bounding box center [919, 360] width 399 height 14
click at [853, 353] on p "Interlocuteur :" at bounding box center [919, 360] width 399 height 14
click at [883, 353] on p "Interlocuteur : Mme Orange -" at bounding box center [919, 360] width 399 height 14
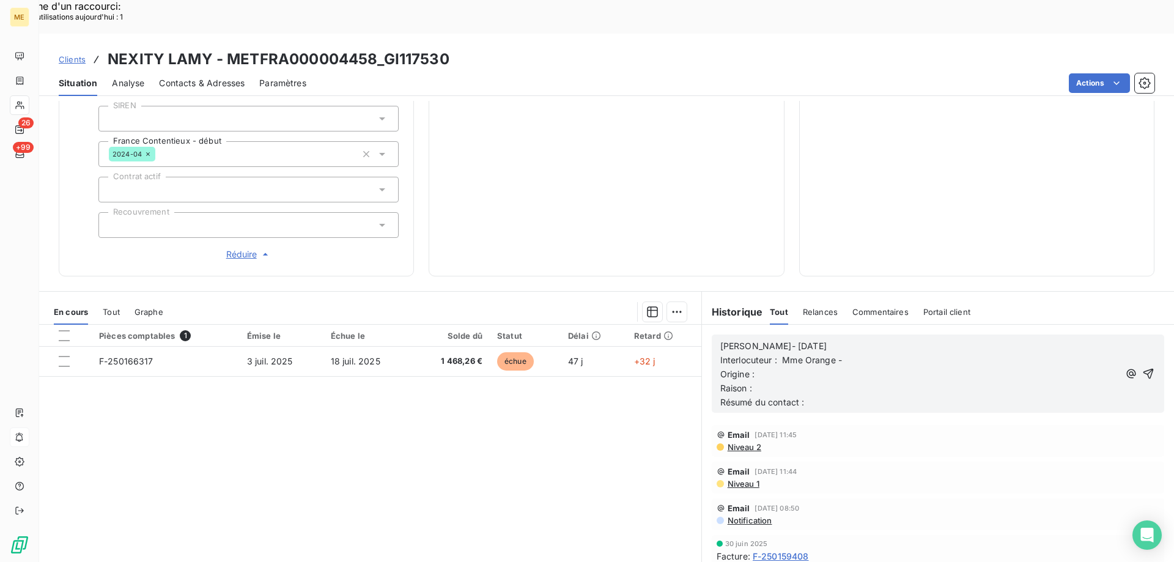
click at [844, 353] on p "Interlocuteur : Mme Orange -" at bounding box center [919, 360] width 399 height 14
click at [1038, 353] on p "Interlocuteur : Mme Orange - horange@nexity.fr -" at bounding box center [919, 360] width 399 height 14
click at [943, 367] on p "Origine :" at bounding box center [919, 374] width 399 height 14
click at [855, 382] on p "Raison :" at bounding box center [919, 389] width 399 height 14
click at [765, 383] on span "Raison : Impayer 1 FA montant total de 1468,26" at bounding box center [817, 388] width 194 height 10
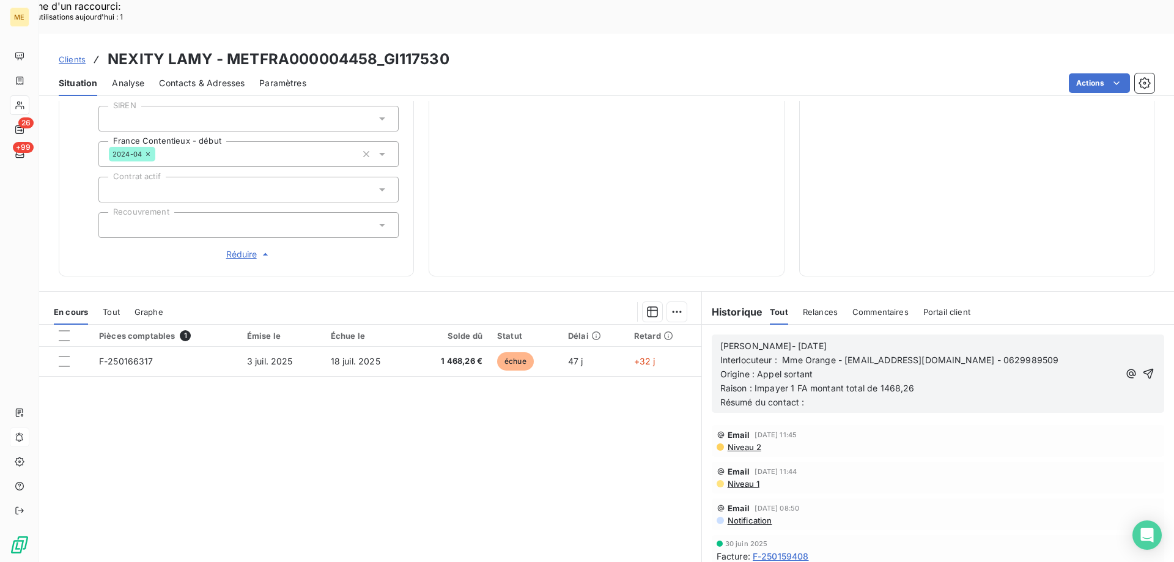
click at [0, 0] on lt-span "Impay és" at bounding box center [0, 0] width 0 height 0
click at [830, 396] on p "Résumé du contact :" at bounding box center [919, 403] width 399 height 14
click at [1142, 367] on icon "button" at bounding box center [1148, 373] width 12 height 12
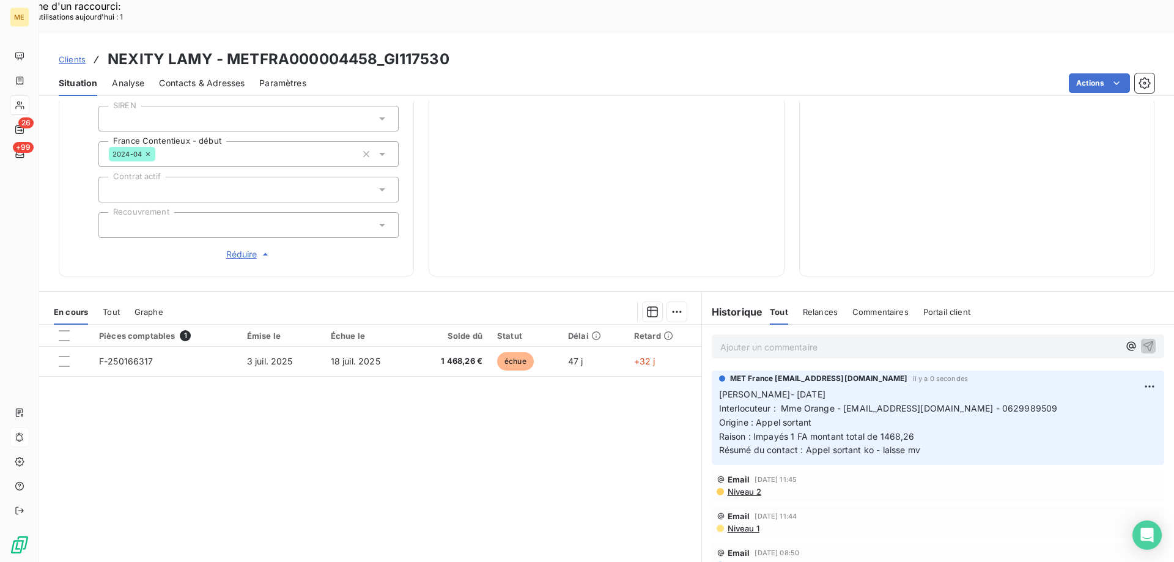
scroll to position [0, 0]
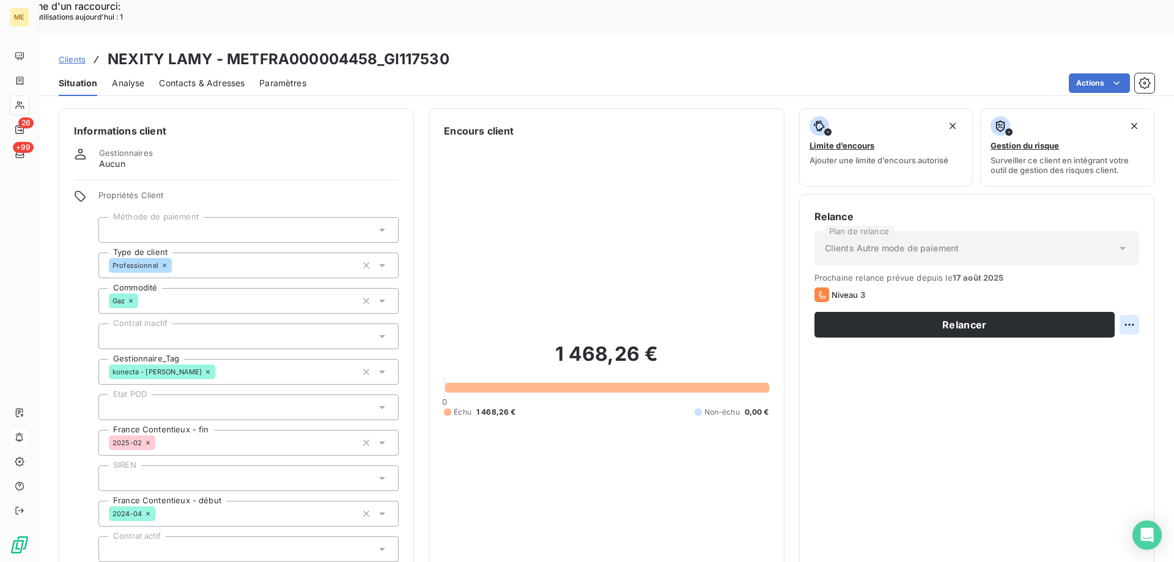
click at [1090, 311] on div "Replanifier cette action" at bounding box center [1069, 318] width 109 height 20
select select "7"
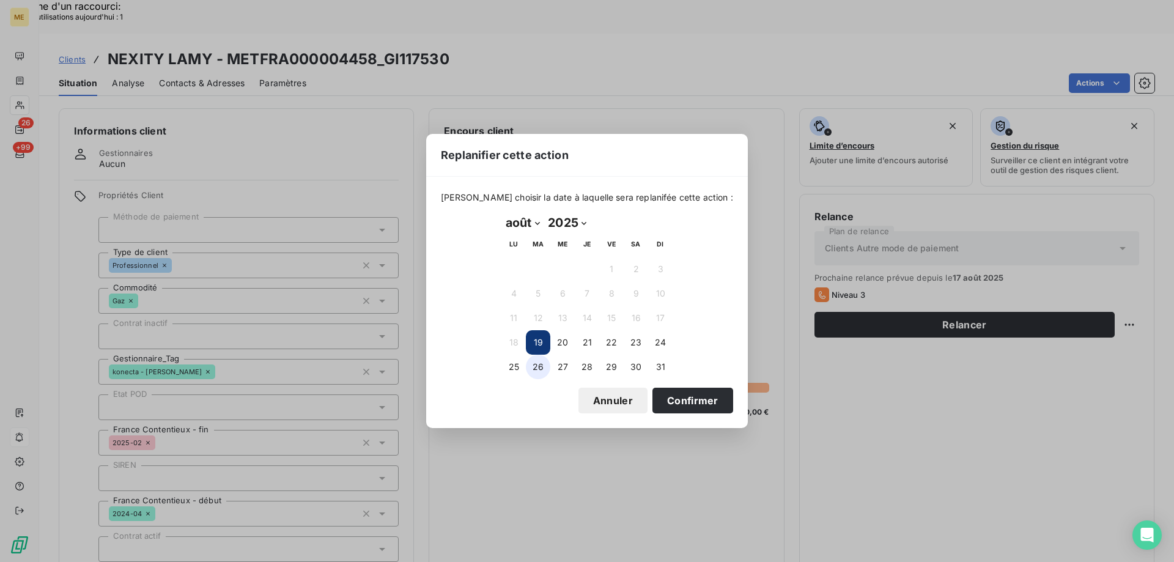
click at [550, 369] on button "26" at bounding box center [538, 367] width 24 height 24
click at [652, 402] on button "Confirmer" at bounding box center [692, 401] width 81 height 26
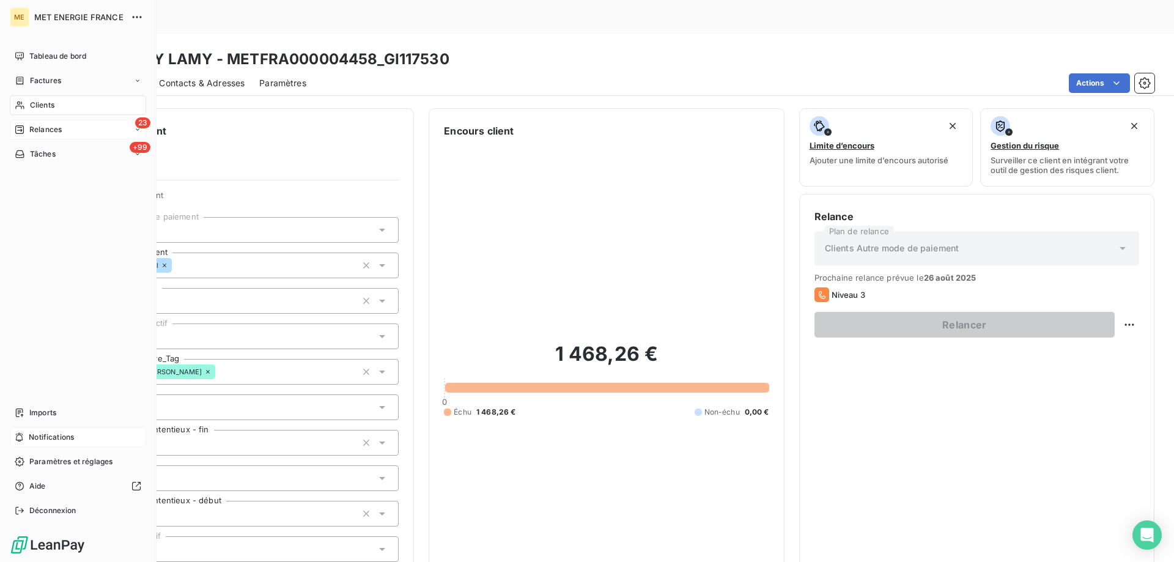
click at [39, 135] on span "Relances" at bounding box center [45, 129] width 32 height 11
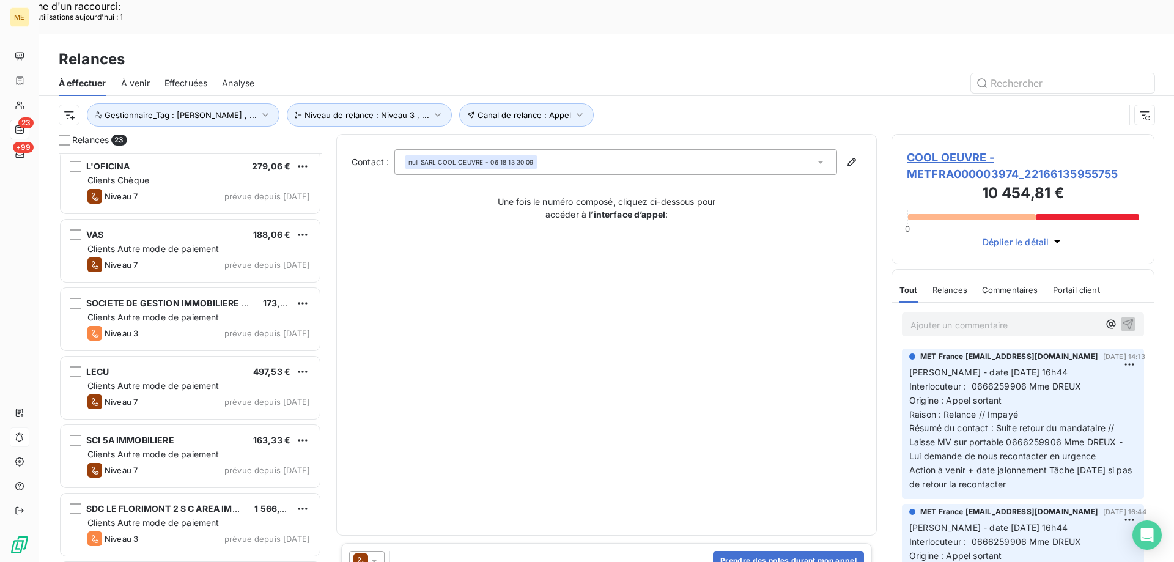
scroll to position [795, 0]
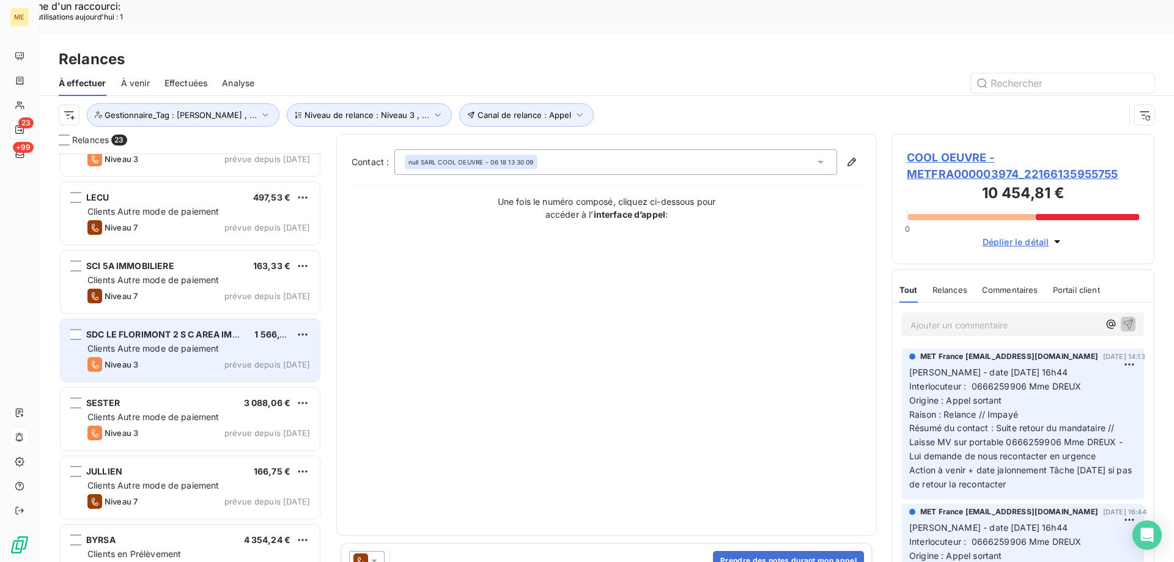
click at [147, 342] on div "Clients Autre mode de paiement" at bounding box center [198, 348] width 223 height 12
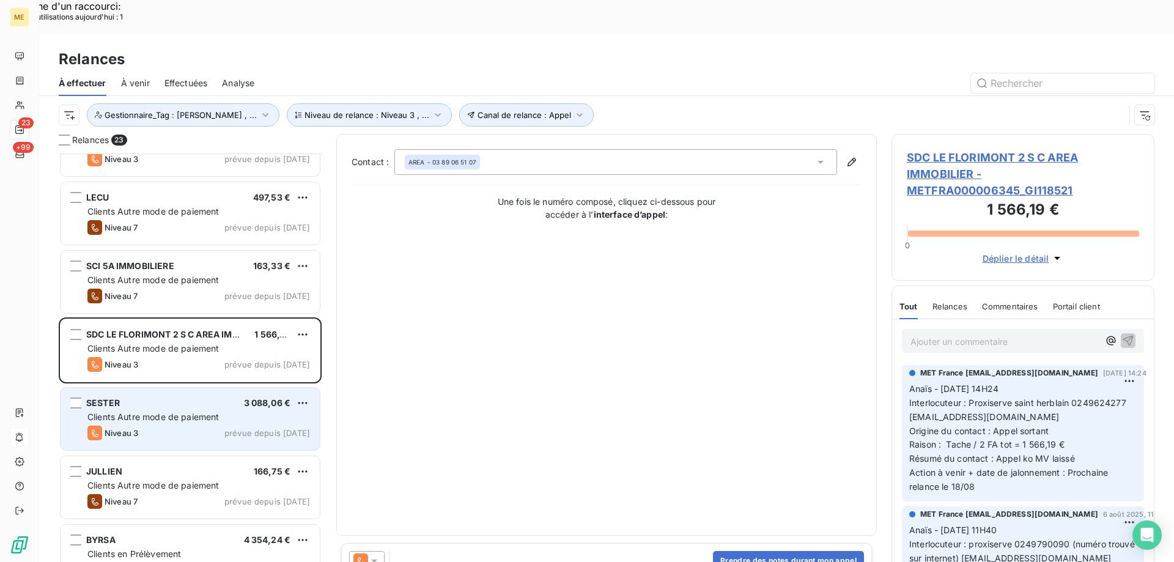
click at [175, 388] on div "SESTER 3 088,06 € Clients Autre mode de paiement Niveau 3 prévue depuis hier" at bounding box center [190, 419] width 259 height 62
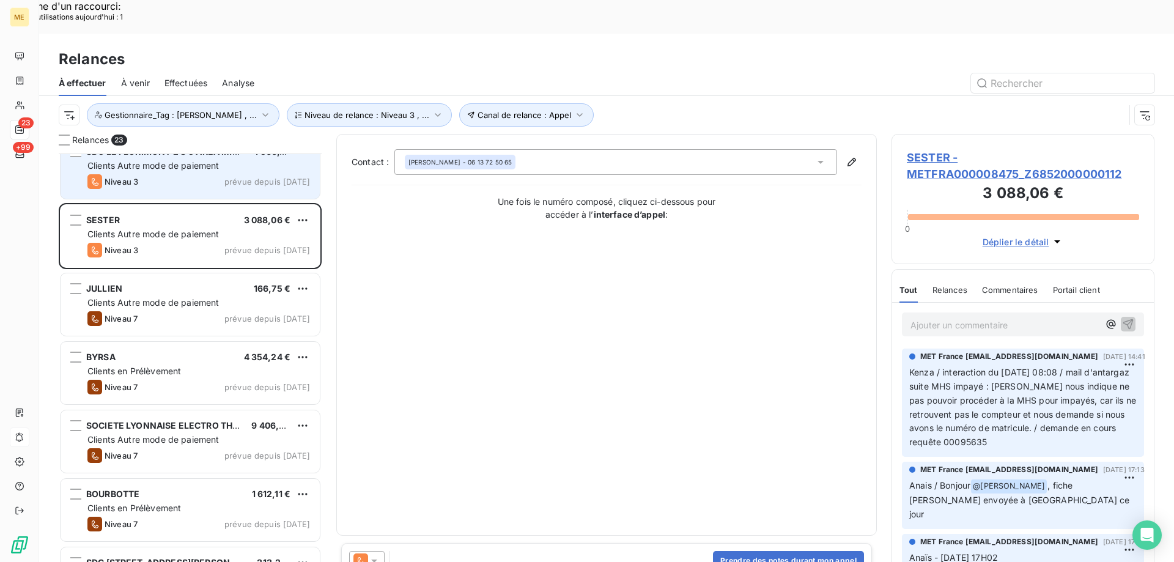
scroll to position [979, 0]
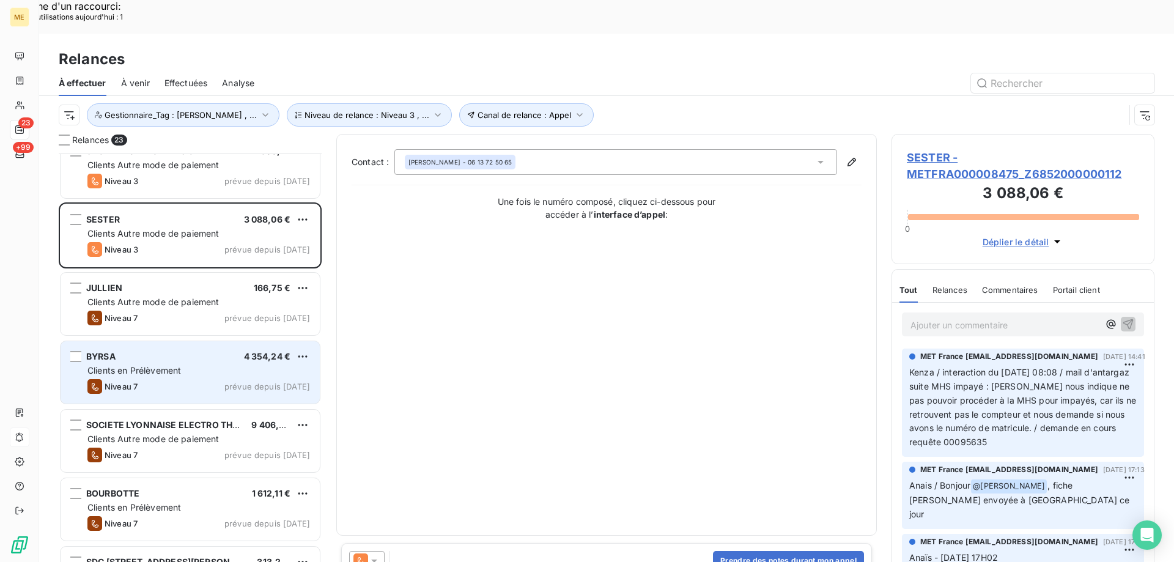
click at [178, 379] on div "Niveau 7 prévue depuis hier" at bounding box center [198, 386] width 223 height 15
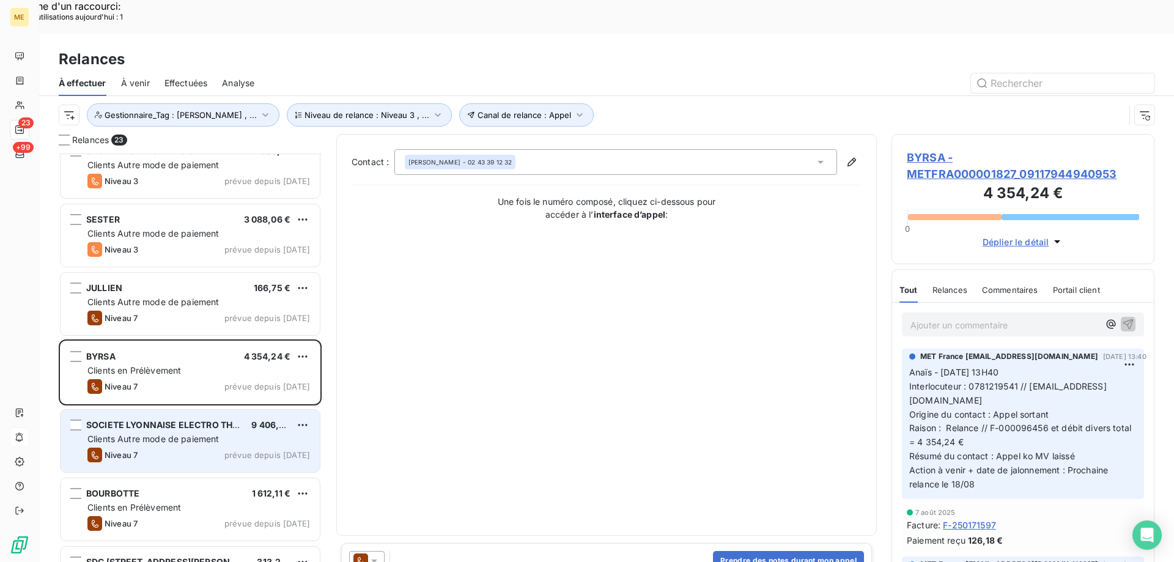
click at [176, 419] on div "SOCIETE LYONNAISE ELECTRO THERMIQUE" at bounding box center [163, 425] width 155 height 12
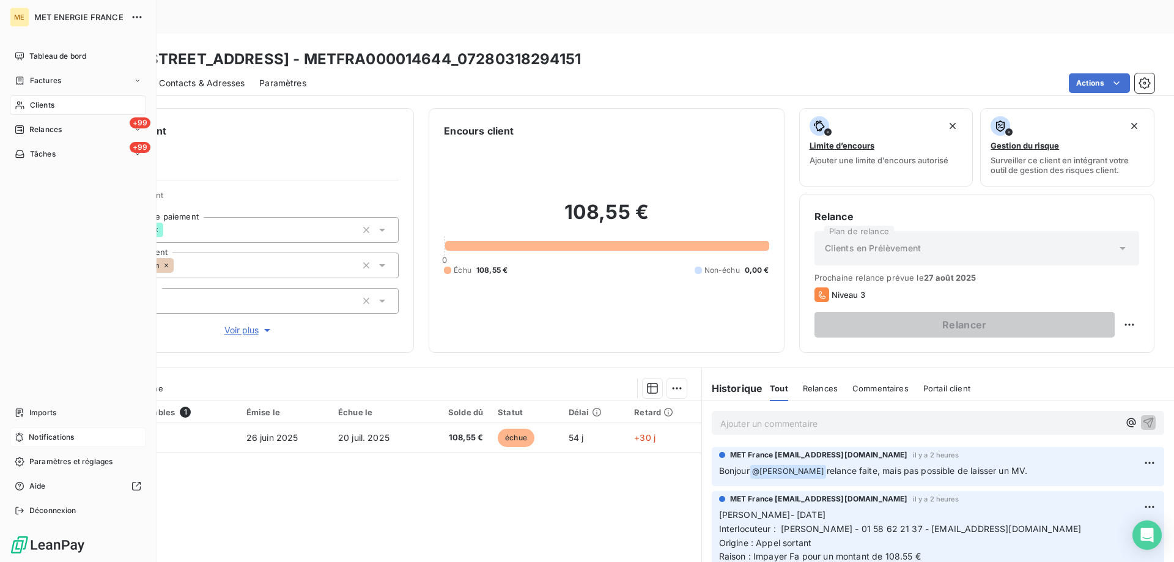
click at [46, 444] on div "Notifications" at bounding box center [78, 437] width 136 height 20
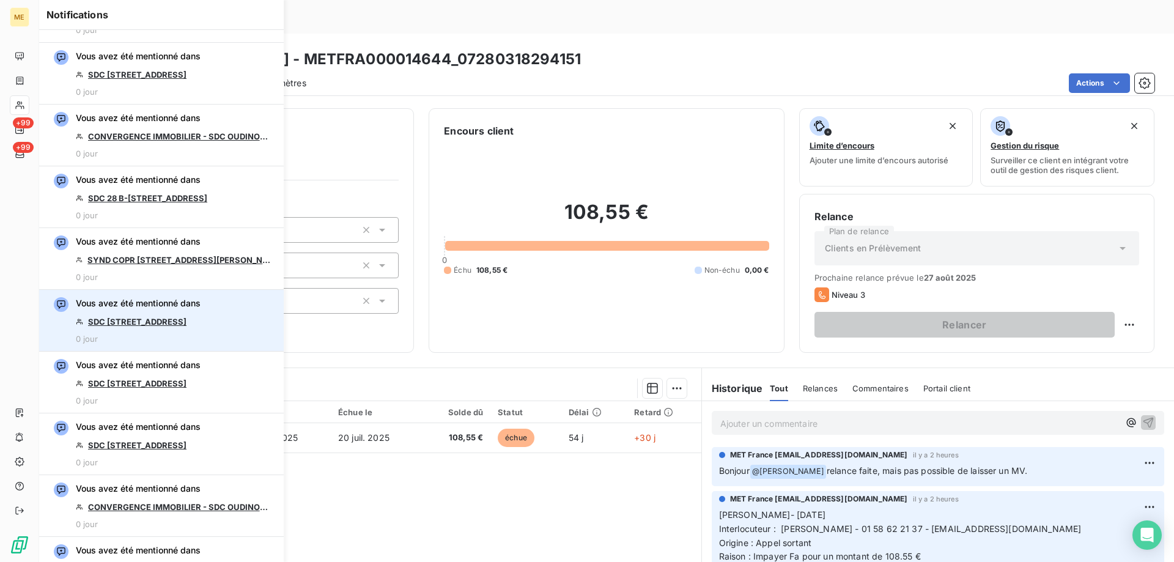
scroll to position [611, 0]
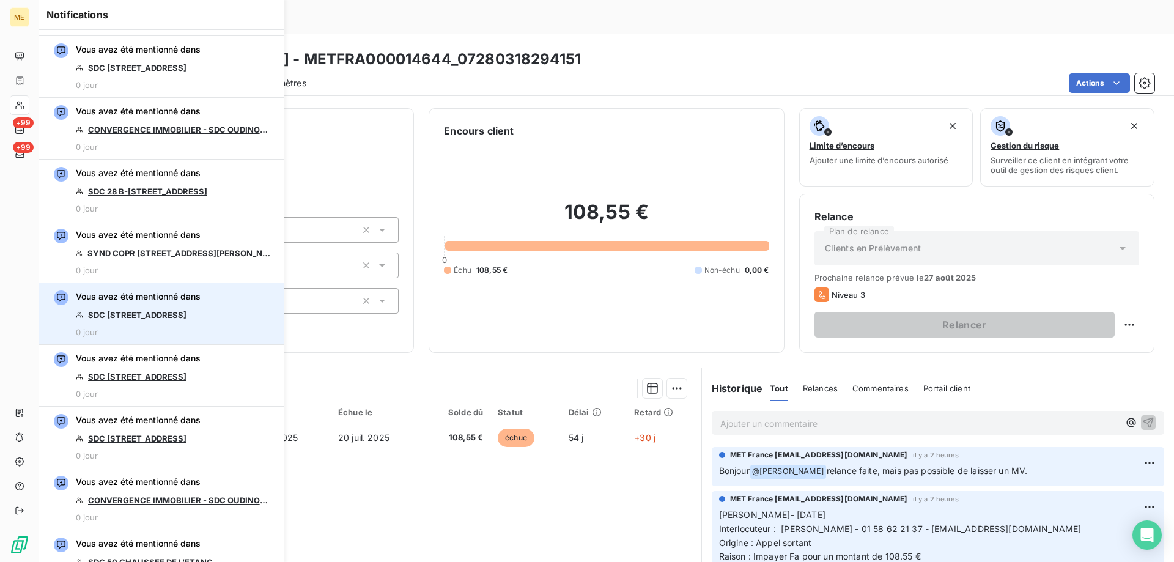
click at [186, 319] on link "SDC [STREET_ADDRESS]" at bounding box center [137, 315] width 98 height 10
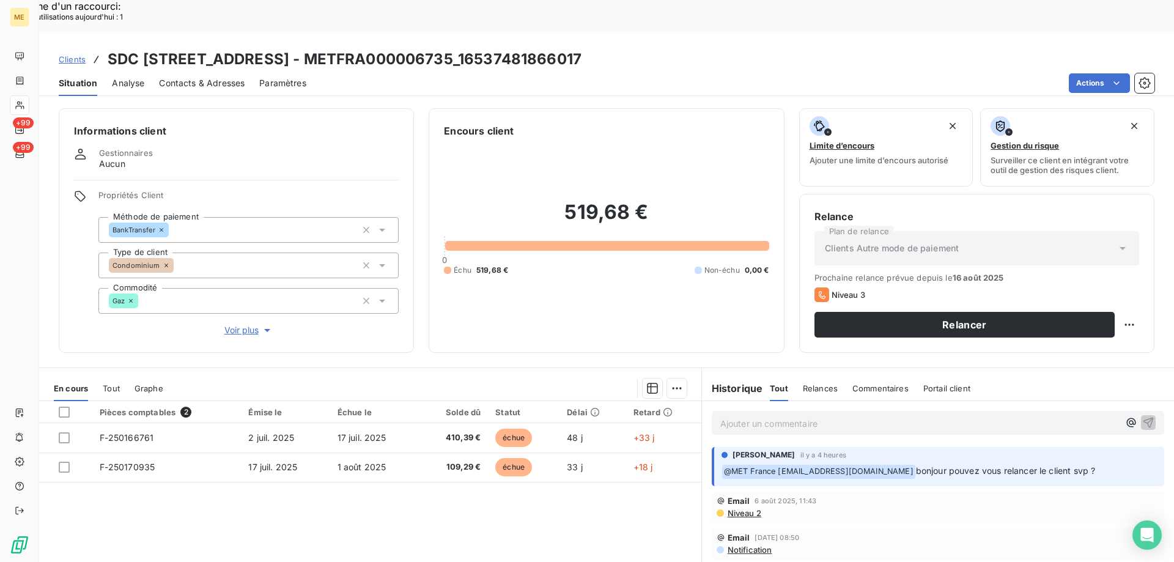
drag, startPoint x: 528, startPoint y: 26, endPoint x: 621, endPoint y: 23, distance: 92.4
click at [581, 48] on h3 "SDC [STREET_ADDRESS] - METFRA000006735_16537481866017" at bounding box center [345, 59] width 474 height 22
click at [592, 73] on div "Actions" at bounding box center [737, 83] width 833 height 20
drag, startPoint x: 526, startPoint y: 20, endPoint x: 645, endPoint y: 25, distance: 118.7
click at [581, 48] on h3 "SDC [STREET_ADDRESS] - METFRA000006735_16537481866017" at bounding box center [345, 59] width 474 height 22
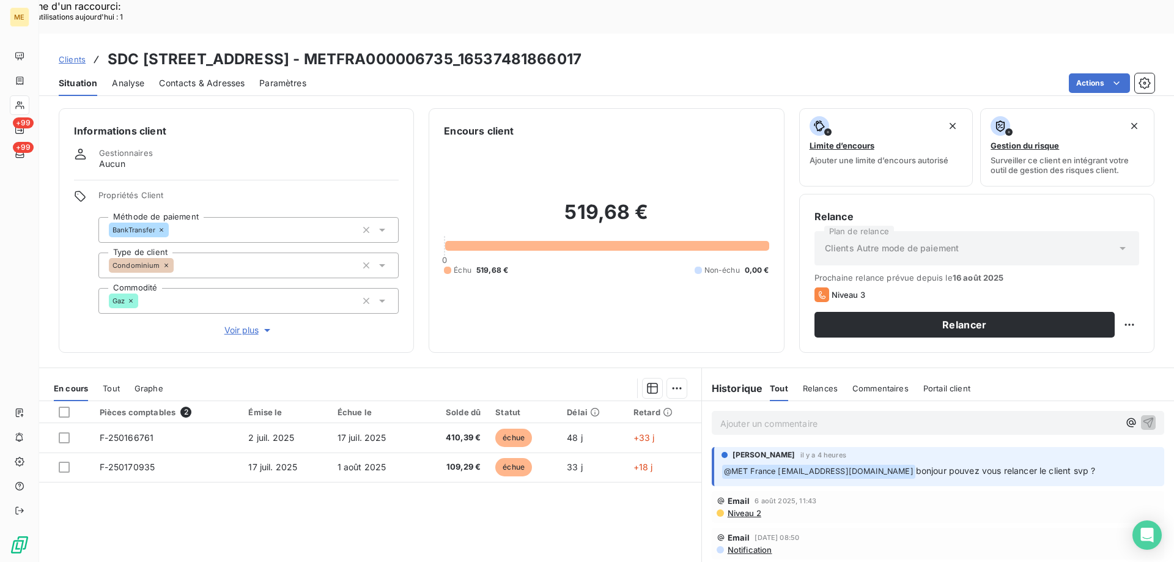
copy h3 "16537481866017"
click at [909, 411] on div "Ajouter un commentaire ﻿" at bounding box center [938, 423] width 452 height 24
click at [825, 406] on div "Ajouter un commentaire ﻿" at bounding box center [938, 422] width 472 height 43
click at [826, 411] on div "Ajouter un commentaire ﻿" at bounding box center [938, 423] width 452 height 24
click at [830, 416] on p "Ajouter un commentaire ﻿" at bounding box center [919, 423] width 399 height 15
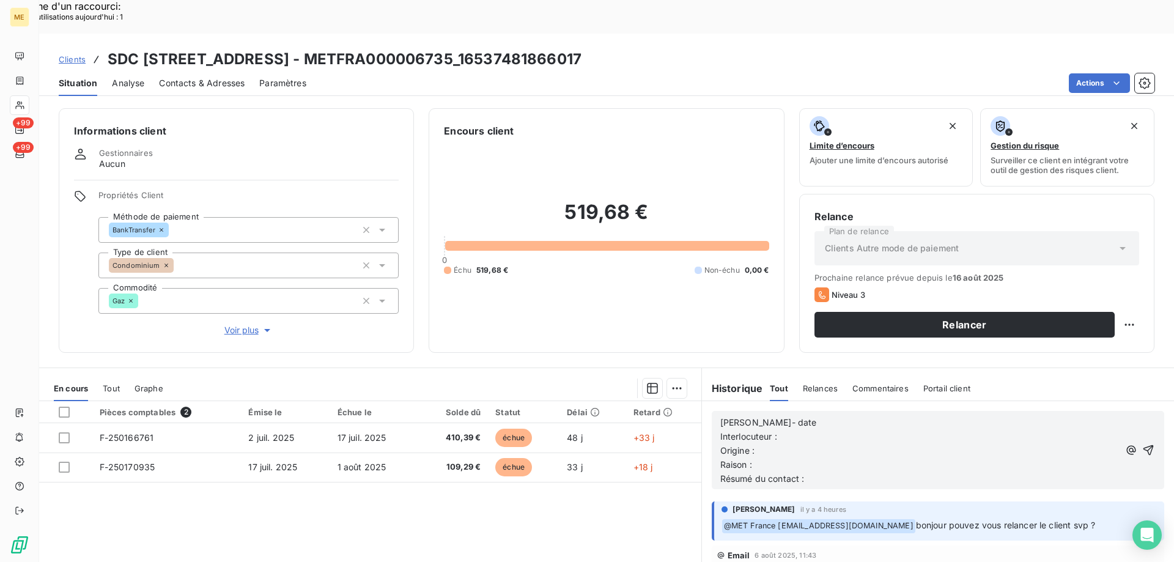
click at [839, 416] on p "[PERSON_NAME]- date" at bounding box center [919, 423] width 399 height 14
click at [918, 416] on p "[PERSON_NAME]- [DATE]" at bounding box center [919, 423] width 399 height 14
click at [909, 430] on p "Interlocuteur :" at bounding box center [919, 437] width 399 height 14
click at [929, 444] on p "Origine :" at bounding box center [919, 451] width 399 height 14
click at [880, 416] on p "[PERSON_NAME]- [DATE]" at bounding box center [919, 423] width 399 height 14
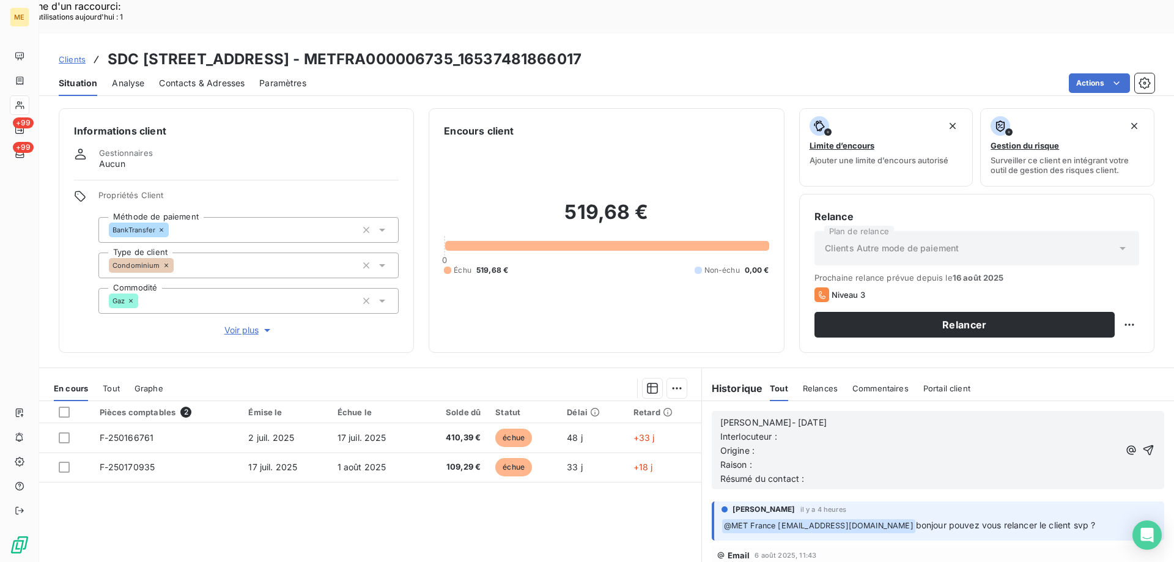
click at [882, 430] on p "Interlocuteur :" at bounding box center [919, 437] width 399 height 14
click at [950, 444] on p "Origine :" at bounding box center [919, 451] width 399 height 14
click at [951, 430] on p "Interlocuteur : [PERSON_NAME][EMAIL_ADDRESS][DOMAIN_NAME] -" at bounding box center [919, 437] width 399 height 14
click at [963, 430] on p "Interlocuteur : [PERSON_NAME][EMAIL_ADDRESS][DOMAIN_NAME] - Mr [PERSON_NAME] -" at bounding box center [919, 437] width 399 height 14
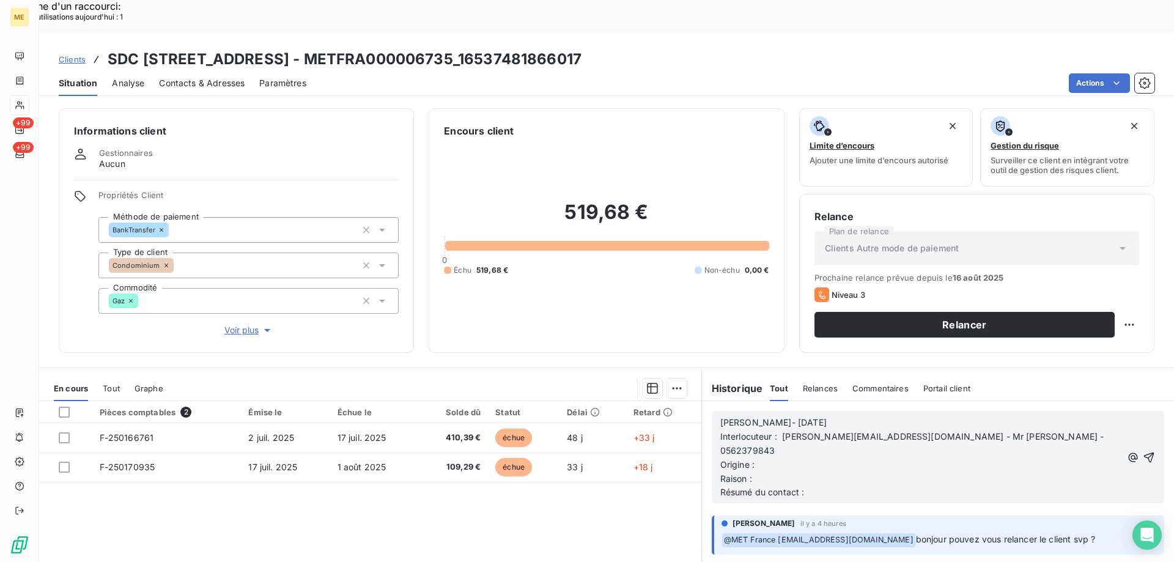
click at [931, 458] on p "Origine :" at bounding box center [921, 465] width 402 height 14
click at [929, 458] on p "Origine : Appel sortant" at bounding box center [921, 465] width 402 height 14
click at [921, 472] on p "Raison :" at bounding box center [921, 479] width 402 height 14
click at [765, 473] on span "Raison : Impayer 2 FA montant de 519,68 €" at bounding box center [808, 478] width 177 height 10
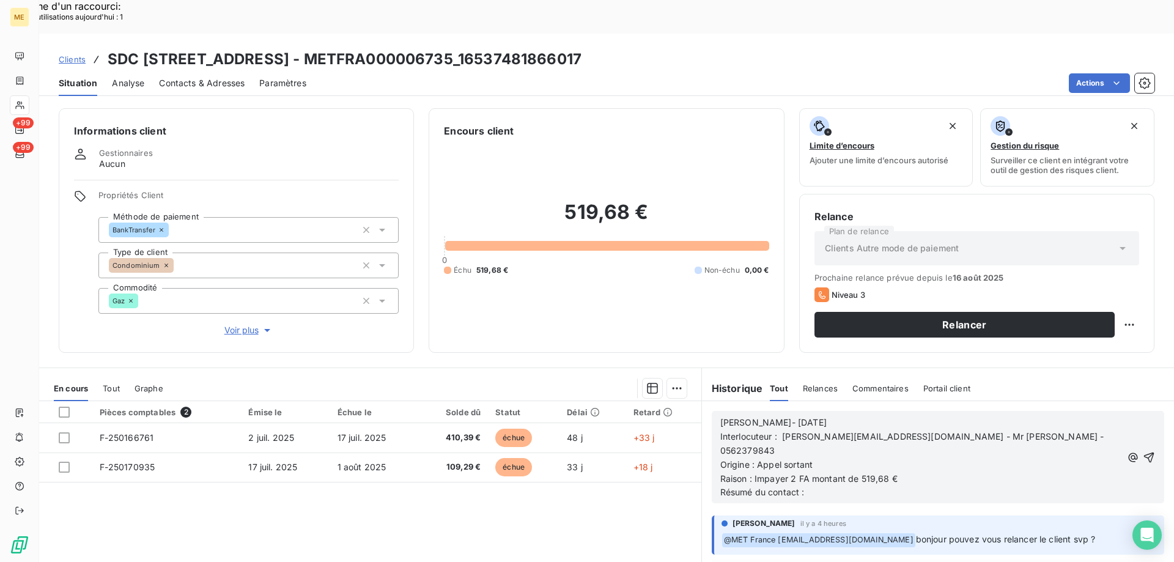
click at [841, 515] on div "[PERSON_NAME] il y a 4 heures ﻿ @ MET [GEOGRAPHIC_DATA] [EMAIL_ADDRESS][DOMAIN_…" at bounding box center [938, 534] width 452 height 39
click at [761, 472] on p "Raison : Impayer 2 FA montant de 519,68 €" at bounding box center [921, 479] width 402 height 14
click at [0, 0] on lt-div "Faute de frappe possible trouvée. Impay és Impay é [GEOGRAPHIC_DATA] ée Ignorer" at bounding box center [0, 0] width 0 height 0
click at [0, 0] on lt-span "Impay és" at bounding box center [0, 0] width 0 height 0
click at [838, 485] on p "Résumé du contact :" at bounding box center [921, 492] width 402 height 14
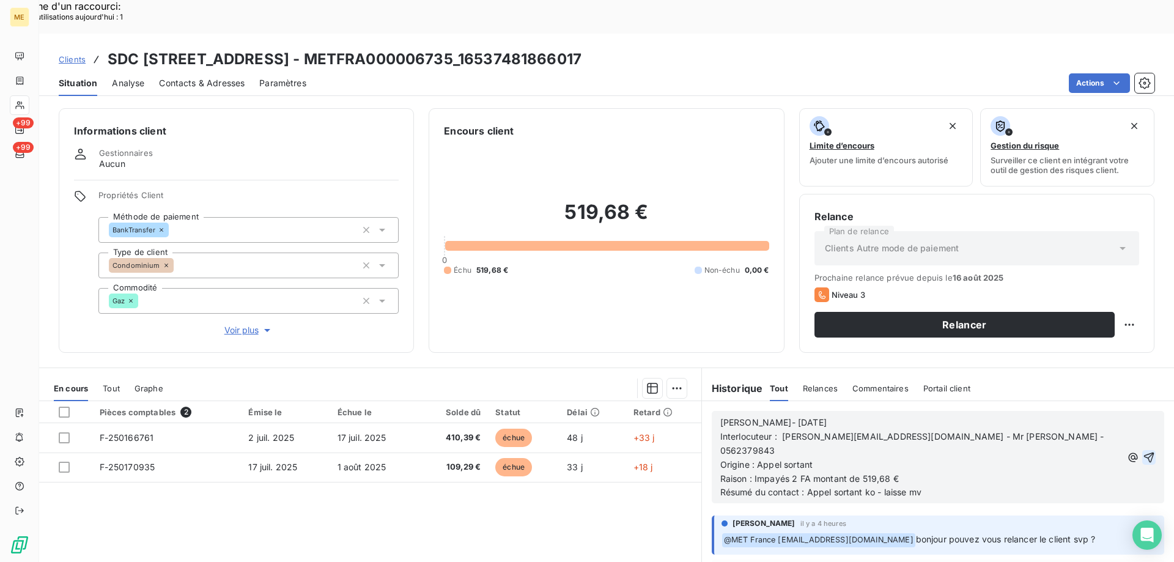
click at [1143, 451] on icon "button" at bounding box center [1149, 457] width 12 height 12
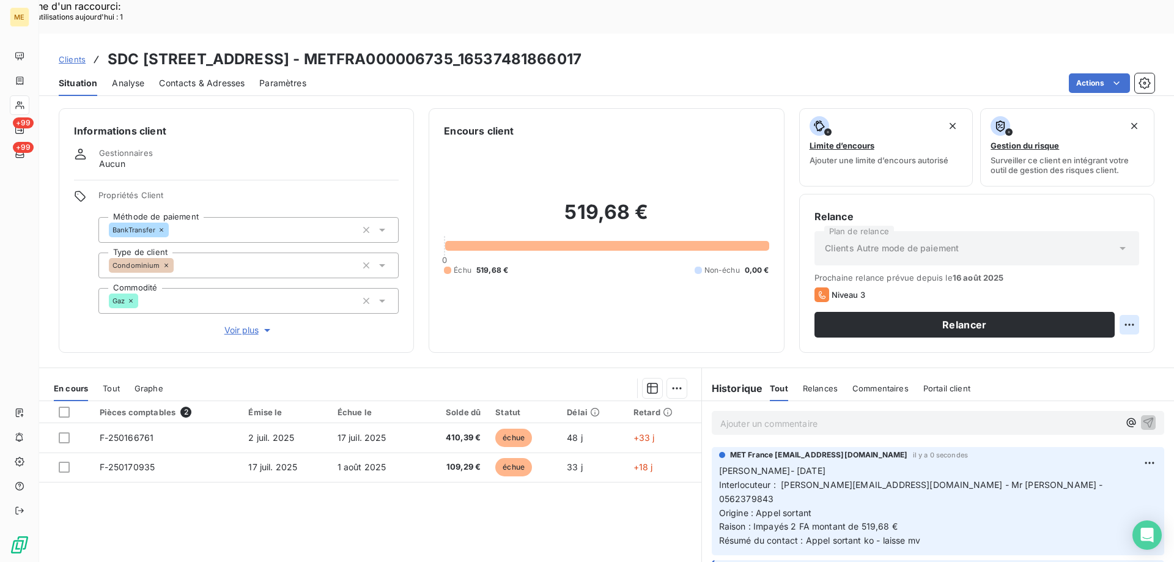
click at [1083, 317] on div "Replanifier cette action" at bounding box center [1069, 318] width 109 height 20
select select "7"
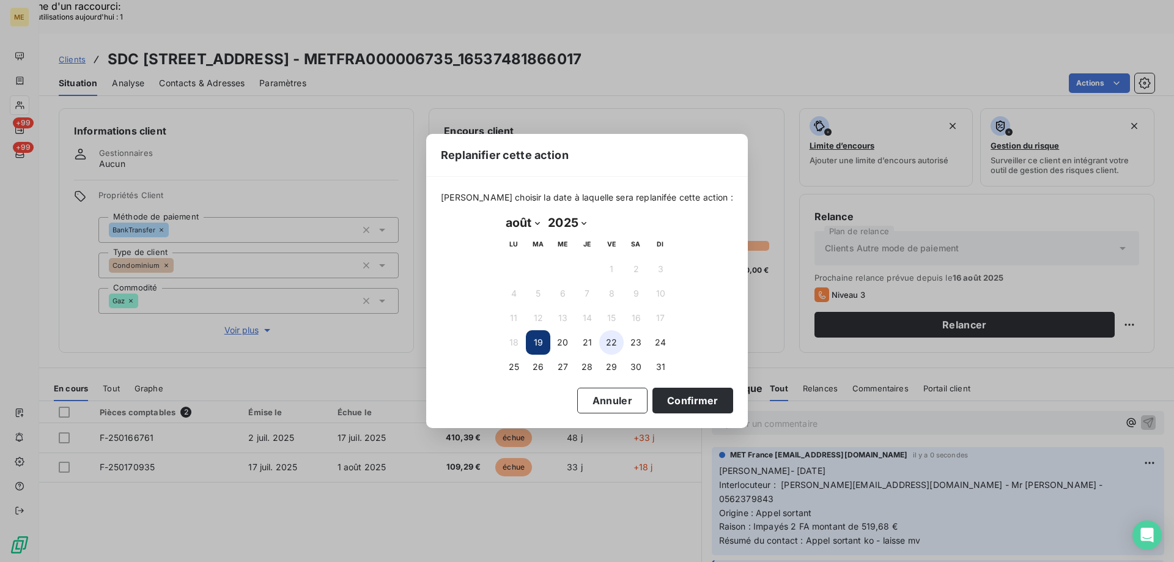
click at [610, 349] on button "22" at bounding box center [611, 342] width 24 height 24
click at [652, 399] on button "Confirmer" at bounding box center [692, 401] width 81 height 26
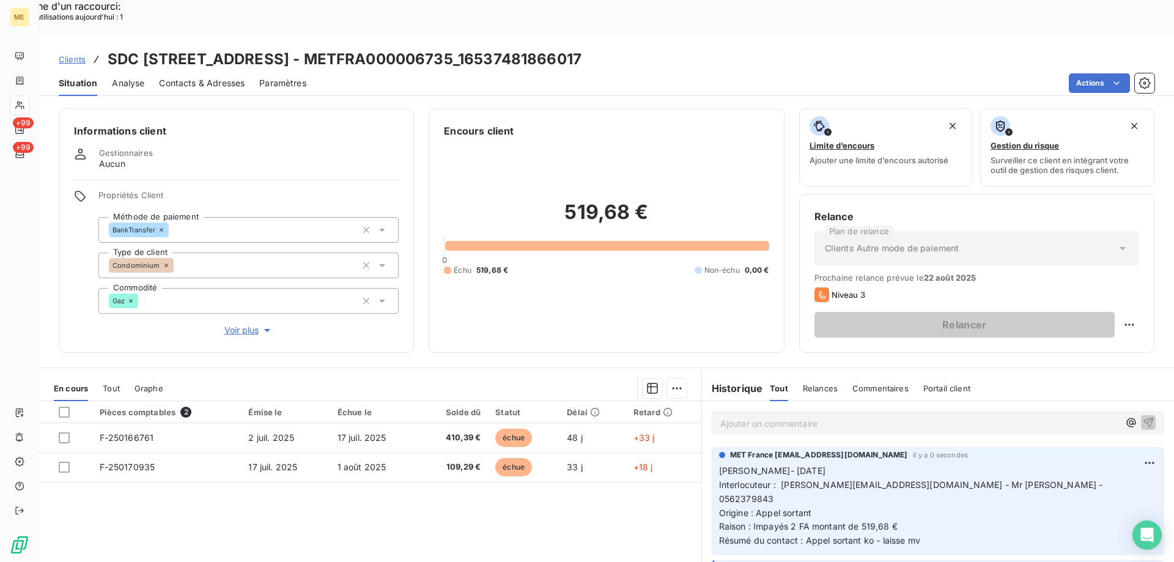
click at [731, 416] on p "Ajouter un commentaire ﻿" at bounding box center [919, 423] width 399 height 15
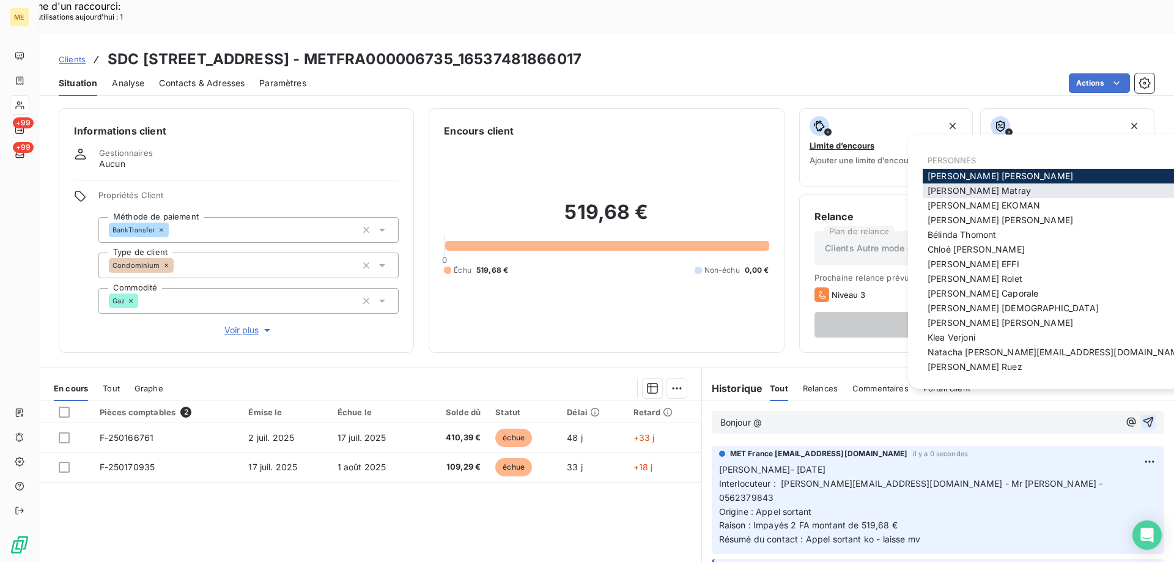
click at [959, 193] on span "[PERSON_NAME]" at bounding box center [979, 190] width 103 height 10
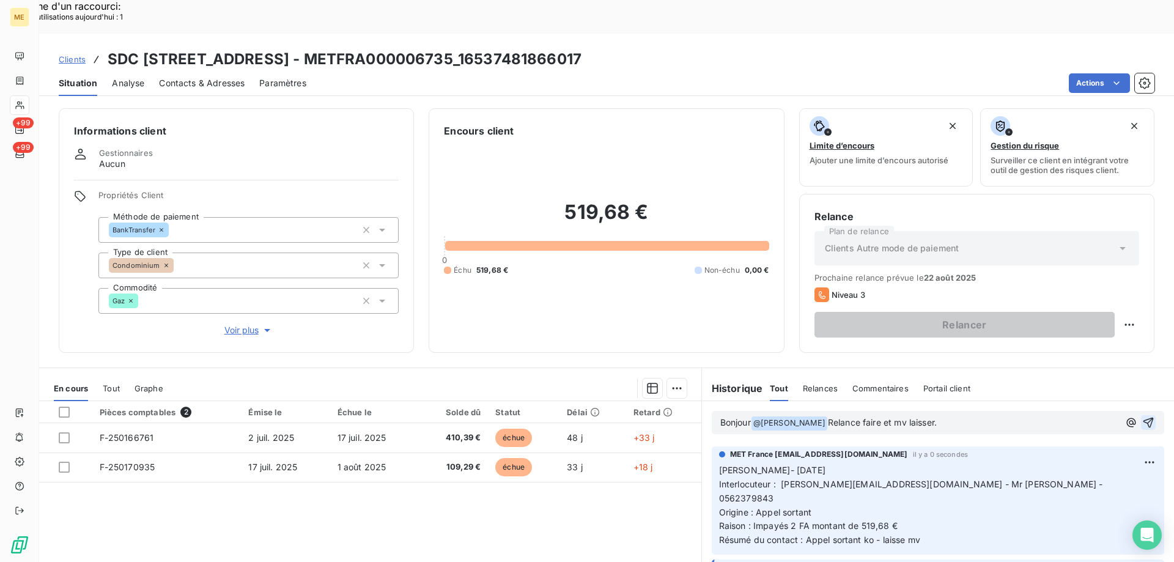
click at [1142, 416] on icon "button" at bounding box center [1148, 422] width 12 height 12
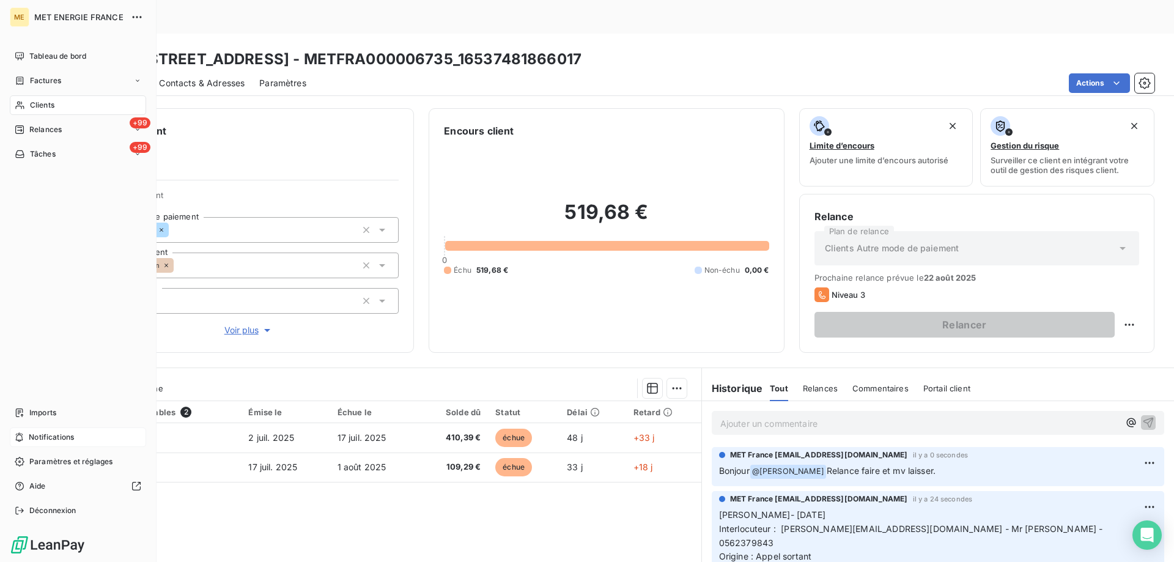
click at [79, 439] on div "Notifications" at bounding box center [78, 437] width 136 height 20
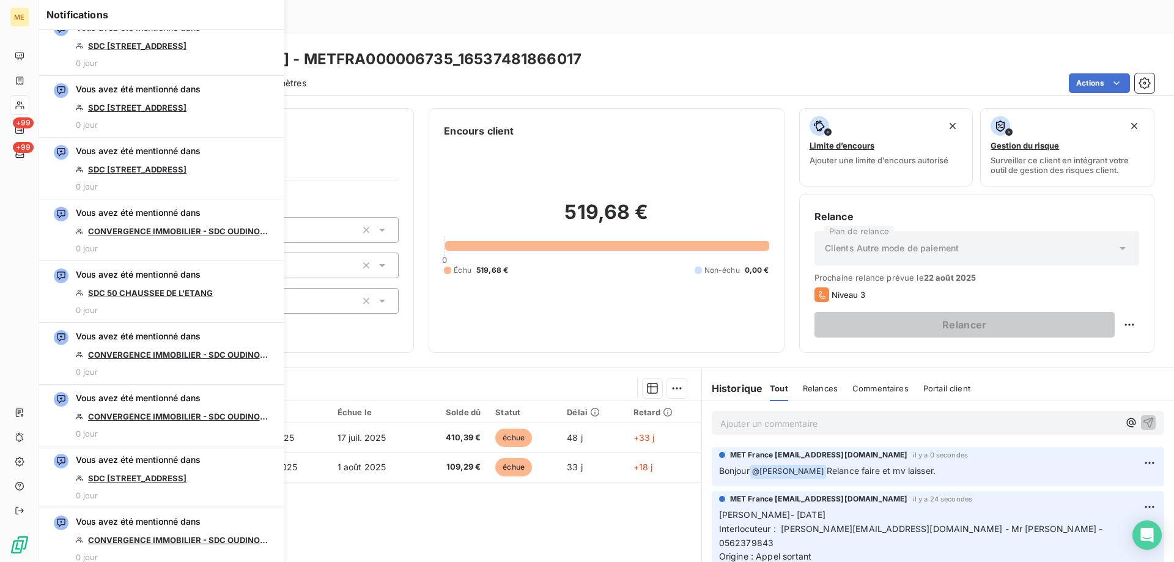
scroll to position [856, 0]
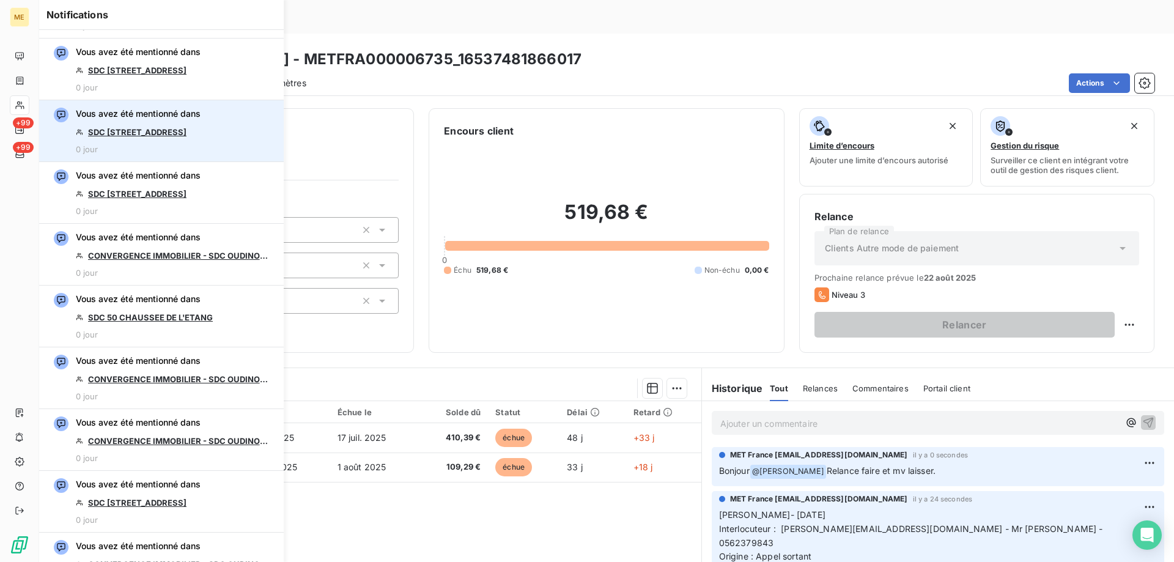
click at [160, 130] on link "SDC [STREET_ADDRESS]" at bounding box center [137, 132] width 98 height 10
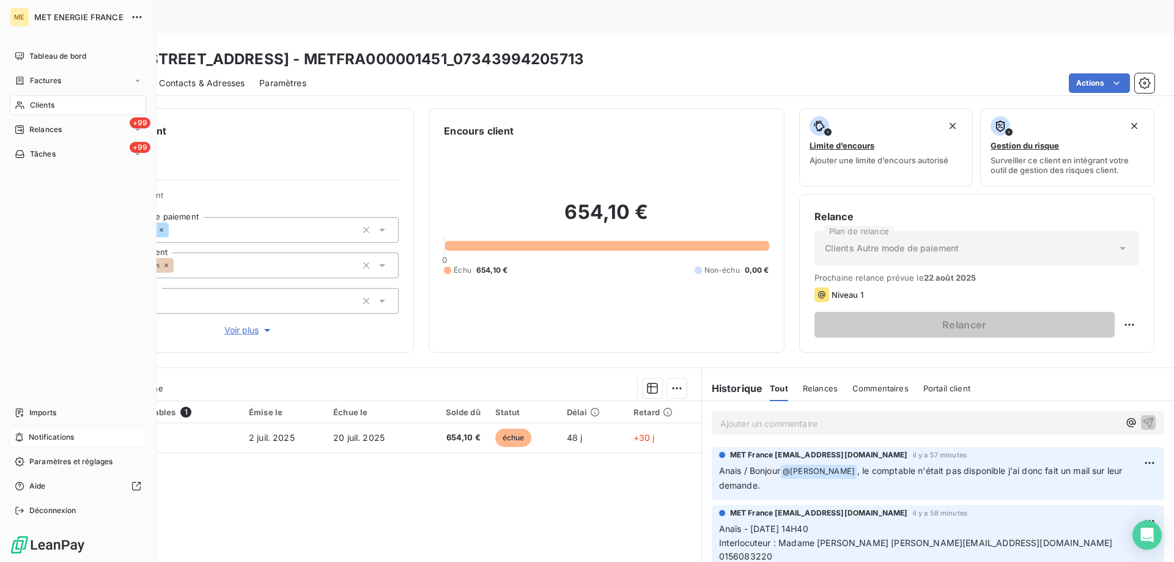
click at [68, 441] on span "Notifications" at bounding box center [51, 437] width 45 height 11
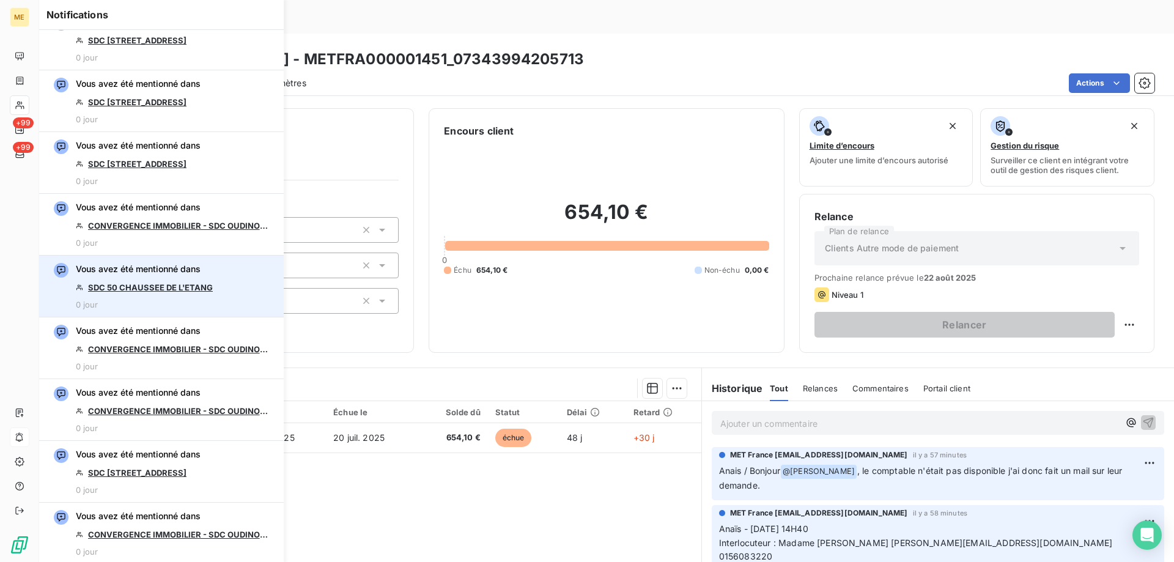
scroll to position [825, 0]
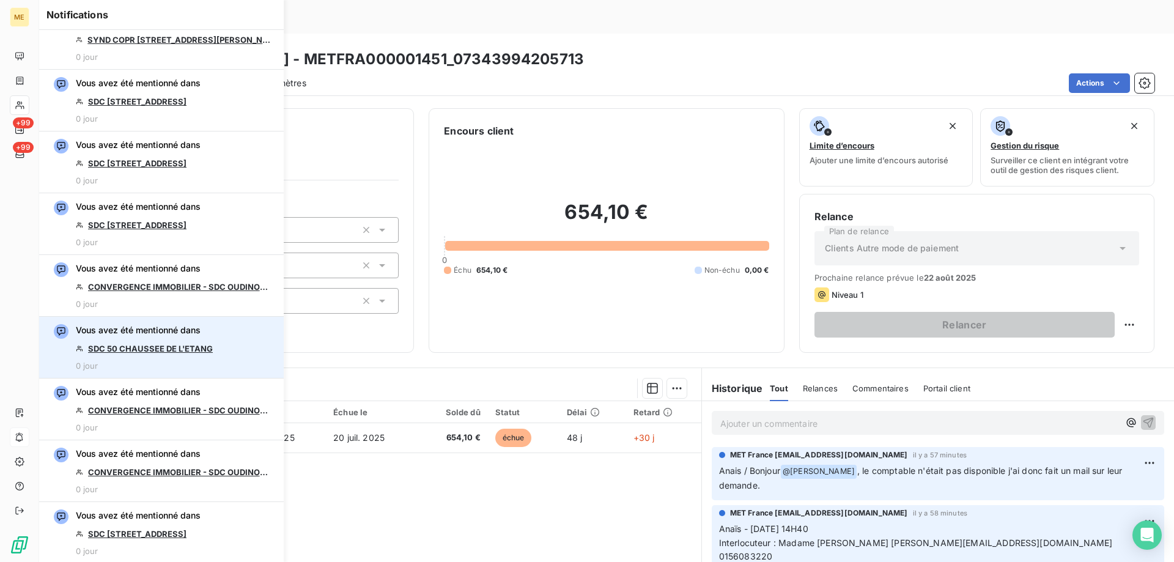
click at [175, 350] on link "SDC 50 CHAUSSEE DE L'ETANG" at bounding box center [150, 349] width 125 height 10
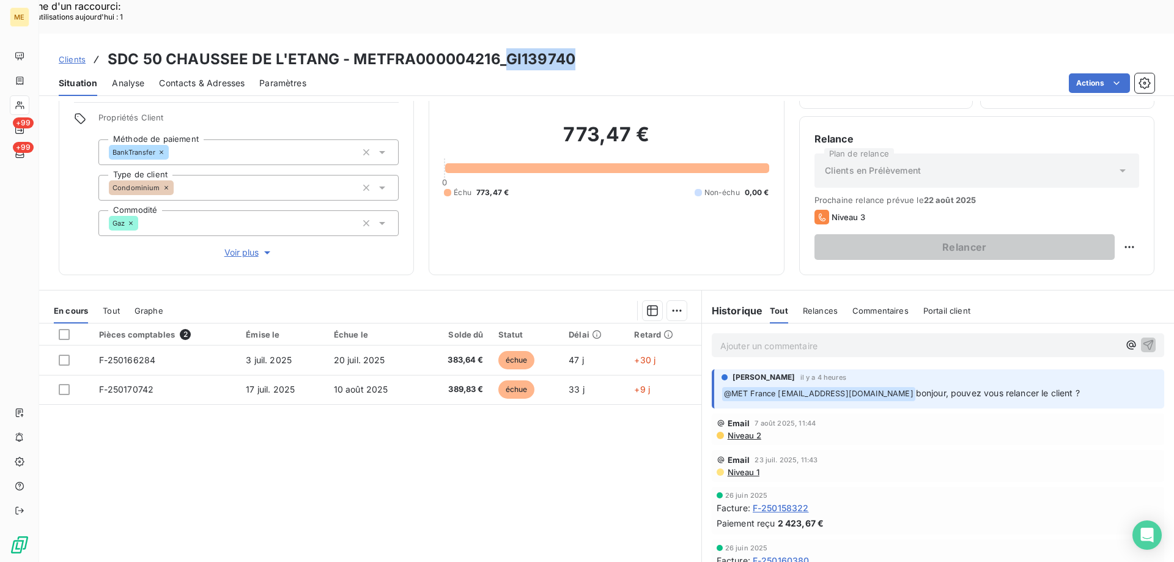
drag, startPoint x: 504, startPoint y: 28, endPoint x: 588, endPoint y: 28, distance: 83.2
click at [588, 48] on div "Clients SDC 50 CHAUSSEE DE L'ETANG - METFRA000004216_GI139740" at bounding box center [606, 59] width 1135 height 22
copy h3 "GI139740"
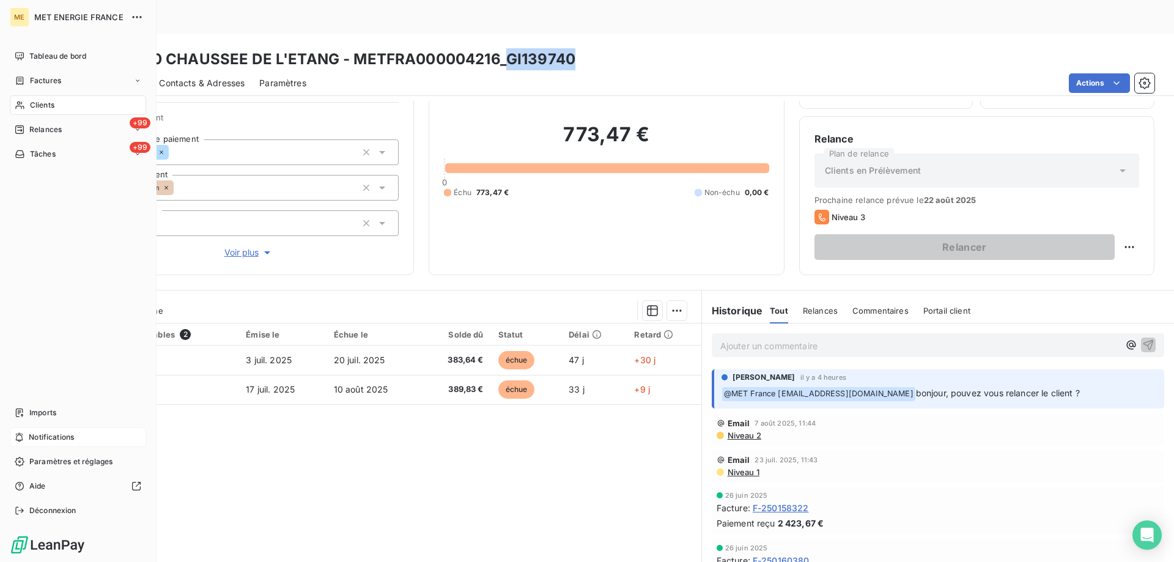
click at [48, 426] on nav "Imports Notifications Paramètres et réglages Aide Déconnexion" at bounding box center [78, 461] width 136 height 117
click at [46, 432] on span "Notifications" at bounding box center [51, 437] width 45 height 11
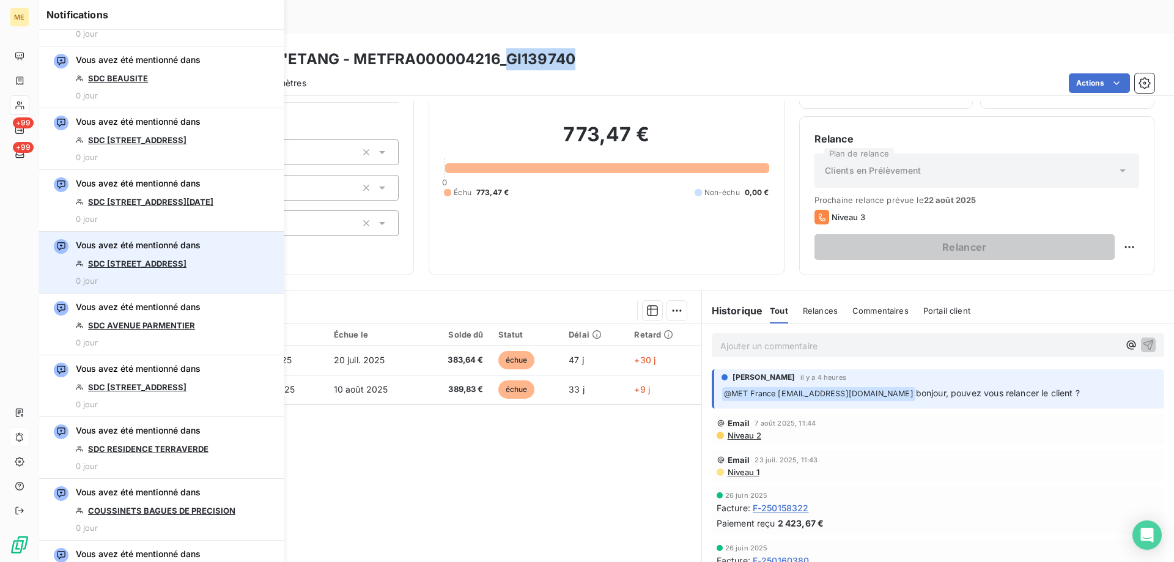
scroll to position [1590, 0]
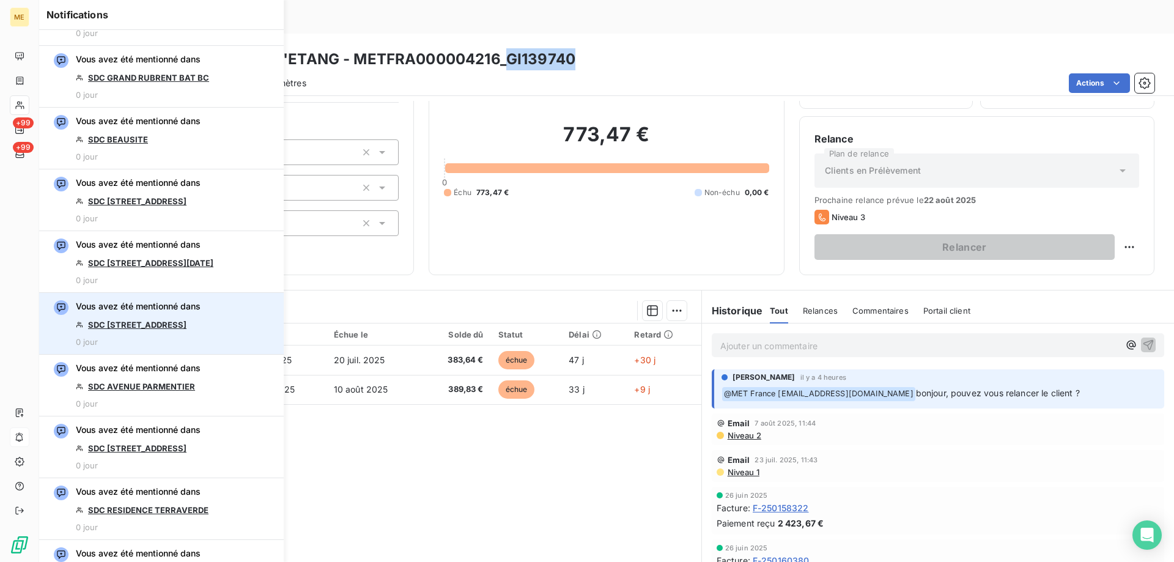
click at [168, 328] on link "SDC [STREET_ADDRESS]" at bounding box center [137, 325] width 98 height 10
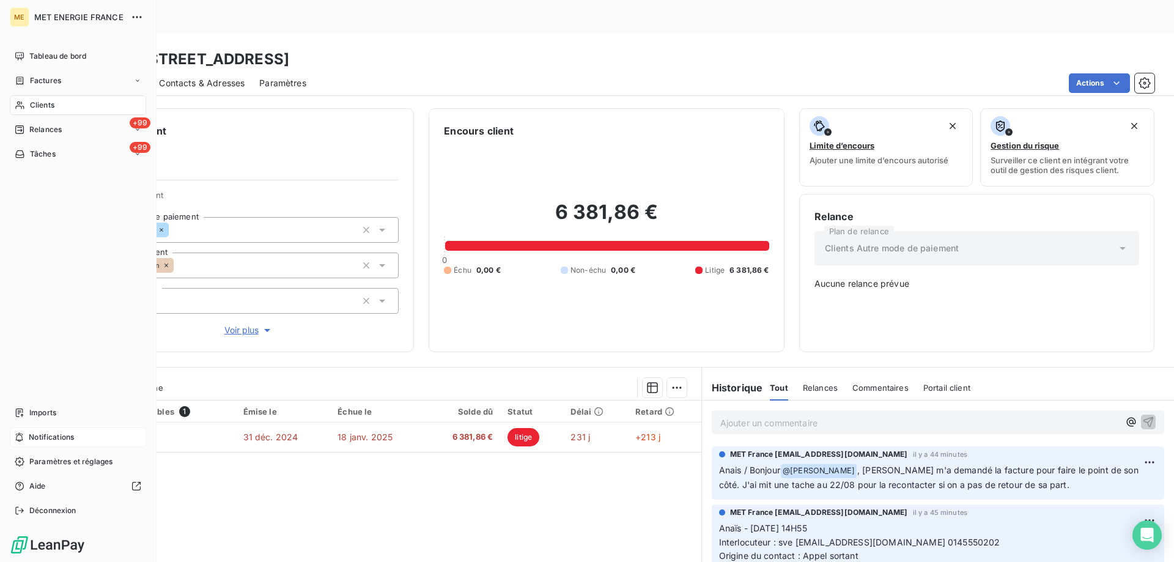
click at [84, 436] on div "Notifications" at bounding box center [78, 437] width 136 height 20
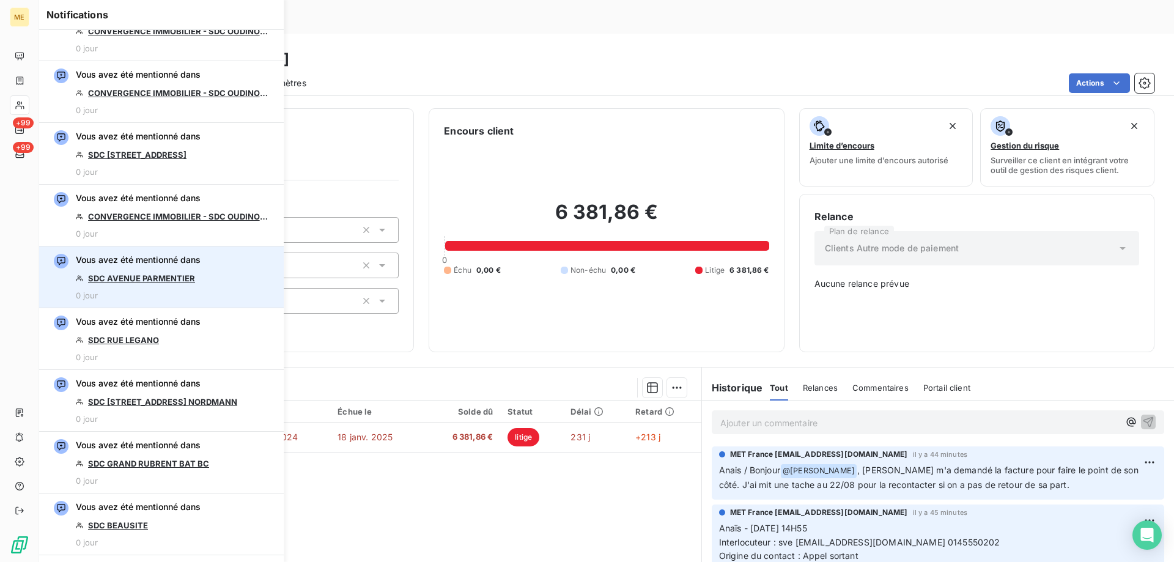
scroll to position [1082, 0]
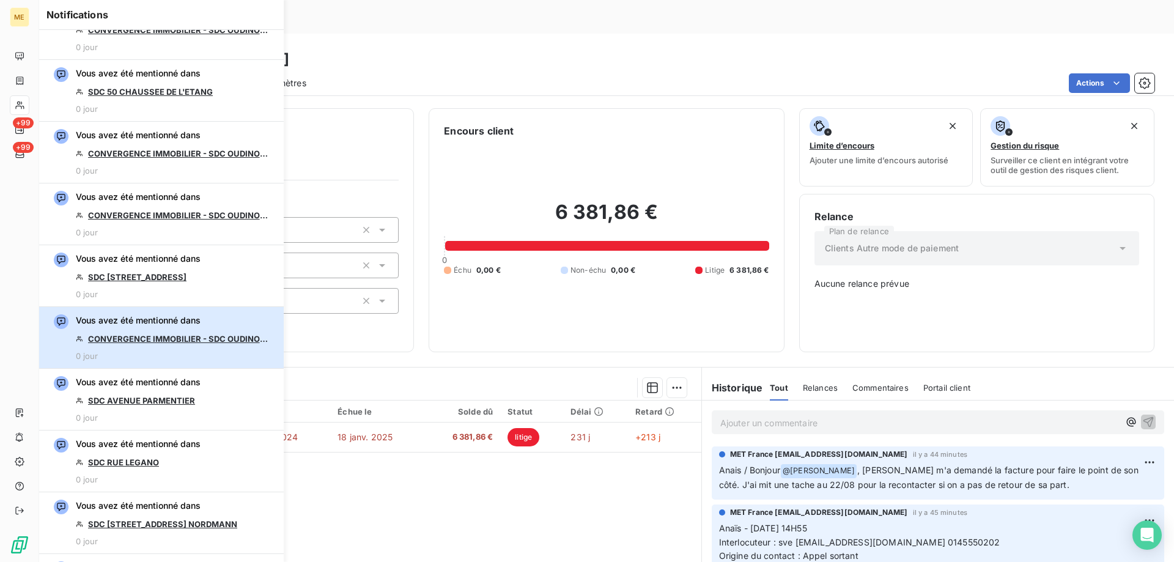
click at [150, 332] on div "Vous avez été mentionné dans CONVERGENCE IMMOBILIER - SDC OUDINOT 43 0 jour" at bounding box center [174, 337] width 196 height 46
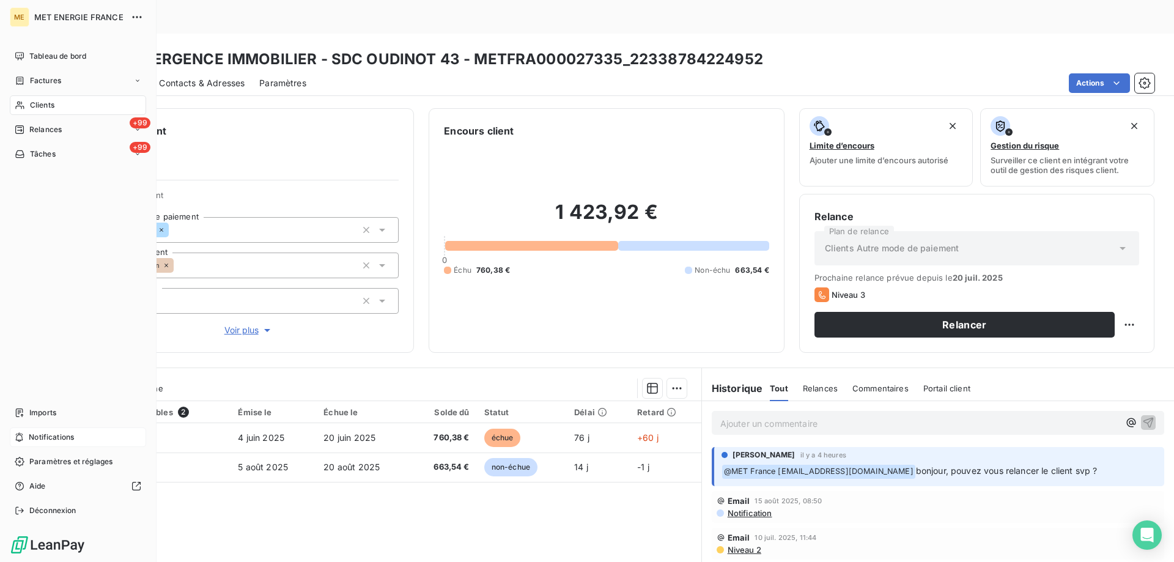
click at [92, 445] on div "Notifications" at bounding box center [78, 437] width 136 height 20
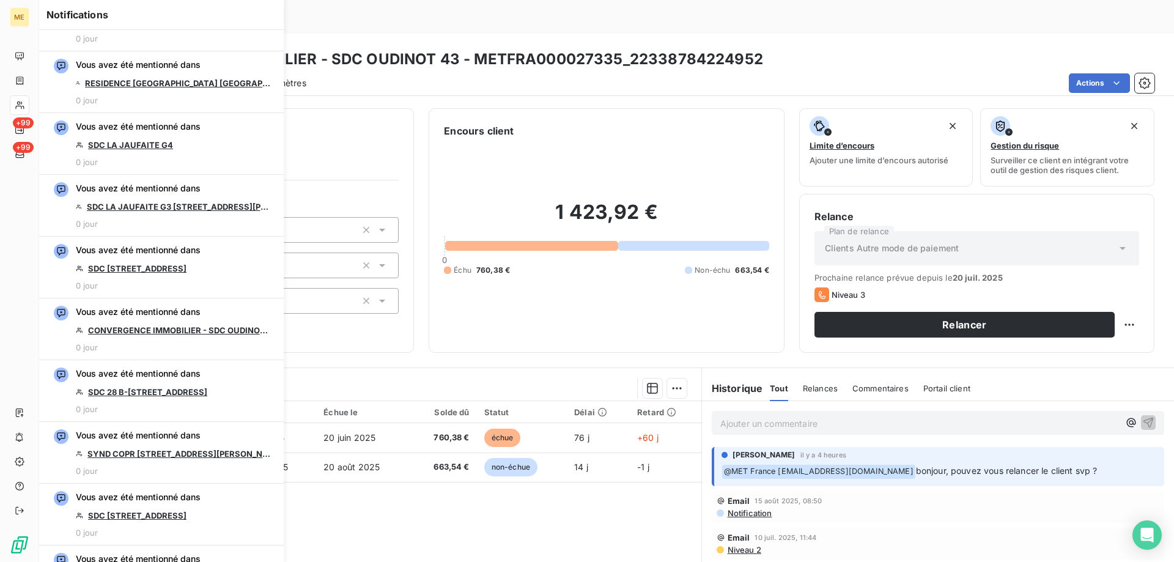
scroll to position [428, 0]
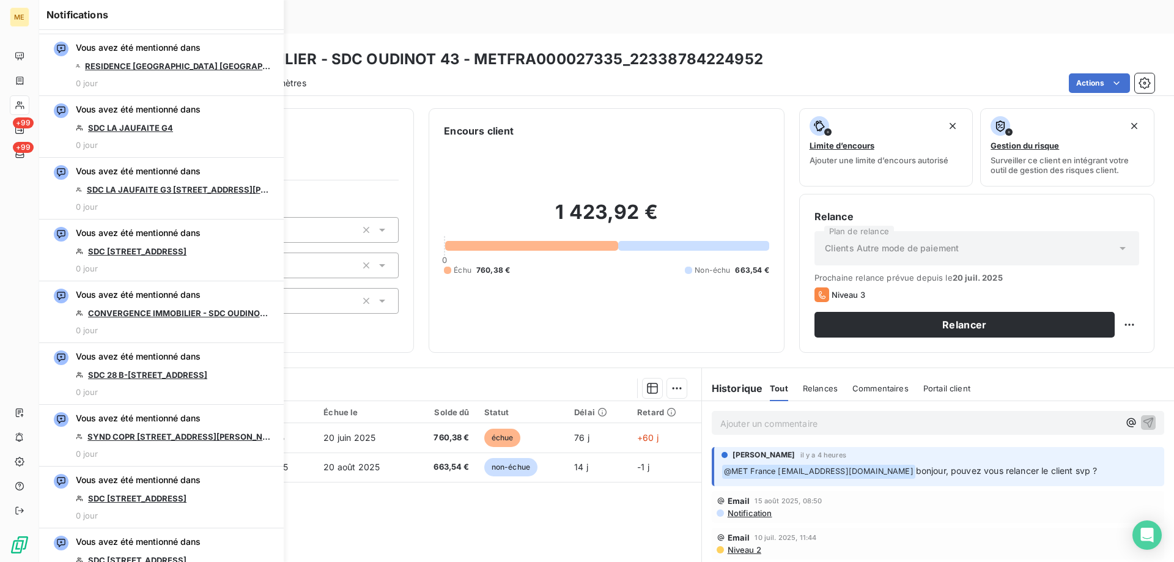
click at [180, 317] on link "CONVERGENCE IMMOBILIER - SDC OUDINOT 43" at bounding box center [179, 313] width 183 height 10
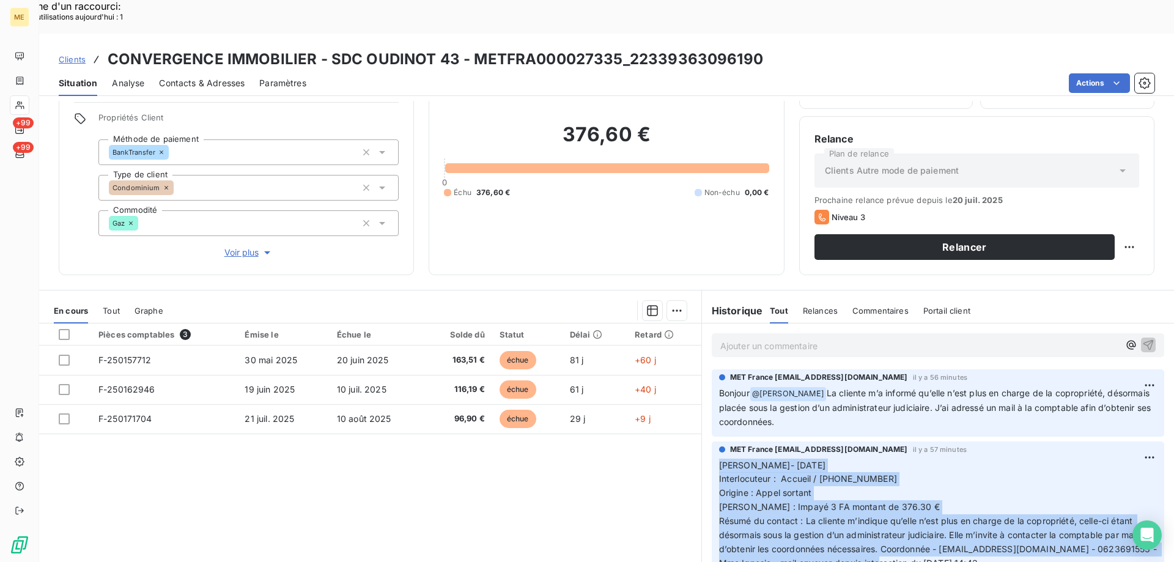
drag, startPoint x: 1013, startPoint y: 525, endPoint x: 710, endPoint y: 429, distance: 316.9
click at [712, 441] on div "MET France [EMAIL_ADDRESS][DOMAIN_NAME] il y a 57 minutes [PERSON_NAME]- [DATE]…" at bounding box center [938, 509] width 452 height 136
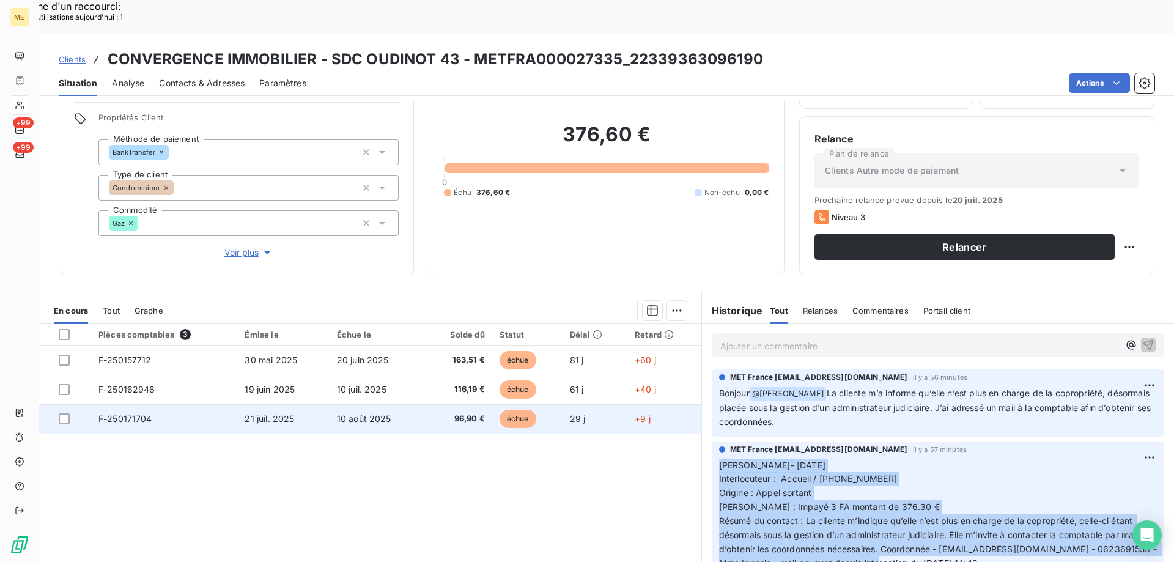
copy span "[PERSON_NAME]- [DATE] Interlocuteur : Accueil / [PHONE_NUMBER] Origine : Appel …"
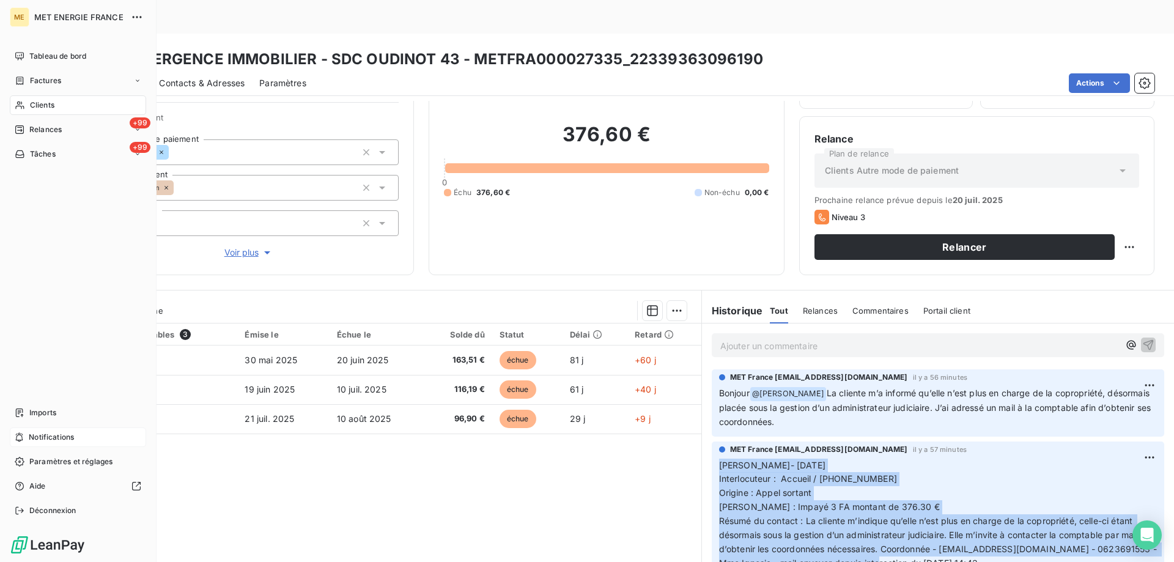
click at [101, 433] on div "Notifications" at bounding box center [78, 437] width 136 height 20
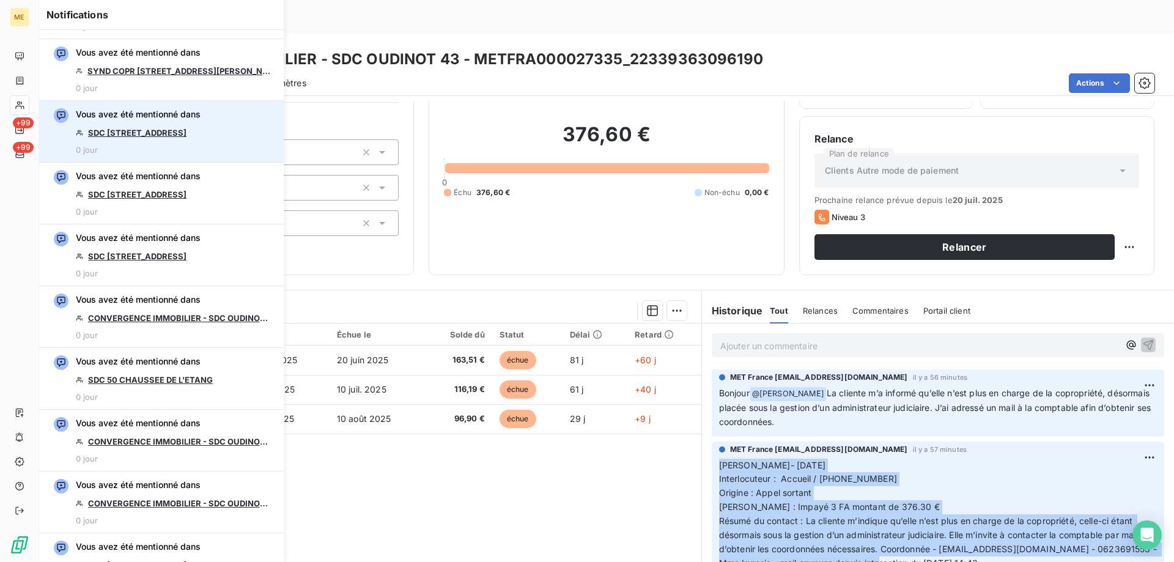
scroll to position [795, 0]
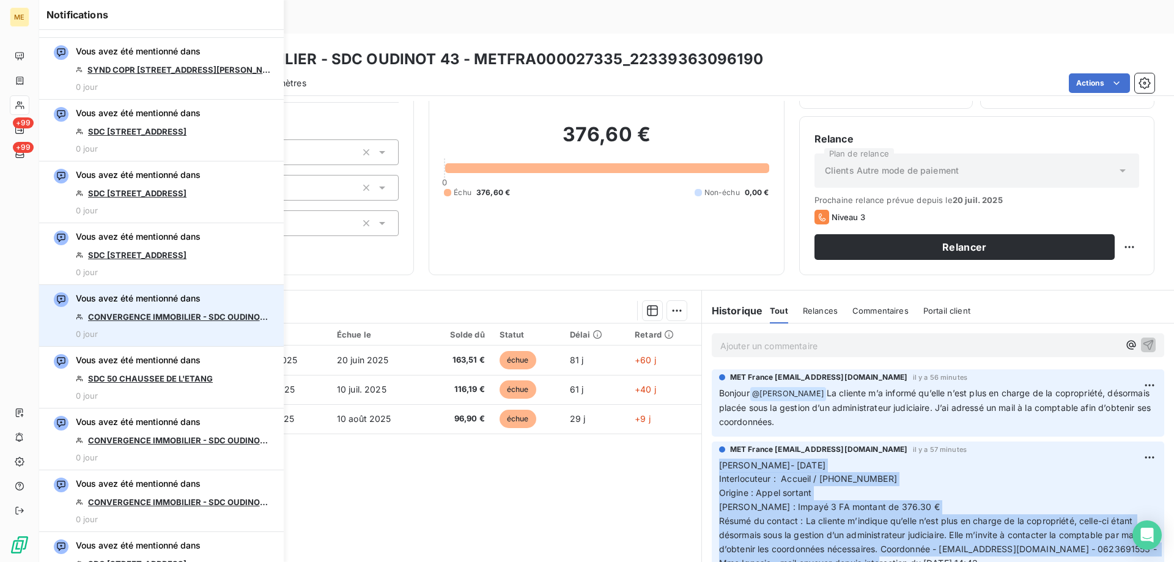
click at [220, 312] on link "CONVERGENCE IMMOBILIER - SDC OUDINOT 43" at bounding box center [179, 317] width 183 height 10
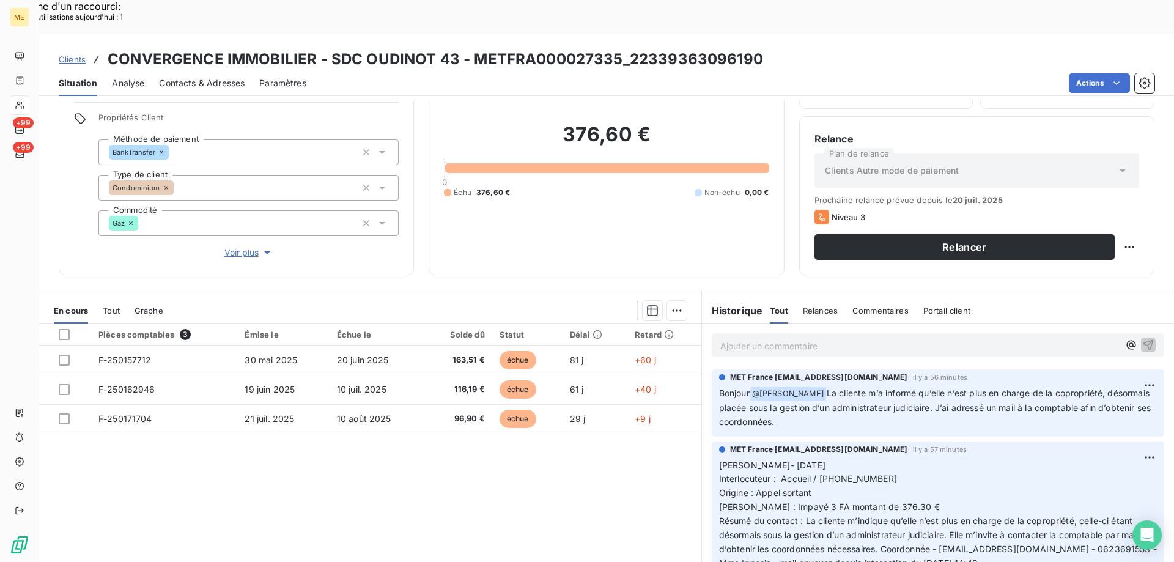
click at [567, 483] on div "Pièces comptables 3 Émise le Échue le Solde dû Statut Délai Retard F-250157712 …" at bounding box center [370, 440] width 662 height 235
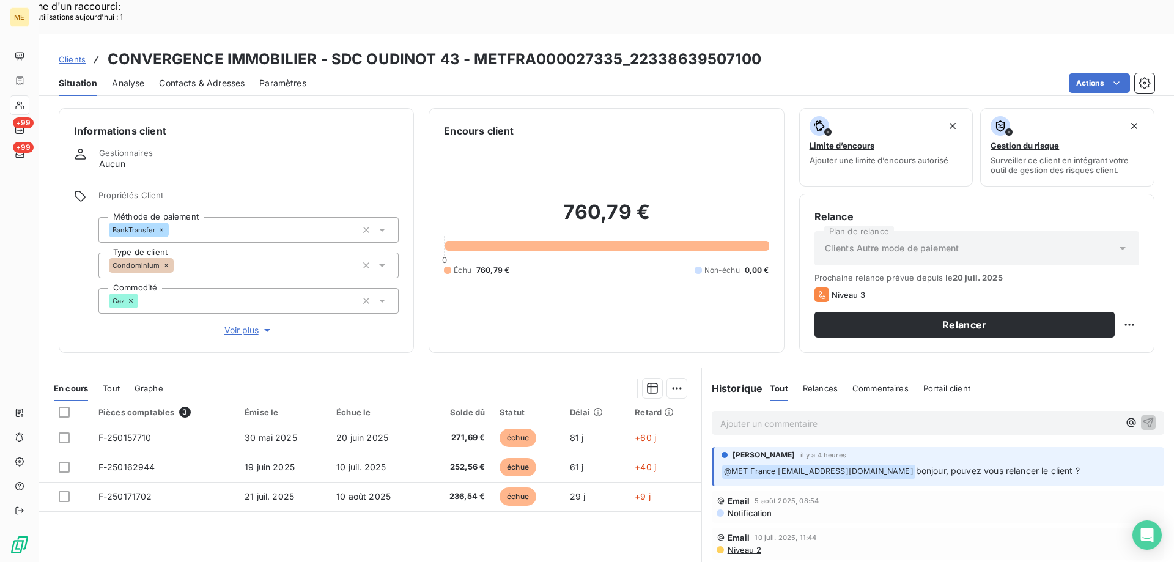
click at [811, 416] on p "Ajouter un commentaire ﻿" at bounding box center [919, 423] width 399 height 15
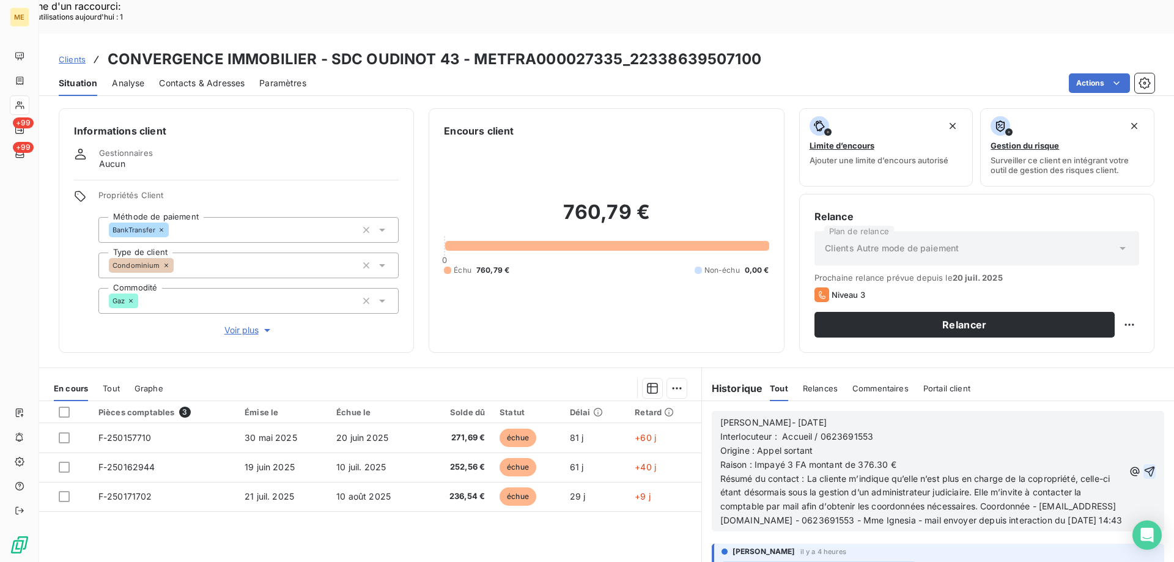
click at [1143, 465] on icon "button" at bounding box center [1149, 471] width 12 height 12
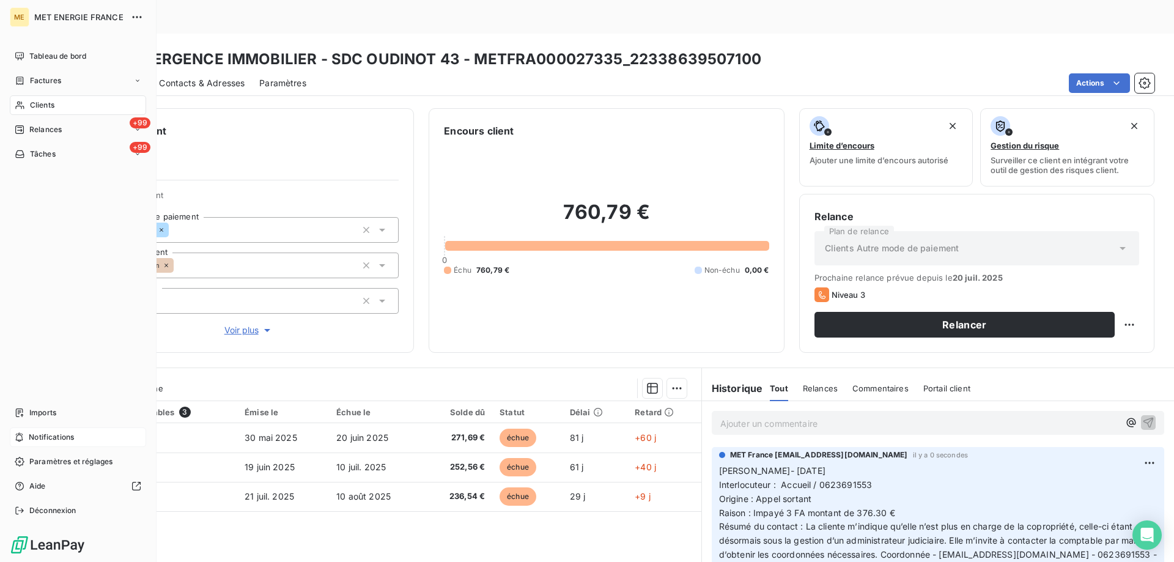
click at [83, 433] on div "Notifications" at bounding box center [78, 437] width 136 height 20
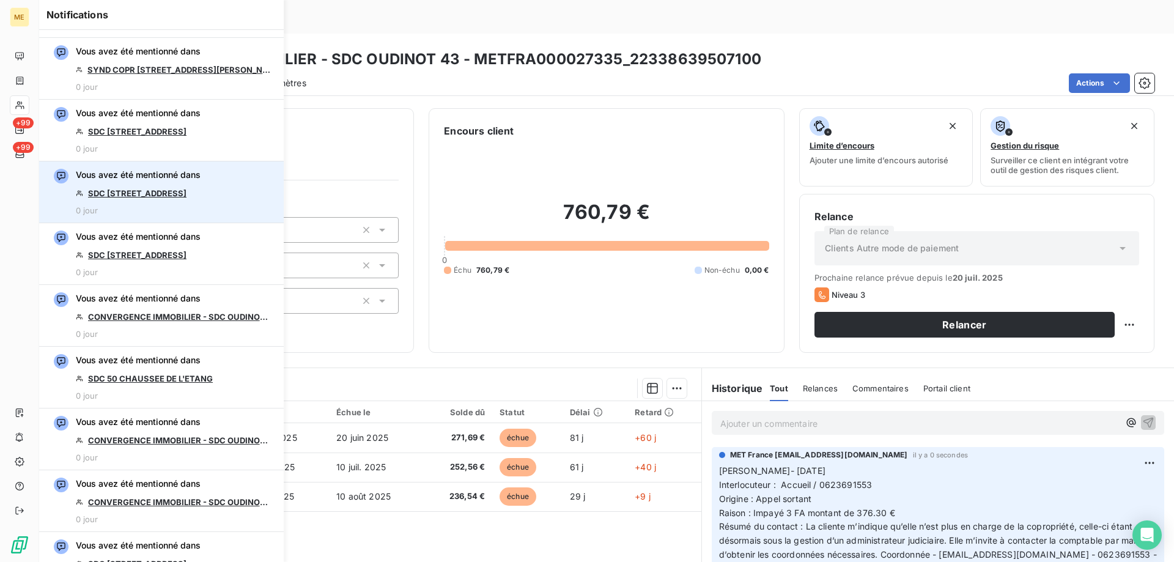
scroll to position [856, 0]
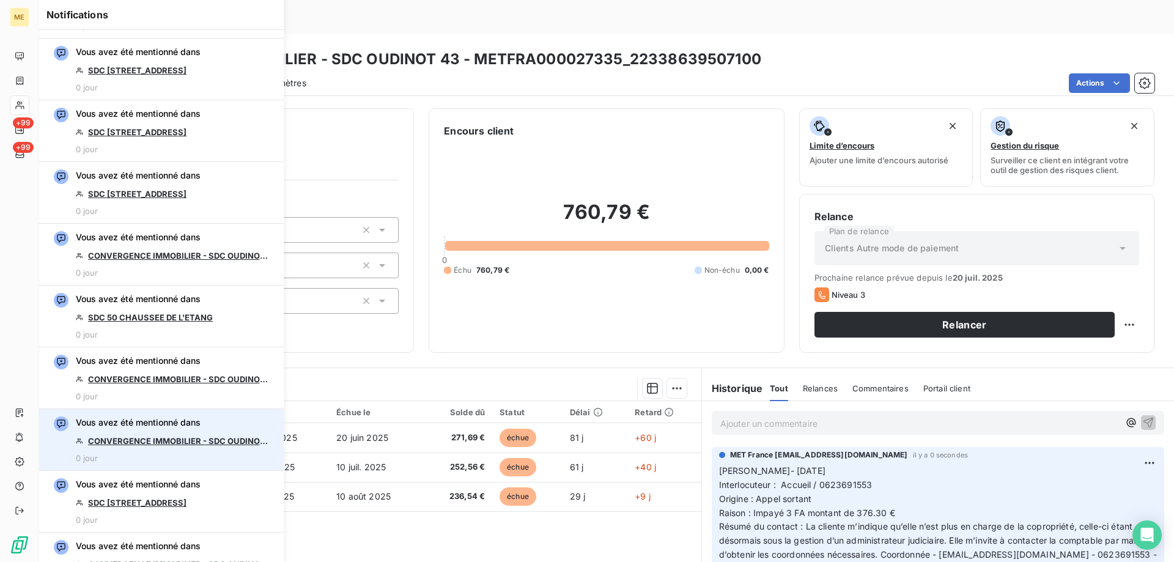
click at [189, 438] on link "CONVERGENCE IMMOBILIER - SDC OUDINOT 43" at bounding box center [179, 441] width 183 height 10
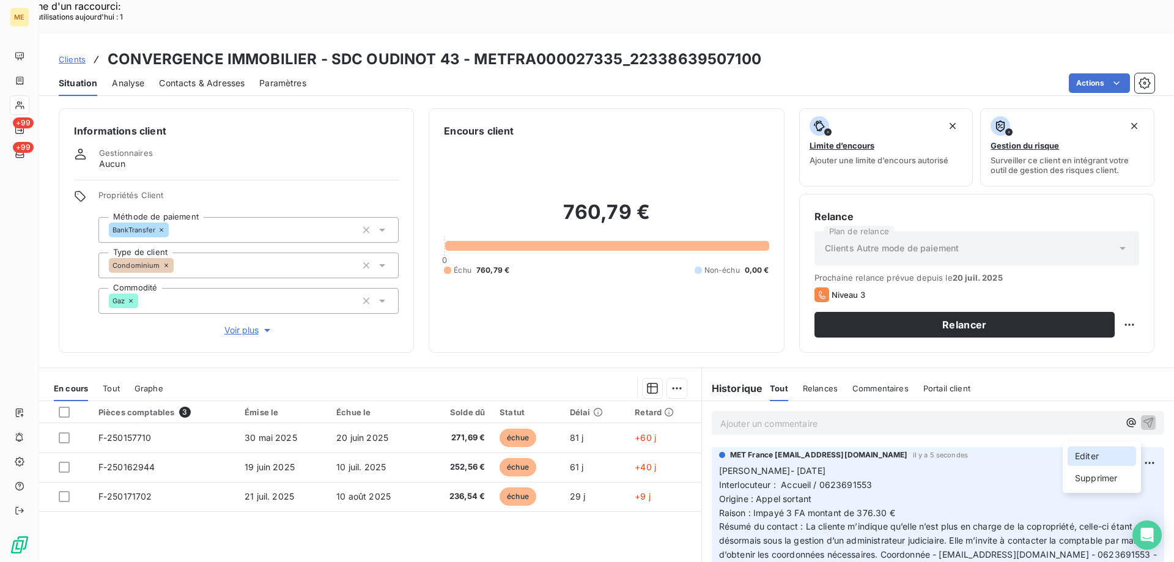
click at [1110, 462] on div "Editer" at bounding box center [1102, 456] width 68 height 20
drag, startPoint x: 853, startPoint y: 476, endPoint x: 881, endPoint y: 480, distance: 28.4
click at [881, 507] on span "Raison : Impayé 3 FA montant de 376.30 €" at bounding box center [807, 512] width 176 height 10
click at [1145, 513] on icon "button" at bounding box center [1151, 519] width 12 height 12
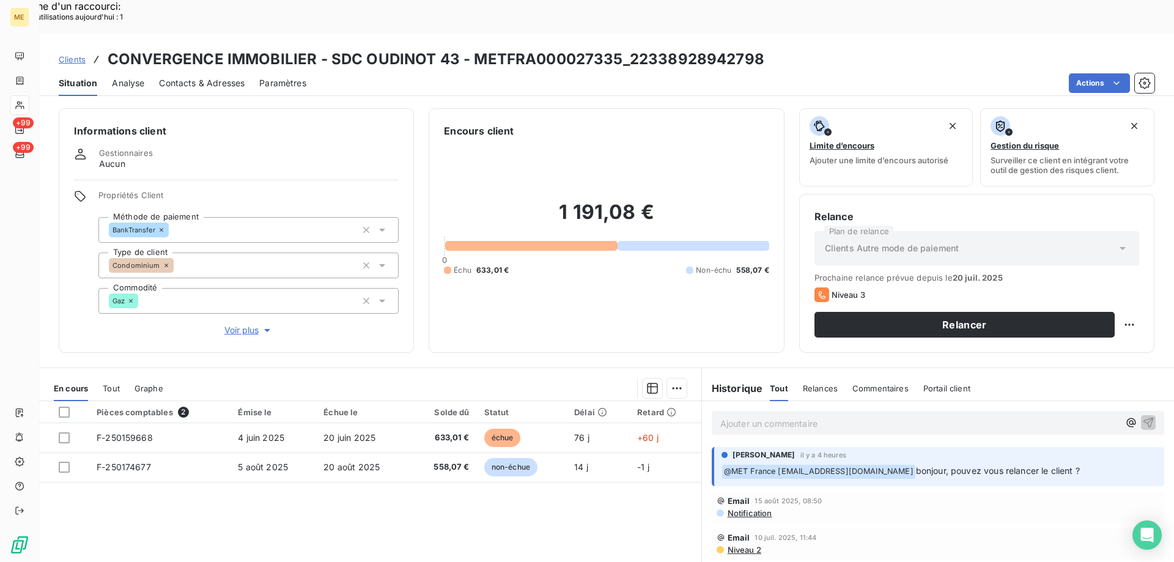
click at [784, 416] on p "Ajouter un commentaire ﻿" at bounding box center [919, 423] width 399 height 15
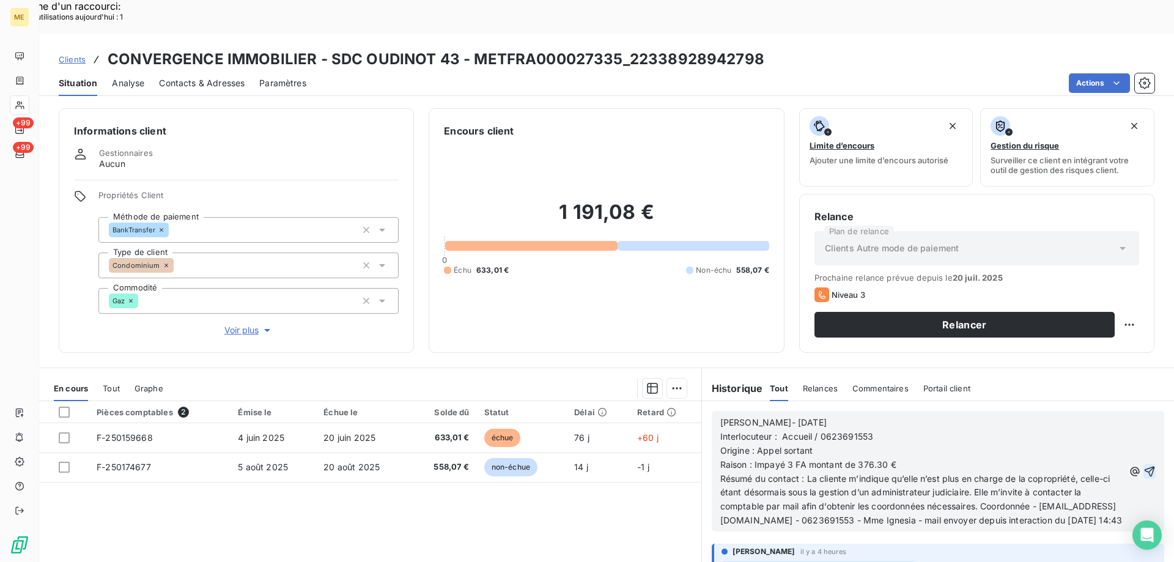
click at [1143, 465] on icon "button" at bounding box center [1149, 471] width 12 height 12
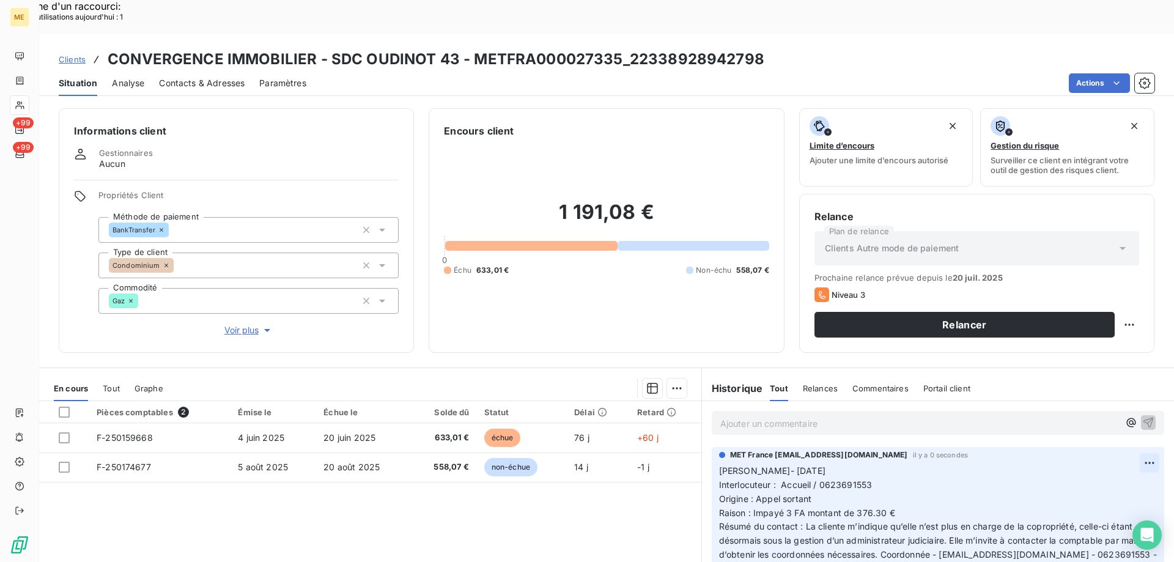
click at [1101, 448] on div "Editer" at bounding box center [1102, 456] width 68 height 20
drag, startPoint x: 854, startPoint y: 479, endPoint x: 874, endPoint y: 480, distance: 20.2
click at [874, 507] on span "Raison : Impayé 3 FA montant de 376.30 €" at bounding box center [807, 512] width 176 height 10
click at [871, 464] on p "[PERSON_NAME]- [DATE] Interlocuteur : Accueil / [PHONE_NUMBER] Origine : Appel …" at bounding box center [930, 520] width 423 height 112
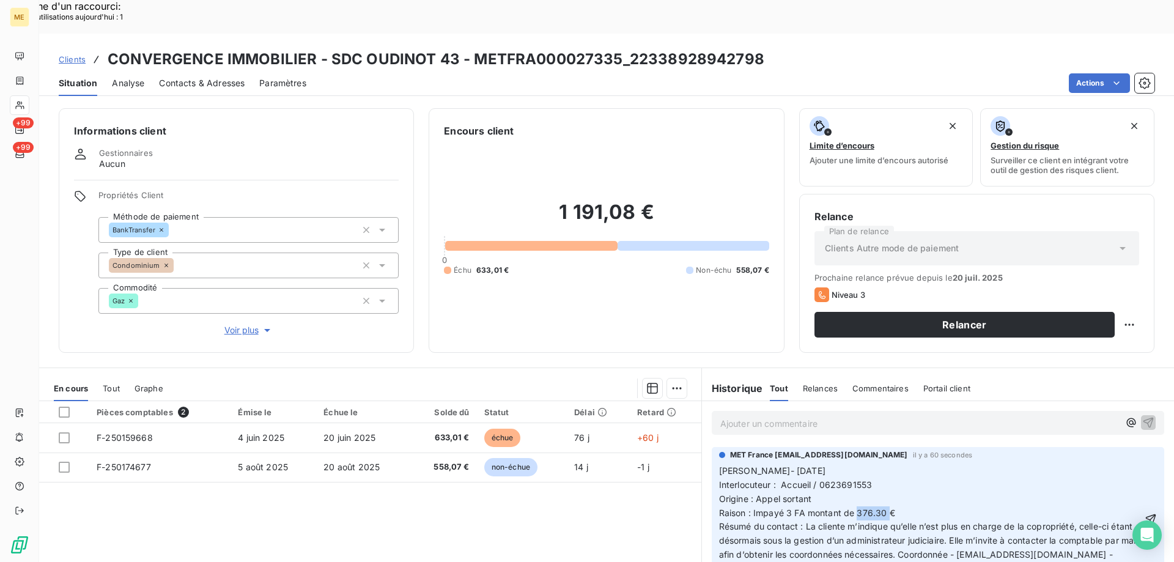
drag, startPoint x: 853, startPoint y: 479, endPoint x: 884, endPoint y: 481, distance: 30.6
click at [884, 507] on span "Raison : Impayé 3 FA montant de 376.30 €" at bounding box center [807, 512] width 176 height 10
click at [1145, 513] on icon "button" at bounding box center [1151, 519] width 12 height 12
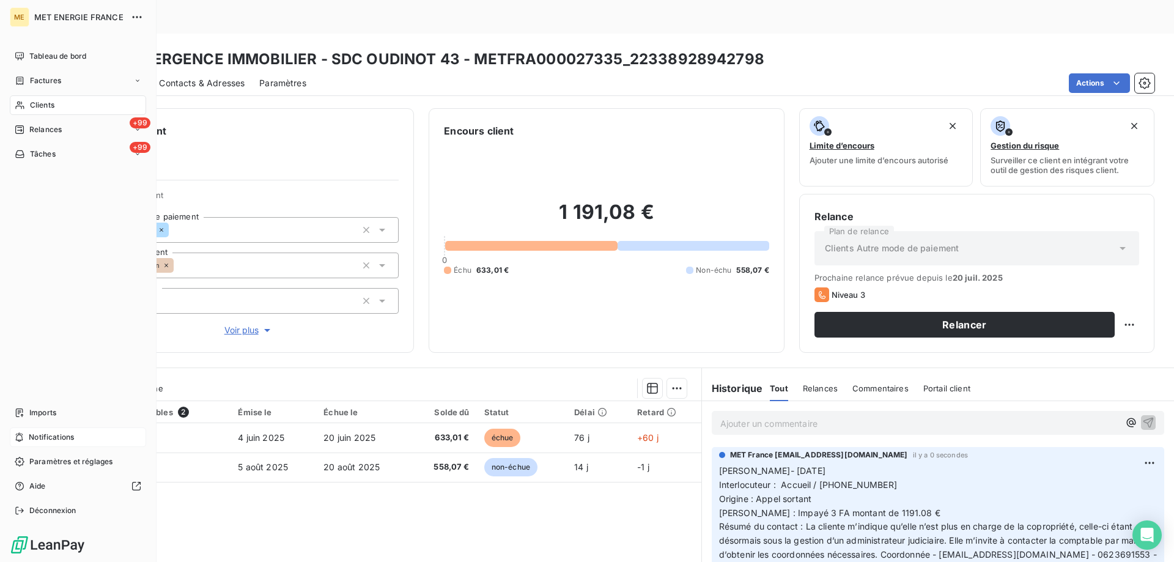
click at [104, 438] on div "Notifications" at bounding box center [78, 437] width 136 height 20
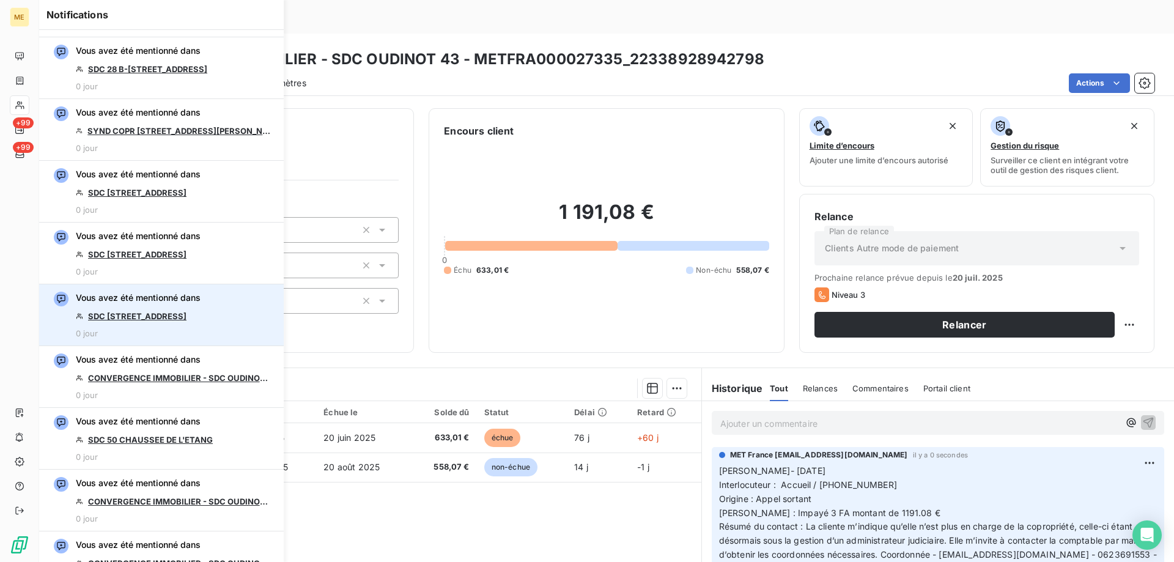
scroll to position [795, 0]
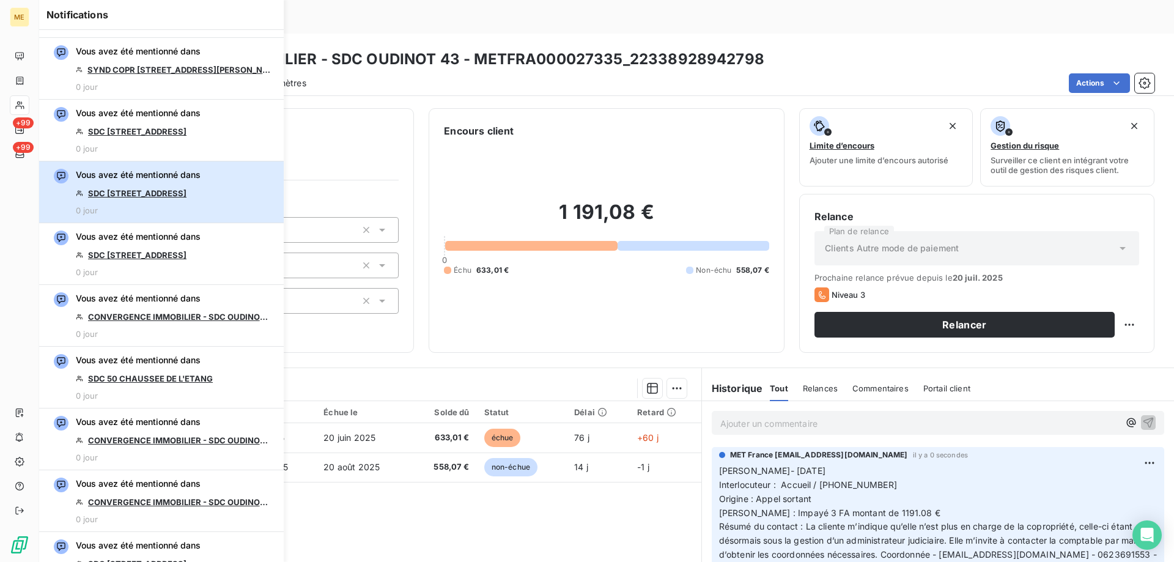
click at [139, 199] on div "Vous avez été mentionné dans SDC [STREET_ADDRESS] 0 jour" at bounding box center [138, 192] width 125 height 46
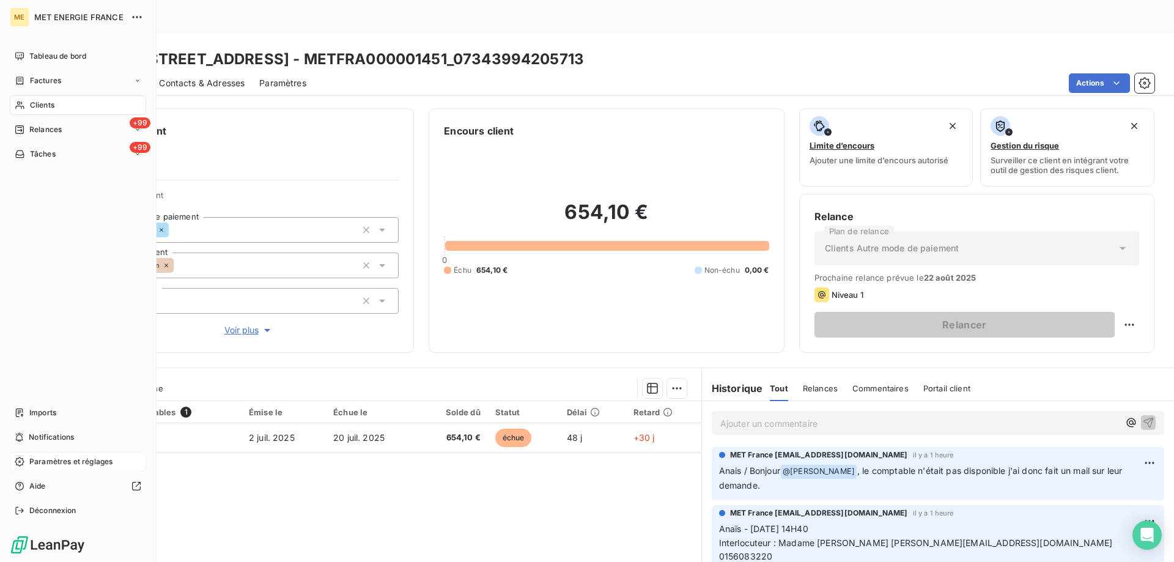
click at [104, 454] on div "Paramètres et réglages" at bounding box center [78, 462] width 136 height 20
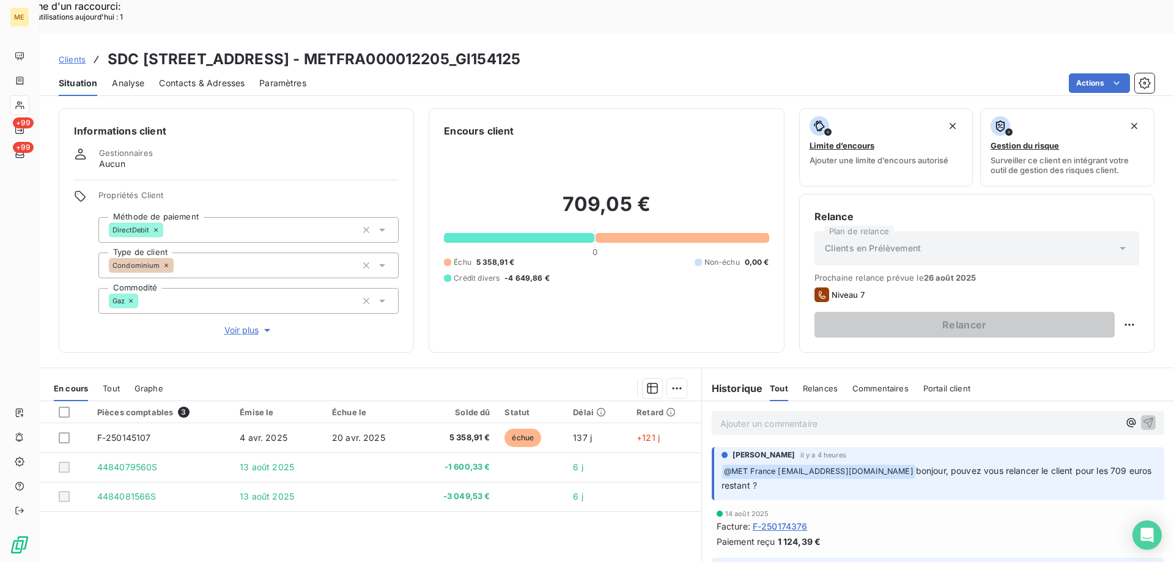
copy h3 "GI154125"
drag, startPoint x: 646, startPoint y: 25, endPoint x: 726, endPoint y: 28, distance: 79.5
click at [726, 48] on div "Clients SDC 160 BOULEVARD DE VALMY 92700 COLOMBES - METFRA000012205_GI154125" at bounding box center [606, 59] width 1135 height 22
click at [254, 324] on span "Voir plus" at bounding box center [248, 330] width 49 height 12
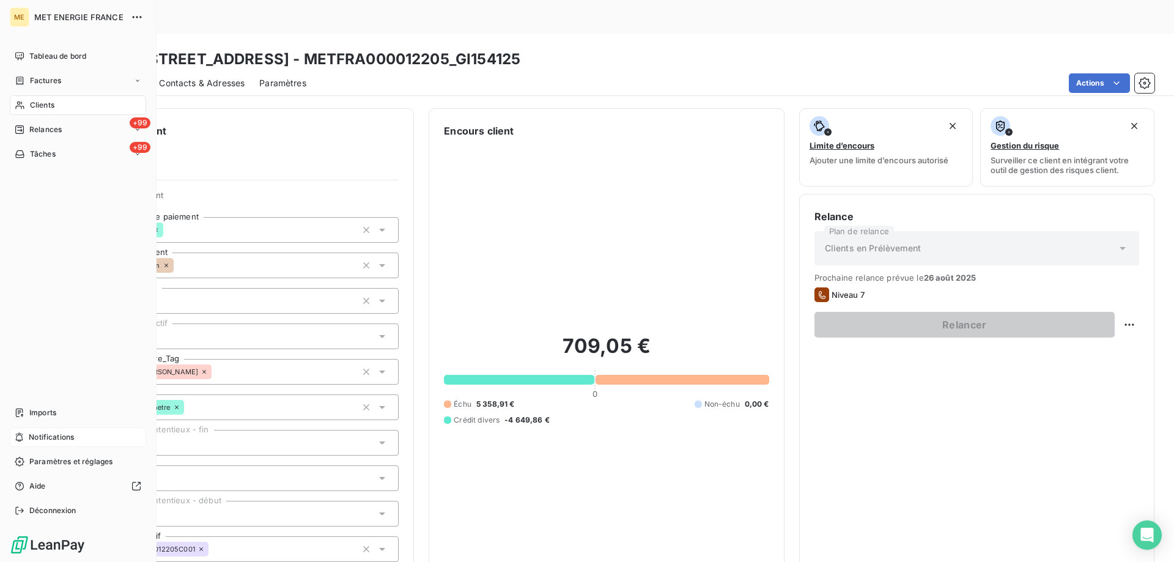
click at [72, 437] on span "Notifications" at bounding box center [51, 437] width 45 height 11
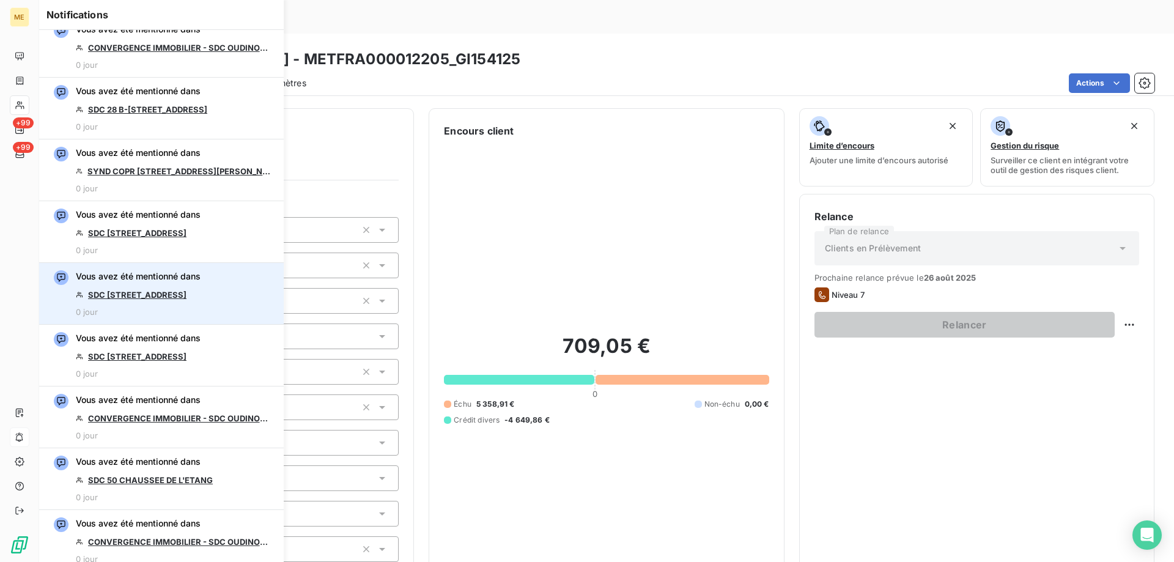
scroll to position [734, 0]
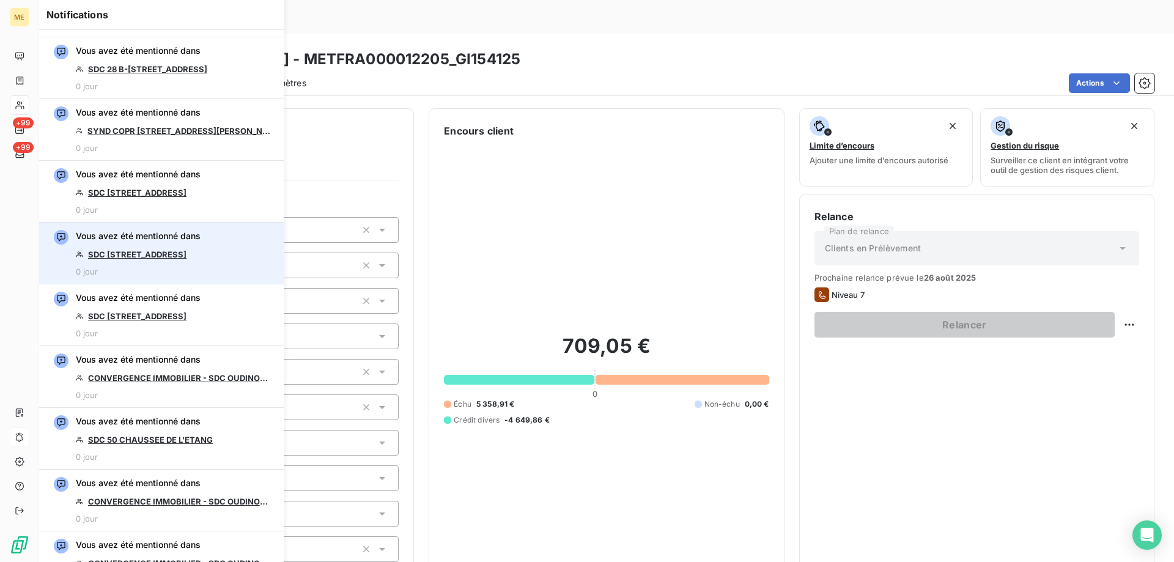
click at [155, 254] on link "SDC [STREET_ADDRESS]" at bounding box center [137, 254] width 98 height 10
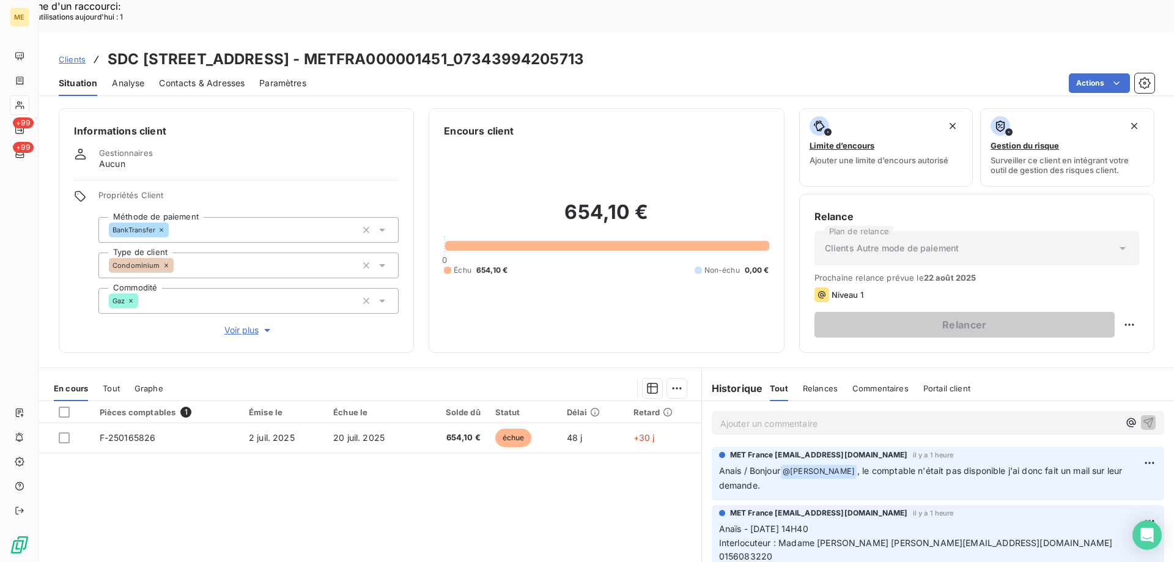
click at [250, 302] on div "Informations client Gestionnaires Aucun Propriétés Client Méthode de paiement B…" at bounding box center [236, 230] width 355 height 245
click at [256, 324] on span "Voir plus" at bounding box center [248, 330] width 49 height 12
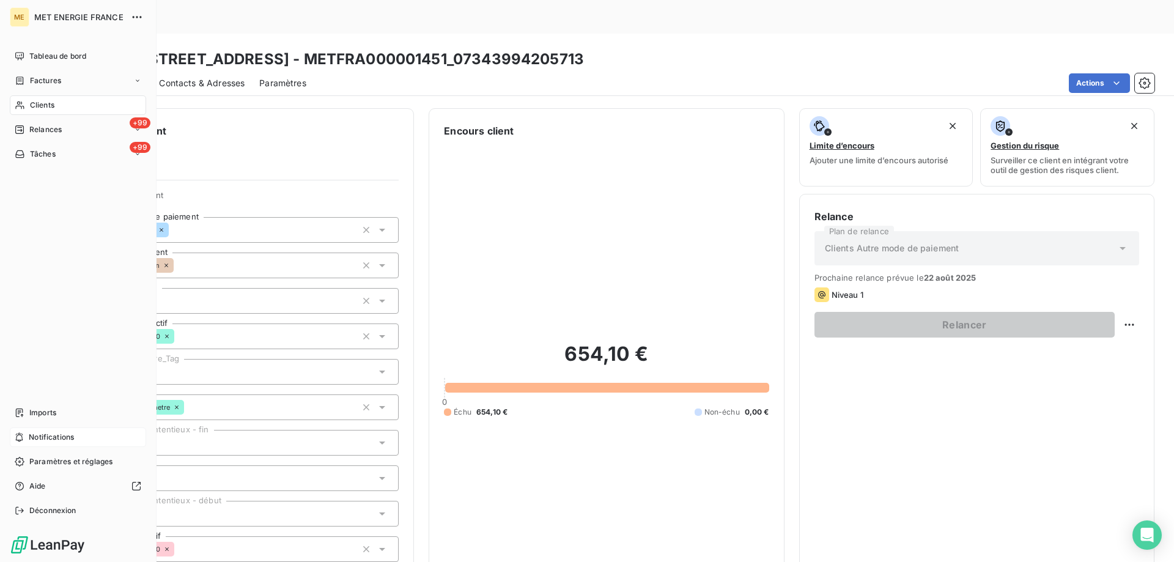
click at [125, 441] on div "Notifications" at bounding box center [78, 437] width 136 height 20
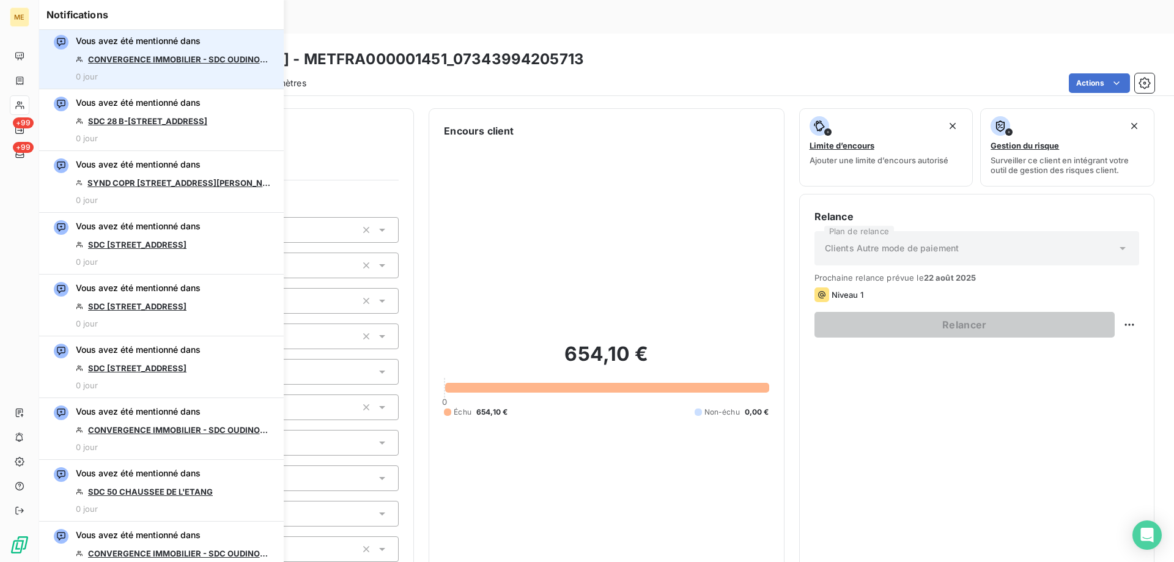
scroll to position [734, 0]
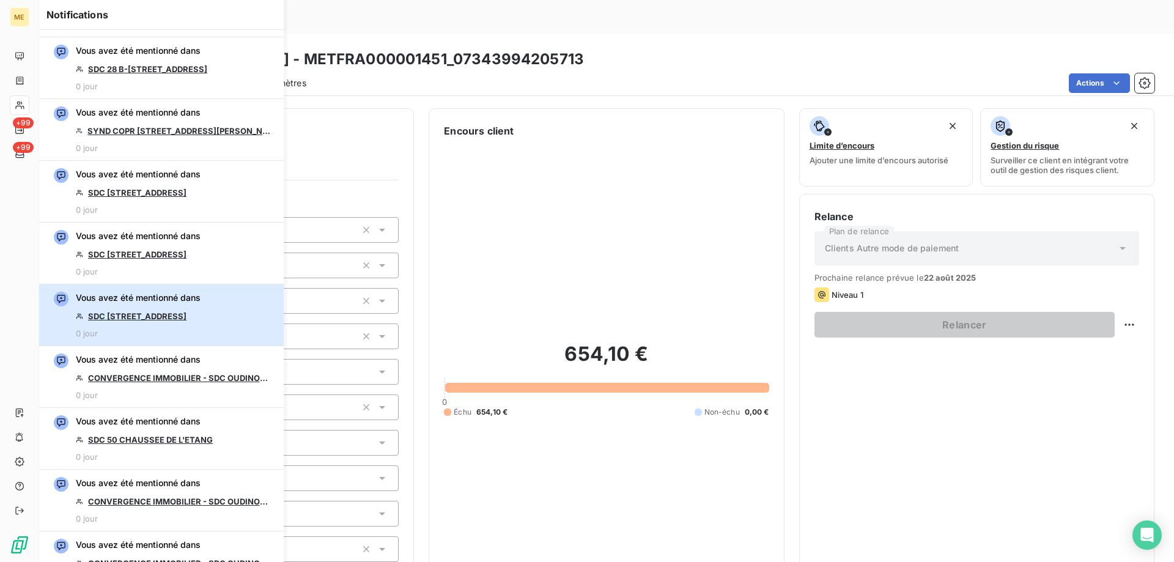
click at [201, 322] on div "Vous avez été mentionné dans SDC 160 BOULEVARD DE VALMY 92700 COLOMBES 0 jour" at bounding box center [138, 315] width 125 height 46
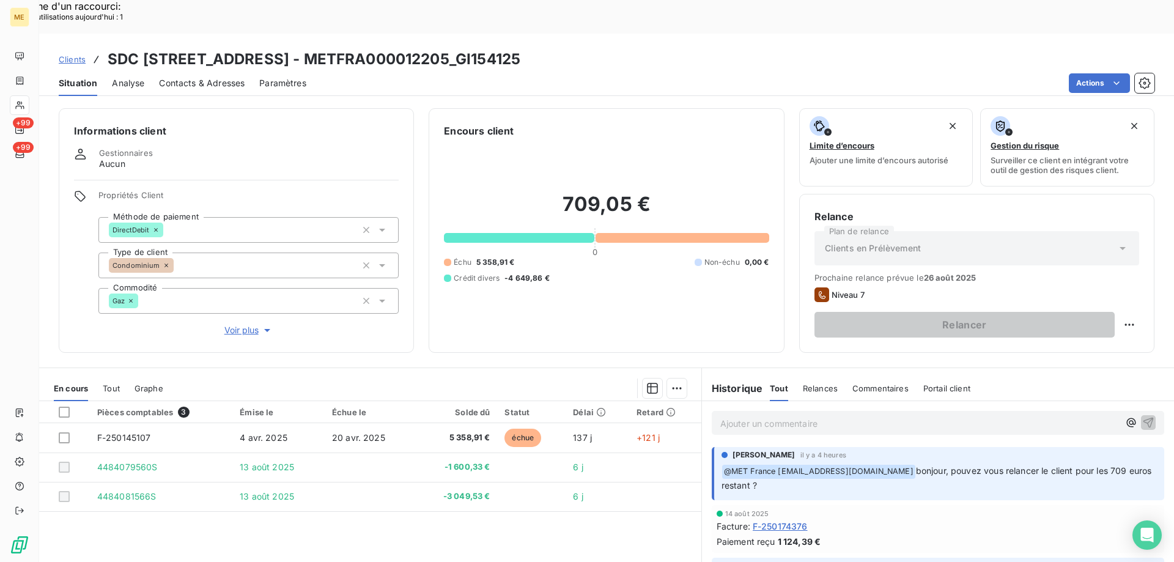
drag, startPoint x: 493, startPoint y: 24, endPoint x: 638, endPoint y: 34, distance: 144.6
click at [520, 48] on h3 "SDC 160 BOULEVARD DE VALMY 92700 COLOMBES - METFRA000012205_GI154125" at bounding box center [314, 59] width 413 height 22
click at [633, 73] on div "Actions" at bounding box center [737, 83] width 833 height 20
drag, startPoint x: 496, startPoint y: 23, endPoint x: 642, endPoint y: 32, distance: 145.8
click at [520, 48] on h3 "SDC 160 BOULEVARD DE VALMY 92700 COLOMBES - METFRA000012205_GI154125" at bounding box center [314, 59] width 413 height 22
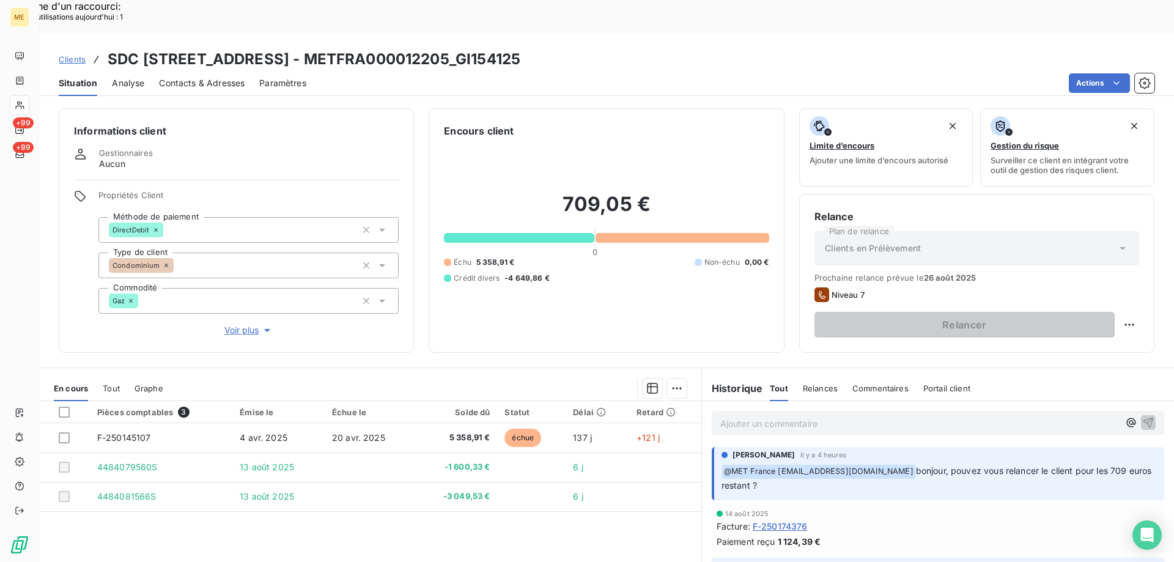
click at [627, 62] on div "Clients SDC 160 BOULEVARD DE VALMY 92700 COLOMBES - METFRA000012205_GI154125 Si…" at bounding box center [606, 315] width 1135 height 562
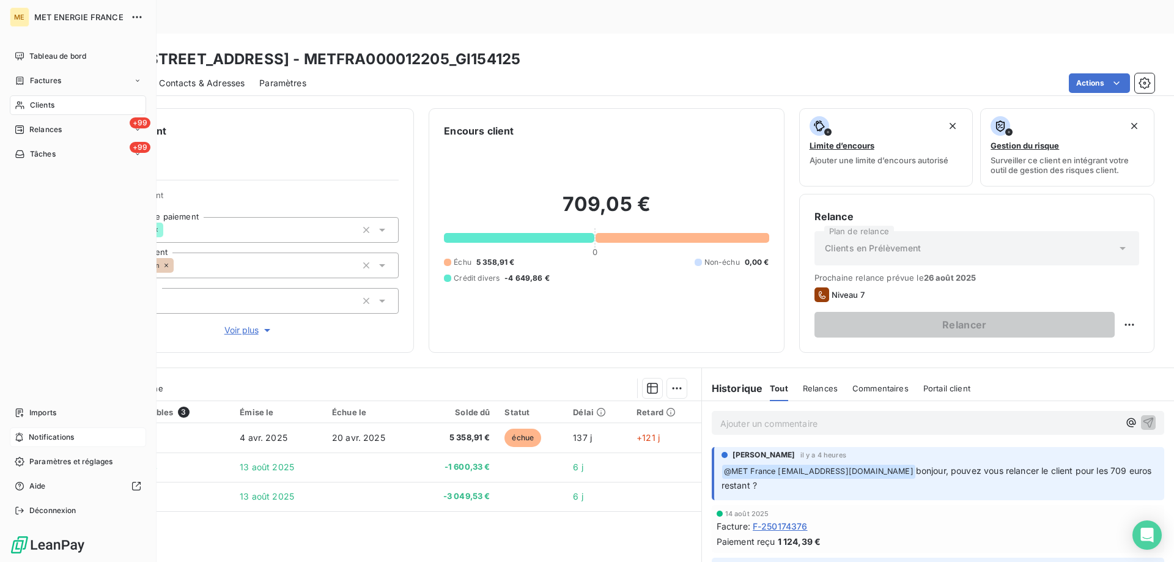
click at [51, 433] on span "Notifications" at bounding box center [51, 437] width 45 height 11
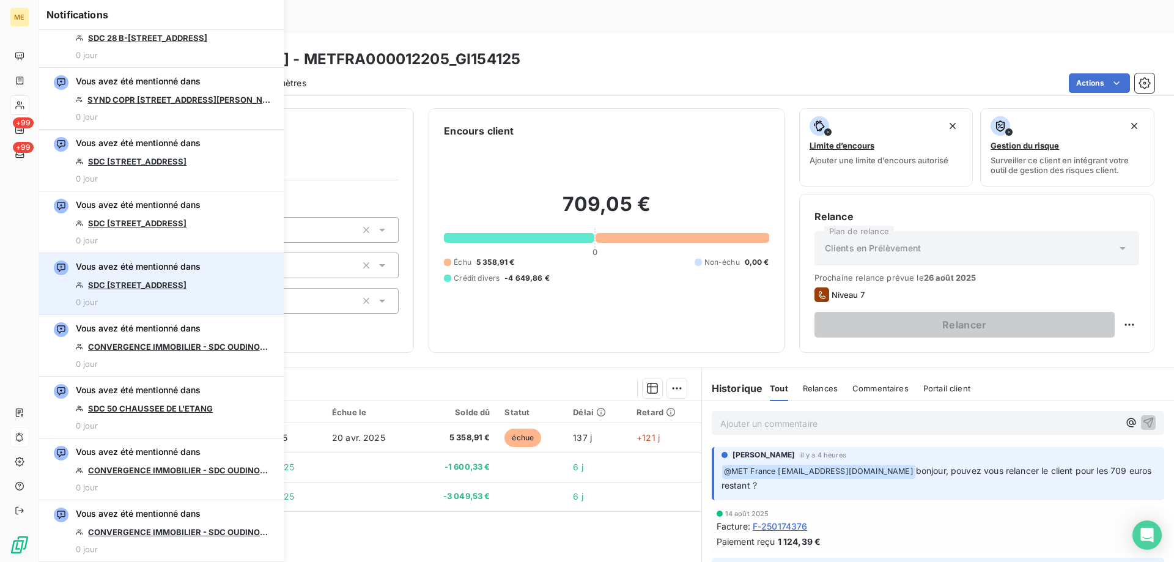
scroll to position [795, 0]
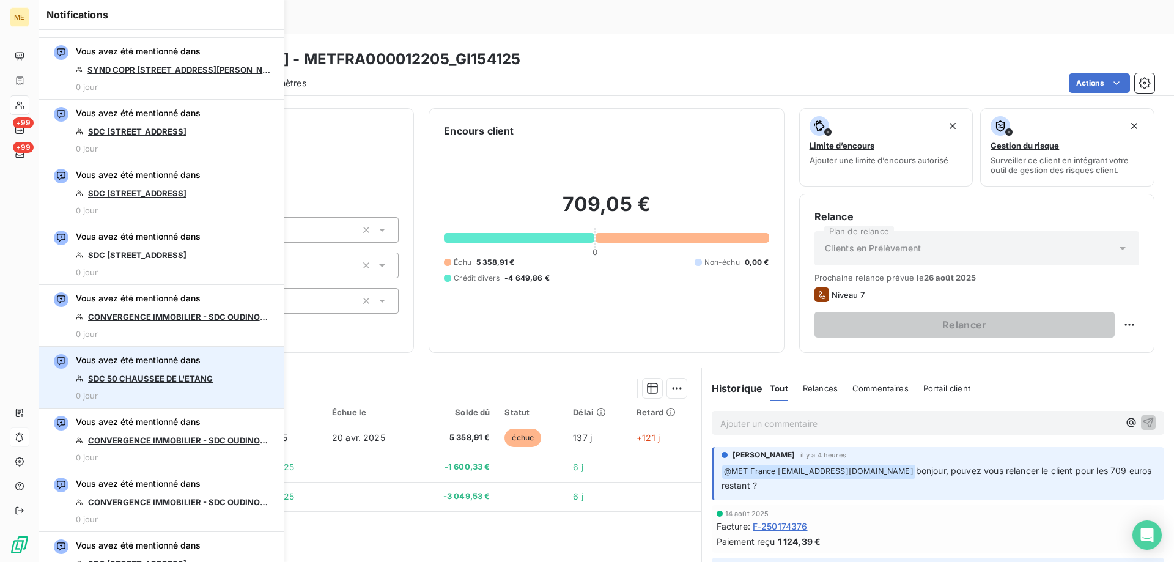
click at [191, 379] on link "SDC 50 CHAUSSEE DE L'ETANG" at bounding box center [150, 379] width 125 height 10
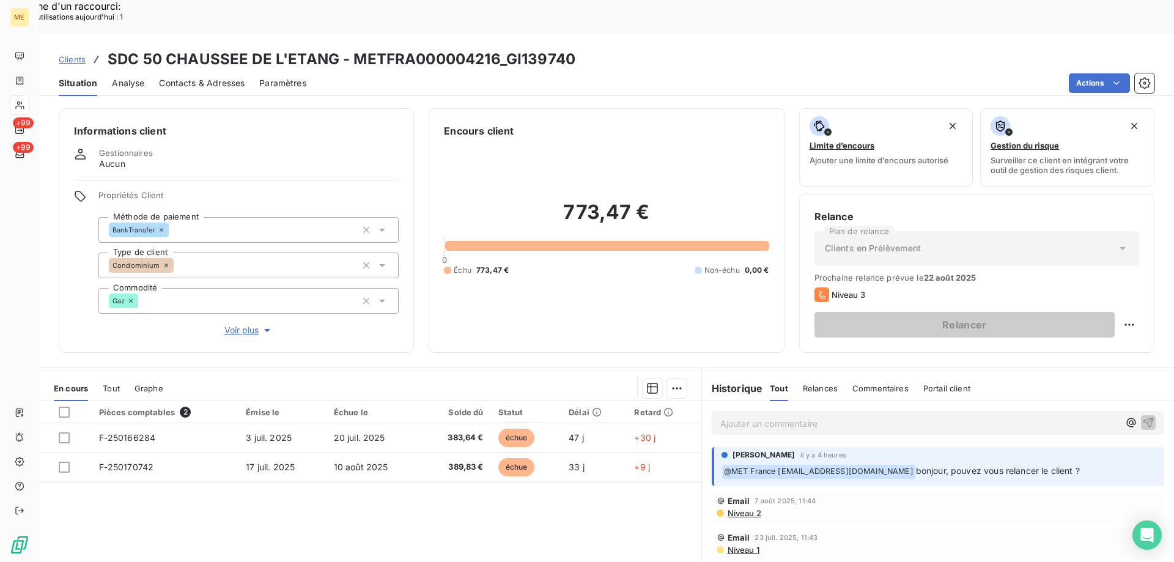
click at [257, 303] on div "Informations client Gestionnaires Aucun Propriétés Client Méthode de paiement B…" at bounding box center [236, 230] width 355 height 245
click at [249, 324] on span "Voir plus" at bounding box center [248, 330] width 49 height 12
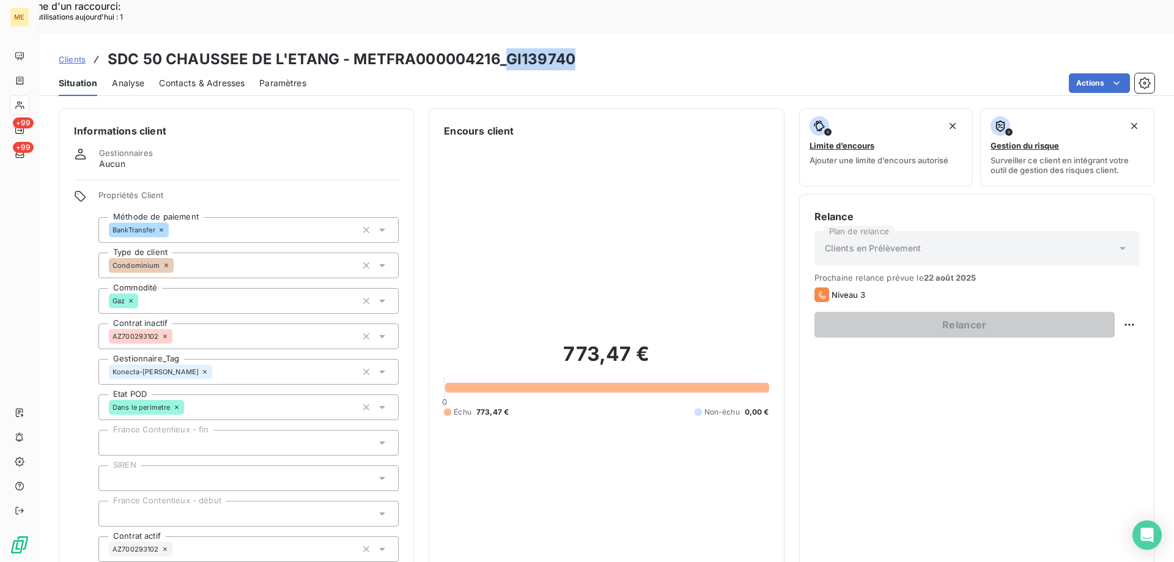
copy h3 "GI139740"
drag, startPoint x: 504, startPoint y: 26, endPoint x: 573, endPoint y: 32, distance: 69.4
click at [573, 48] on div "Clients SDC 50 CHAUSSEE DE L'ETANG - METFRA000004216_GI139740" at bounding box center [606, 59] width 1135 height 22
click at [235, 77] on span "Contacts & Adresses" at bounding box center [202, 83] width 86 height 12
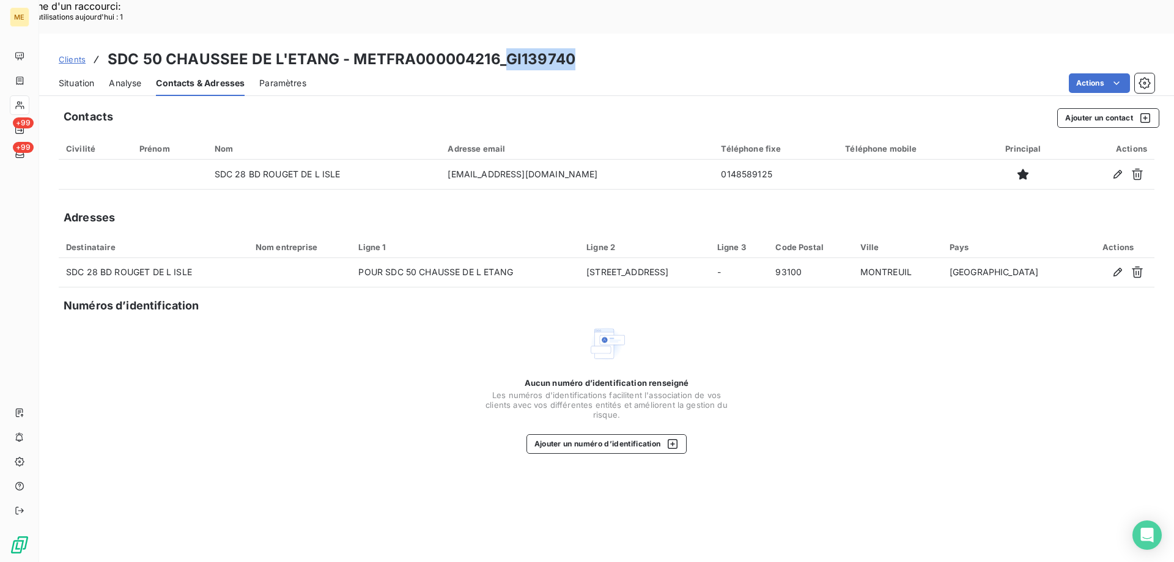
click at [83, 77] on span "Situation" at bounding box center [76, 83] width 35 height 12
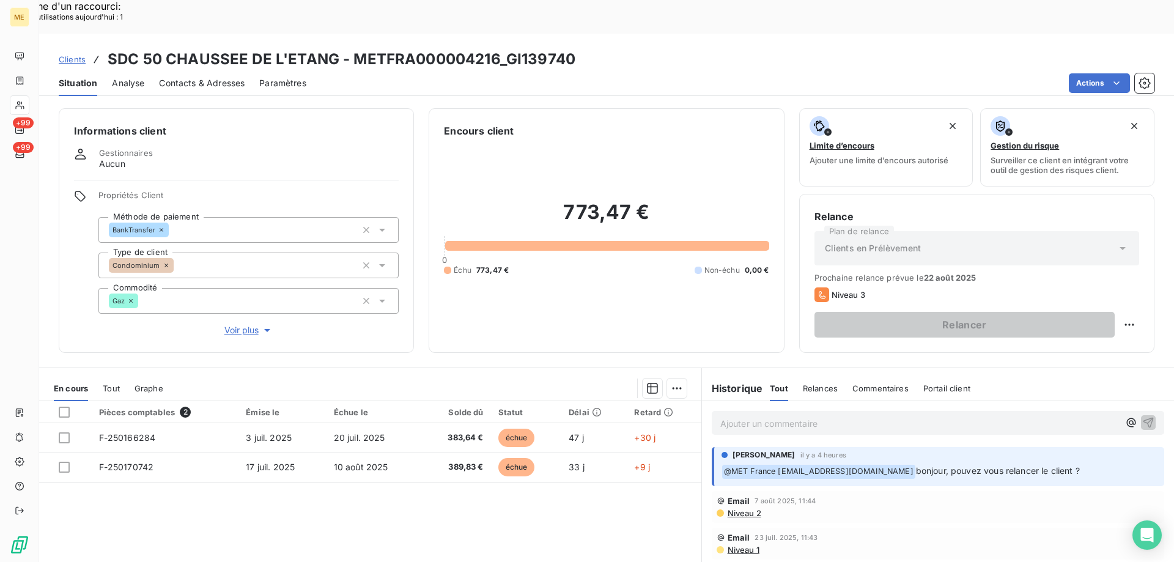
click at [634, 288] on div "773,47 € 0 Échu 773,47 € Non-échu 0,00 €" at bounding box center [606, 237] width 325 height 199
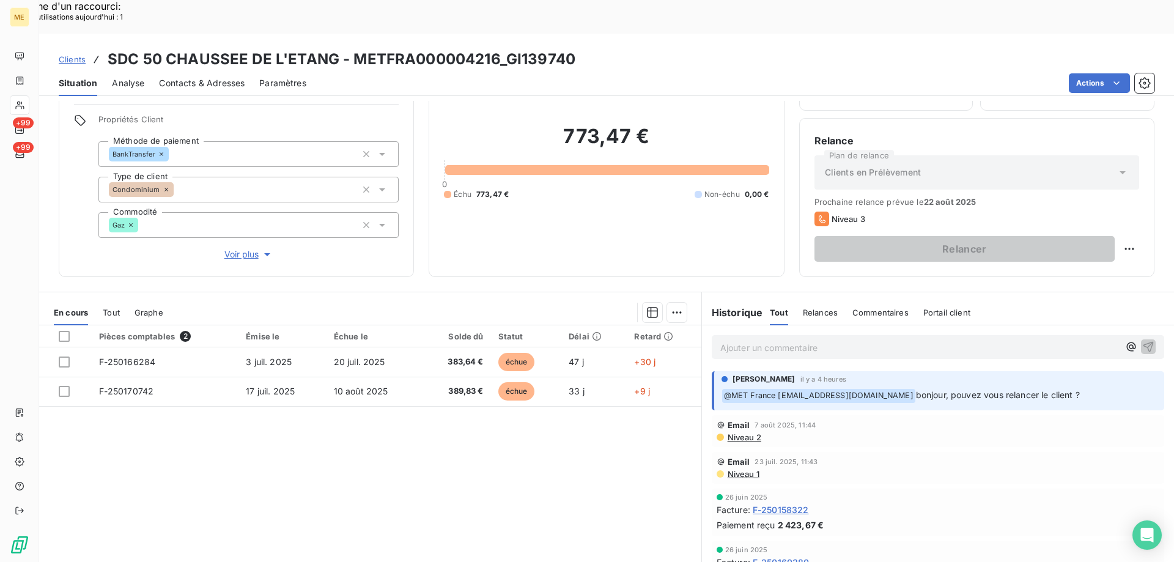
scroll to position [78, 0]
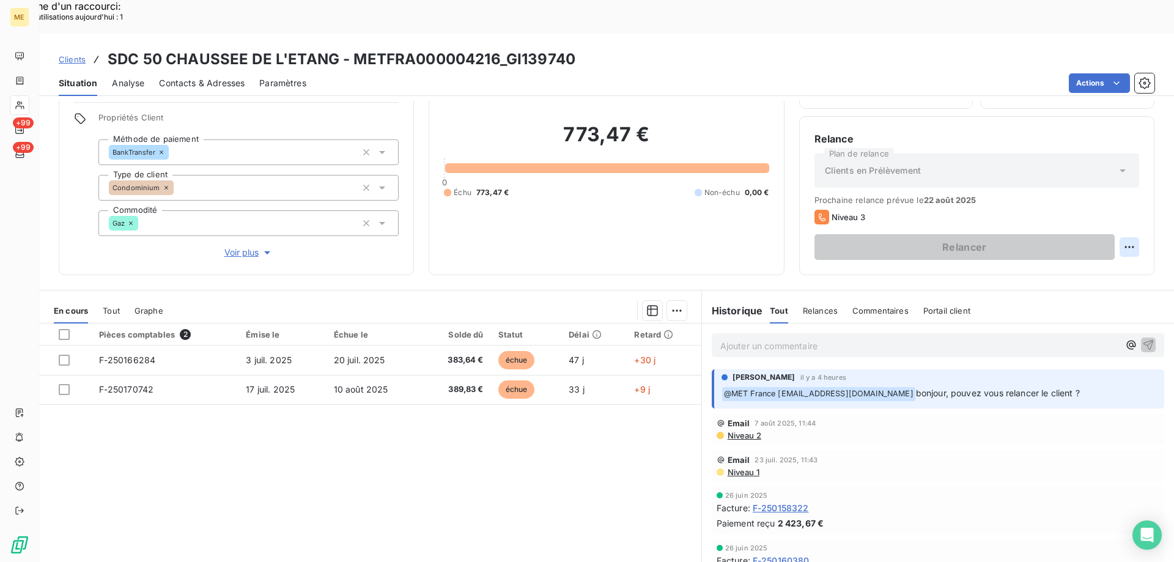
click at [1087, 232] on div "Replanifier cette action" at bounding box center [1069, 241] width 109 height 20
select select "7"
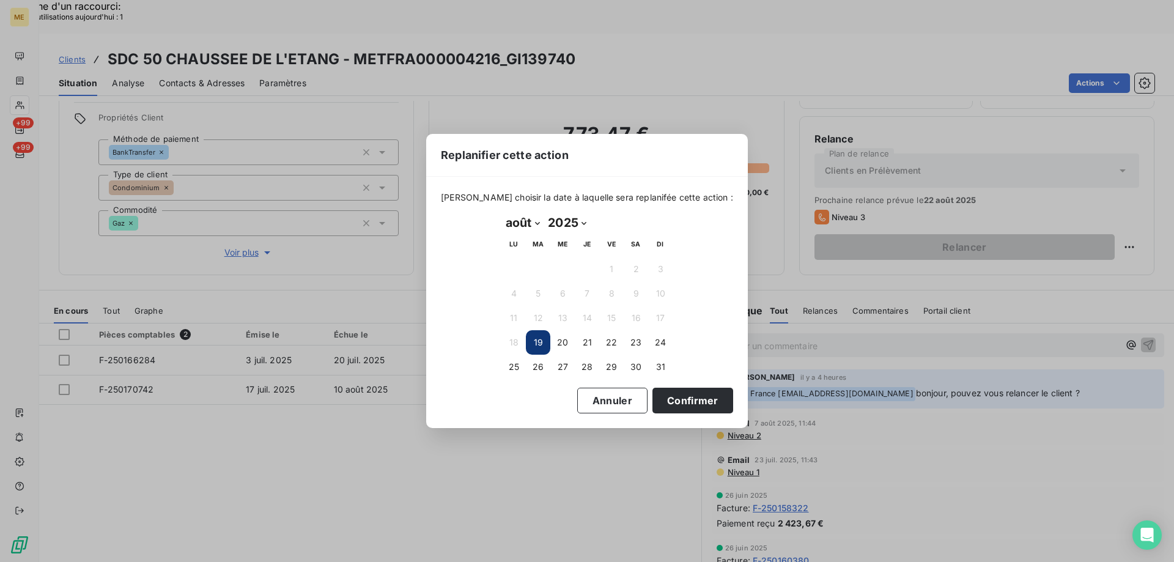
click at [536, 349] on button "19" at bounding box center [538, 342] width 24 height 24
click at [656, 400] on button "Confirmer" at bounding box center [692, 401] width 81 height 26
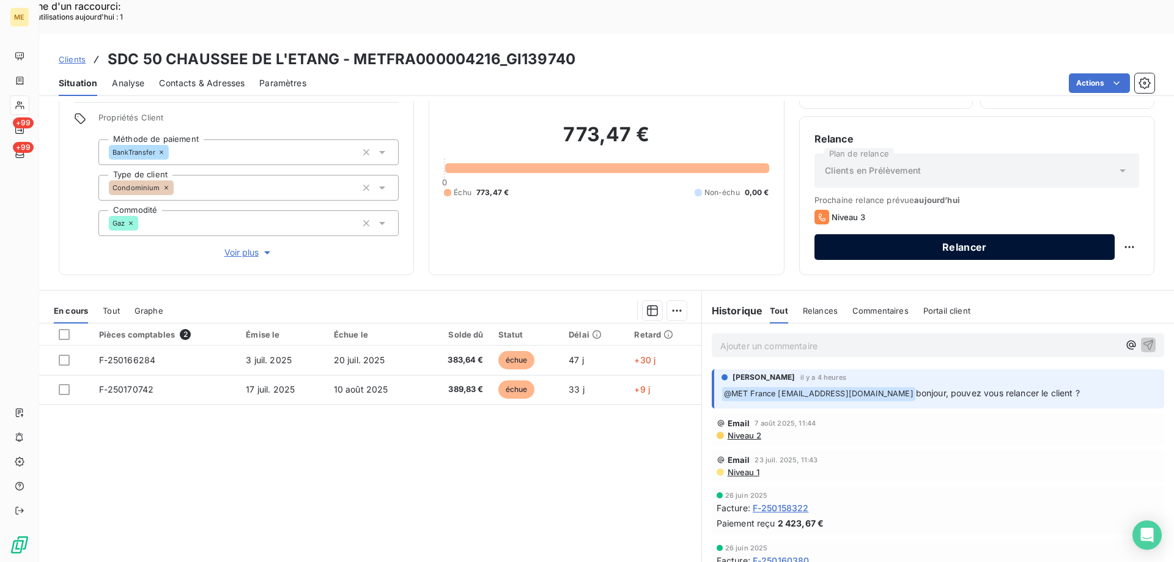
click at [932, 234] on button "Relancer" at bounding box center [964, 247] width 300 height 26
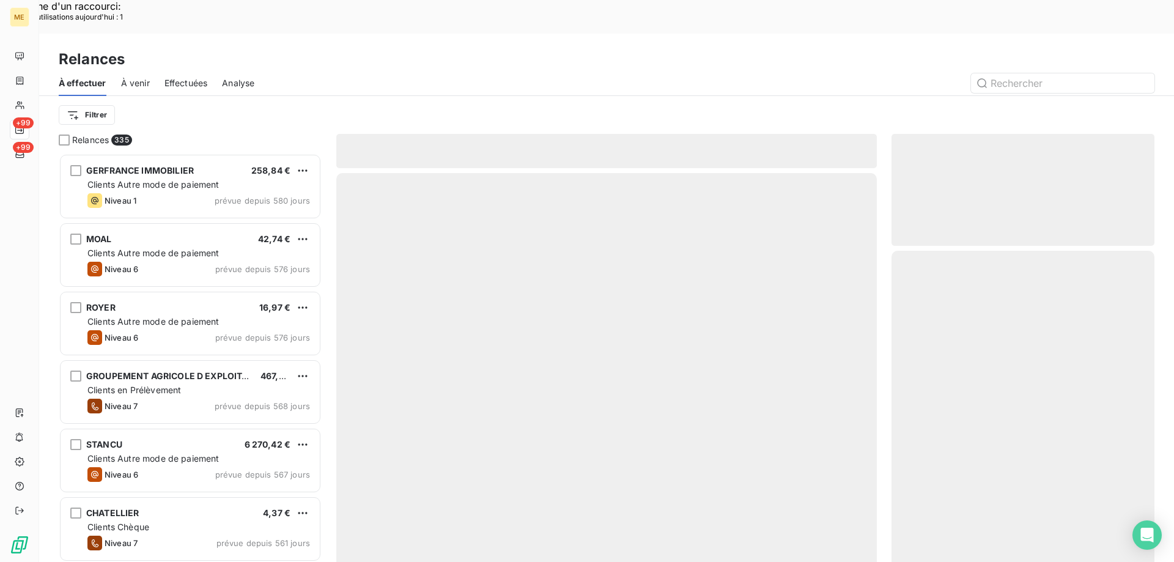
scroll to position [433, 254]
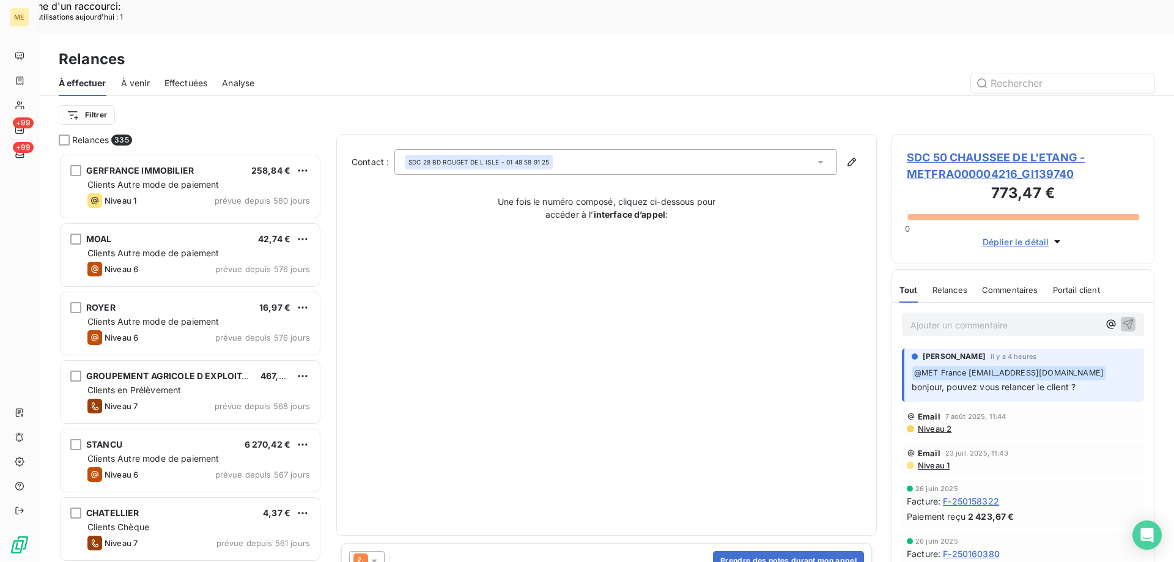
click at [377, 559] on icon at bounding box center [374, 560] width 6 height 3
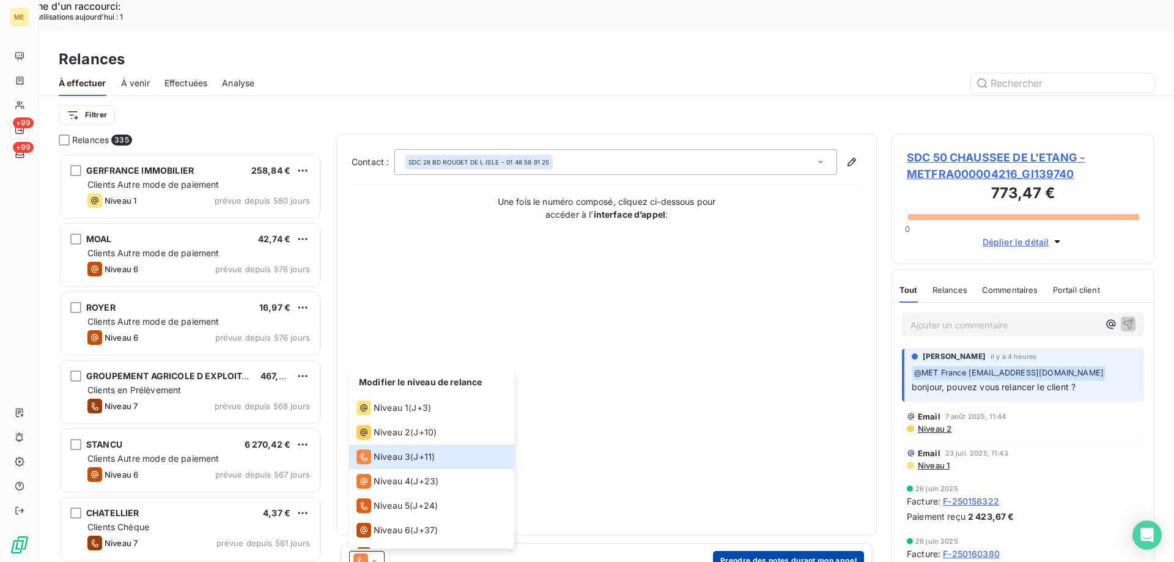
click at [780, 551] on button "Prendre des notes durant mon appel" at bounding box center [788, 561] width 151 height 20
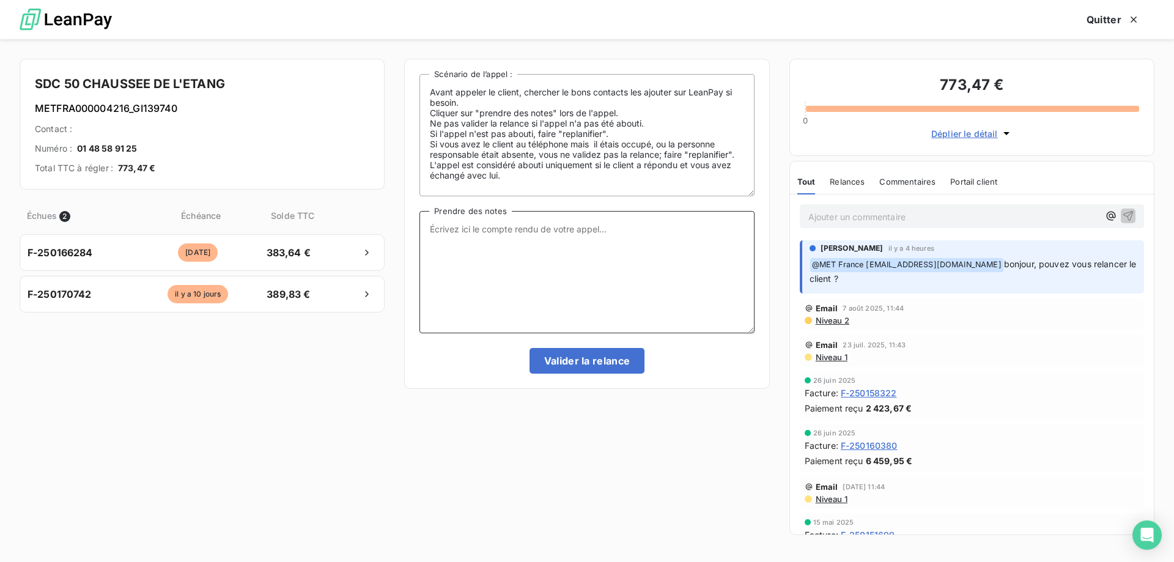
click at [589, 274] on textarea "Prendre des notes" at bounding box center [586, 272] width 334 height 122
paste textarea "[PERSON_NAME]- [DATE] Interlocuteur : Accueil / [EMAIL_ADDRESS][DOMAIN_NAME] / …"
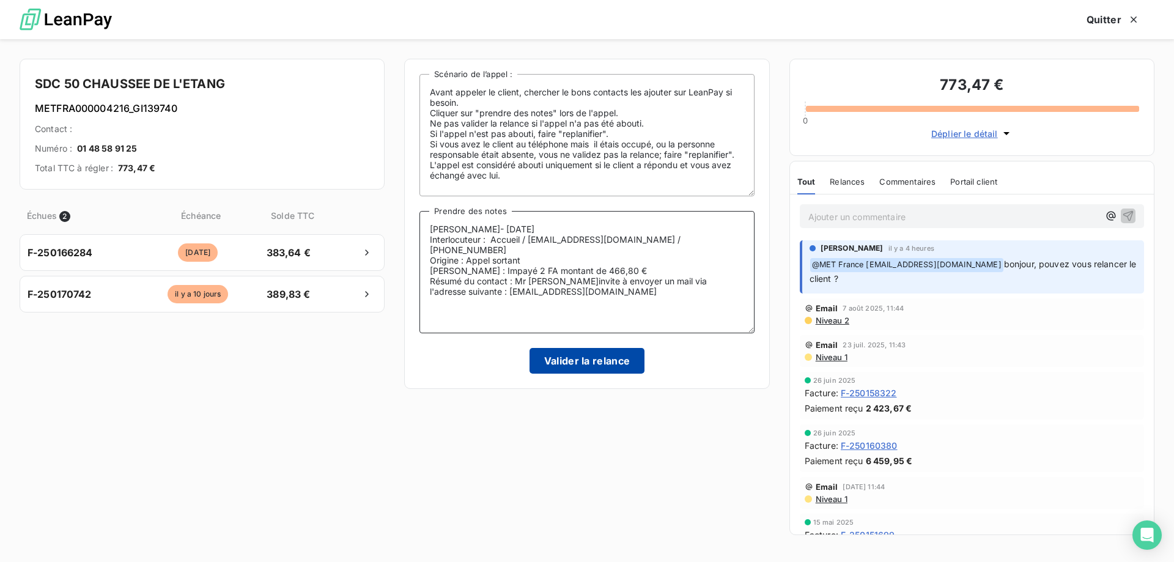
type textarea "[PERSON_NAME]- [DATE] Interlocuteur : Accueil / [EMAIL_ADDRESS][DOMAIN_NAME] / …"
click at [604, 363] on button "Valider la relance" at bounding box center [587, 361] width 116 height 26
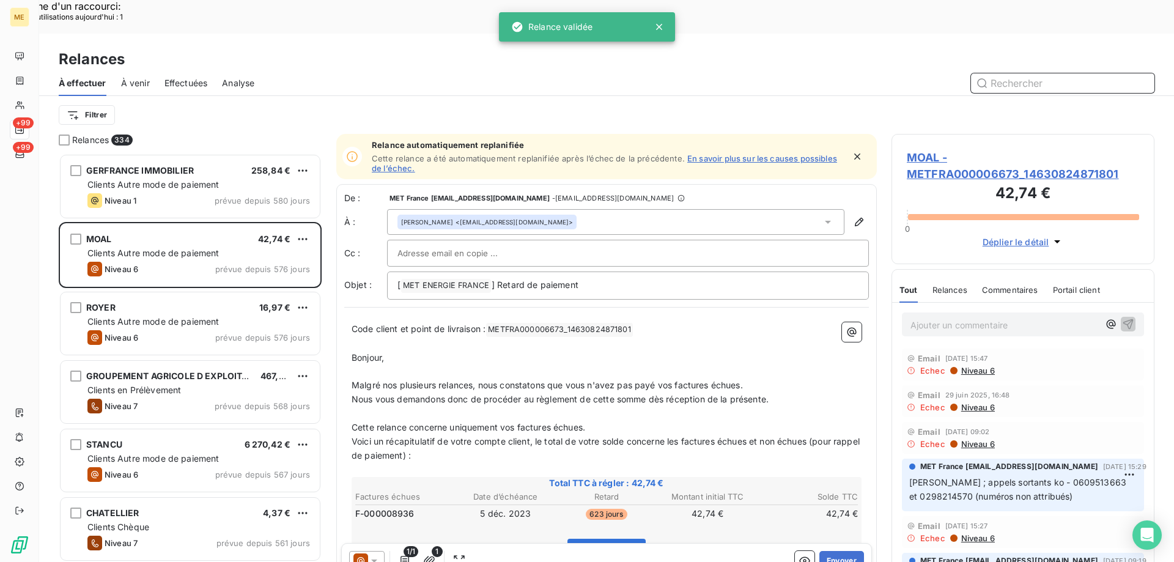
click at [204, 77] on span "Effectuées" at bounding box center [185, 83] width 43 height 12
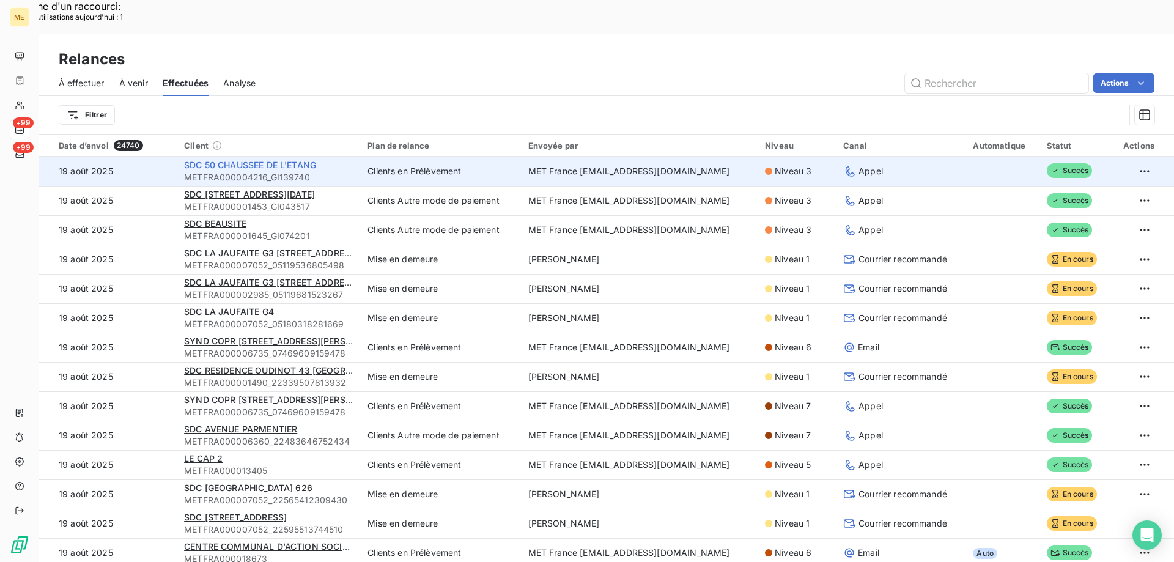
click at [272, 160] on span "SDC 50 CHAUSSEE DE L'ETANG" at bounding box center [250, 165] width 132 height 10
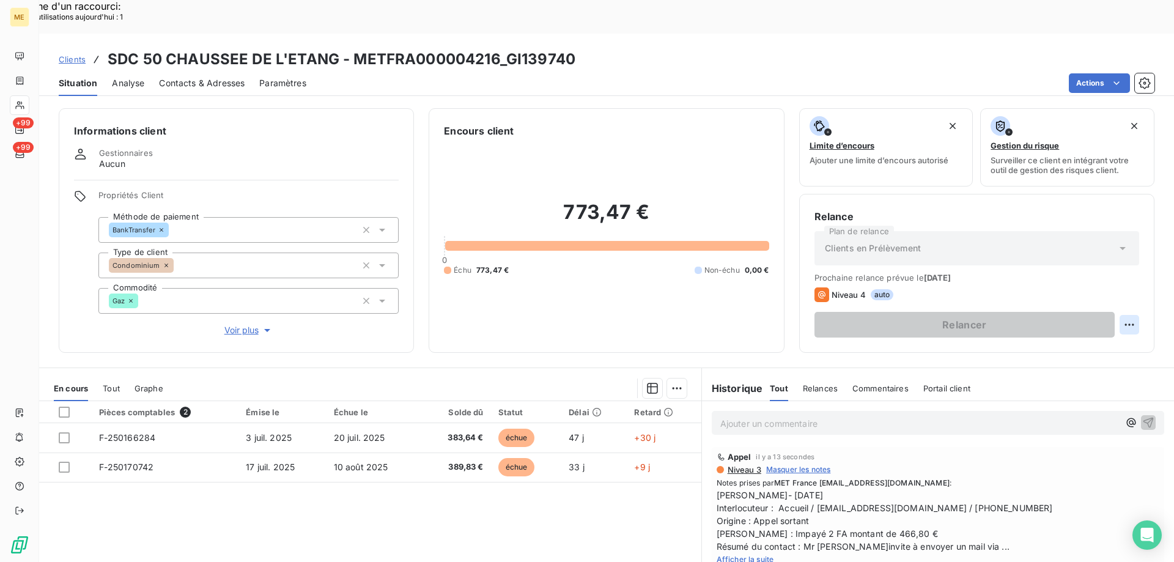
click at [1105, 313] on div "Replanifier cette action" at bounding box center [1069, 318] width 109 height 20
select select "7"
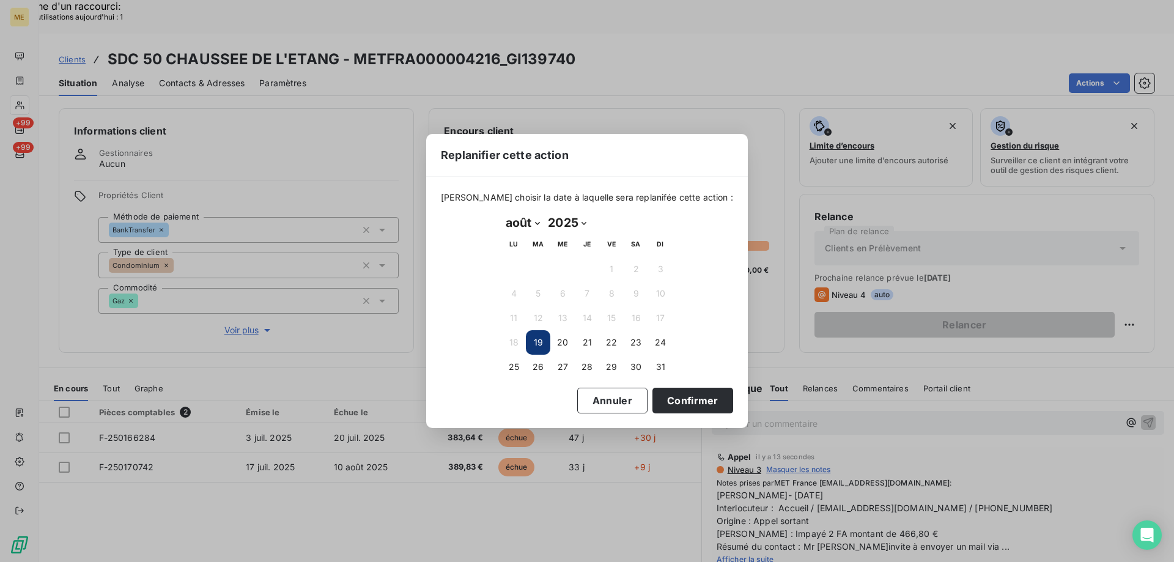
click at [545, 345] on button "19" at bounding box center [538, 342] width 24 height 24
click at [679, 395] on button "Confirmer" at bounding box center [692, 401] width 81 height 26
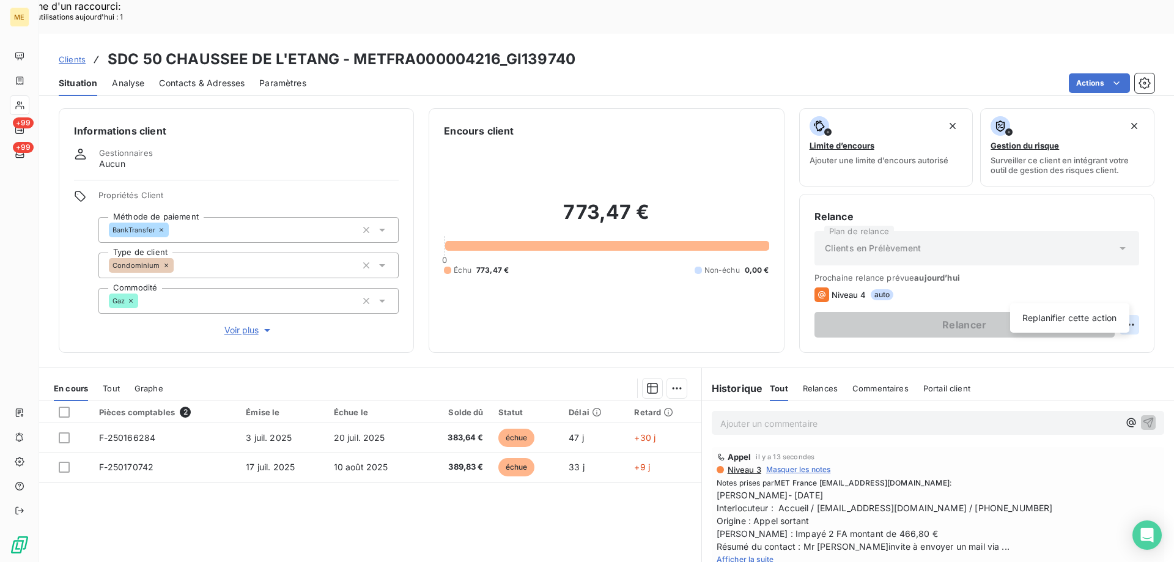
click at [1071, 308] on div "Replanifier cette action" at bounding box center [1069, 317] width 119 height 29
click at [1069, 312] on div "Replanifier cette action" at bounding box center [1069, 318] width 109 height 20
select select "7"
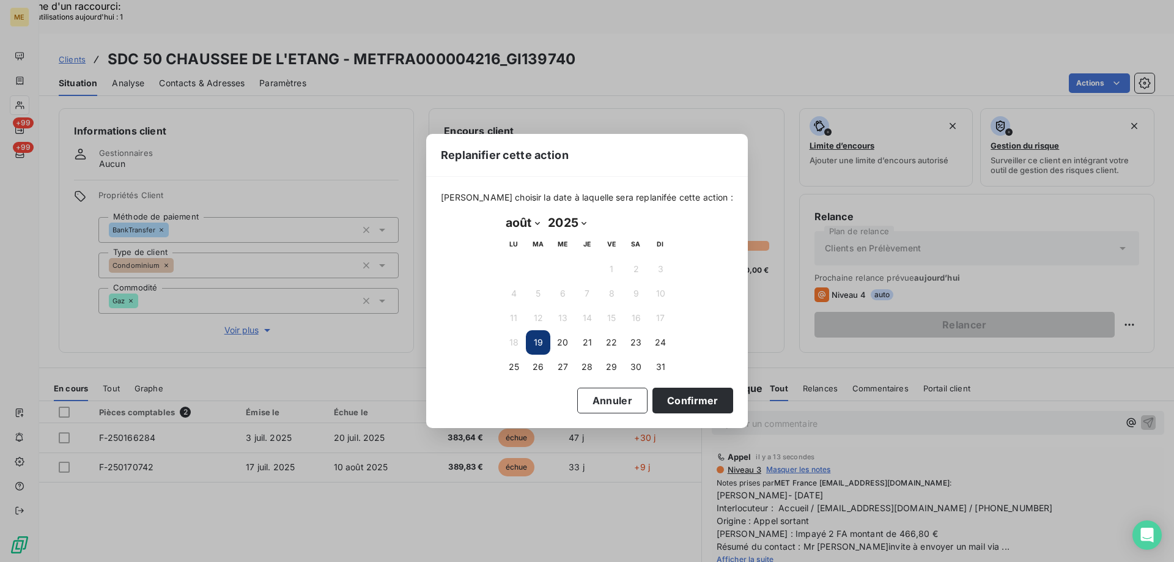
click at [545, 349] on button "19" at bounding box center [538, 342] width 24 height 24
click at [652, 392] on button "Confirmer" at bounding box center [692, 401] width 81 height 26
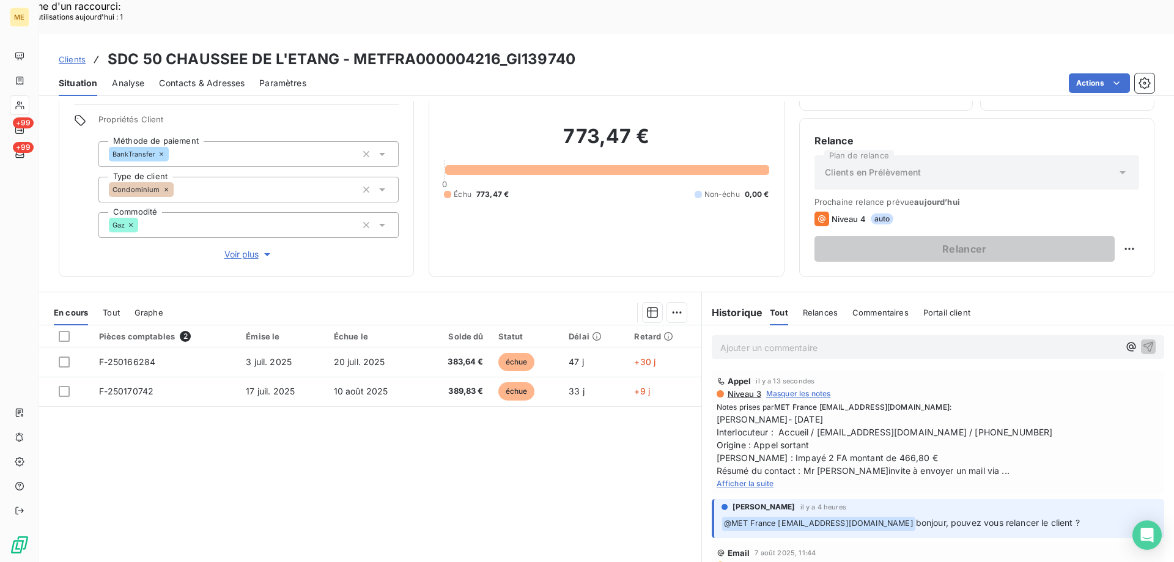
scroll to position [78, 0]
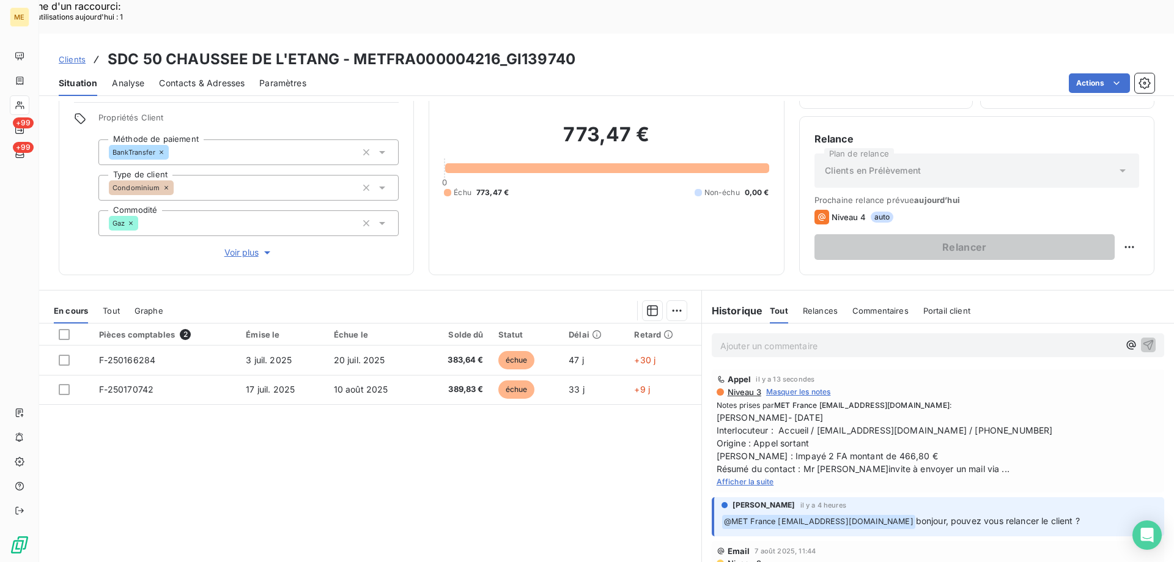
click at [654, 444] on div "Pièces comptables 2 Émise le Échue le Solde dû Statut Délai Retard F-250166284 …" at bounding box center [370, 440] width 662 height 235
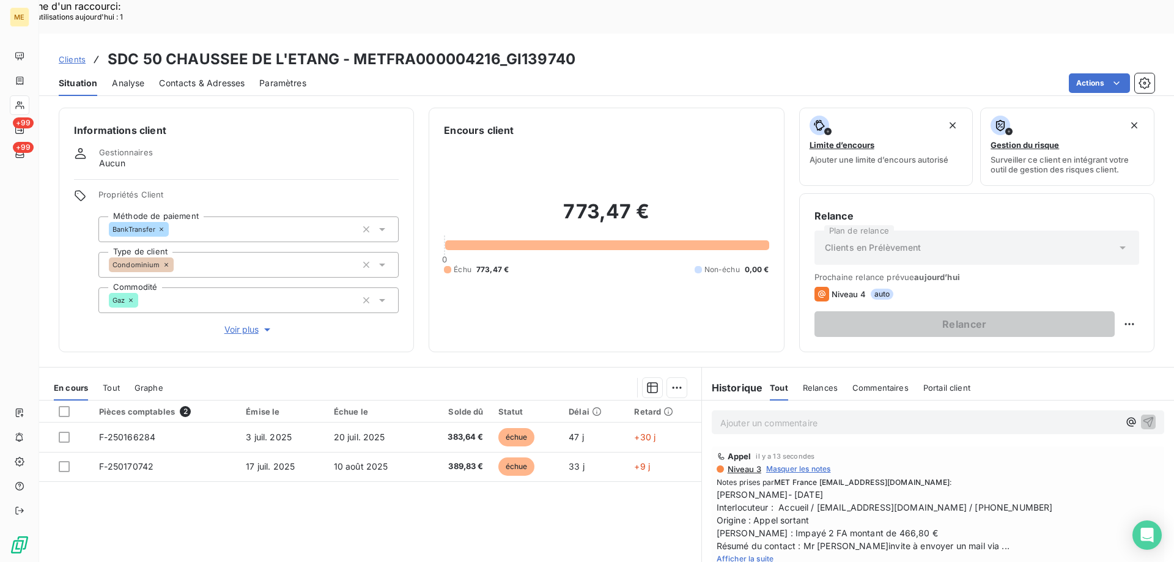
scroll to position [0, 0]
drag, startPoint x: 352, startPoint y: 32, endPoint x: 495, endPoint y: 34, distance: 143.7
click at [495, 48] on h3 "SDC 50 CHAUSSEE DE L'ETANG - METFRA000004216_GI139740" at bounding box center [342, 59] width 468 height 22
drag, startPoint x: 358, startPoint y: 23, endPoint x: 498, endPoint y: 26, distance: 140.7
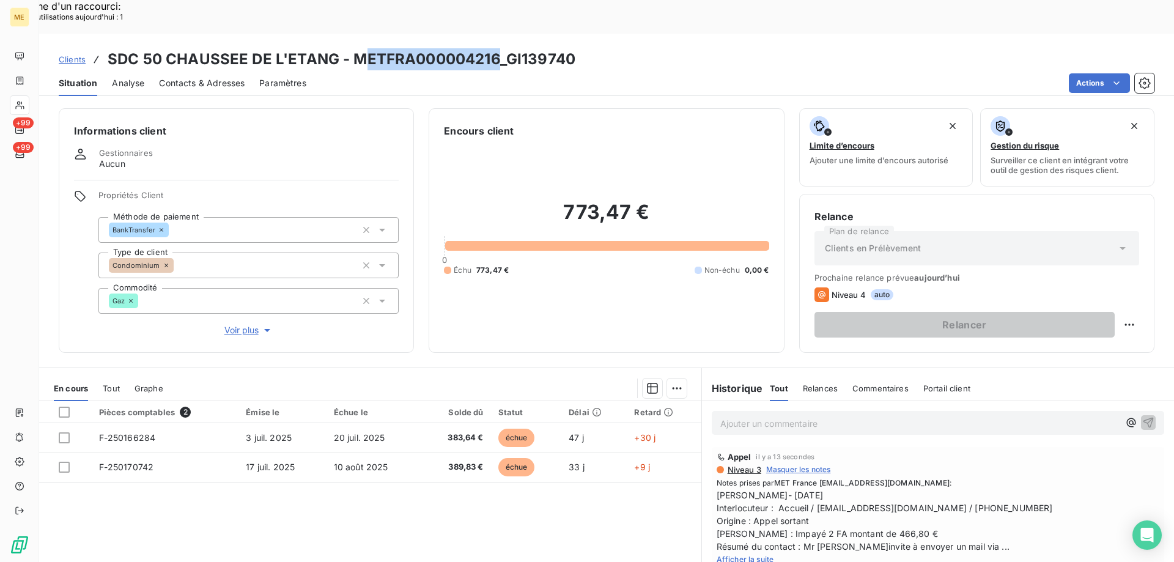
click at [498, 48] on h3 "SDC 50 CHAUSSEE DE L'ETANG - METFRA000004216_GI139740" at bounding box center [342, 59] width 468 height 22
click at [474, 73] on div "Actions" at bounding box center [737, 83] width 833 height 20
drag, startPoint x: 353, startPoint y: 25, endPoint x: 493, endPoint y: 24, distance: 139.4
click at [493, 48] on h3 "SDC 50 CHAUSSEE DE L'ETANG - METFRA000004216_GI139740" at bounding box center [342, 59] width 468 height 22
copy h3 "METFRA000004216"
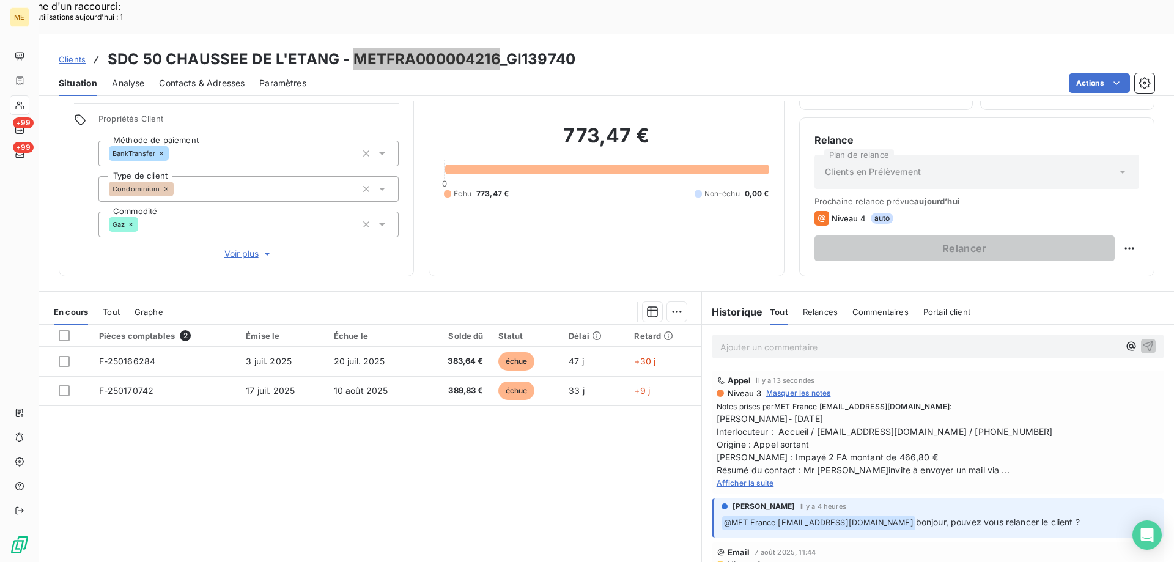
scroll to position [78, 0]
click at [730, 475] on div "Afficher la suite" at bounding box center [938, 481] width 443 height 12
click at [734, 477] on span "Afficher la suite" at bounding box center [745, 481] width 57 height 9
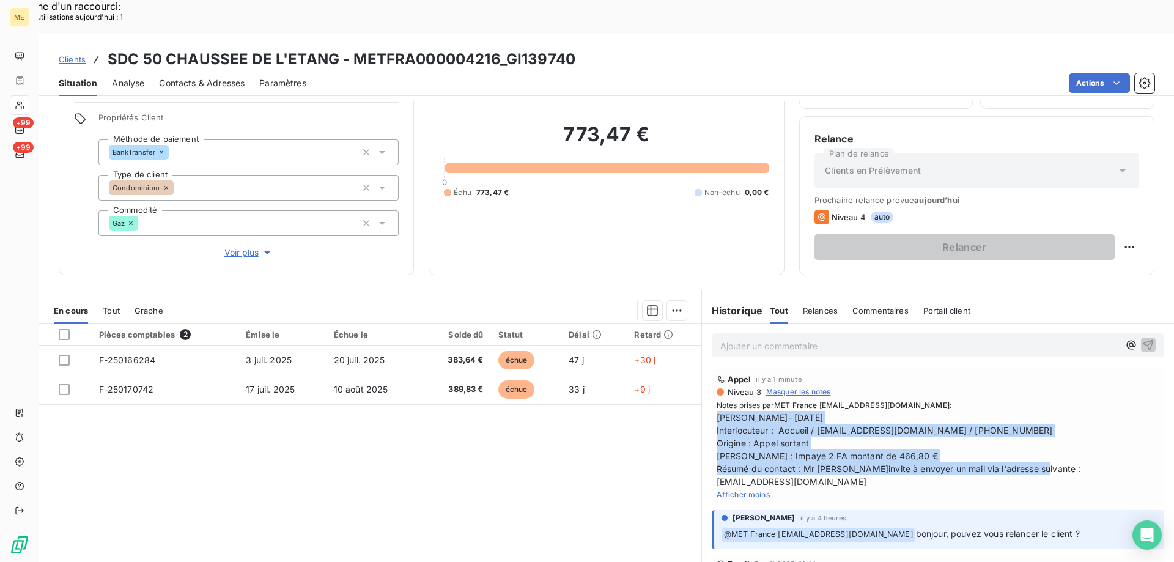
copy span "[PERSON_NAME]- [DATE] Interlocuteur : Accueil / [EMAIL_ADDRESS][DOMAIN_NAME] / …"
drag, startPoint x: 1122, startPoint y: 433, endPoint x: 708, endPoint y: 387, distance: 416.5
click at [712, 387] on div "Appel il y a 1 minute Niveau 3 Masquer les notes Notes prises par MET France me…" at bounding box center [938, 437] width 452 height 136
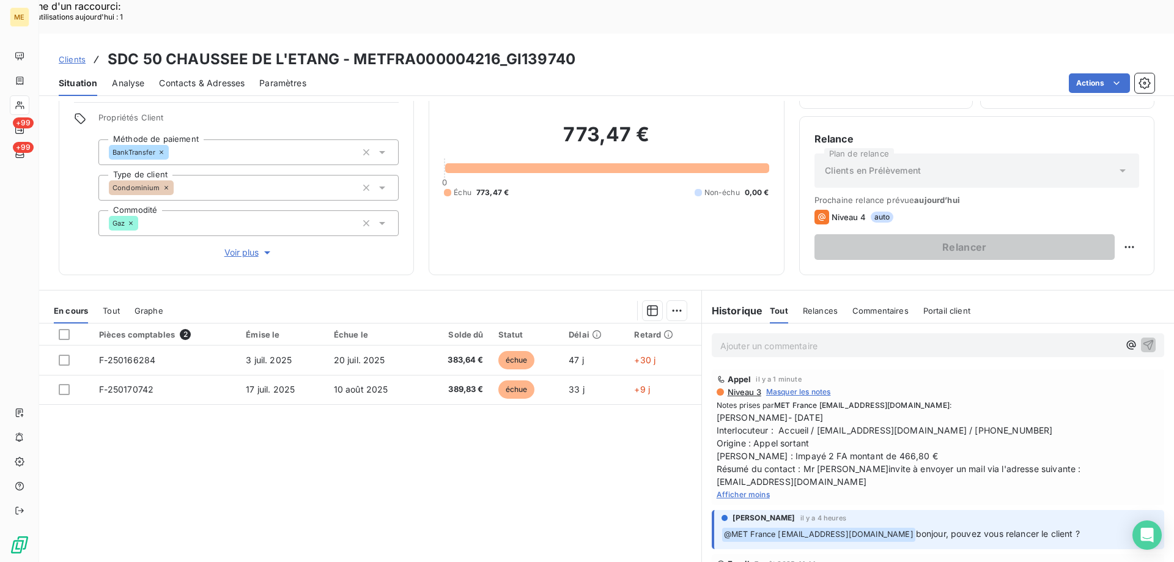
click at [681, 468] on div "Pièces comptables 2 Émise le Échue le Solde dû Statut Délai Retard F-250166284 …" at bounding box center [370, 440] width 662 height 235
click at [757, 490] on span "Afficher moins" at bounding box center [743, 494] width 53 height 9
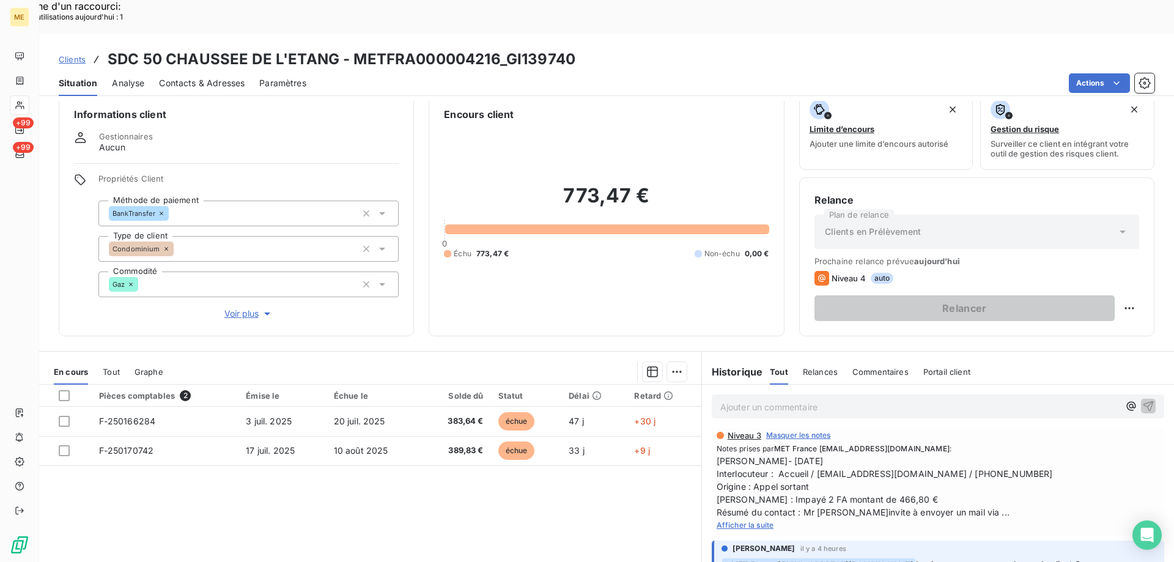
scroll to position [0, 0]
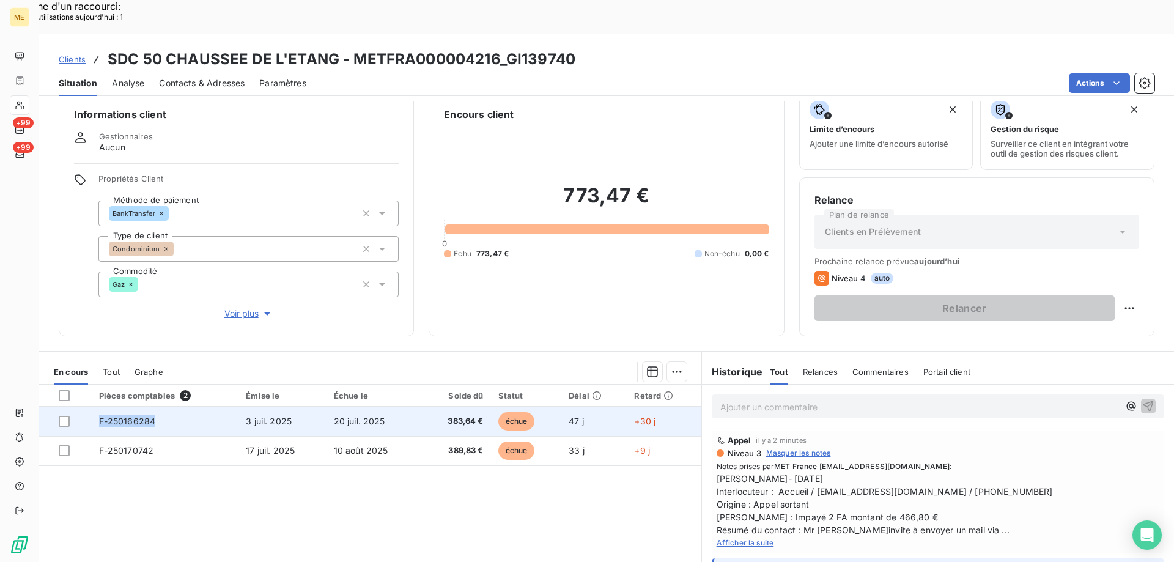
copy tr "F-250166284"
drag, startPoint x: 183, startPoint y: 387, endPoint x: 81, endPoint y: 383, distance: 102.8
click at [81, 407] on tr "F-250166284 3 juil. 2025 20 juil. 2025 383,64 € échue 47 j +30 j" at bounding box center [370, 421] width 662 height 29
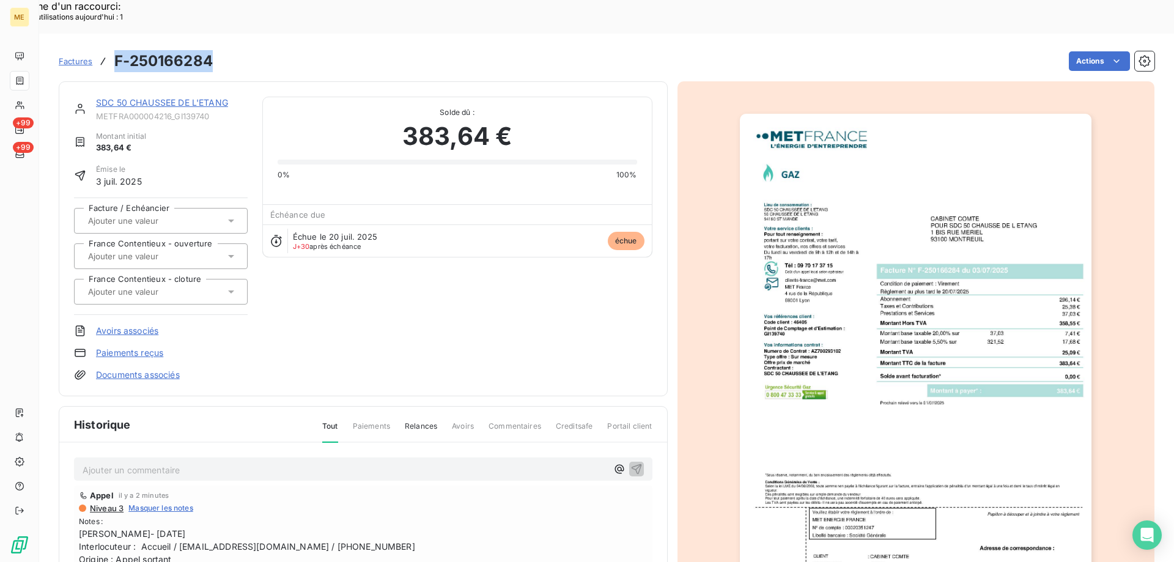
drag, startPoint x: 169, startPoint y: 26, endPoint x: 114, endPoint y: 32, distance: 55.3
click at [114, 48] on div "Factures F-250166284 Actions" at bounding box center [607, 61] width 1096 height 26
click at [206, 97] on link "SDC 50 CHAUSSEE DE L'ETANG" at bounding box center [162, 102] width 132 height 10
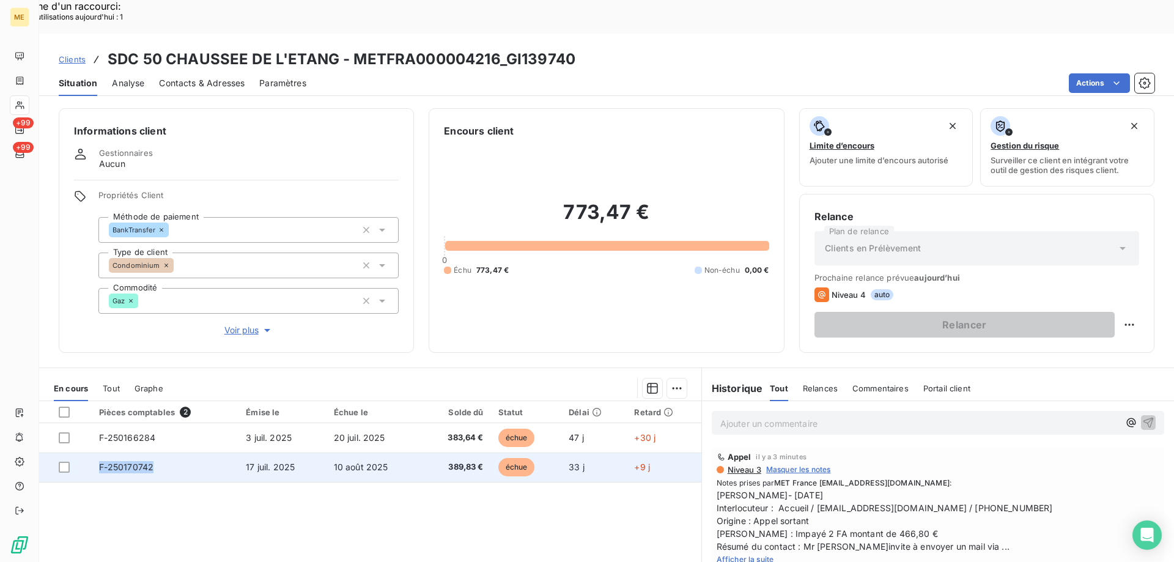
copy span "F-250170742"
drag, startPoint x: 156, startPoint y: 435, endPoint x: 101, endPoint y: 431, distance: 55.2
click at [101, 452] on td "F-250170742" at bounding box center [165, 466] width 147 height 29
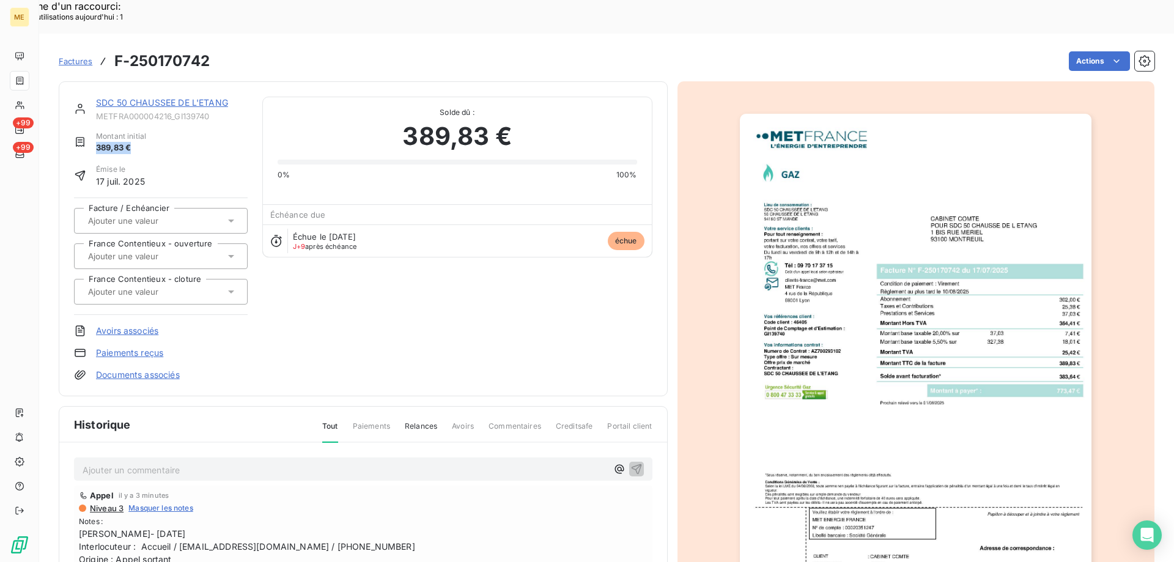
copy span "389,83 €"
drag, startPoint x: 134, startPoint y: 113, endPoint x: 94, endPoint y: 119, distance: 40.2
click at [94, 131] on div "Montant initial 389,83 €" at bounding box center [161, 142] width 174 height 23
click at [201, 97] on link "SDC 50 CHAUSSEE DE L'ETANG" at bounding box center [162, 102] width 132 height 10
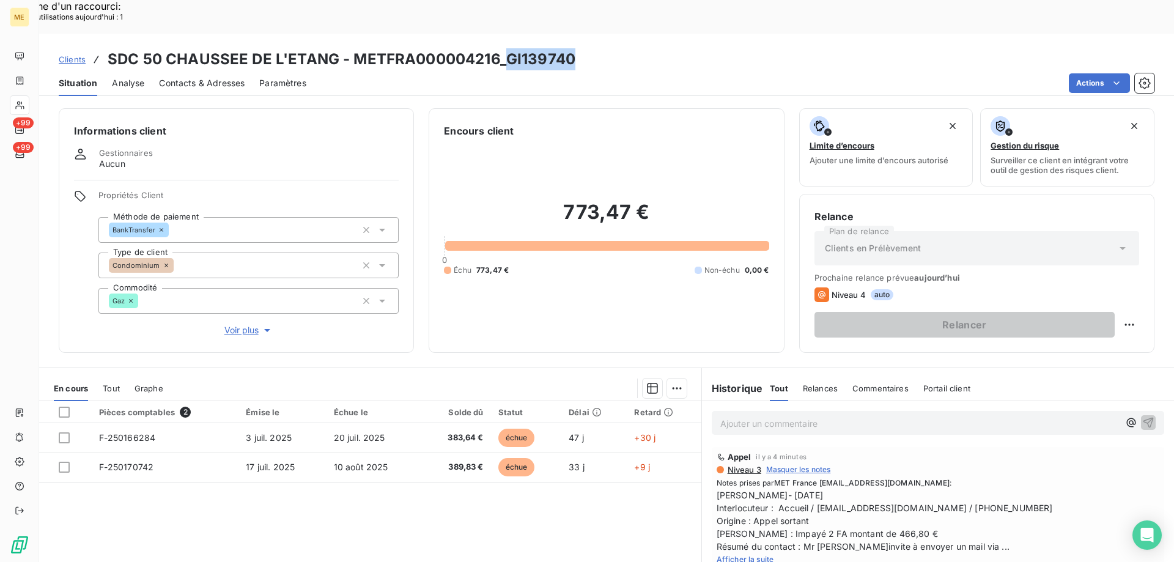
copy h3 "GI139740"
drag, startPoint x: 504, startPoint y: 27, endPoint x: 591, endPoint y: 32, distance: 87.0
click at [591, 48] on div "Clients SDC 50 CHAUSSEE DE L'ETANG - METFRA000004216_GI139740" at bounding box center [606, 59] width 1135 height 22
click at [817, 415] on div "Ajouter un commentaire ﻿" at bounding box center [919, 423] width 399 height 17
click at [849, 416] on p "Ajouter un commentaire ﻿" at bounding box center [919, 423] width 399 height 15
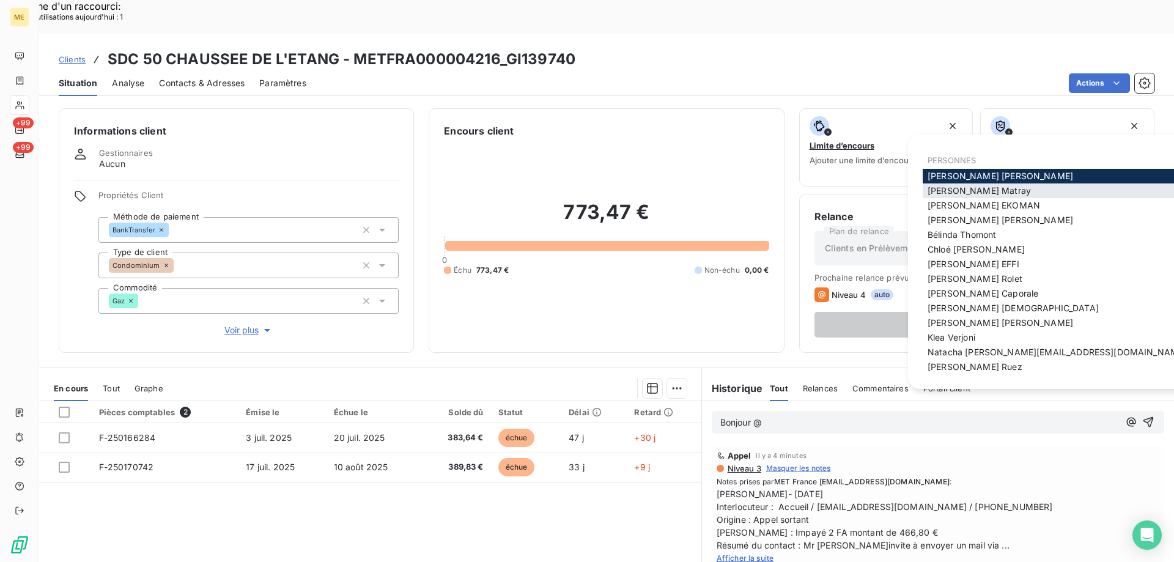
click at [984, 197] on div "Amélie Matray" at bounding box center [1075, 190] width 305 height 15
click at [956, 191] on span "Amélie Matray" at bounding box center [979, 190] width 103 height 10
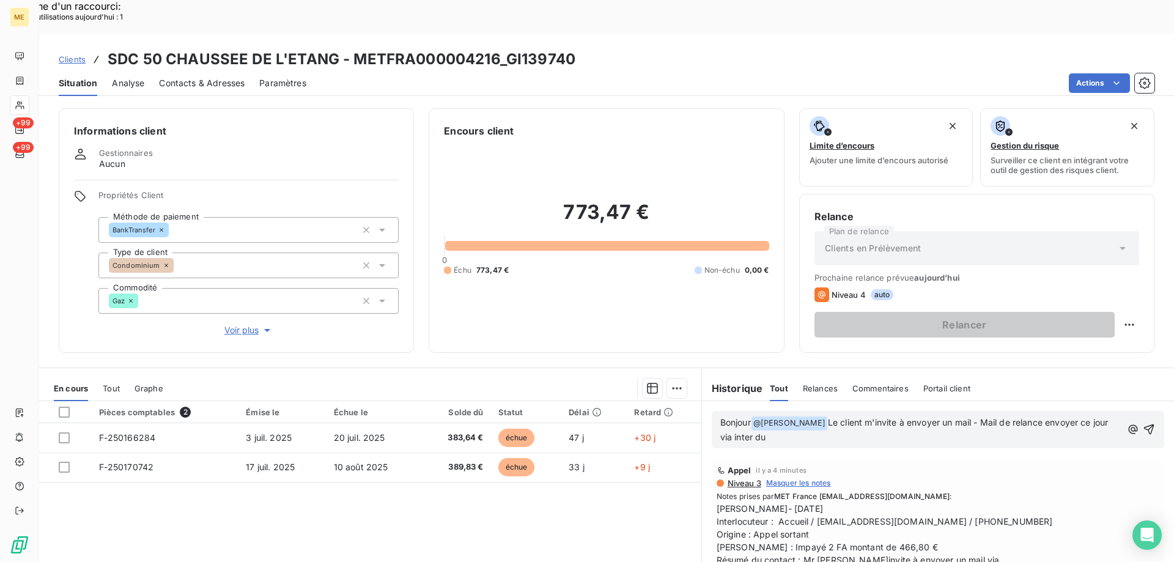
click at [770, 416] on p "Bonjour @ Amélie Matray ﻿ Le client m'invite à envoyer un mail - Mail de relanc…" at bounding box center [920, 430] width 401 height 29
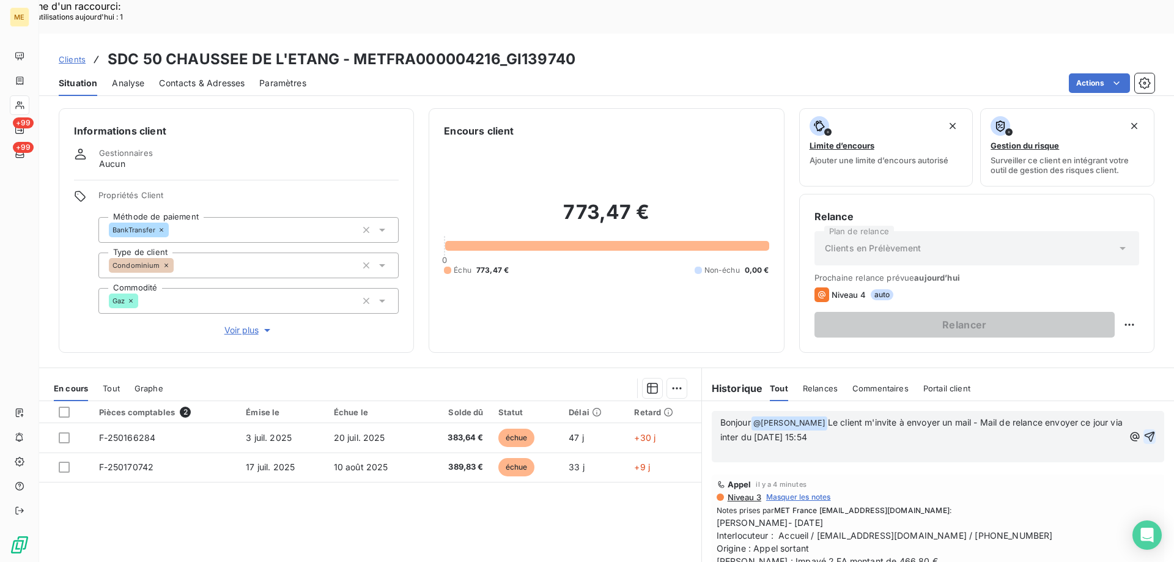
click at [1143, 430] on icon "button" at bounding box center [1149, 436] width 12 height 12
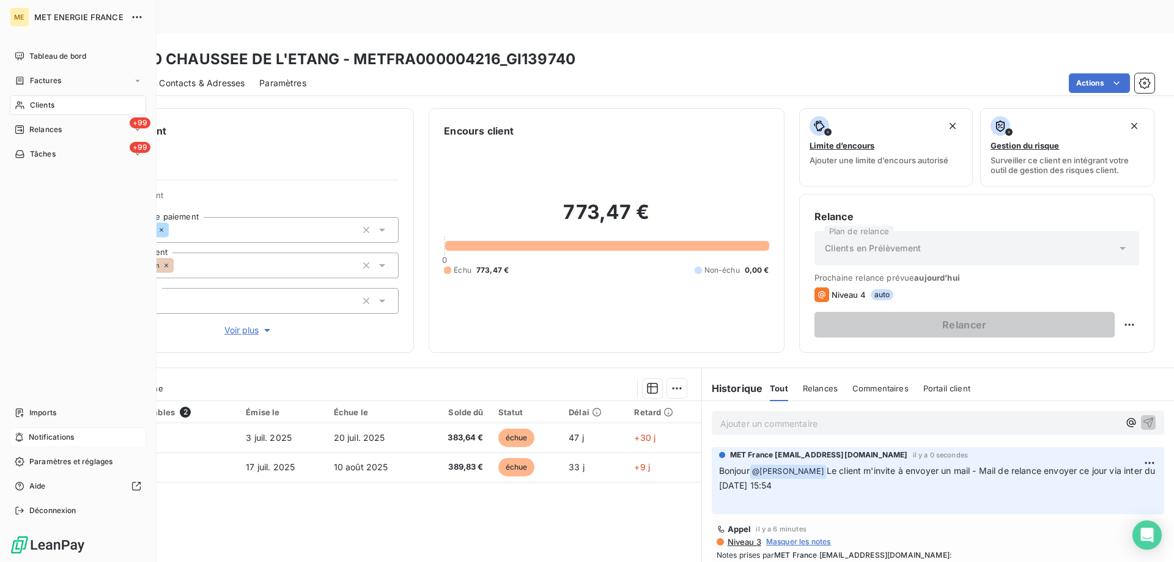
click at [68, 443] on div "Notifications" at bounding box center [78, 437] width 136 height 20
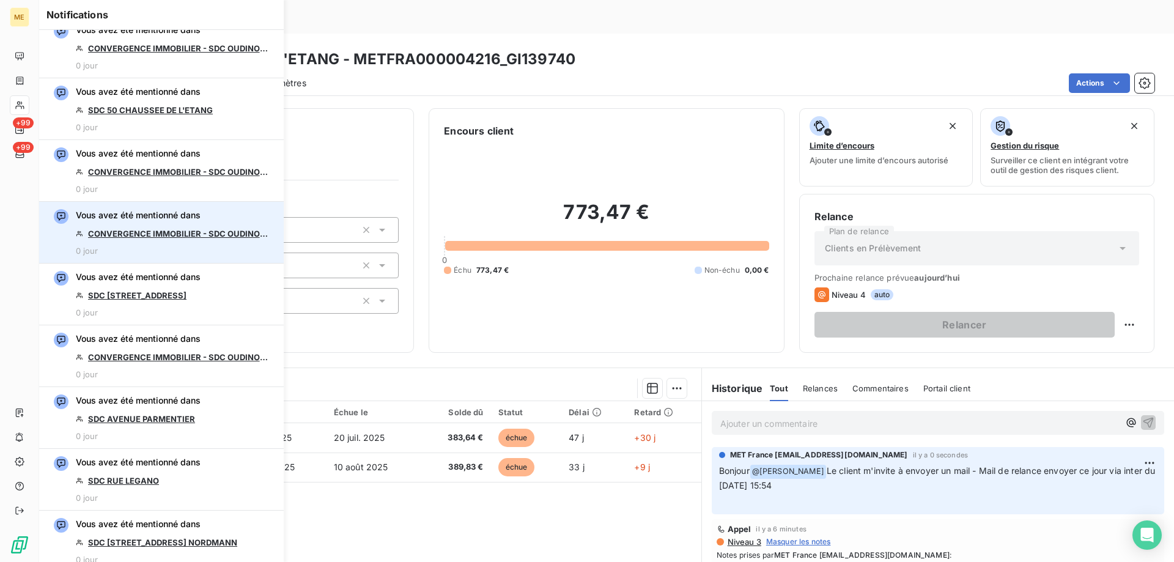
scroll to position [1101, 0]
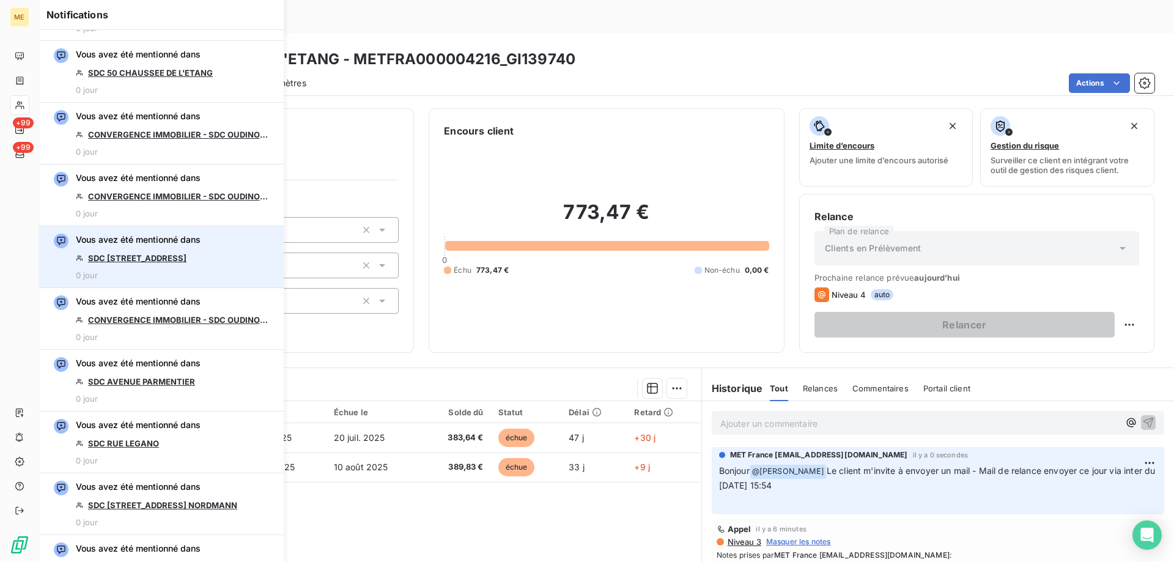
click at [146, 260] on link "SDC 87 RUE ROYALE" at bounding box center [137, 258] width 98 height 10
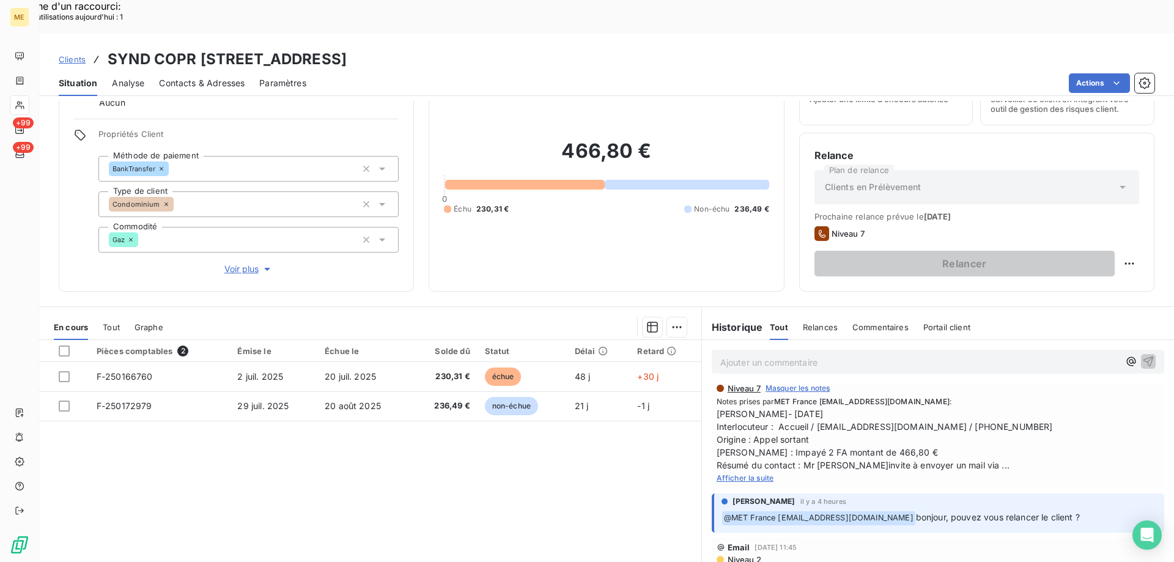
scroll to position [122, 0]
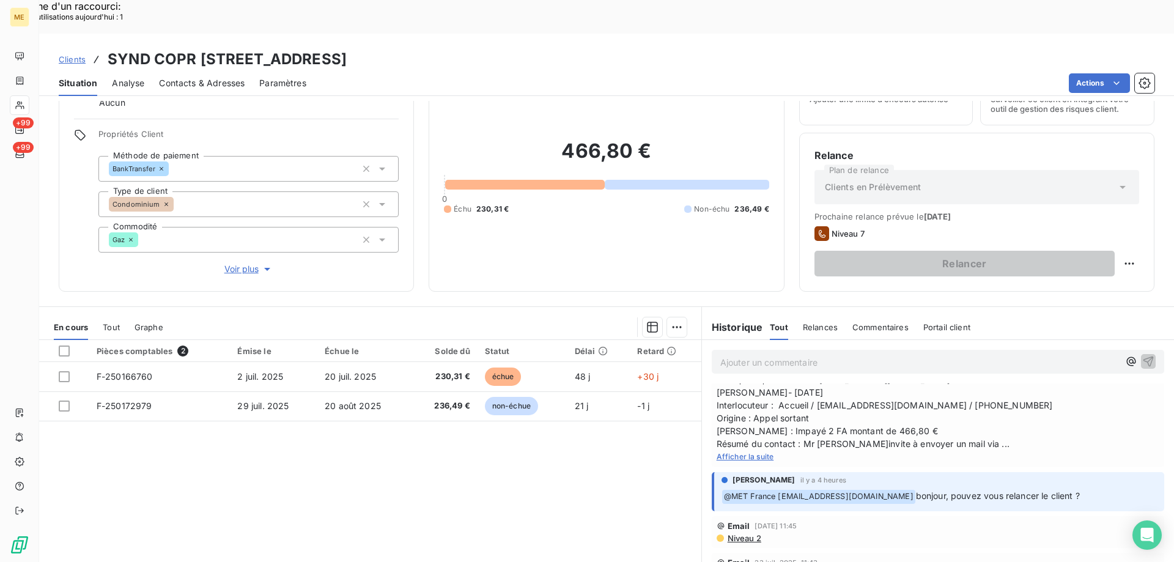
click at [755, 452] on span "Afficher la suite" at bounding box center [745, 456] width 57 height 9
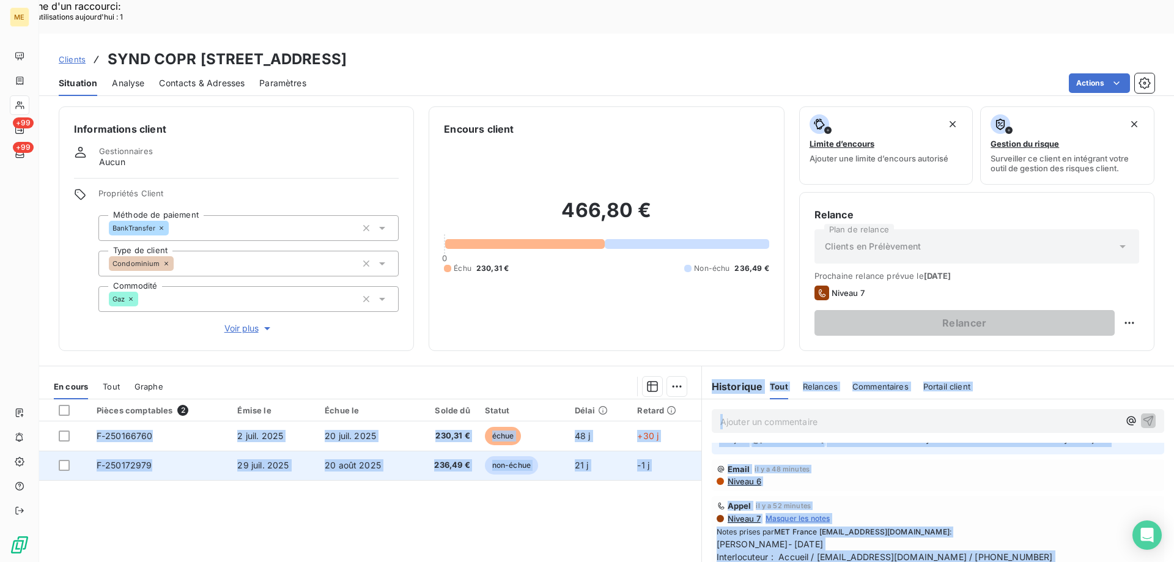
scroll to position [0, 0]
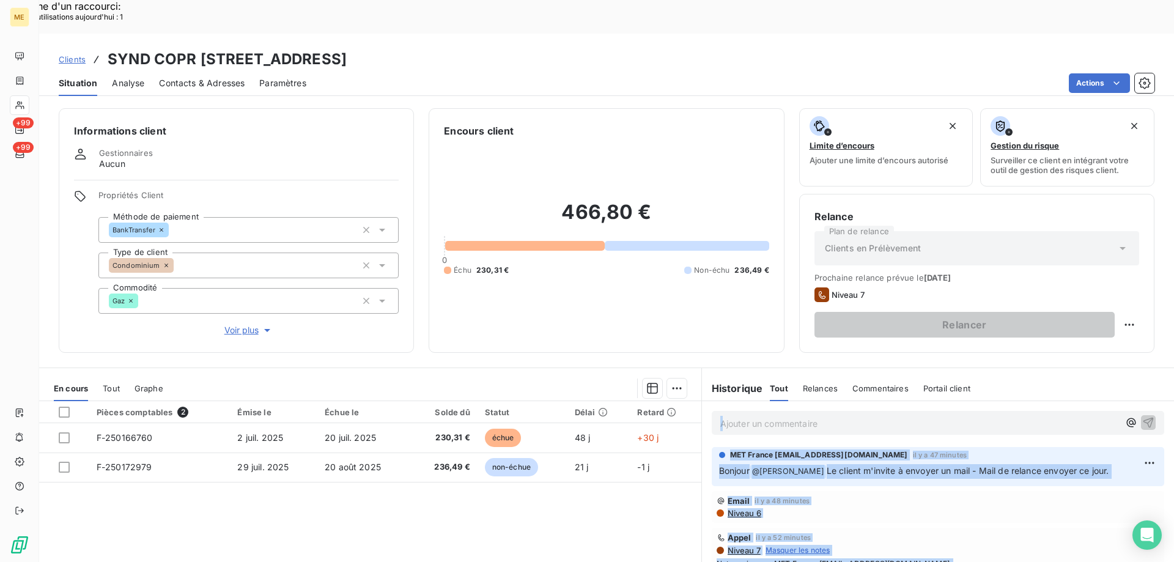
drag, startPoint x: 1131, startPoint y: 410, endPoint x: 761, endPoint y: 512, distance: 383.0
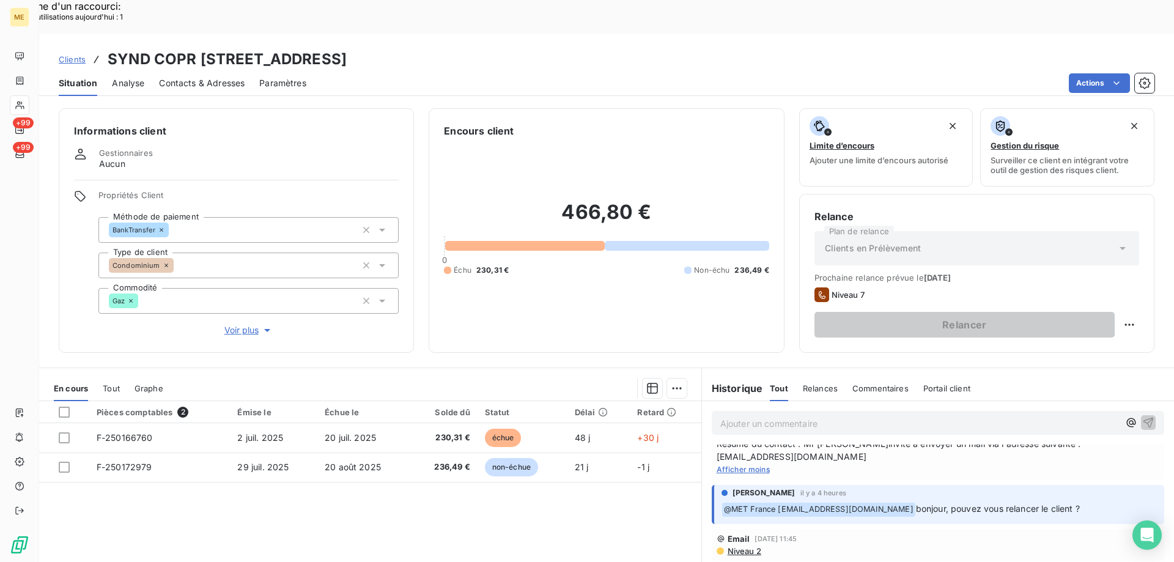
scroll to position [122, 0]
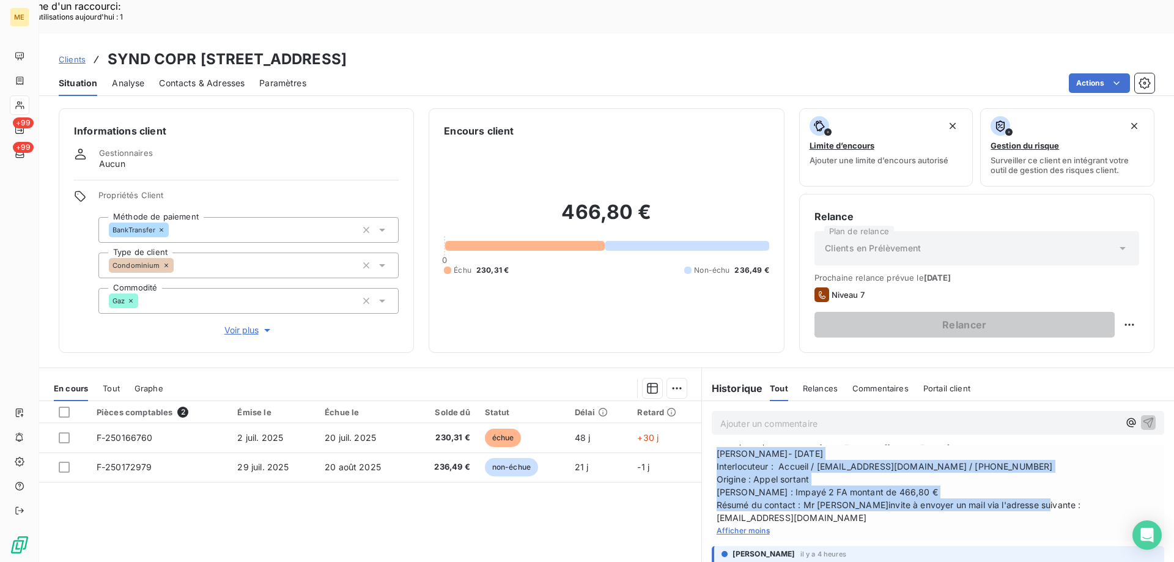
copy span "[PERSON_NAME]- [DATE] Interlocuteur : Accueil / [EMAIL_ADDRESS][DOMAIN_NAME] / …"
drag, startPoint x: 712, startPoint y: 422, endPoint x: 1132, endPoint y: 471, distance: 422.3
click at [1132, 471] on span "[PERSON_NAME]- [DATE] Interlocuteur : Accueil / [EMAIL_ADDRESS][DOMAIN_NAME] / …" at bounding box center [938, 485] width 443 height 77
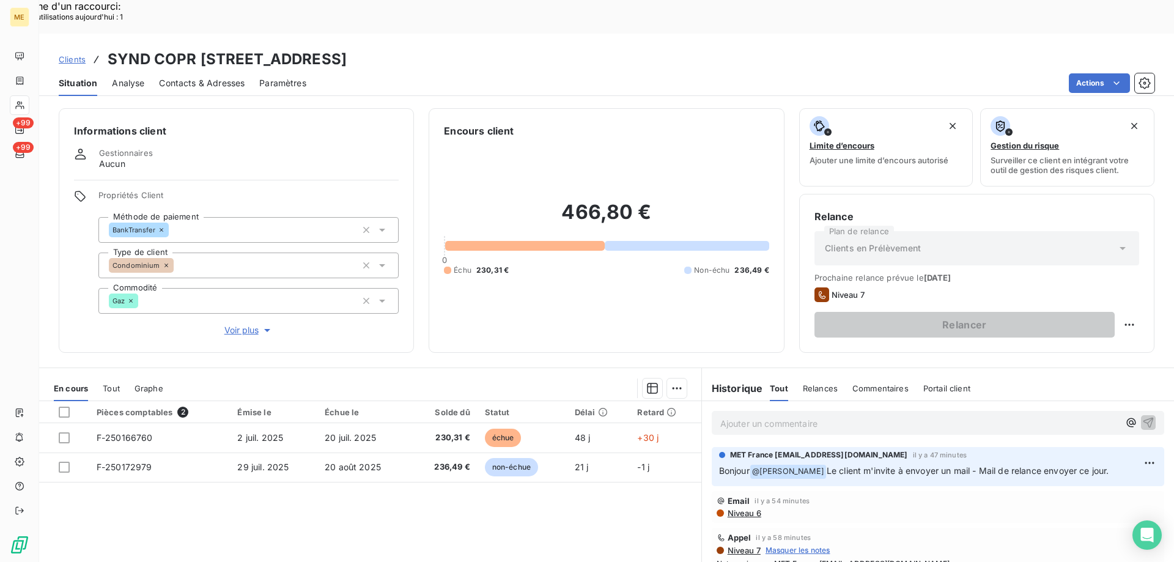
copy span "Le client m'invite à envoyer un mail - Mail de relance envoyer ce jour."
drag, startPoint x: 818, startPoint y: 437, endPoint x: 1111, endPoint y: 437, distance: 292.9
click at [1111, 464] on p "Bonjour @ [PERSON_NAME] Le client m'invite à envoyer un mail - Mail de relance …" at bounding box center [938, 471] width 438 height 15
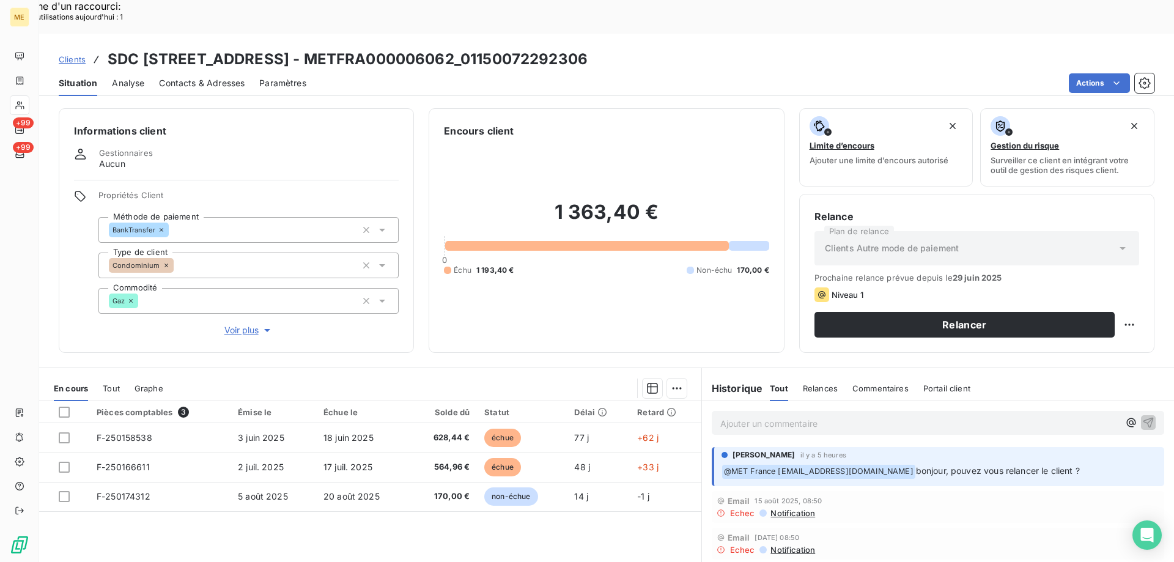
click at [693, 284] on div "1 363,40 € 0 Échu 1 193,40 € Non-échu 170,00 €" at bounding box center [606, 237] width 325 height 199
copy h3 "01150072292306"
drag, startPoint x: 427, startPoint y: 23, endPoint x: 553, endPoint y: 26, distance: 126.6
click at [553, 48] on h3 "SDC [STREET_ADDRESS] - METFRA000006062_01150072292306" at bounding box center [348, 59] width 480 height 22
copy h3 "01150072292306"
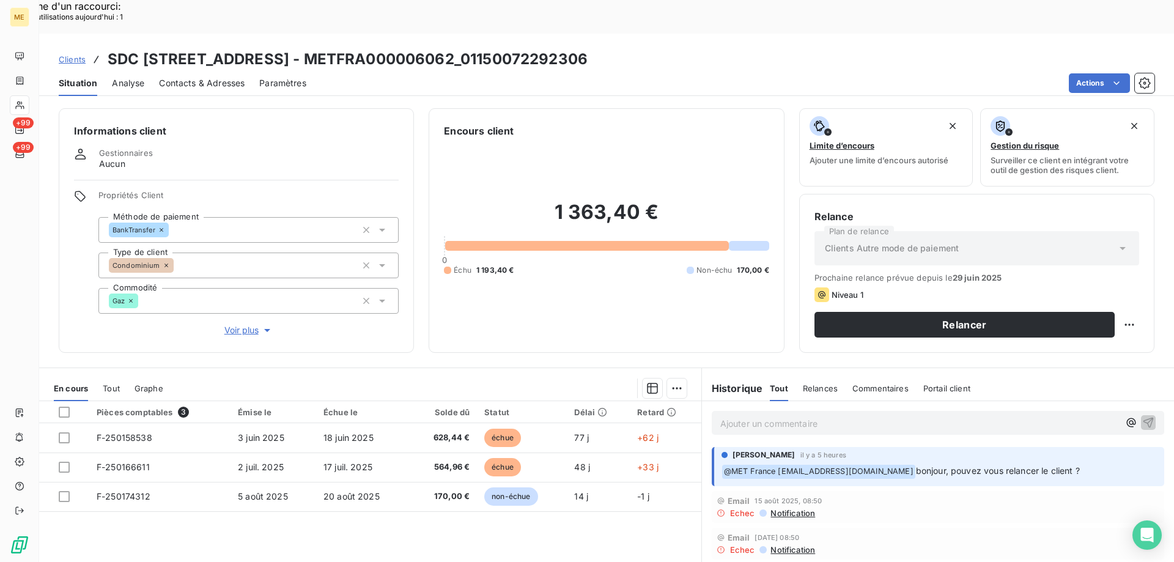
click at [582, 301] on div "1 363,40 € 0 Échu 1 193,40 € Non-échu 170,00 €" at bounding box center [606, 237] width 325 height 199
drag, startPoint x: 426, startPoint y: 25, endPoint x: 568, endPoint y: 27, distance: 142.5
click at [568, 48] on div "Clients SDC [STREET_ADDRESS]" at bounding box center [606, 59] width 1135 height 22
copy h3 "01150072292306"
click at [449, 246] on div "1 363,40 € 0 Échu 1 193,40 € Non-échu 170,00 €" at bounding box center [606, 237] width 325 height 199
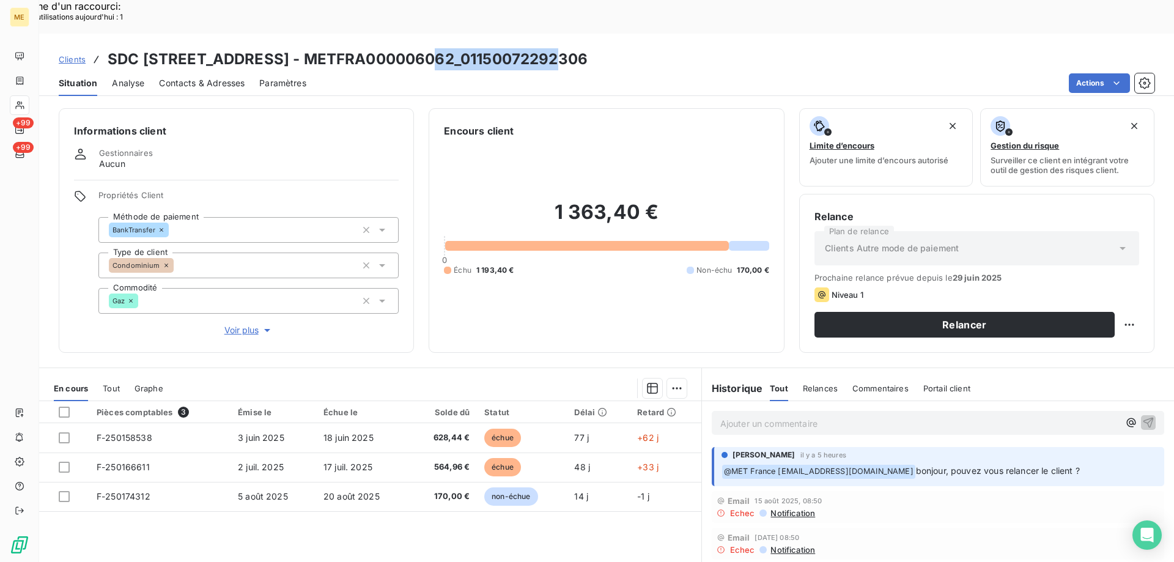
drag, startPoint x: 430, startPoint y: 28, endPoint x: 550, endPoint y: 32, distance: 120.5
click at [550, 48] on h3 "SDC [STREET_ADDRESS] - METFRA000006062_01150072292306" at bounding box center [348, 59] width 480 height 22
copy h3 "01150072292306"
click at [639, 138] on div "1 363,40 € 0 Échu 1 193,40 € Non-échu 170,00 €" at bounding box center [606, 237] width 325 height 199
click at [707, 124] on div "Encours client" at bounding box center [606, 131] width 325 height 15
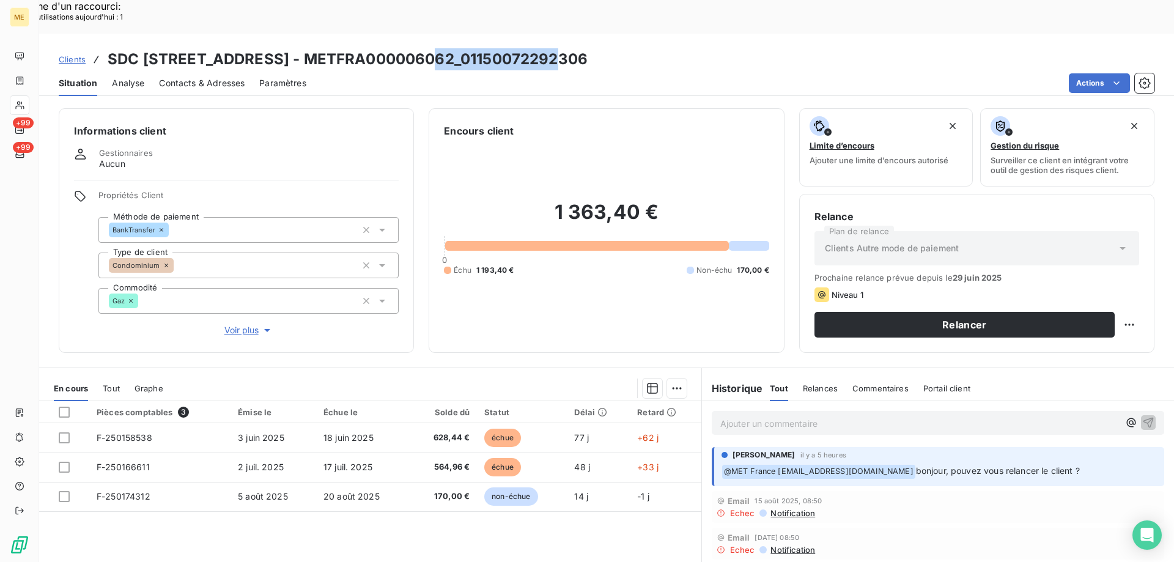
drag, startPoint x: 425, startPoint y: 25, endPoint x: 570, endPoint y: 29, distance: 145.0
click at [570, 48] on div "Clients SDC 87 RUE ROYALE - METFRA000006062_01150072292306" at bounding box center [606, 59] width 1135 height 22
copy h3 "01150072292306"
click at [810, 416] on p "Ajouter un commentaire ﻿" at bounding box center [919, 423] width 399 height 15
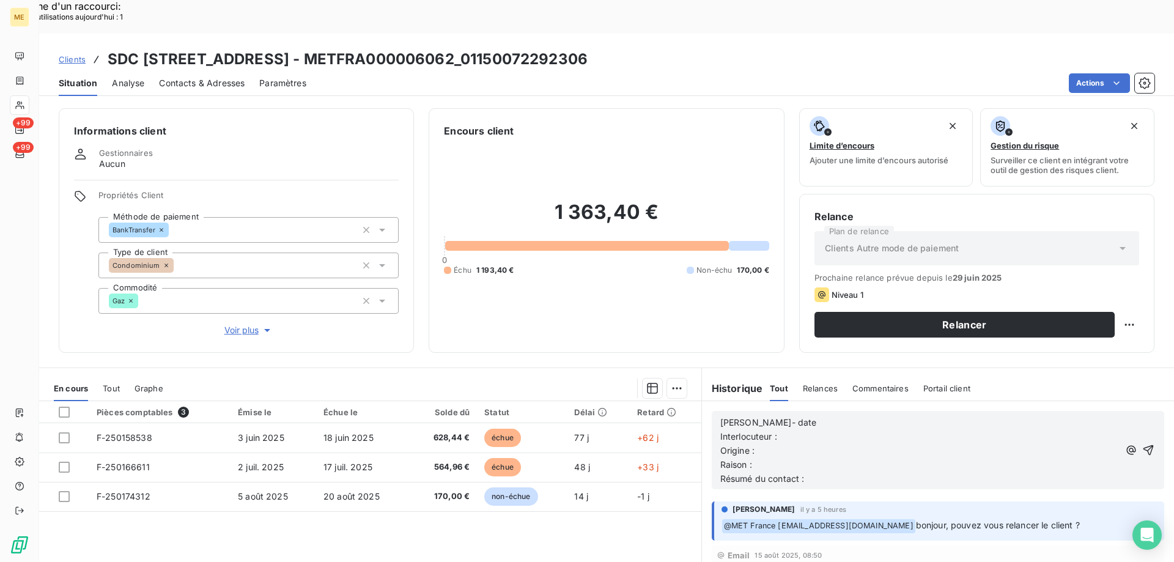
click at [809, 430] on p "Interlocuteur :" at bounding box center [919, 437] width 399 height 14
click at [802, 416] on p "Lisa- date" at bounding box center [919, 423] width 399 height 14
click at [797, 430] on p "Interlocuteur :" at bounding box center [919, 437] width 399 height 14
click at [847, 430] on p "Interlocuteur :" at bounding box center [919, 437] width 399 height 14
click at [807, 430] on p "Interlocuteur :" at bounding box center [919, 437] width 399 height 14
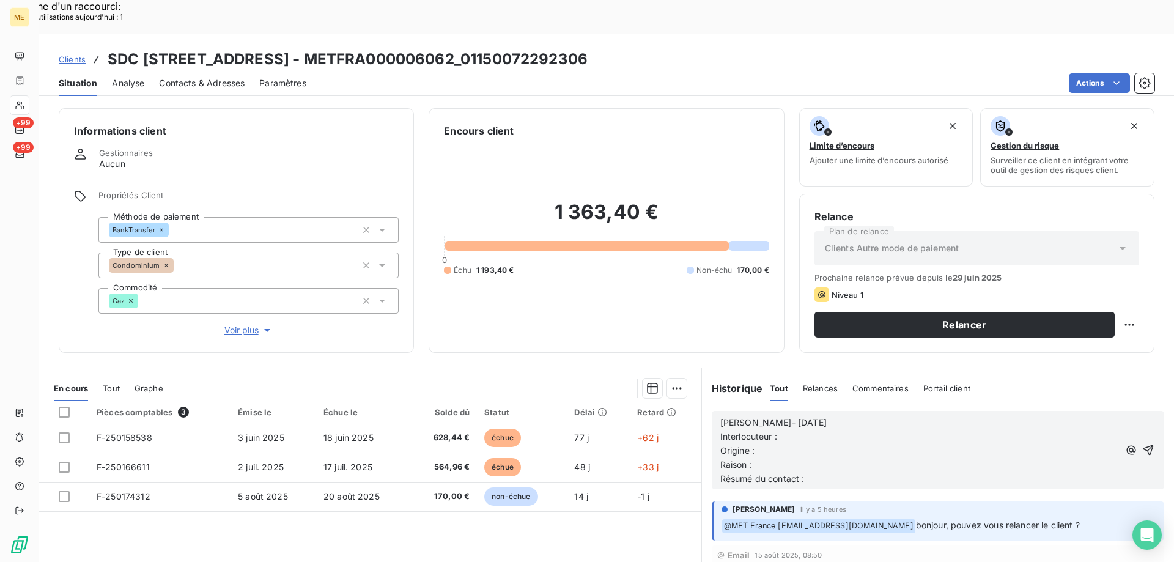
click at [844, 430] on p "Interlocuteur :" at bounding box center [919, 437] width 399 height 14
click at [893, 430] on p "Interlocuteur : MME CHRONOWSKI -" at bounding box center [919, 437] width 399 height 14
click at [1068, 430] on p "Interlocuteur : MME CHRONOWSKI - GORDANA.KIROSKI@FONCIA.COM -" at bounding box center [919, 437] width 399 height 14
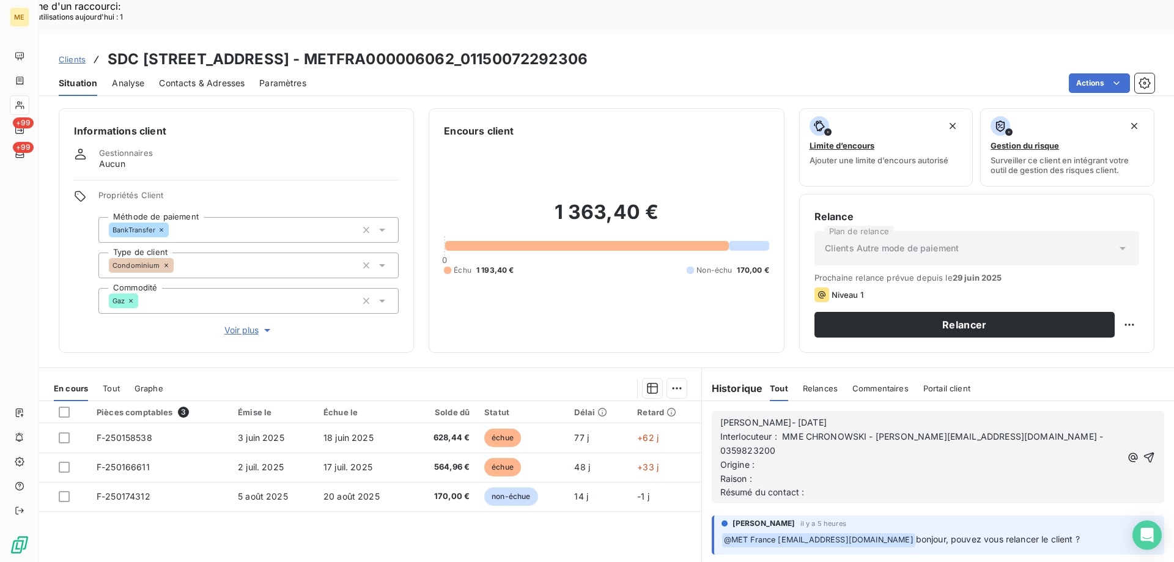
click at [927, 458] on p "Origine :" at bounding box center [921, 465] width 402 height 14
click at [889, 458] on p "Origine : Appel sortant" at bounding box center [921, 465] width 402 height 14
click at [882, 458] on p "Origine : Appel sortant" at bounding box center [921, 465] width 402 height 14
click at [876, 472] on p "Raison :" at bounding box center [921, 479] width 402 height 14
click at [926, 472] on p "Raison : Impayer 3 FA montant total de 1363.40 €" at bounding box center [921, 479] width 402 height 14
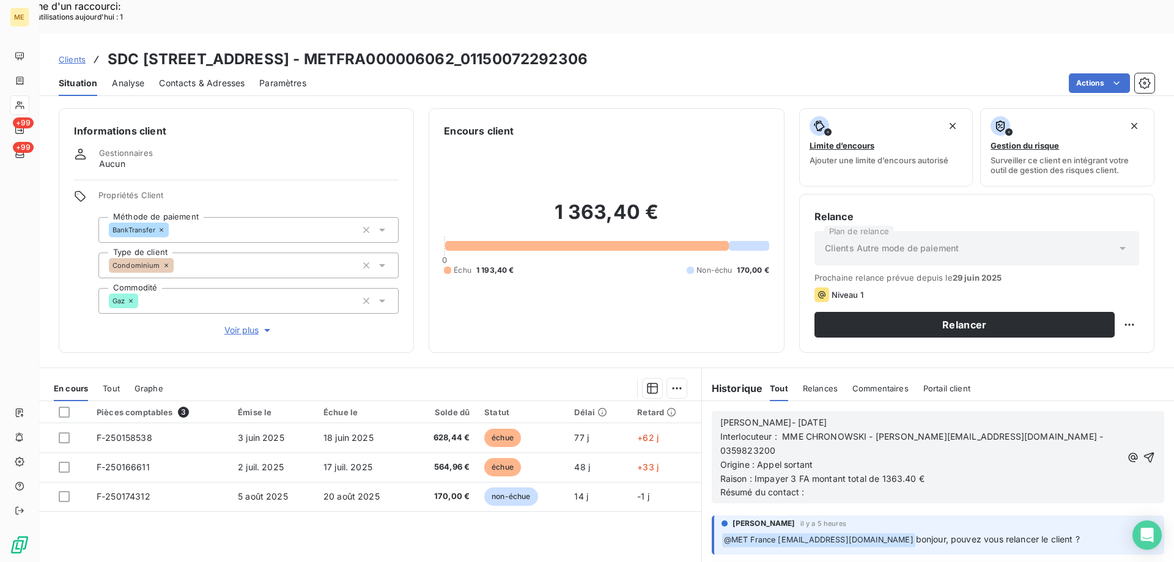
click at [922, 485] on p "Résumé du contact :" at bounding box center [921, 492] width 402 height 14
click at [773, 473] on span "Raison : Impayer 3 FA montant total de 1363.40 €" at bounding box center [822, 478] width 204 height 10
click at [786, 533] on span "@ MET France met-france@recouvrement.met.com" at bounding box center [818, 540] width 193 height 14
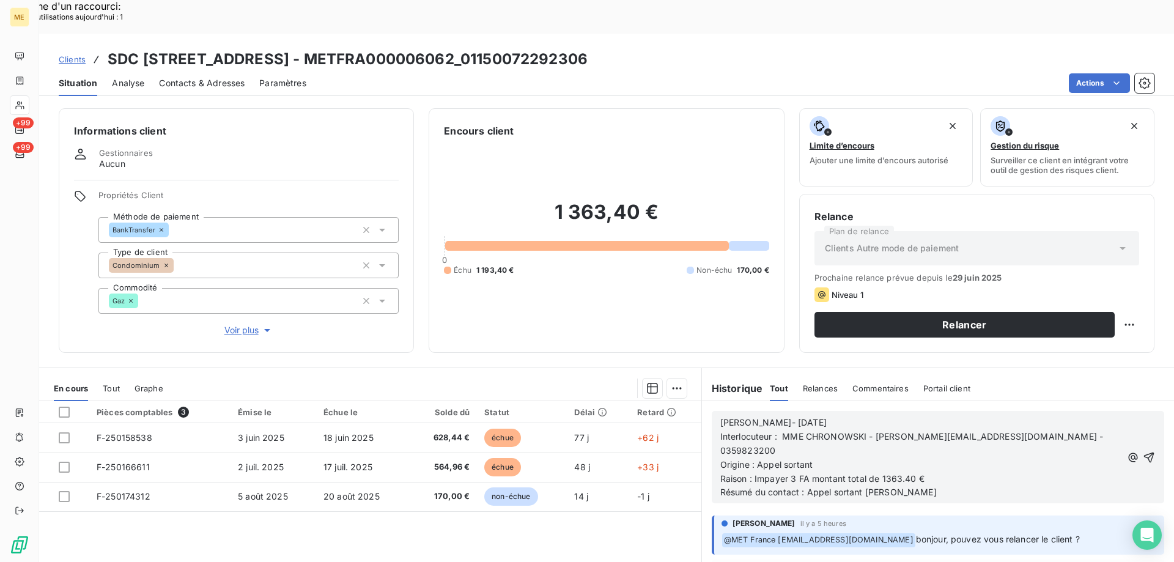
click at [768, 473] on span "Raison : Impayer 3 FA montant total de 1363.40 €" at bounding box center [822, 478] width 204 height 10
click at [0, 0] on lt-span "Impay és" at bounding box center [0, 0] width 0 height 0
click at [875, 454] on div "Lisa- 19/08/2025 Interlocuteur : MME CHRONOWSKI - GORDANA.KIROSKI@FONCIA.COM - …" at bounding box center [938, 457] width 452 height 92
click at [890, 485] on p "Résumé du contact : Appel sortant ko" at bounding box center [921, 492] width 402 height 14
click at [1143, 451] on icon "button" at bounding box center [1149, 457] width 12 height 12
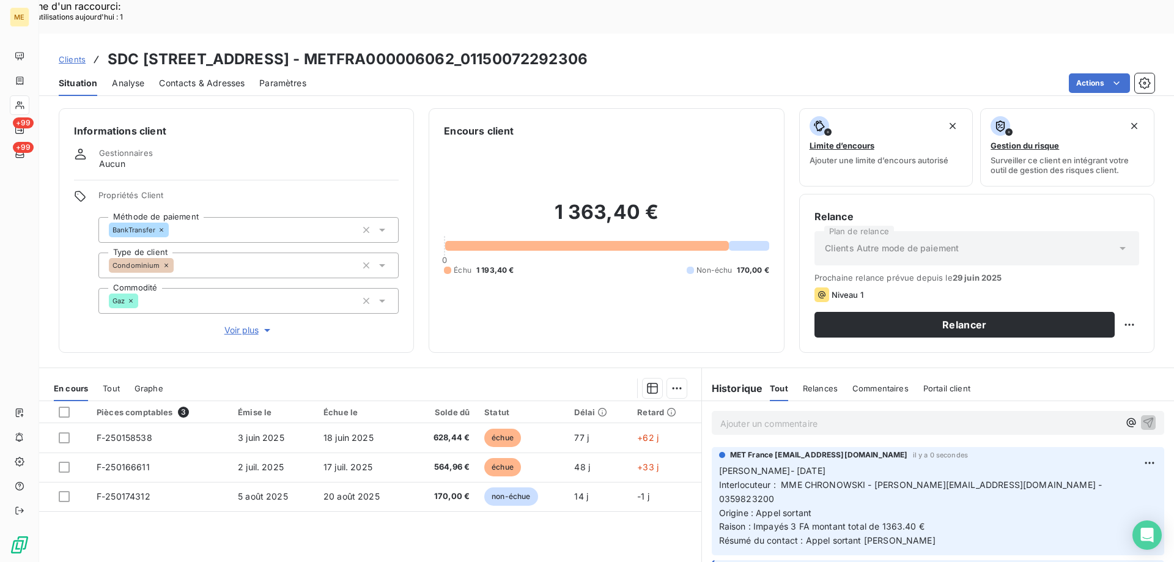
click at [852, 416] on p "Ajouter un commentaire ﻿" at bounding box center [919, 423] width 399 height 15
click at [263, 324] on icon "button" at bounding box center [267, 330] width 12 height 12
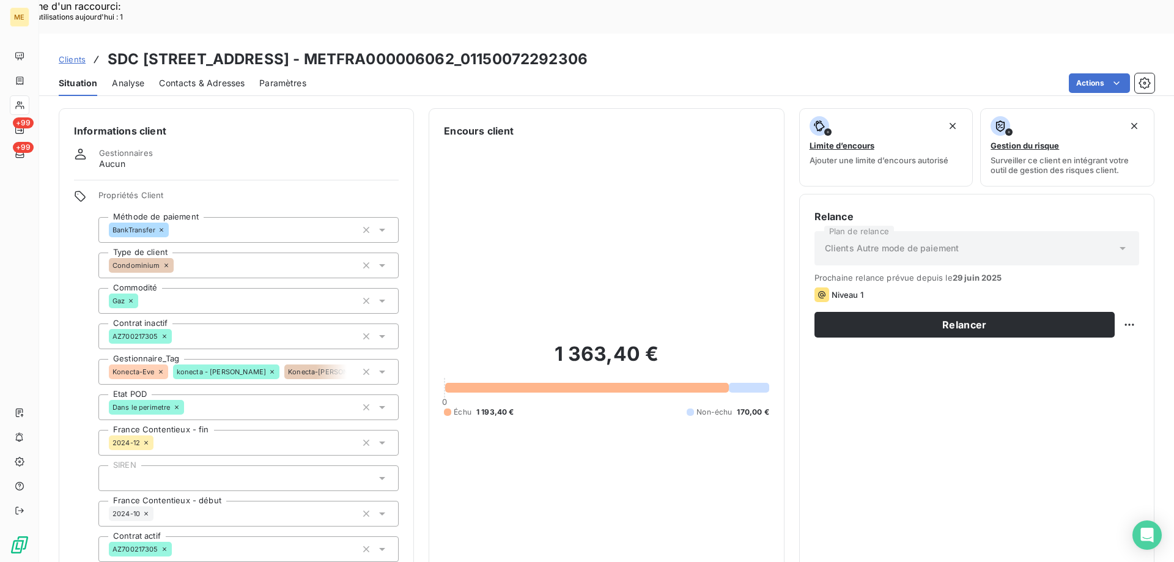
click at [631, 386] on div "1 363,40 € 0 Échu 1 193,40 € Non-échu 170,00 €" at bounding box center [606, 379] width 325 height 482
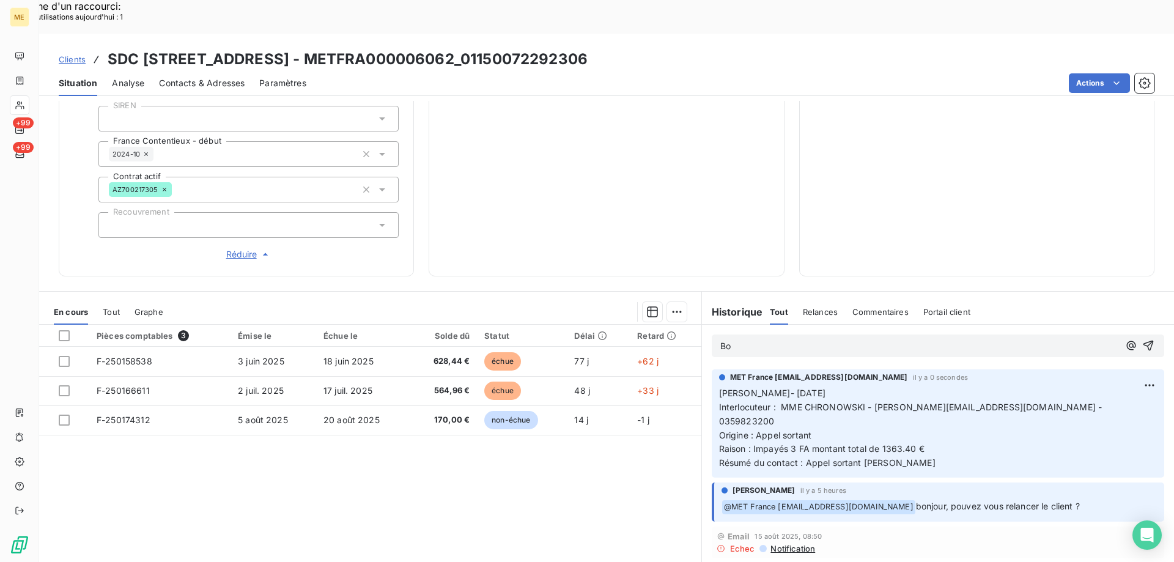
click at [956, 338] on div "Bo" at bounding box center [919, 345] width 399 height 15
click at [985, 339] on p "Bo" at bounding box center [919, 346] width 399 height 14
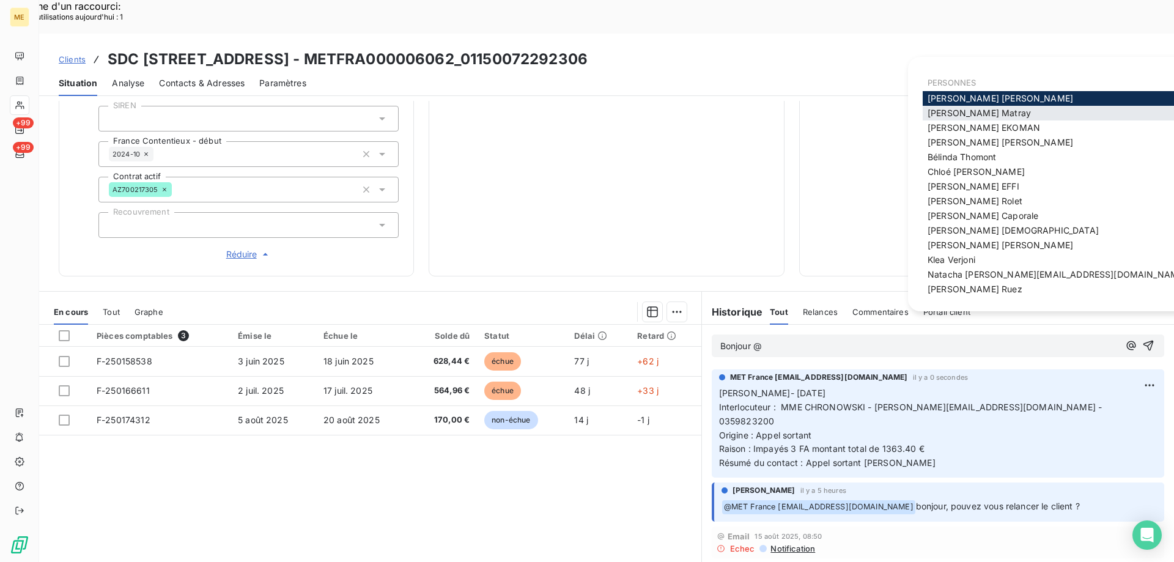
click at [968, 115] on span "Amélie Matray" at bounding box center [979, 113] width 103 height 10
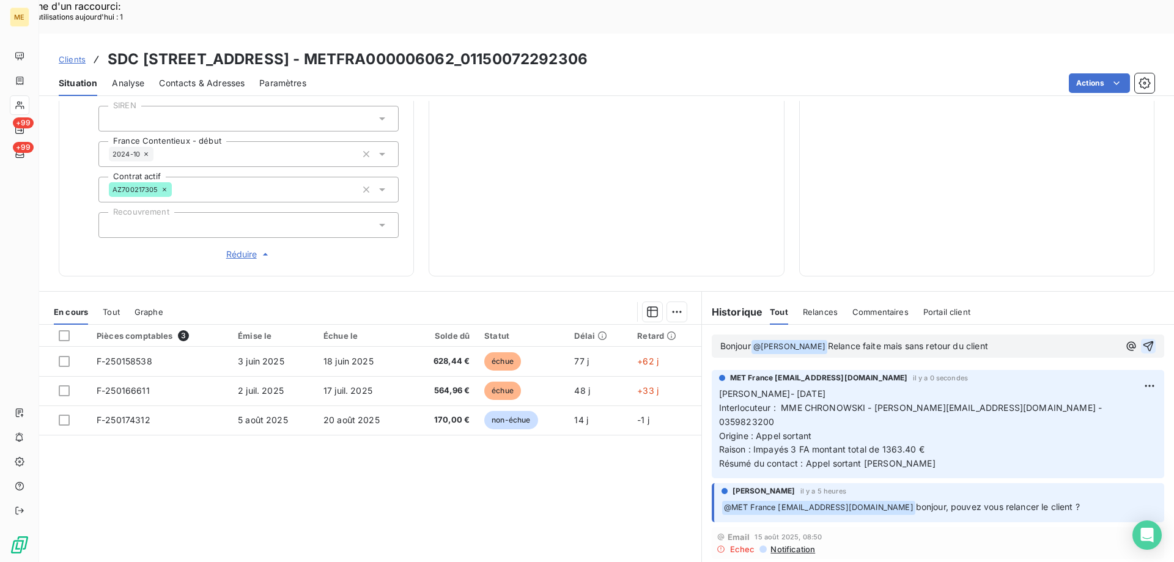
click at [1142, 340] on icon "button" at bounding box center [1148, 346] width 12 height 12
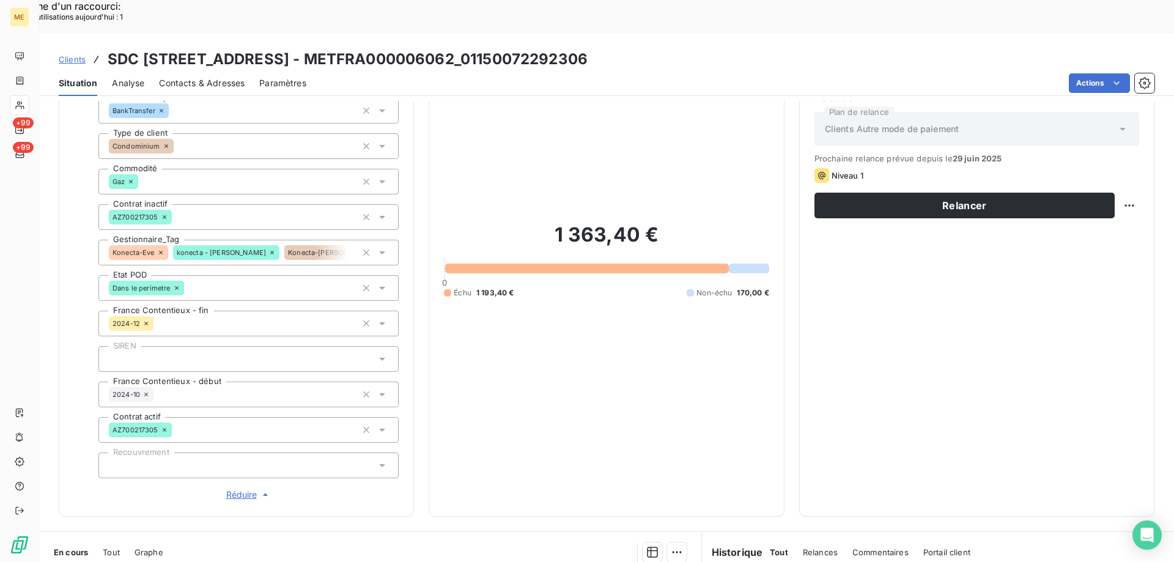
scroll to position [115, 0]
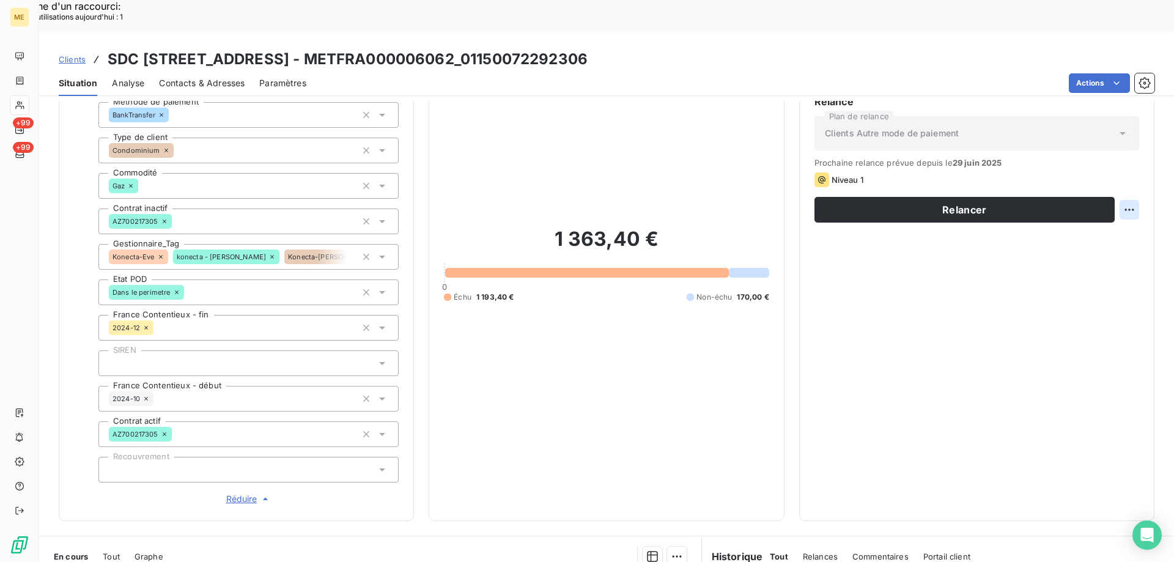
click at [1069, 201] on div "Replanifier cette action" at bounding box center [1069, 203] width 109 height 20
select select "7"
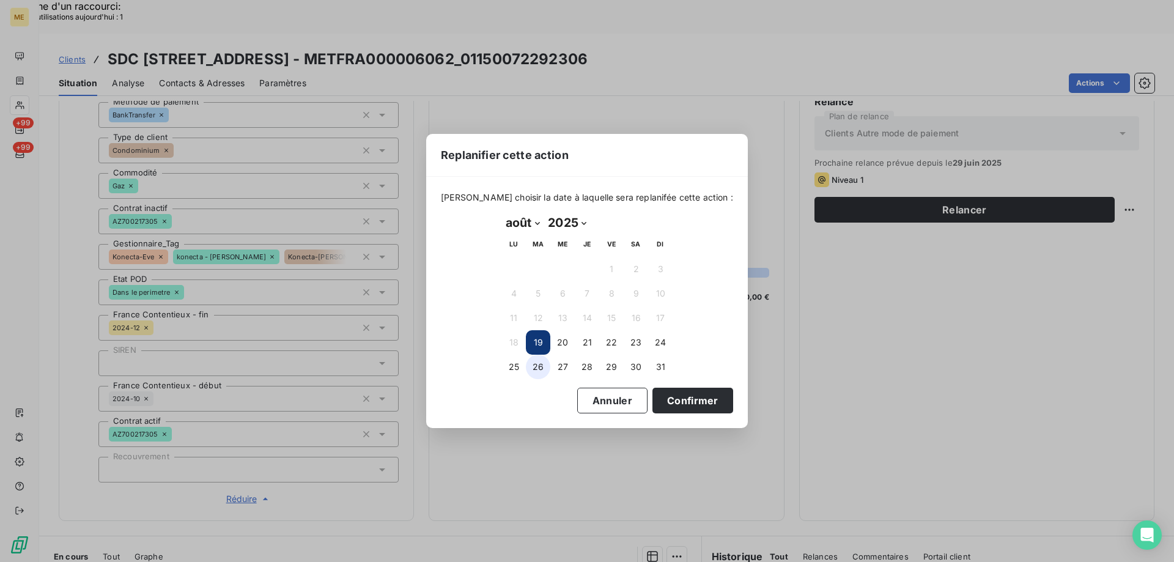
click at [544, 366] on button "26" at bounding box center [538, 367] width 24 height 24
click at [683, 404] on button "Confirmer" at bounding box center [692, 401] width 81 height 26
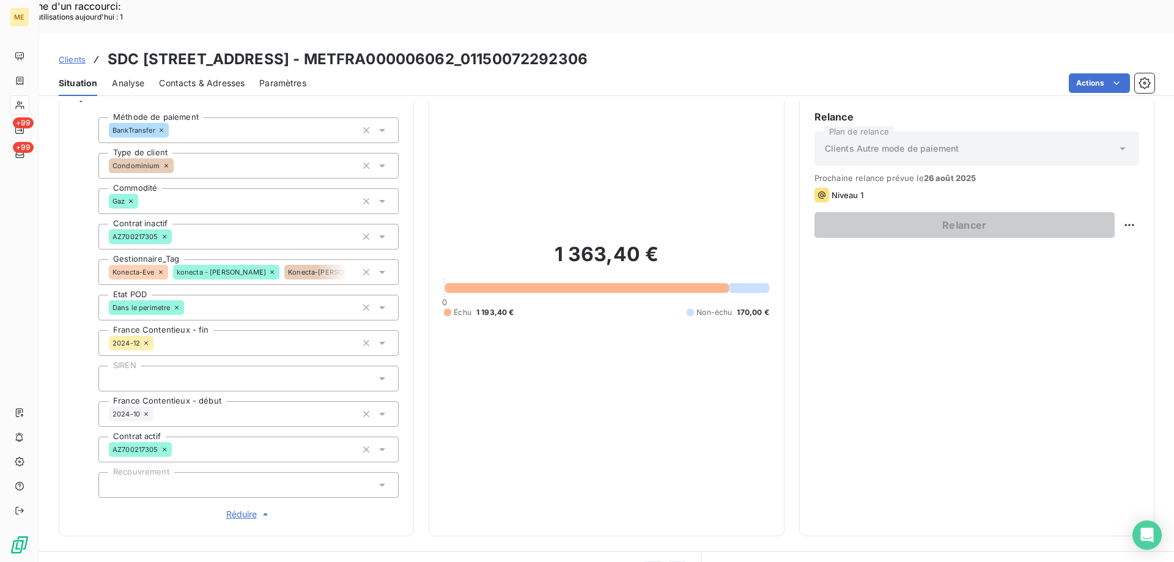
scroll to position [54, 0]
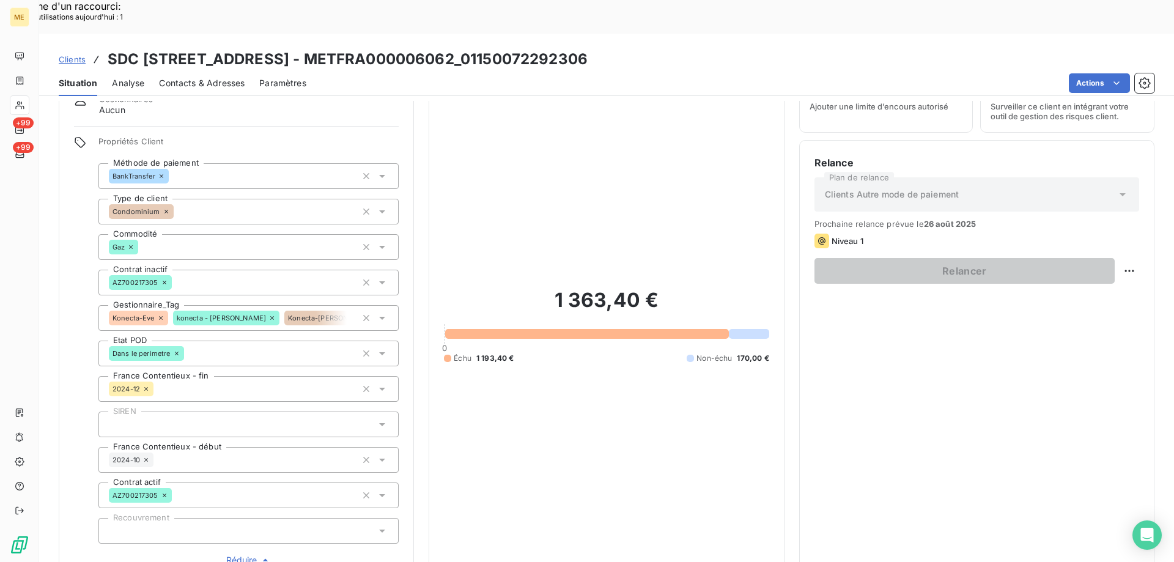
click at [159, 314] on icon at bounding box center [160, 317] width 7 height 7
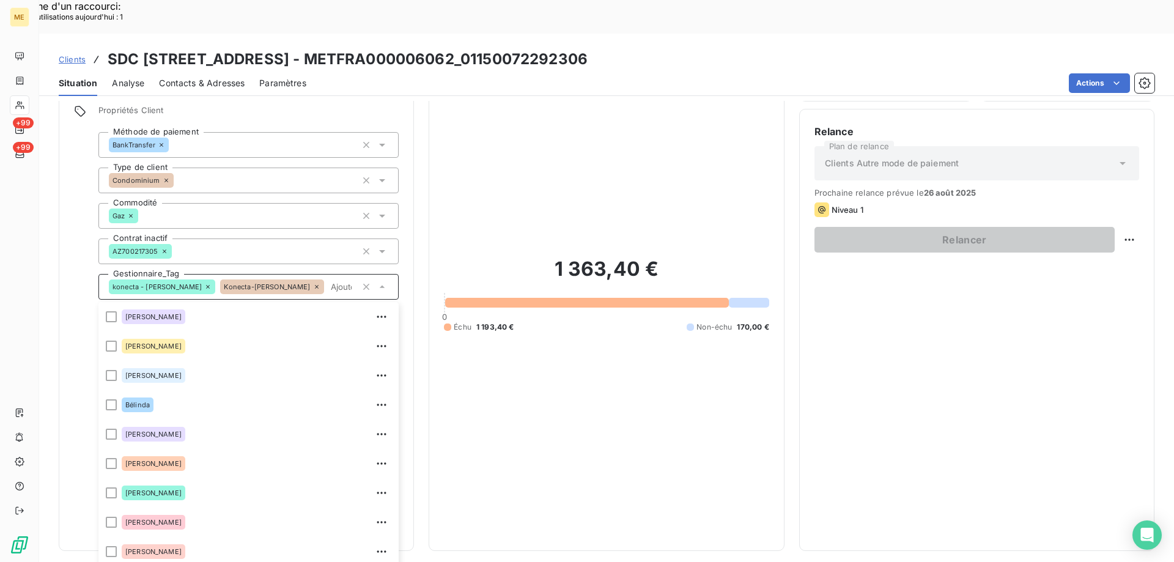
scroll to position [88, 0]
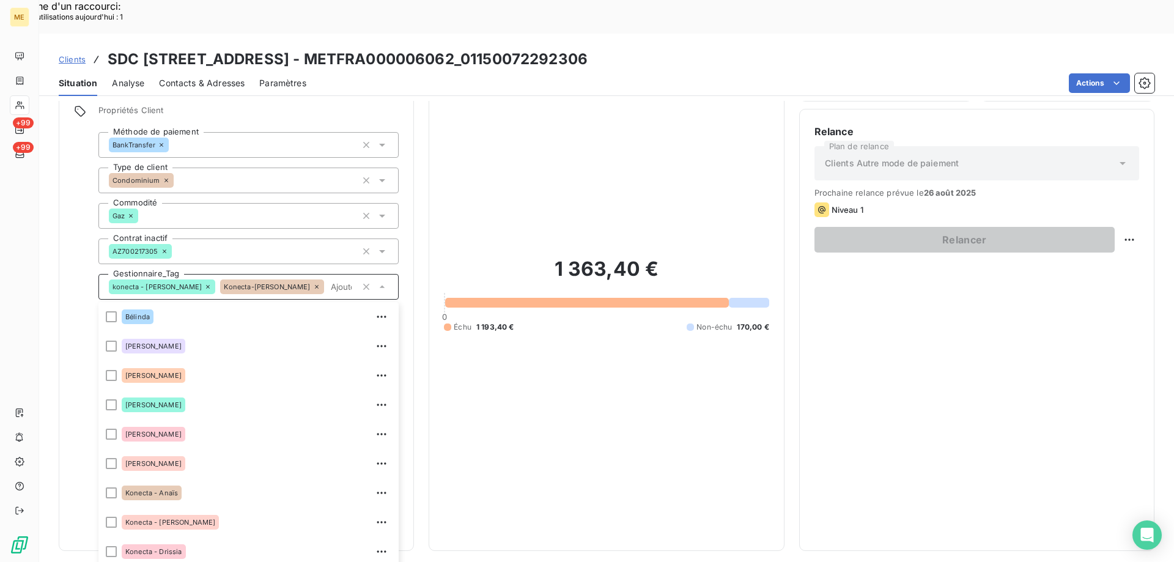
click at [237, 279] on div "Konecta-Laurine" at bounding box center [271, 286] width 103 height 15
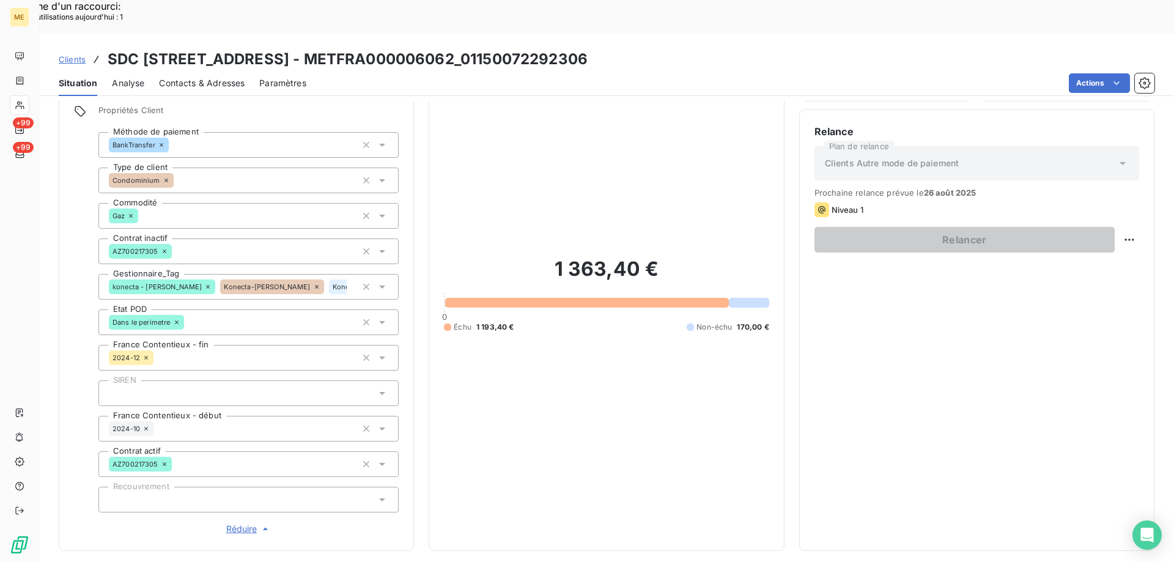
click at [313, 283] on icon at bounding box center [316, 286] width 7 height 7
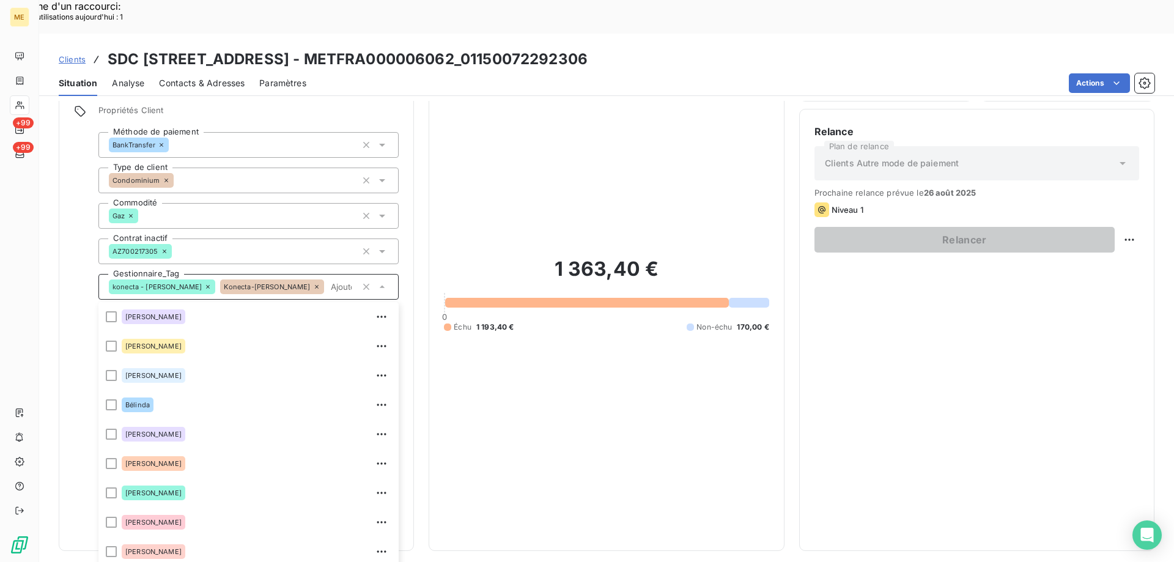
click at [423, 285] on icon at bounding box center [425, 287] width 4 height 4
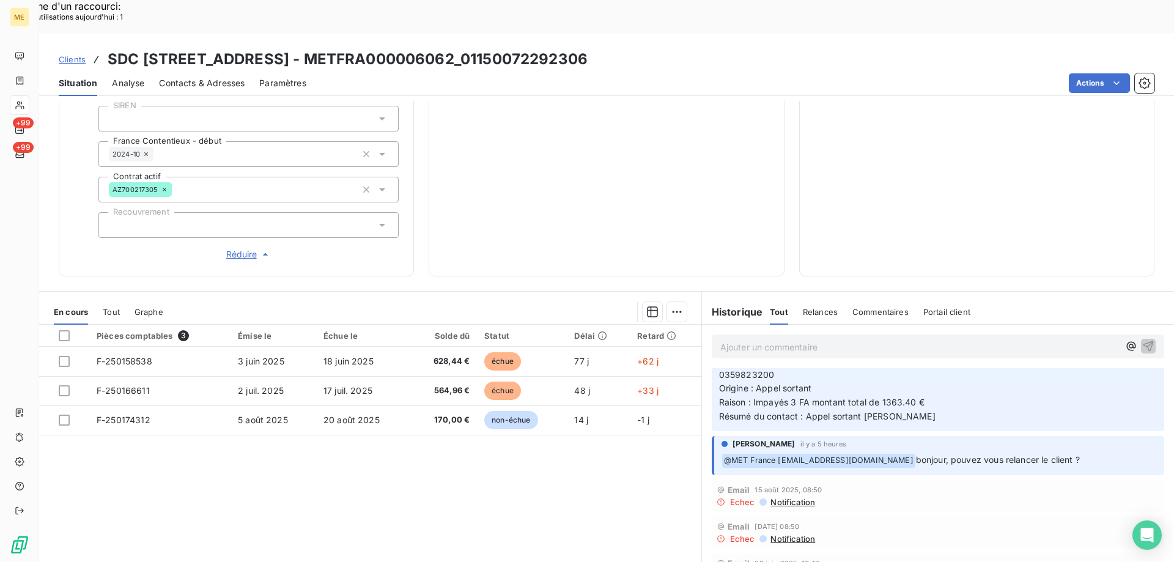
scroll to position [0, 0]
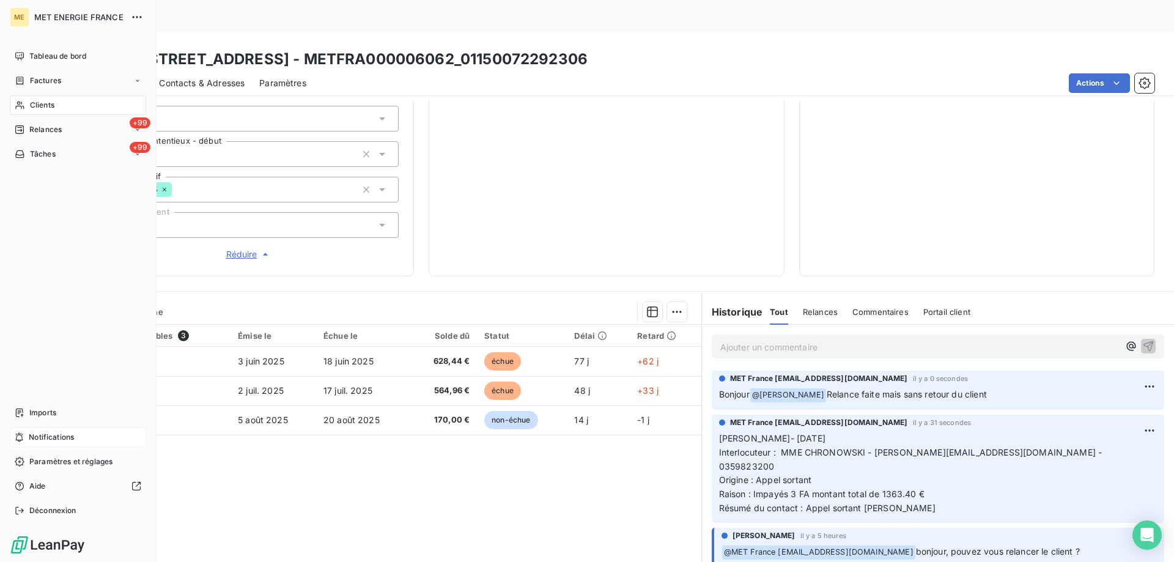
click at [86, 433] on div "Notifications" at bounding box center [78, 437] width 136 height 20
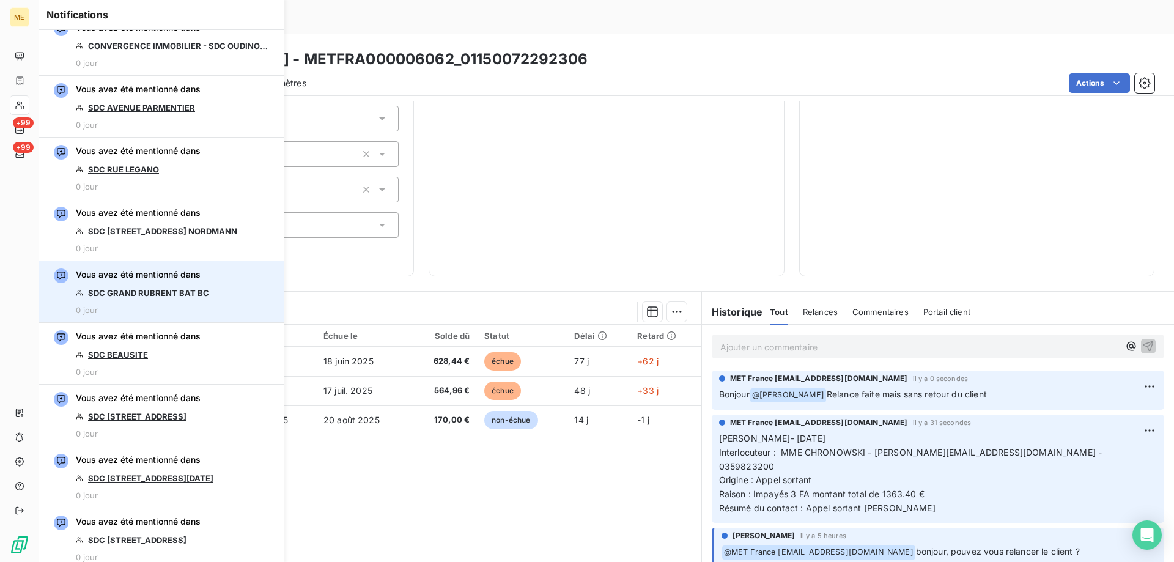
scroll to position [1467, 0]
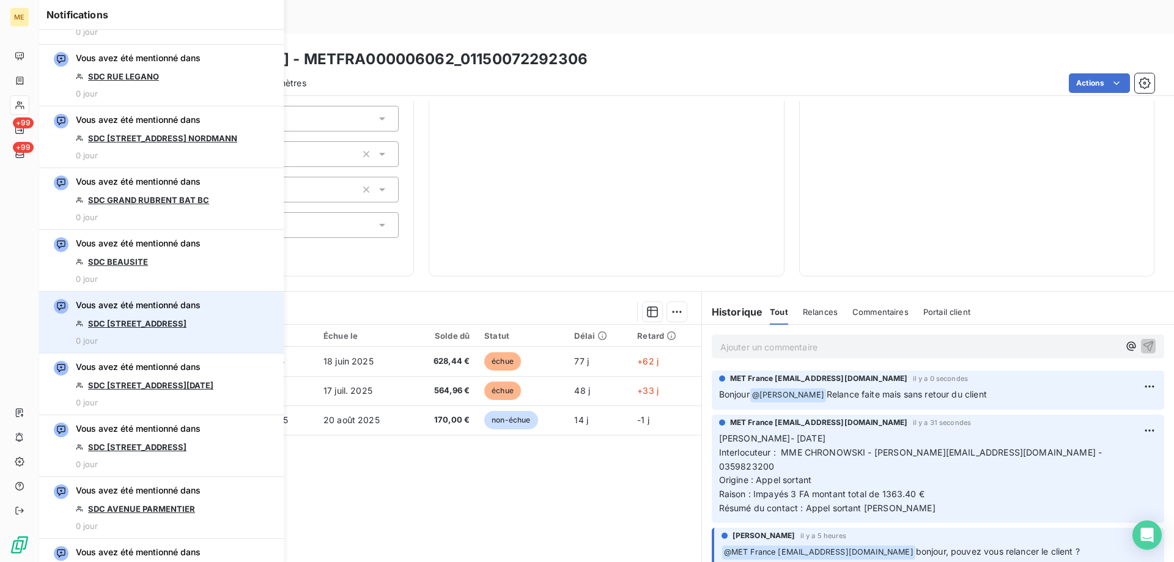
click at [128, 327] on link "SDC 39 RUE DUNOIS" at bounding box center [137, 324] width 98 height 10
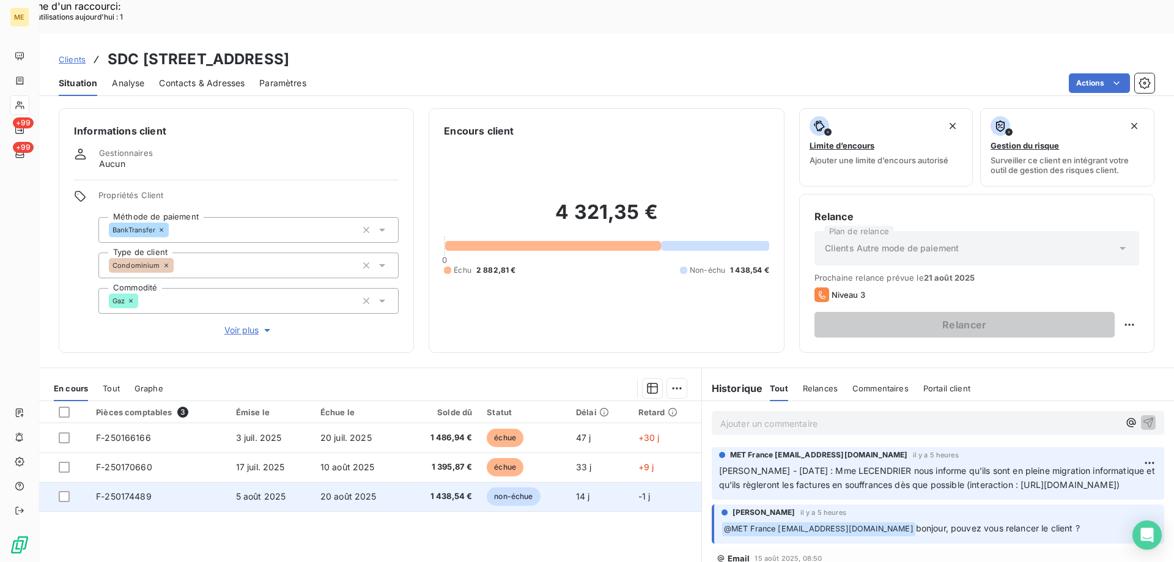
scroll to position [78, 0]
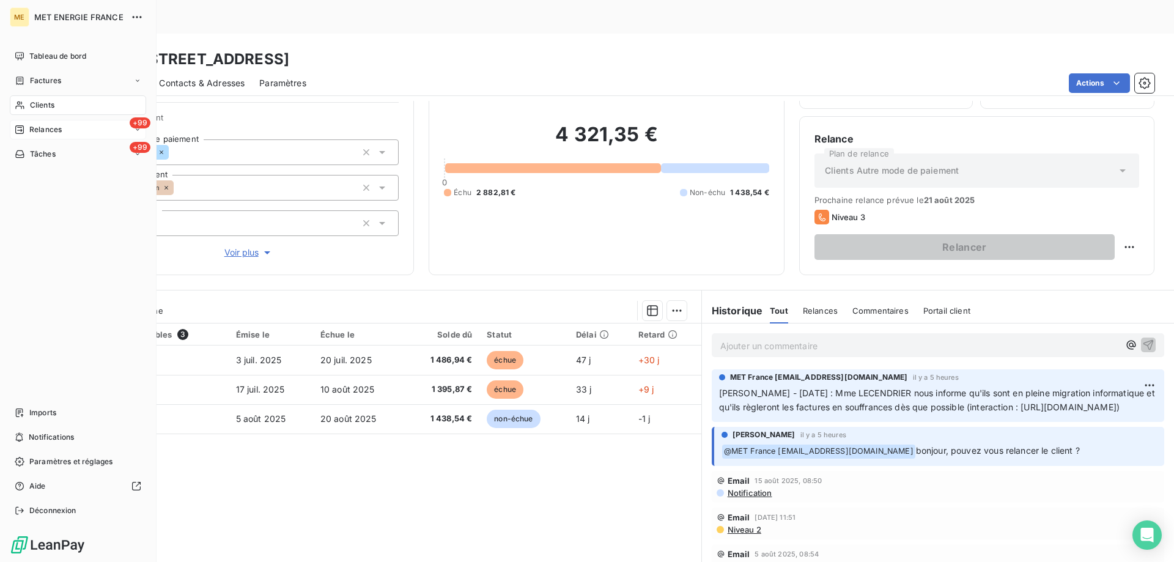
click at [86, 131] on div "+99 Relances" at bounding box center [78, 130] width 136 height 20
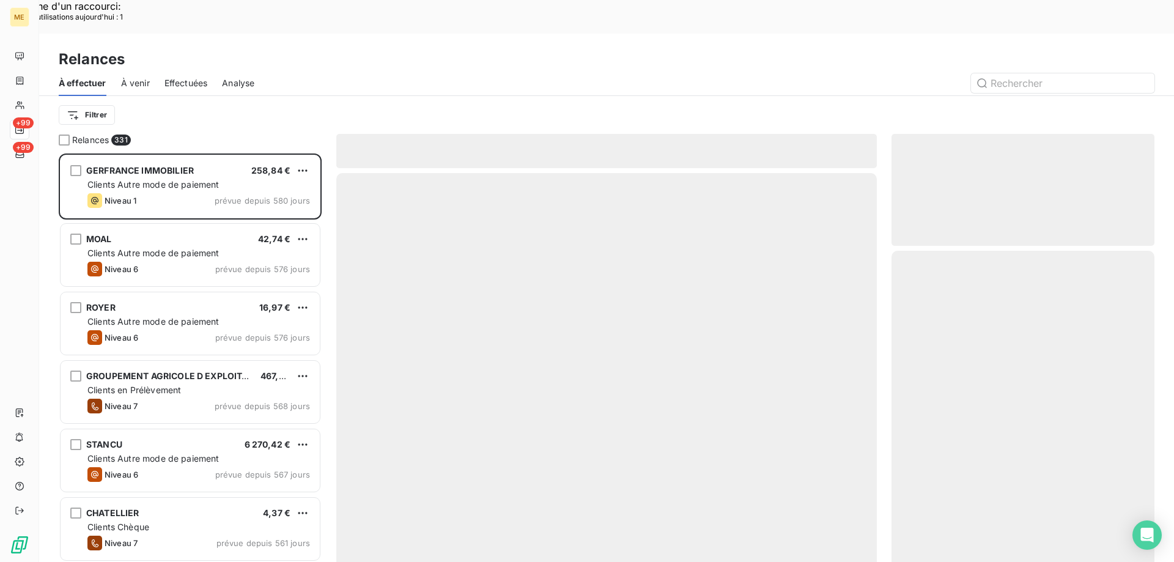
scroll to position [433, 254]
